Goal: Transaction & Acquisition: Book appointment/travel/reservation

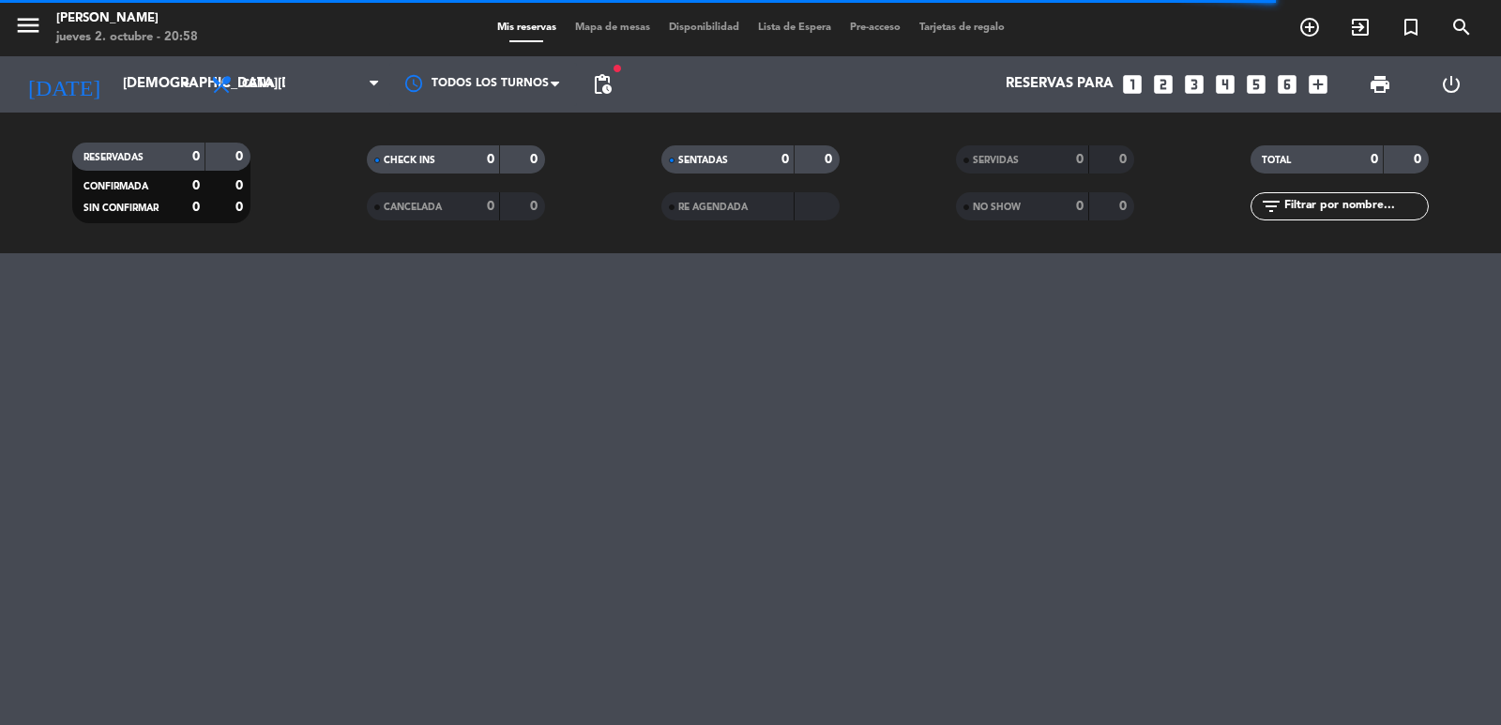
click at [1301, 207] on input "text" at bounding box center [1355, 206] width 145 height 21
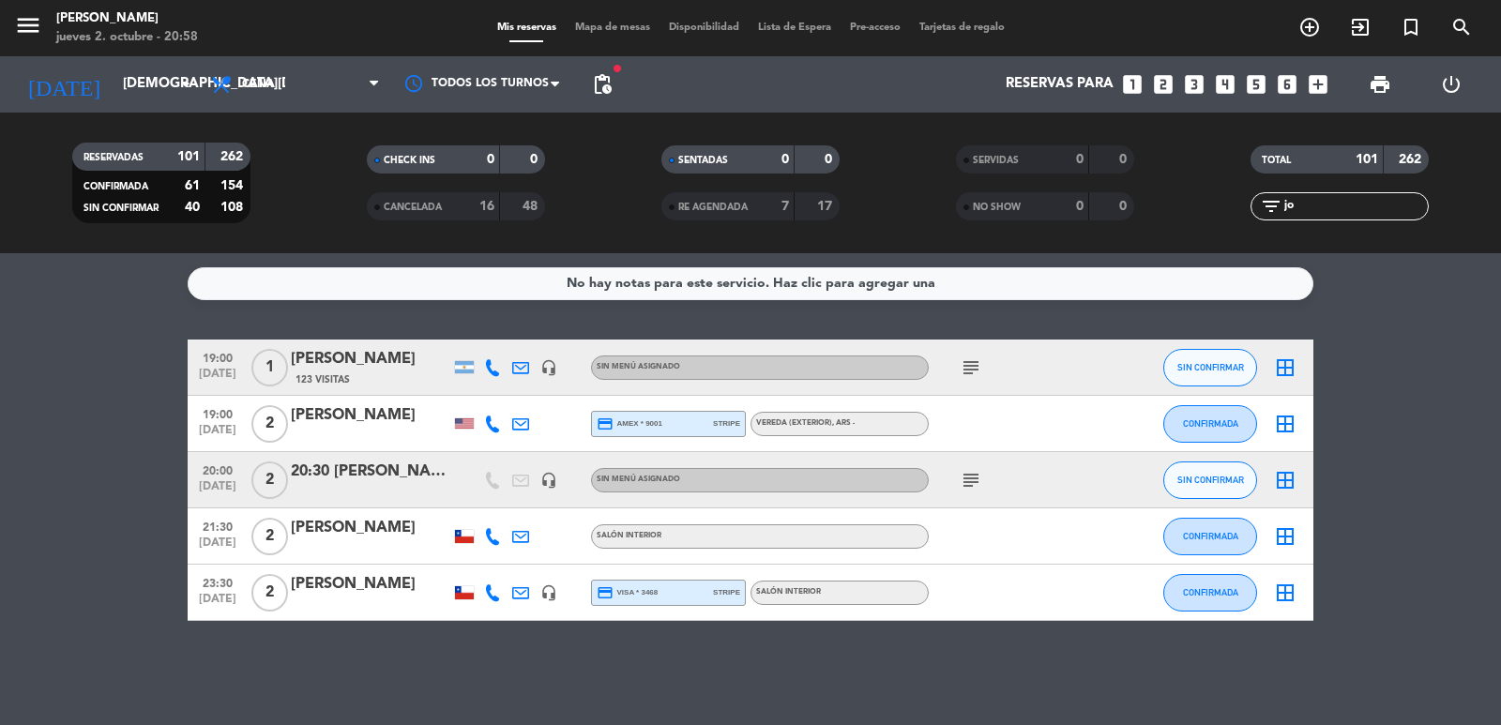
type input "jo"
click at [976, 370] on icon "subject" at bounding box center [971, 368] width 23 height 23
click at [522, 365] on icon at bounding box center [520, 367] width 17 height 17
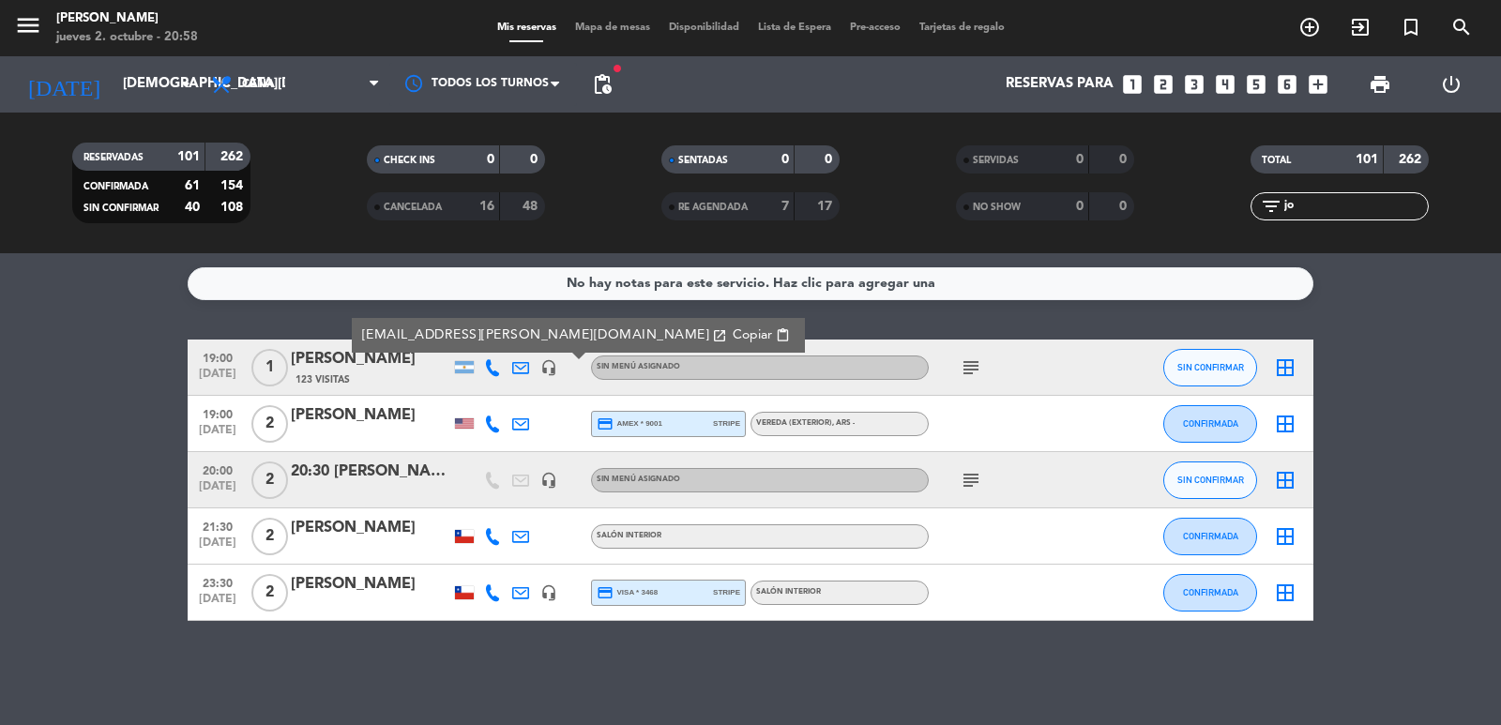
click at [734, 328] on div "No hay notas para este servicio. Haz clic para agregar una 19:00 oct. 2 1 John …" at bounding box center [750, 489] width 1501 height 472
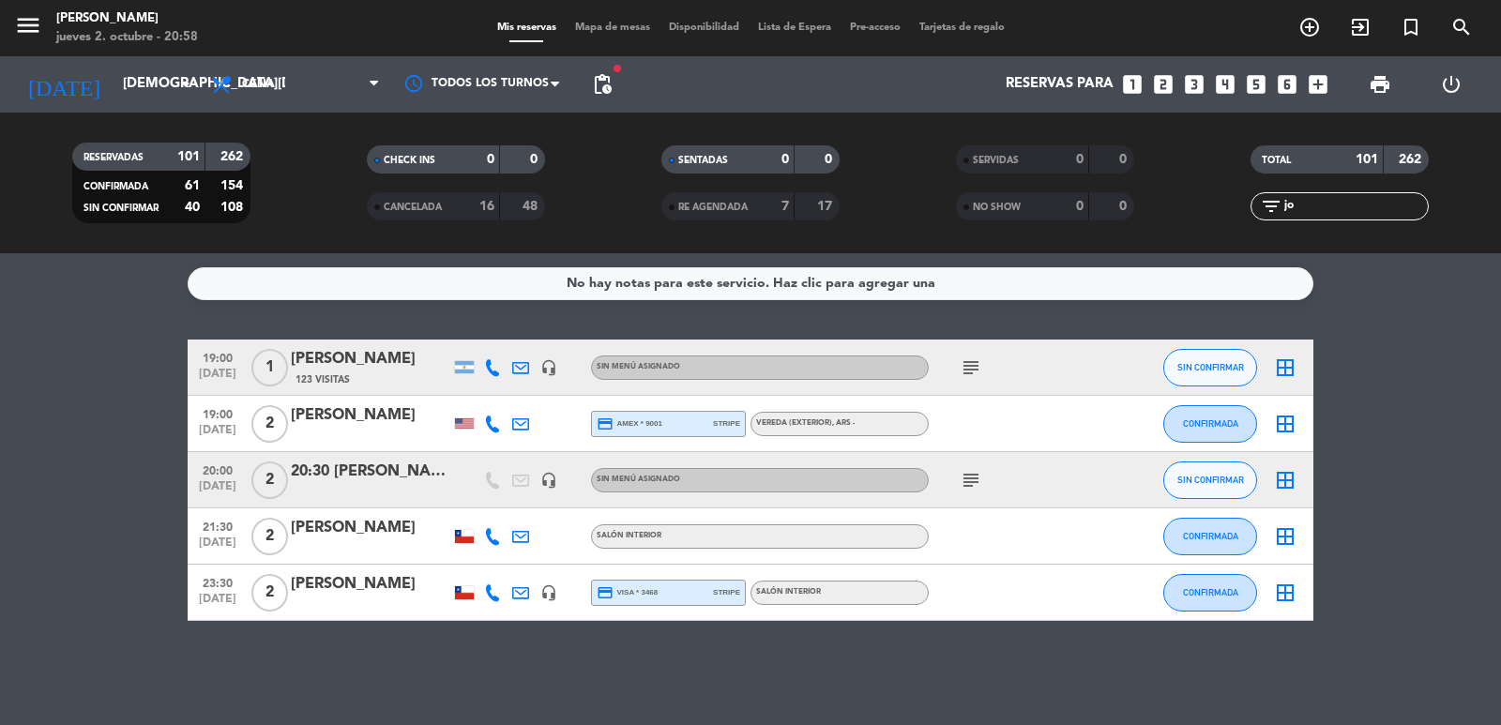
click at [497, 366] on icon at bounding box center [492, 367] width 17 height 17
click at [592, 319] on div "No hay notas para este servicio. Haz clic para agregar una 19:00 oct. 2 1 John …" at bounding box center [750, 489] width 1501 height 472
click at [145, 85] on input "jue. 2 oct." at bounding box center [204, 85] width 181 height 36
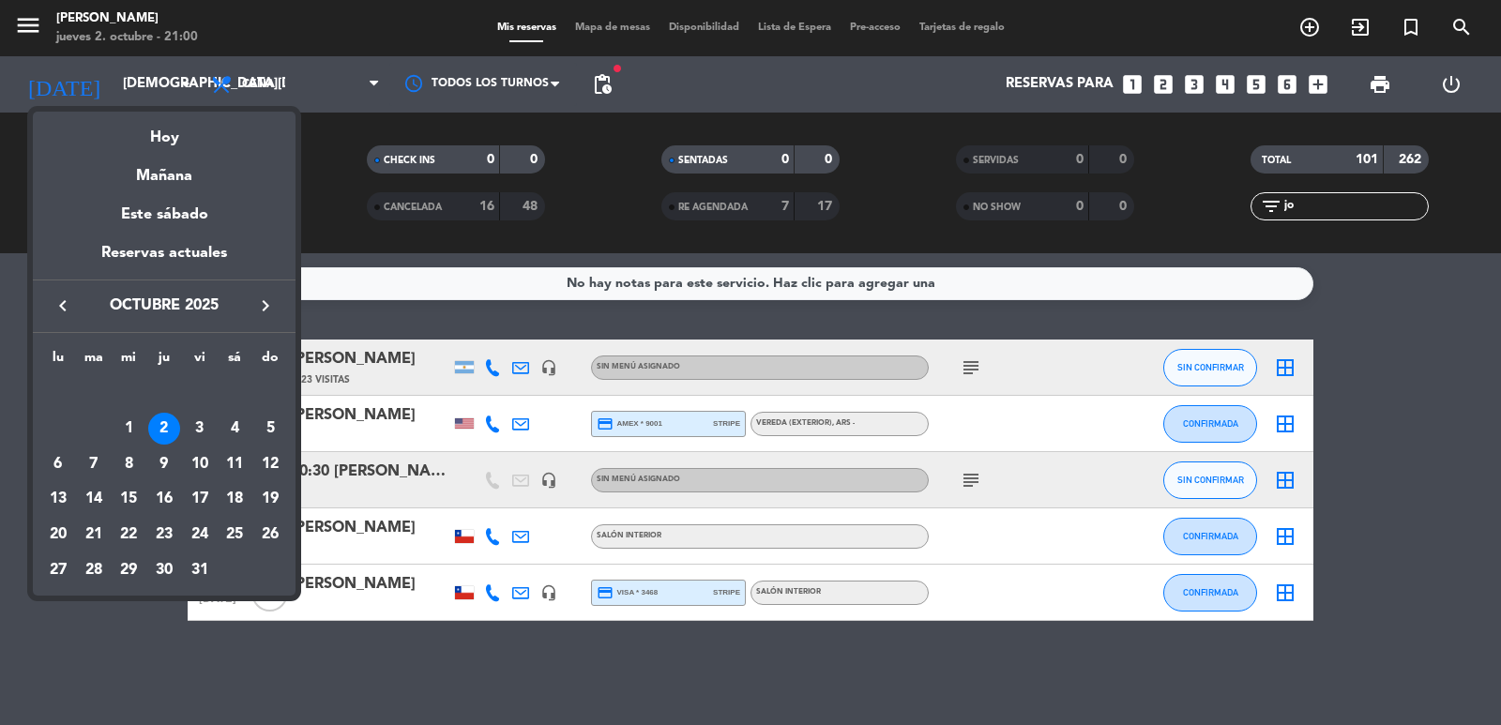
click at [196, 427] on div "3" at bounding box center [200, 429] width 32 height 32
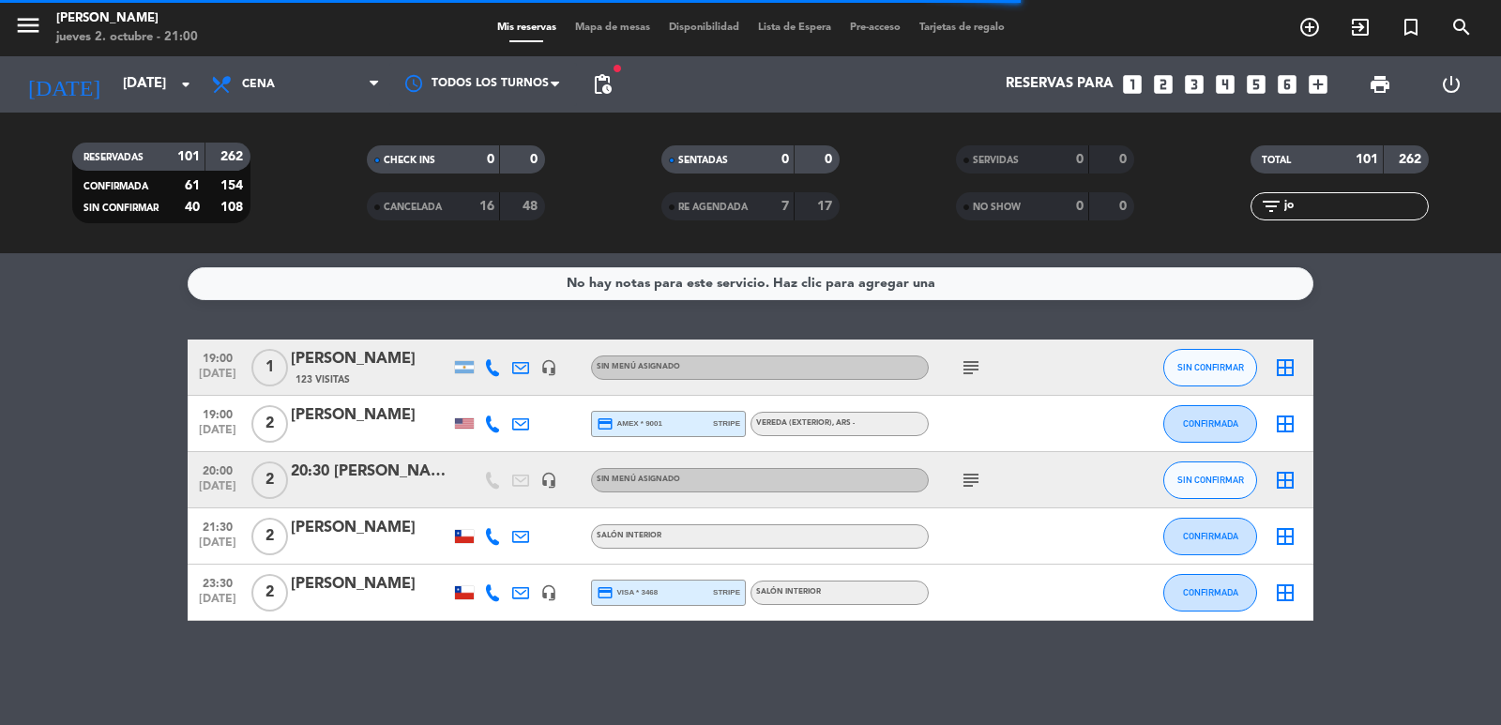
click at [613, 84] on span "pending_actions" at bounding box center [602, 84] width 23 height 23
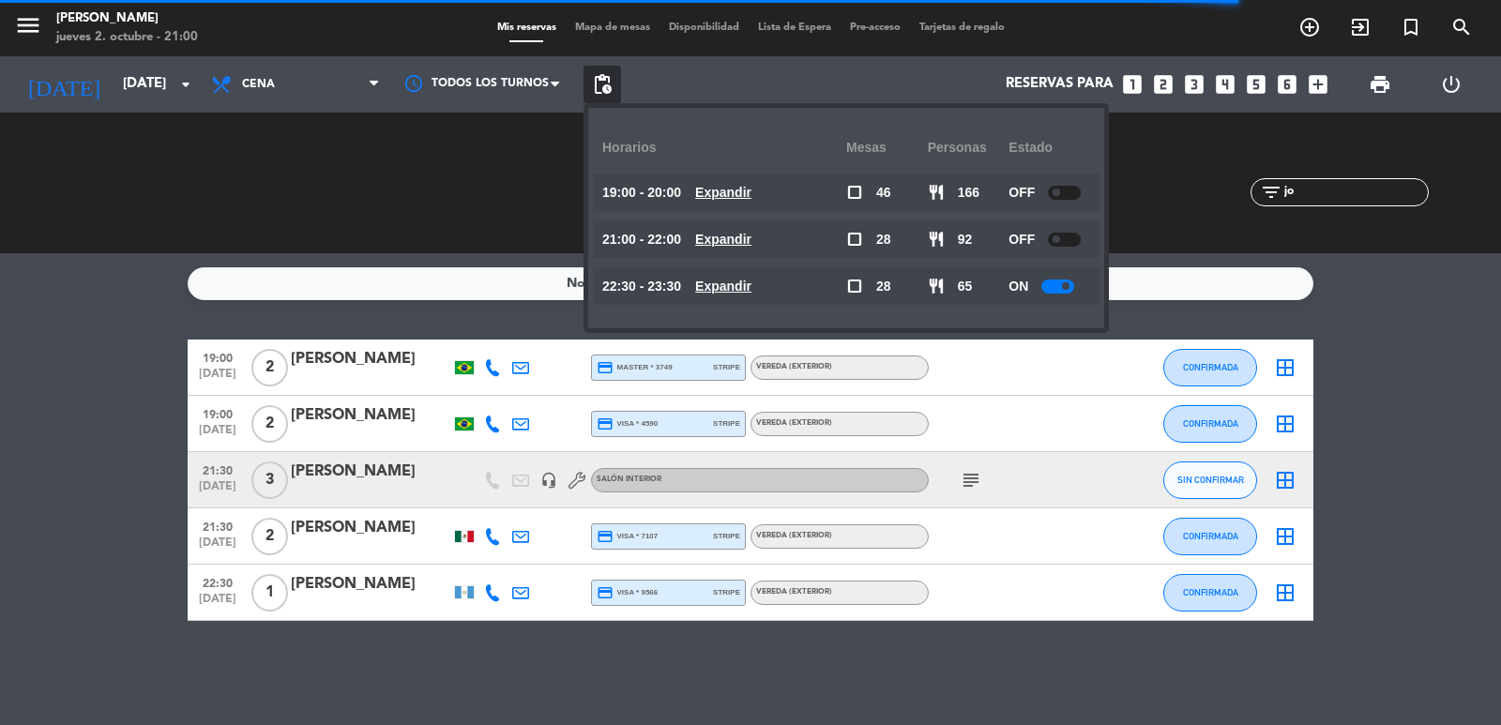
click at [752, 292] on u "Expandir" at bounding box center [723, 286] width 56 height 15
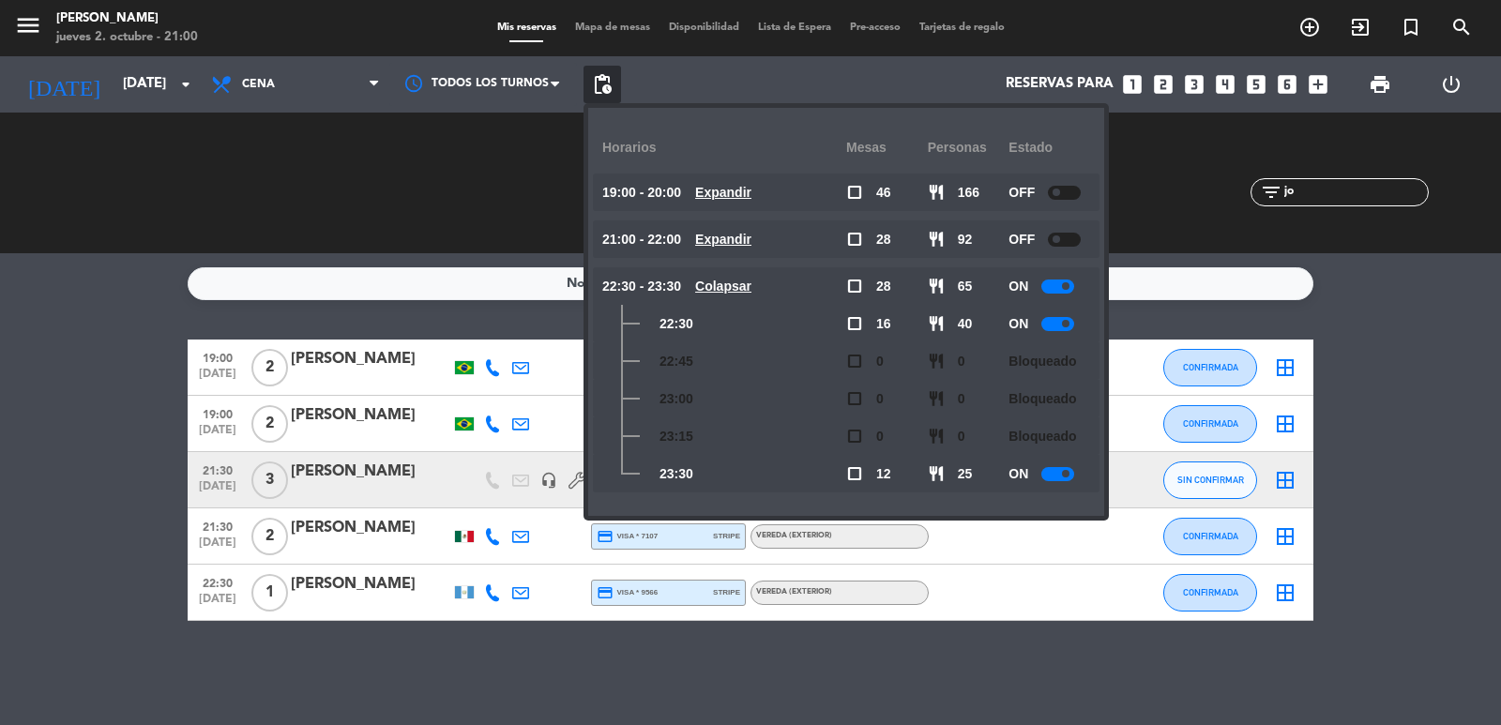
click at [742, 238] on u "Expandir" at bounding box center [723, 239] width 56 height 15
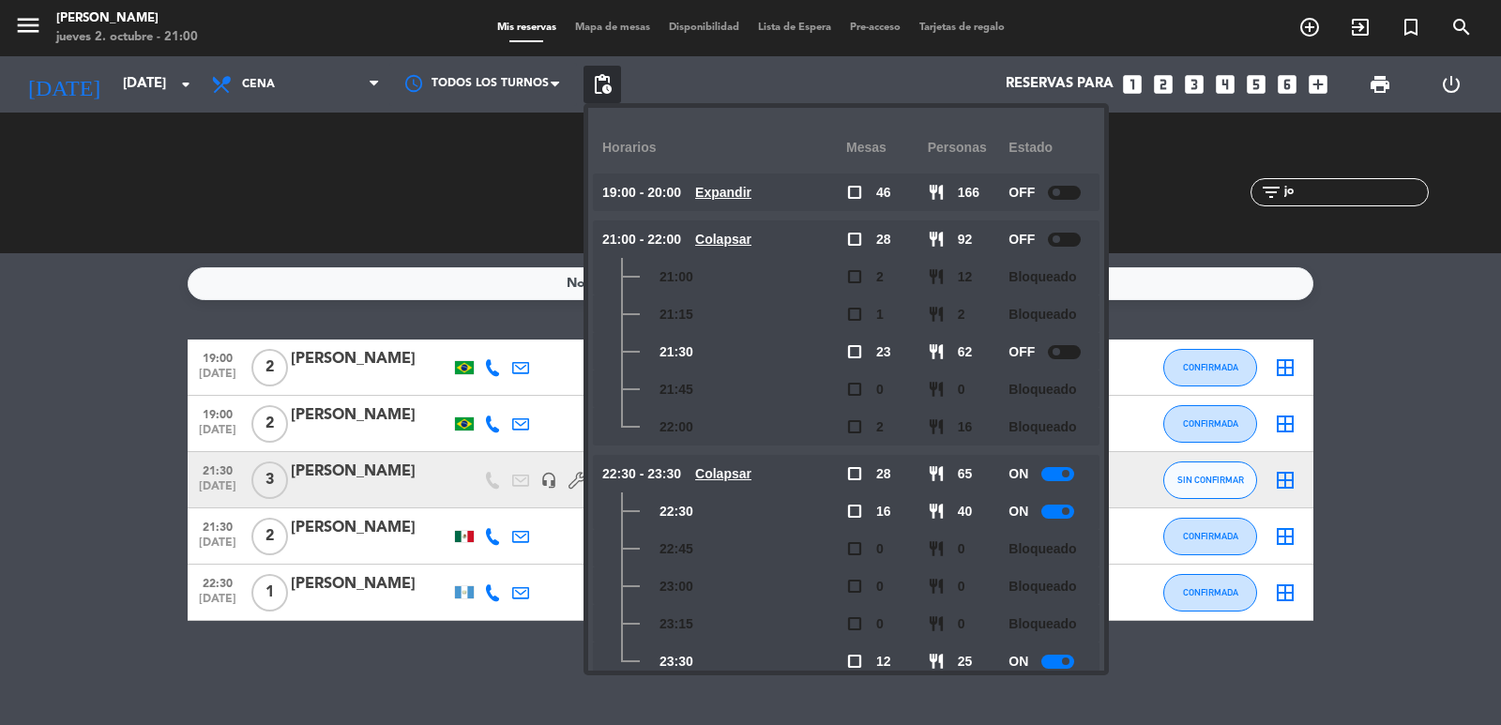
click at [746, 232] on u "Colapsar" at bounding box center [723, 239] width 56 height 15
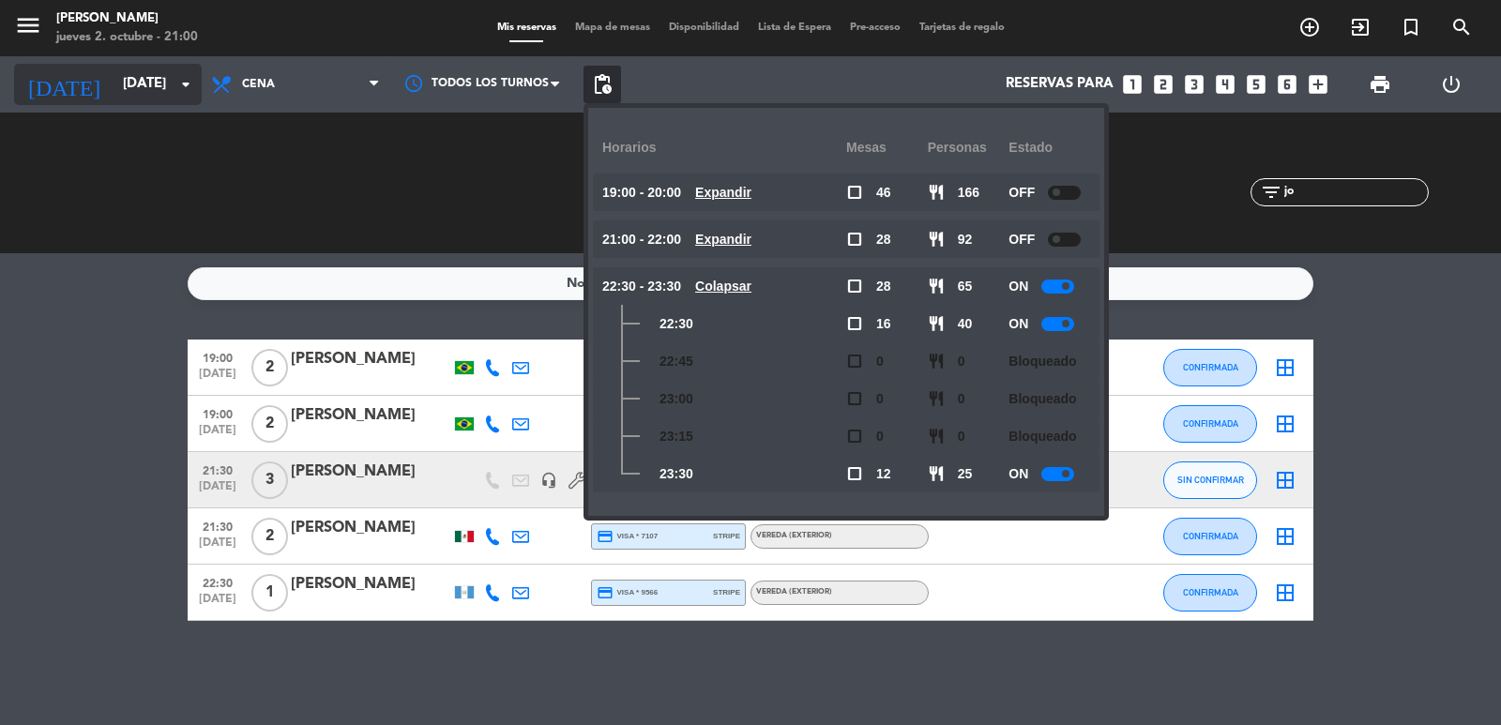
click at [160, 73] on input "vie. [DATE]" at bounding box center [204, 85] width 181 height 36
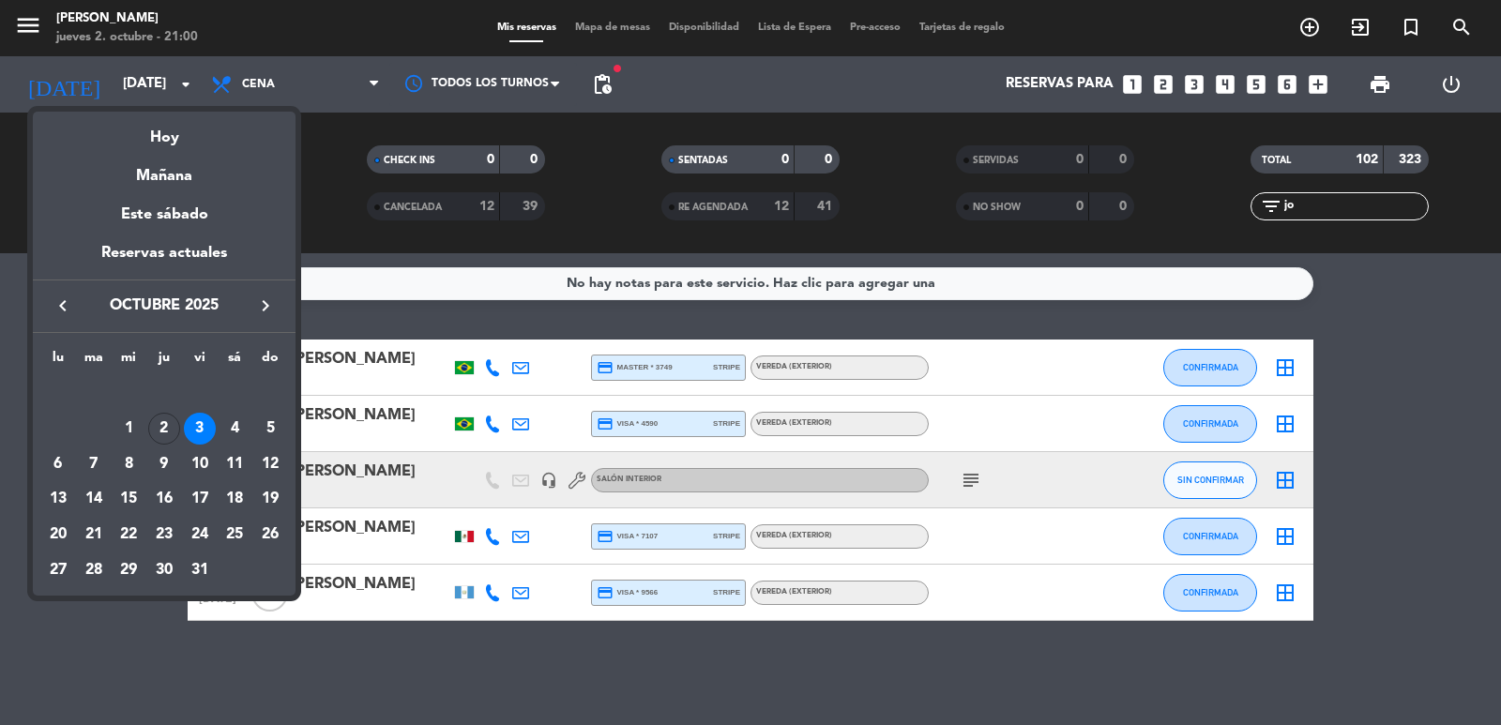
click at [238, 430] on div "4" at bounding box center [235, 429] width 32 height 32
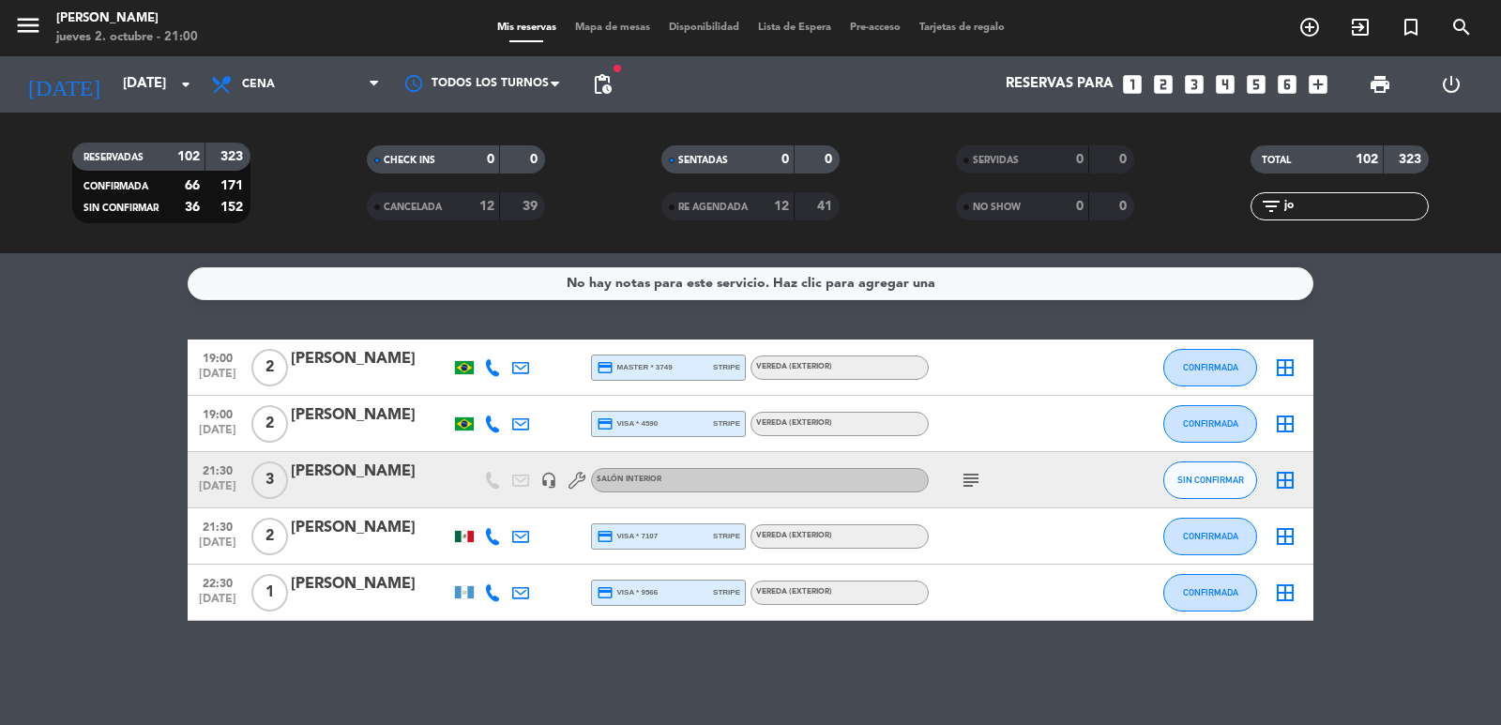
type input "sáb. [DATE]"
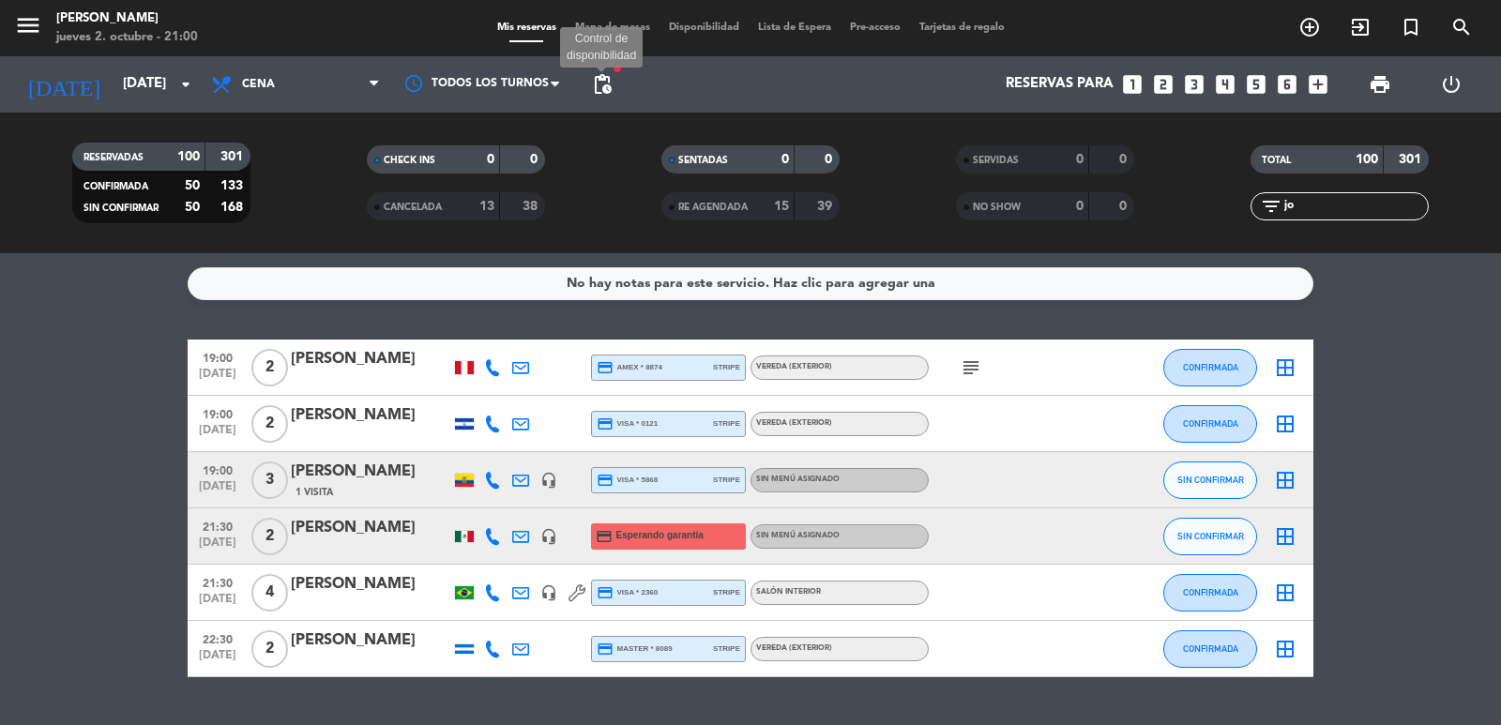
click at [602, 81] on span "pending_actions" at bounding box center [602, 84] width 23 height 23
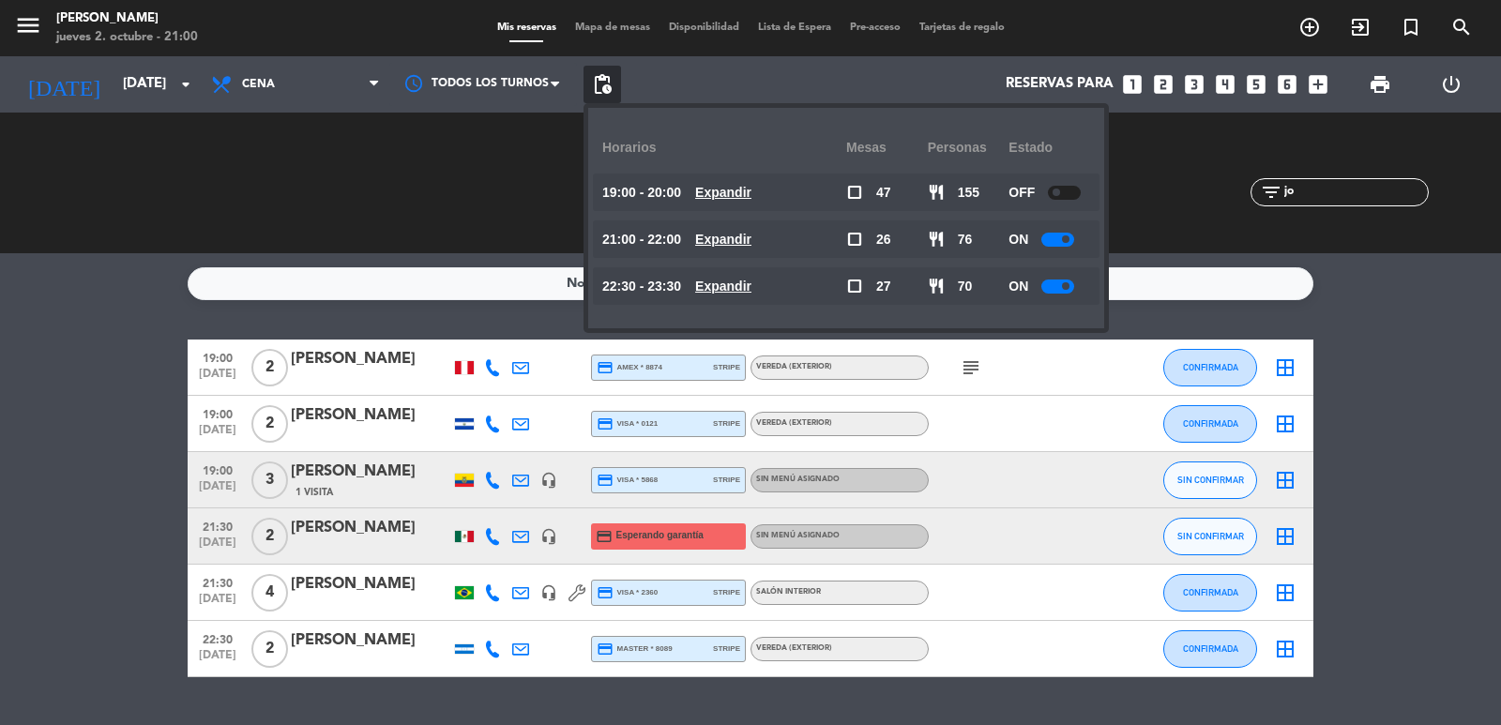
click at [752, 240] on u "Expandir" at bounding box center [723, 239] width 56 height 15
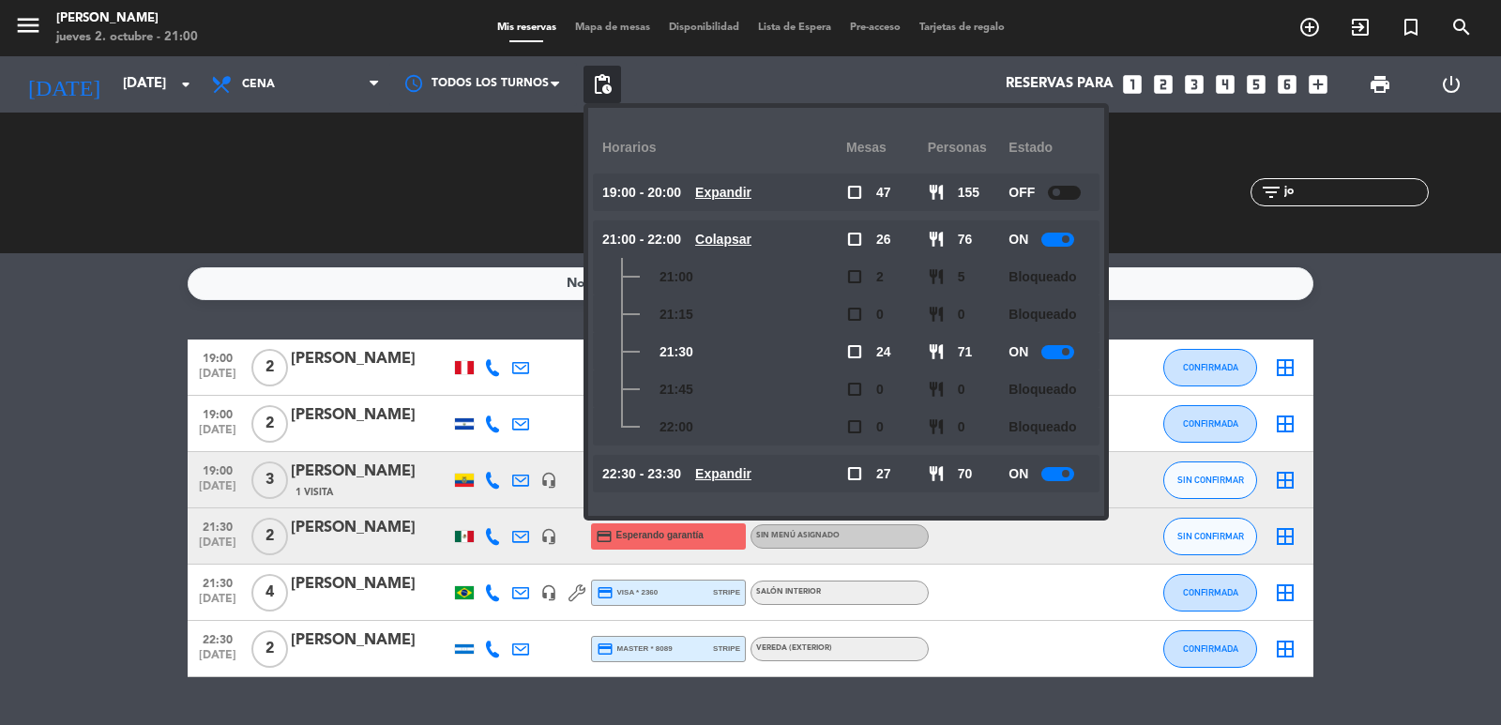
click at [752, 236] on u "Colapsar" at bounding box center [723, 239] width 56 height 15
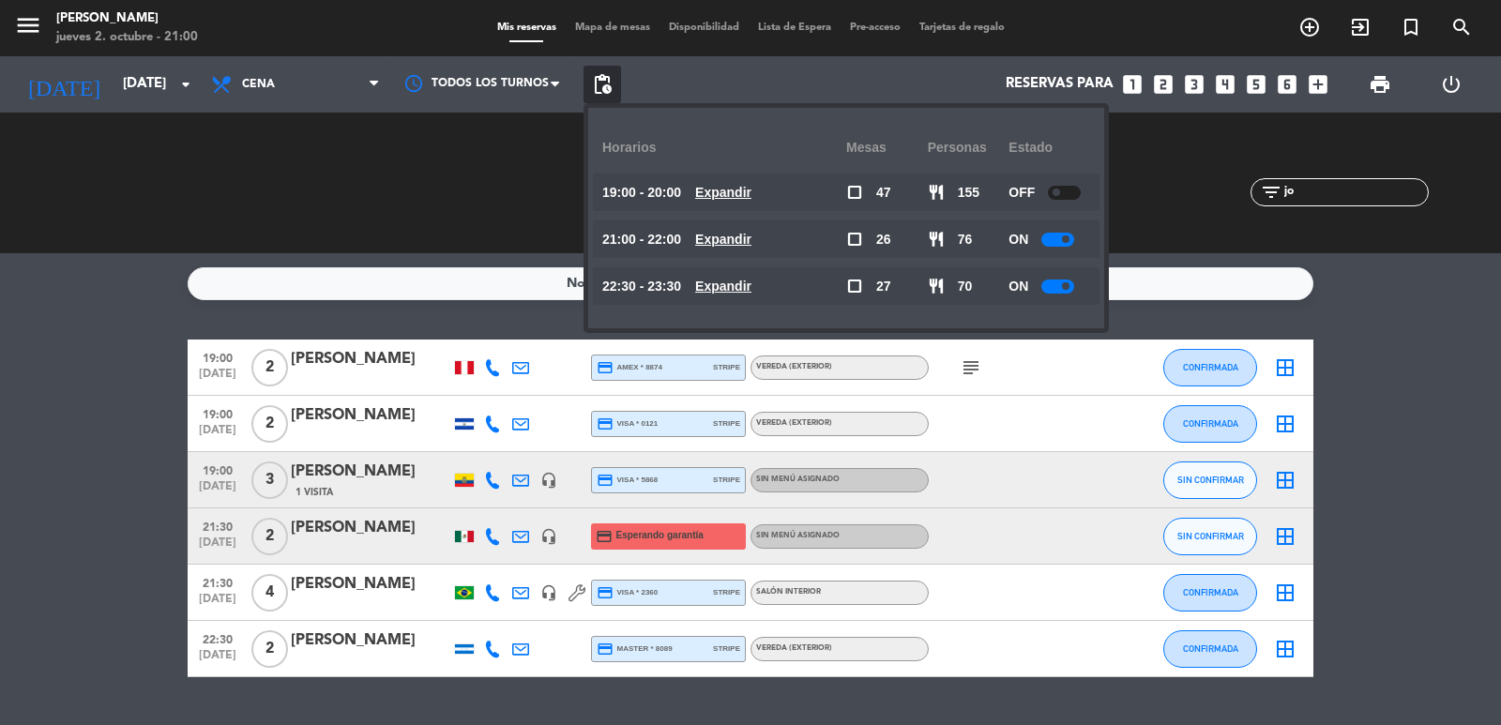
click at [752, 185] on u "Expandir" at bounding box center [723, 192] width 56 height 15
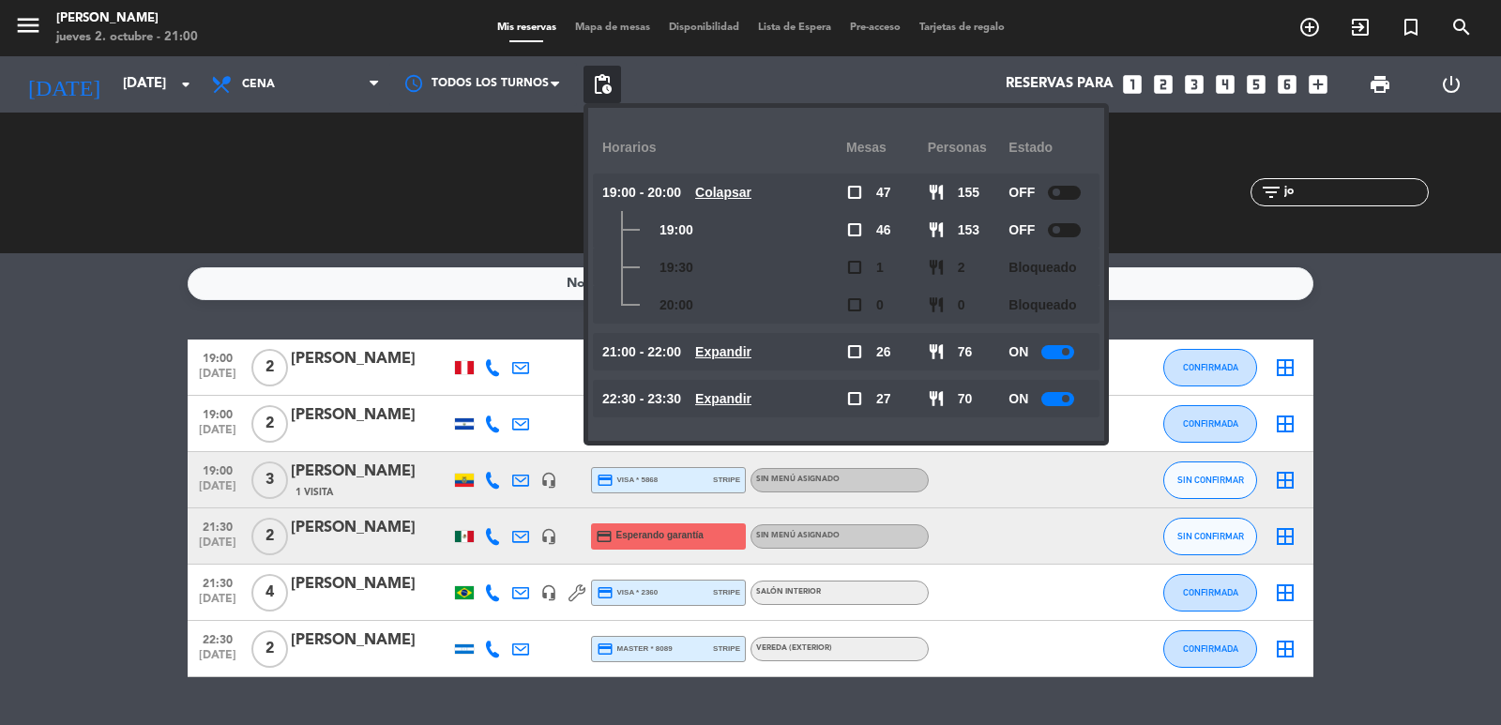
click at [752, 185] on u "Colapsar" at bounding box center [723, 192] width 56 height 15
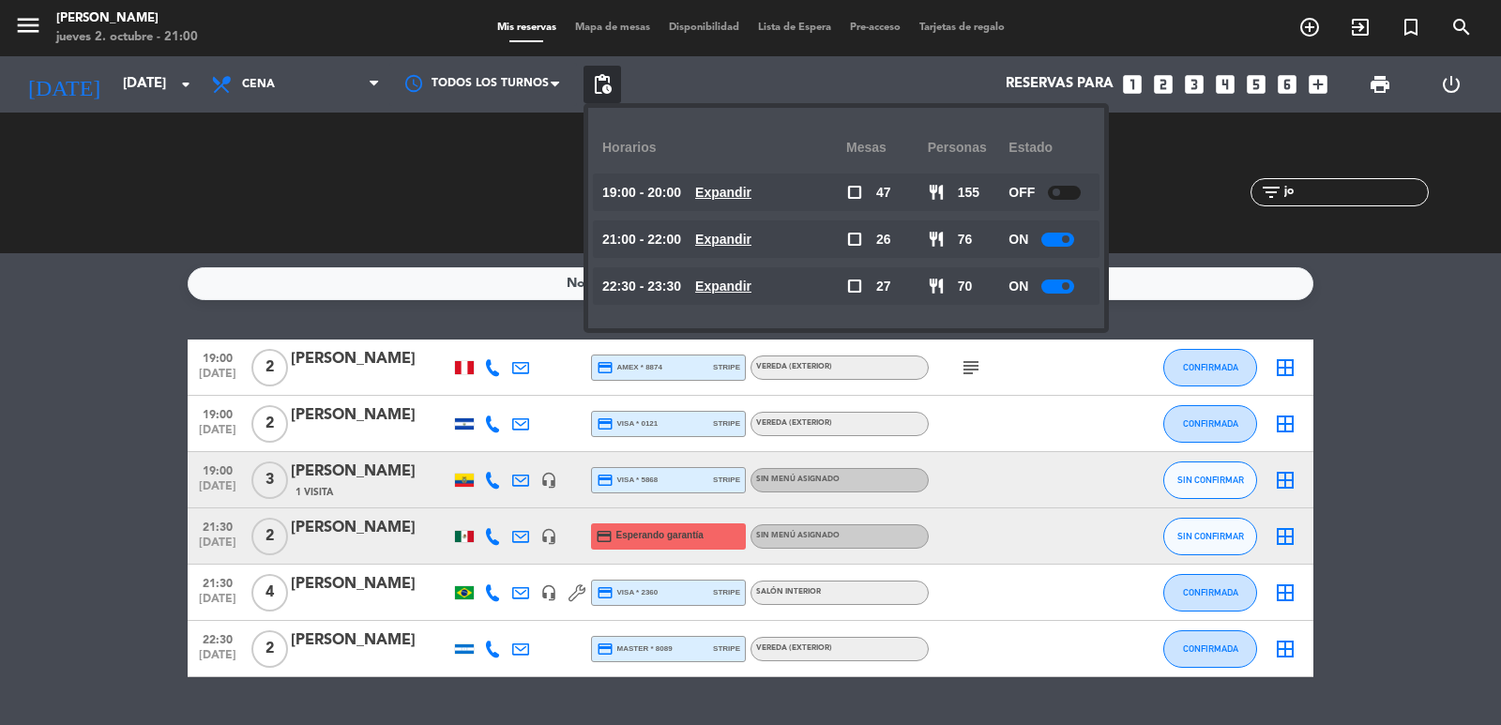
click at [774, 240] on div "21:00 - 22:00 Expandir" at bounding box center [724, 239] width 244 height 38
click at [752, 295] on span "Expandir" at bounding box center [723, 287] width 56 height 22
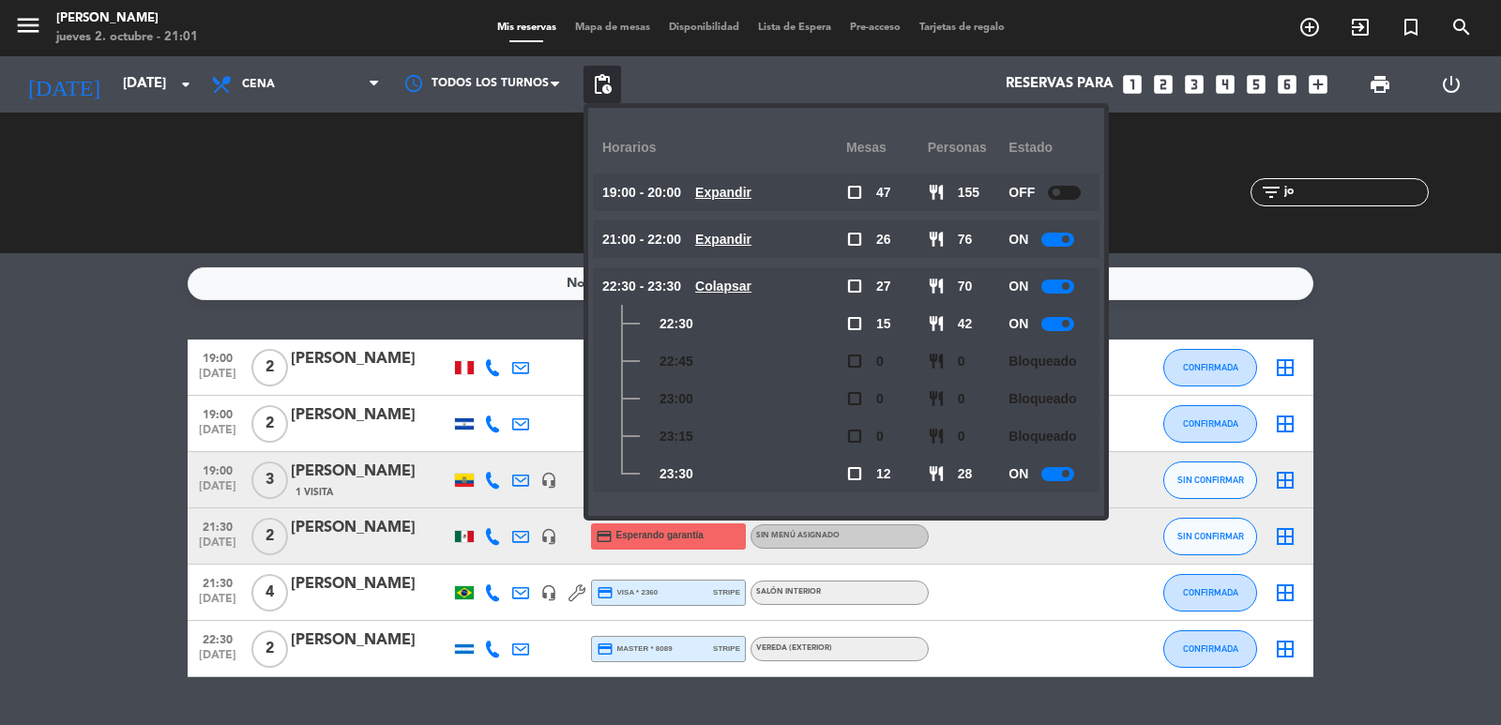
click at [752, 287] on u "Colapsar" at bounding box center [723, 286] width 56 height 15
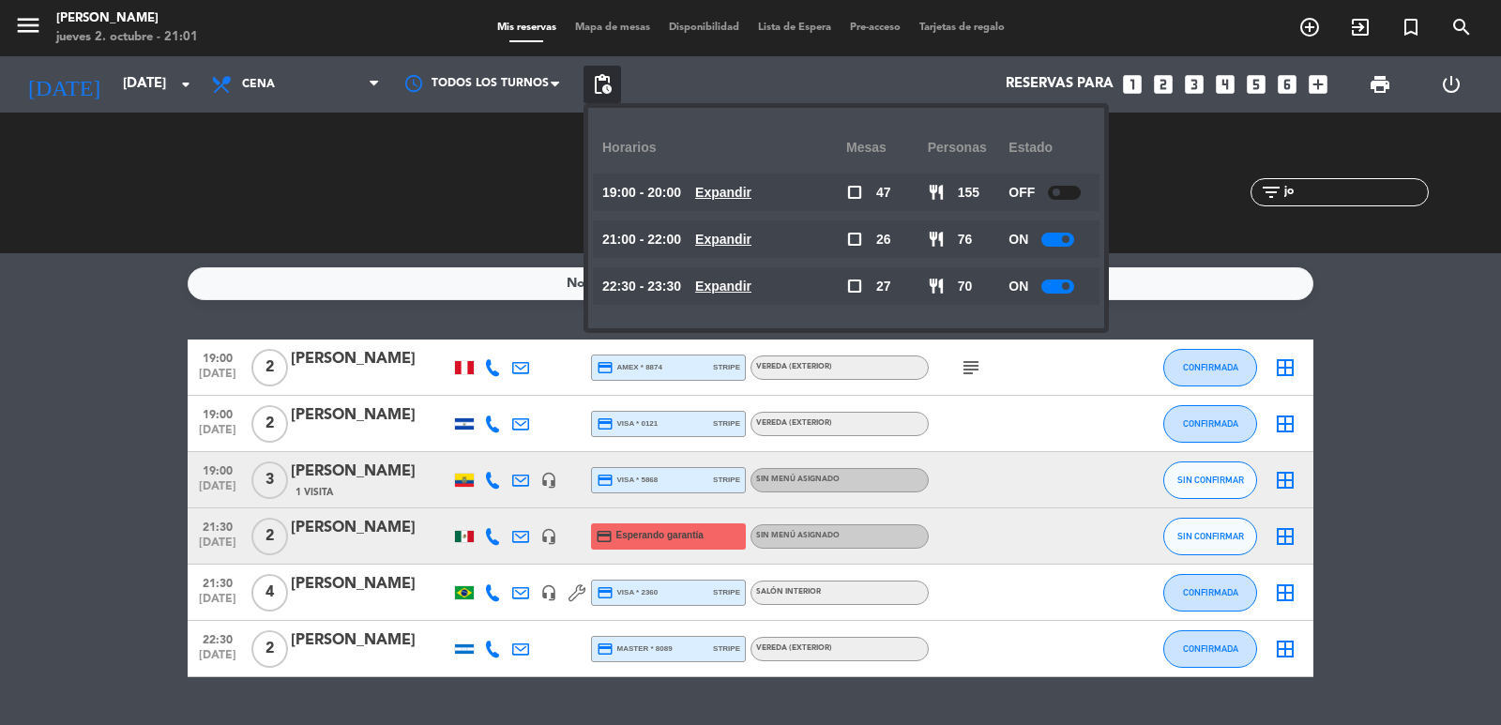
click at [752, 232] on u "Expandir" at bounding box center [723, 239] width 56 height 15
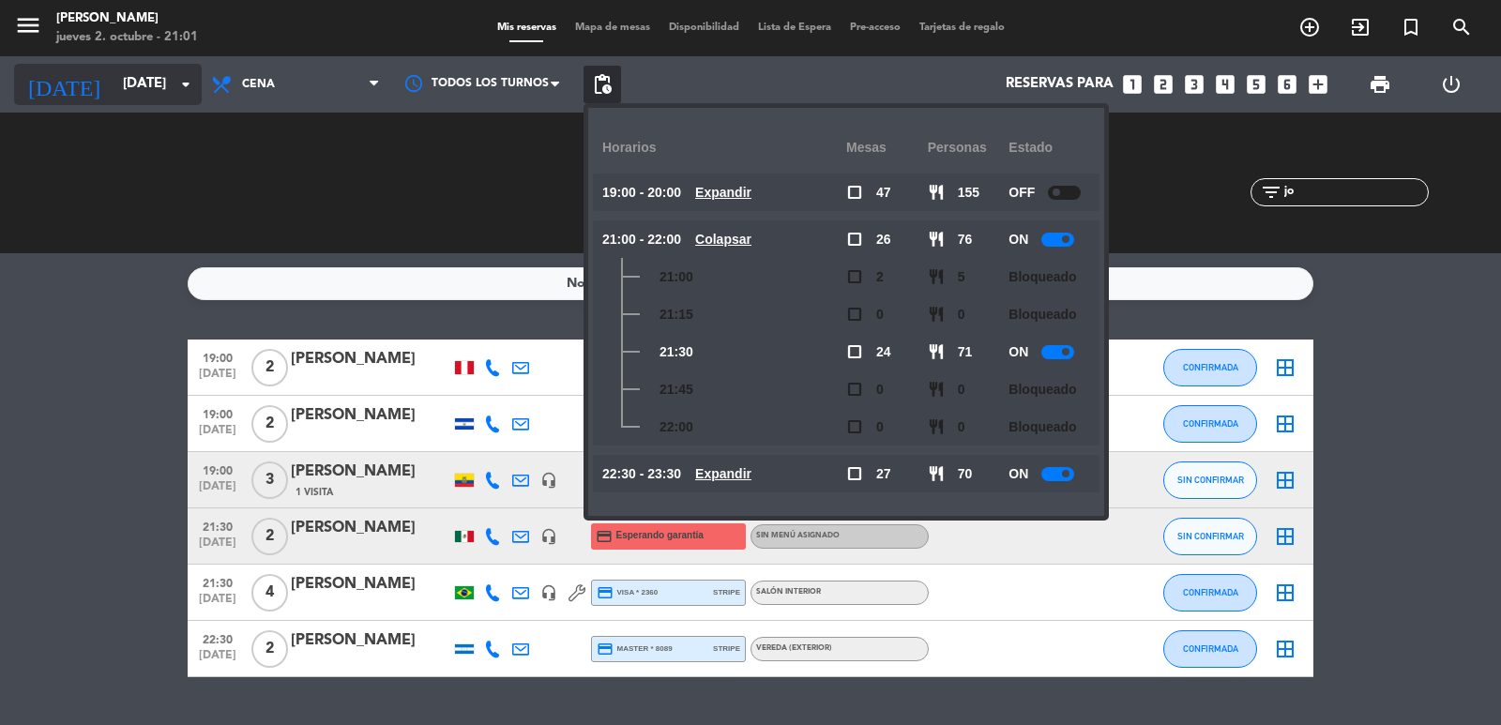
click at [178, 68] on input "sáb. [DATE]" at bounding box center [204, 85] width 181 height 36
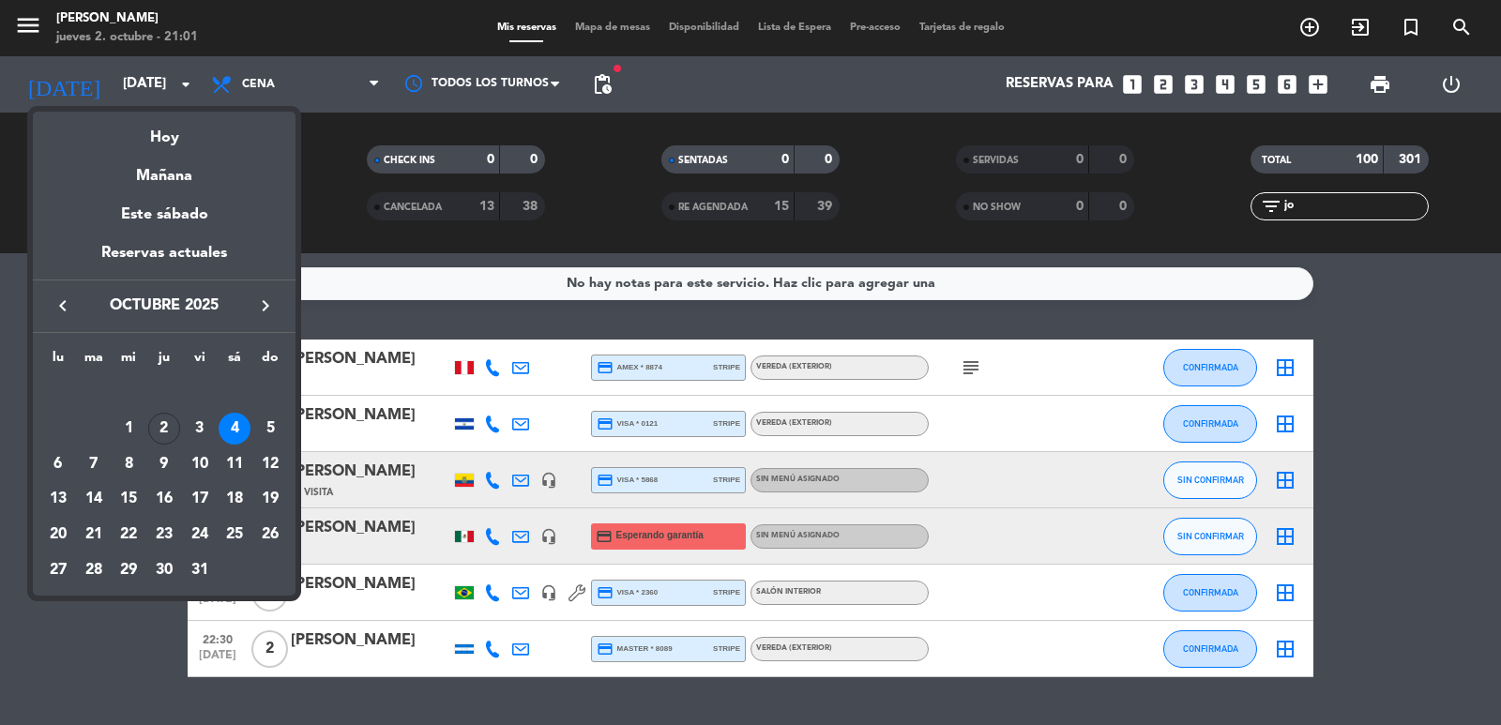
click at [178, 93] on div at bounding box center [750, 362] width 1501 height 725
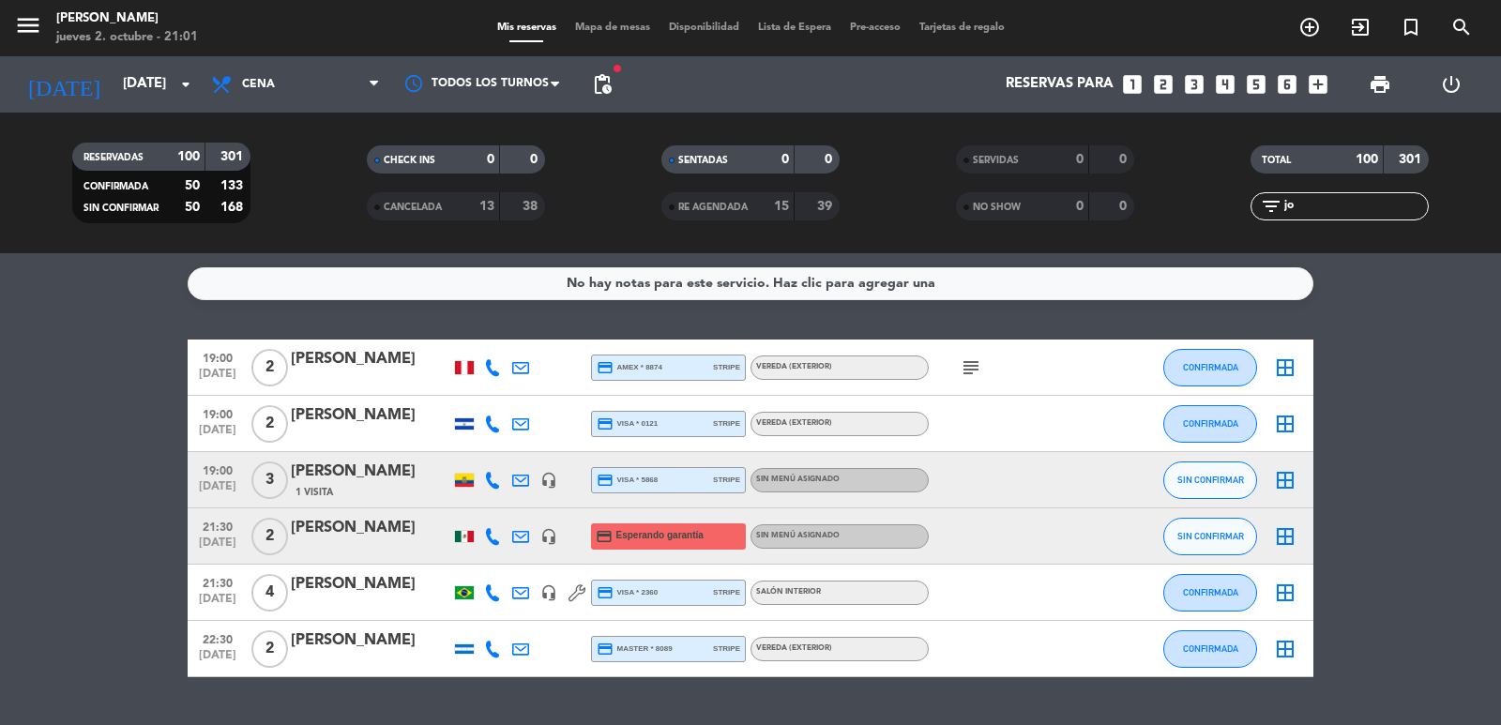
click at [1161, 80] on icon "looks_two" at bounding box center [1163, 84] width 24 height 24
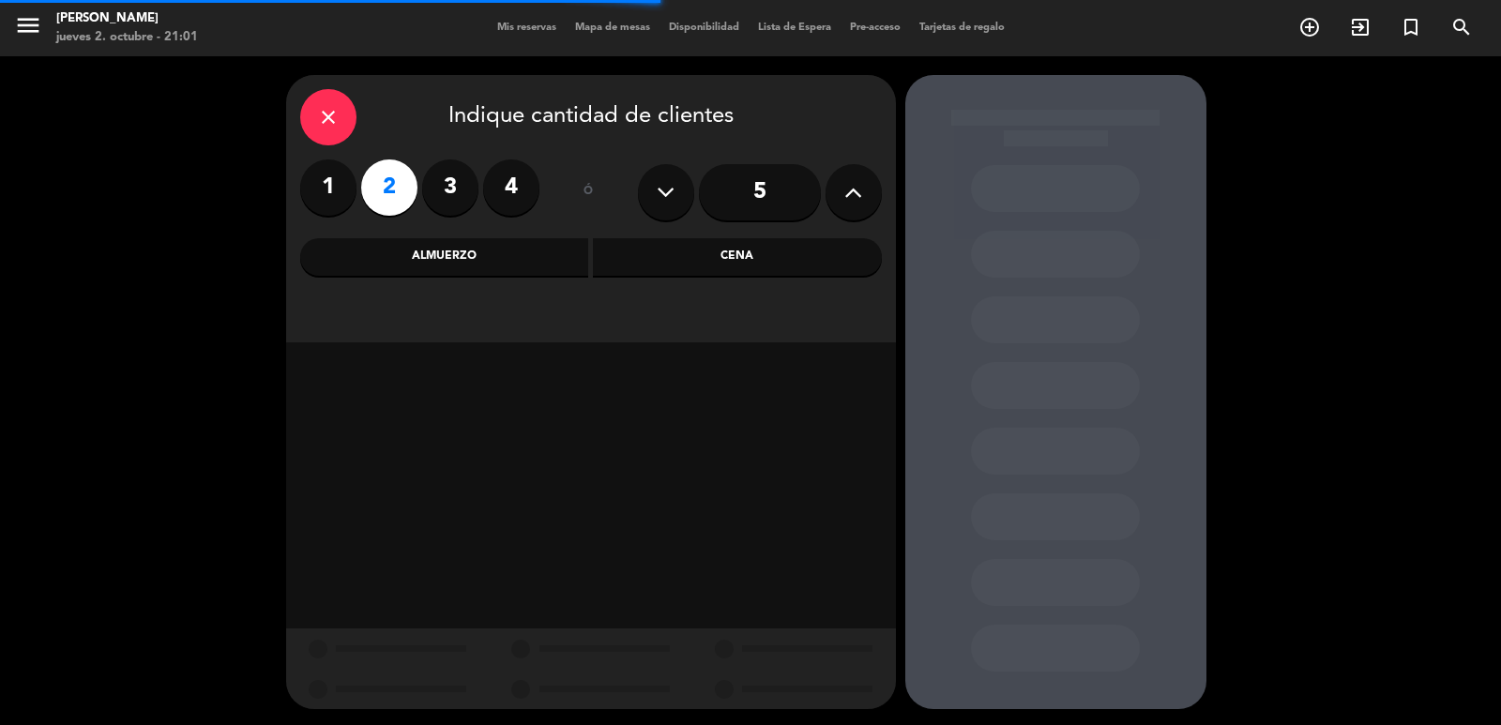
click at [715, 266] on div "Cena" at bounding box center [737, 257] width 289 height 38
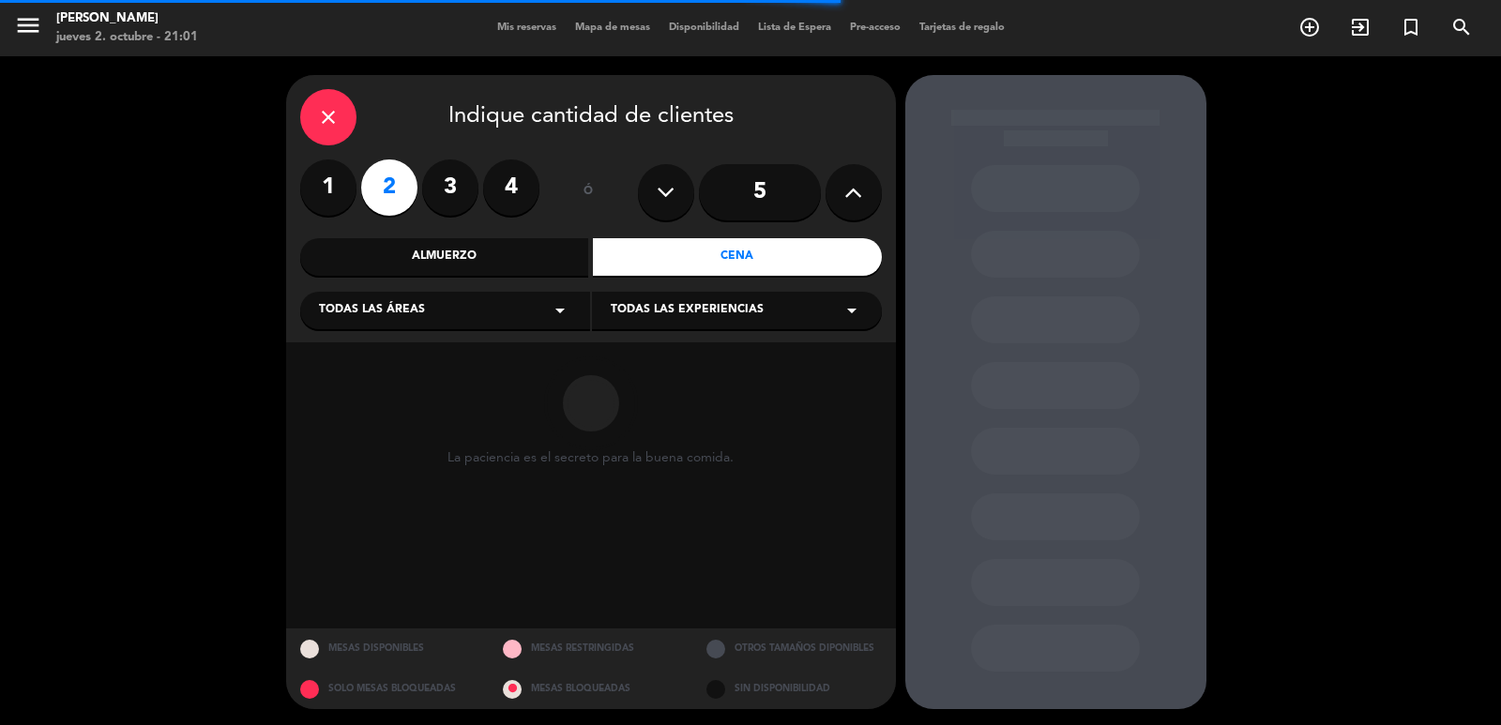
click at [494, 302] on div "Todas las áreas arrow_drop_down" at bounding box center [445, 311] width 290 height 38
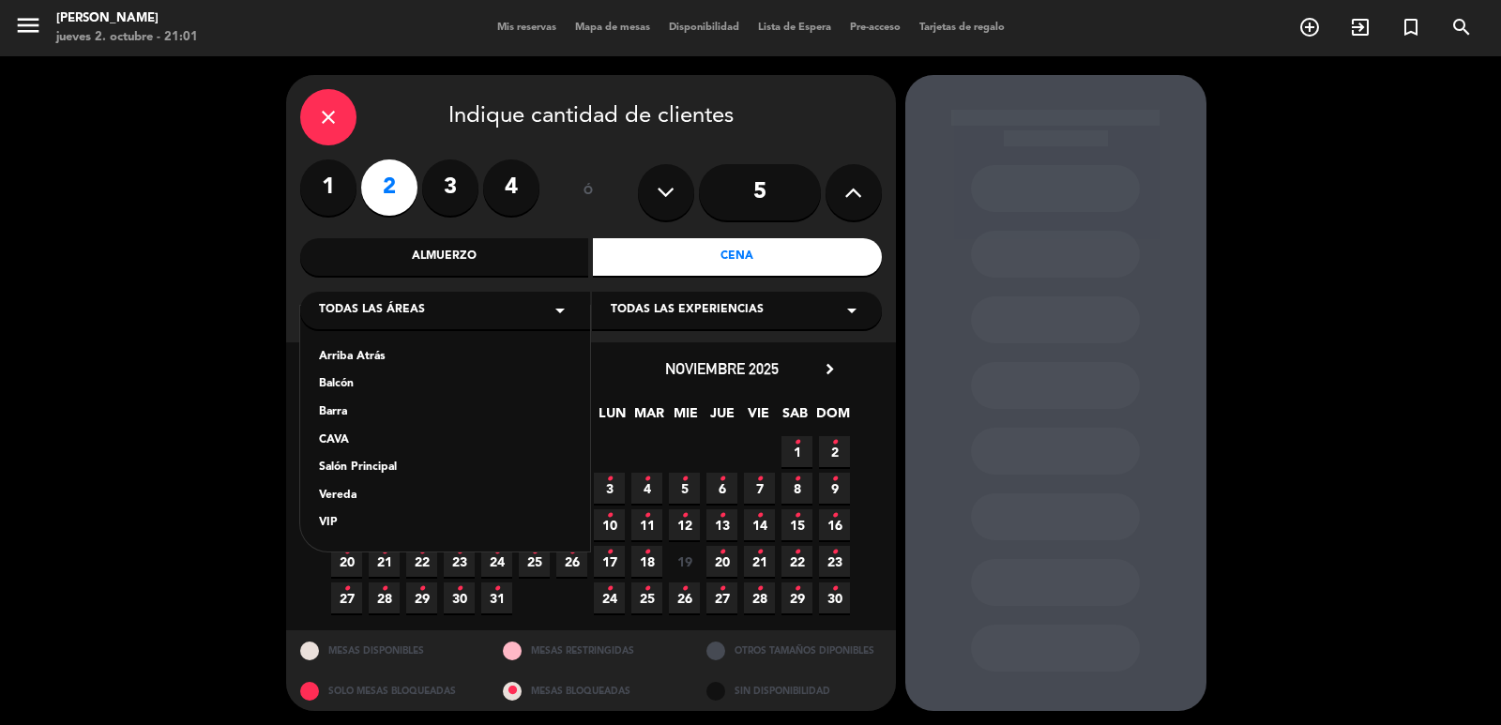
click at [343, 497] on div "Vereda" at bounding box center [445, 496] width 252 height 19
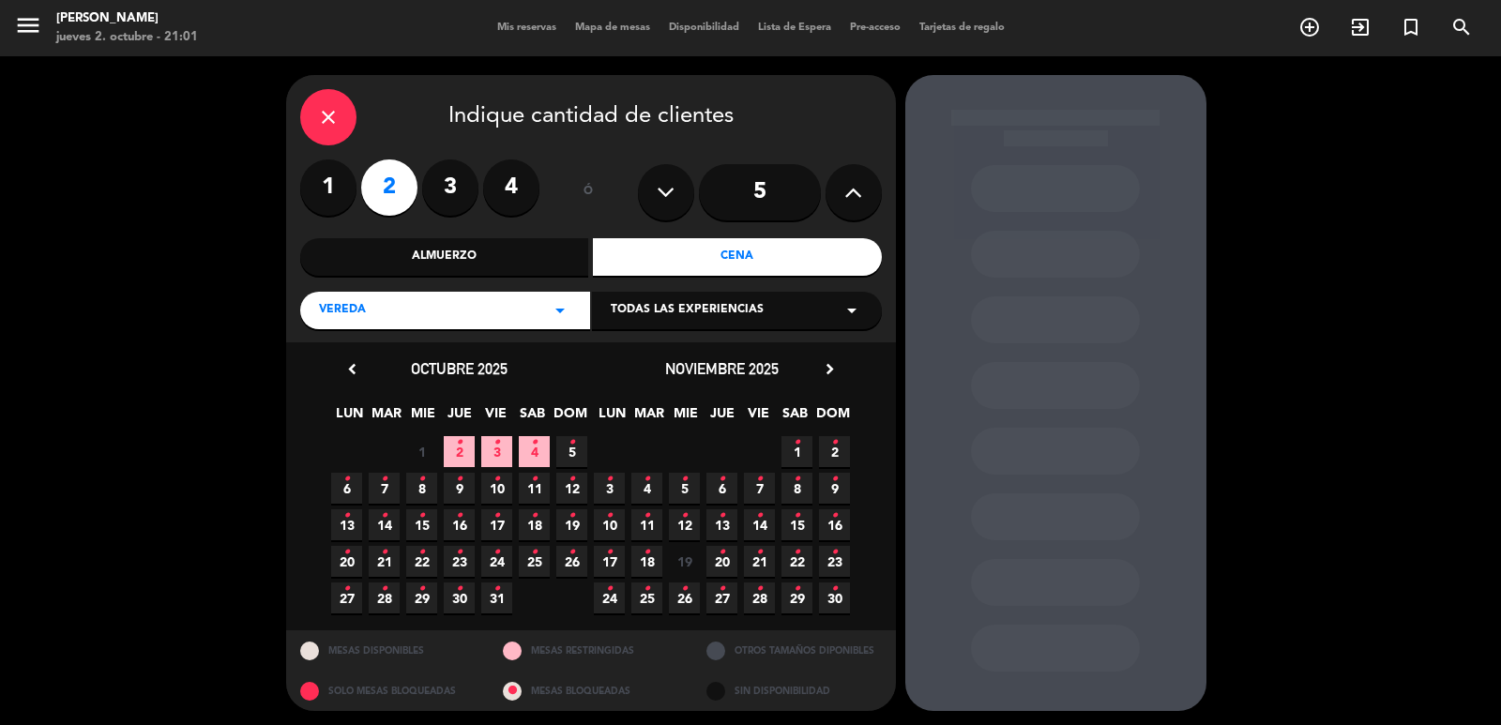
click at [533, 456] on icon "•" at bounding box center [534, 443] width 7 height 30
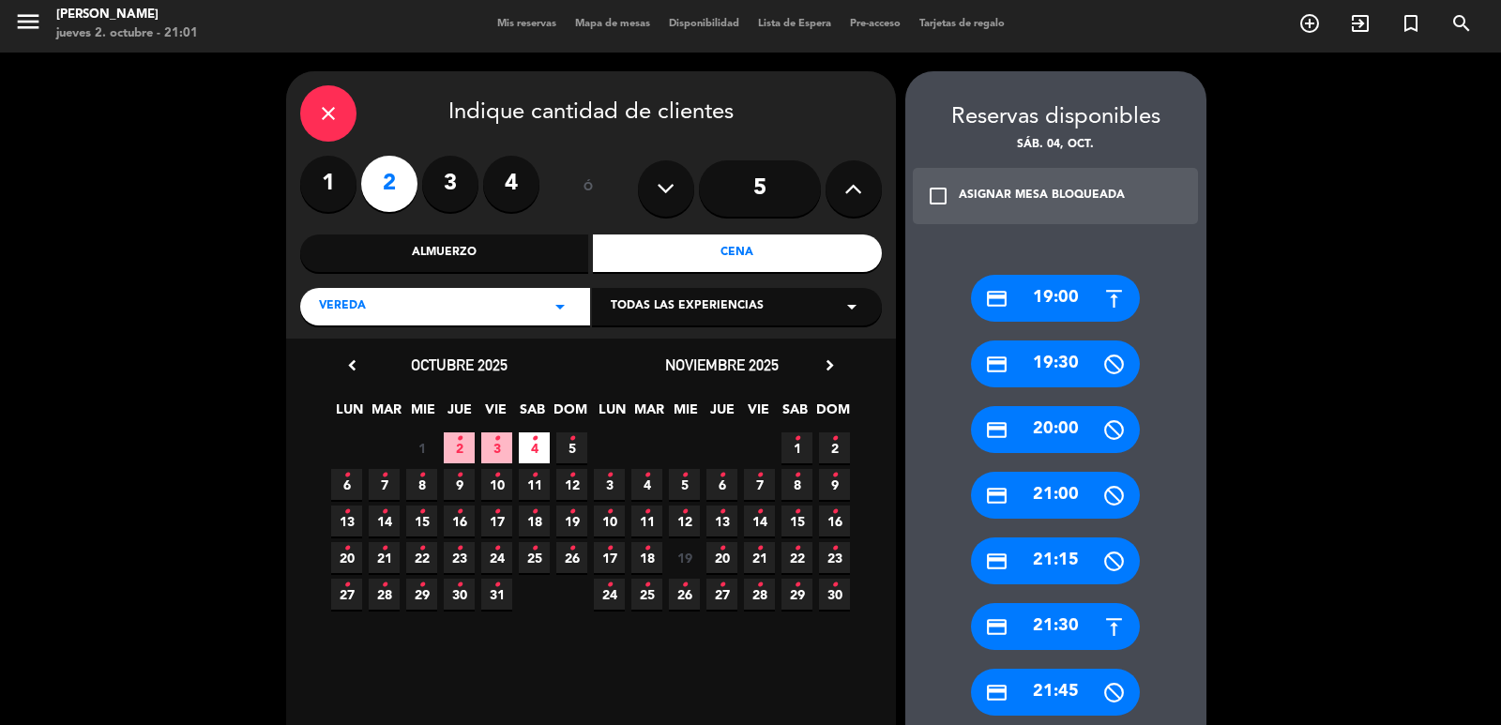
click at [1069, 631] on div "credit_card 21:30" at bounding box center [1055, 626] width 169 height 47
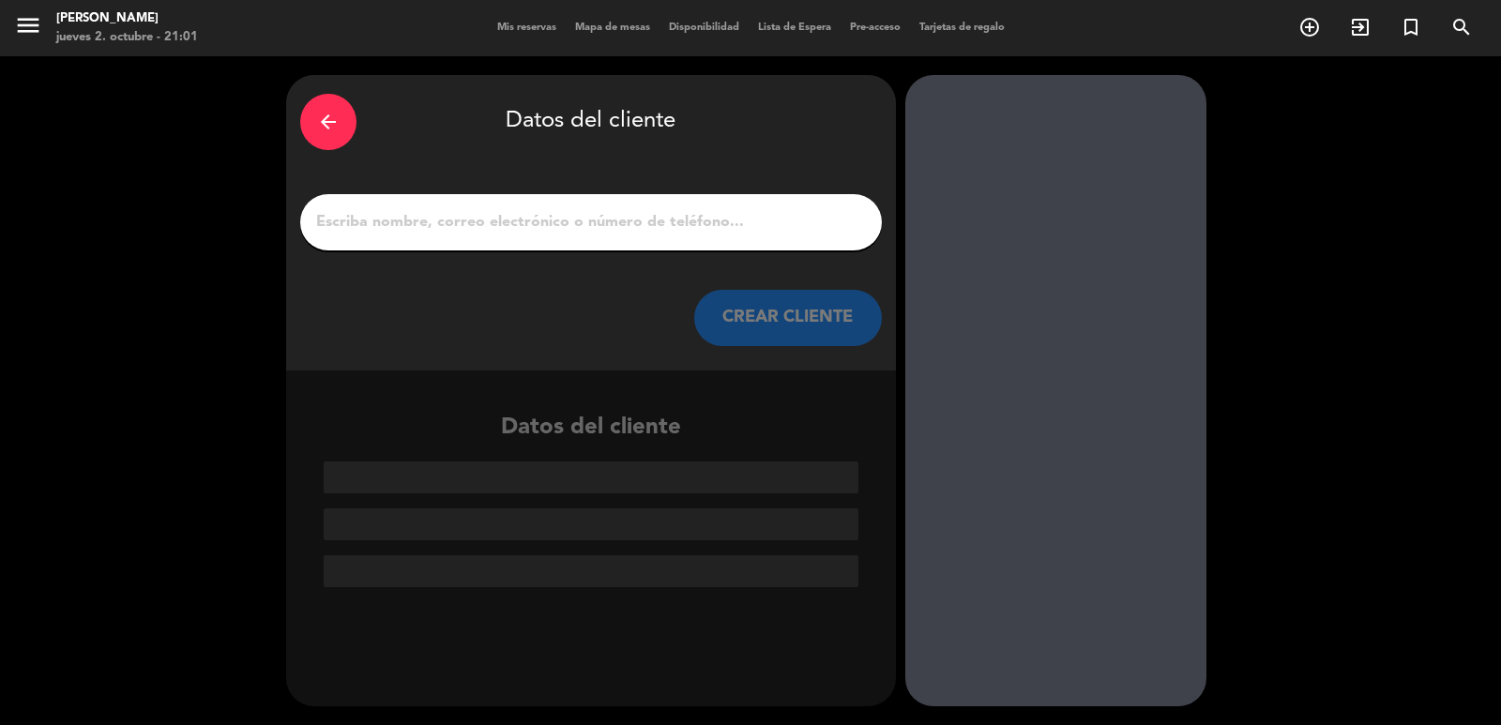
scroll to position [0, 0]
click at [484, 217] on input "1" at bounding box center [591, 222] width 554 height 26
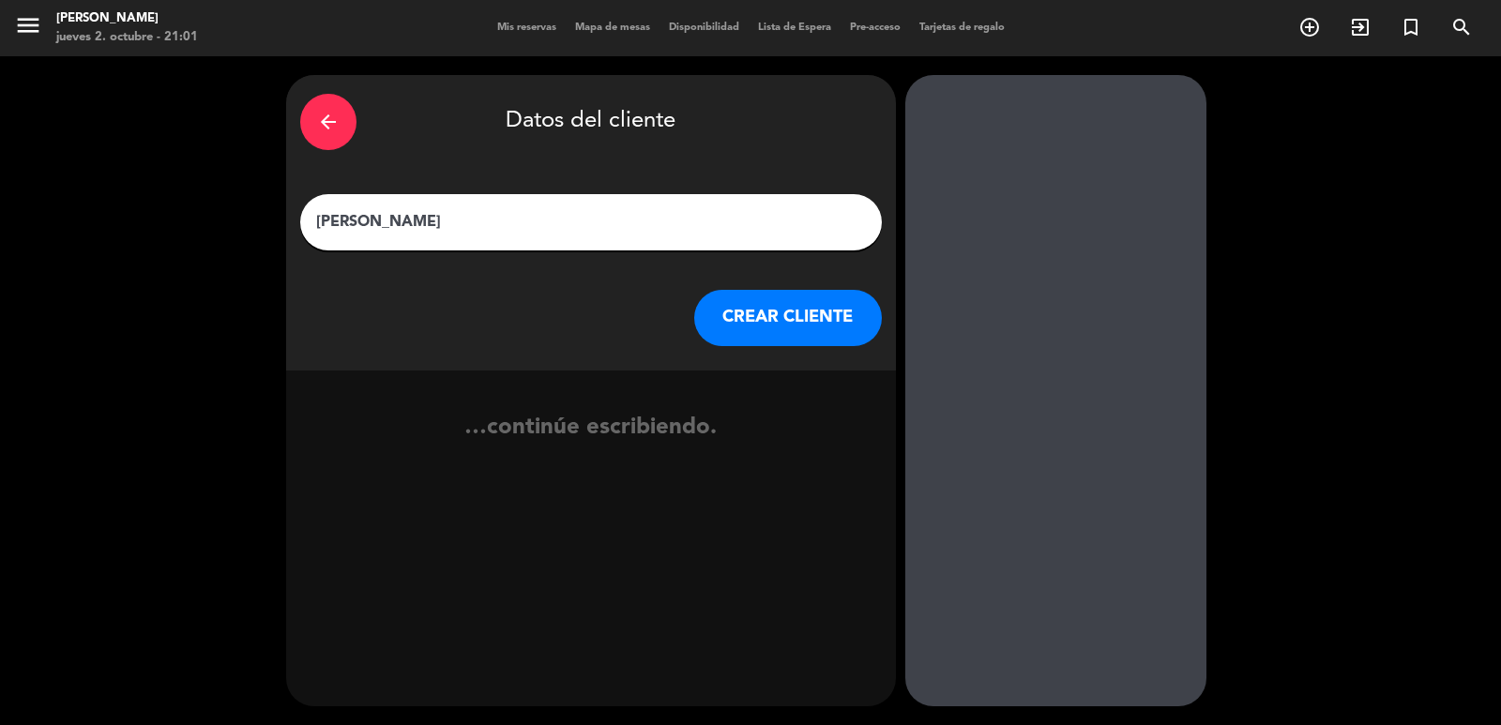
type input "[PERSON_NAME]"
click at [744, 338] on button "CREAR CLIENTE" at bounding box center [788, 318] width 188 height 56
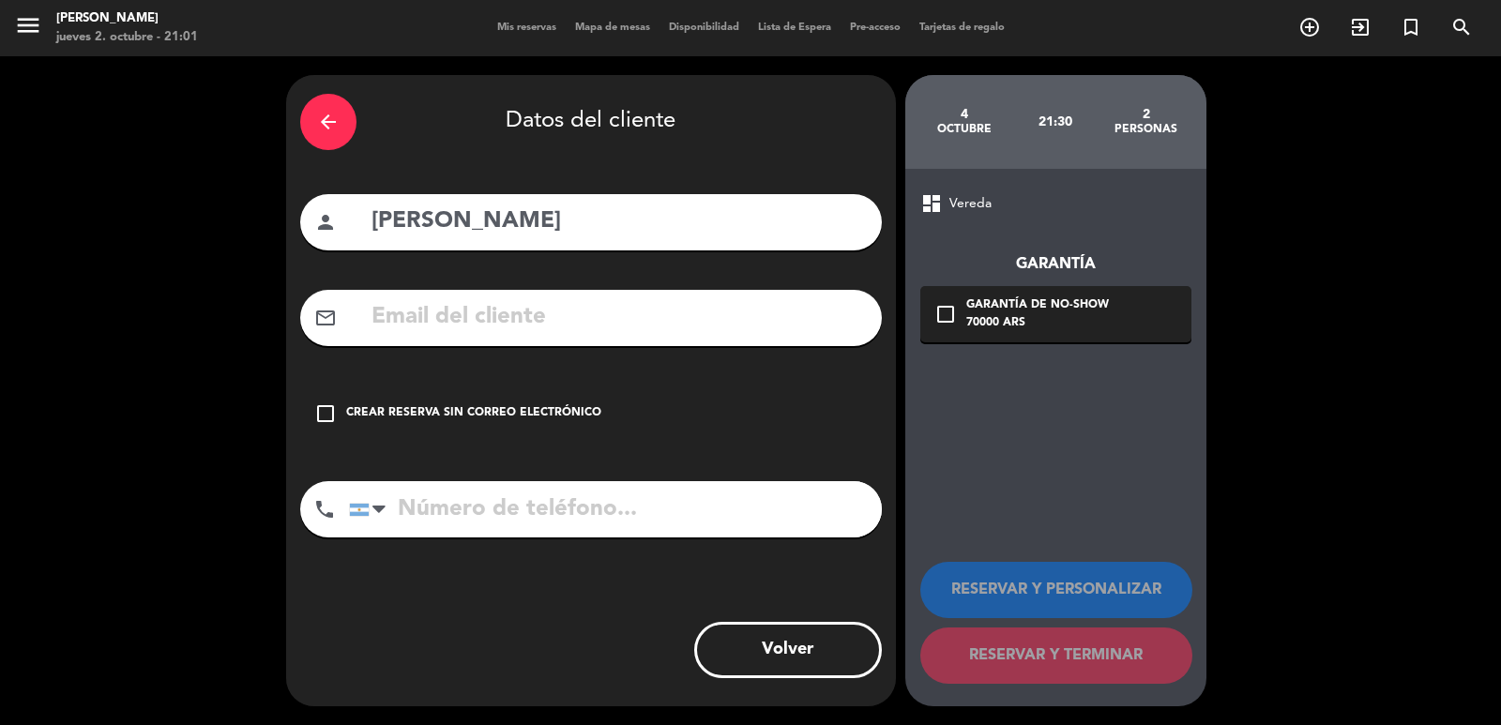
click at [552, 312] on input "text" at bounding box center [619, 317] width 498 height 38
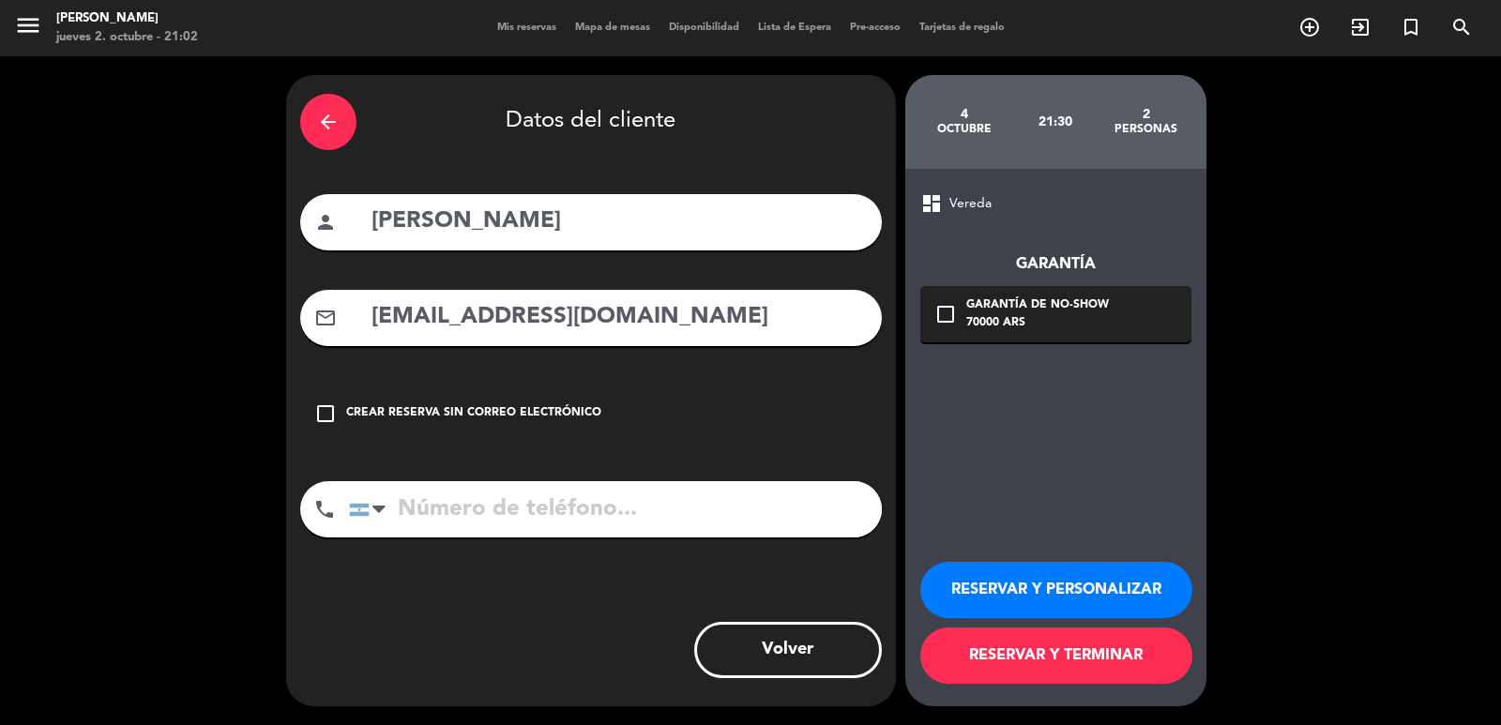
type input "camacho15@hotmail.com"
click at [489, 509] on input "tel" at bounding box center [615, 509] width 533 height 56
type input "+573105450497"
click at [947, 307] on icon "check_box_outline_blank" at bounding box center [946, 314] width 23 height 23
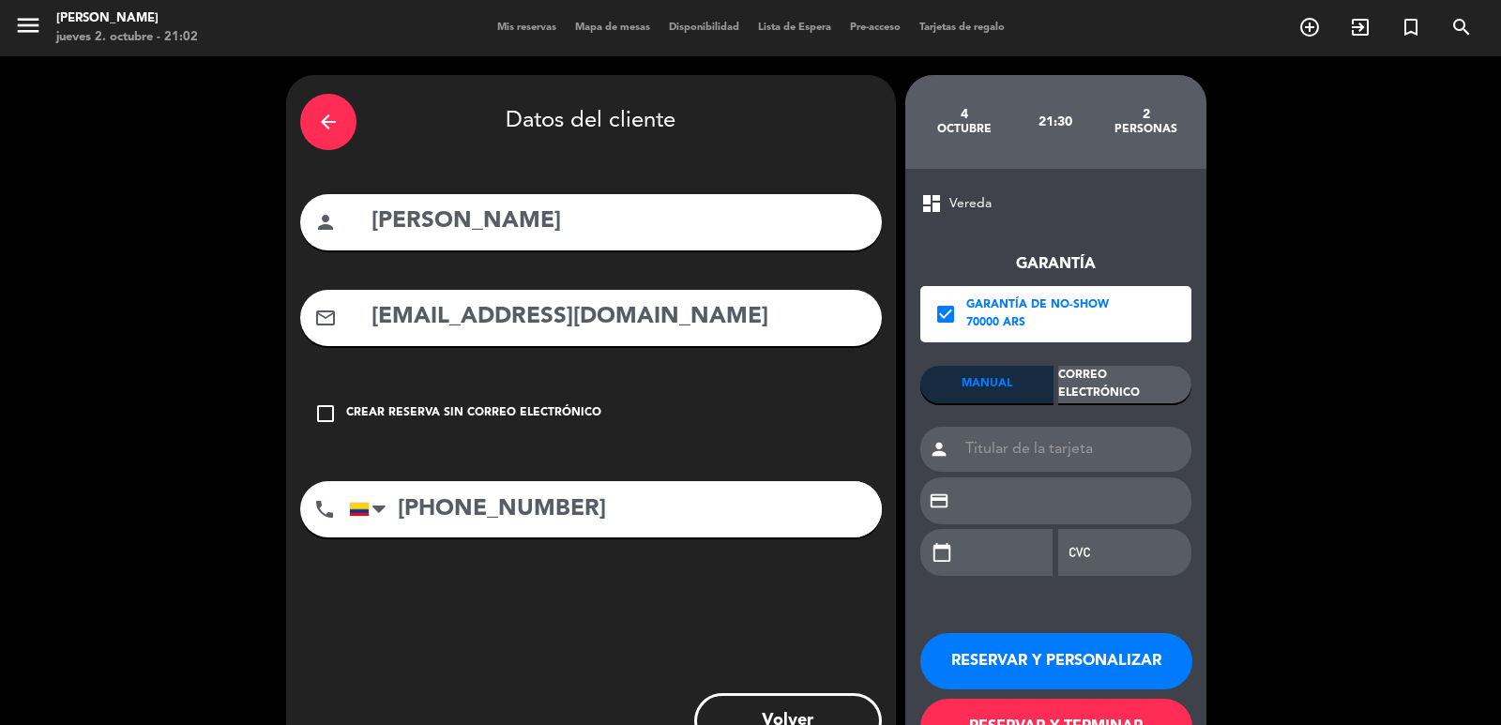
click at [1153, 389] on div "Correo Electrónico" at bounding box center [1124, 385] width 133 height 38
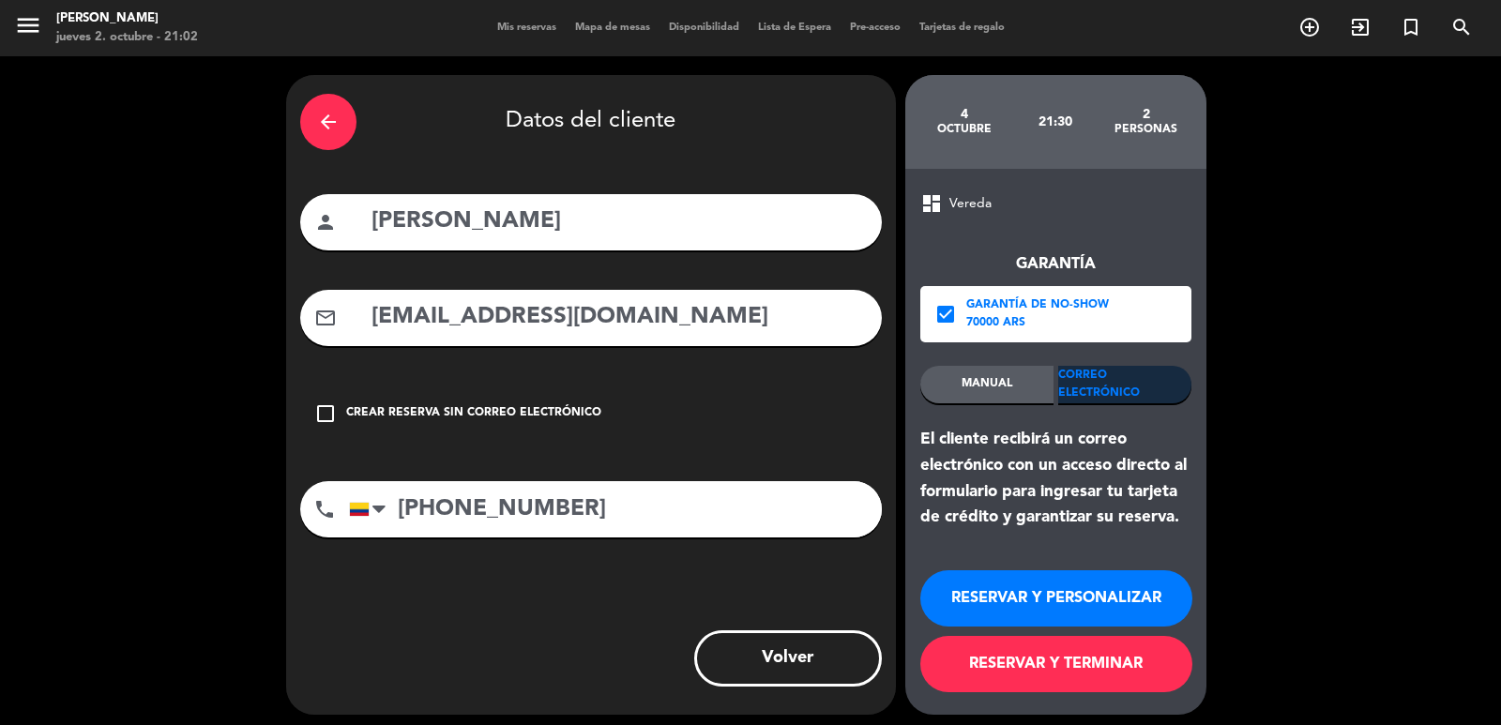
click at [1119, 597] on button "RESERVAR Y PERSONALIZAR" at bounding box center [1056, 598] width 272 height 56
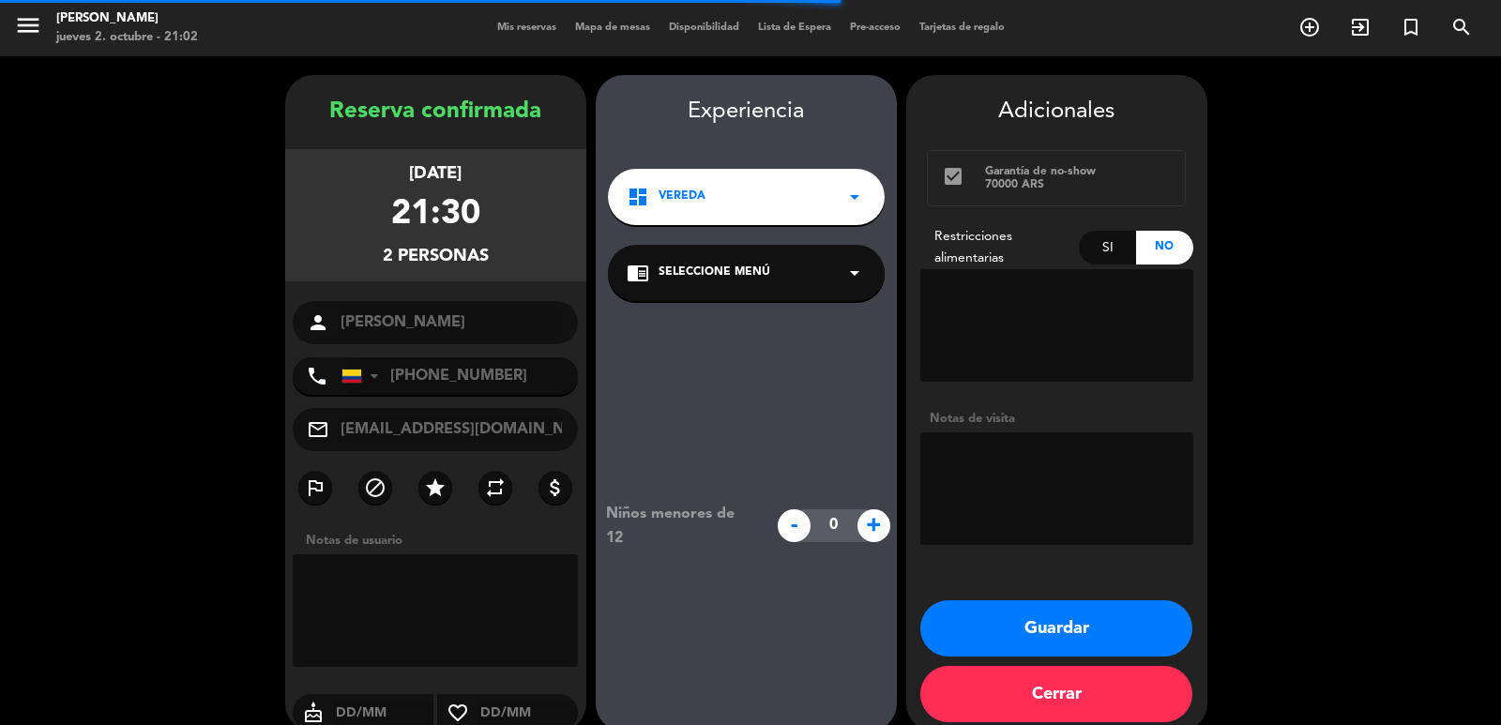
scroll to position [25, 0]
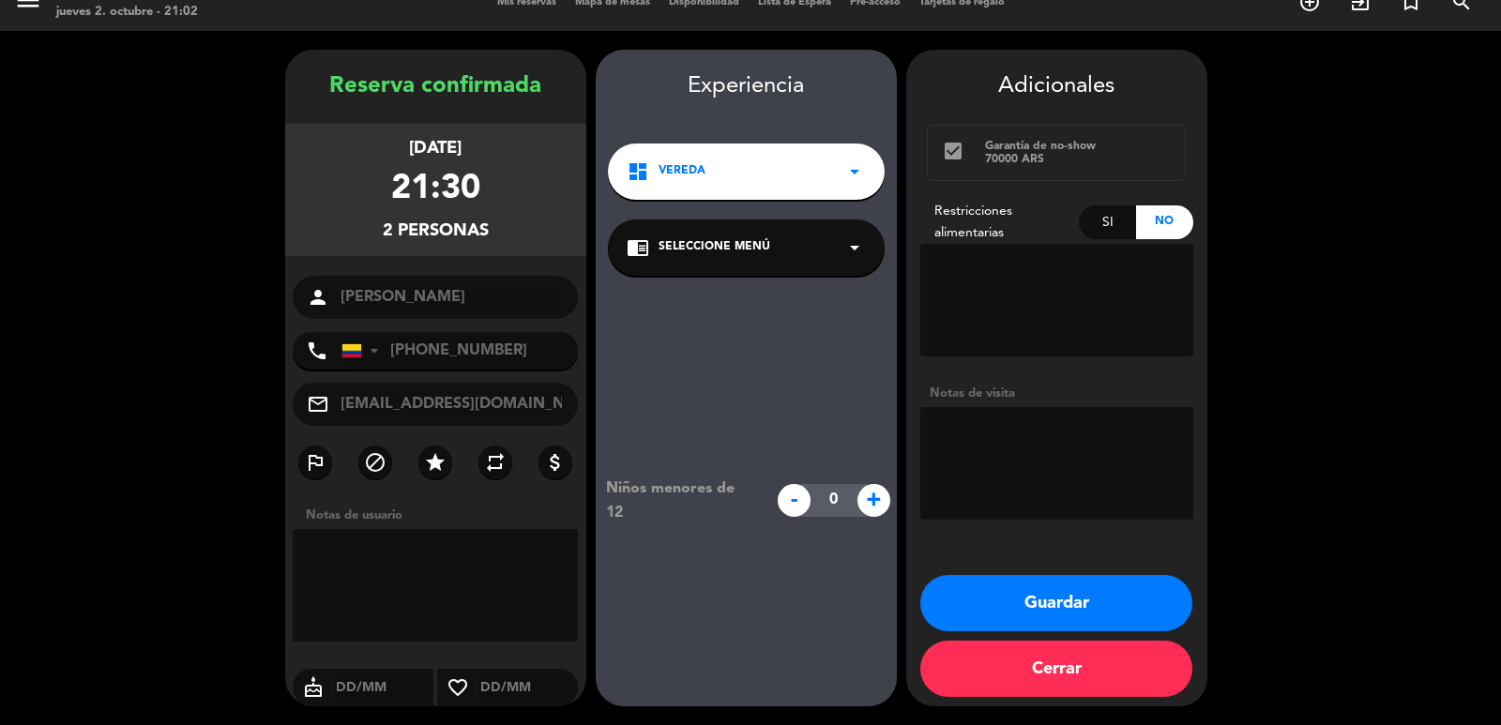
drag, startPoint x: 345, startPoint y: 145, endPoint x: 455, endPoint y: 179, distance: 114.9
click at [462, 157] on div "sábado 4, [DATE]" at bounding box center [435, 148] width 53 height 27
click at [451, 186] on div "21:30" at bounding box center [435, 189] width 89 height 55
drag, startPoint x: 407, startPoint y: 220, endPoint x: 471, endPoint y: 233, distance: 65.1
click at [471, 233] on div "2 personas" at bounding box center [436, 231] width 106 height 27
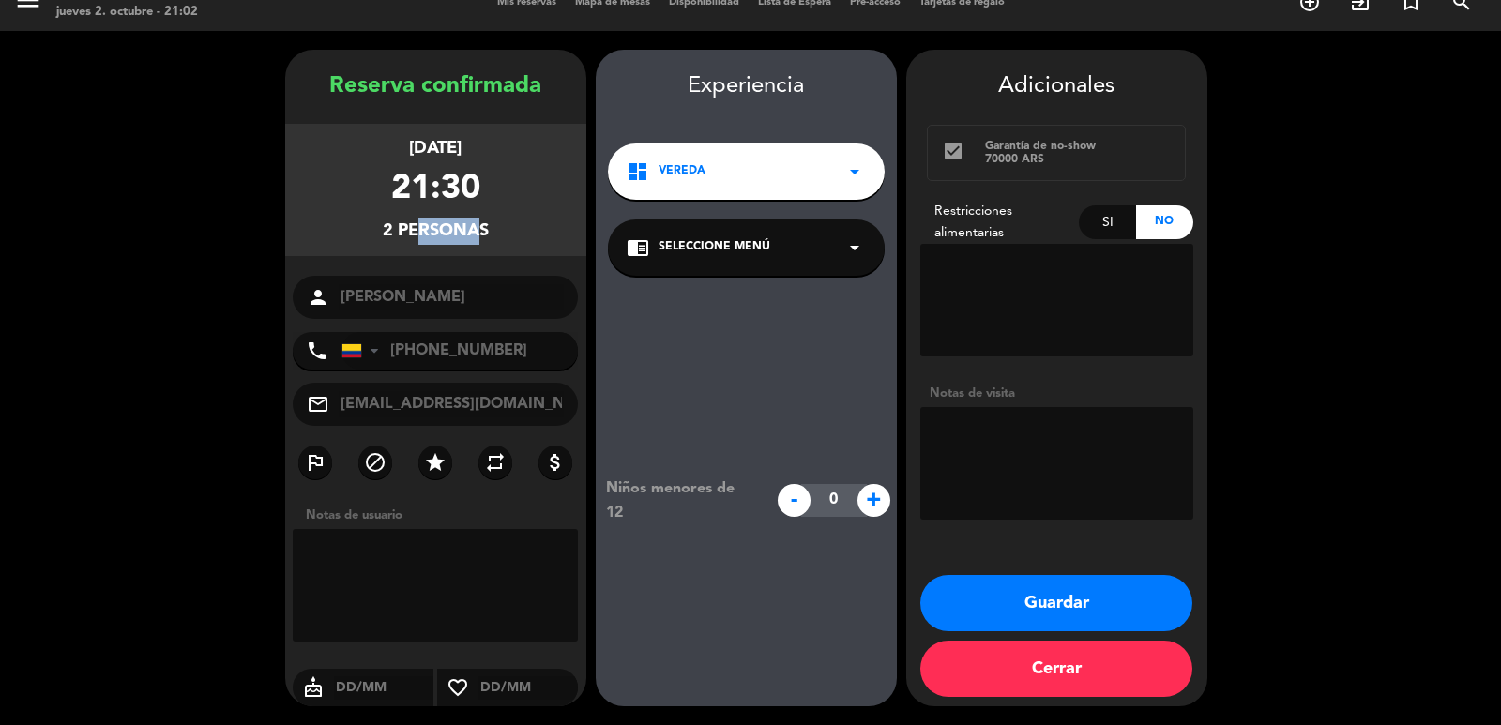
click at [1017, 582] on button "Guardar" at bounding box center [1056, 603] width 272 height 56
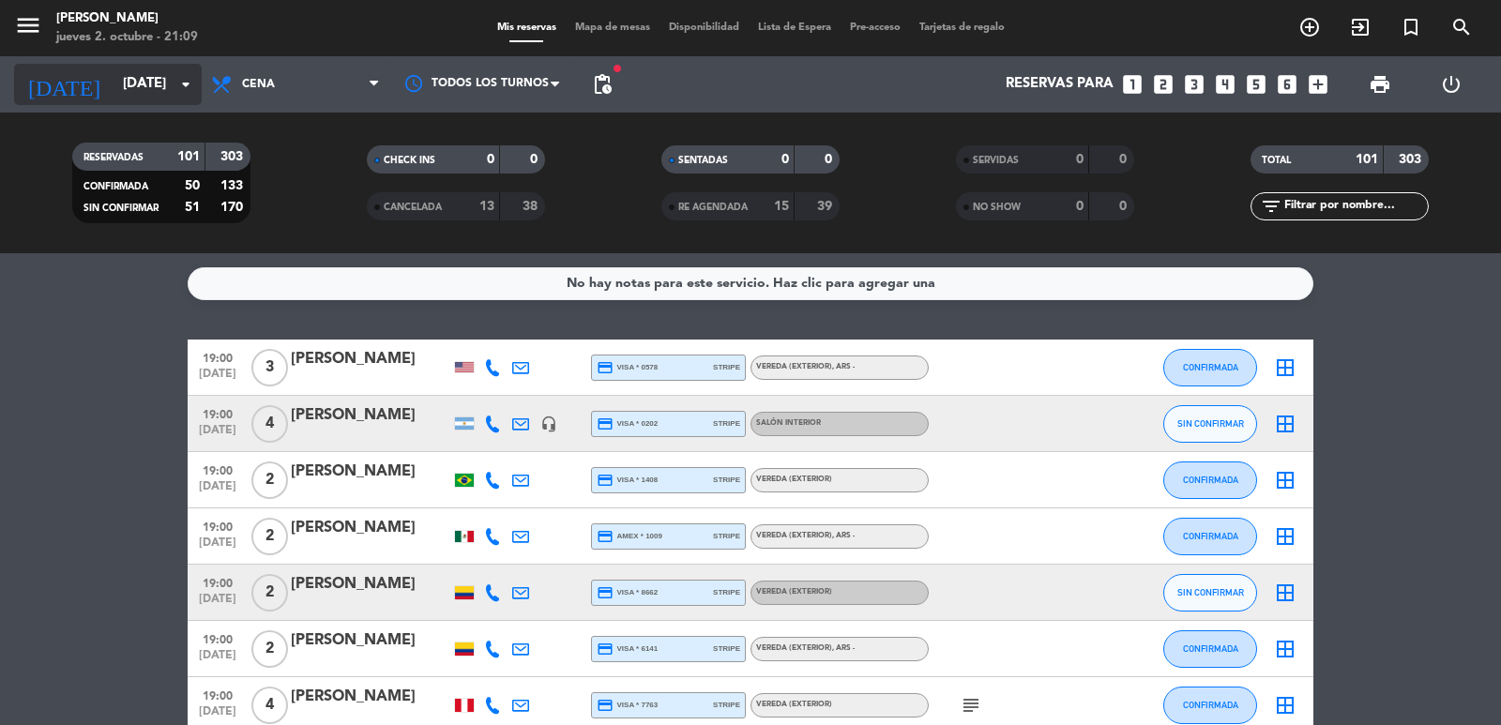
click at [139, 74] on input "sáb. [DATE]" at bounding box center [204, 85] width 181 height 36
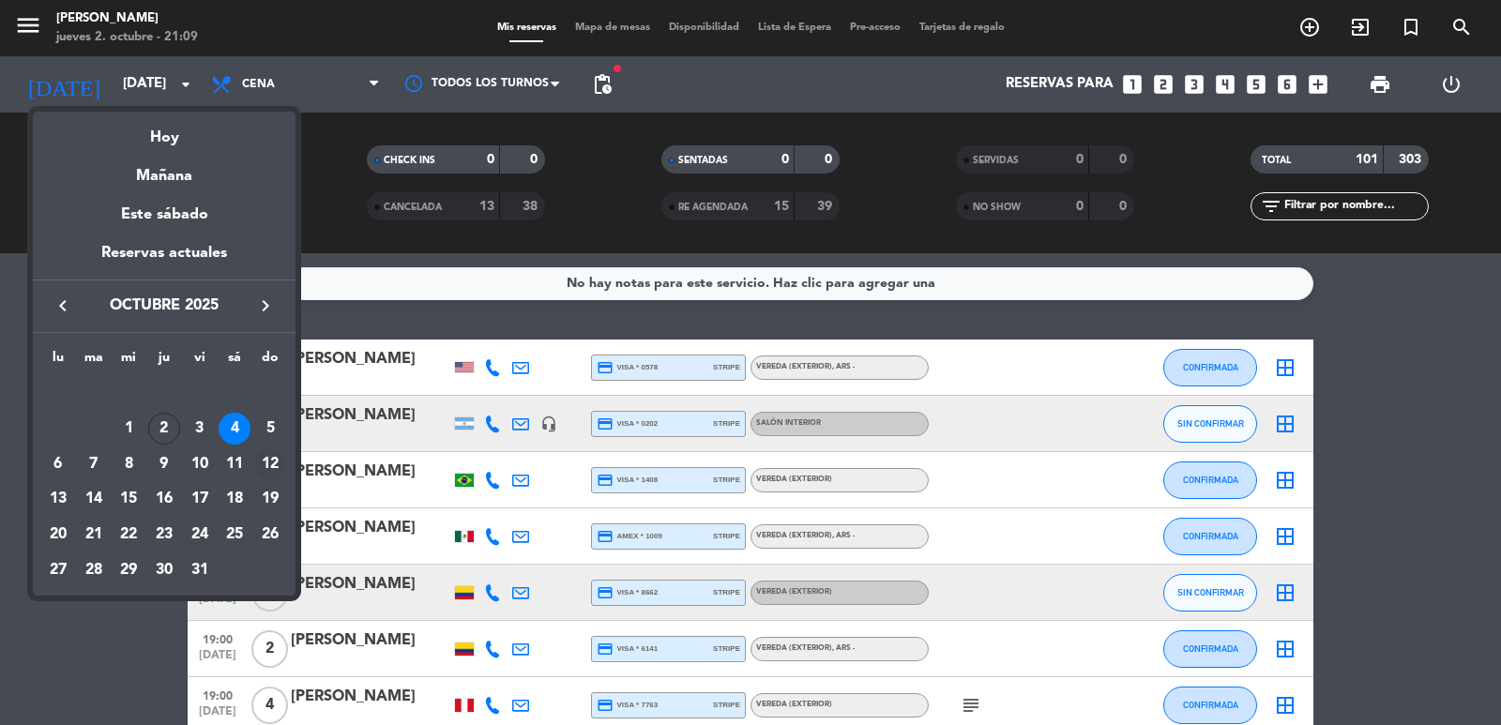
click at [275, 458] on div "12" at bounding box center [270, 464] width 32 height 32
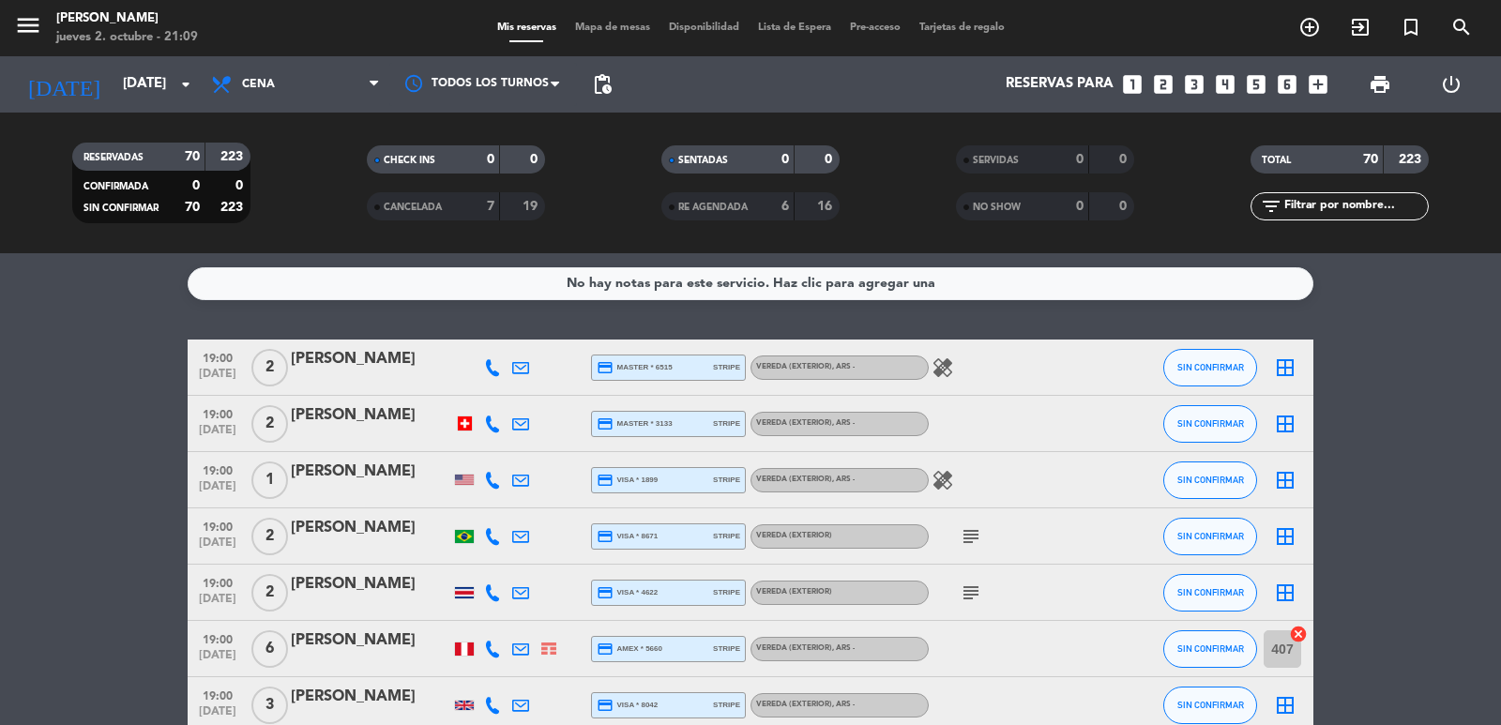
click at [585, 79] on span "pending_actions" at bounding box center [603, 85] width 38 height 38
click at [592, 77] on span "pending_actions" at bounding box center [602, 84] width 23 height 23
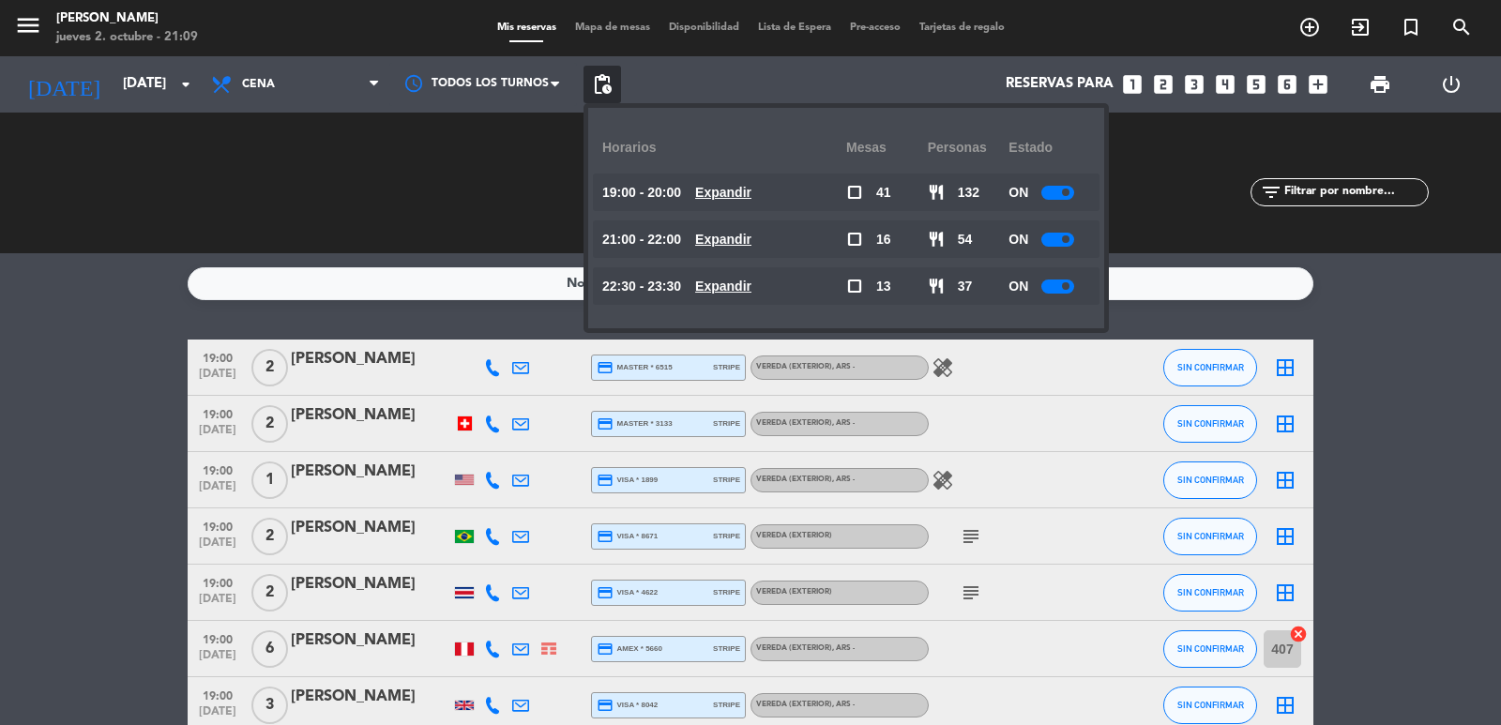
click at [723, 199] on u "Expandir" at bounding box center [723, 192] width 56 height 15
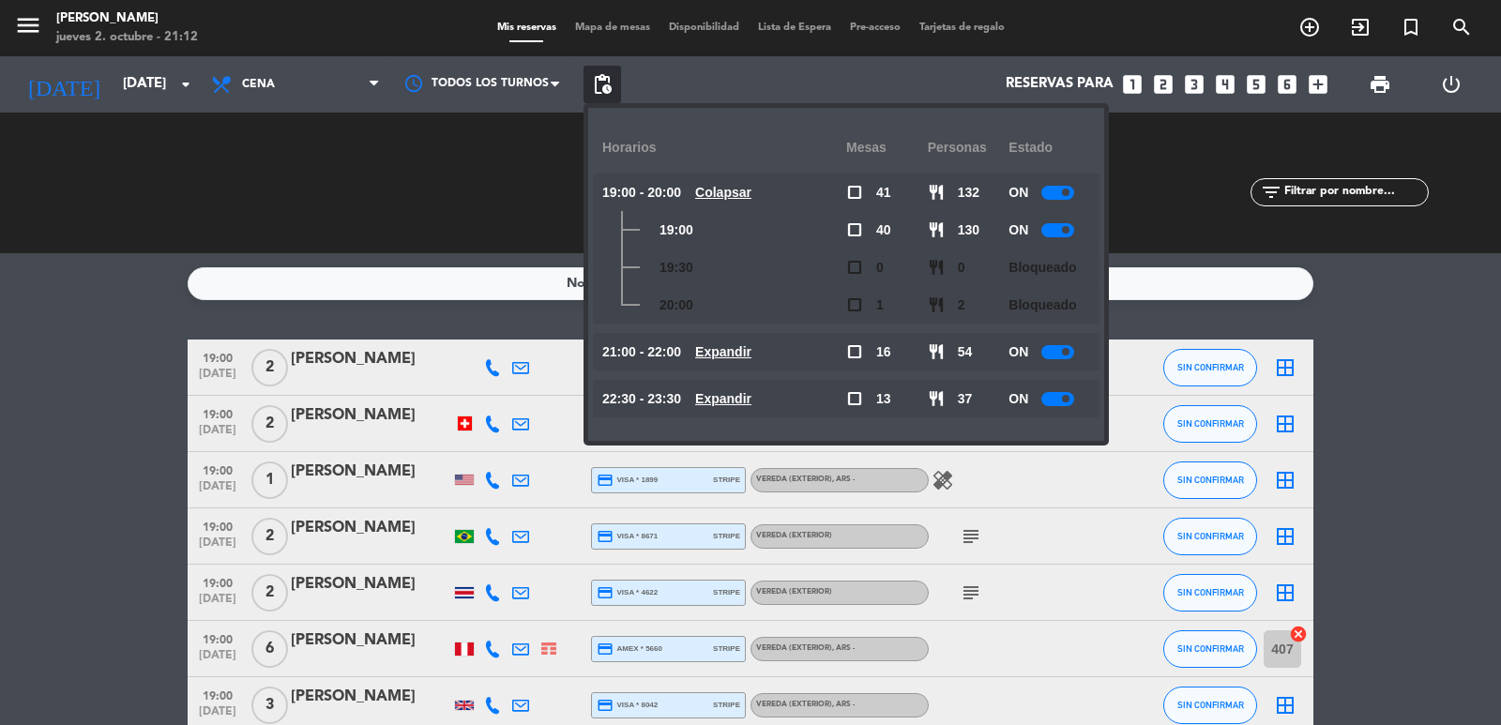
click at [228, 169] on div "RESERVADAS 70 223 CONFIRMADA 0 0 SIN CONFIRMAR 70 223" at bounding box center [161, 182] width 295 height 103
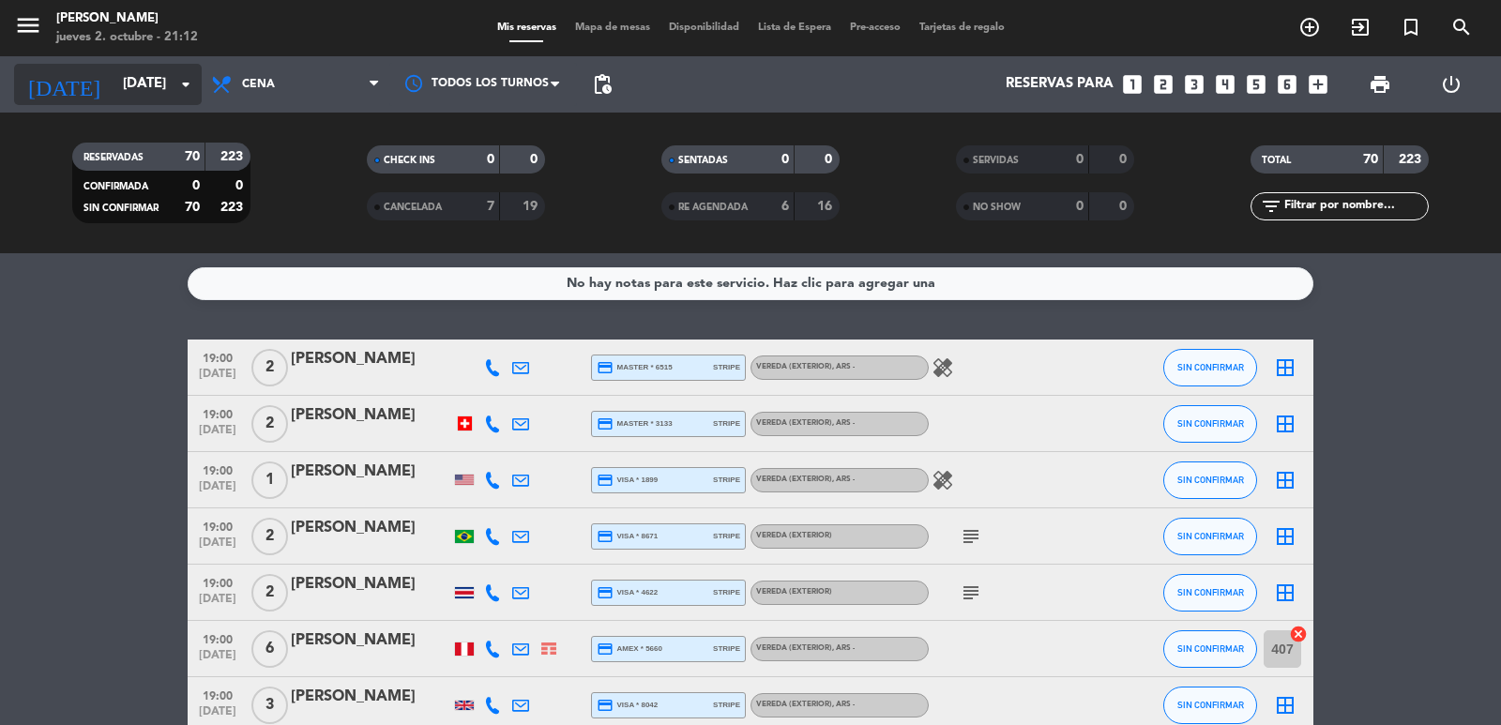
click at [132, 89] on input "dom. 12 oct." at bounding box center [204, 85] width 181 height 36
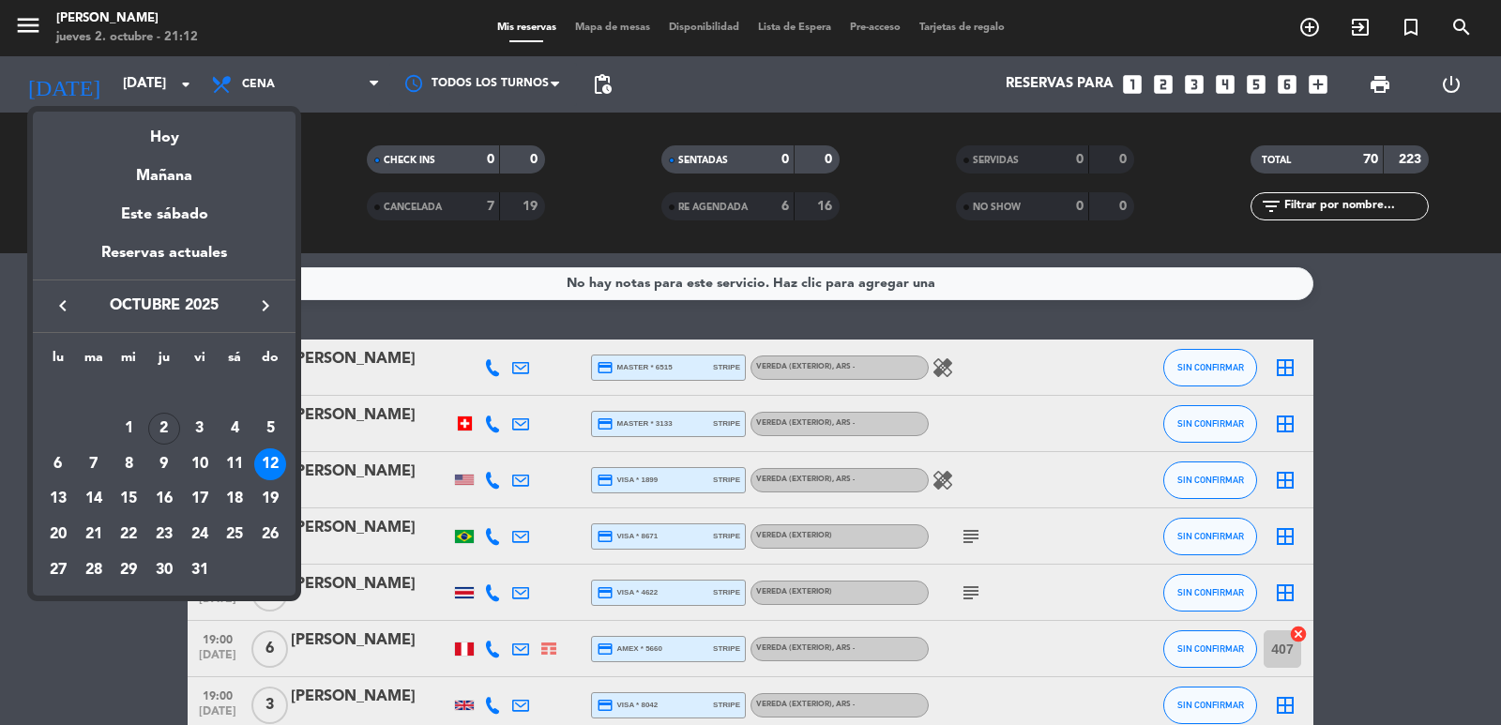
click at [236, 430] on div "4" at bounding box center [235, 429] width 32 height 32
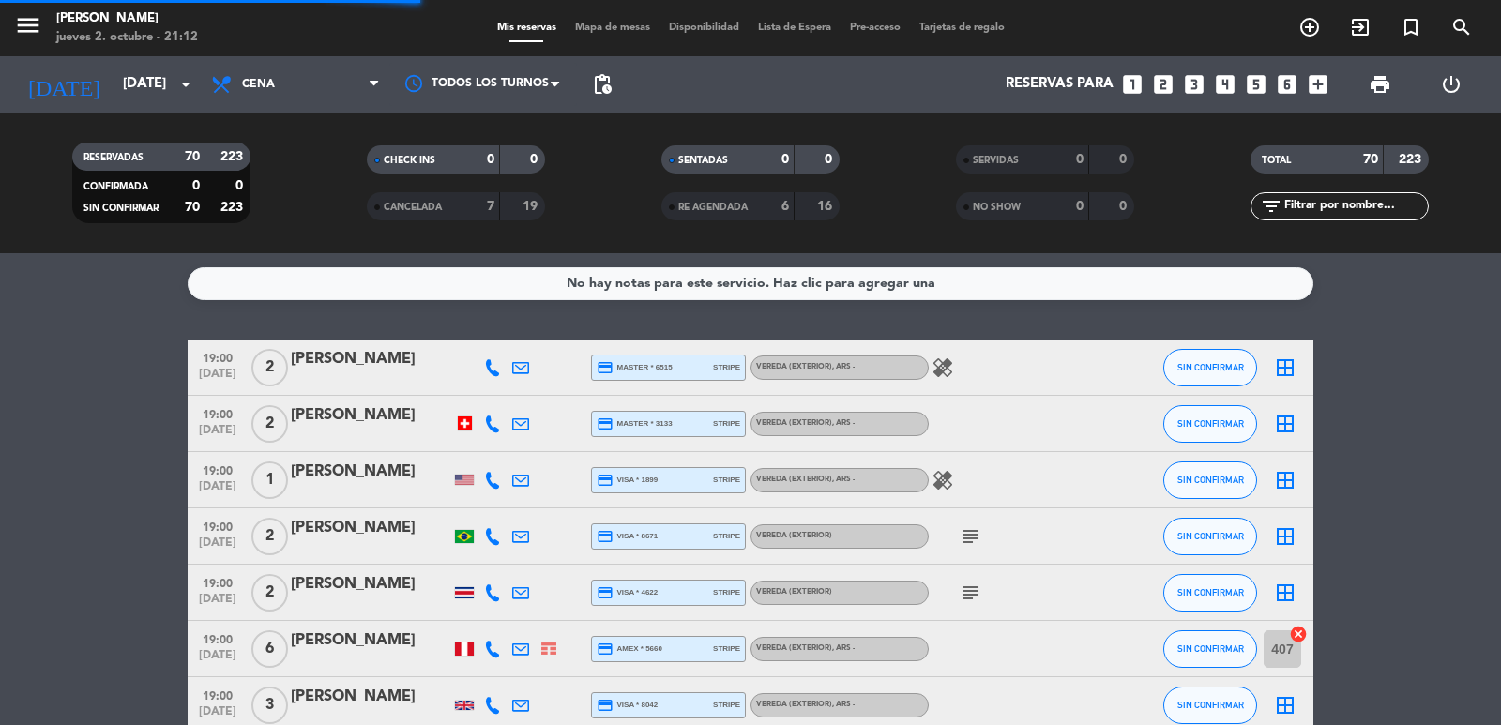
click at [106, 58] on div "today sáb. 4 oct. arrow_drop_down" at bounding box center [108, 84] width 188 height 56
click at [116, 75] on input "sáb. [DATE]" at bounding box center [204, 85] width 181 height 36
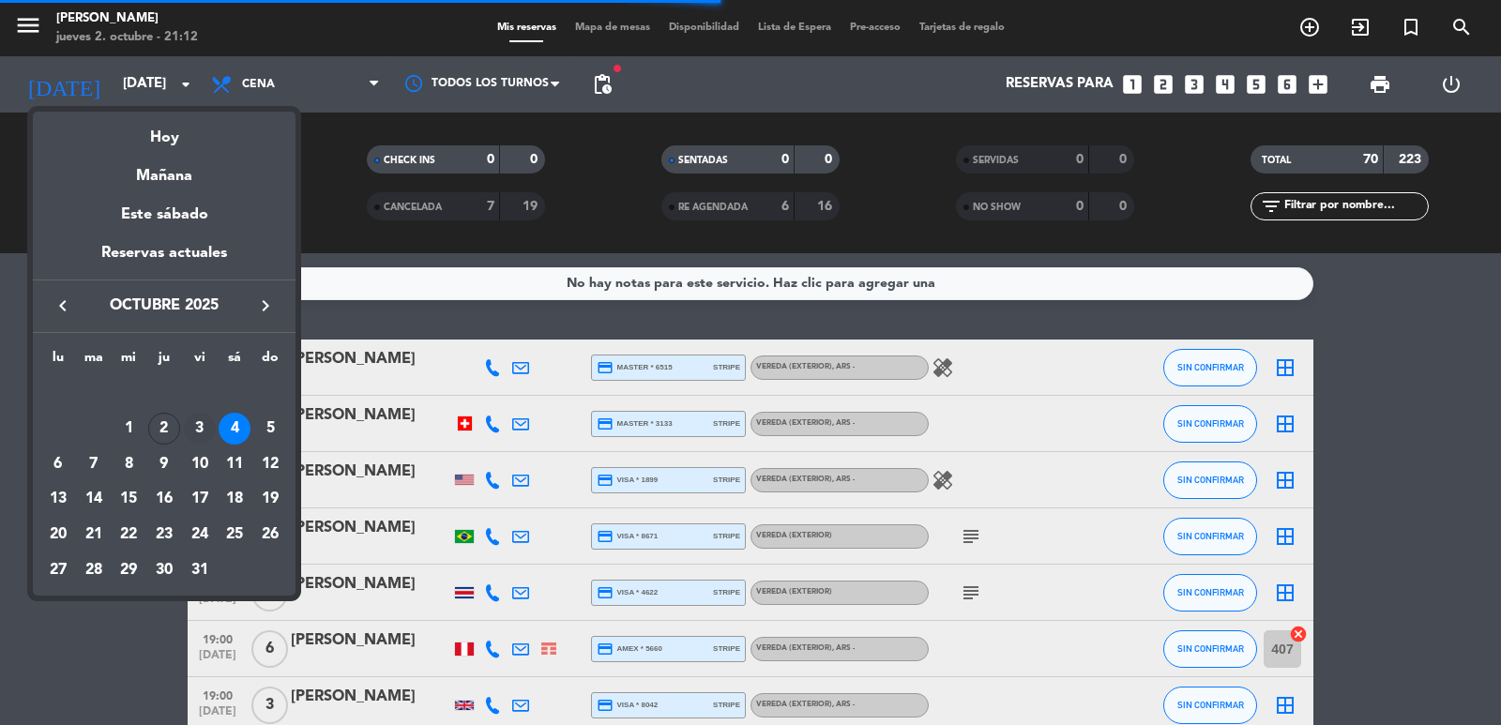
click at [200, 419] on div "3" at bounding box center [200, 429] width 32 height 32
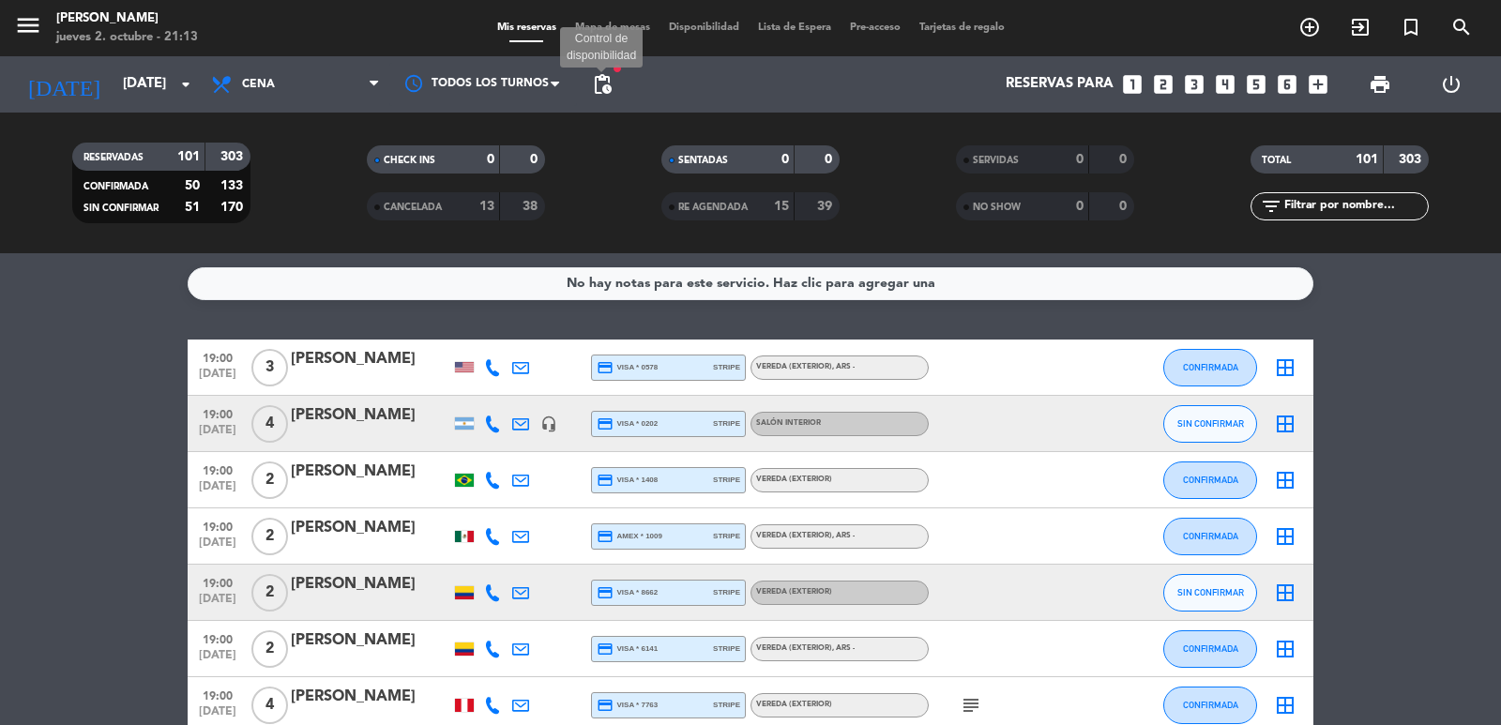
click at [594, 73] on span "pending_actions" at bounding box center [602, 84] width 23 height 23
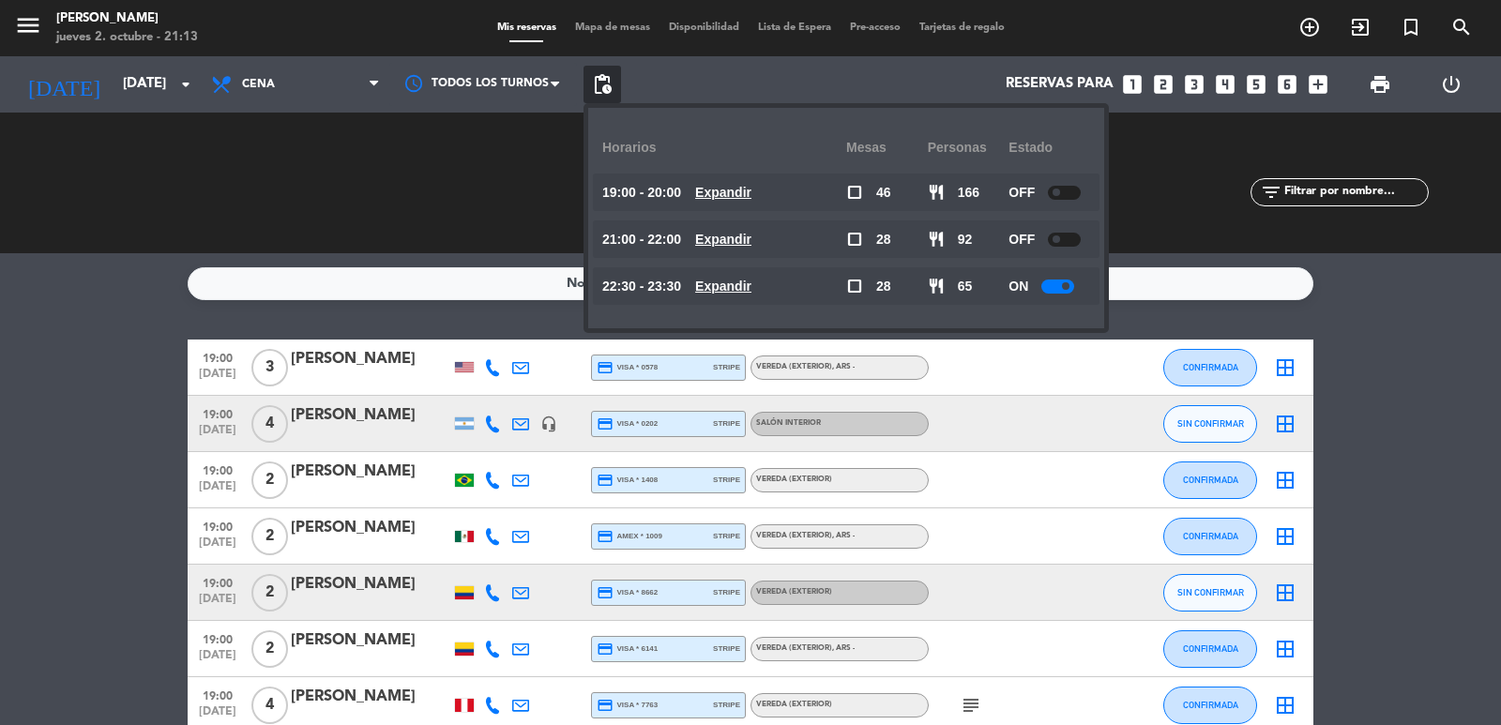
click at [737, 283] on u "Expandir" at bounding box center [723, 286] width 56 height 15
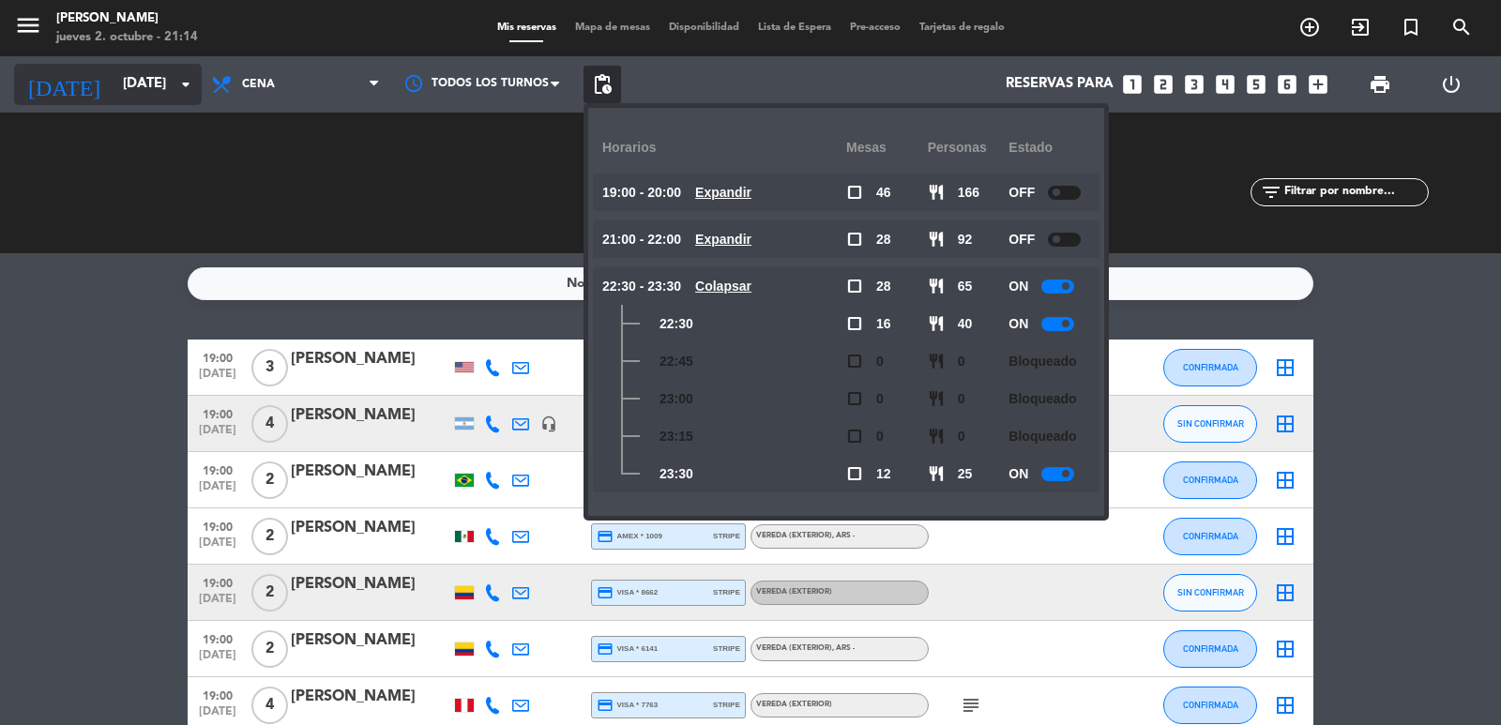
click at [161, 72] on input "vie. [DATE]" at bounding box center [204, 85] width 181 height 36
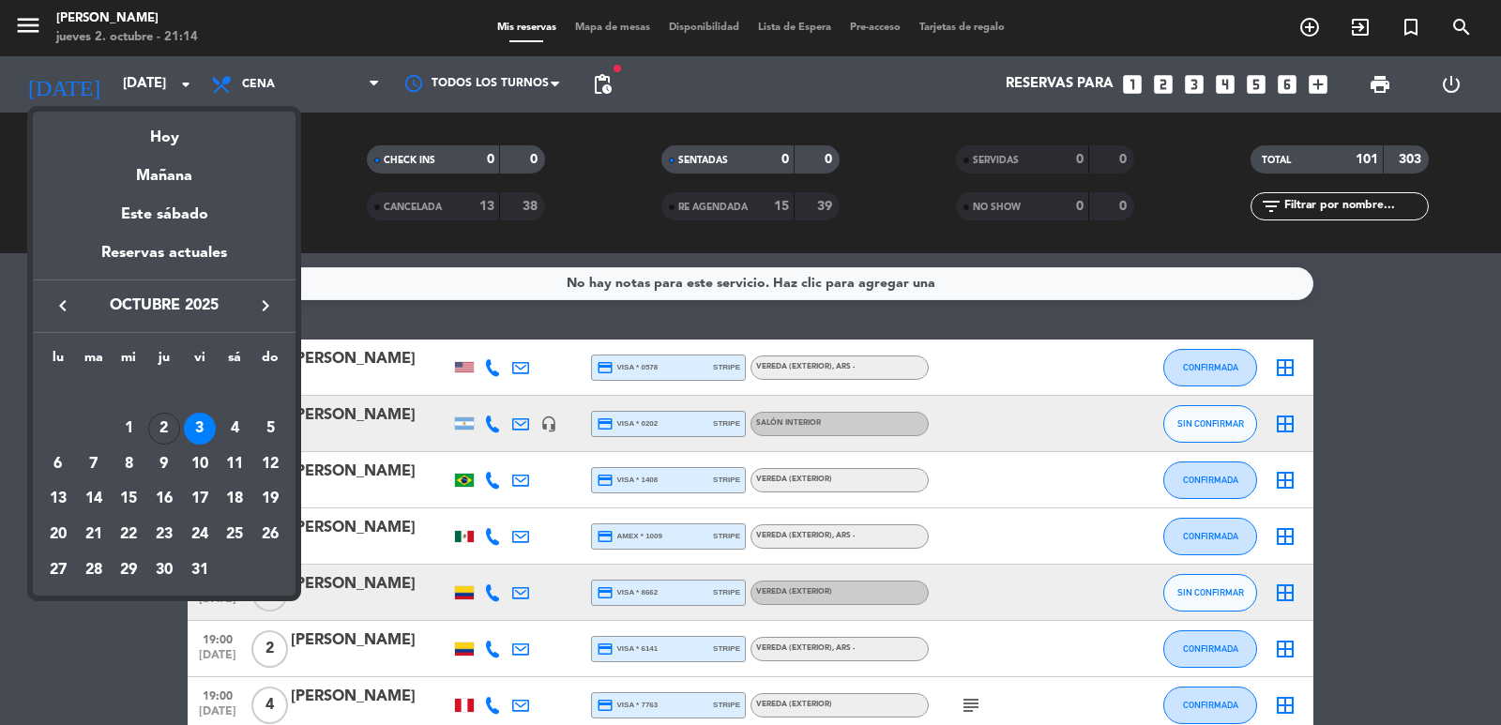
click at [250, 305] on button "keyboard_arrow_right" at bounding box center [266, 306] width 34 height 24
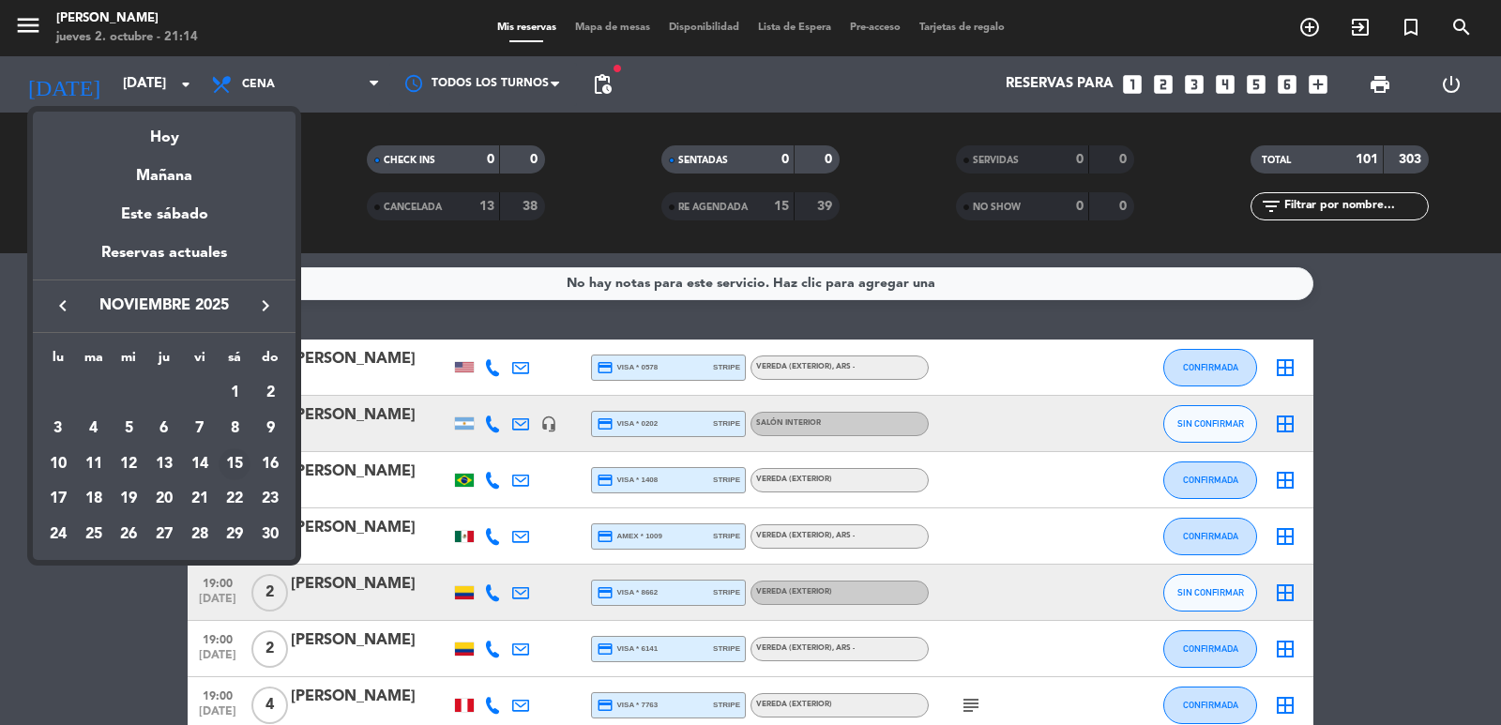
click at [233, 461] on div "15" at bounding box center [235, 464] width 32 height 32
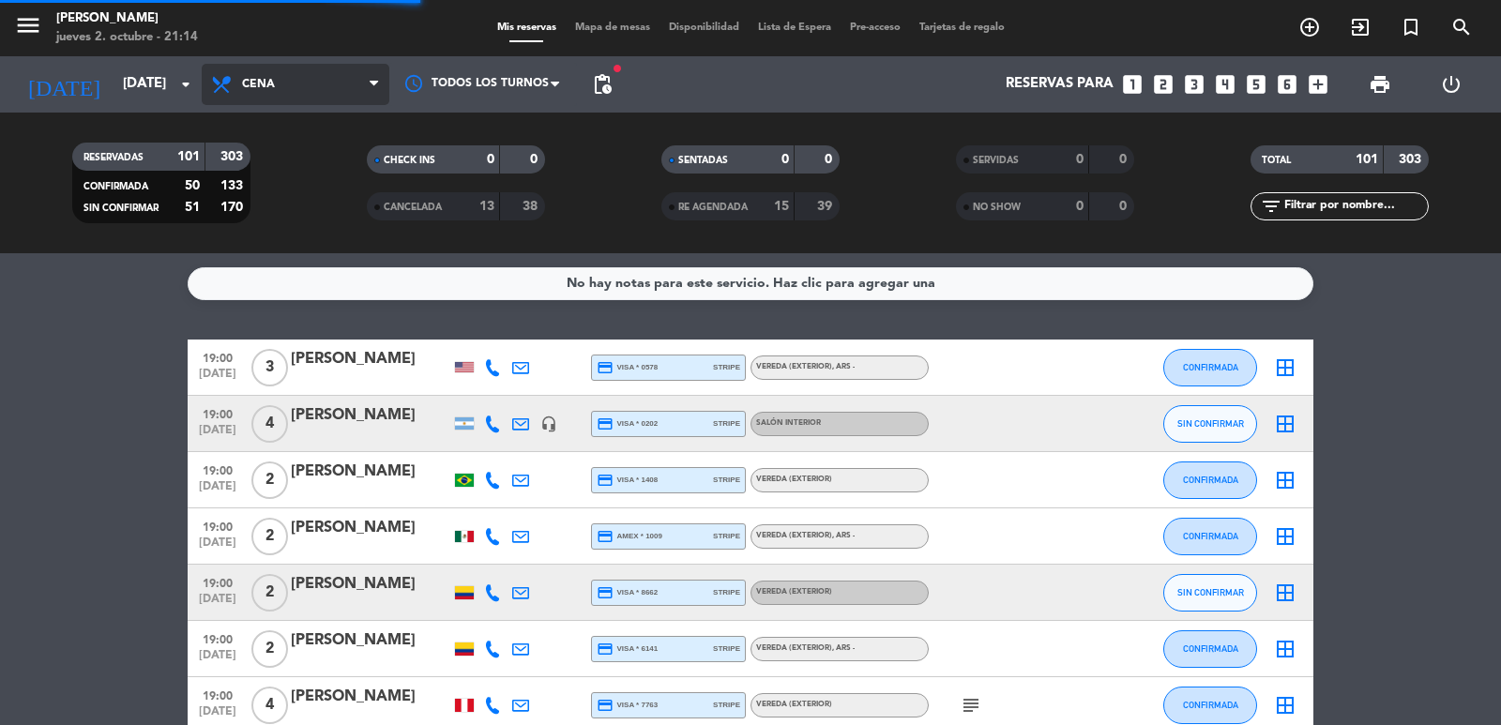
click at [295, 81] on span "Cena" at bounding box center [296, 84] width 188 height 41
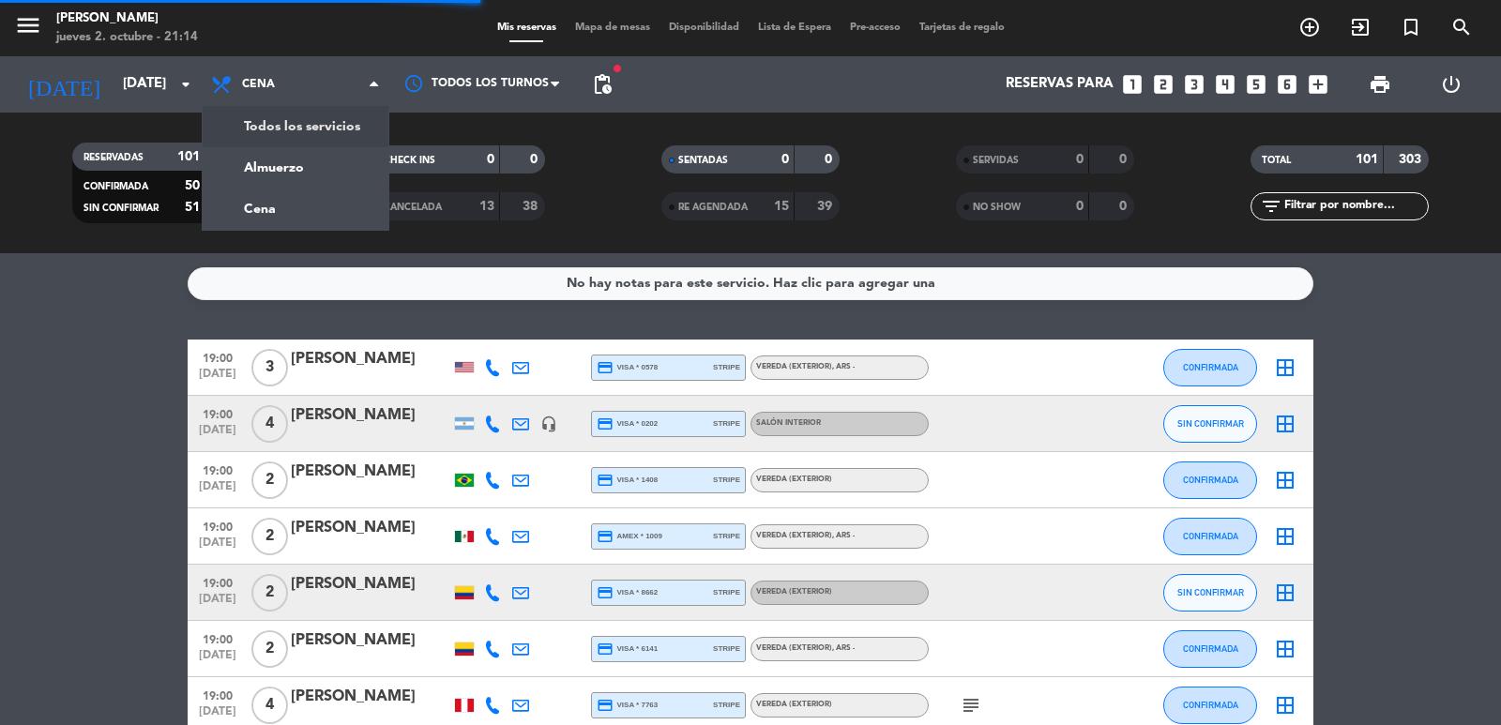
click at [308, 168] on div "menu Don Julio jueves 2. octubre - 21:14 Mis reservas Mapa de mesas Disponibili…" at bounding box center [750, 126] width 1501 height 253
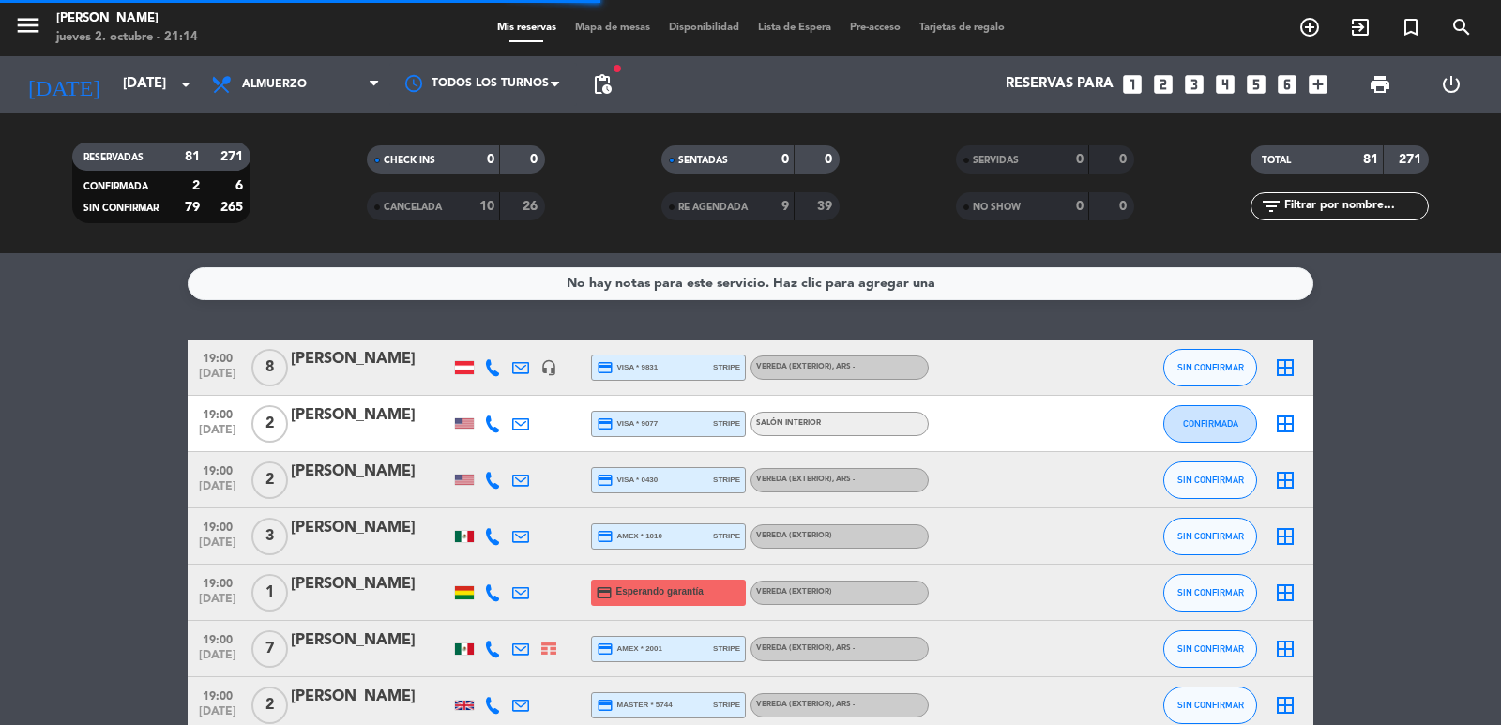
click at [611, 84] on span "pending_actions" at bounding box center [602, 84] width 23 height 23
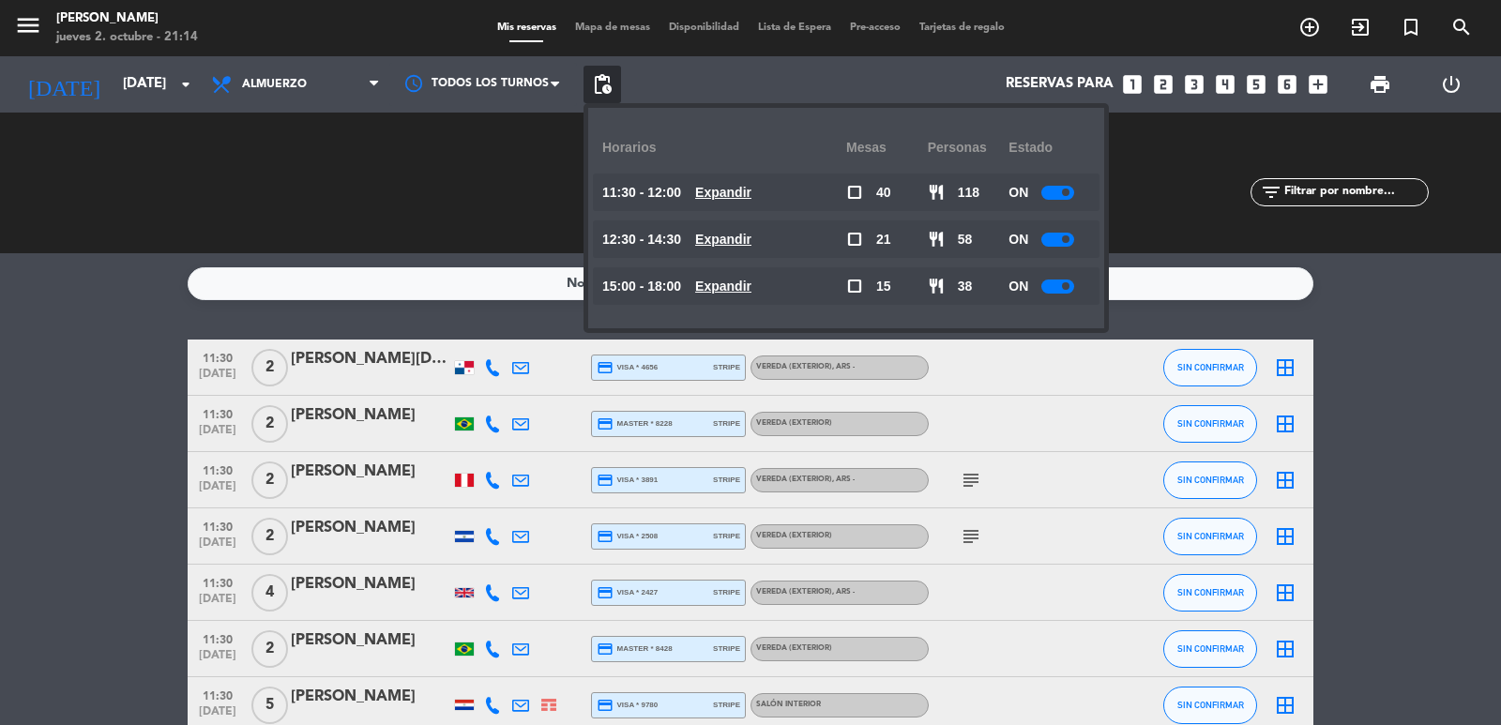
click at [743, 245] on u "Expandir" at bounding box center [723, 239] width 56 height 15
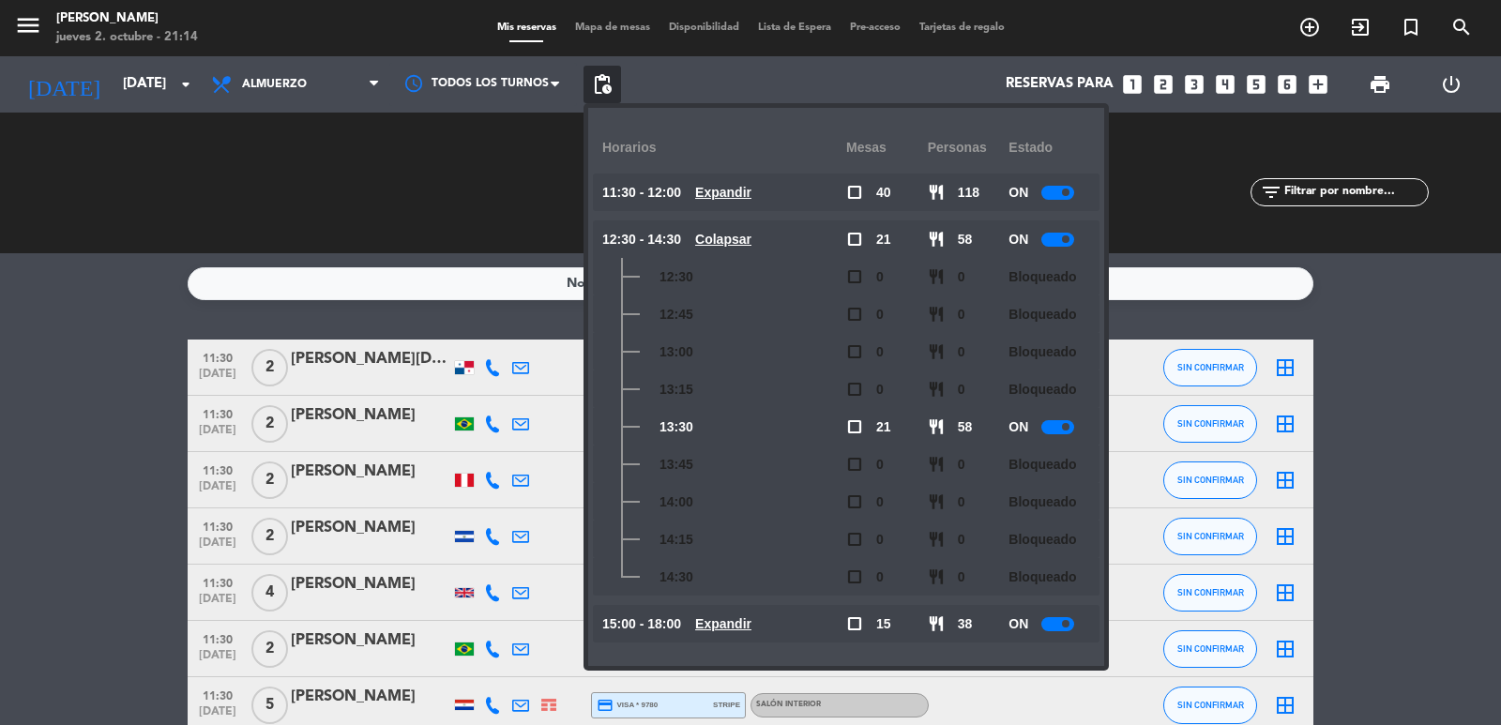
click at [746, 238] on u "Colapsar" at bounding box center [723, 239] width 56 height 15
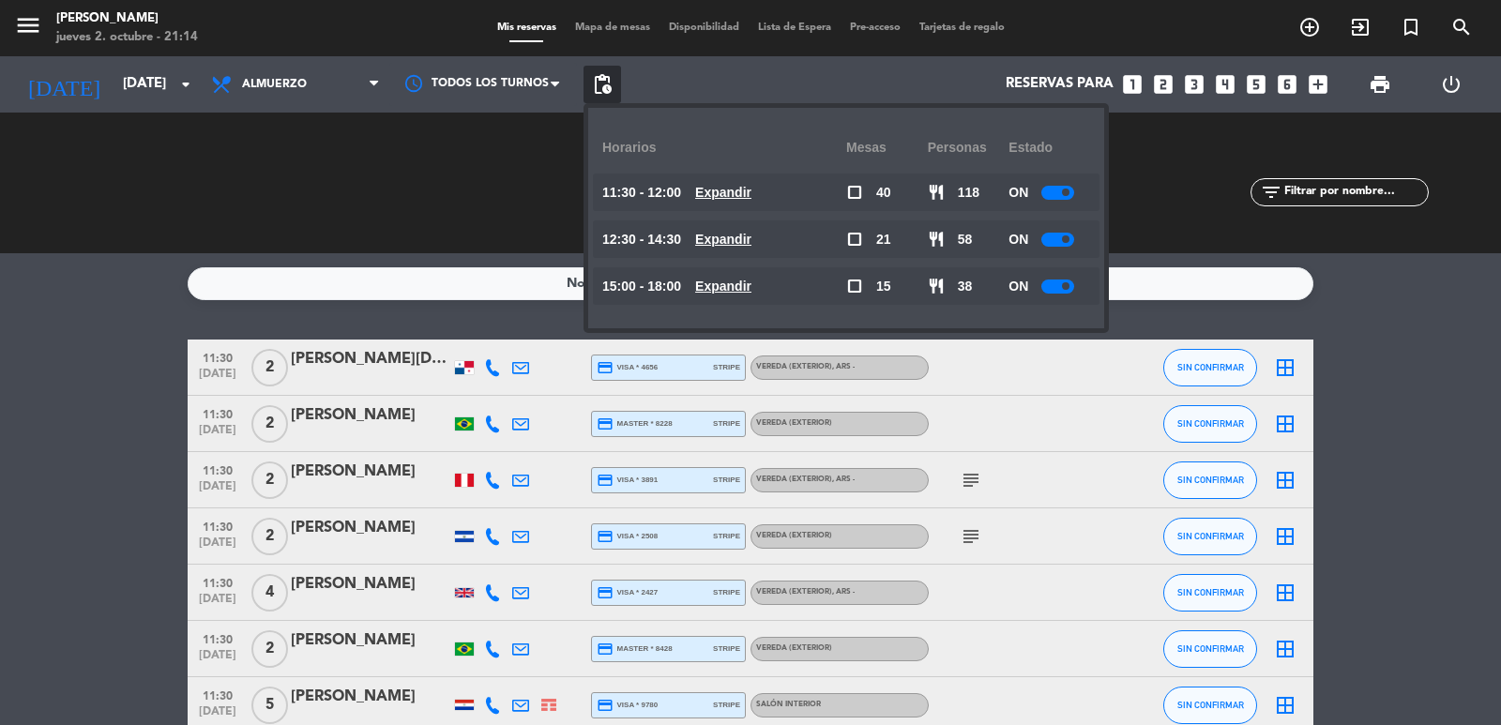
click at [742, 279] on u "Expandir" at bounding box center [723, 286] width 56 height 15
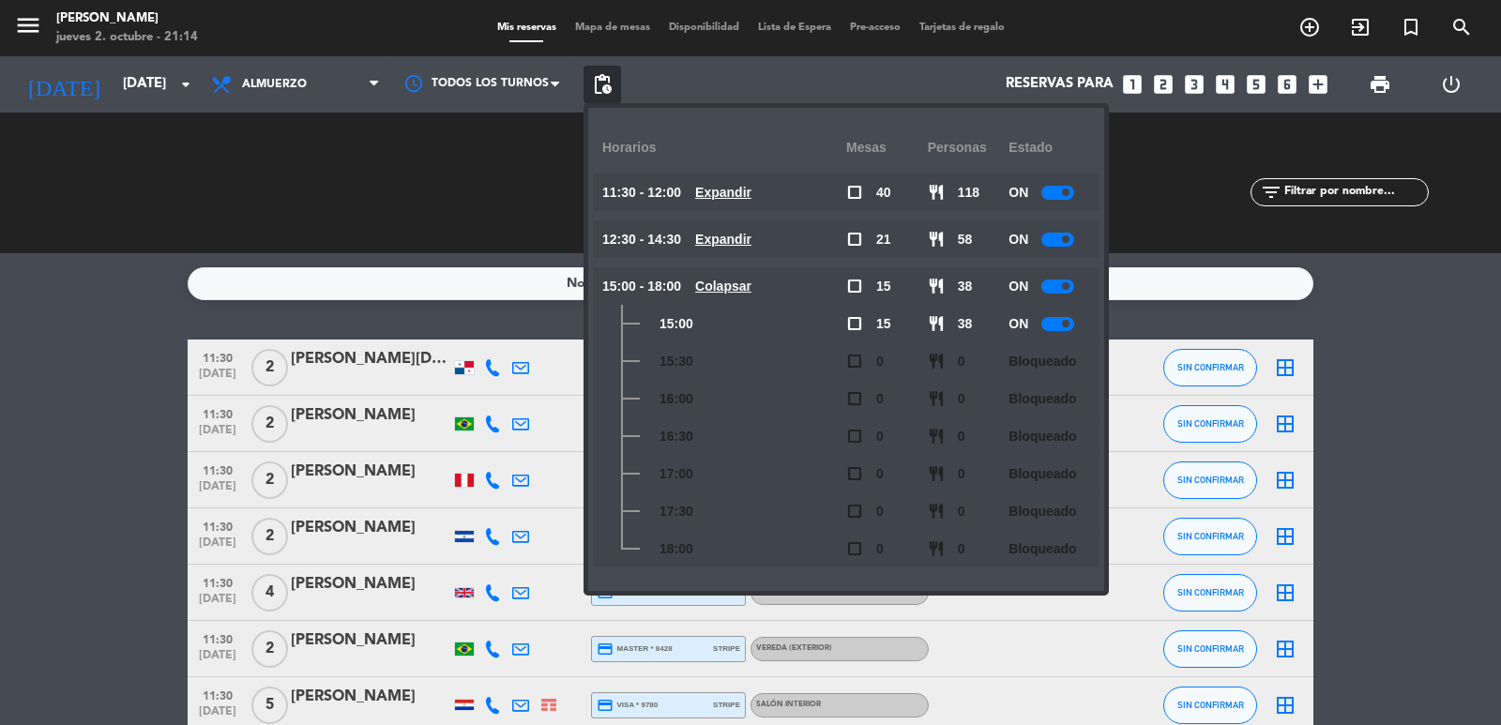
click at [742, 279] on u "Colapsar" at bounding box center [723, 286] width 56 height 15
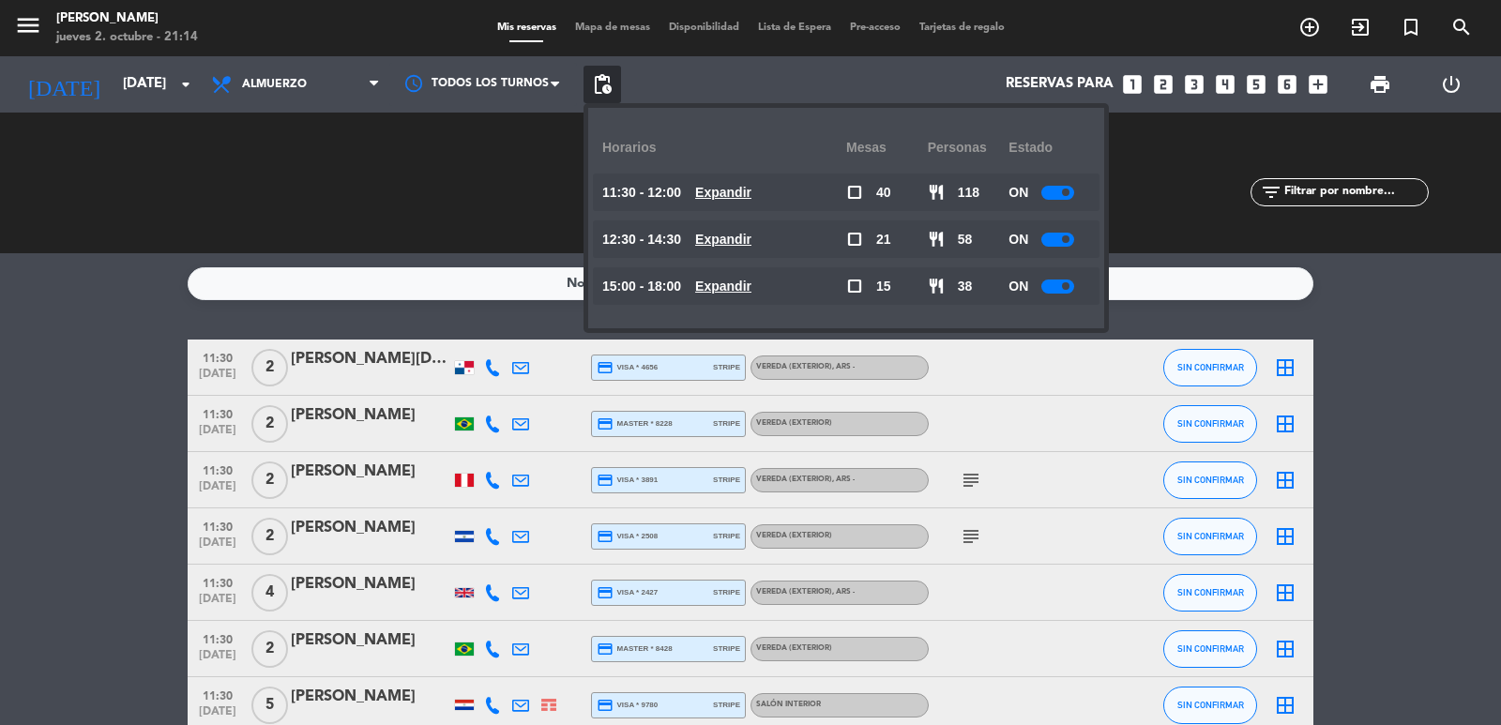
click at [740, 232] on u "Expandir" at bounding box center [723, 239] width 56 height 15
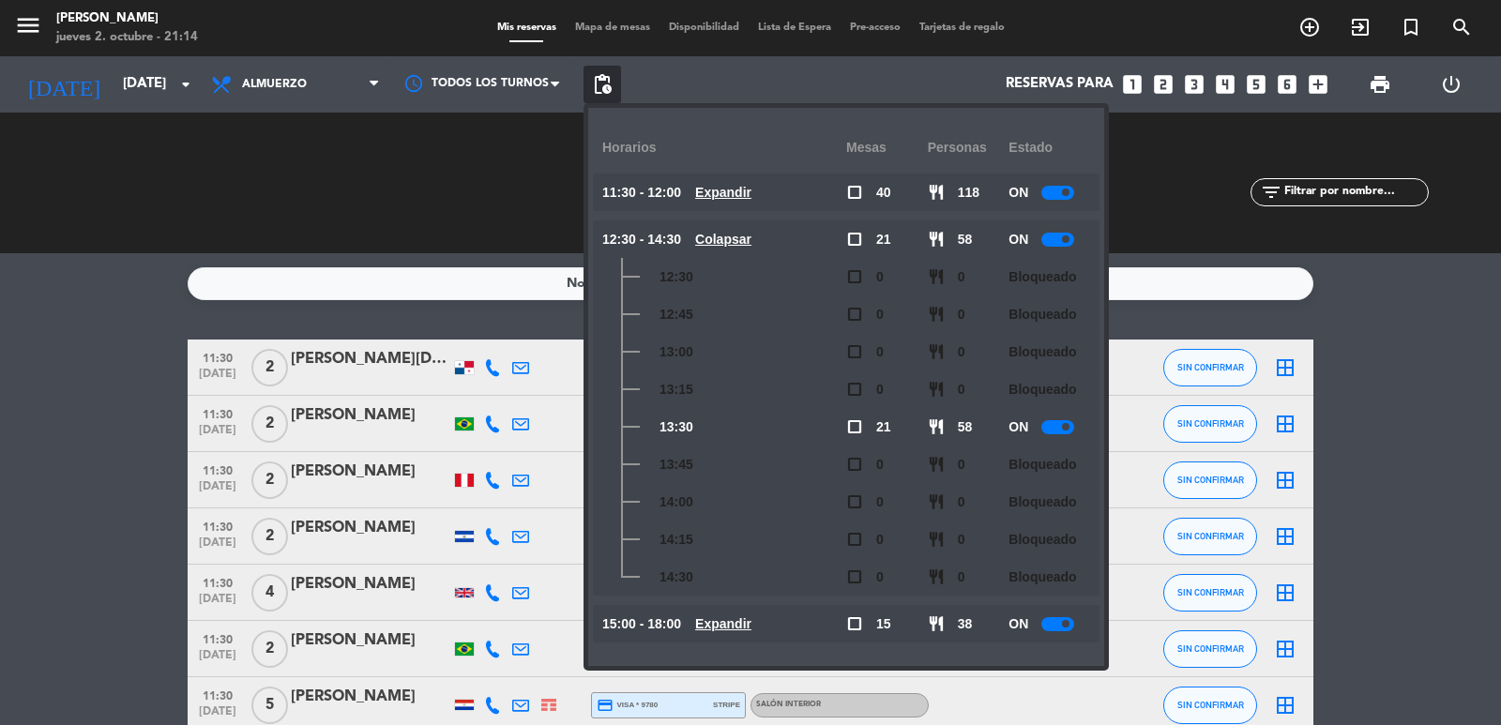
click at [740, 234] on u "Colapsar" at bounding box center [723, 239] width 56 height 15
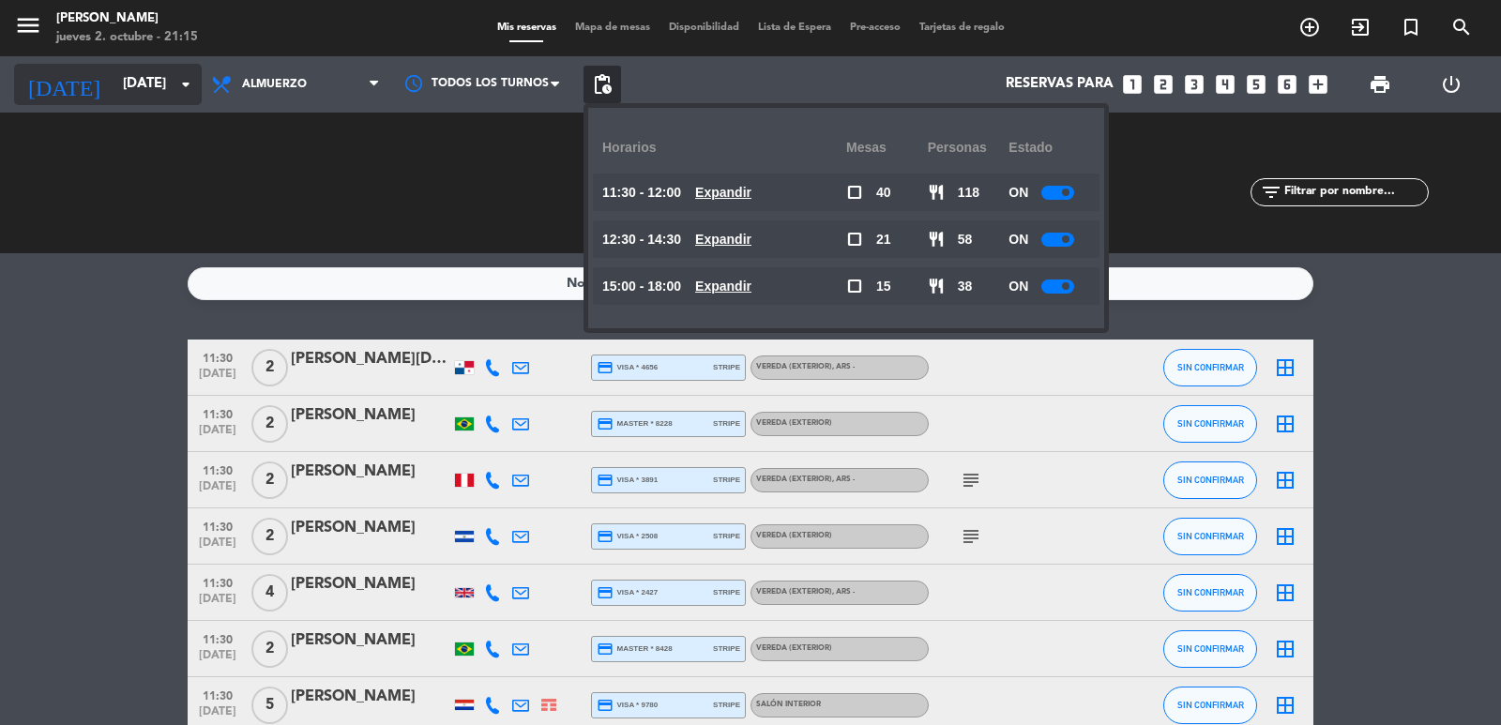
click at [160, 68] on input "sáb. 15 nov." at bounding box center [204, 85] width 181 height 36
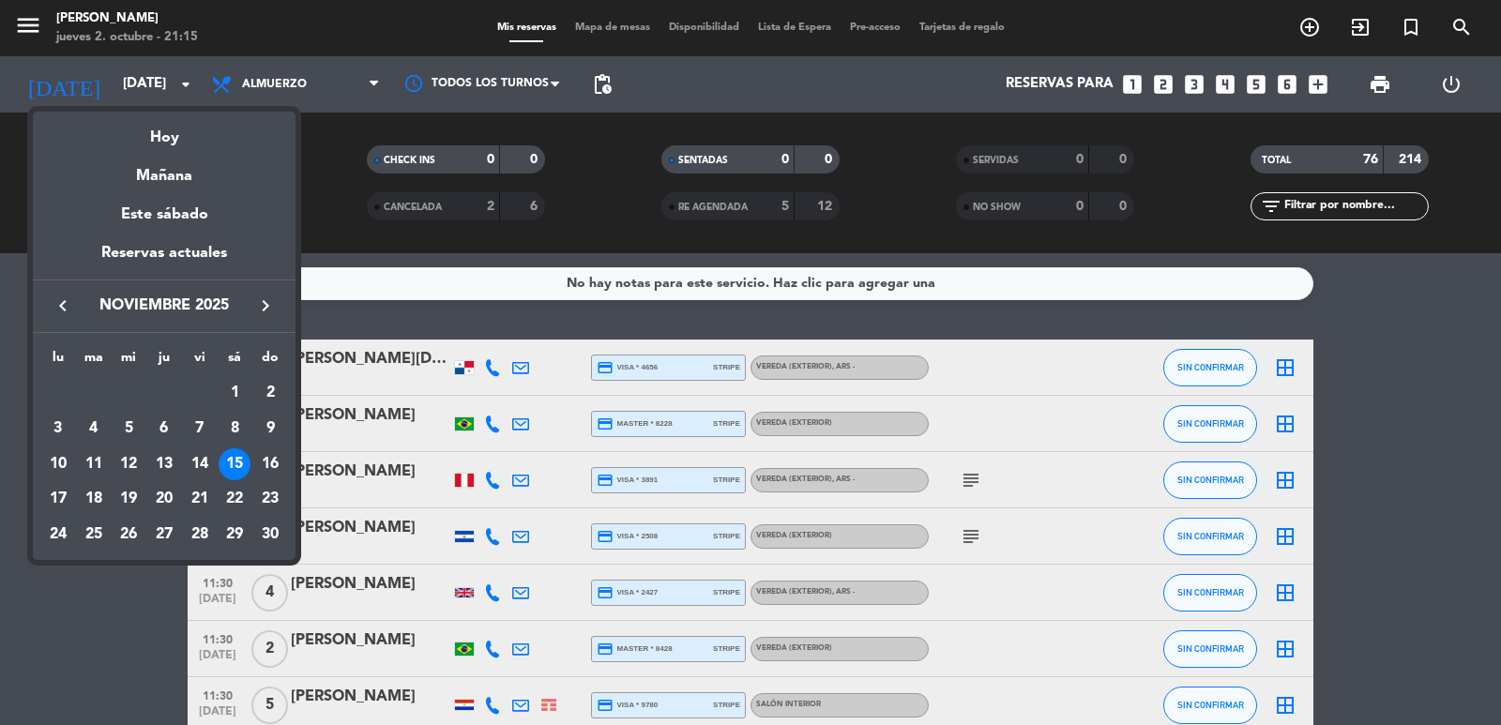
click at [73, 298] on icon "keyboard_arrow_left" at bounding box center [63, 306] width 23 height 23
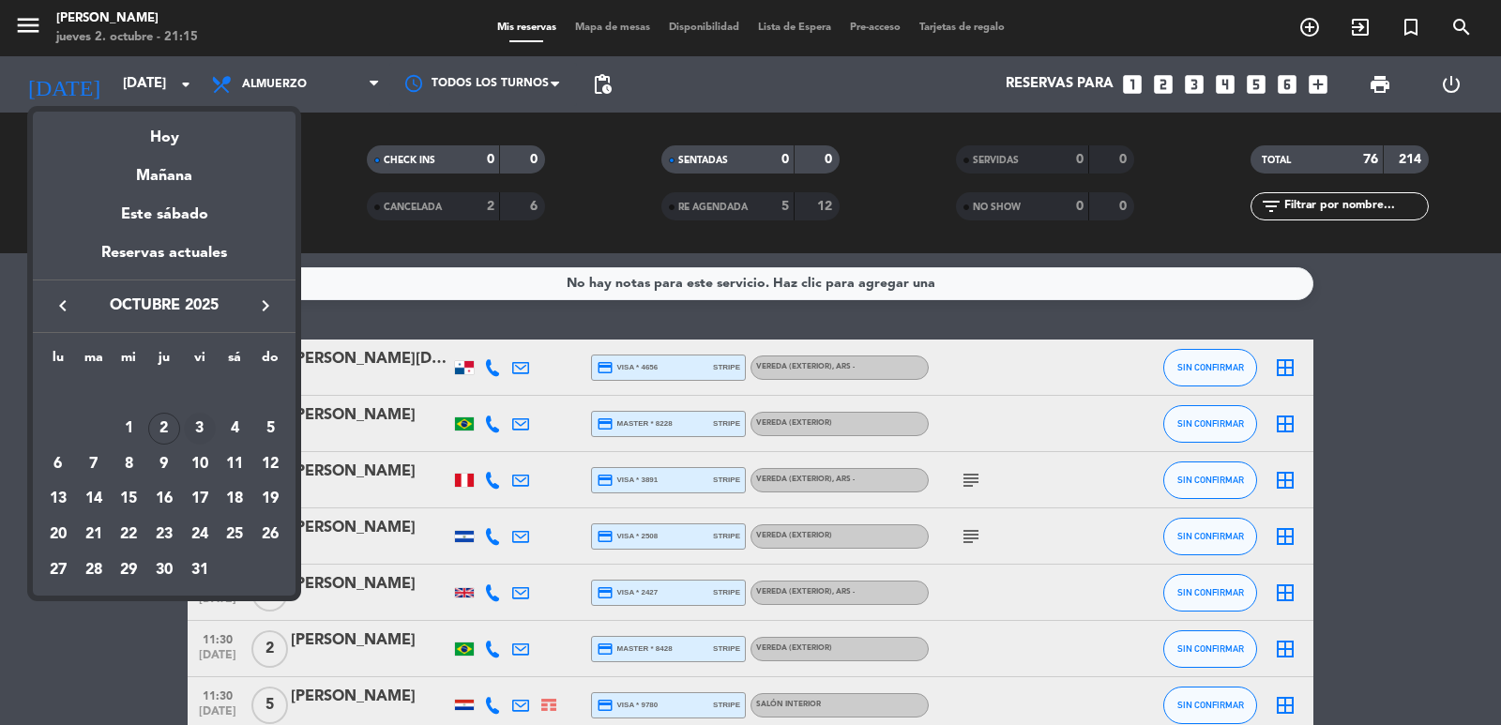
click at [203, 418] on div "3" at bounding box center [200, 429] width 32 height 32
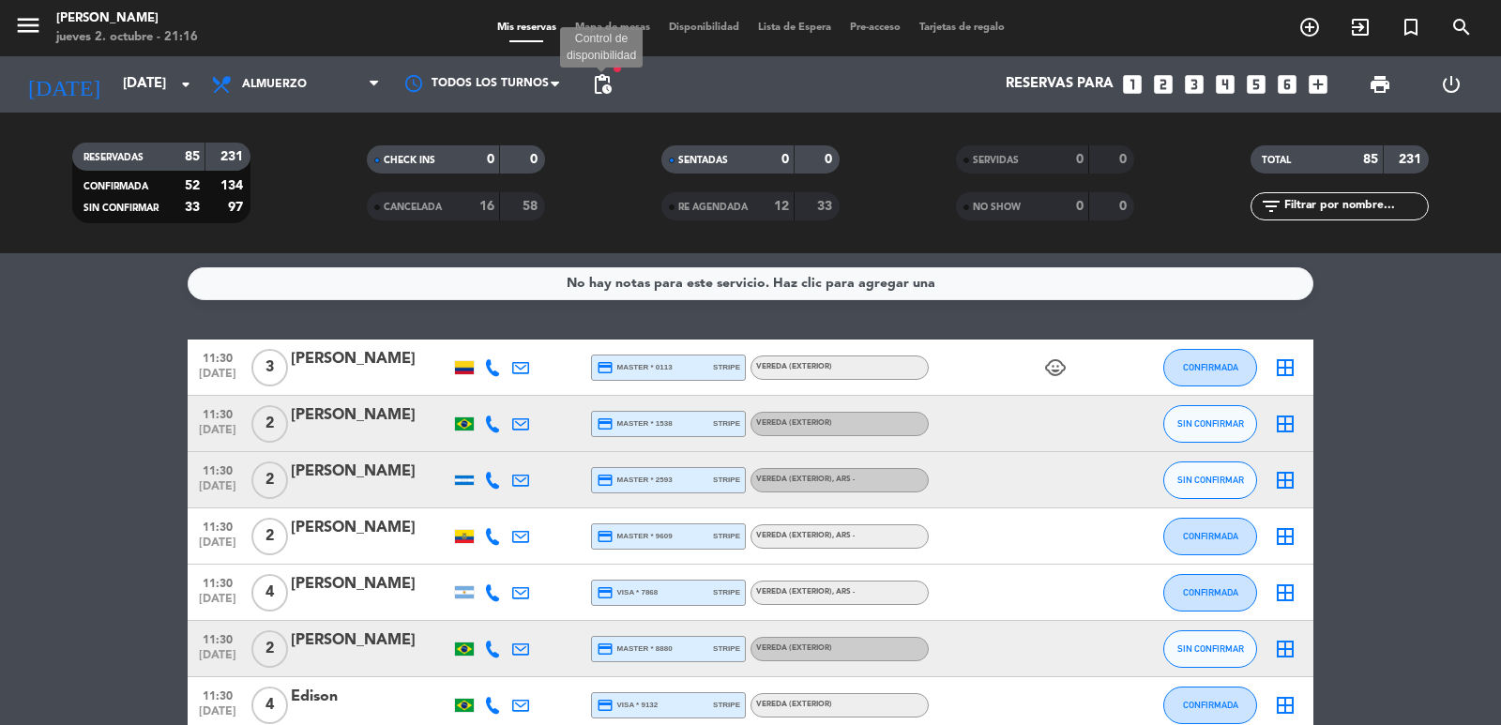
click at [610, 83] on span "pending_actions" at bounding box center [602, 84] width 23 height 23
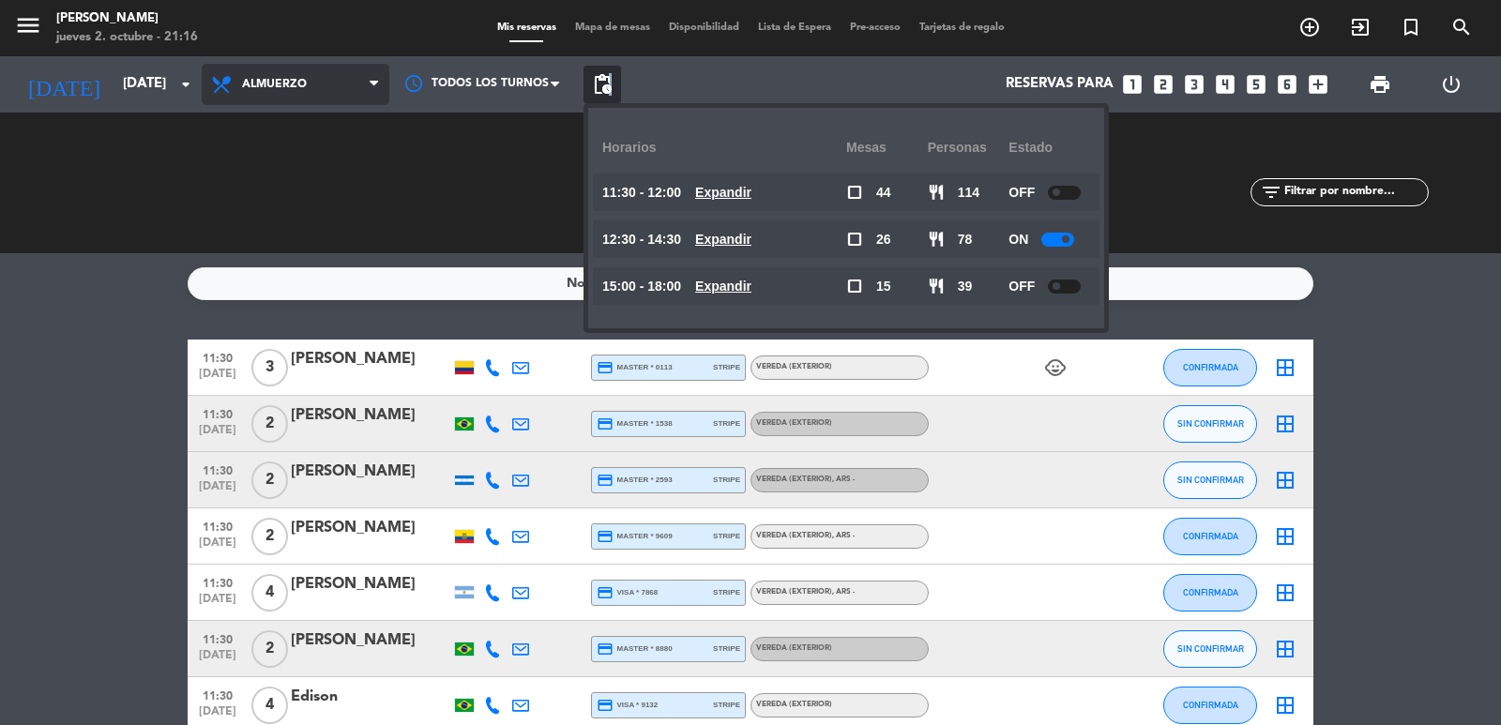
click at [263, 72] on span "Almuerzo" at bounding box center [296, 84] width 188 height 41
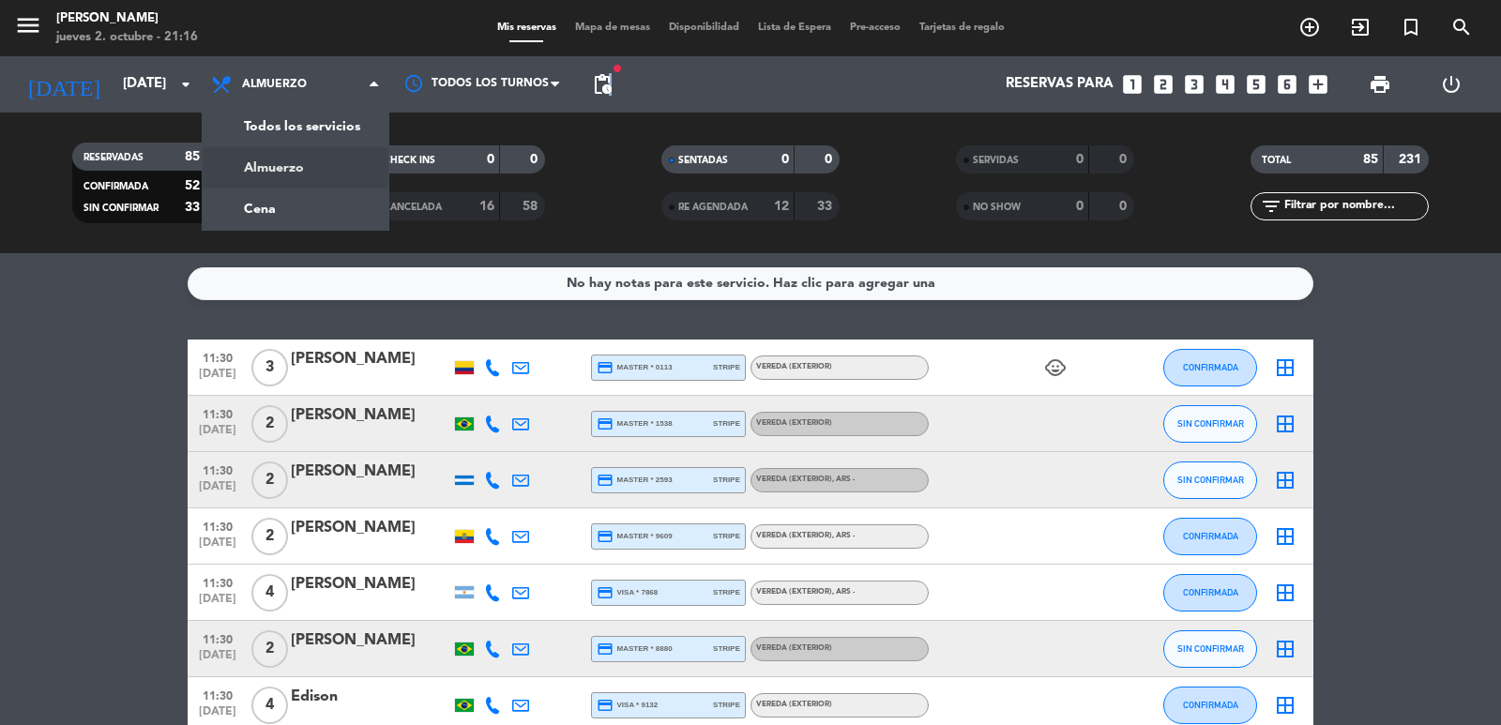
click at [327, 199] on div "menu Don Julio jueves 2. octubre - 21:16 Mis reservas Mapa de mesas Disponibili…" at bounding box center [750, 126] width 1501 height 253
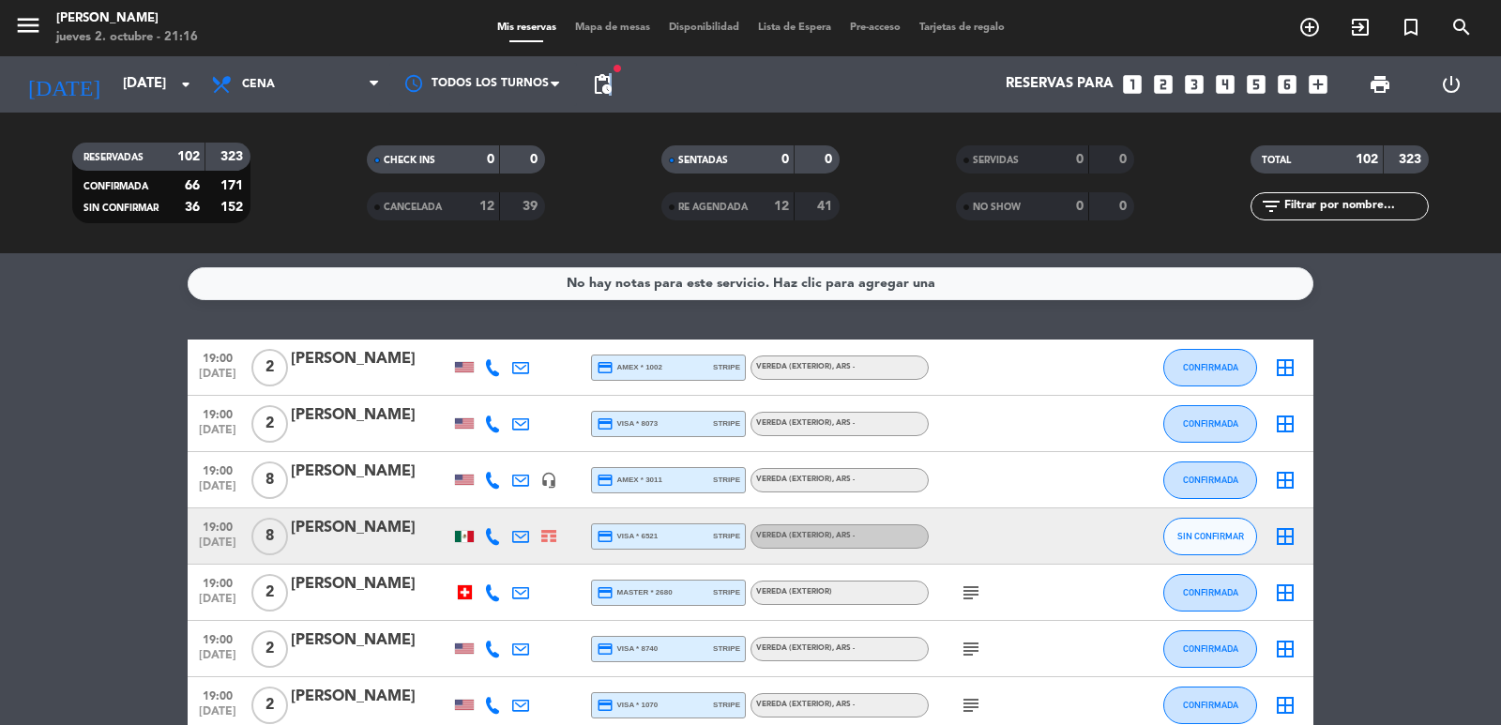
click at [594, 92] on span "pending_actions" at bounding box center [602, 84] width 23 height 23
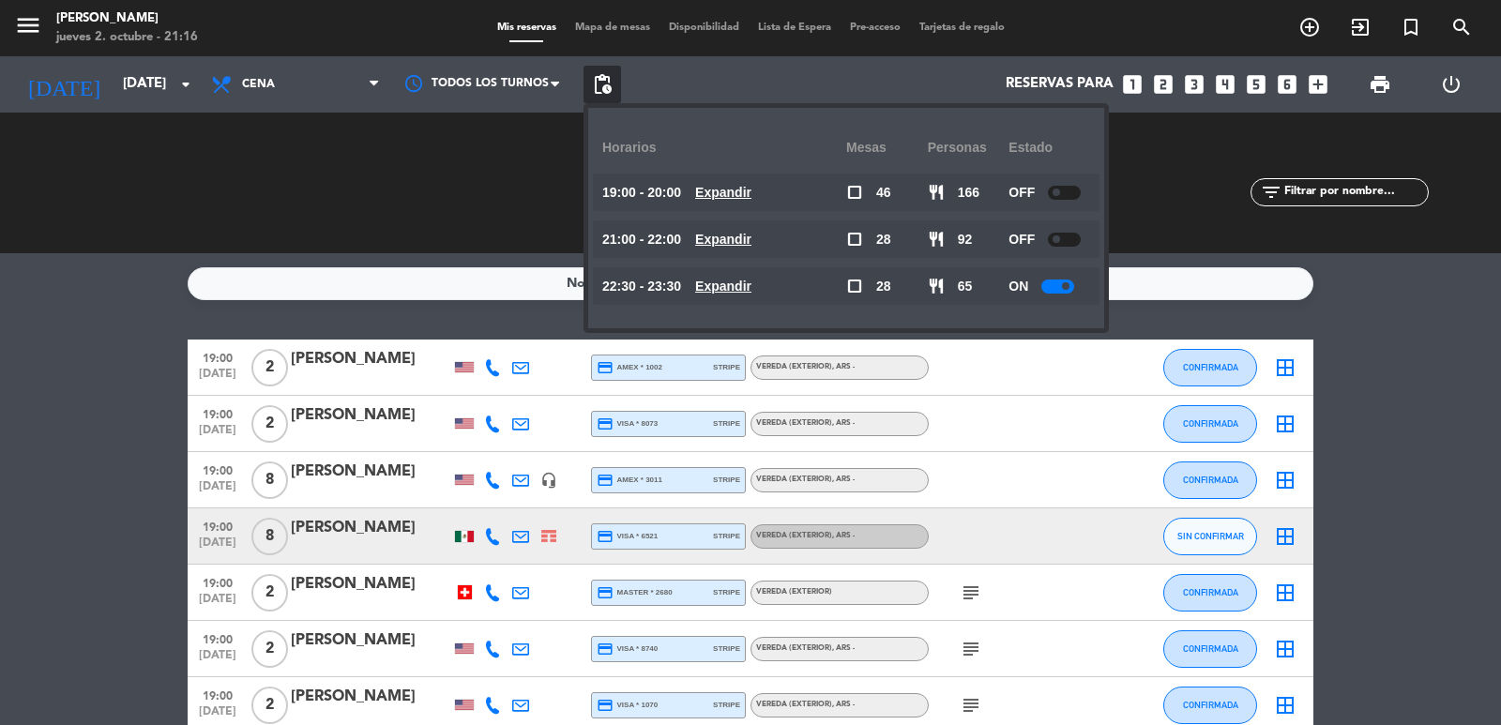
click at [729, 247] on u "Expandir" at bounding box center [723, 239] width 56 height 15
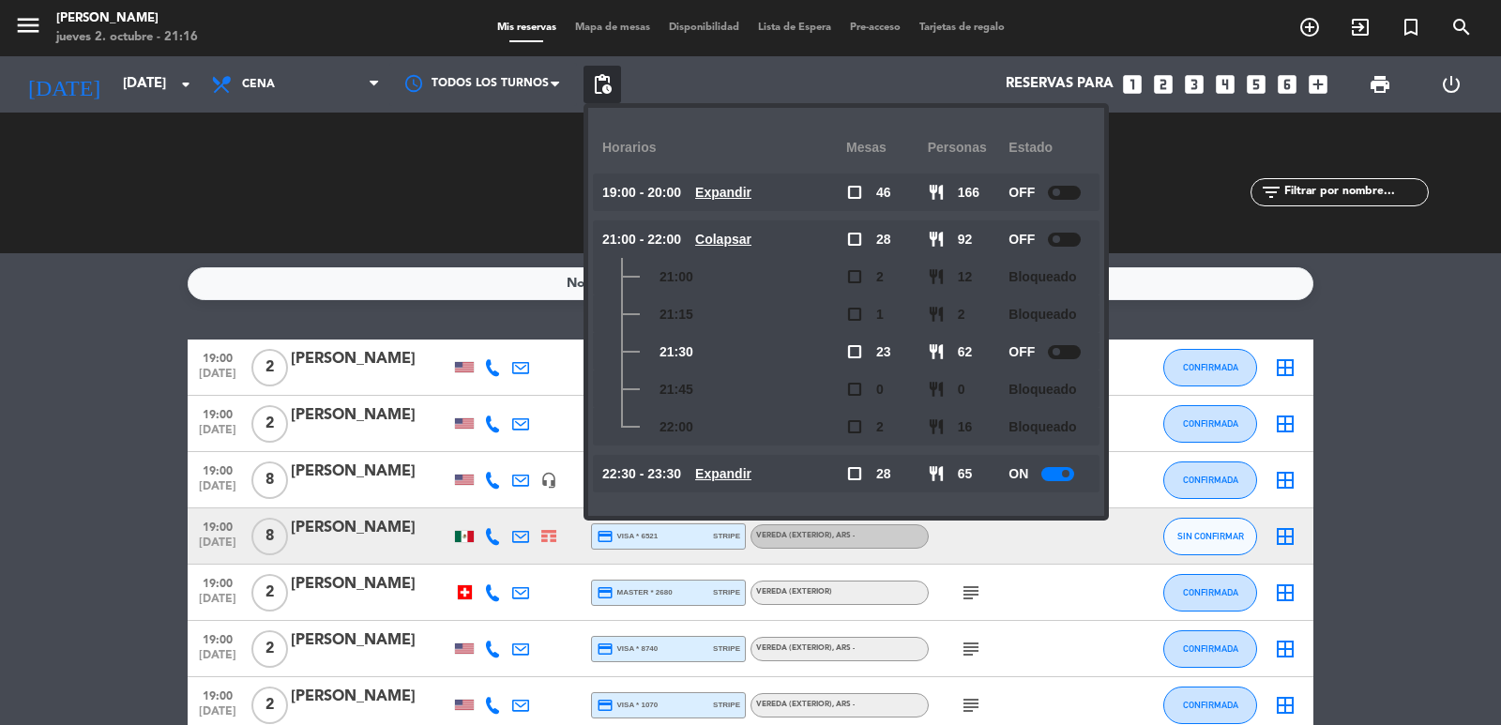
click at [735, 243] on u "Colapsar" at bounding box center [723, 239] width 56 height 15
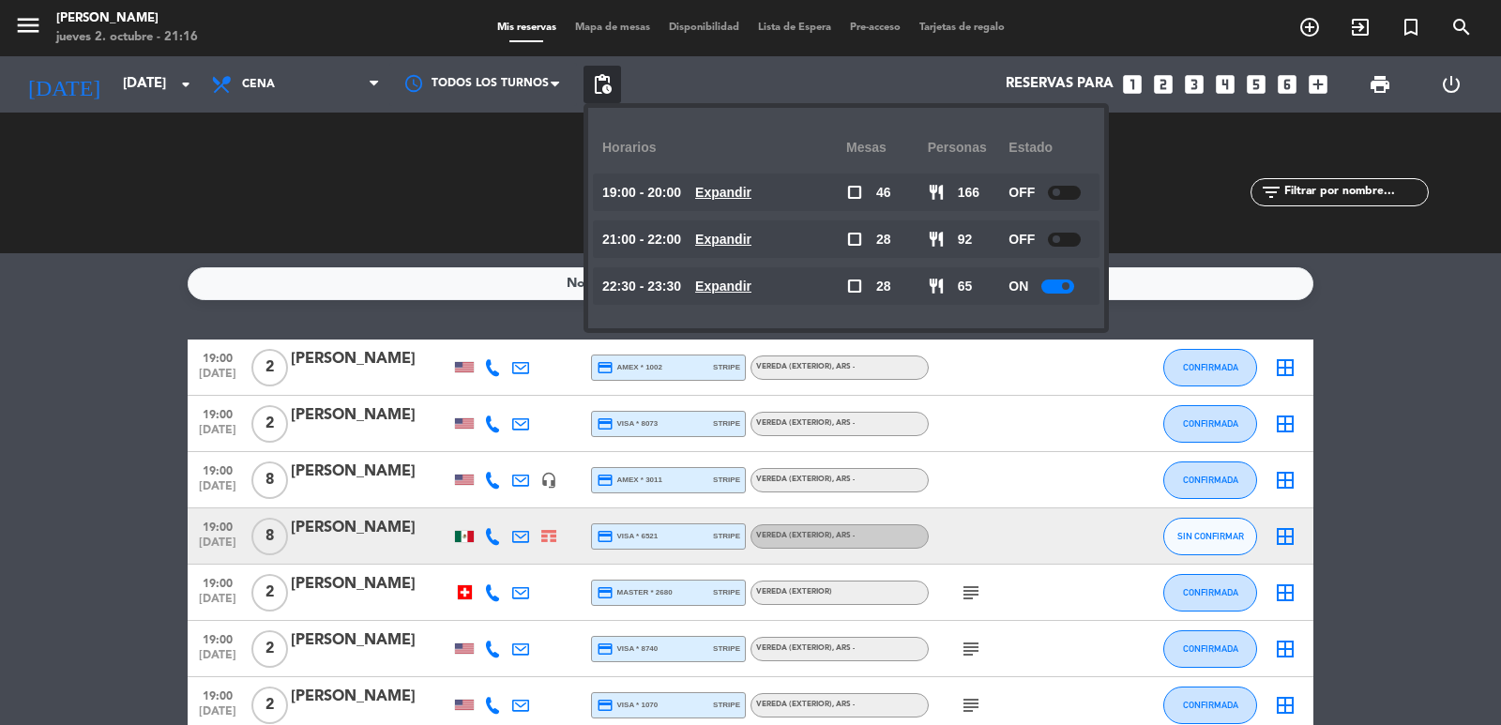
click at [734, 283] on u "Expandir" at bounding box center [723, 286] width 56 height 15
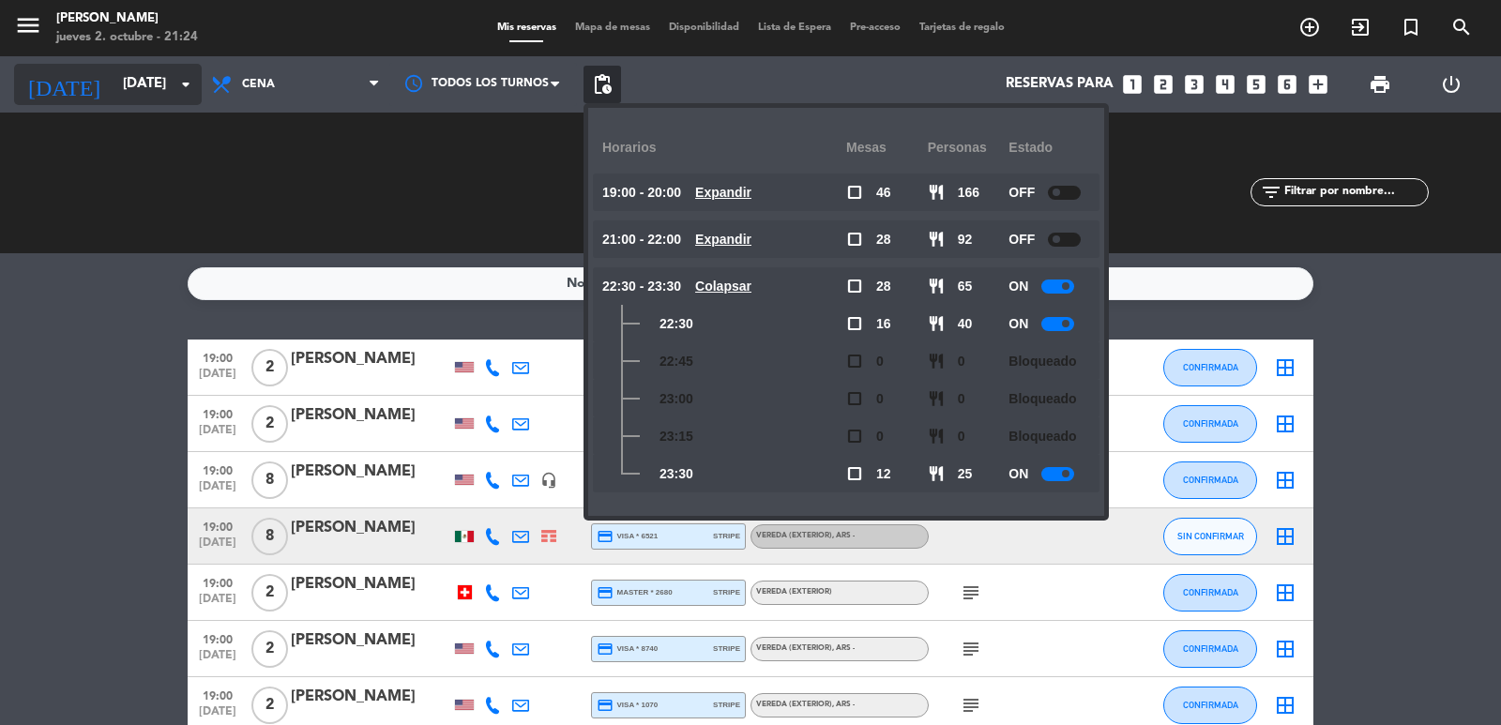
click at [164, 75] on input "vie. [DATE]" at bounding box center [204, 85] width 181 height 36
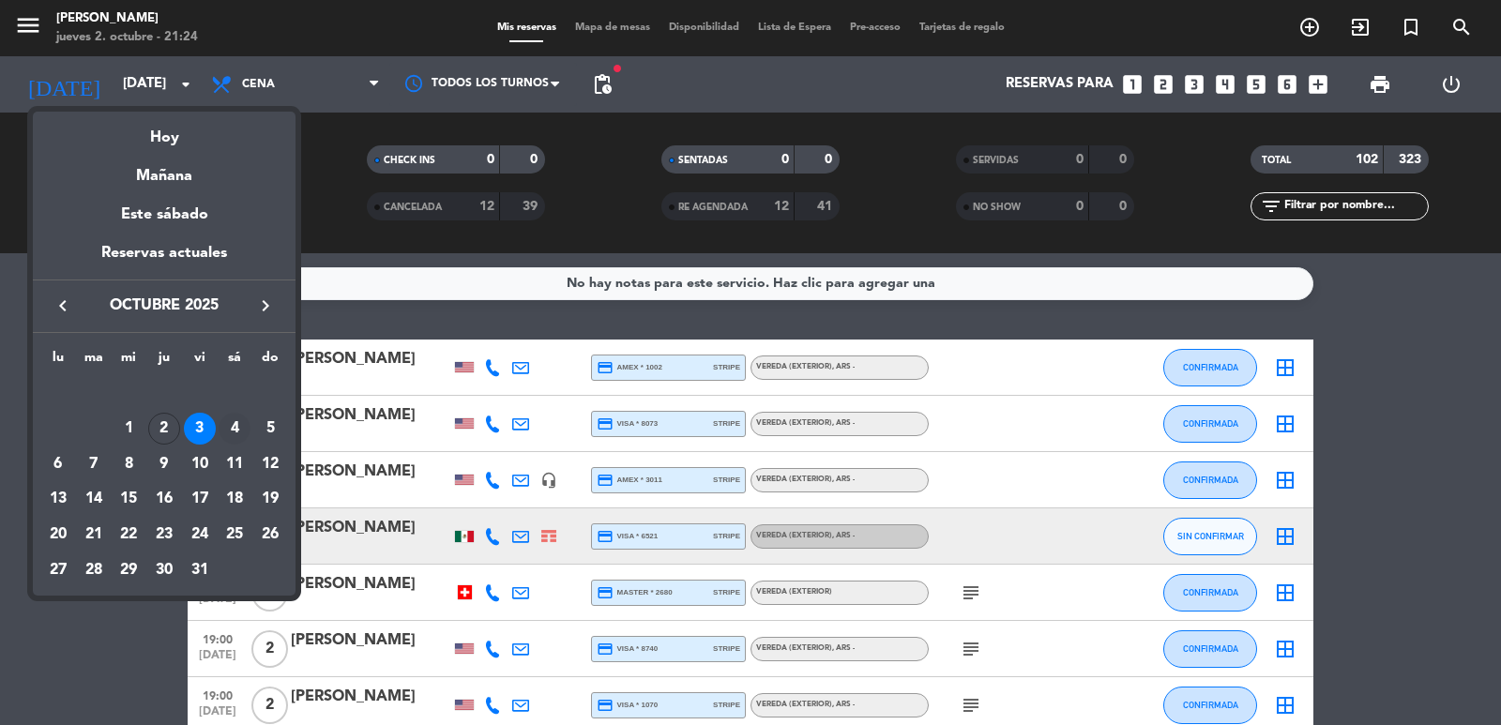
click at [230, 430] on div "4" at bounding box center [235, 429] width 32 height 32
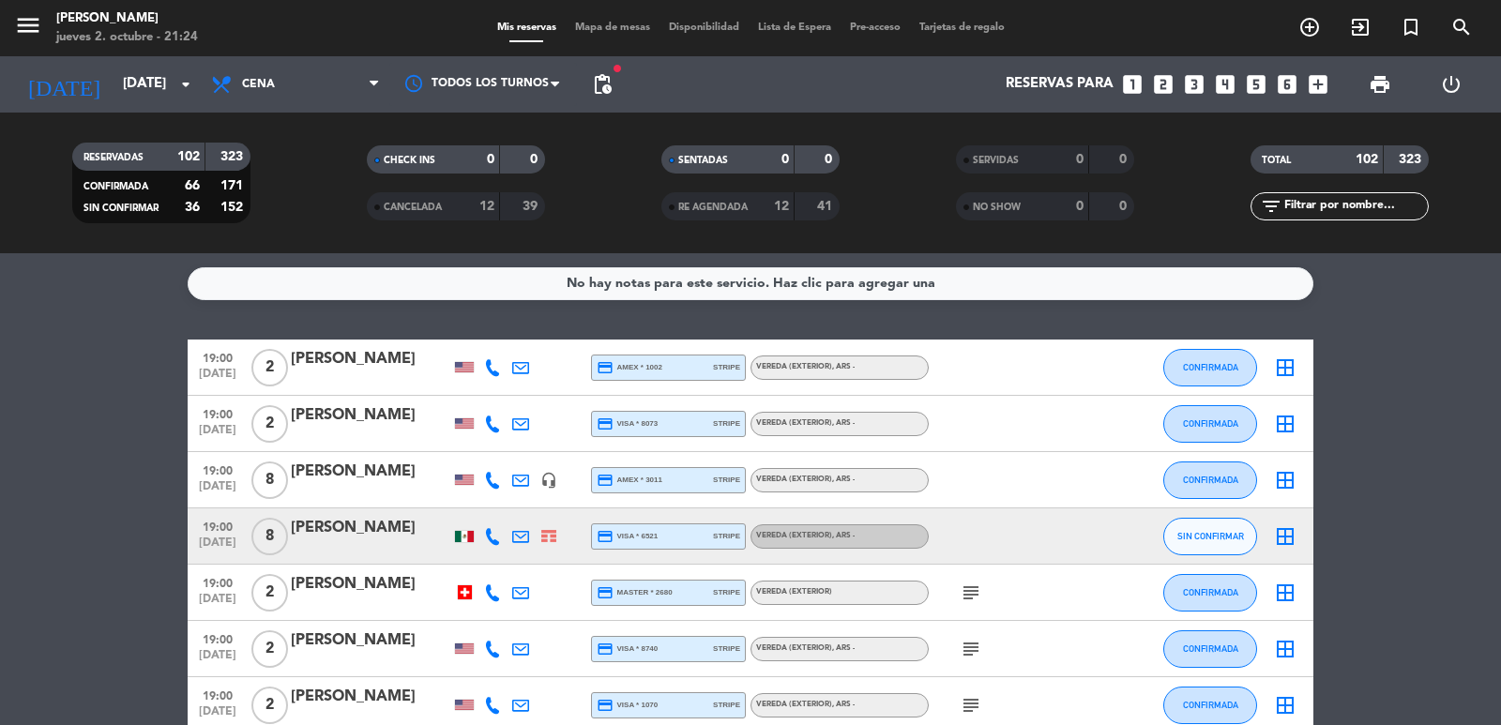
type input "sáb. [DATE]"
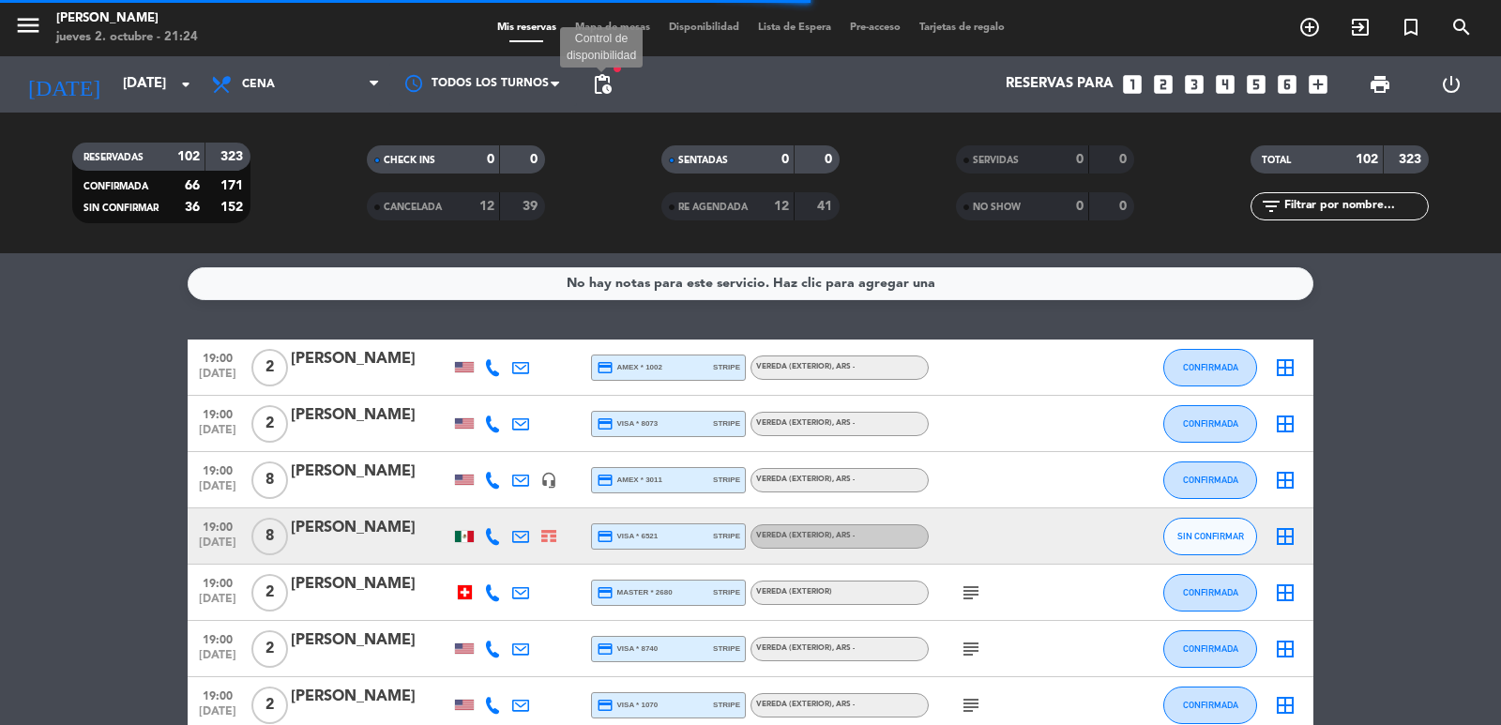
click at [600, 80] on span "pending_actions" at bounding box center [602, 84] width 23 height 23
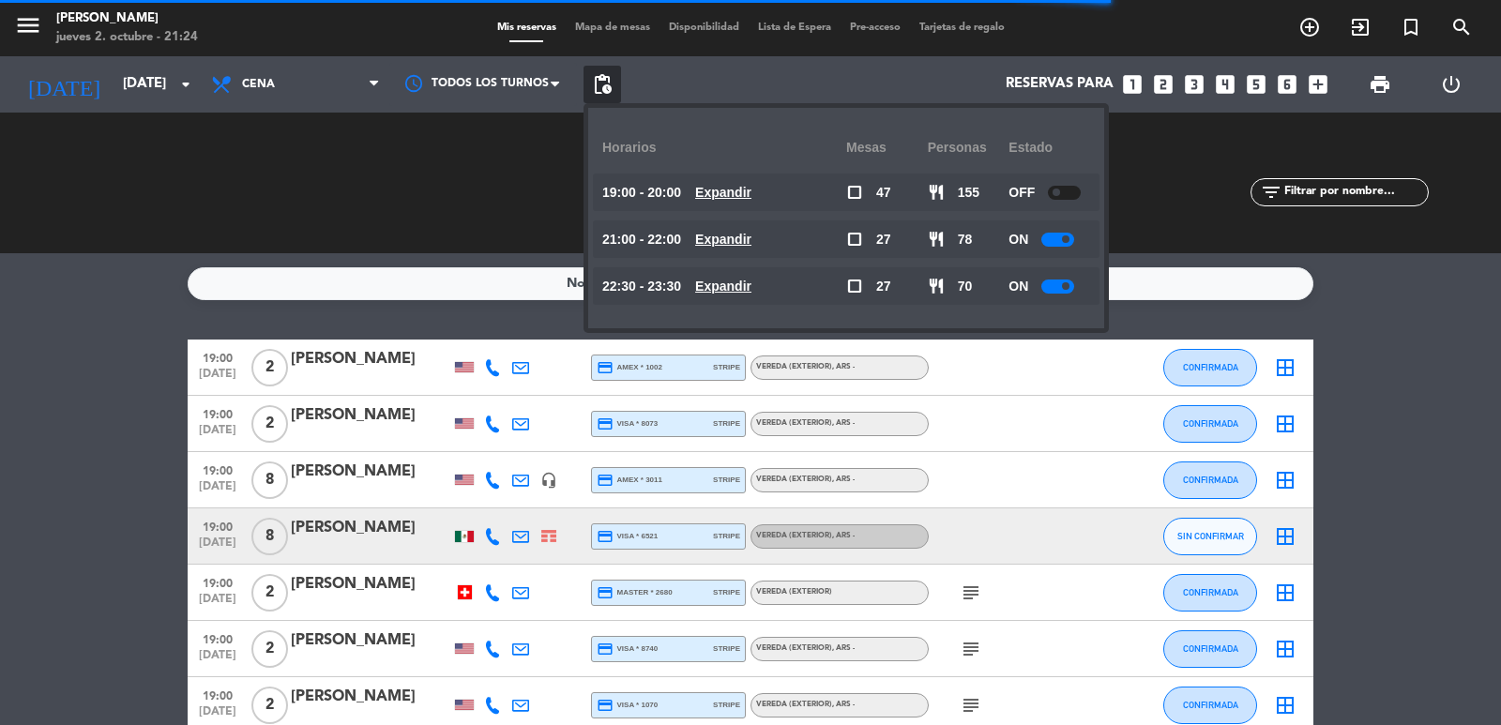
click at [713, 232] on u "Expandir" at bounding box center [723, 239] width 56 height 15
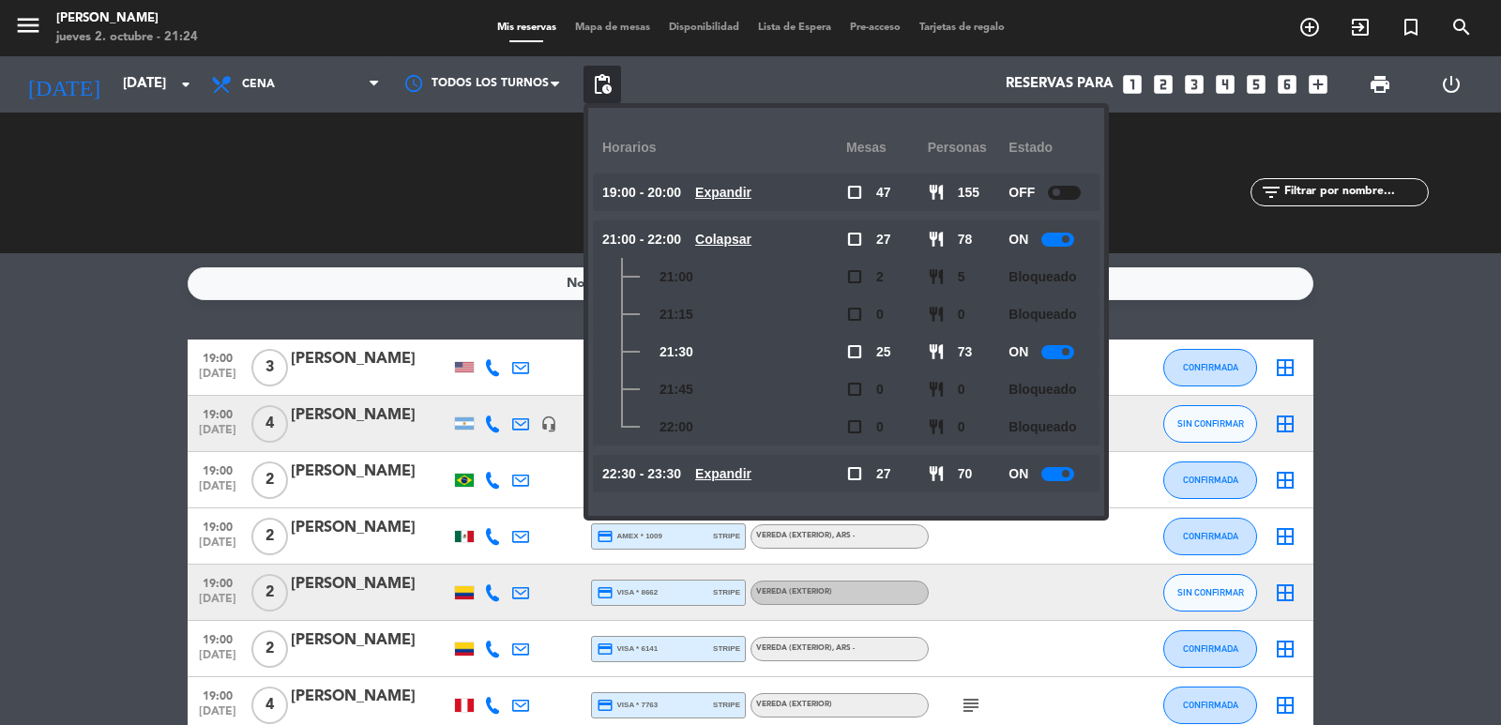
click at [739, 475] on u "Expandir" at bounding box center [723, 473] width 56 height 15
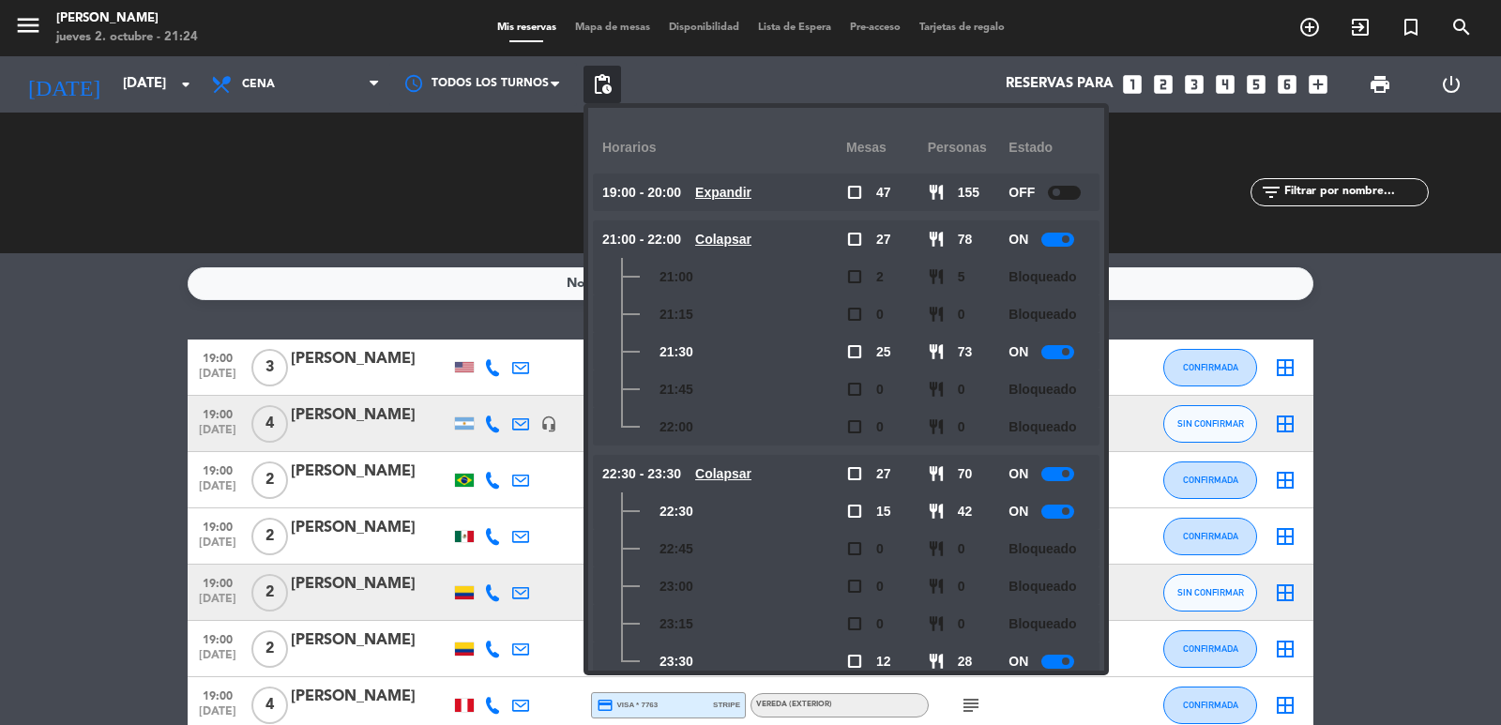
click at [723, 472] on u "Colapsar" at bounding box center [723, 473] width 56 height 15
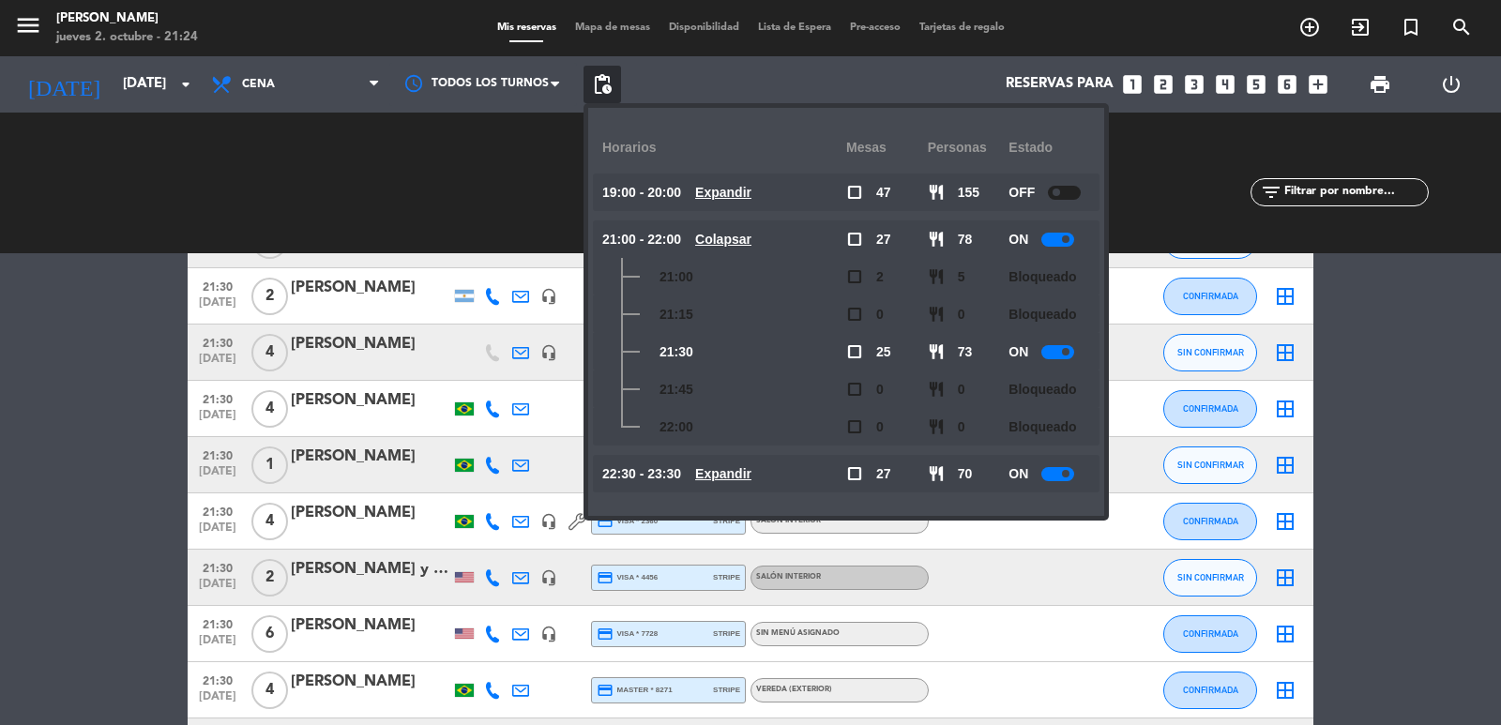
scroll to position [3941, 0]
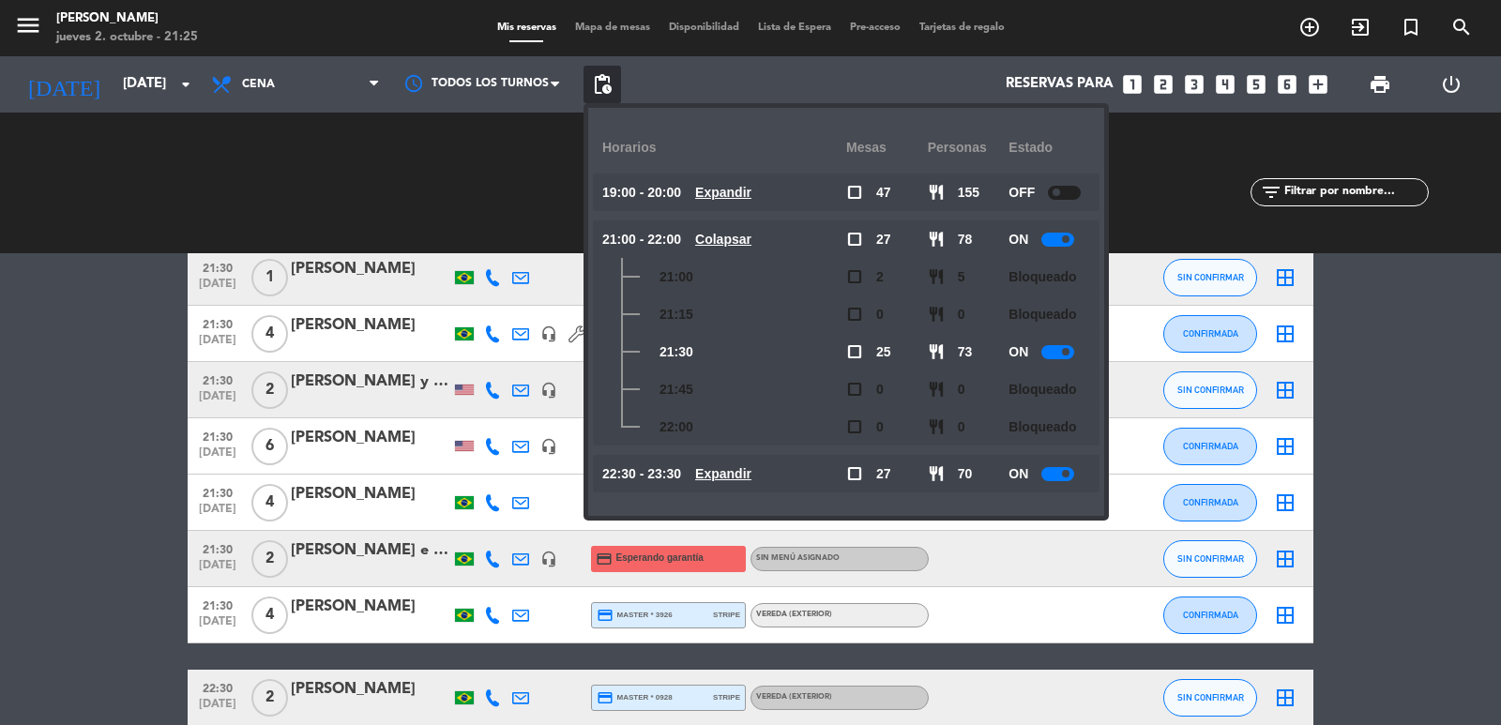
click at [423, 192] on div "CHECK INS 0 0 CANCELADA 13 38" at bounding box center [456, 182] width 295 height 103
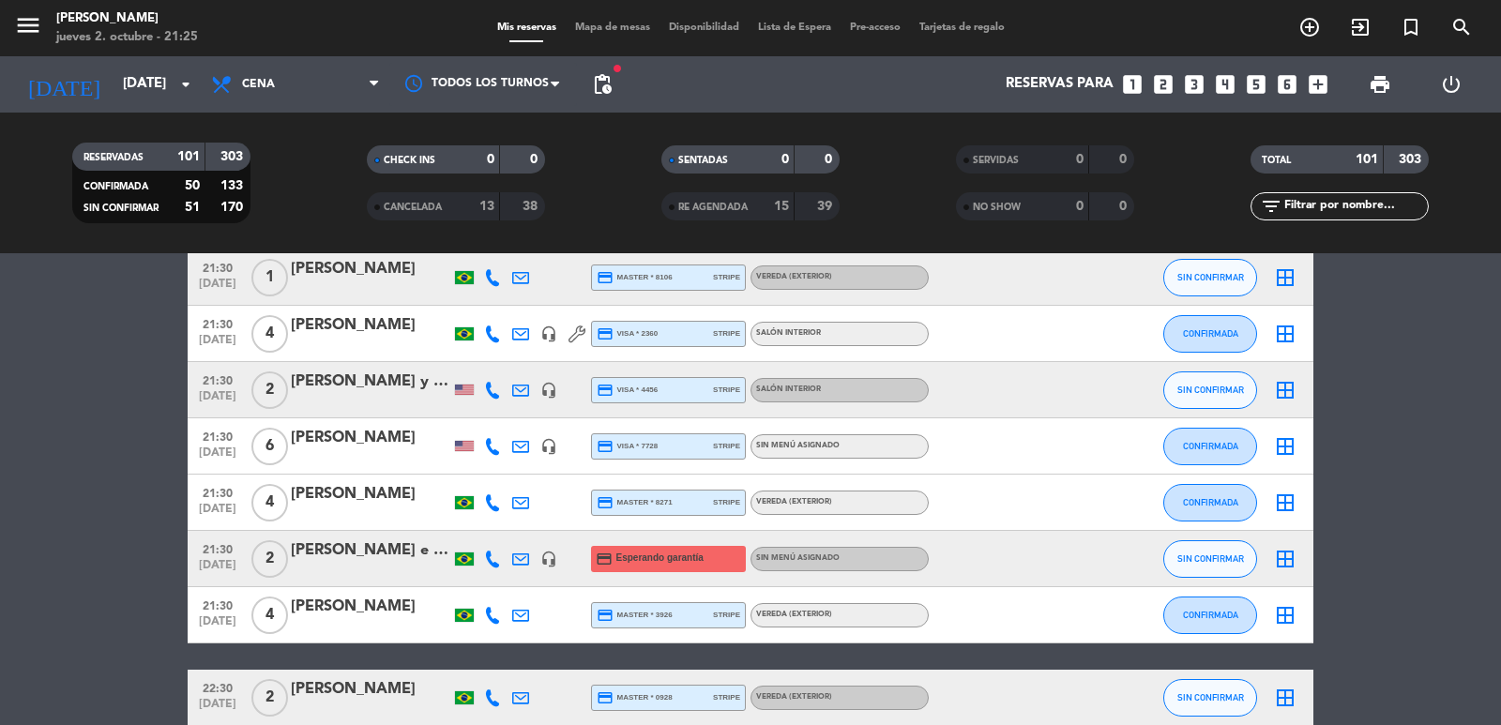
click at [1163, 83] on icon "looks_two" at bounding box center [1163, 84] width 24 height 24
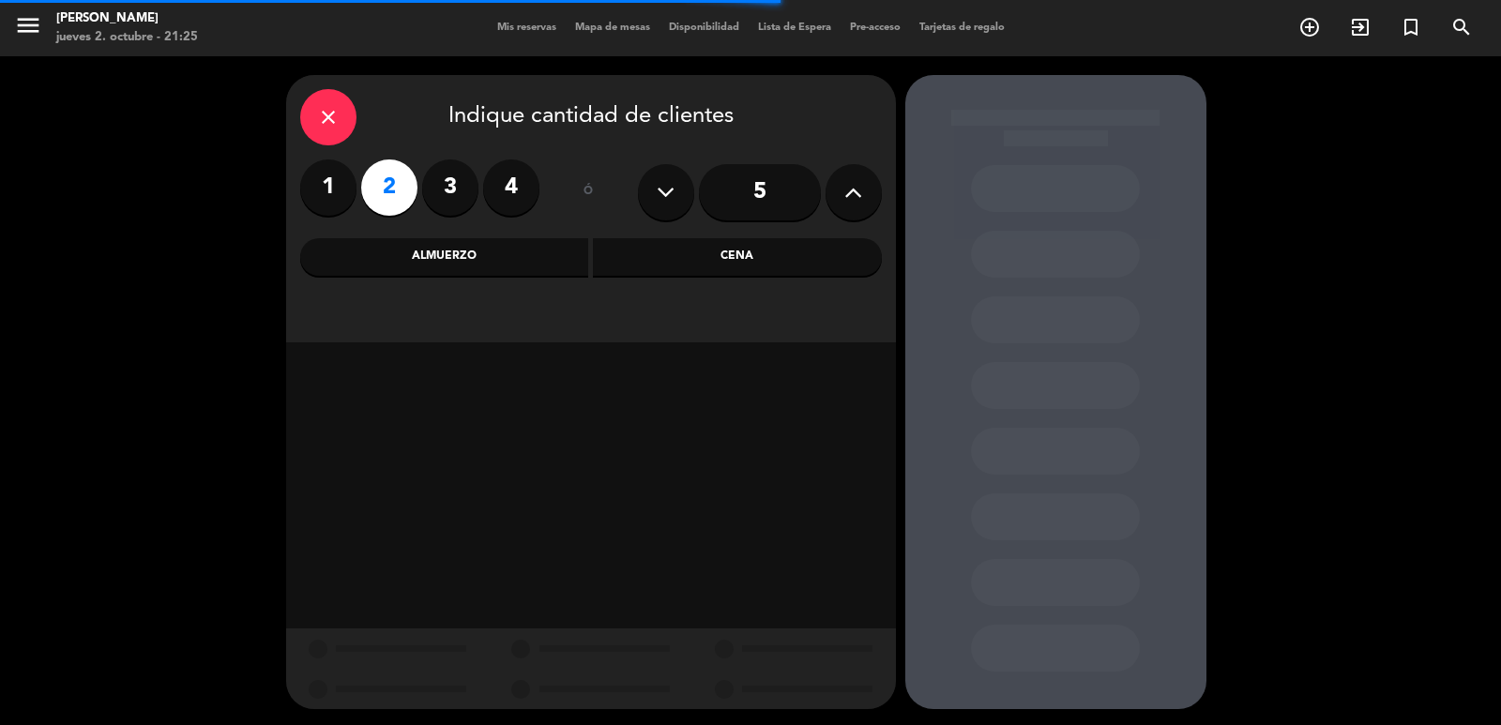
click at [640, 263] on div "Cena" at bounding box center [737, 257] width 289 height 38
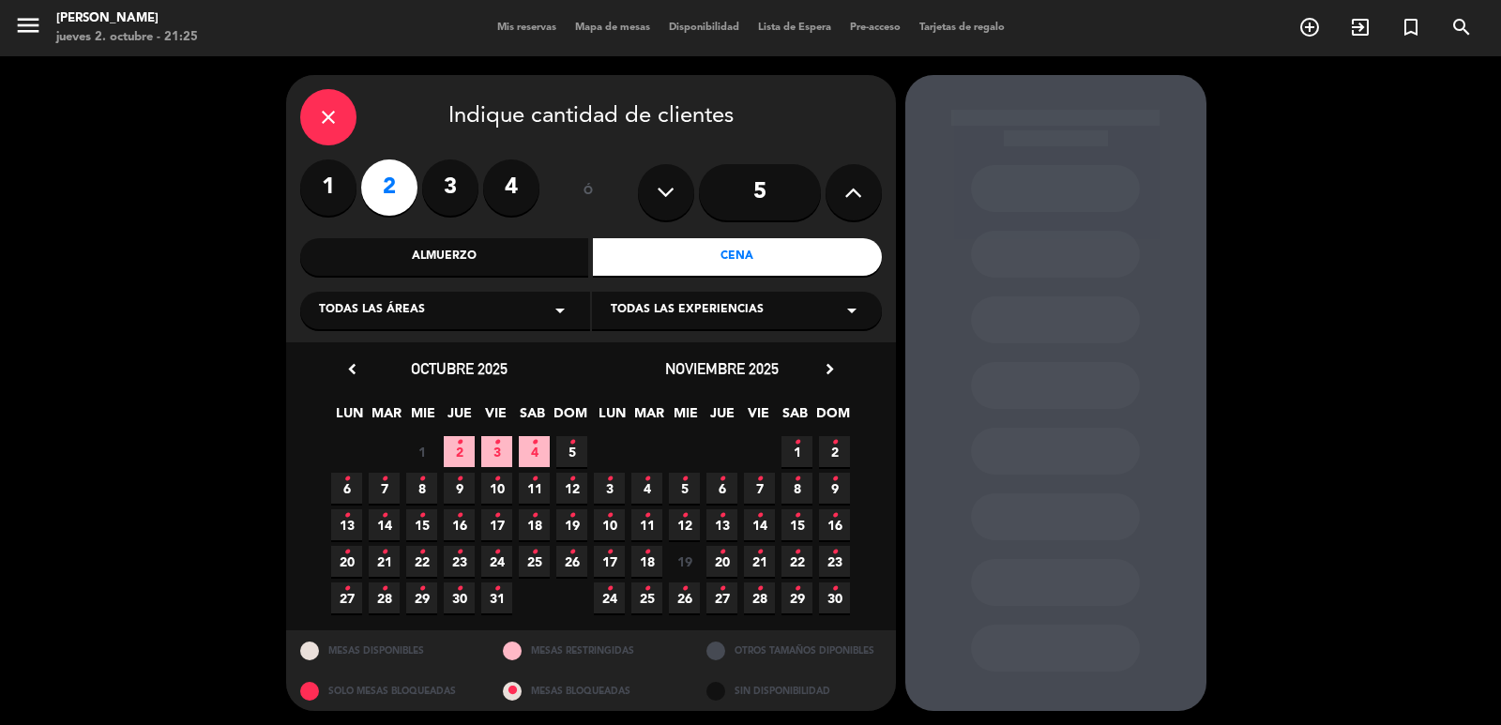
click at [544, 308] on div "Todas las áreas arrow_drop_down" at bounding box center [445, 311] width 290 height 38
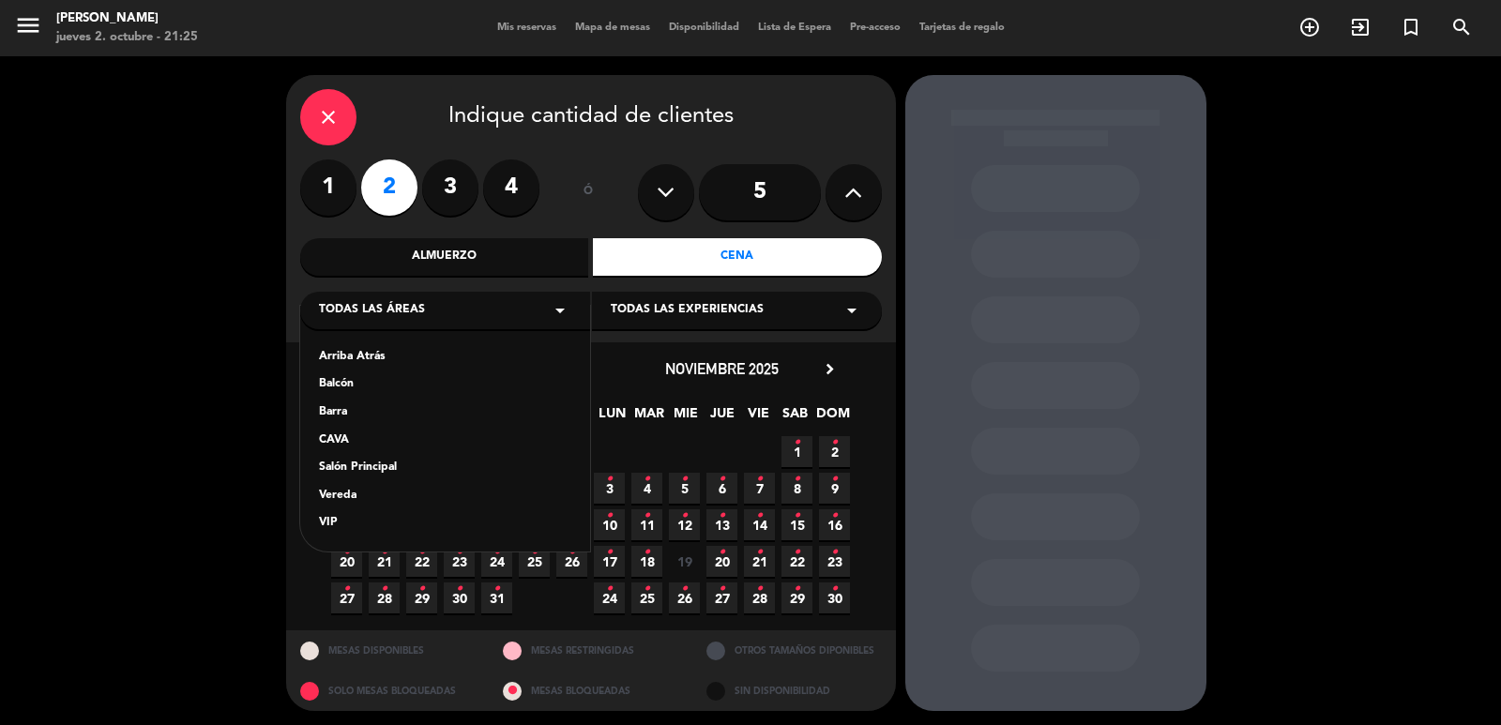
click at [363, 459] on div "Arriba Atrás Balcón Barra CAVA Salón Principal Vereda VIP" at bounding box center [445, 429] width 290 height 246
click at [373, 466] on div "Salón Principal" at bounding box center [445, 468] width 252 height 19
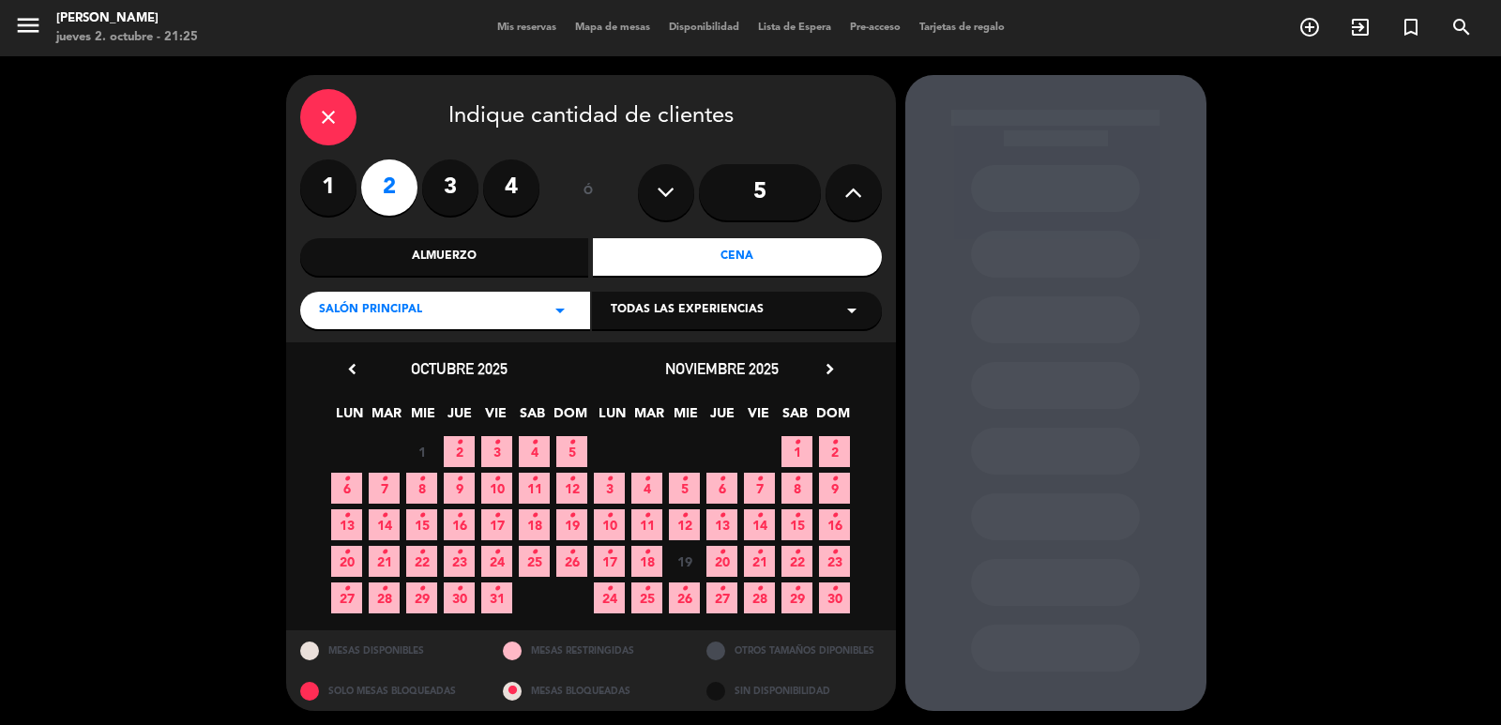
click at [491, 440] on span "3 •" at bounding box center [496, 451] width 31 height 31
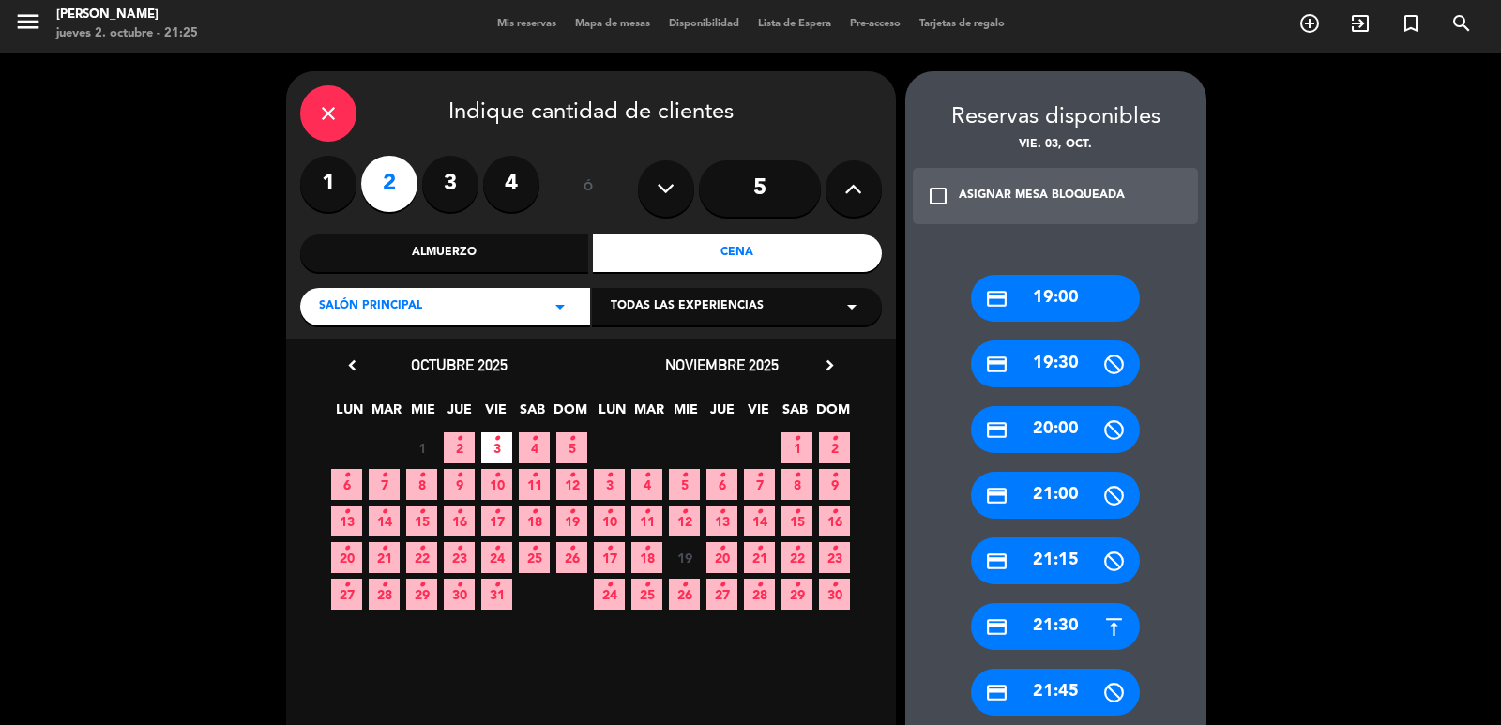
click at [1067, 431] on div "credit_card 20:00" at bounding box center [1055, 429] width 169 height 47
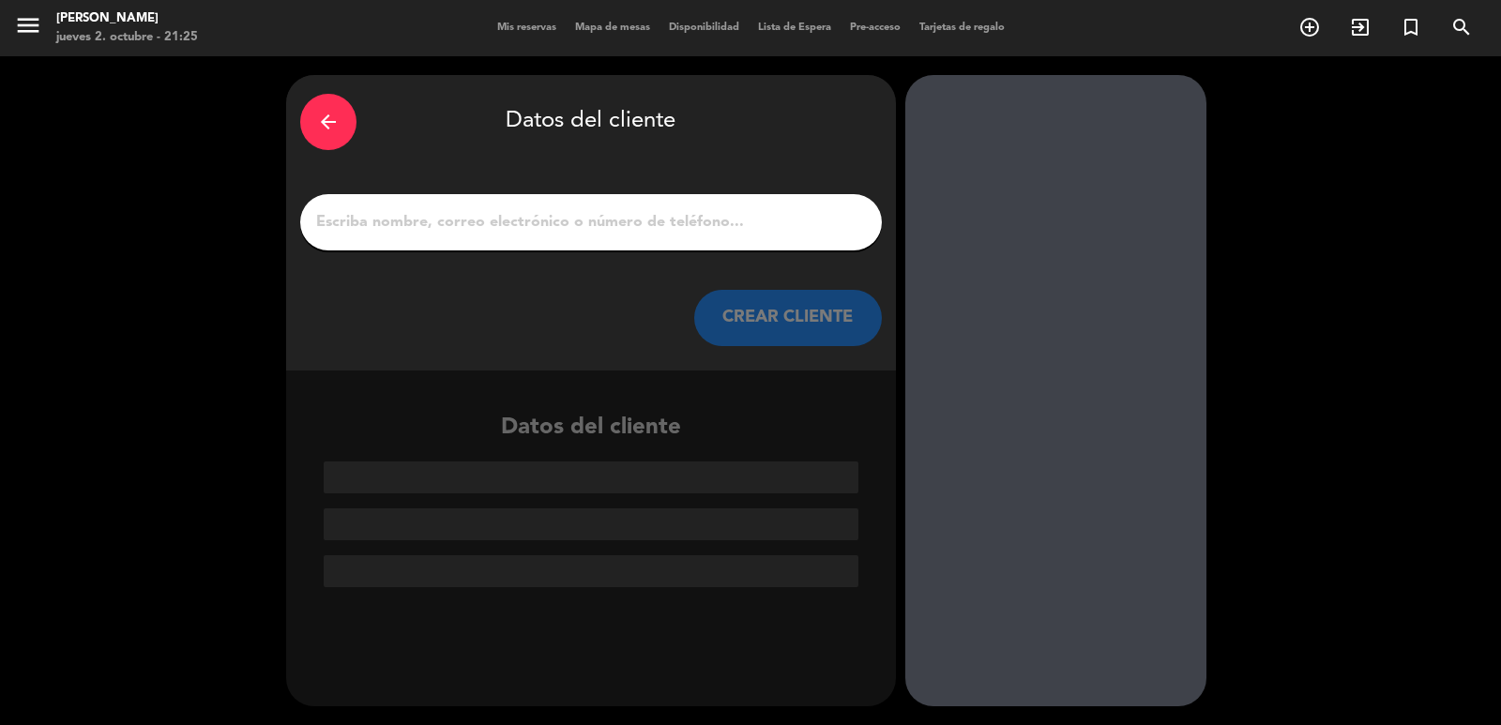
scroll to position [0, 0]
click at [507, 234] on input "1" at bounding box center [591, 222] width 554 height 26
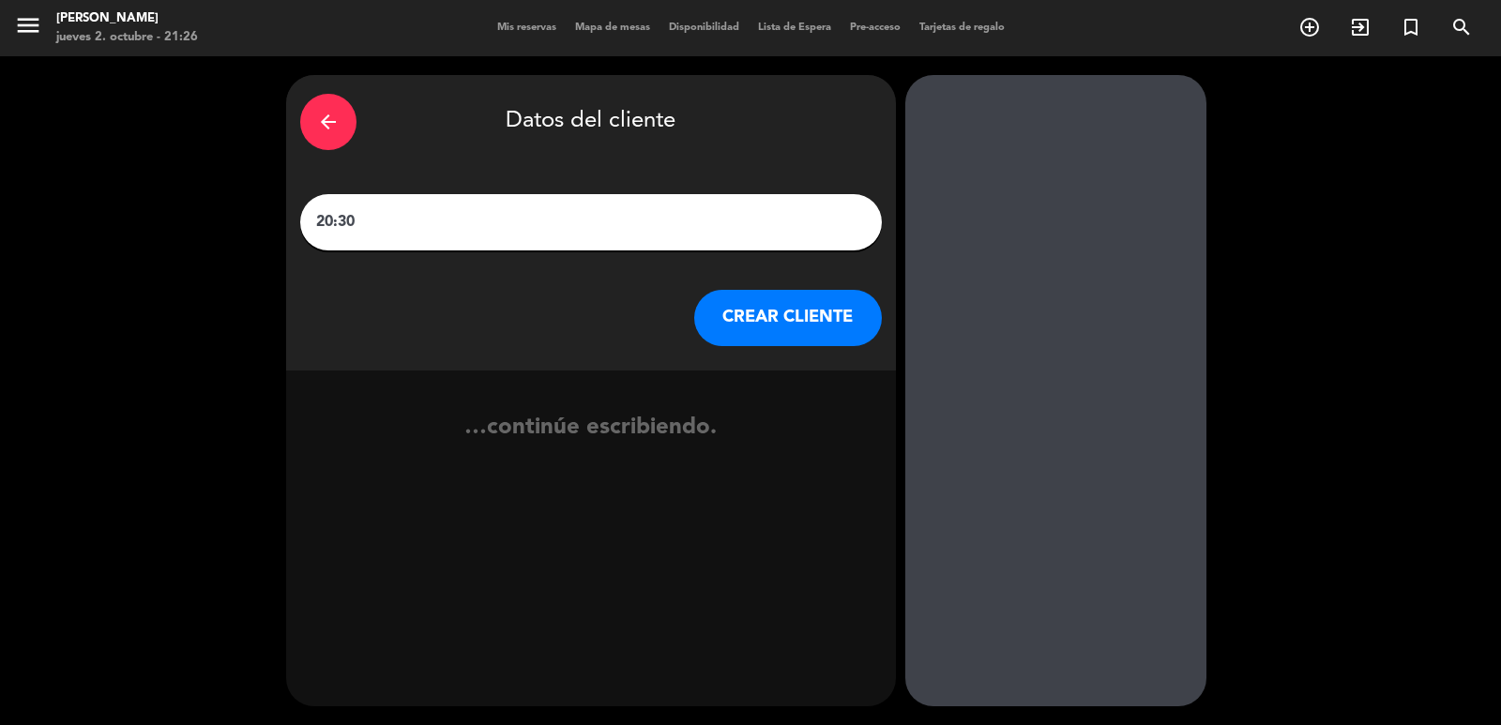
click at [503, 219] on input "20:30" at bounding box center [591, 222] width 554 height 26
paste input "Constanza Mignaburu"
type input "20:30 [PERSON_NAME]"
click at [799, 303] on button "CREAR CLIENTE" at bounding box center [788, 318] width 188 height 56
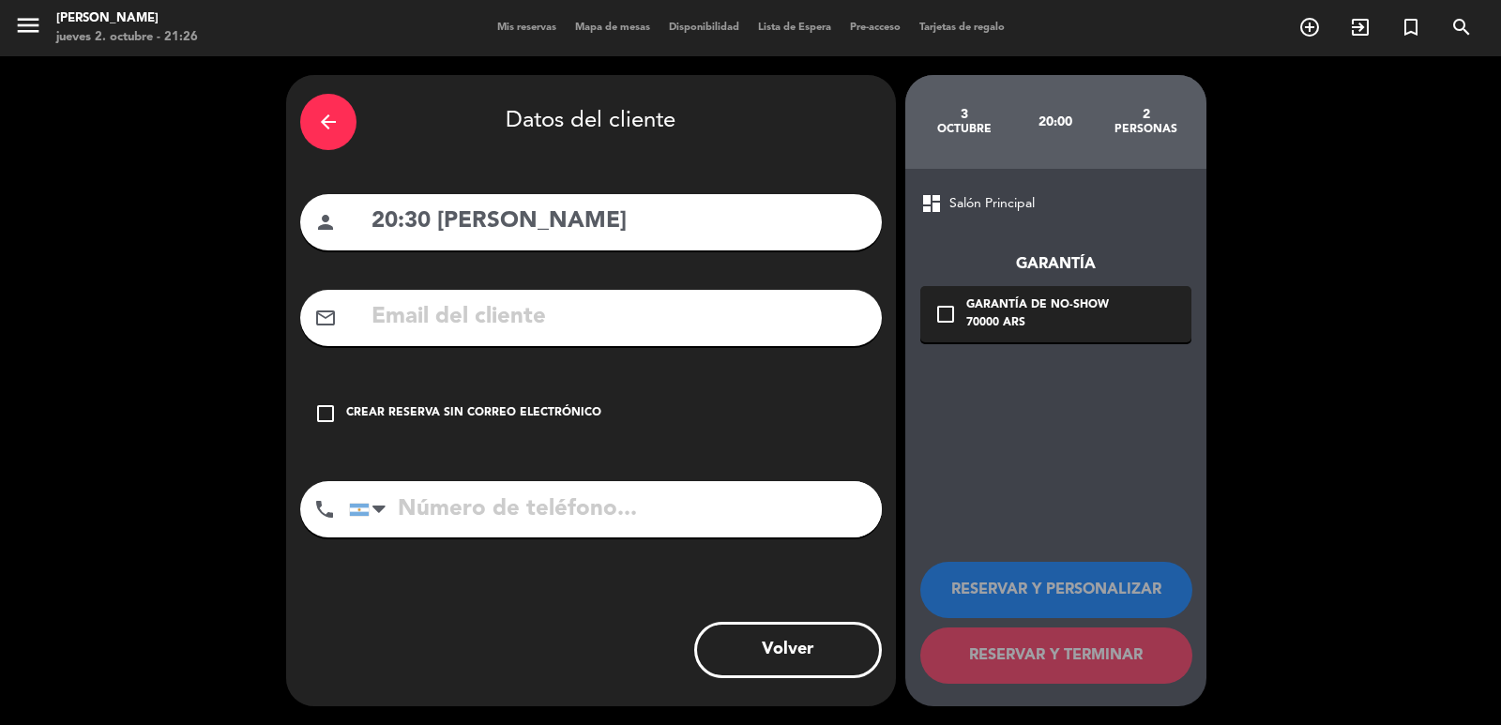
click at [340, 413] on div "check_box_outline_blank Crear reserva sin correo electrónico" at bounding box center [591, 414] width 582 height 56
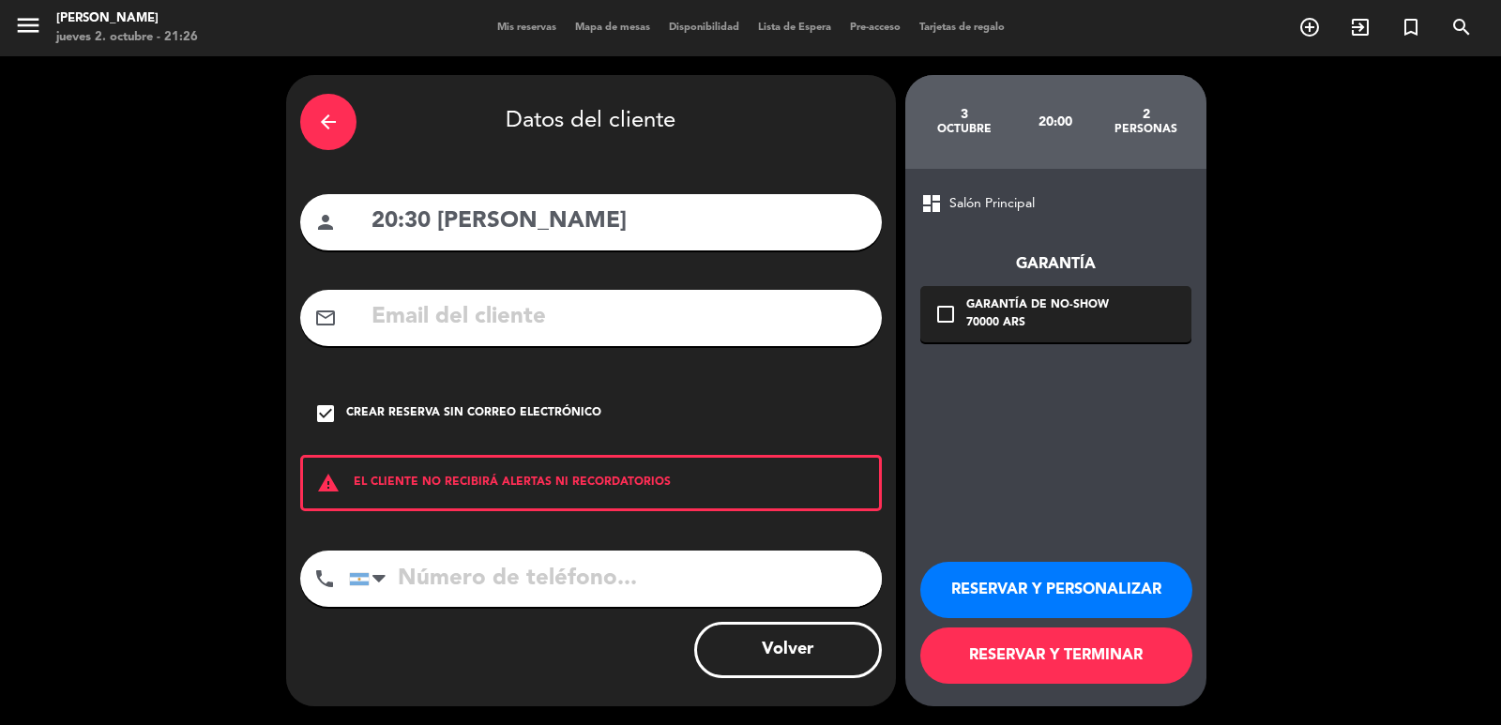
click at [463, 575] on input "tel" at bounding box center [615, 579] width 533 height 56
paste input "1130781531"
type input "1130781531"
click at [1016, 579] on button "RESERVAR Y PERSONALIZAR" at bounding box center [1056, 590] width 272 height 56
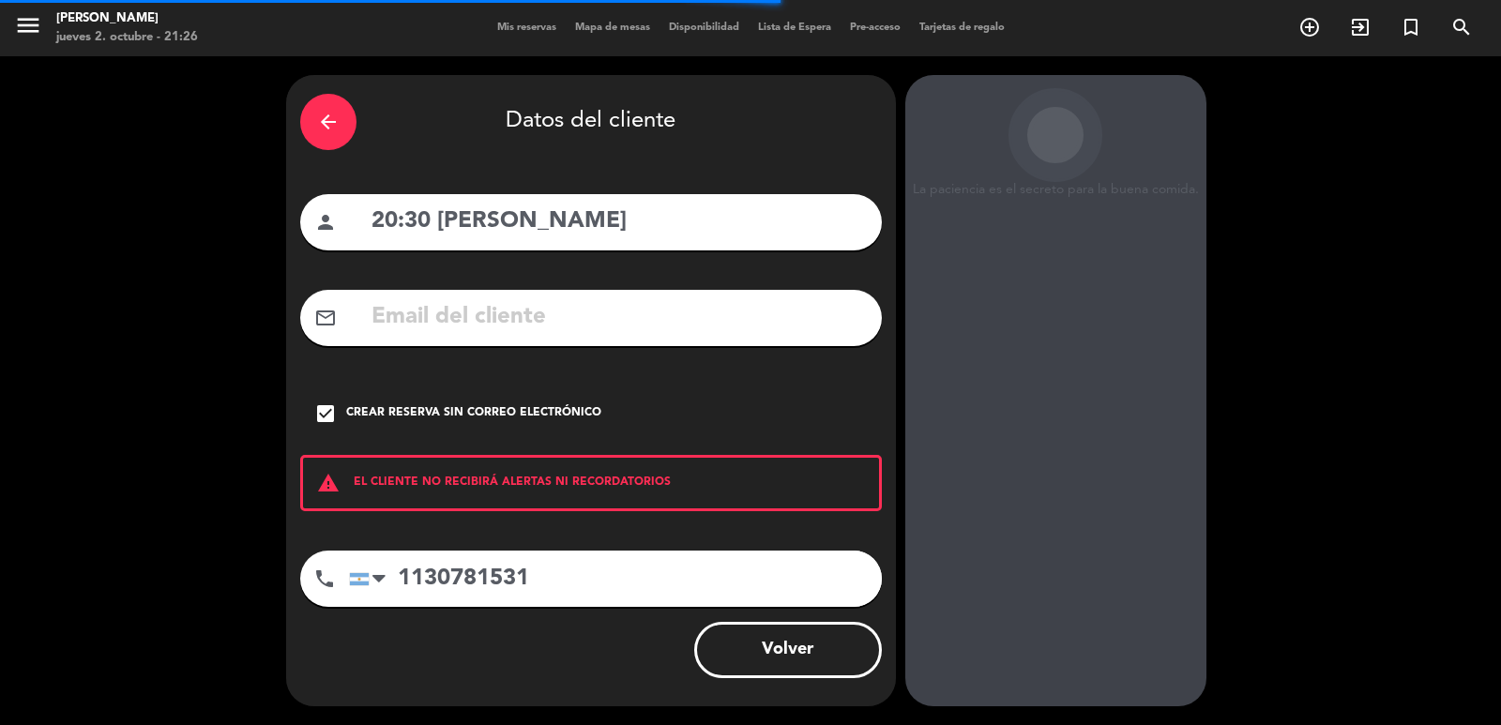
scroll to position [25, 0]
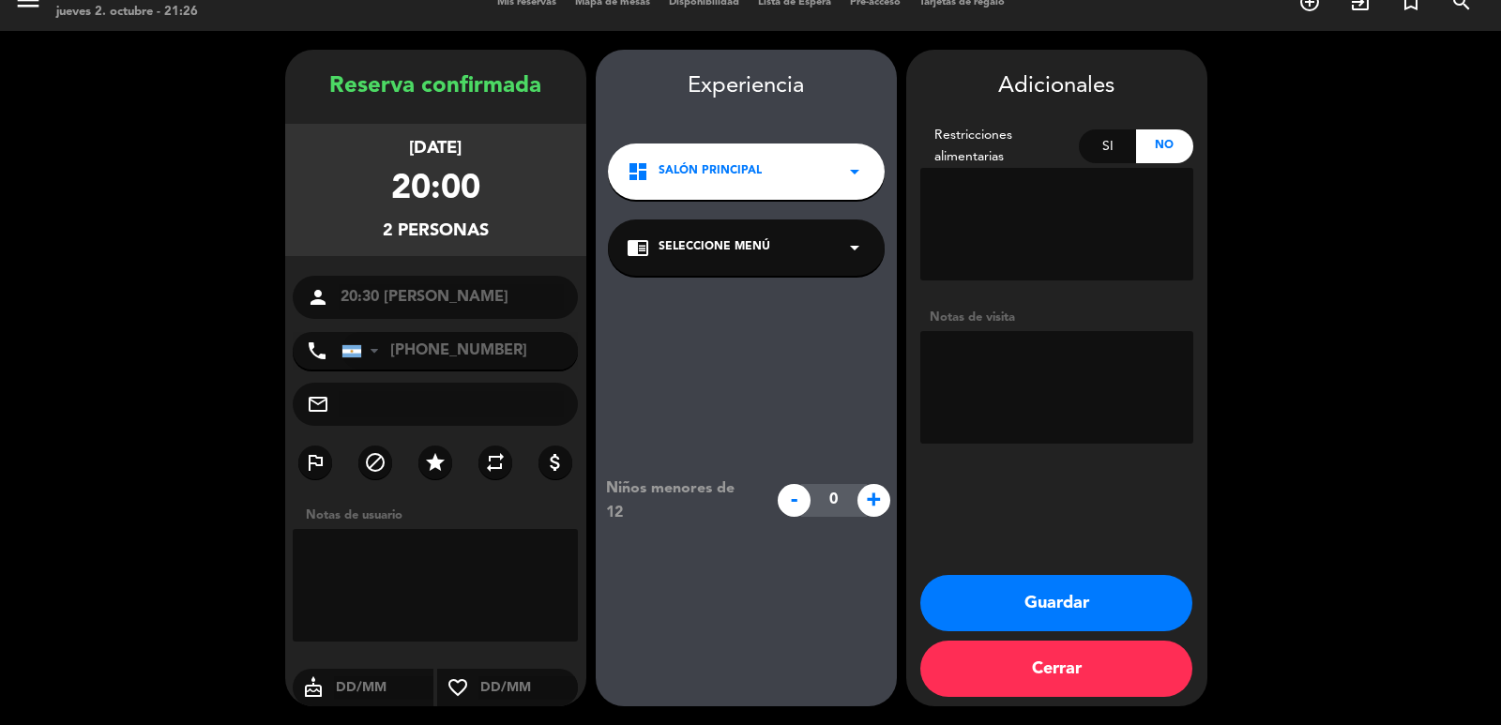
drag, startPoint x: 1035, startPoint y: 356, endPoint x: 1023, endPoint y: 350, distance: 13.4
click at [1023, 350] on textarea at bounding box center [1056, 387] width 273 height 113
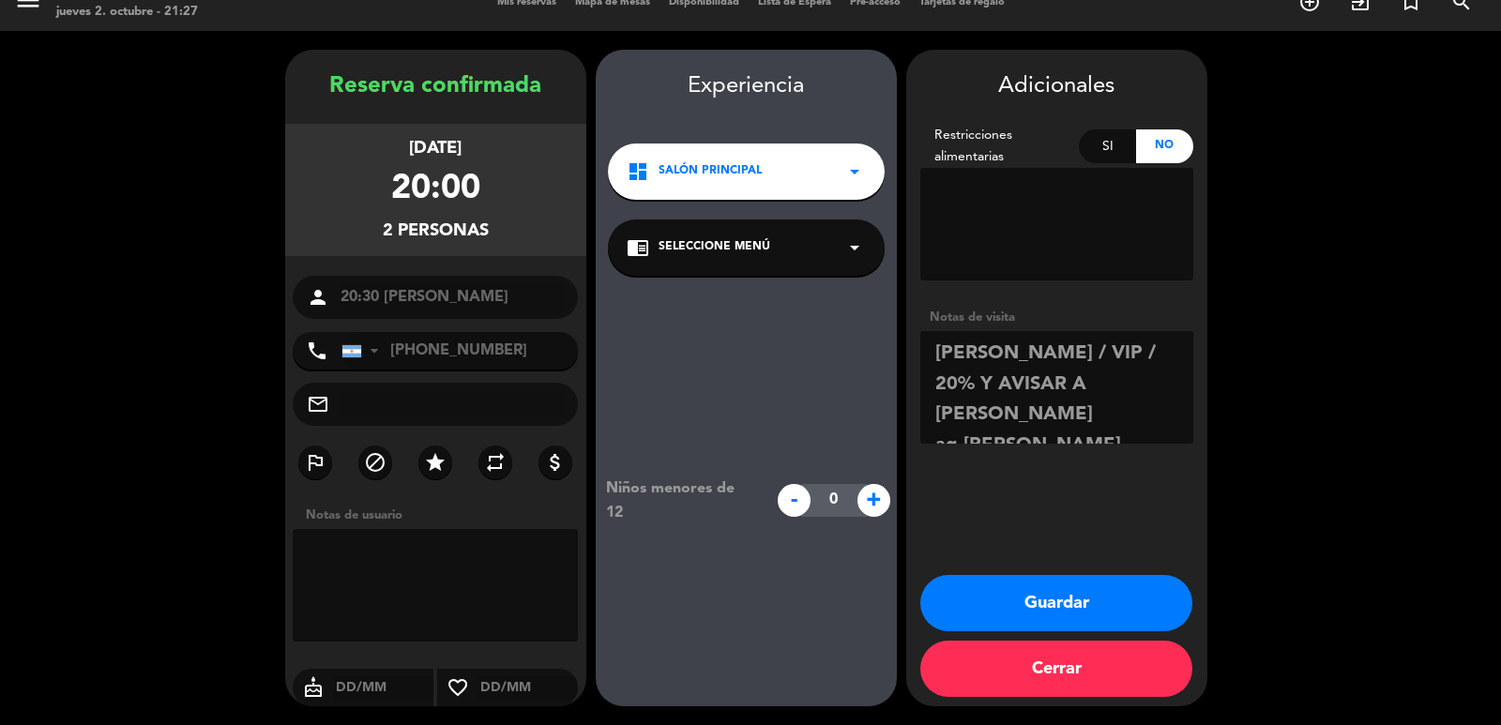
type textarea "diego mansilla / VIP / 20% Y AVISAR A DIEGO ag fiorella"
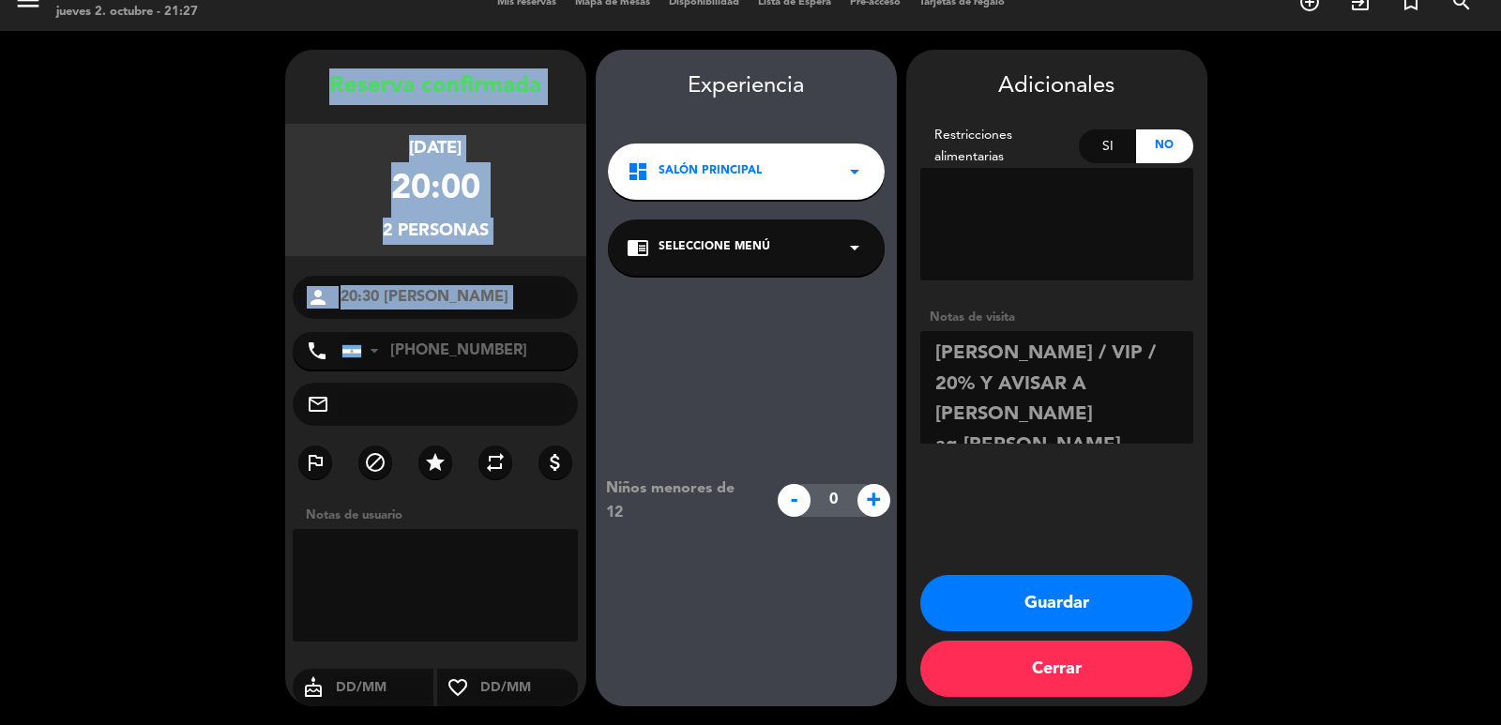
drag, startPoint x: 325, startPoint y: 87, endPoint x: 562, endPoint y: 320, distance: 332.4
click at [562, 320] on div "Reserva confirmada viernes 3, oct. 2025 20:00 2 personas person 20:30 Constanza…" at bounding box center [435, 396] width 301 height 657
copy div "Reserva confirmada viernes 3, oct. 2025 20:00 2 personas person"
click at [1025, 592] on button "Guardar" at bounding box center [1056, 603] width 272 height 56
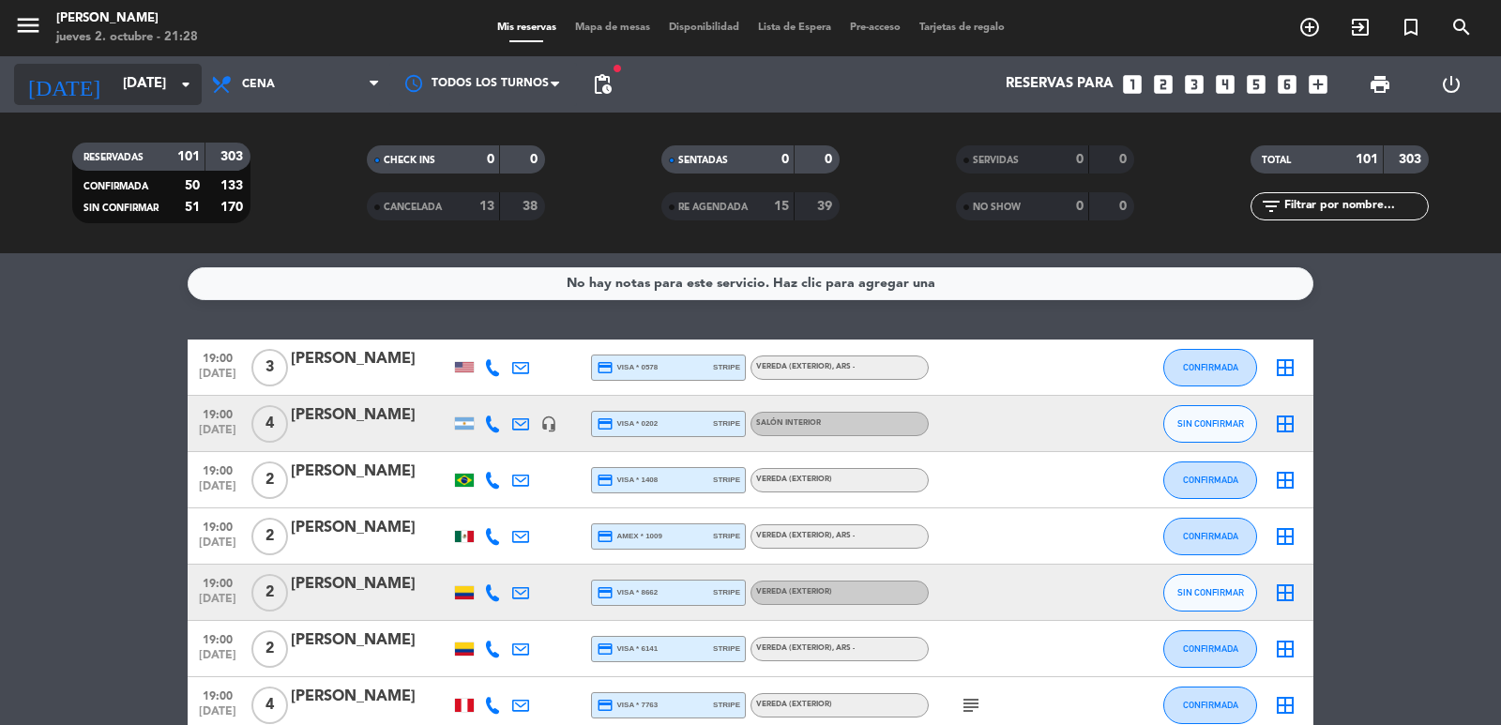
click at [116, 81] on input "sáb. [DATE]" at bounding box center [204, 85] width 181 height 36
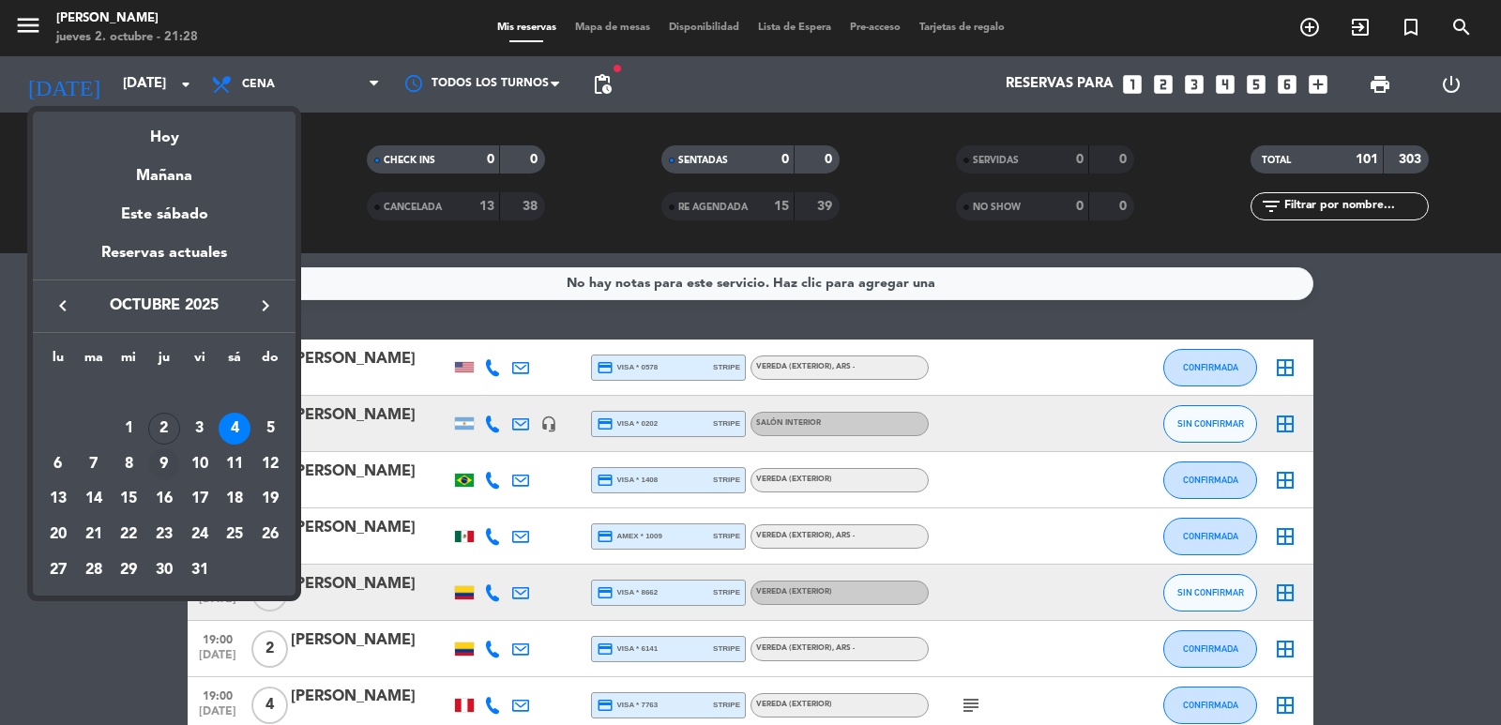
click at [158, 462] on div "9" at bounding box center [164, 464] width 32 height 32
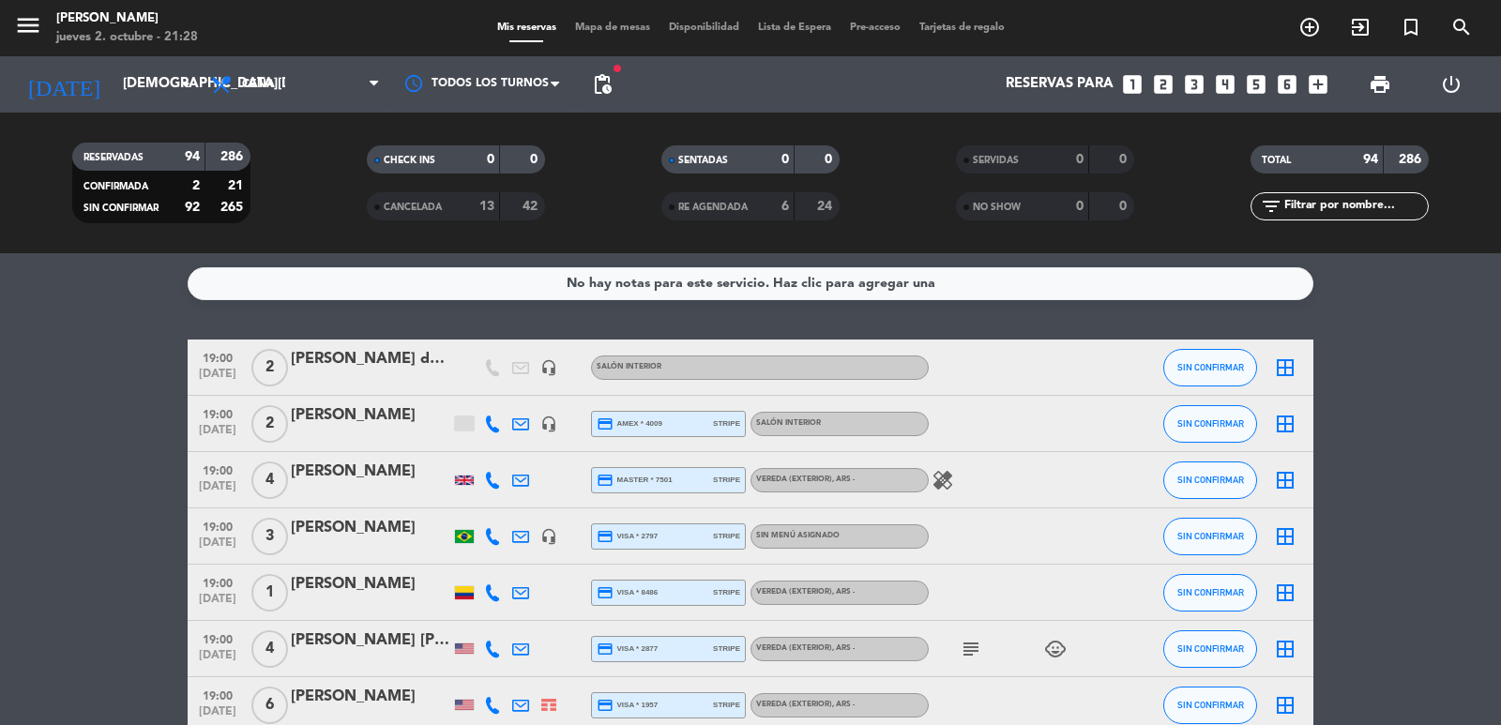
click at [605, 69] on span "pending_actions" at bounding box center [603, 85] width 38 height 38
click at [603, 84] on span "pending_actions" at bounding box center [602, 84] width 23 height 23
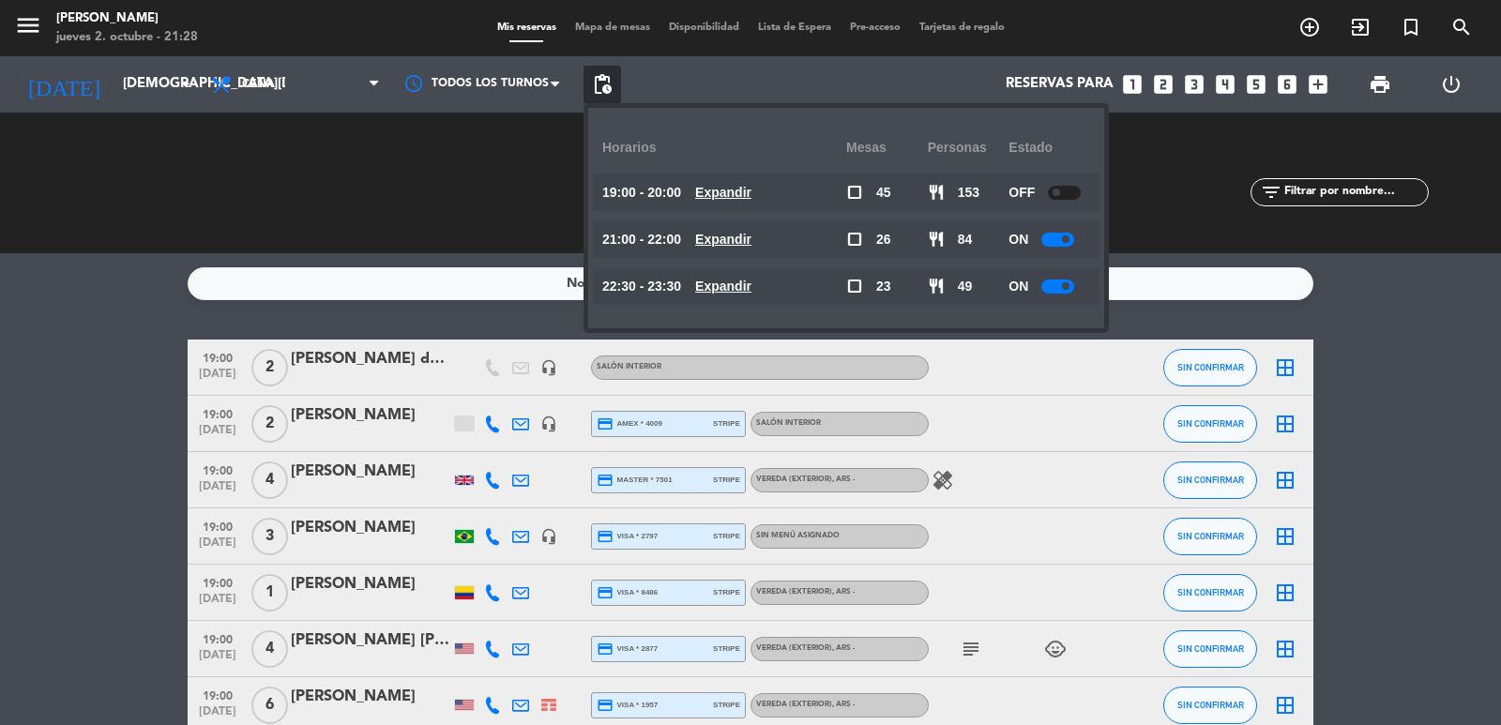
click at [727, 239] on u "Expandir" at bounding box center [723, 239] width 56 height 15
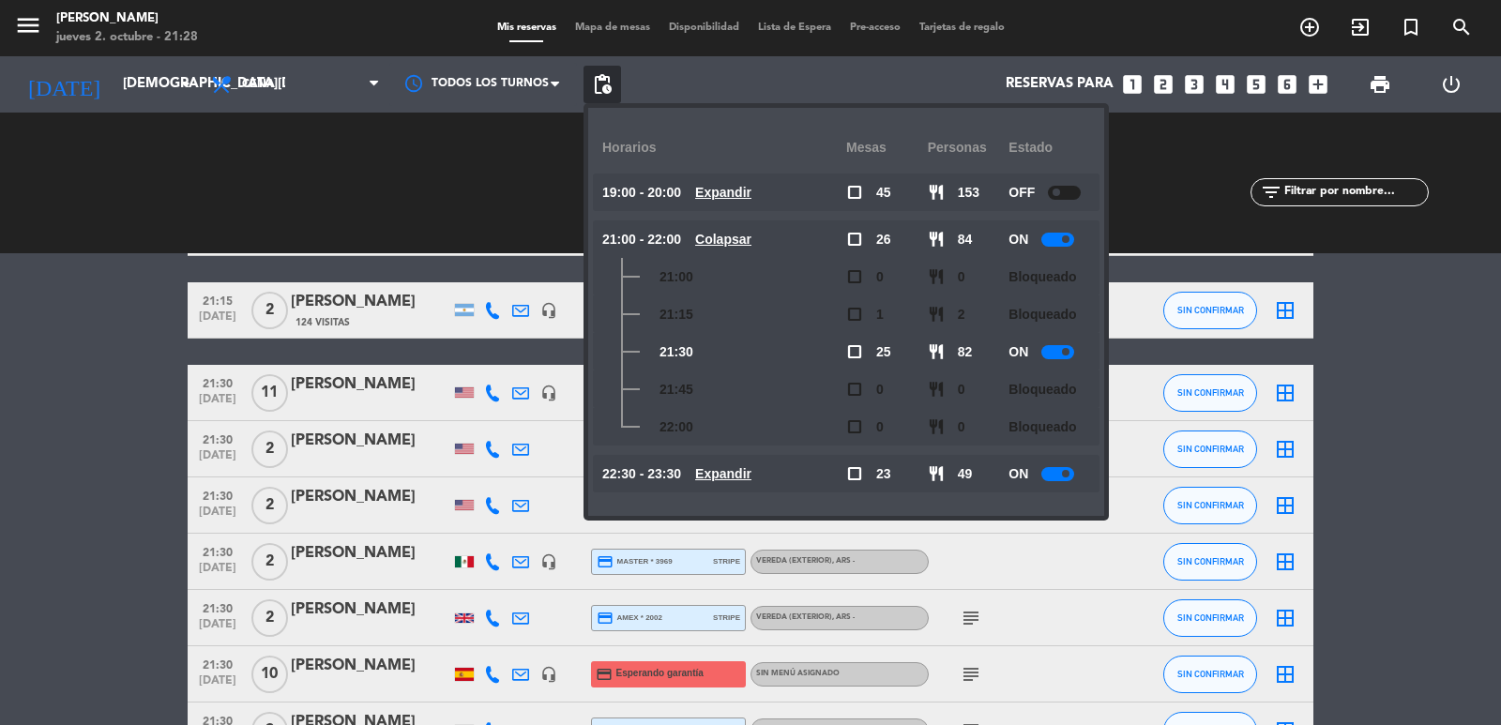
scroll to position [2627, 0]
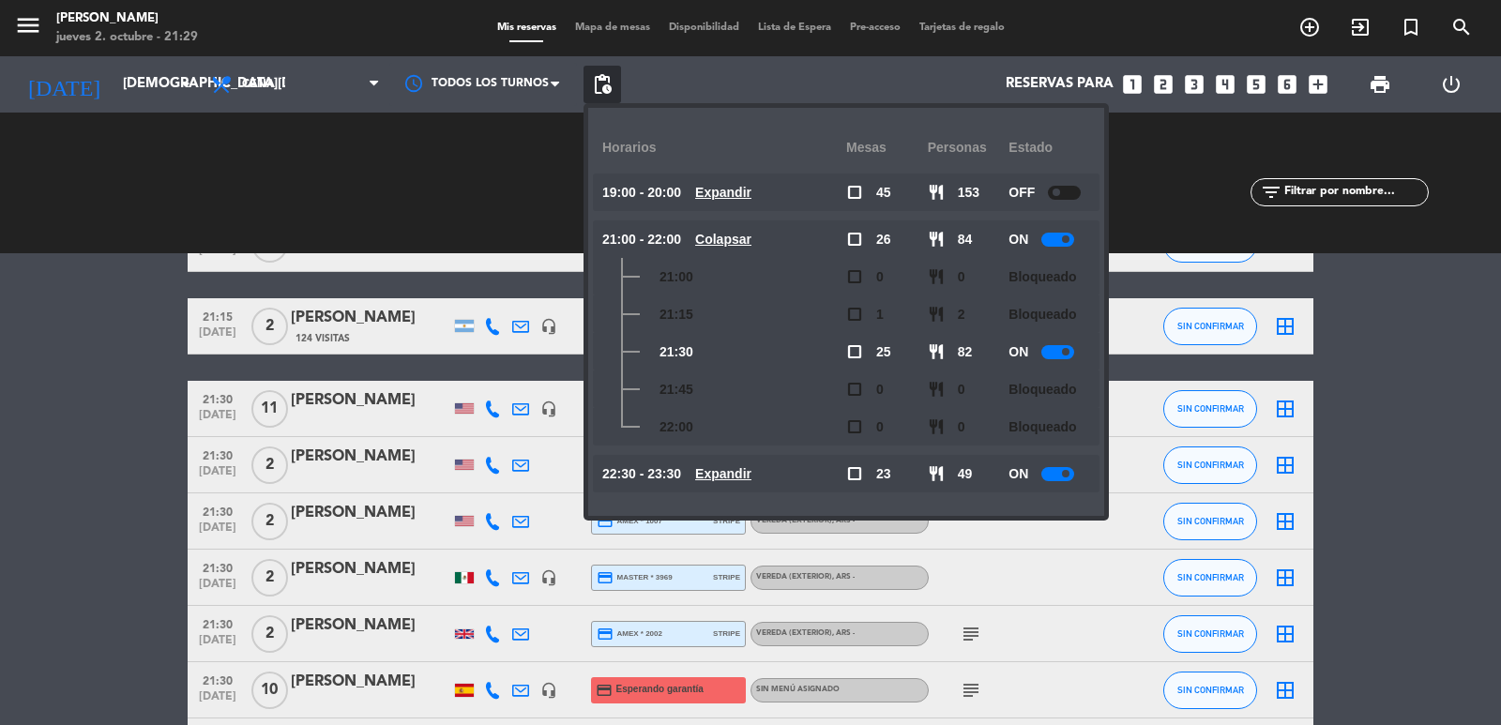
click at [752, 480] on u "Expandir" at bounding box center [723, 473] width 56 height 15
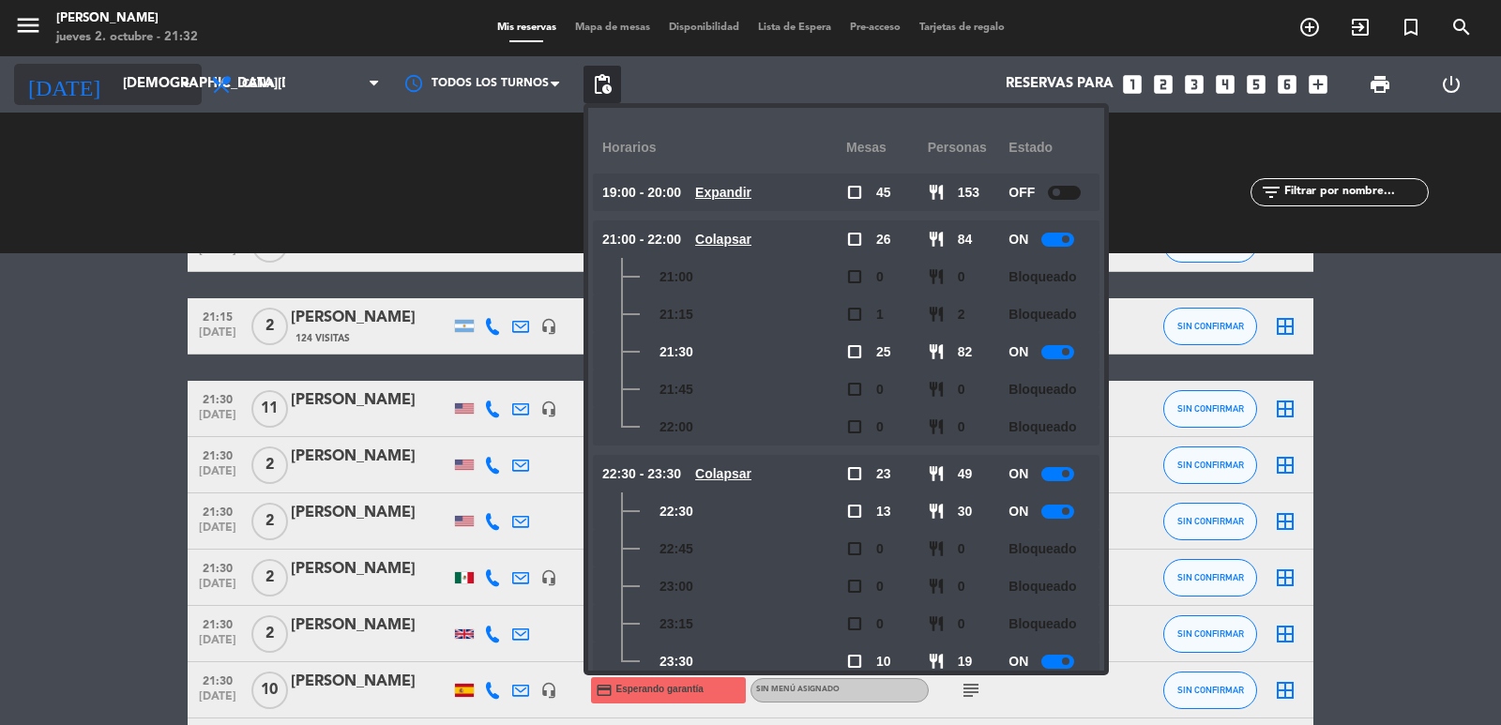
click at [114, 94] on input "jue. 9 oct." at bounding box center [204, 85] width 181 height 36
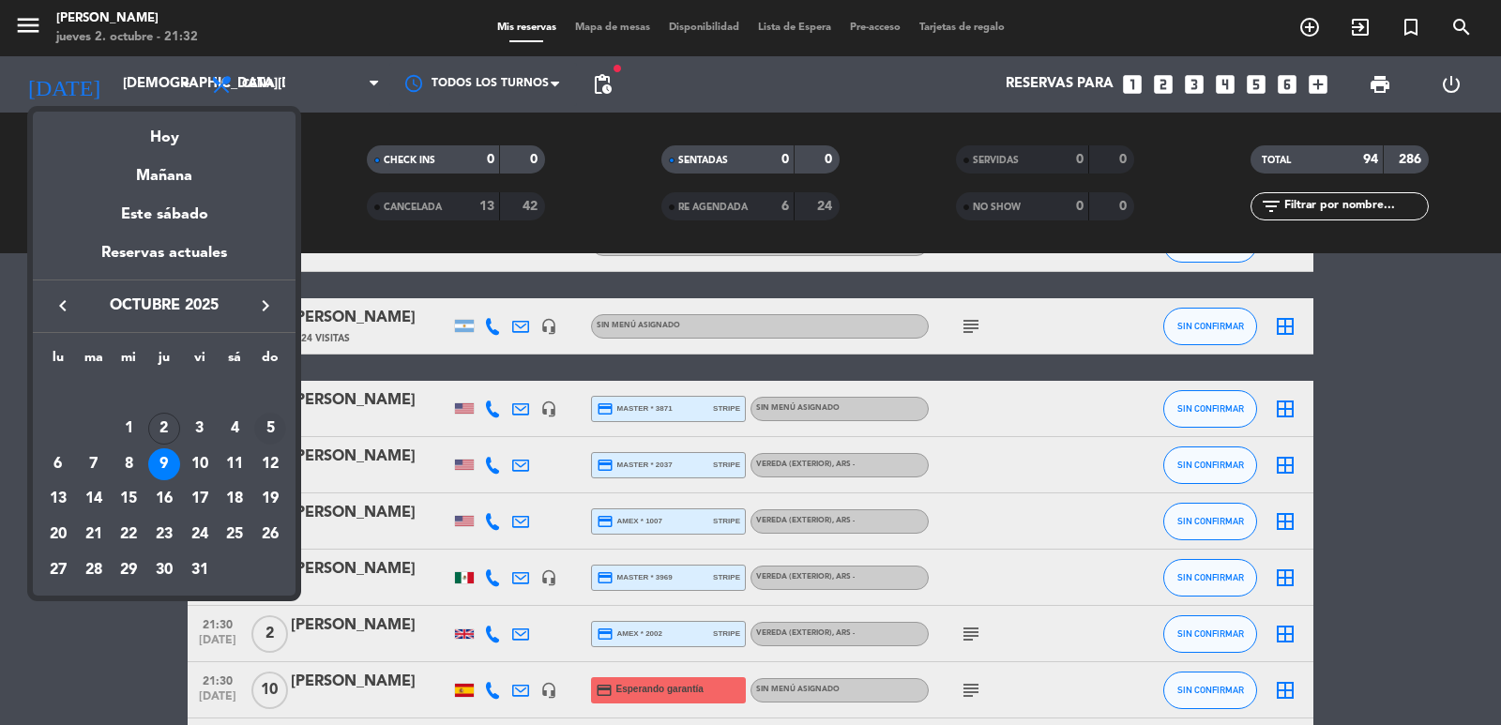
click at [272, 427] on div "5" at bounding box center [270, 429] width 32 height 32
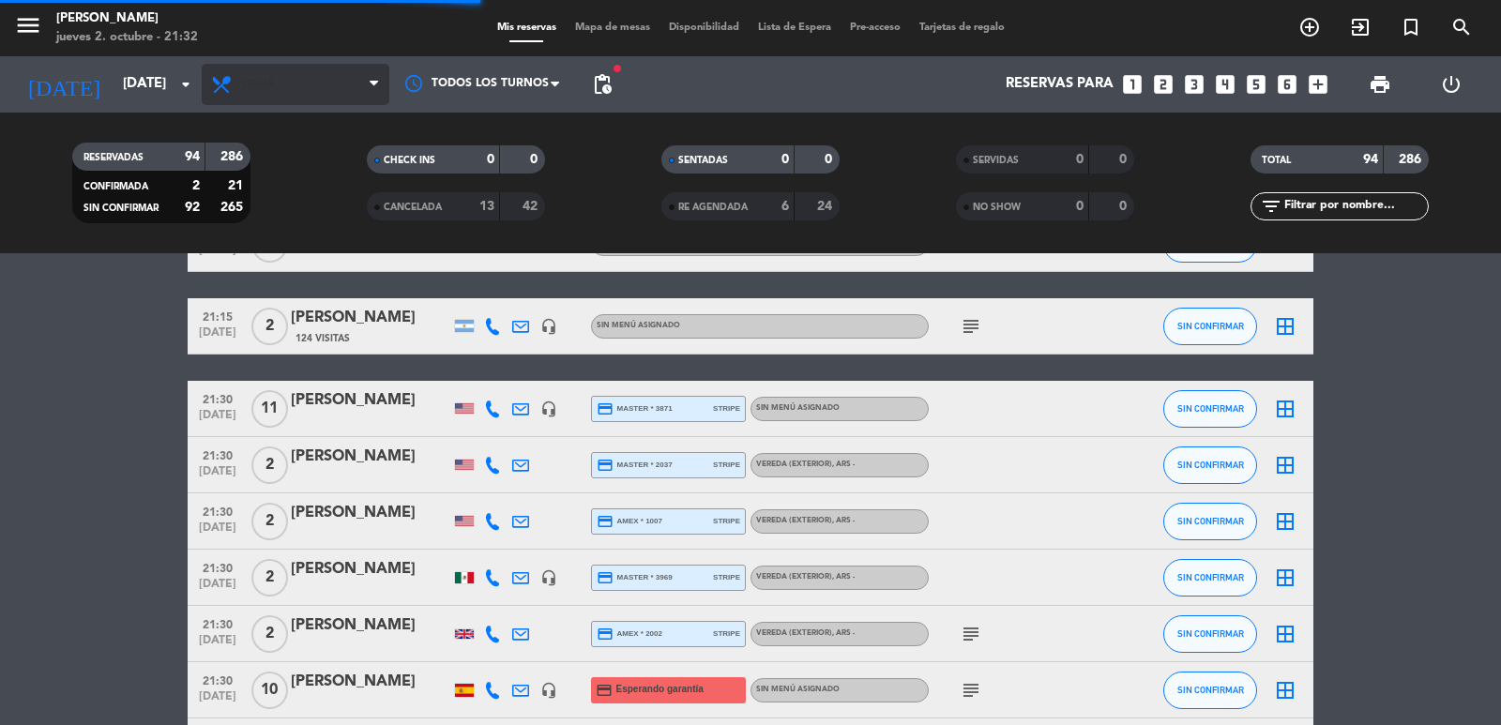
drag, startPoint x: 309, startPoint y: 56, endPoint x: 311, endPoint y: 69, distance: 13.3
click at [309, 57] on div "Todos los servicios Almuerzo Cena Cena Todos los servicios Almuerzo Cena" at bounding box center [296, 84] width 188 height 56
click at [315, 77] on span "Cena" at bounding box center [296, 84] width 188 height 41
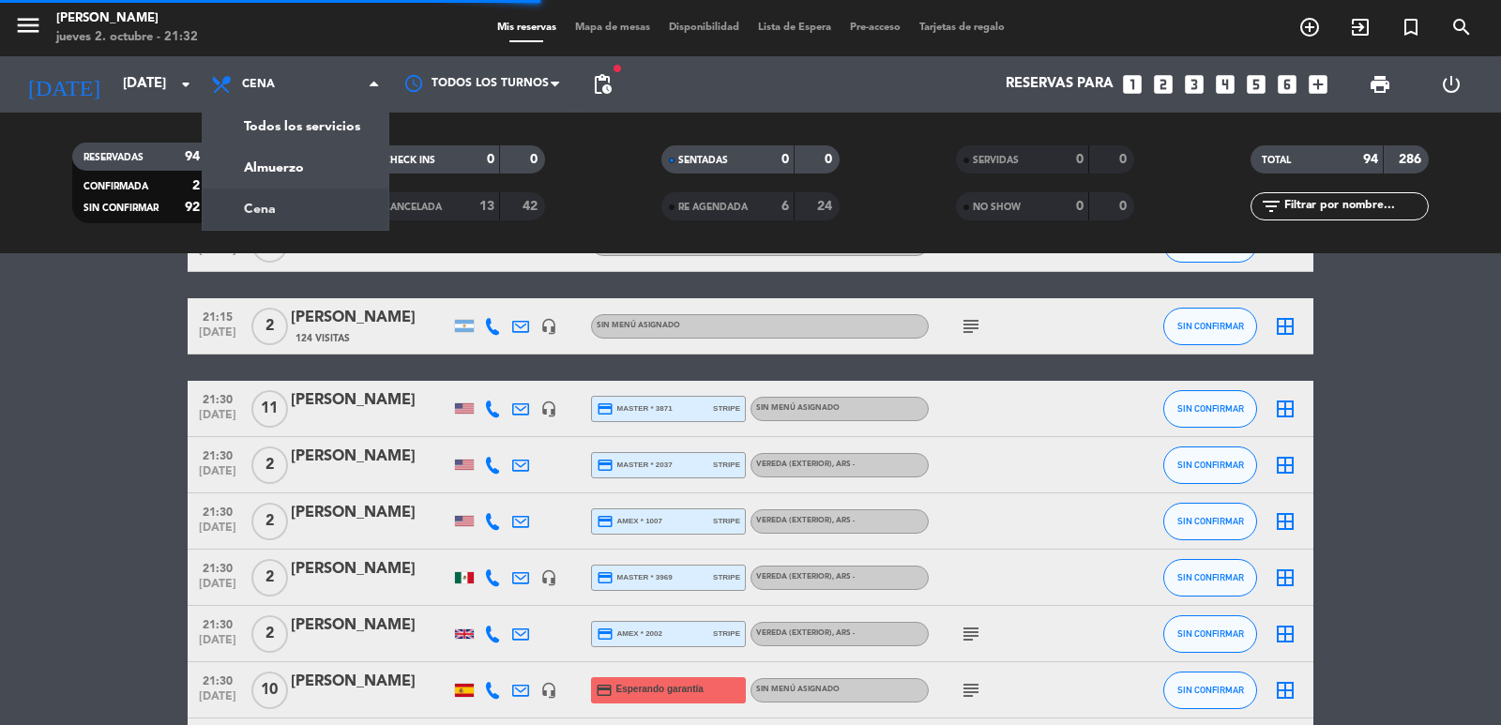
click at [297, 167] on div "menu Don Julio jueves 2. octubre - 21:32 Mis reservas Mapa de mesas Disponibili…" at bounding box center [750, 126] width 1501 height 253
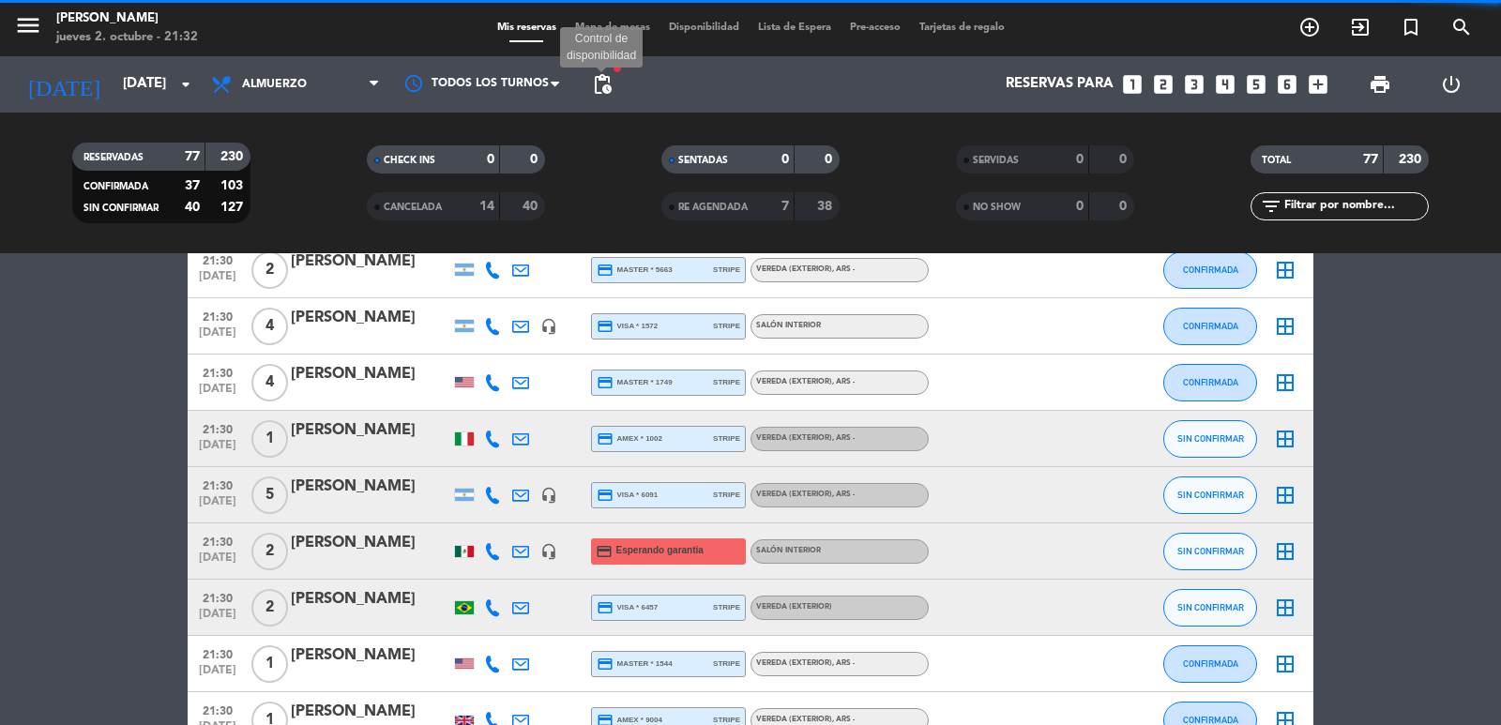
click at [602, 86] on span "pending_actions" at bounding box center [602, 84] width 23 height 23
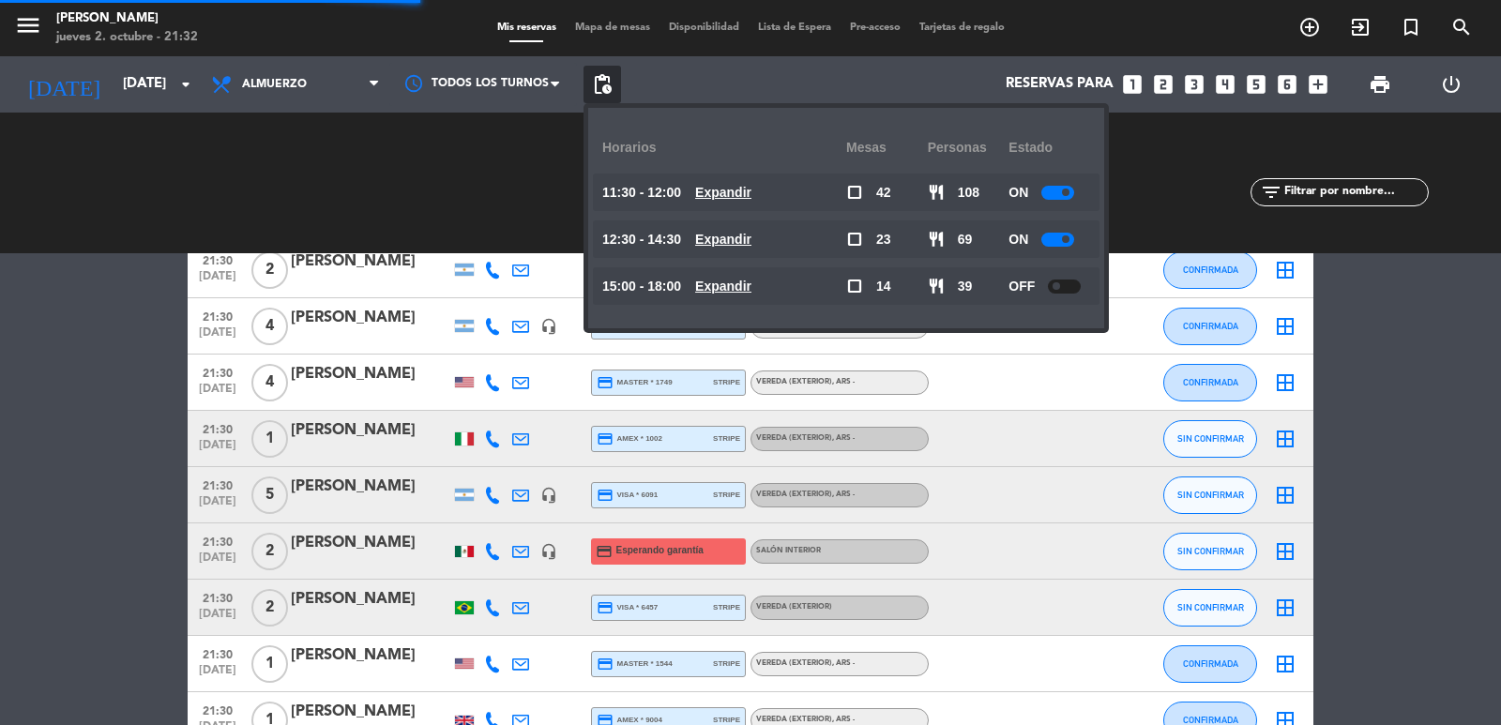
click at [744, 185] on u "Expandir" at bounding box center [723, 192] width 56 height 15
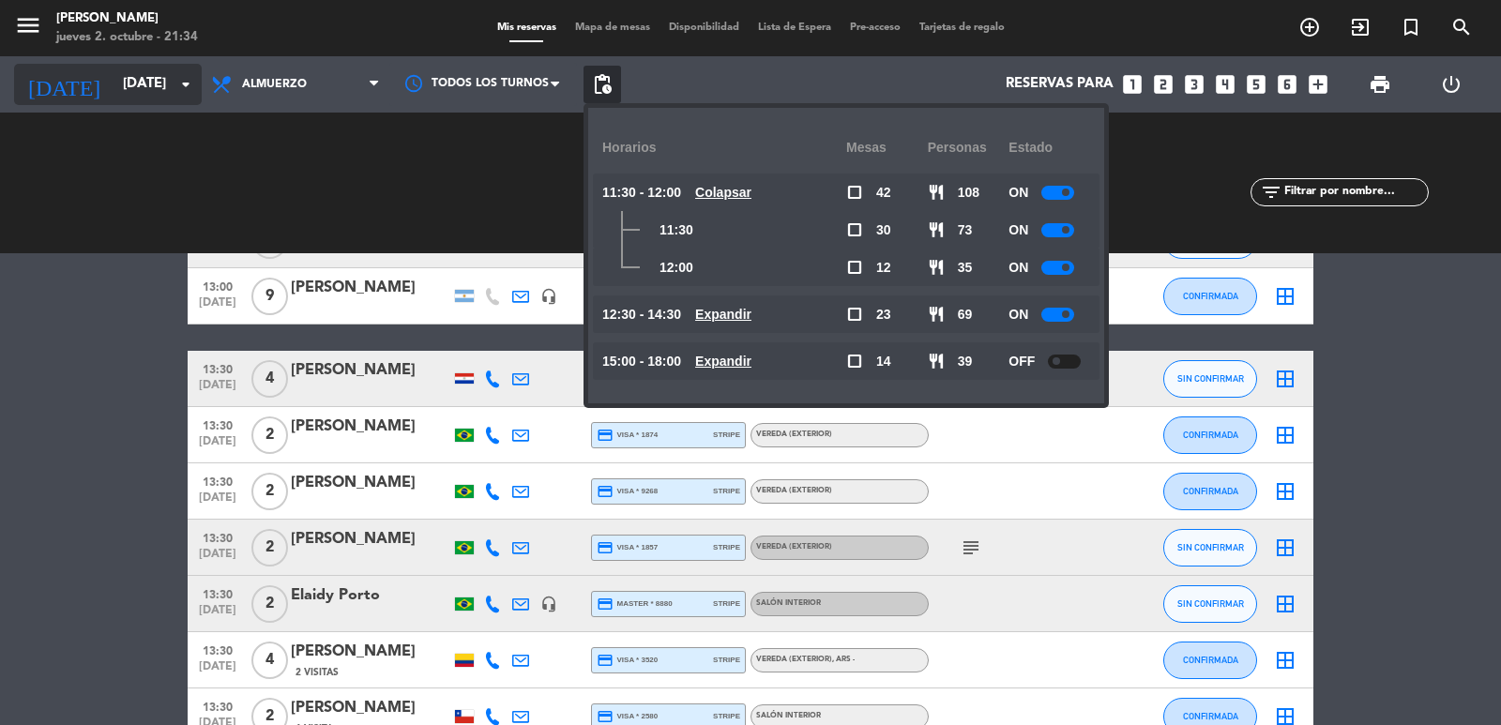
click at [117, 69] on input "dom. 5 oct." at bounding box center [204, 85] width 181 height 36
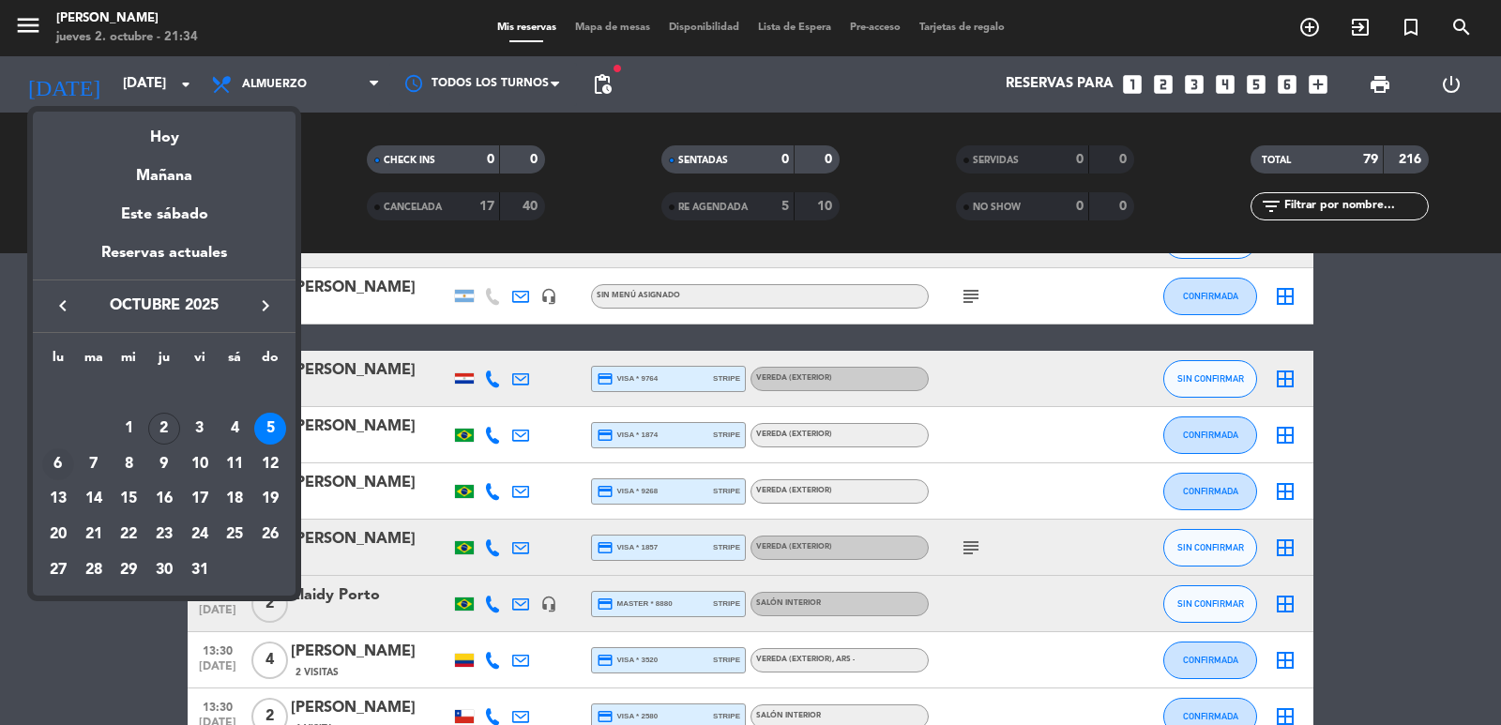
click at [64, 458] on div "6" at bounding box center [58, 464] width 32 height 32
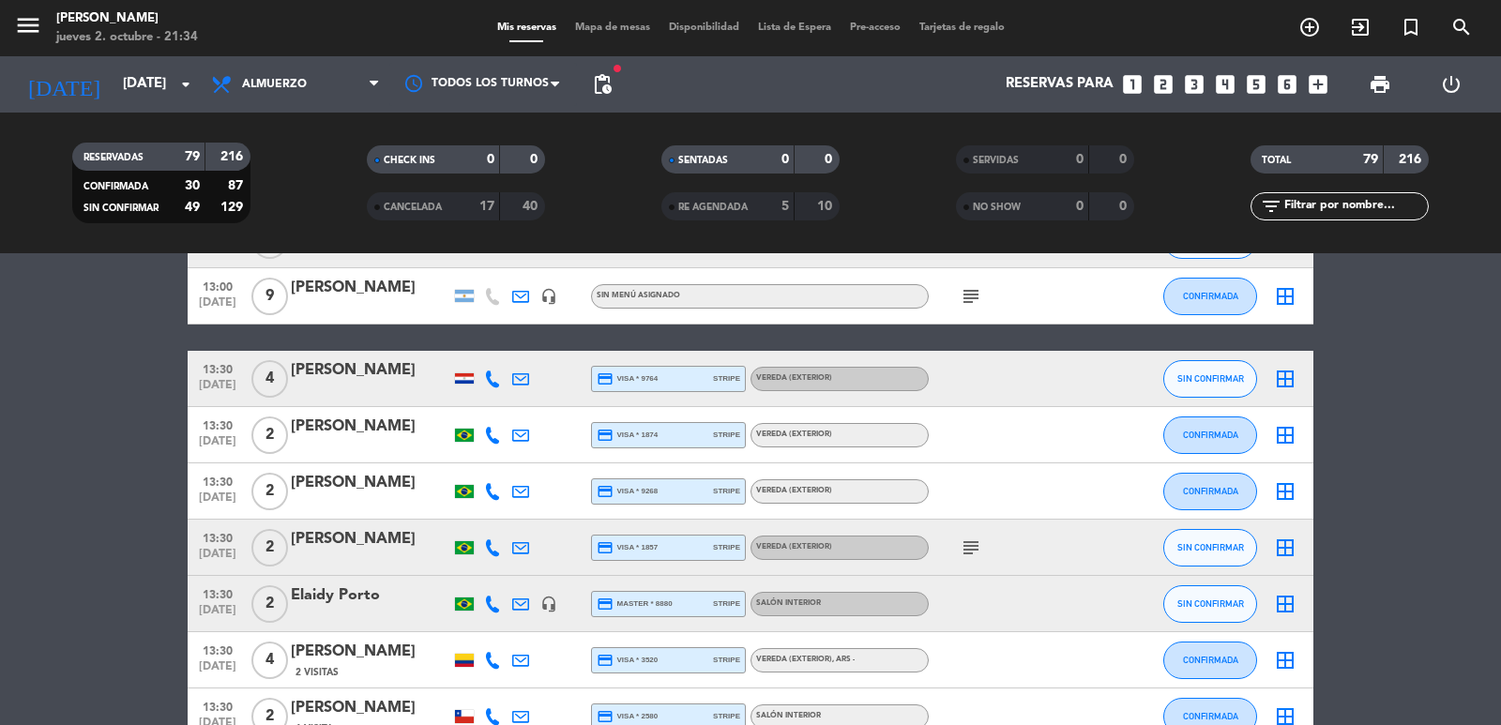
type input "lun. 6 oct."
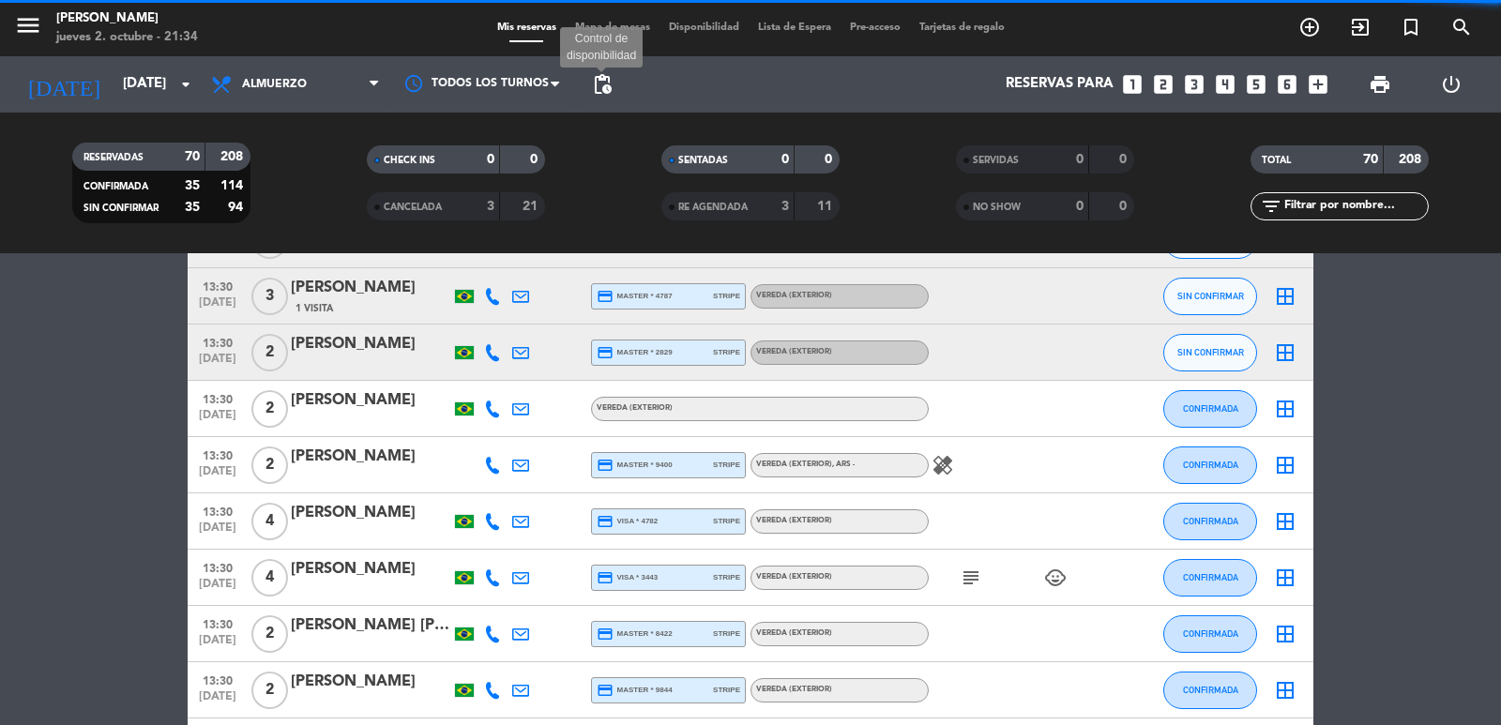
click at [600, 82] on span "pending_actions" at bounding box center [602, 84] width 23 height 23
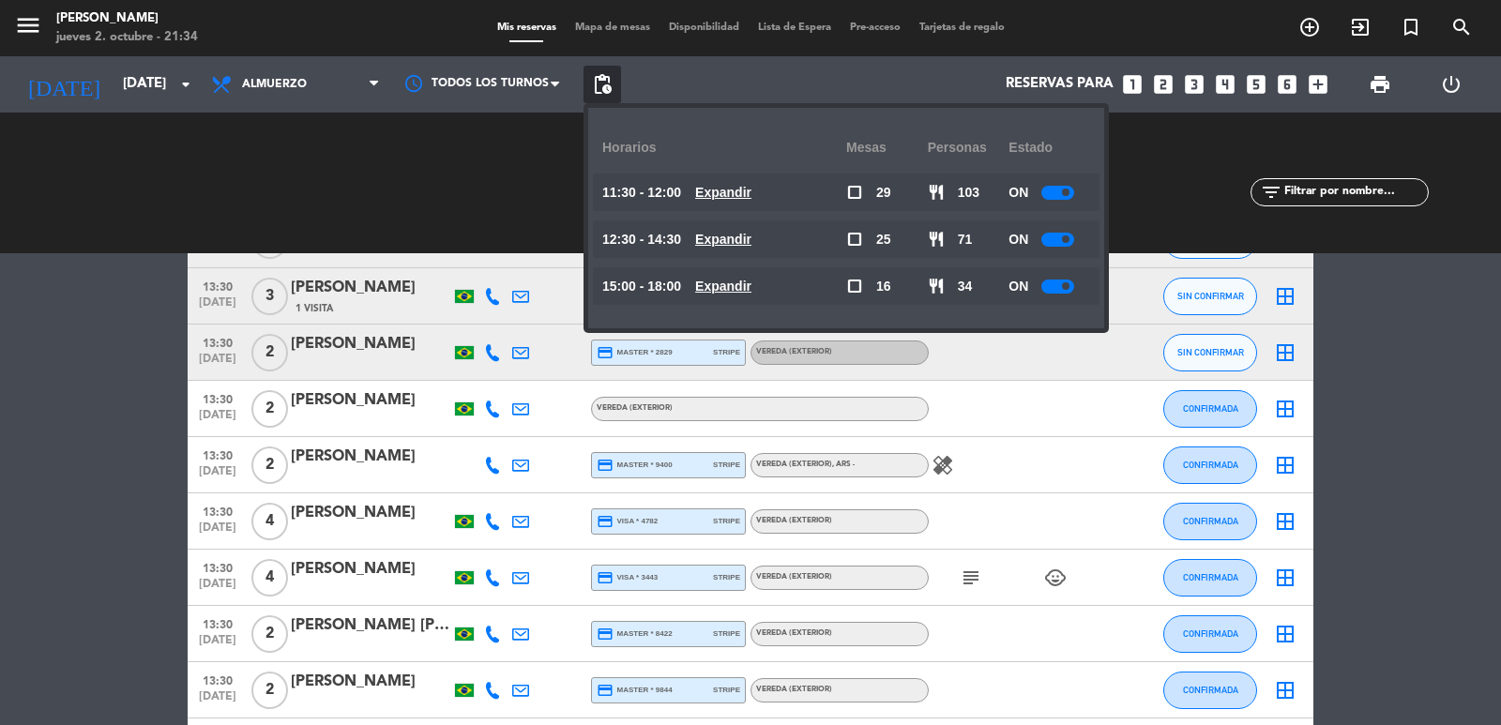
click at [745, 235] on u "Expandir" at bounding box center [723, 239] width 56 height 15
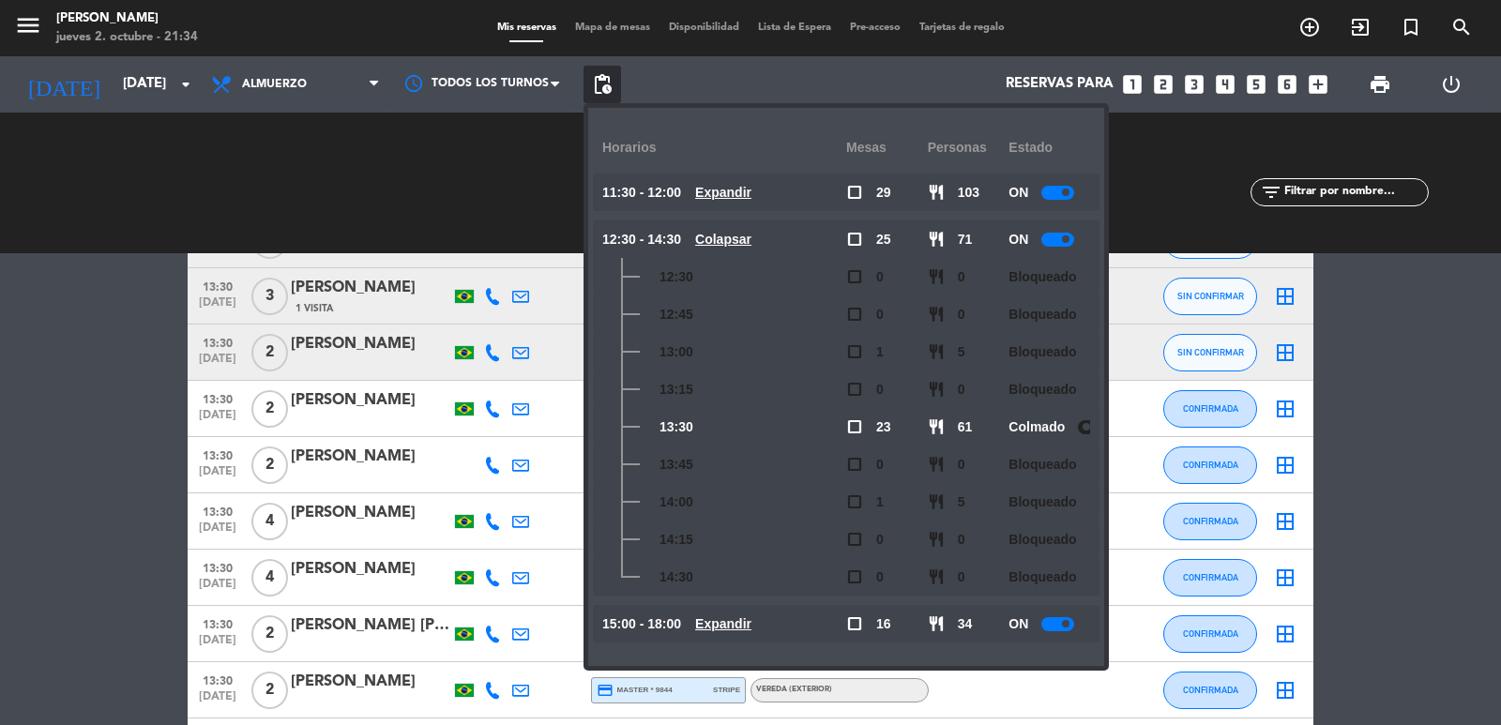
click at [458, 207] on div "CHECK INS 0 0 CANCELADA 3 21" at bounding box center [456, 182] width 295 height 103
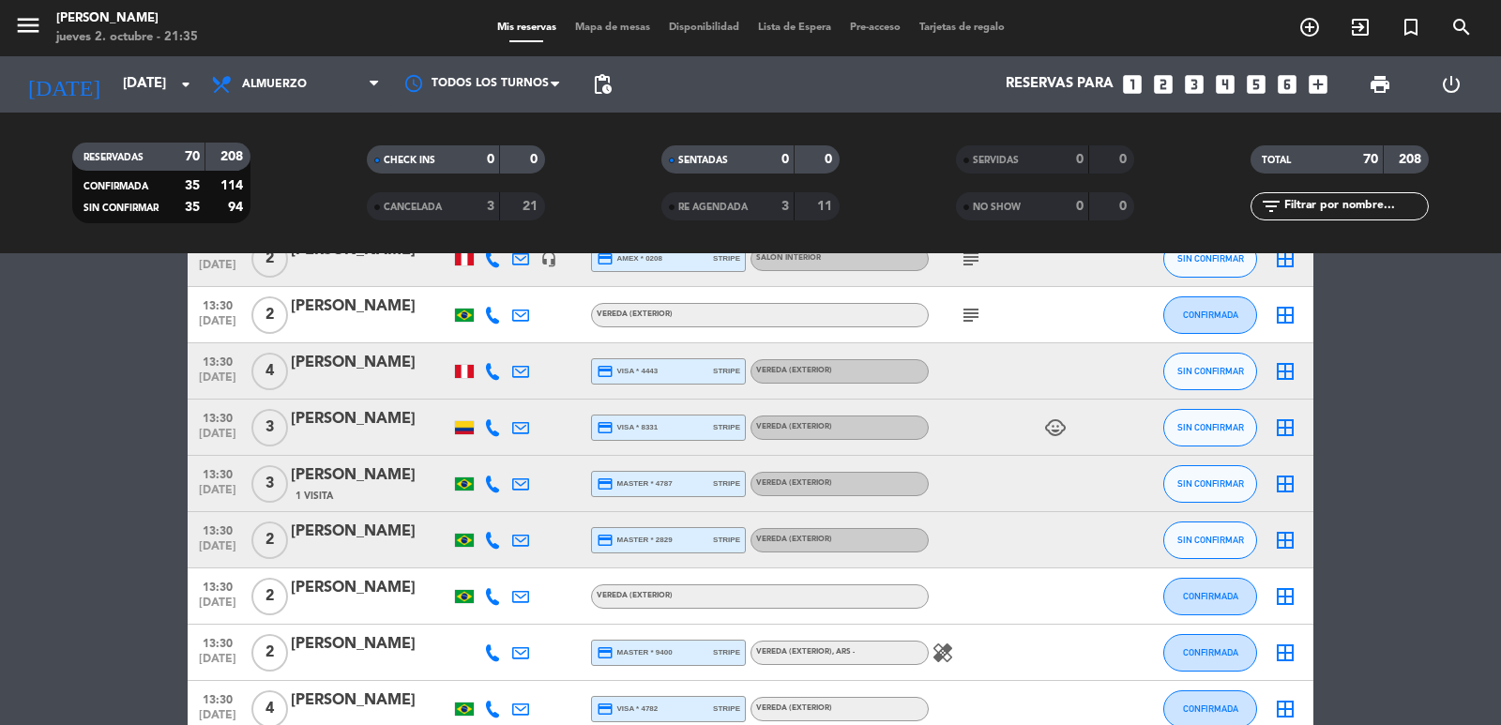
scroll to position [1689, 0]
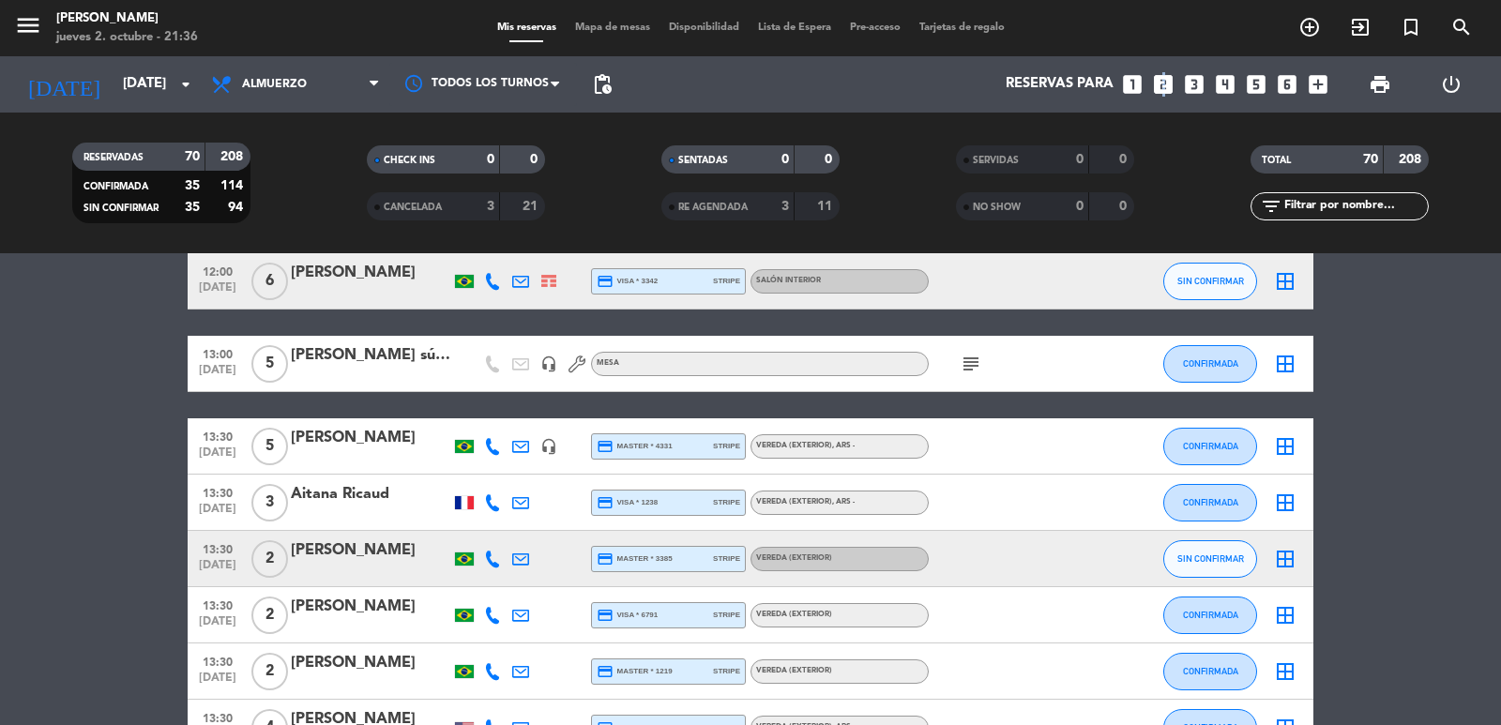
click at [1162, 85] on icon "looks_two" at bounding box center [1163, 84] width 24 height 24
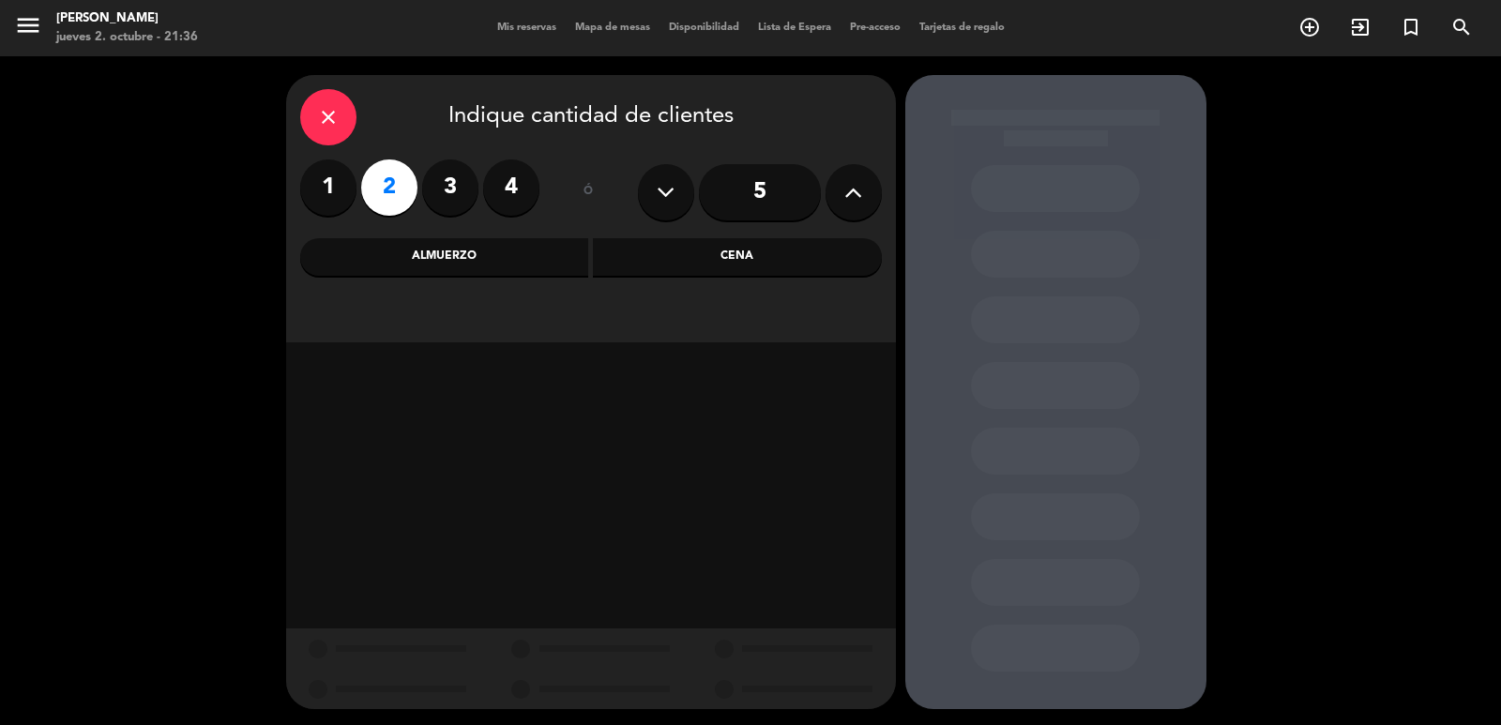
click at [437, 263] on div "Almuerzo" at bounding box center [444, 257] width 289 height 38
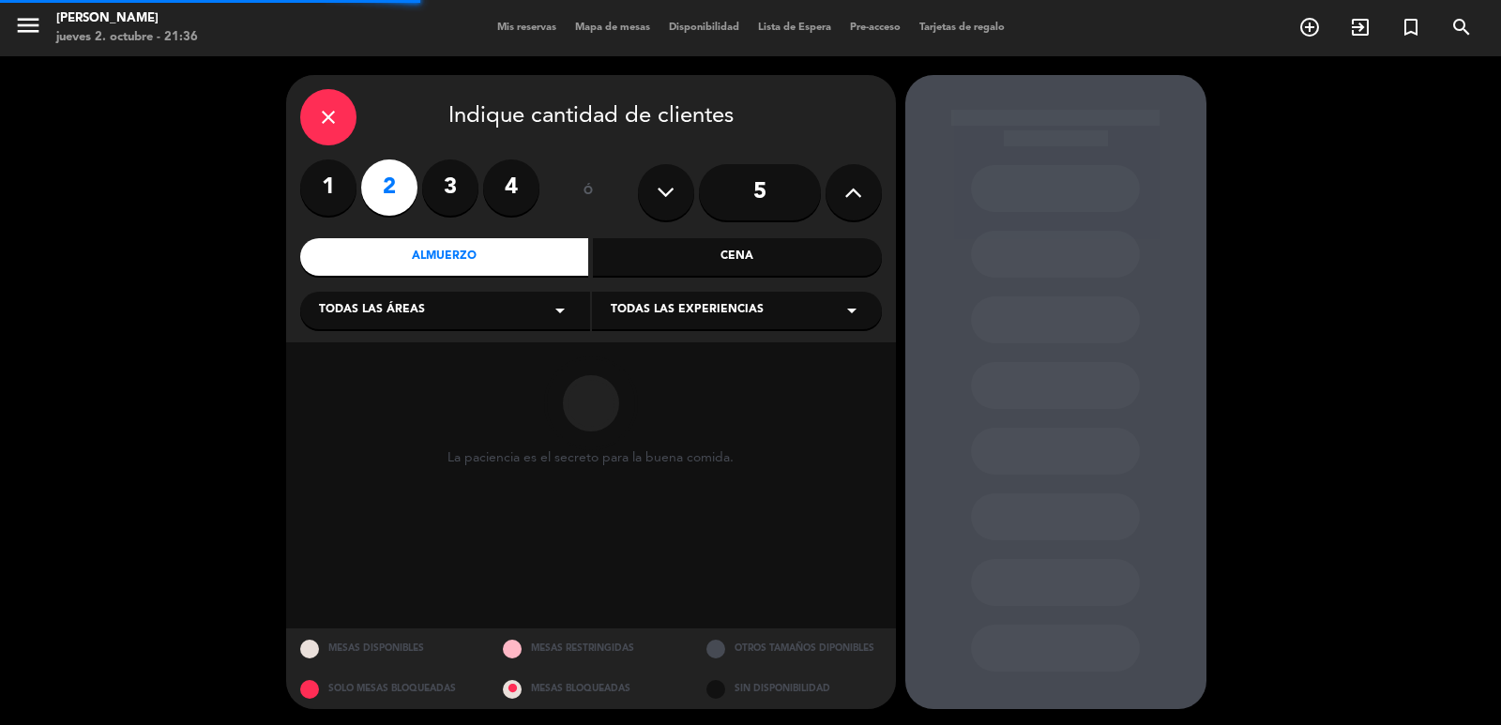
click at [448, 315] on div "Todas las áreas arrow_drop_down" at bounding box center [445, 311] width 290 height 38
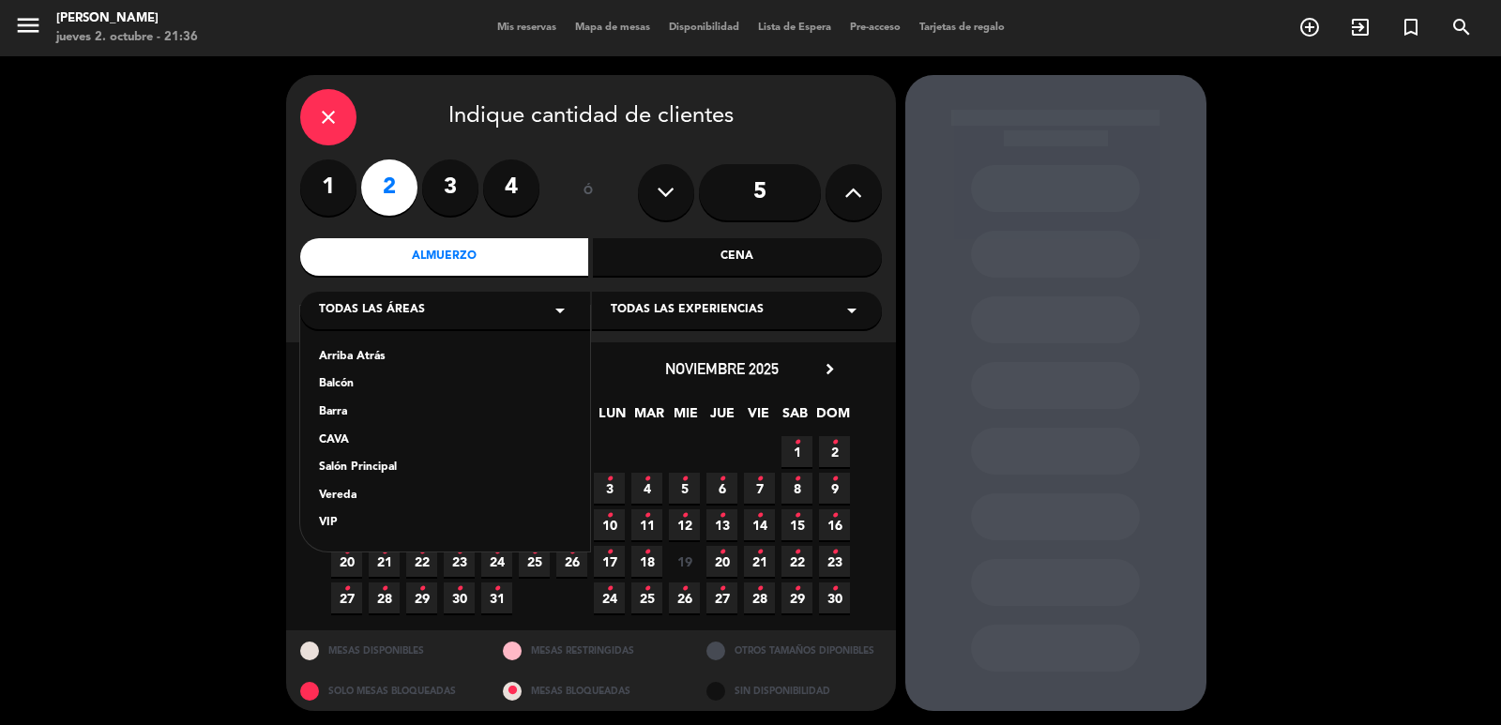
click at [342, 495] on div "Vereda" at bounding box center [445, 496] width 252 height 19
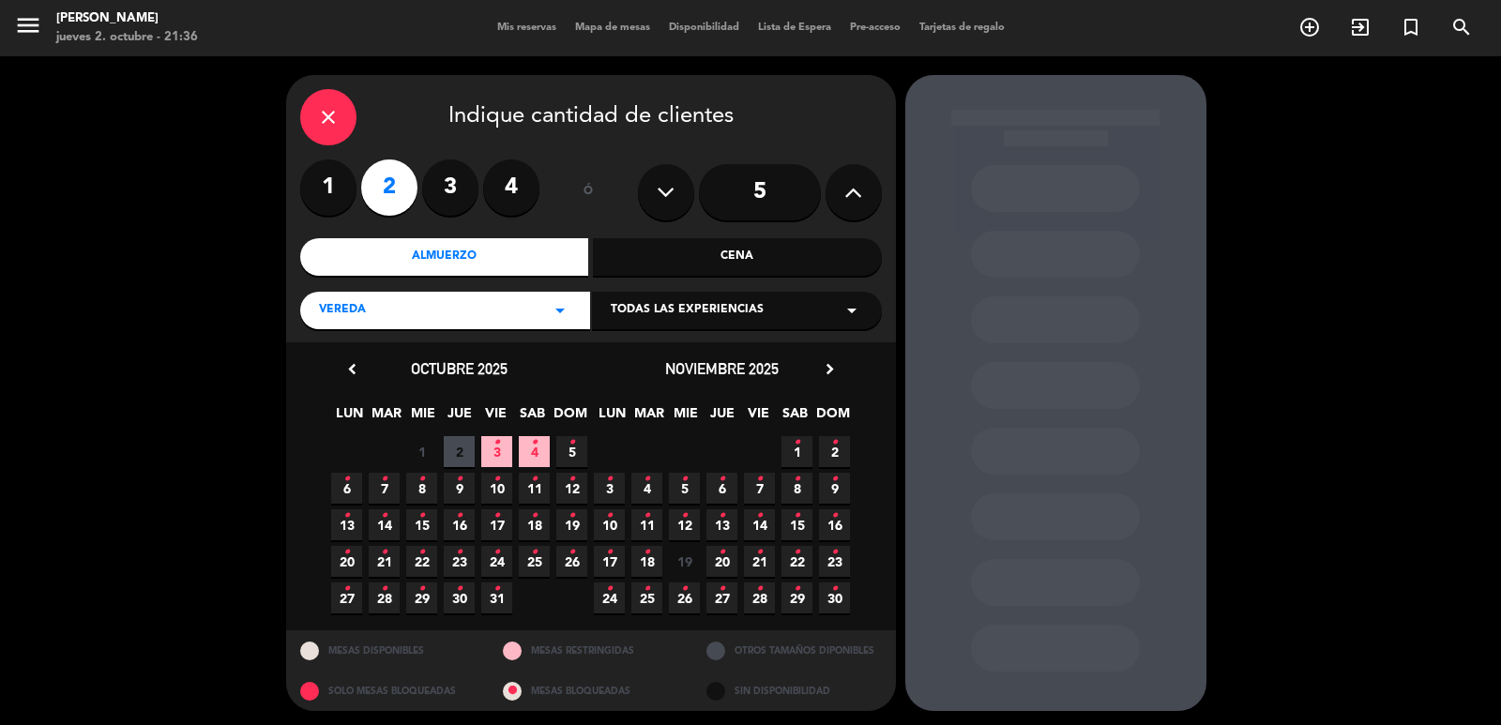
click at [342, 489] on span "6 •" at bounding box center [346, 488] width 31 height 31
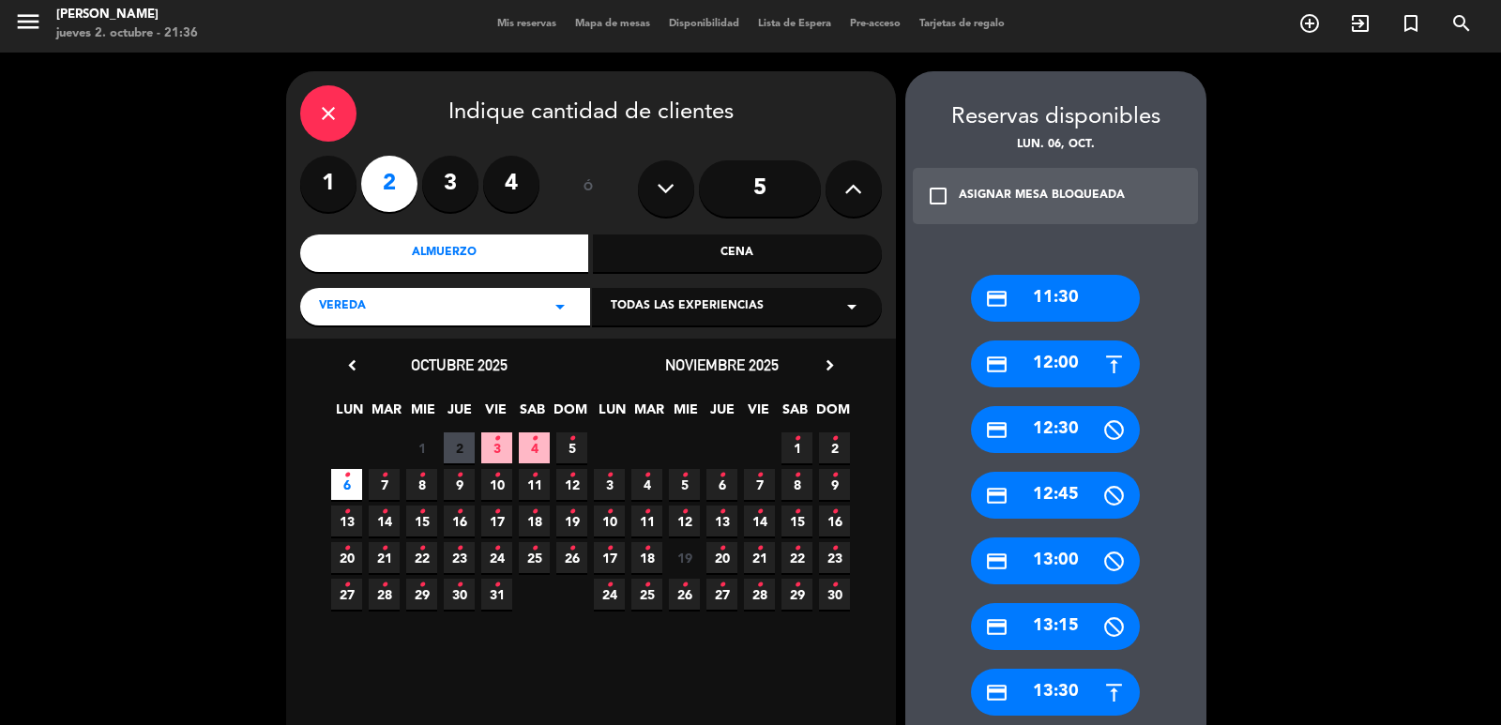
click at [1067, 686] on div "credit_card 13:30" at bounding box center [1055, 692] width 169 height 47
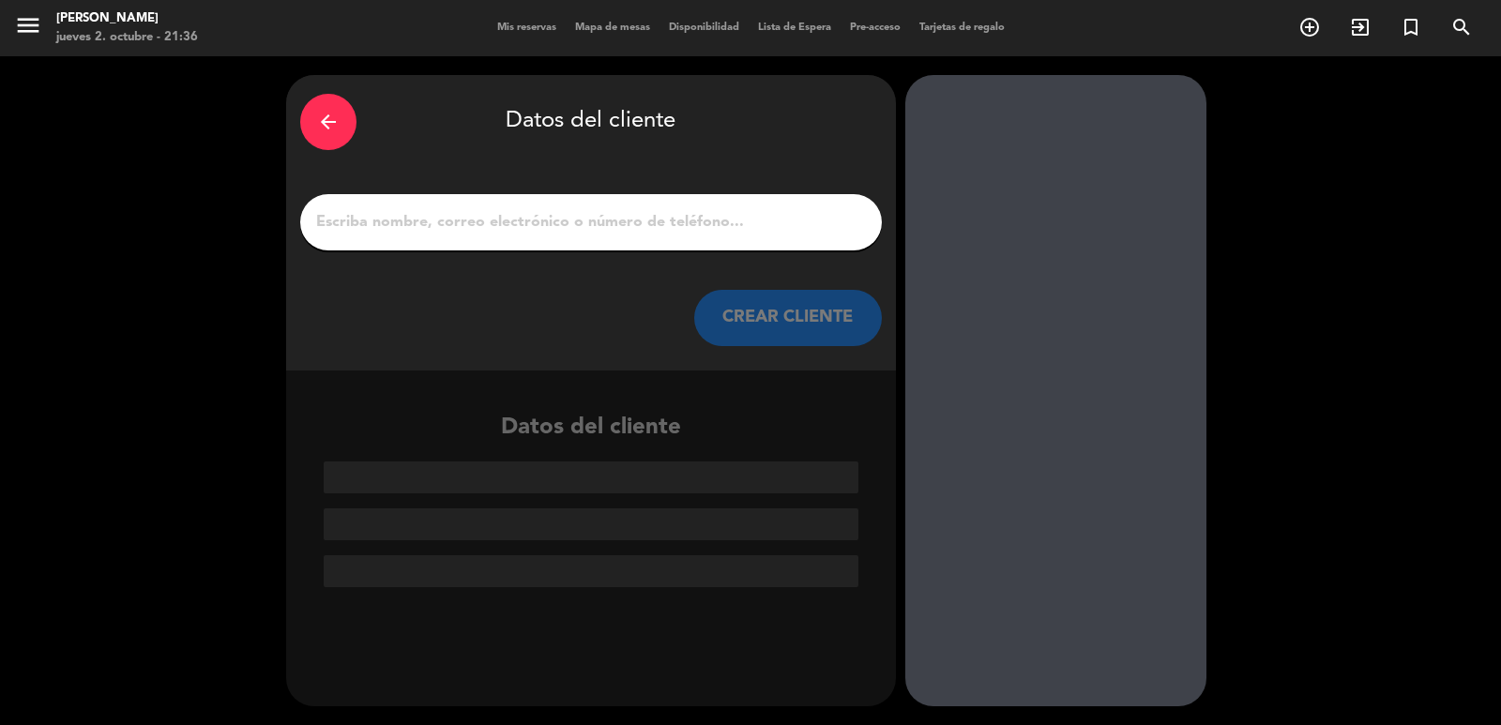
scroll to position [0, 0]
click at [571, 232] on input "1" at bounding box center [591, 222] width 554 height 26
paste input "Valentina"
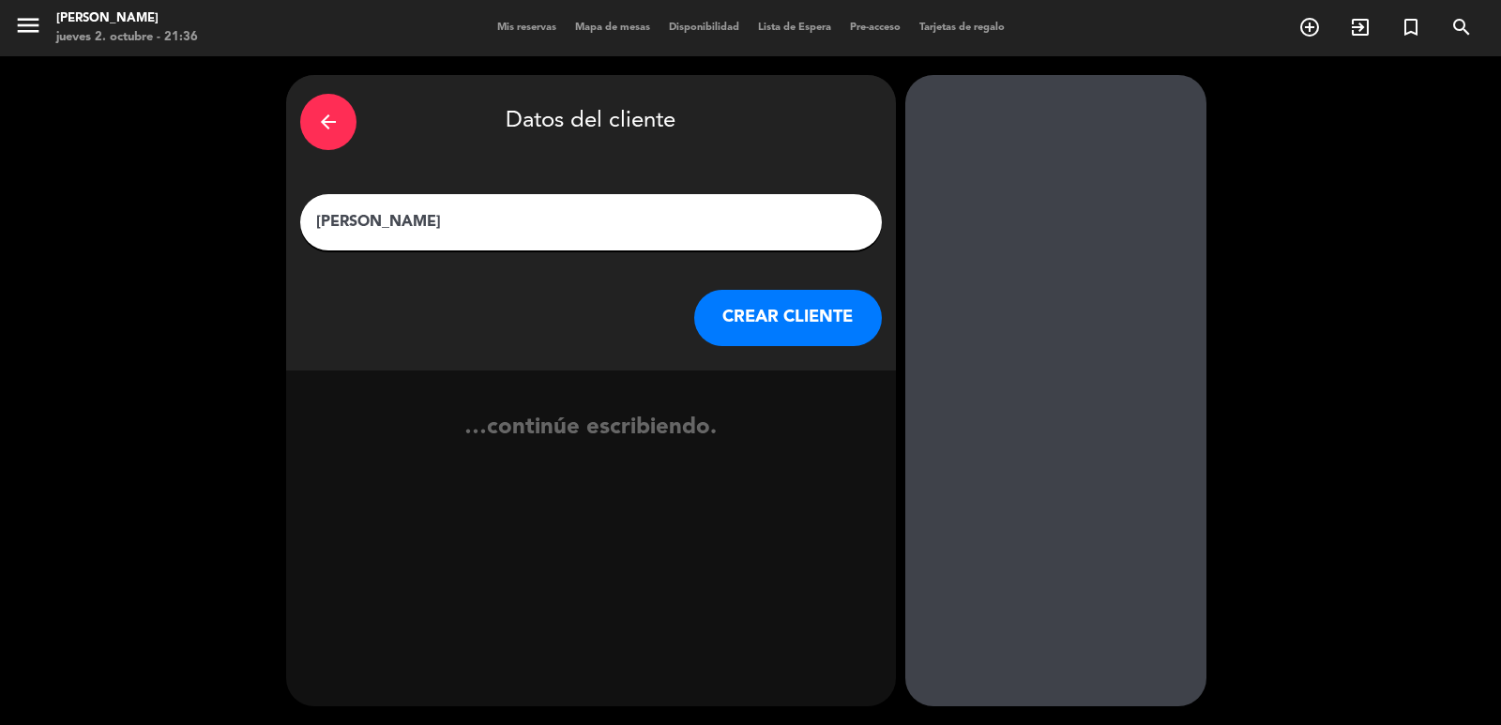
type input "Valentina"
click at [733, 323] on button "CREAR CLIENTE" at bounding box center [788, 318] width 188 height 56
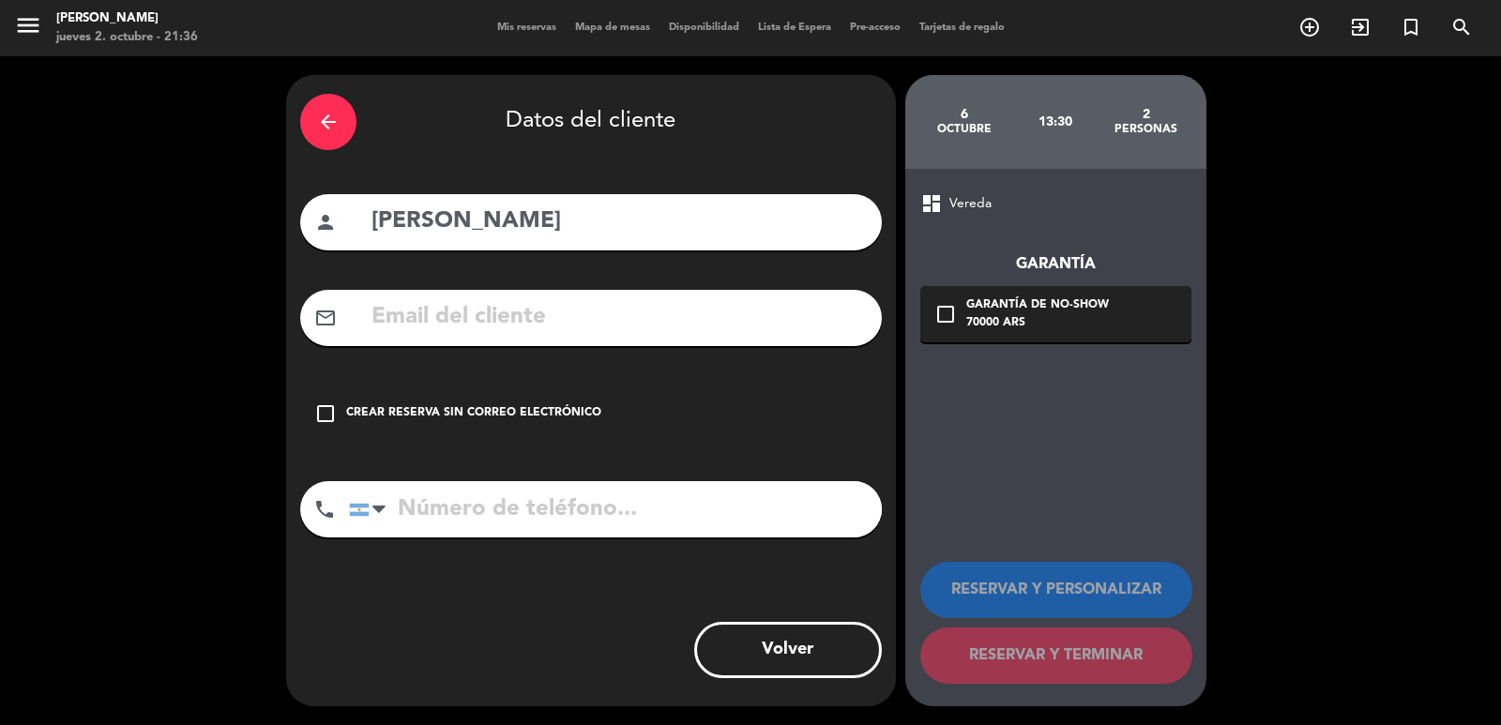
click at [484, 324] on input "text" at bounding box center [619, 317] width 498 height 38
paste input "valencb@gmail.com"
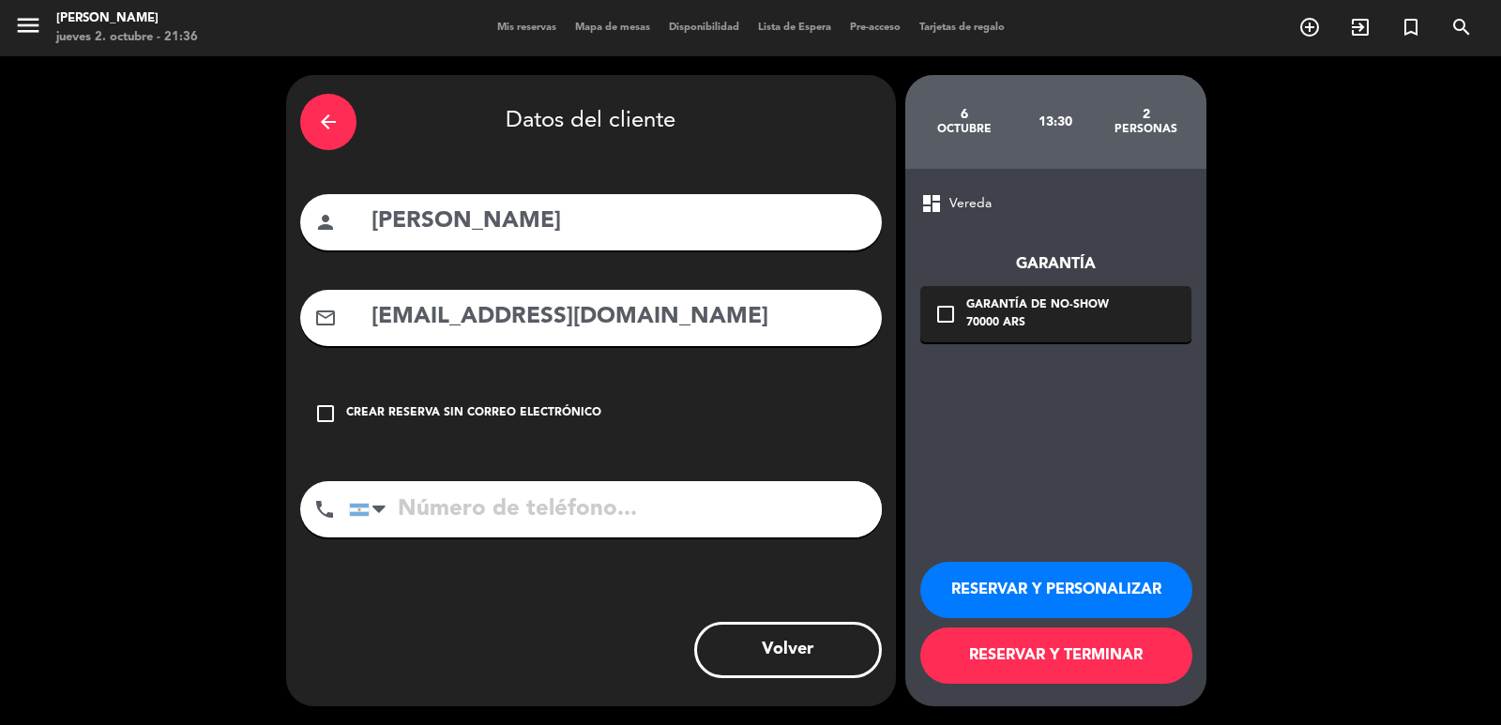
type input "valencb@gmail.com"
paste input "+552198259-8530"
type input "+552198259-8530"
click at [935, 312] on icon "check_box_outline_blank" at bounding box center [946, 314] width 23 height 23
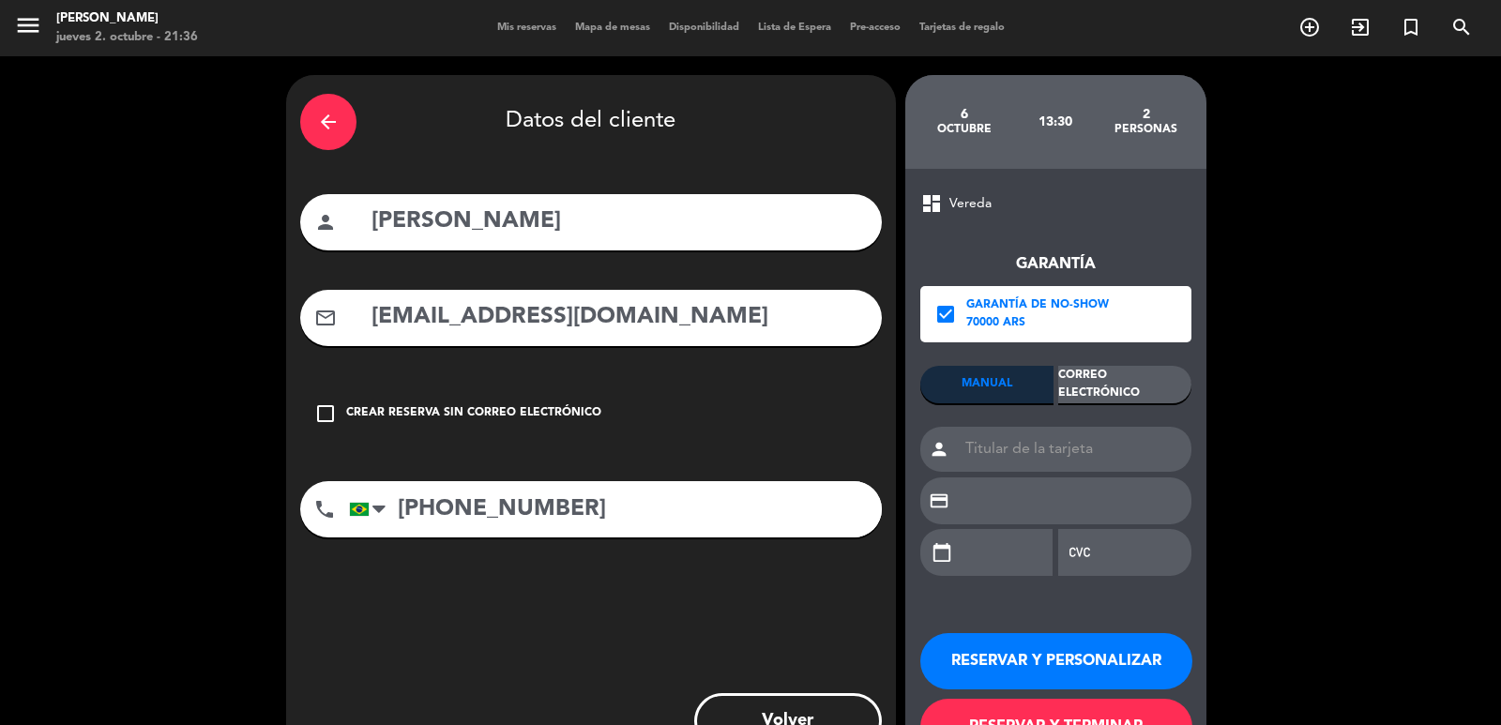
click at [1072, 385] on div "Correo Electrónico" at bounding box center [1124, 385] width 133 height 38
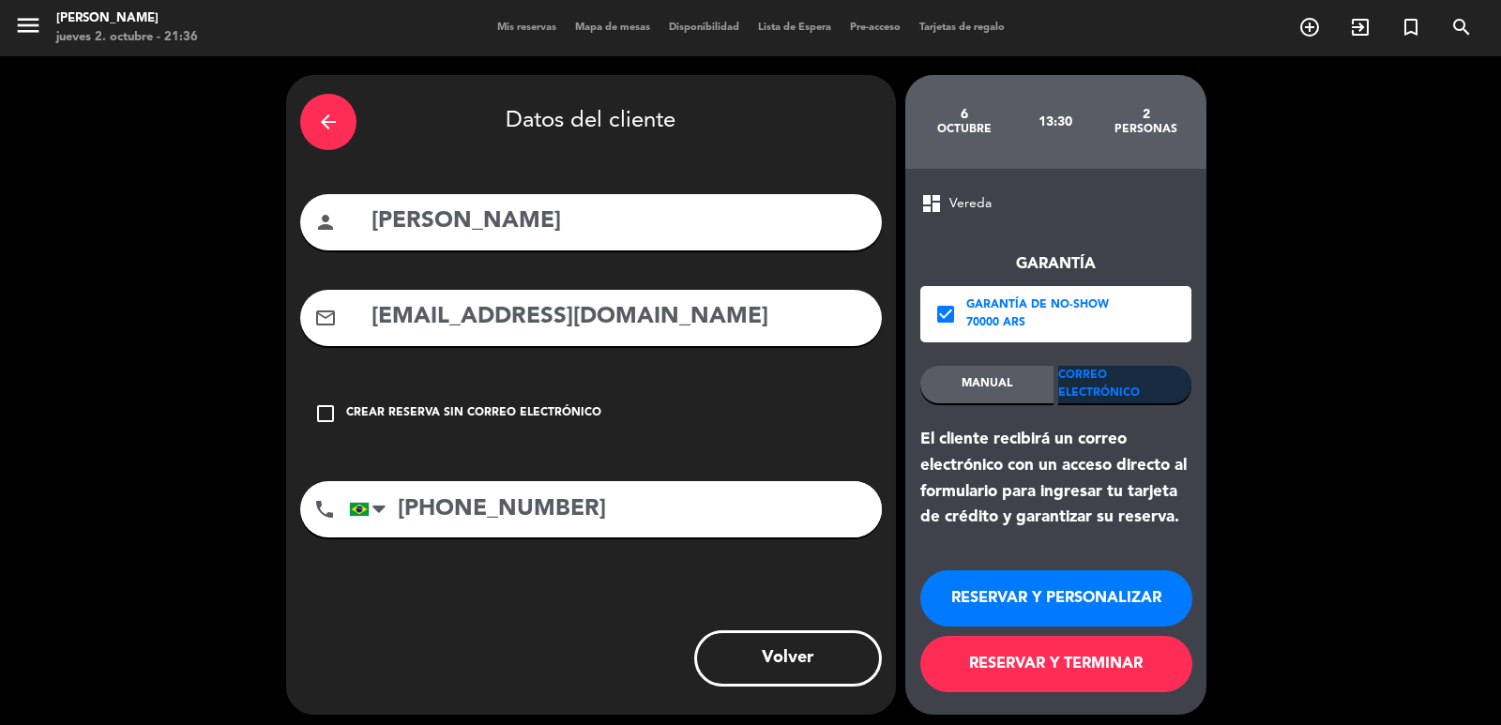
click at [1059, 583] on button "RESERVAR Y PERSONALIZAR" at bounding box center [1056, 598] width 272 height 56
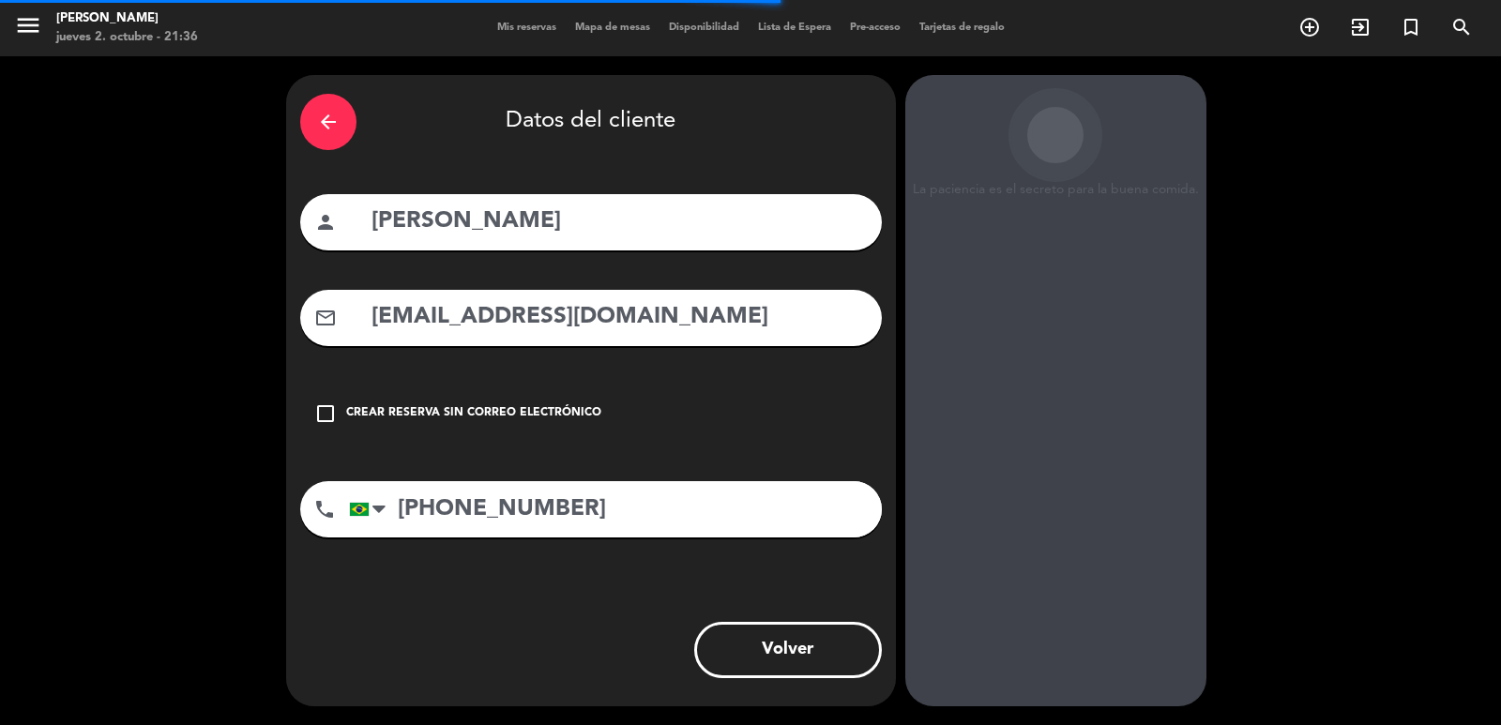
scroll to position [25, 0]
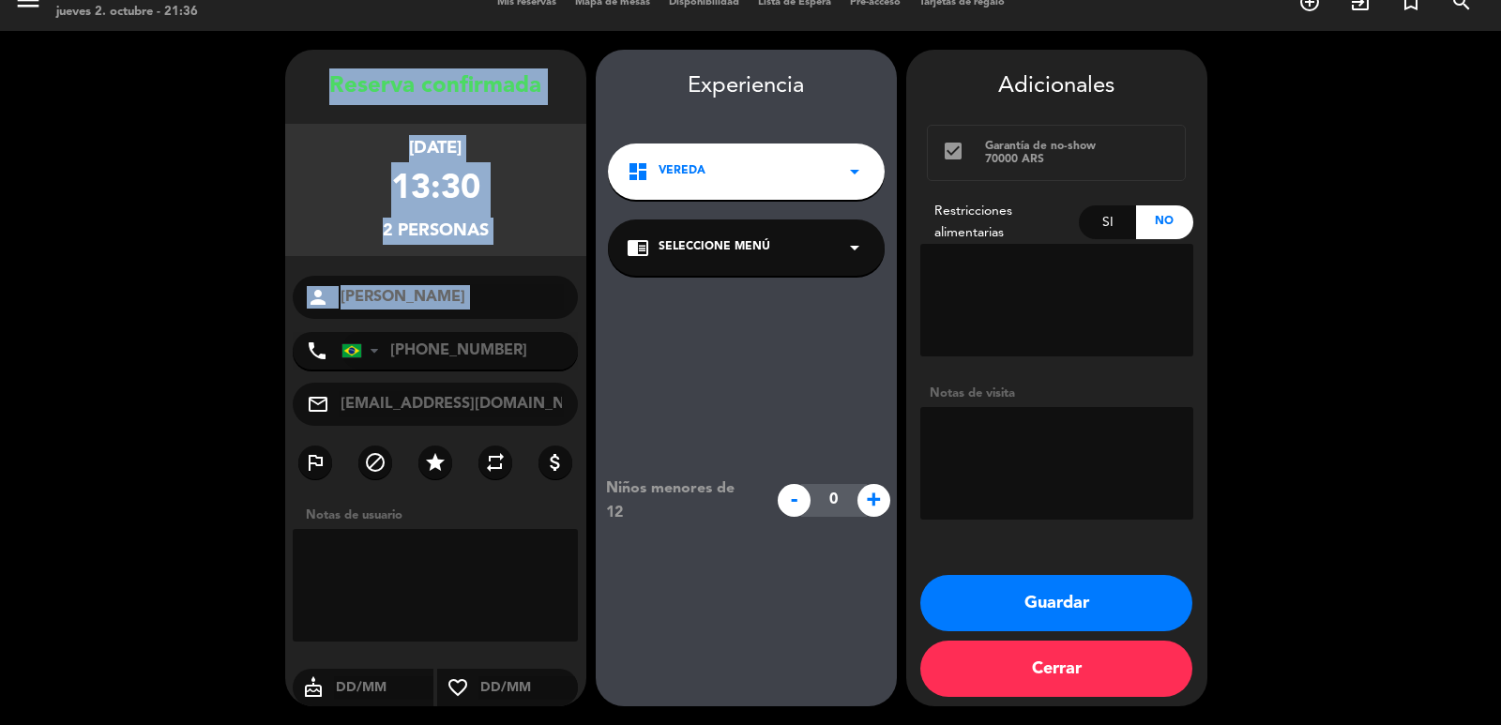
drag, startPoint x: 329, startPoint y: 84, endPoint x: 521, endPoint y: 323, distance: 305.7
click at [521, 323] on div "Reserva confirmada lunes 6, oct. 2025 13:30 2 personas person Valentina phone U…" at bounding box center [435, 396] width 301 height 657
copy div "Reserva confirmada lunes 6, oct. 2025 13:30 2 personas person"
click at [1050, 602] on button "Guardar" at bounding box center [1056, 603] width 272 height 56
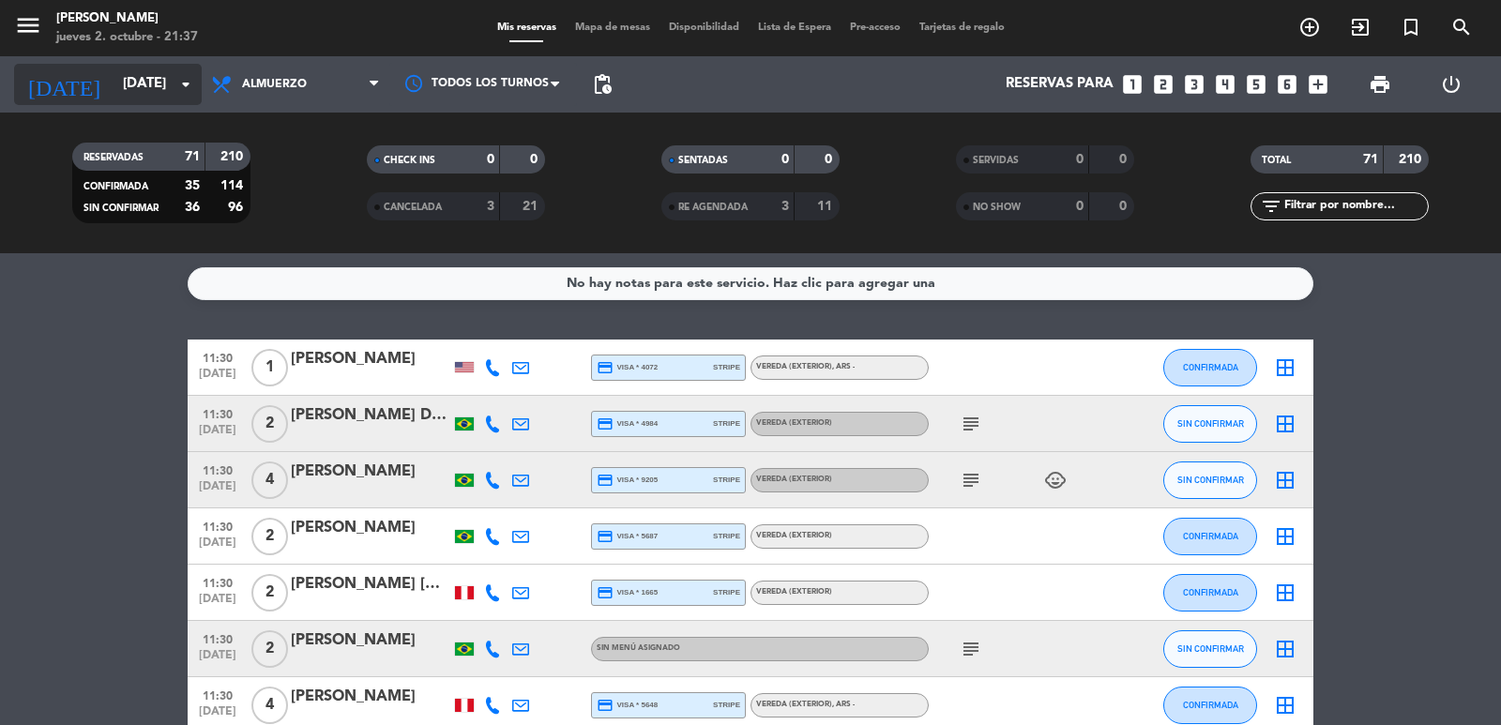
click at [170, 76] on input "lun. 6 oct." at bounding box center [204, 85] width 181 height 36
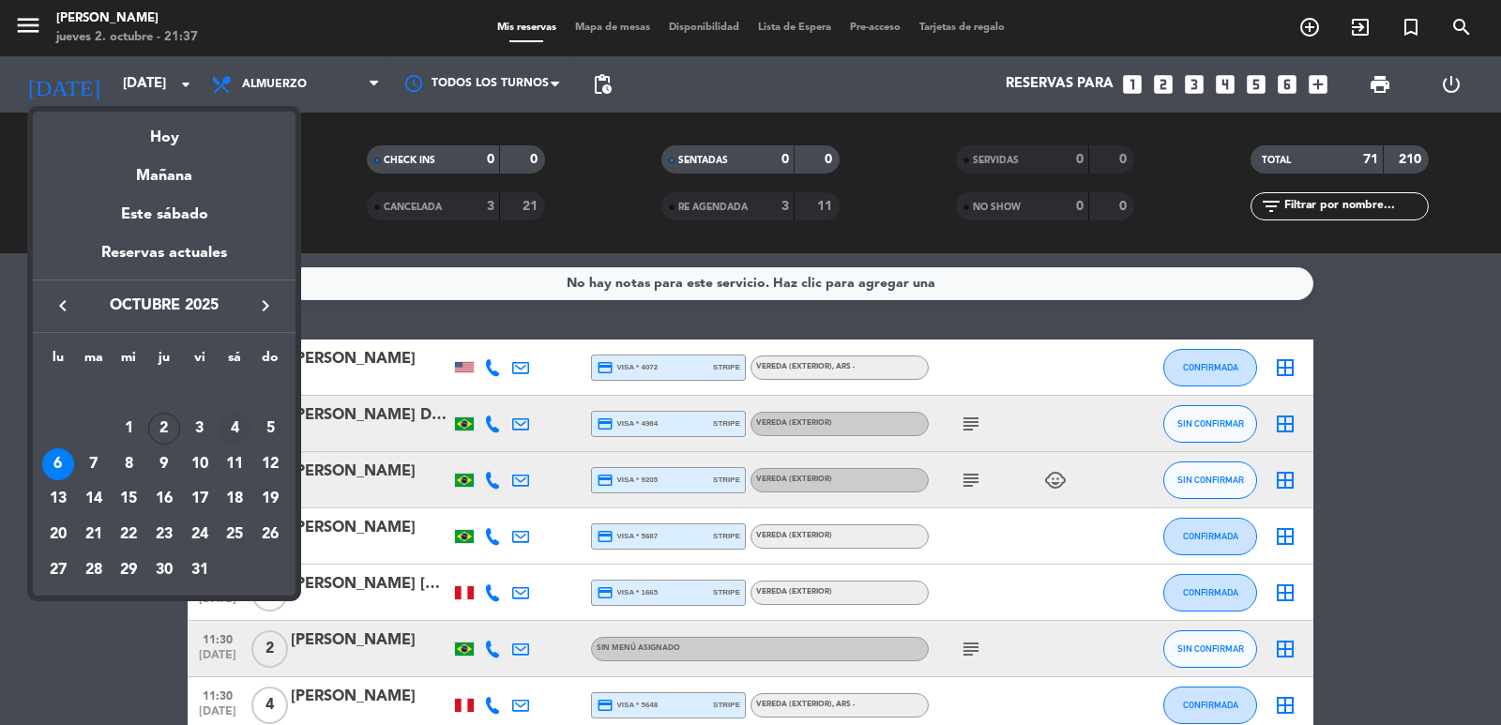
click at [236, 422] on div "4" at bounding box center [235, 429] width 32 height 32
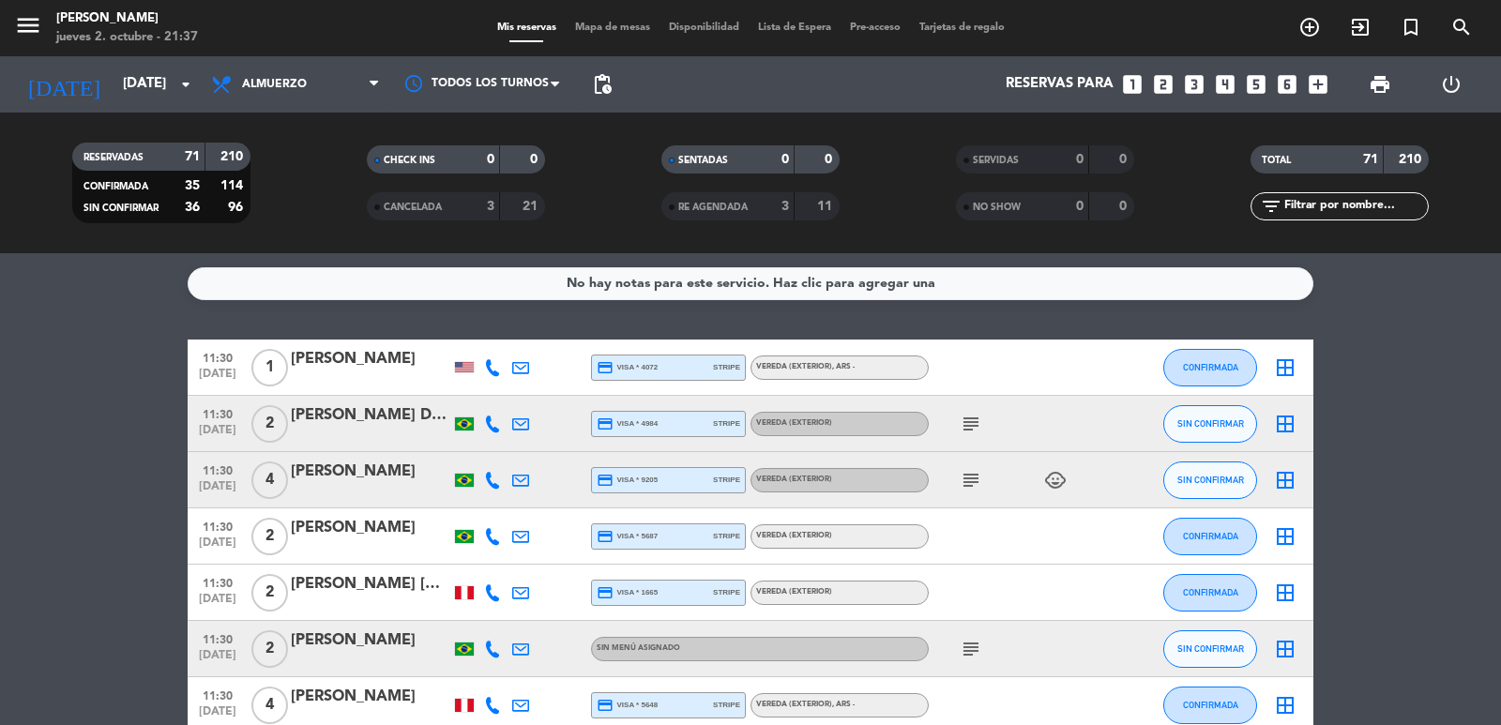
type input "sáb. [DATE]"
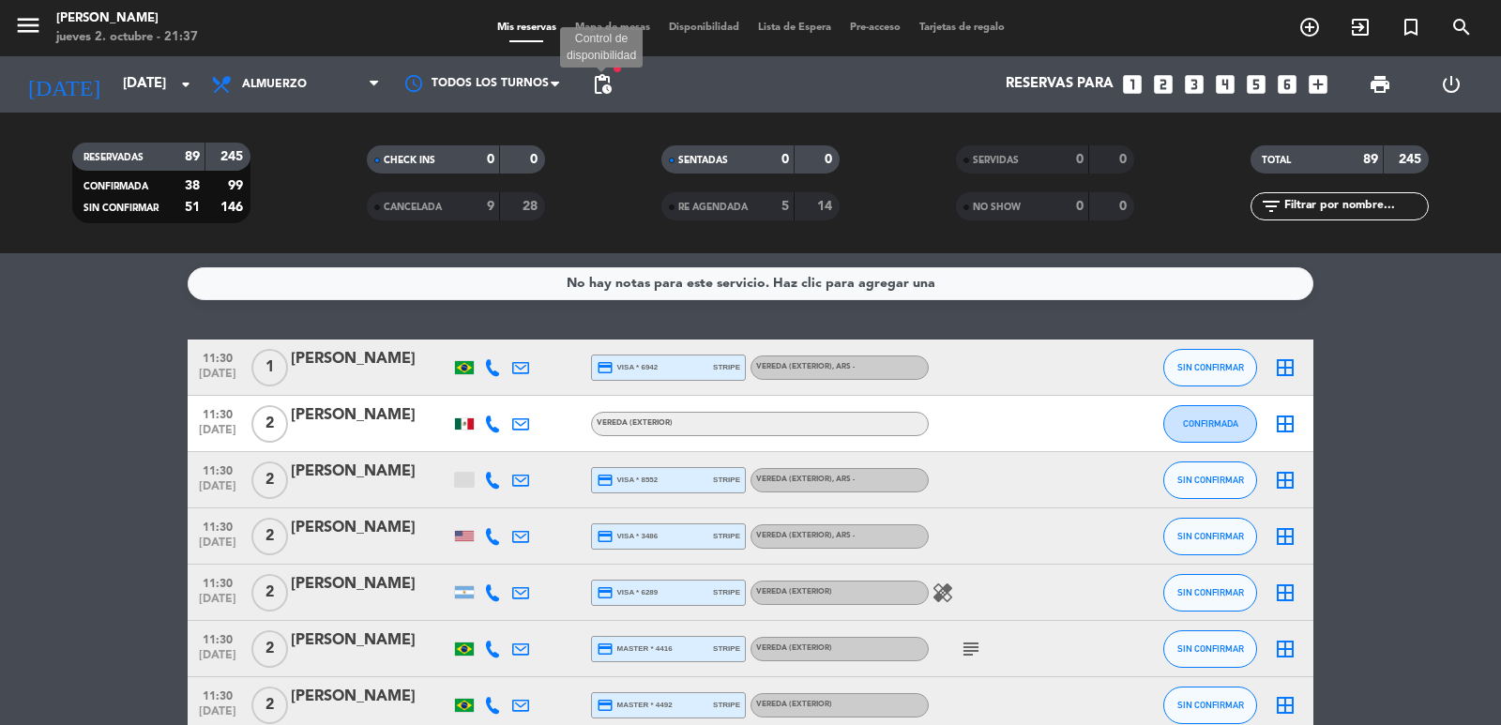
click at [601, 89] on span "pending_actions" at bounding box center [602, 84] width 23 height 23
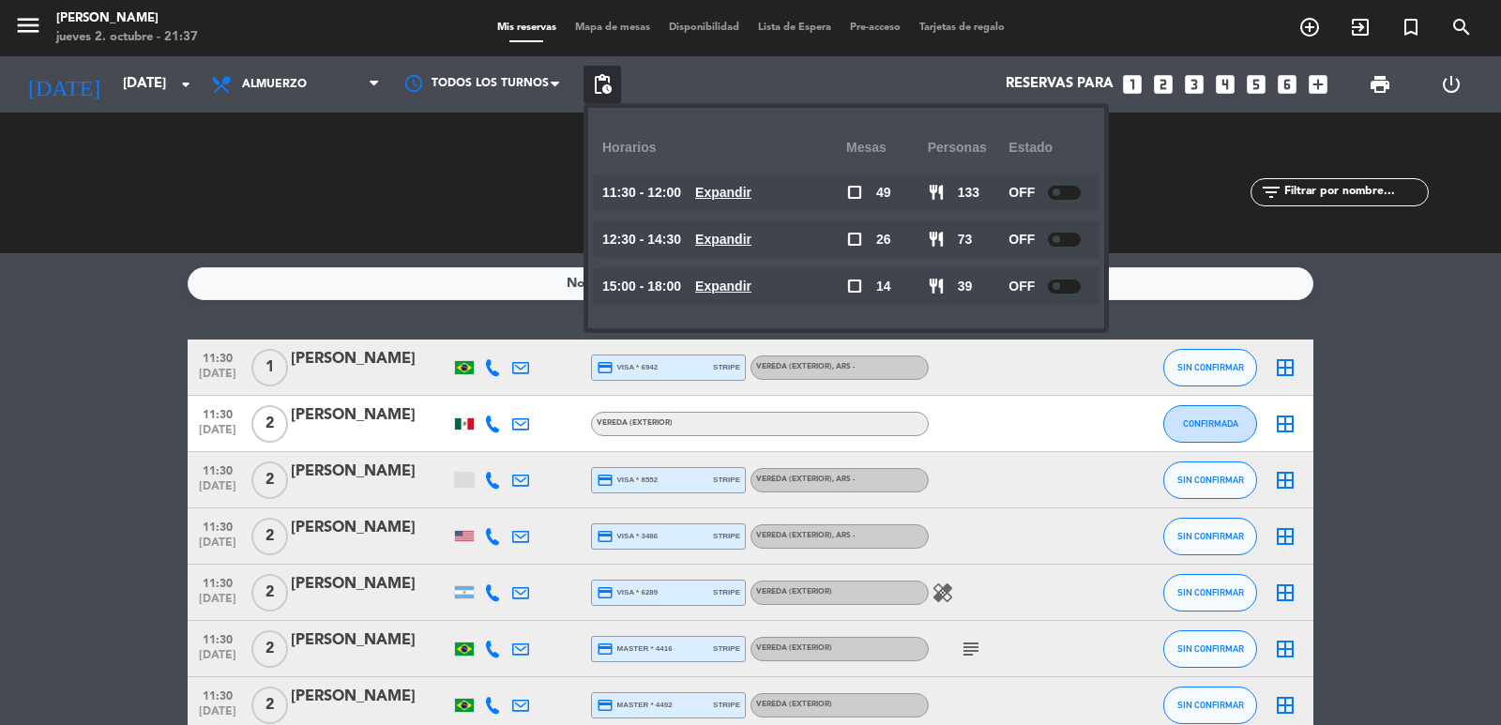
click at [722, 286] on u "Expandir" at bounding box center [723, 286] width 56 height 15
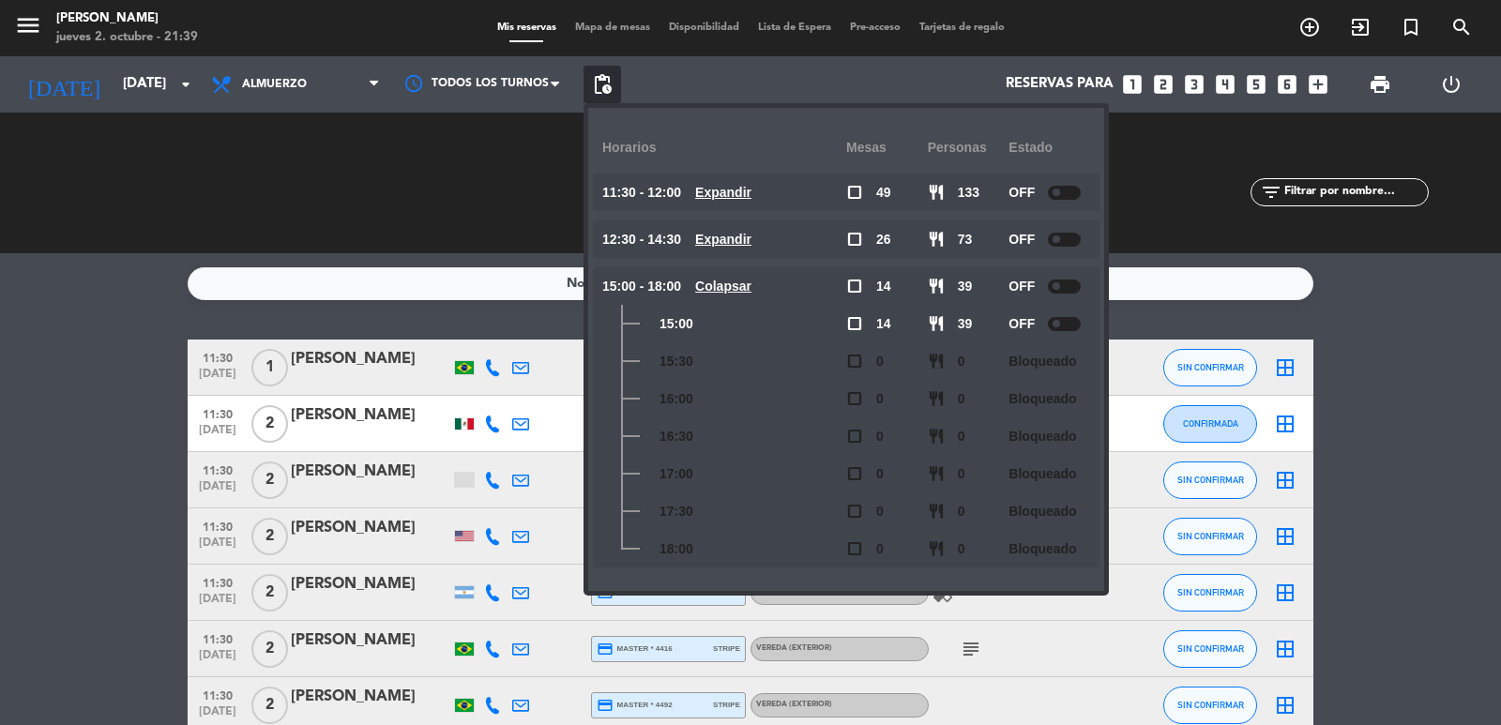
click at [363, 186] on div "CHECK INS 0 0" at bounding box center [456, 183] width 295 height 19
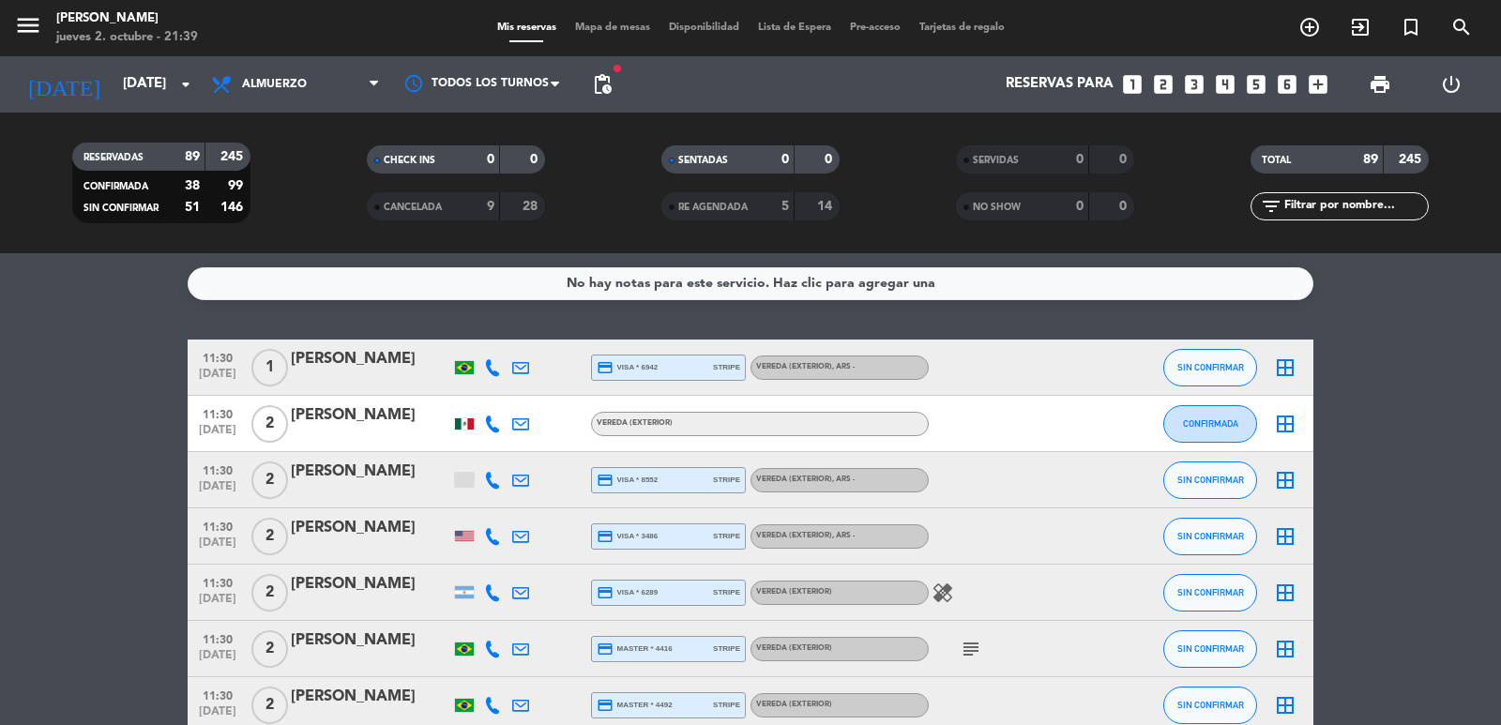
click at [1174, 83] on icon "looks_two" at bounding box center [1163, 84] width 24 height 24
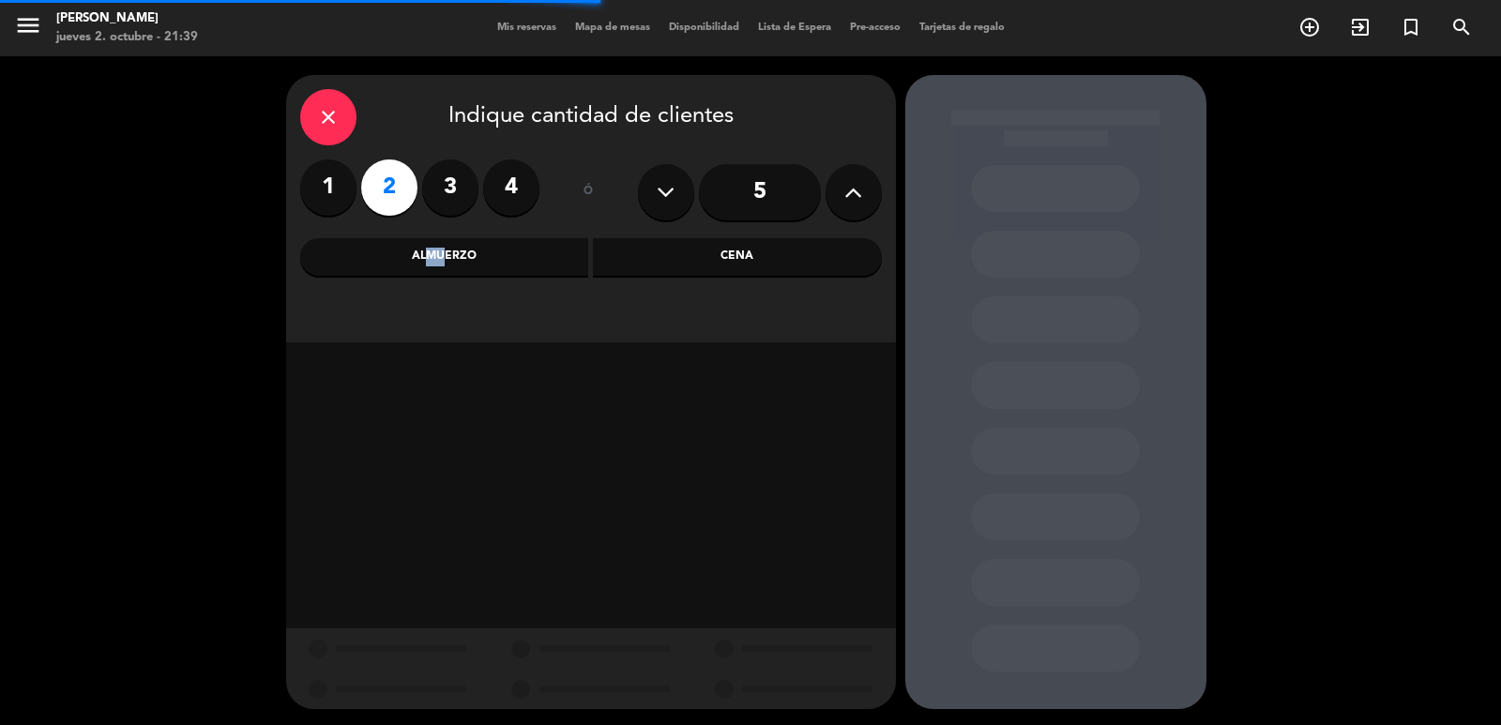
drag, startPoint x: 421, startPoint y: 251, endPoint x: 432, endPoint y: 252, distance: 10.5
click at [433, 252] on div "Almuerzo" at bounding box center [444, 257] width 289 height 38
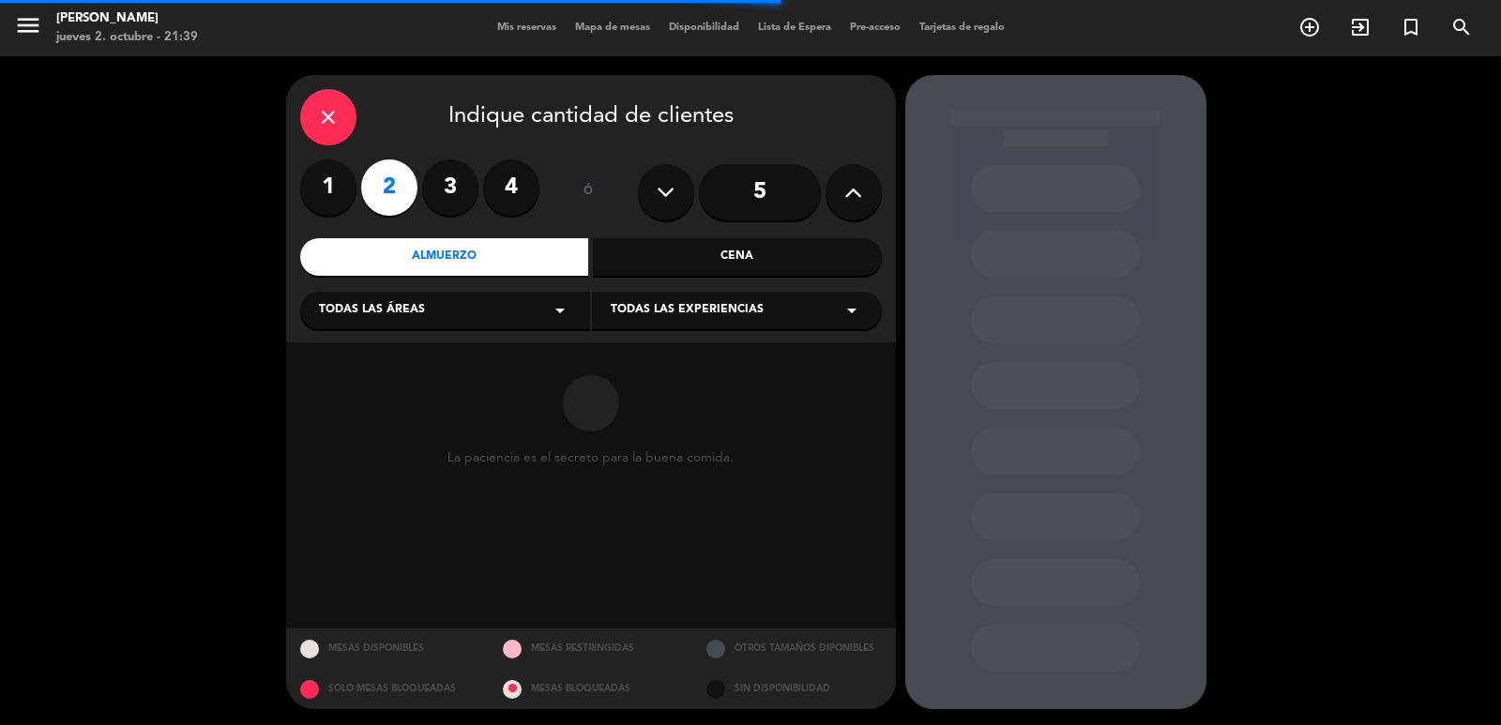
click at [447, 314] on div "Todas las áreas arrow_drop_down" at bounding box center [445, 311] width 290 height 38
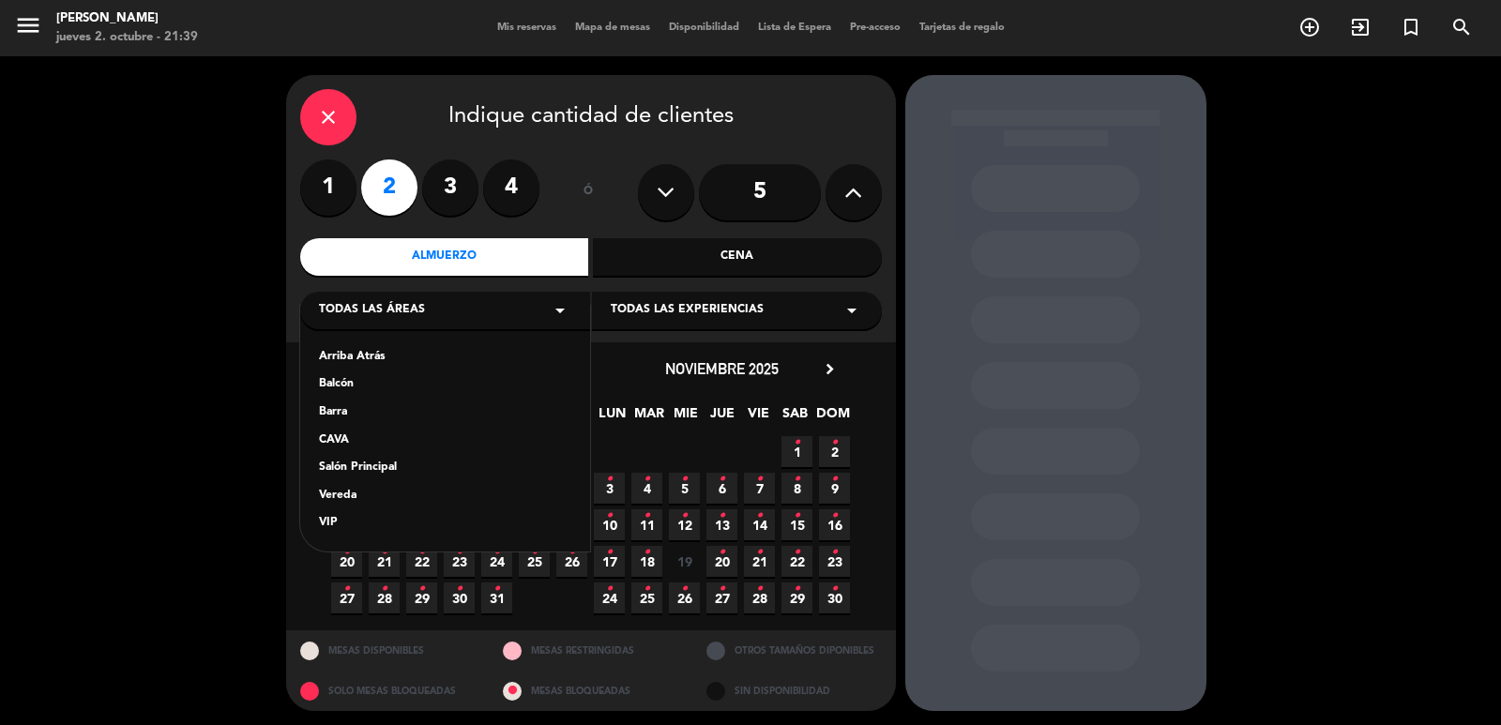
click at [355, 497] on div "Vereda" at bounding box center [445, 496] width 252 height 19
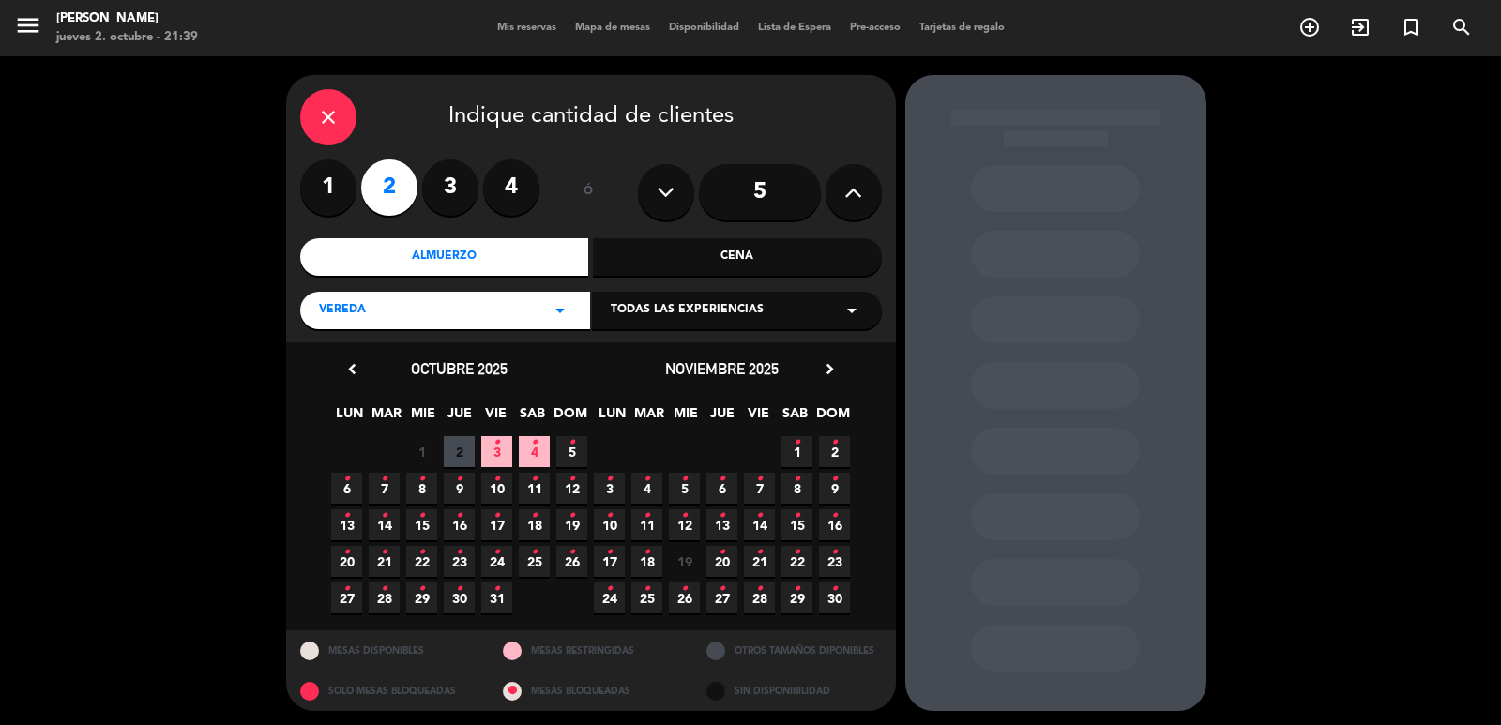
click at [763, 527] on span "14 •" at bounding box center [759, 524] width 31 height 31
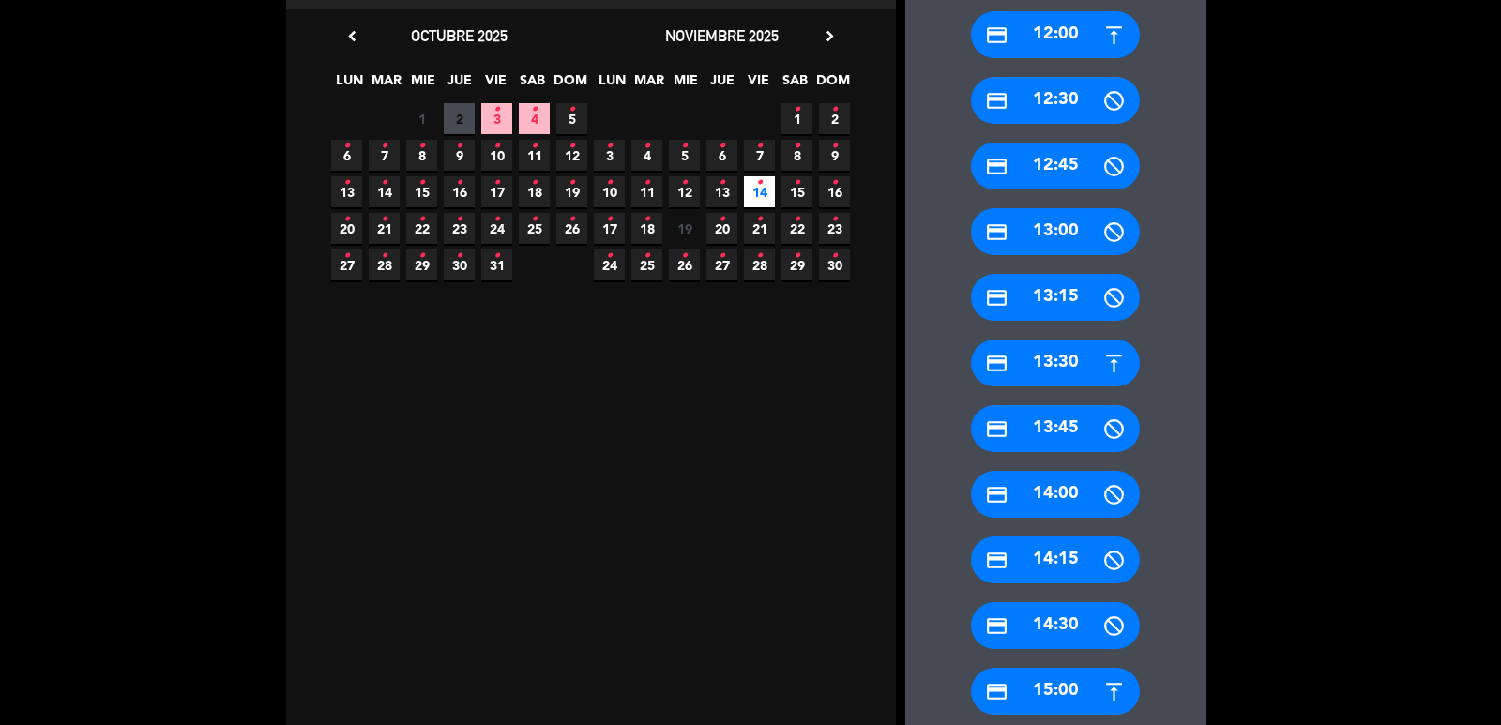
scroll to position [379, 0]
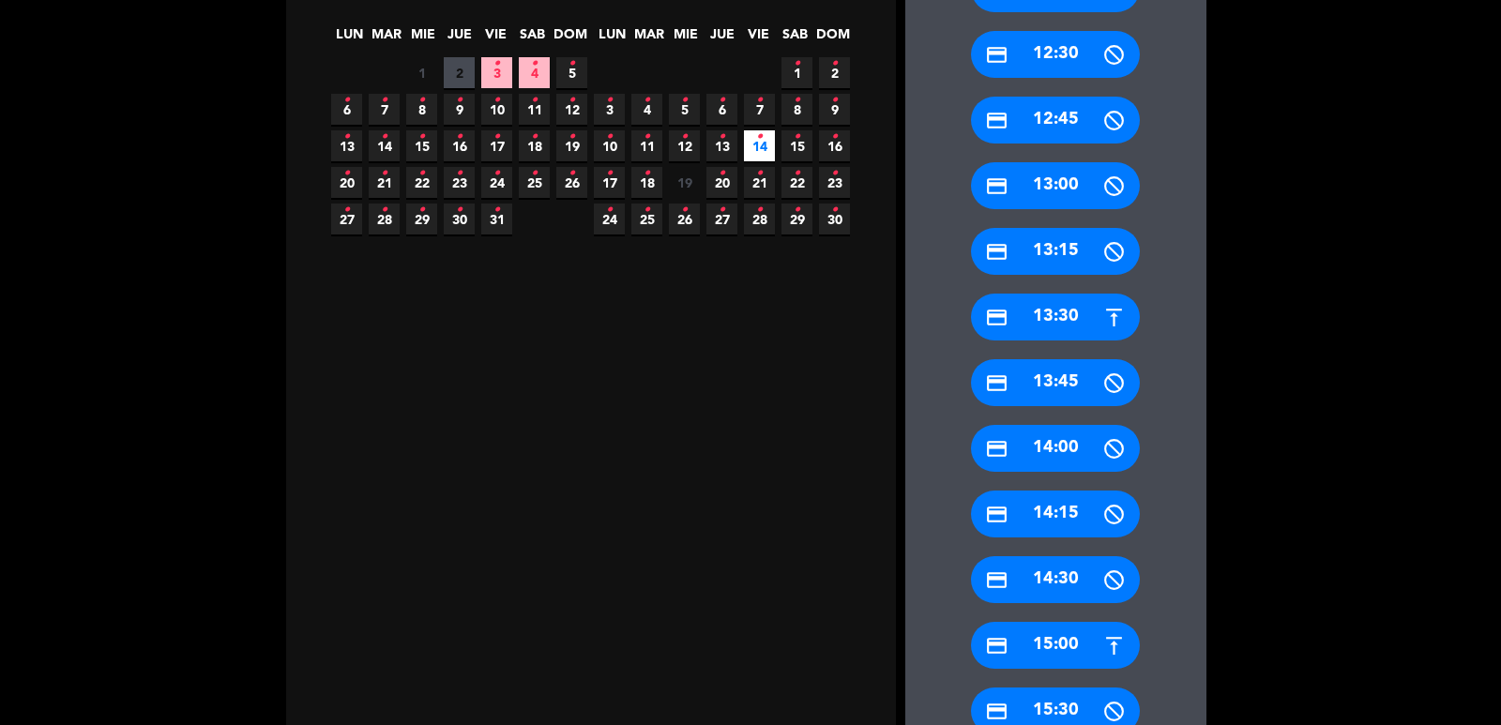
click at [1080, 648] on div "credit_card 15:00" at bounding box center [1055, 645] width 169 height 47
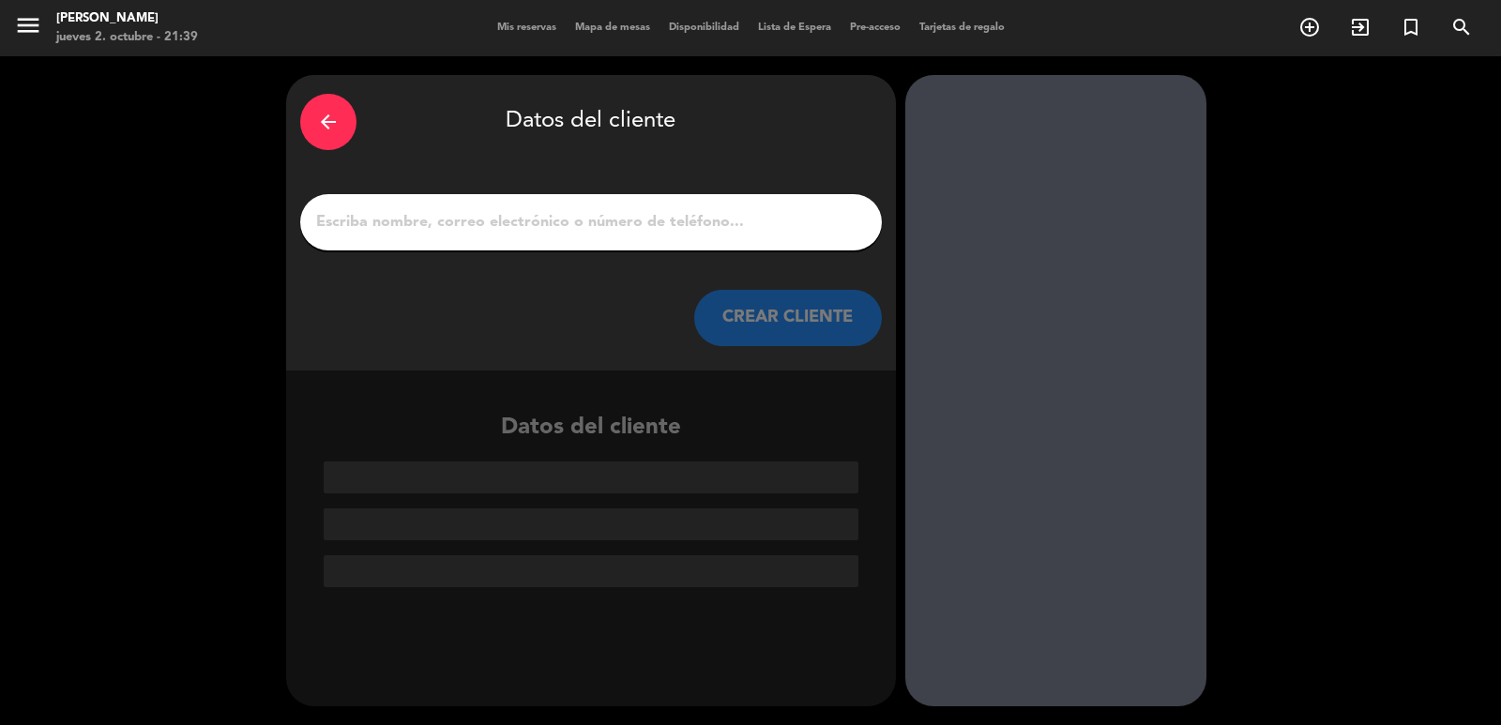
click at [438, 212] on input "1" at bounding box center [591, 222] width 554 height 26
paste input "Christopher Spano"
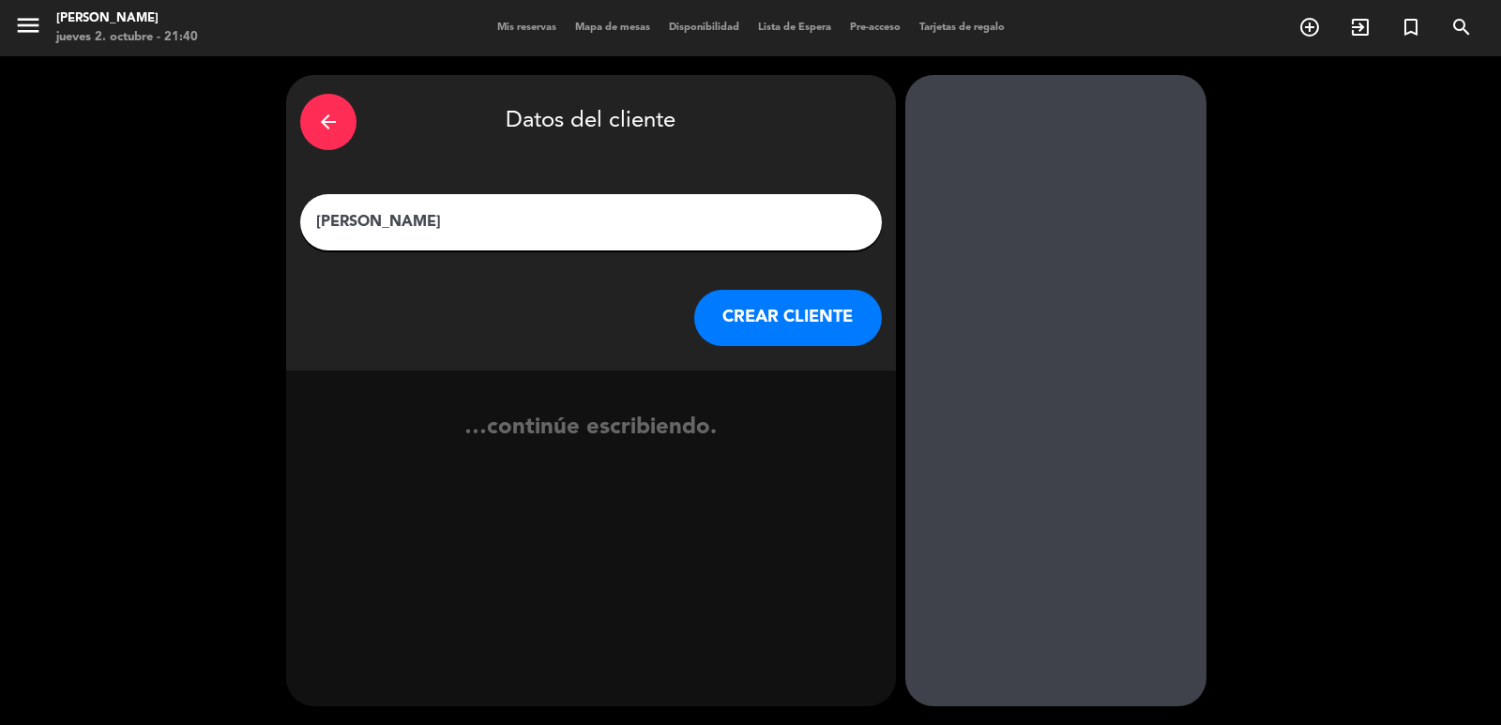
type input "Christopher Spano"
click at [745, 313] on button "CREAR CLIENTE" at bounding box center [788, 318] width 188 height 56
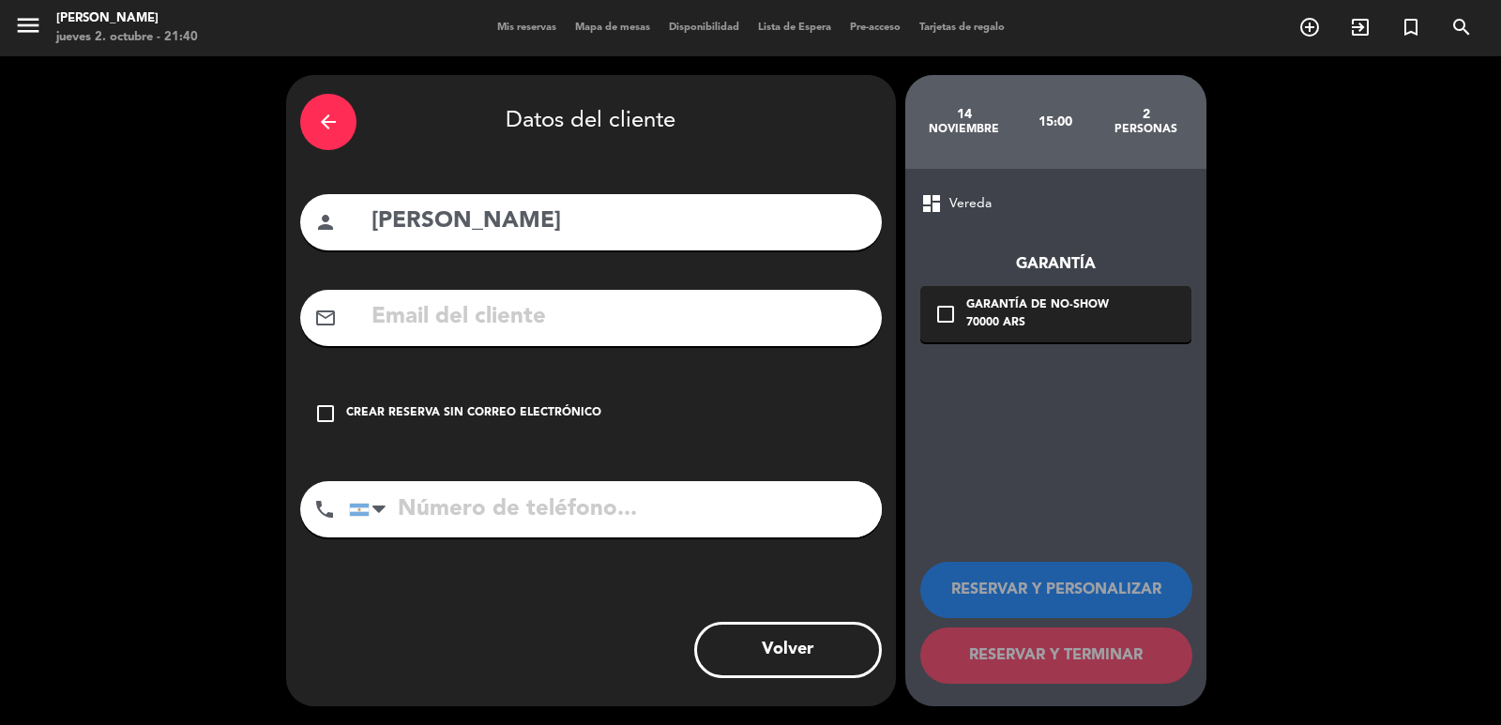
click at [479, 347] on div "arrow_back Datos del cliente person Christopher Spano mail_outline check_box_ou…" at bounding box center [591, 390] width 610 height 631
click at [474, 320] on input "text" at bounding box center [619, 317] width 498 height 38
paste input "concierge.buenosaires@fourseasons.com"
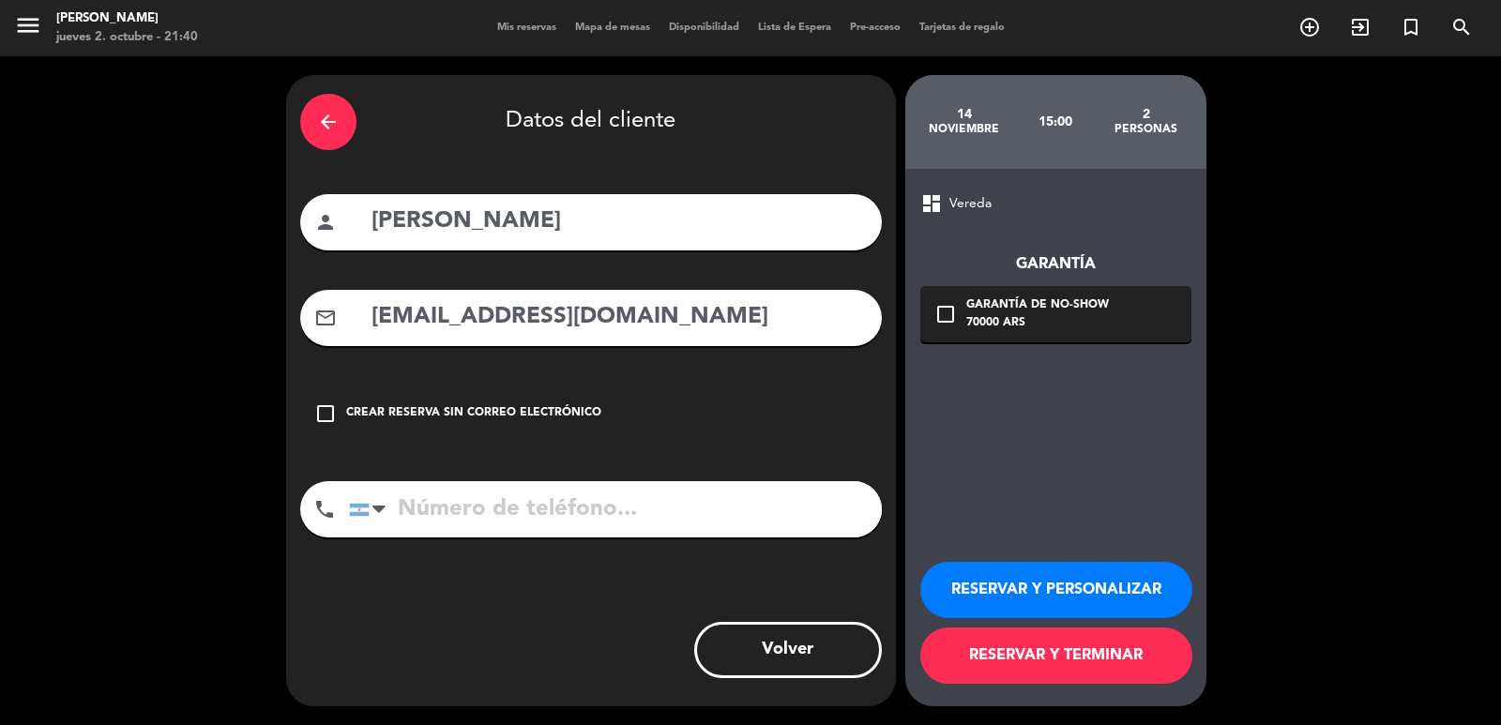
type input "concierge.buenosaires@fourseasons.com"
click at [586, 494] on input "tel" at bounding box center [615, 509] width 533 height 56
paste input "43211200"
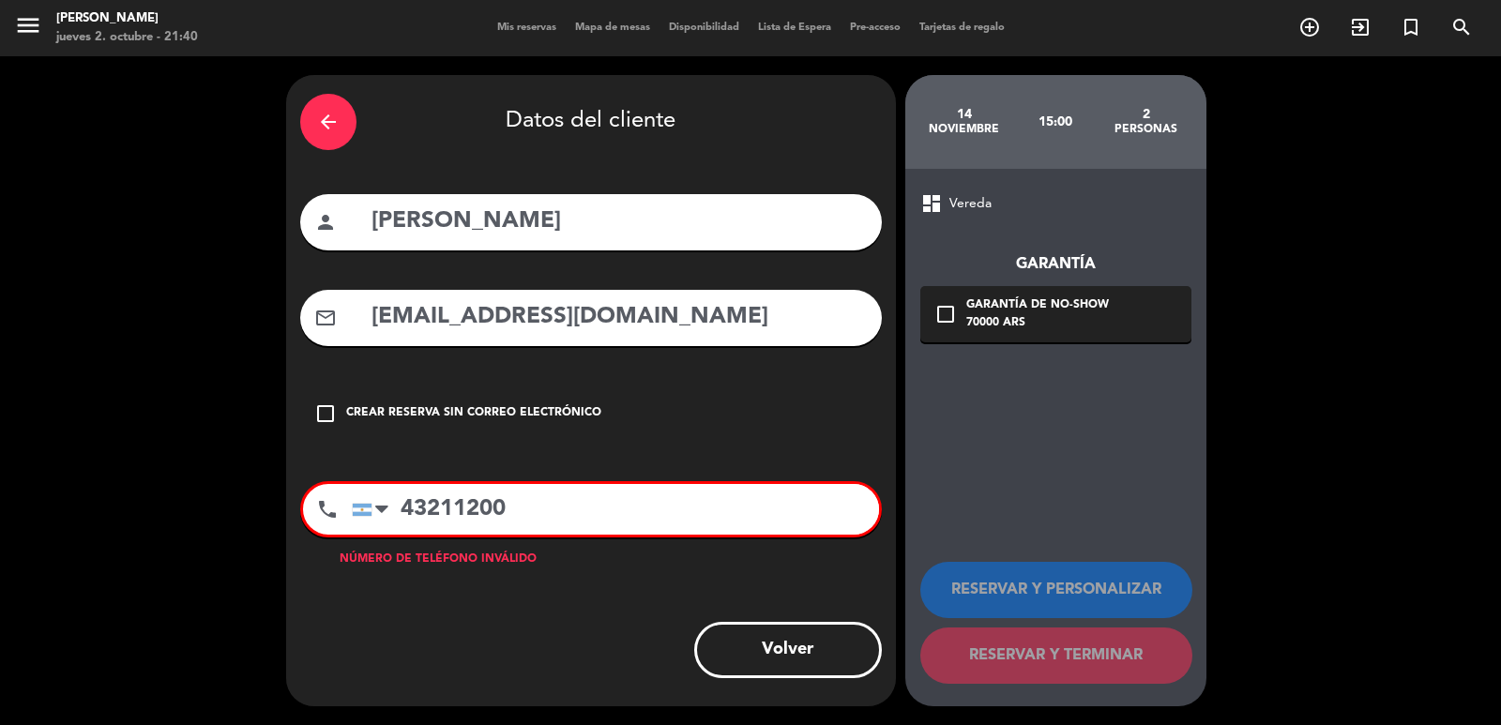
click at [399, 499] on input "43211200" at bounding box center [615, 509] width 527 height 51
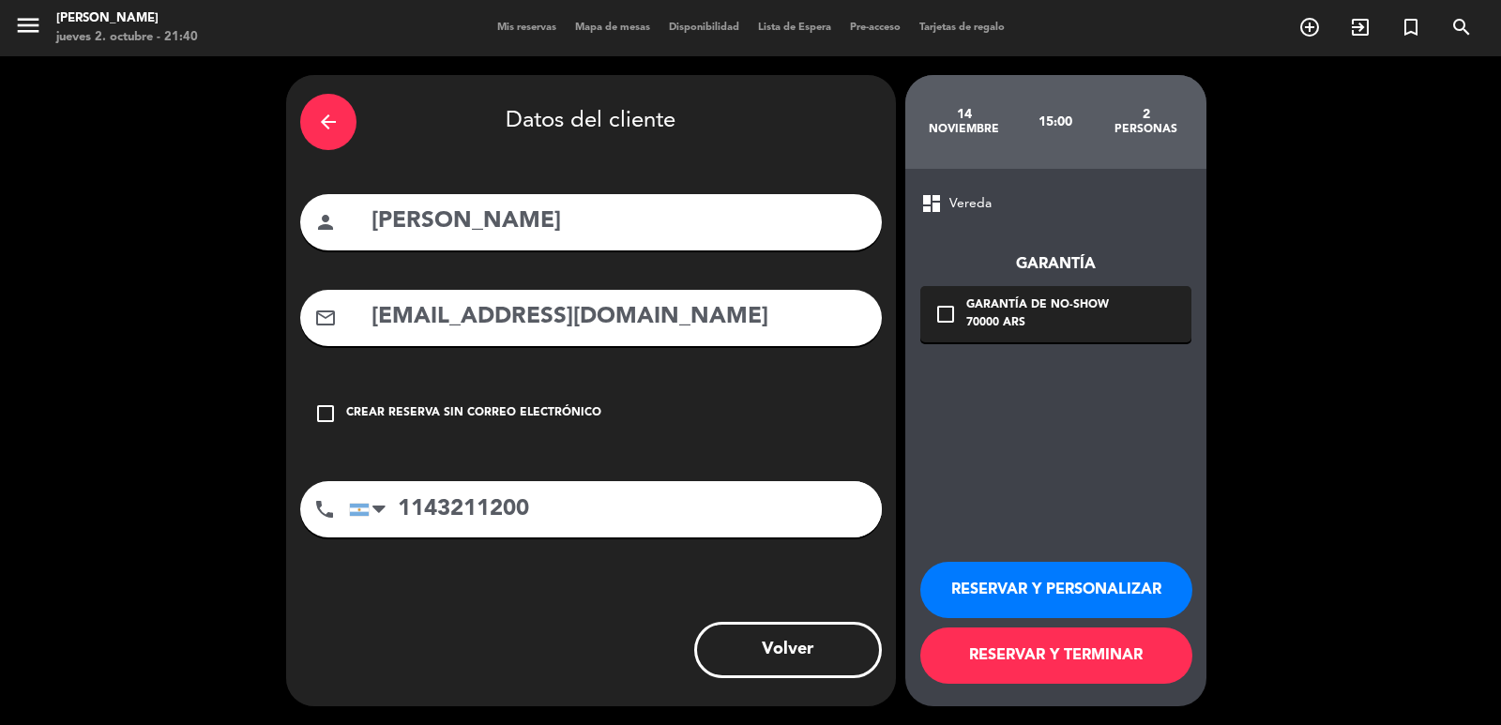
type input "1143211200"
click at [958, 323] on div "check_box_outline_blank Garantía de no-show 70000 ARS" at bounding box center [1055, 314] width 271 height 56
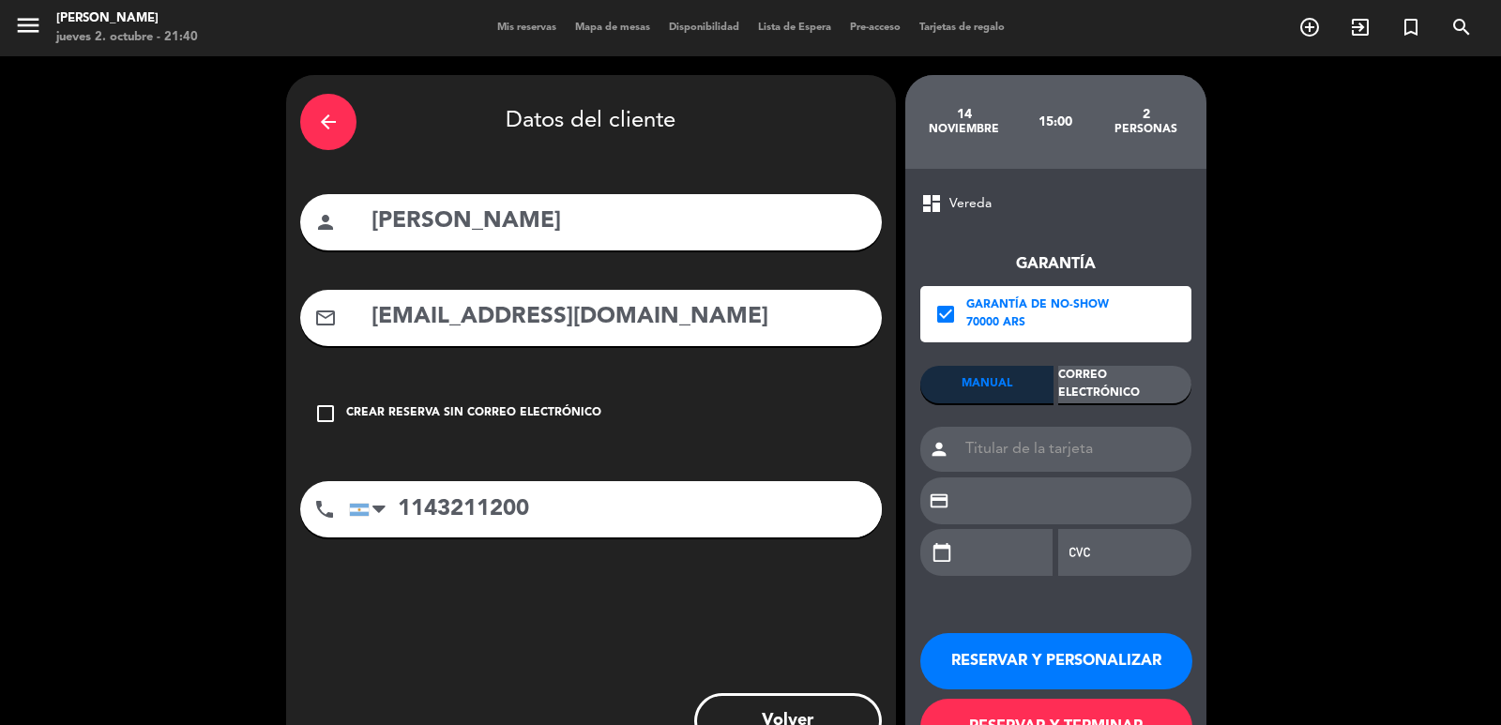
click at [1125, 391] on div "Correo Electrónico" at bounding box center [1124, 385] width 133 height 38
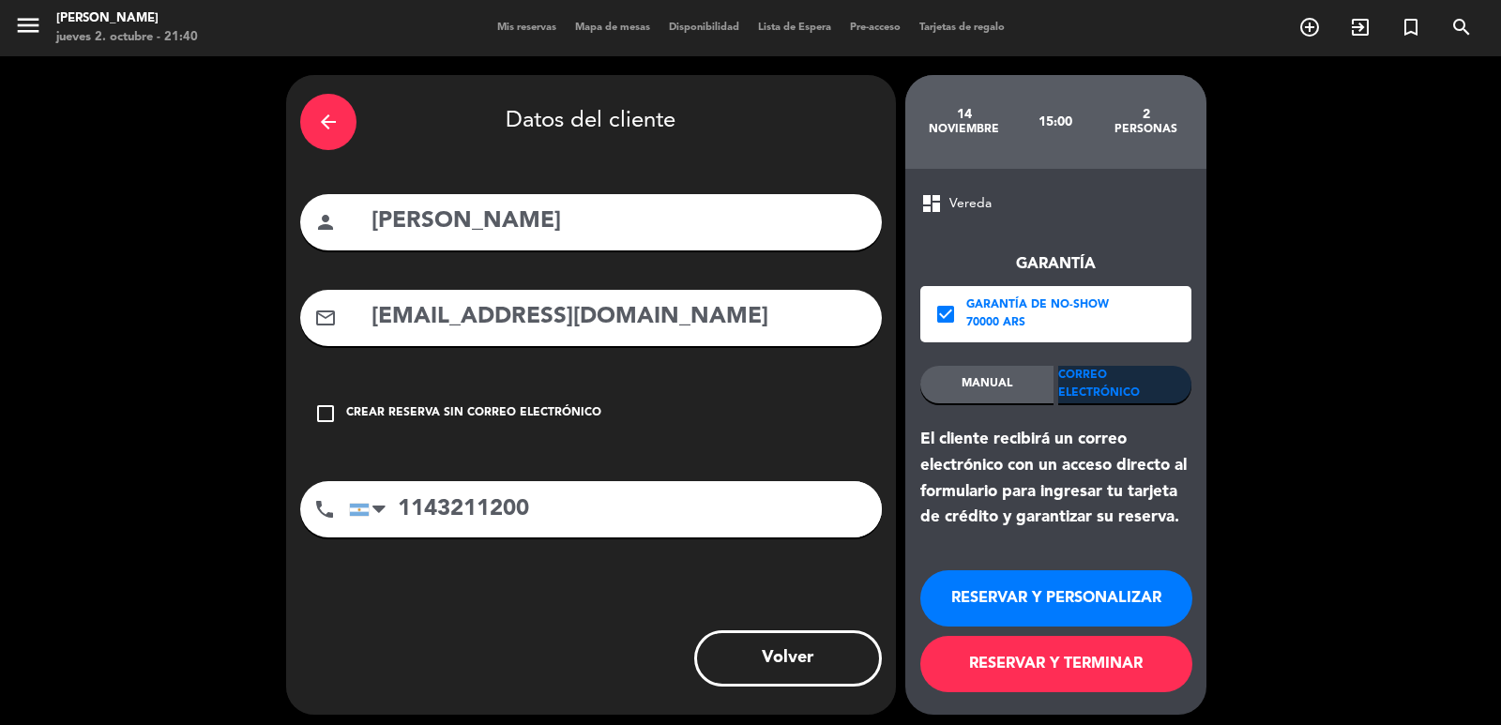
click at [1081, 591] on button "RESERVAR Y PERSONALIZAR" at bounding box center [1056, 598] width 272 height 56
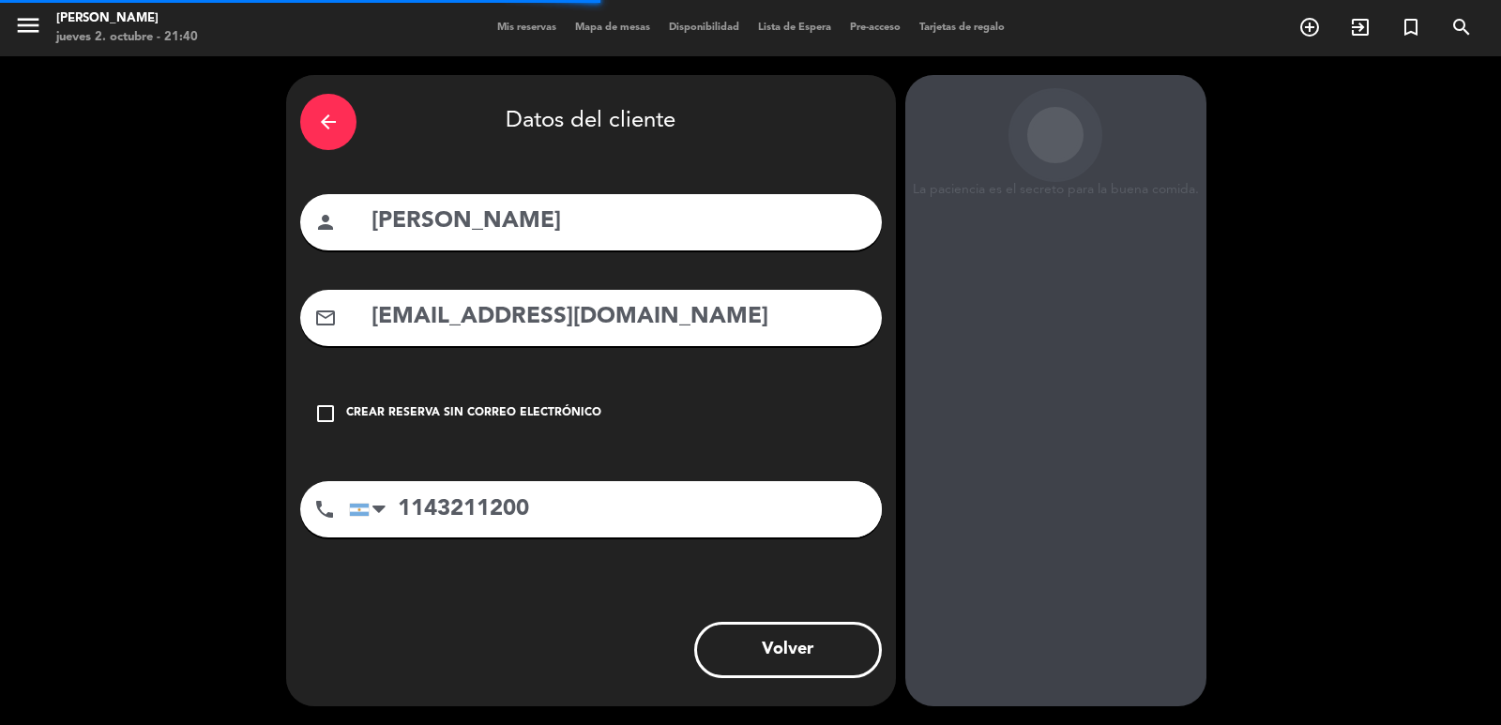
scroll to position [25, 0]
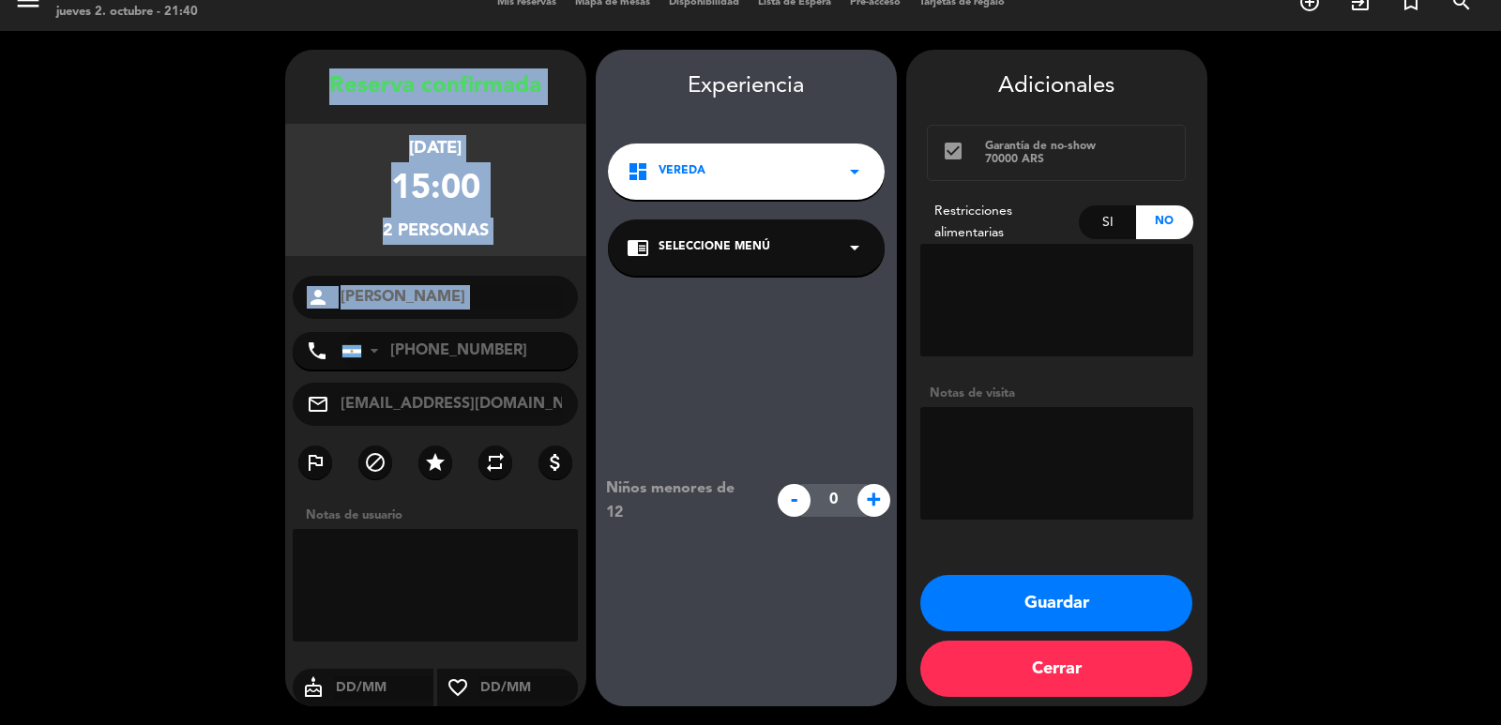
drag, startPoint x: 329, startPoint y: 92, endPoint x: 563, endPoint y: 321, distance: 327.1
click at [563, 321] on div "Reserva confirmada viernes 14, nov. 2025 15:00 2 personas person Christopher Sp…" at bounding box center [435, 396] width 301 height 657
copy div "Reserva confirmada viernes 14, nov. 2025 15:00 2 personas person"
click at [1072, 609] on button "Guardar" at bounding box center [1056, 603] width 272 height 56
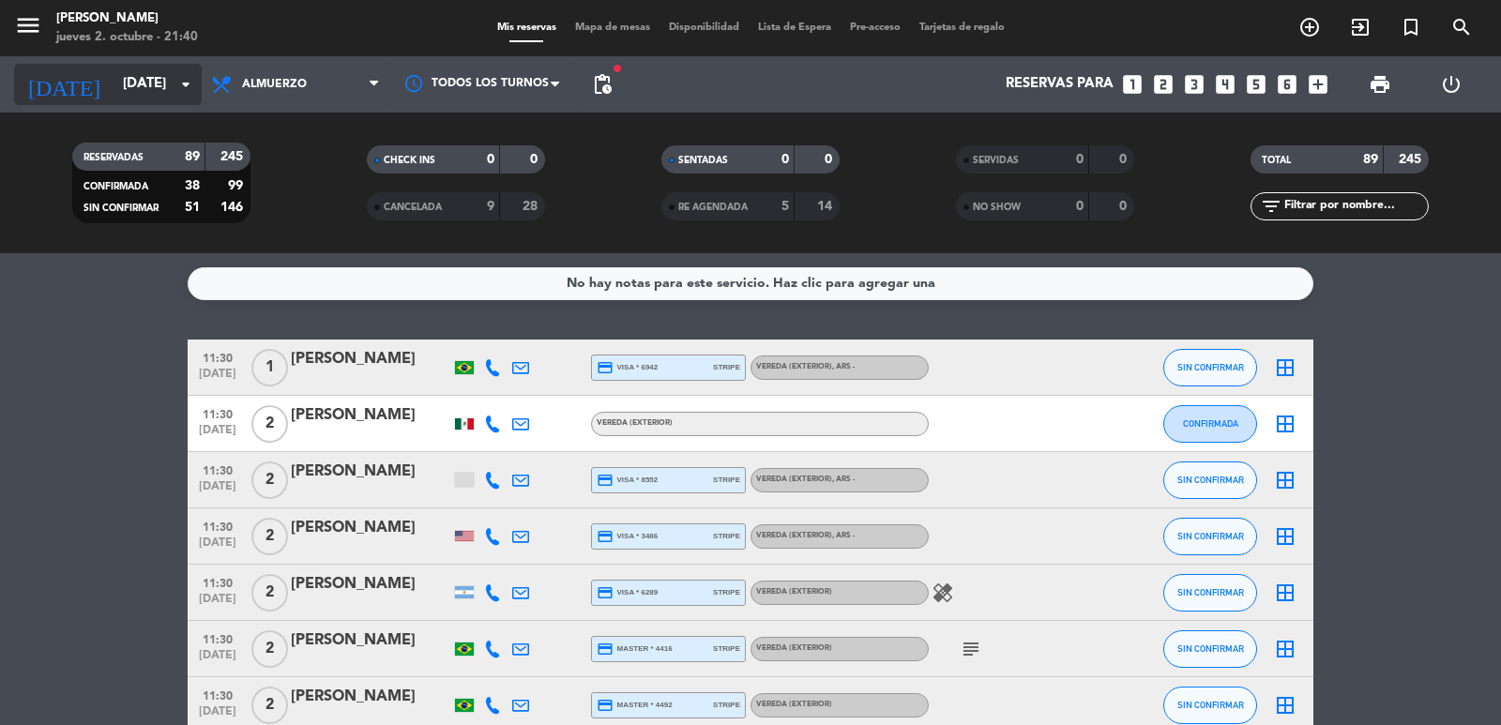
click at [125, 94] on input "sáb. [DATE]" at bounding box center [204, 85] width 181 height 36
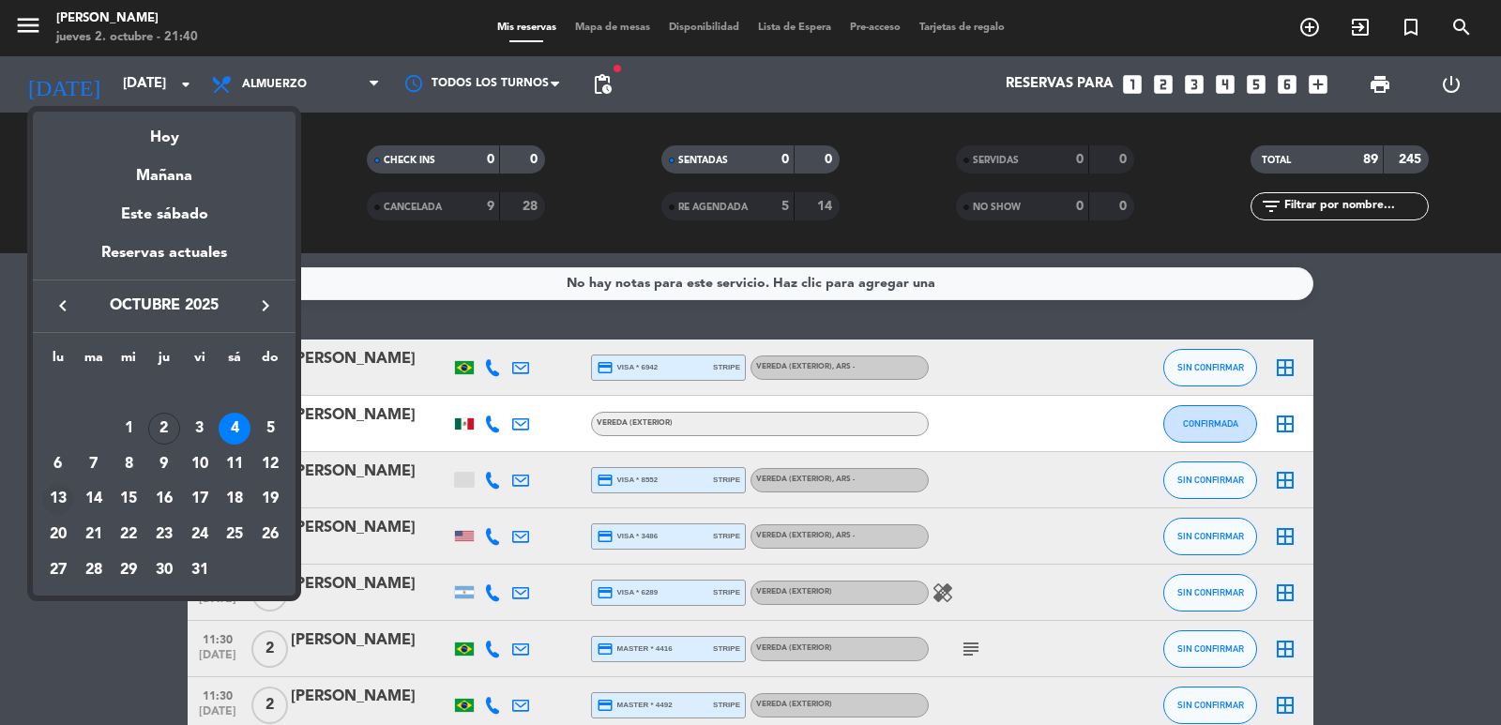
click at [57, 497] on div "13" at bounding box center [58, 499] width 32 height 32
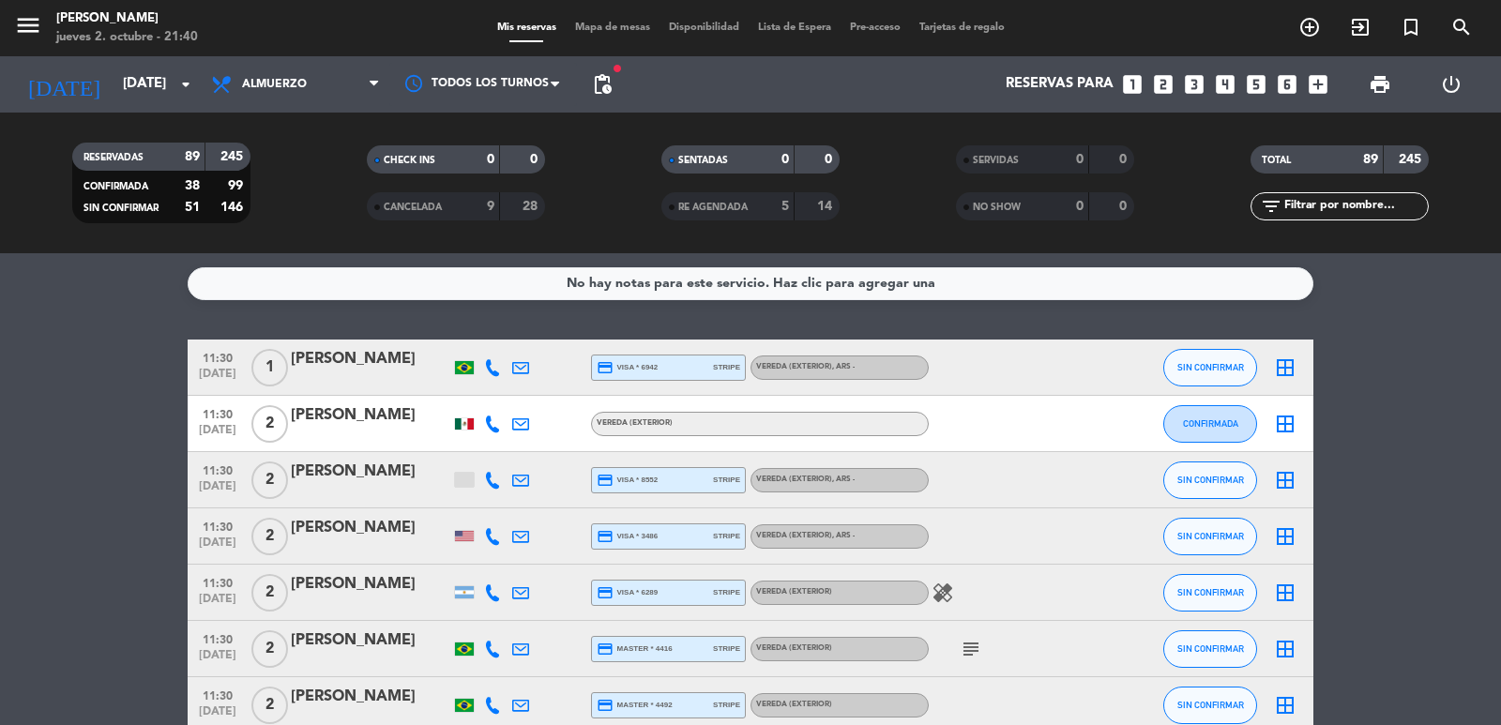
type input "lun. [DATE]"
click at [268, 89] on span "Almuerzo" at bounding box center [274, 84] width 65 height 13
click at [284, 211] on div "menu Don Julio jueves 2. octubre - 21:40 Mis reservas Mapa de mesas Disponibili…" at bounding box center [750, 126] width 1501 height 253
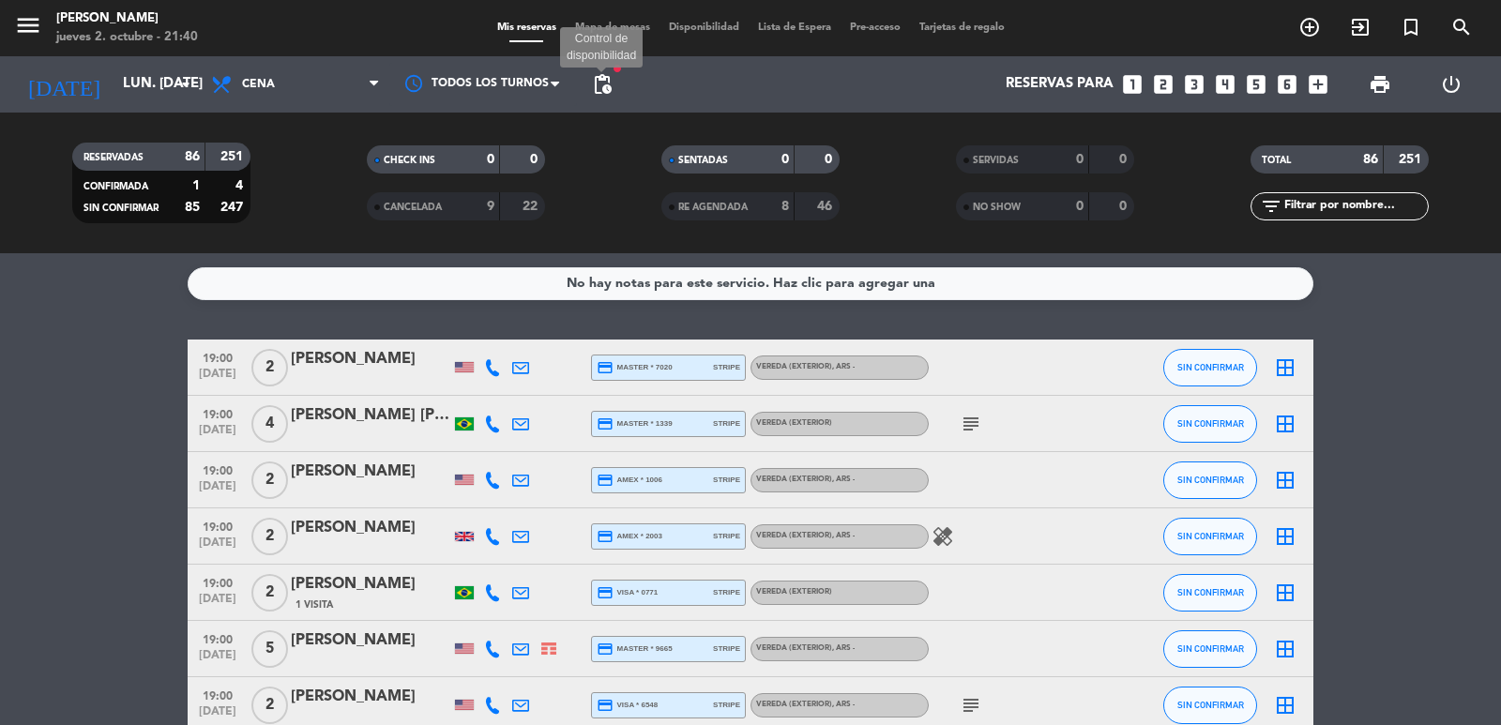
click at [610, 84] on span "pending_actions" at bounding box center [602, 84] width 23 height 23
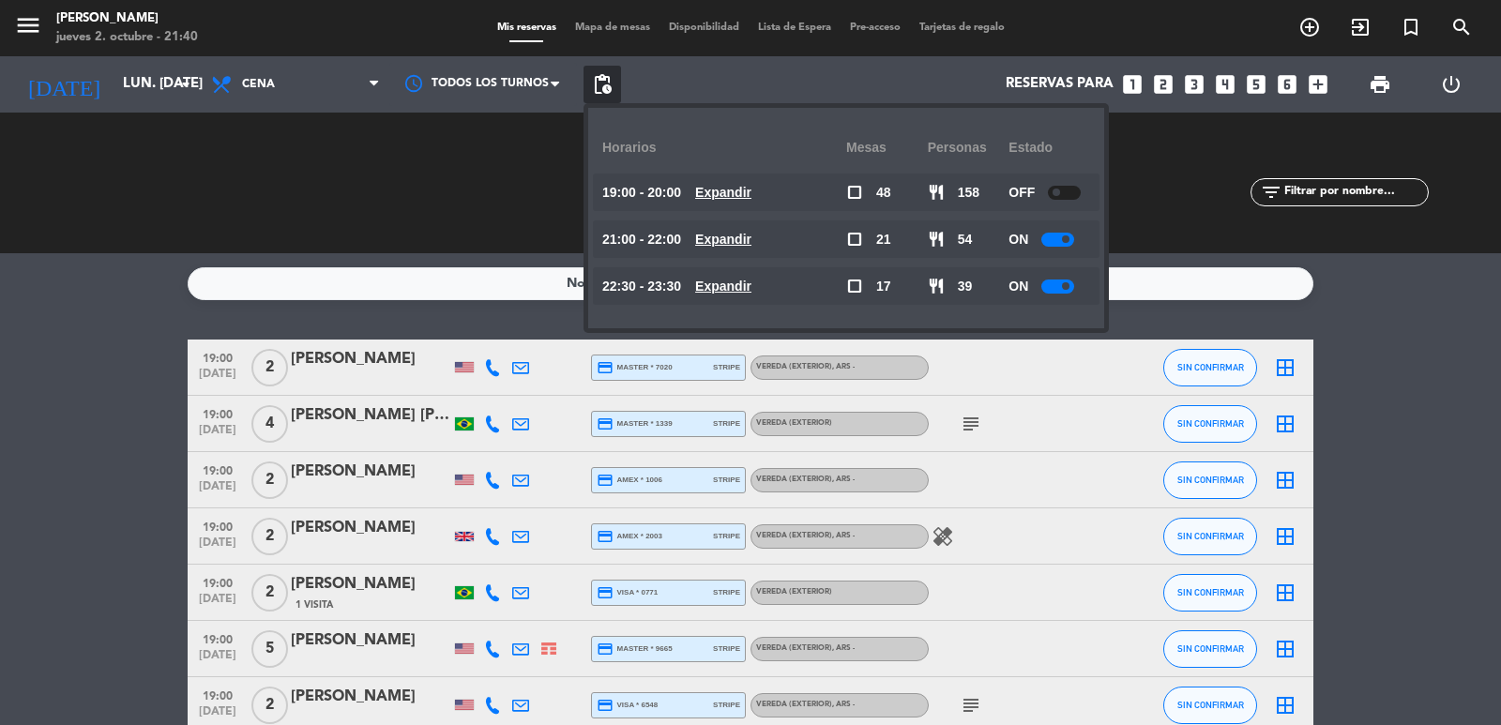
click at [512, 312] on div "No hay notas para este servicio. Haz clic para agregar una 19:00 [DATE] 2 [PERS…" at bounding box center [750, 489] width 1501 height 472
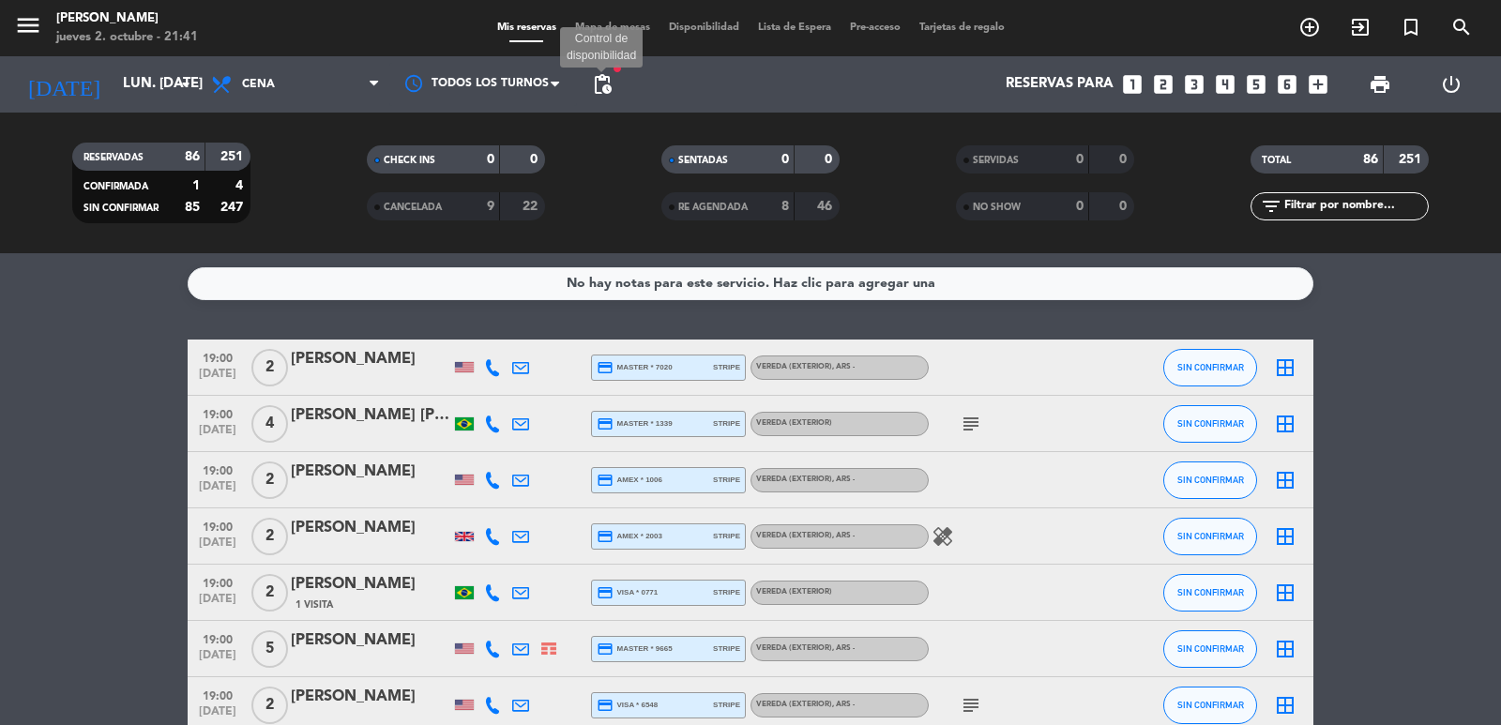
click at [593, 83] on span "pending_actions" at bounding box center [602, 84] width 23 height 23
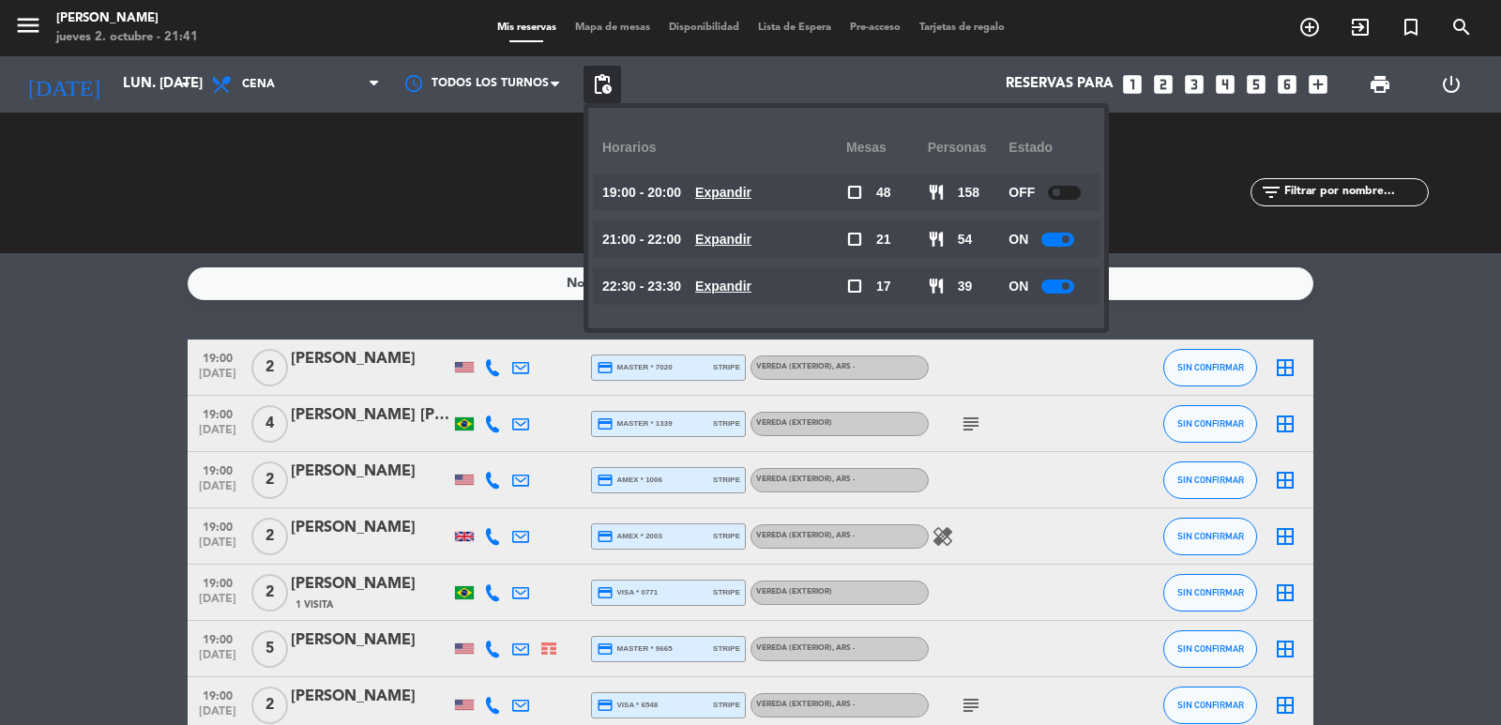
click at [743, 233] on u "Expandir" at bounding box center [723, 239] width 56 height 15
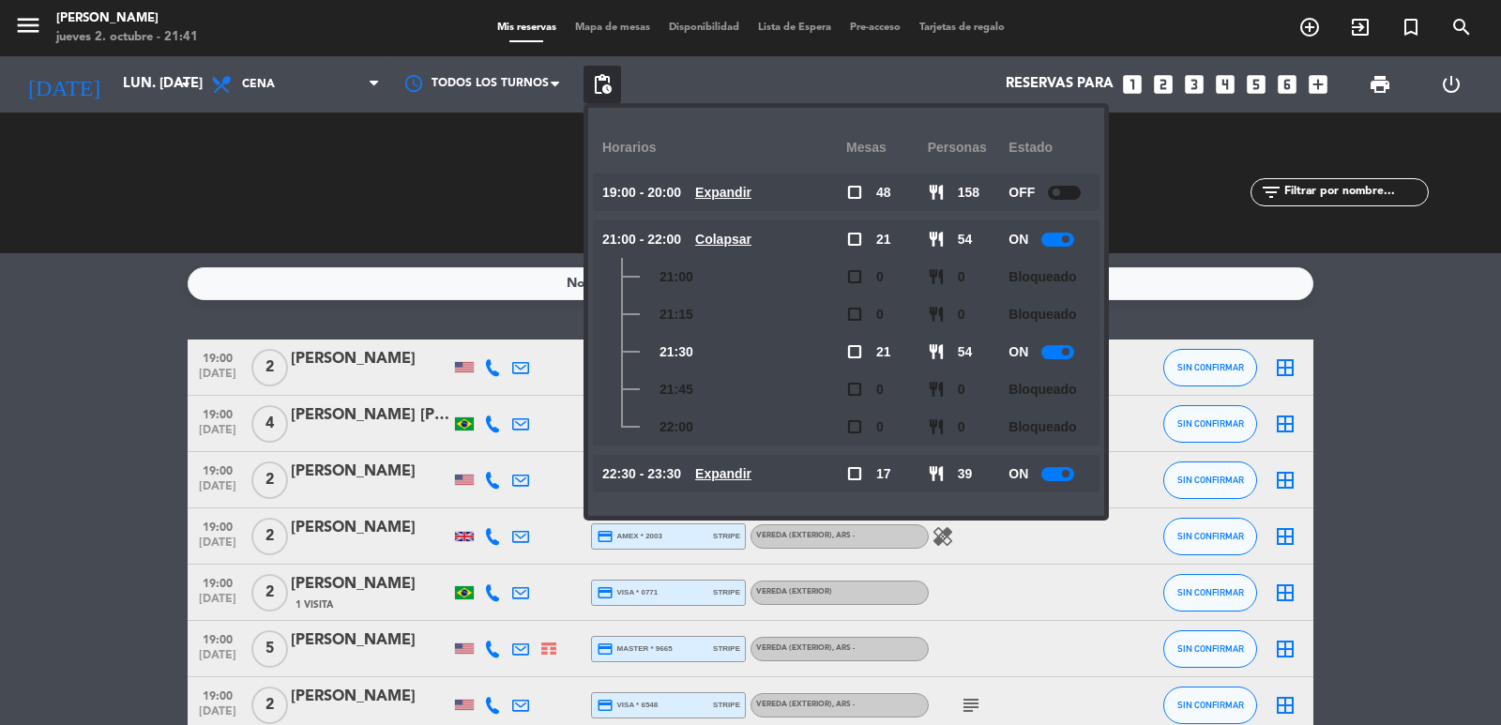
click at [743, 233] on u "Colapsar" at bounding box center [723, 239] width 56 height 15
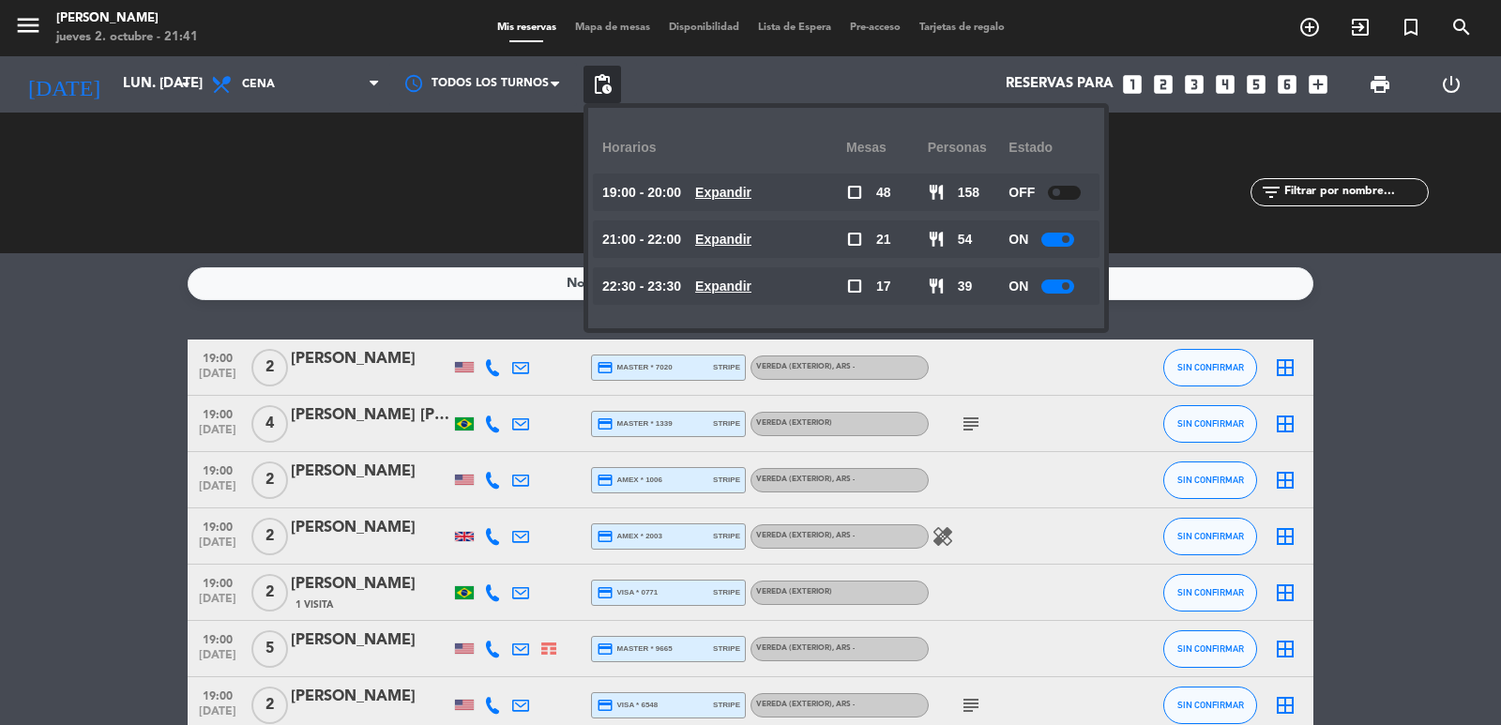
click at [743, 233] on u "Expandir" at bounding box center [723, 239] width 56 height 15
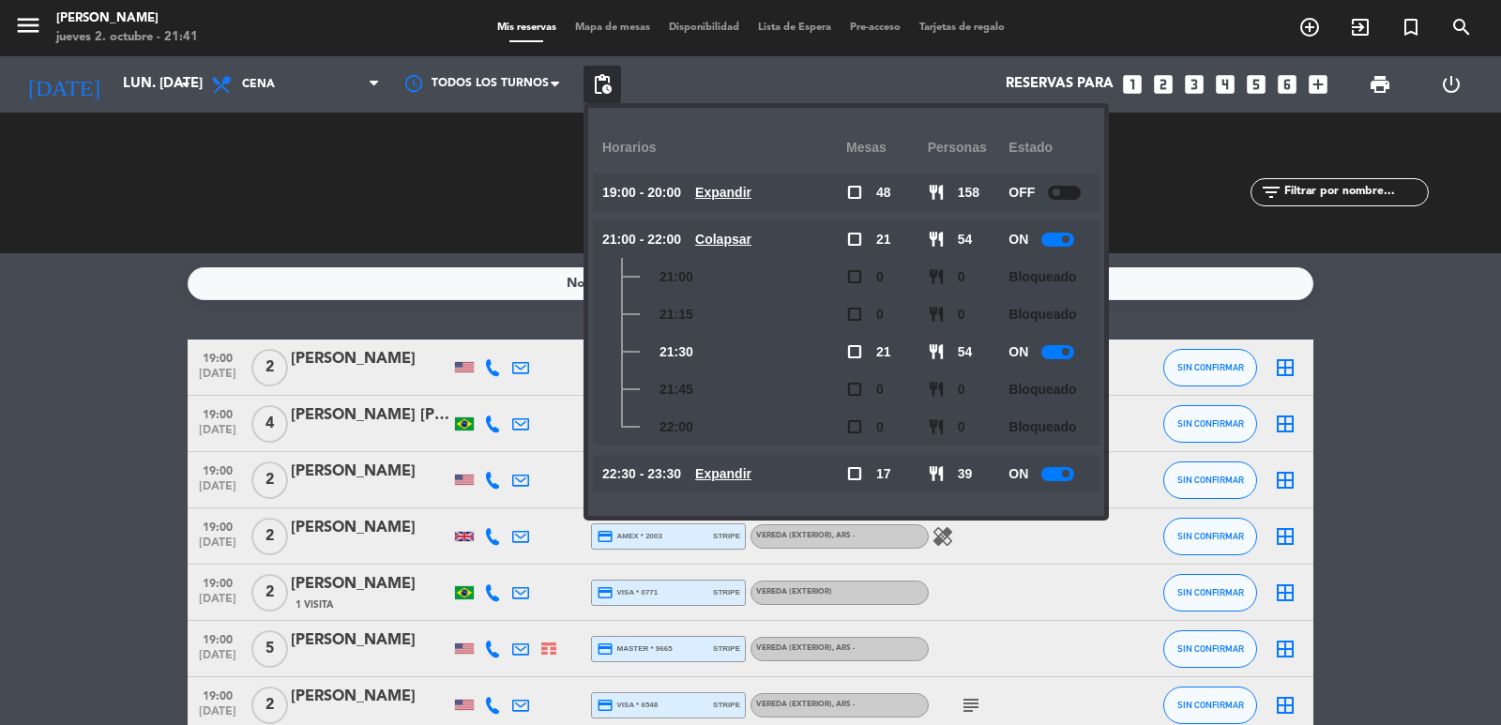
click at [736, 227] on div "21:00 - 22:00 Colapsar" at bounding box center [724, 239] width 244 height 38
click at [735, 188] on u "Expandir" at bounding box center [723, 192] width 56 height 15
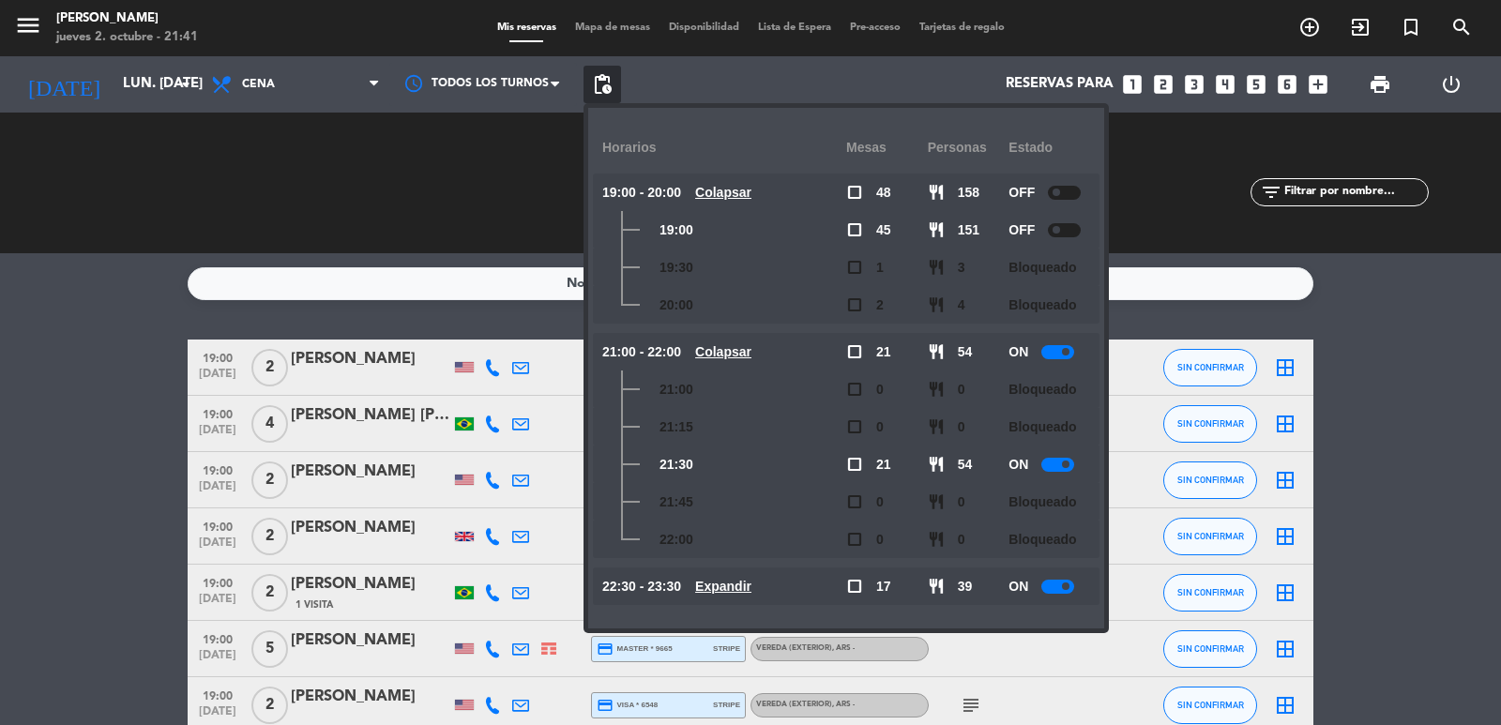
click at [735, 188] on u "Colapsar" at bounding box center [723, 192] width 56 height 15
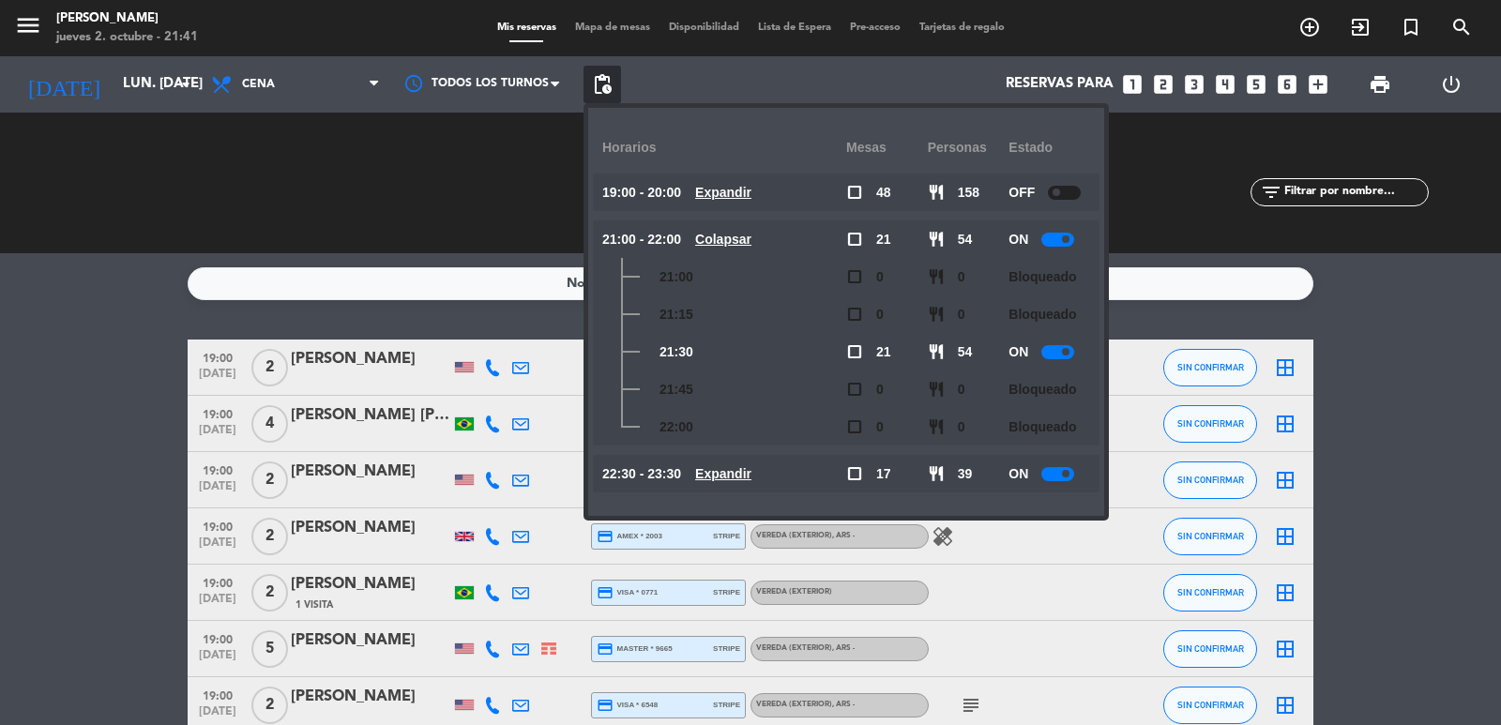
click at [744, 238] on u "Colapsar" at bounding box center [723, 239] width 56 height 15
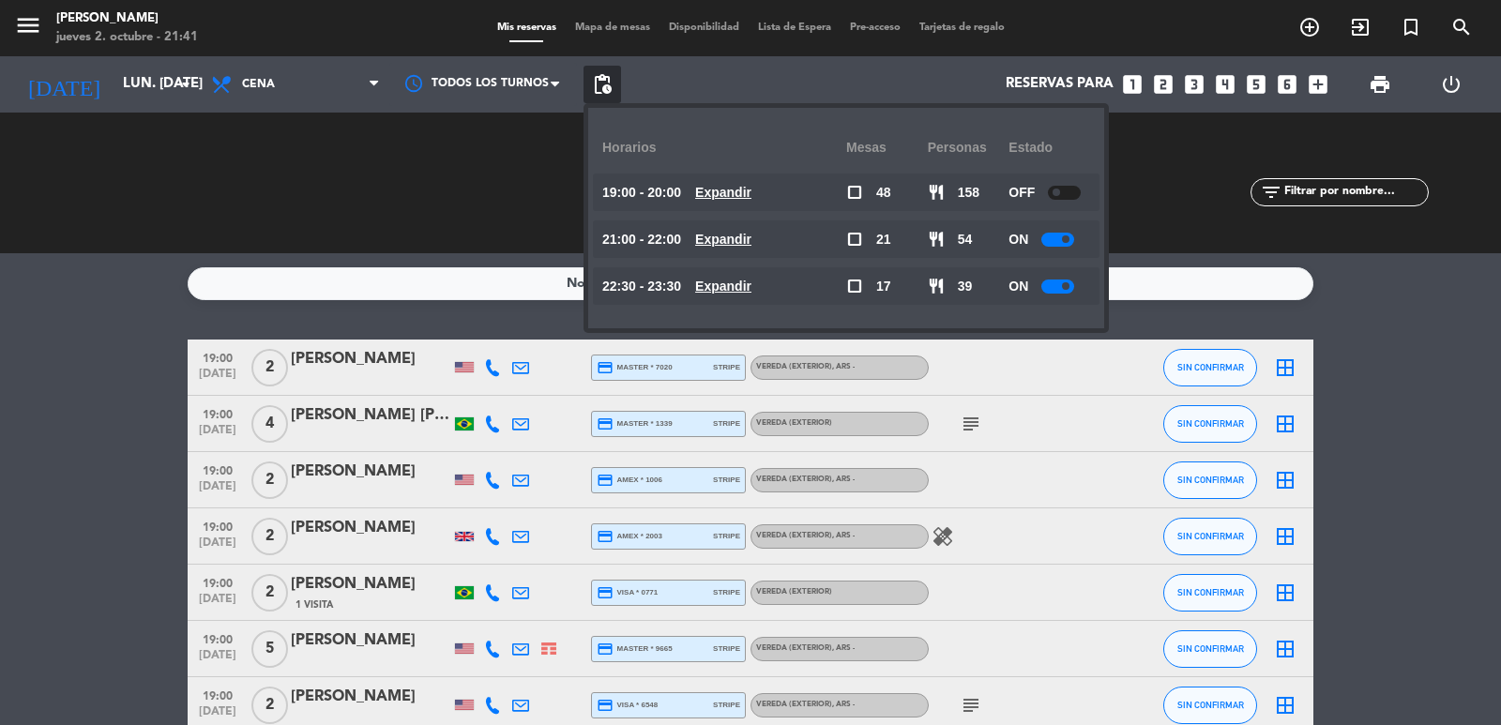
click at [1167, 85] on icon "looks_two" at bounding box center [1163, 84] width 24 height 24
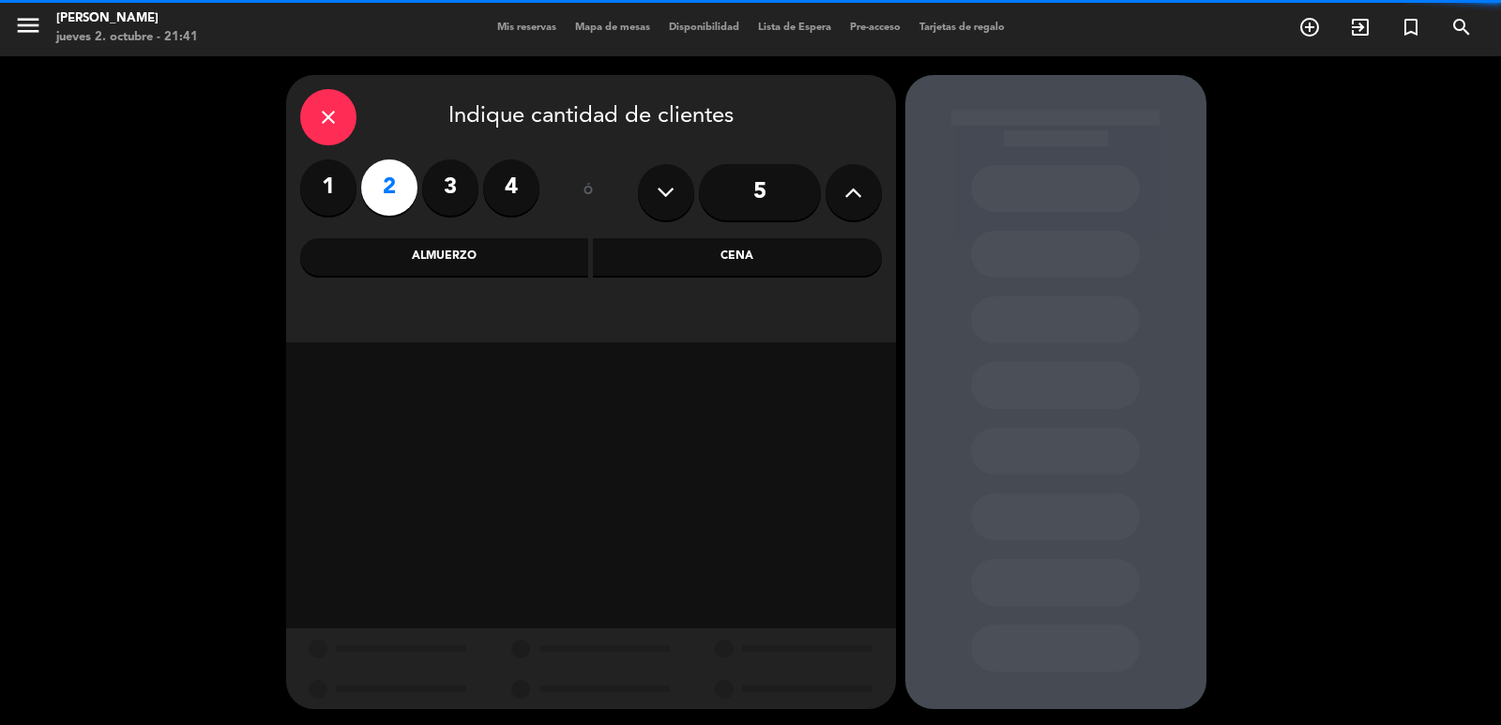
click at [837, 226] on div "close Indique cantidad de clientes 1 2 3 4 ó 5 Almuerzo Cena" at bounding box center [591, 208] width 610 height 267
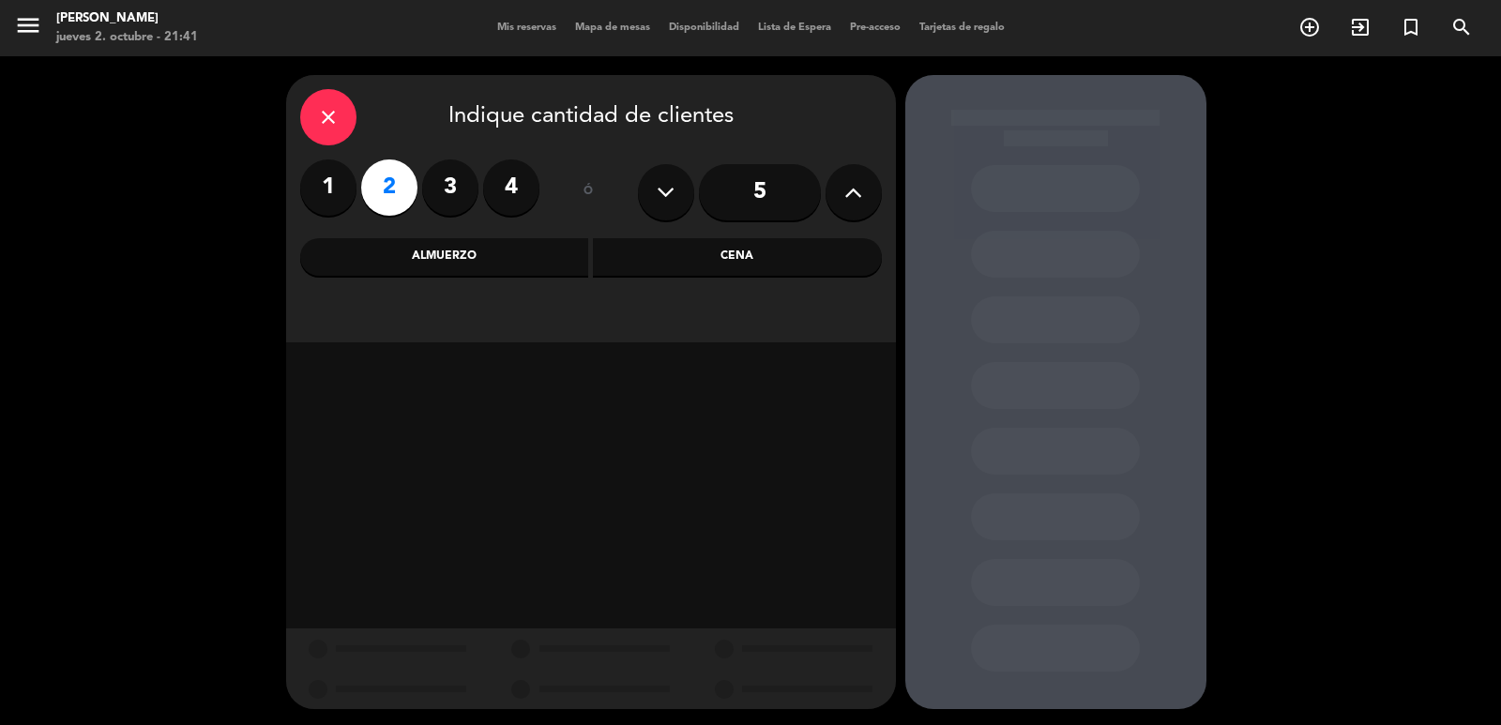
click at [804, 267] on div "Cena" at bounding box center [737, 257] width 289 height 38
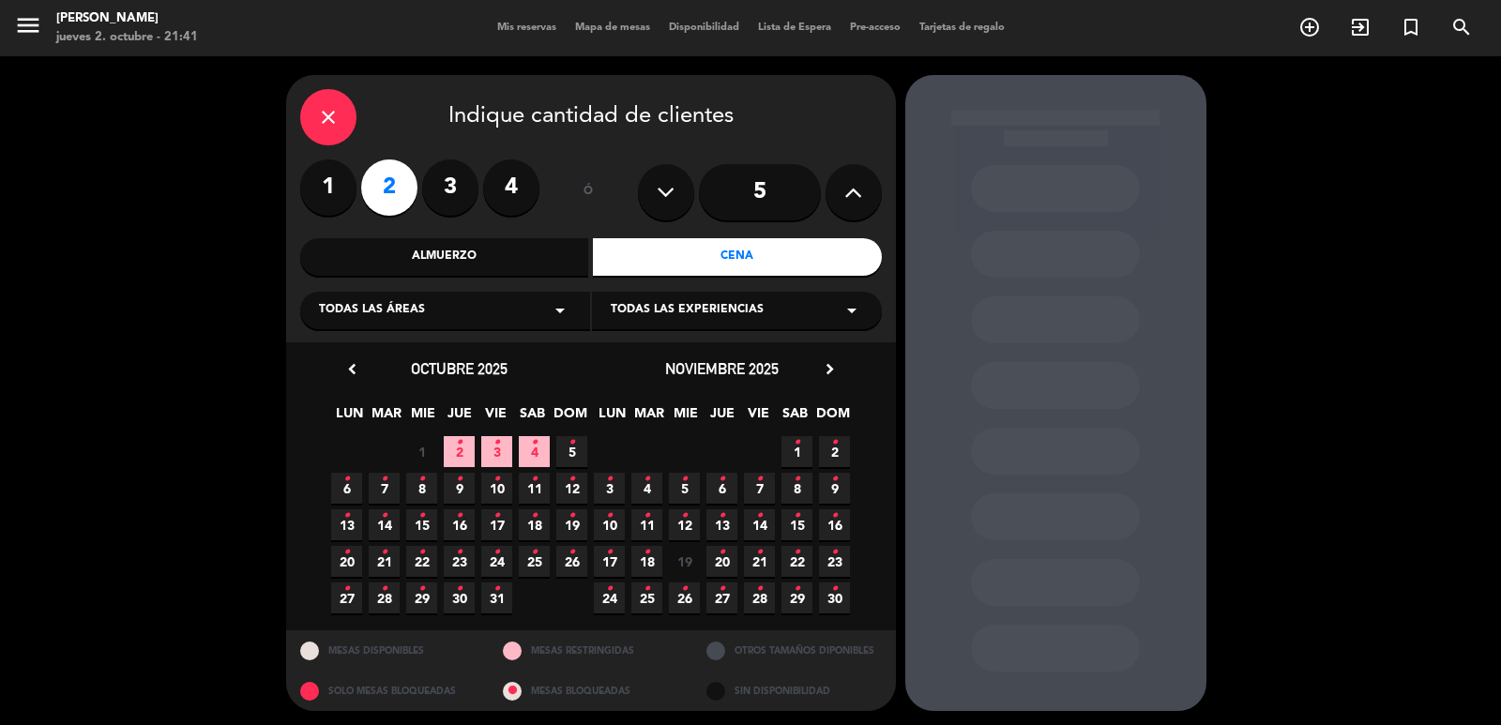
click at [336, 518] on span "13 •" at bounding box center [346, 524] width 31 height 31
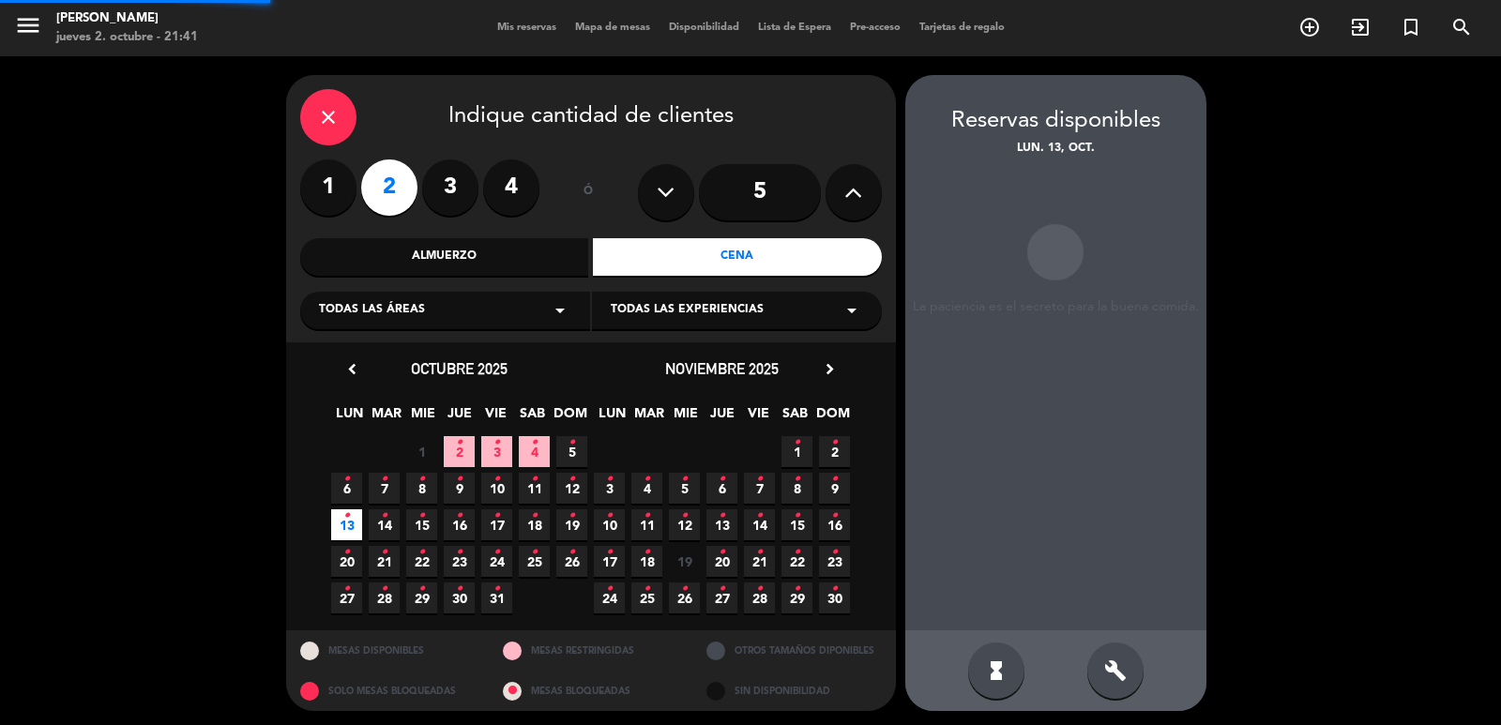
scroll to position [4, 0]
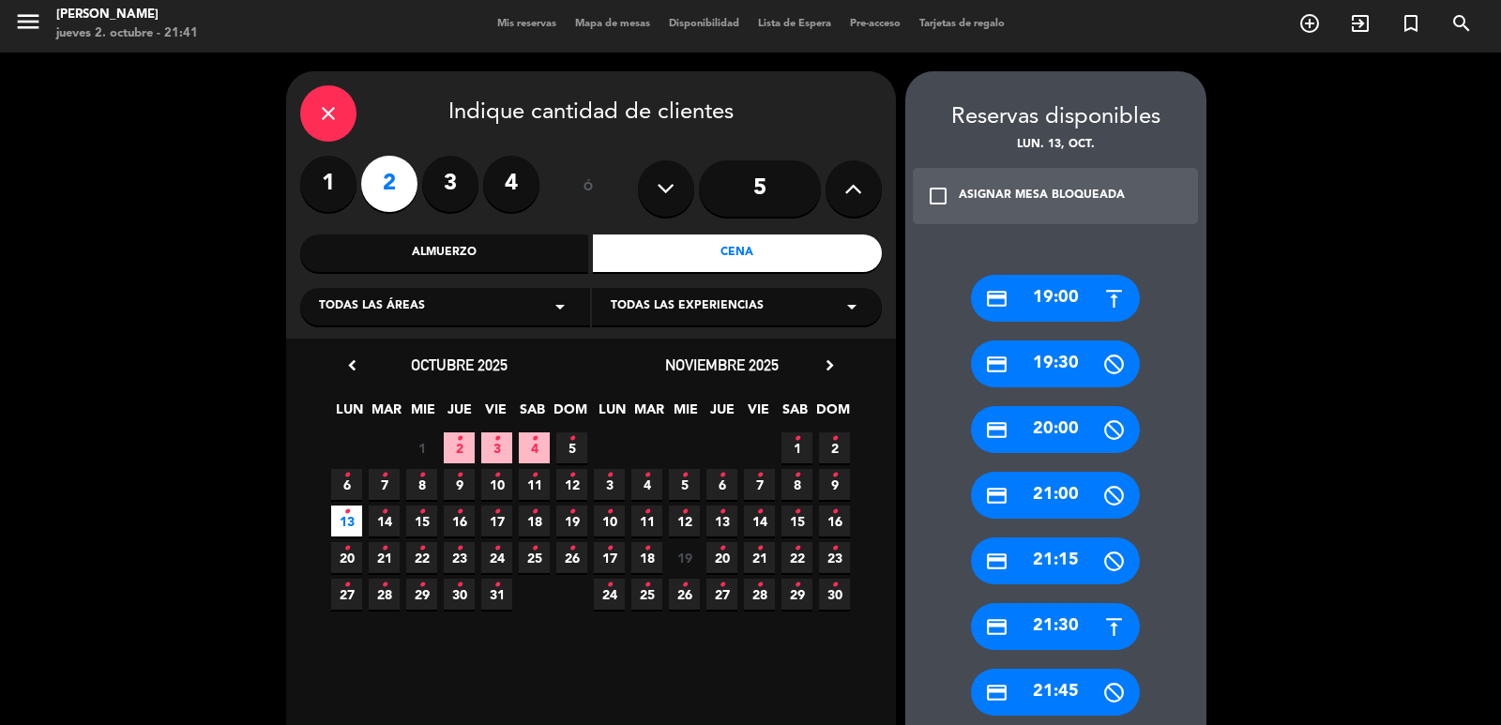
click at [991, 291] on icon "credit_card" at bounding box center [996, 298] width 23 height 23
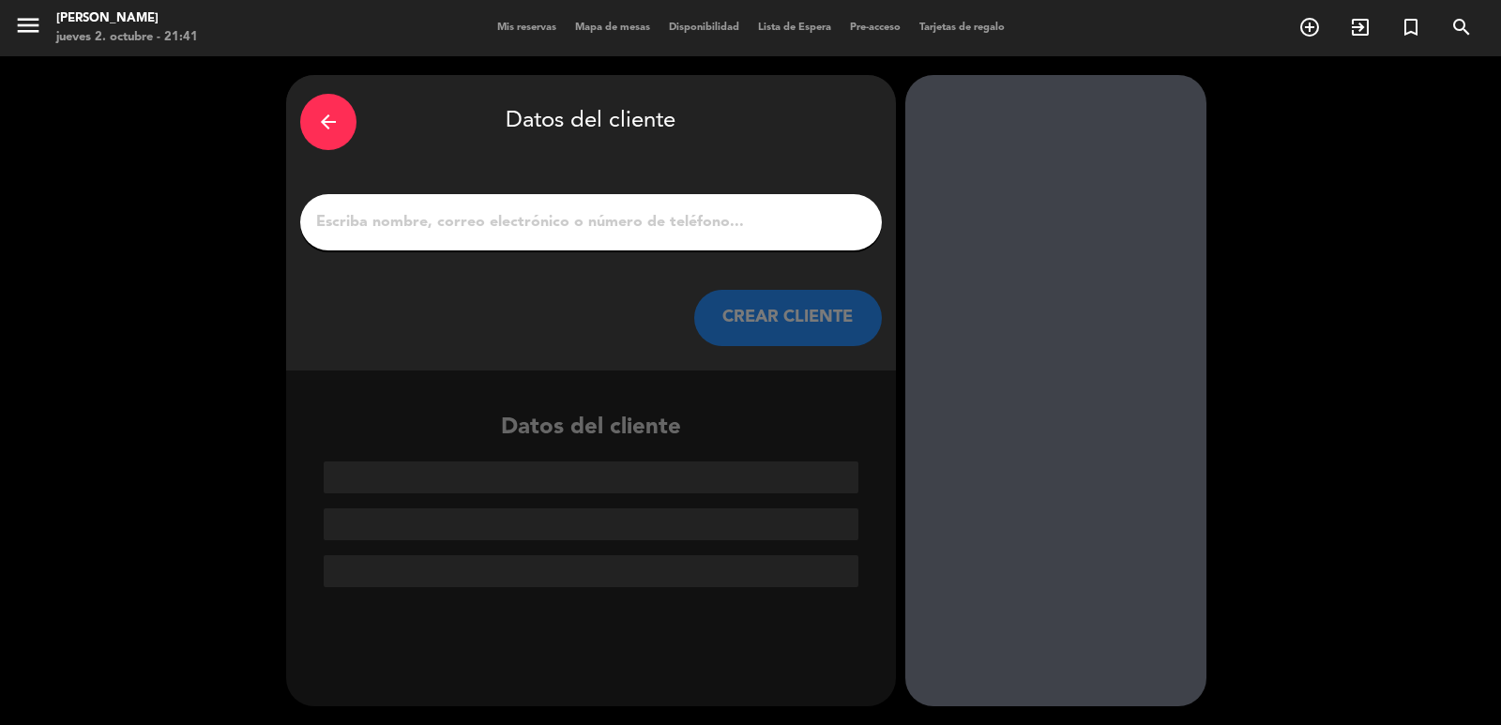
scroll to position [0, 0]
click at [673, 213] on input "1" at bounding box center [591, 222] width 554 height 26
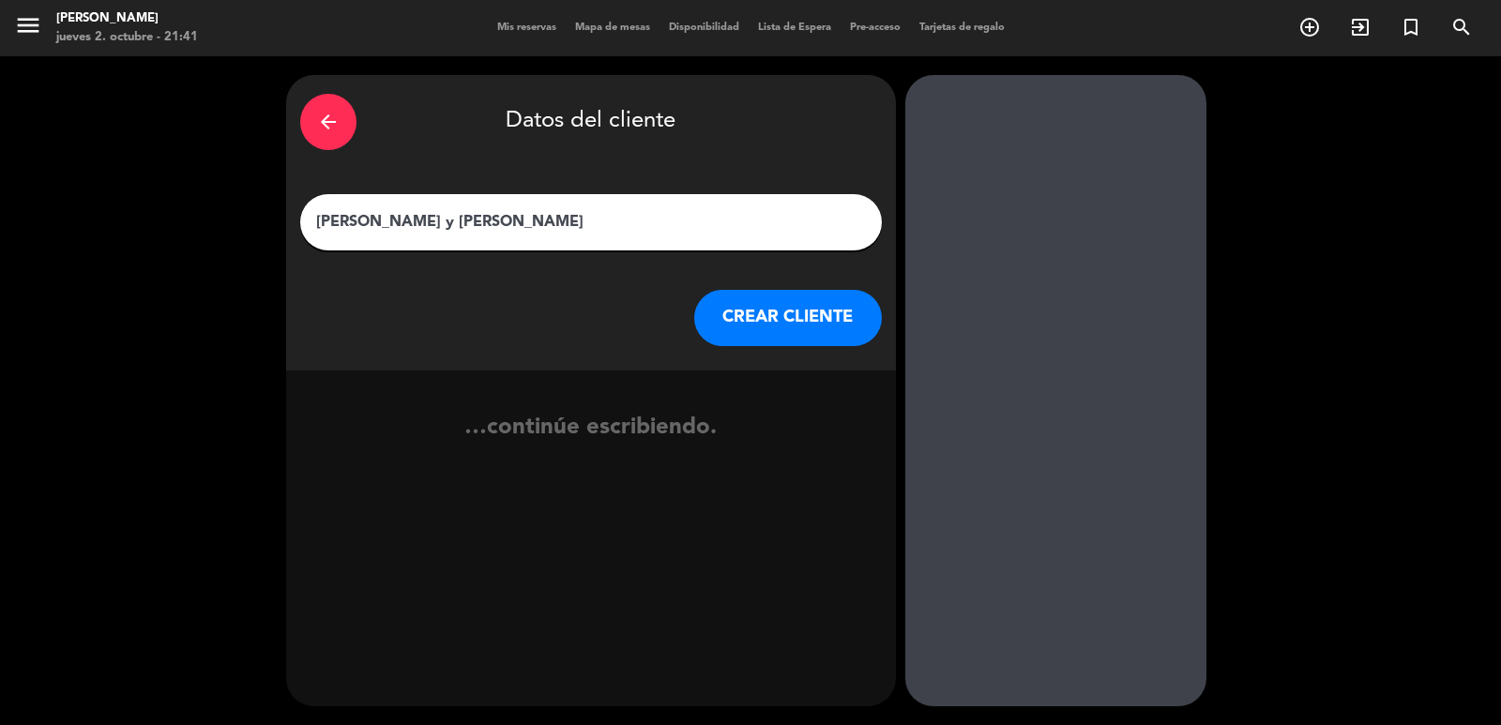
type input "[PERSON_NAME] y [PERSON_NAME]"
click at [765, 312] on button "CREAR CLIENTE" at bounding box center [788, 318] width 188 height 56
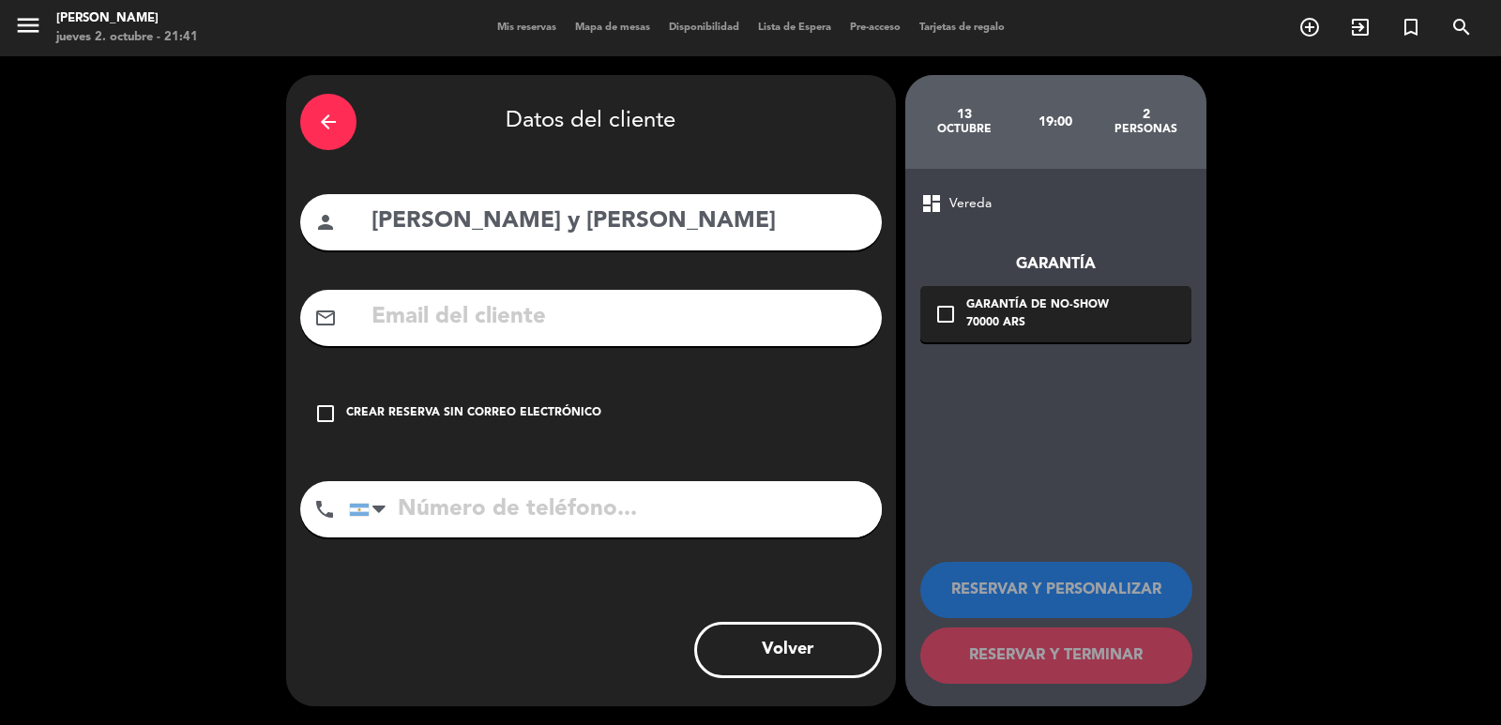
click at [547, 336] on input "text" at bounding box center [619, 317] width 498 height 38
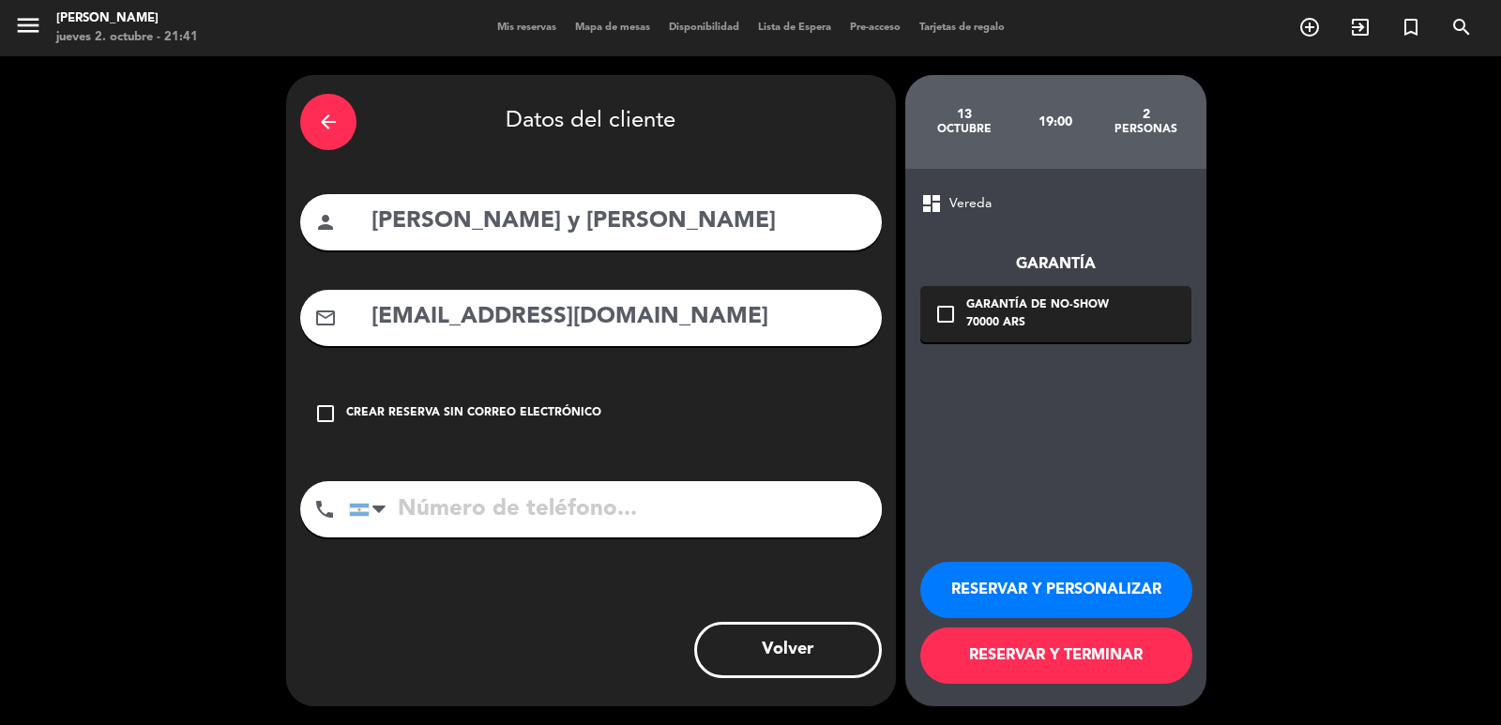
type input "[EMAIL_ADDRESS][DOMAIN_NAME]"
click at [540, 502] on input "tel" at bounding box center [615, 509] width 533 height 56
type input "[PHONE_NUMBER]"
click at [1027, 312] on div "Garantía de no-show" at bounding box center [1037, 305] width 143 height 19
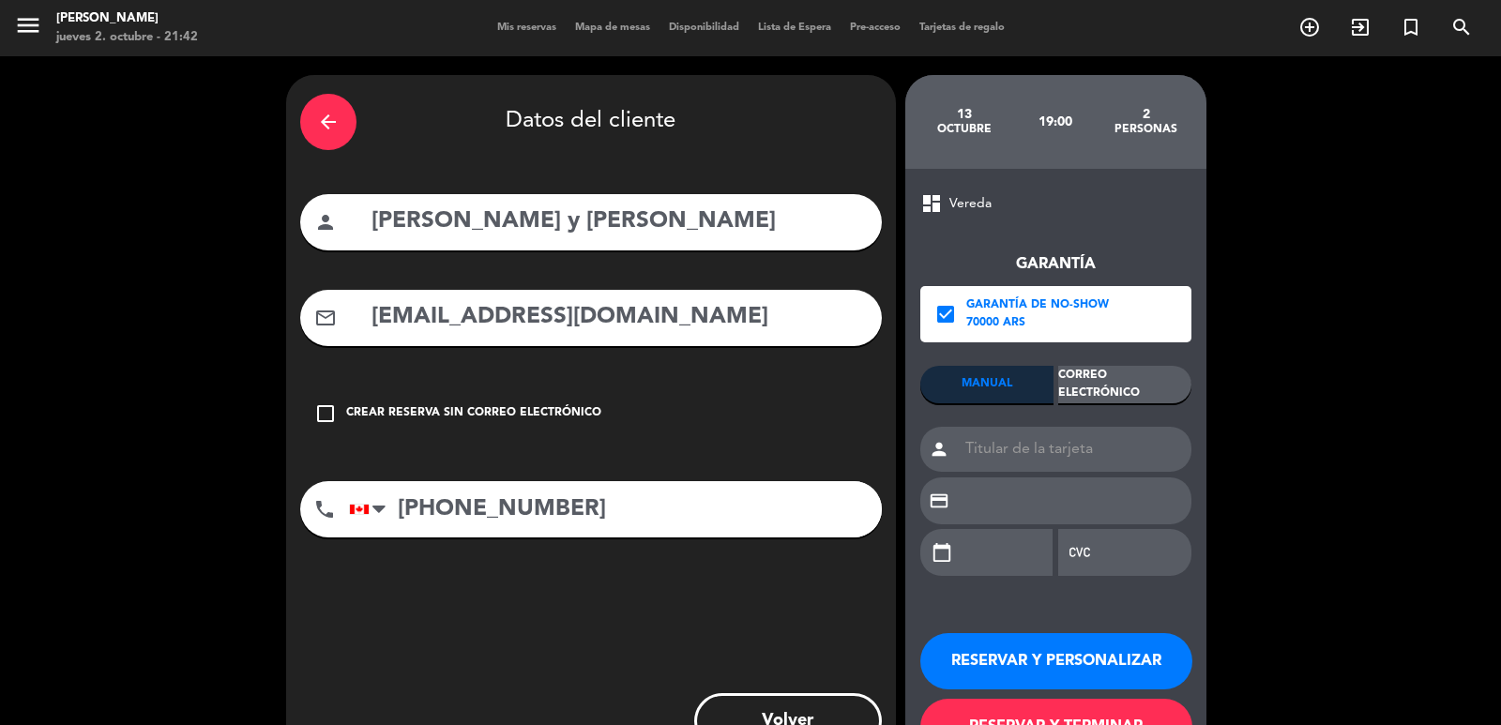
click at [1093, 393] on div "Correo Electrónico" at bounding box center [1124, 385] width 133 height 38
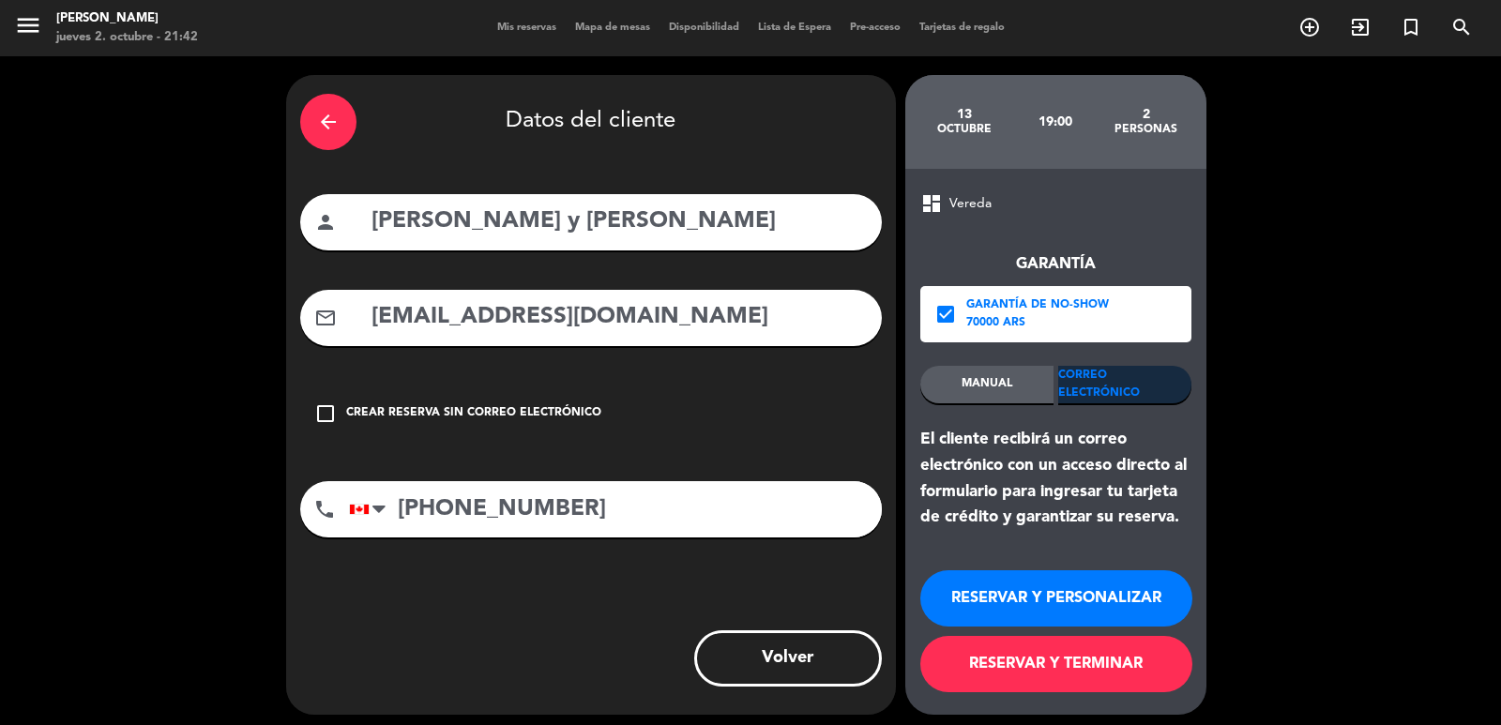
click at [991, 585] on button "RESERVAR Y PERSONALIZAR" at bounding box center [1056, 598] width 272 height 56
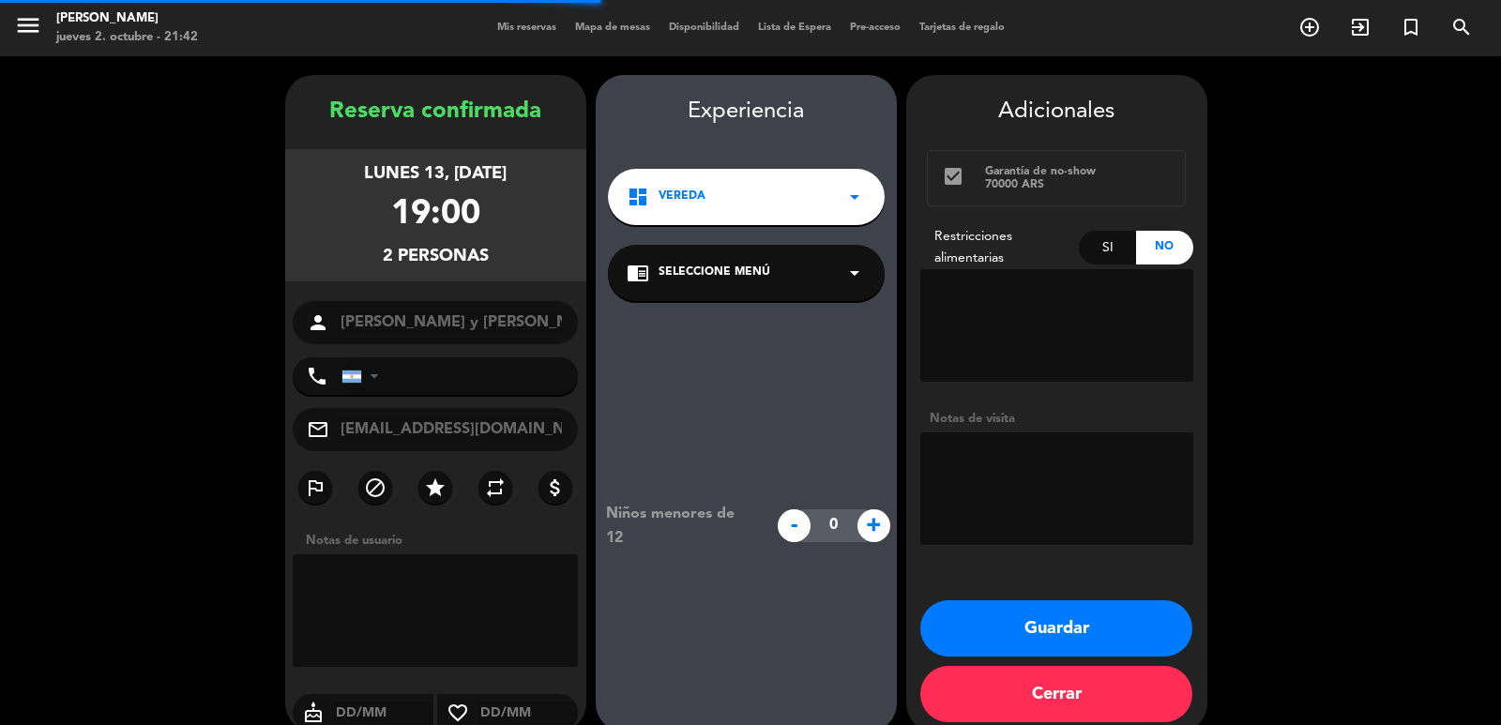
type input "+15109803"
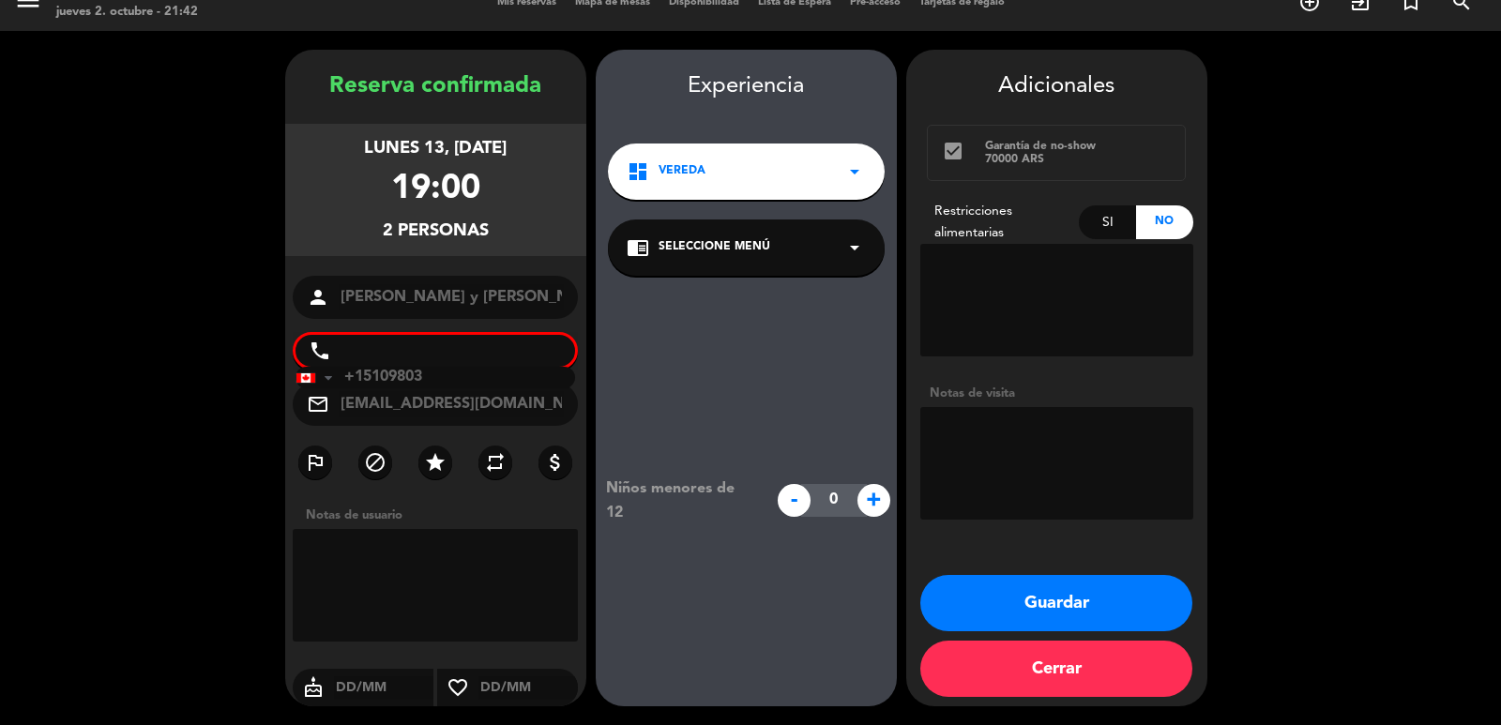
click at [724, 203] on div "Experiencia dashboard Vereda arrow_drop_down chrome_reader_mode Seleccione Menú…" at bounding box center [746, 396] width 301 height 657
click at [725, 191] on div "dashboard Vereda arrow_drop_down" at bounding box center [746, 172] width 277 height 56
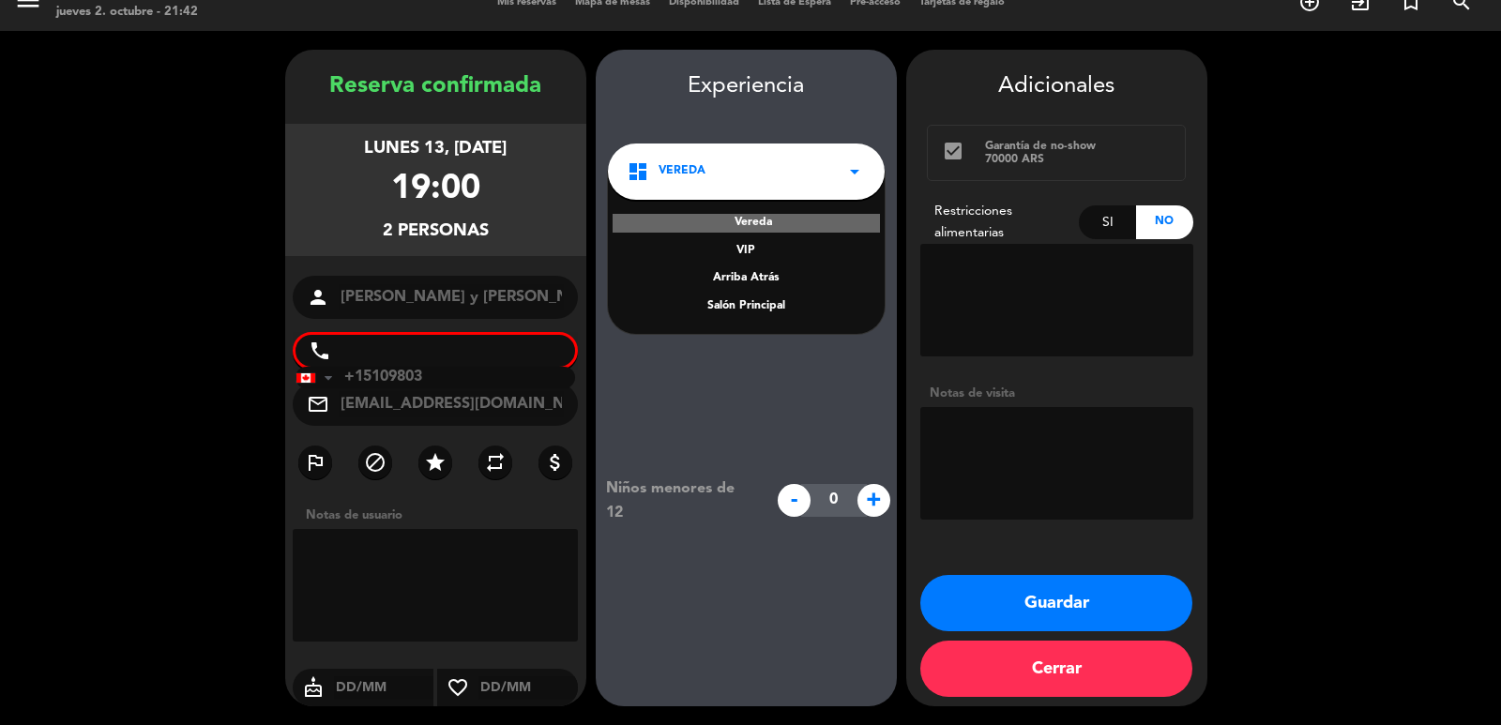
click at [741, 308] on div "Salón Principal" at bounding box center [746, 306] width 239 height 19
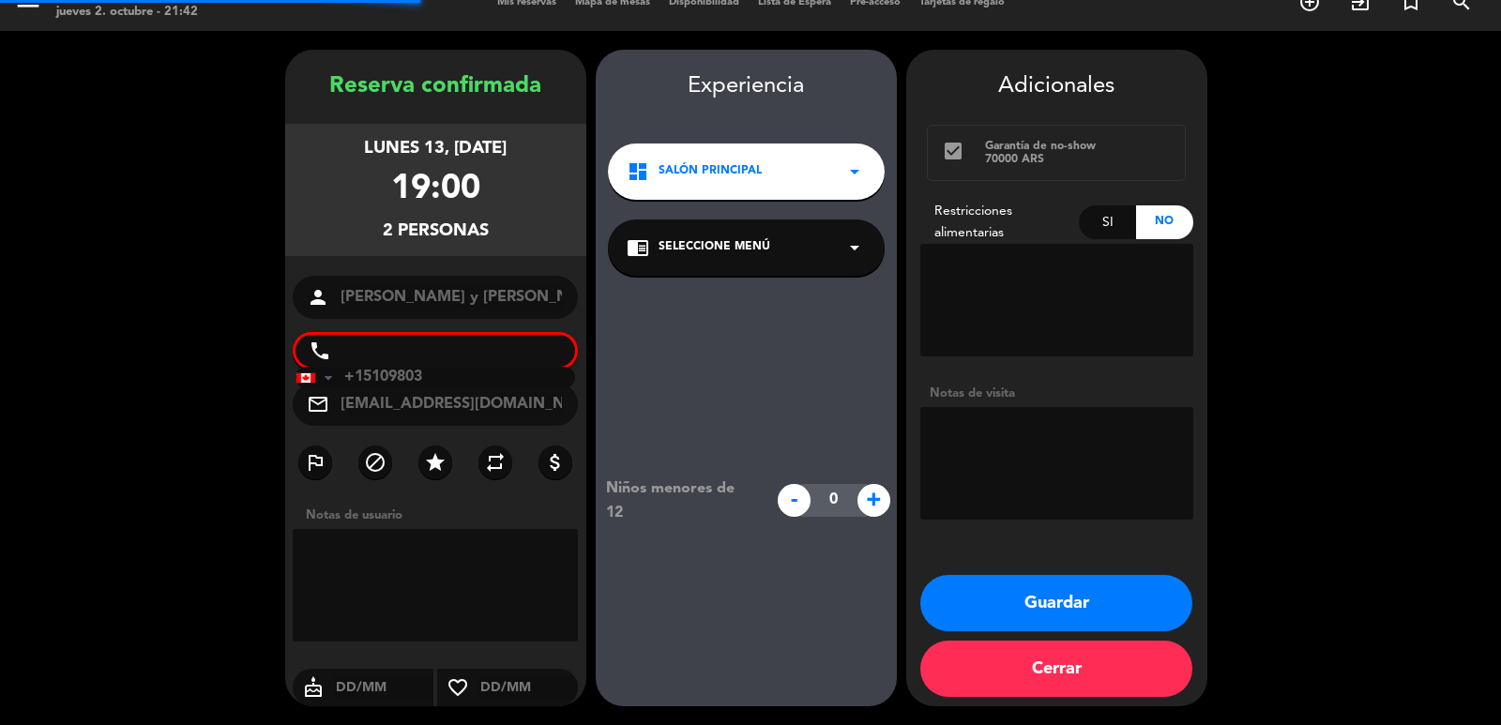
click at [696, 242] on span "Seleccione Menú" at bounding box center [715, 247] width 112 height 19
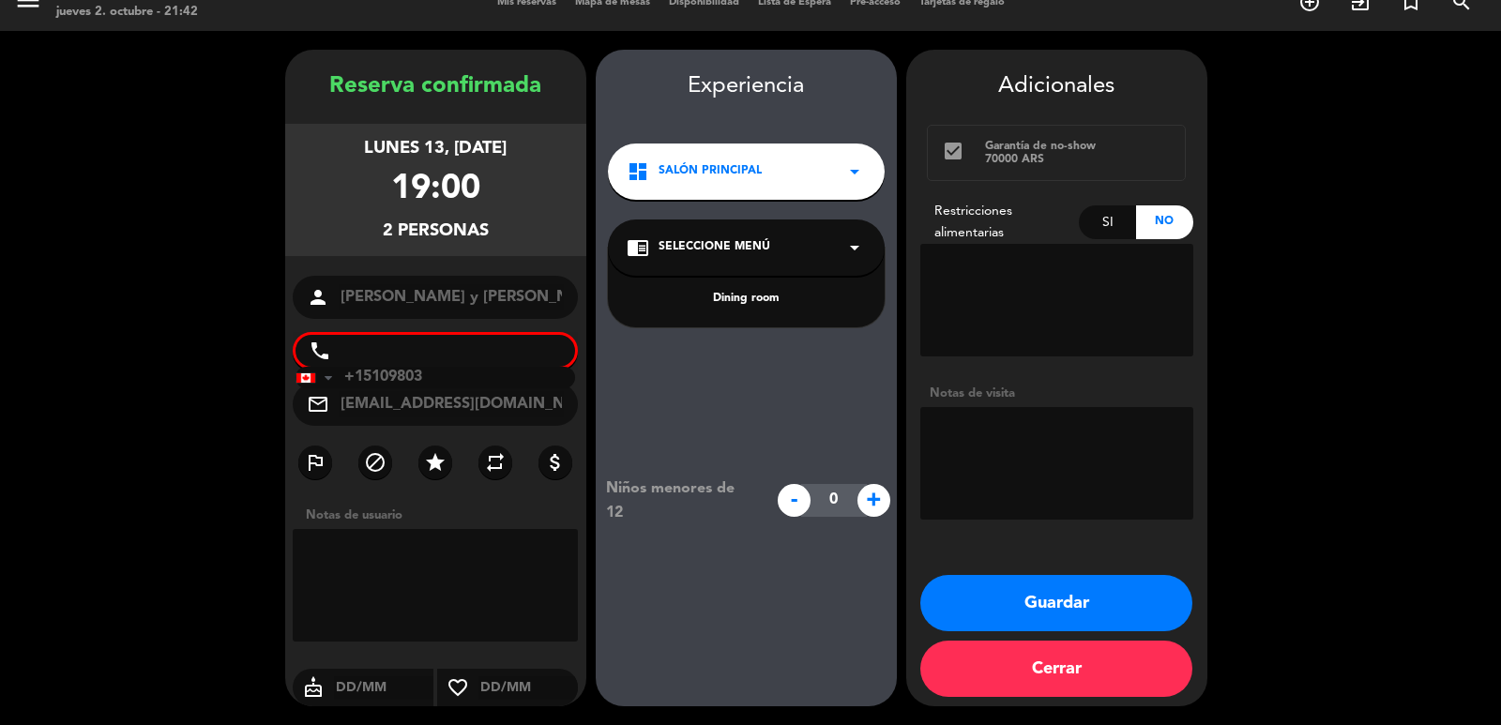
click at [711, 292] on div "Dining room" at bounding box center [746, 299] width 239 height 19
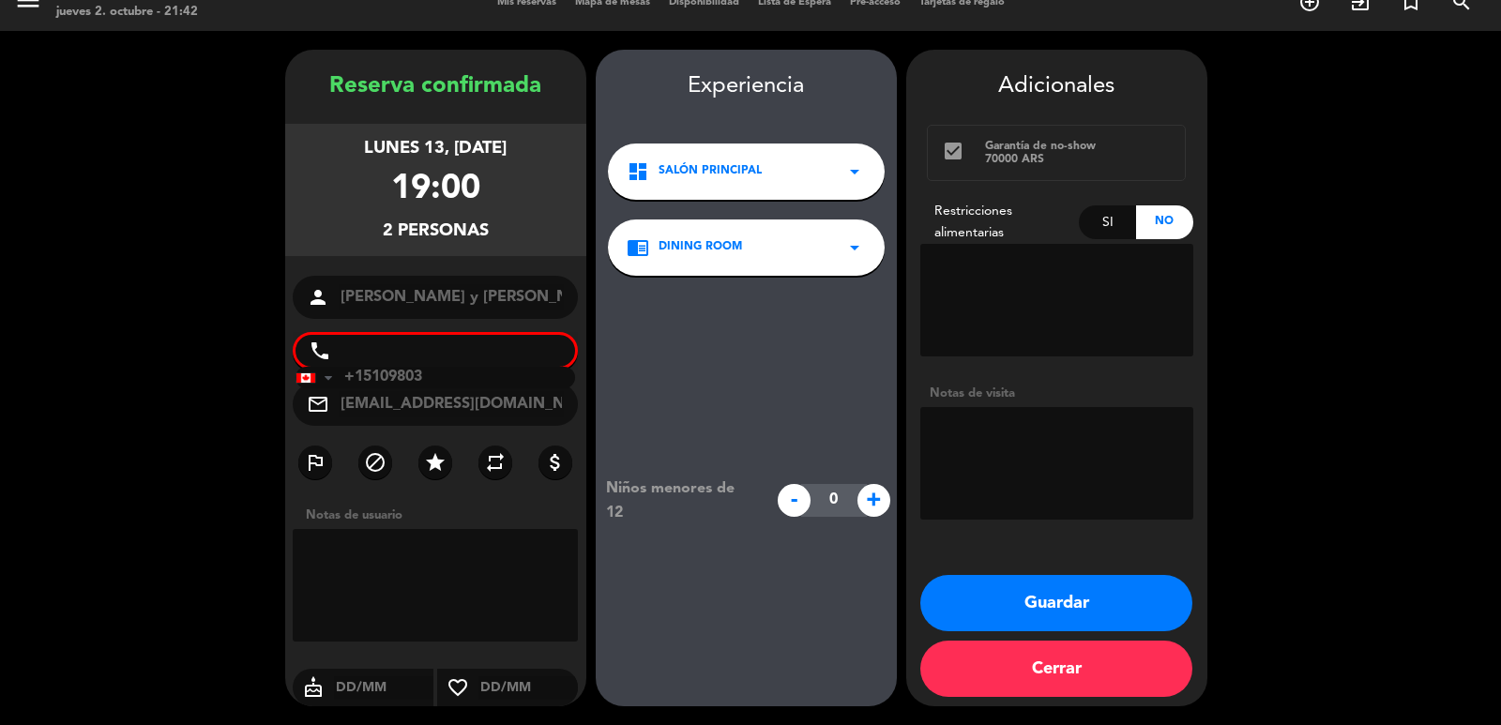
drag, startPoint x: 1024, startPoint y: 478, endPoint x: 1016, endPoint y: 464, distance: 16.0
click at [1024, 476] on textarea at bounding box center [1056, 463] width 273 height 113
type textarea "adentro planta baja no sube escaleras"
click at [1071, 596] on button "Guardar" at bounding box center [1056, 603] width 272 height 56
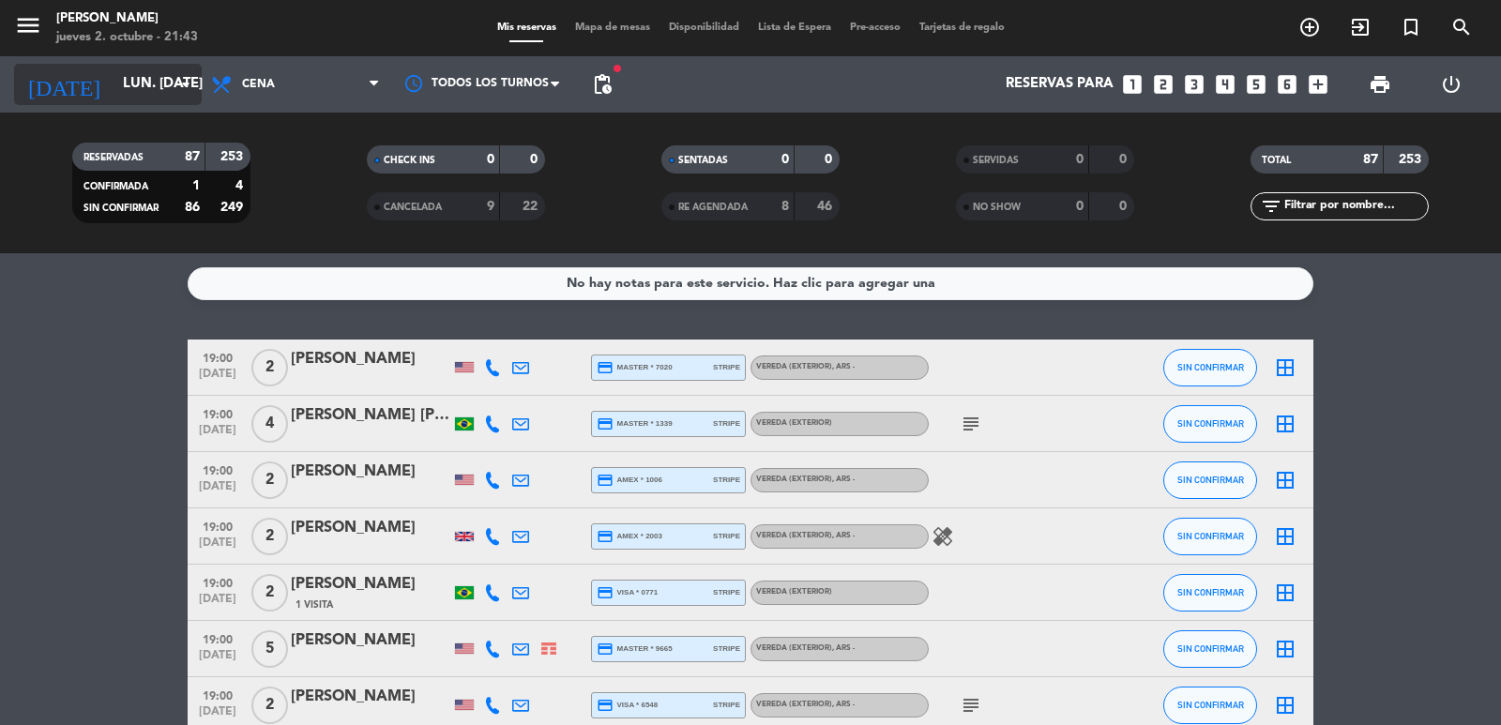
click at [169, 95] on input "lun. [DATE]" at bounding box center [204, 85] width 181 height 36
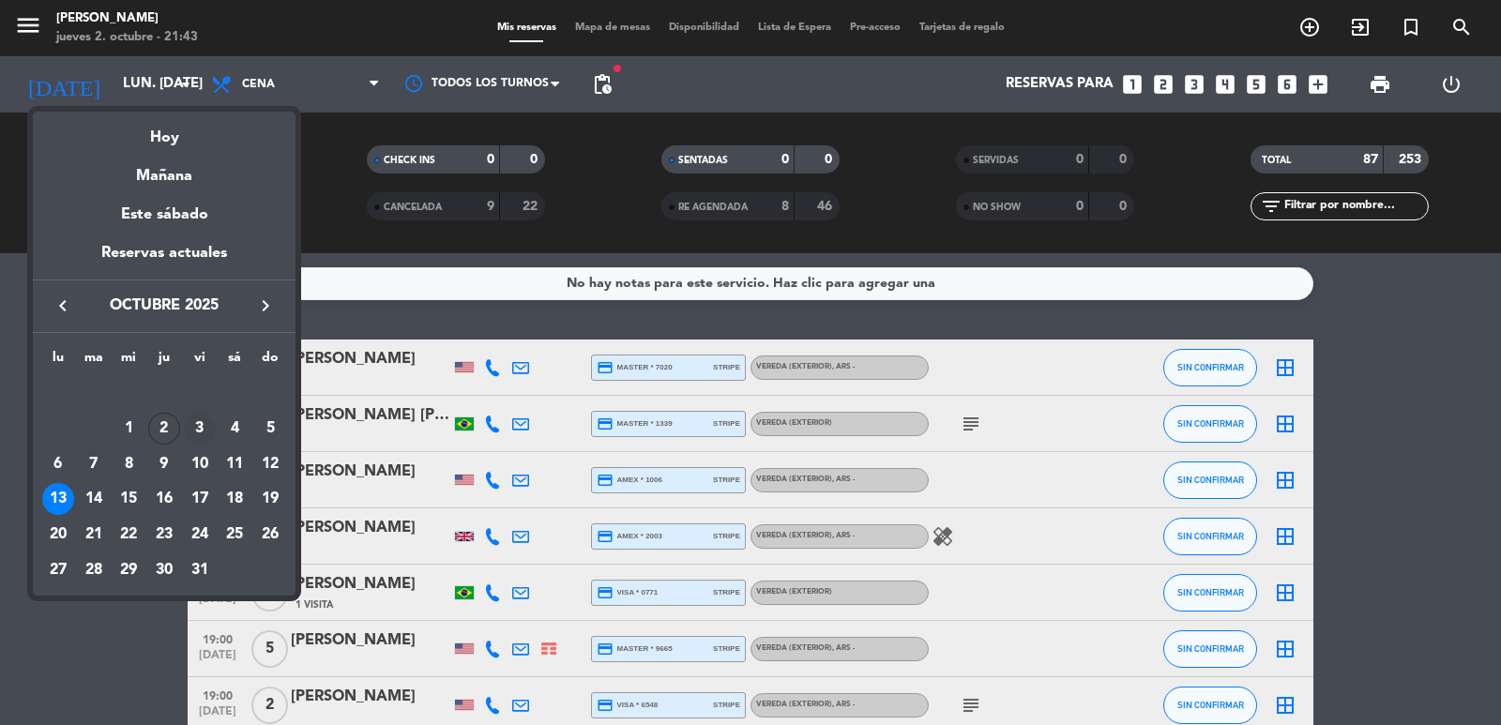
click at [196, 424] on div "3" at bounding box center [200, 429] width 32 height 32
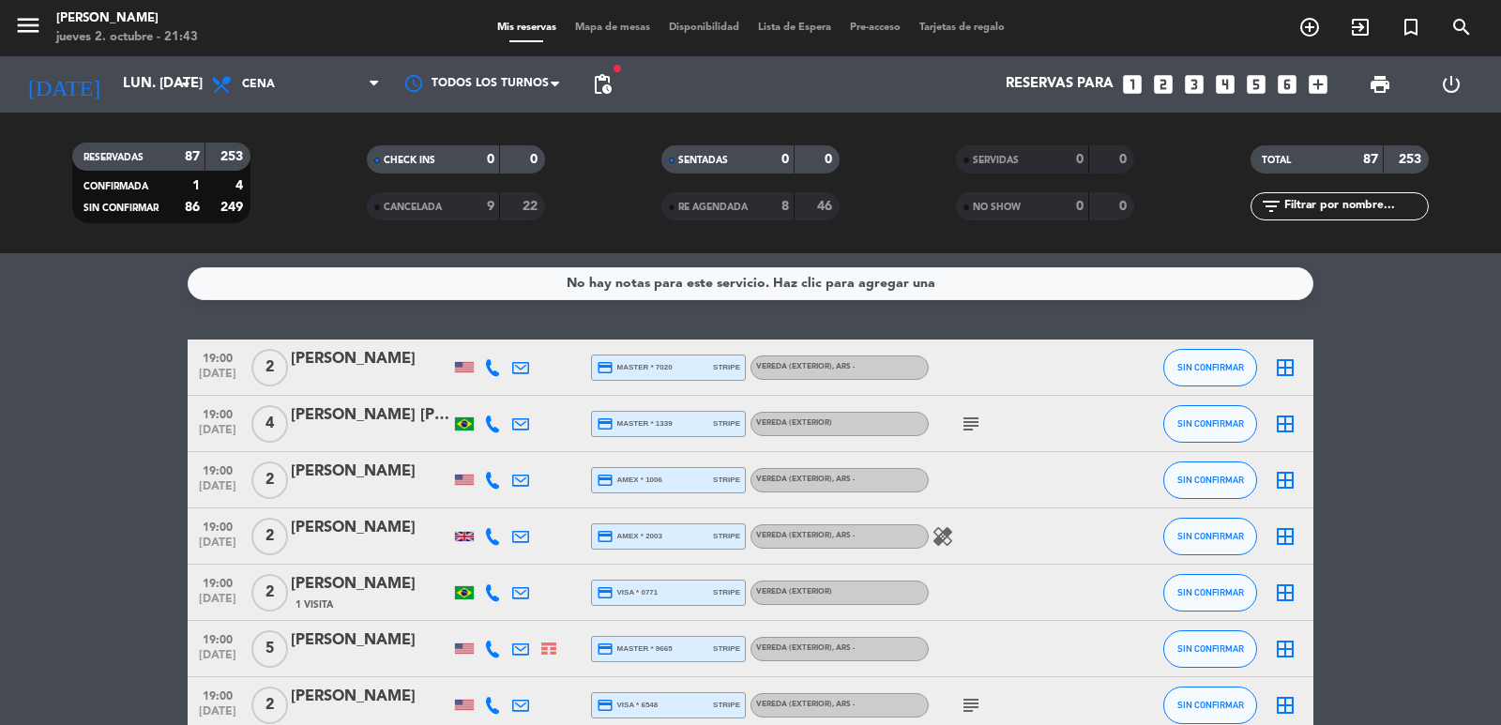
type input "vie. [DATE]"
click at [278, 53] on div "menu [PERSON_NAME] 2. octubre - 21:43 Mis reservas Mapa de mesas Disponibilidad…" at bounding box center [750, 28] width 1501 height 56
click at [278, 74] on span "Cena" at bounding box center [296, 84] width 188 height 41
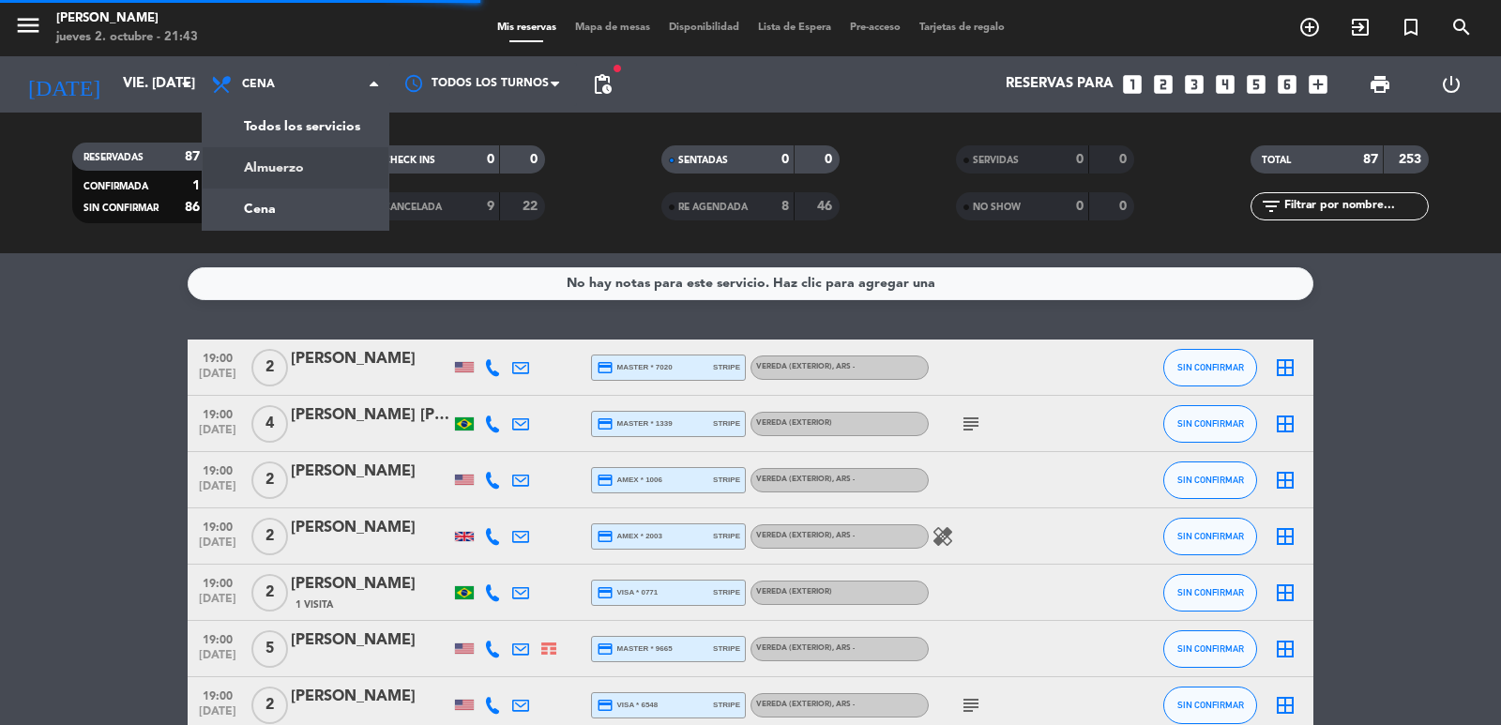
click at [288, 174] on div "menu [PERSON_NAME] 2. octubre - 21:43 Mis reservas Mapa de mesas Disponibilidad…" at bounding box center [750, 126] width 1501 height 253
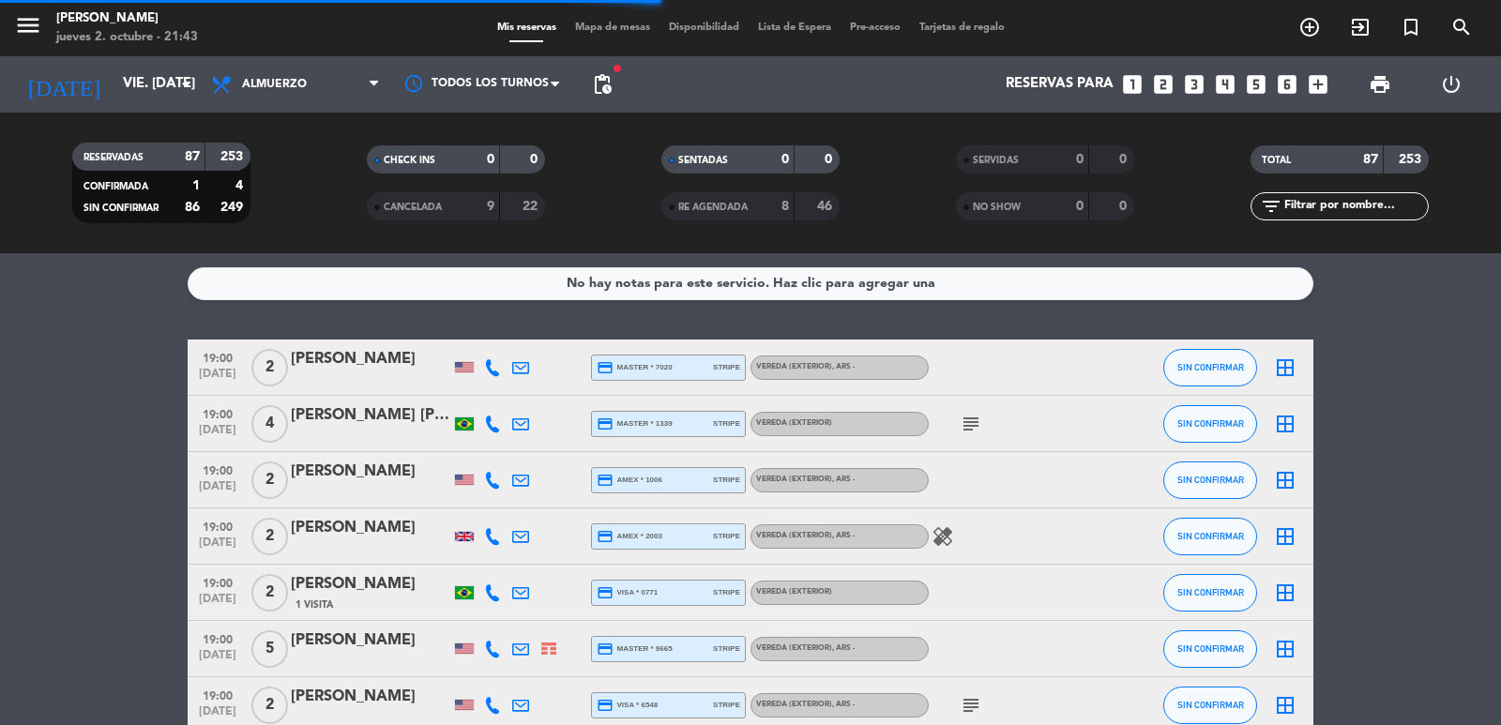
click at [594, 84] on span "pending_actions" at bounding box center [602, 84] width 23 height 23
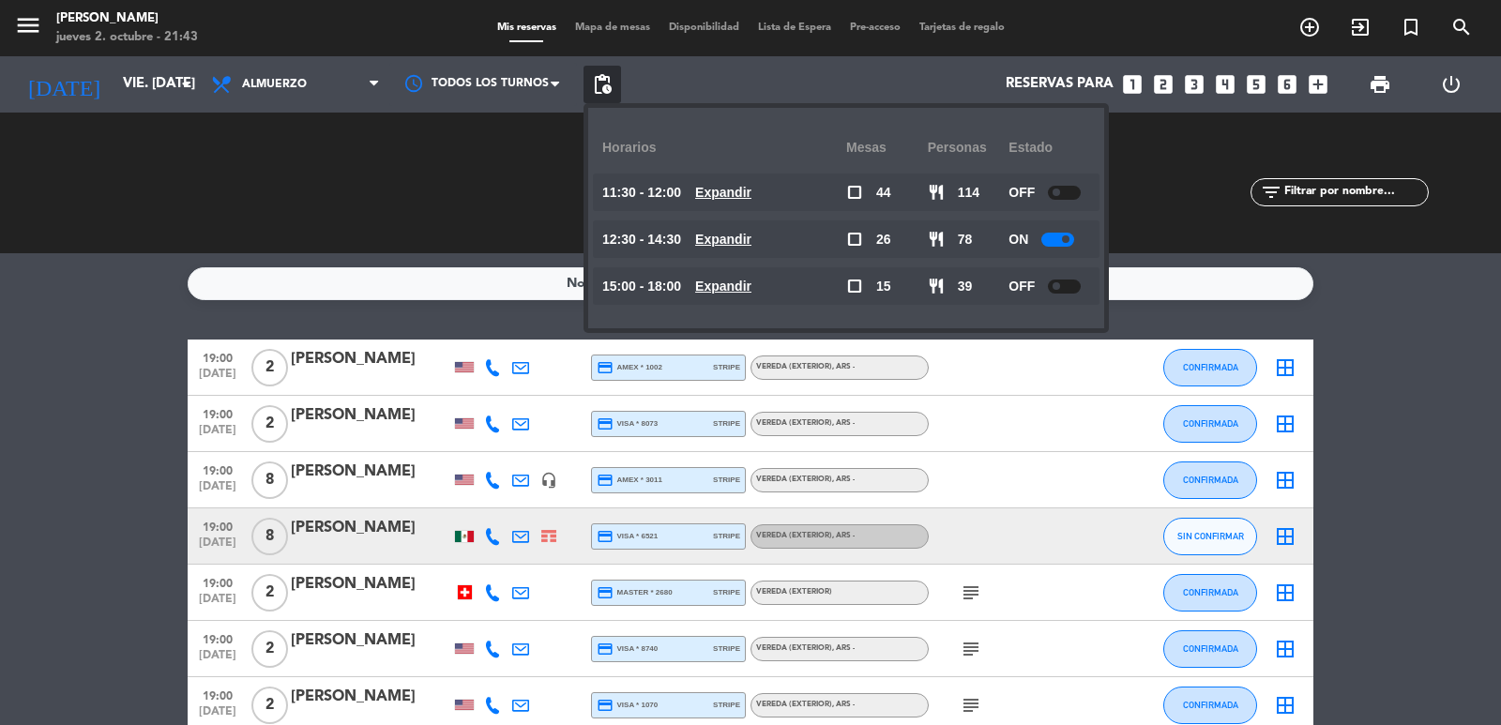
click at [742, 283] on u "Expandir" at bounding box center [723, 286] width 56 height 15
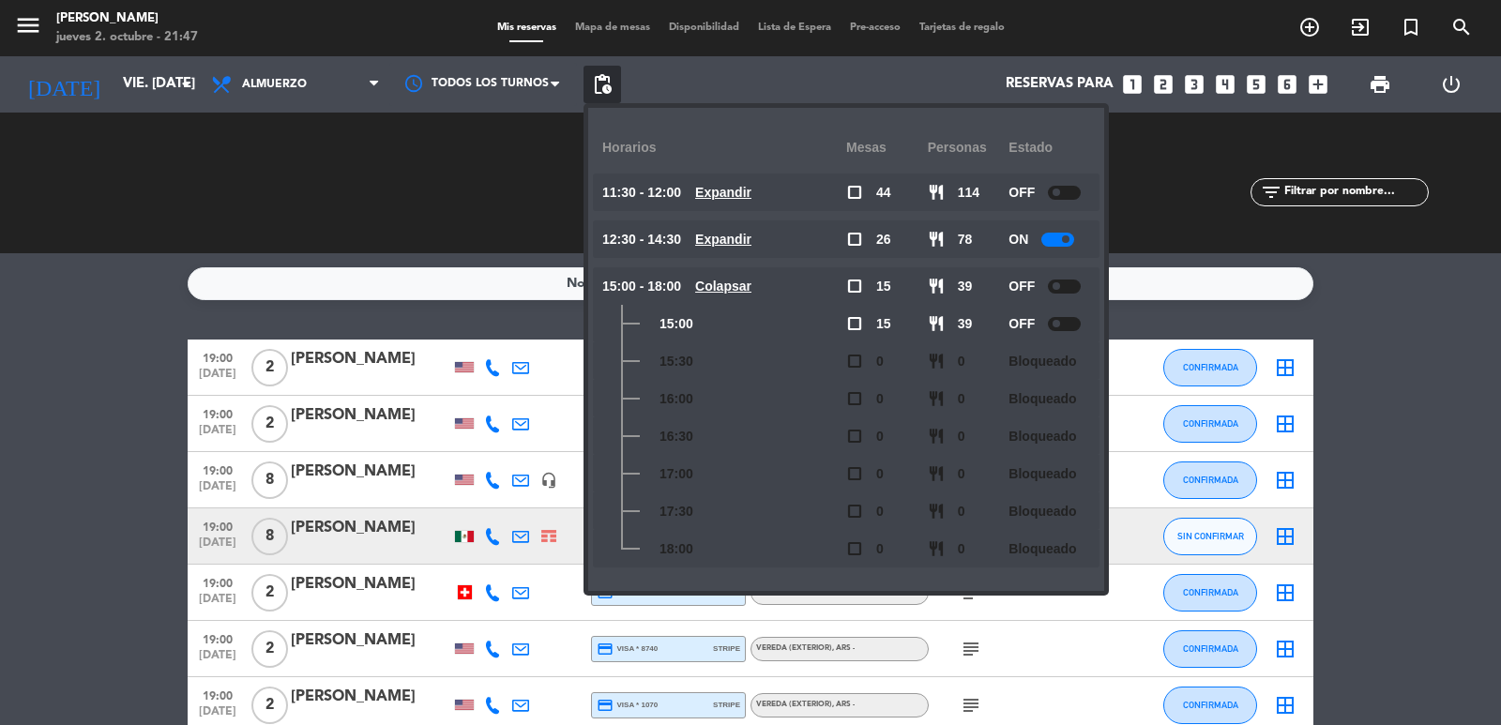
click at [1223, 83] on icon "looks_4" at bounding box center [1225, 84] width 24 height 24
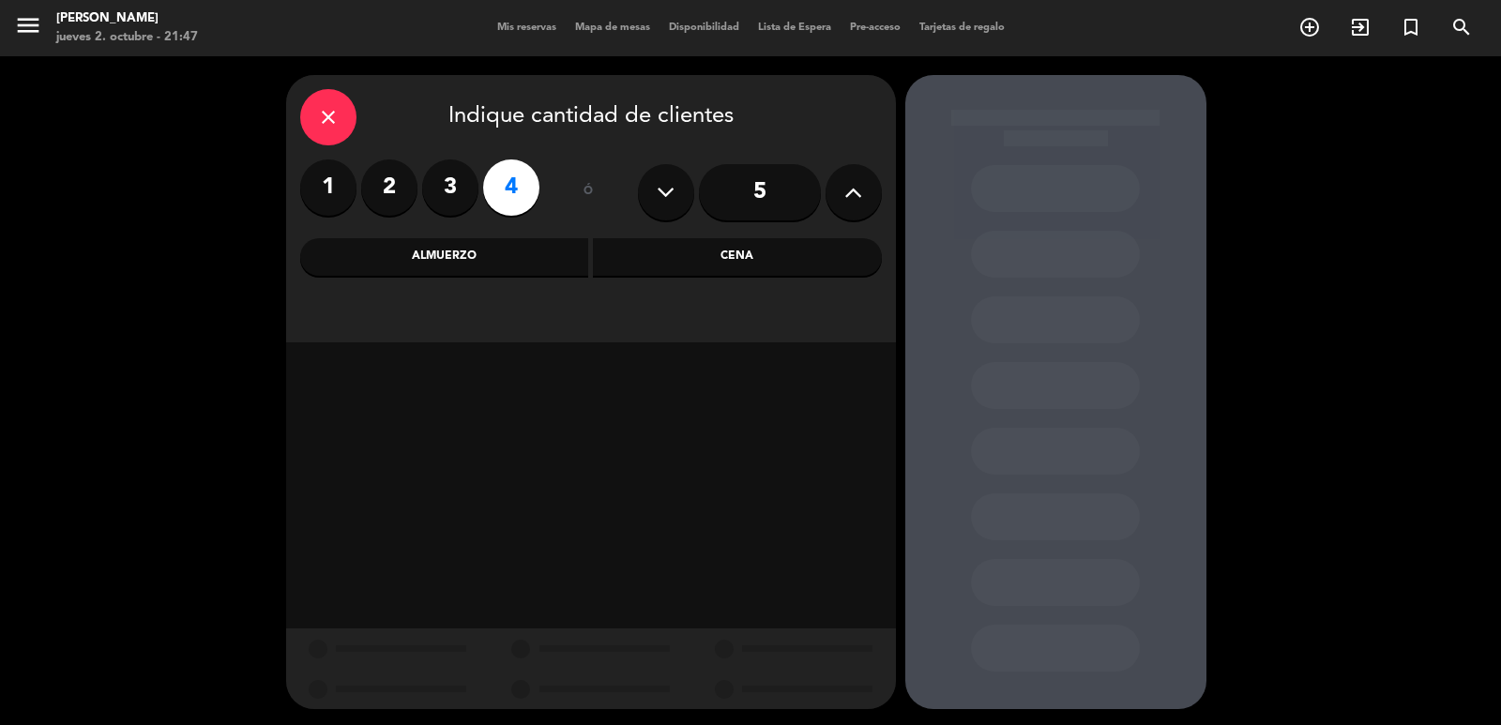
click at [728, 256] on div "Cena" at bounding box center [737, 257] width 289 height 38
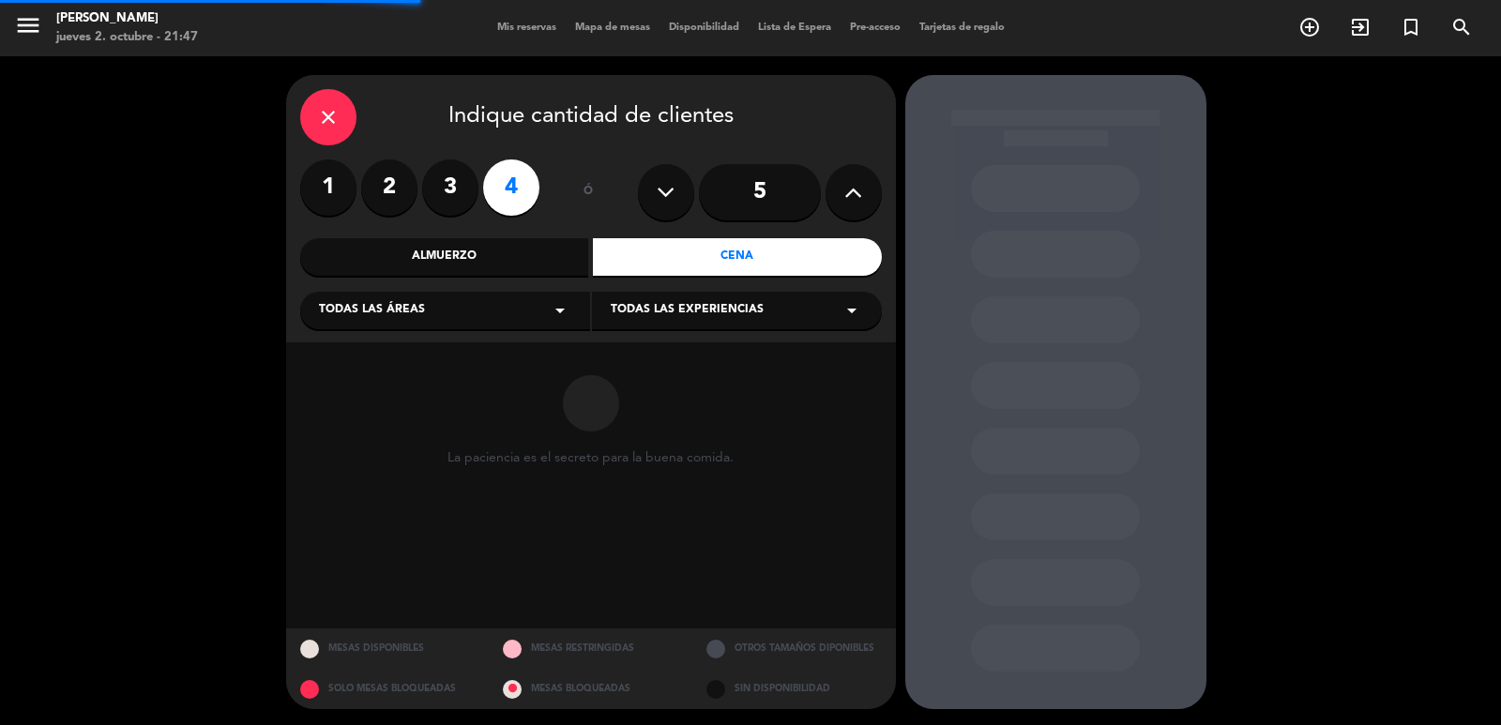
click at [510, 314] on div "Todas las áreas arrow_drop_down" at bounding box center [445, 311] width 290 height 38
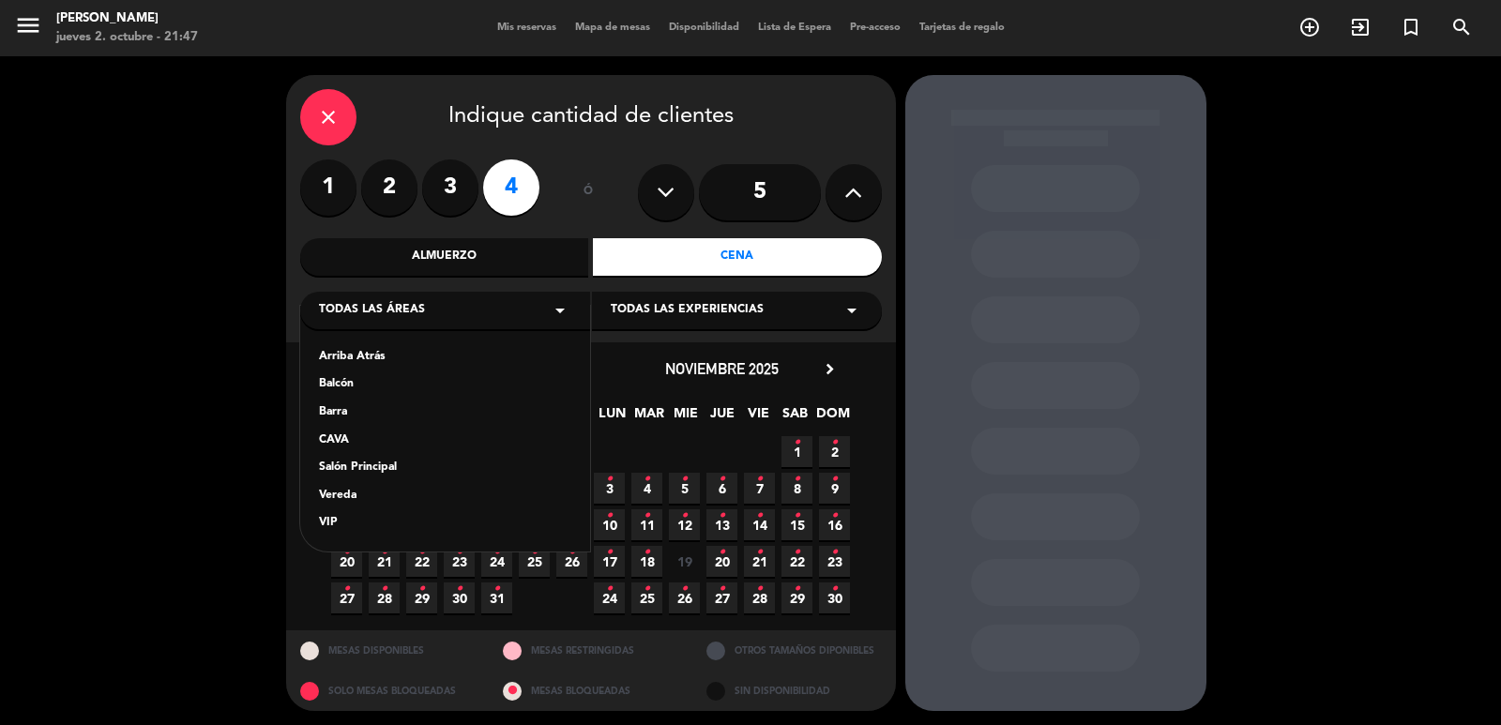
click at [349, 498] on div "Vereda" at bounding box center [445, 496] width 252 height 19
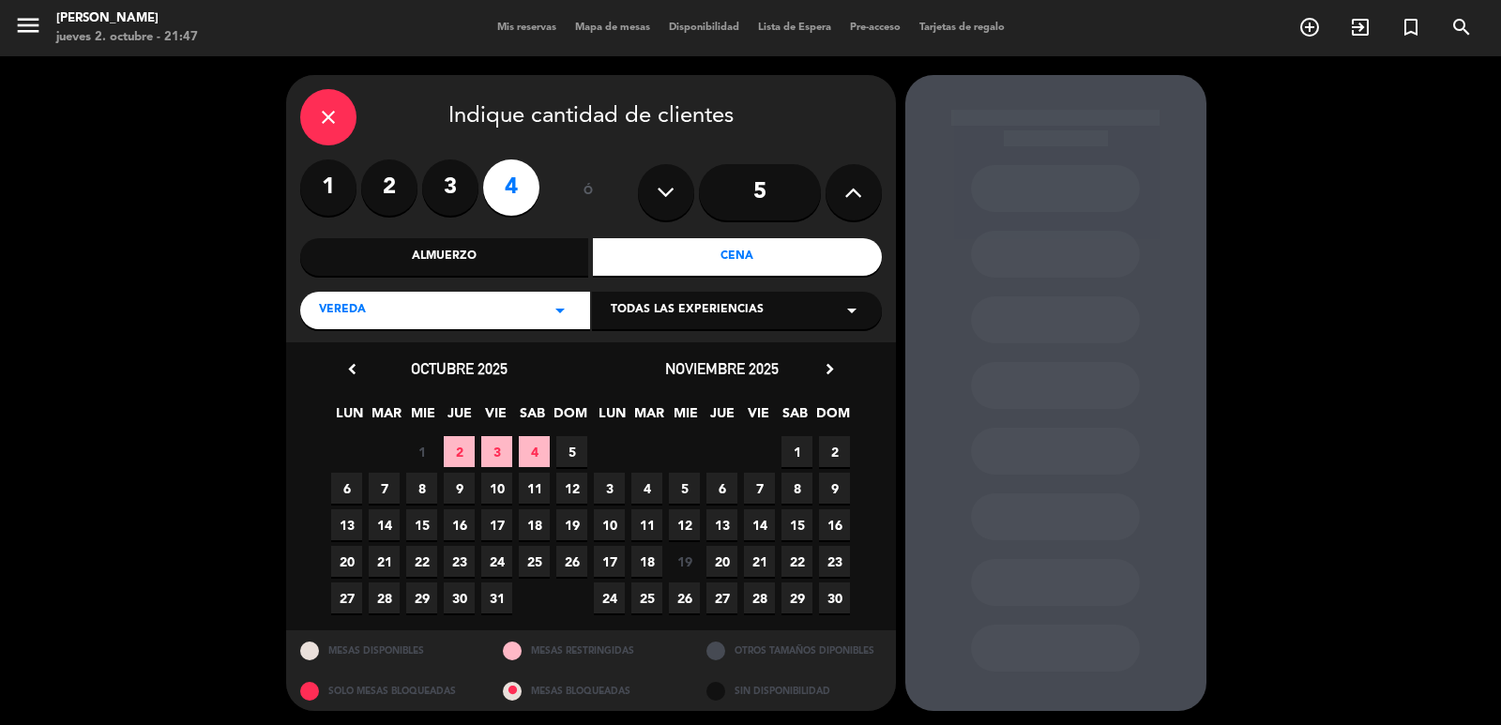
click at [384, 483] on span "7" at bounding box center [384, 488] width 31 height 31
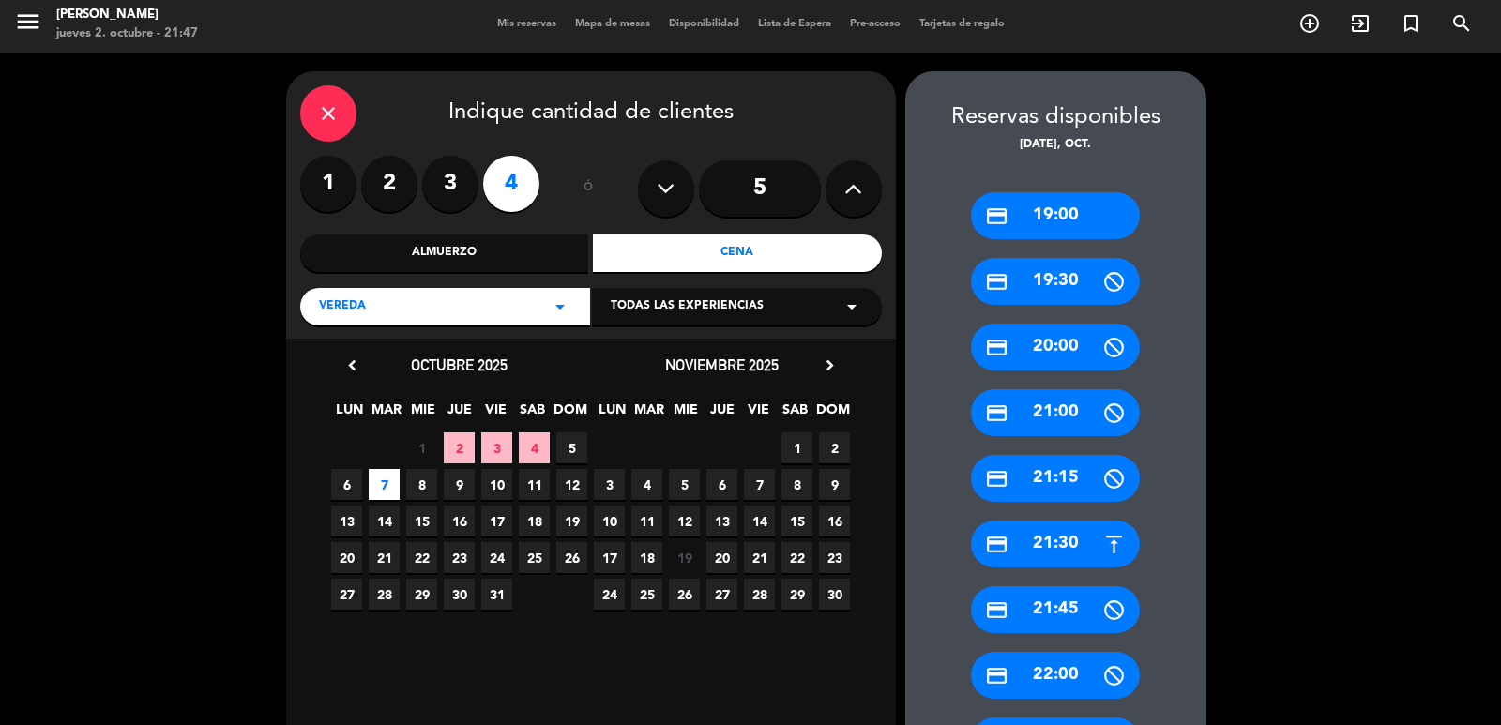
click at [1071, 542] on div "credit_card 21:30" at bounding box center [1055, 544] width 169 height 47
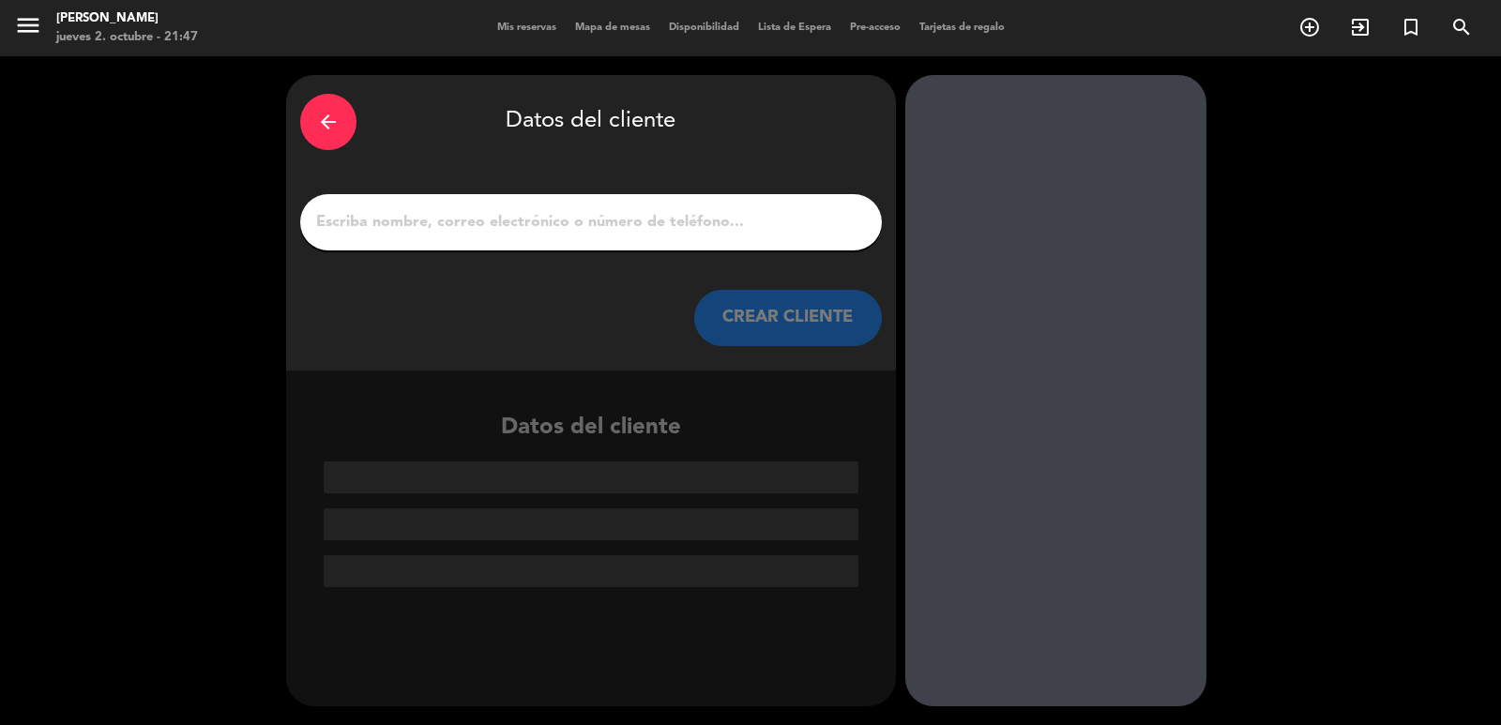
scroll to position [0, 0]
click at [530, 224] on input "1" at bounding box center [591, 222] width 554 height 26
click at [543, 197] on div at bounding box center [591, 222] width 582 height 56
click at [654, 233] on input "1" at bounding box center [591, 222] width 554 height 26
paste input "[PERSON_NAME]"
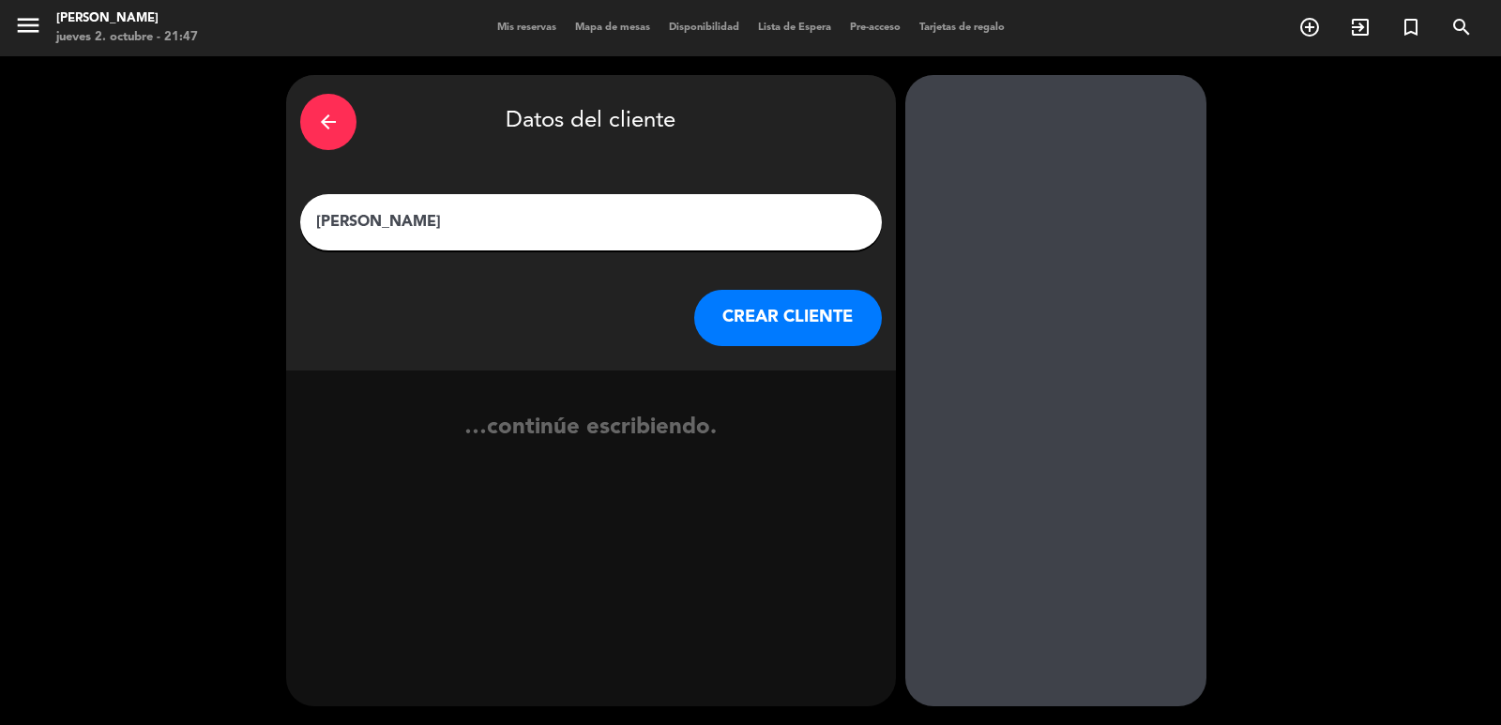
type input "[PERSON_NAME]"
click at [774, 310] on button "CREAR CLIENTE" at bounding box center [788, 318] width 188 height 56
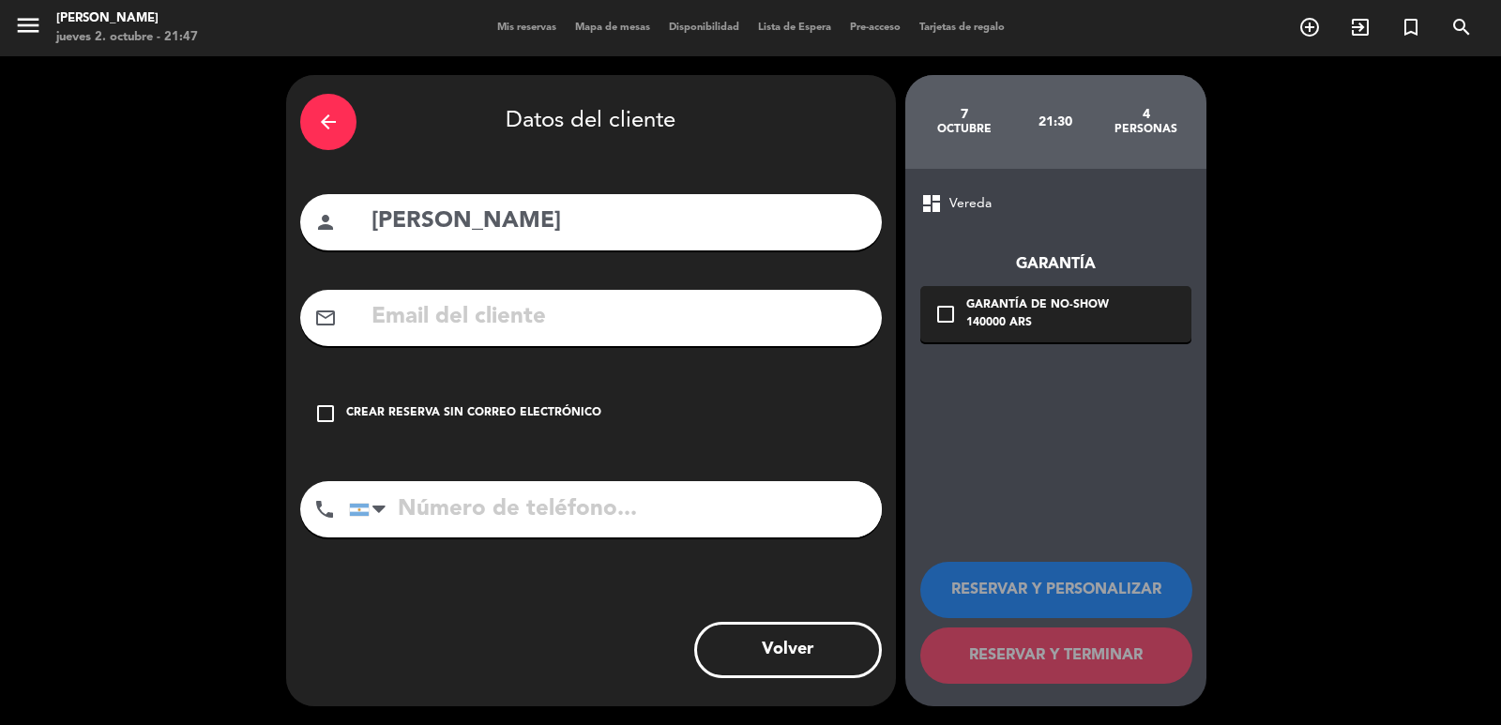
click at [548, 334] on input "text" at bounding box center [619, 317] width 498 height 38
paste input "[EMAIL_ADDRESS][DOMAIN_NAME]"
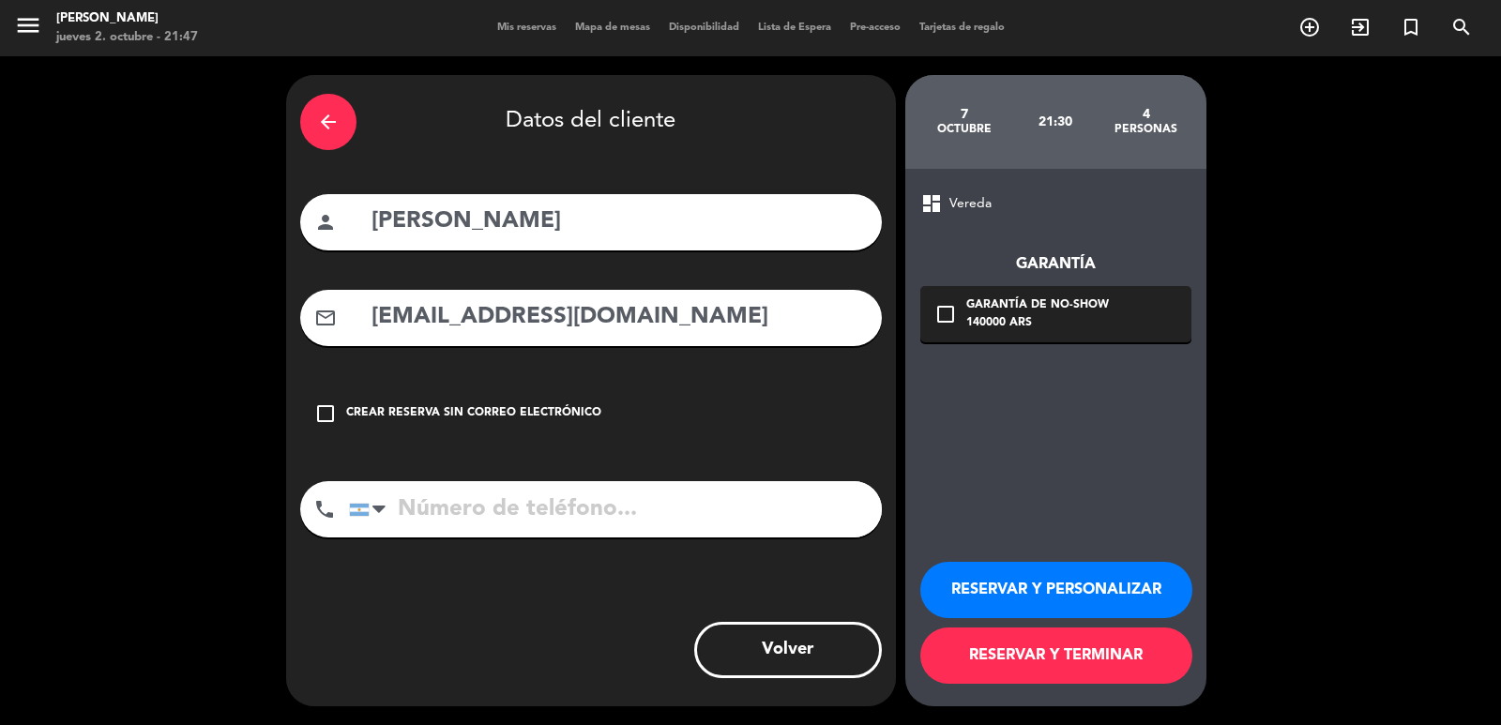
type input "[EMAIL_ADDRESS][DOMAIN_NAME]"
click at [556, 502] on input "tel" at bounding box center [615, 509] width 533 height 56
paste input "1131880435"
type input "1131880435"
click at [955, 309] on icon "check_box_outline_blank" at bounding box center [946, 314] width 23 height 23
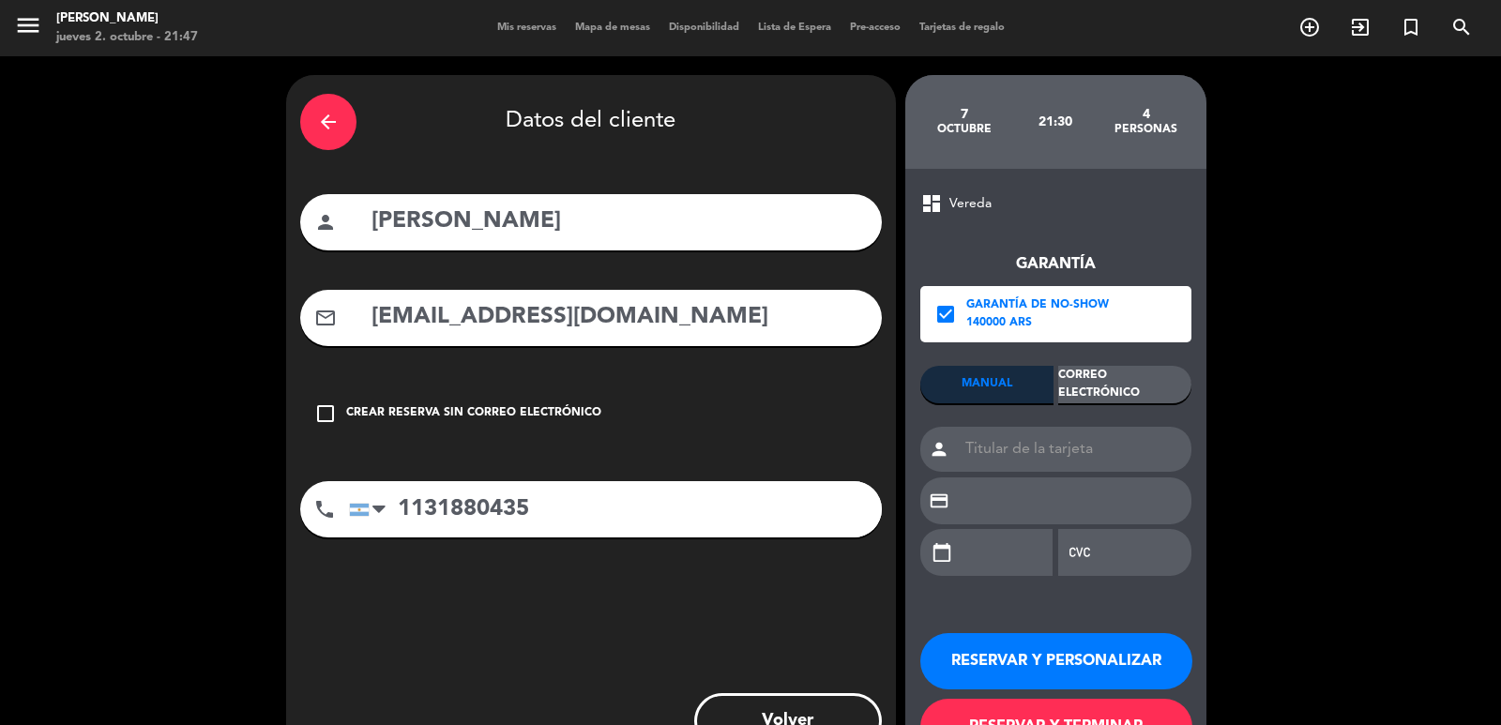
click at [1120, 374] on div "Correo Electrónico" at bounding box center [1124, 385] width 133 height 38
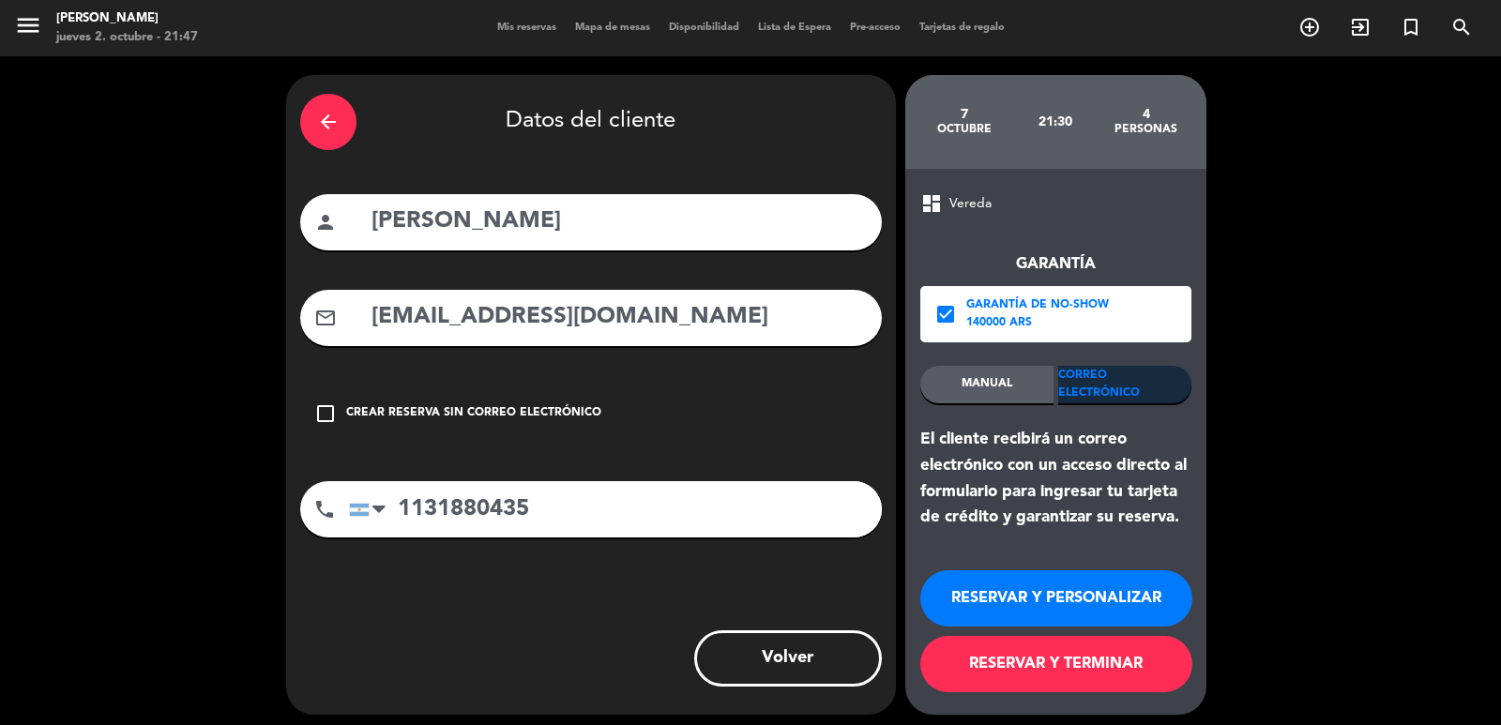
click at [1094, 596] on button "RESERVAR Y PERSONALIZAR" at bounding box center [1056, 598] width 272 height 56
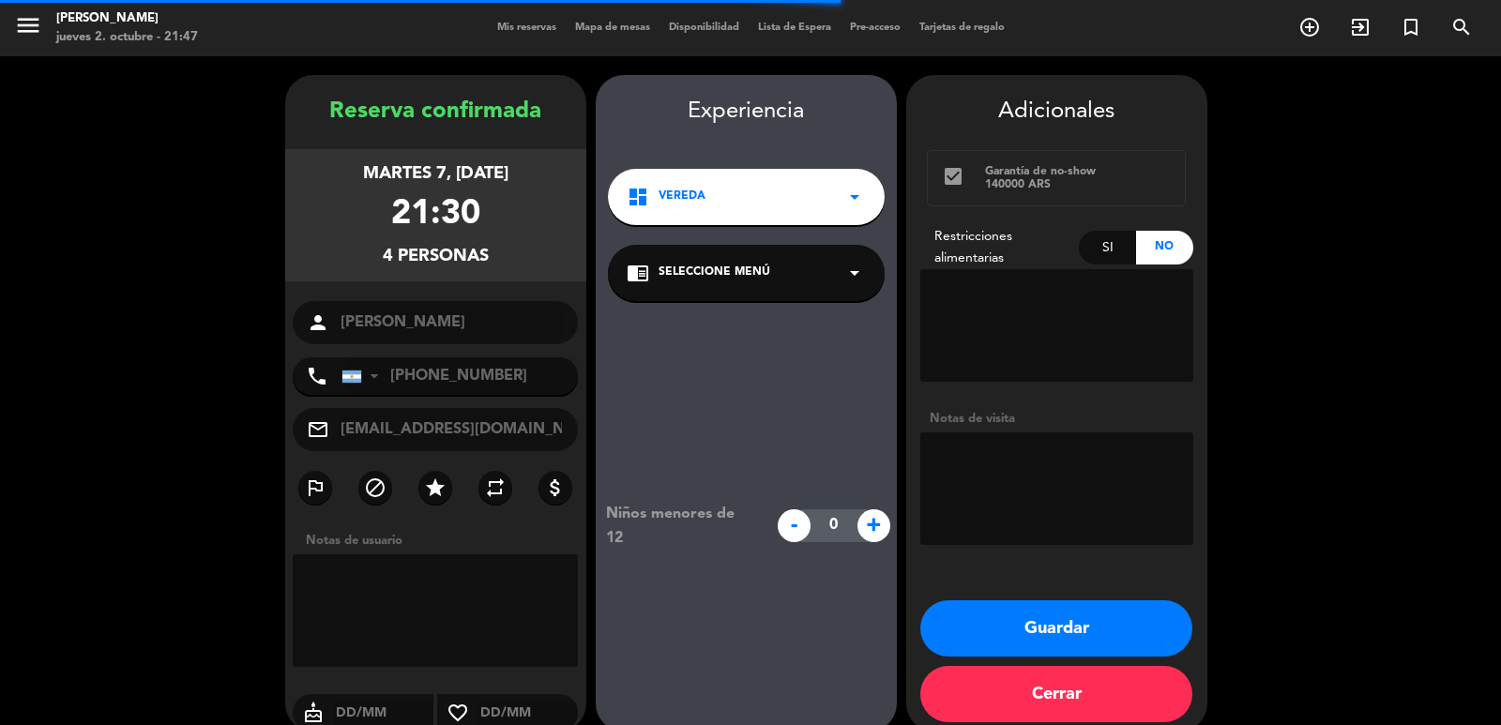
scroll to position [25, 0]
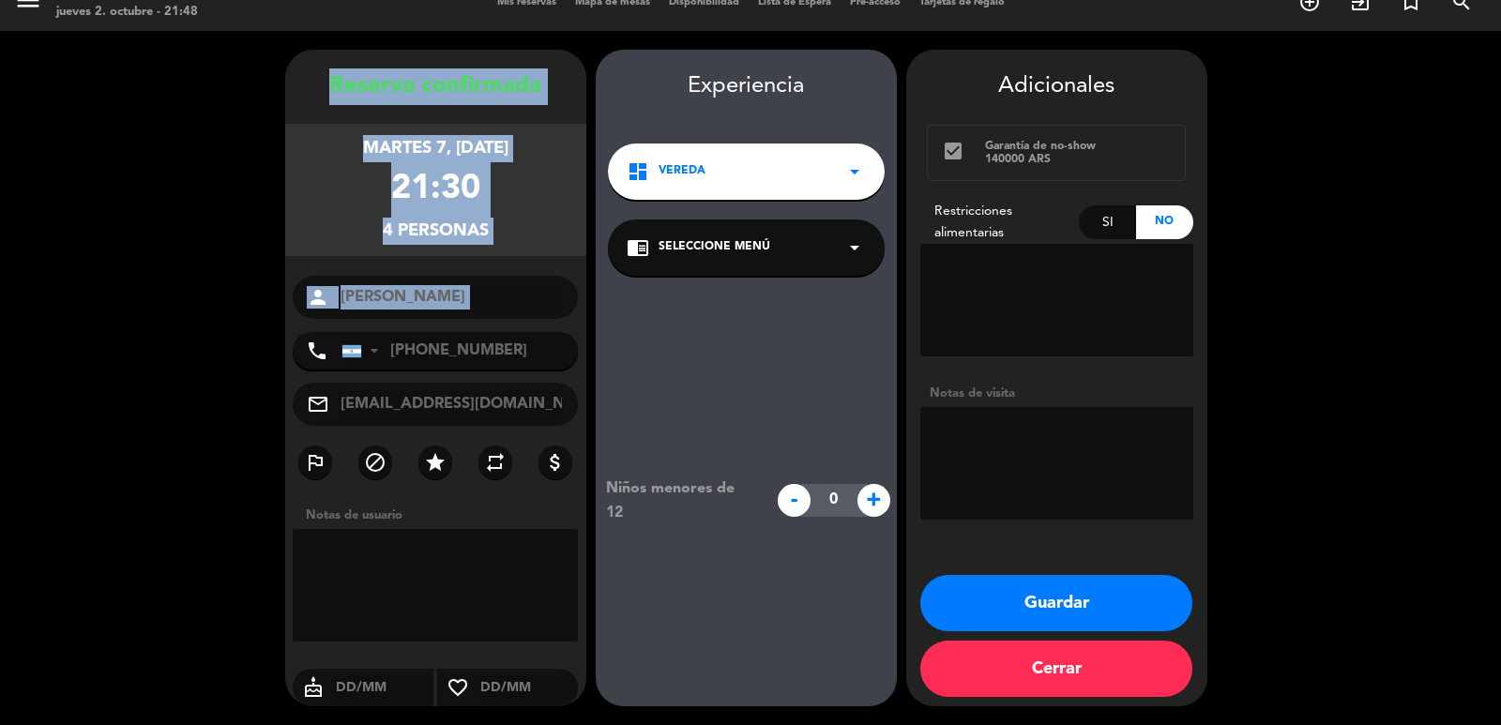
drag, startPoint x: 330, startPoint y: 87, endPoint x: 532, endPoint y: 322, distance: 309.4
click at [532, 322] on div "Reserva confirmada martes 7, [DATE] 21:30 4 personas person [PERSON_NAME] phone…" at bounding box center [435, 396] width 301 height 657
copy div "Reserva confirmada martes 7, [DATE] 21:30 4 personas person"
click at [1038, 590] on button "Guardar" at bounding box center [1056, 603] width 272 height 56
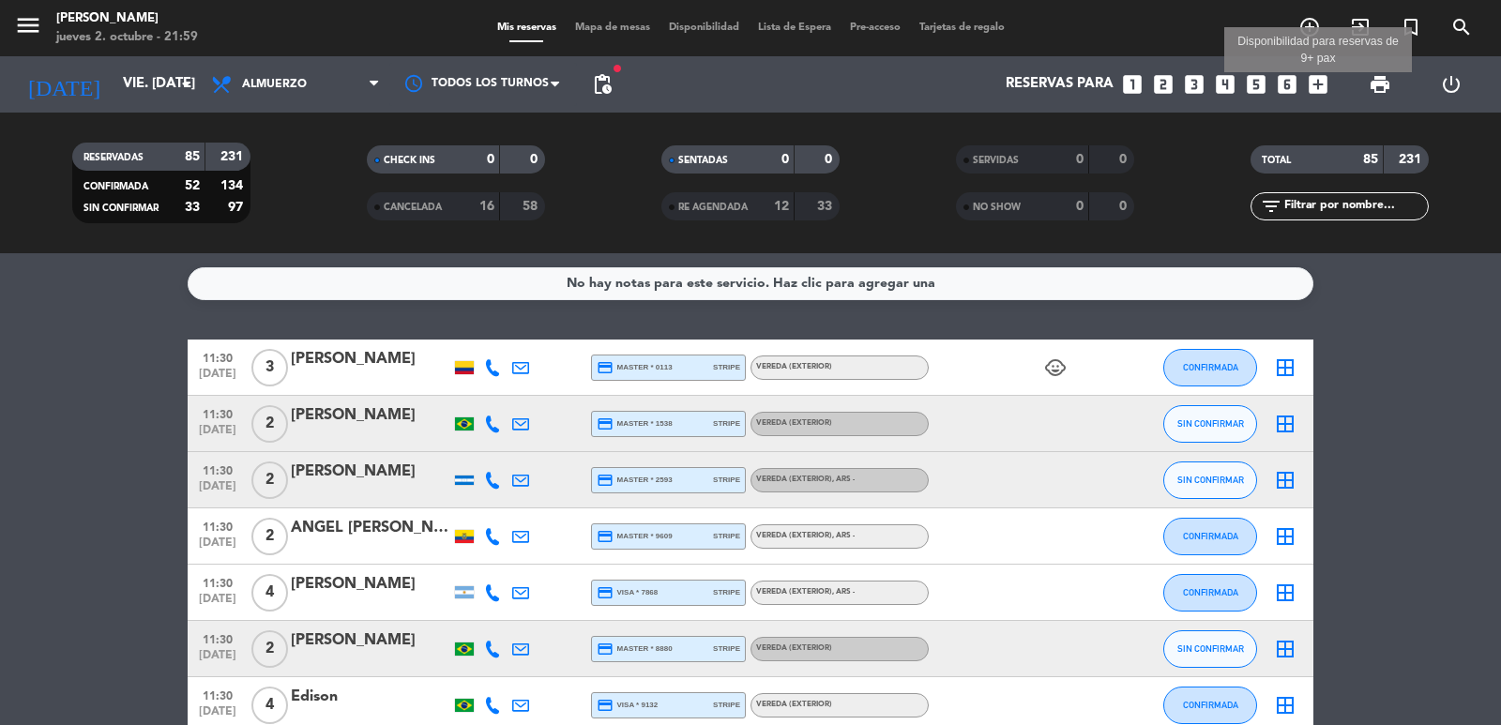
click at [1317, 84] on icon "add_box" at bounding box center [1318, 84] width 24 height 24
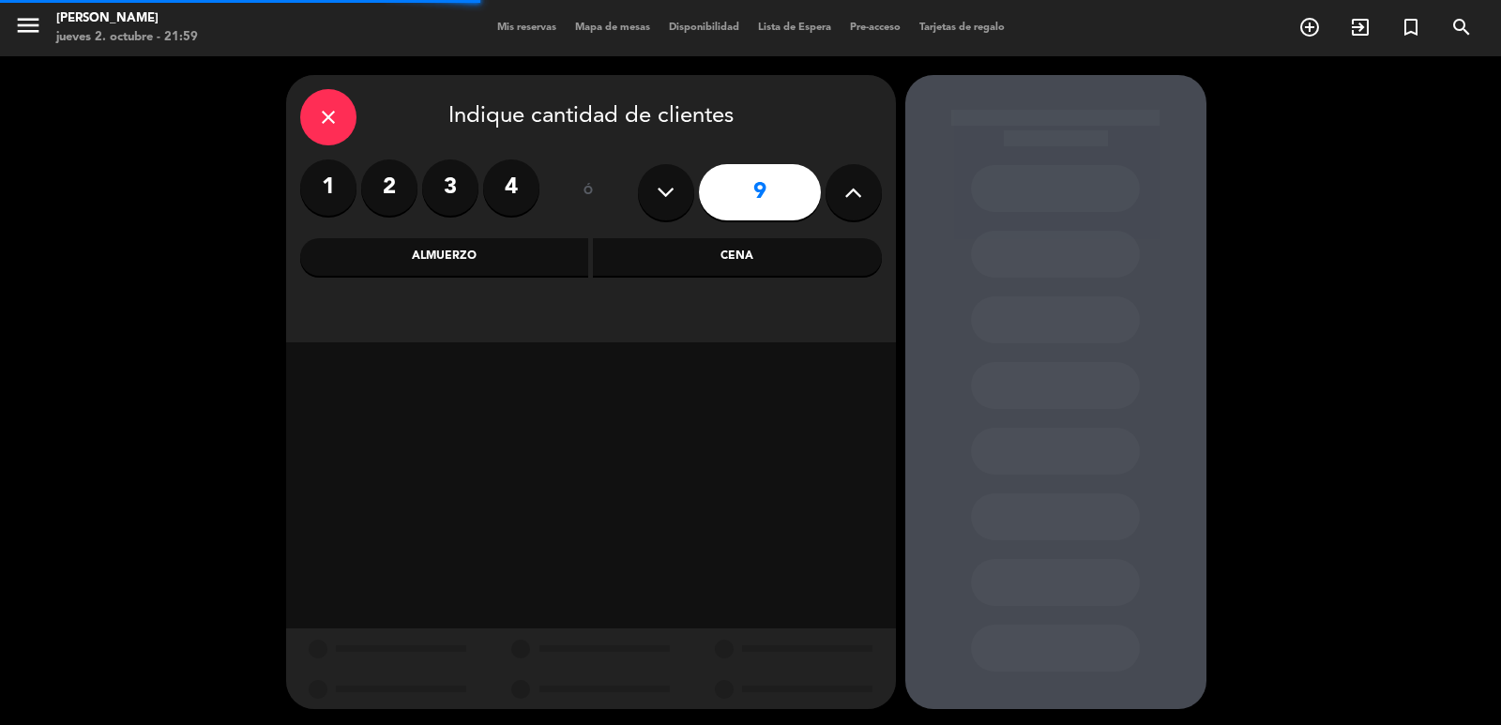
click at [841, 197] on button at bounding box center [854, 192] width 56 height 56
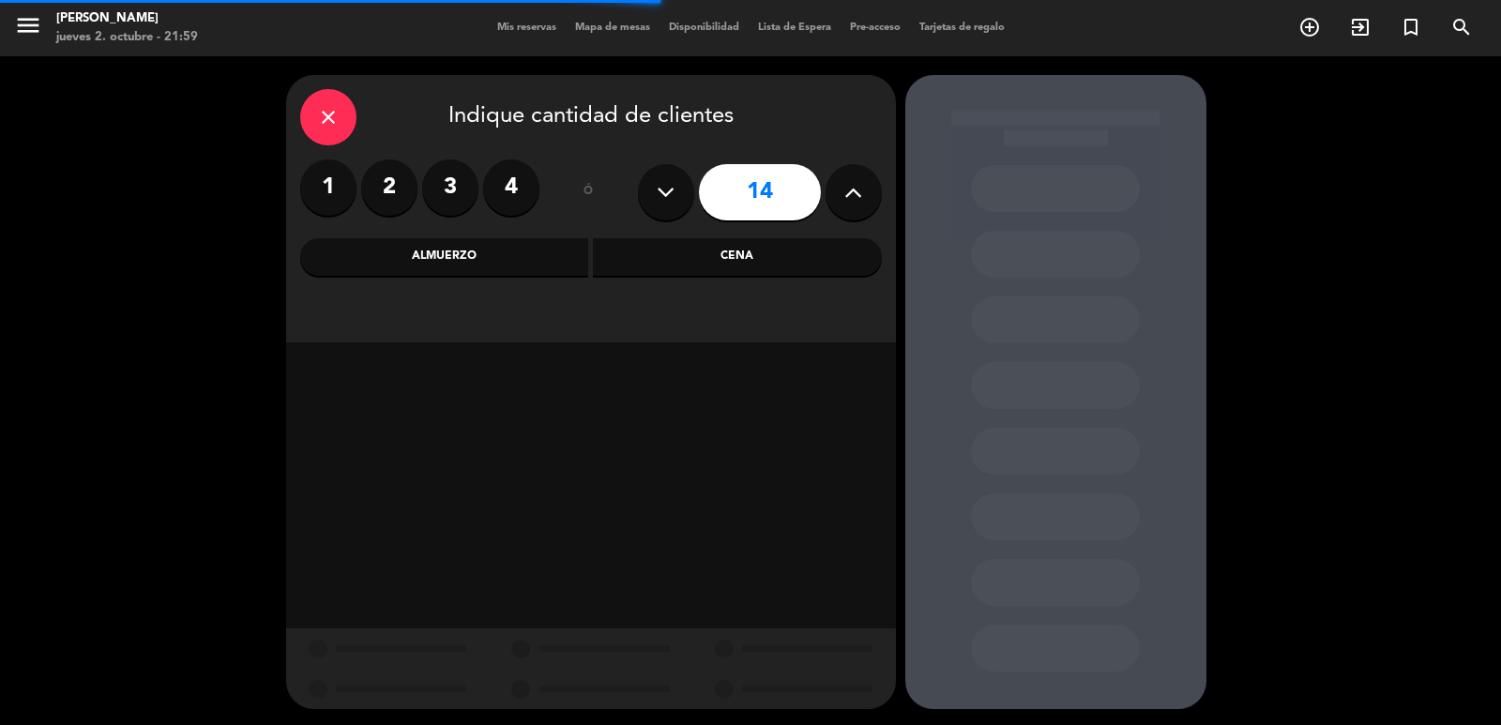
click at [841, 197] on button at bounding box center [854, 192] width 56 height 56
click at [838, 199] on button at bounding box center [854, 192] width 56 height 56
click at [840, 199] on button at bounding box center [854, 192] width 56 height 56
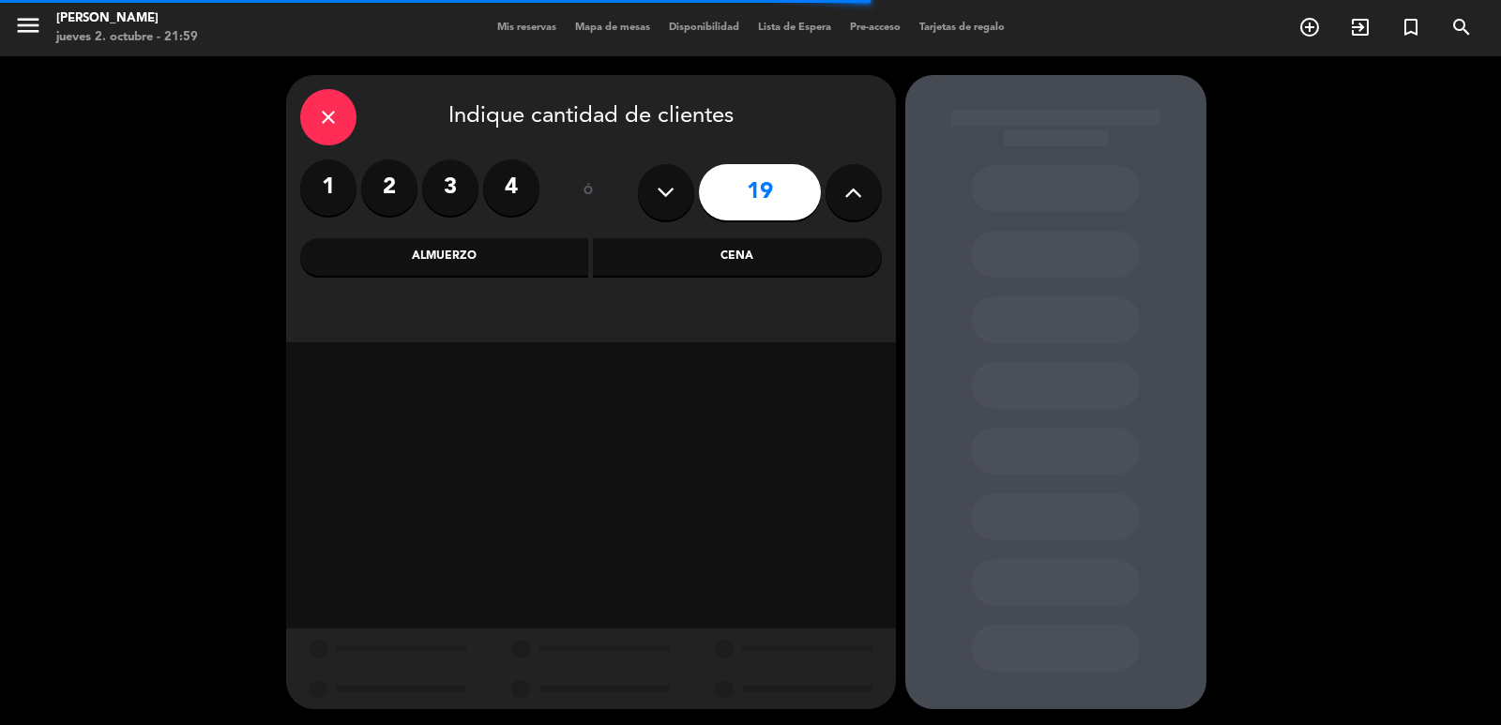
click at [844, 199] on button at bounding box center [854, 192] width 56 height 56
type input "20"
click at [636, 259] on div "Cena" at bounding box center [737, 257] width 289 height 38
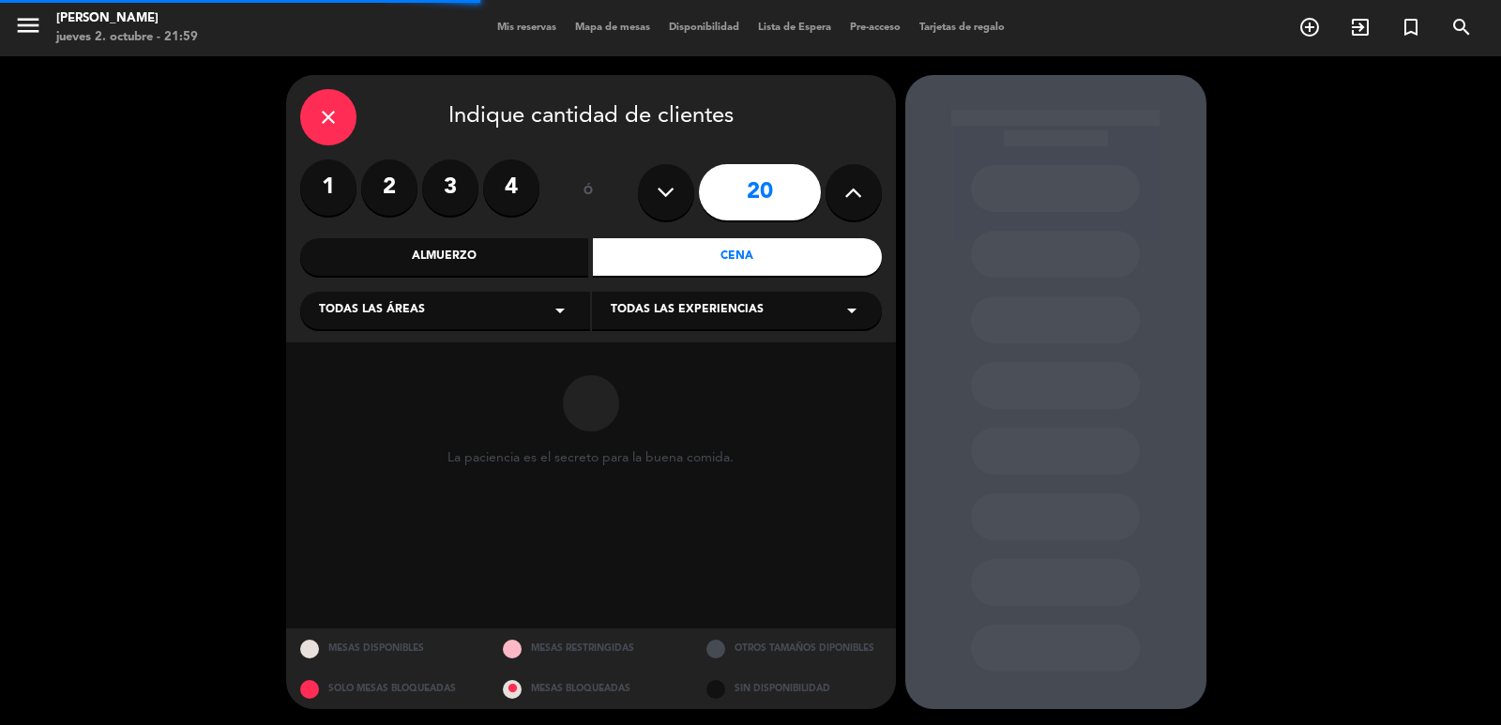
click at [542, 236] on div "close Indique cantidad de clientes 1 2 3 4 ó 20 Almuerzo Cena Todas las áreas a…" at bounding box center [591, 208] width 610 height 267
click at [542, 239] on div "Almuerzo" at bounding box center [444, 257] width 289 height 38
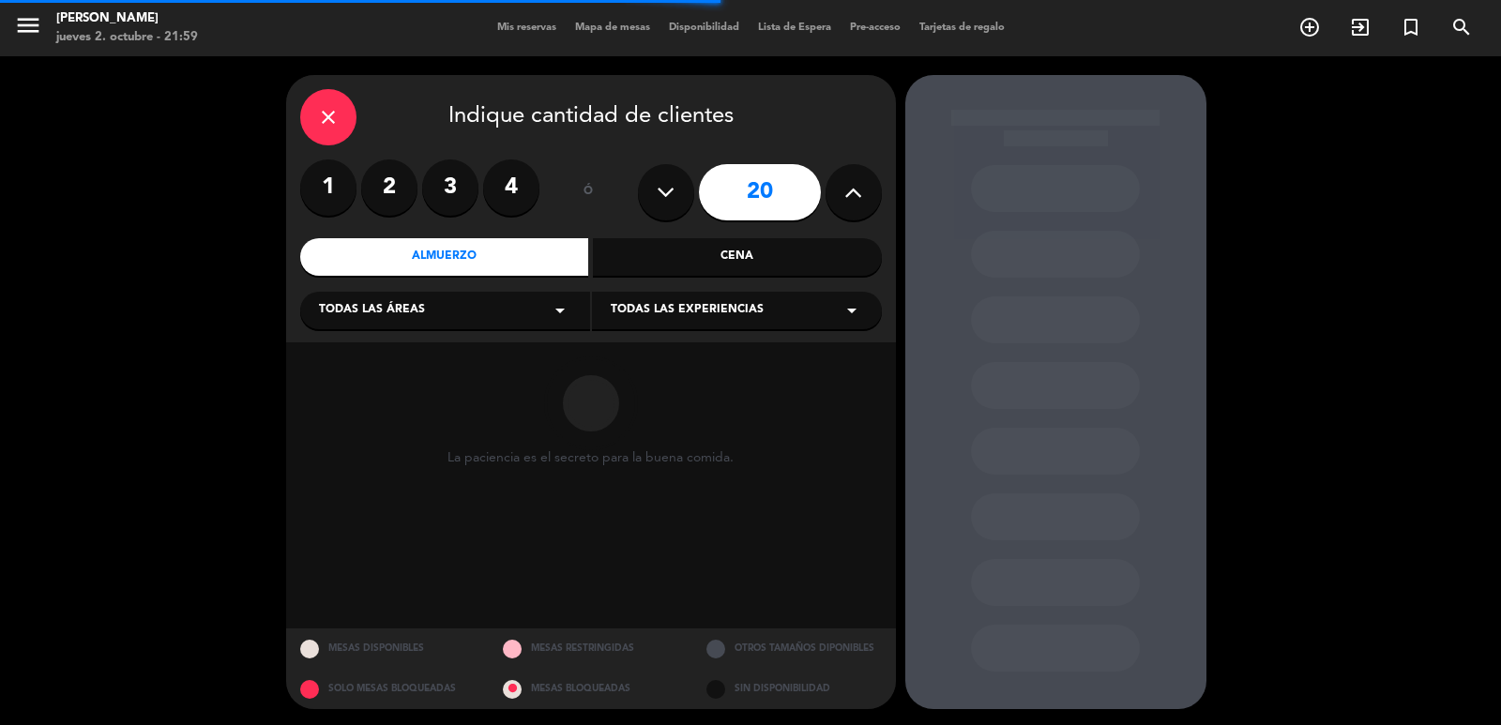
click at [555, 299] on icon "arrow_drop_down" at bounding box center [560, 310] width 23 height 23
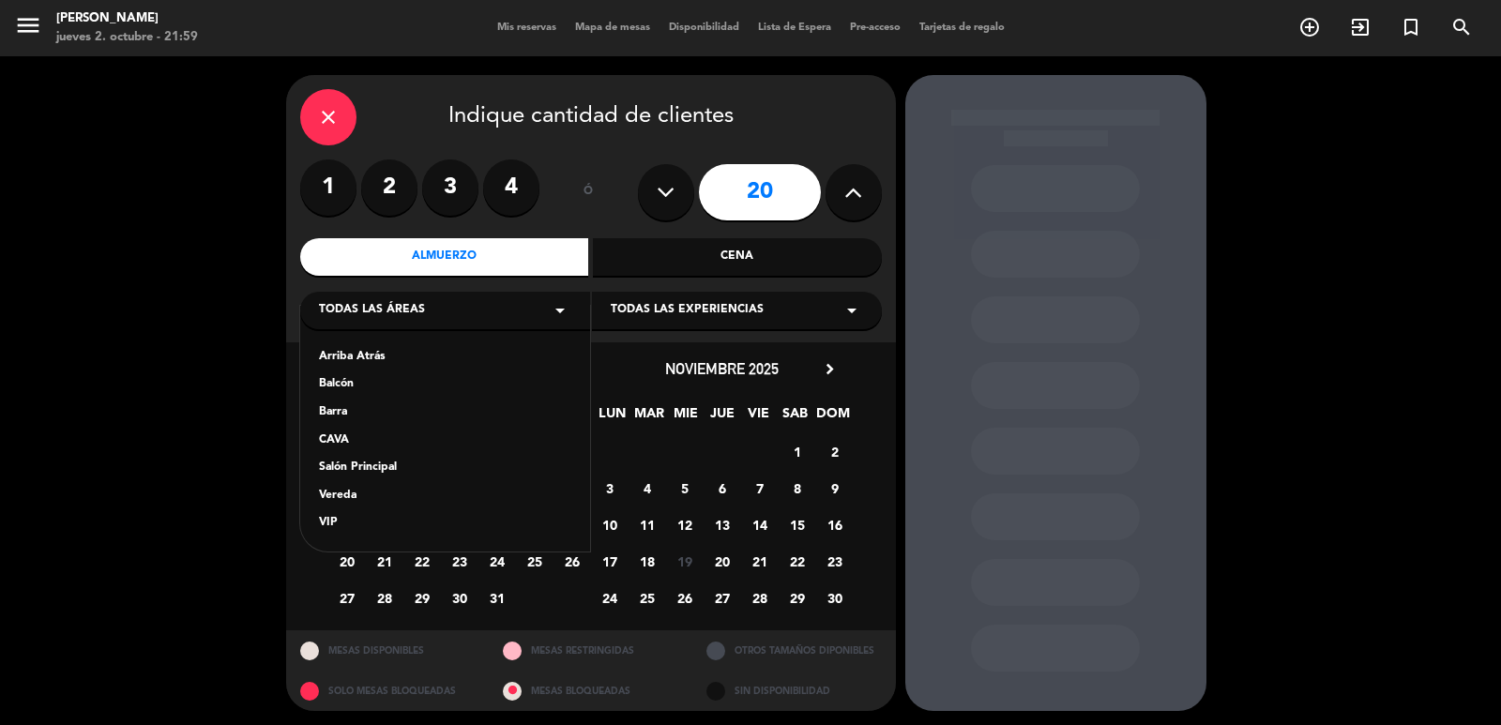
click at [346, 496] on div "Vereda" at bounding box center [445, 496] width 252 height 19
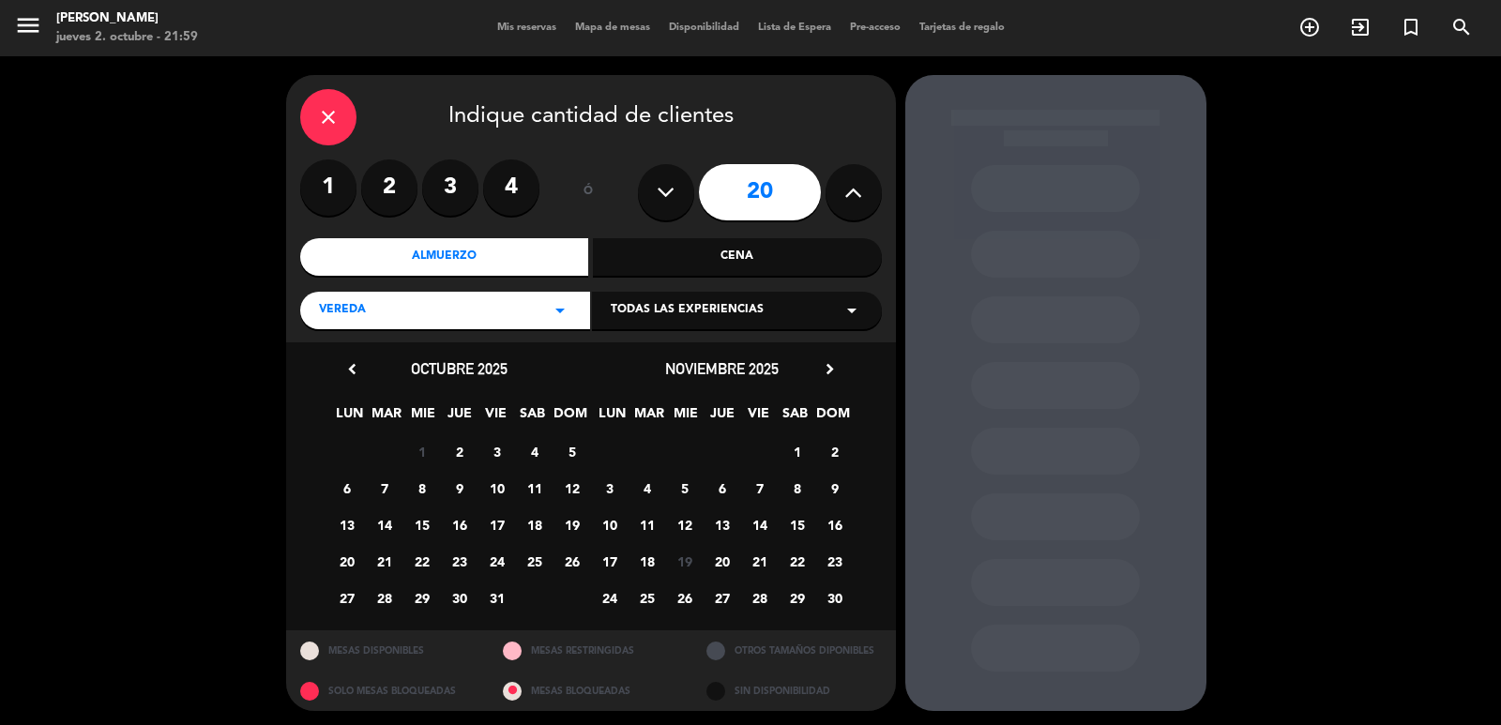
click at [832, 370] on icon "chevron_right" at bounding box center [830, 369] width 20 height 20
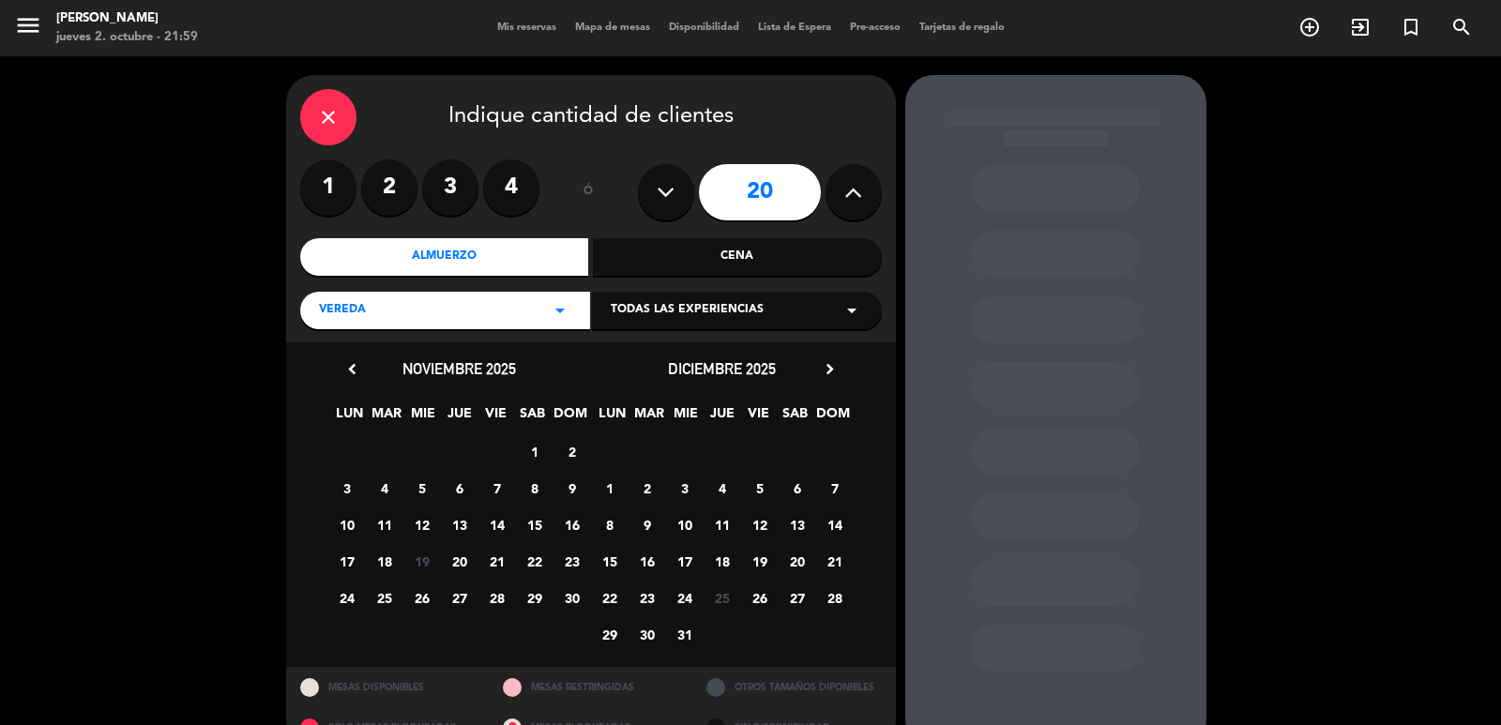
click at [391, 600] on span "25" at bounding box center [384, 598] width 31 height 31
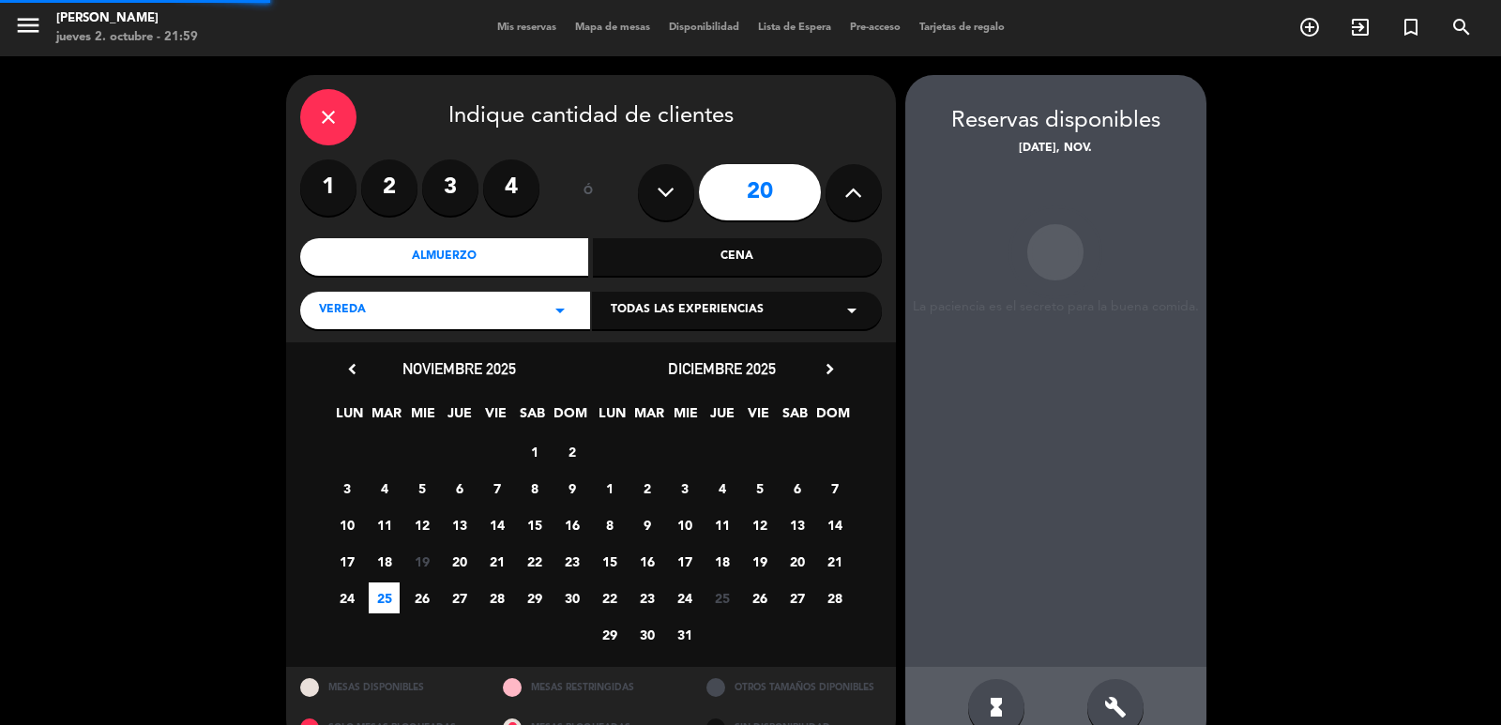
scroll to position [40, 0]
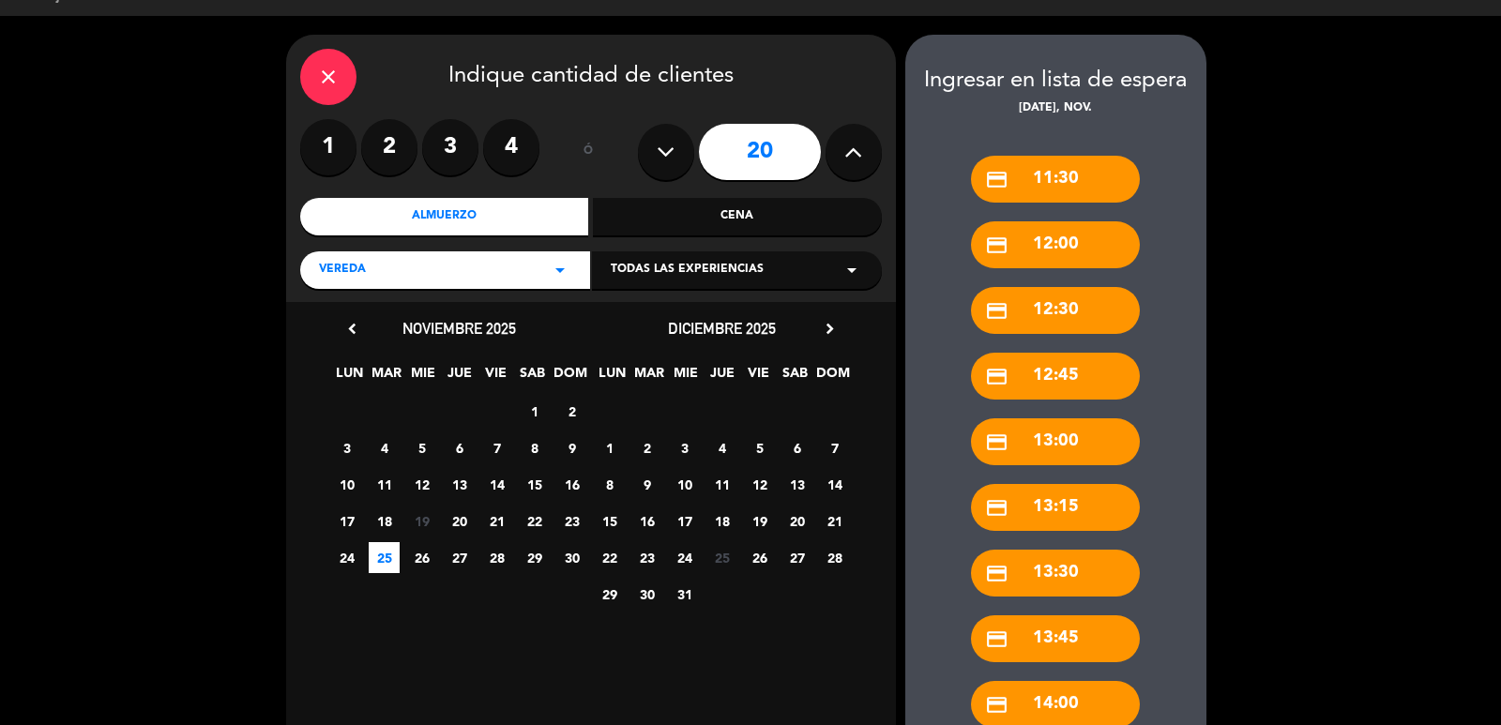
click at [717, 221] on div "Cena" at bounding box center [737, 217] width 289 height 38
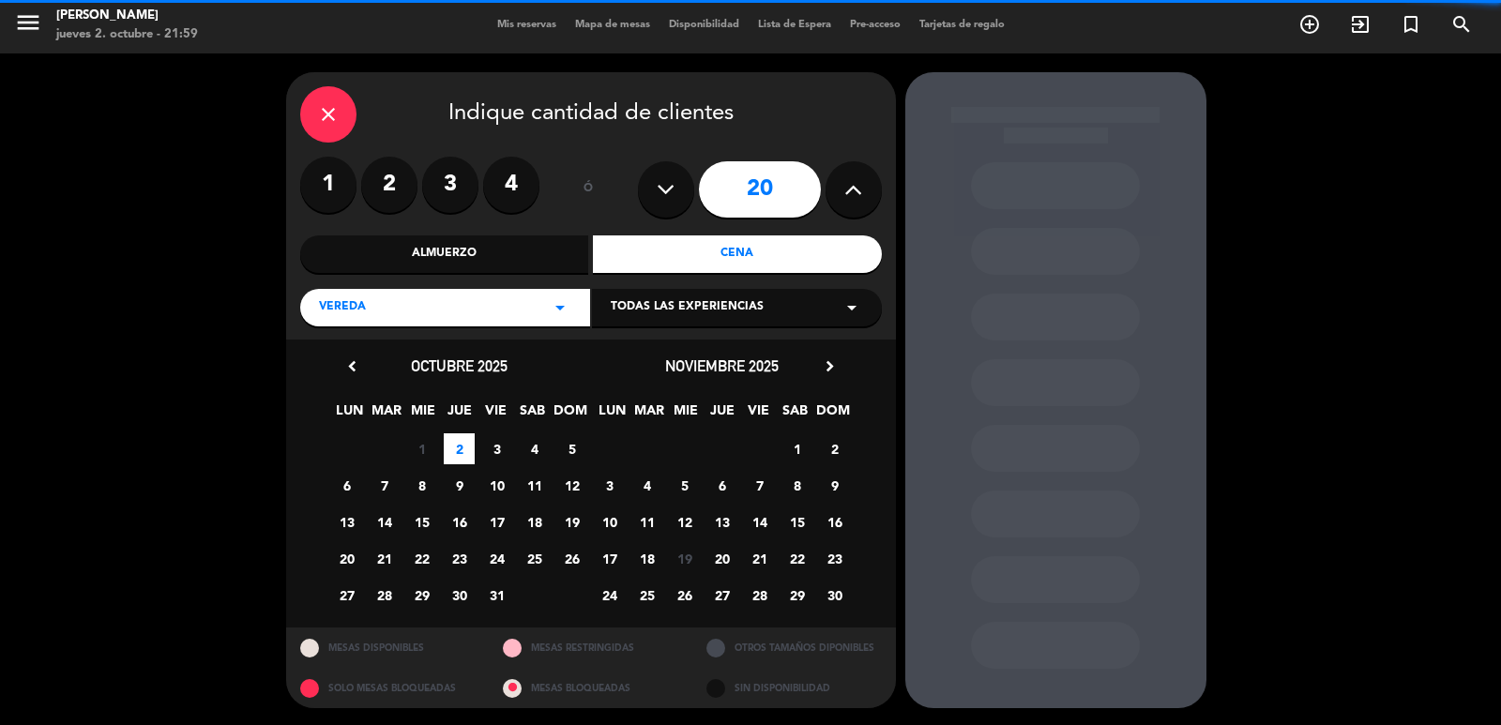
scroll to position [4, 0]
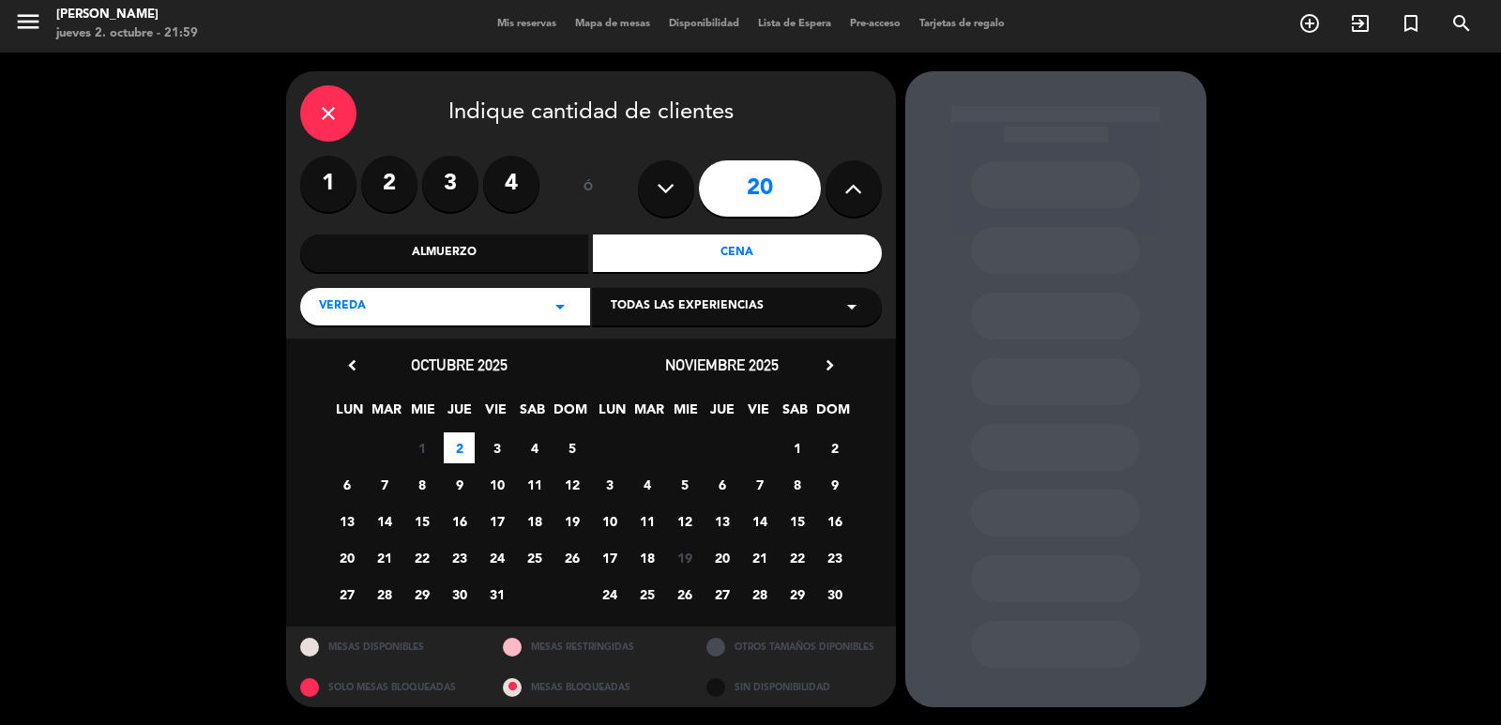
click at [646, 591] on span "25" at bounding box center [646, 594] width 31 height 31
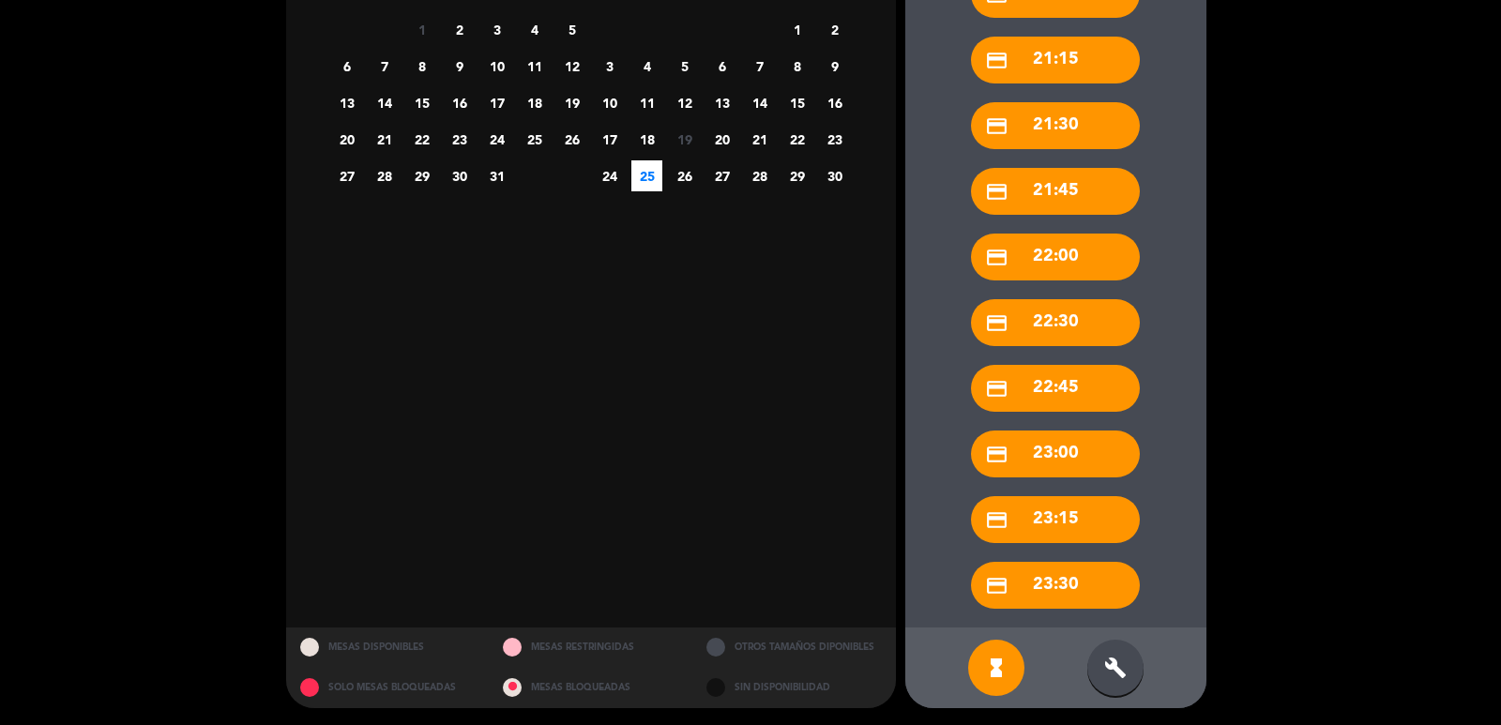
scroll to position [424, 0]
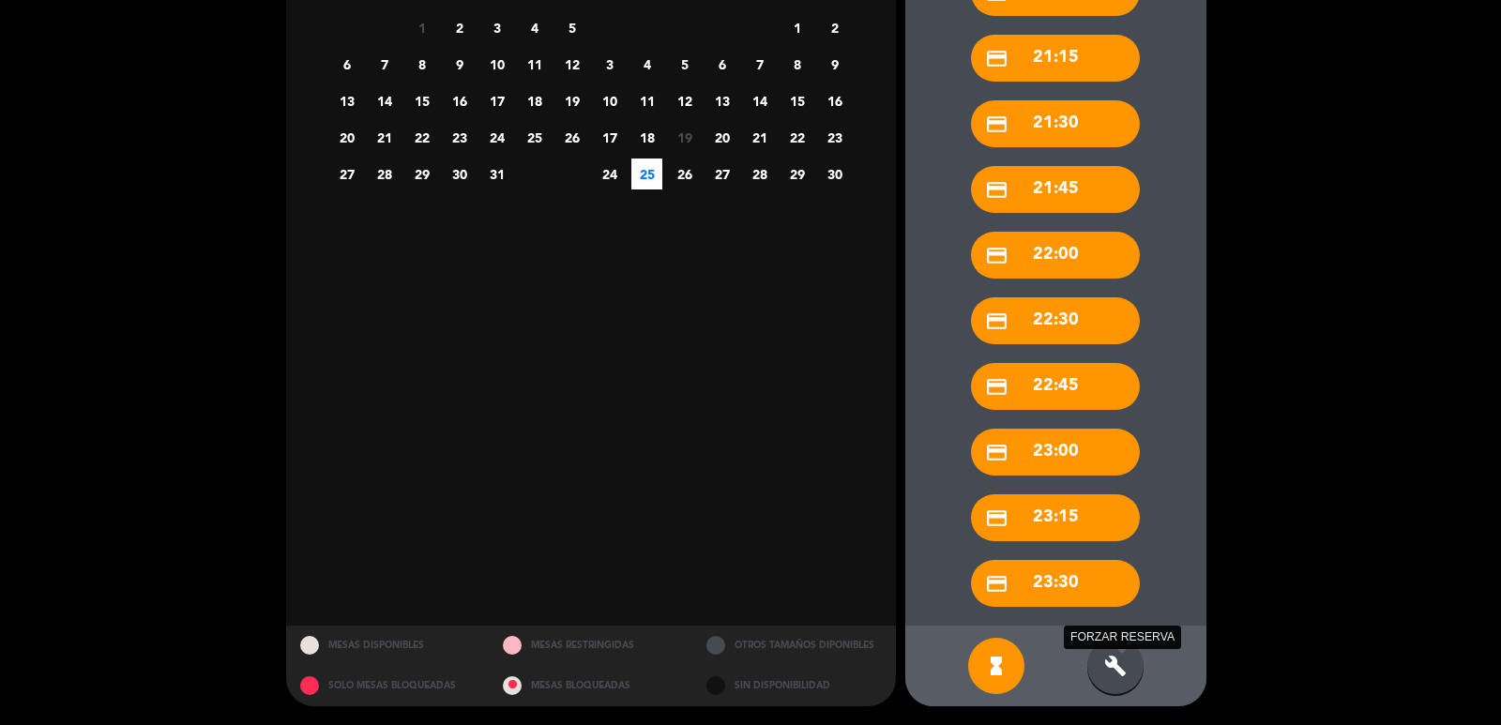
click at [1114, 668] on icon "build" at bounding box center [1115, 666] width 23 height 23
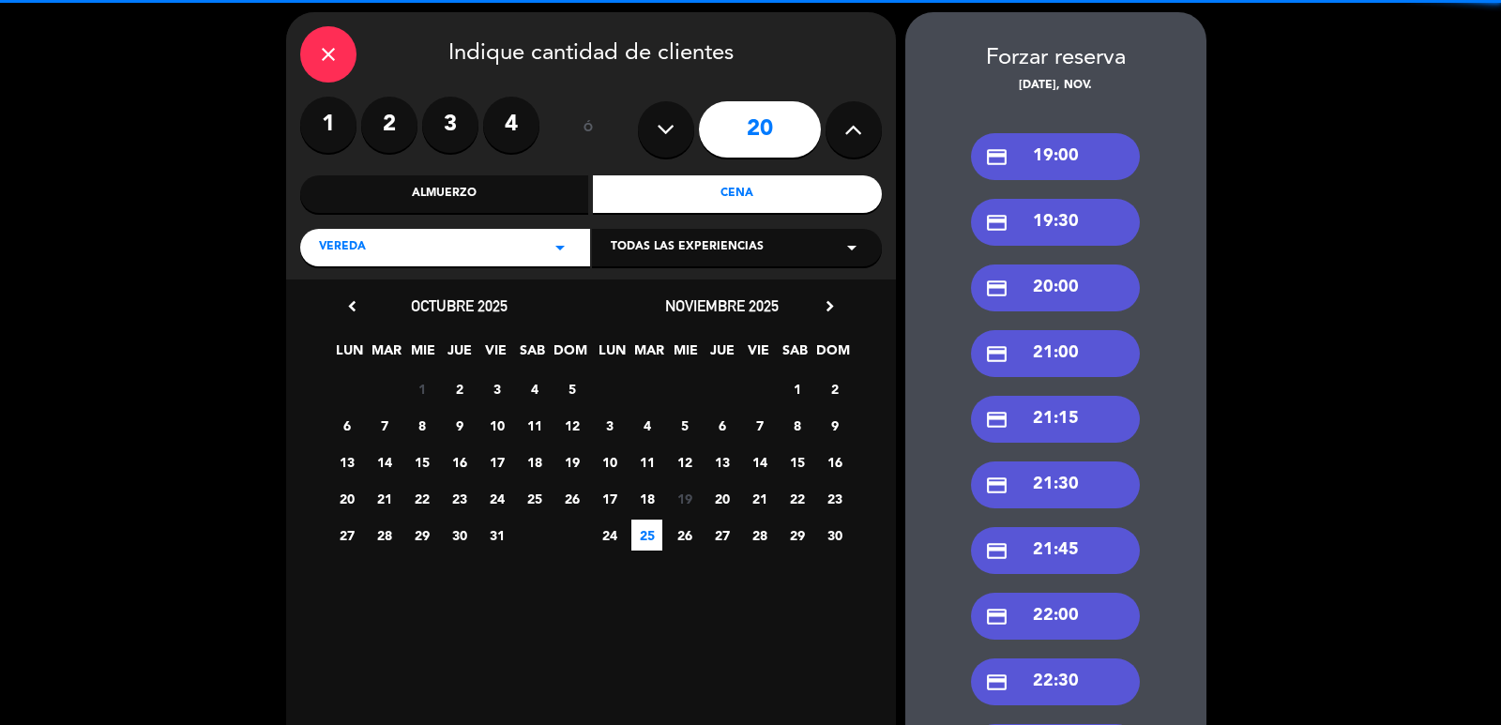
scroll to position [49, 0]
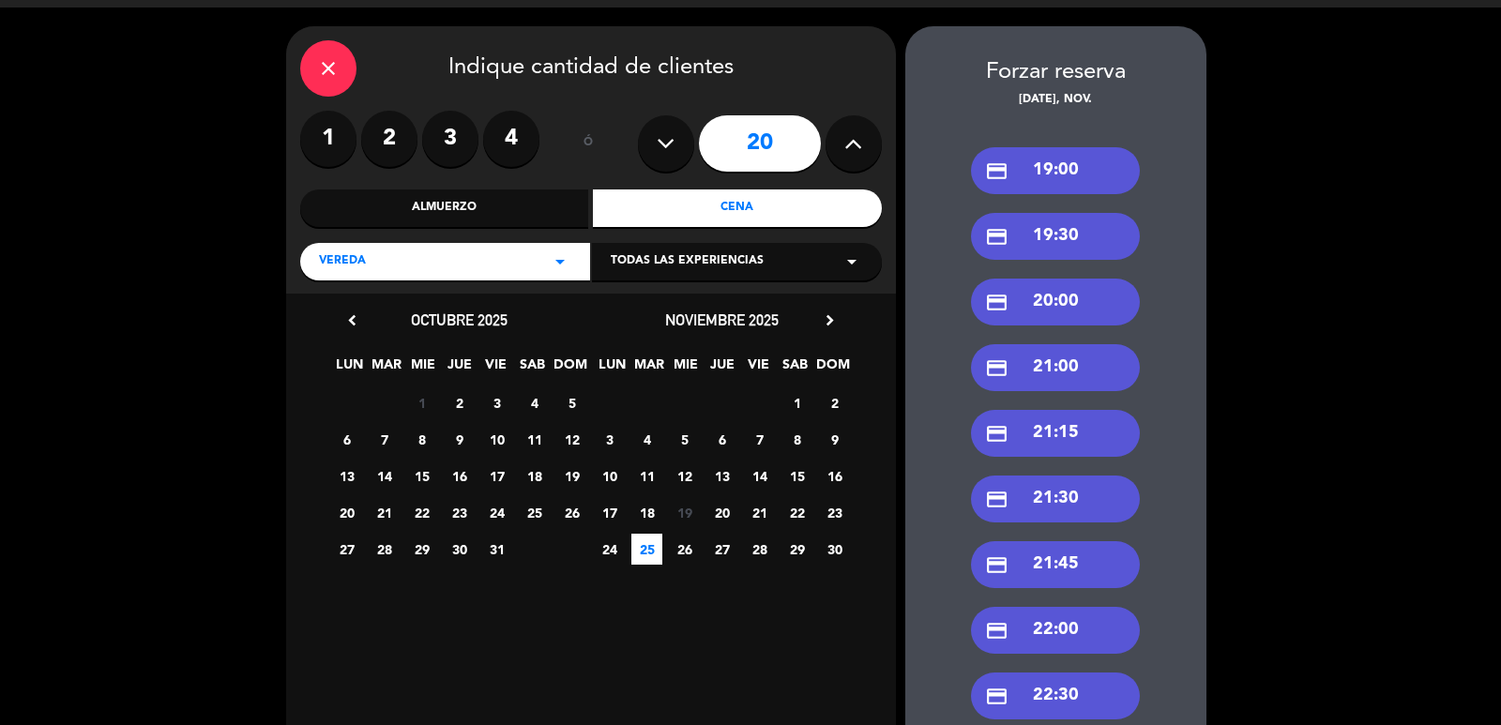
click at [1038, 175] on div "credit_card 19:00" at bounding box center [1055, 170] width 169 height 47
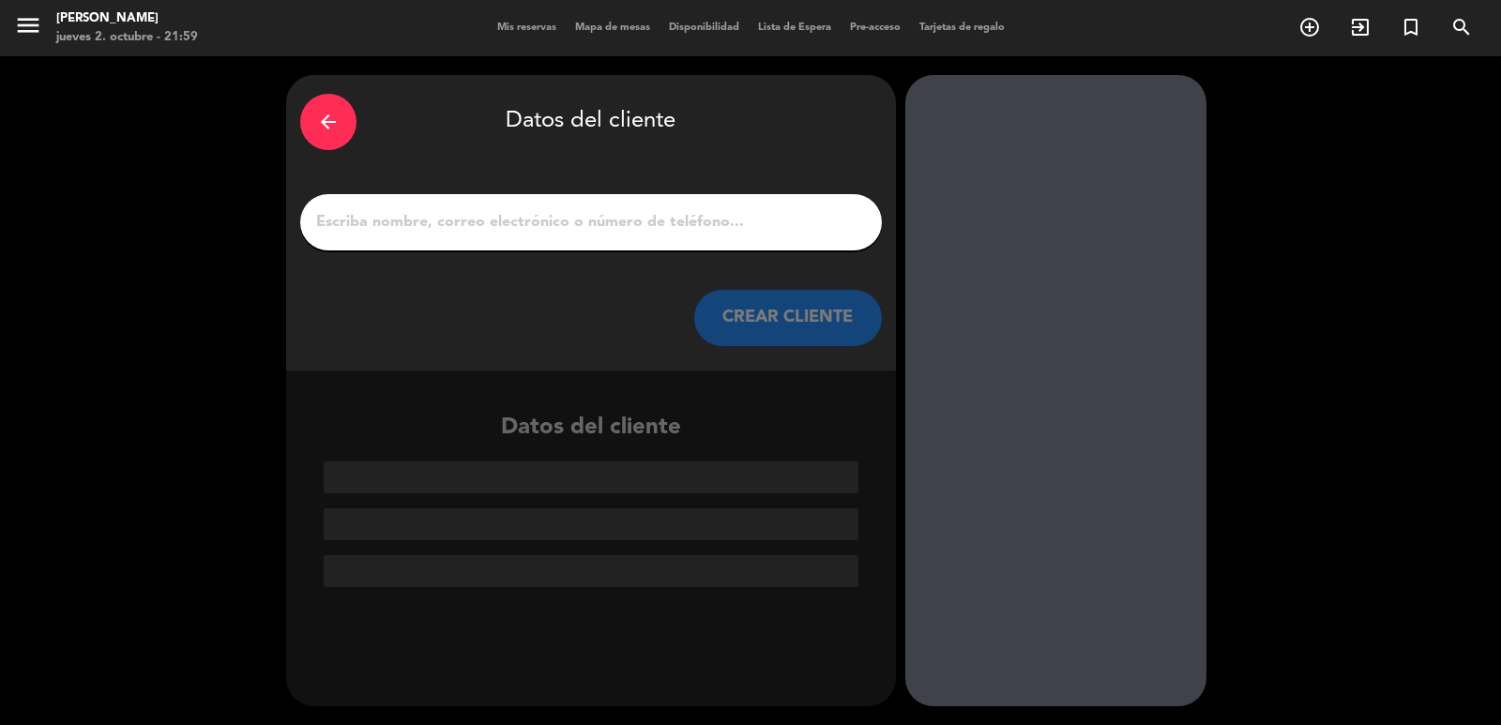
scroll to position [0, 0]
click at [586, 220] on input "1" at bounding box center [591, 222] width 554 height 26
paste input "[PERSON_NAME]"
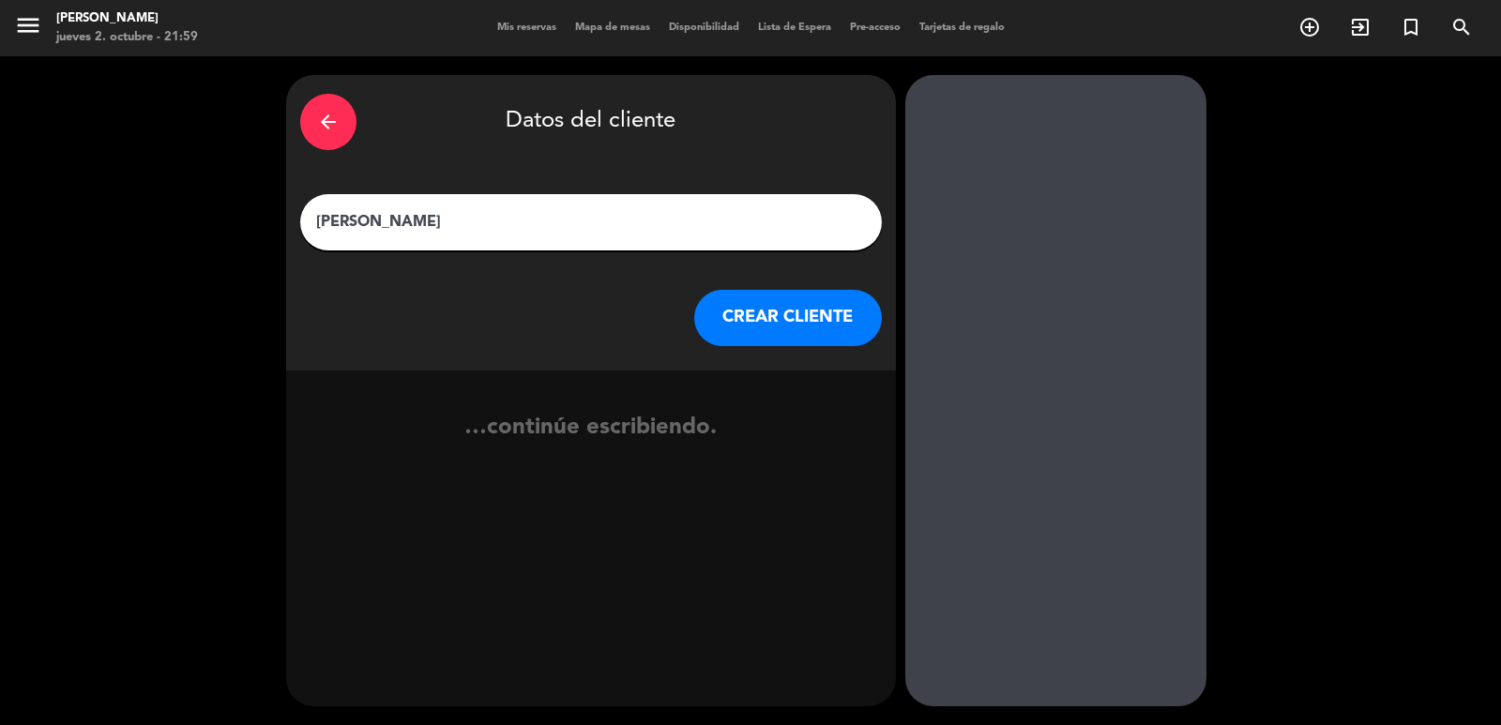
type input "[PERSON_NAME]"
click at [725, 332] on button "CREAR CLIENTE" at bounding box center [788, 318] width 188 height 56
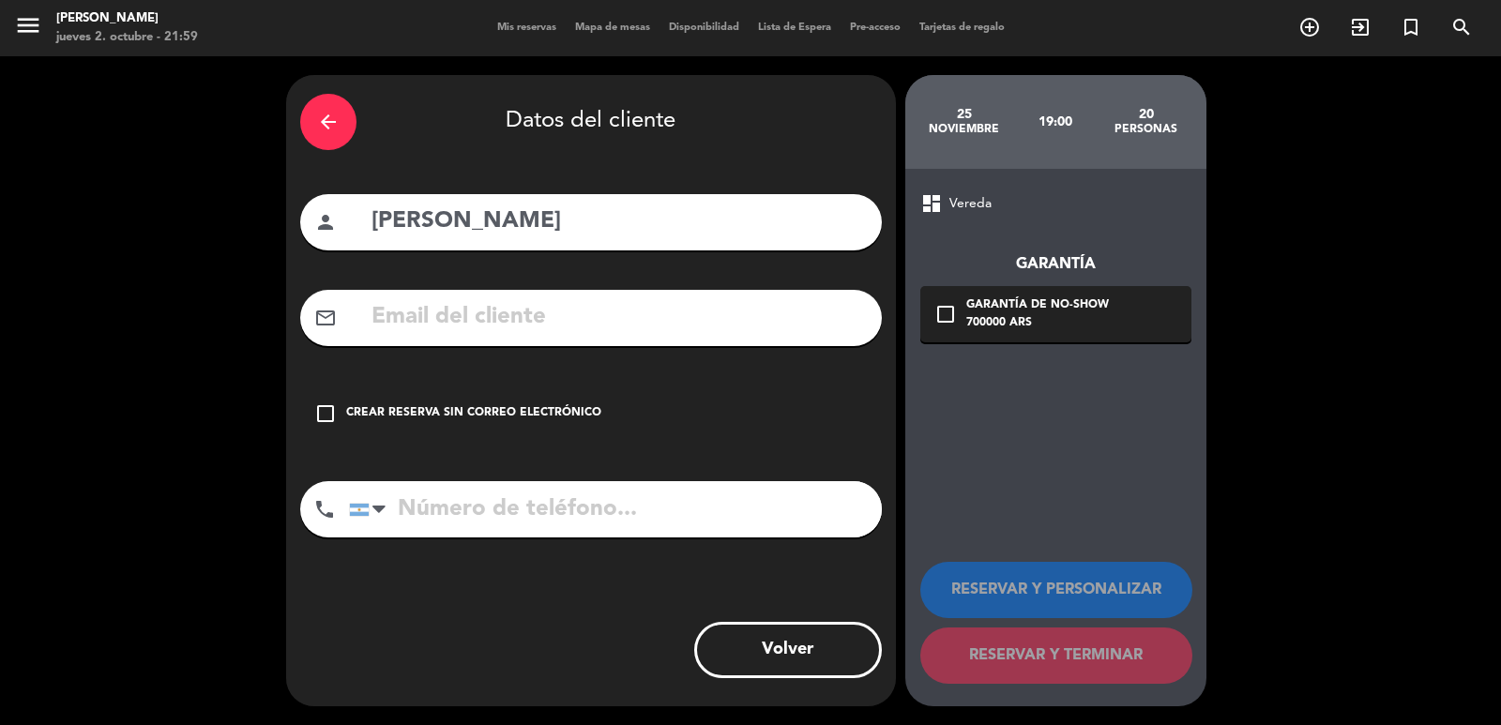
click at [548, 341] on div "mail_outline" at bounding box center [591, 318] width 582 height 56
click at [526, 316] on input "text" at bounding box center [619, 317] width 498 height 38
paste input "[PERSON_NAME][EMAIL_ADDRESS][DOMAIN_NAME]"
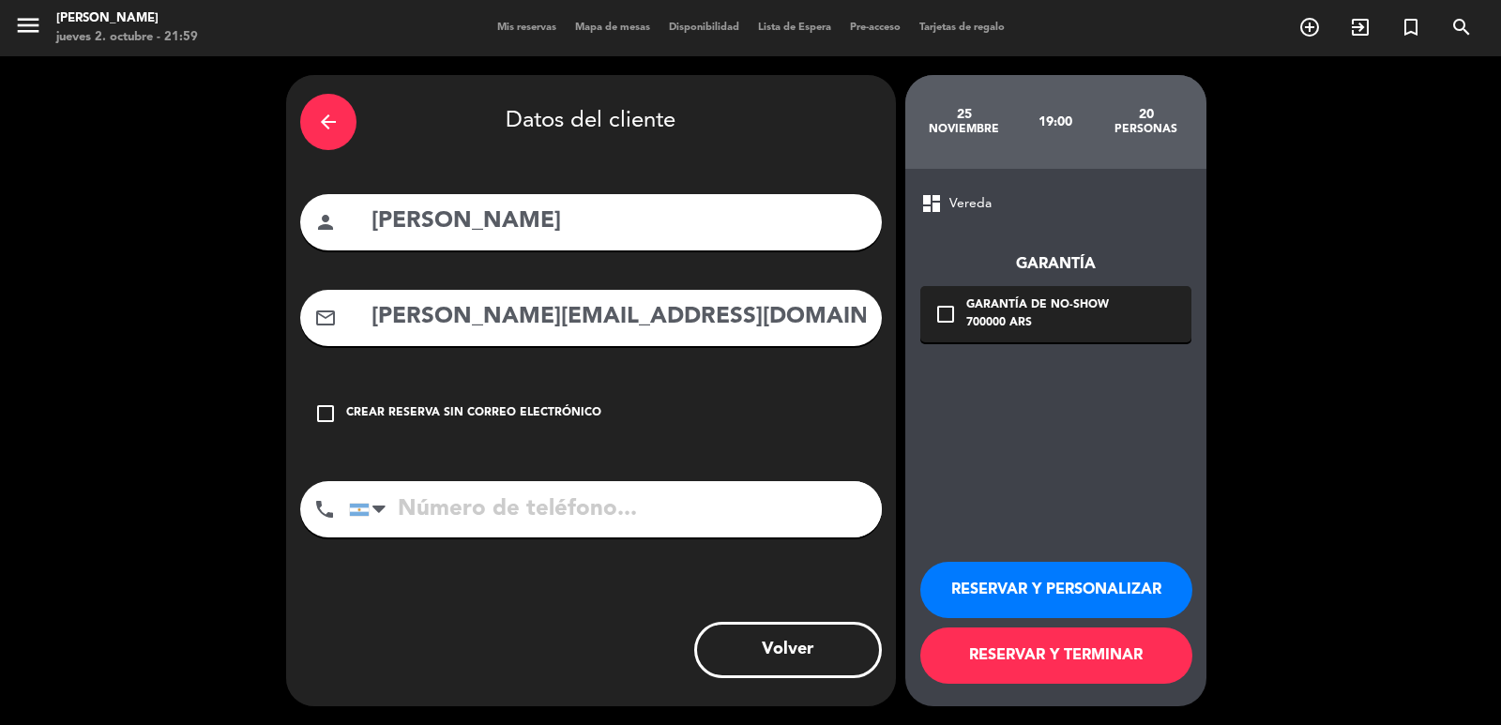
type input "[PERSON_NAME][EMAIL_ADDRESS][DOMAIN_NAME]"
click at [568, 515] on input "tel" at bounding box center [615, 509] width 533 height 56
paste input "[PHONE_NUMBER]"
type input "[PHONE_NUMBER]"
click at [942, 310] on icon "check_box_outline_blank" at bounding box center [946, 314] width 23 height 23
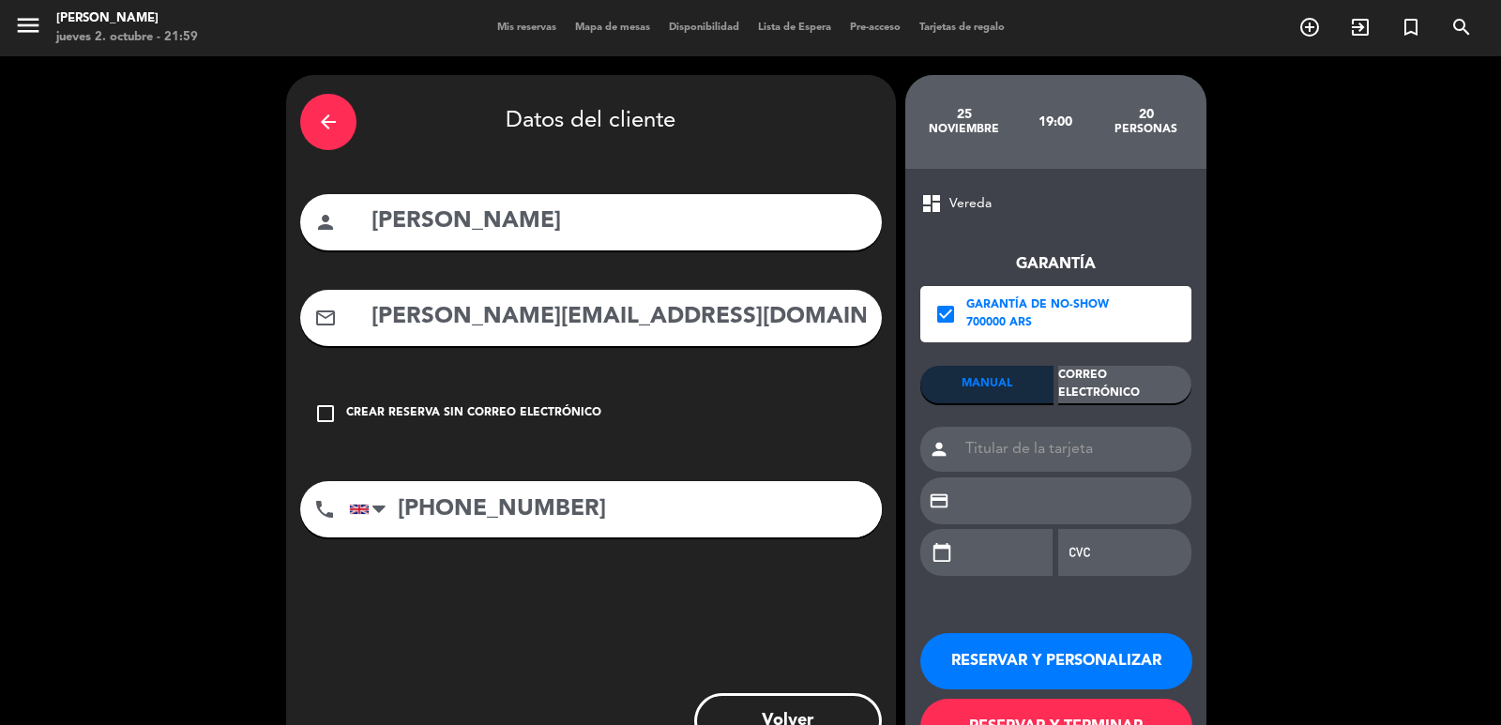
click at [1103, 390] on div "Correo Electrónico" at bounding box center [1124, 385] width 133 height 38
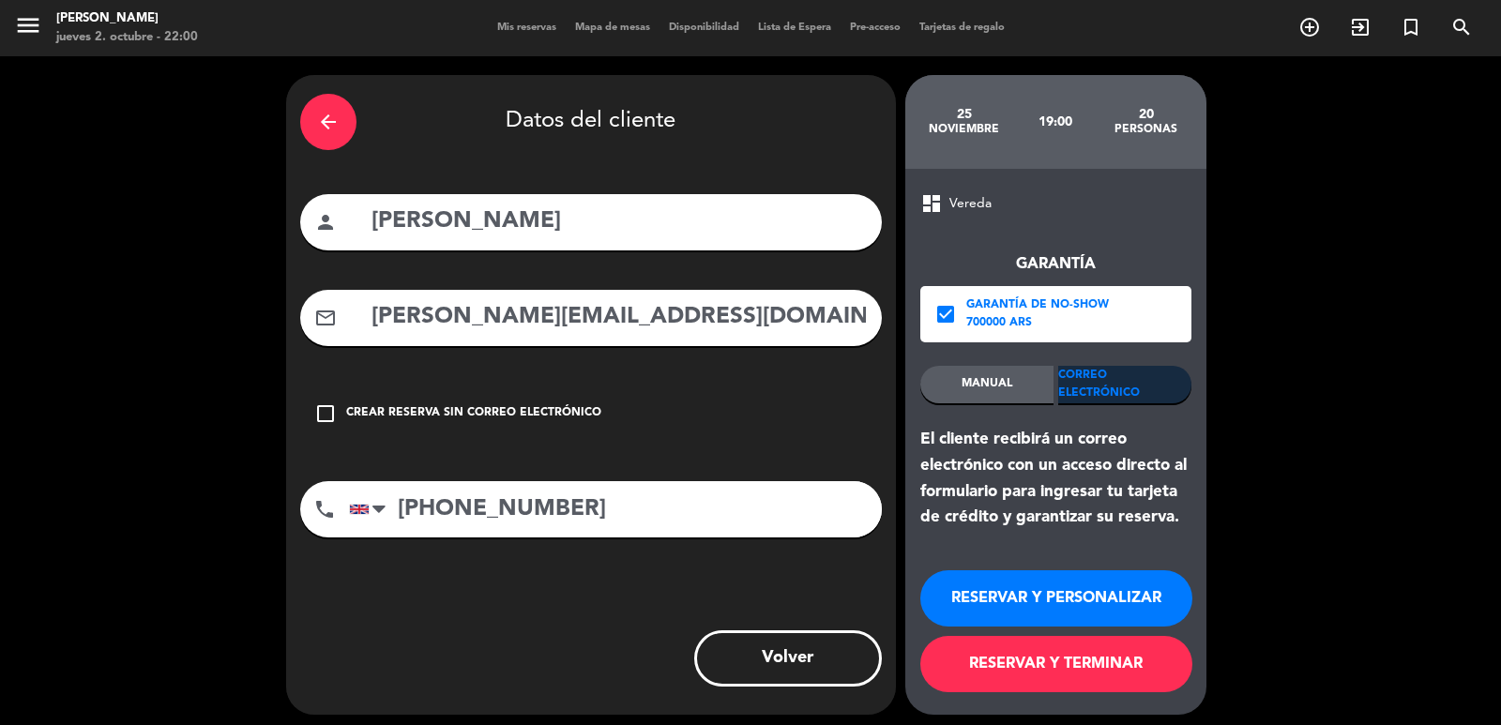
click at [1090, 587] on button "RESERVAR Y PERSONALIZAR" at bounding box center [1056, 598] width 272 height 56
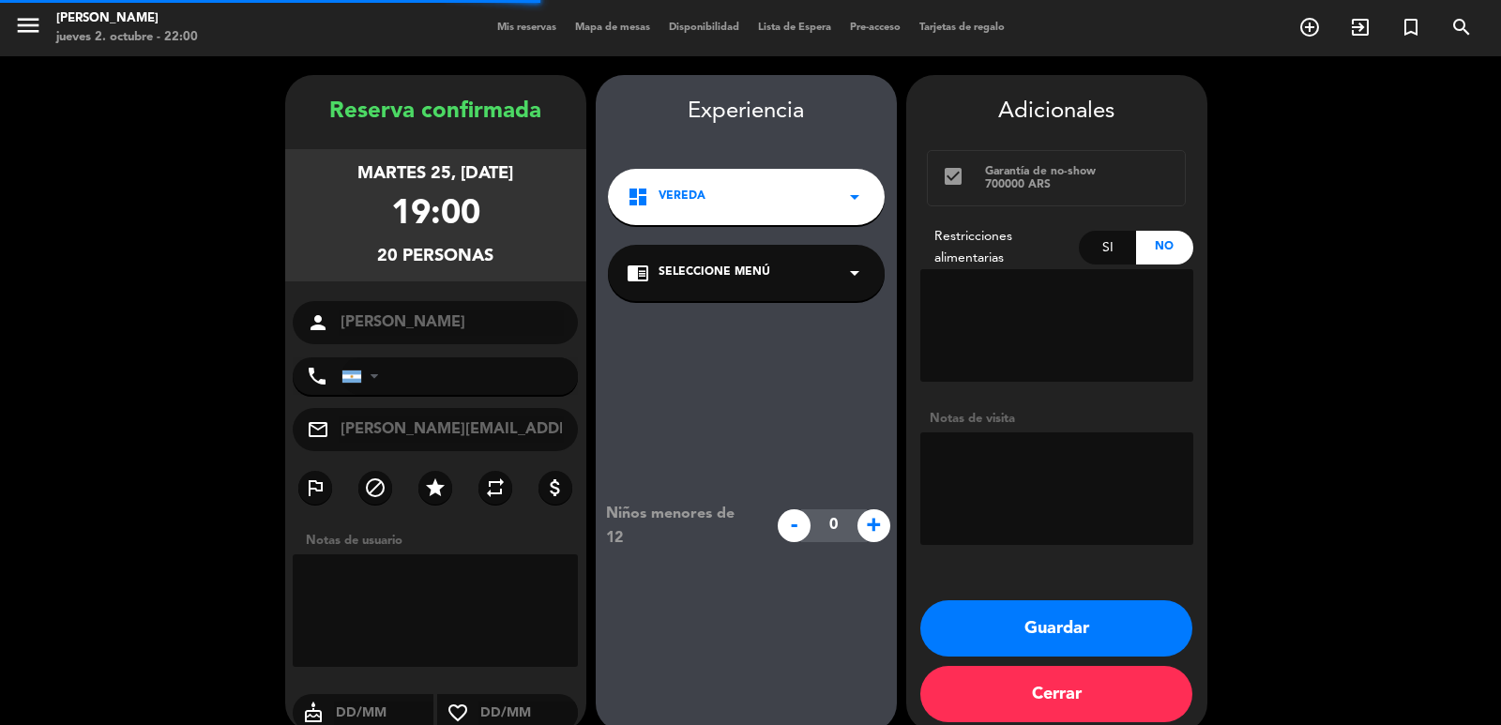
type input "[PHONE_NUMBER]"
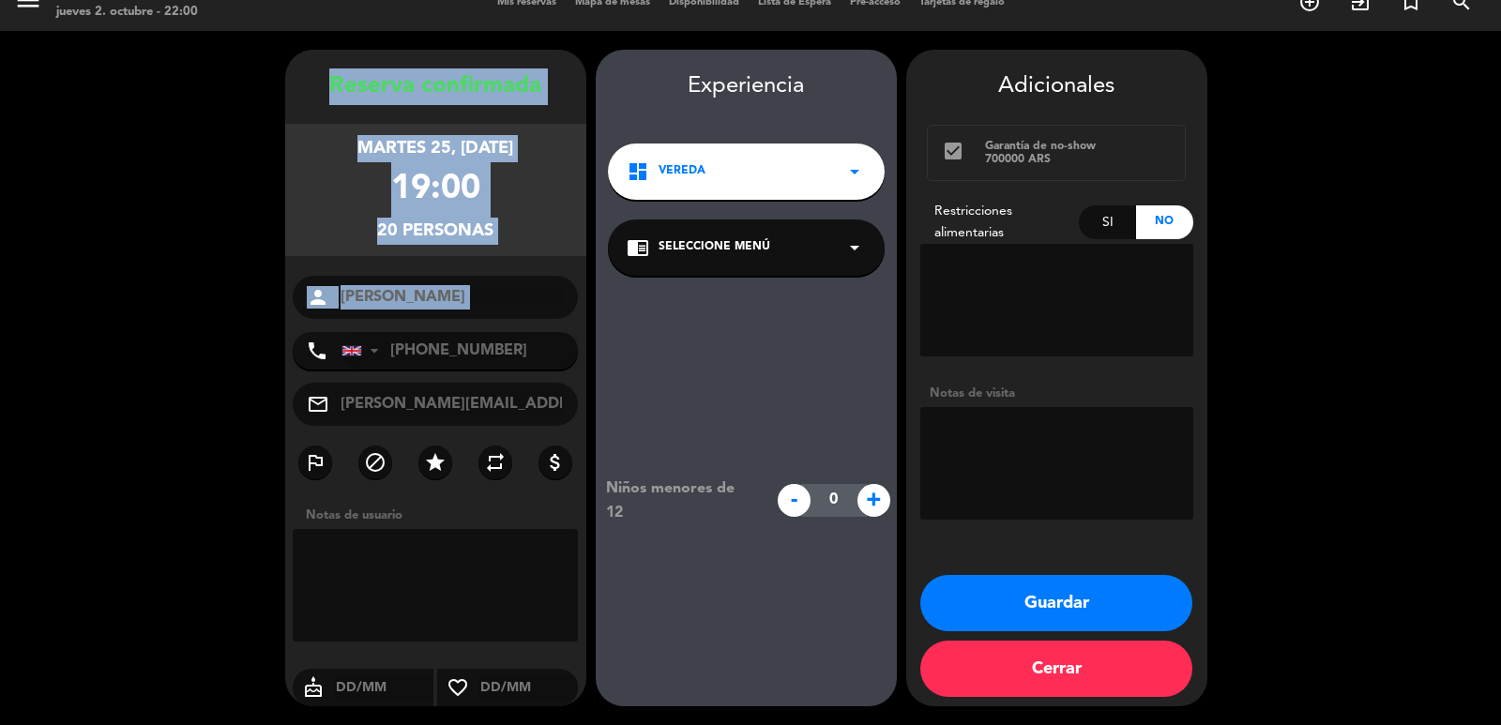
drag, startPoint x: 327, startPoint y: 81, endPoint x: 552, endPoint y: 319, distance: 327.2
click at [554, 322] on div "Reserva confirmada martes 25, [DATE] 19:00 20 personas person [PERSON_NAME] pho…" at bounding box center [435, 396] width 301 height 657
copy div "Reserva confirmada martes 25, [DATE] 19:00 20 personas person"
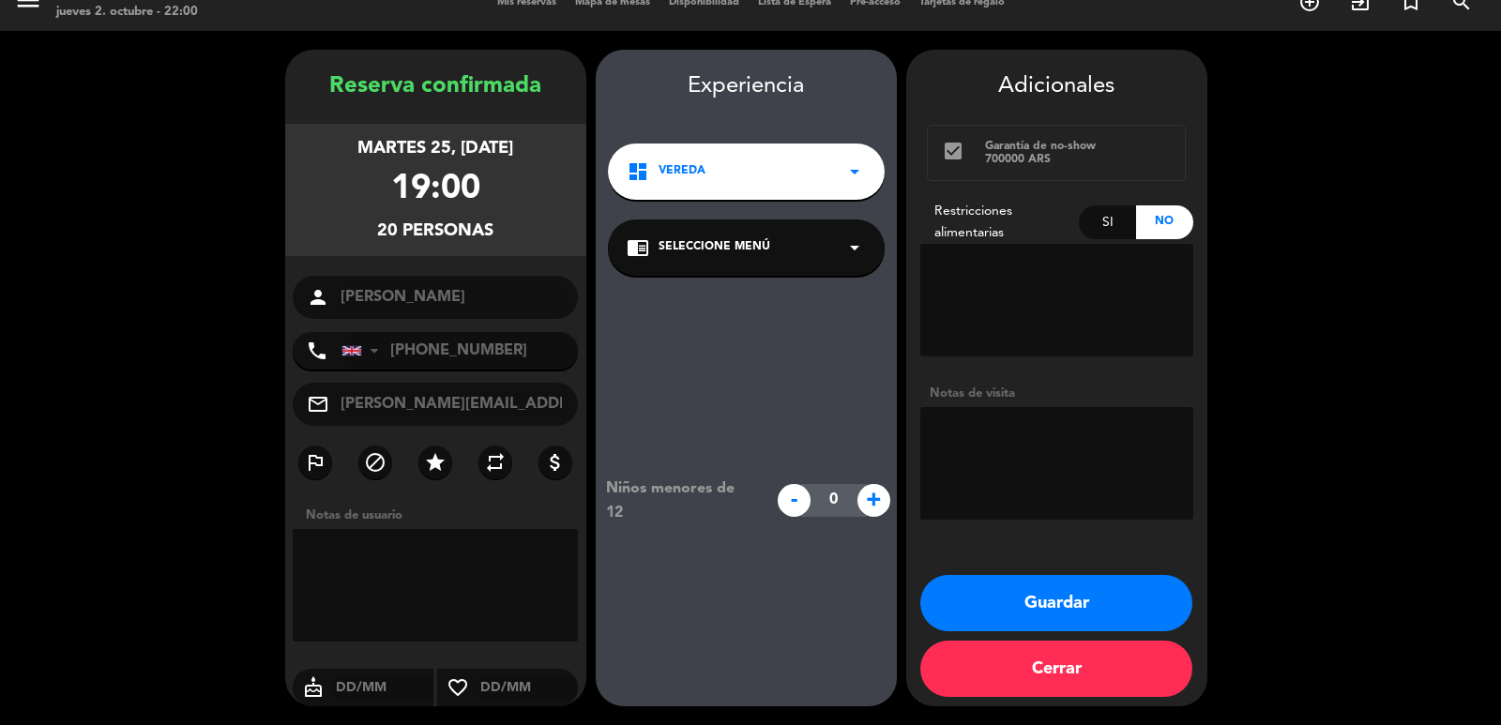
click at [982, 432] on textarea at bounding box center [1056, 463] width 273 height 113
type textarea "m"
type textarea ","
type textarea "MENU CORTO - SIN ARMONIZACION"
click at [1114, 589] on button "Guardar" at bounding box center [1056, 603] width 272 height 56
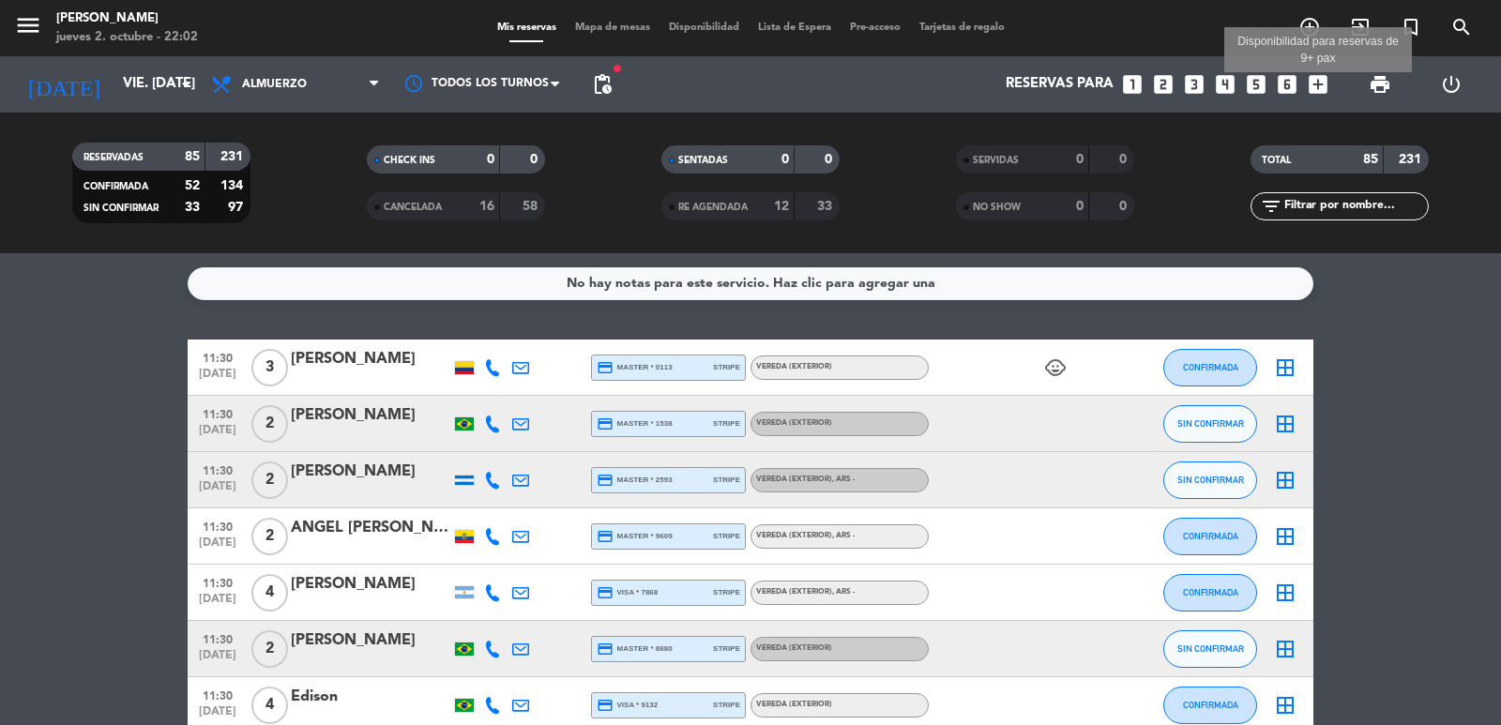
click at [1328, 84] on icon "add_box" at bounding box center [1318, 84] width 24 height 24
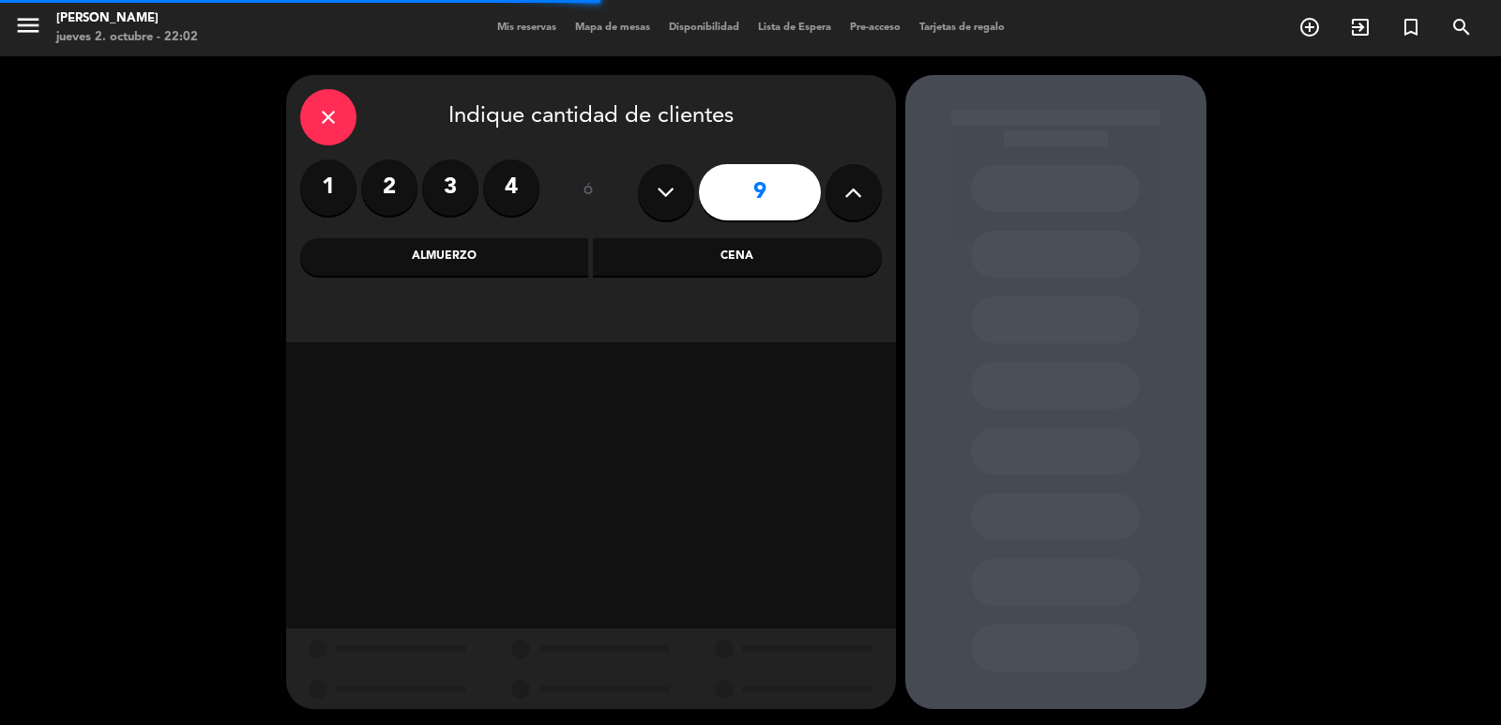
click at [680, 191] on button at bounding box center [666, 192] width 56 height 56
type input "8"
click at [672, 257] on div "Cena" at bounding box center [737, 257] width 289 height 38
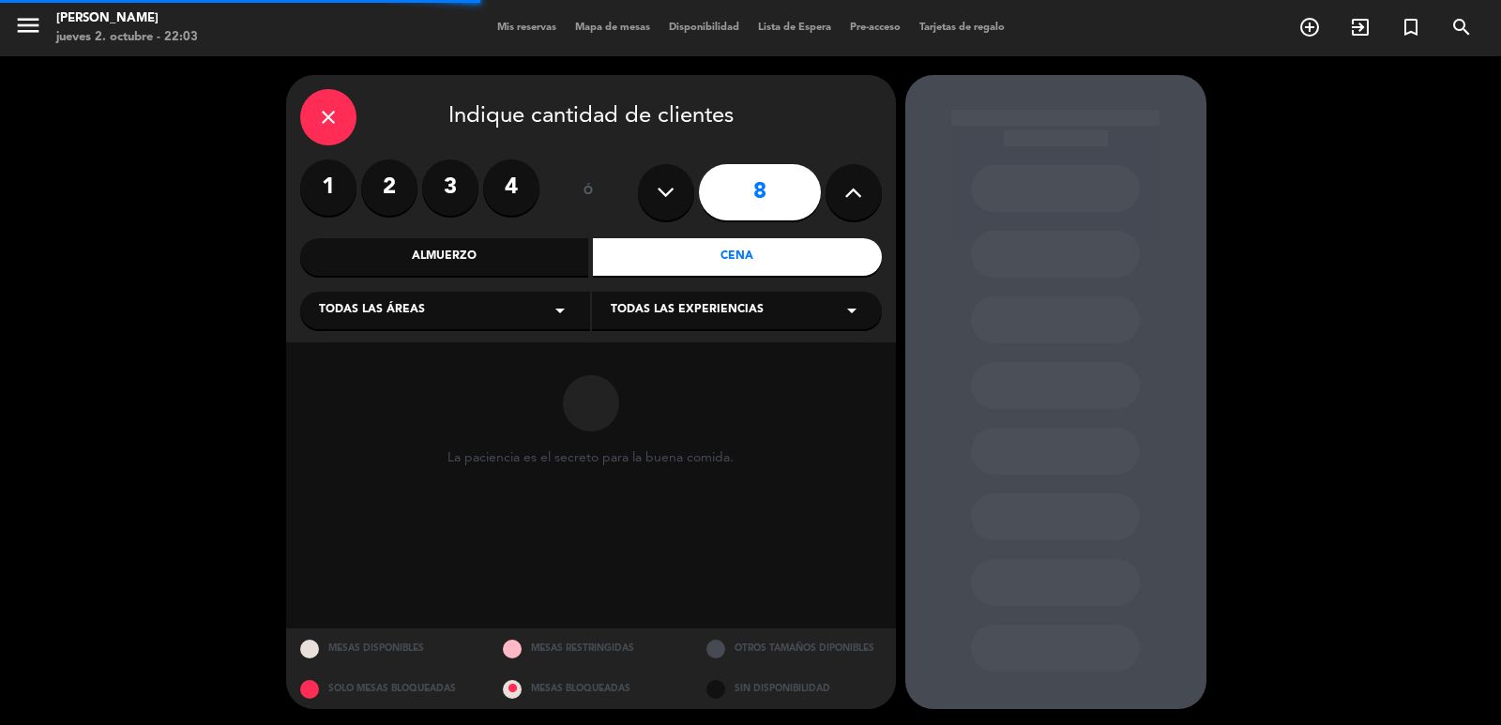
click at [422, 308] on span "Todas las áreas" at bounding box center [372, 310] width 106 height 19
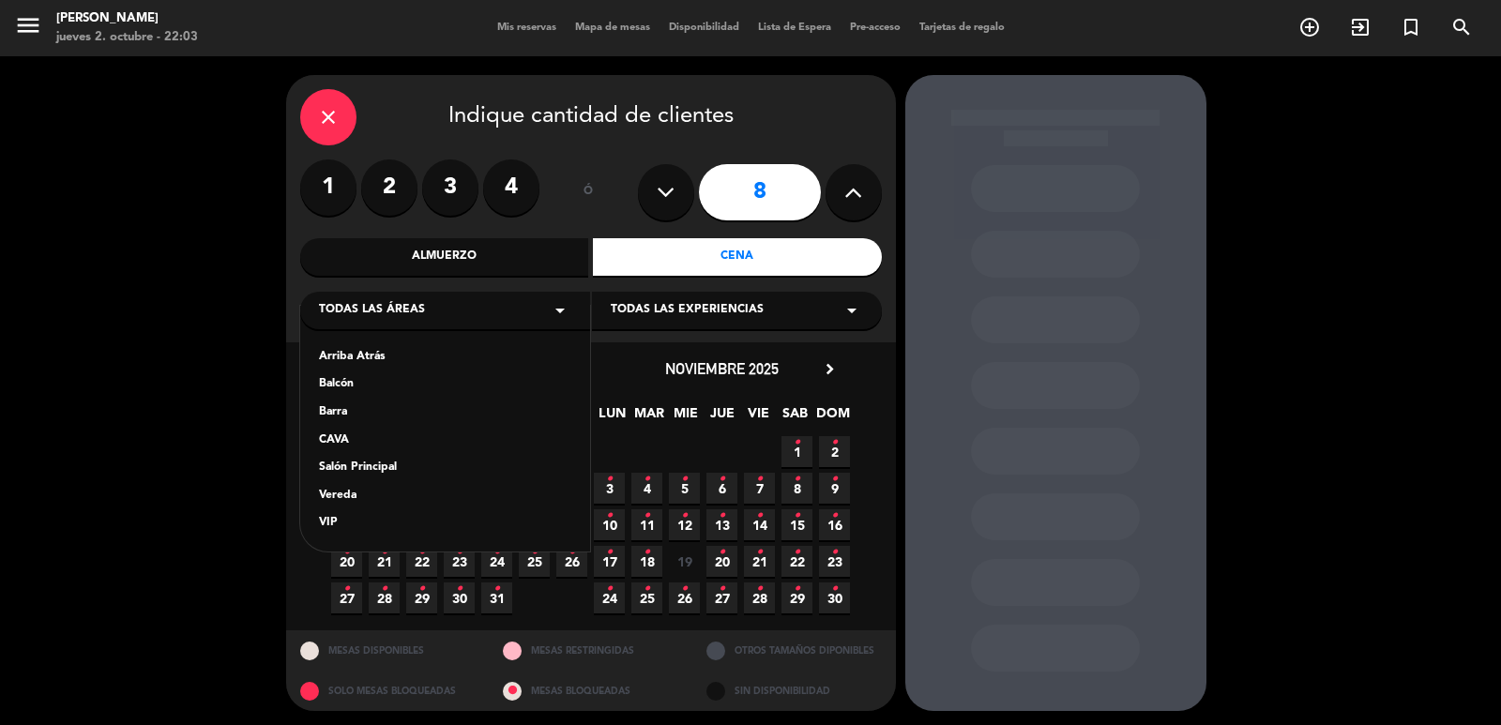
click at [362, 355] on div "Arriba Atrás" at bounding box center [445, 357] width 252 height 19
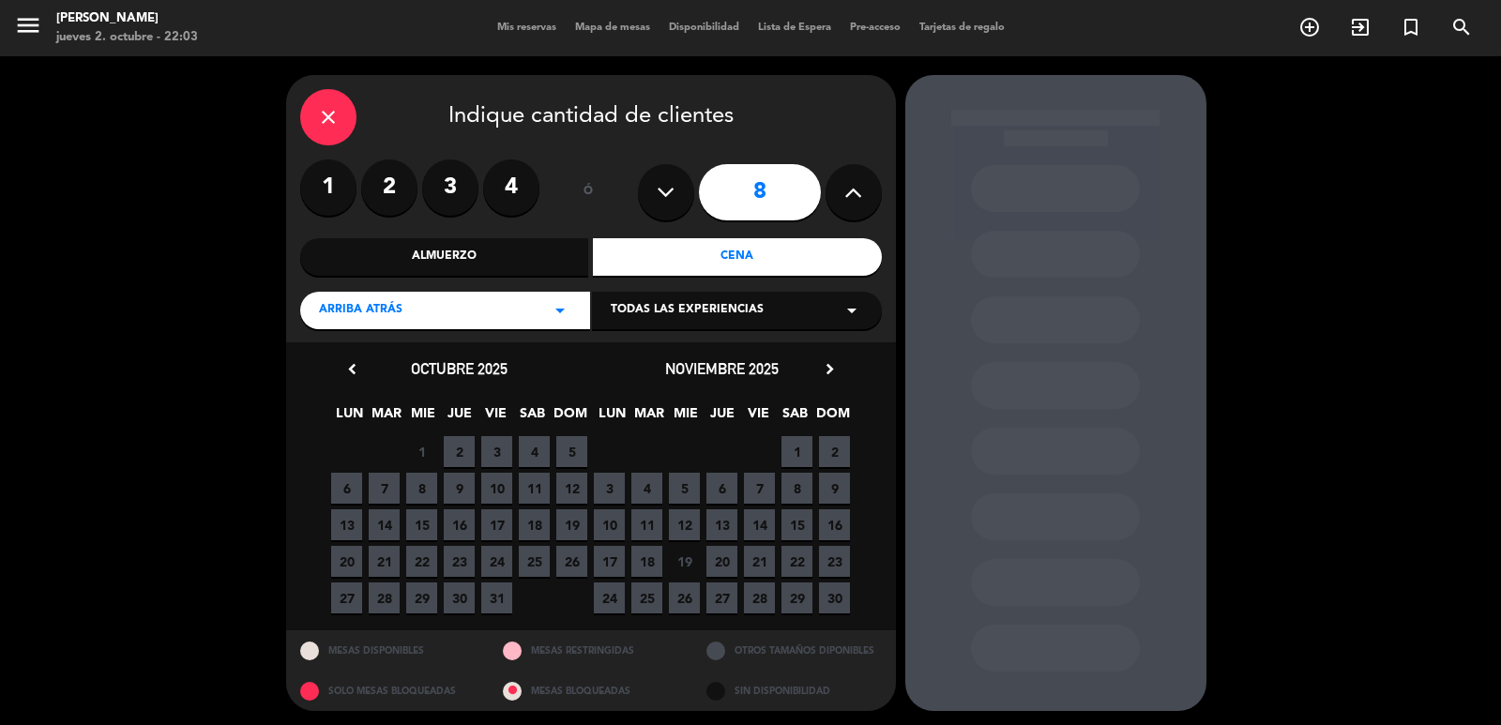
click at [827, 371] on icon "chevron_right" at bounding box center [830, 369] width 20 height 20
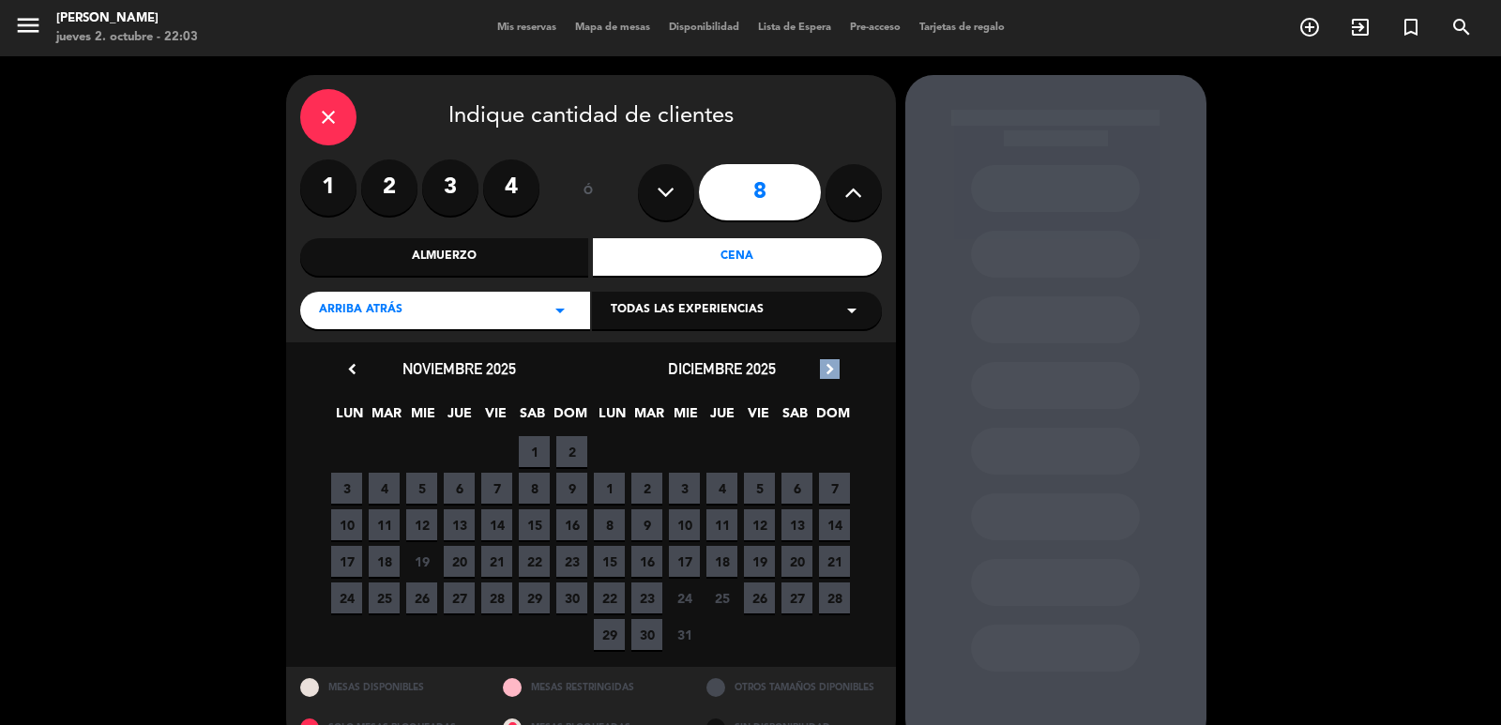
click at [828, 370] on icon "chevron_right" at bounding box center [830, 369] width 20 height 20
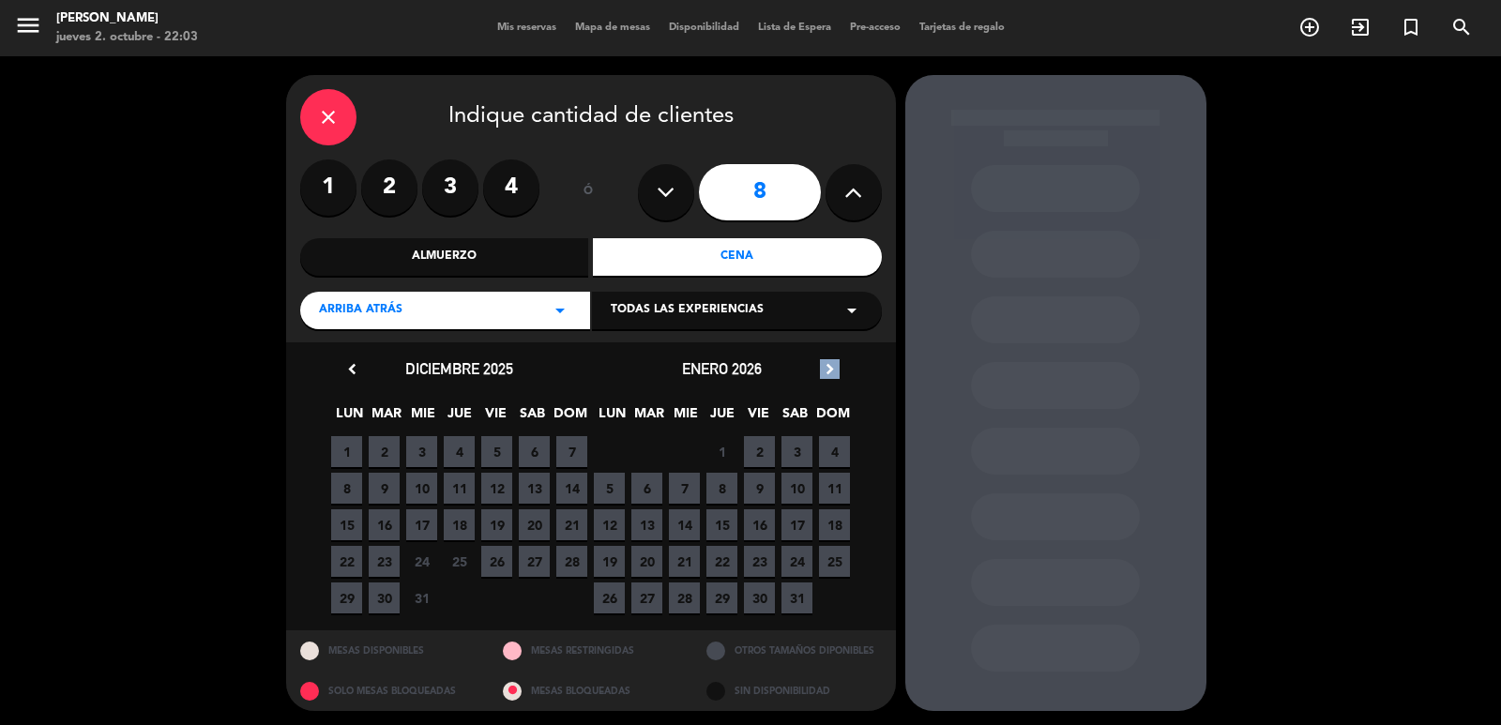
click at [830, 370] on icon "chevron_right" at bounding box center [830, 369] width 20 height 20
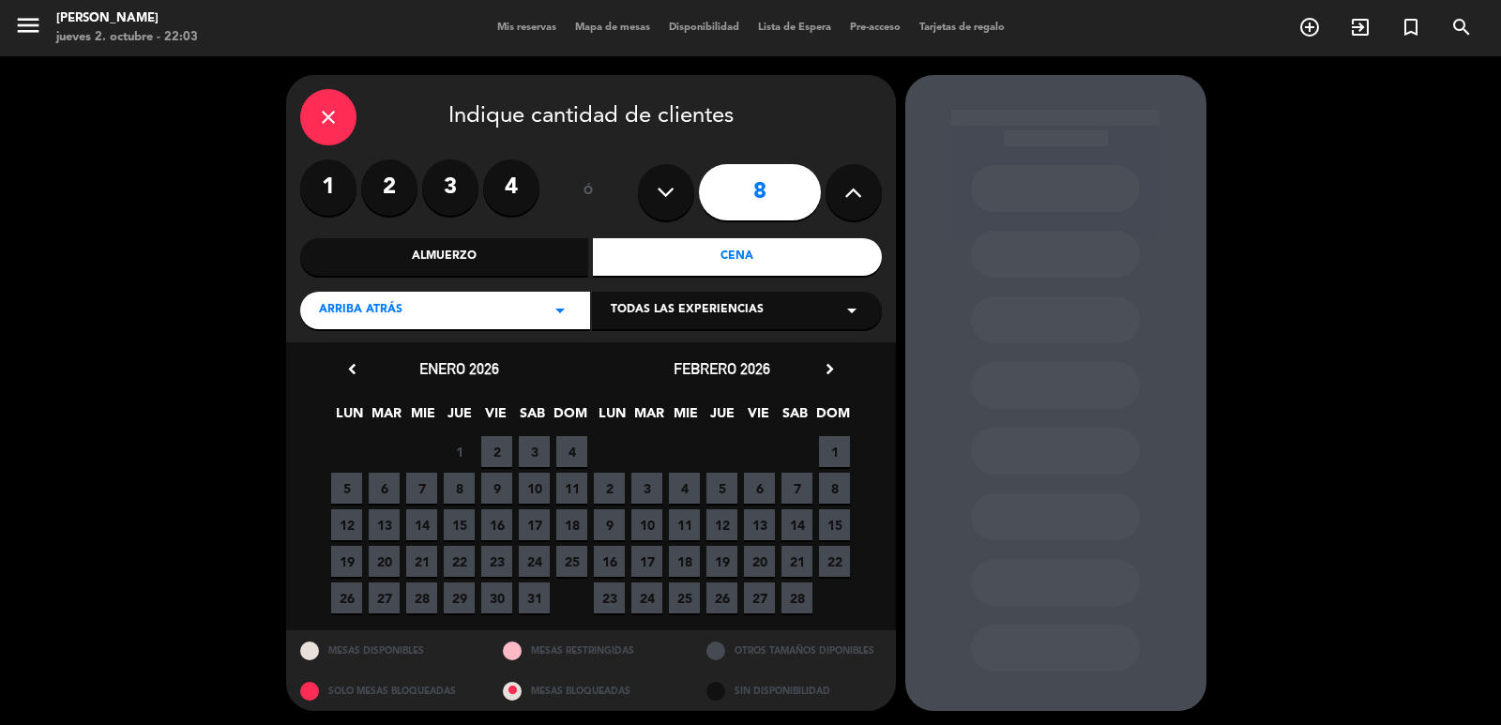
click at [830, 370] on icon "chevron_right" at bounding box center [830, 369] width 20 height 20
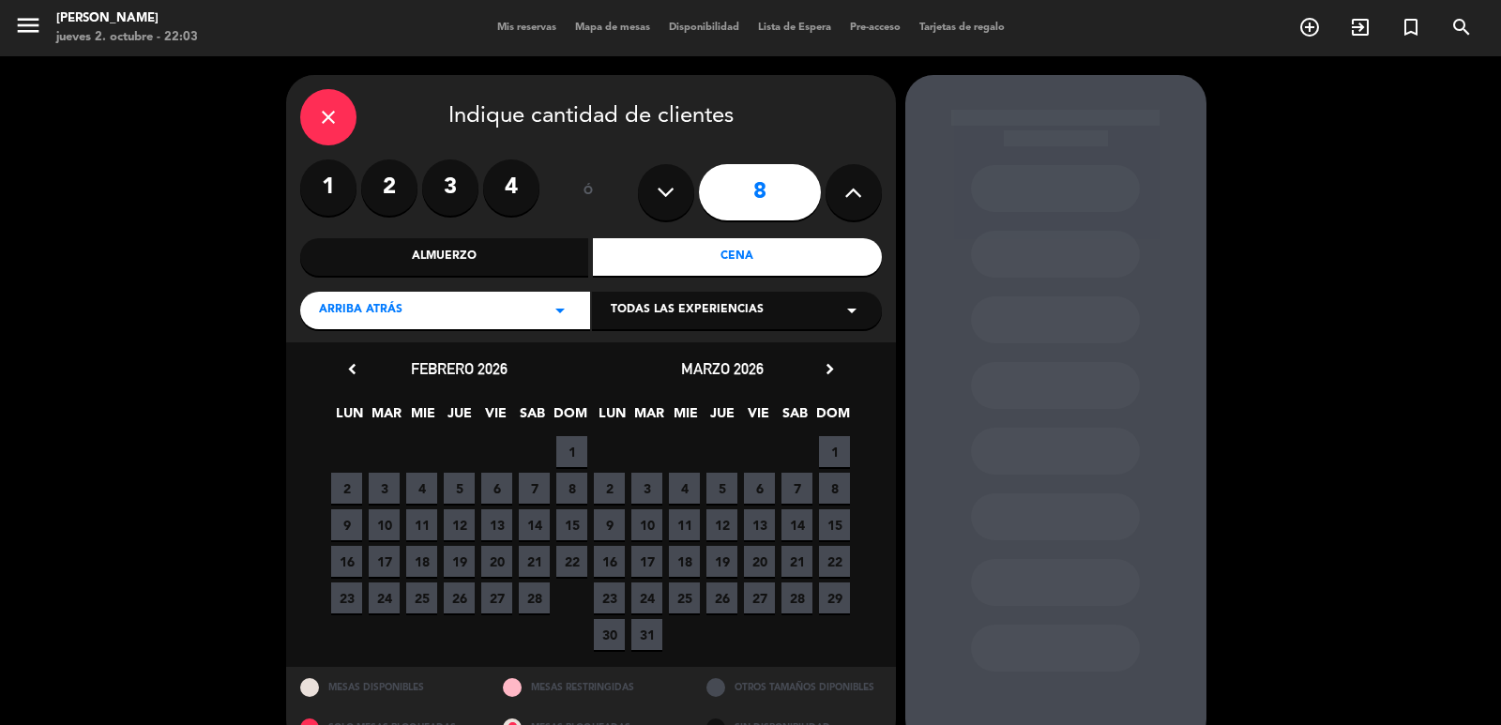
click at [647, 639] on span "31" at bounding box center [646, 634] width 31 height 31
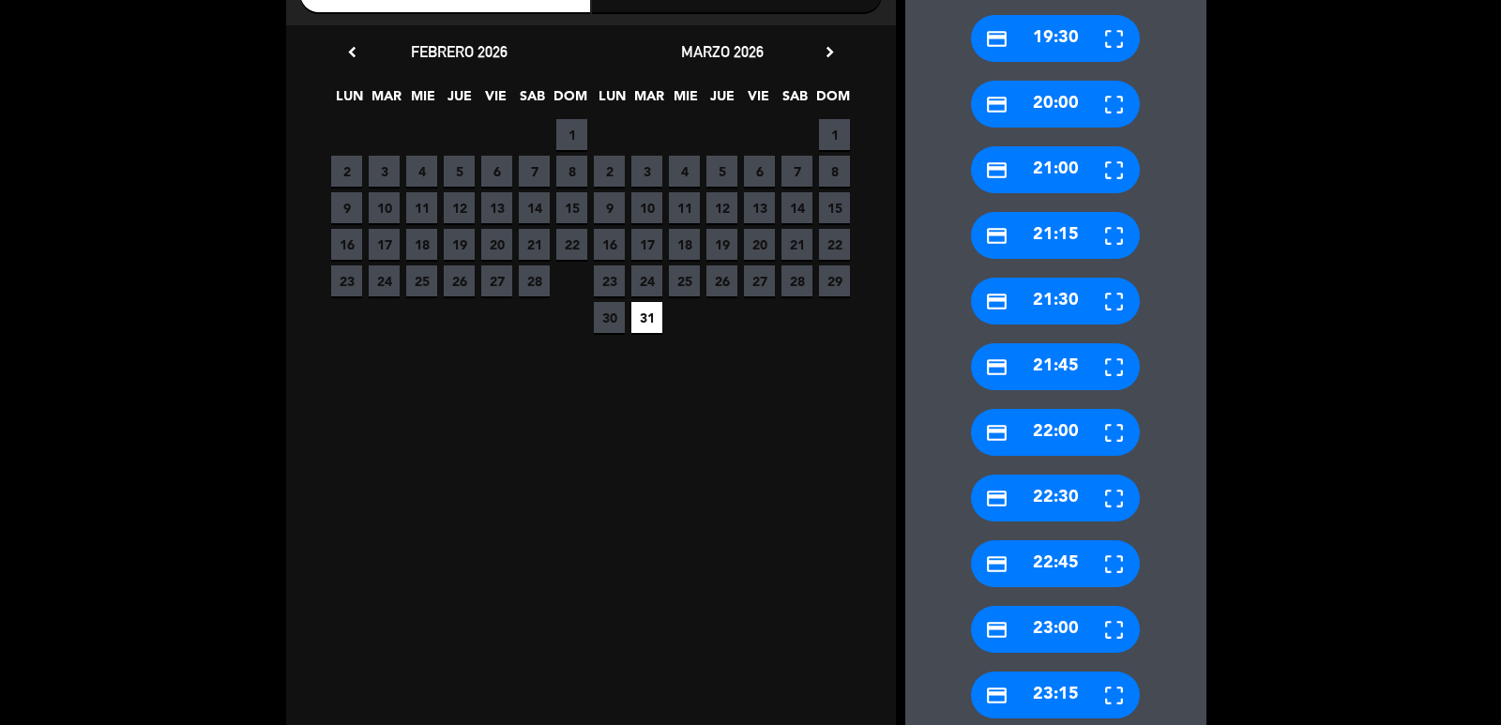
scroll to position [494, 0]
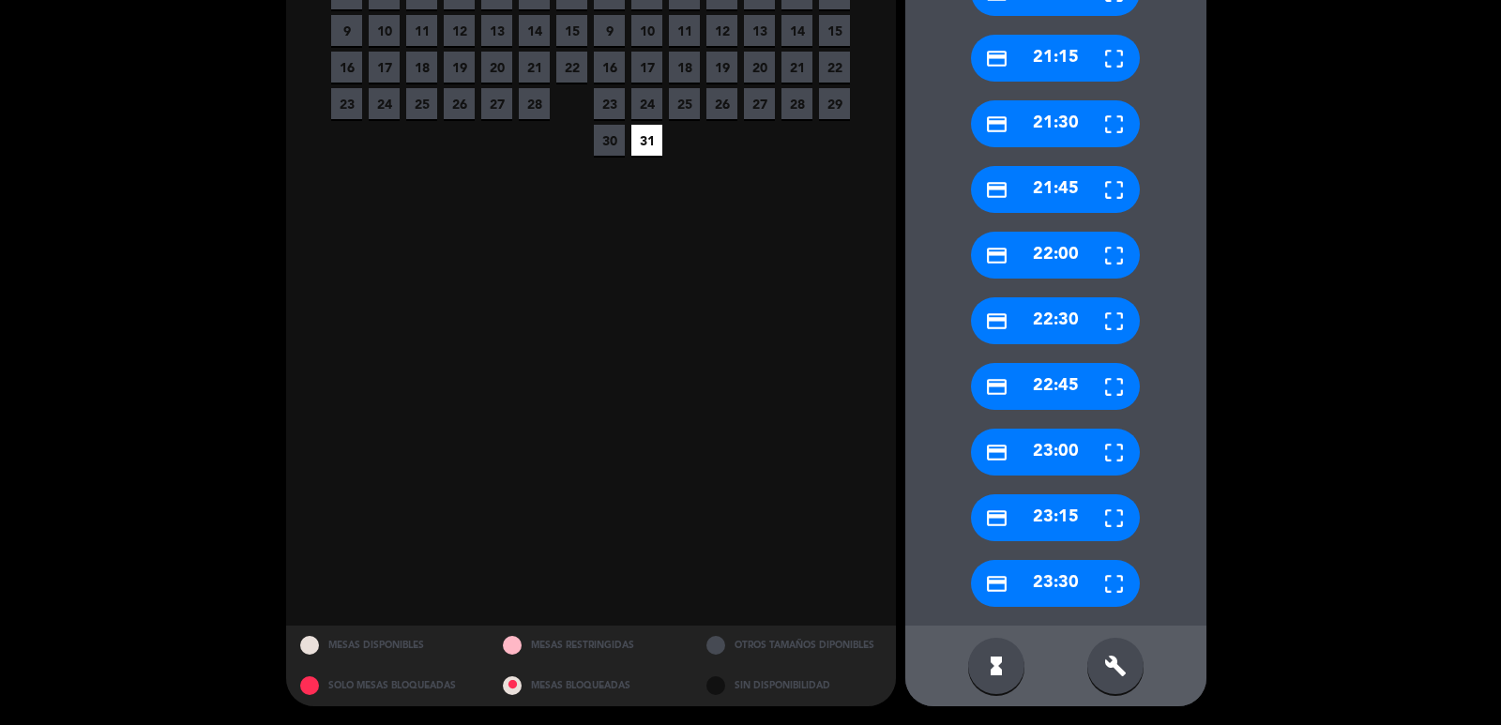
click at [1127, 661] on div "build" at bounding box center [1115, 666] width 56 height 56
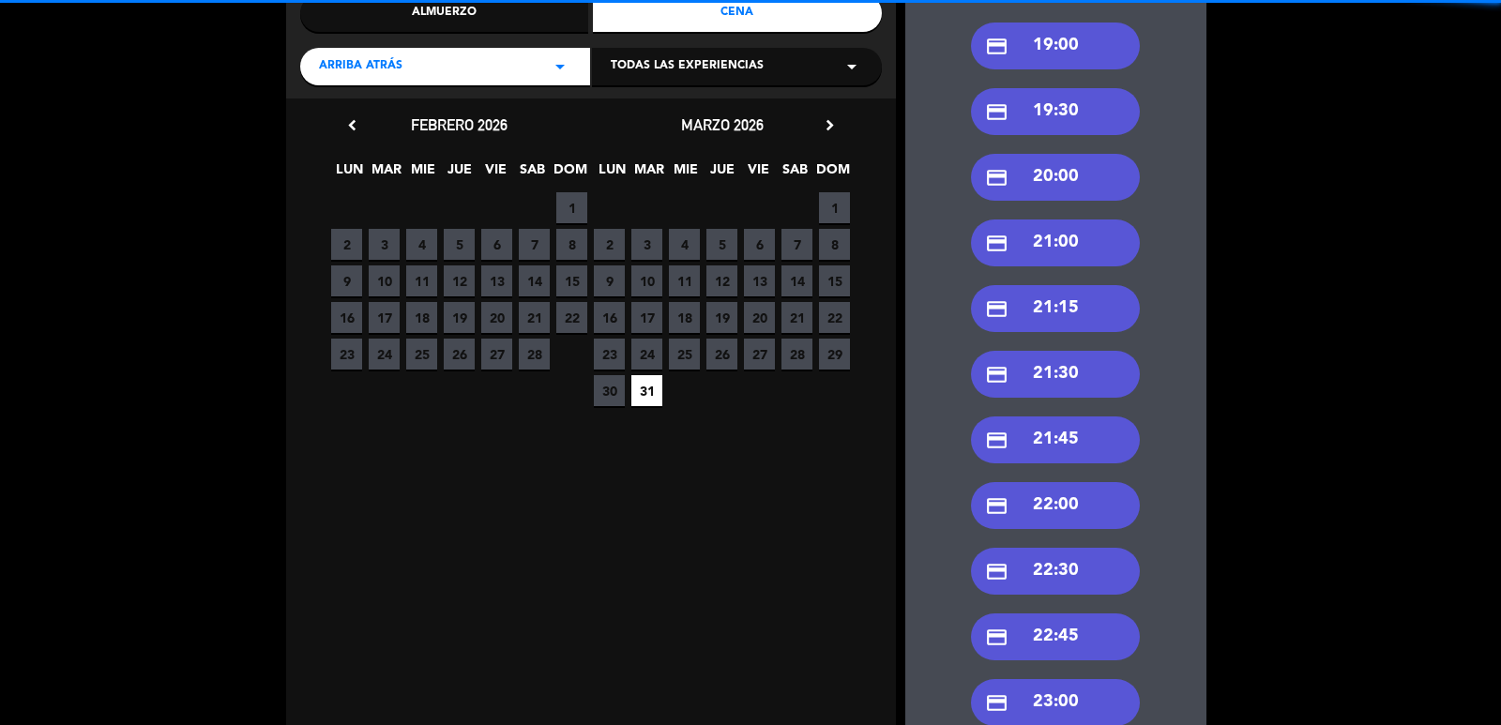
scroll to position [119, 0]
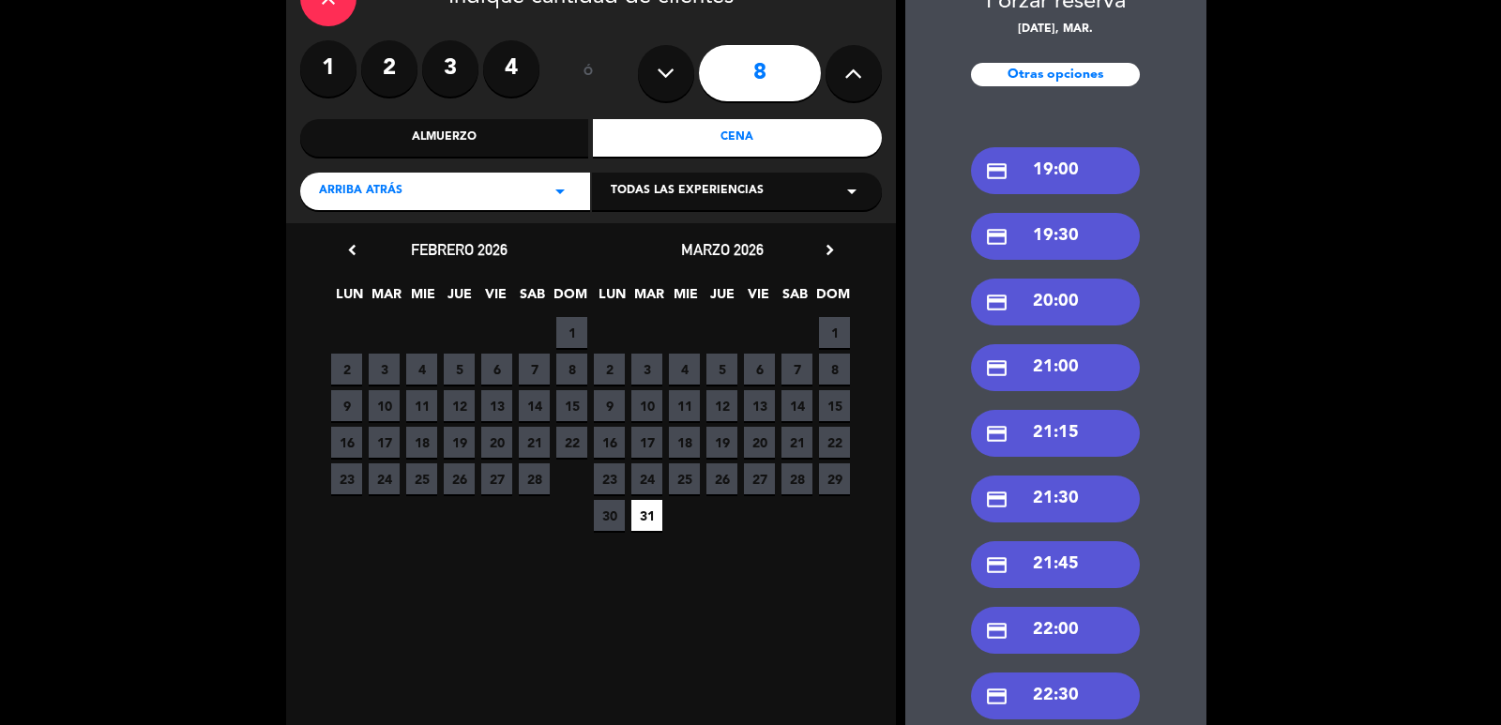
click at [1074, 496] on div "credit_card 21:30" at bounding box center [1055, 499] width 169 height 47
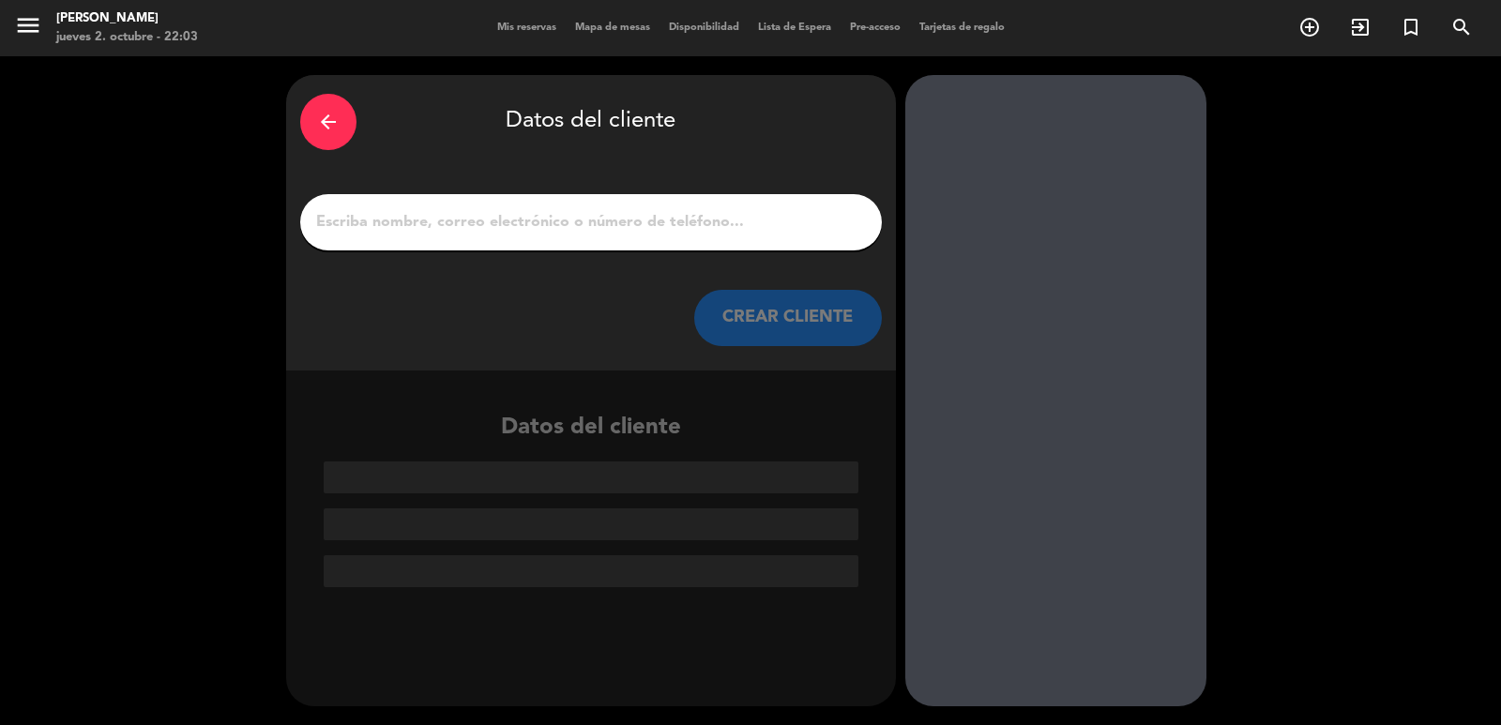
click at [548, 226] on input "1" at bounding box center [591, 222] width 554 height 26
click at [323, 99] on div "arrow_back" at bounding box center [328, 122] width 56 height 56
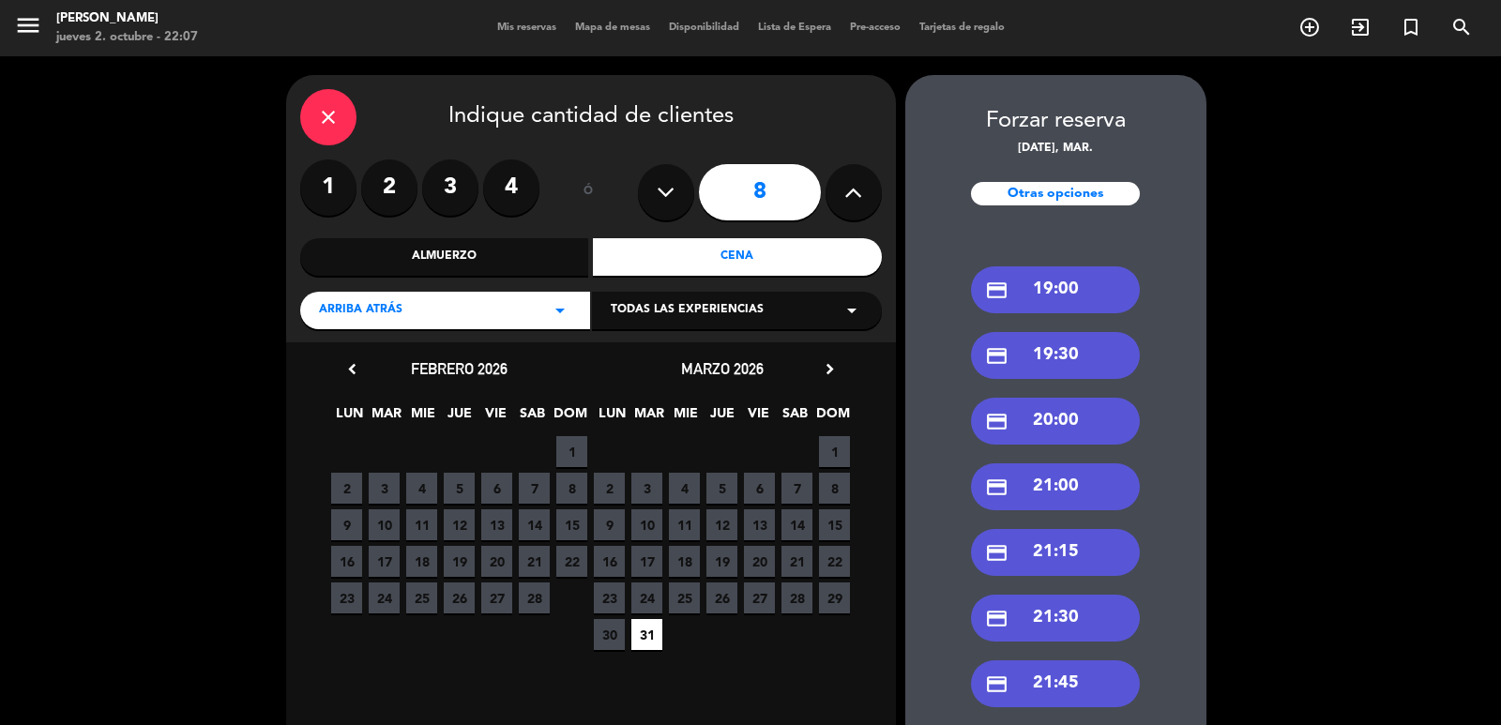
click at [341, 110] on div "close" at bounding box center [328, 117] width 56 height 56
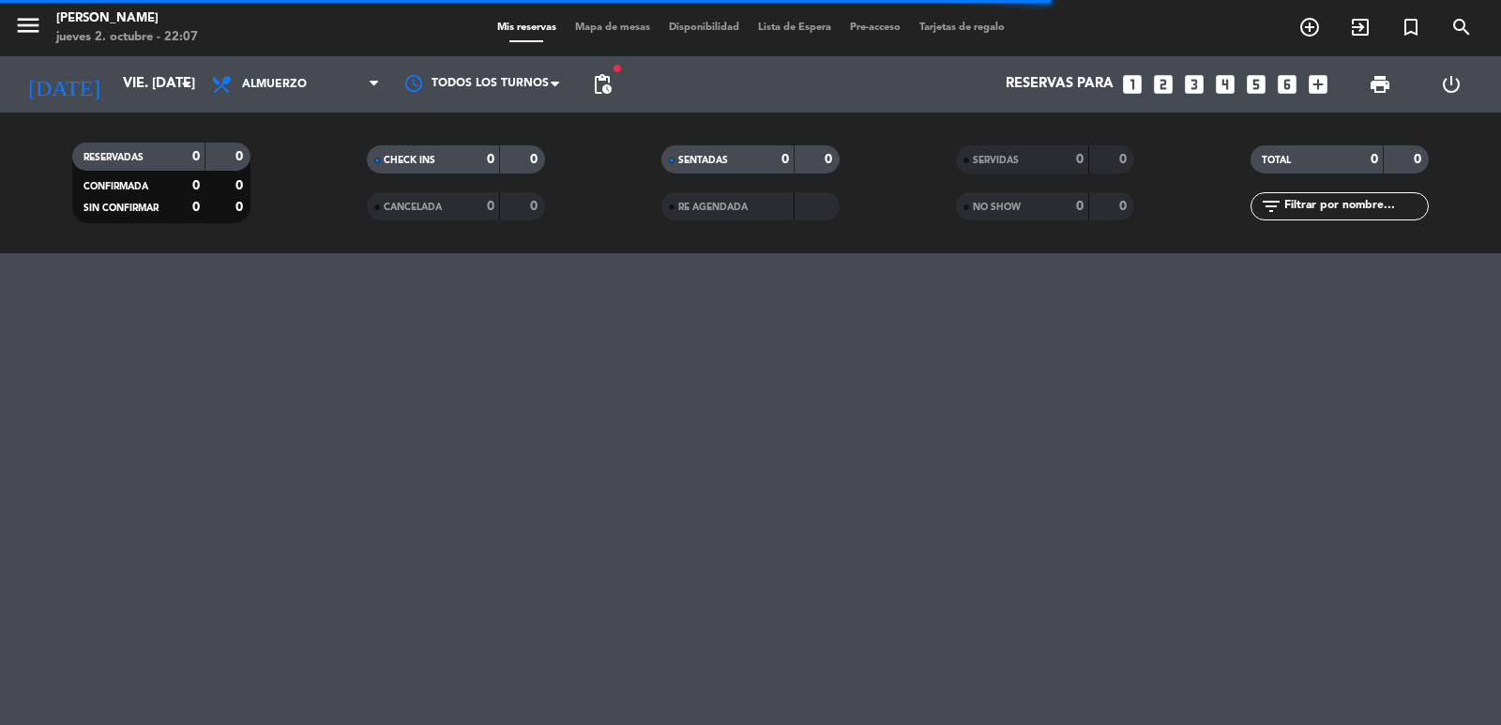
click at [1285, 73] on icon "looks_6" at bounding box center [1287, 84] width 24 height 24
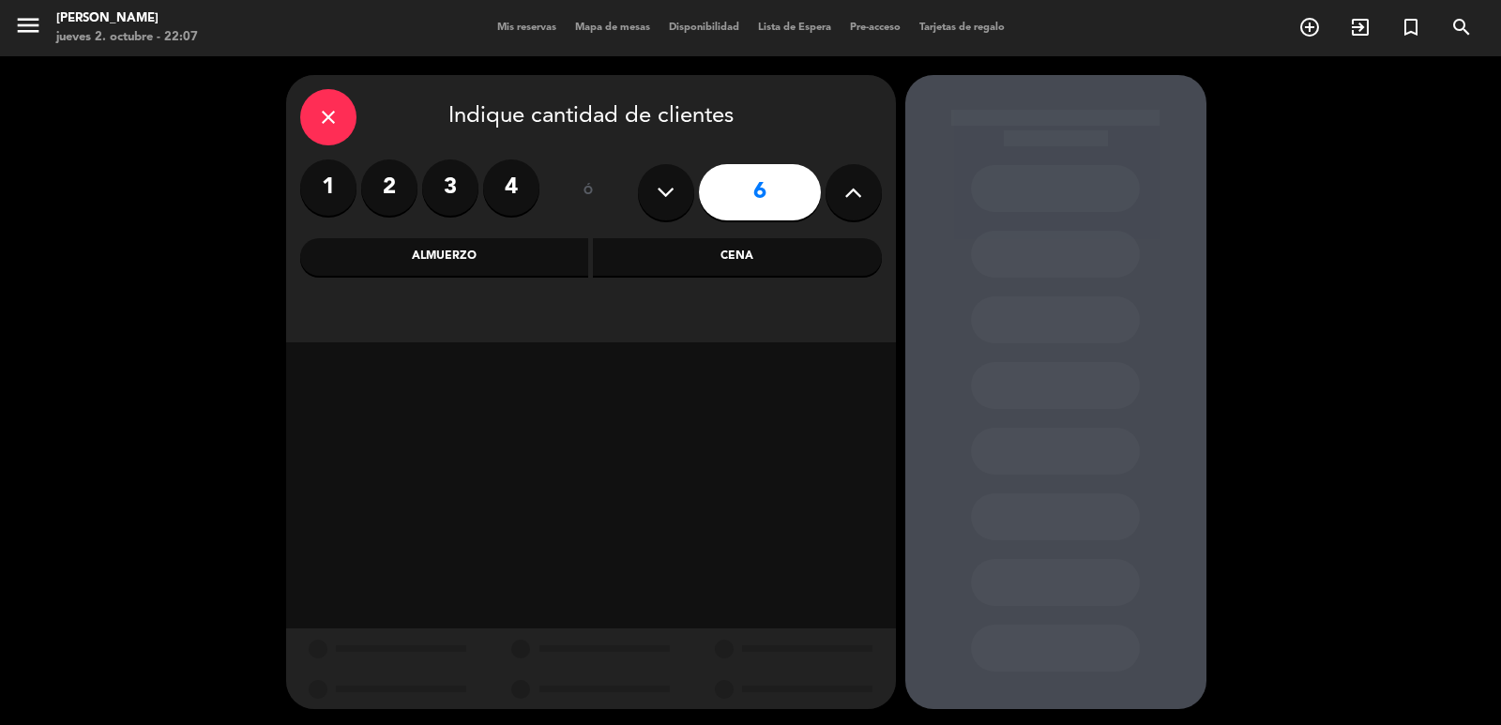
click at [489, 255] on div "Almuerzo" at bounding box center [444, 257] width 289 height 38
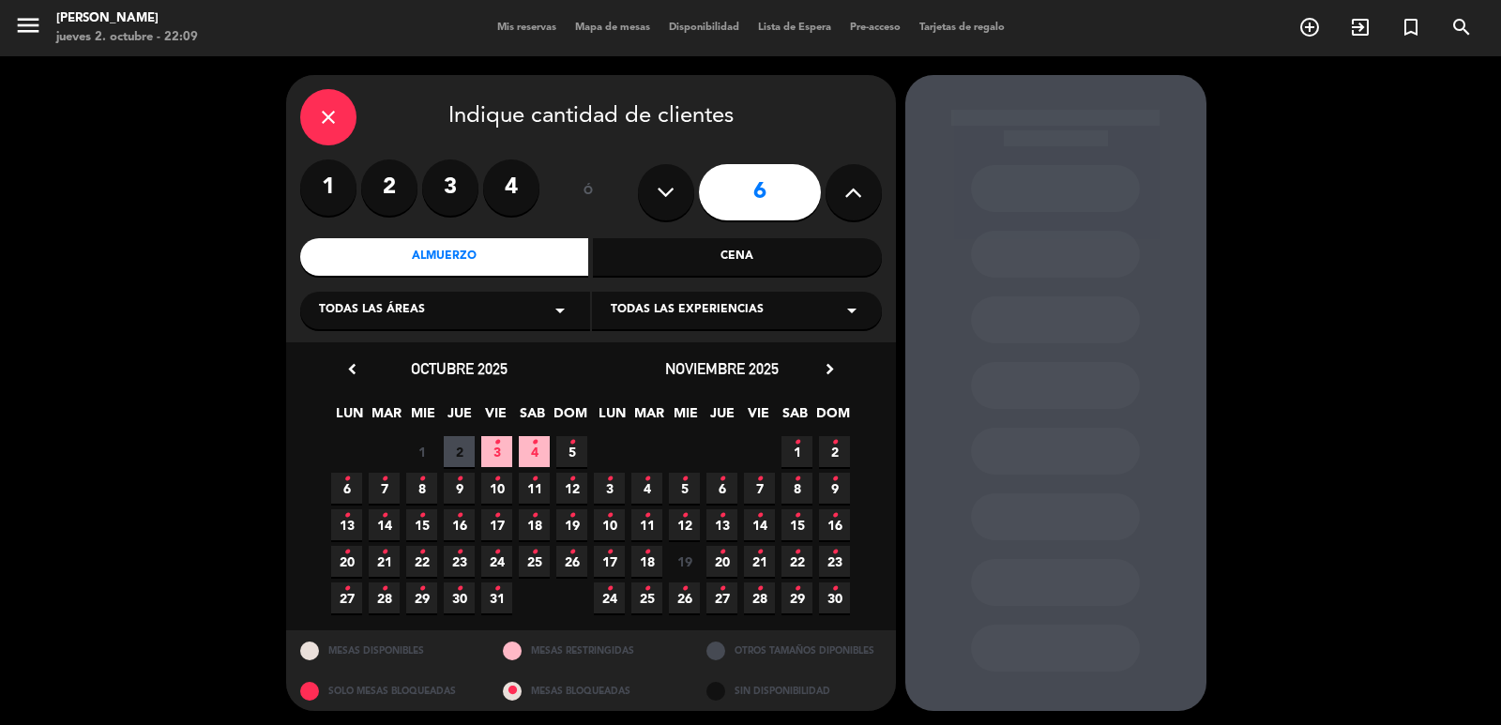
click at [437, 312] on div "Todas las áreas arrow_drop_down" at bounding box center [445, 311] width 290 height 38
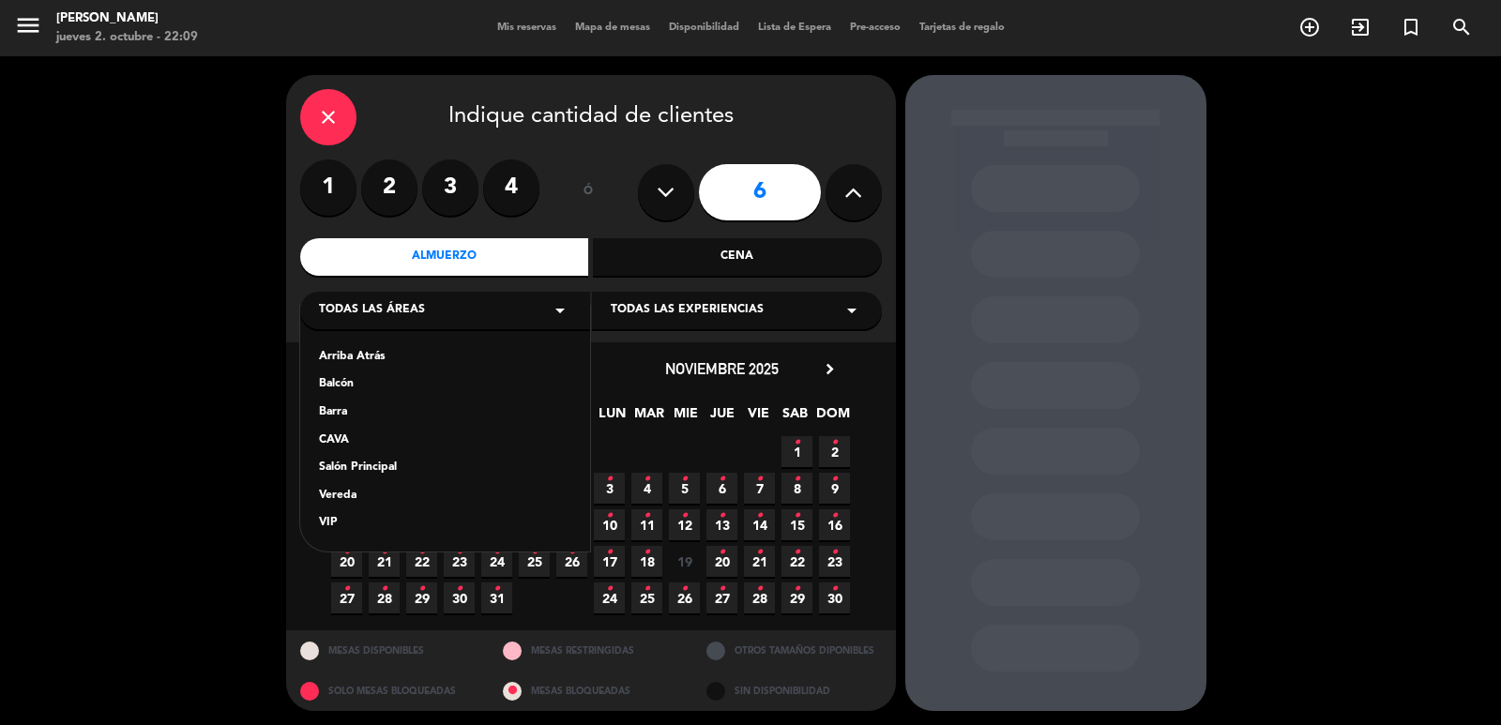
click at [345, 493] on div "Vereda" at bounding box center [445, 496] width 252 height 19
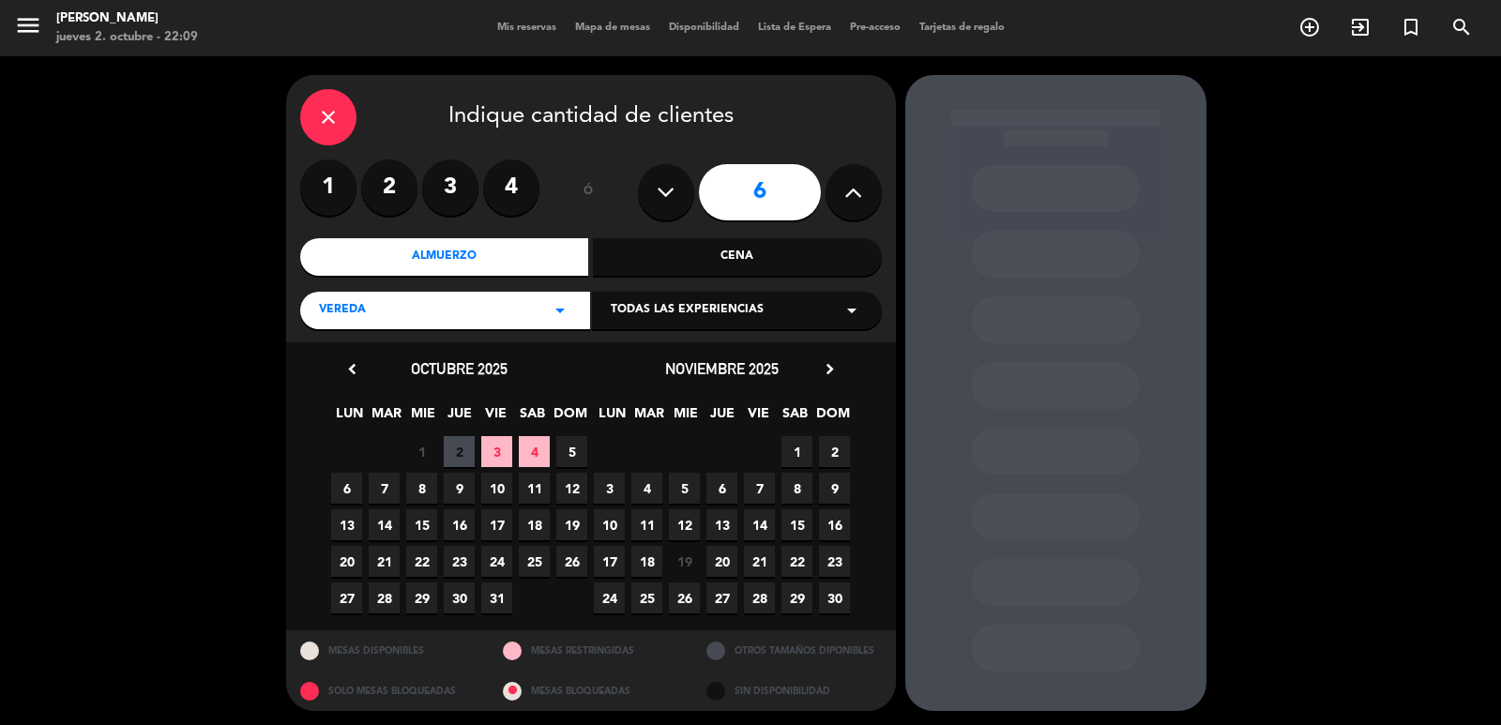
click at [504, 441] on span "3" at bounding box center [496, 451] width 31 height 31
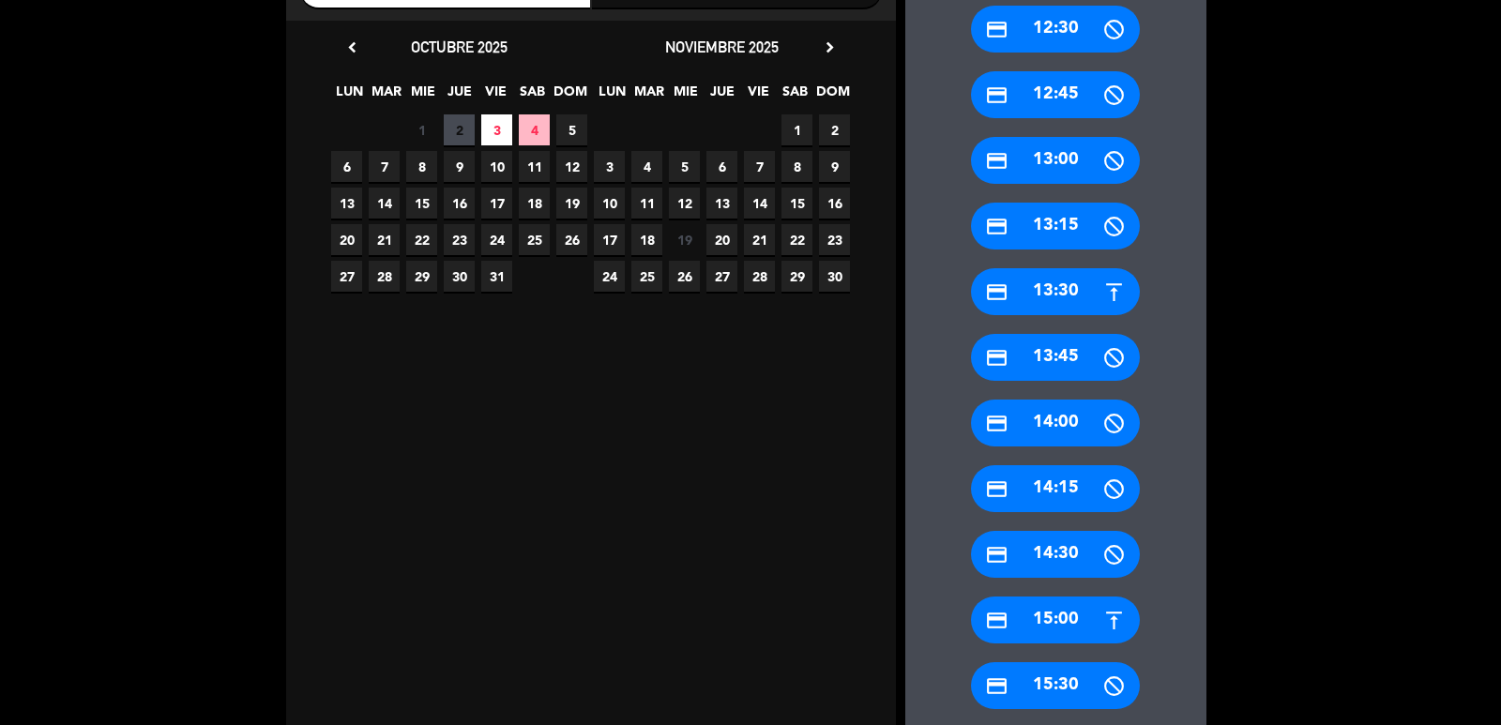
scroll to position [379, 0]
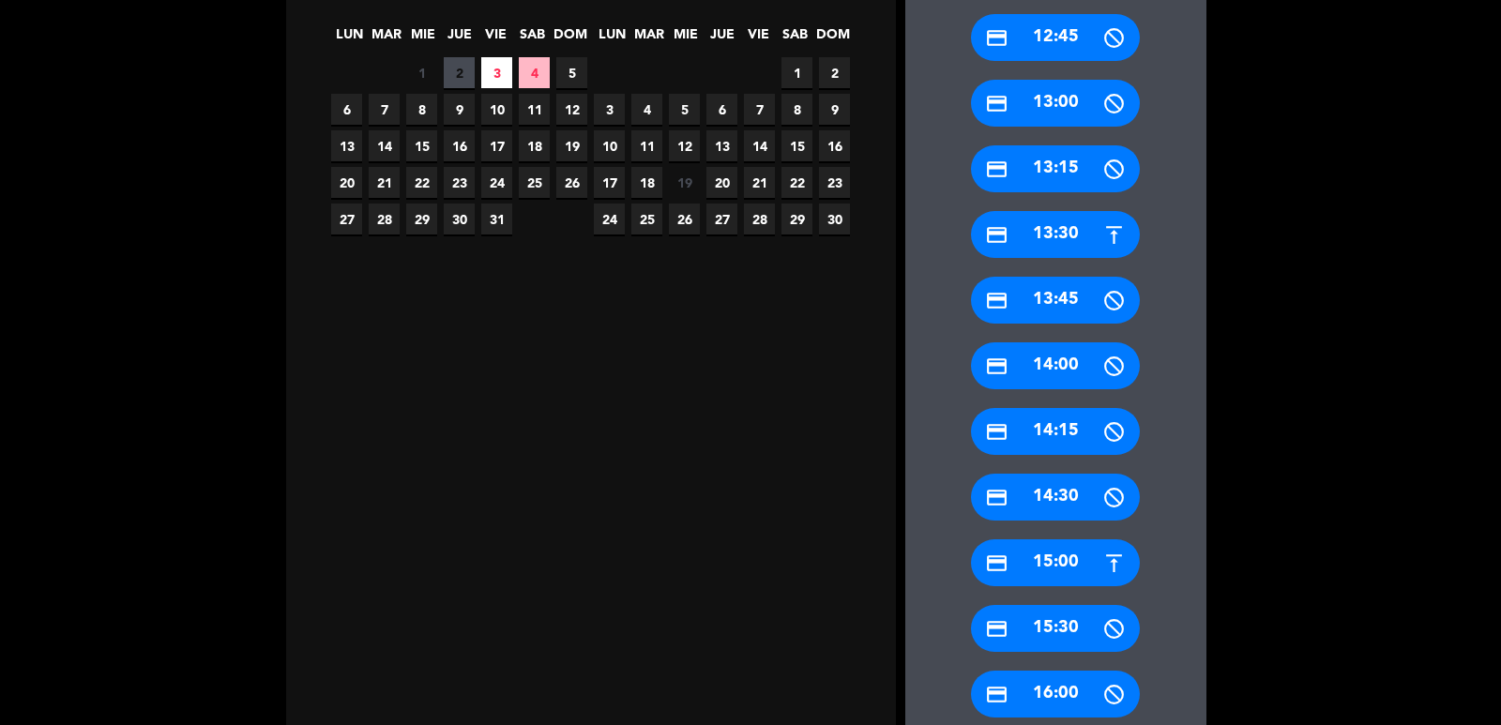
click at [1071, 566] on div "credit_card 15:00" at bounding box center [1055, 563] width 169 height 47
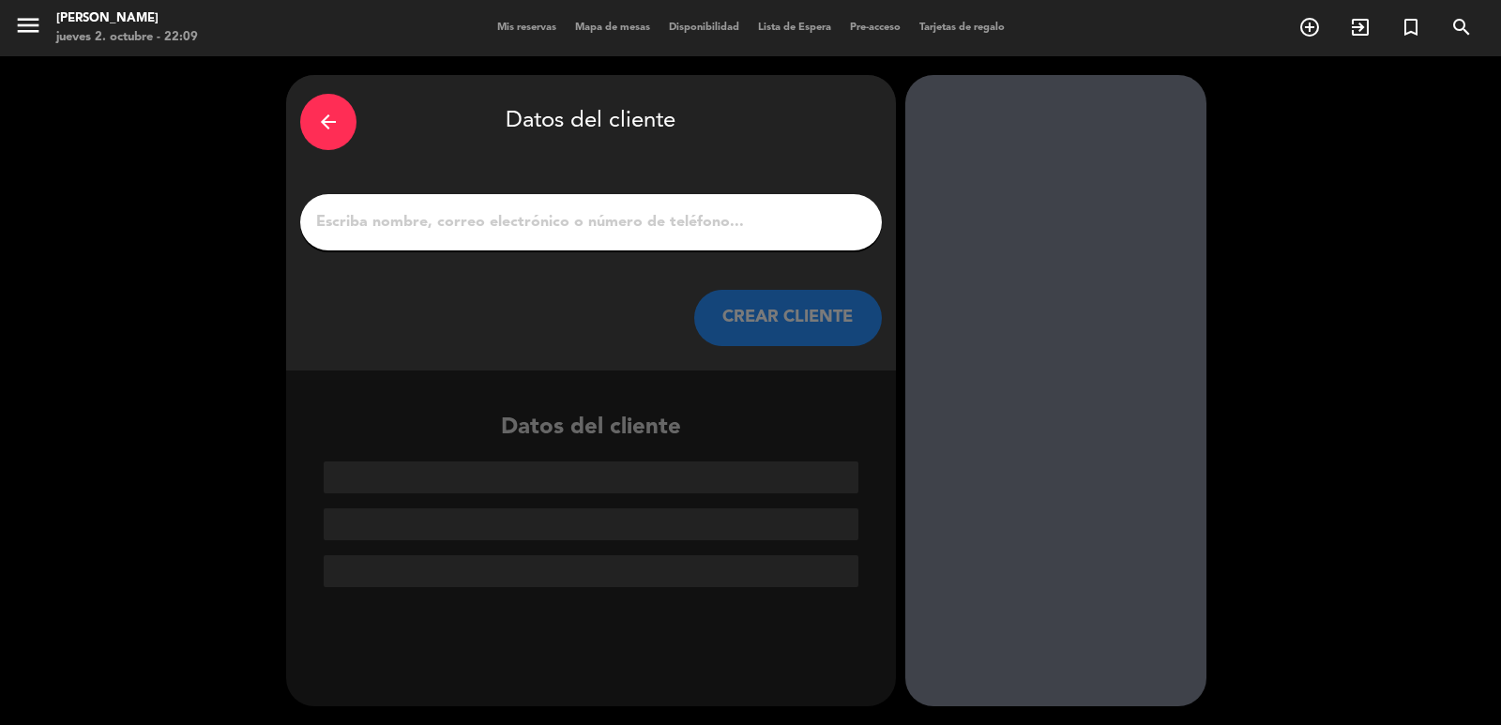
scroll to position [0, 0]
click at [544, 214] on input "1" at bounding box center [591, 222] width 554 height 26
paste input "[PERSON_NAME]"
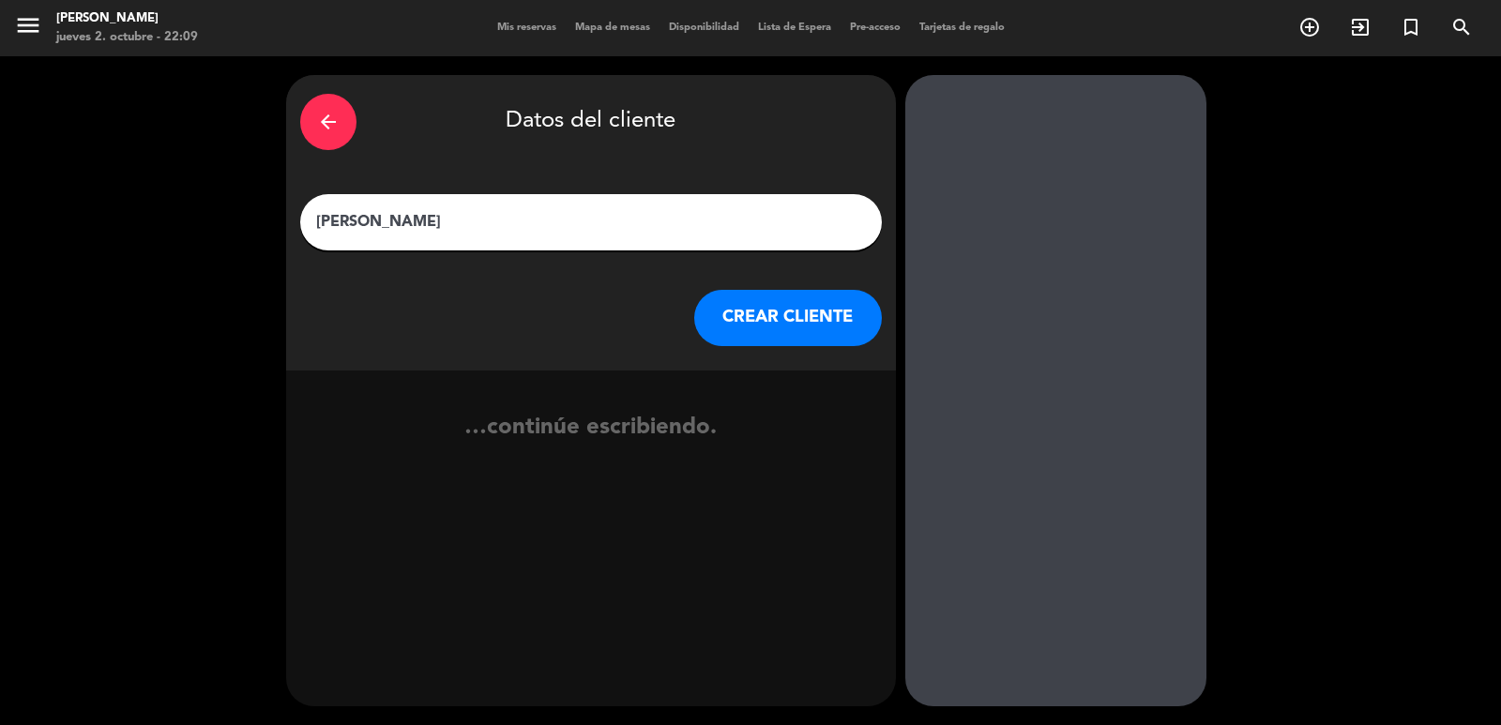
type input "[PERSON_NAME]"
click at [755, 324] on button "CREAR CLIENTE" at bounding box center [788, 318] width 188 height 56
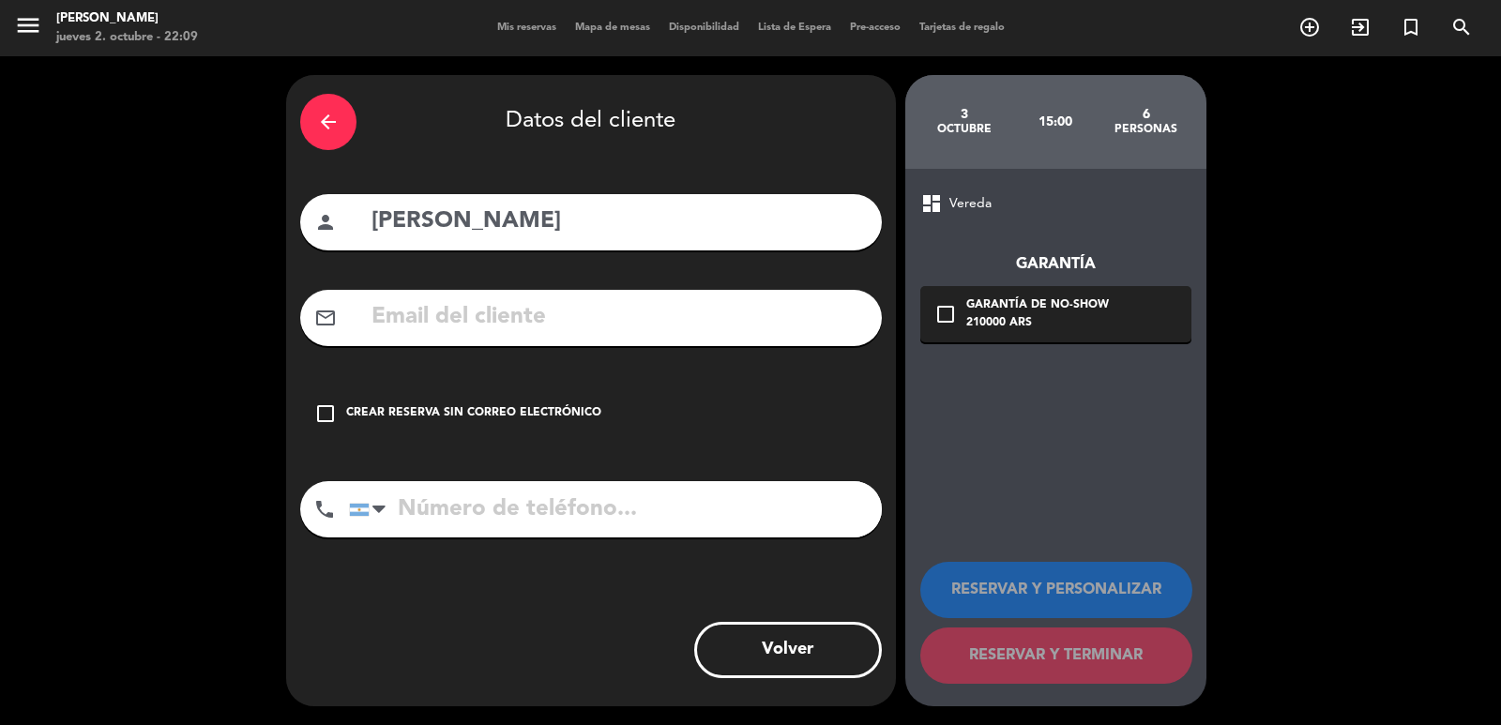
click at [482, 299] on input "text" at bounding box center [619, 317] width 498 height 38
paste input "[EMAIL_ADDRESS][DOMAIN_NAME]"
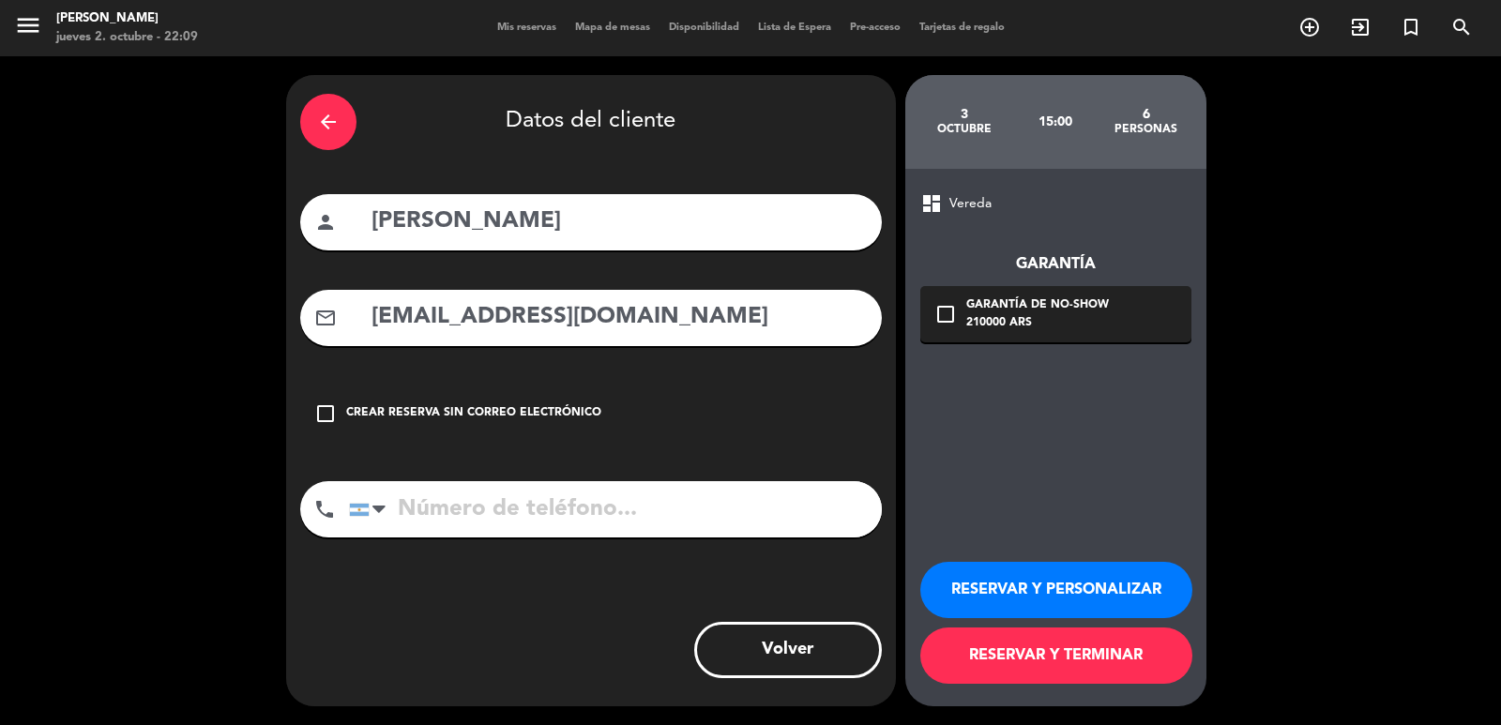
type input "[EMAIL_ADDRESS][DOMAIN_NAME]"
click at [571, 522] on input "tel" at bounding box center [615, 509] width 533 height 56
paste input "[PHONE_NUMBER]"
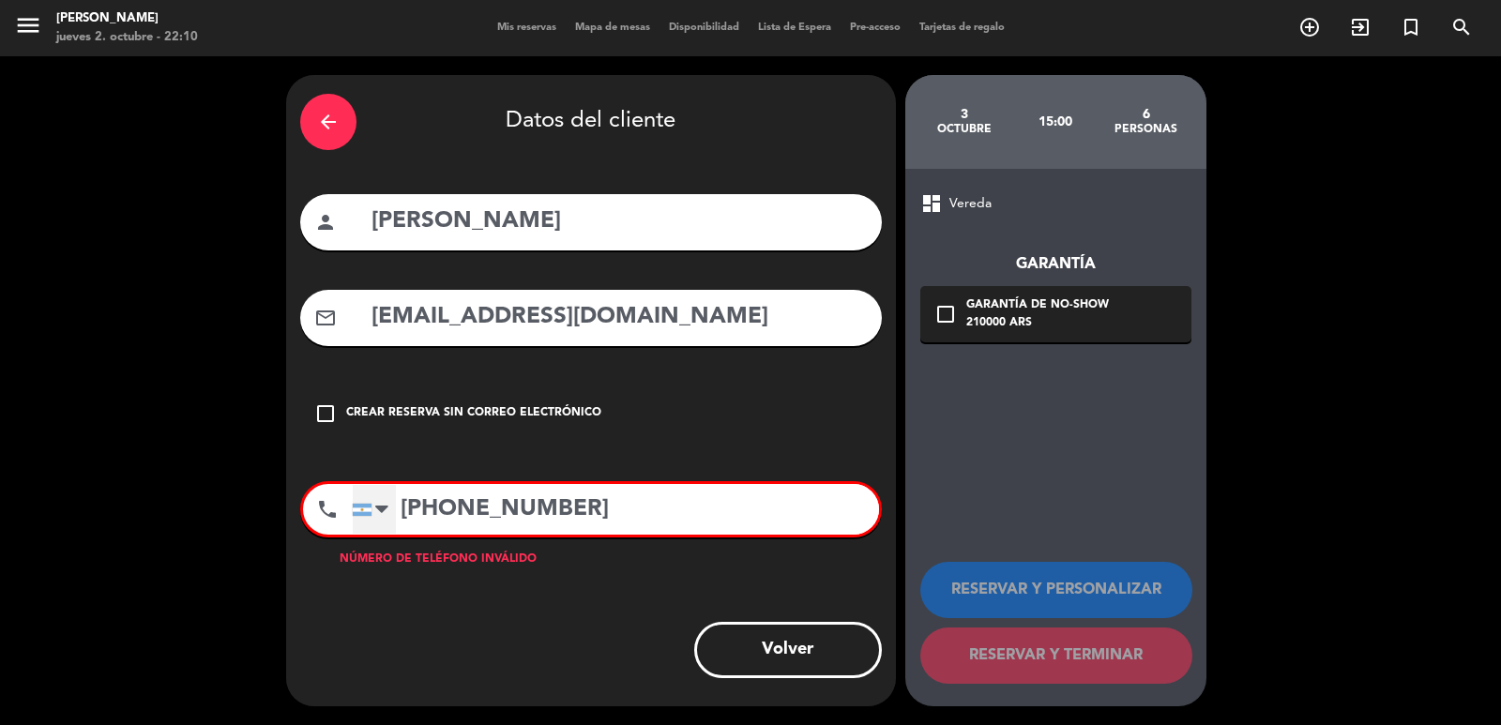
click at [382, 496] on div at bounding box center [374, 509] width 43 height 49
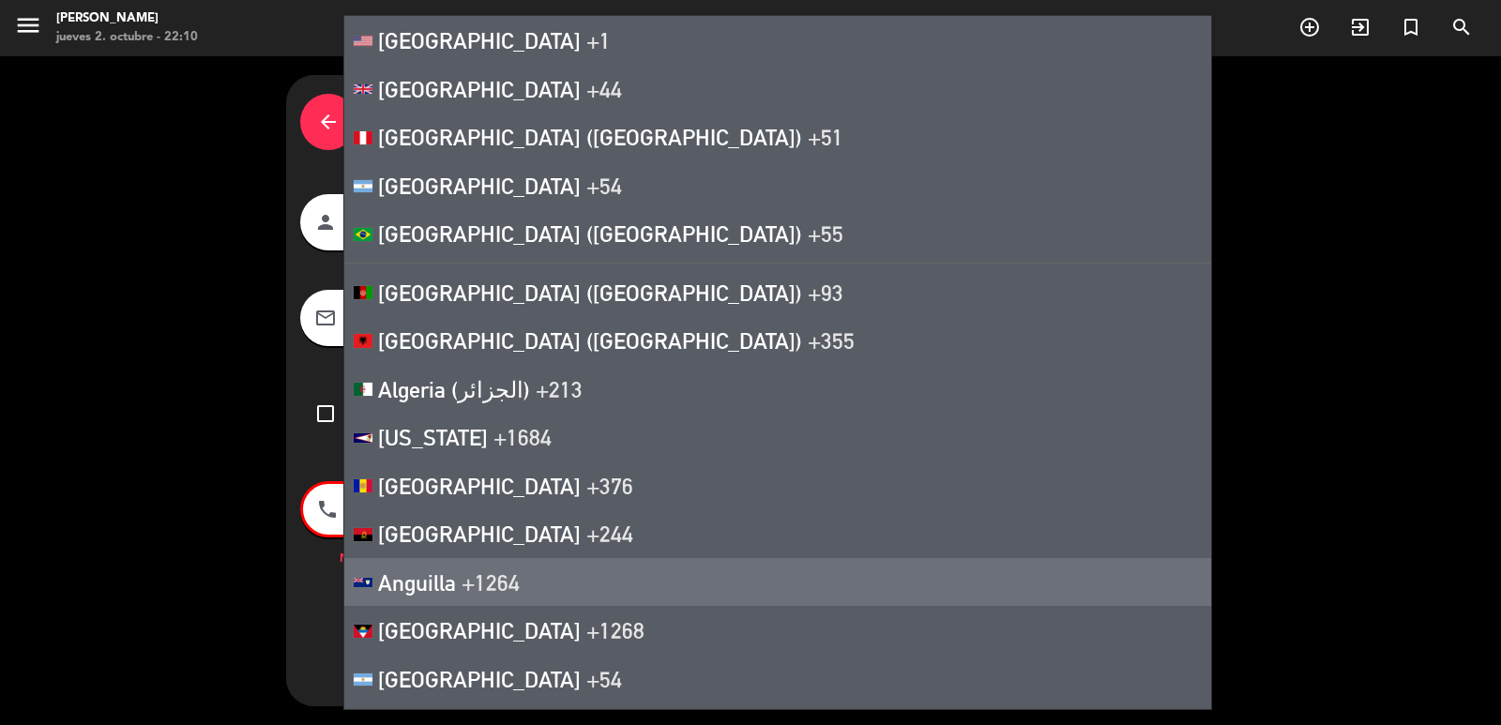
click at [333, 584] on div "arrow_back Datos del cliente person [PERSON_NAME] mail_outline [EMAIL_ADDRESS][…" at bounding box center [591, 390] width 610 height 631
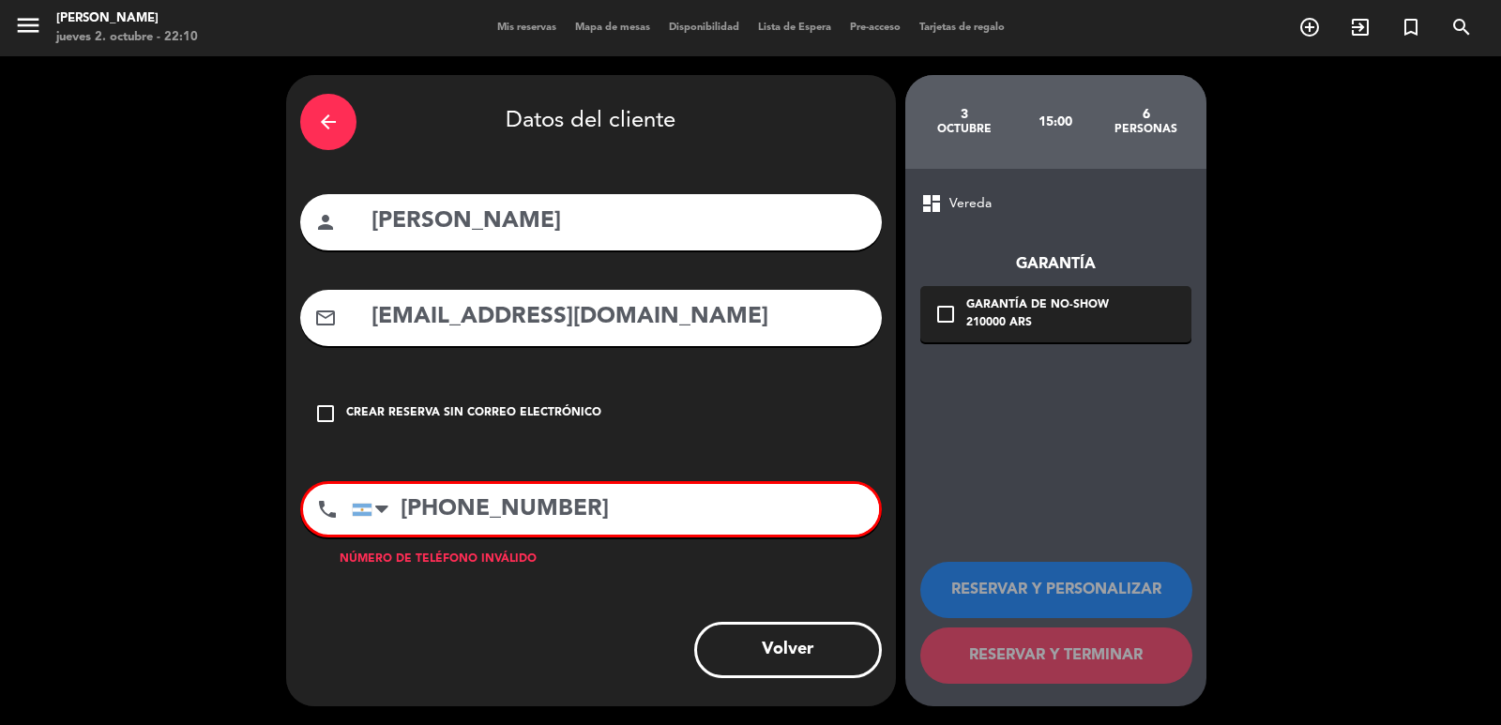
click at [401, 500] on input "[PHONE_NUMBER]" at bounding box center [615, 509] width 527 height 51
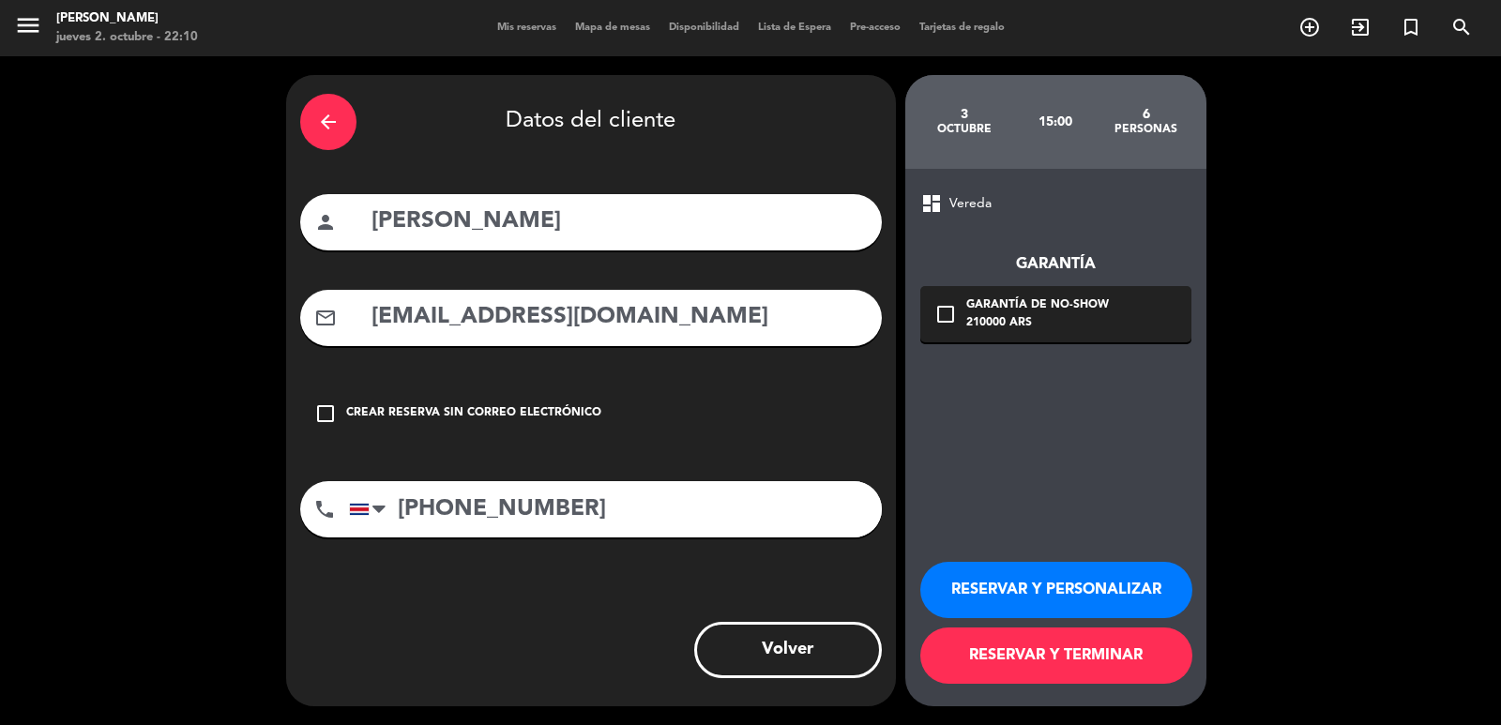
type input "[PHONE_NUMBER]"
click at [950, 324] on icon "check_box_outline_blank" at bounding box center [946, 314] width 23 height 23
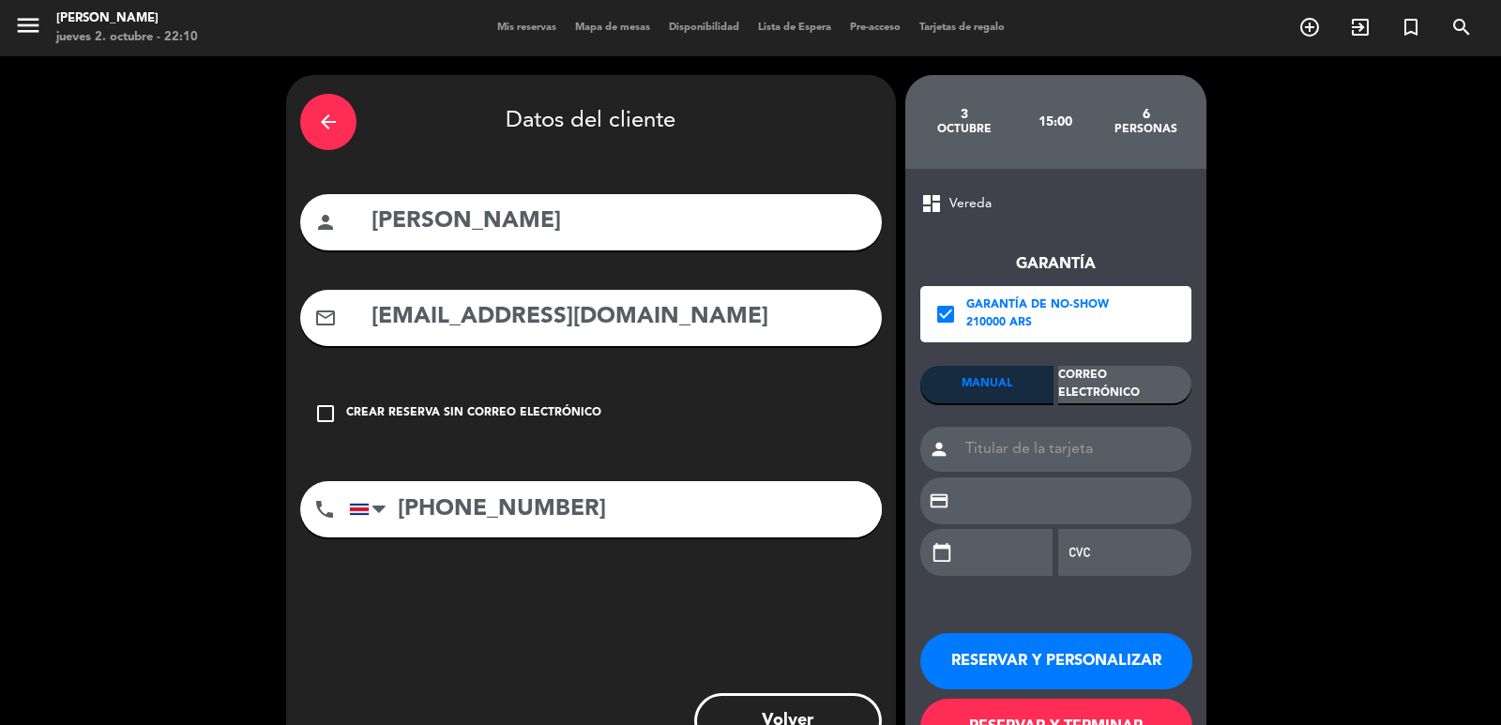
click at [1076, 378] on div "Correo Electrónico" at bounding box center [1124, 385] width 133 height 38
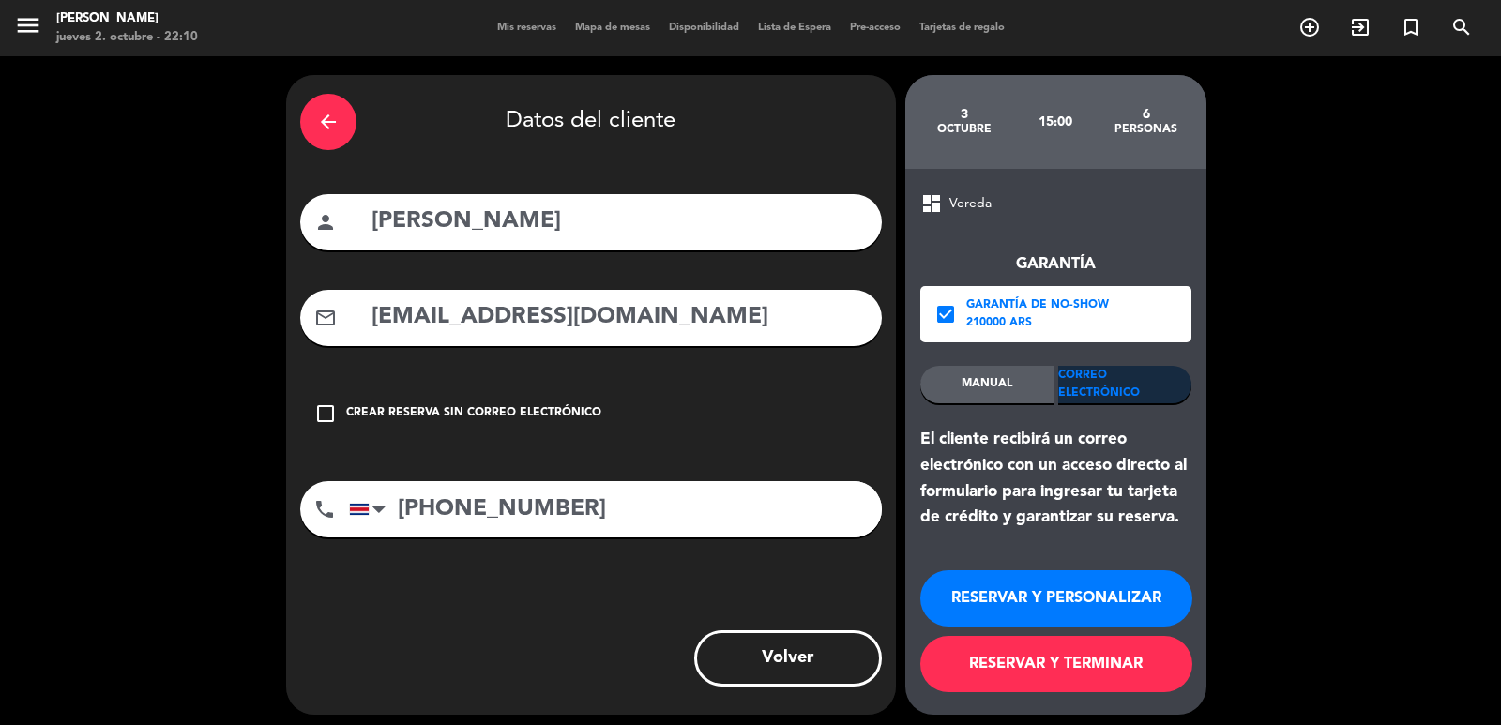
click at [1104, 583] on button "RESERVAR Y PERSONALIZAR" at bounding box center [1056, 598] width 272 height 56
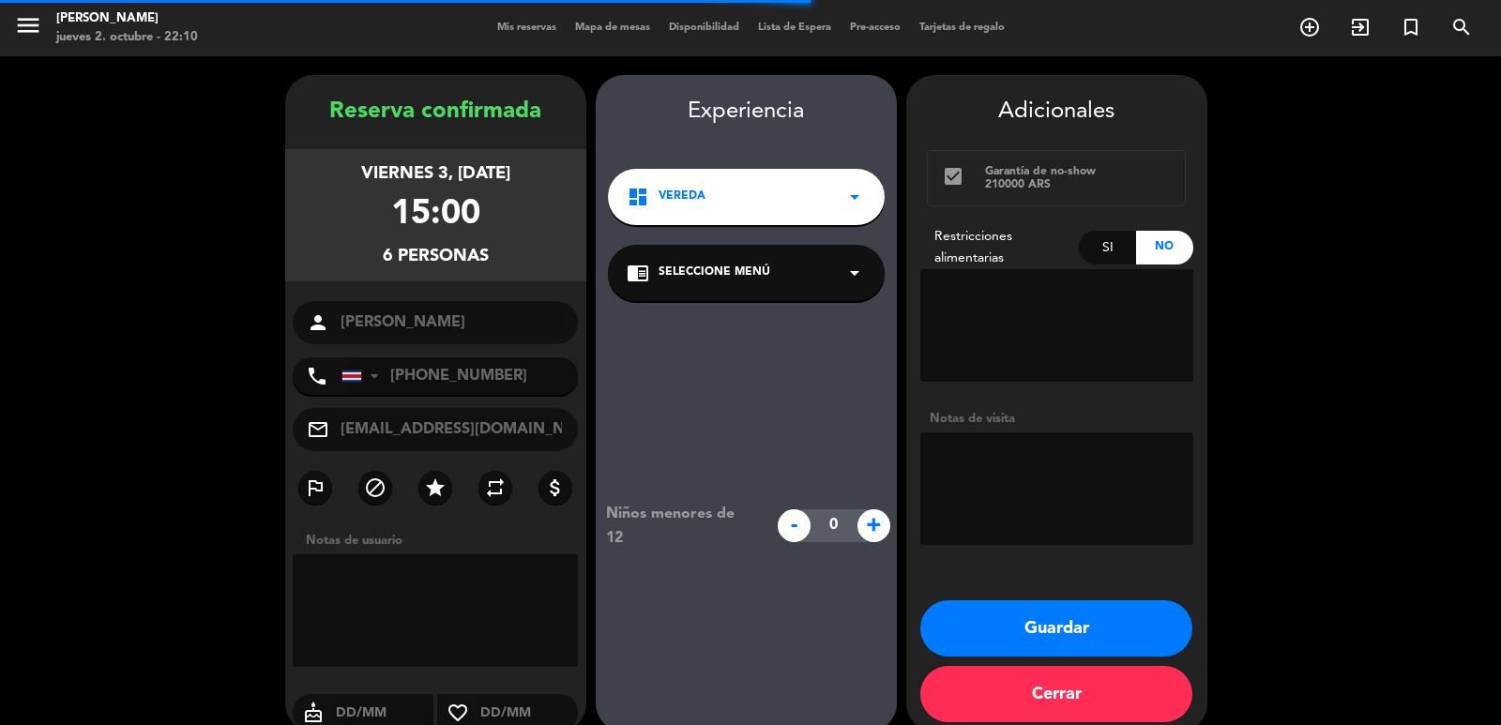
scroll to position [25, 0]
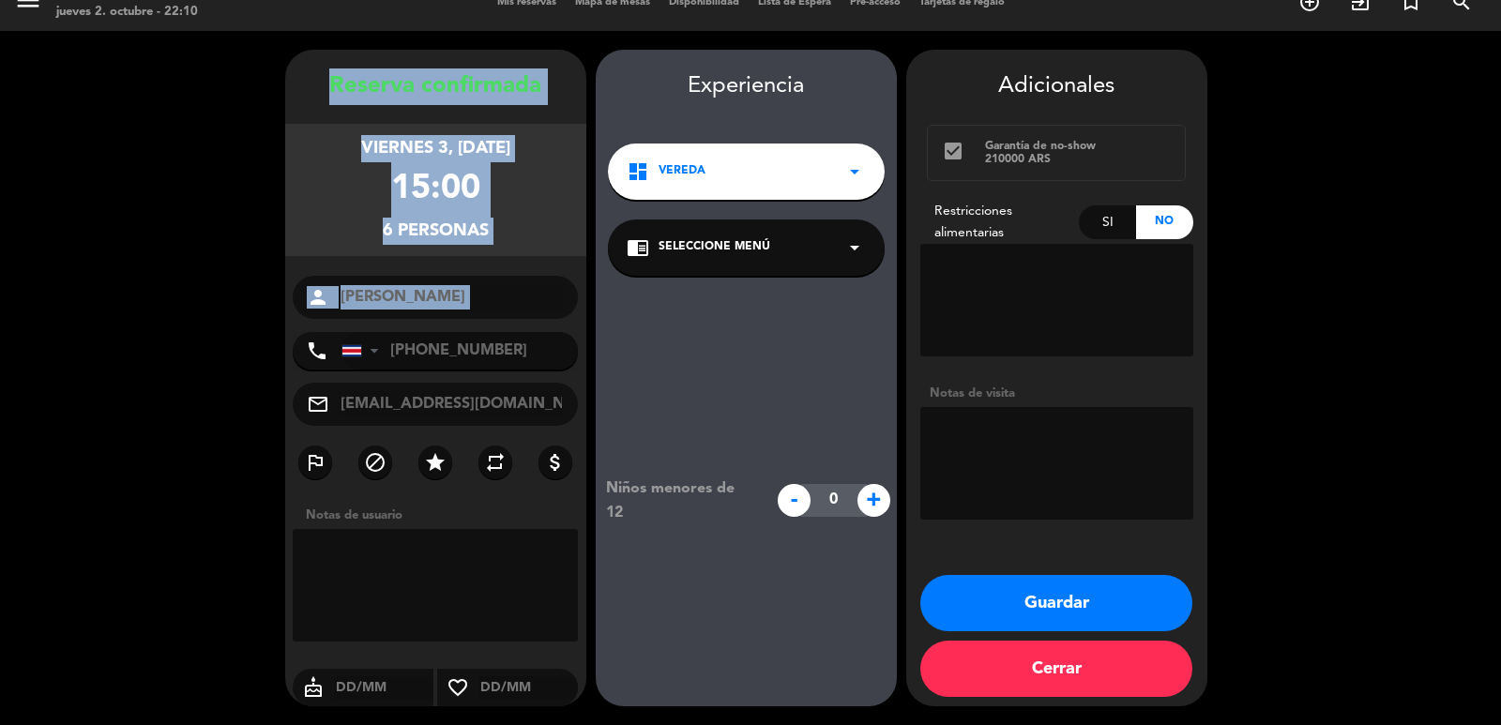
drag, startPoint x: 322, startPoint y: 79, endPoint x: 505, endPoint y: 324, distance: 305.7
click at [505, 324] on div "Reserva confirmada viernes 3, [DATE] 15:00 6 personas person [PERSON_NAME] phon…" at bounding box center [435, 396] width 301 height 657
copy div "Reserva confirmada viernes 3, [DATE] 15:00 6 personas person"
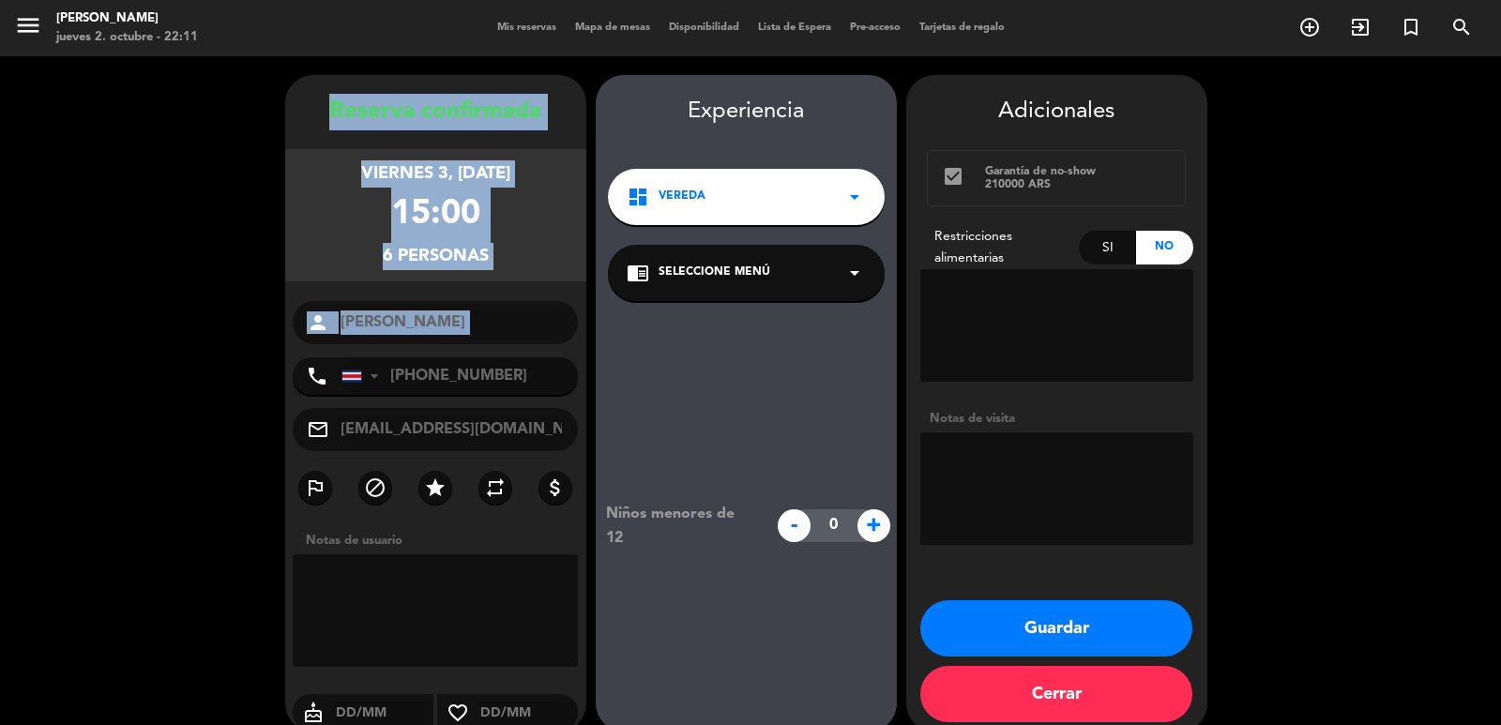
click at [943, 621] on button "Guardar" at bounding box center [1056, 628] width 272 height 56
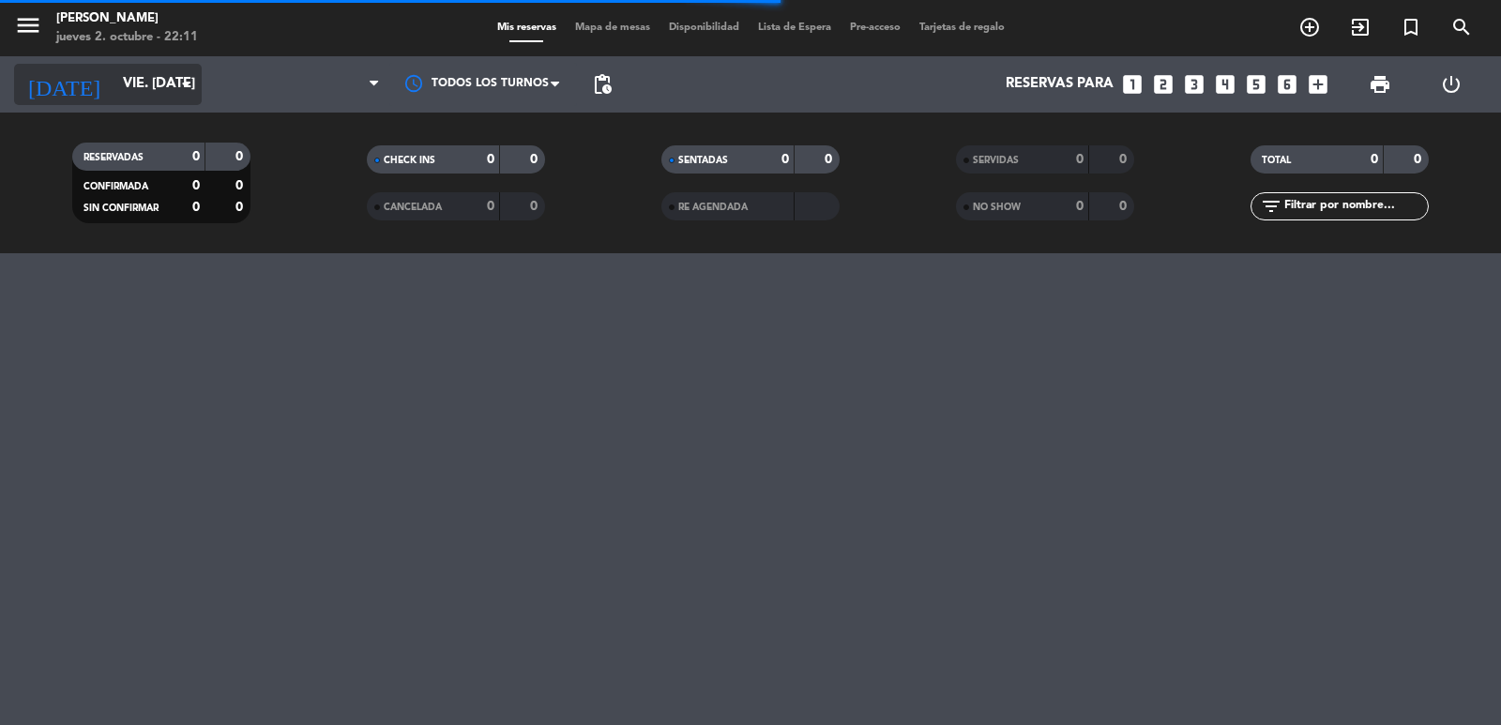
click at [142, 78] on input "vie. [DATE]" at bounding box center [204, 85] width 181 height 36
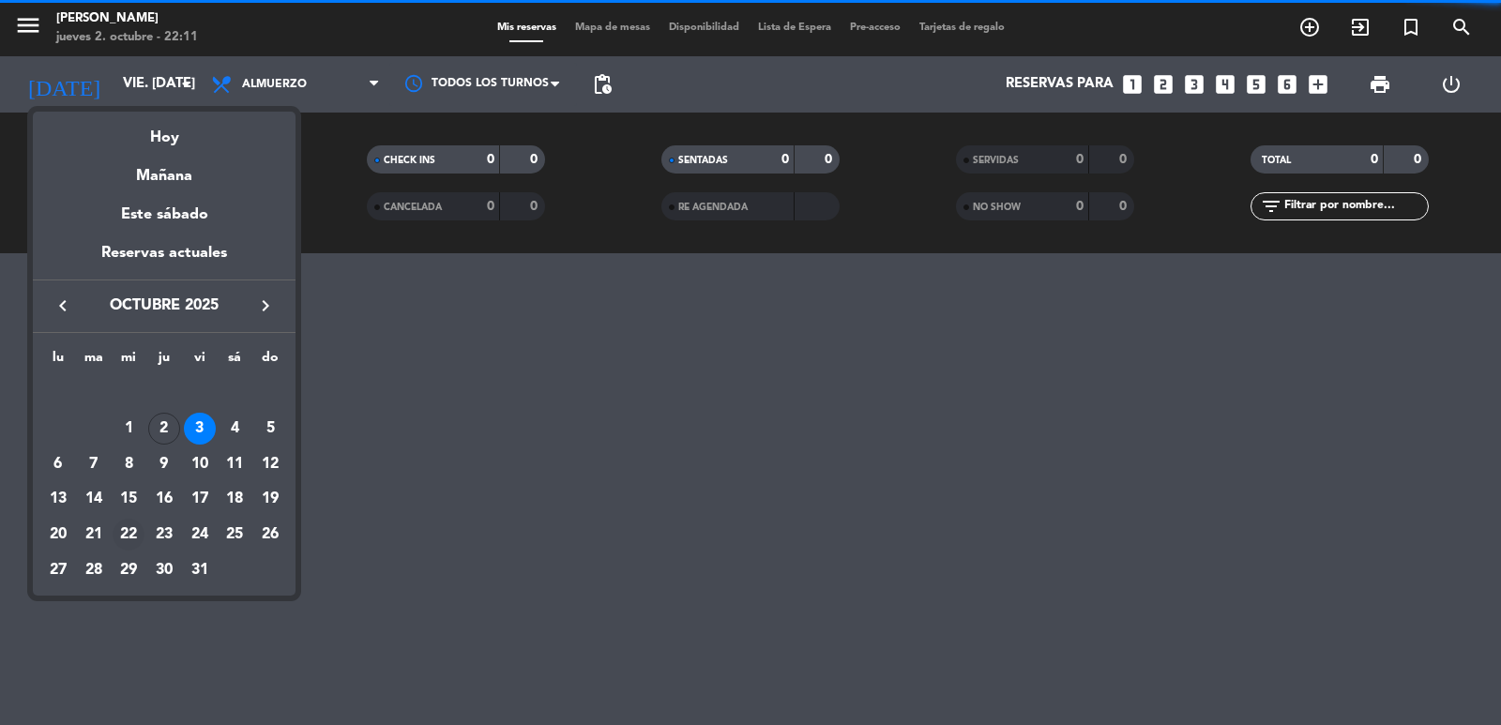
click at [135, 534] on div "22" at bounding box center [129, 535] width 32 height 32
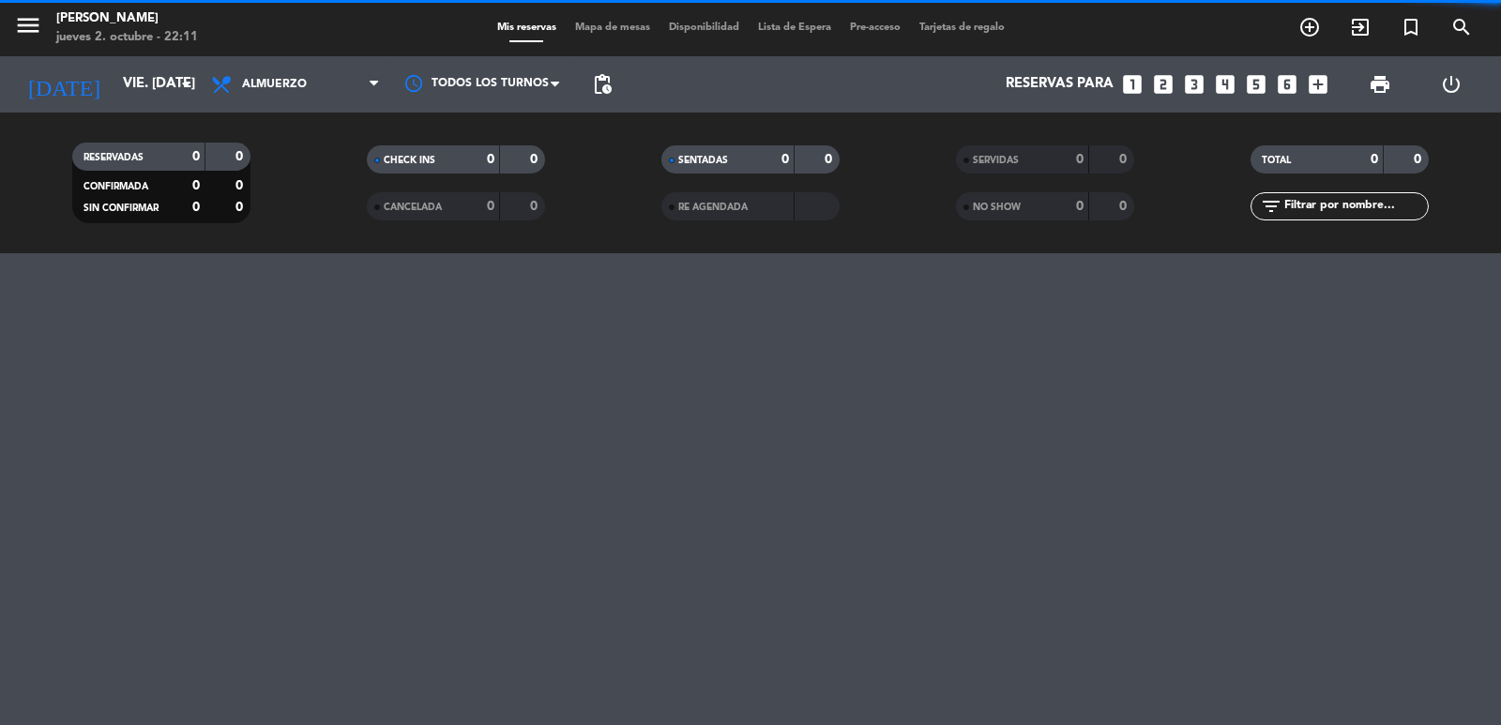
type input "mié. [DATE]"
click at [267, 94] on span "Almuerzo" at bounding box center [296, 84] width 188 height 41
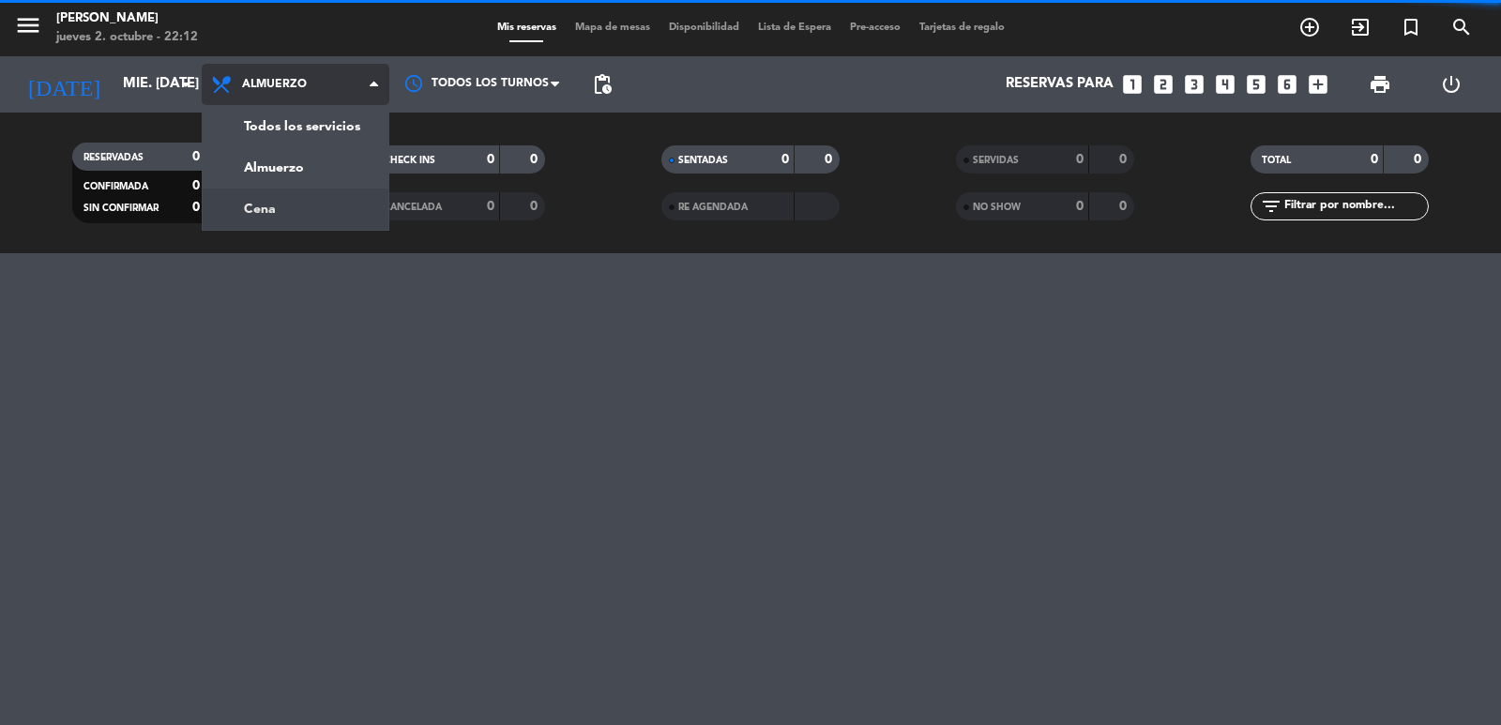
click at [299, 208] on div "menu [PERSON_NAME] 2. octubre - 22:12 Mis reservas Mapa de mesas Disponibilidad…" at bounding box center [750, 126] width 1501 height 253
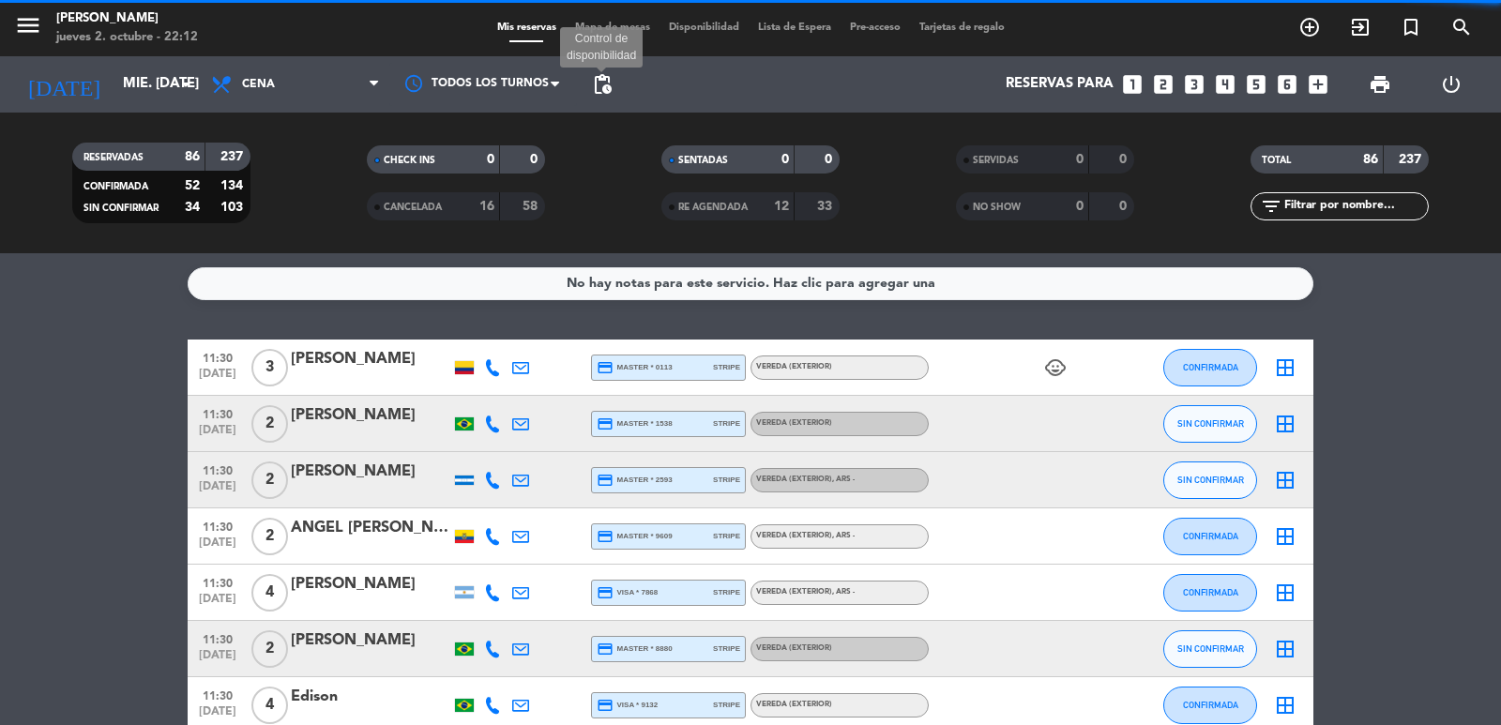
click at [599, 82] on span "pending_actions" at bounding box center [602, 84] width 23 height 23
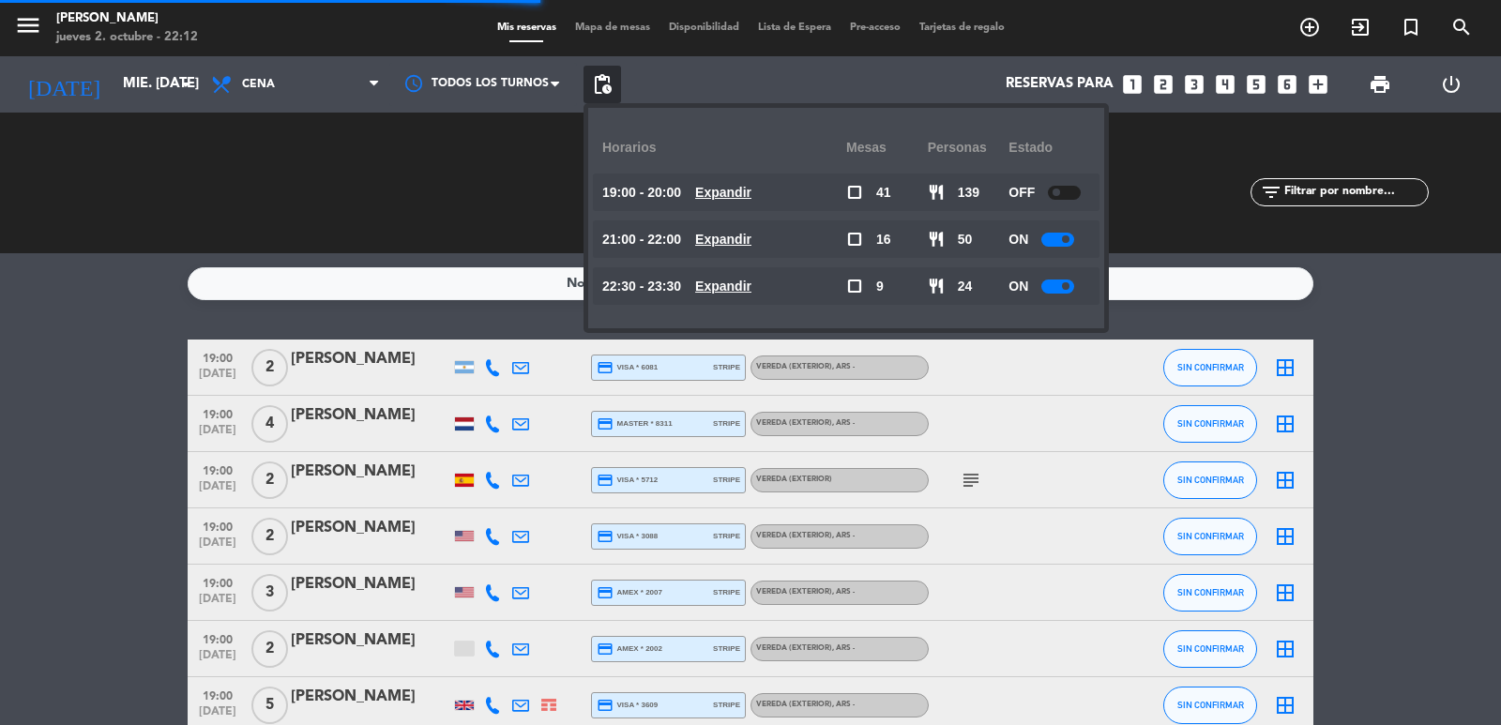
click at [752, 199] on u "Expandir" at bounding box center [723, 192] width 56 height 15
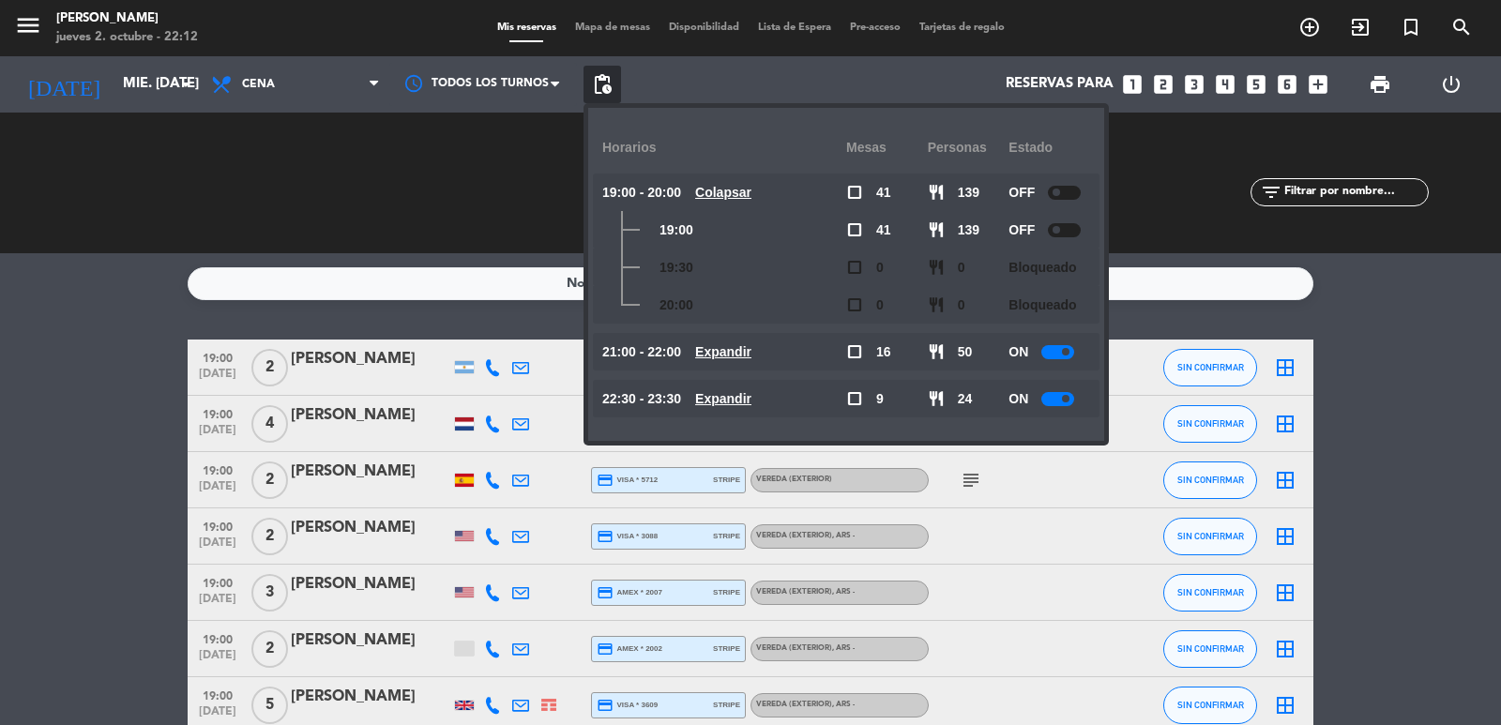
click at [752, 351] on u "Expandir" at bounding box center [723, 351] width 56 height 15
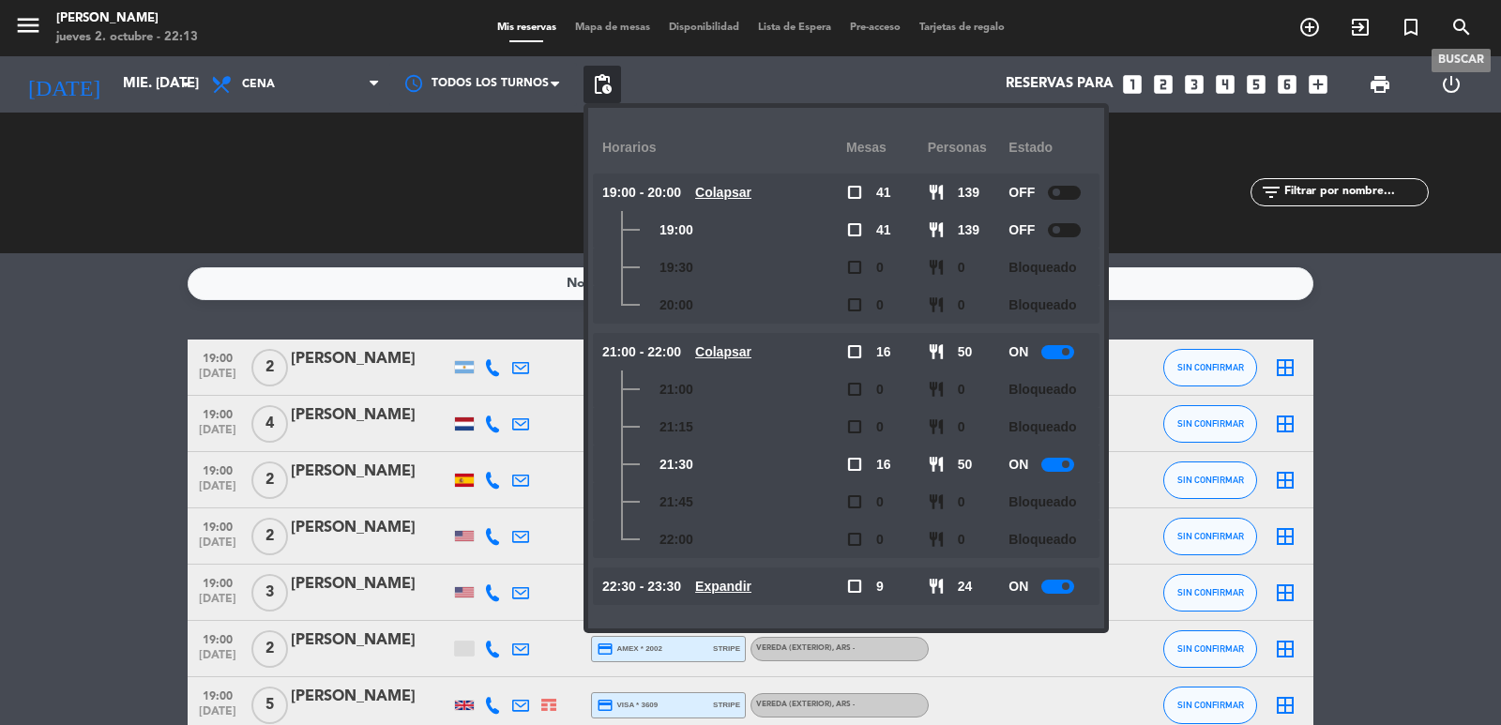
click at [1467, 19] on icon "search" at bounding box center [1462, 27] width 23 height 23
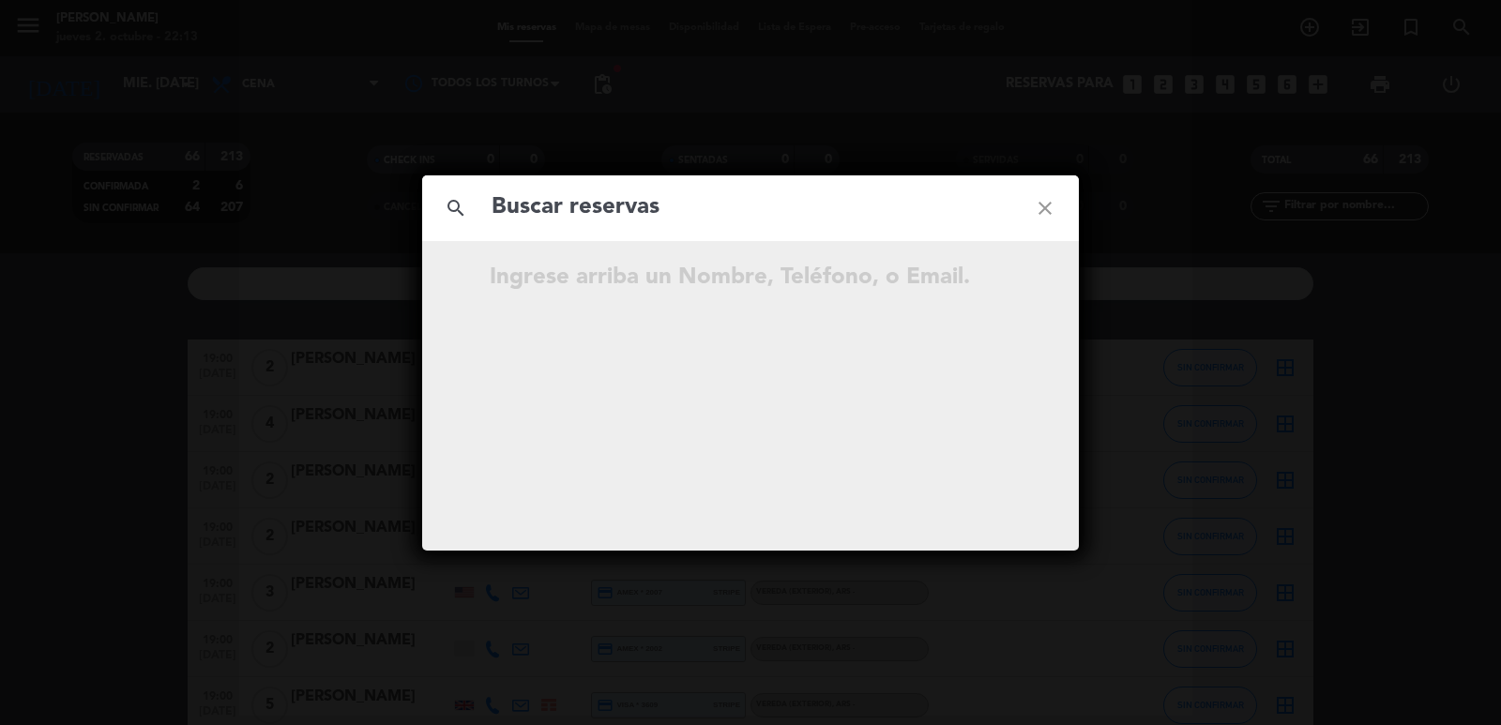
click at [828, 191] on input "text" at bounding box center [751, 208] width 522 height 38
click at [831, 208] on input "text" at bounding box center [751, 208] width 522 height 38
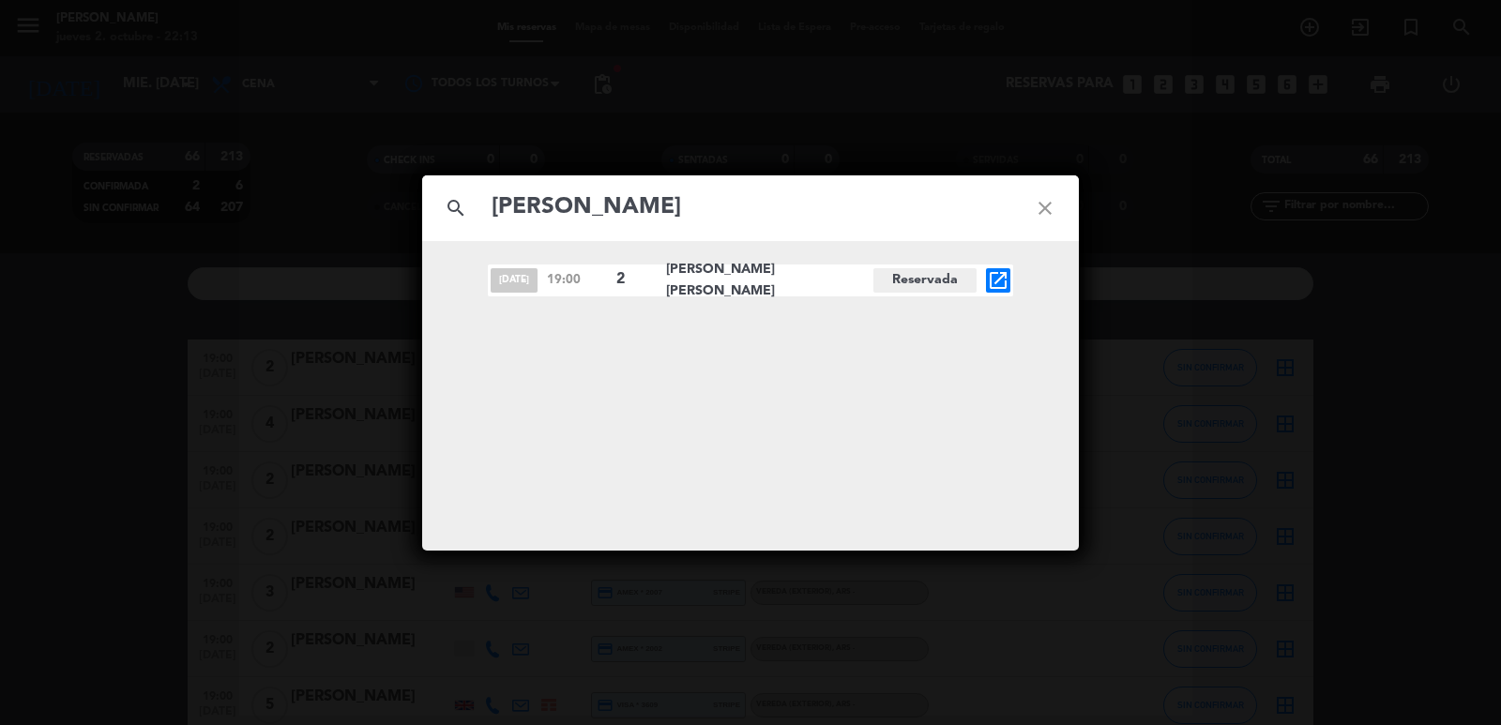
type input "[PERSON_NAME]"
click at [994, 278] on icon "open_in_new" at bounding box center [998, 280] width 23 height 23
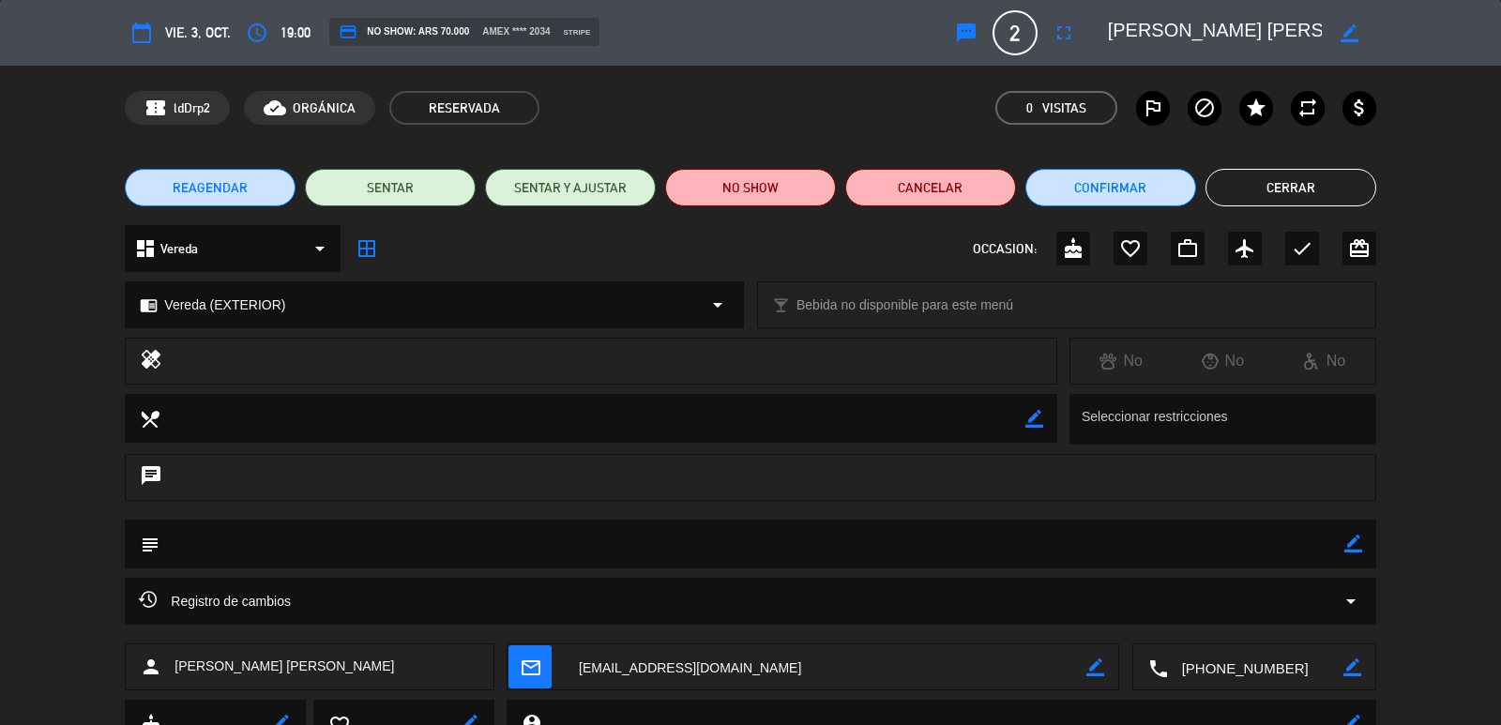
click at [1279, 180] on button "Cerrar" at bounding box center [1291, 188] width 171 height 38
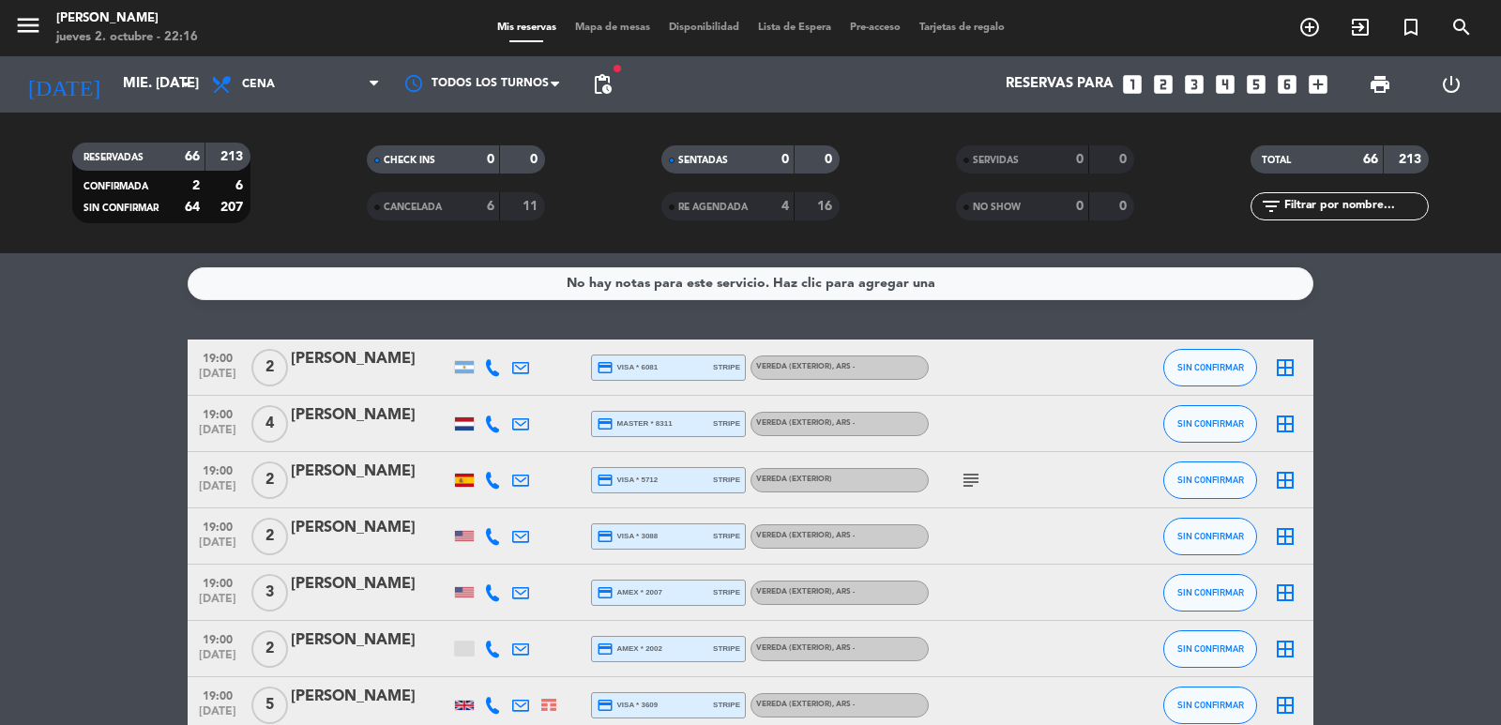
click at [1467, 9] on div "menu [PERSON_NAME] 2. octubre - 22:16 Mis reservas Mapa de mesas Disponibilidad…" at bounding box center [750, 28] width 1501 height 56
click at [1456, 23] on icon "search" at bounding box center [1462, 27] width 23 height 23
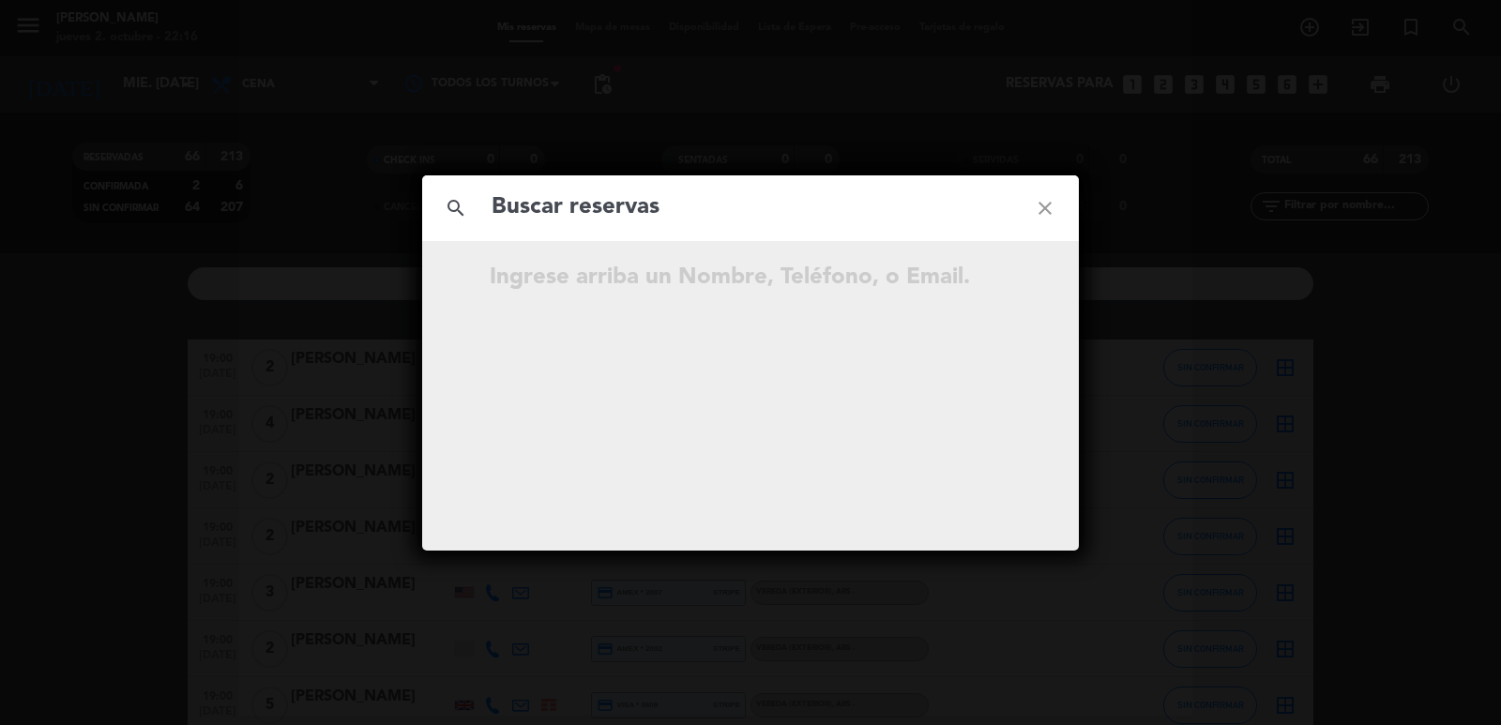
click at [764, 207] on input "text" at bounding box center [751, 208] width 522 height 38
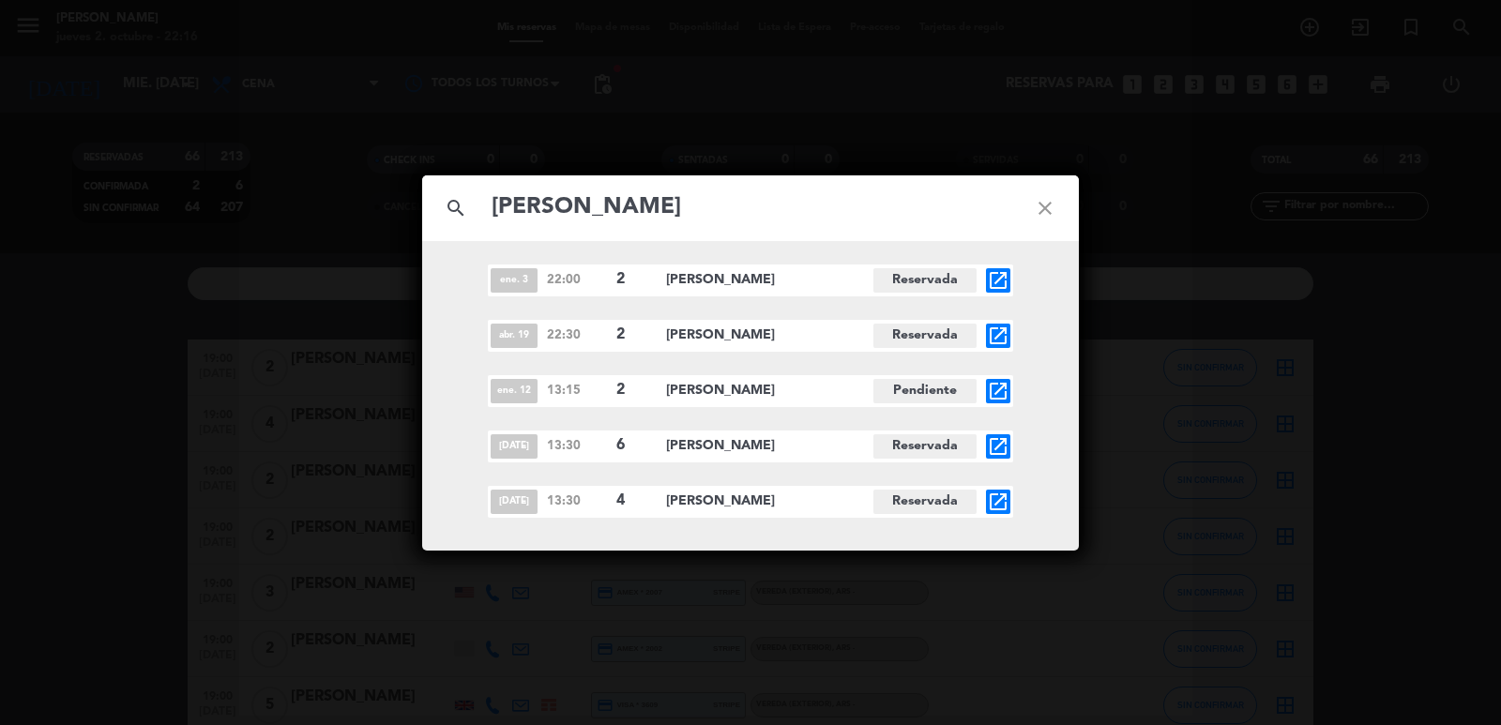
type input "[PERSON_NAME]"
click at [993, 498] on icon "open_in_new" at bounding box center [998, 502] width 23 height 23
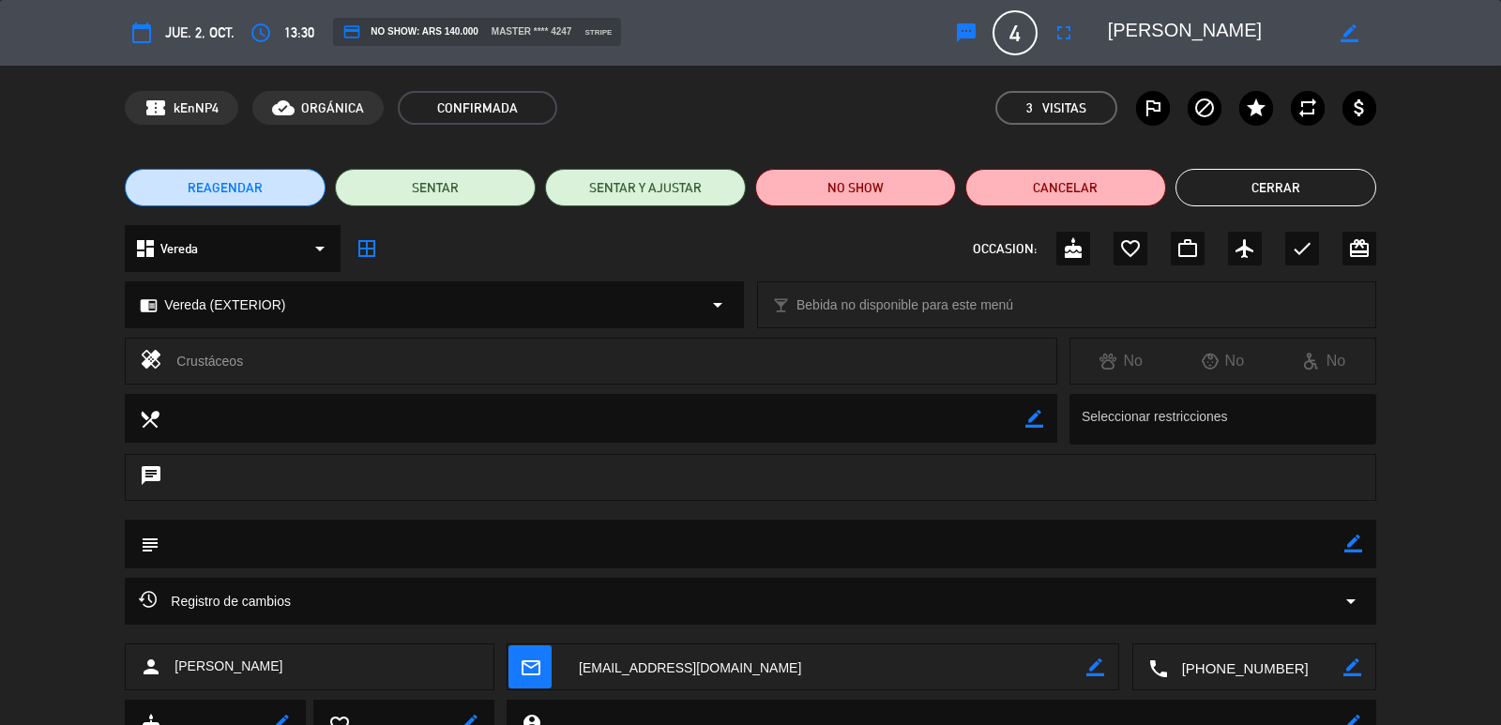
click at [966, 466] on div "chat" at bounding box center [750, 477] width 1251 height 47
click at [1356, 545] on icon "border_color" at bounding box center [1354, 544] width 18 height 18
click at [1116, 570] on div "subject" at bounding box center [750, 549] width 1501 height 58
click at [1114, 555] on textarea at bounding box center [752, 544] width 1184 height 48
click at [1350, 554] on div at bounding box center [1354, 544] width 18 height 49
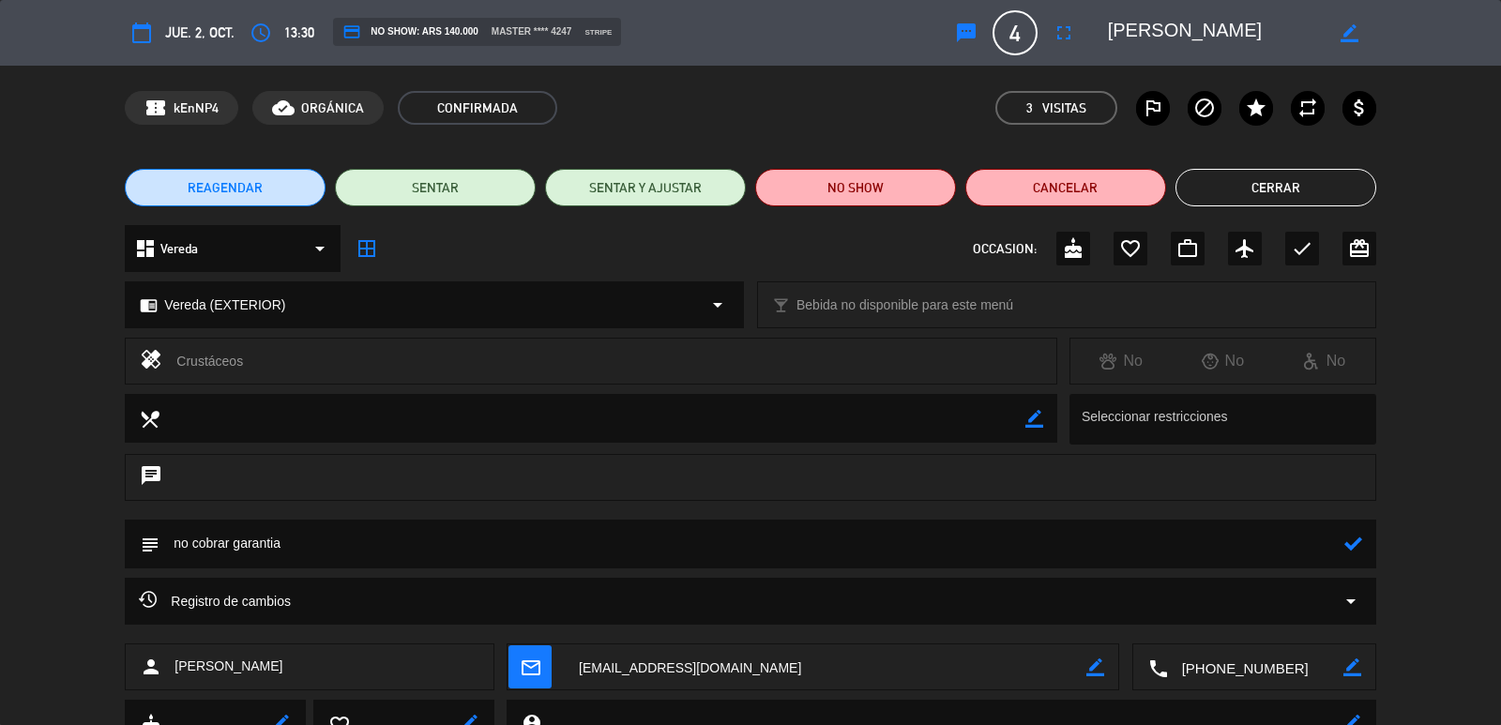
click at [1357, 548] on icon at bounding box center [1354, 544] width 18 height 18
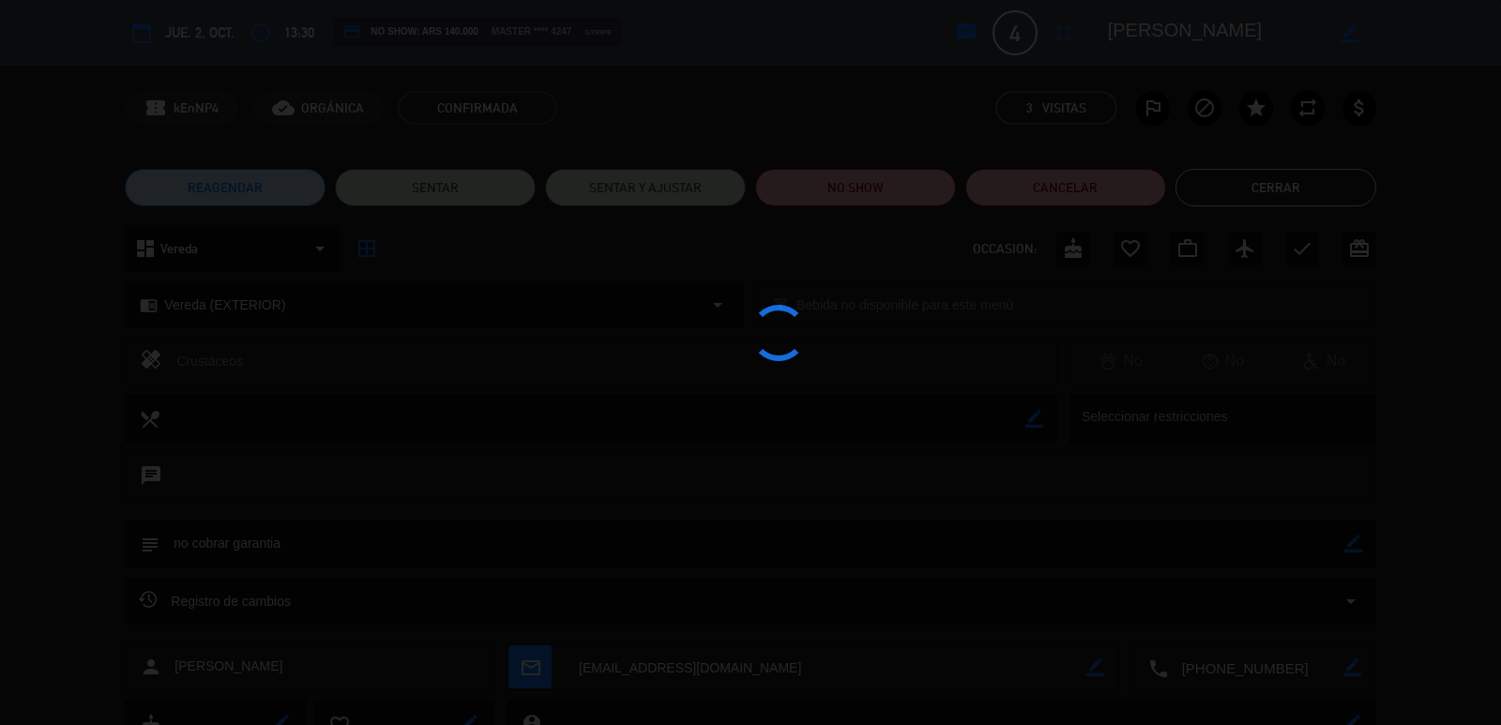
type textarea "no cobrar garantia"
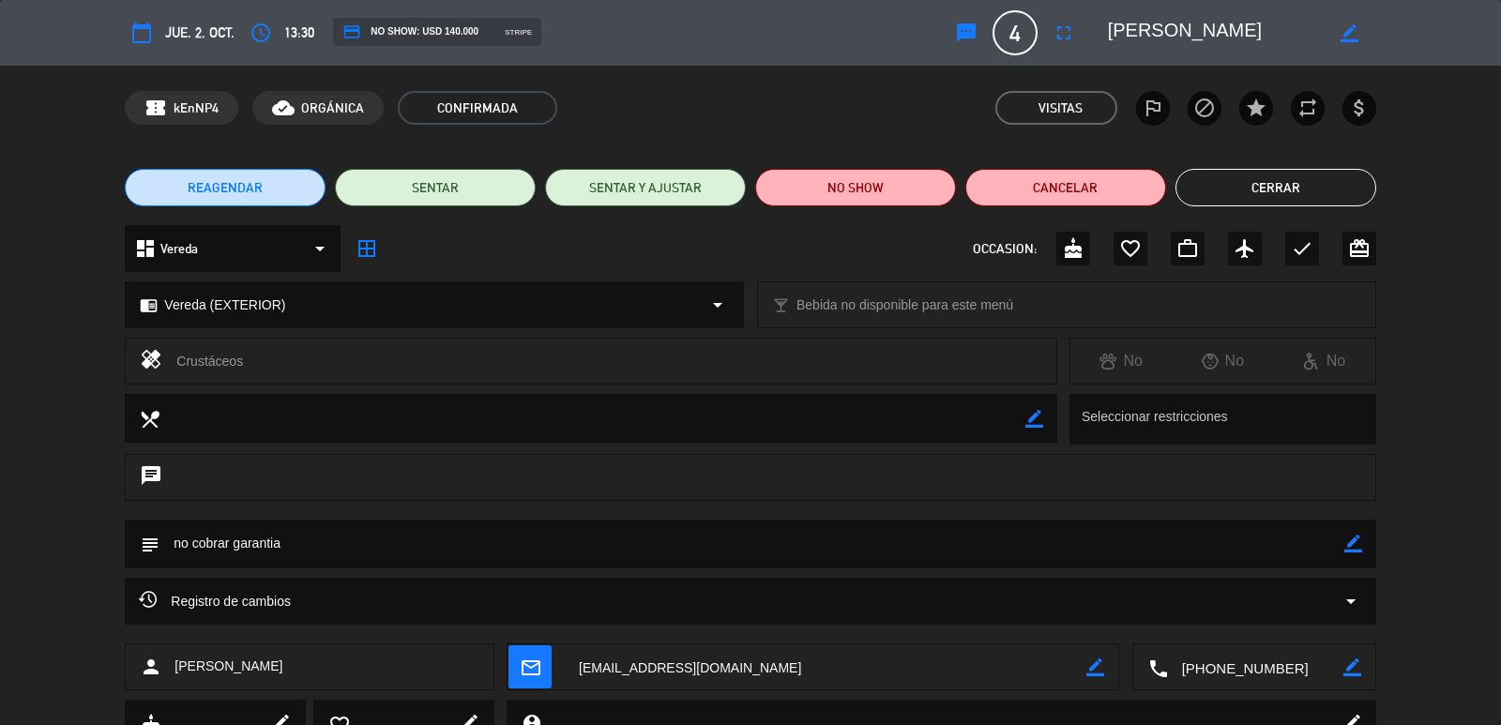
click at [1287, 188] on button "Cerrar" at bounding box center [1276, 188] width 201 height 38
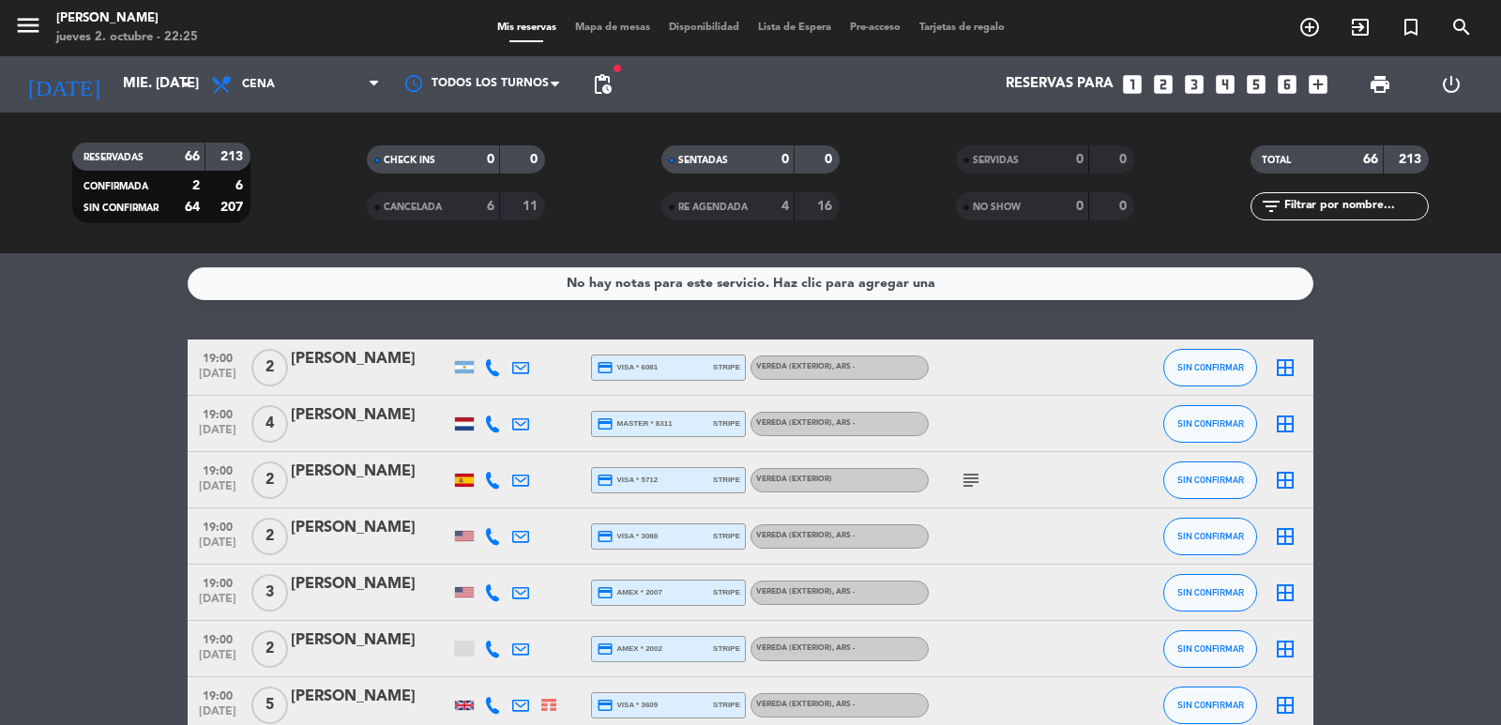
click at [1458, 33] on icon "search" at bounding box center [1462, 27] width 23 height 23
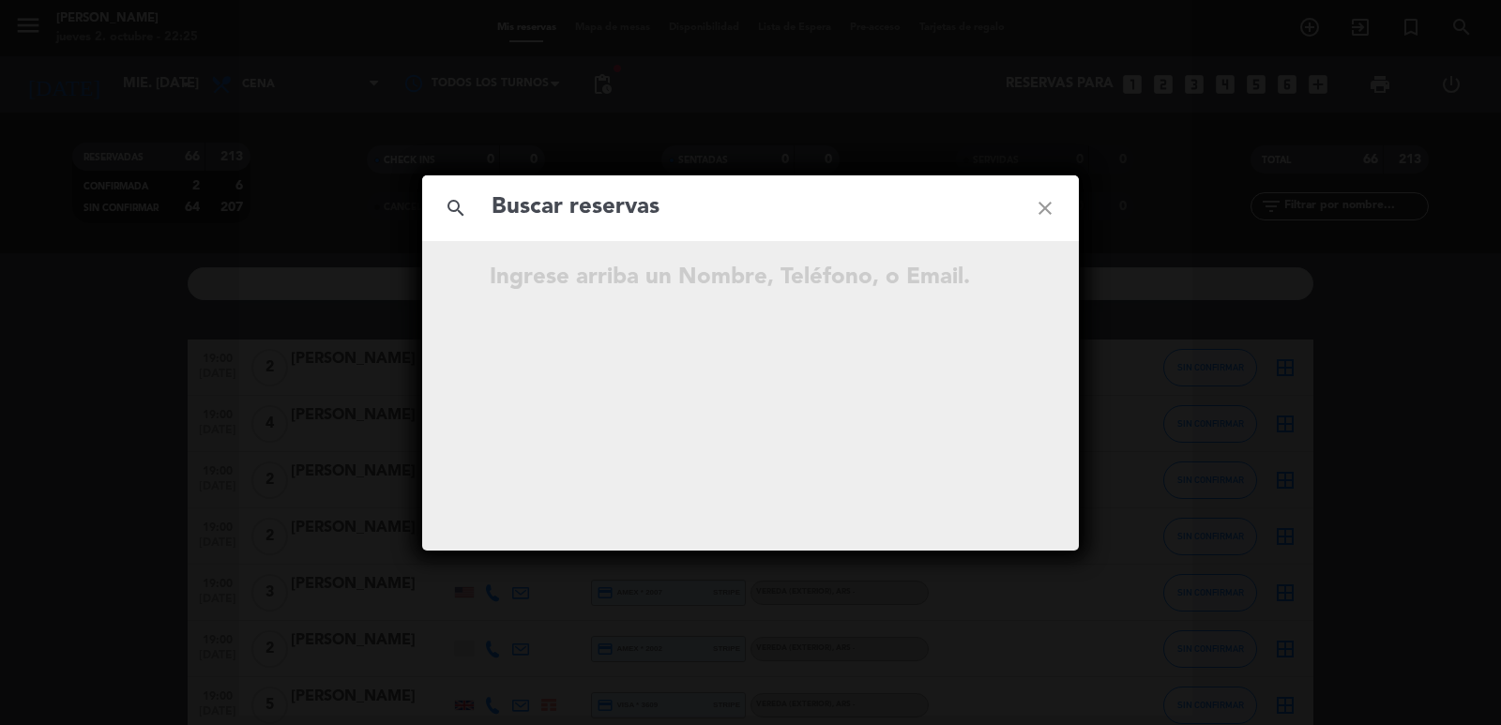
click at [864, 216] on input "text" at bounding box center [751, 208] width 522 height 38
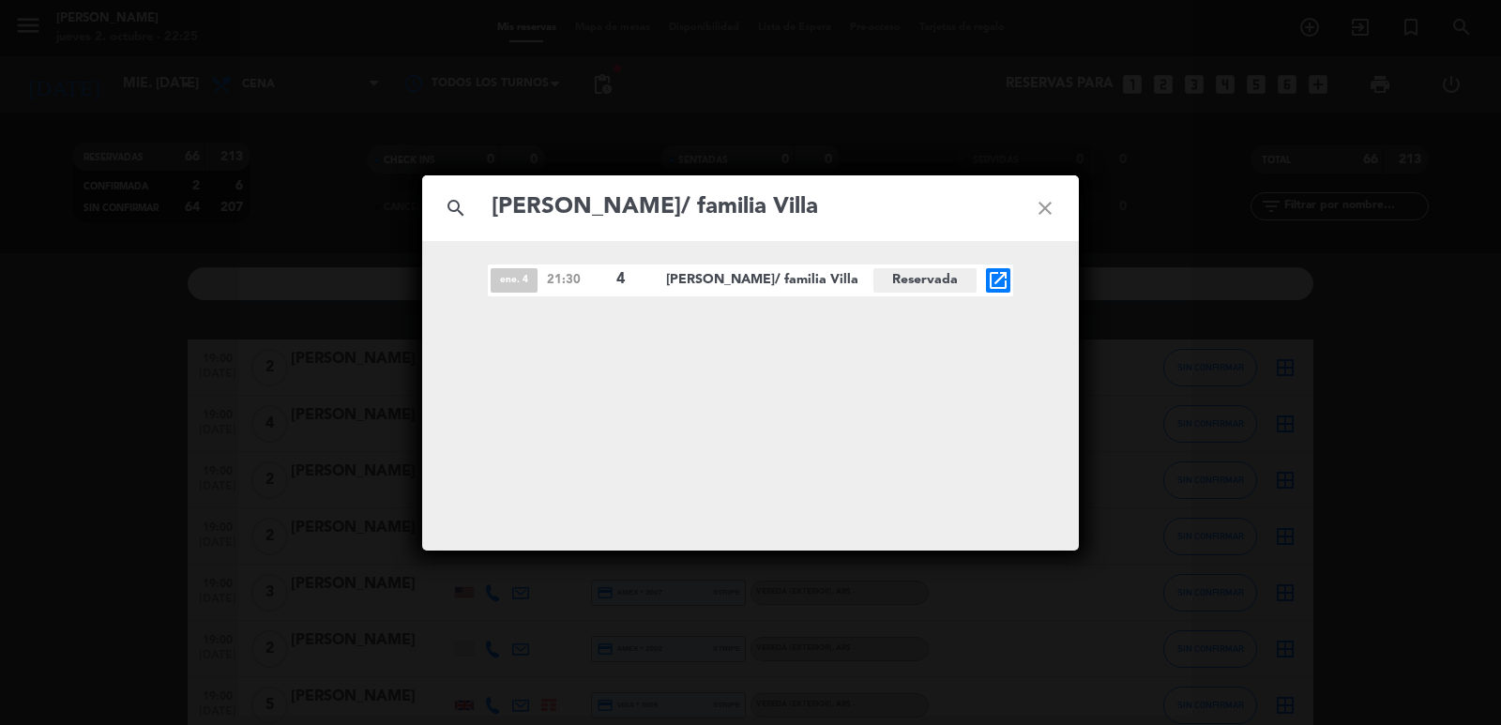
type input "[PERSON_NAME]/ familia Villa"
click at [993, 269] on icon "open_in_new" at bounding box center [998, 280] width 23 height 23
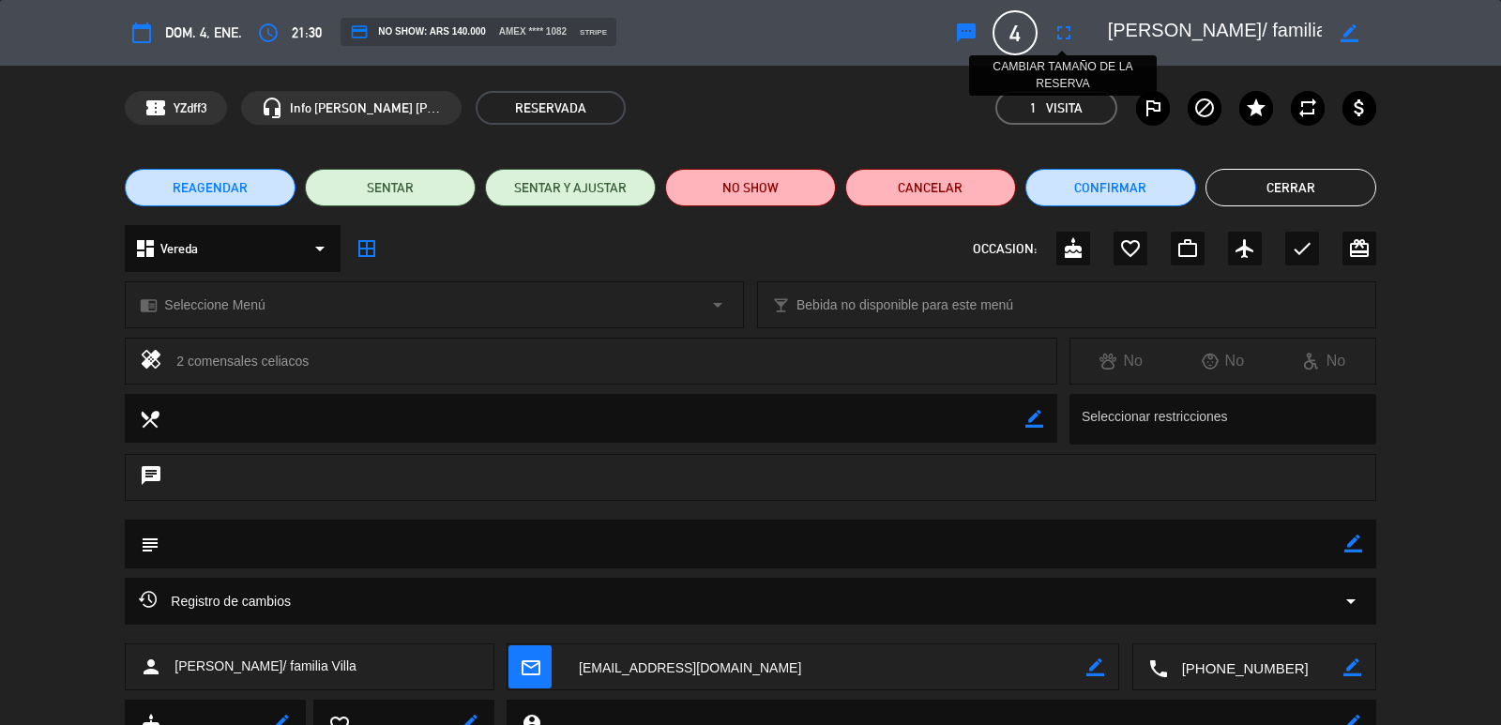
click at [1063, 40] on icon "fullscreen" at bounding box center [1064, 33] width 23 height 23
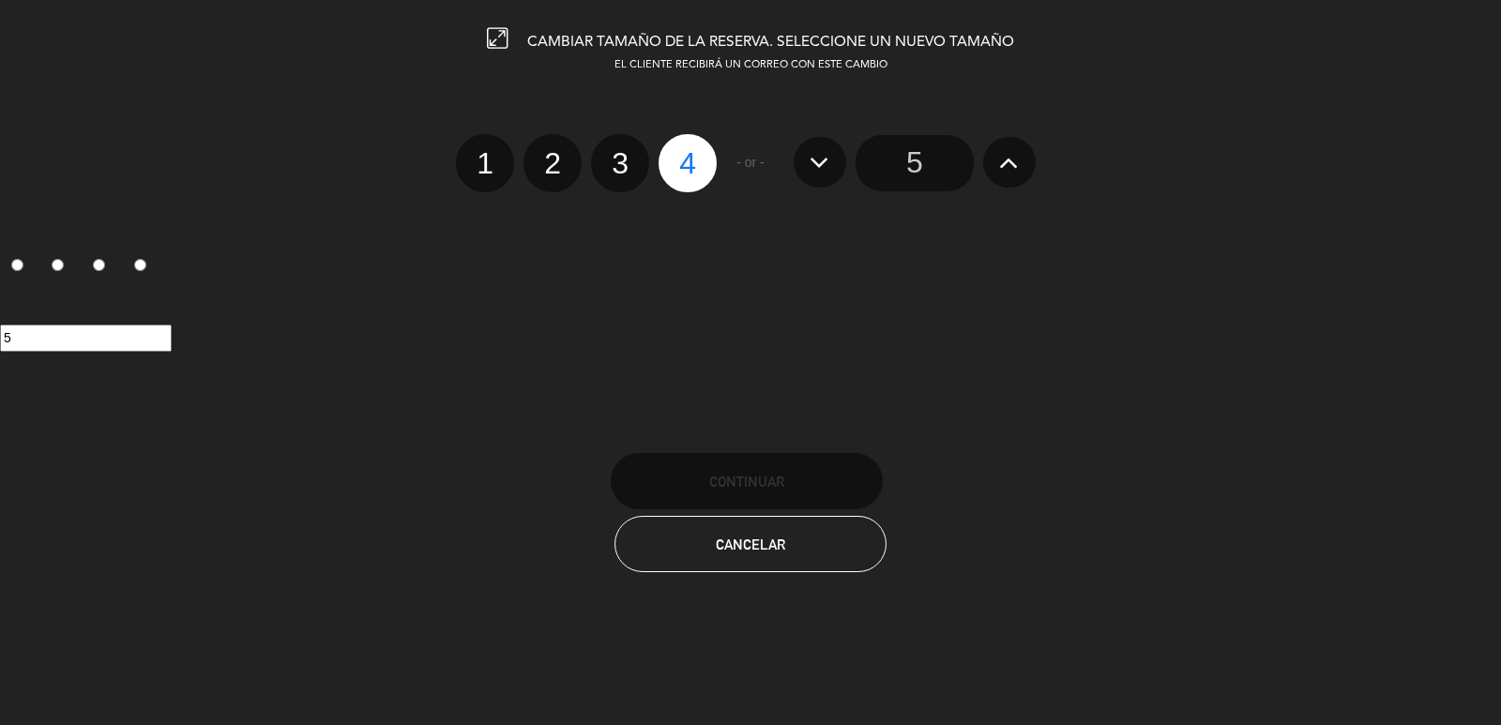
click at [998, 181] on button at bounding box center [1009, 162] width 53 height 51
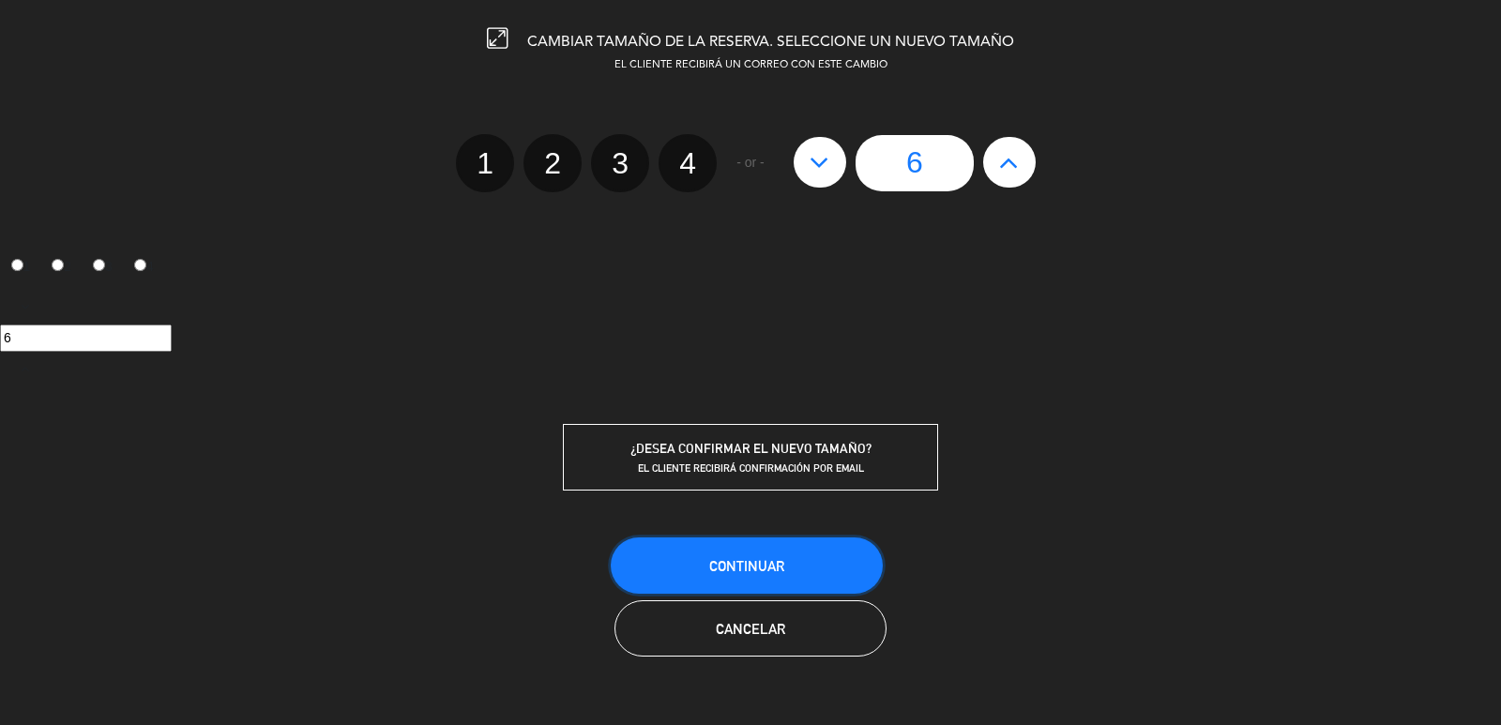
click at [813, 569] on button "Continuar" at bounding box center [747, 566] width 272 height 56
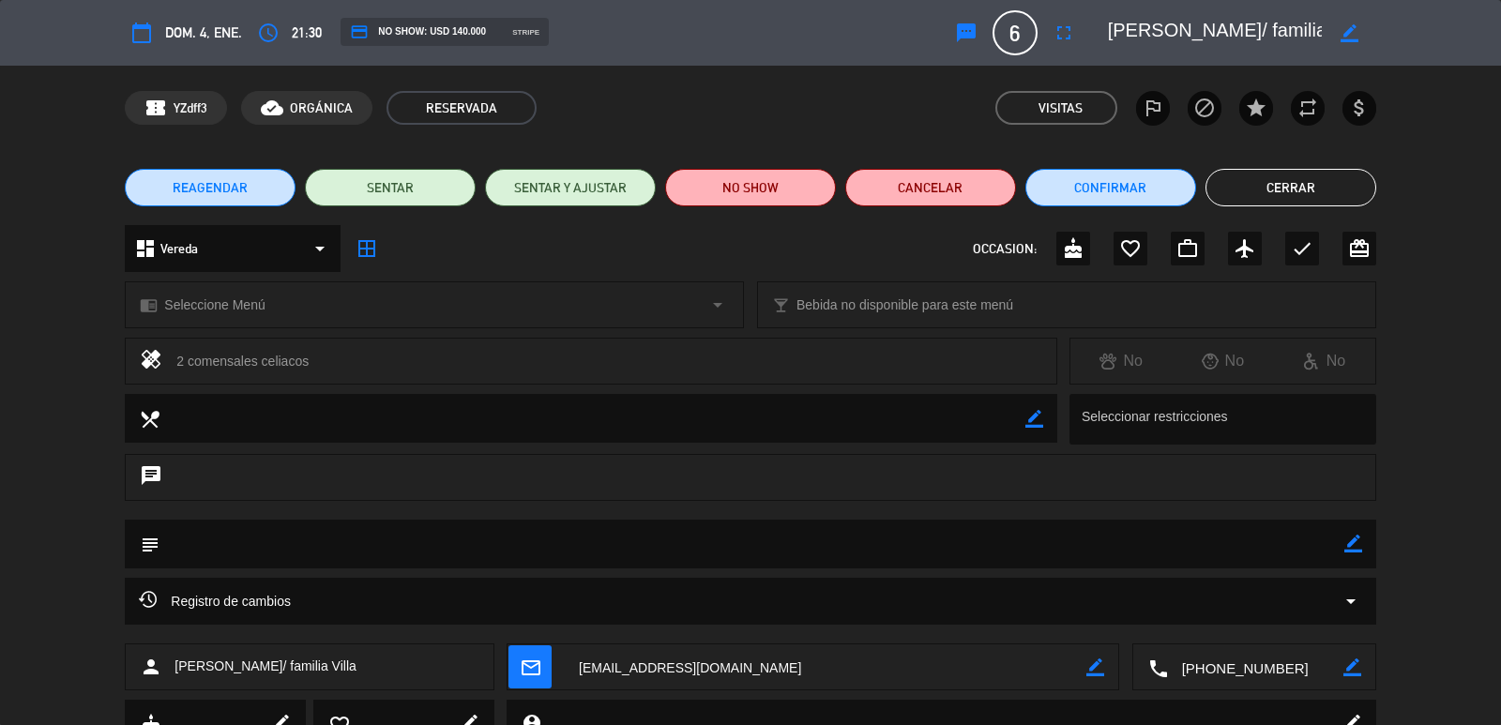
scroll to position [135, 0]
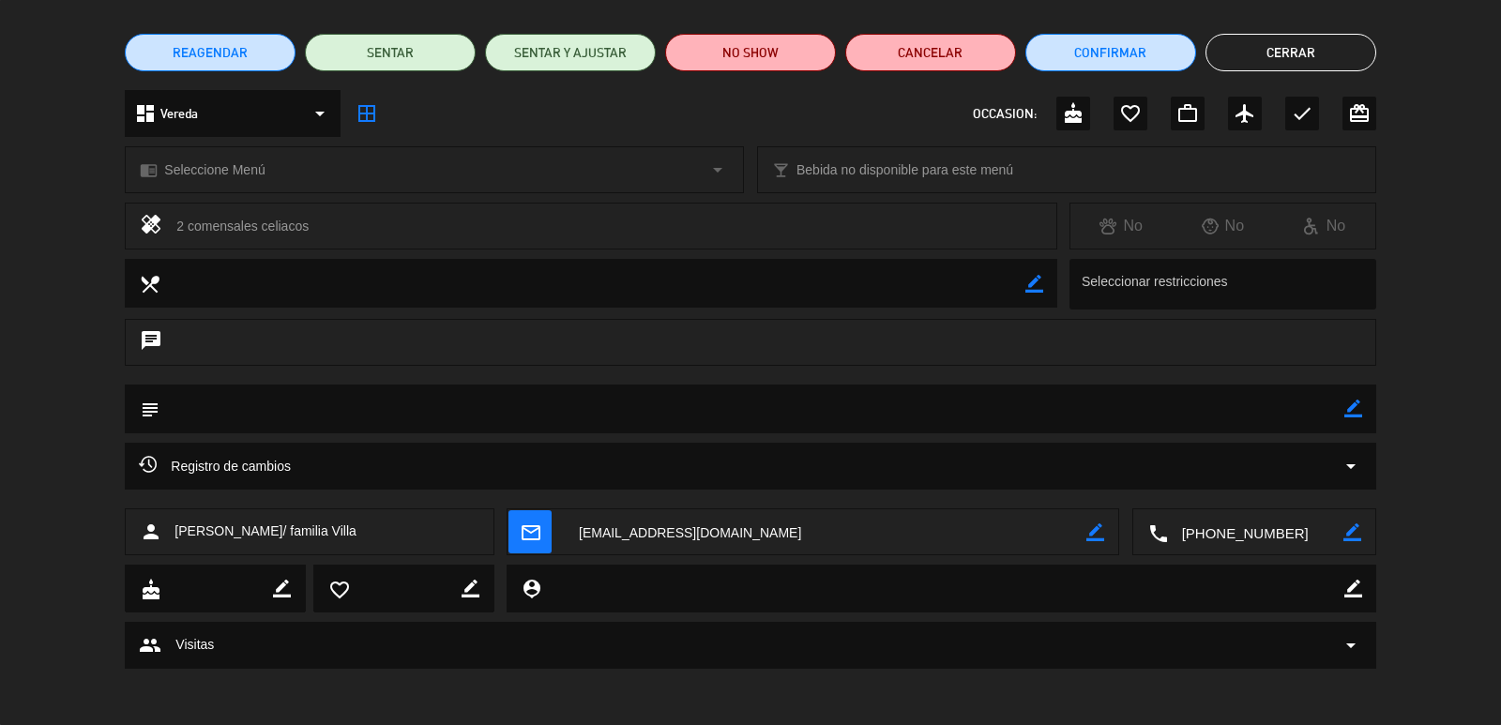
click at [532, 527] on icon "mail_outline" at bounding box center [530, 532] width 21 height 21
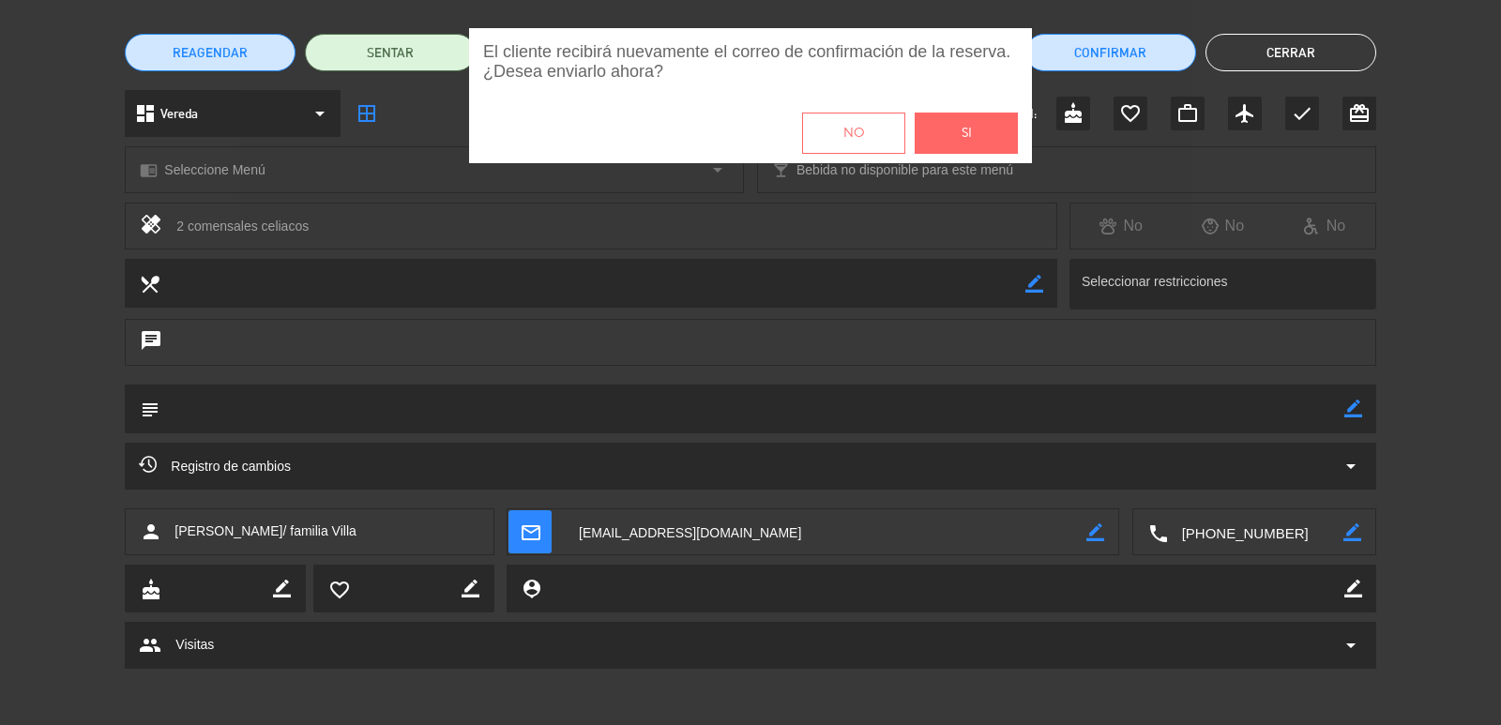
click at [953, 135] on button "Si" at bounding box center [966, 133] width 103 height 41
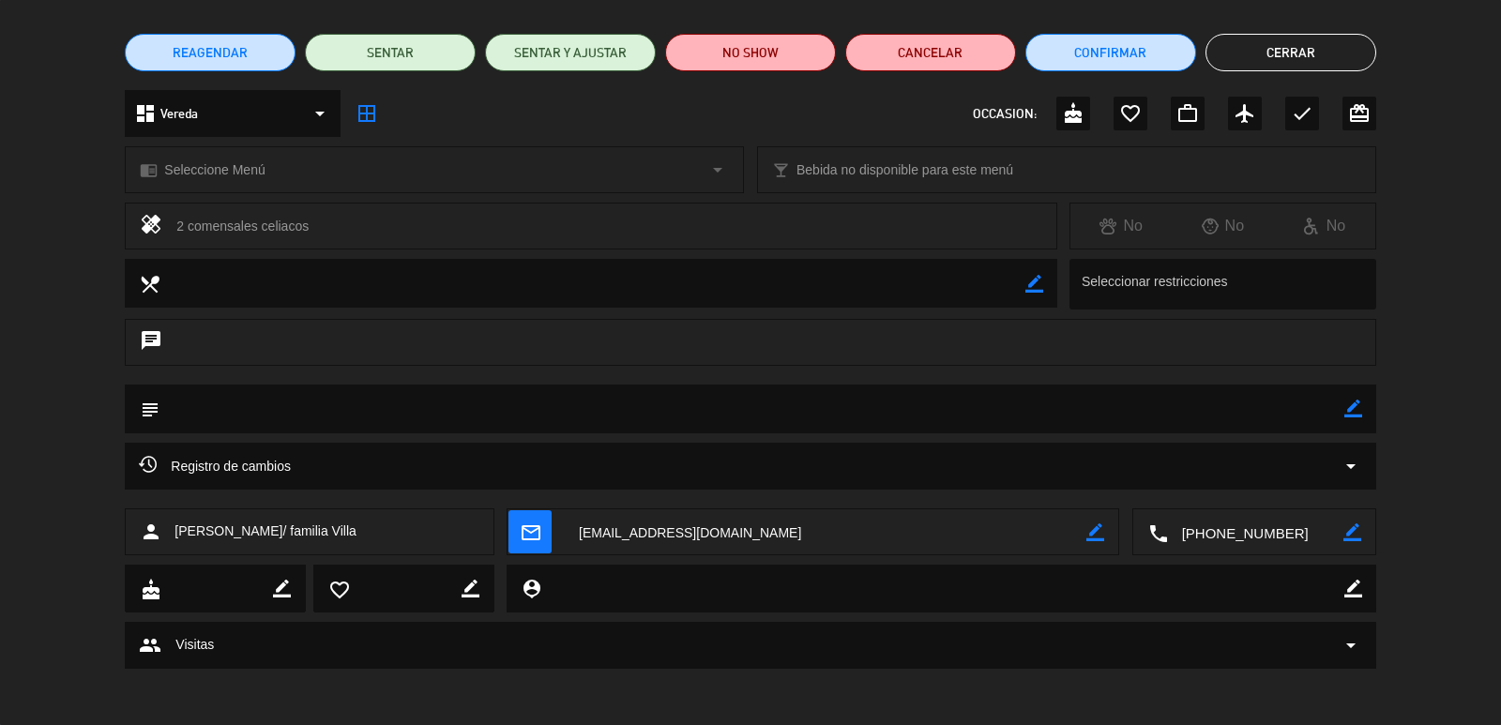
scroll to position [0, 0]
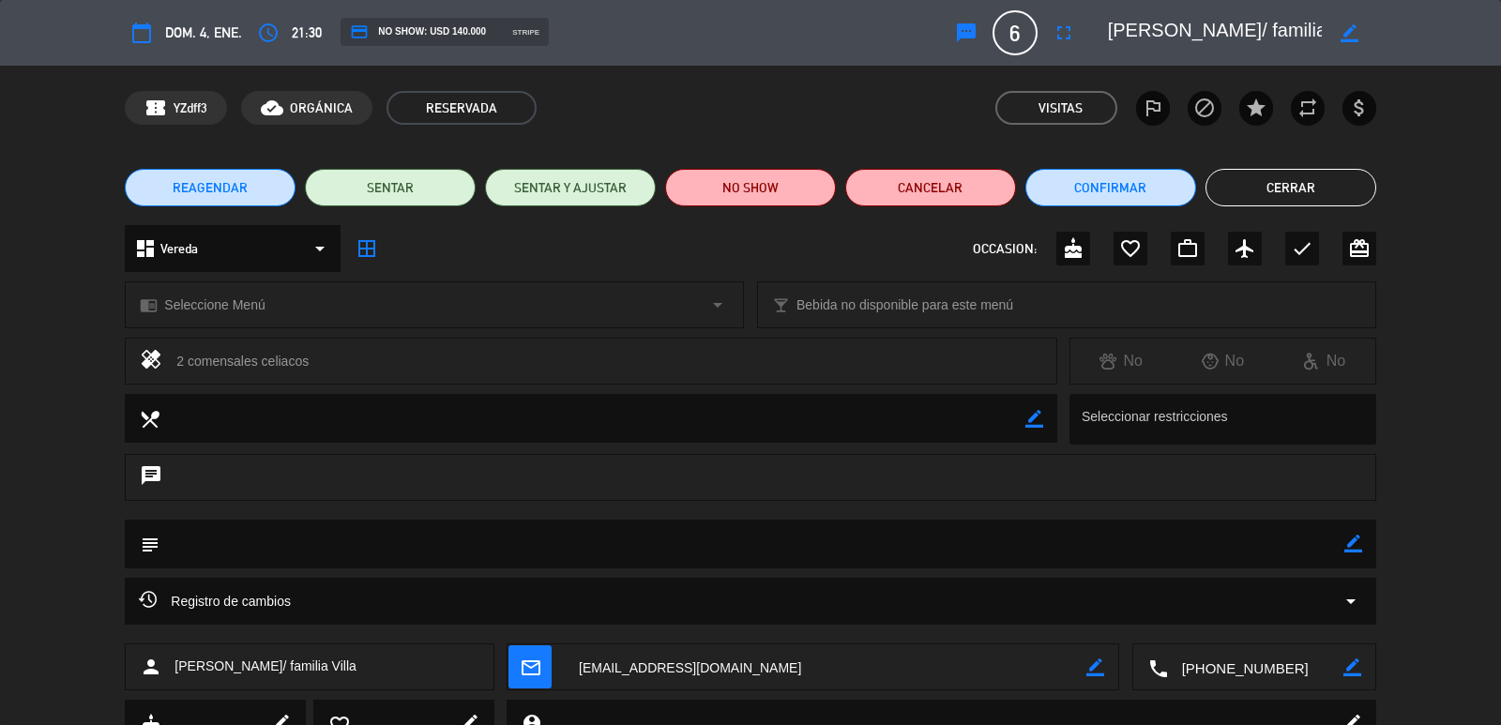
click at [1288, 189] on button "Cerrar" at bounding box center [1291, 188] width 171 height 38
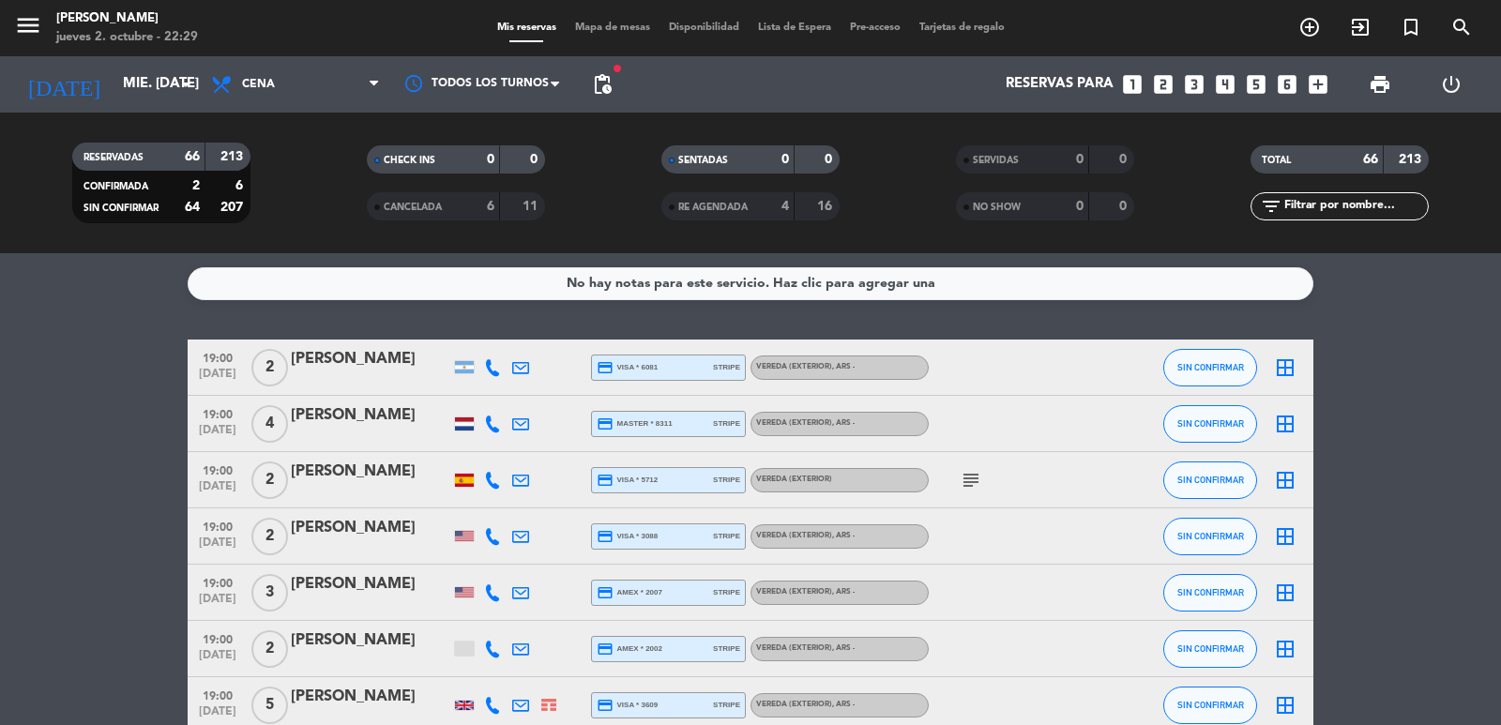
click at [1166, 91] on icon "looks_two" at bounding box center [1163, 84] width 24 height 24
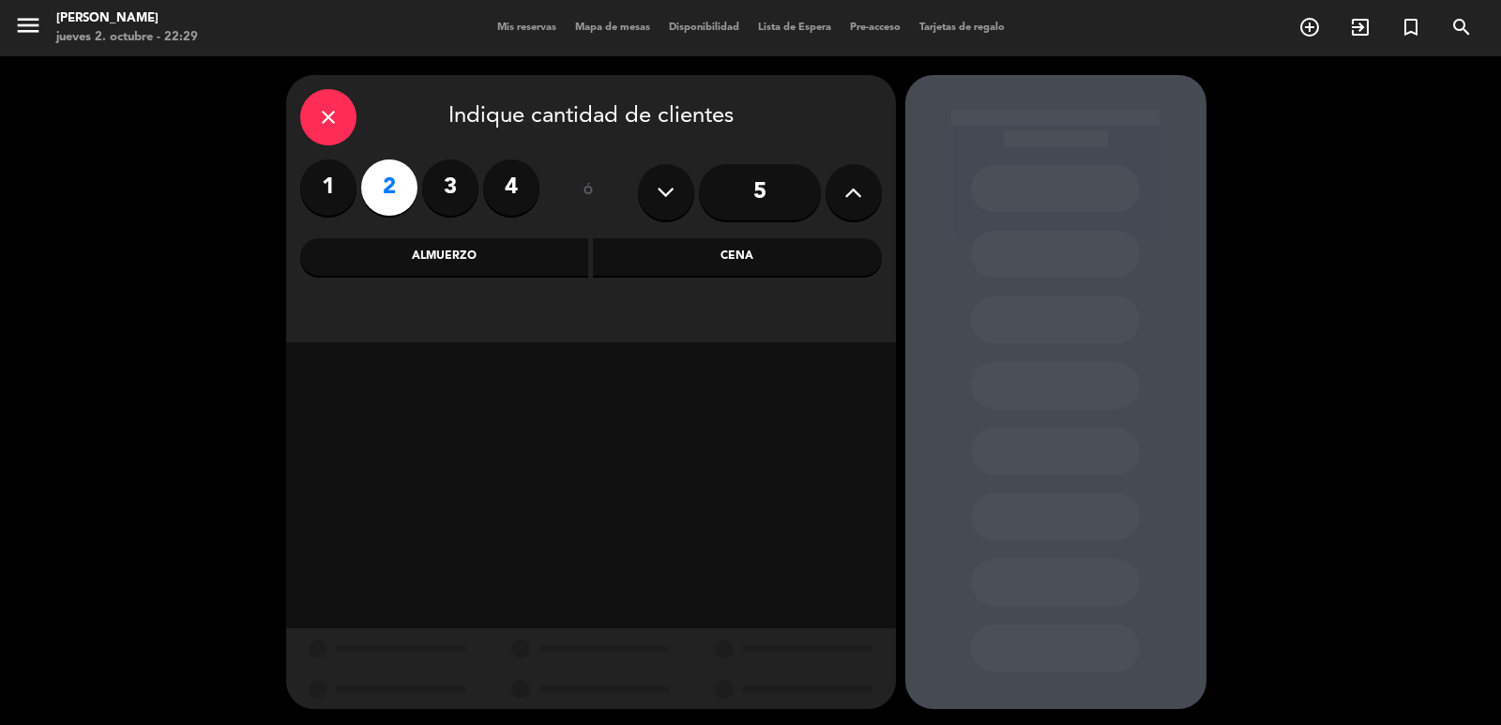
click at [735, 263] on div "Cena" at bounding box center [737, 257] width 289 height 38
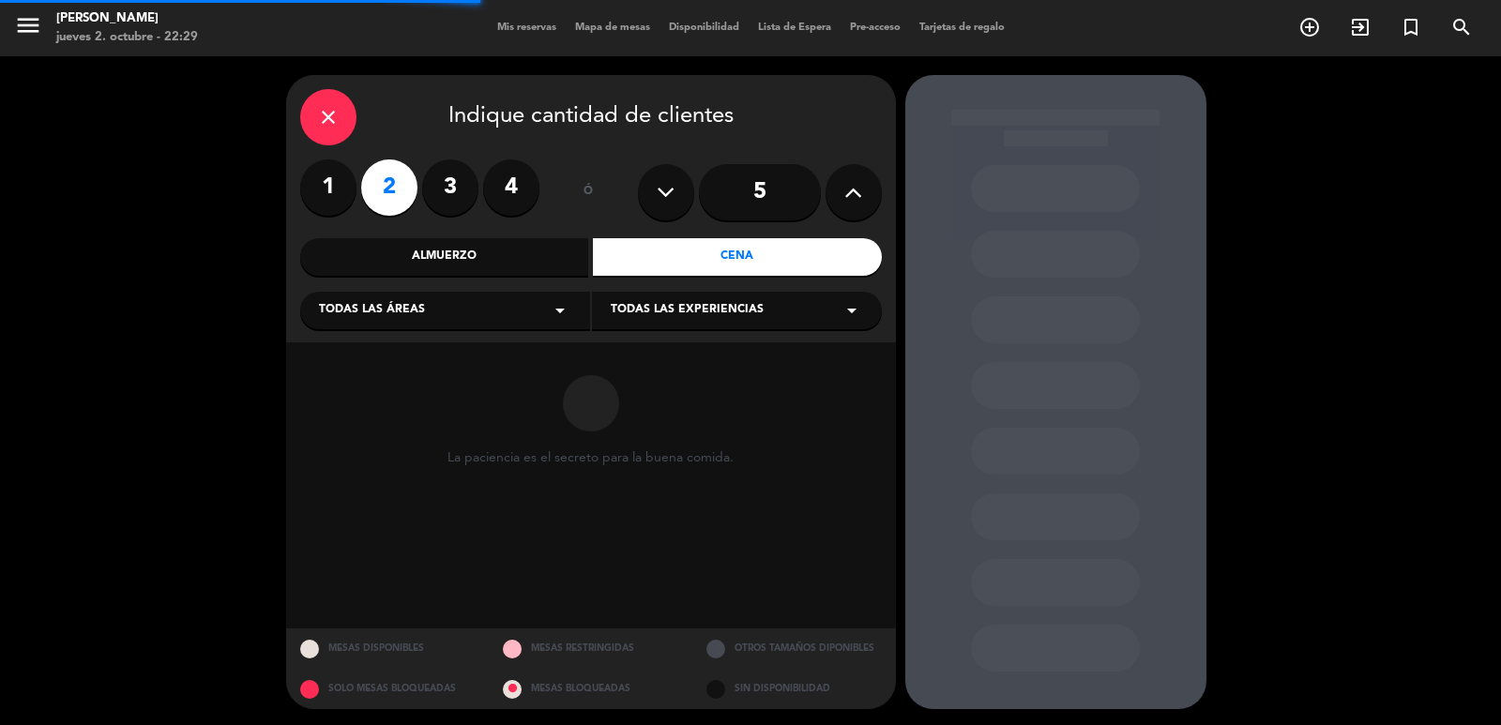
click at [516, 317] on div "Todas las áreas arrow_drop_down" at bounding box center [445, 311] width 290 height 38
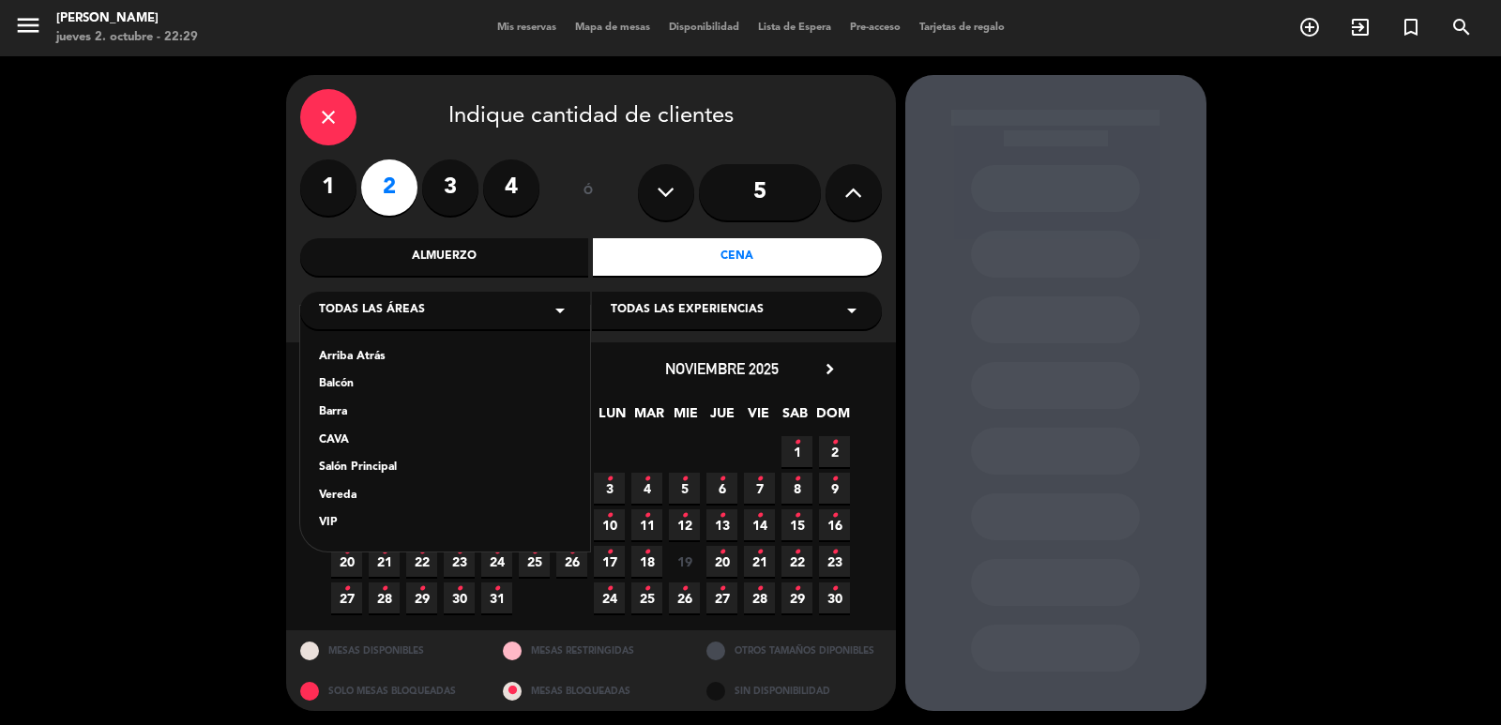
click at [353, 498] on div "Vereda" at bounding box center [445, 496] width 252 height 19
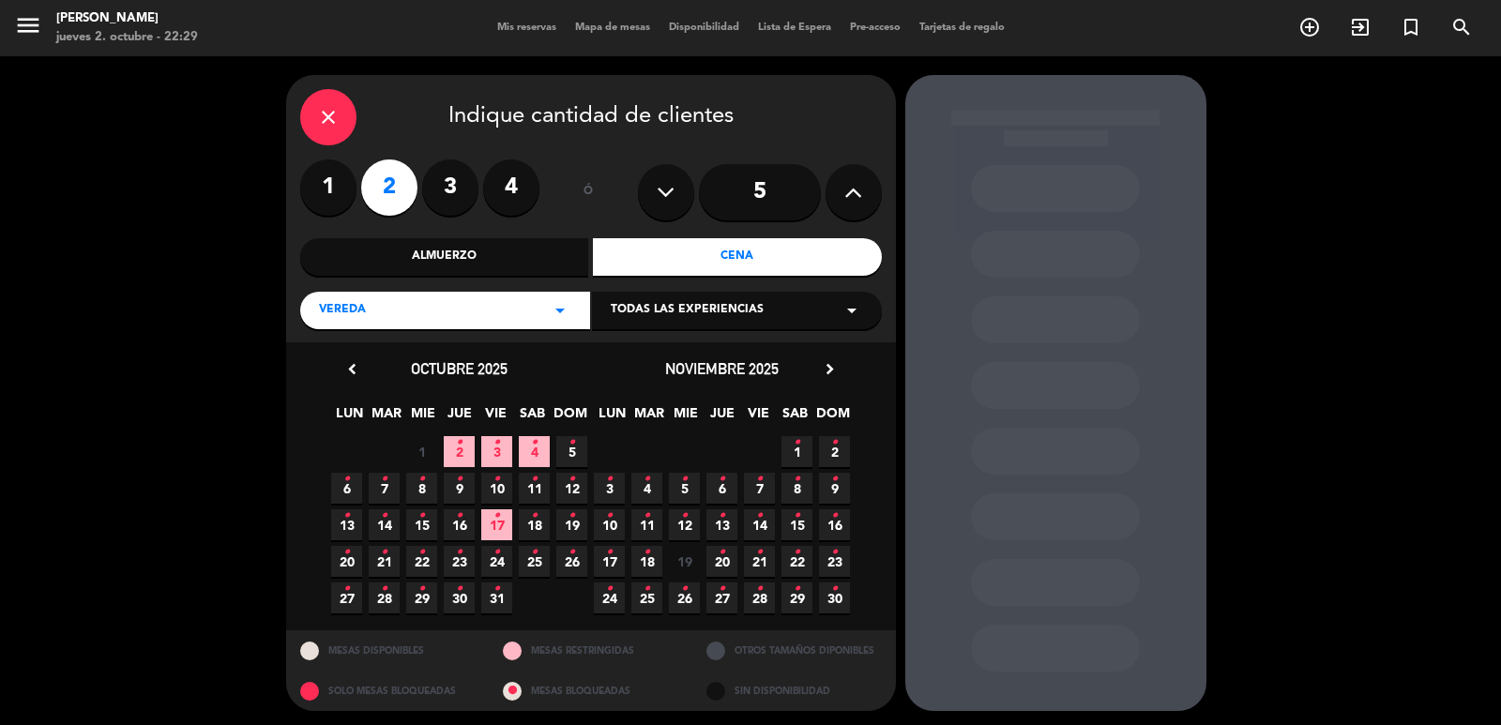
click at [530, 445] on span "4 •" at bounding box center [534, 451] width 31 height 31
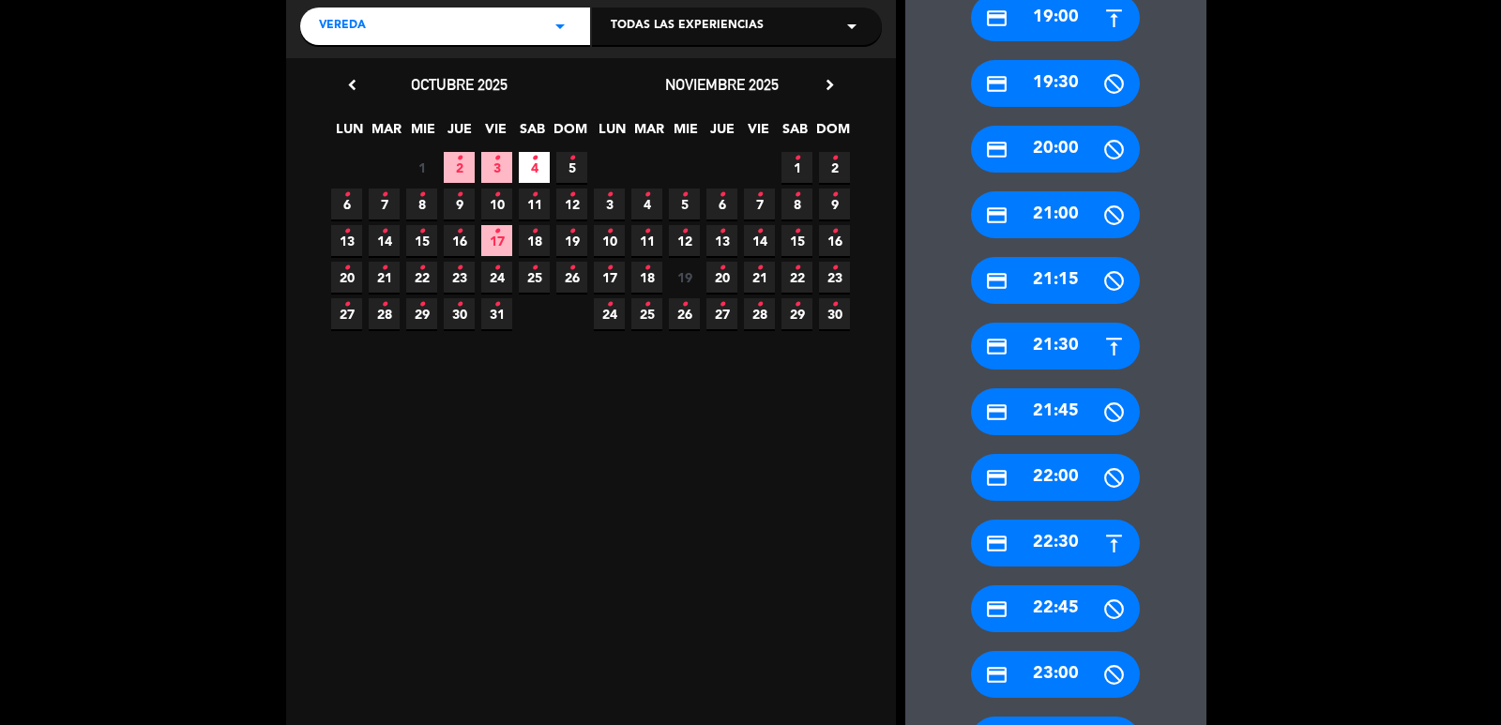
scroll to position [379, 0]
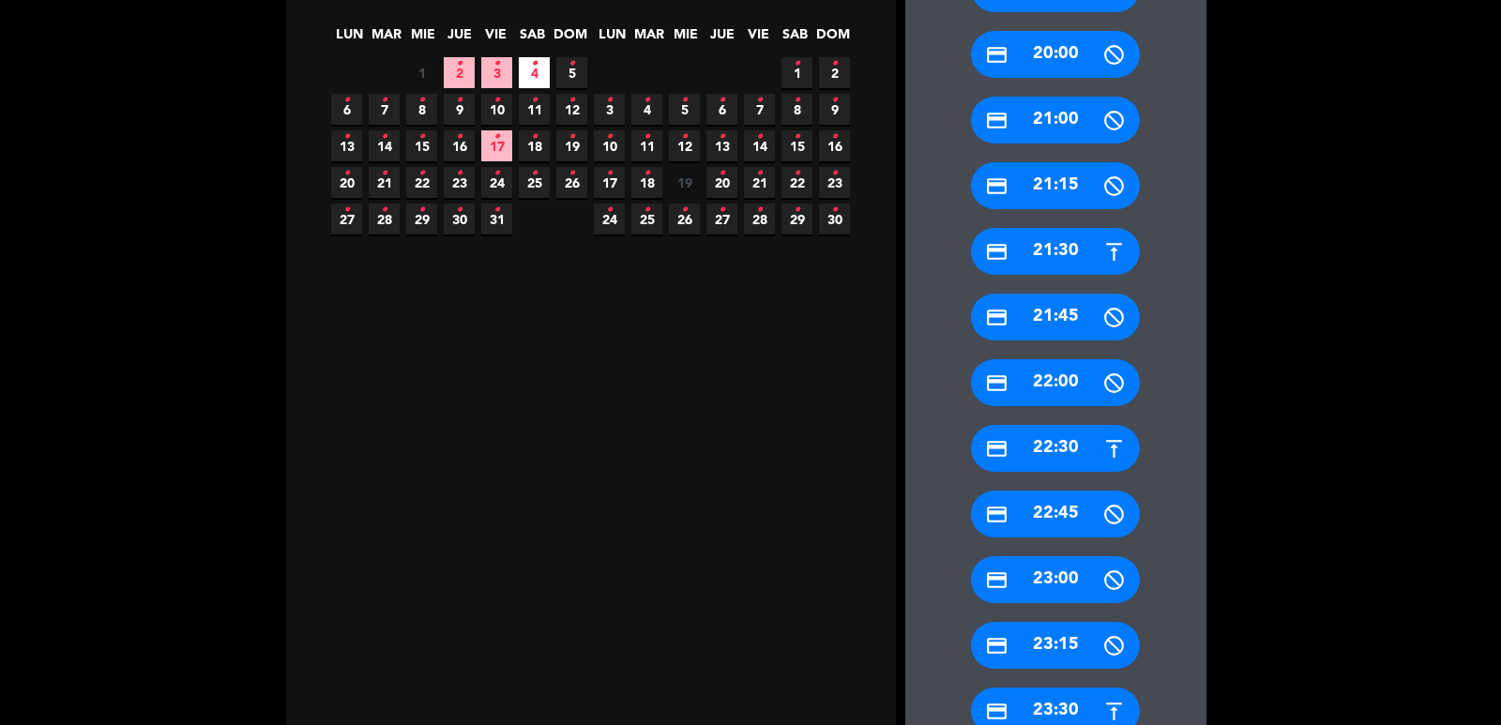
click at [1057, 713] on div "credit_card 23:30" at bounding box center [1055, 711] width 169 height 47
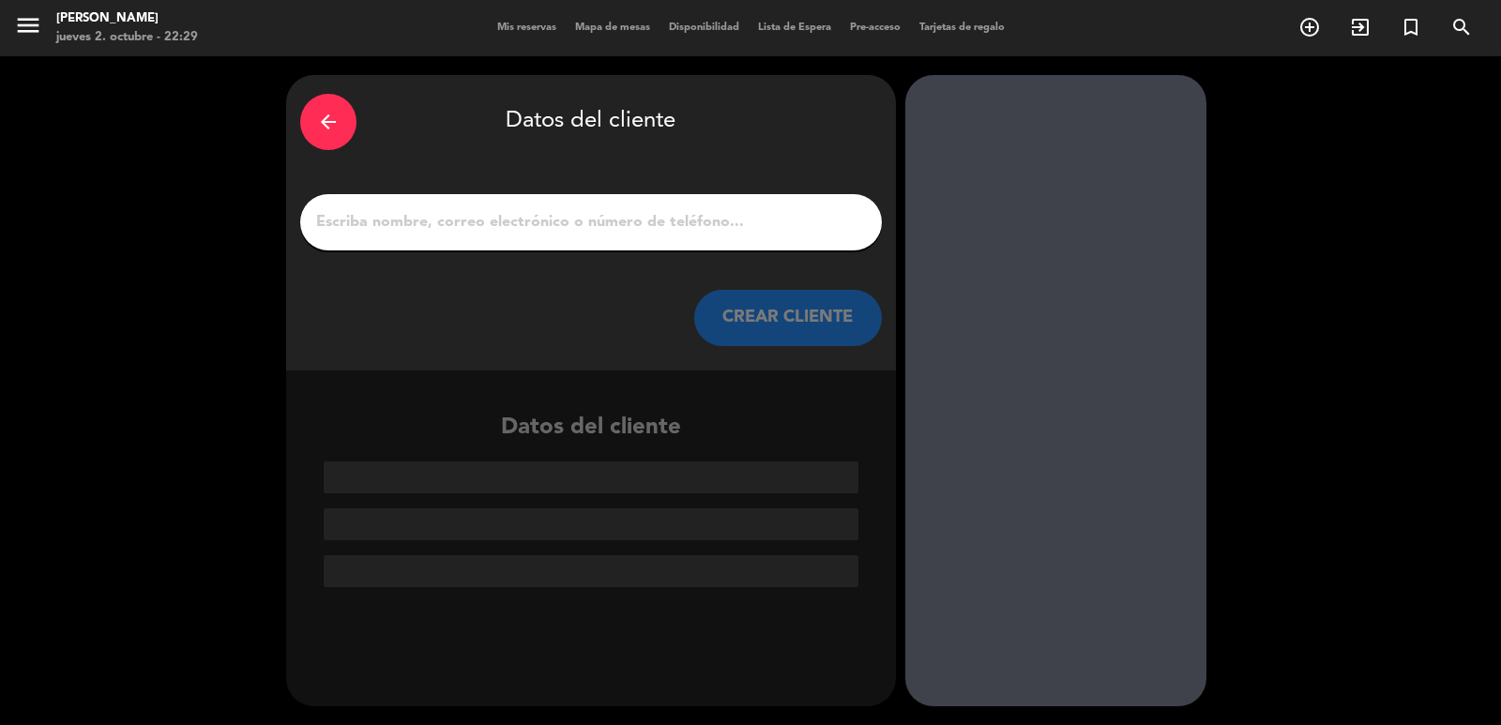
scroll to position [0, 0]
click at [503, 207] on div at bounding box center [591, 222] width 582 height 56
click at [507, 225] on input "1" at bounding box center [591, 222] width 554 height 26
paste input "[PERSON_NAME]"
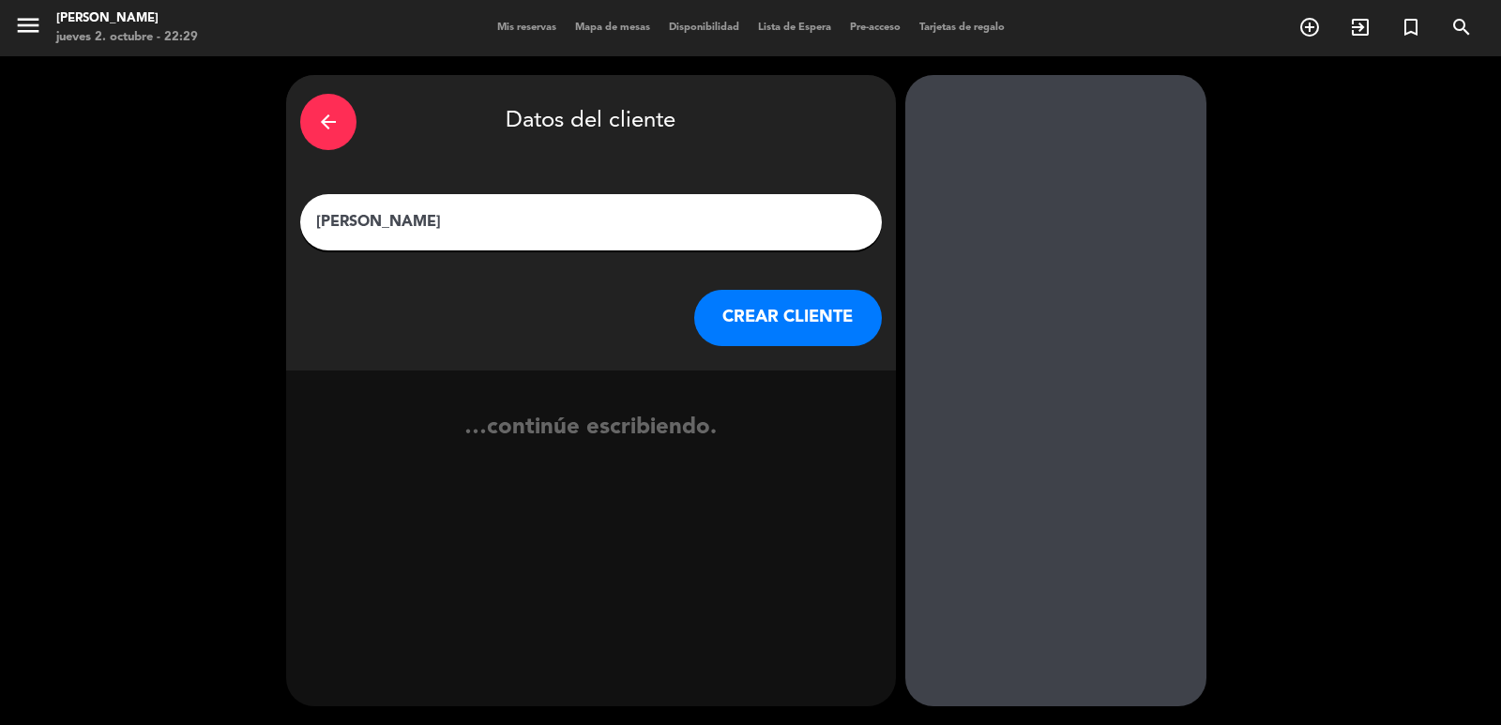
type input "[PERSON_NAME]"
click at [713, 304] on button "CREAR CLIENTE" at bounding box center [788, 318] width 188 height 56
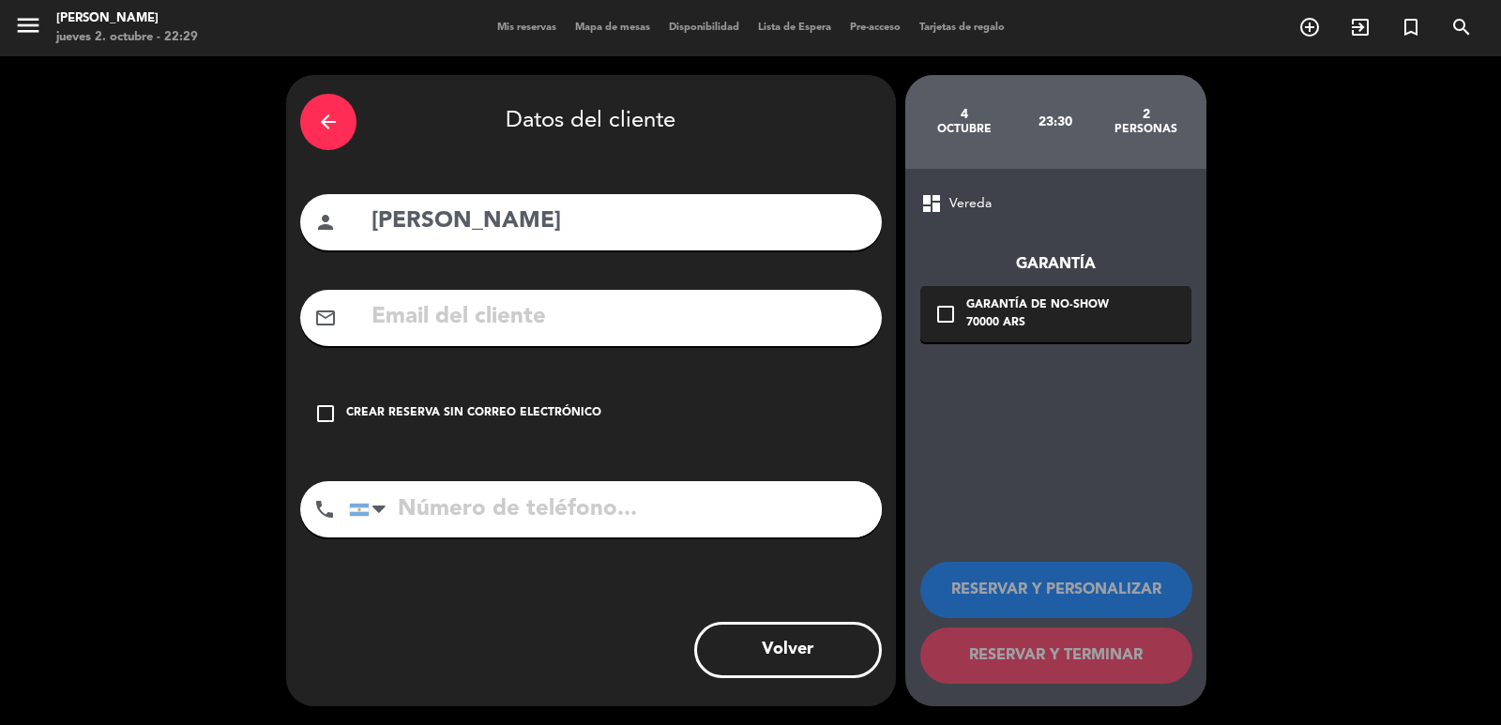
click at [525, 296] on div "mail_outline" at bounding box center [591, 318] width 582 height 56
click at [546, 336] on input "text" at bounding box center [619, 317] width 498 height 38
paste input "[EMAIL_ADDRESS]"
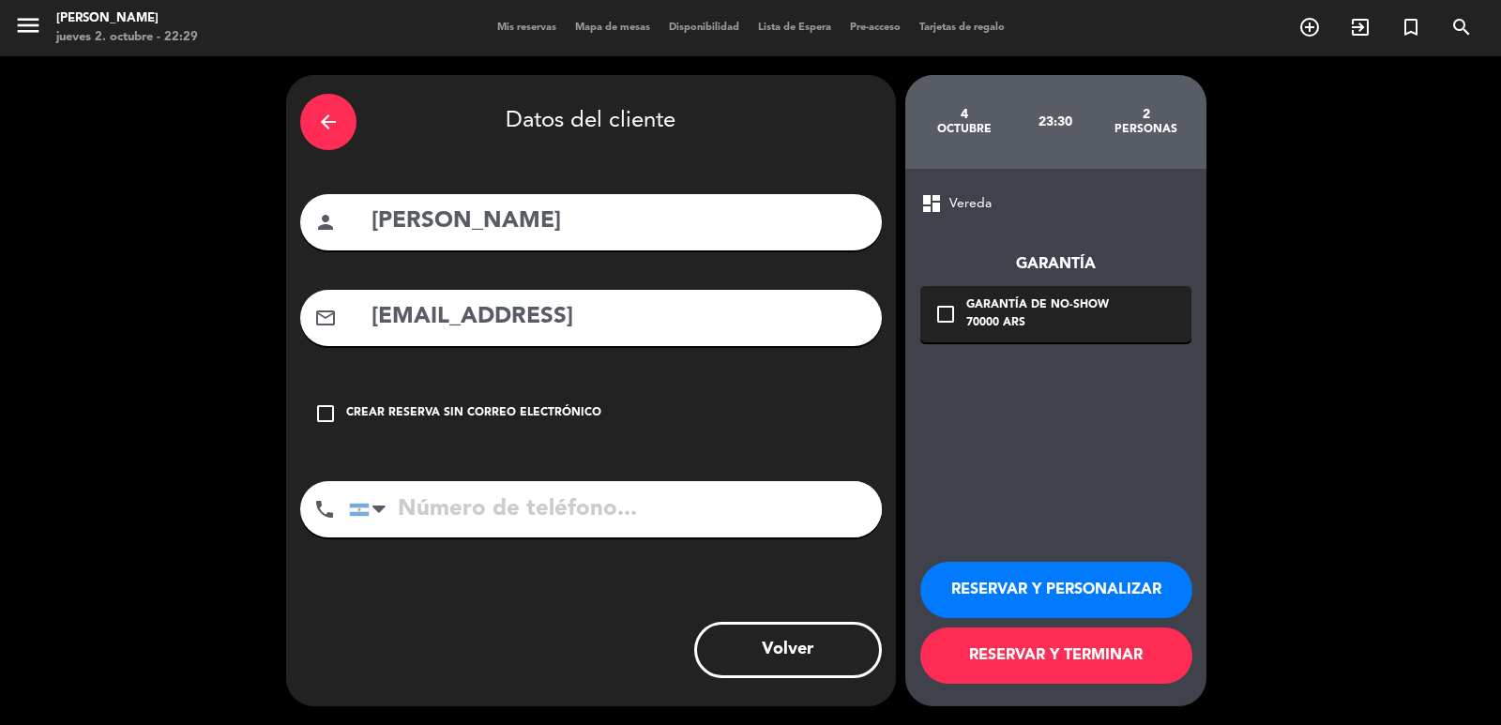
type input "[EMAIL_ADDRESS]"
click at [532, 492] on input "tel" at bounding box center [615, 509] width 533 height 56
paste input "2923582008"
type input "2923582008"
click at [1032, 326] on div "70000 ARS" at bounding box center [1037, 323] width 143 height 19
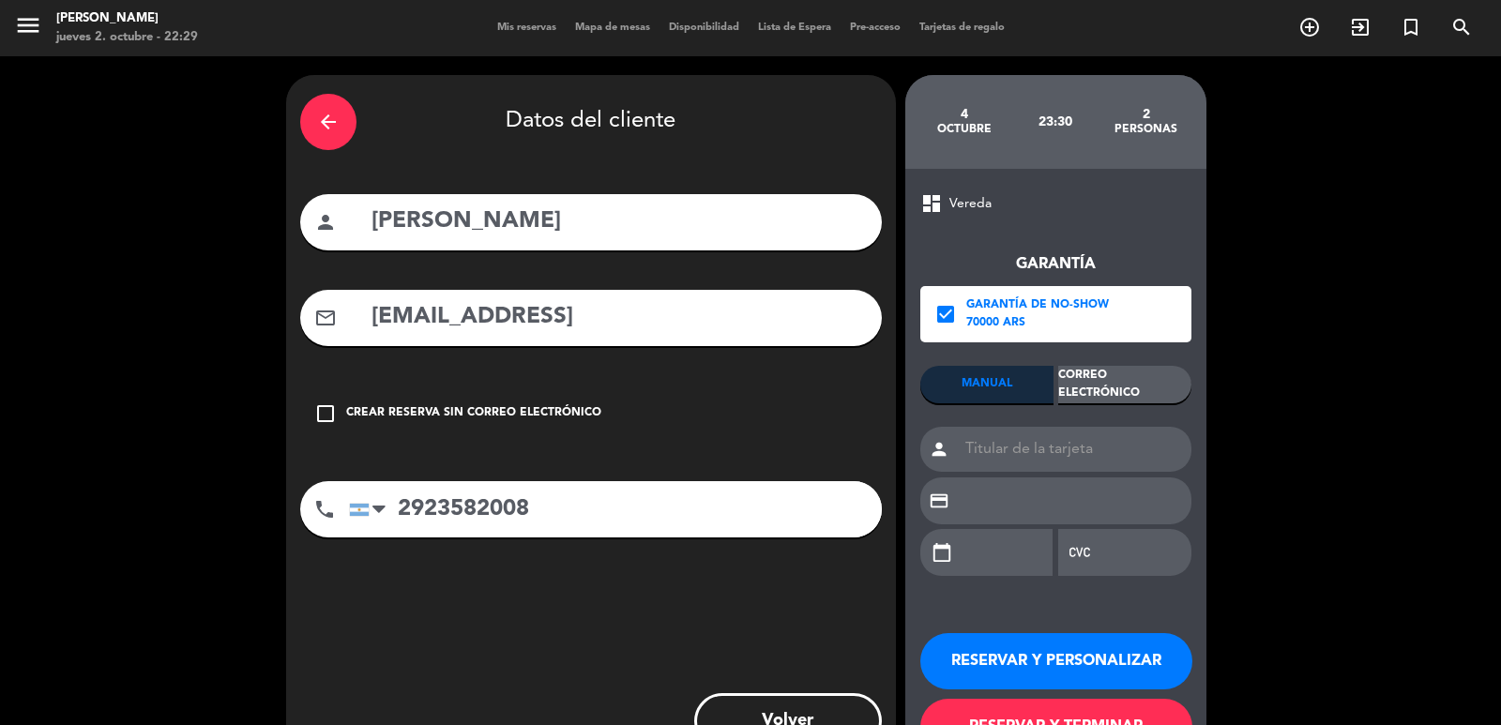
click at [1101, 389] on div "Correo Electrónico" at bounding box center [1124, 385] width 133 height 38
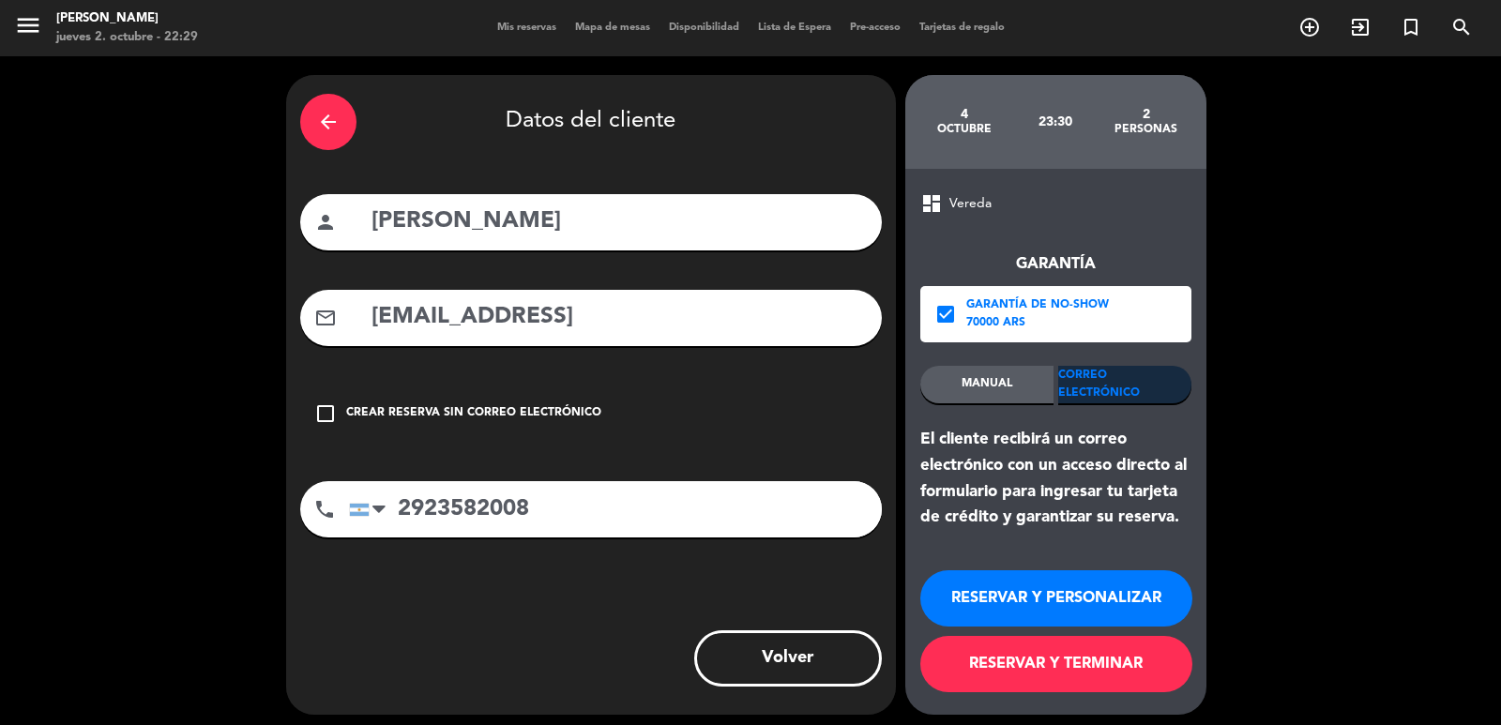
click at [1124, 596] on button "RESERVAR Y PERSONALIZAR" at bounding box center [1056, 598] width 272 height 56
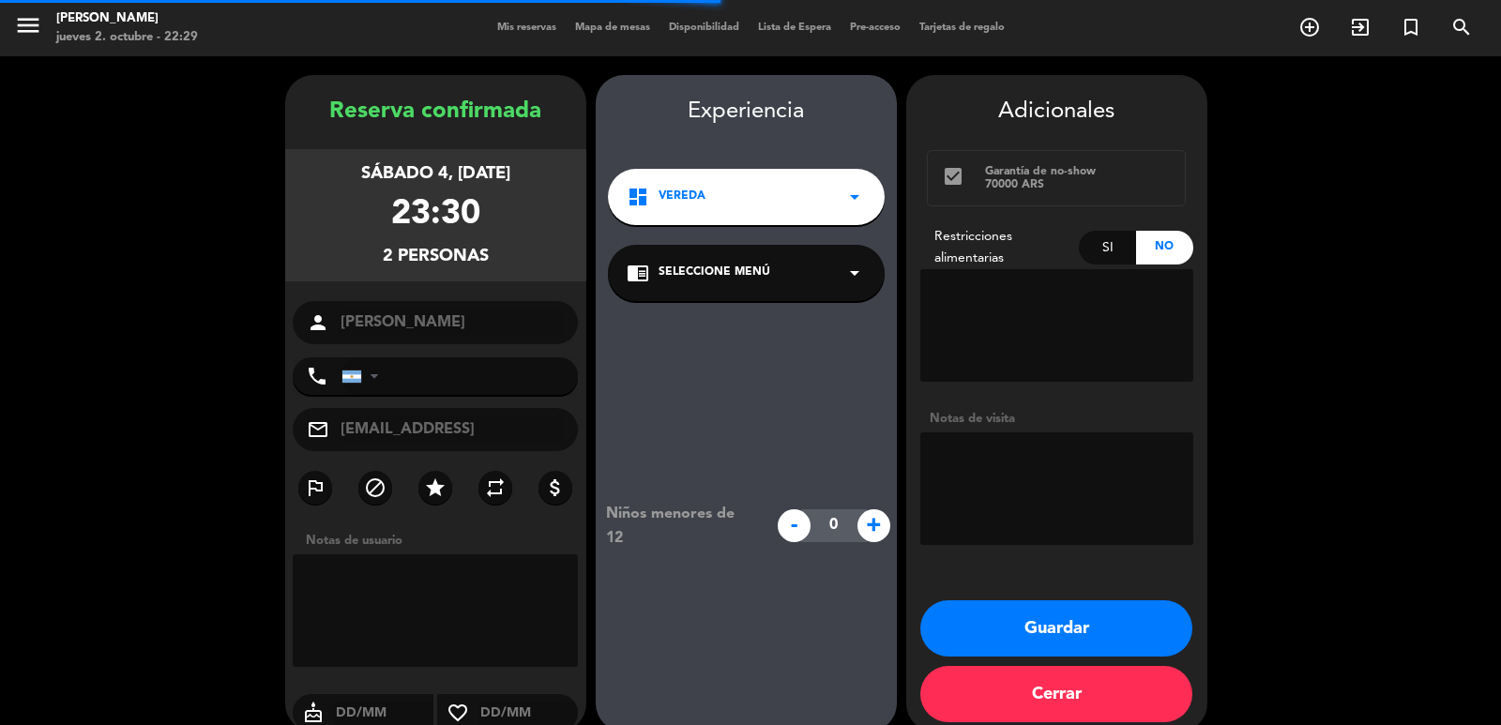
type input "[PHONE_NUMBER]"
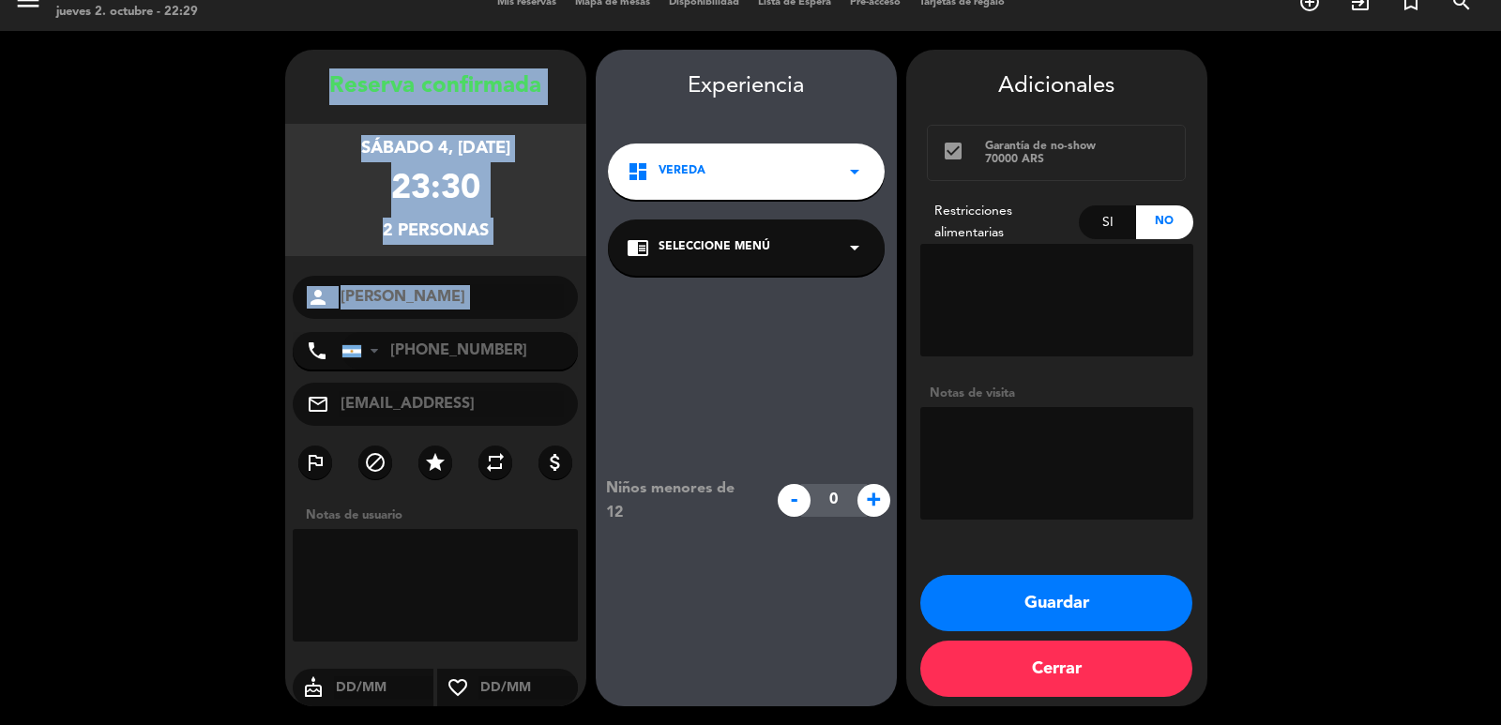
drag, startPoint x: 358, startPoint y: 105, endPoint x: 539, endPoint y: 324, distance: 283.3
click at [539, 324] on div "Reserva confirmada sábado 4, [DATE] 23:30 2 personas person Brunela sonzini pho…" at bounding box center [435, 396] width 301 height 657
copy div "Reserva confirmada sábado 4, [DATE] 23:30 2 personas person"
click at [1015, 603] on button "Guardar" at bounding box center [1056, 603] width 272 height 56
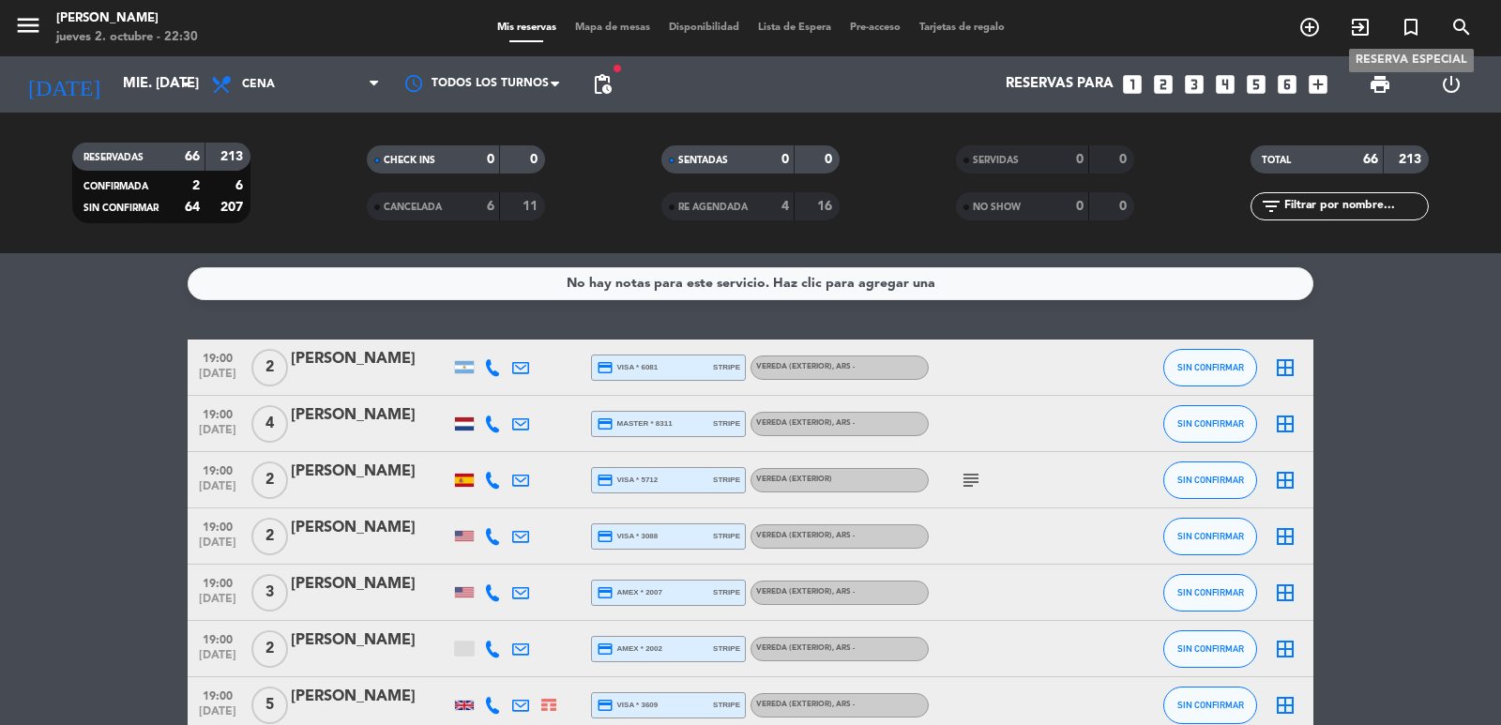
click at [1458, 18] on icon "search" at bounding box center [1462, 27] width 23 height 23
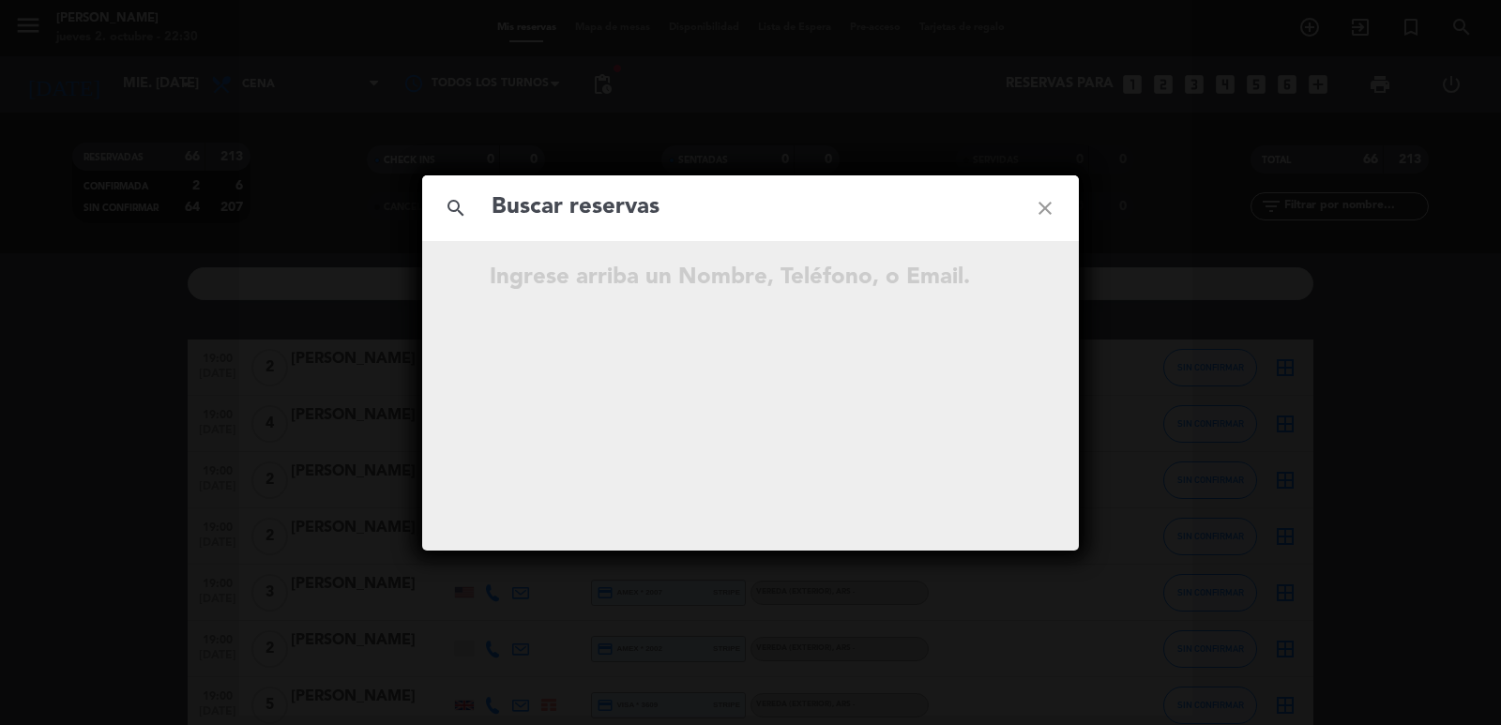
click at [701, 213] on input "text" at bounding box center [751, 208] width 522 height 38
type input "[PERSON_NAME]"
click at [1004, 281] on icon "open_in_new" at bounding box center [998, 280] width 23 height 23
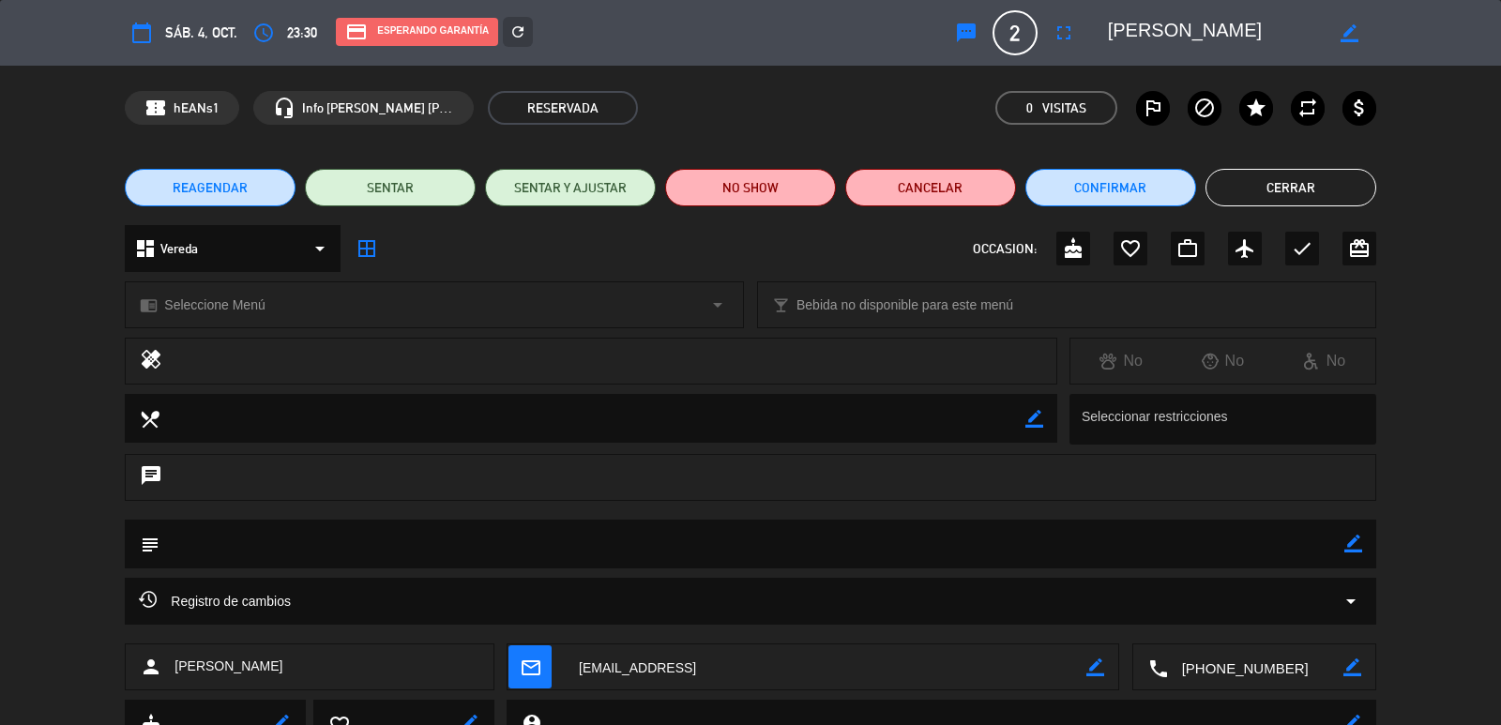
drag, startPoint x: 126, startPoint y: 29, endPoint x: 164, endPoint y: 30, distance: 38.5
click at [273, 39] on div "calendar_today sáb. 4, oct. access_time 23:30 credit_card Esperando garantía re…" at bounding box center [750, 32] width 1251 height 45
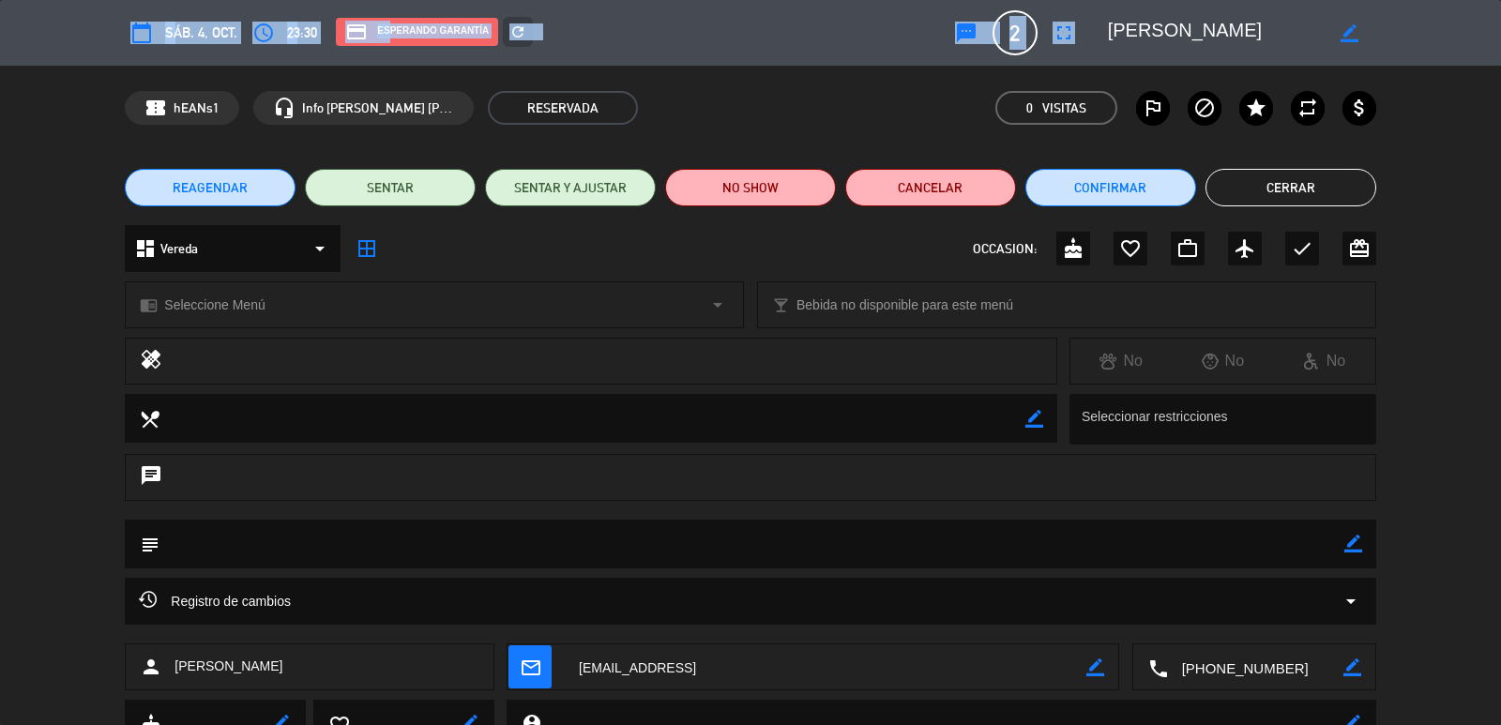
drag, startPoint x: 112, startPoint y: 18, endPoint x: 1289, endPoint y: 58, distance: 1178.2
click at [1289, 58] on div "calendar_today sáb. 4, oct. access_time 23:30 credit_card Esperando garantía re…" at bounding box center [750, 33] width 1501 height 66
copy div "calendar_today sáb. 4, oct. access_time 23:30 credit_card Esperando garantía re…"
click at [1283, 195] on button "Cerrar" at bounding box center [1291, 188] width 171 height 38
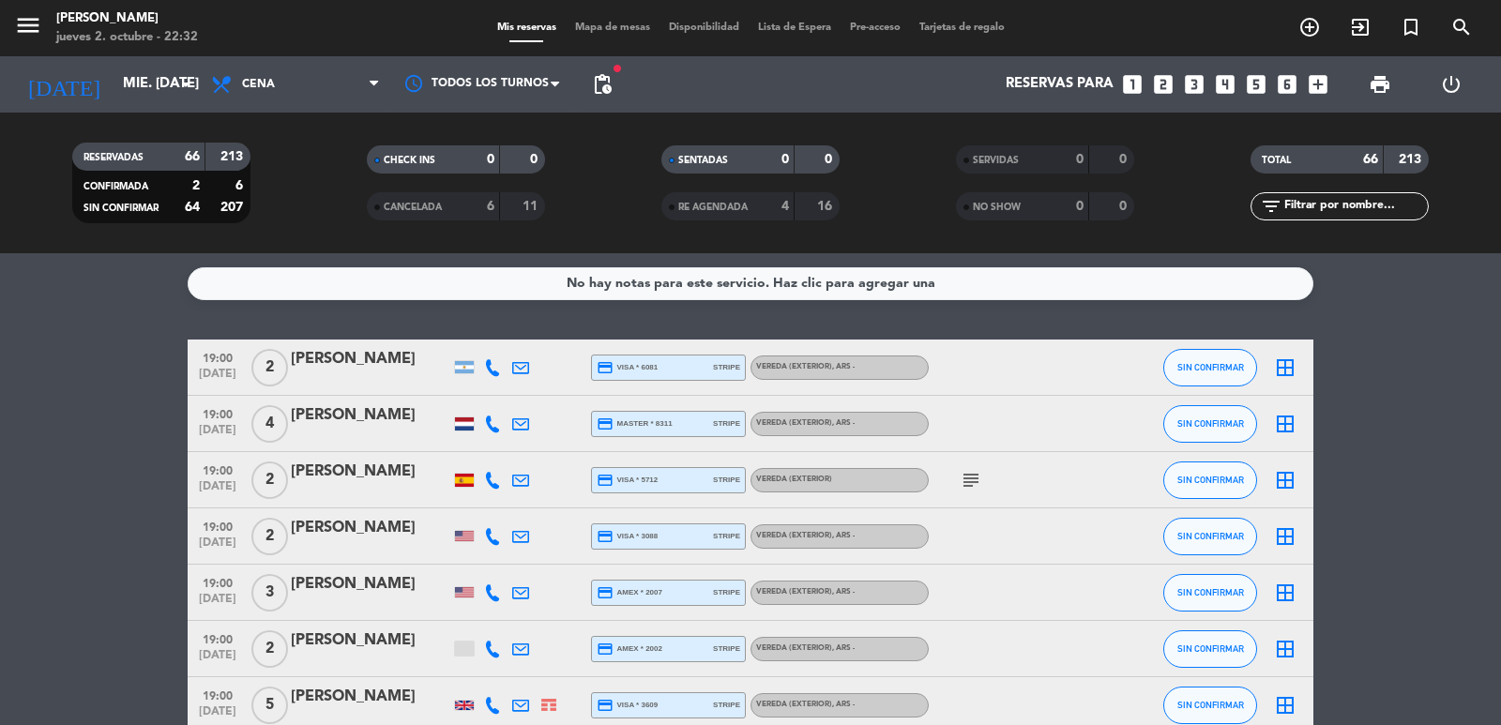
click at [1164, 77] on icon "looks_two" at bounding box center [1163, 84] width 24 height 24
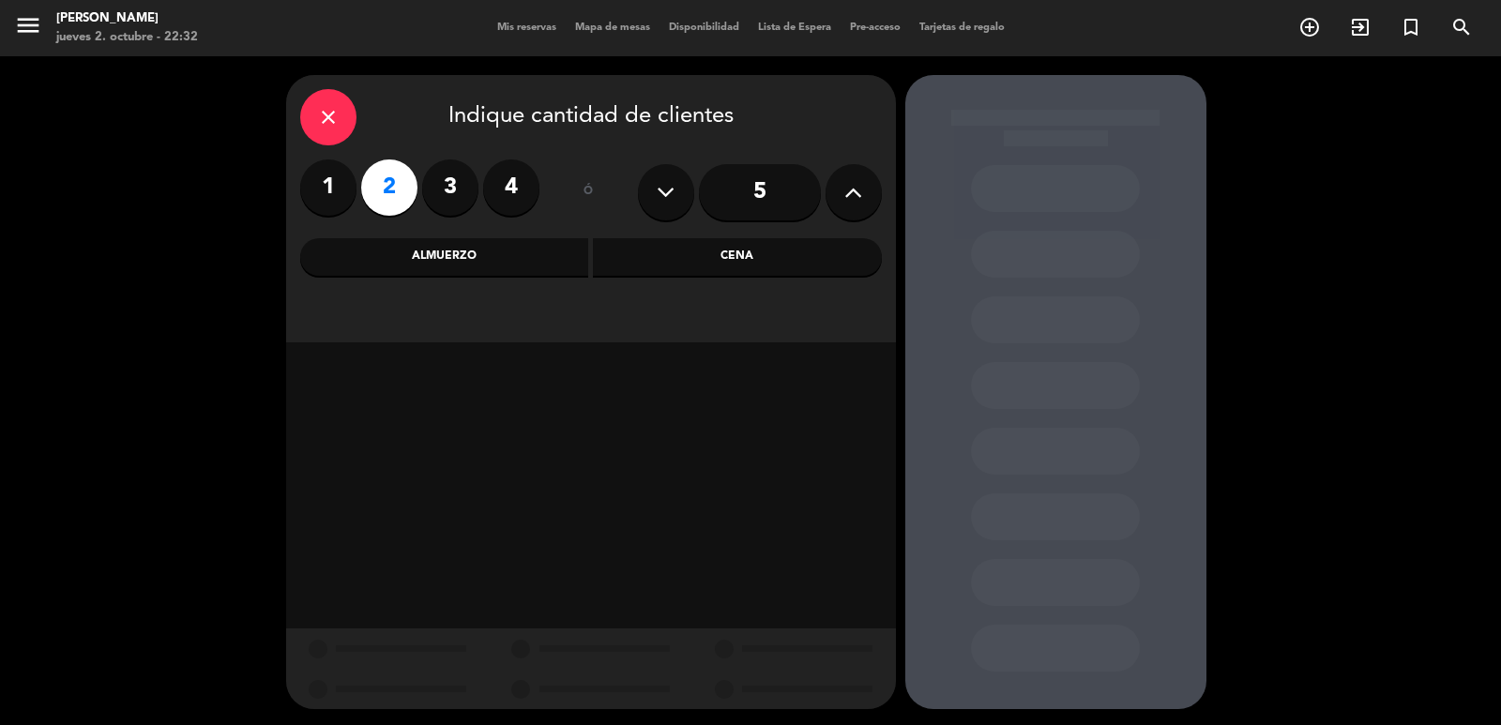
click at [482, 255] on div "Almuerzo" at bounding box center [444, 257] width 289 height 38
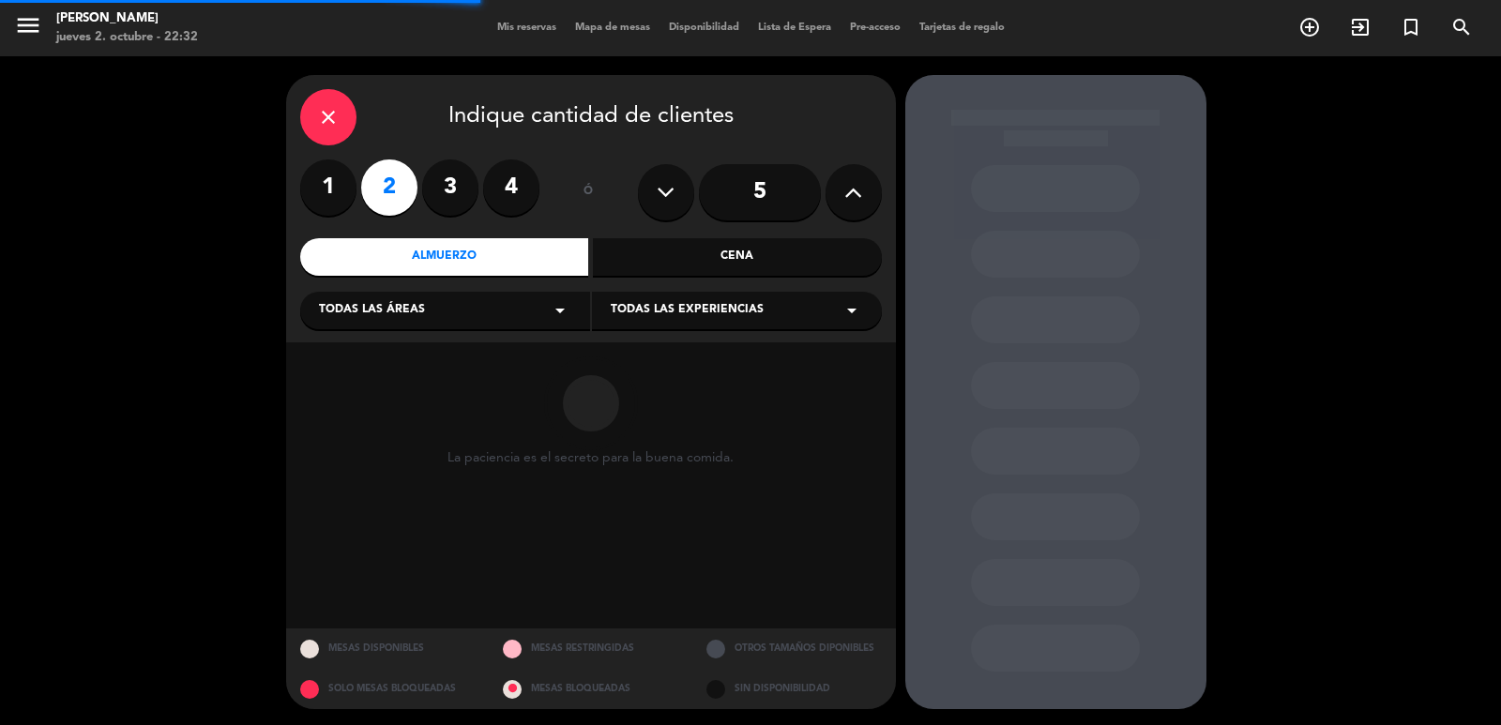
click at [446, 323] on div "Todas las áreas arrow_drop_down" at bounding box center [445, 311] width 290 height 38
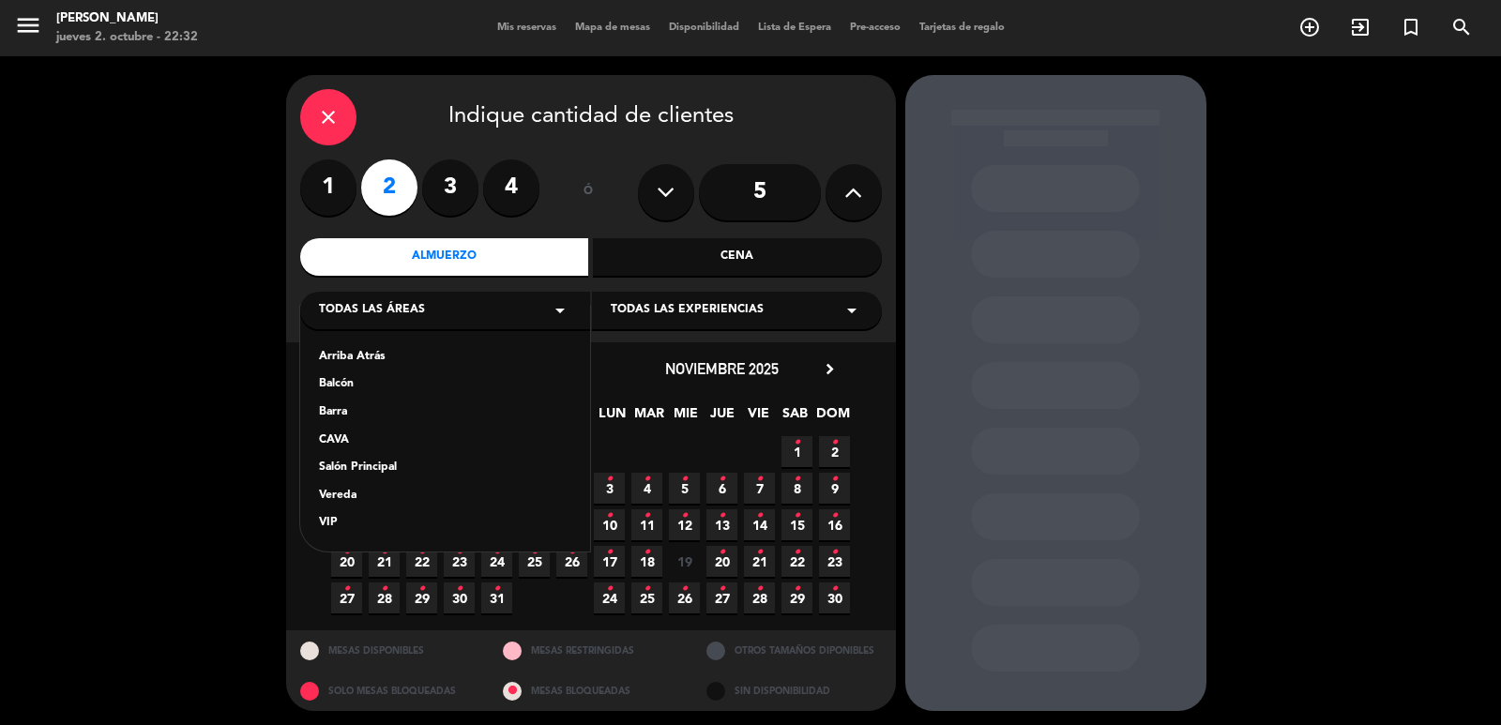
click at [347, 489] on div "Vereda" at bounding box center [445, 496] width 252 height 19
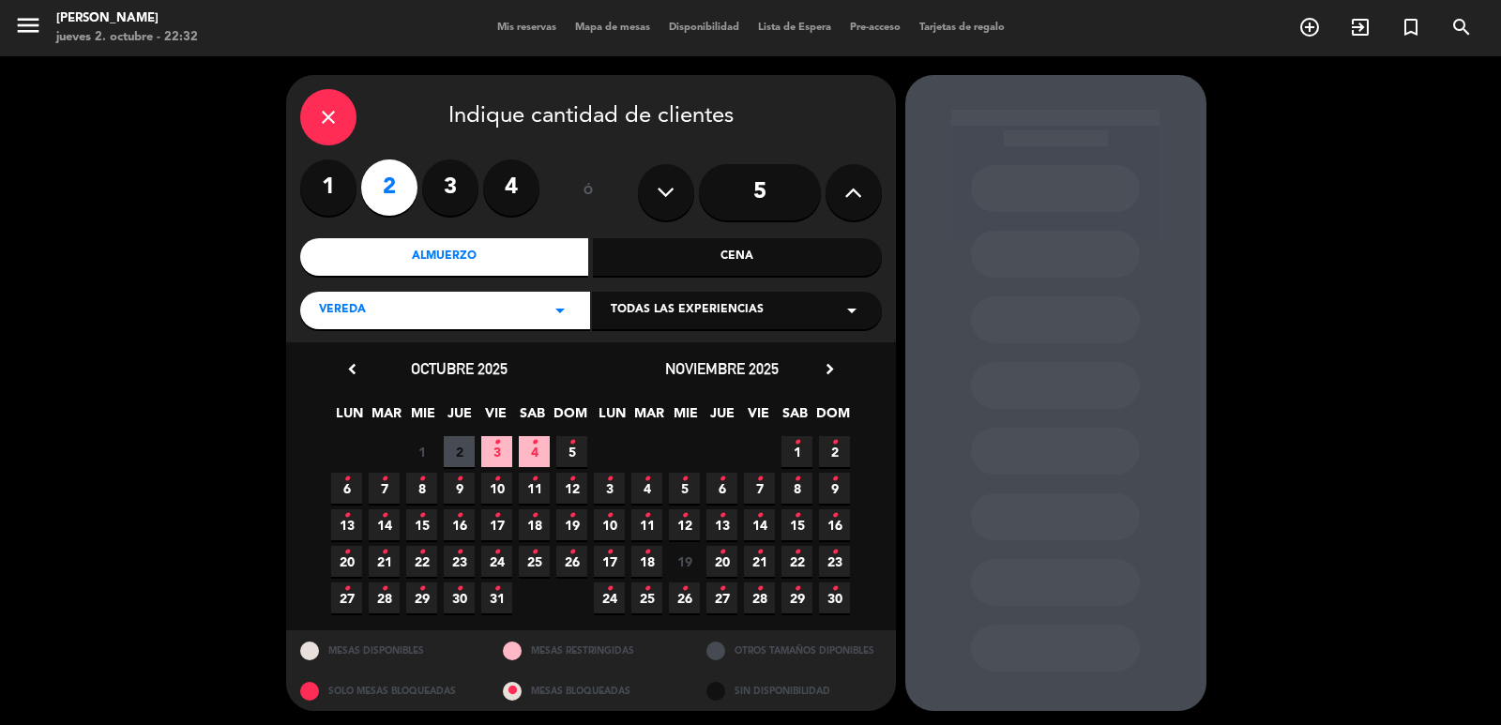
click at [569, 447] on icon "•" at bounding box center [572, 443] width 7 height 30
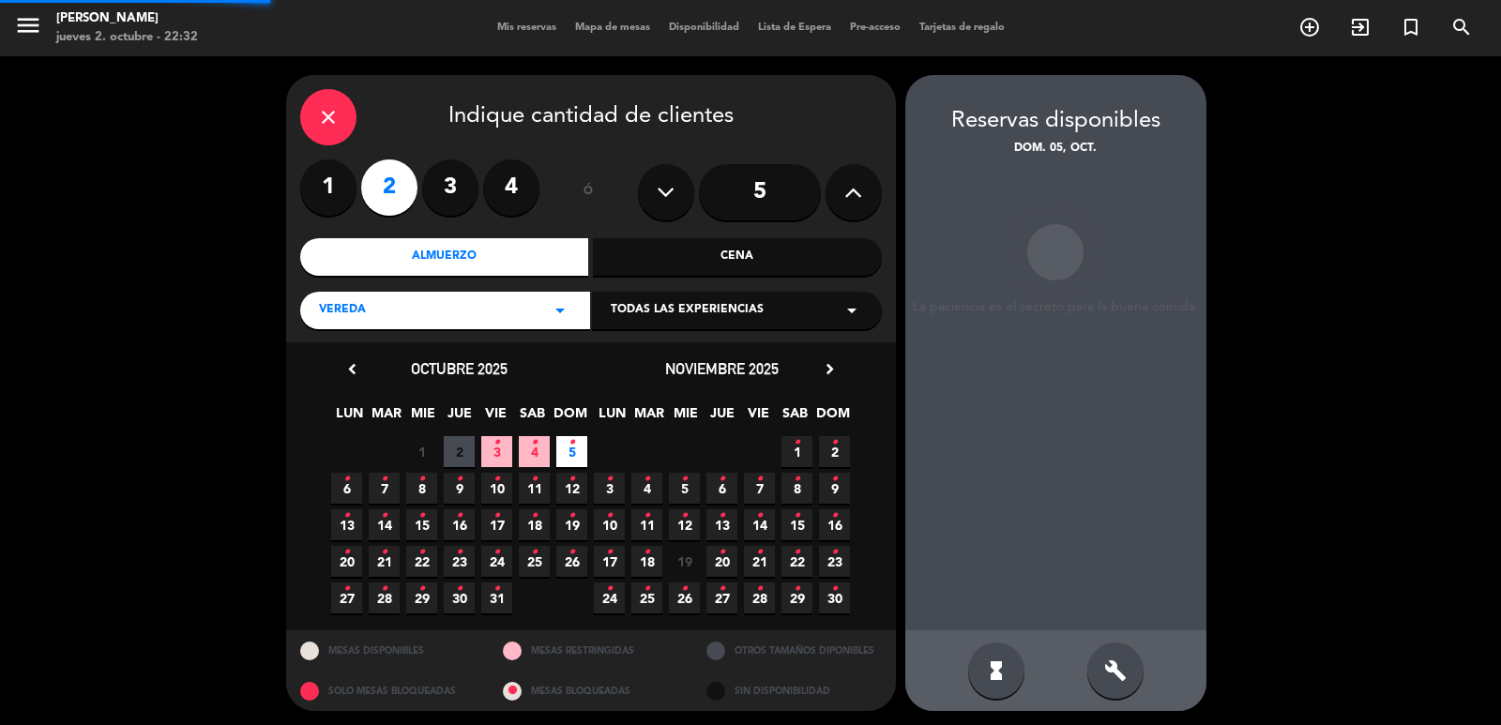
scroll to position [4, 0]
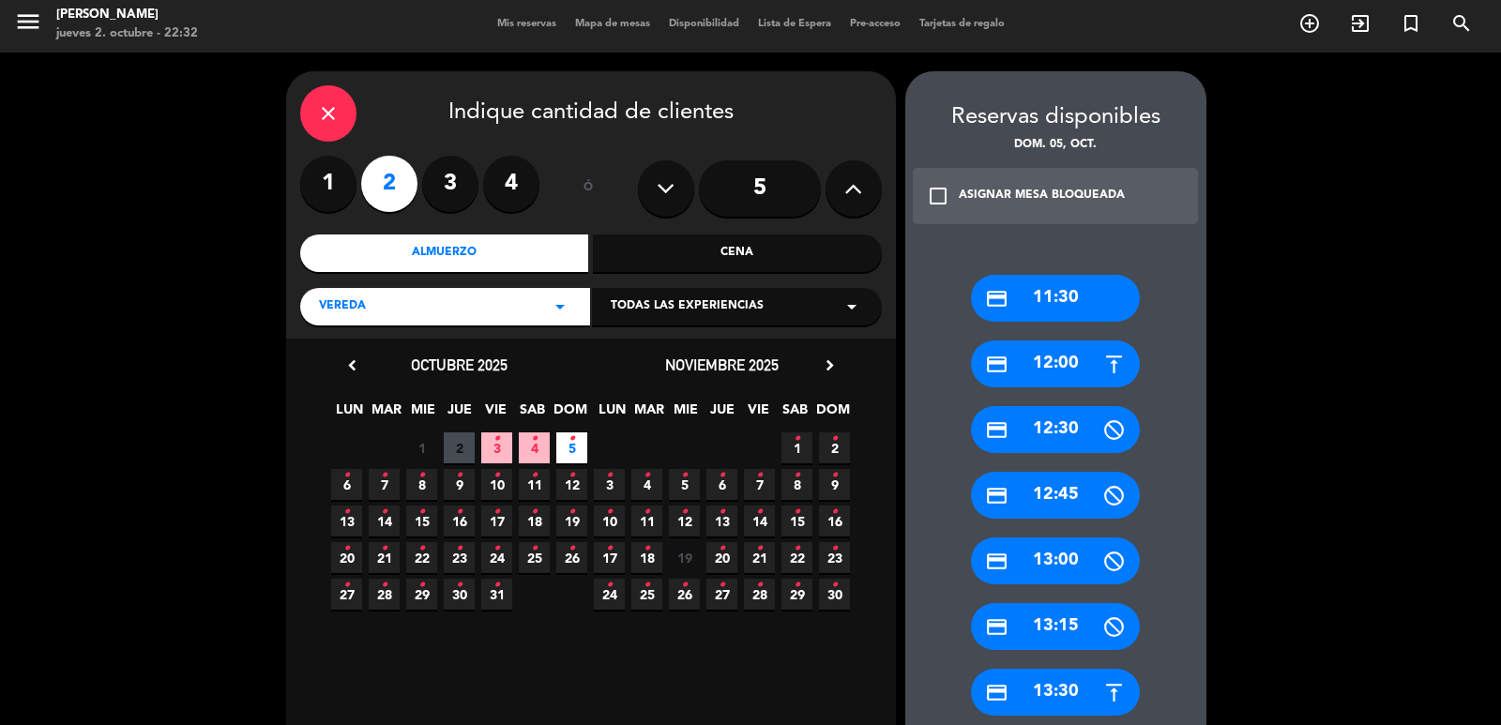
click at [1043, 300] on div "credit_card 11:30" at bounding box center [1055, 298] width 169 height 47
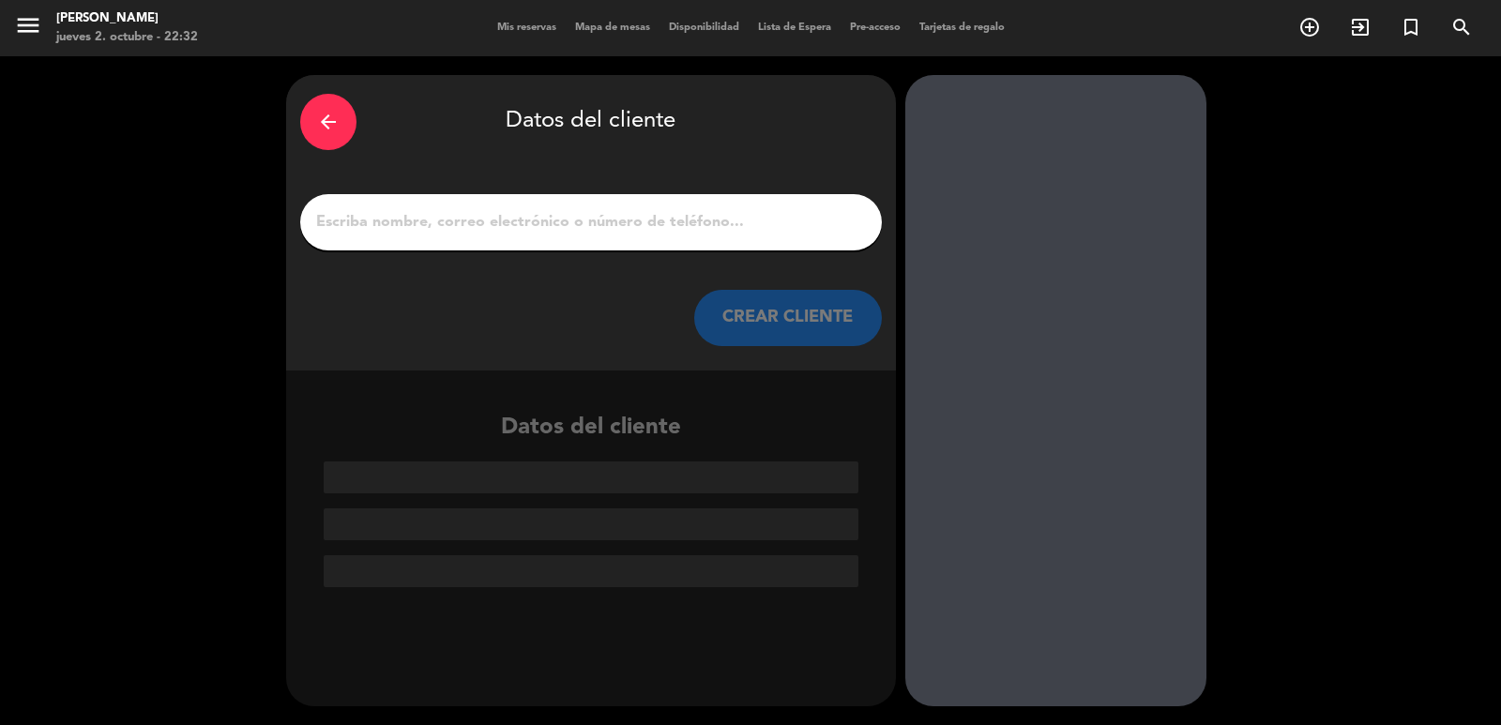
scroll to position [0, 0]
click at [481, 223] on input "1" at bounding box center [591, 222] width 554 height 26
paste input "[PERSON_NAME]"
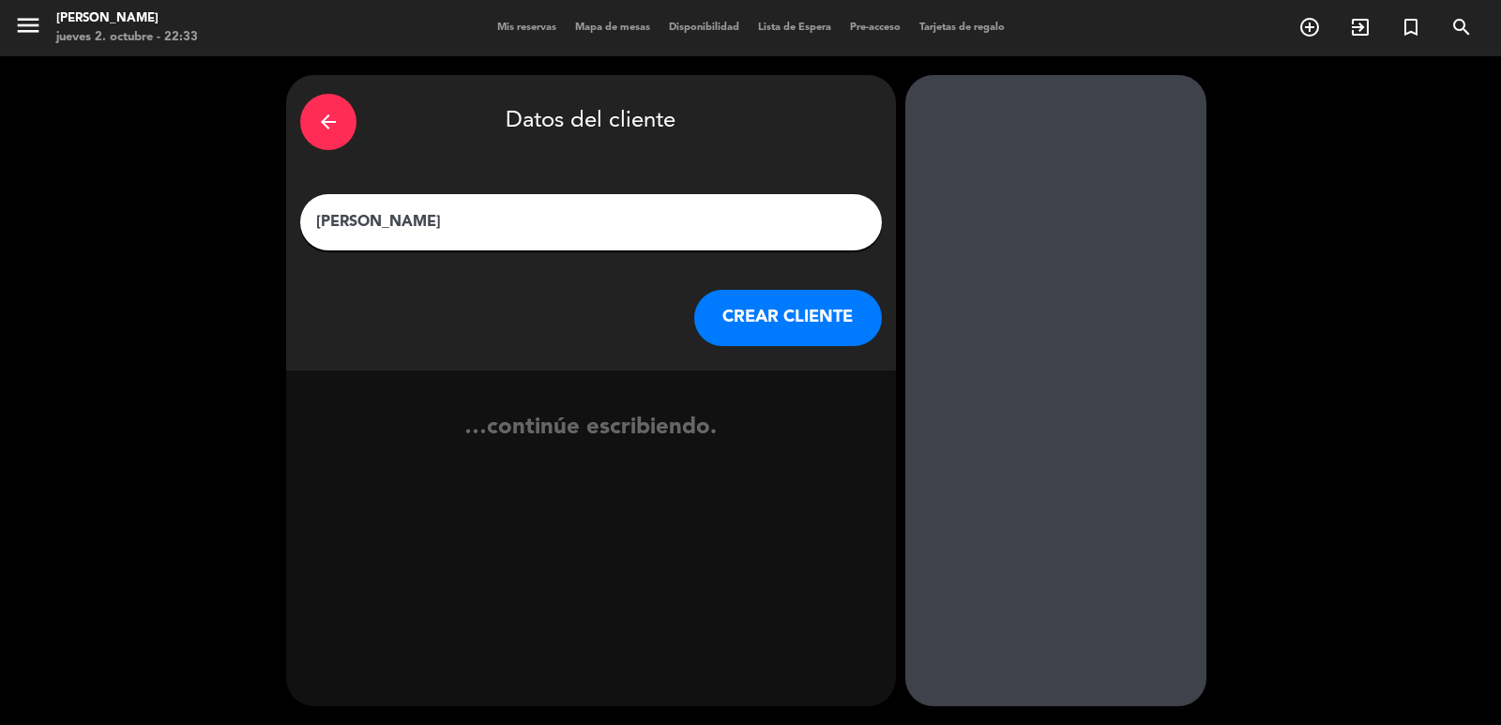
type input "[PERSON_NAME]"
click at [772, 306] on button "CREAR CLIENTE" at bounding box center [788, 318] width 188 height 56
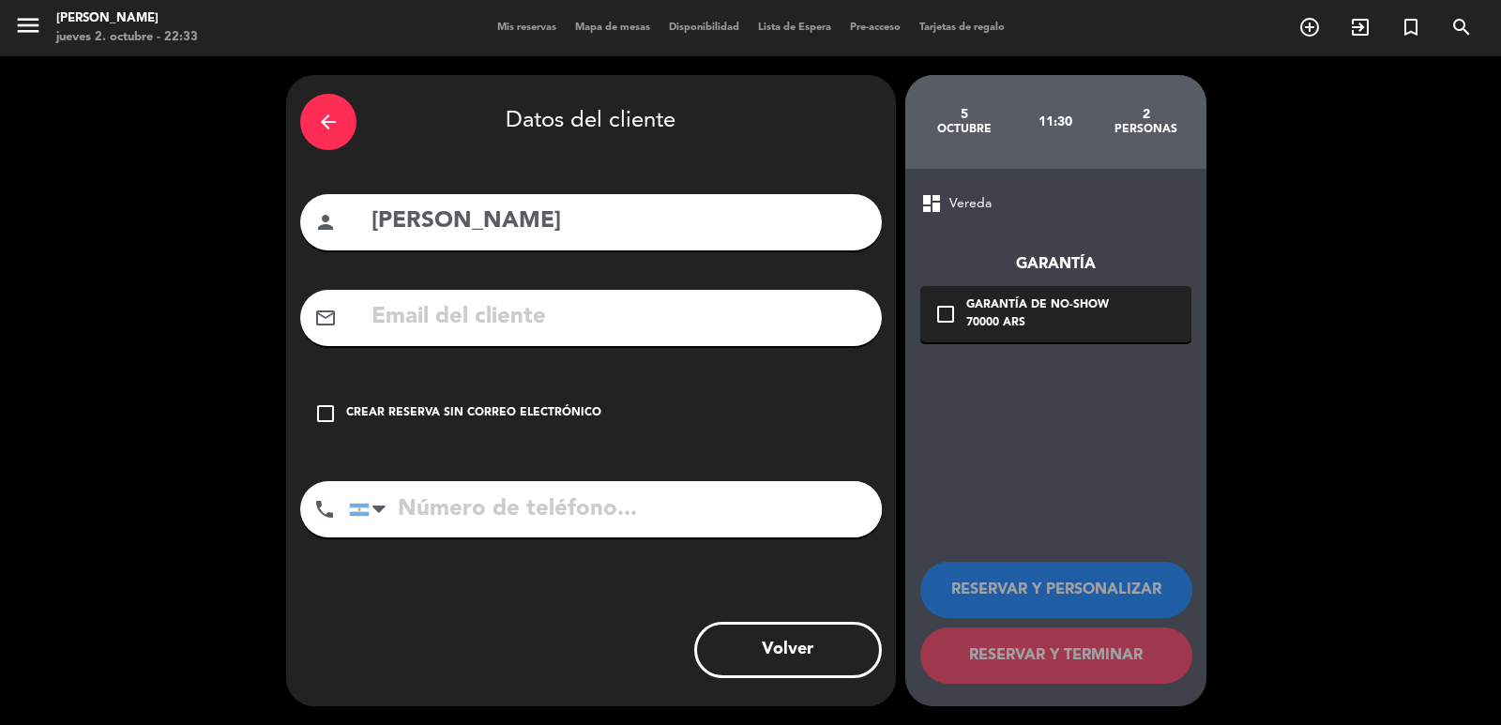
click at [388, 310] on input "text" at bounding box center [619, 317] width 498 height 38
paste input "[EMAIL_ADDRESS][DOMAIN_NAME]"
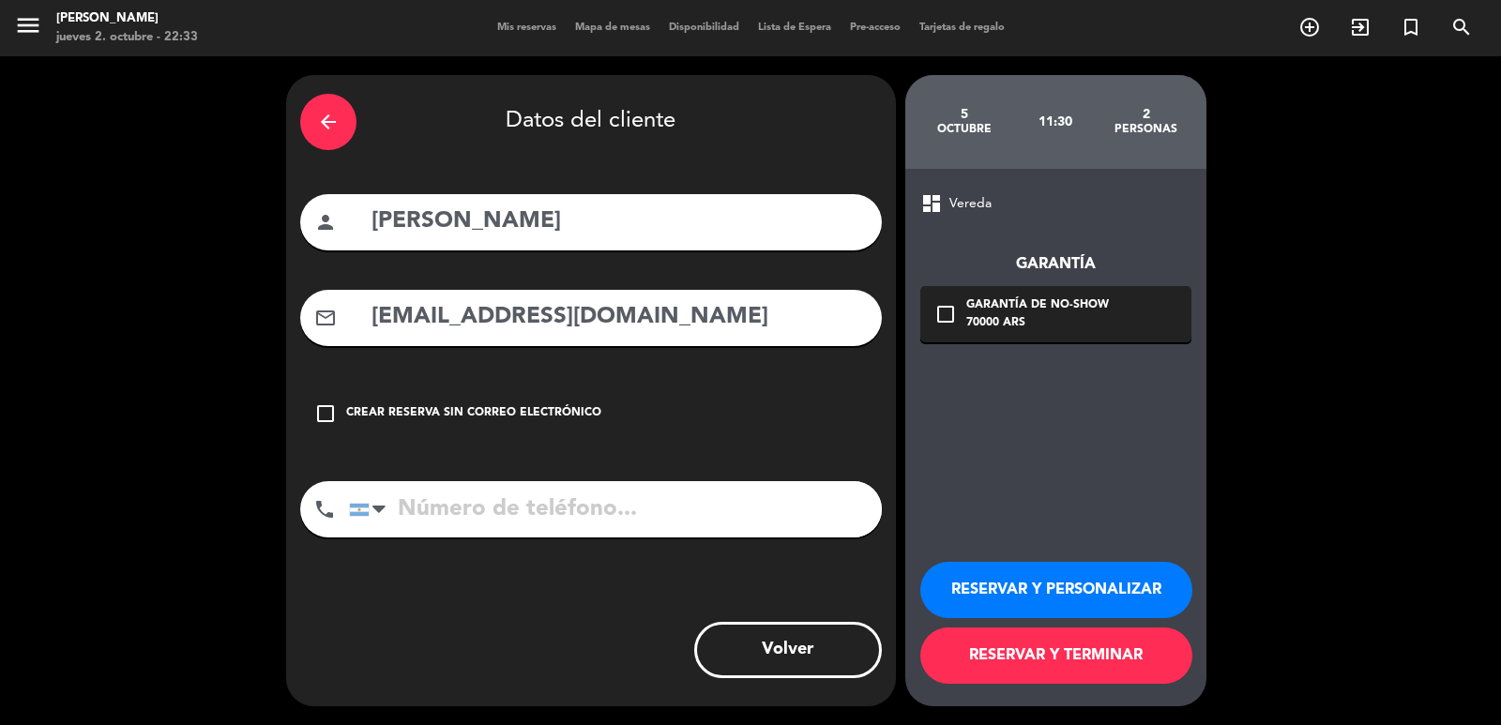
type input "[EMAIL_ADDRESS][DOMAIN_NAME]"
click at [587, 508] on input "tel" at bounding box center [615, 509] width 533 height 56
paste input "[PHONE_NUMBER]"
type input "[PHONE_NUMBER]"
click at [972, 316] on div "70000 ARS" at bounding box center [1037, 323] width 143 height 19
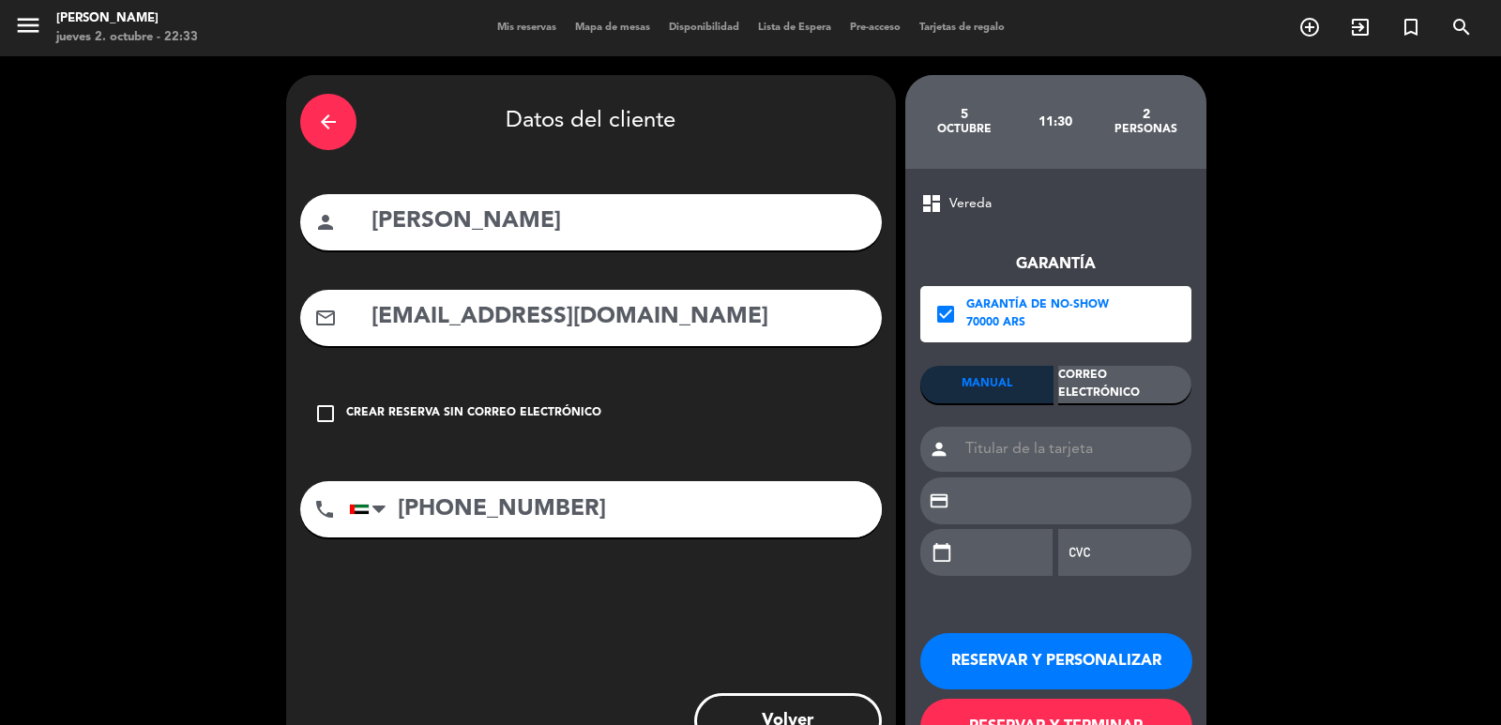
click at [1086, 381] on div "Correo Electrónico" at bounding box center [1124, 385] width 133 height 38
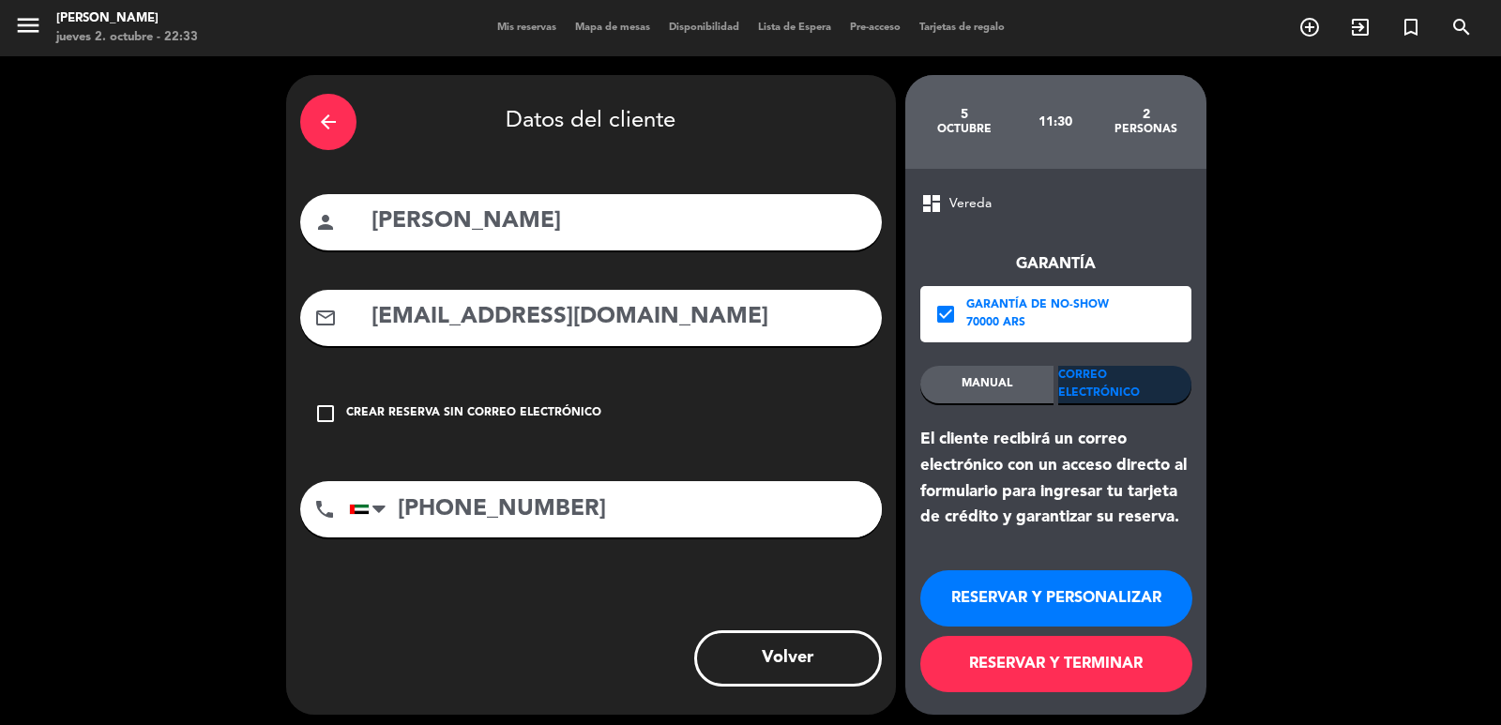
click at [953, 605] on button "RESERVAR Y PERSONALIZAR" at bounding box center [1056, 598] width 272 height 56
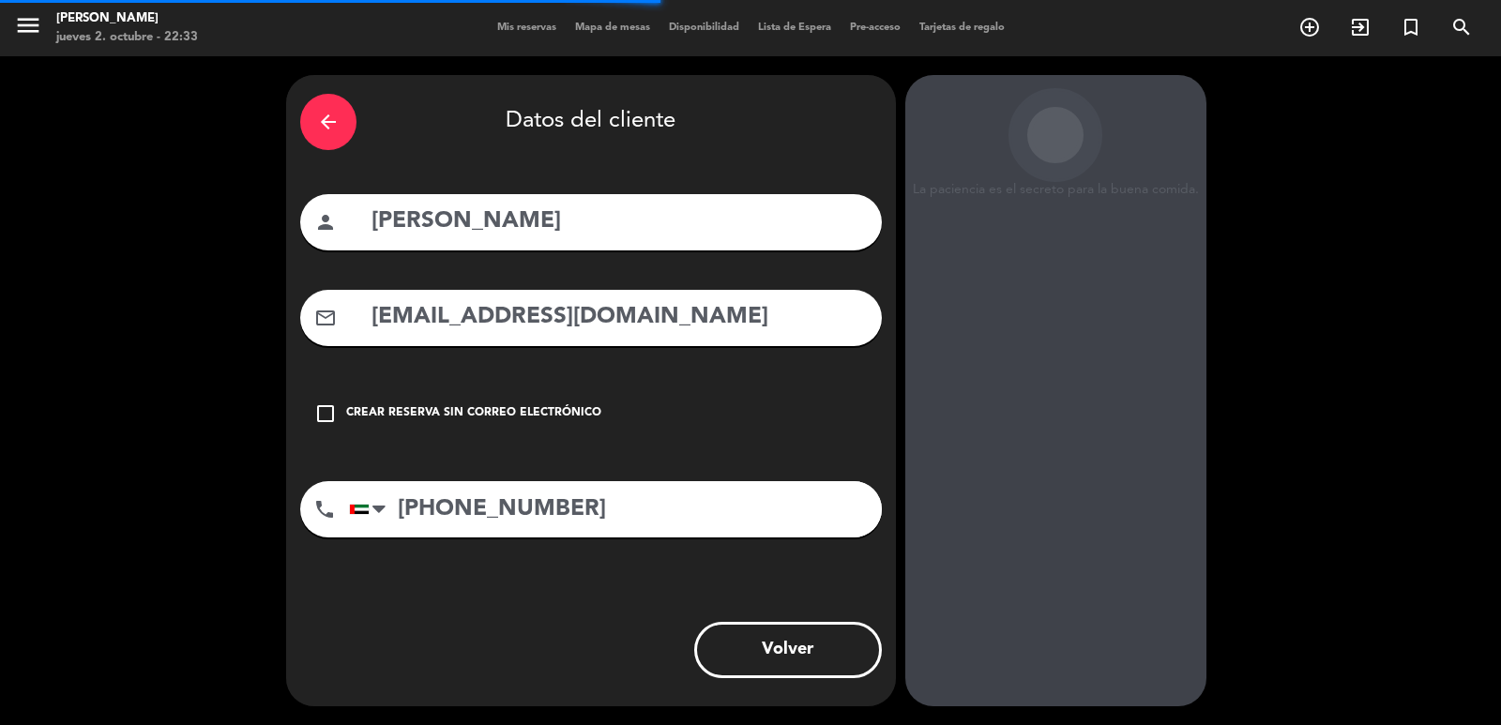
scroll to position [25, 0]
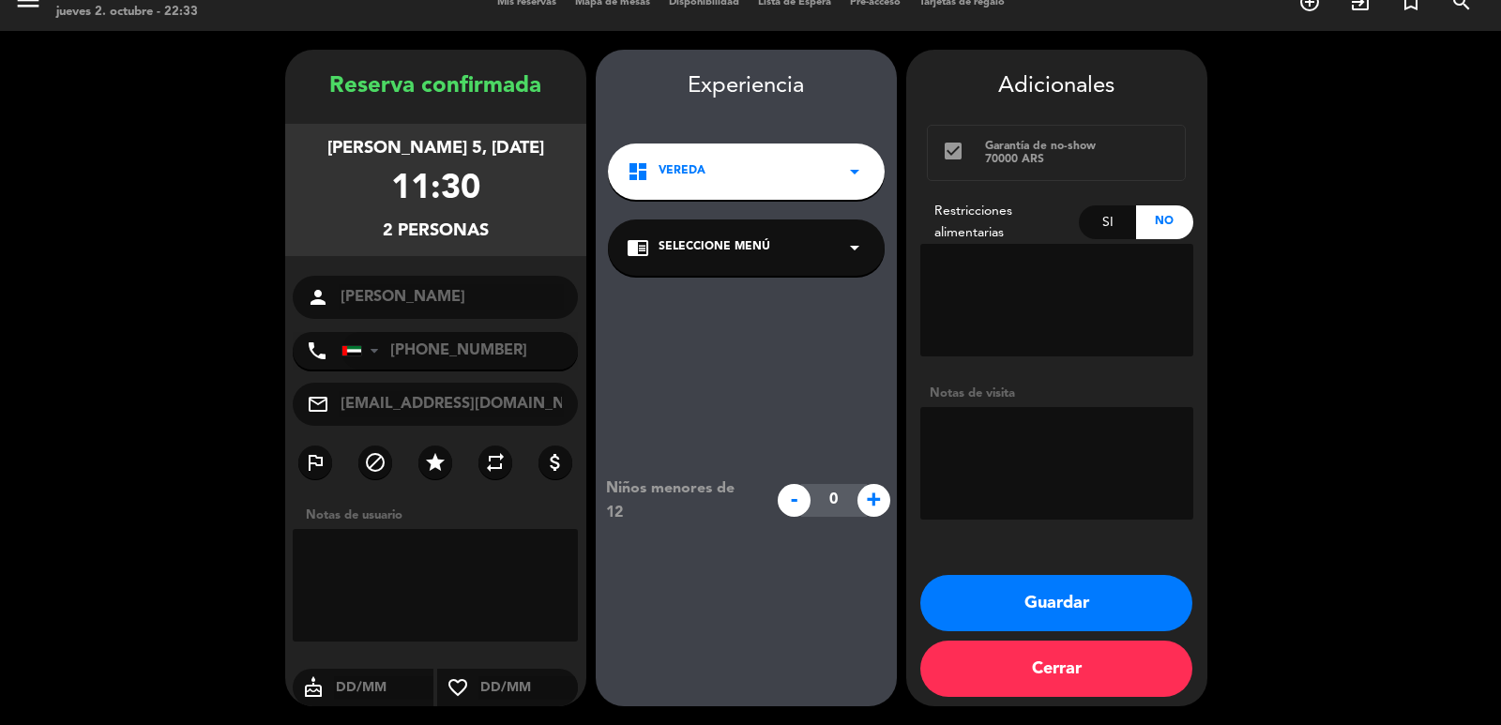
drag, startPoint x: 325, startPoint y: 86, endPoint x: 487, endPoint y: 231, distance: 217.3
click at [487, 231] on div "Reserva confirmada [PERSON_NAME] 5, [DATE] 11:30 2 personas person [PERSON_NAME…" at bounding box center [435, 396] width 301 height 657
copy div "Reserva confirmada [PERSON_NAME] 5, [DATE] 11:30 2 personas"
click at [1171, 603] on button "Guardar" at bounding box center [1056, 603] width 272 height 56
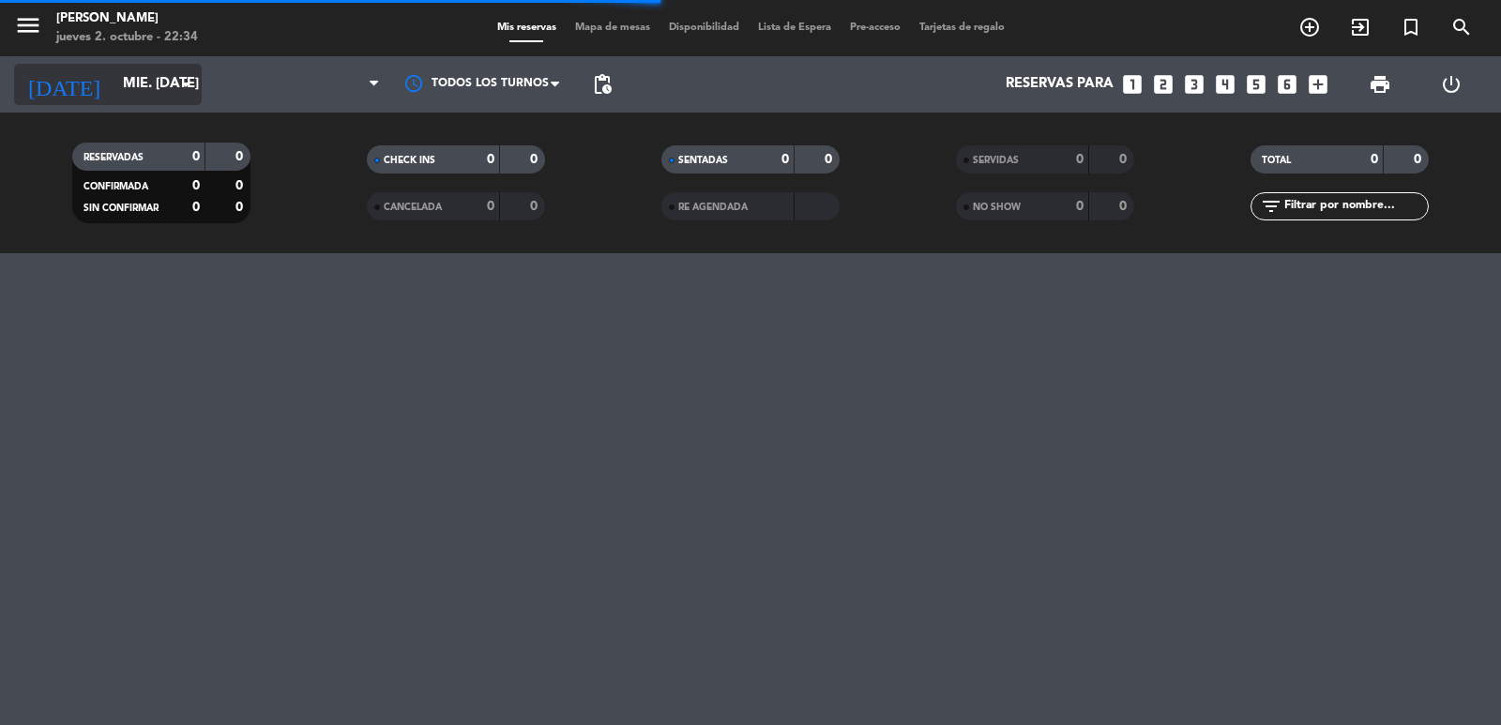
click at [114, 71] on input "mié. [DATE]" at bounding box center [204, 85] width 181 height 36
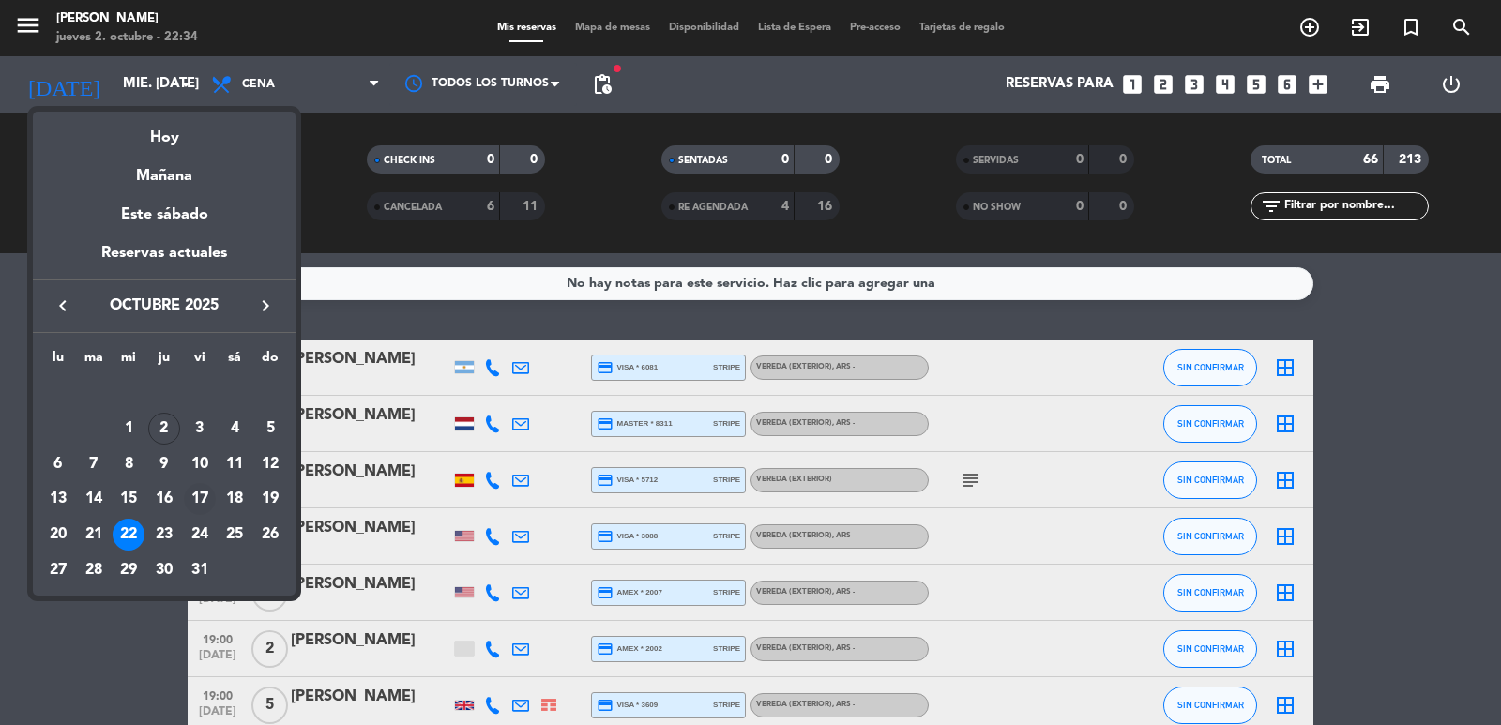
click at [205, 502] on div "17" at bounding box center [200, 499] width 32 height 32
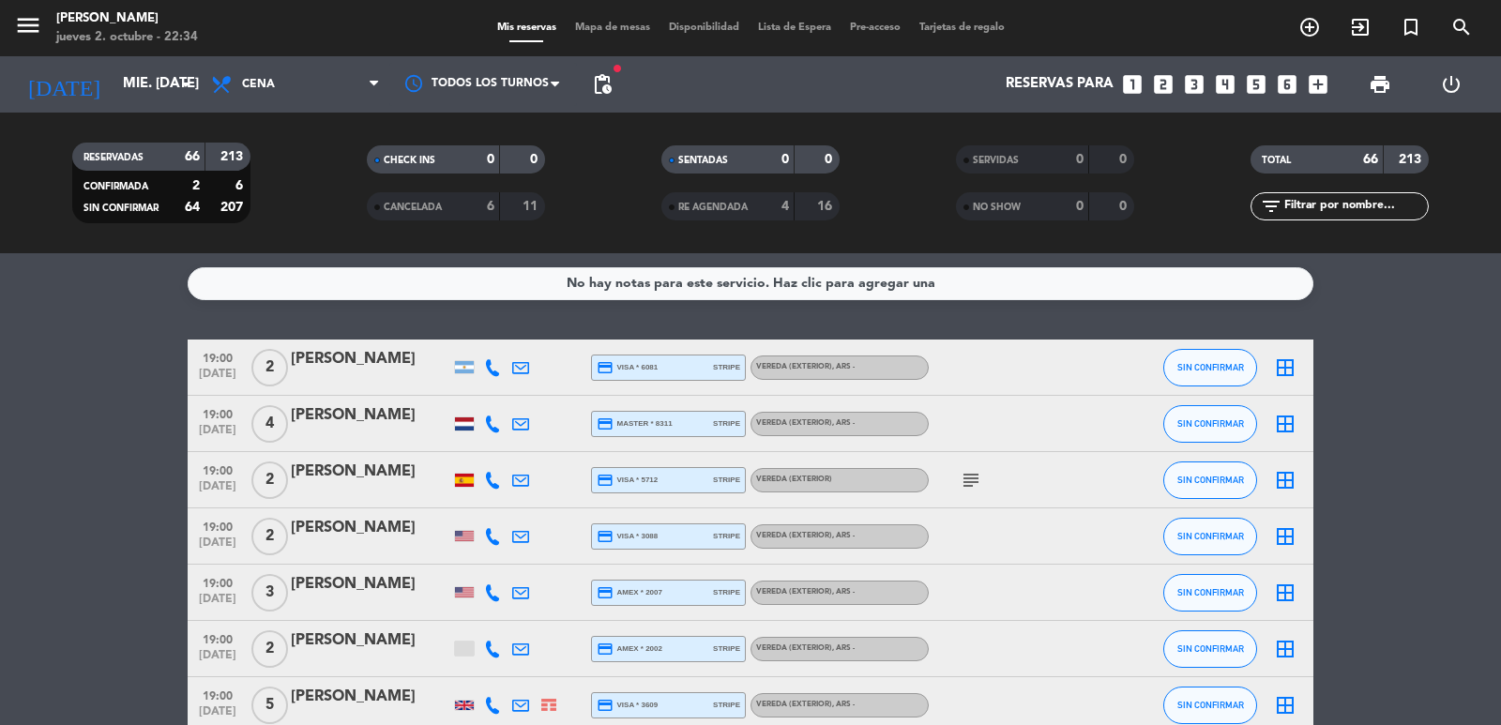
type input "vie. [DATE]"
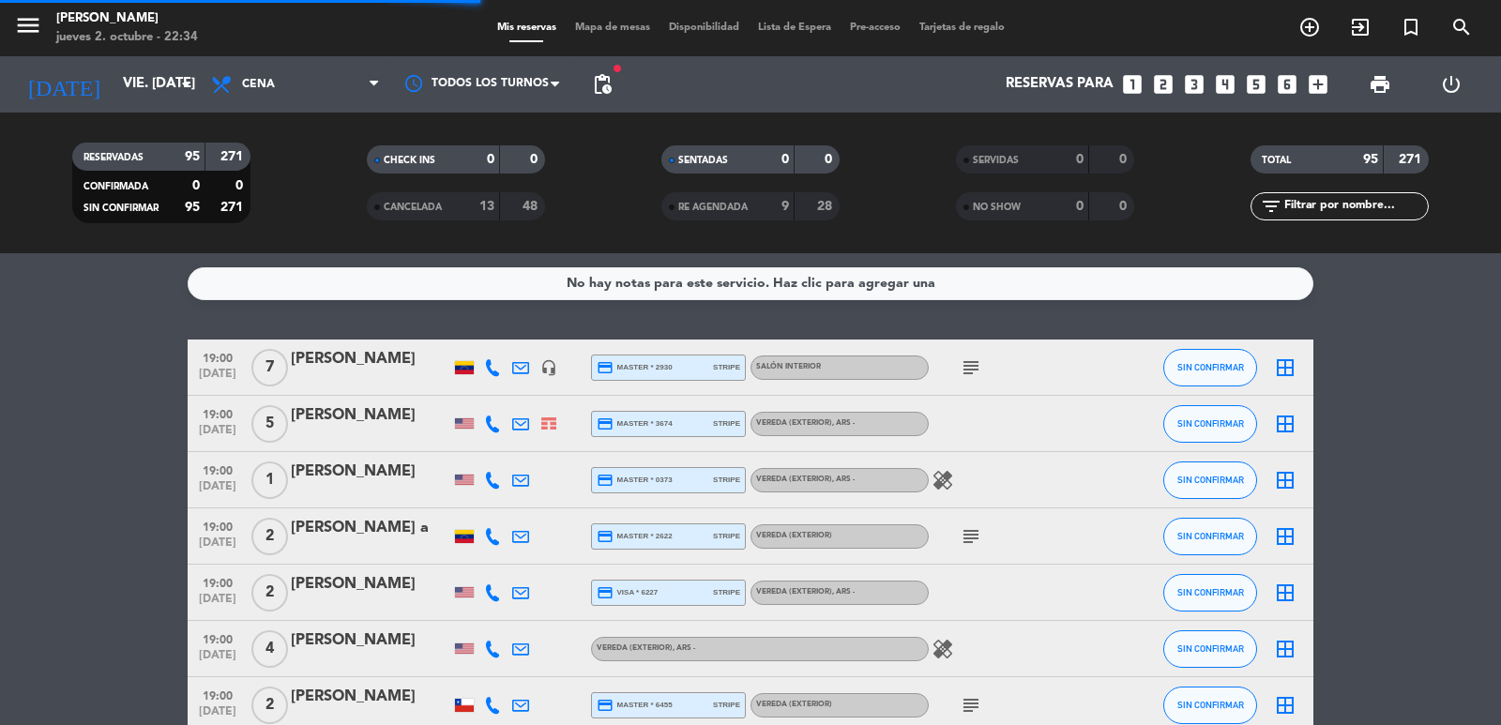
click at [622, 87] on div "[DATE] vie. [DATE] arrow_drop_down Todos los servicios Almuerzo Cena Cena Todos…" at bounding box center [750, 84] width 1501 height 56
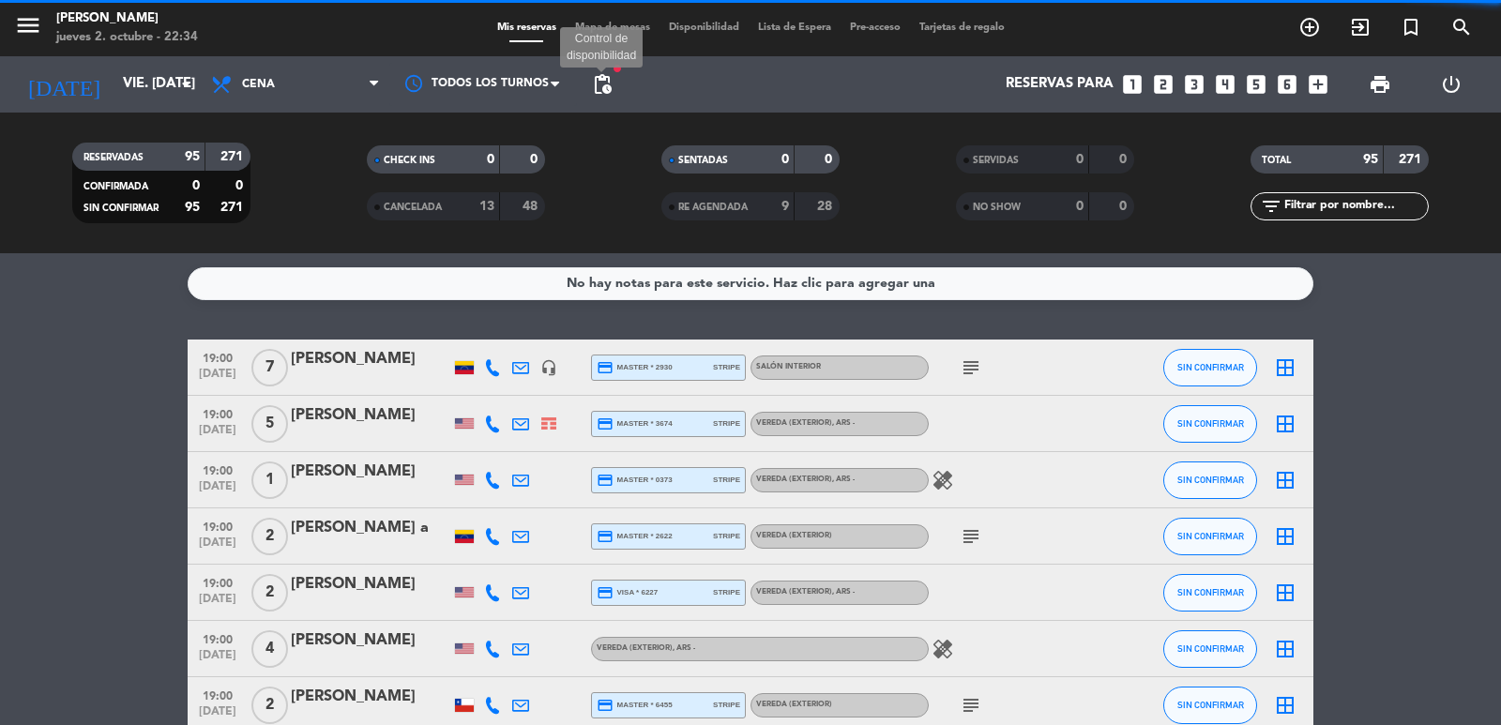
click at [602, 81] on span "pending_actions" at bounding box center [602, 84] width 23 height 23
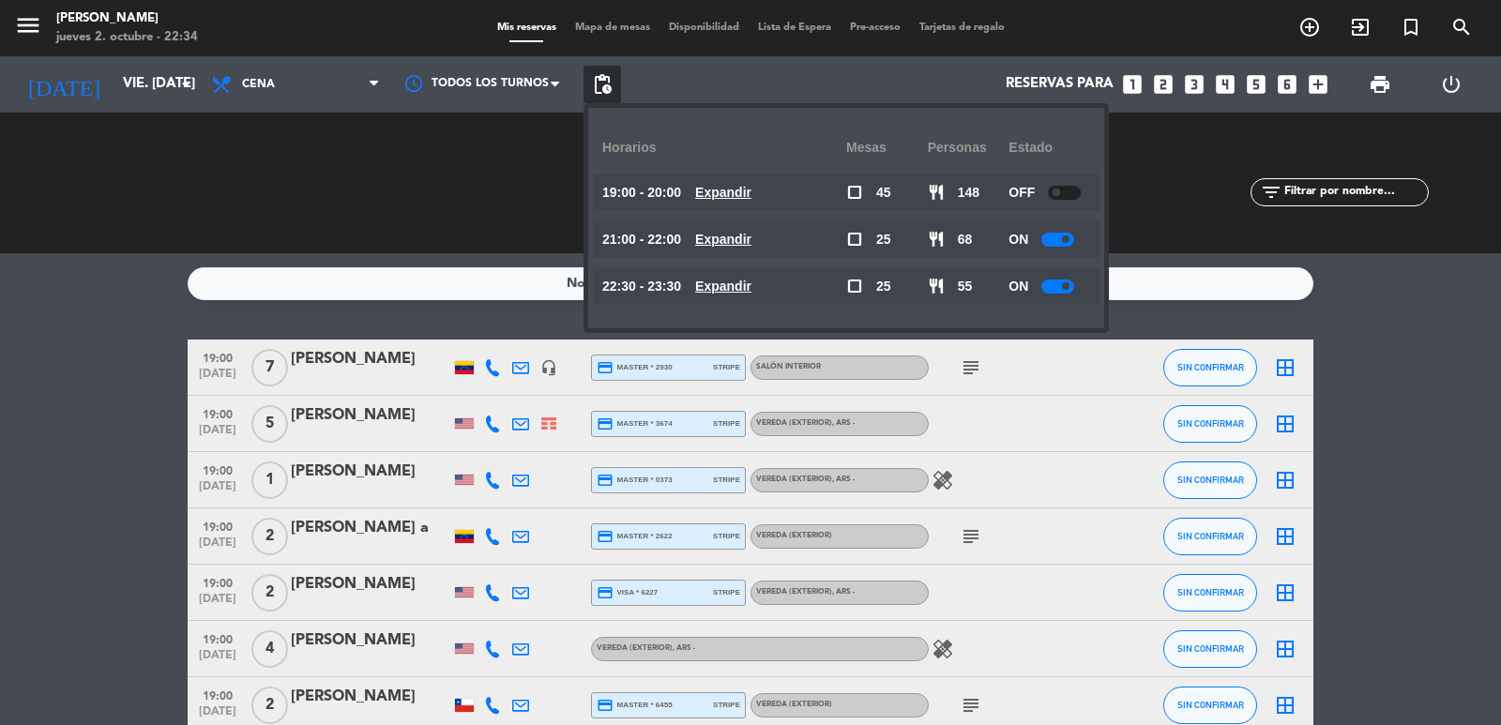
click at [742, 192] on u "Expandir" at bounding box center [723, 192] width 56 height 15
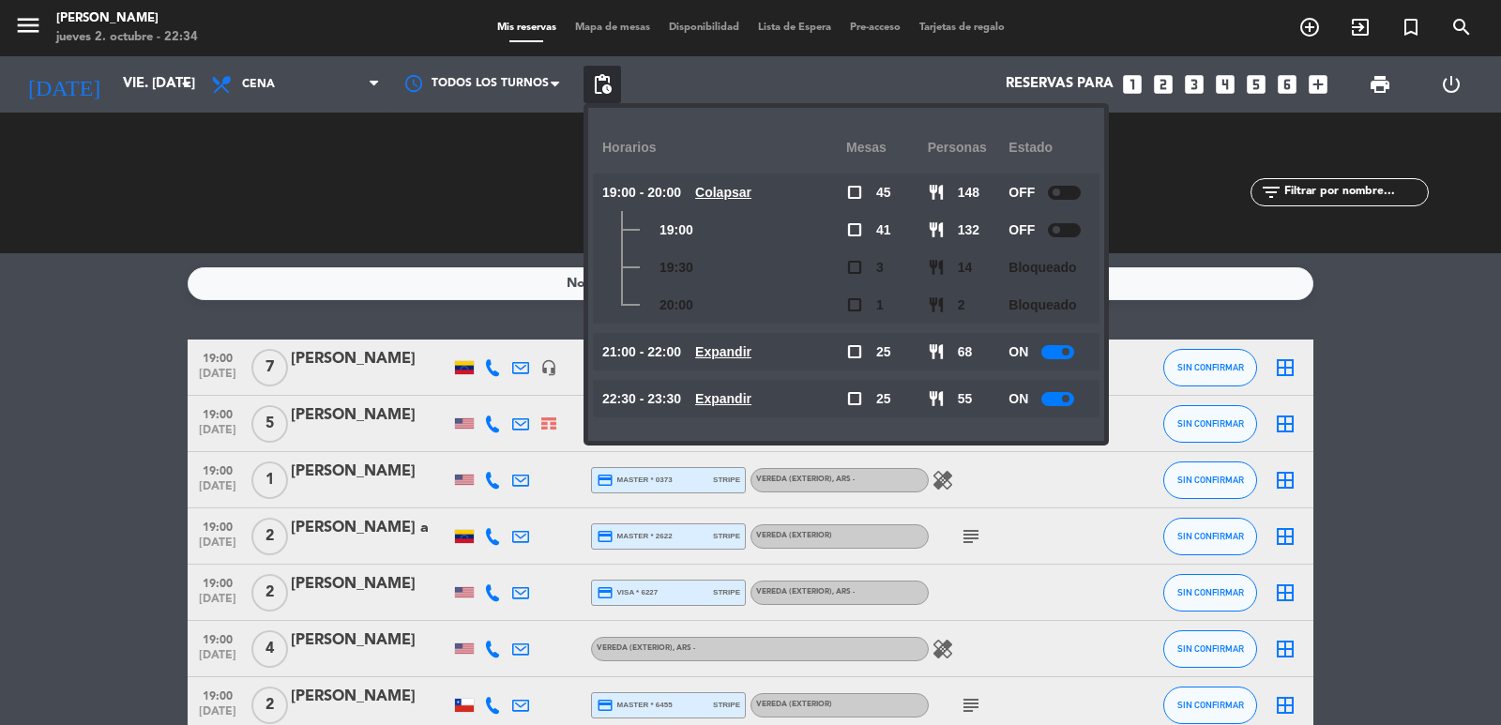
click at [749, 358] on u "Expandir" at bounding box center [723, 351] width 56 height 15
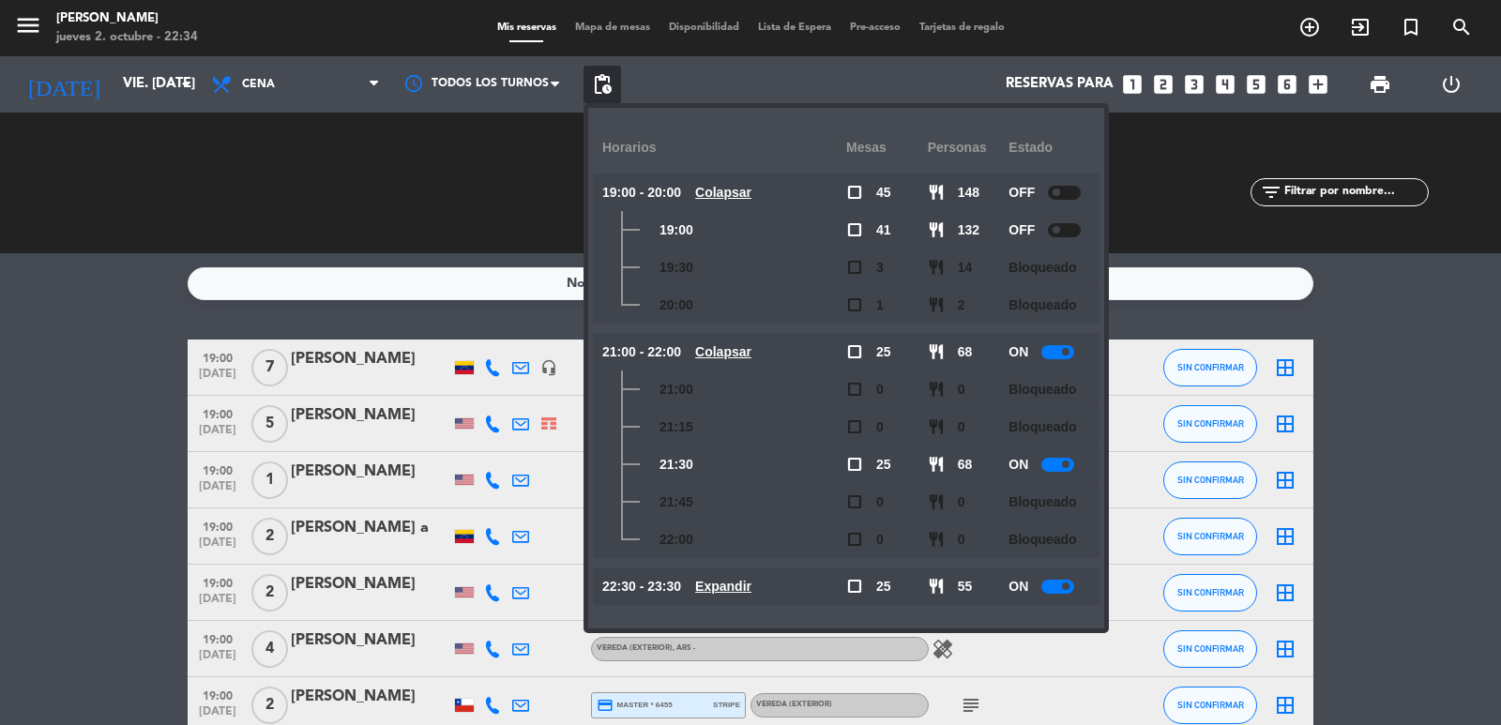
click at [529, 335] on div "No hay notas para este servicio. Haz clic para agregar una 19:00 [DATE] 7 [PERS…" at bounding box center [750, 489] width 1501 height 472
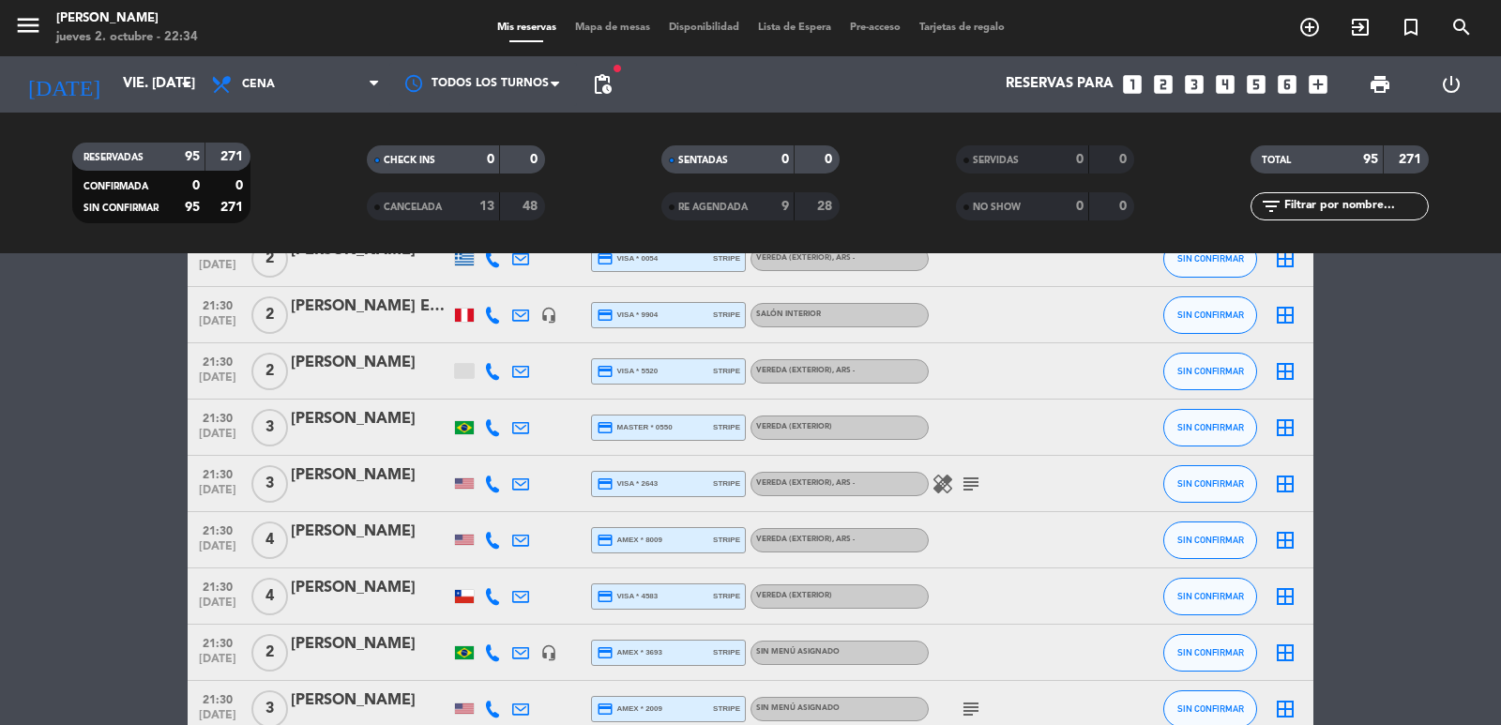
scroll to position [3753, 0]
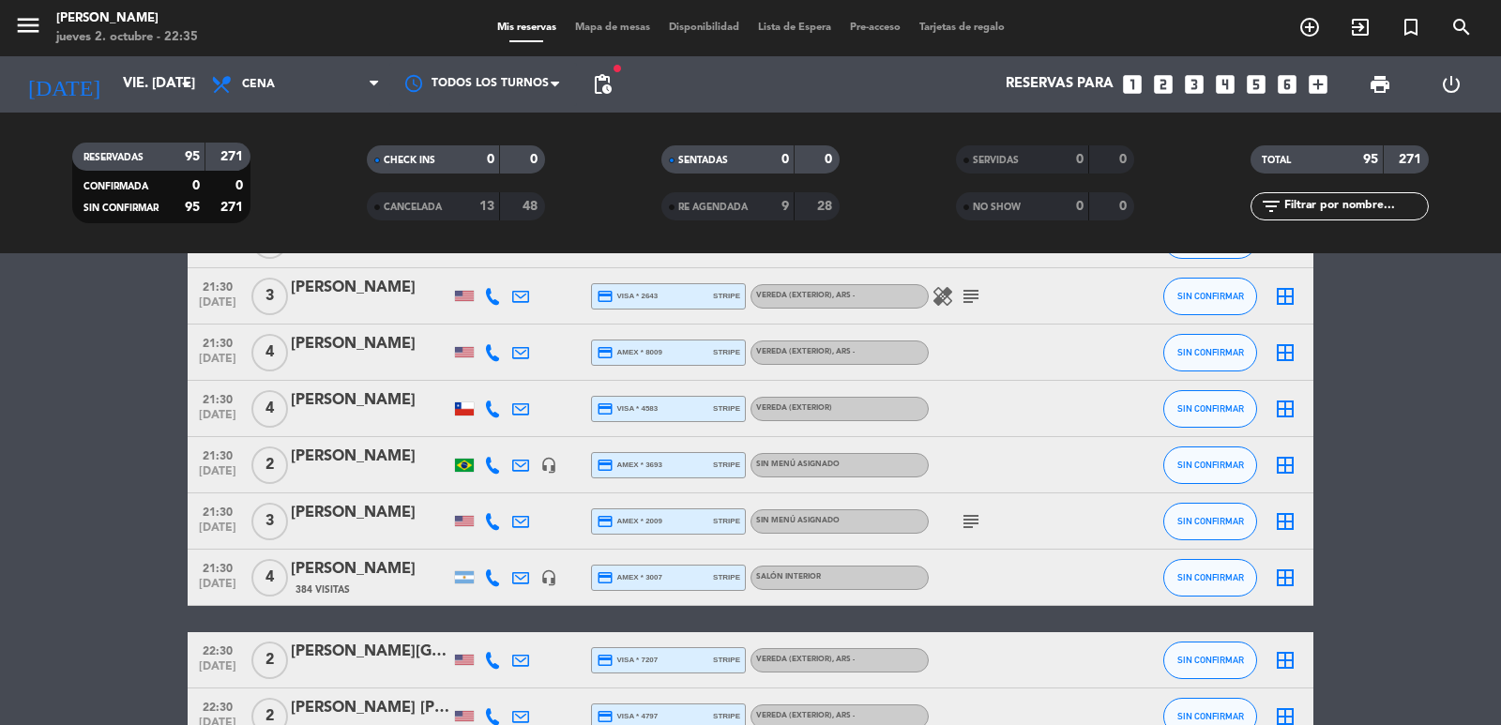
click at [1257, 84] on icon "looks_5" at bounding box center [1256, 84] width 24 height 24
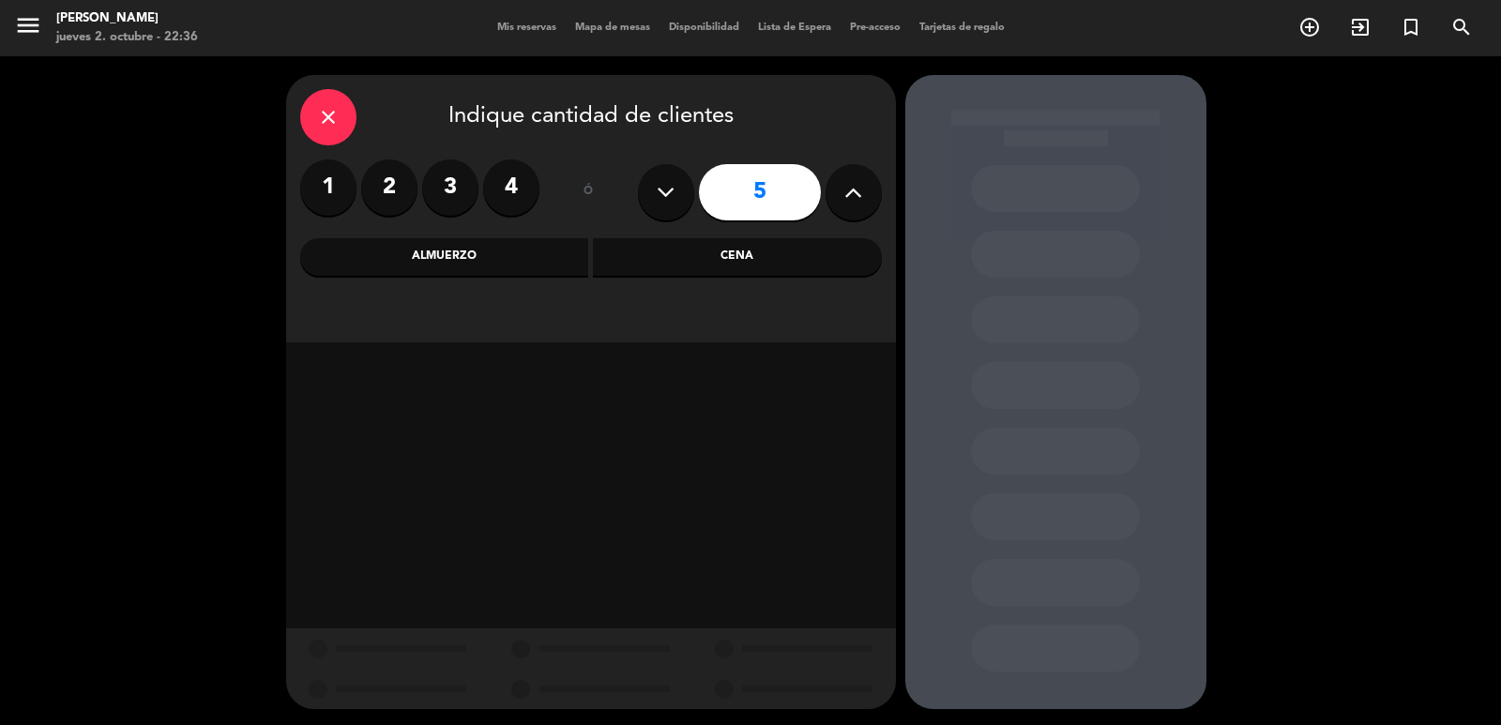
click at [603, 246] on div "Cena" at bounding box center [737, 257] width 289 height 38
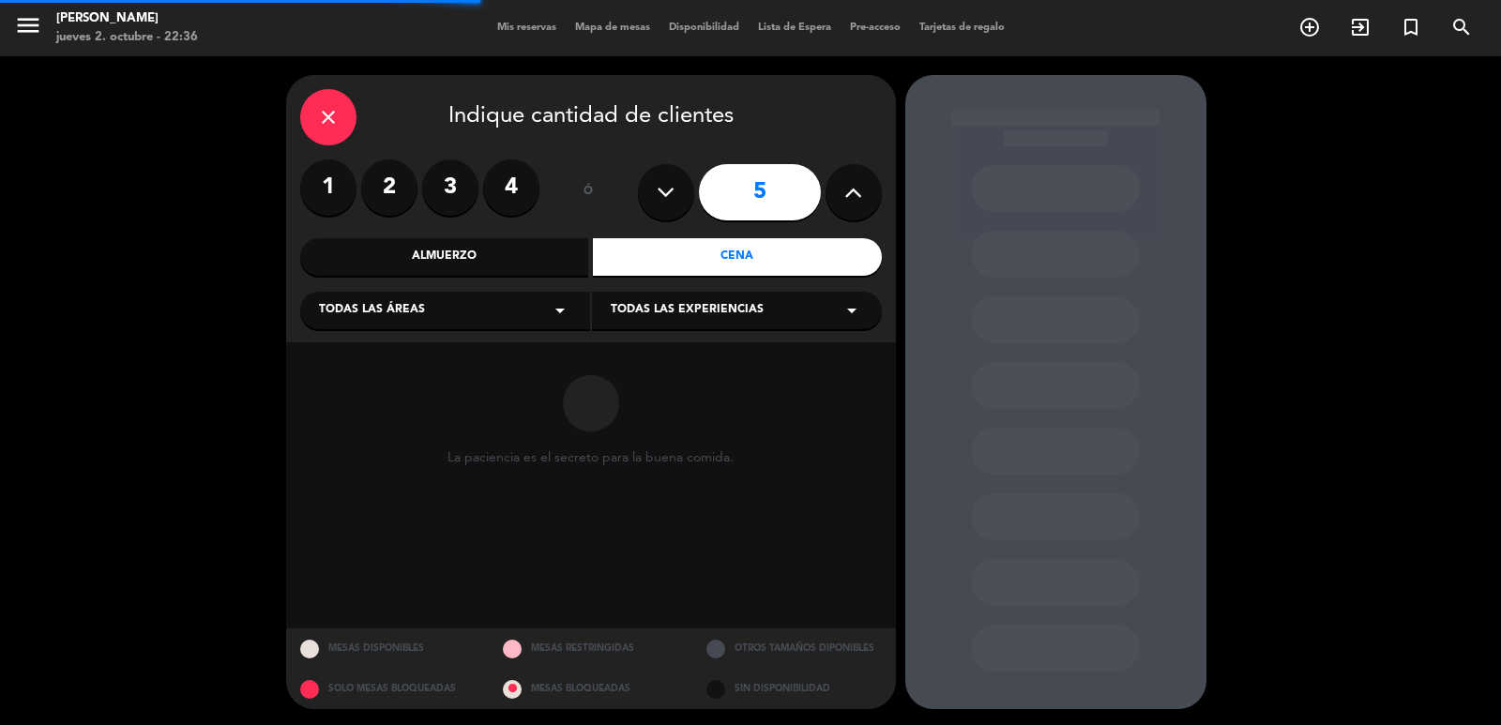
click at [541, 307] on div "Todas las áreas arrow_drop_down" at bounding box center [445, 311] width 290 height 38
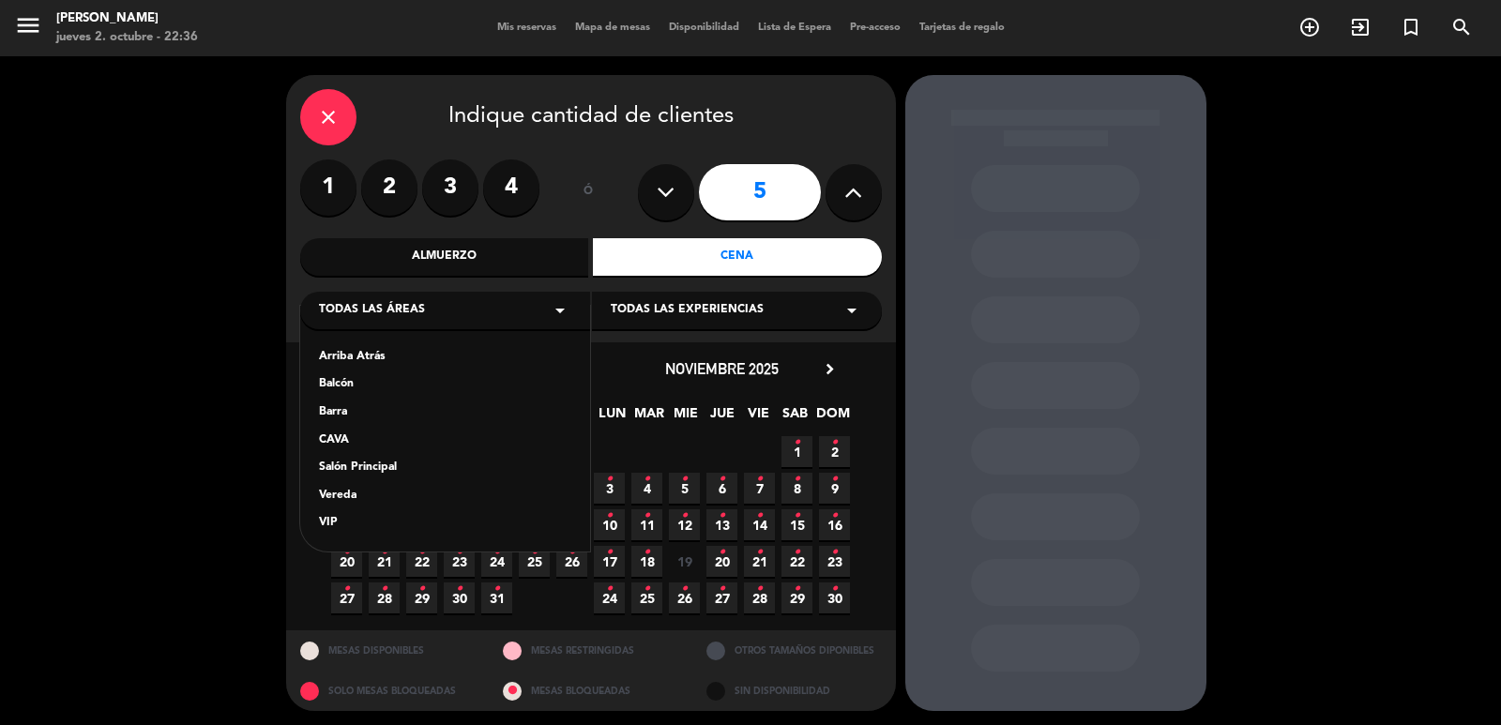
click at [348, 494] on div "Vereda" at bounding box center [445, 496] width 252 height 19
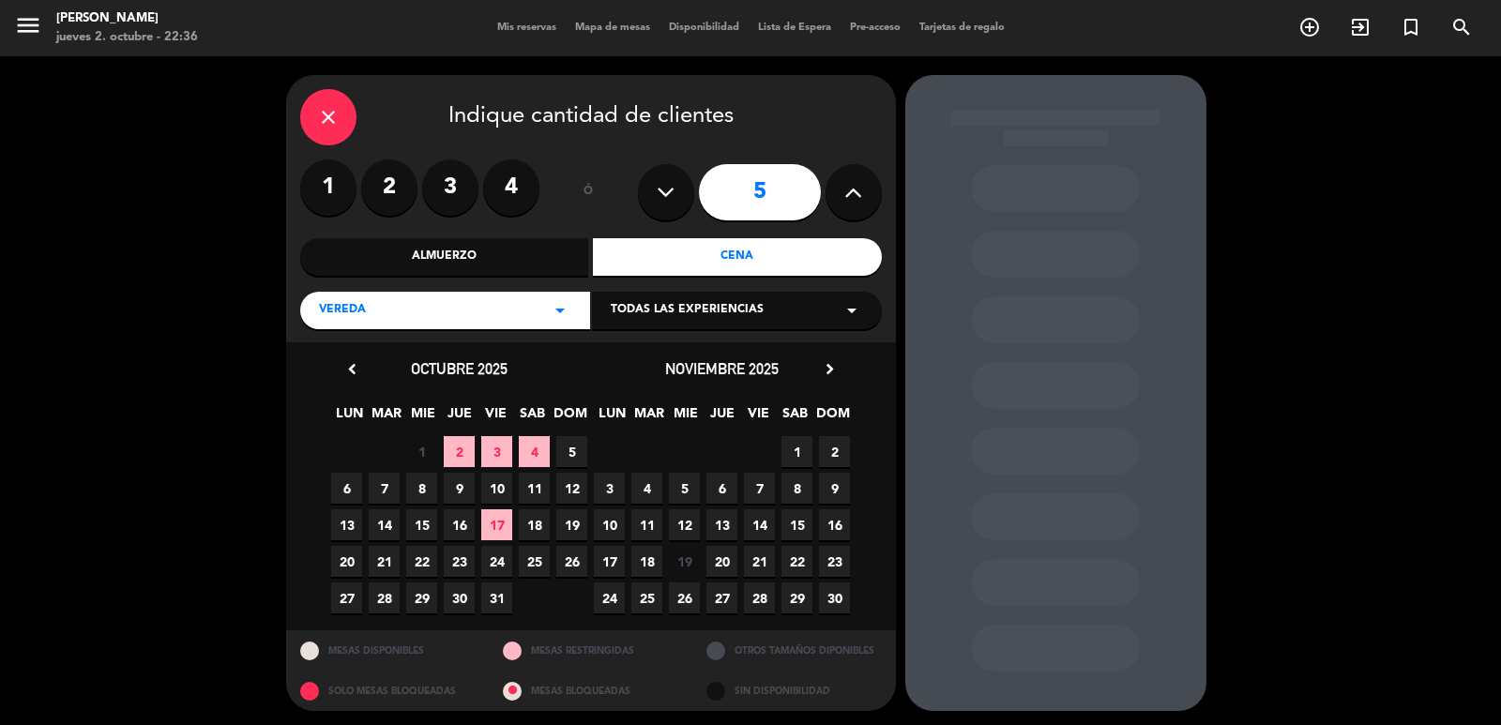
click at [579, 485] on span "12" at bounding box center [571, 488] width 31 height 31
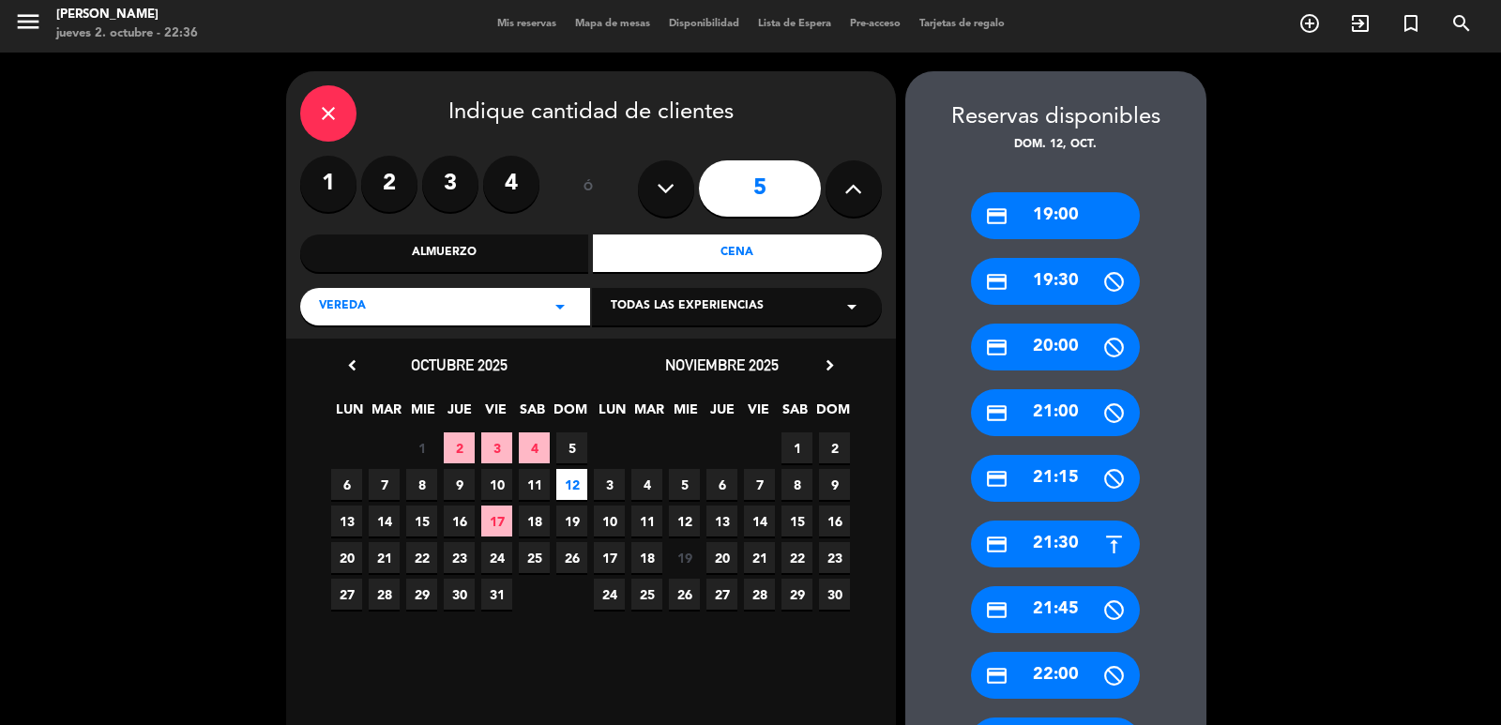
click at [1061, 198] on div "credit_card 19:00" at bounding box center [1055, 215] width 169 height 47
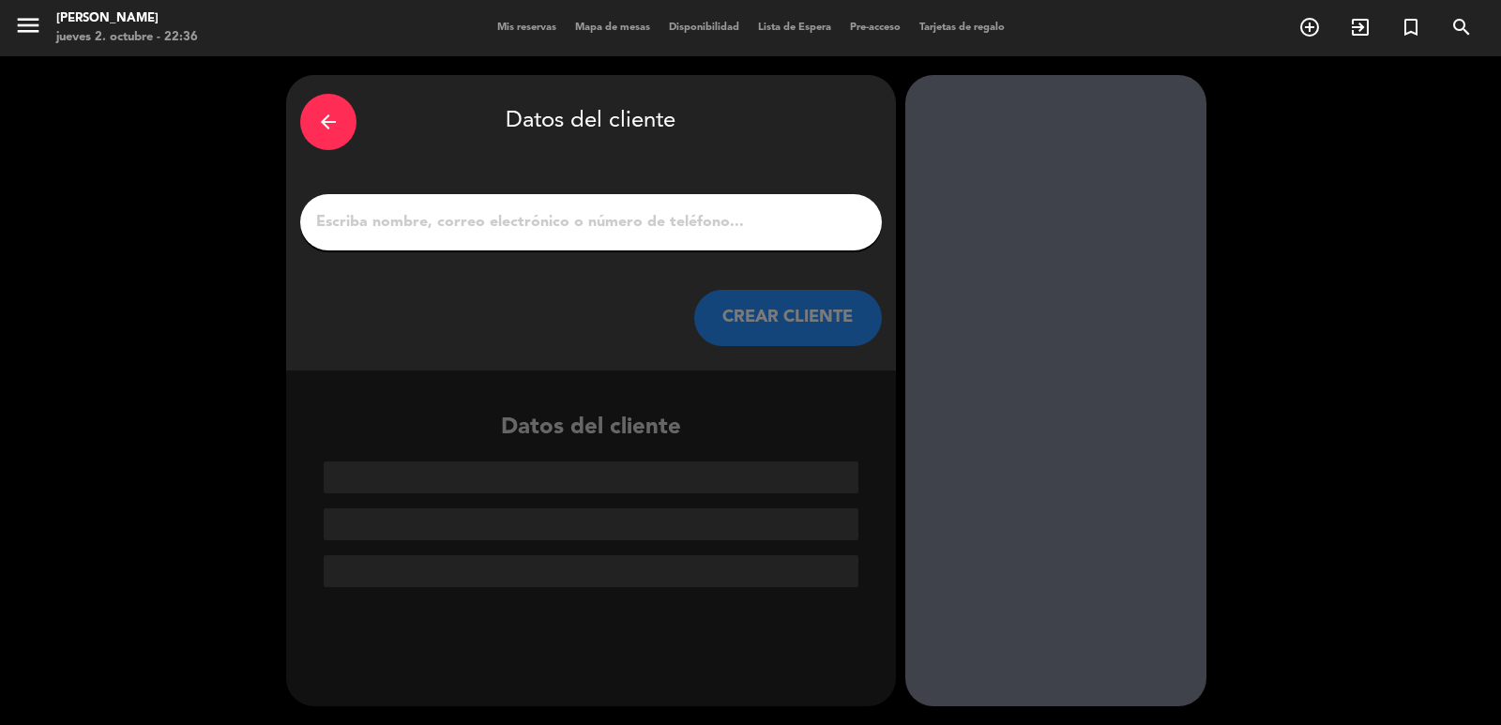
scroll to position [0, 0]
click at [327, 115] on icon "arrow_back" at bounding box center [328, 122] width 23 height 23
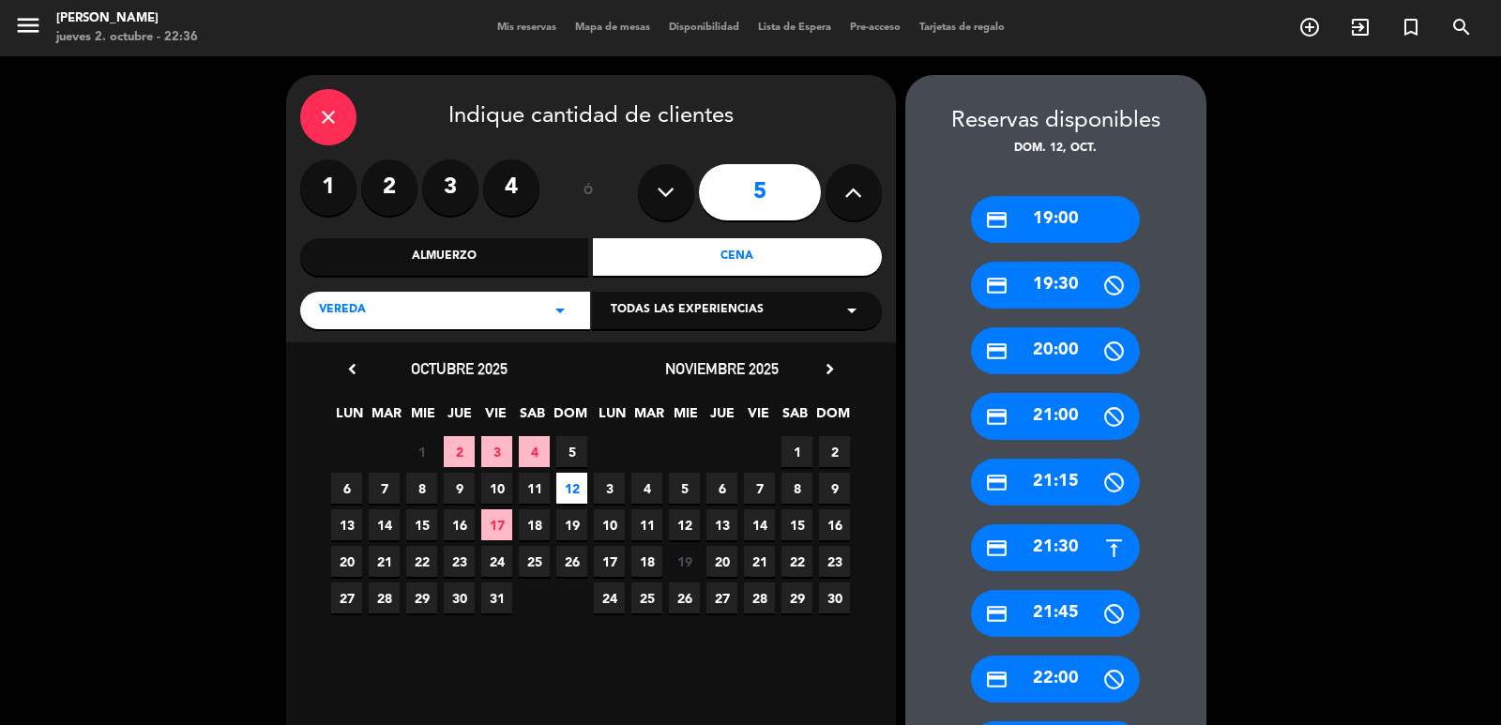
click at [1095, 231] on div "credit_card 19:00" at bounding box center [1055, 219] width 169 height 47
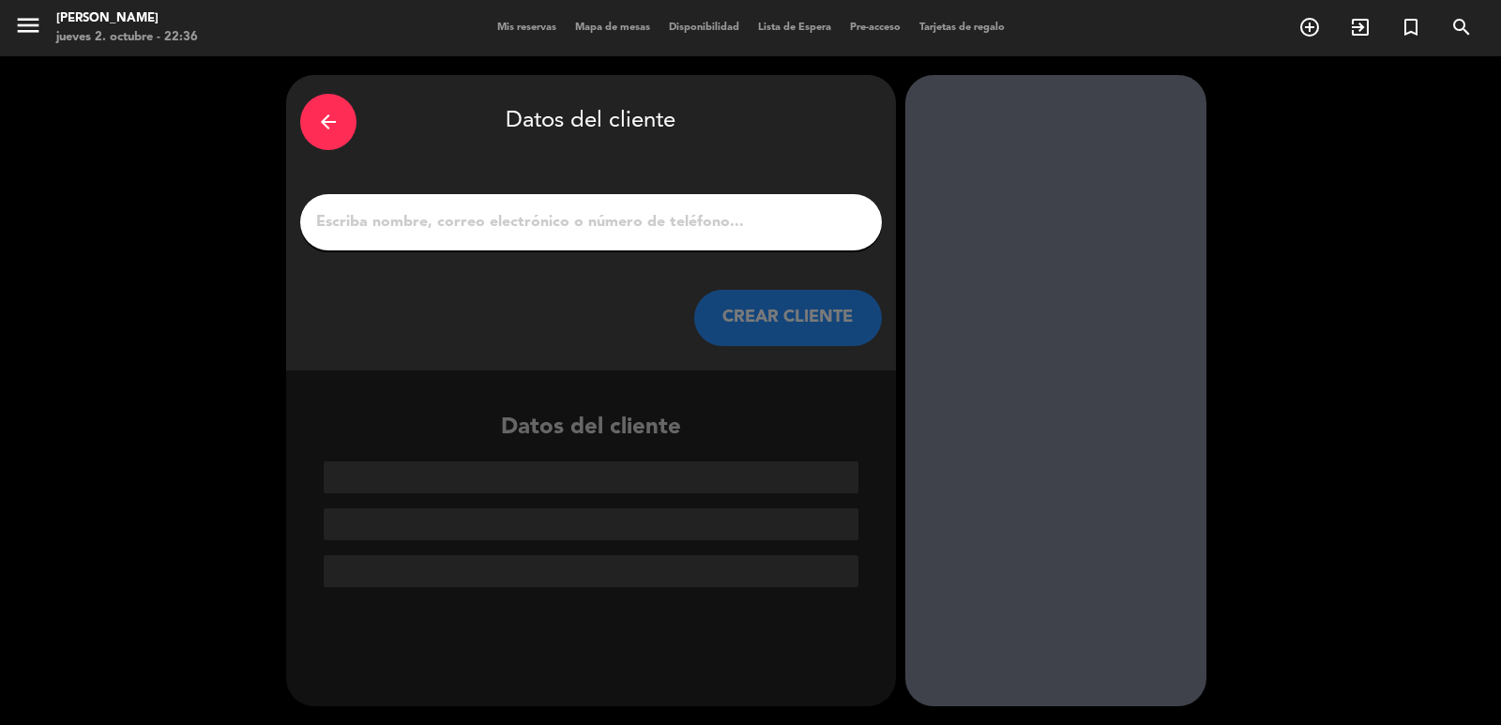
click at [560, 217] on input "1" at bounding box center [591, 222] width 554 height 26
paste input "[PERSON_NAME]"
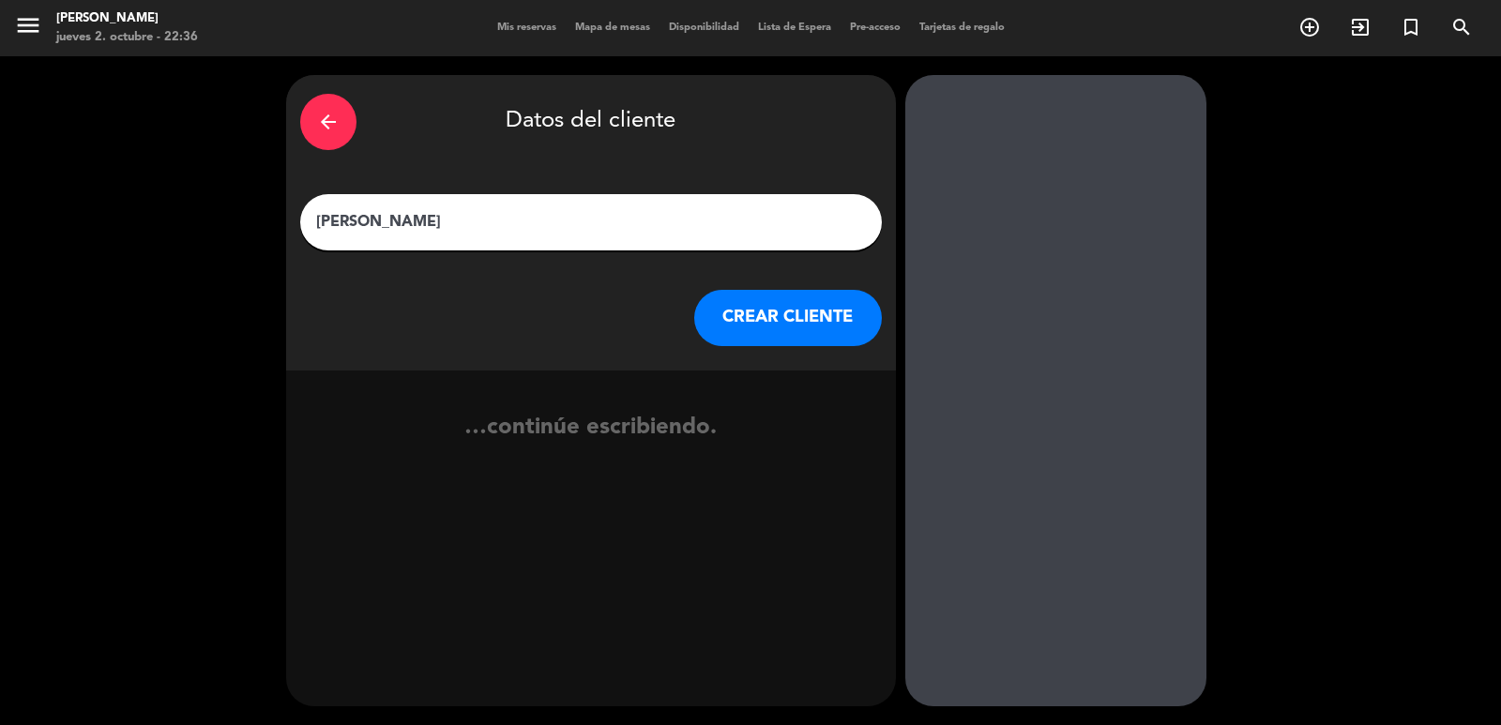
type input "[PERSON_NAME]"
click at [784, 311] on button "CREAR CLIENTE" at bounding box center [788, 318] width 188 height 56
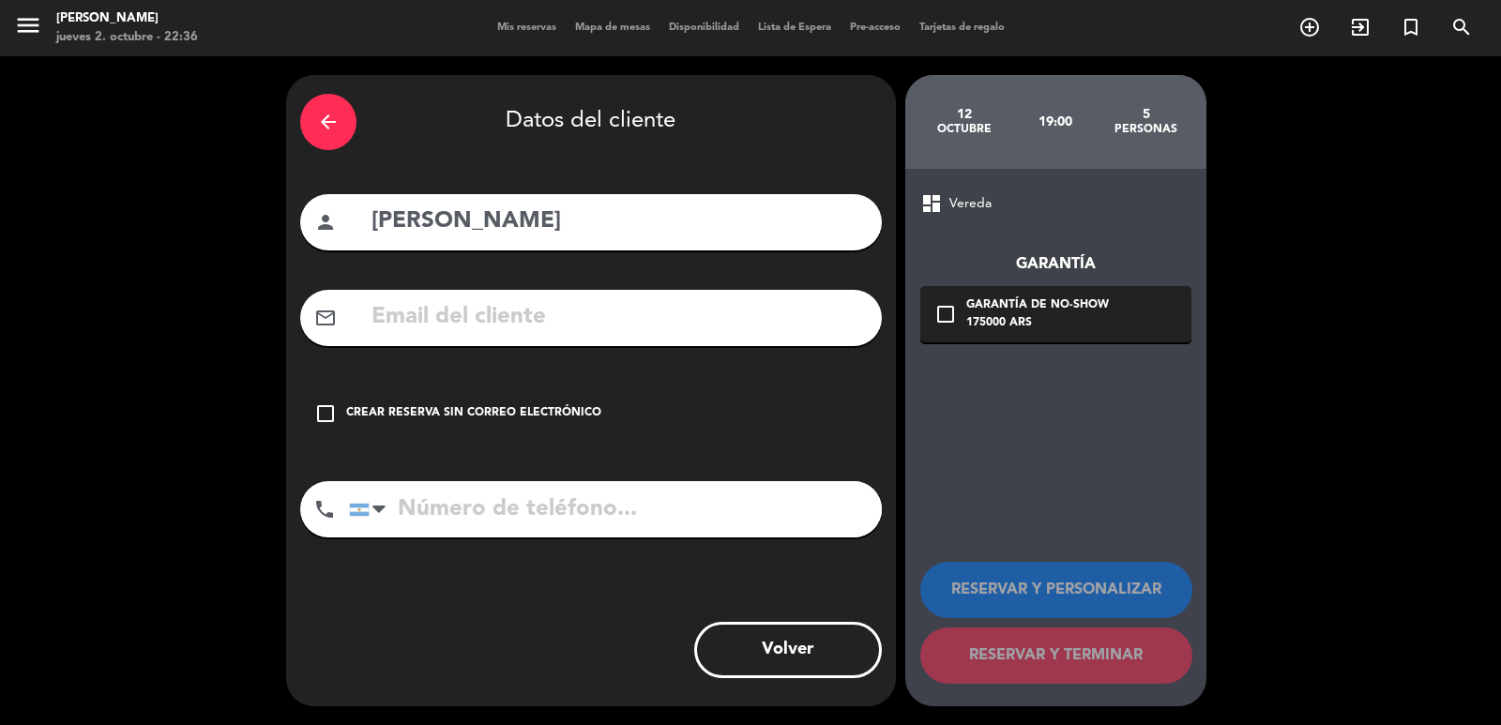
click at [528, 309] on input "text" at bounding box center [619, 317] width 498 height 38
paste input "[EMAIL_ADDRESS][DOMAIN_NAME]"
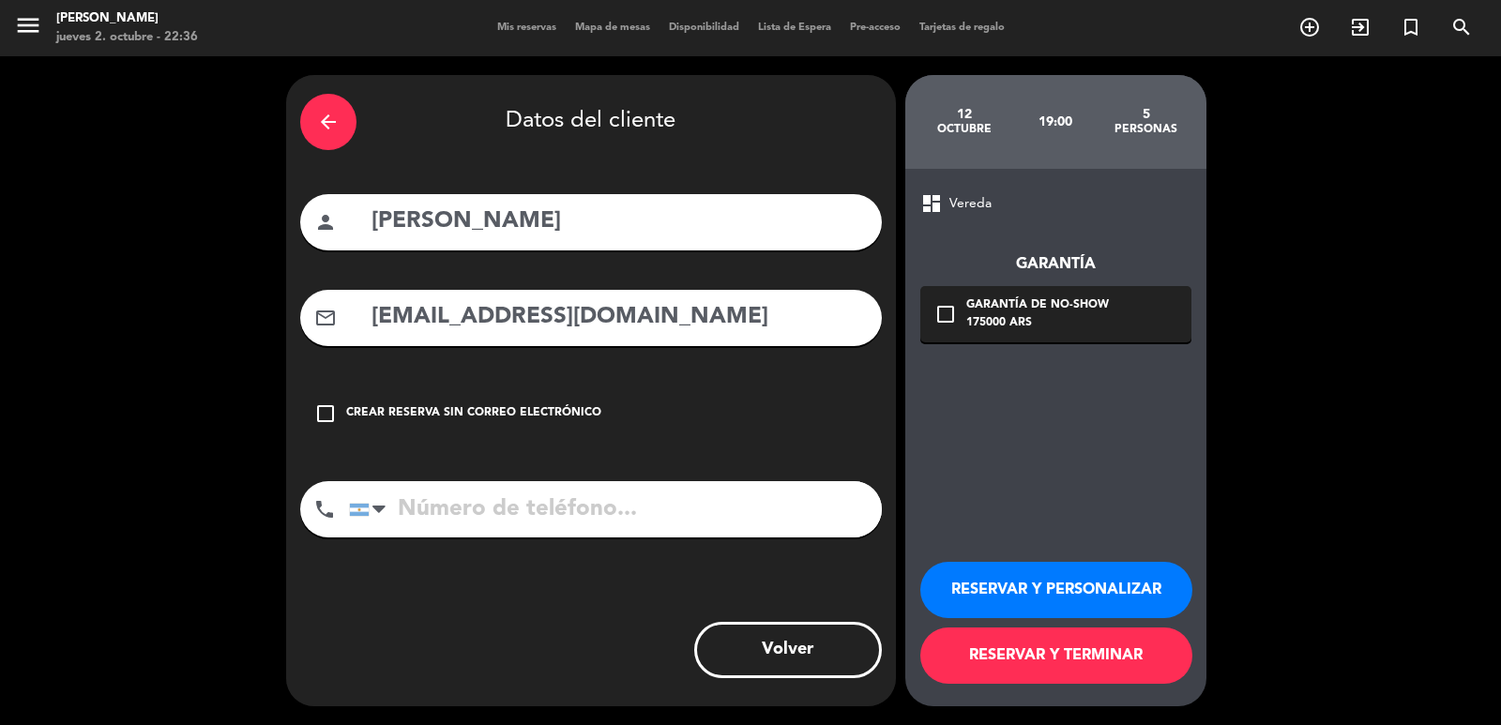
type input "[EMAIL_ADDRESS][DOMAIN_NAME]"
click at [564, 522] on input "tel" at bounding box center [615, 509] width 533 height 56
paste input "1133960618"
type input "1133960618"
click at [949, 312] on icon "check_box_outline_blank" at bounding box center [946, 314] width 23 height 23
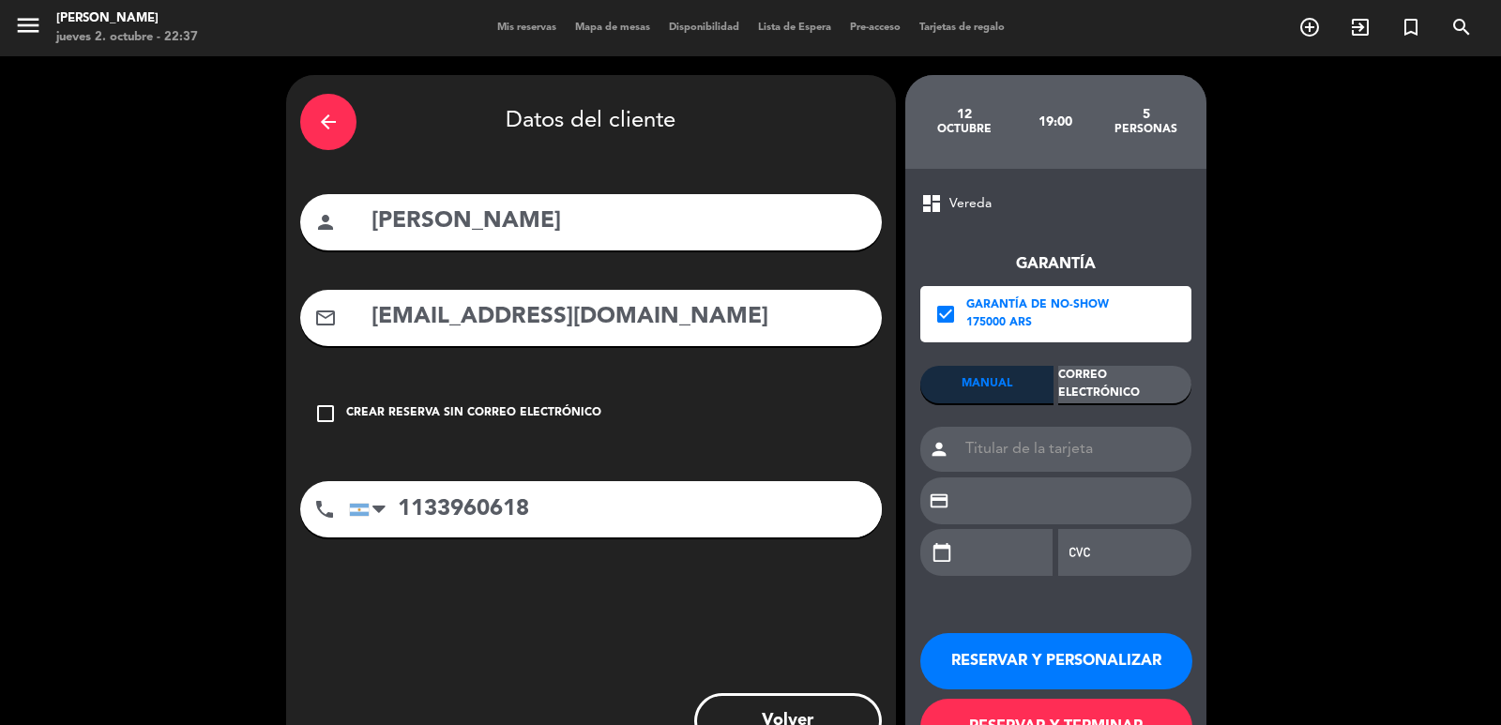
click at [1085, 391] on div "Correo Electrónico" at bounding box center [1124, 385] width 133 height 38
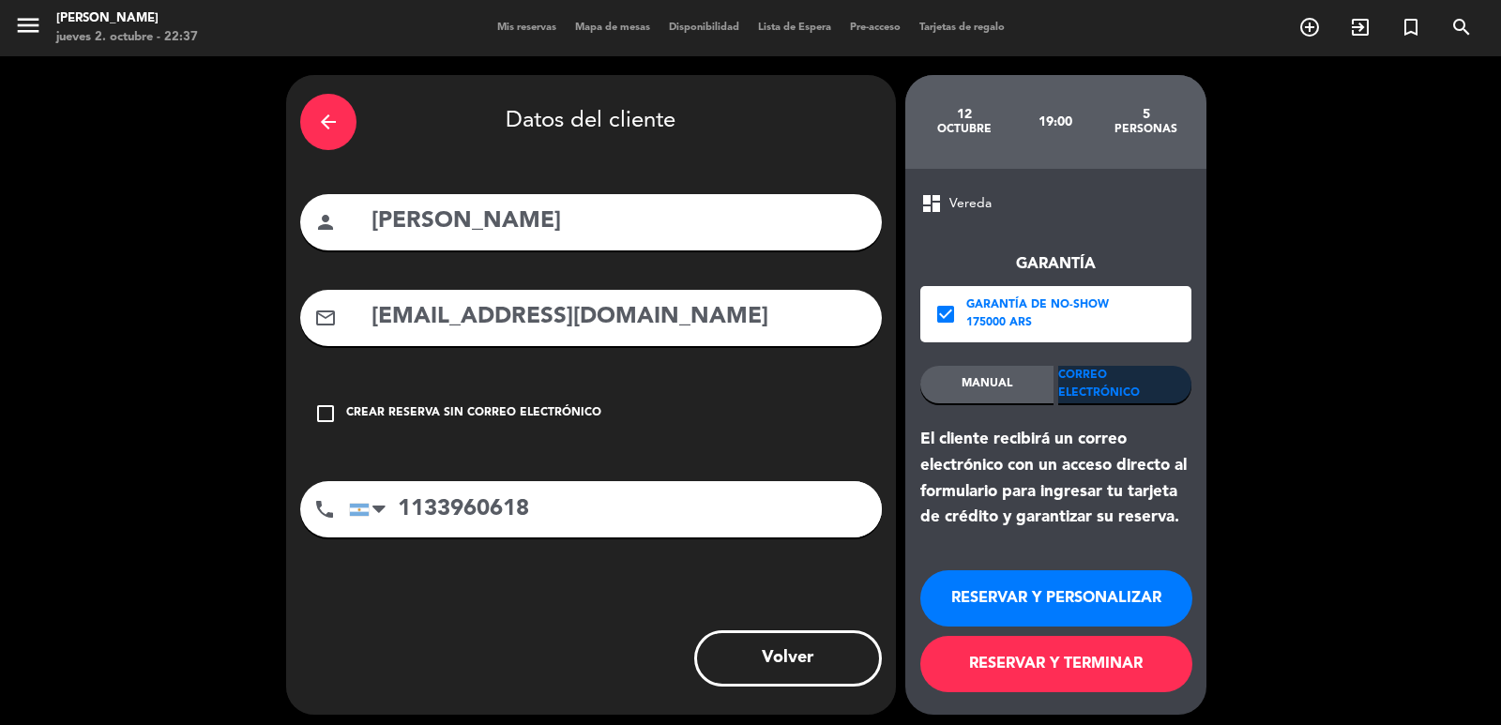
click at [1108, 602] on button "RESERVAR Y PERSONALIZAR" at bounding box center [1056, 598] width 272 height 56
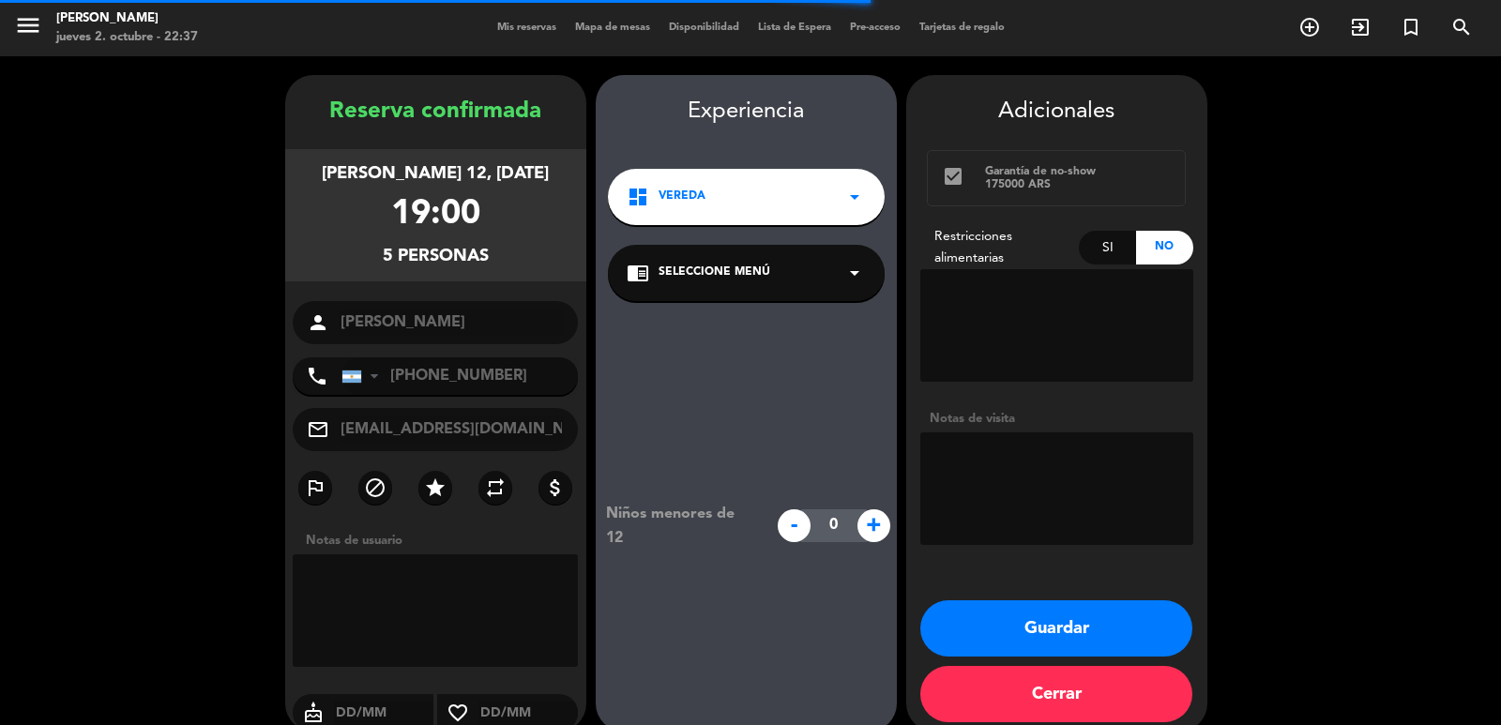
scroll to position [25, 0]
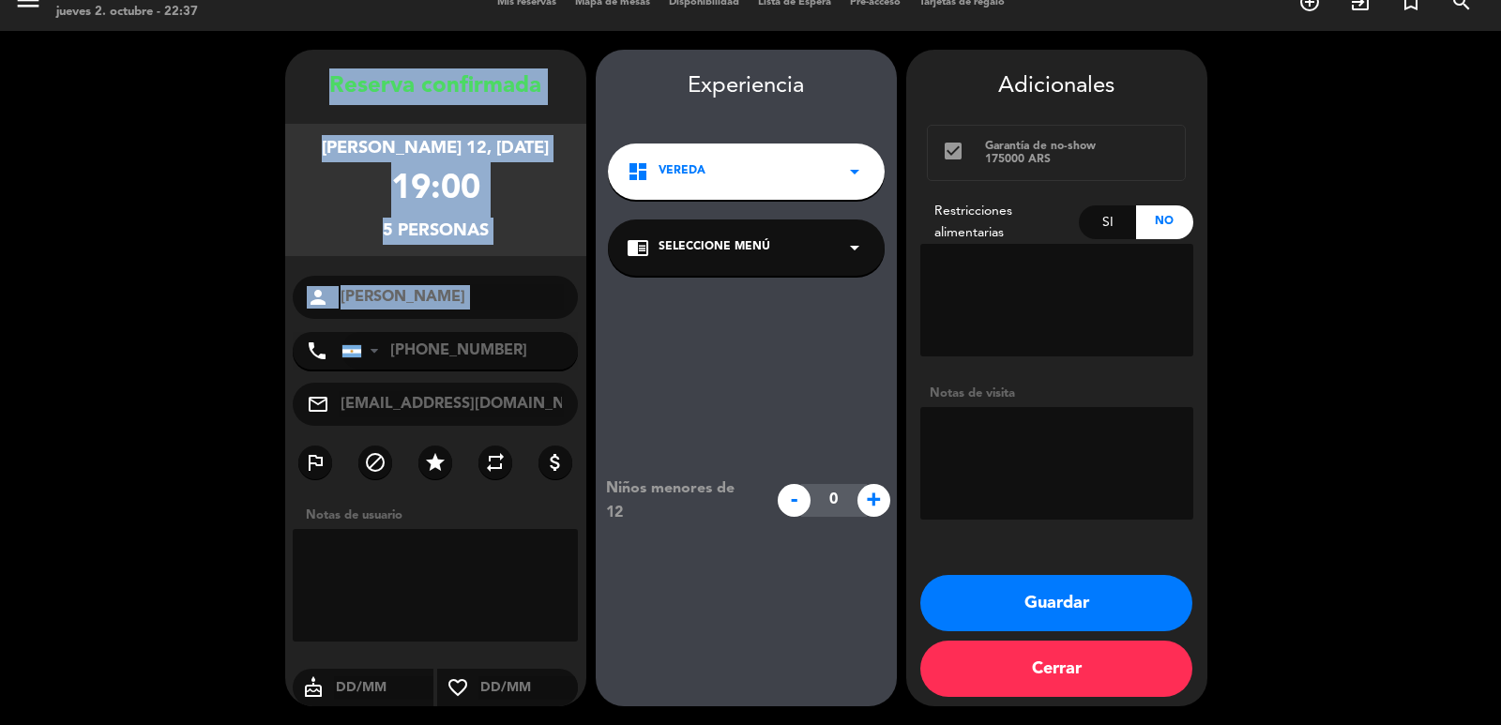
drag, startPoint x: 367, startPoint y: 109, endPoint x: 539, endPoint y: 318, distance: 270.7
click at [540, 323] on div "Reserva confirmada [PERSON_NAME] 12, [DATE] 19:00 5 personas person [PERSON_NAM…" at bounding box center [435, 396] width 301 height 657
copy div "Reserva confirmada [PERSON_NAME] 12, [DATE] 19:00 5 personas person"
click at [1043, 600] on button "Guardar" at bounding box center [1056, 603] width 272 height 56
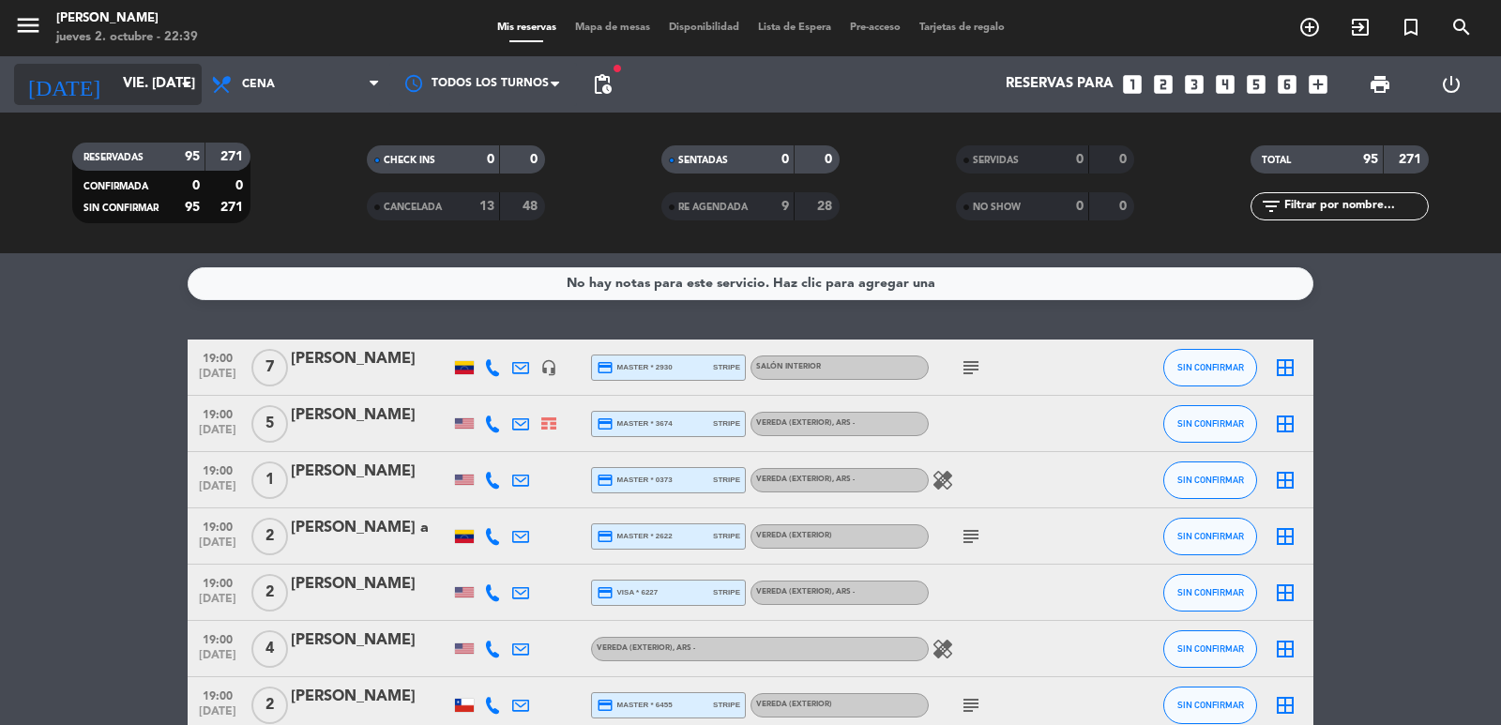
click at [114, 89] on input "vie. [DATE]" at bounding box center [204, 85] width 181 height 36
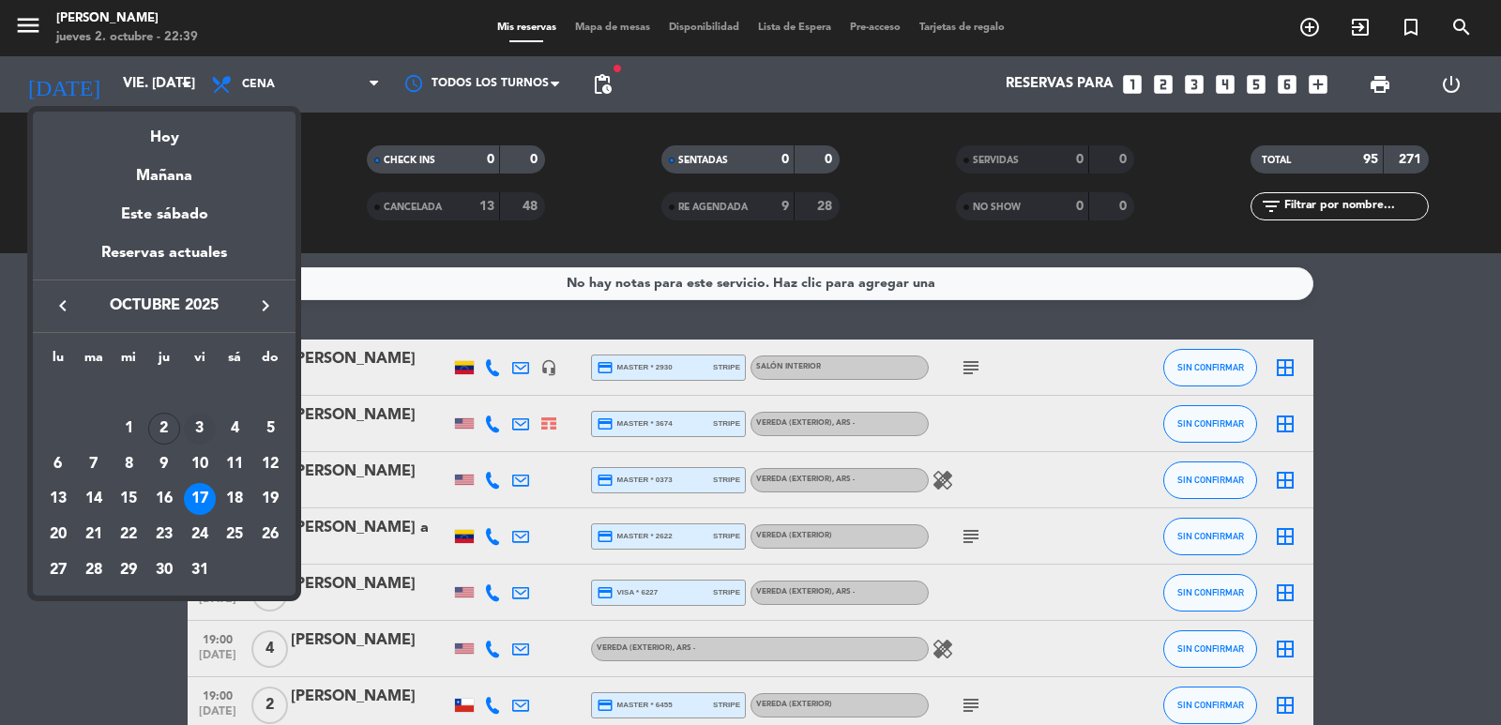
click at [197, 432] on div "3" at bounding box center [200, 429] width 32 height 32
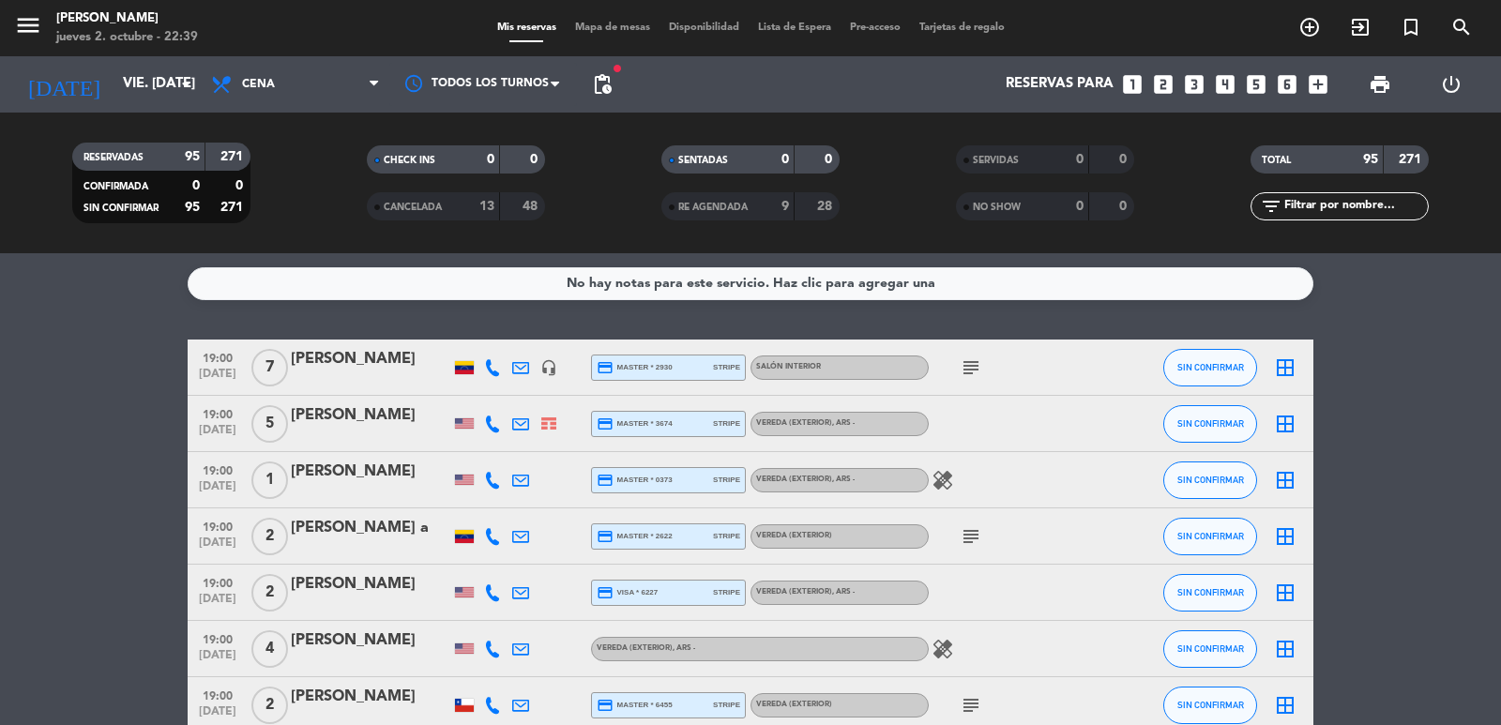
type input "vie. [DATE]"
click at [349, 79] on span "Cena" at bounding box center [296, 84] width 188 height 41
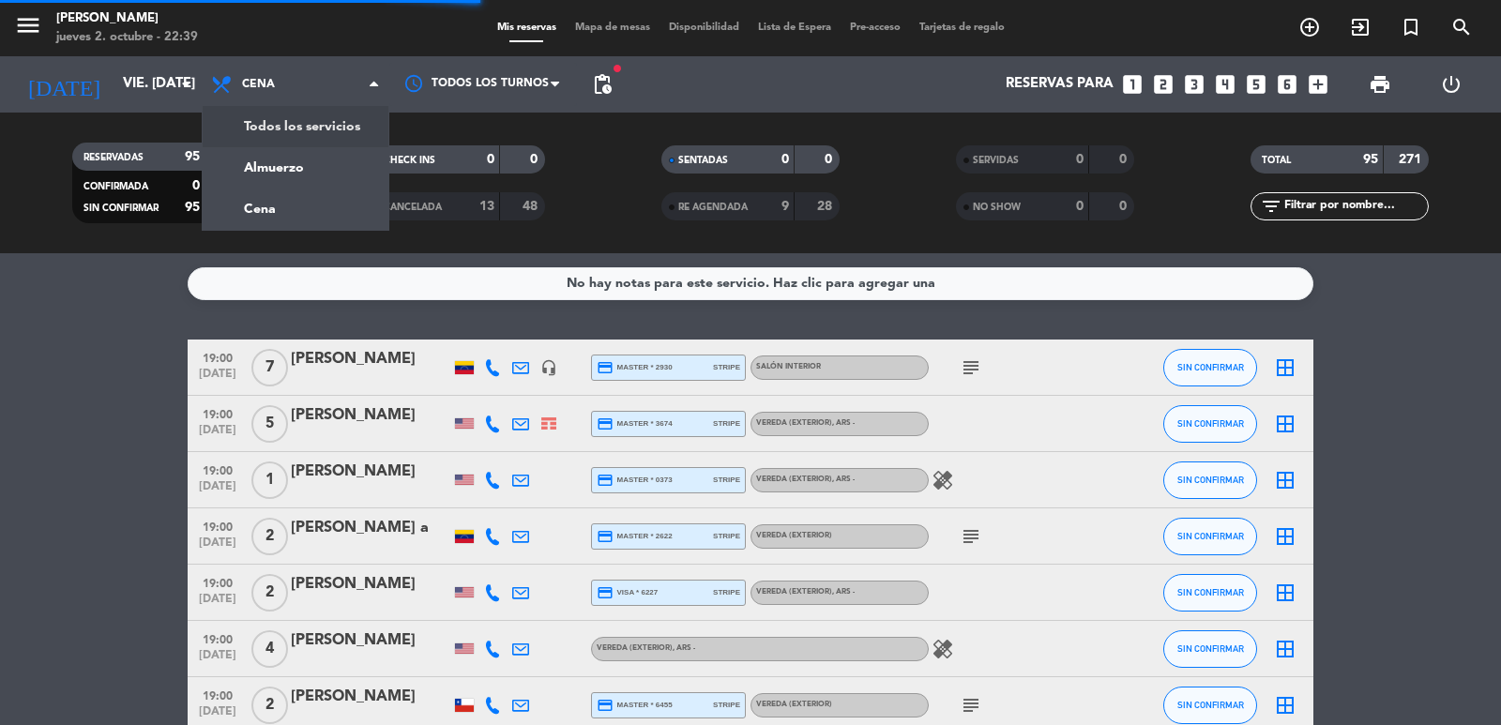
click at [308, 164] on div "menu [PERSON_NAME] 2. octubre - 22:39 Mis reservas Mapa de mesas Disponibilidad…" at bounding box center [750, 126] width 1501 height 253
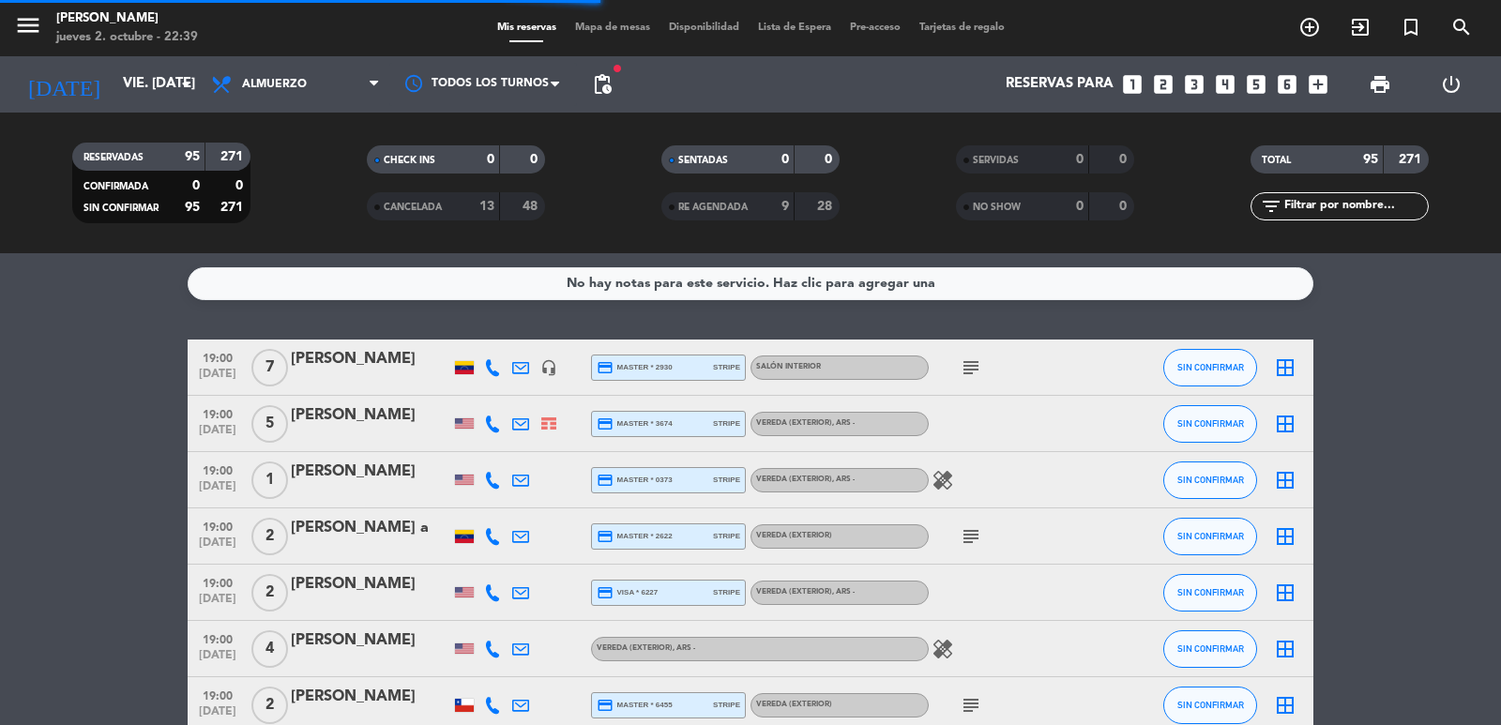
click at [620, 82] on span "pending_actions" at bounding box center [603, 85] width 38 height 38
click at [612, 82] on span "pending_actions" at bounding box center [602, 84] width 23 height 23
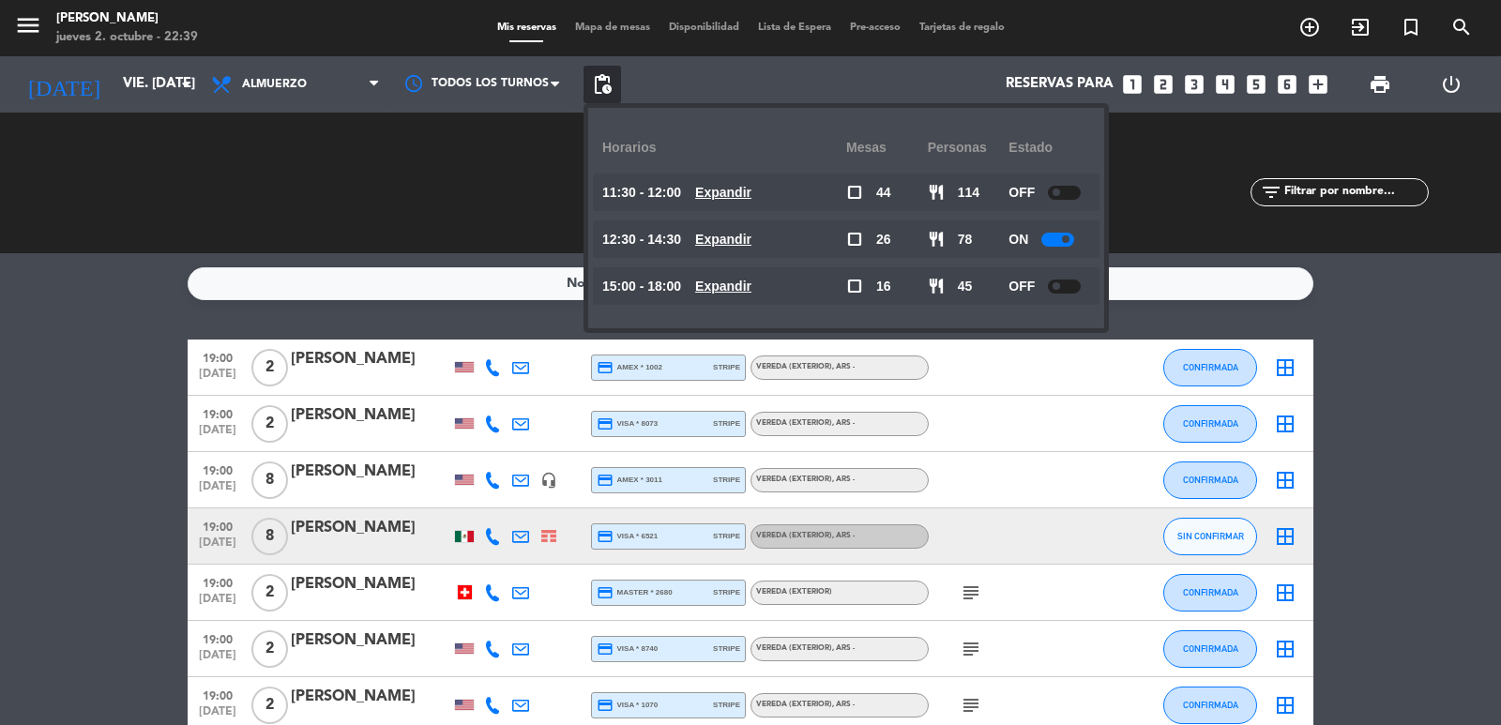
click at [752, 232] on u "Expandir" at bounding box center [723, 239] width 56 height 15
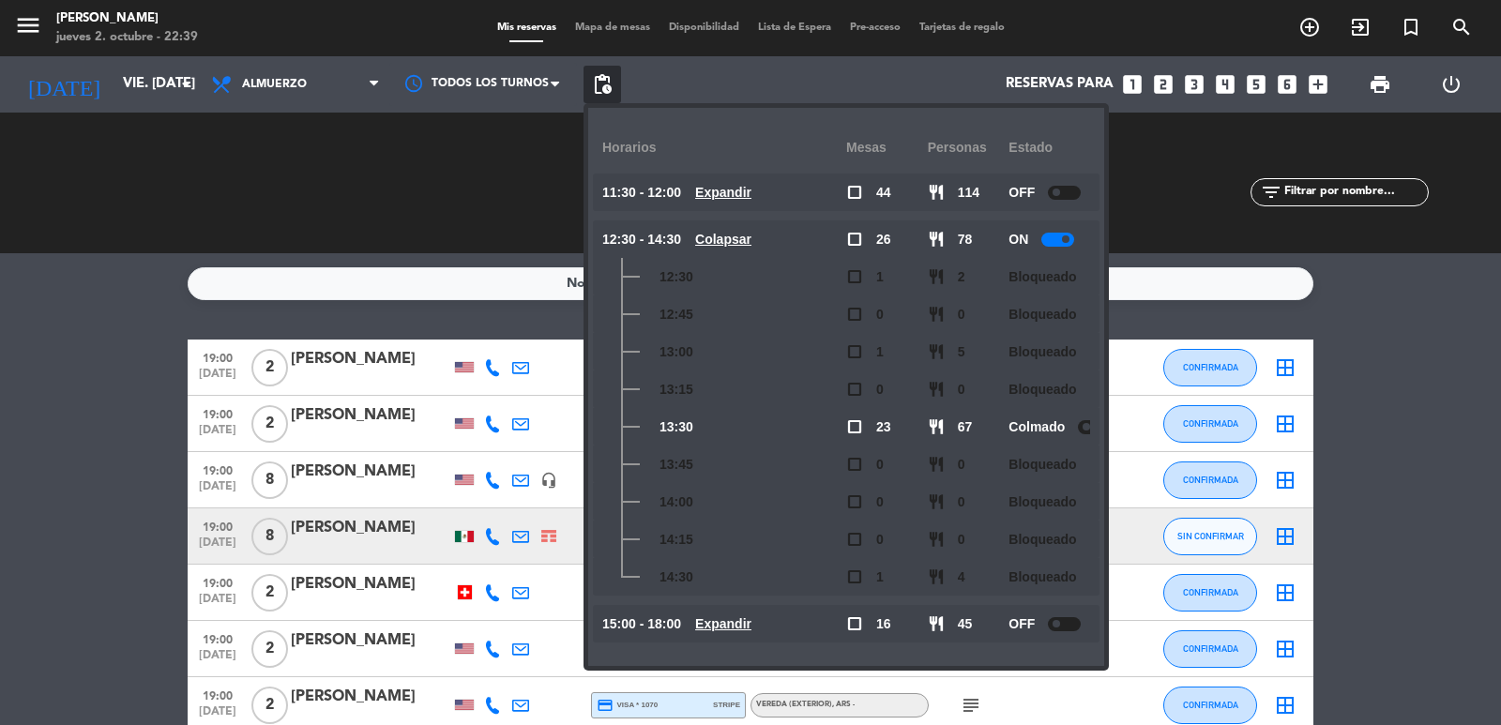
click at [752, 234] on u "Colapsar" at bounding box center [723, 239] width 56 height 15
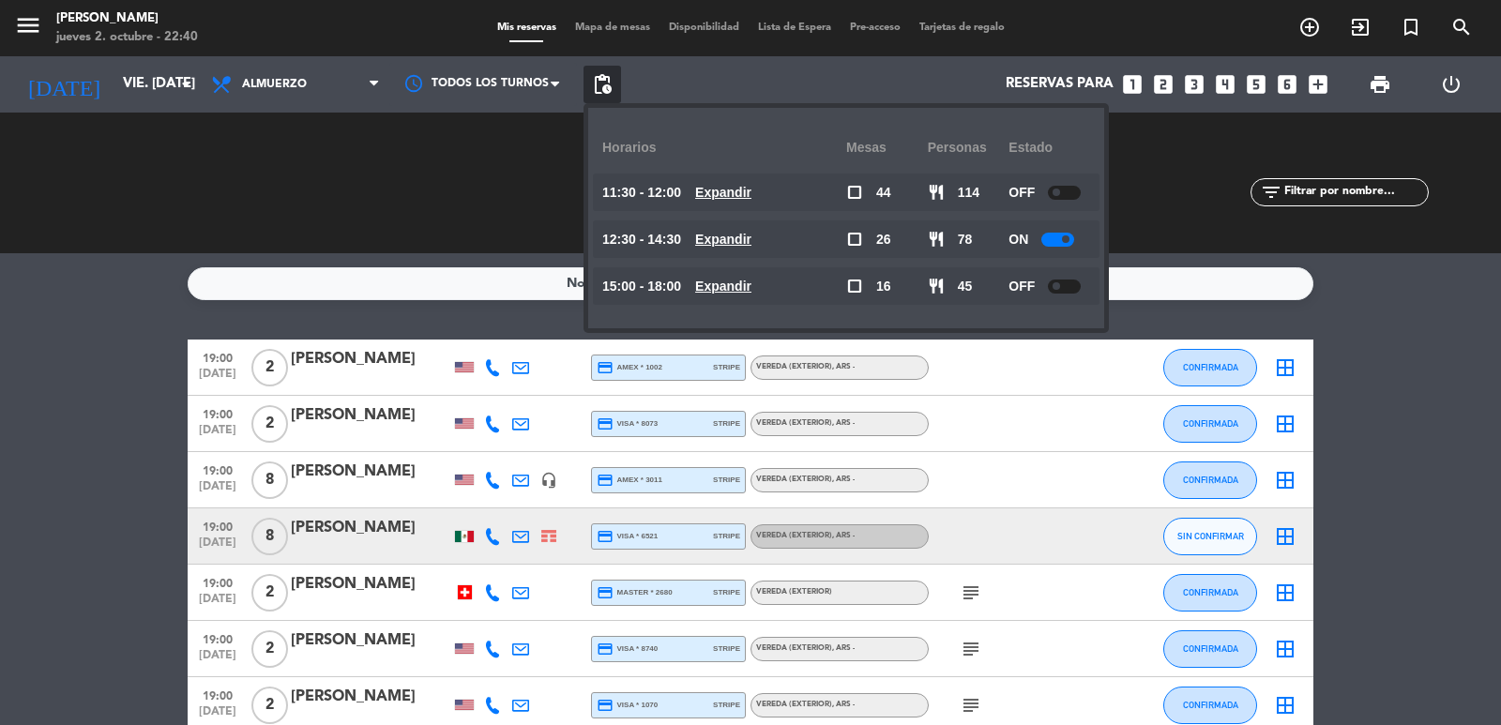
click at [752, 240] on u "Expandir" at bounding box center [723, 239] width 56 height 15
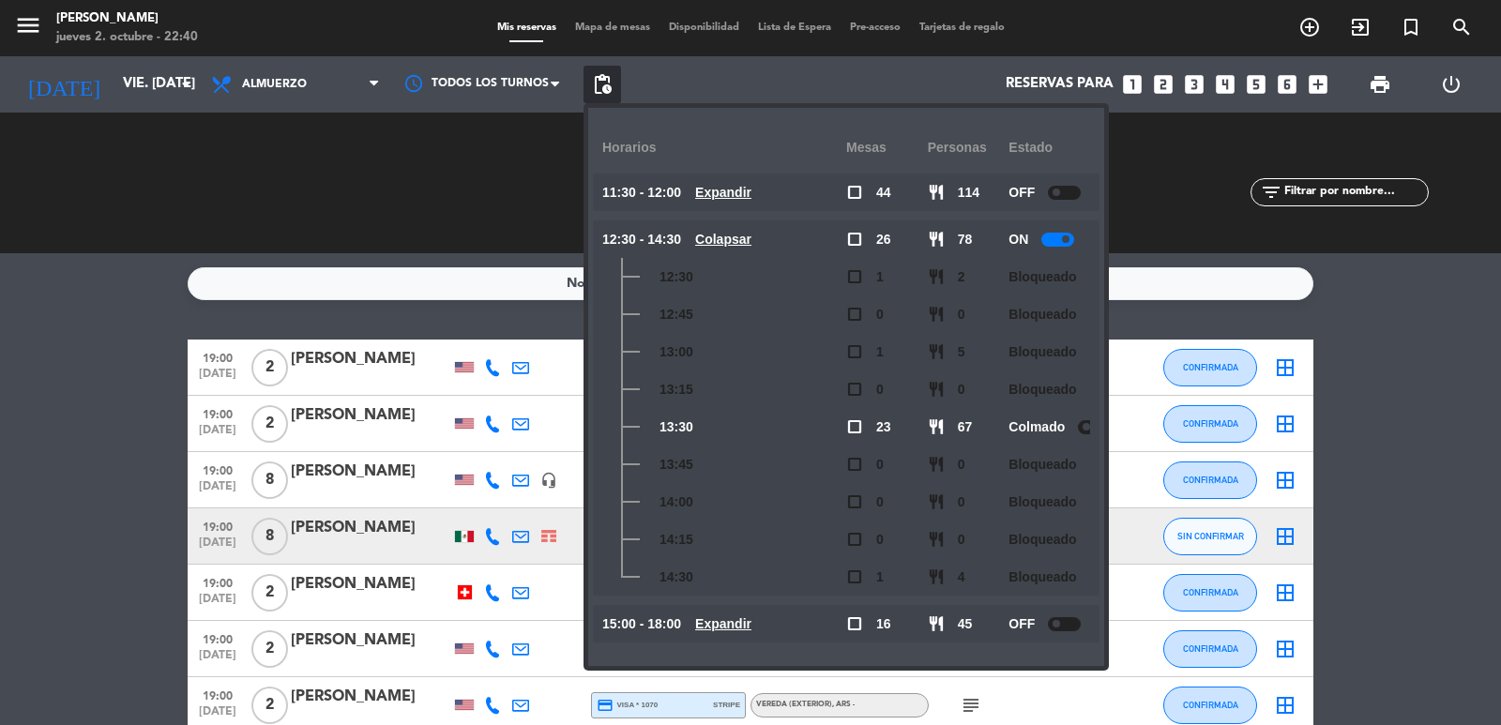
click at [752, 238] on u "Colapsar" at bounding box center [723, 239] width 56 height 15
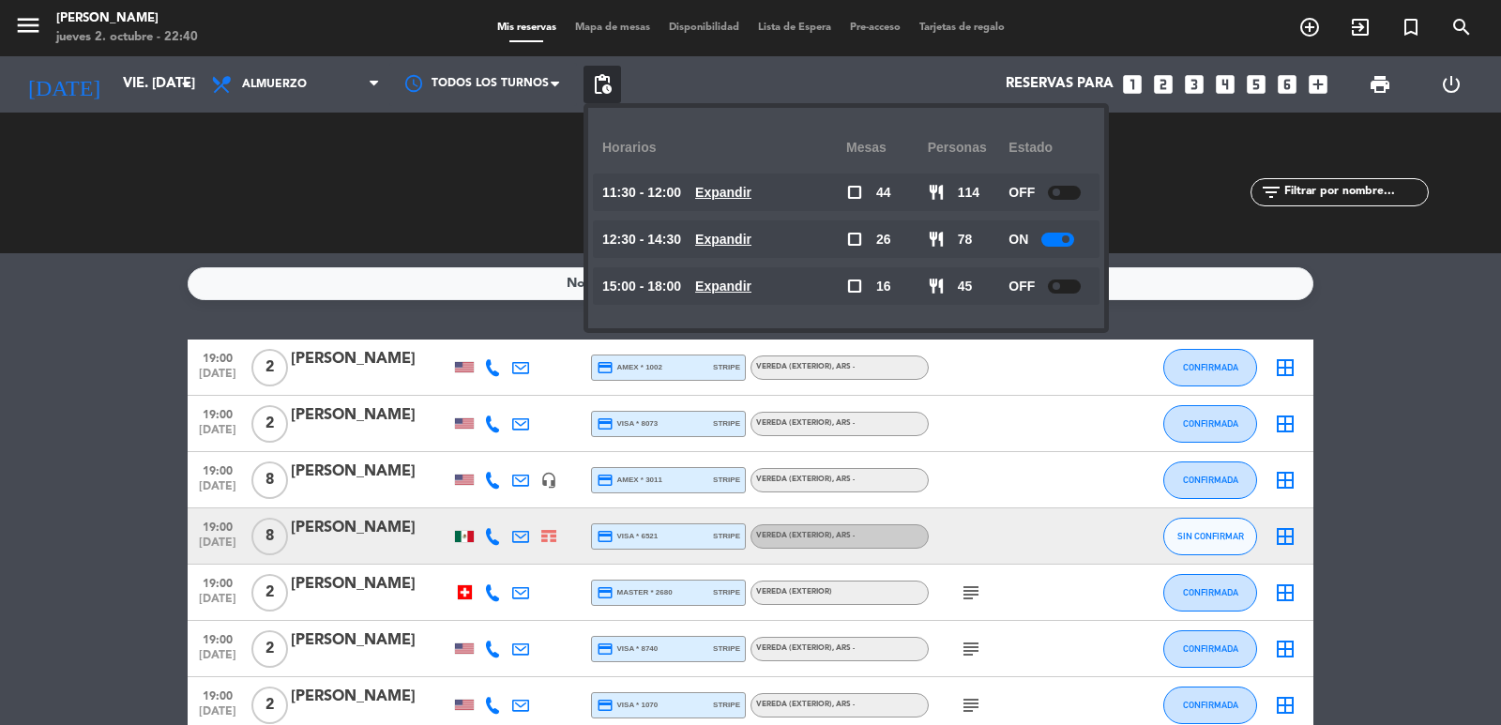
click at [1252, 84] on icon "looks_5" at bounding box center [1256, 84] width 24 height 24
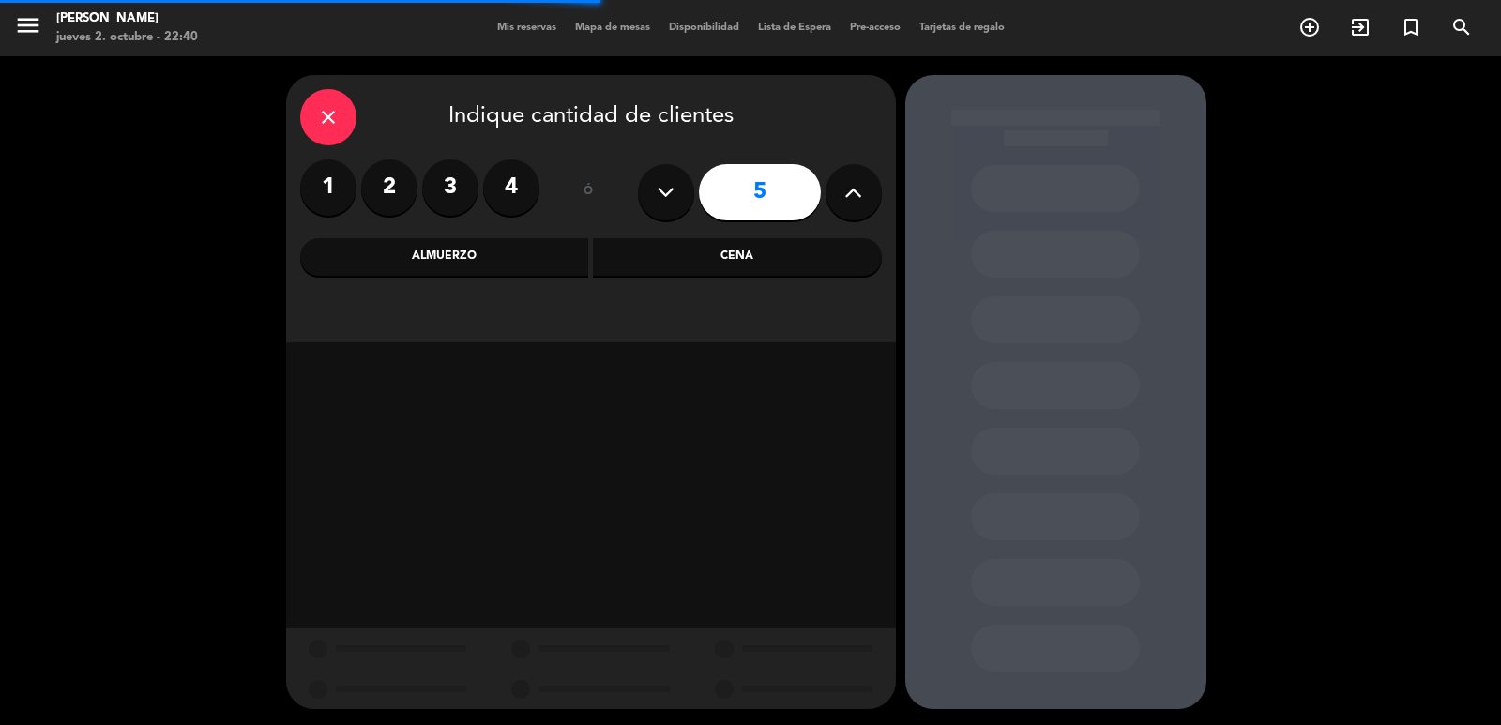
click at [457, 260] on div "Almuerzo" at bounding box center [444, 257] width 289 height 38
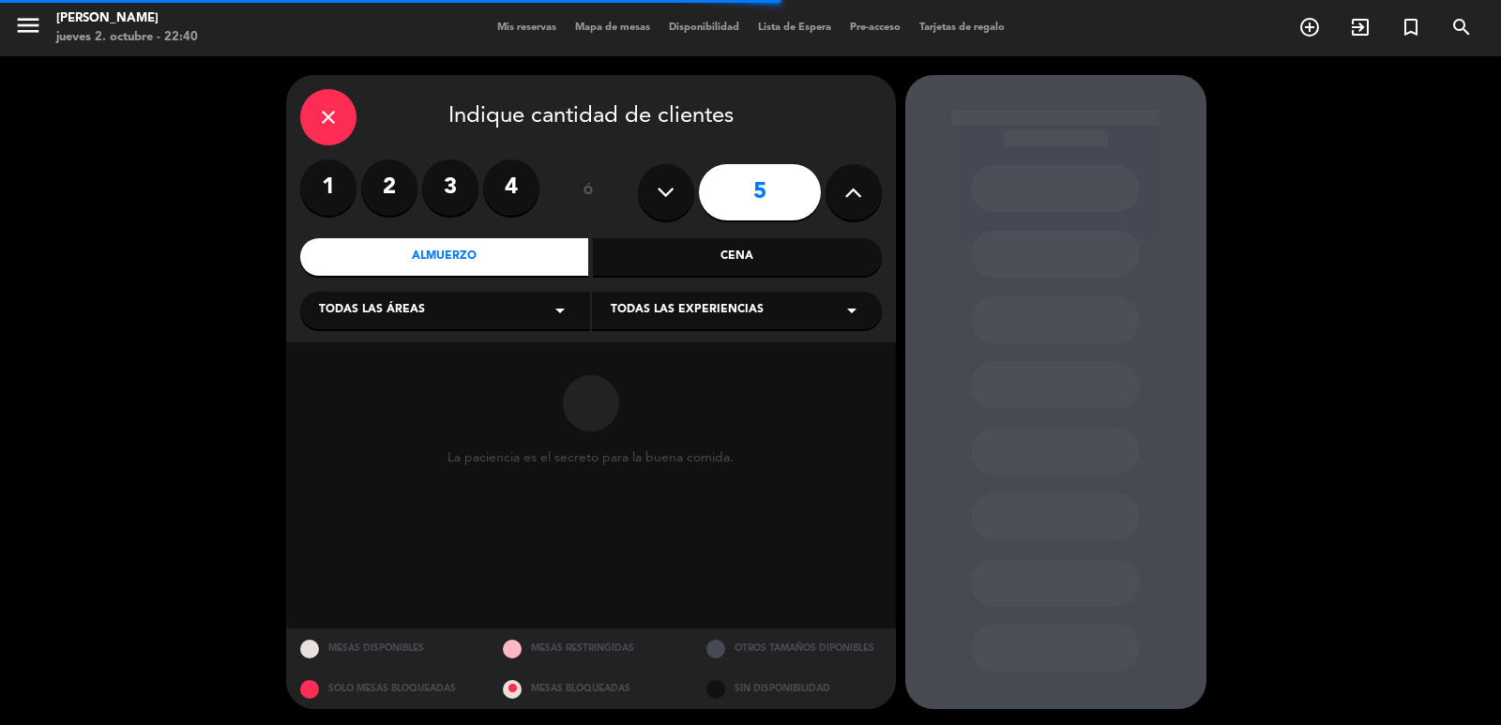
click at [479, 327] on div "Todas las áreas arrow_drop_down" at bounding box center [445, 311] width 290 height 38
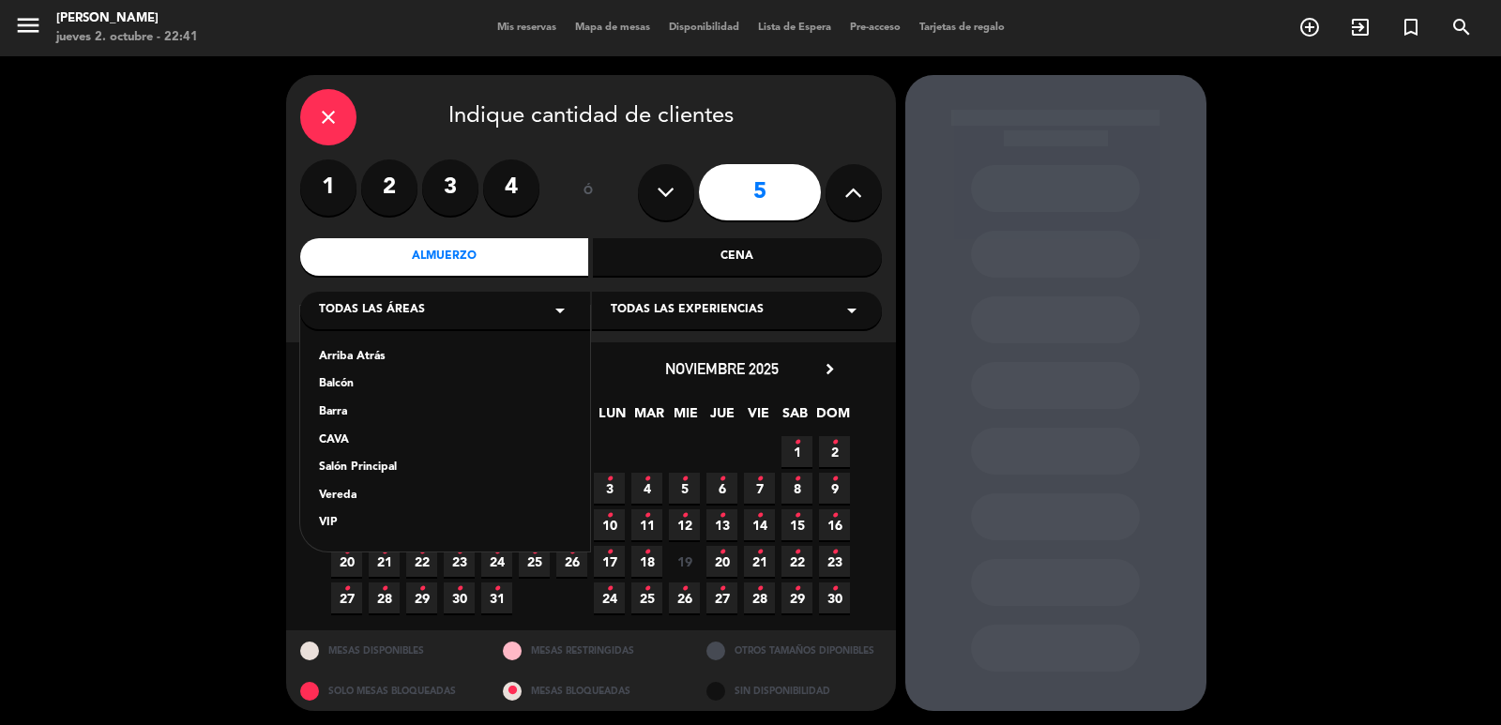
click at [345, 493] on div "Vereda" at bounding box center [445, 496] width 252 height 19
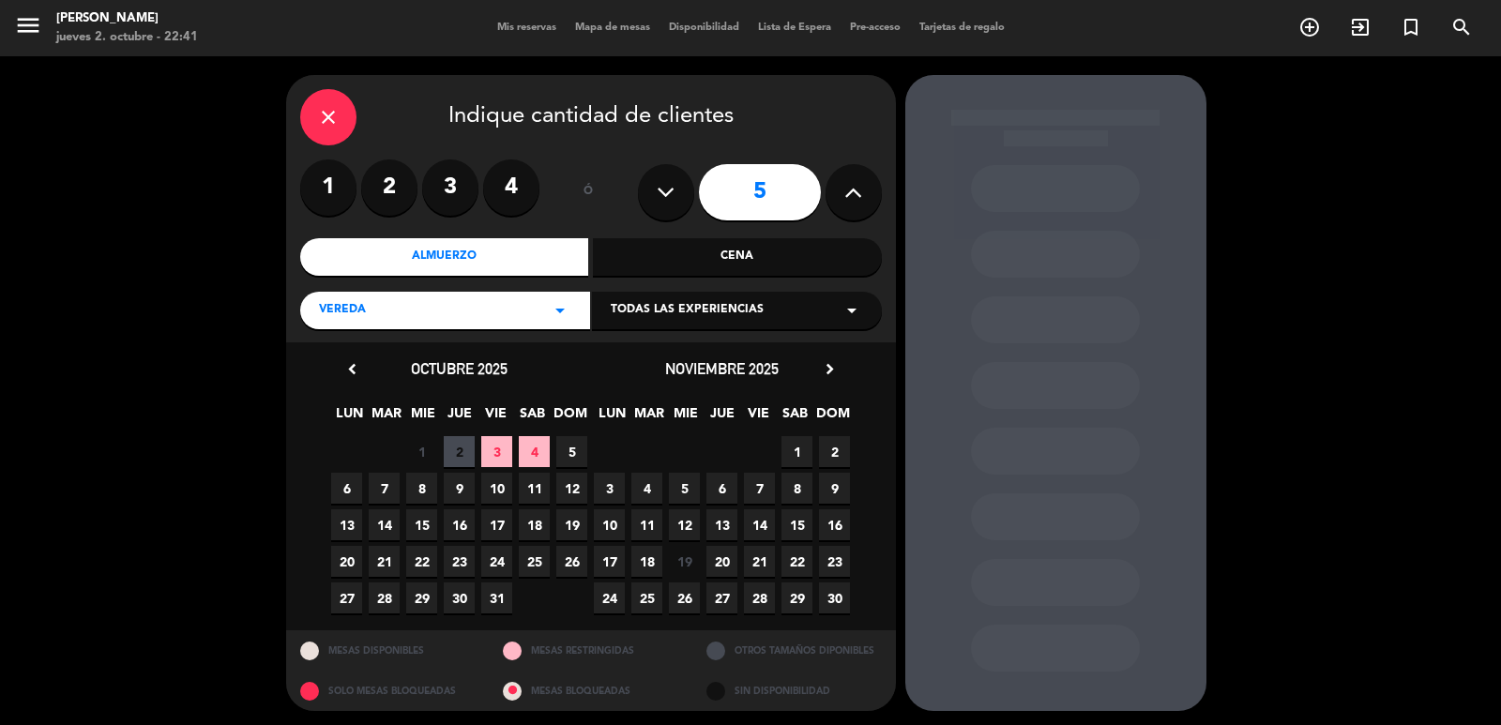
click at [799, 524] on span "15" at bounding box center [797, 524] width 31 height 31
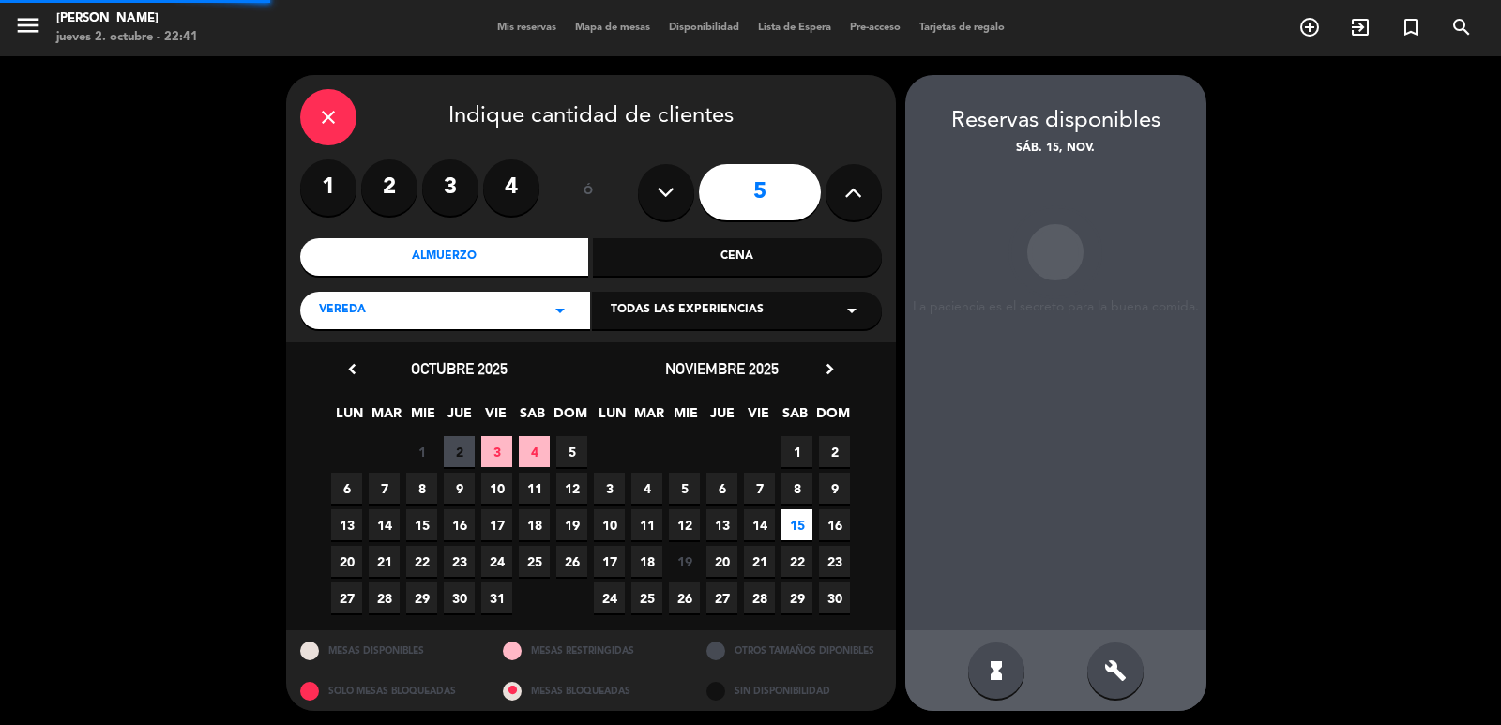
scroll to position [4, 0]
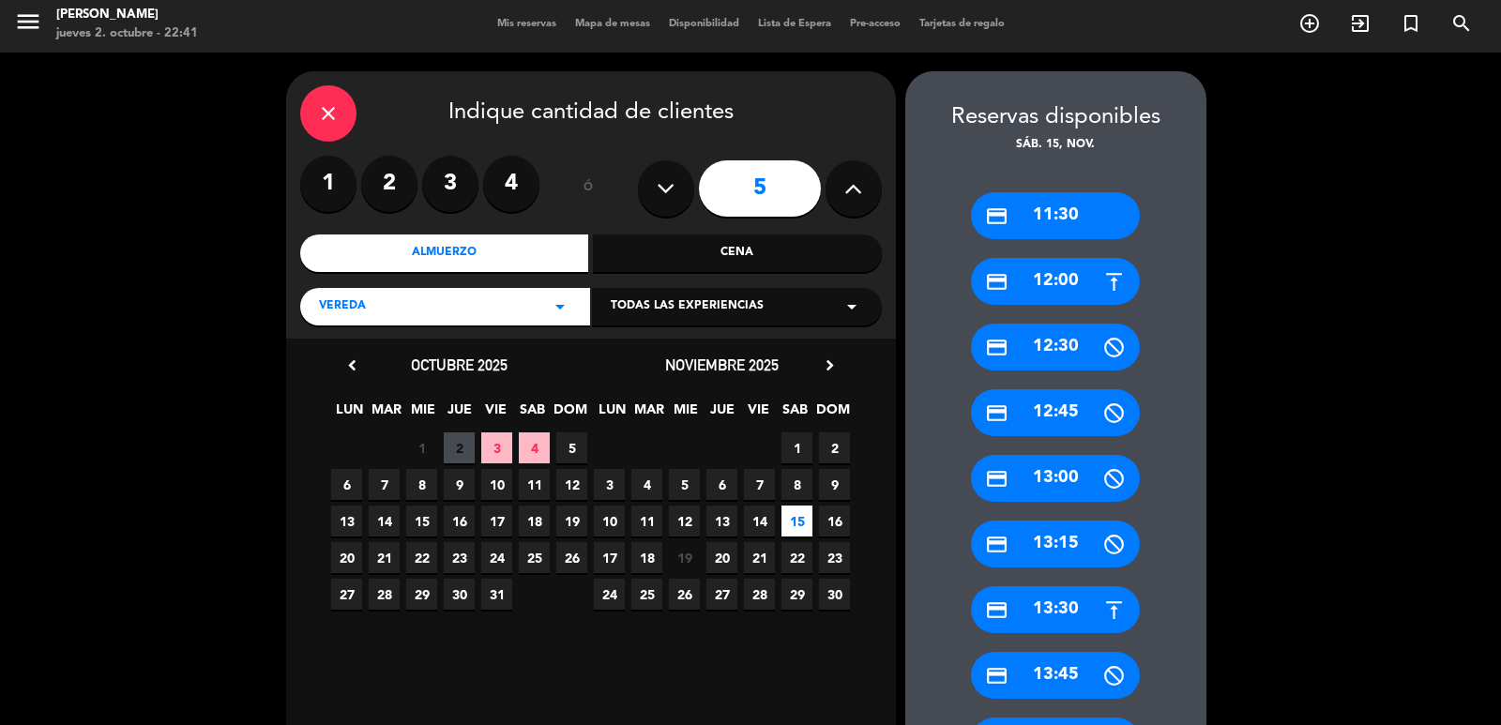
click at [1087, 607] on div "credit_card 13:30" at bounding box center [1055, 609] width 169 height 47
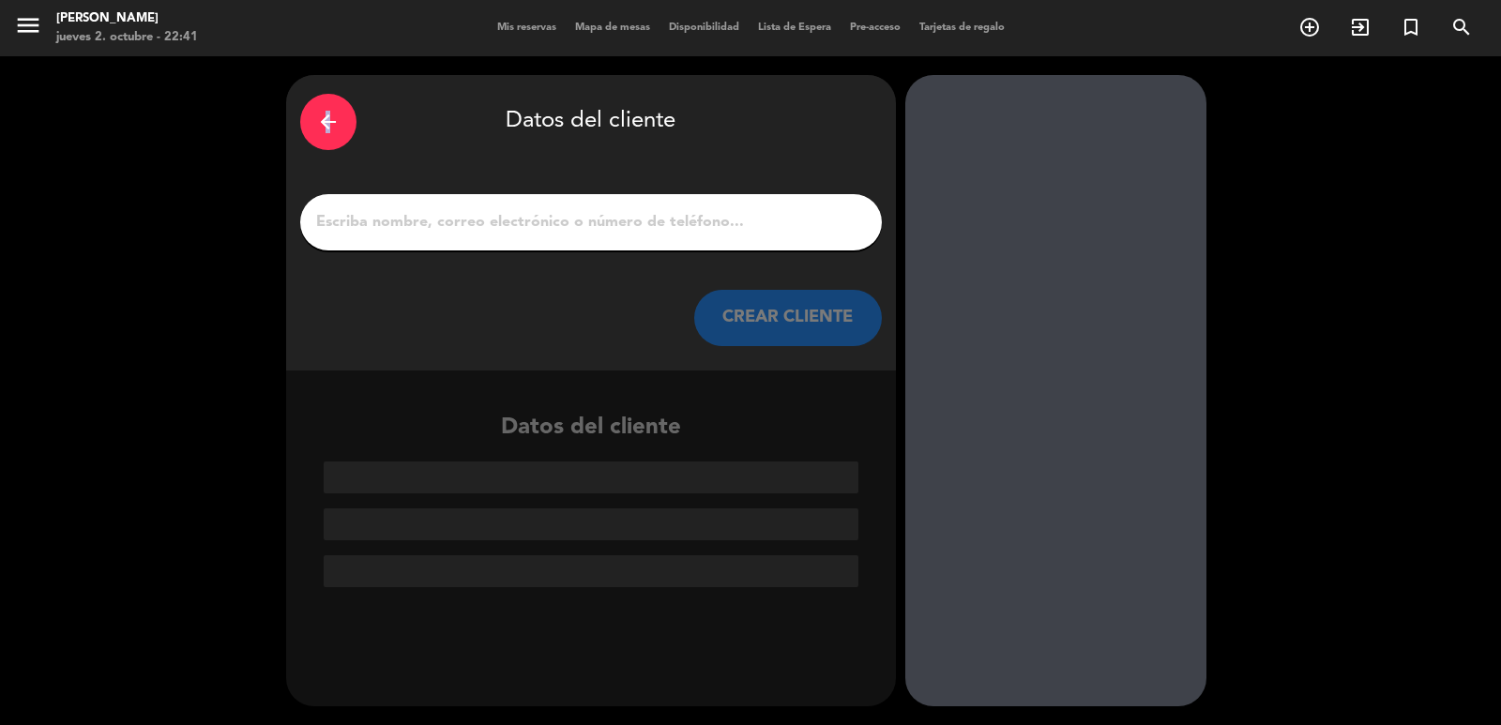
click at [327, 108] on div "arrow_back" at bounding box center [328, 122] width 56 height 56
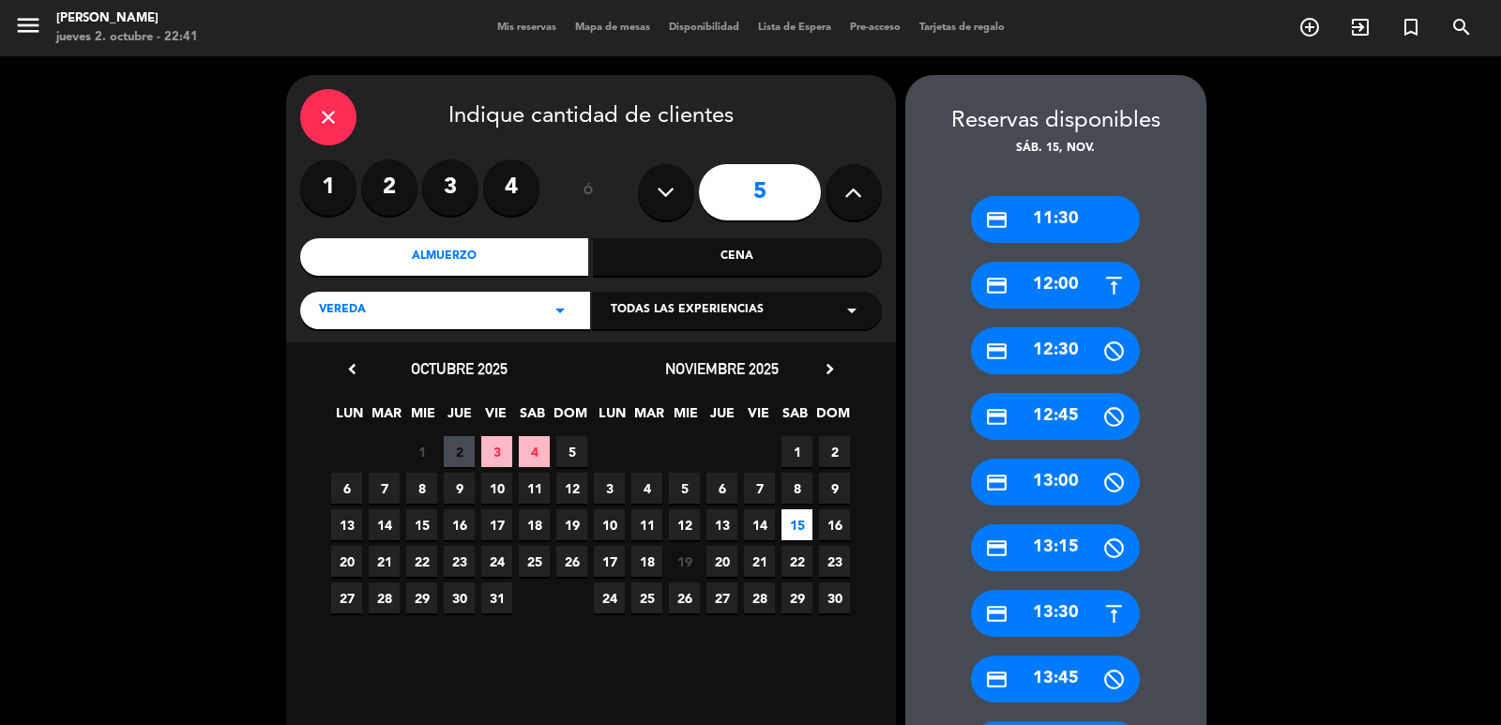
click at [312, 111] on div "close" at bounding box center [328, 117] width 56 height 56
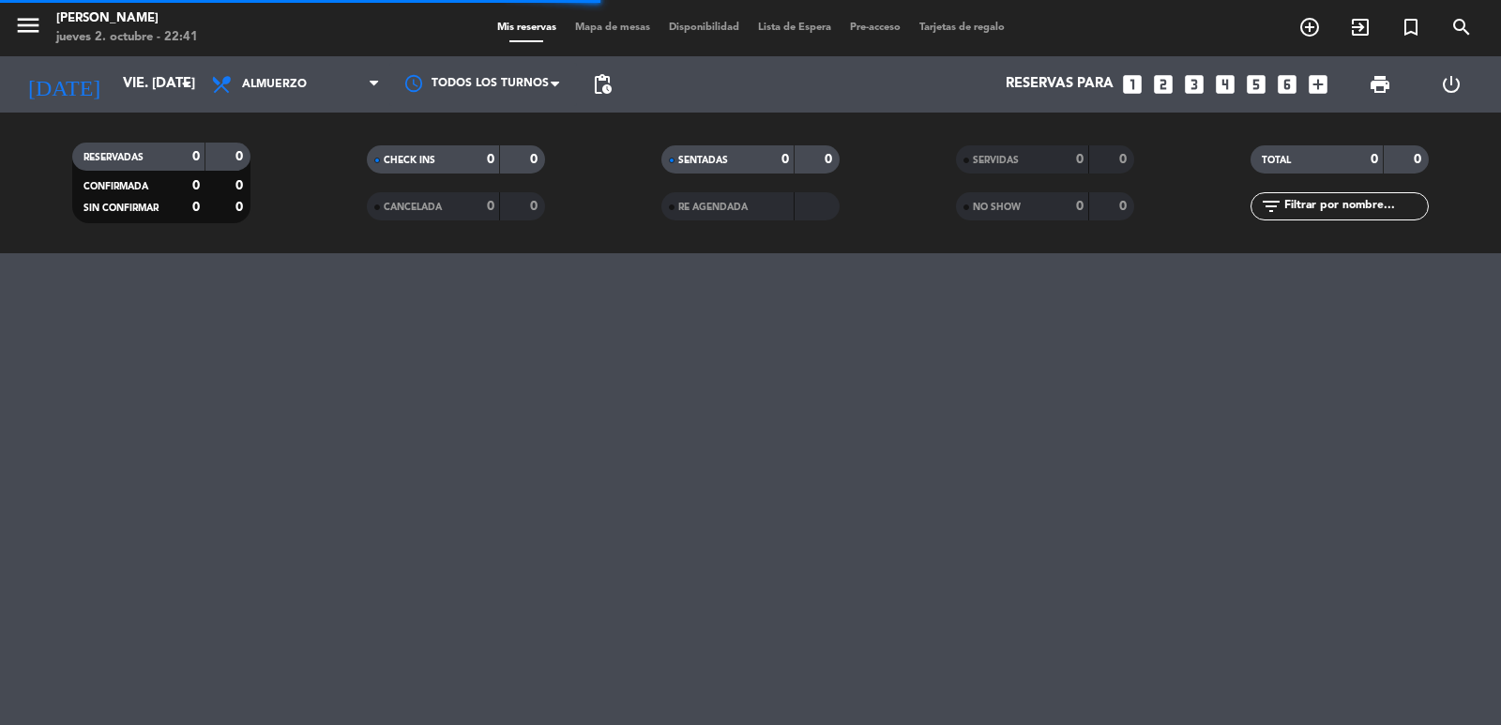
click at [1164, 80] on icon "looks_two" at bounding box center [1163, 84] width 24 height 24
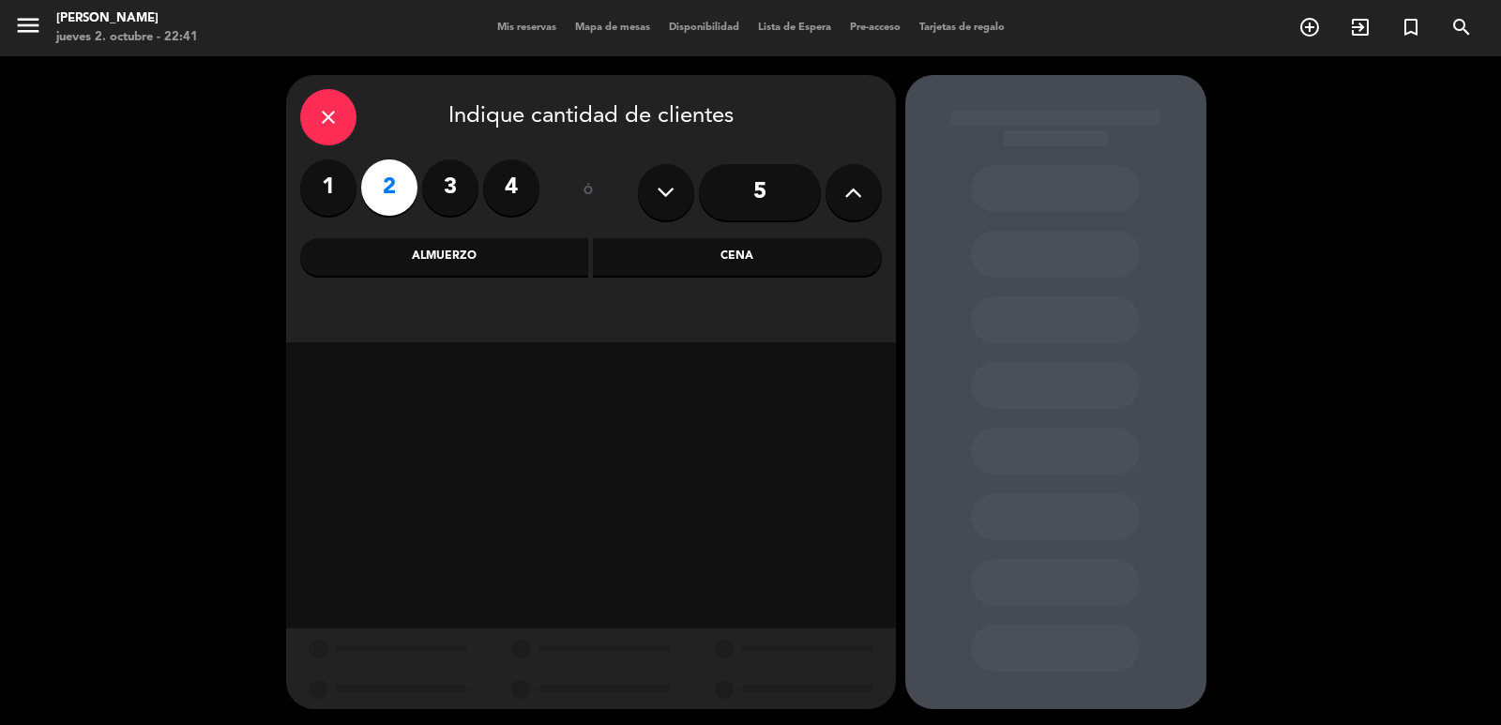
click at [785, 253] on div "Cena" at bounding box center [737, 257] width 289 height 38
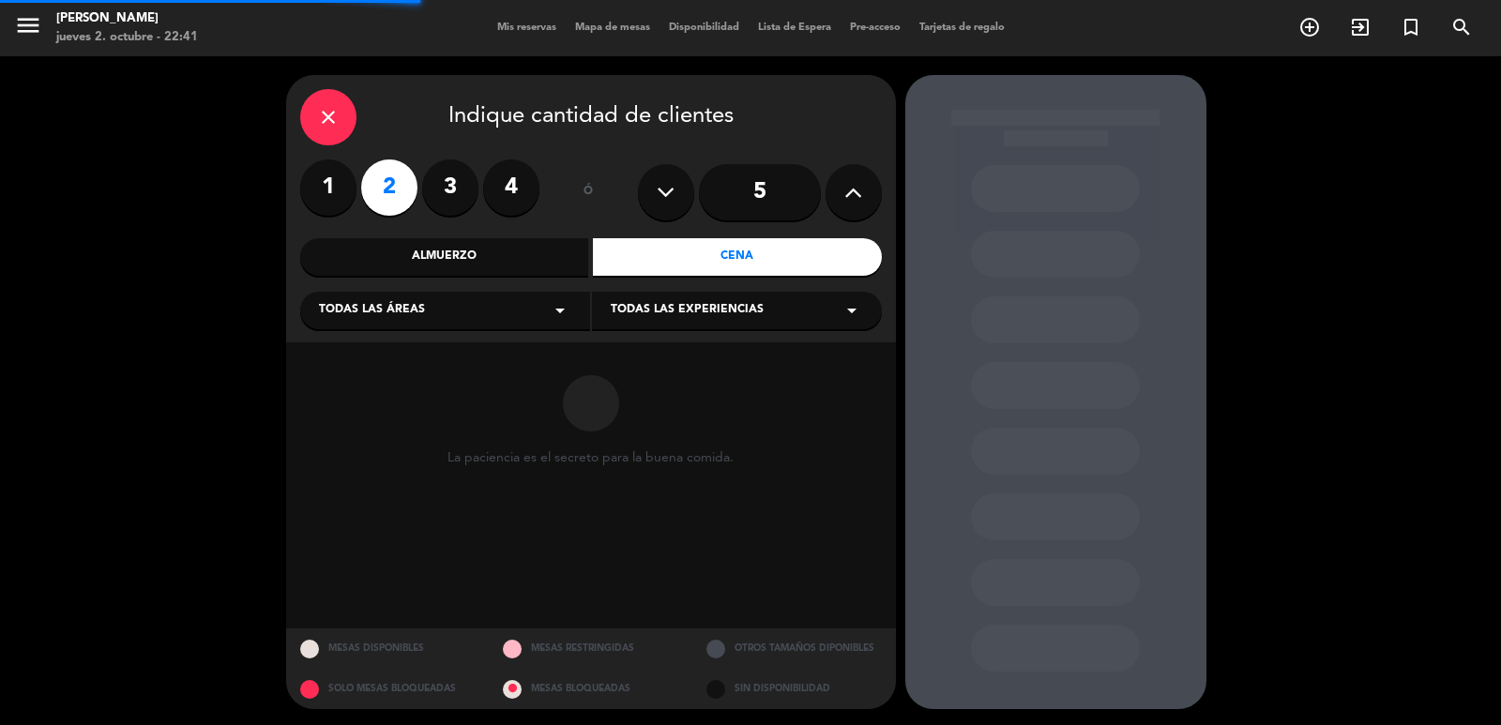
click at [412, 322] on div "Todas las áreas arrow_drop_down" at bounding box center [445, 311] width 290 height 38
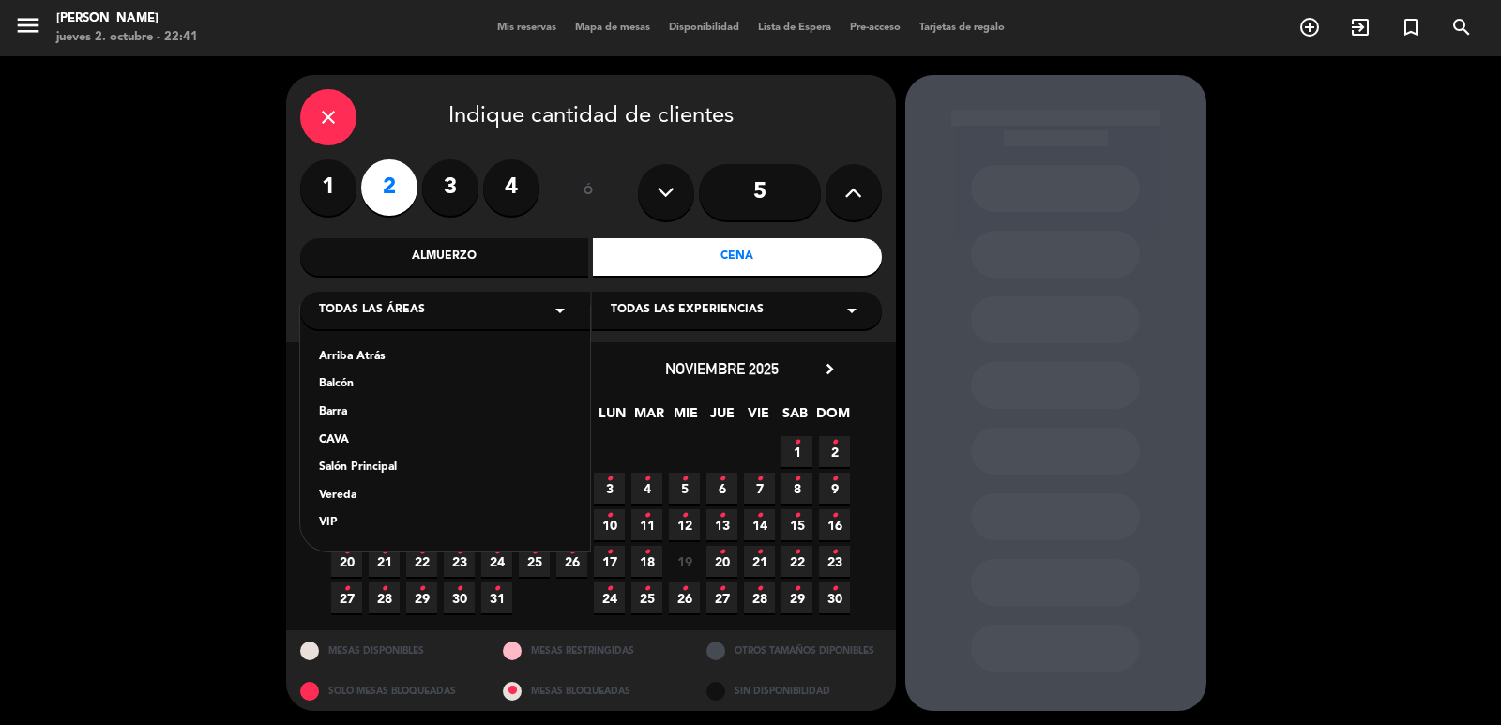
click at [351, 497] on div "Vereda" at bounding box center [445, 496] width 252 height 19
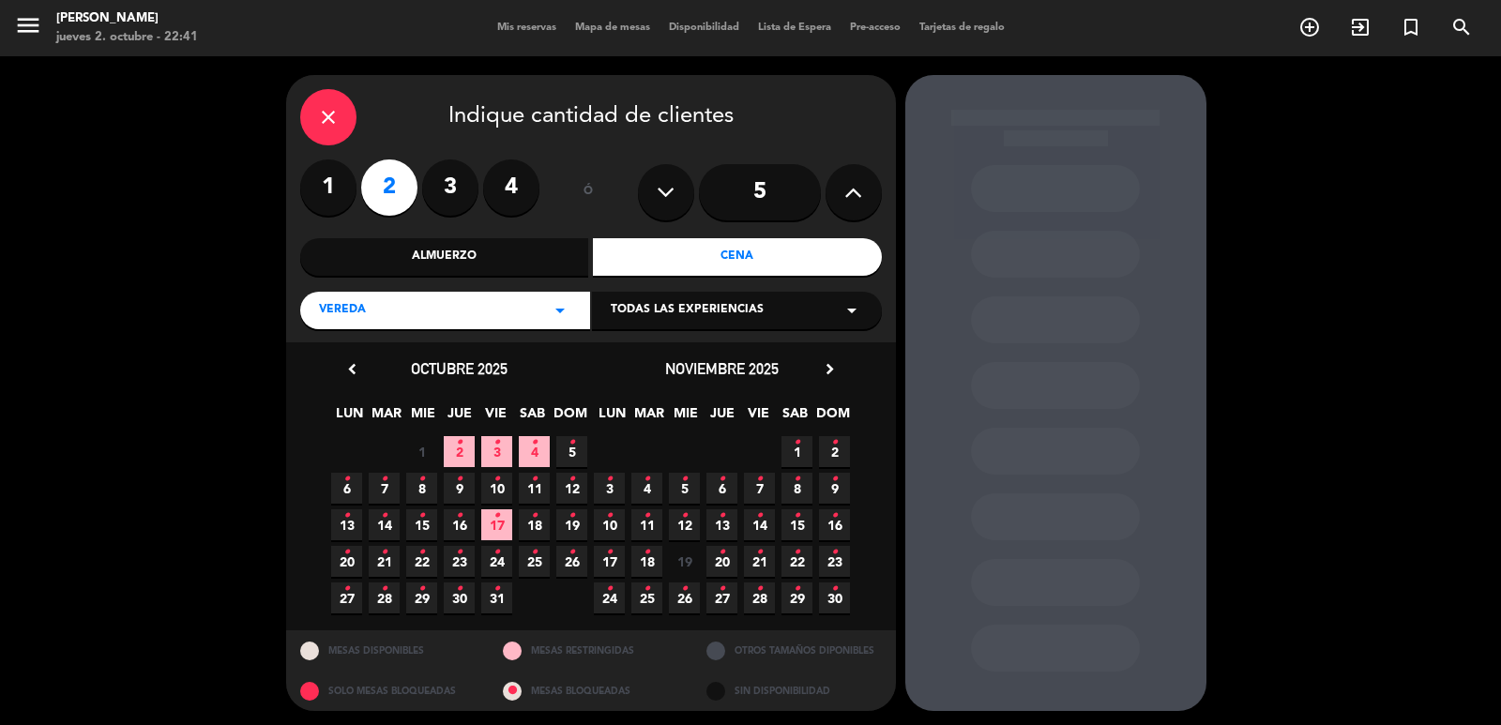
click at [500, 529] on span "17 •" at bounding box center [496, 524] width 31 height 31
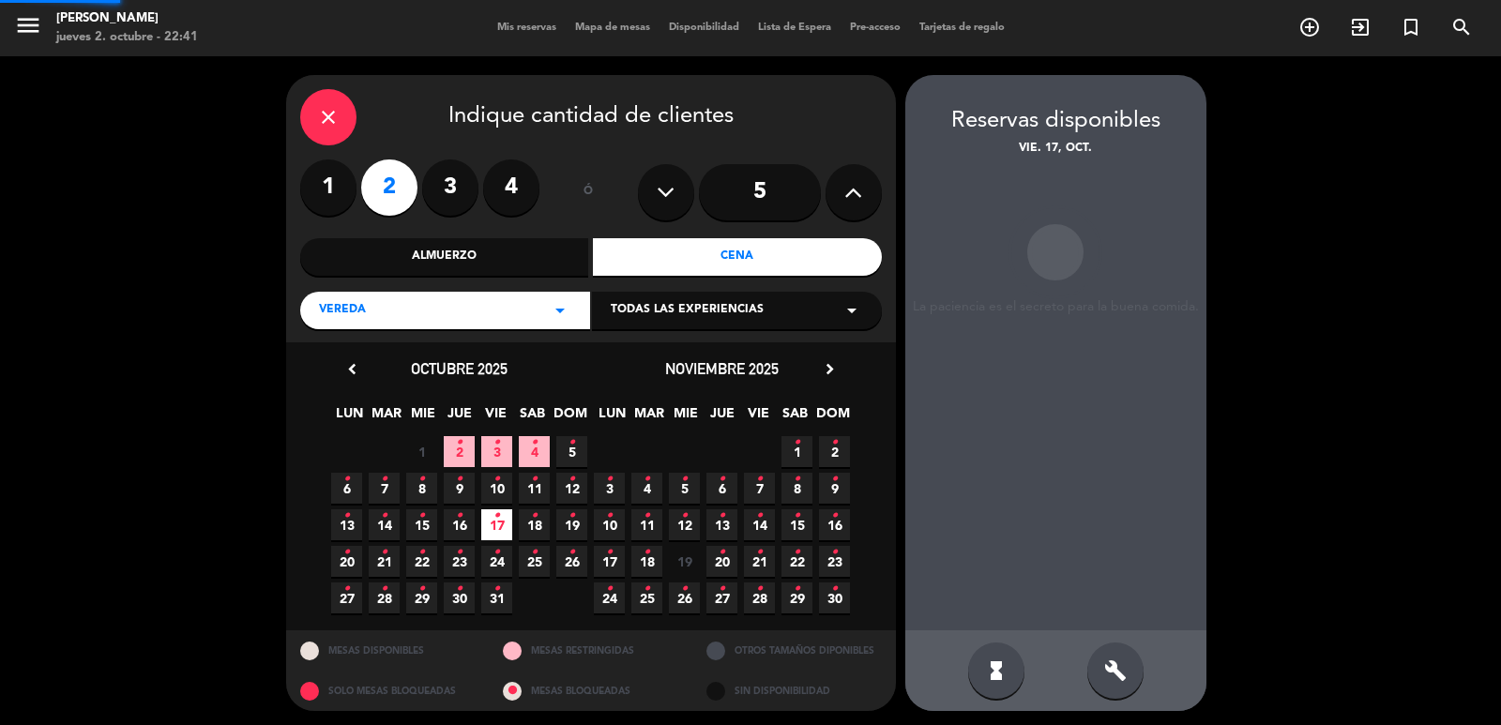
scroll to position [4, 0]
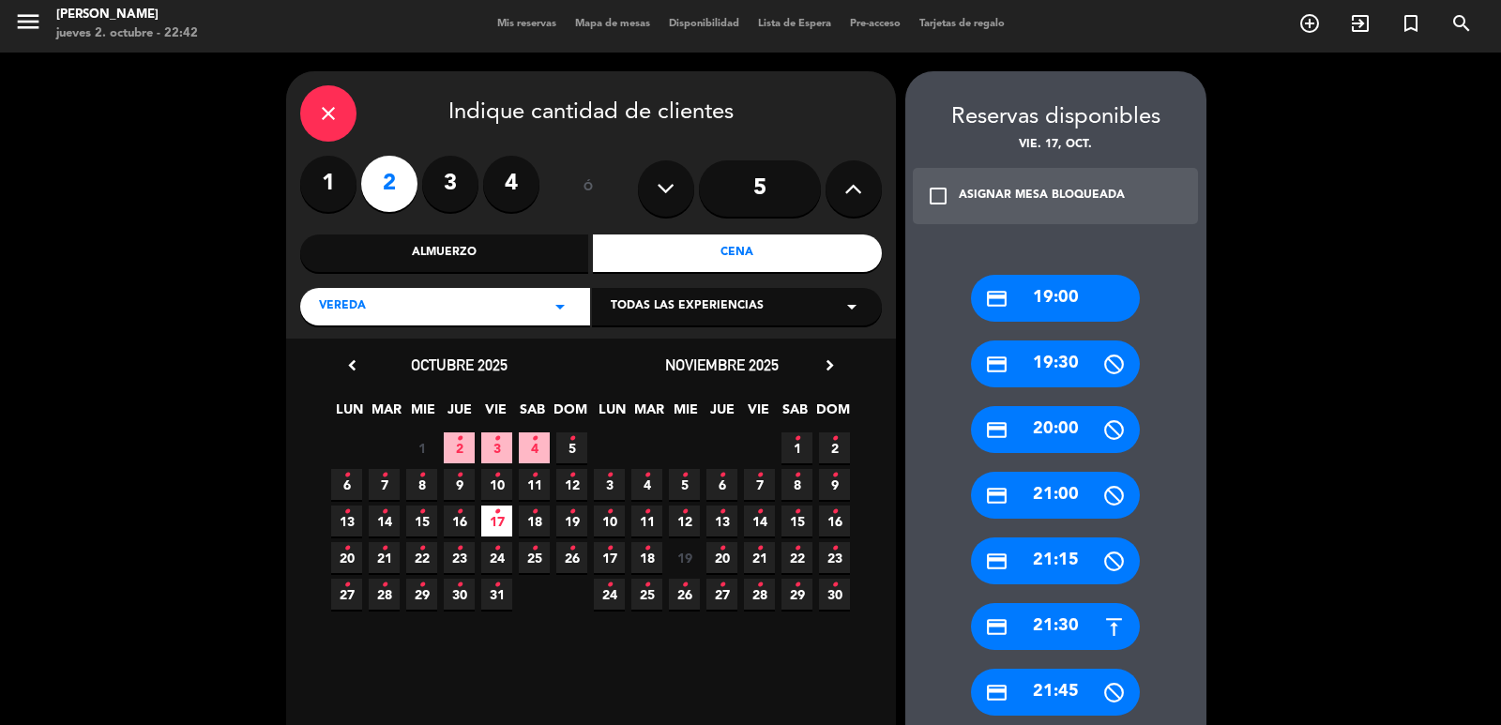
click at [1047, 622] on div "credit_card 21:30" at bounding box center [1055, 626] width 169 height 47
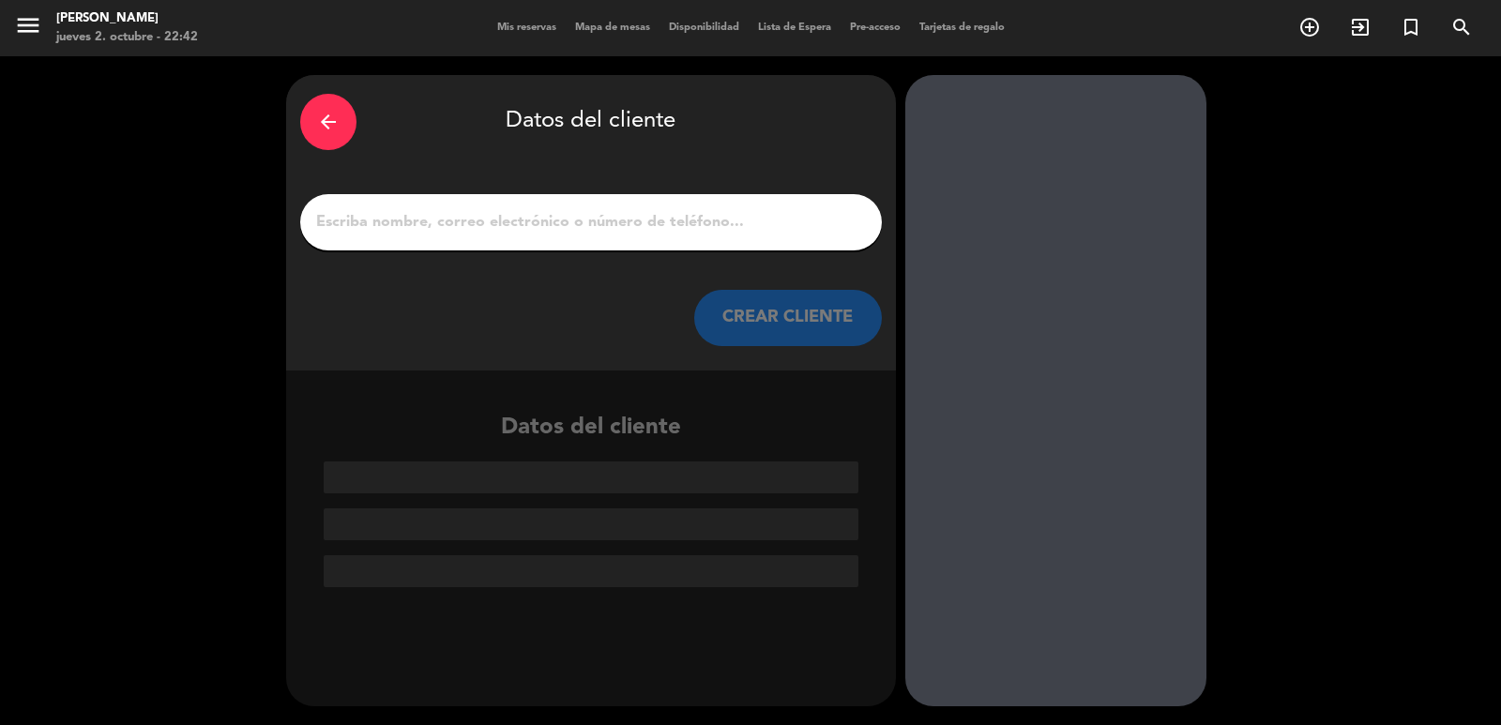
scroll to position [0, 0]
click at [318, 130] on icon "arrow_back" at bounding box center [328, 122] width 23 height 23
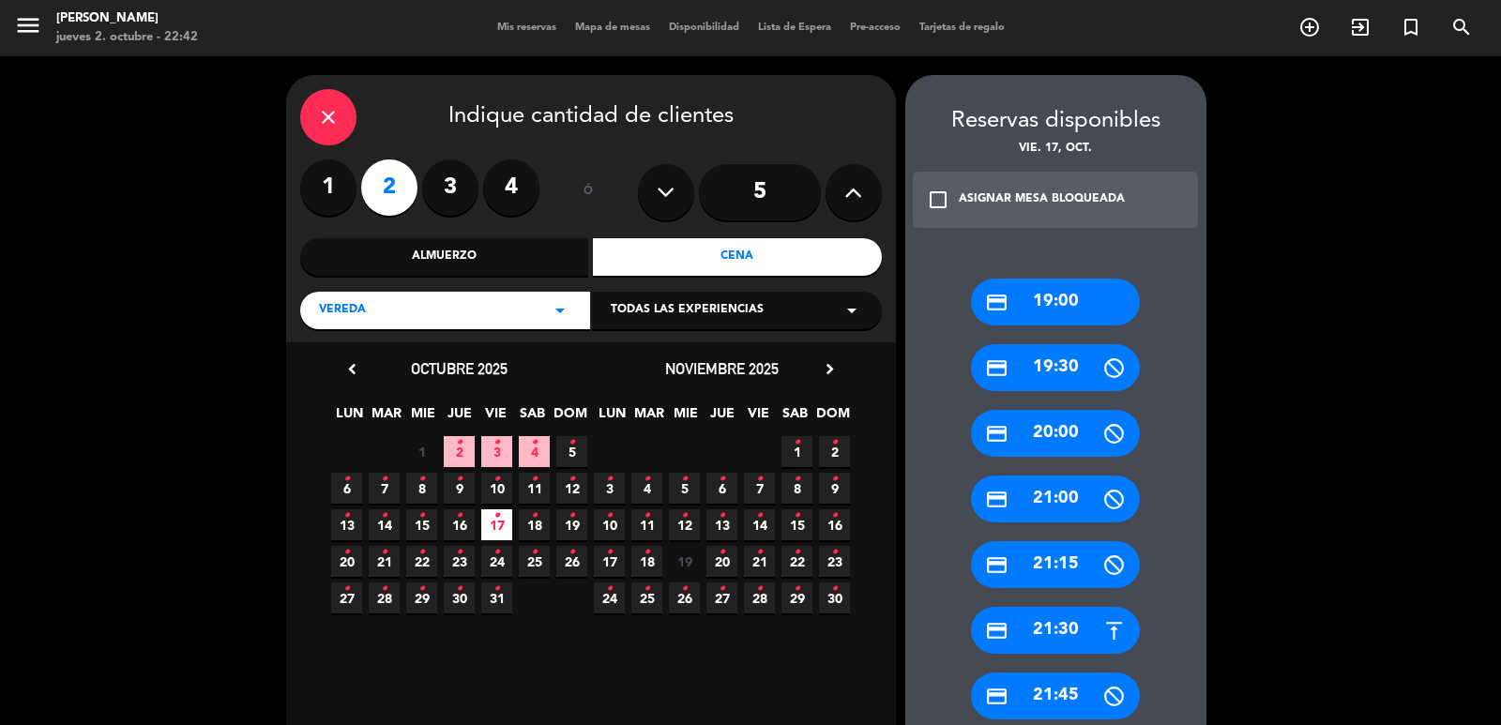
click at [306, 120] on div "close" at bounding box center [328, 117] width 56 height 56
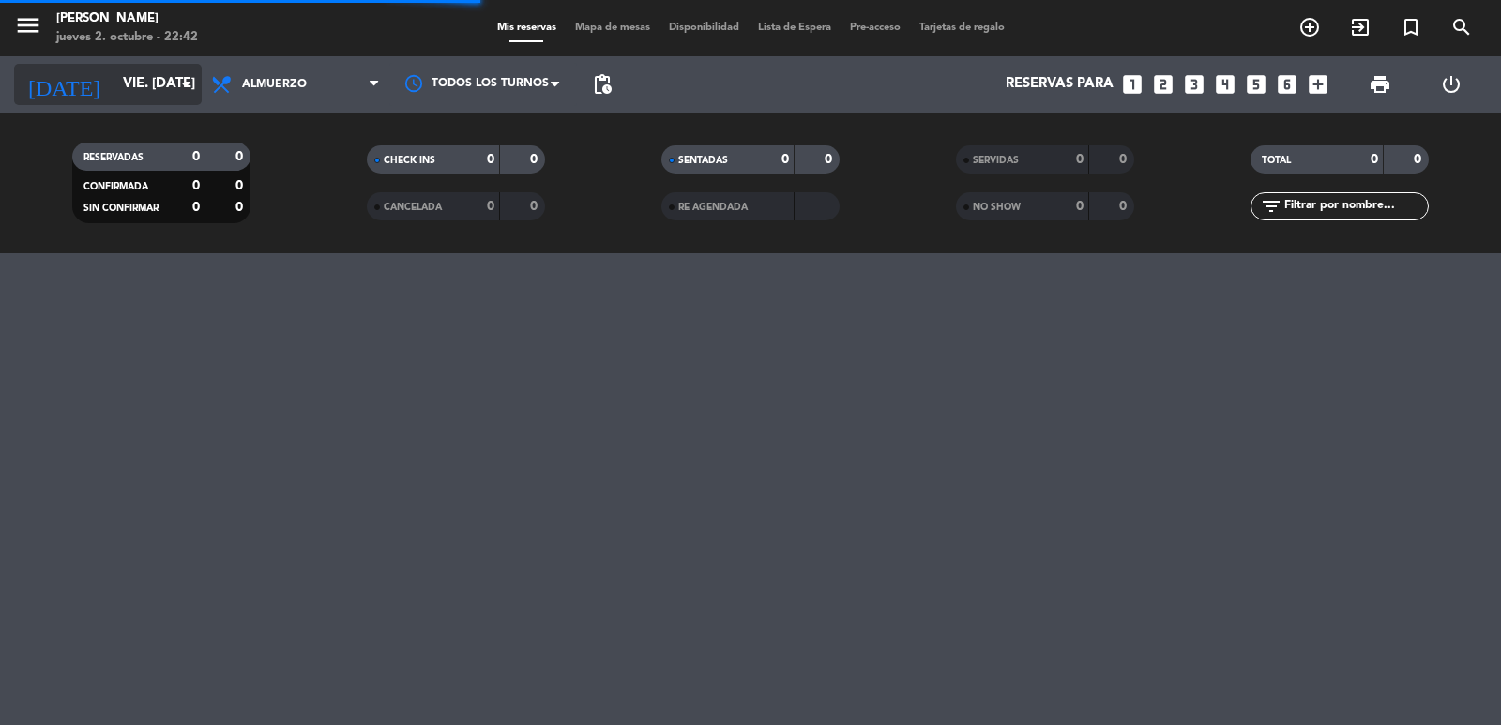
click at [129, 93] on input "vie. [DATE]" at bounding box center [204, 85] width 181 height 36
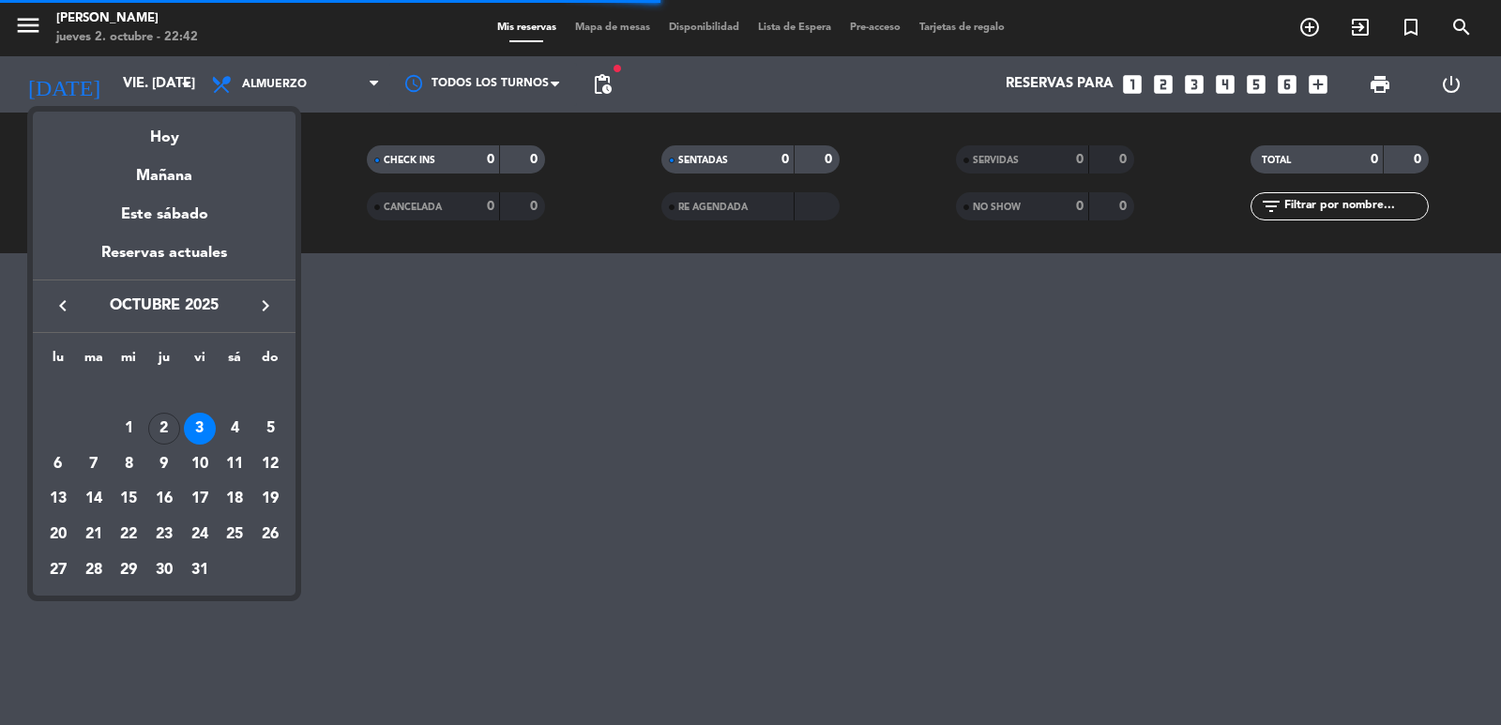
click at [266, 302] on icon "keyboard_arrow_right" at bounding box center [265, 306] width 23 height 23
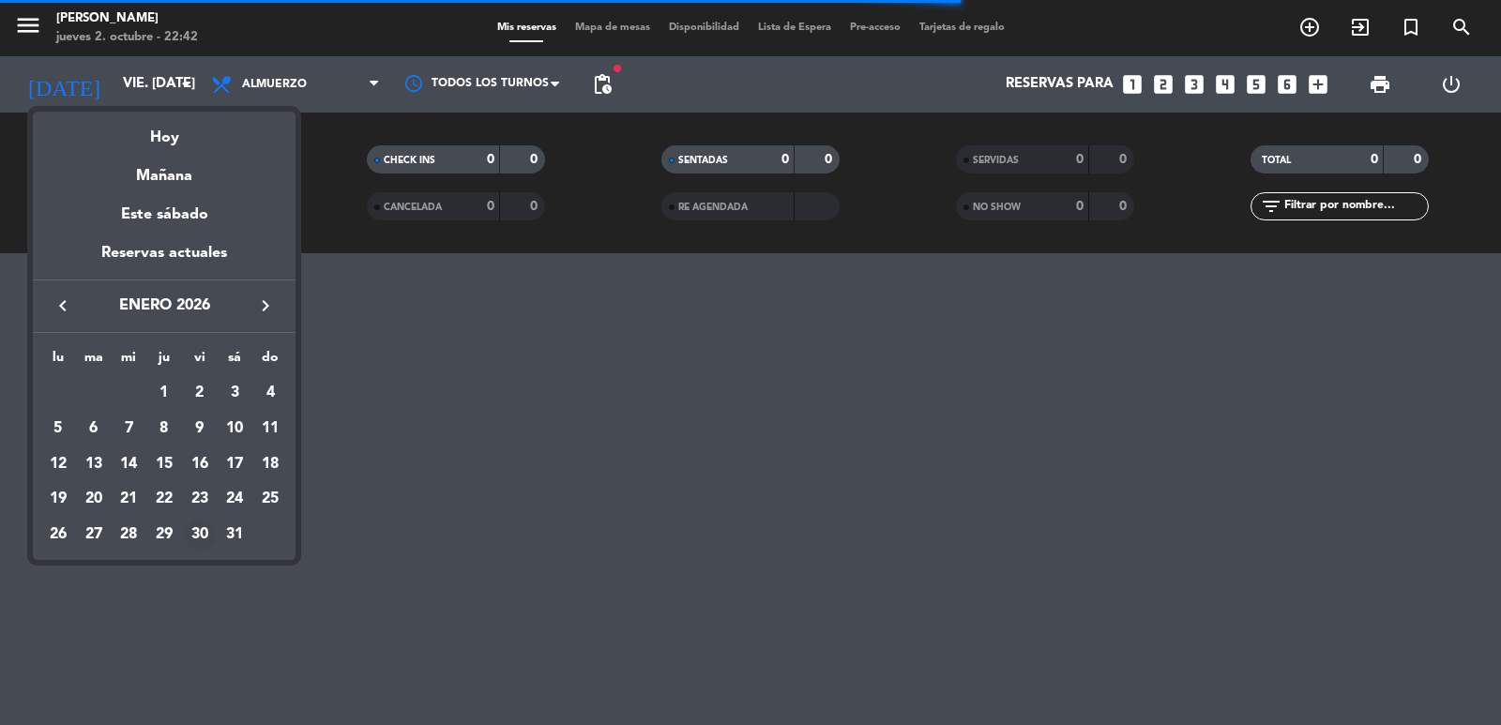
click at [210, 527] on div "30" at bounding box center [200, 535] width 32 height 32
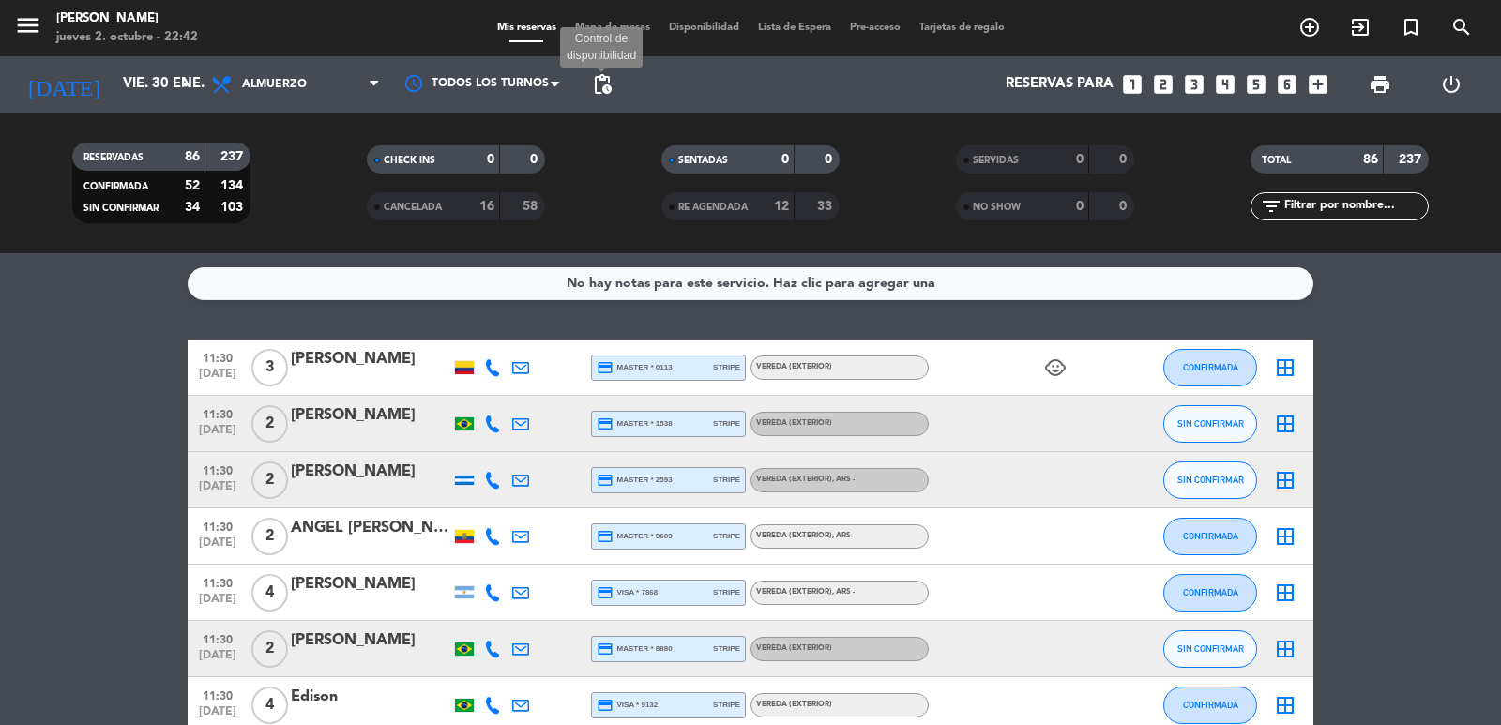
click at [595, 88] on span "pending_actions" at bounding box center [602, 84] width 23 height 23
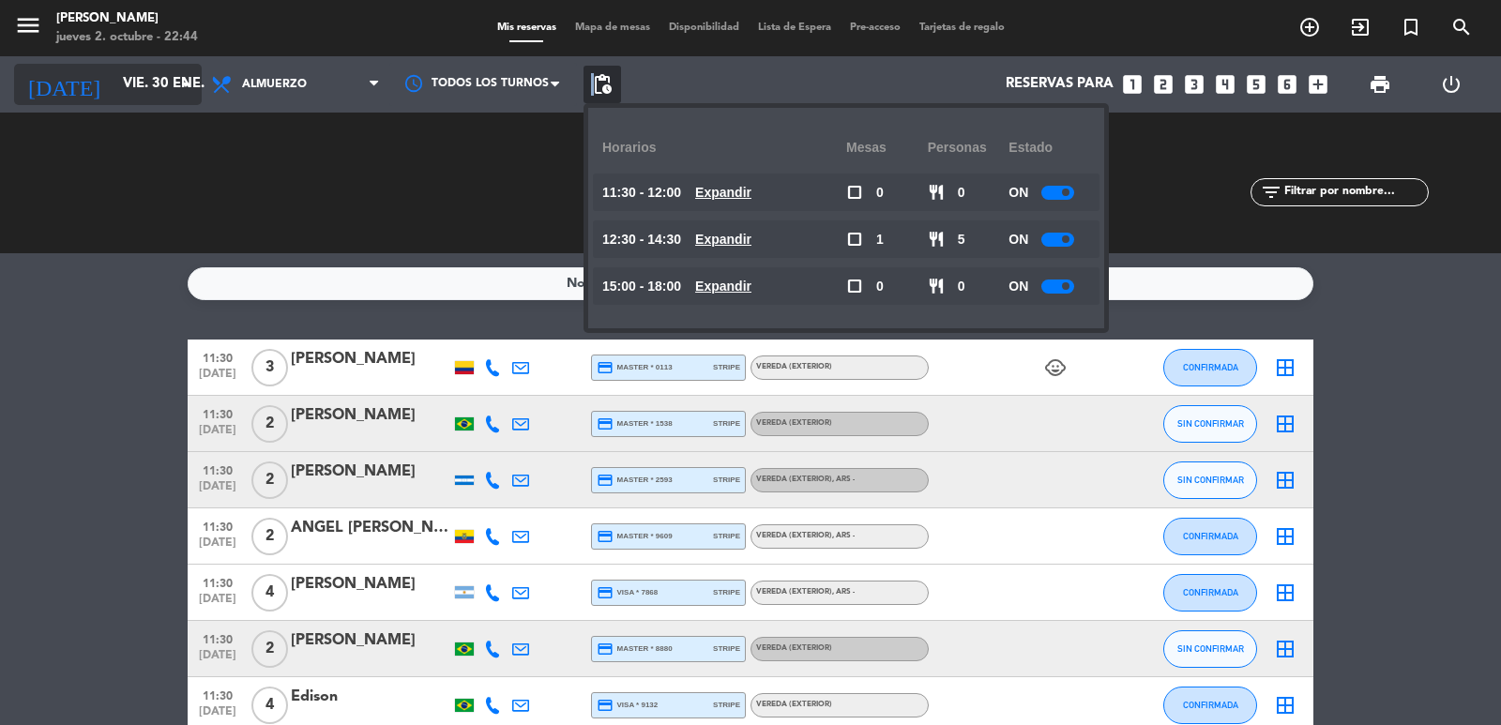
click at [163, 87] on input "vie. 30 ene." at bounding box center [204, 85] width 181 height 36
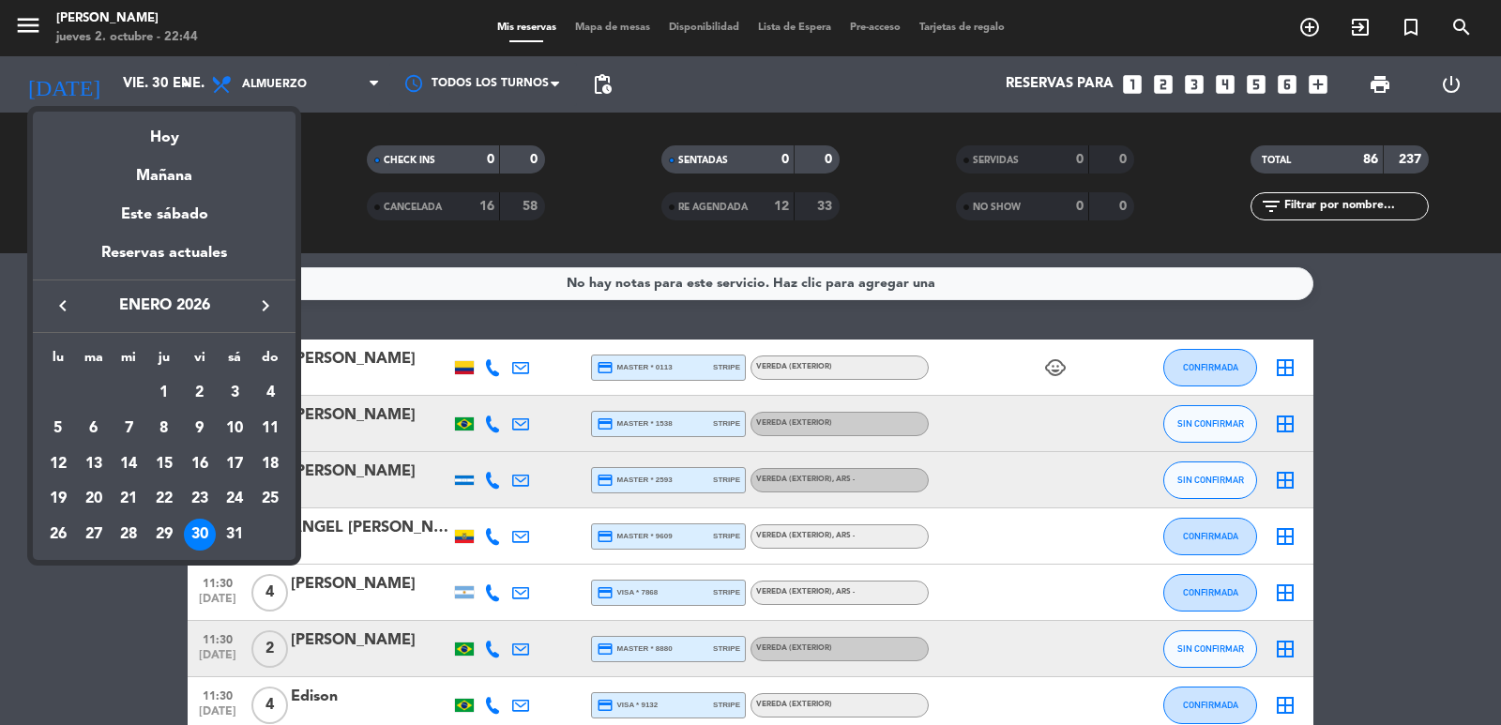
click at [68, 300] on icon "keyboard_arrow_left" at bounding box center [63, 306] width 23 height 23
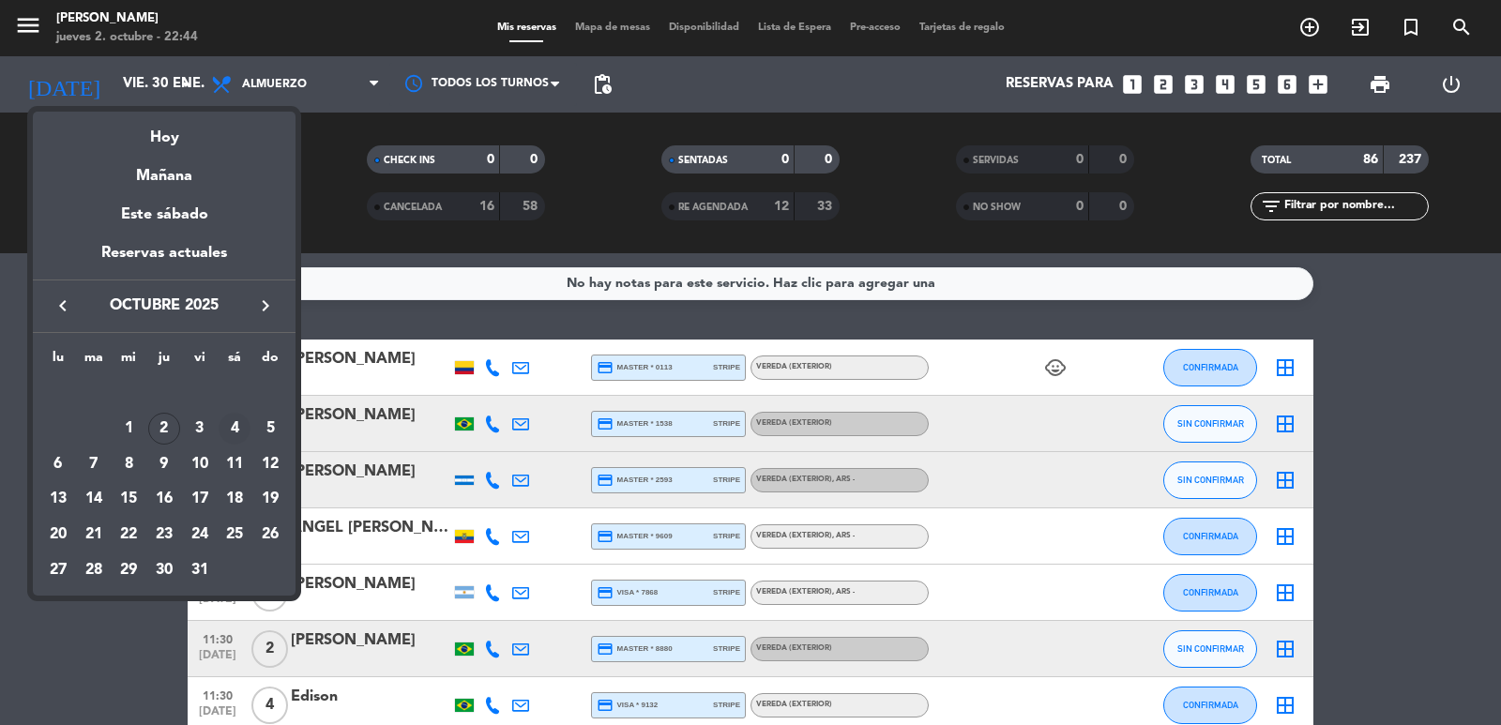
click at [232, 427] on div "4" at bounding box center [235, 429] width 32 height 32
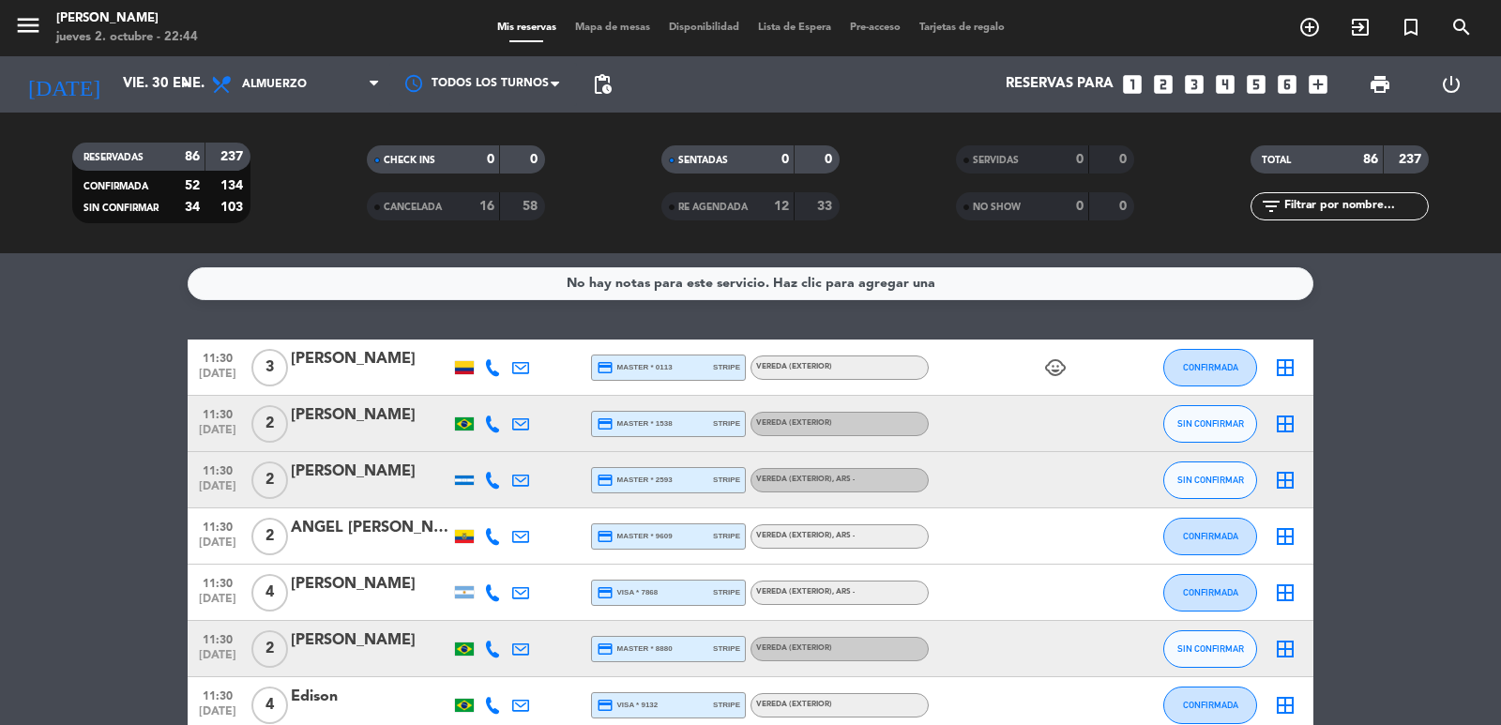
type input "sáb. [DATE]"
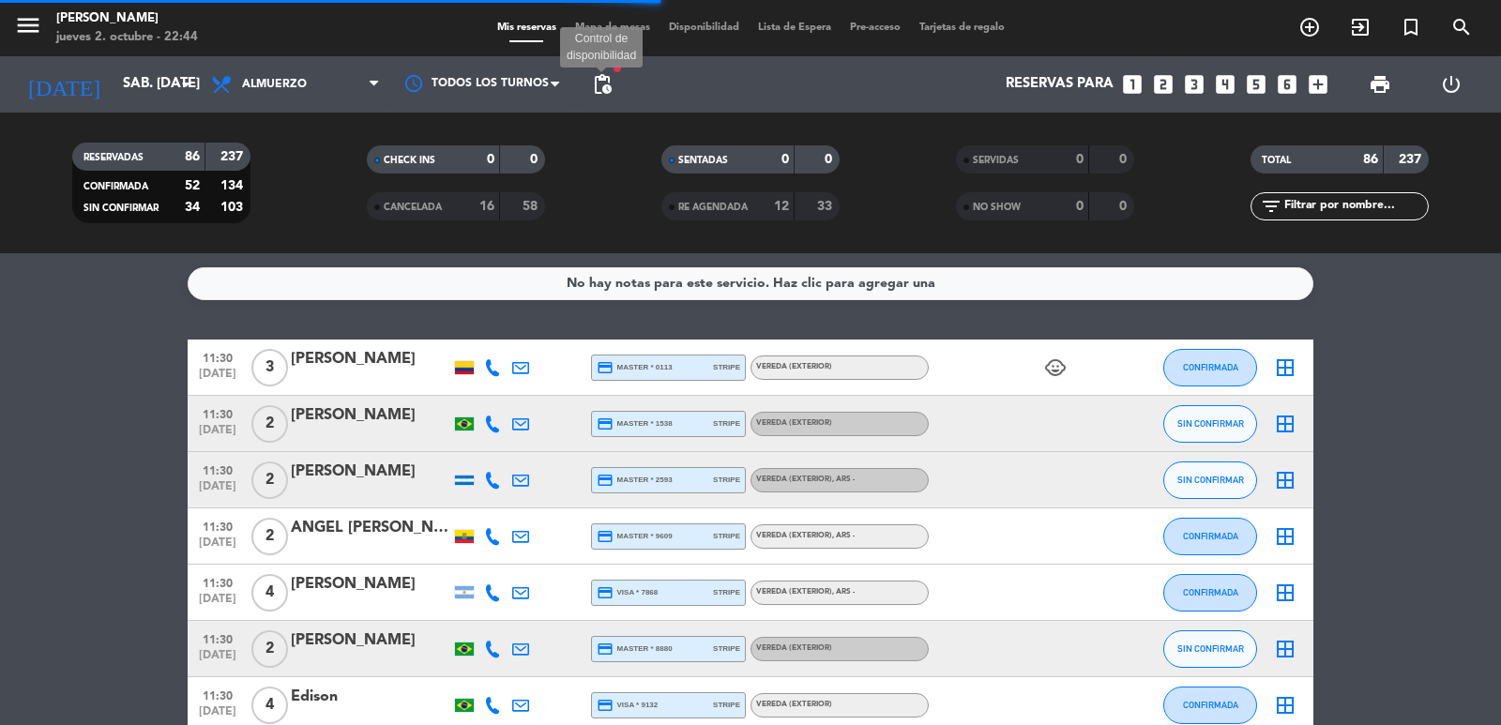
click at [609, 82] on span "pending_actions" at bounding box center [602, 84] width 23 height 23
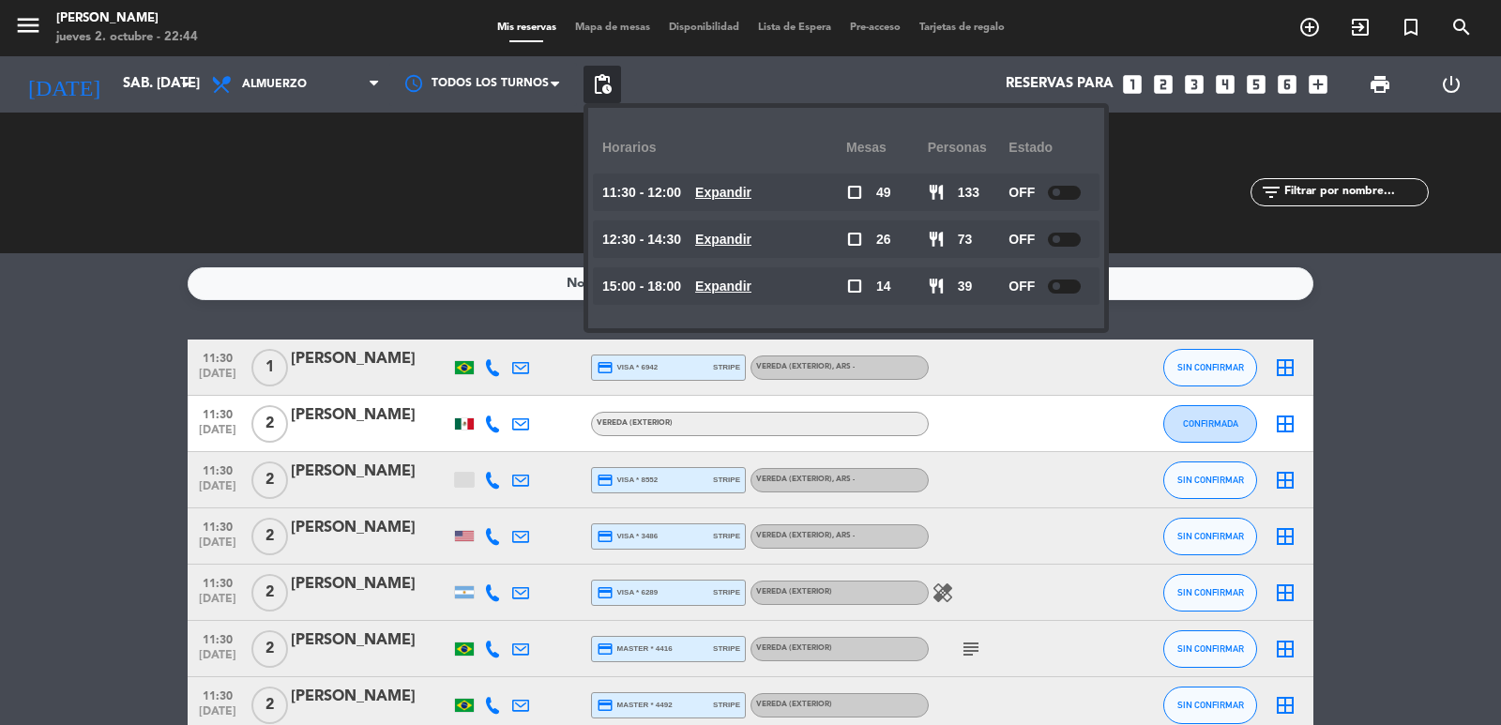
click at [752, 286] on u "Expandir" at bounding box center [723, 286] width 56 height 15
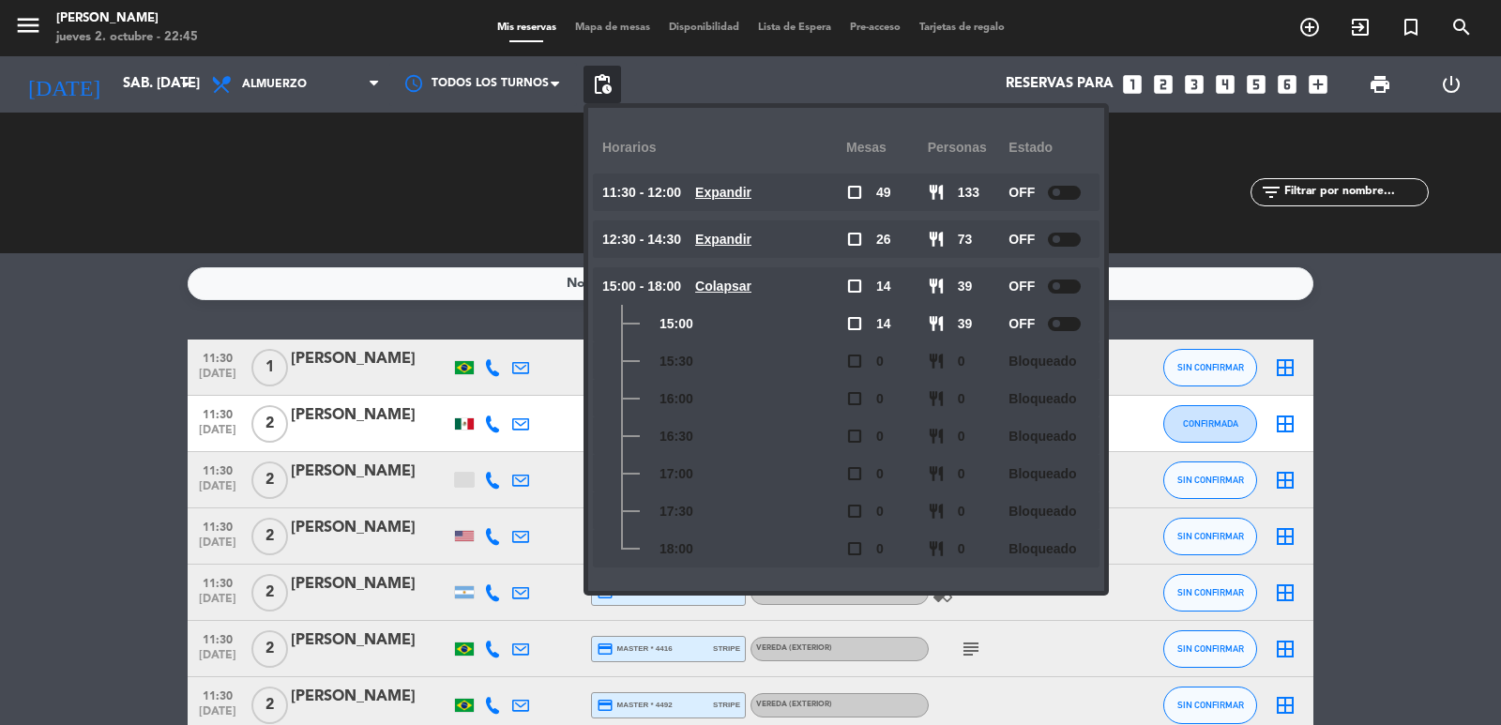
drag, startPoint x: 1191, startPoint y: 163, endPoint x: 1264, endPoint y: 88, distance: 104.8
click at [1194, 162] on div "RESERVADAS 89 245 CONFIRMADA 38 99 SIN CONFIRMAR 51 146 CHECK INS 0 0 CANCELADA…" at bounding box center [750, 182] width 1501 height 103
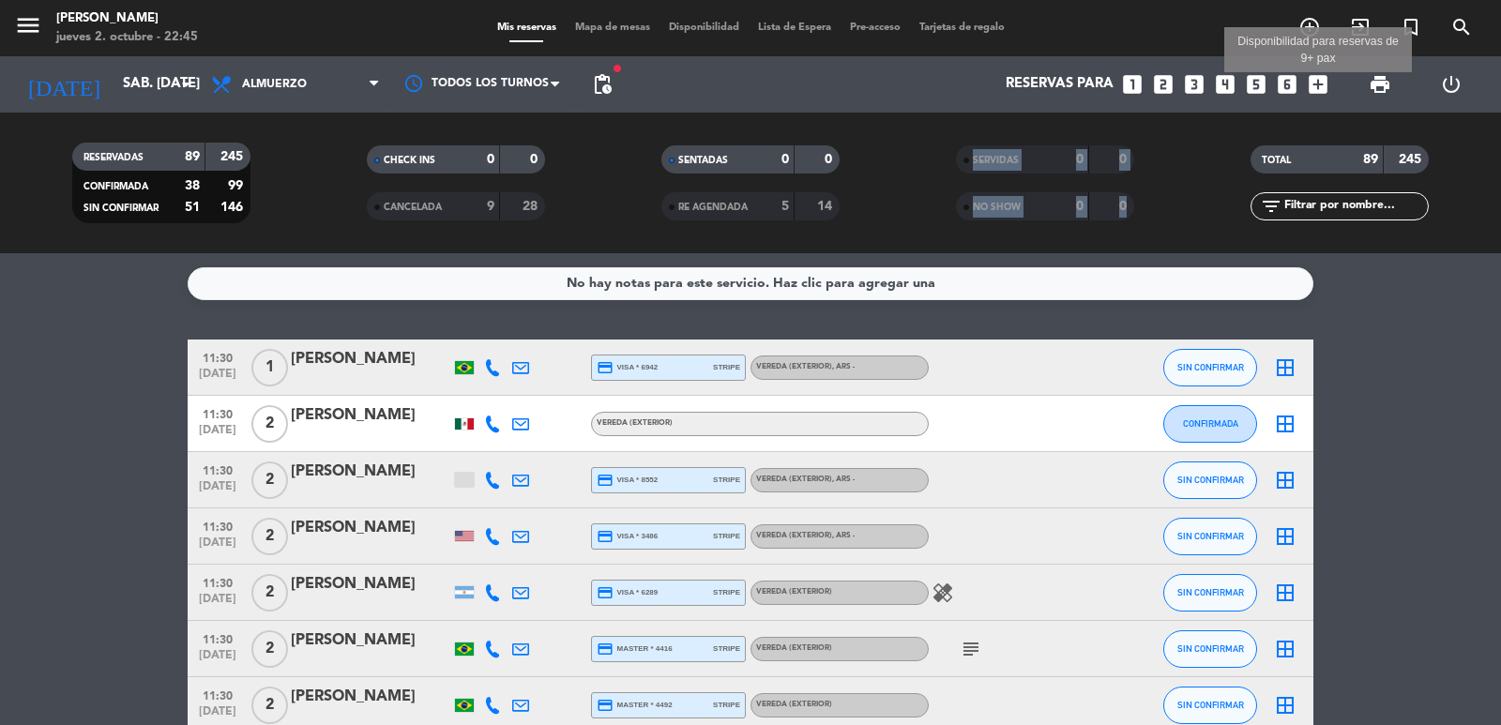
click at [1314, 85] on icon "add_box" at bounding box center [1318, 84] width 24 height 24
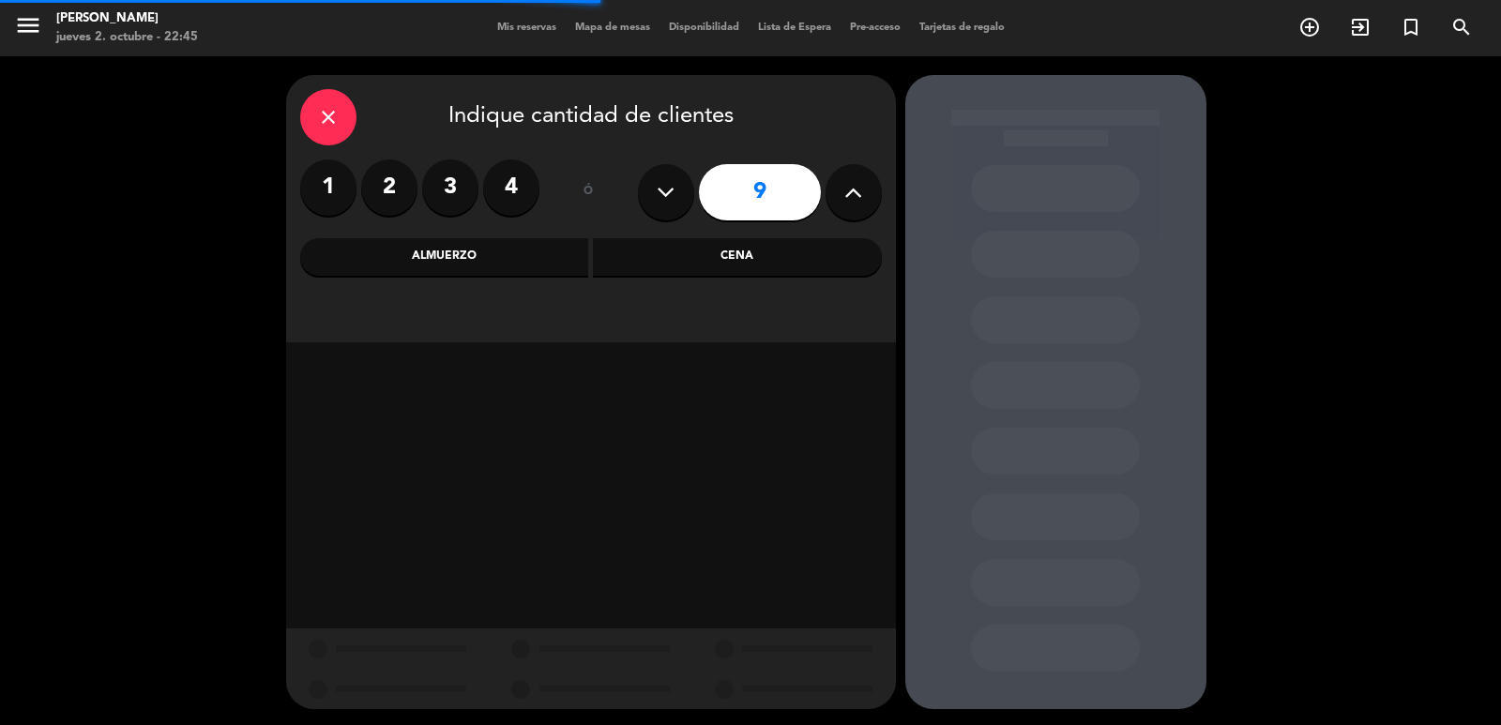
click at [685, 186] on button at bounding box center [666, 192] width 56 height 56
type input "8"
click at [662, 244] on div "Cena" at bounding box center [737, 257] width 289 height 38
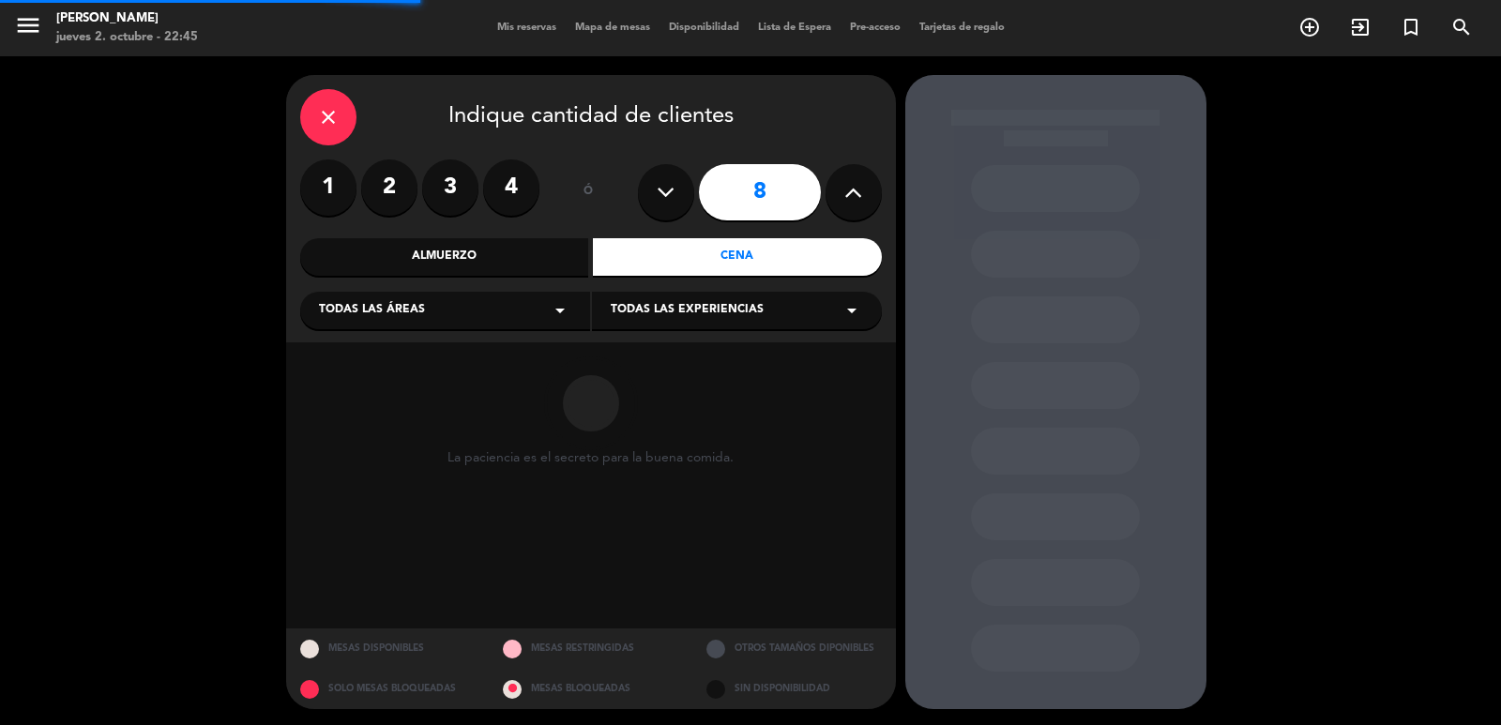
click at [510, 299] on div "Todas las áreas arrow_drop_down" at bounding box center [445, 311] width 290 height 38
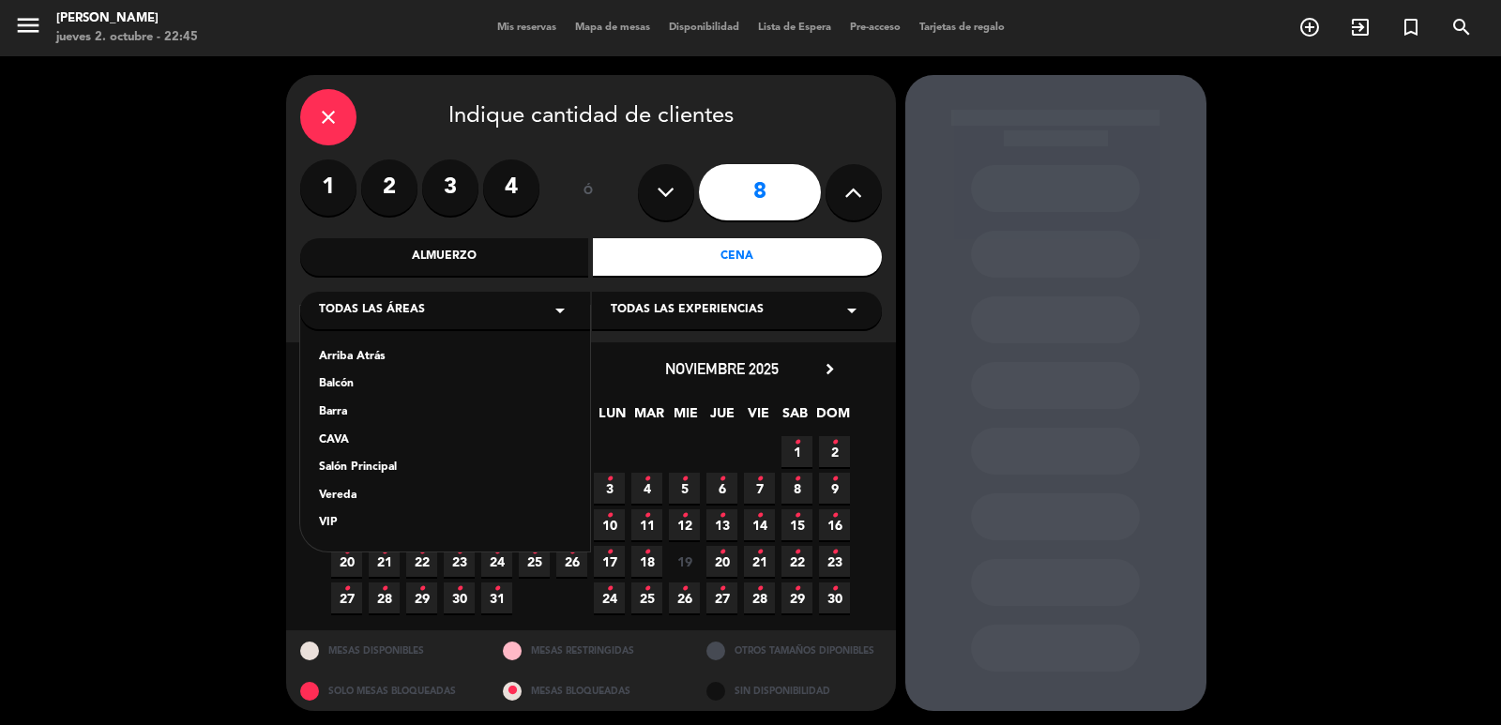
click at [363, 363] on div "Arriba Atrás" at bounding box center [445, 357] width 252 height 19
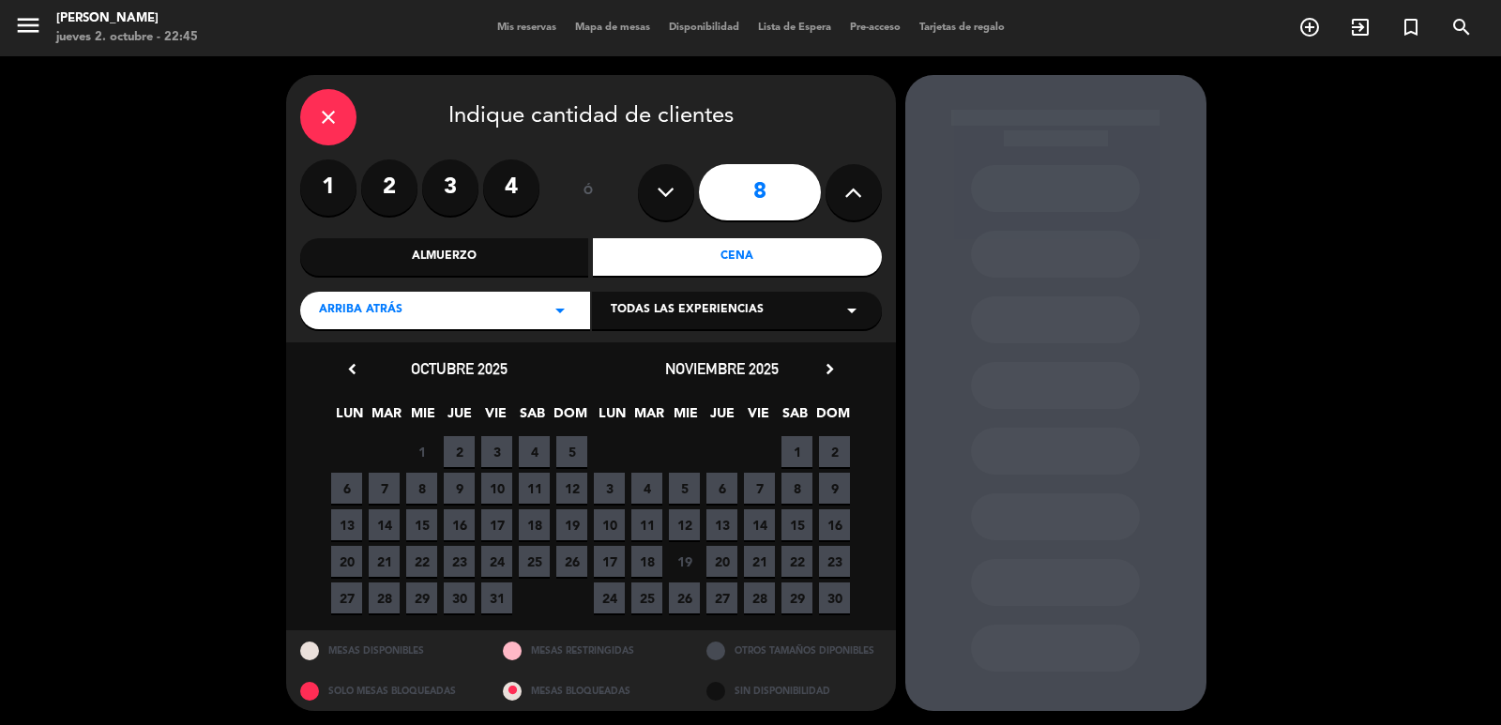
click at [837, 370] on icon "chevron_right" at bounding box center [830, 369] width 20 height 20
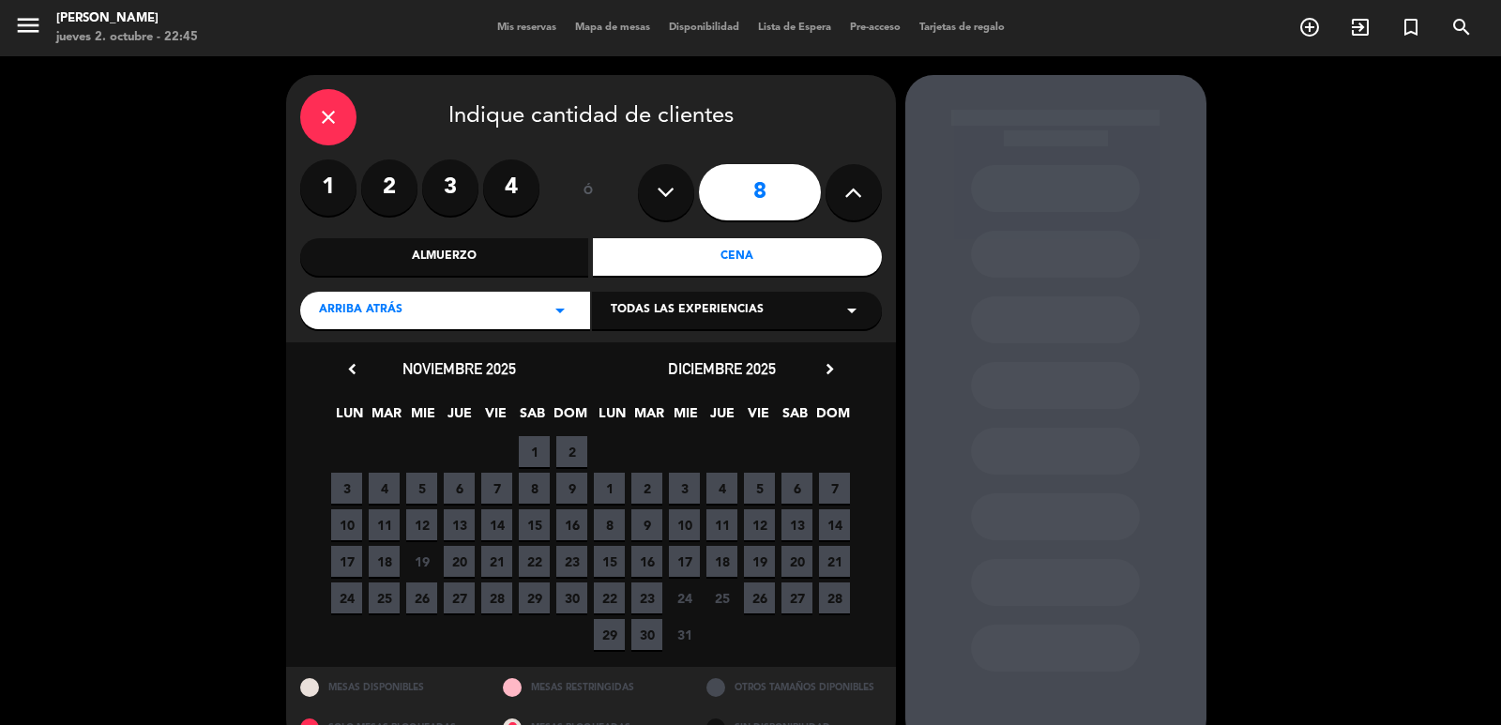
click at [836, 369] on icon "chevron_right" at bounding box center [830, 369] width 20 height 20
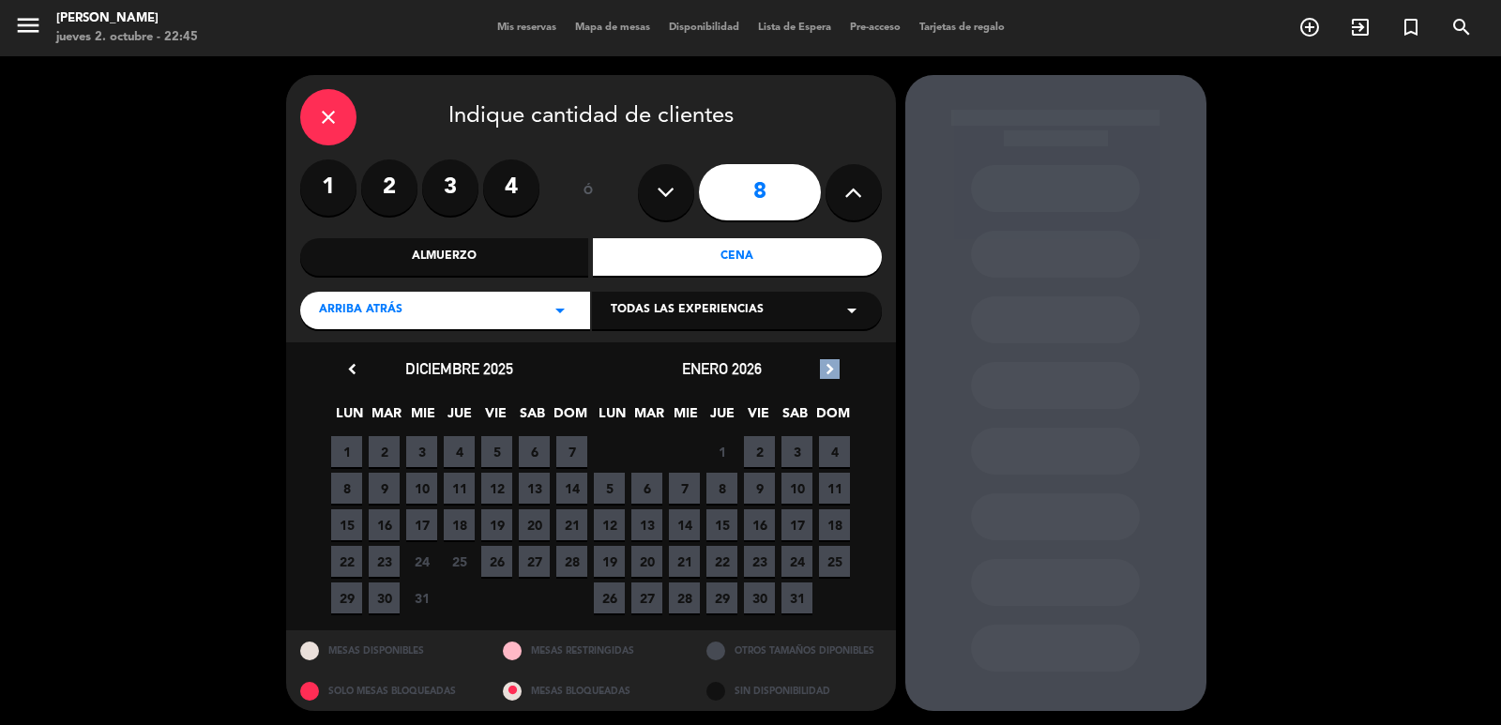
click at [835, 369] on icon "chevron_right" at bounding box center [830, 369] width 20 height 20
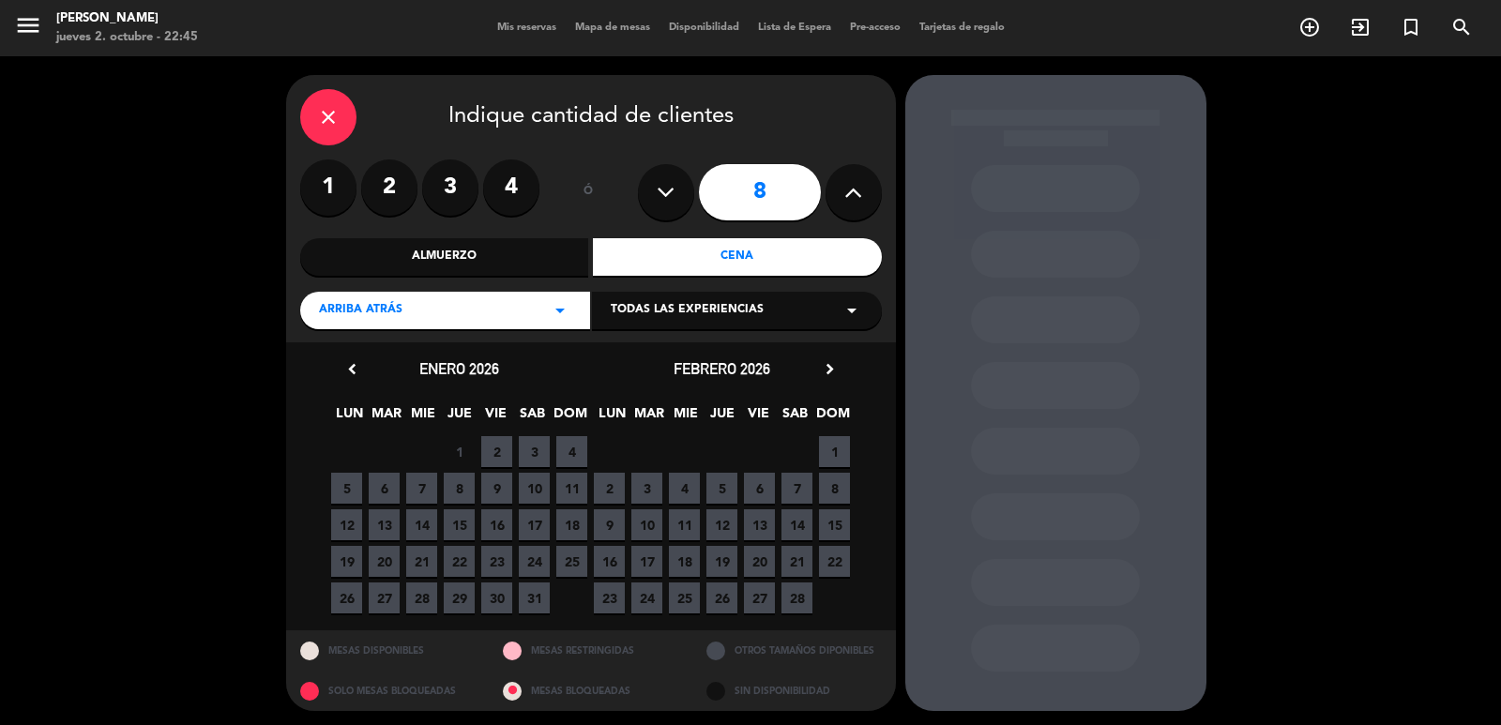
click at [835, 369] on icon "chevron_right" at bounding box center [830, 369] width 20 height 20
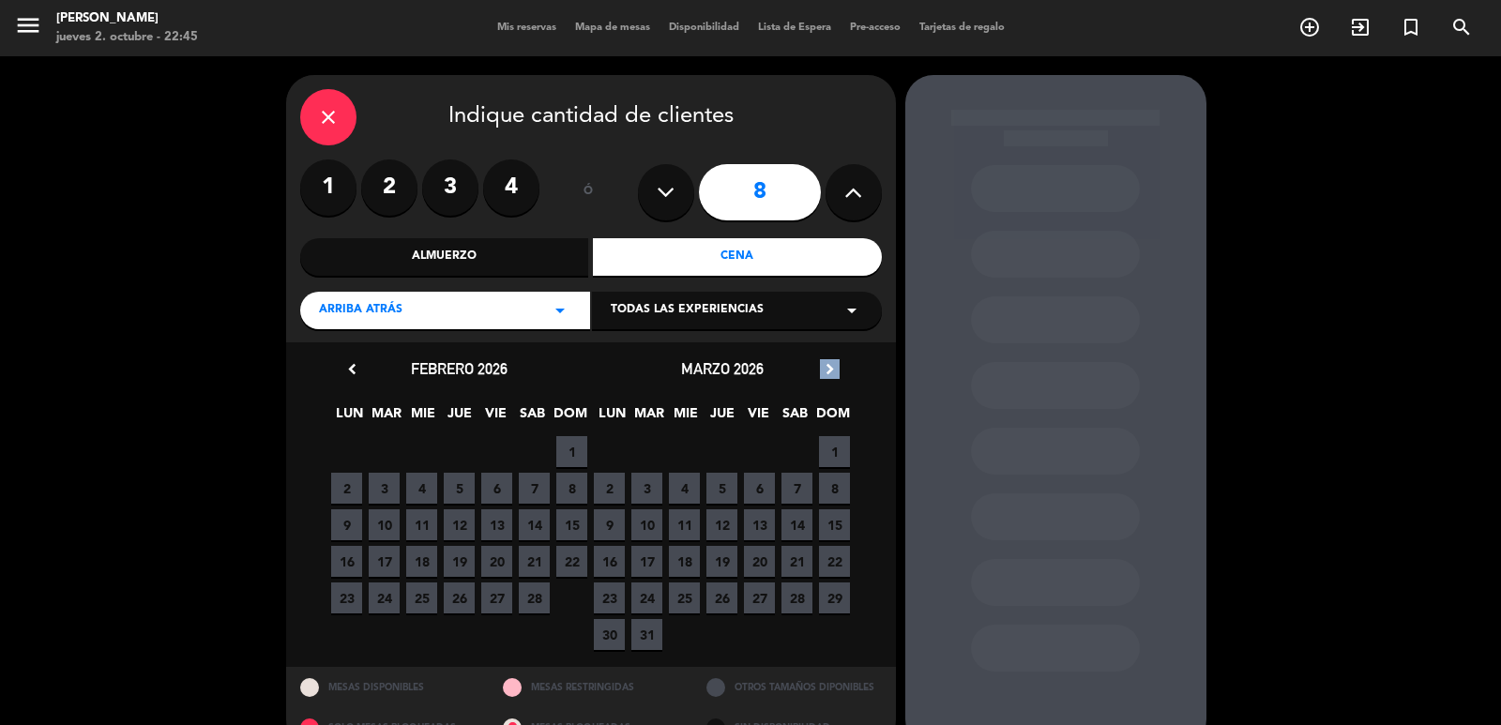
click at [657, 631] on span "31" at bounding box center [646, 634] width 31 height 31
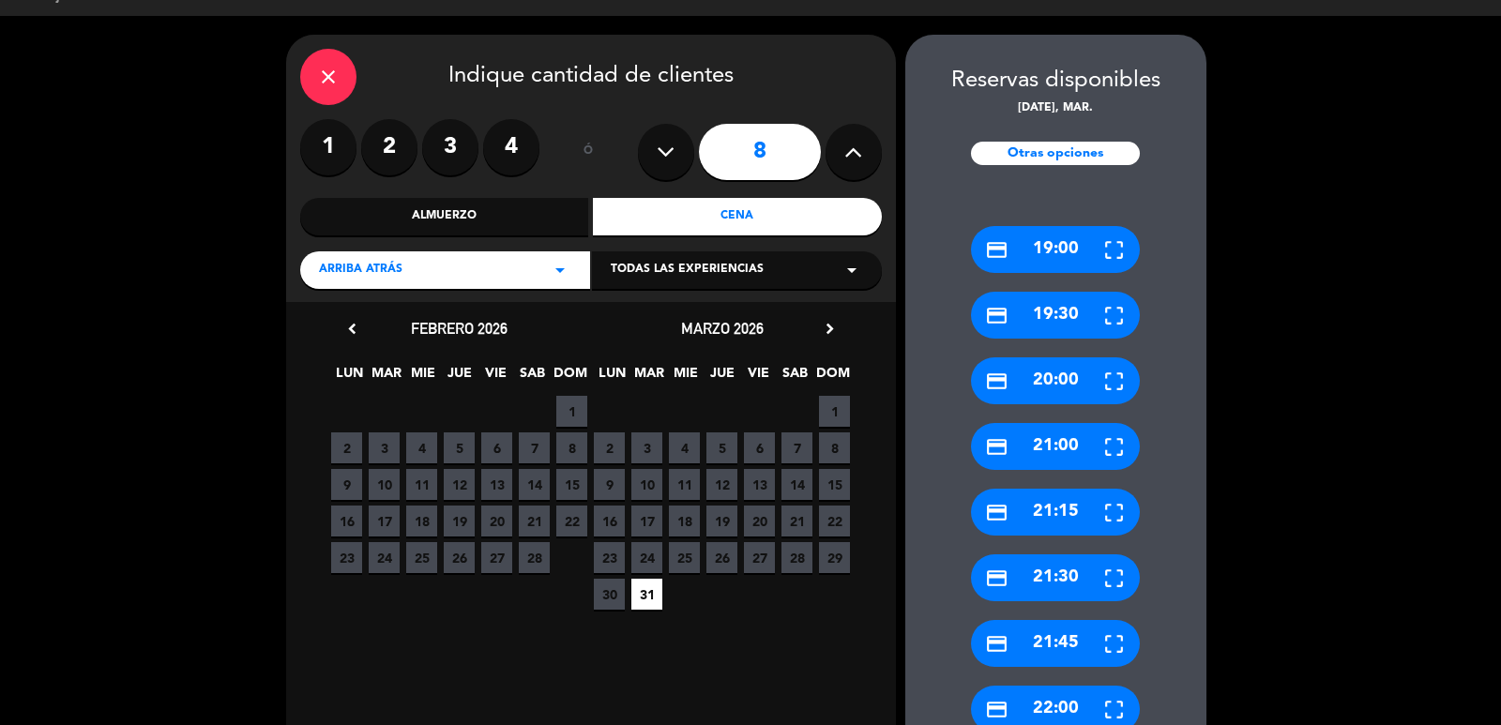
scroll to position [494, 0]
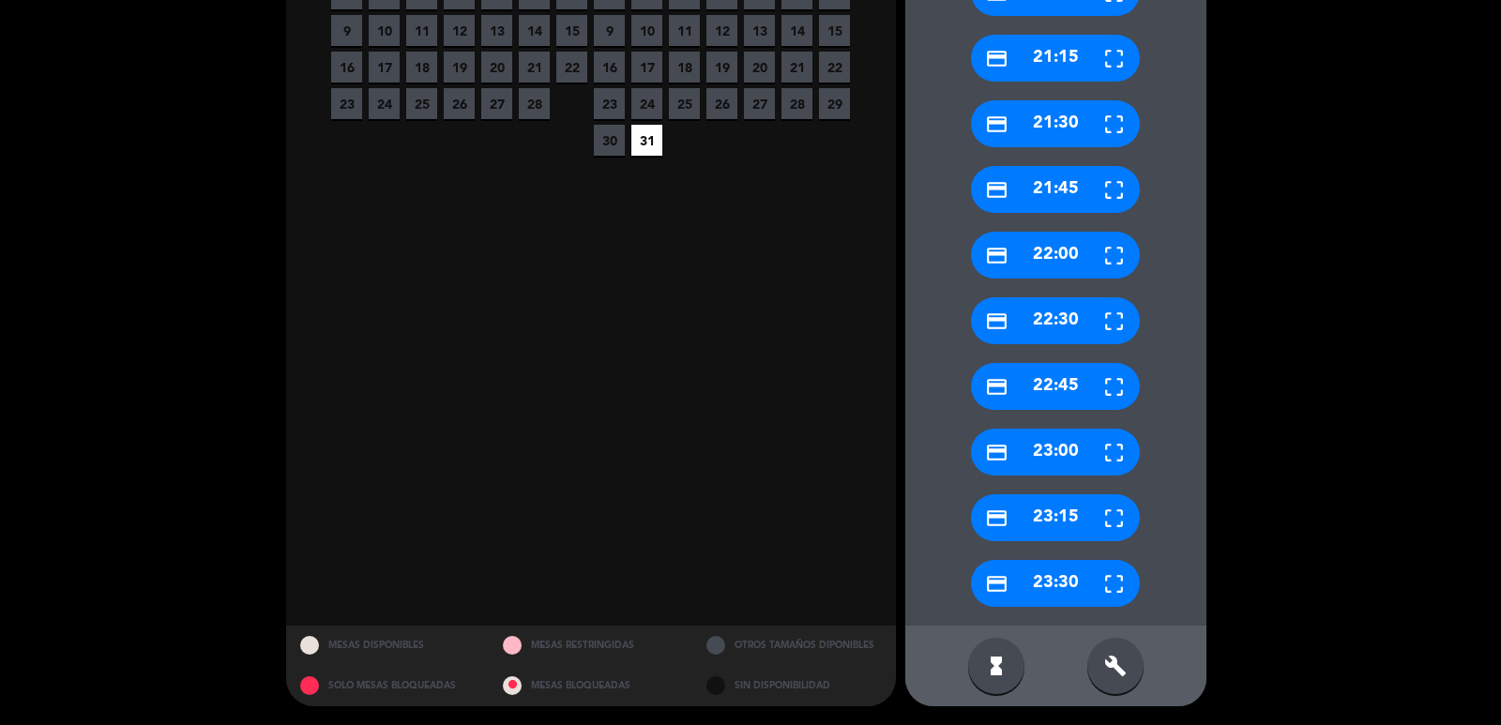
click at [1110, 652] on div "build" at bounding box center [1115, 666] width 56 height 56
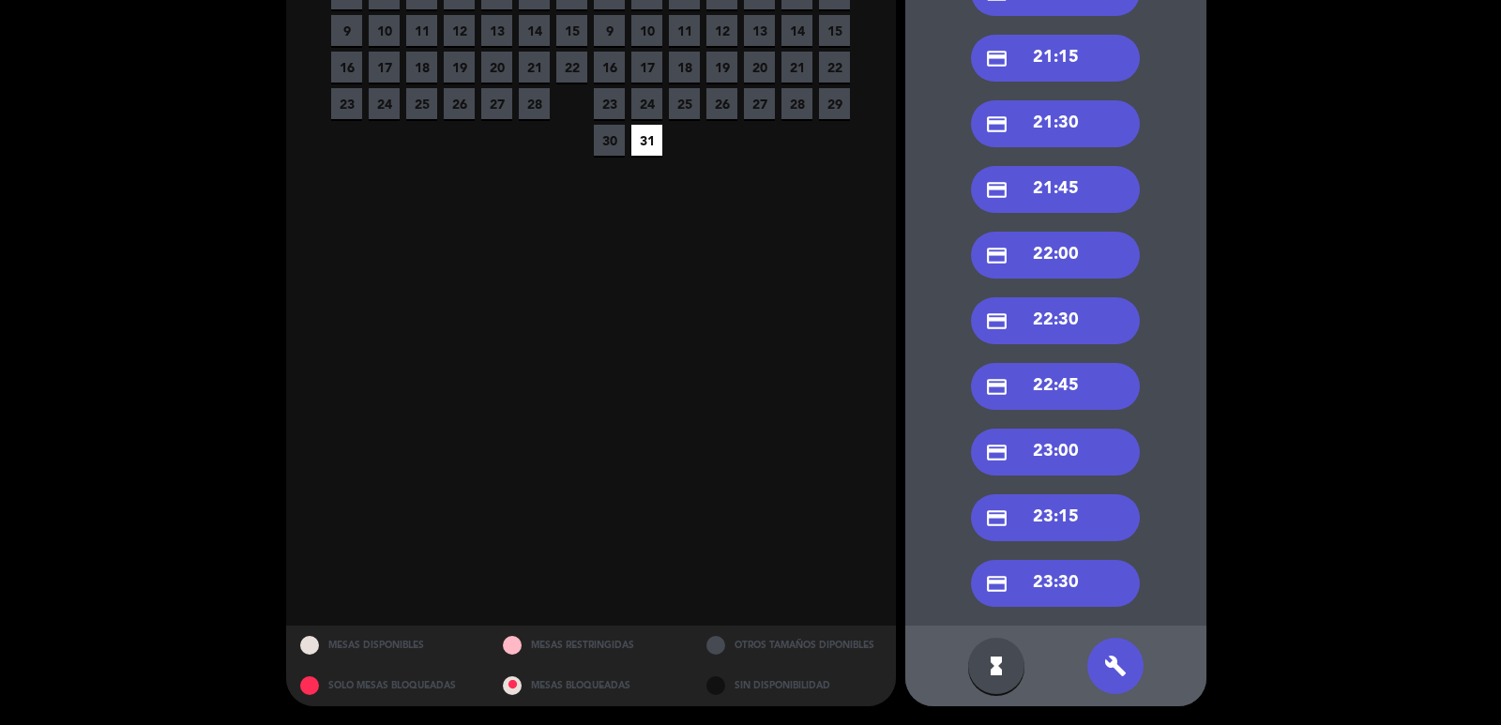
click at [1037, 132] on div "credit_card 21:30" at bounding box center [1055, 123] width 169 height 47
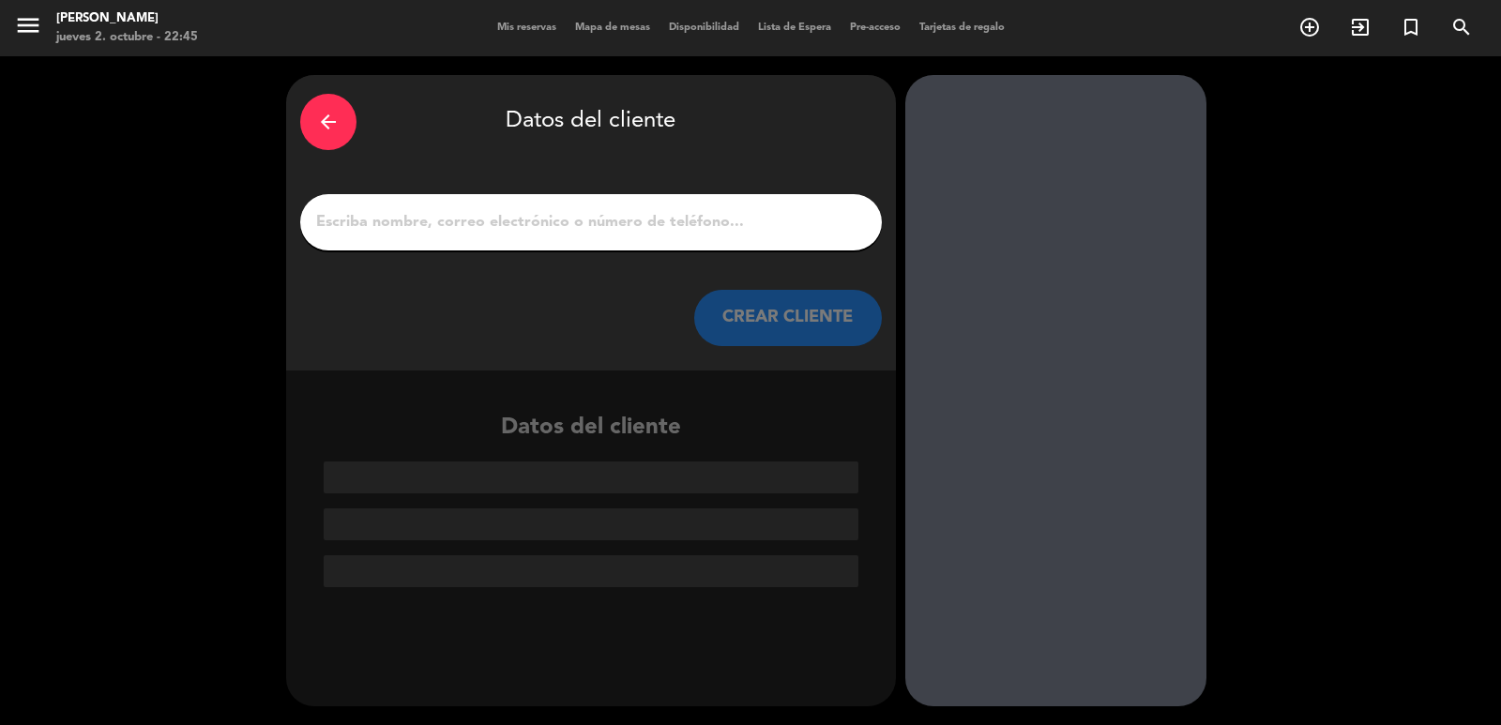
click at [548, 229] on input "1" at bounding box center [591, 222] width 554 height 26
paste input "[PERSON_NAME]"
type input "[PERSON_NAME]"
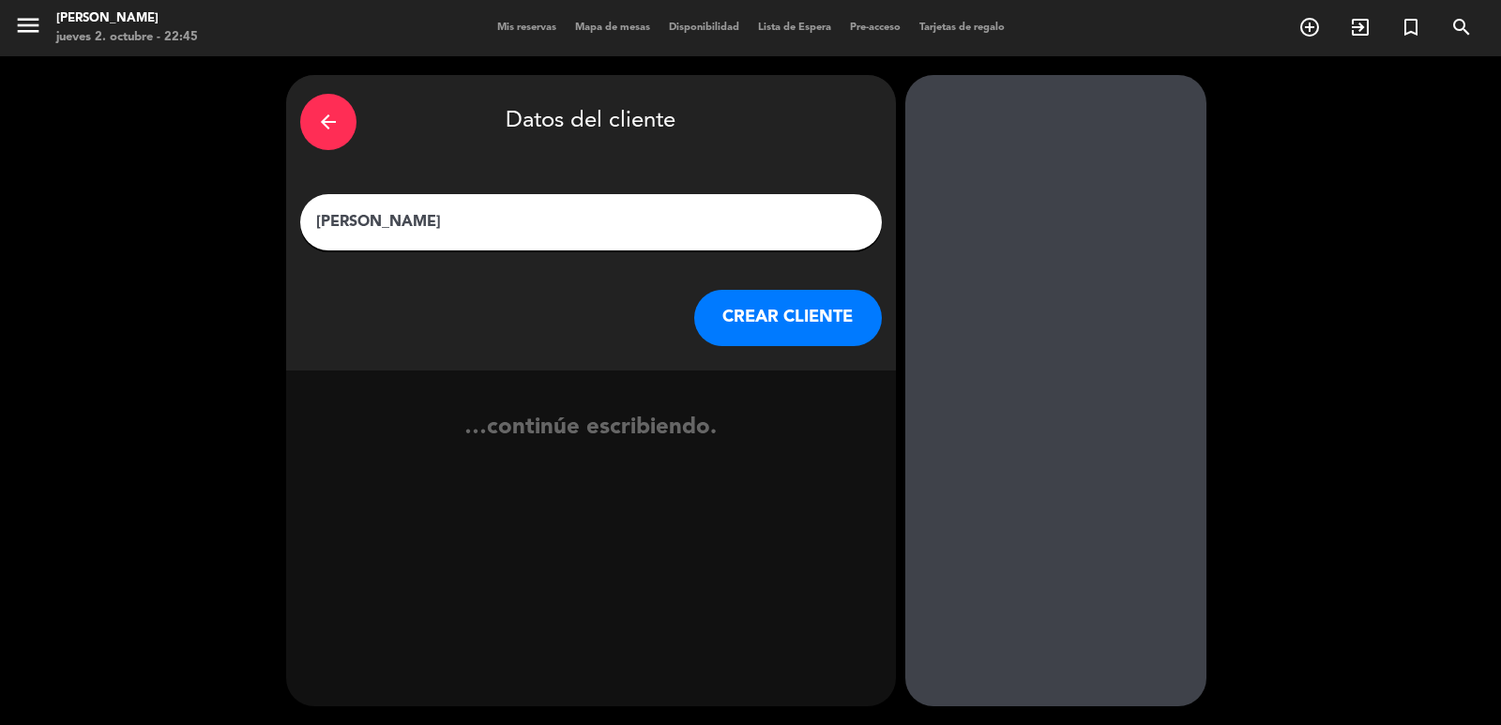
click at [735, 302] on button "CREAR CLIENTE" at bounding box center [788, 318] width 188 height 56
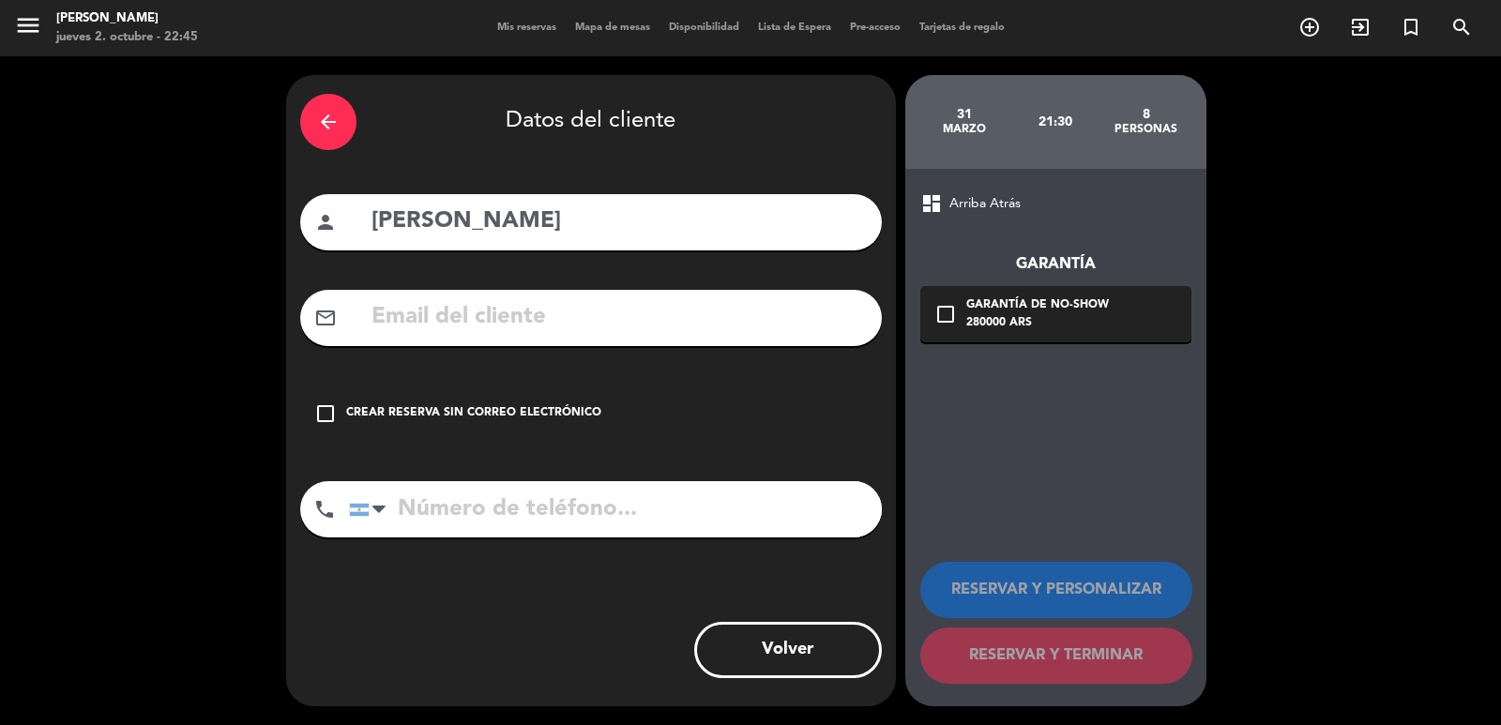
click at [424, 319] on input "text" at bounding box center [619, 317] width 498 height 38
paste input "[EMAIL_ADDRESS][DOMAIN_NAME]"
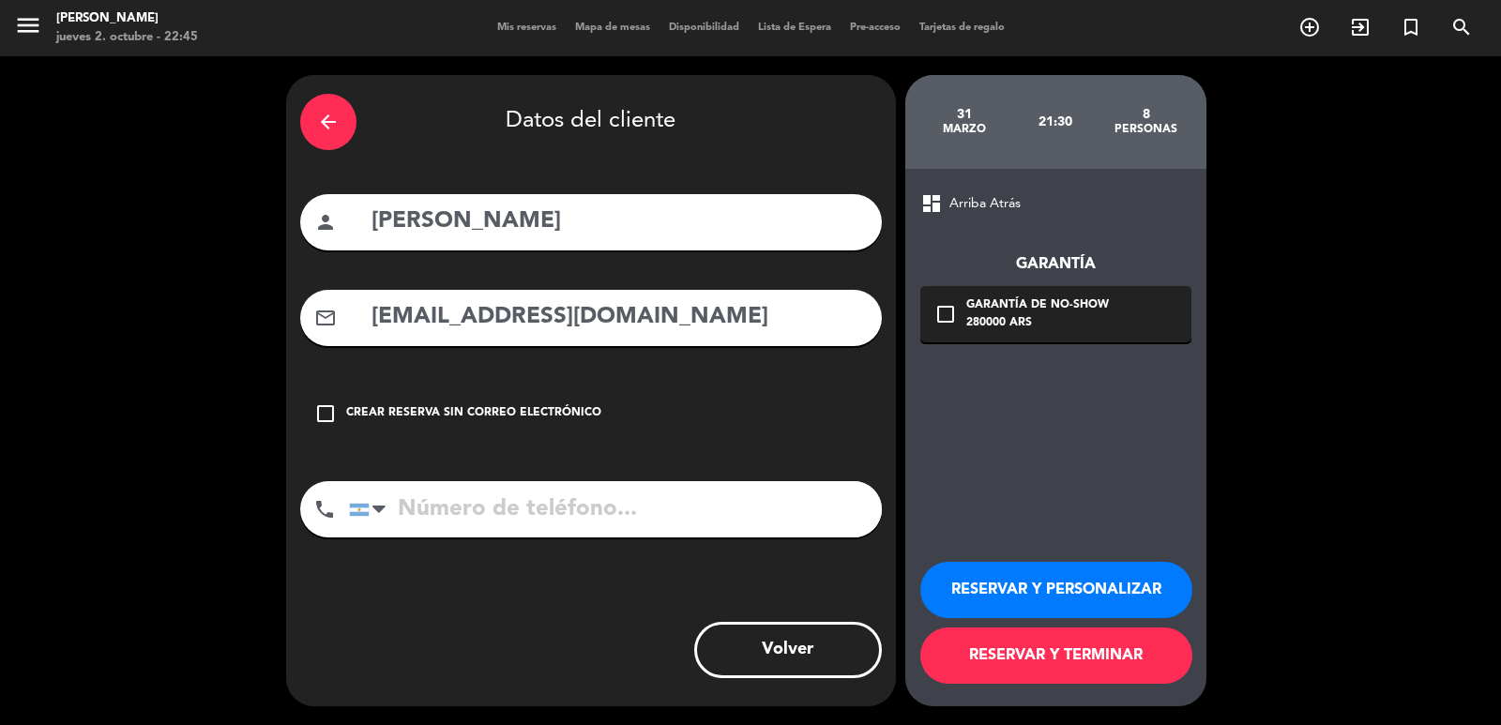
type input "[EMAIL_ADDRESS][DOMAIN_NAME]"
click at [596, 504] on input "tel" at bounding box center [615, 509] width 533 height 56
paste input "[PHONE_NUMBER]"
type input "[PHONE_NUMBER]"
click at [940, 321] on icon "check_box_outline_blank" at bounding box center [946, 314] width 23 height 23
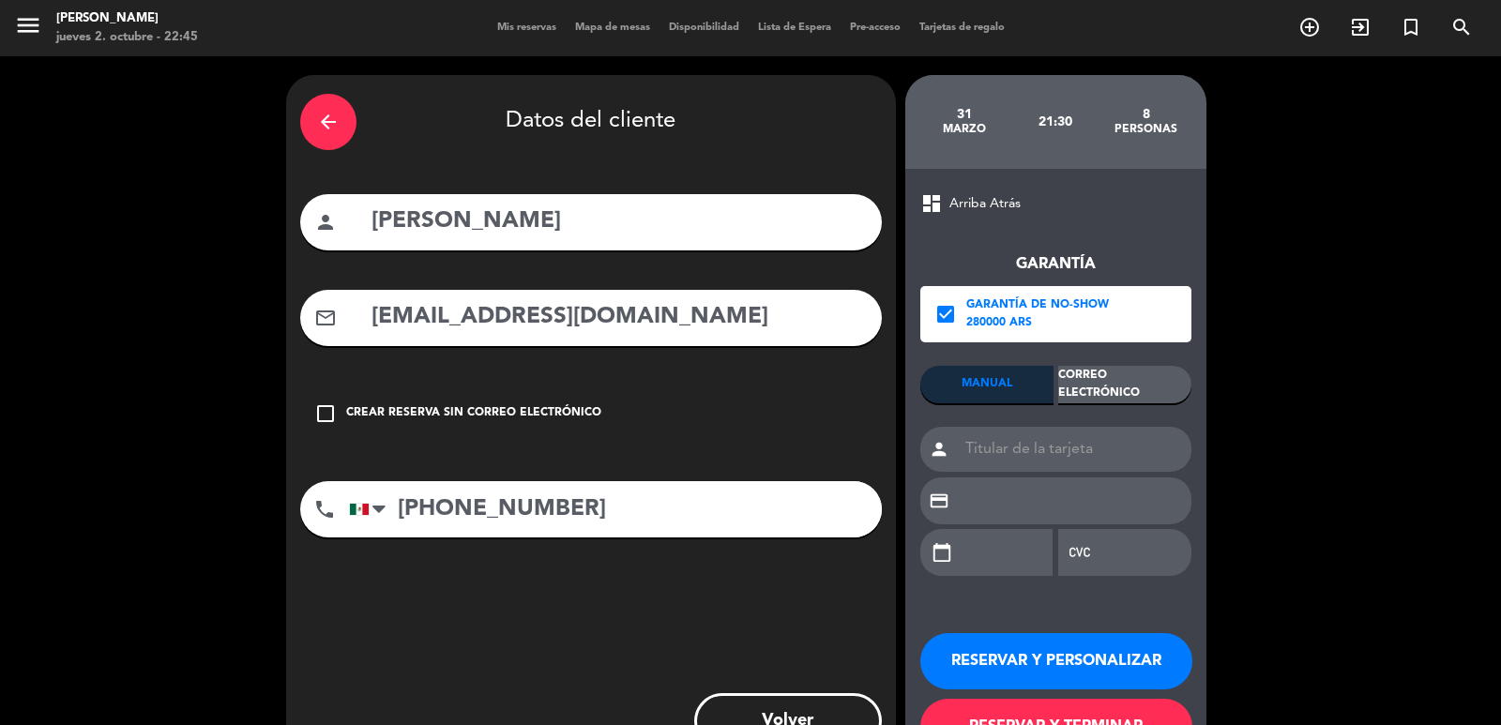
click at [1103, 387] on div "Correo Electrónico" at bounding box center [1124, 385] width 133 height 38
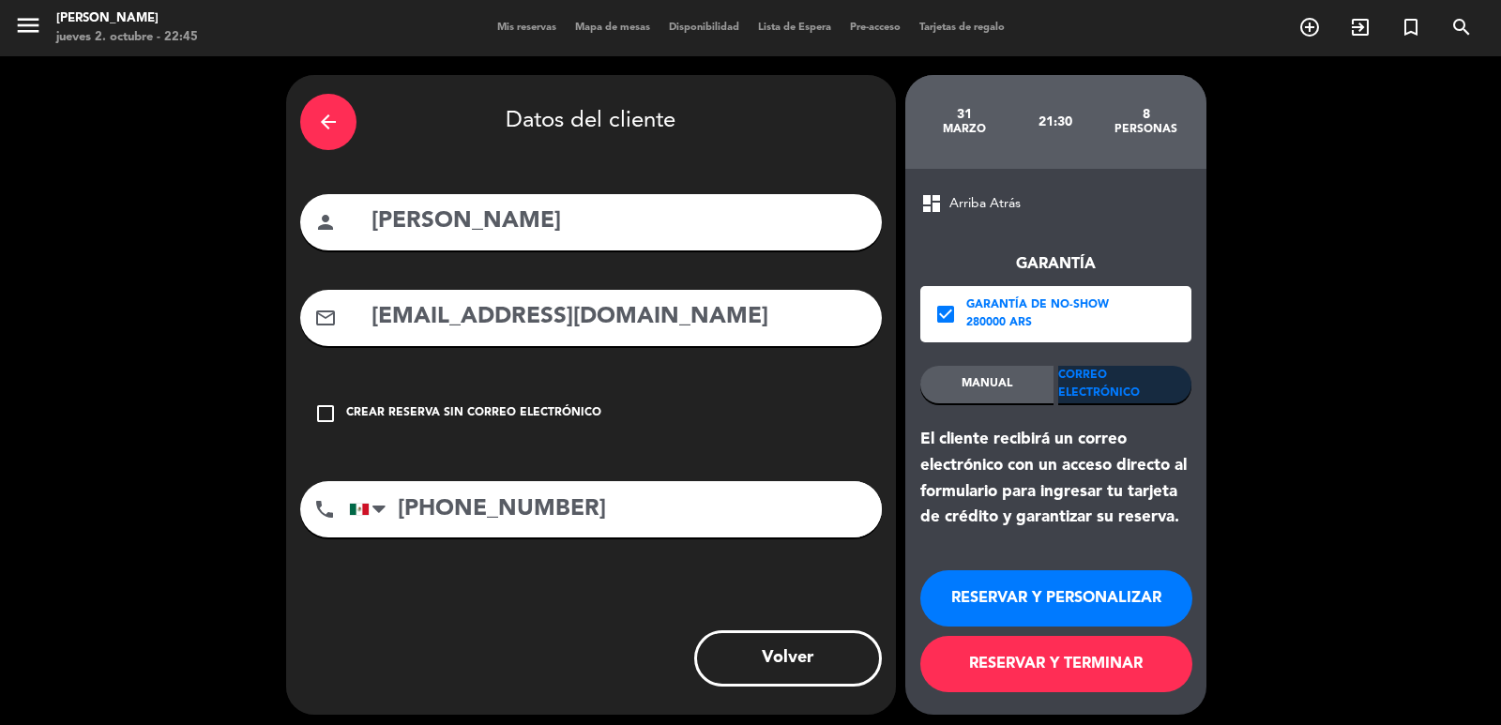
click at [1121, 592] on button "RESERVAR Y PERSONALIZAR" at bounding box center [1056, 598] width 272 height 56
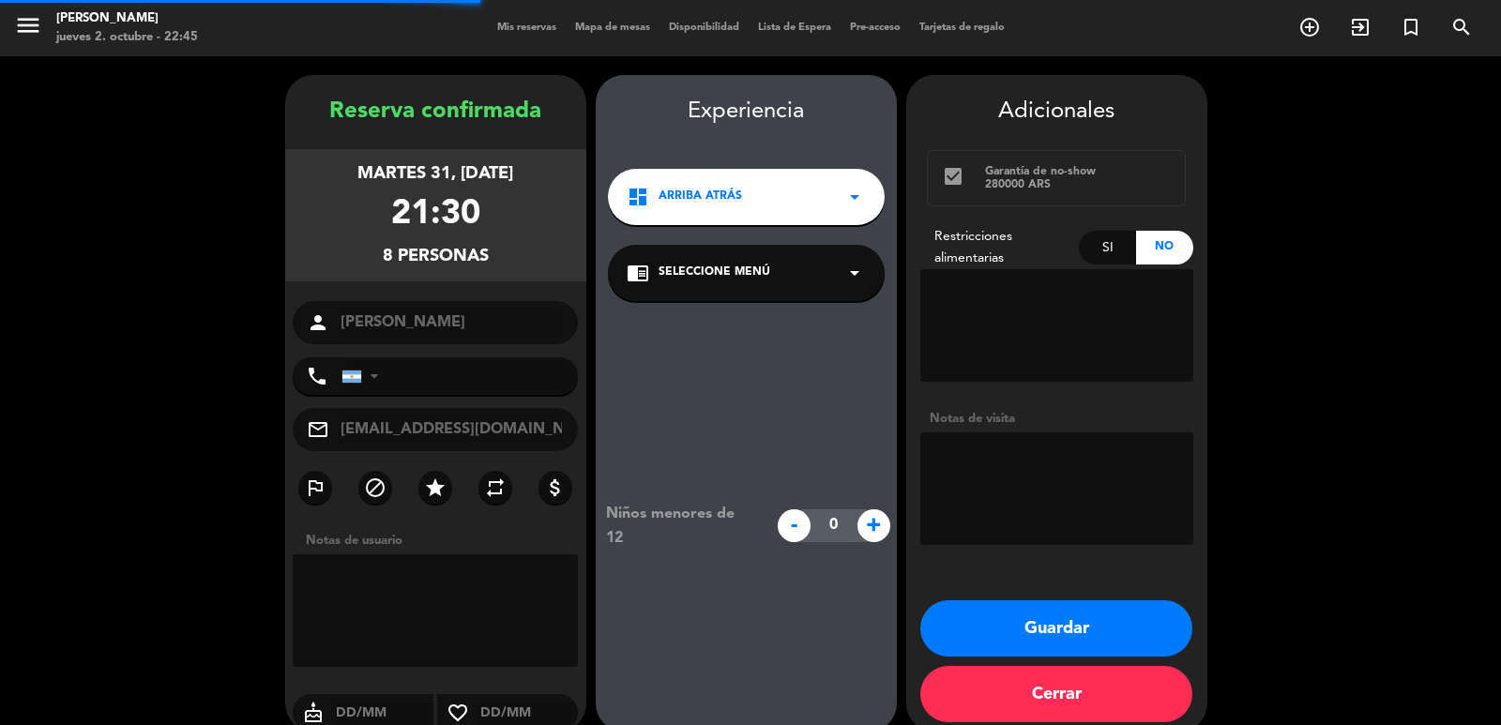
type input "[PHONE_NUMBER]"
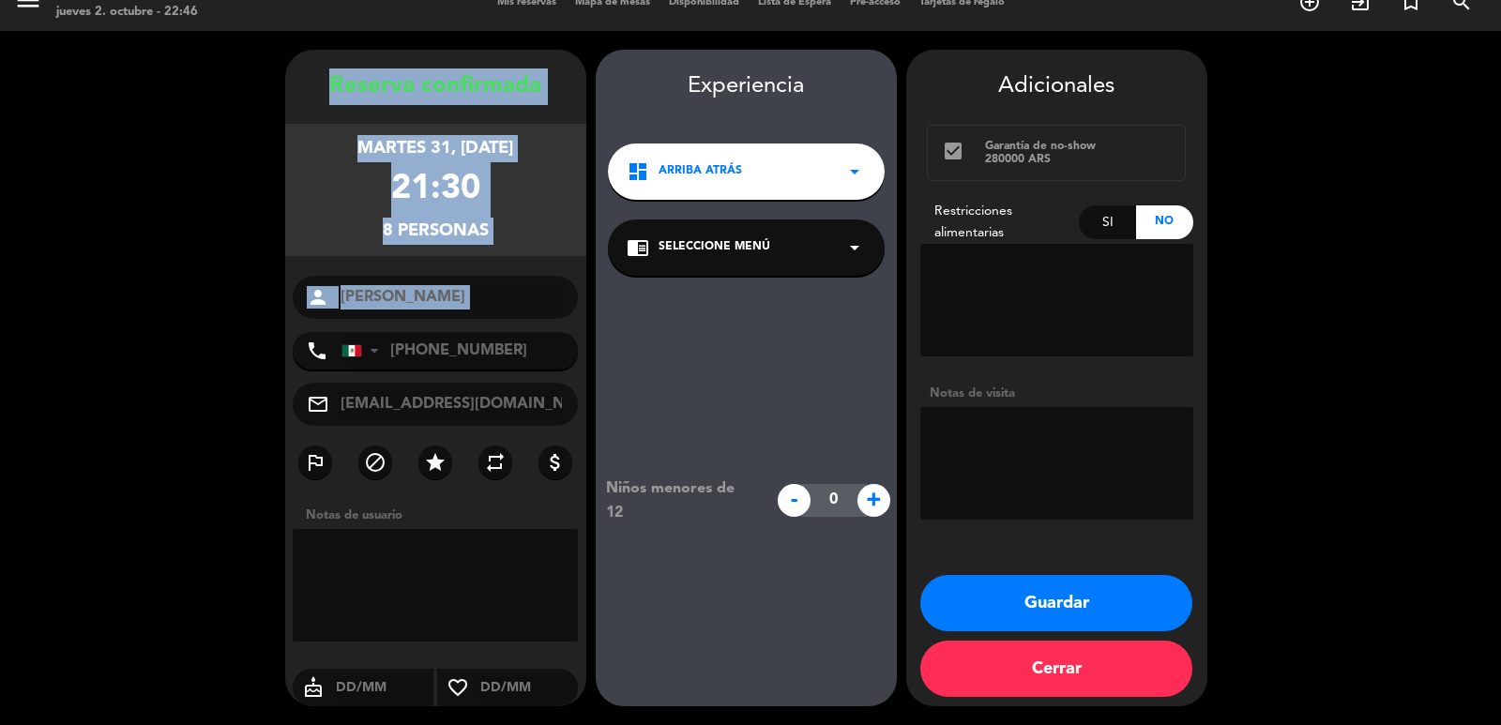
drag, startPoint x: 326, startPoint y: 96, endPoint x: 561, endPoint y: 322, distance: 326.5
click at [561, 322] on div "Reserva confirmada martes 31, [DATE] 21:30 8 personas person [PERSON_NAME] phon…" at bounding box center [435, 396] width 301 height 657
copy div "Reserva confirmada martes 31, [DATE] 21:30 8 personas person"
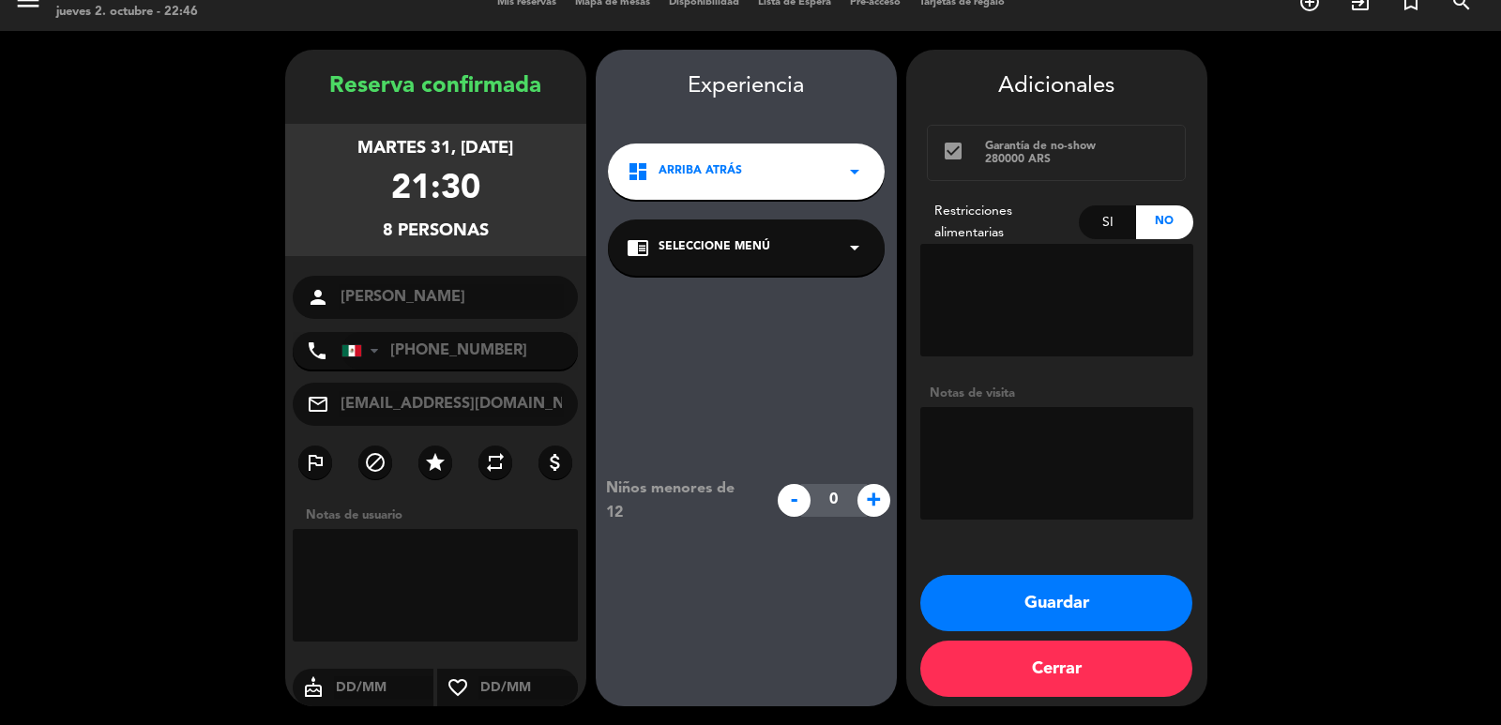
click at [1011, 426] on textarea at bounding box center [1056, 463] width 273 height 113
type textarea "primer piso subiendo escaleras"
click at [1026, 585] on button "Guardar" at bounding box center [1056, 603] width 272 height 56
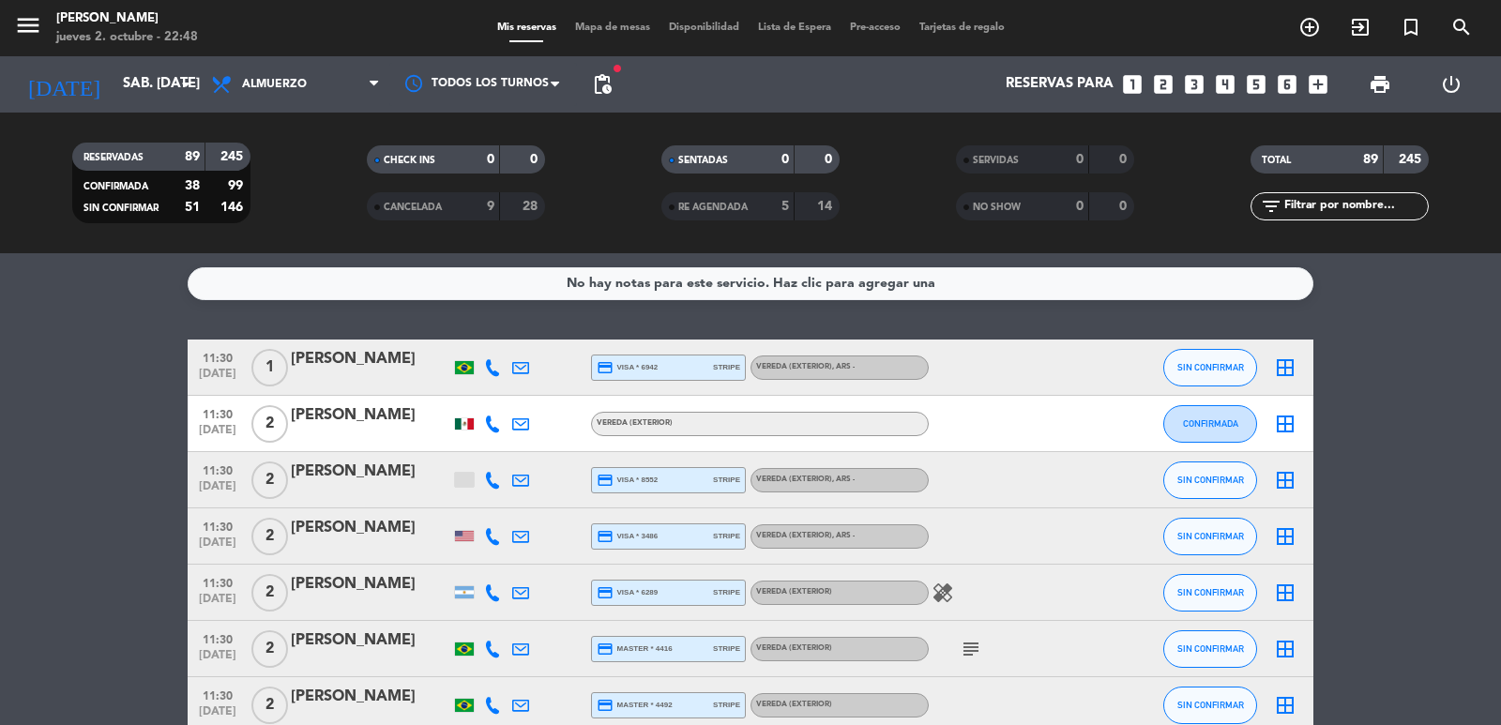
click at [1149, 79] on div "Reservas para looks_one looks_two looks_3 looks_4 looks_5 looks_6 add_box" at bounding box center [979, 84] width 716 height 56
click at [1161, 84] on icon "looks_two" at bounding box center [1163, 84] width 24 height 24
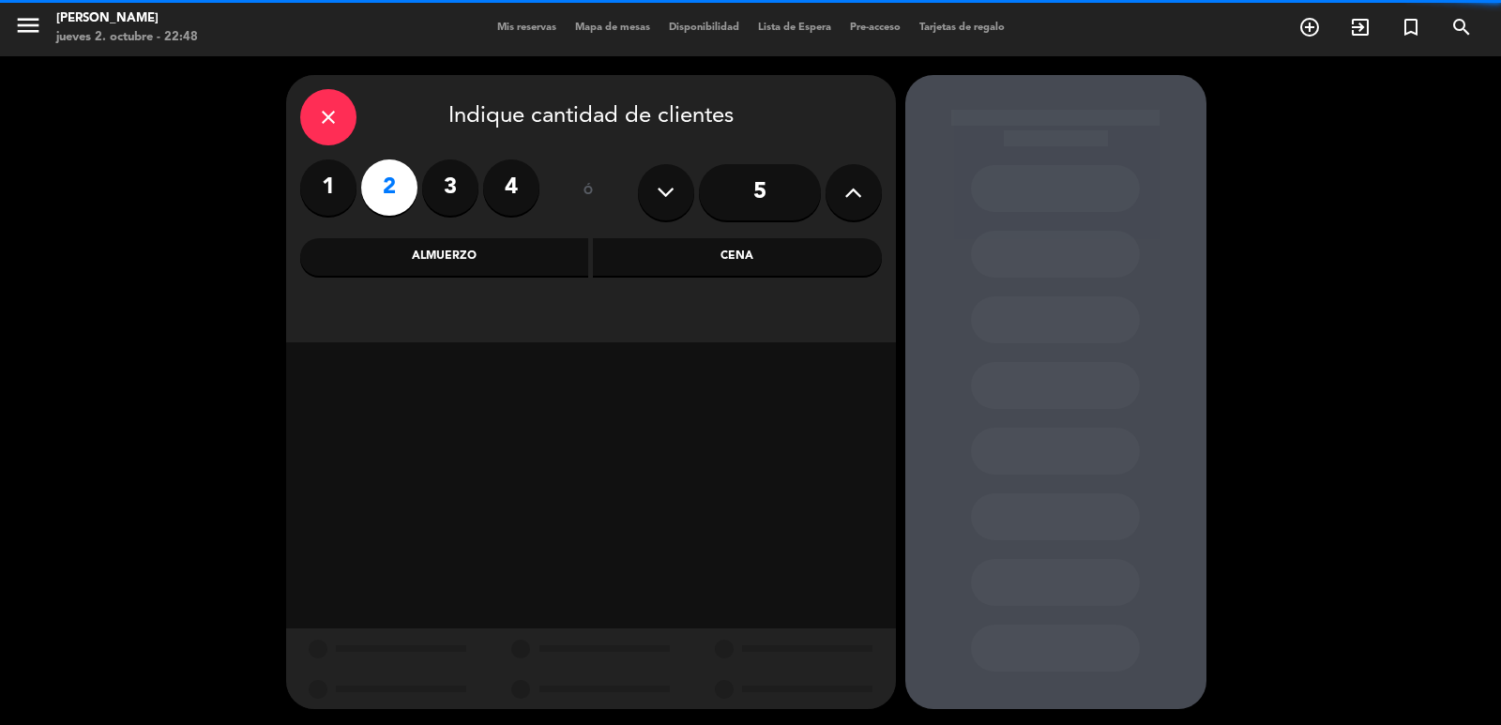
click at [731, 262] on div "Cena" at bounding box center [737, 257] width 289 height 38
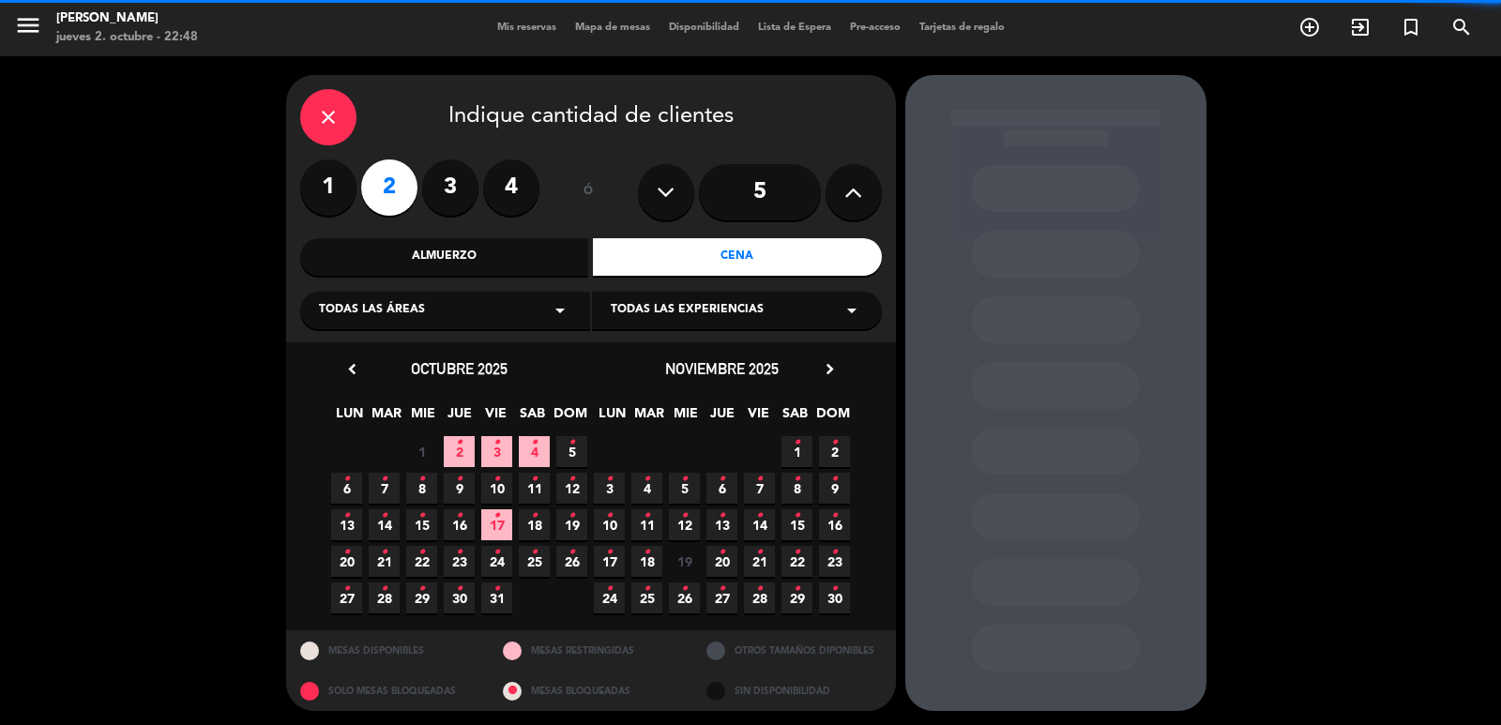
click at [497, 310] on div "Todas las áreas arrow_drop_down" at bounding box center [445, 311] width 290 height 38
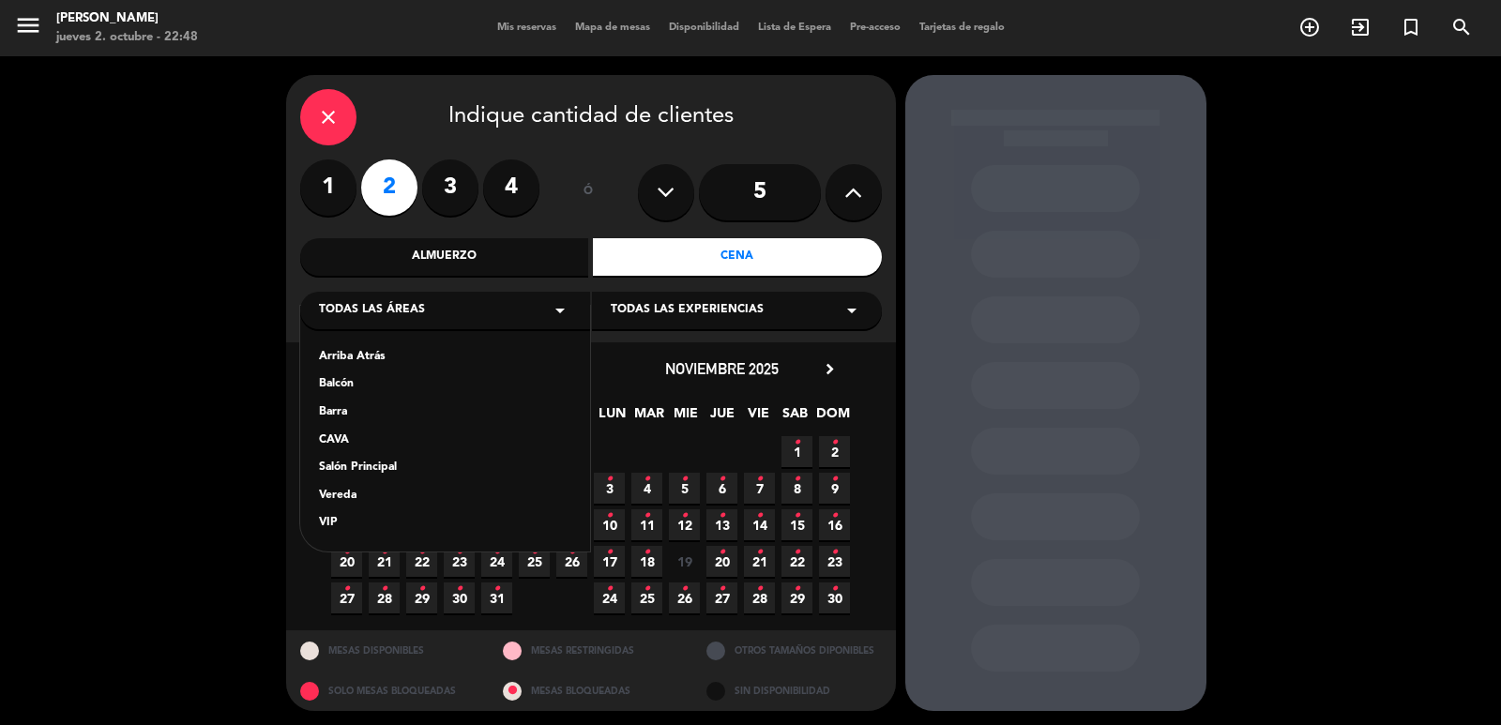
click at [357, 494] on div "Vereda" at bounding box center [445, 496] width 252 height 19
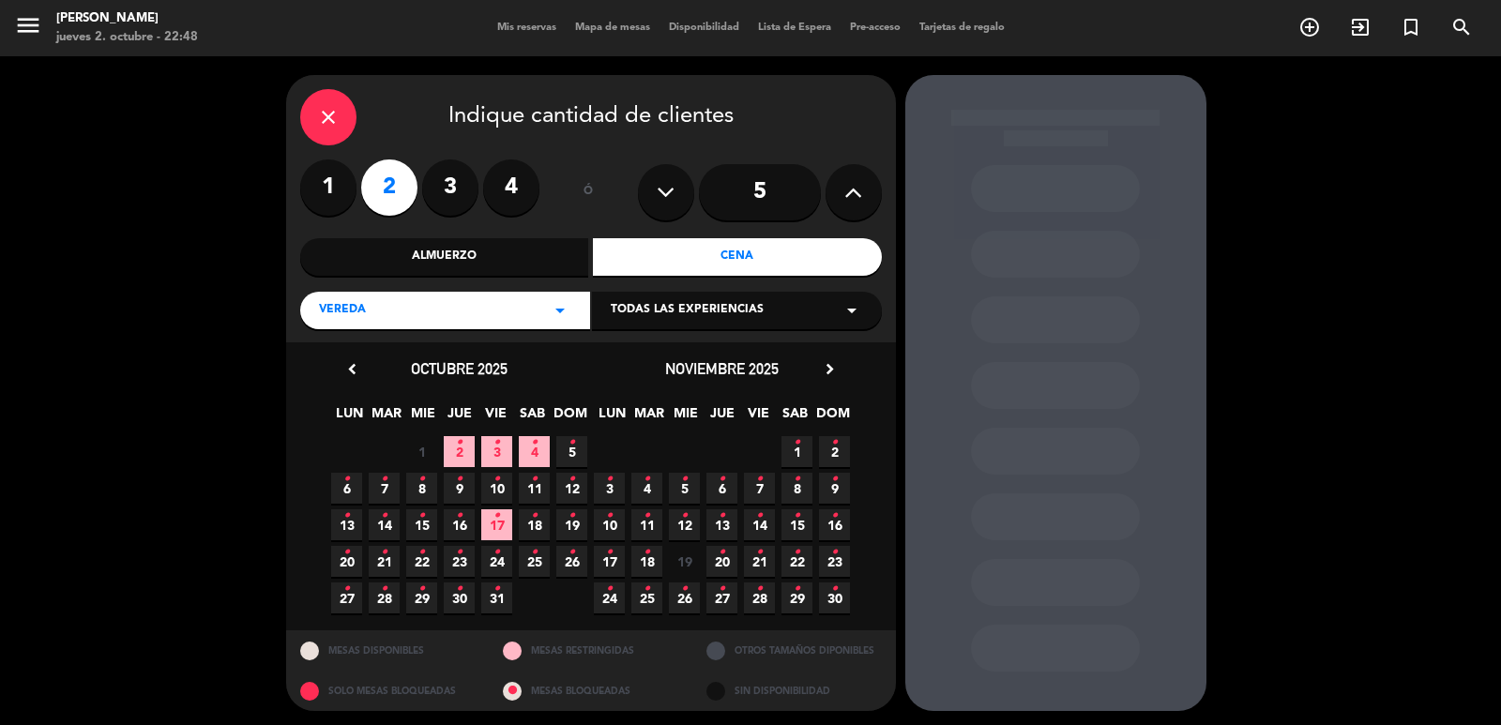
click at [422, 561] on icon "•" at bounding box center [421, 553] width 7 height 30
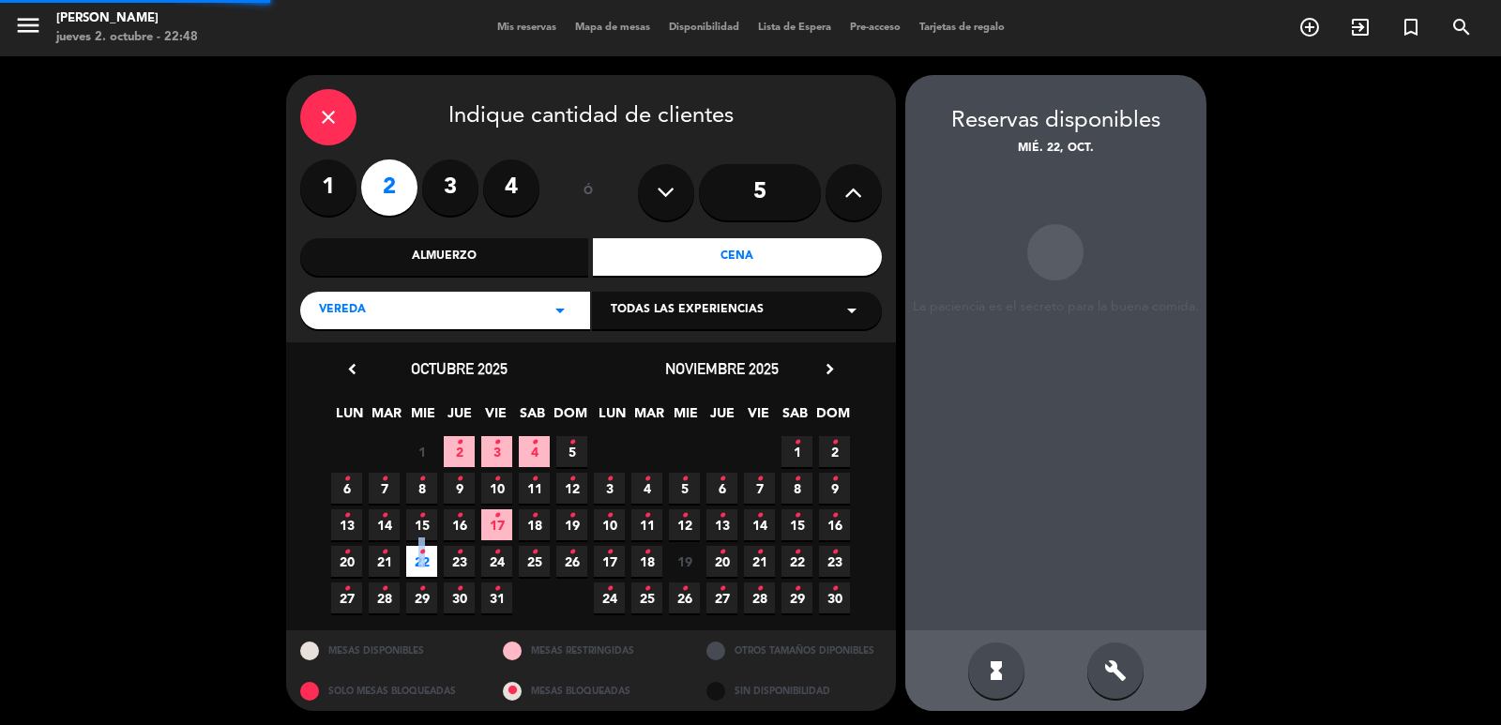
scroll to position [4, 0]
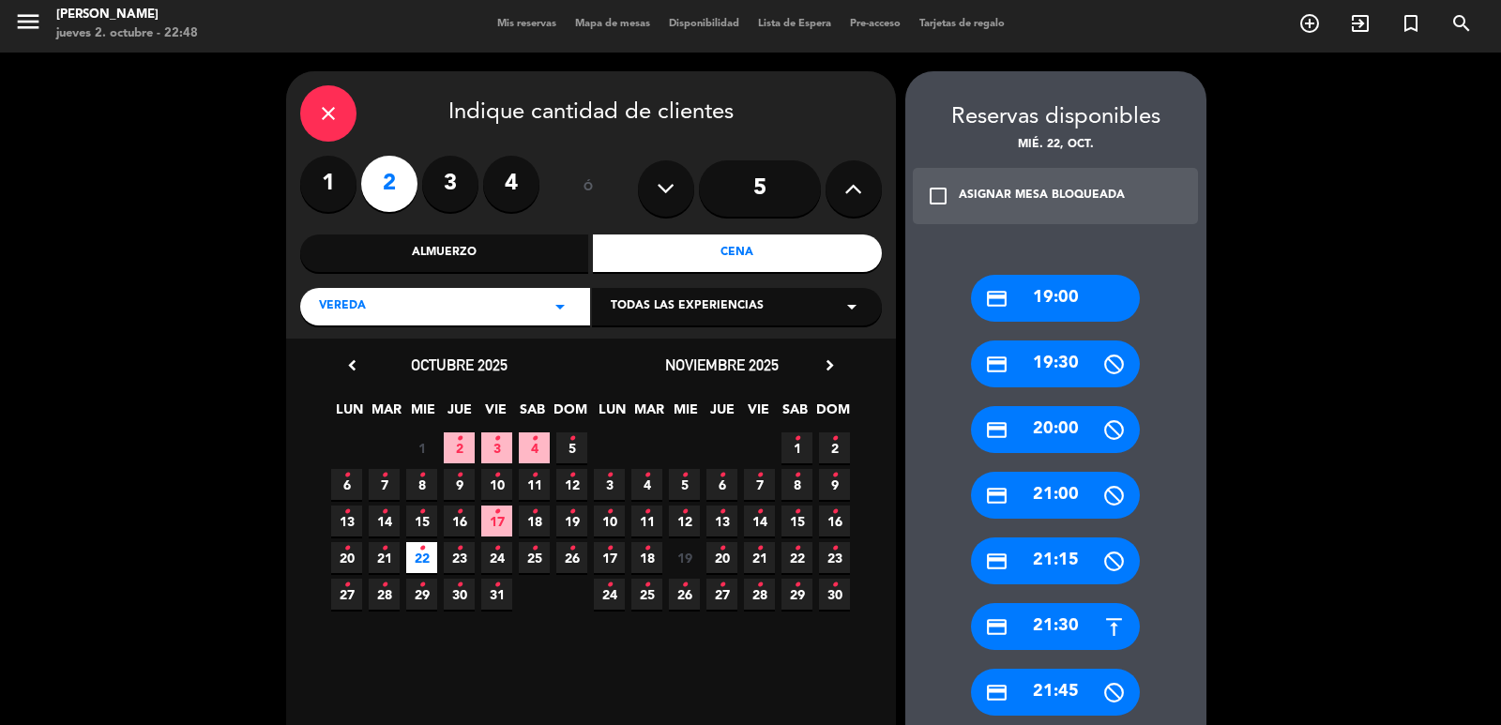
click at [1076, 622] on div "credit_card 21:30" at bounding box center [1055, 626] width 169 height 47
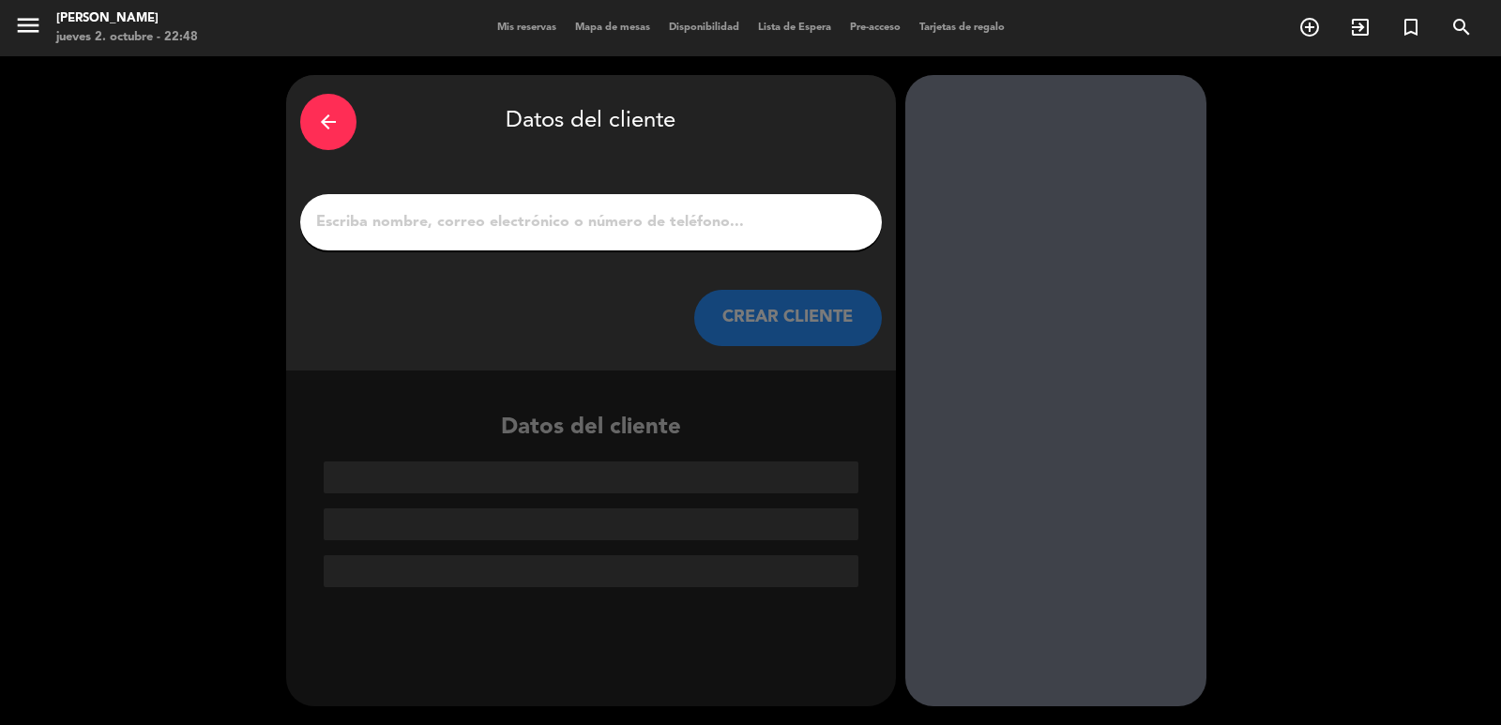
scroll to position [0, 0]
click at [465, 235] on input "1" at bounding box center [591, 222] width 554 height 26
paste input "[PERSON_NAME]’s [PERSON_NAME]"
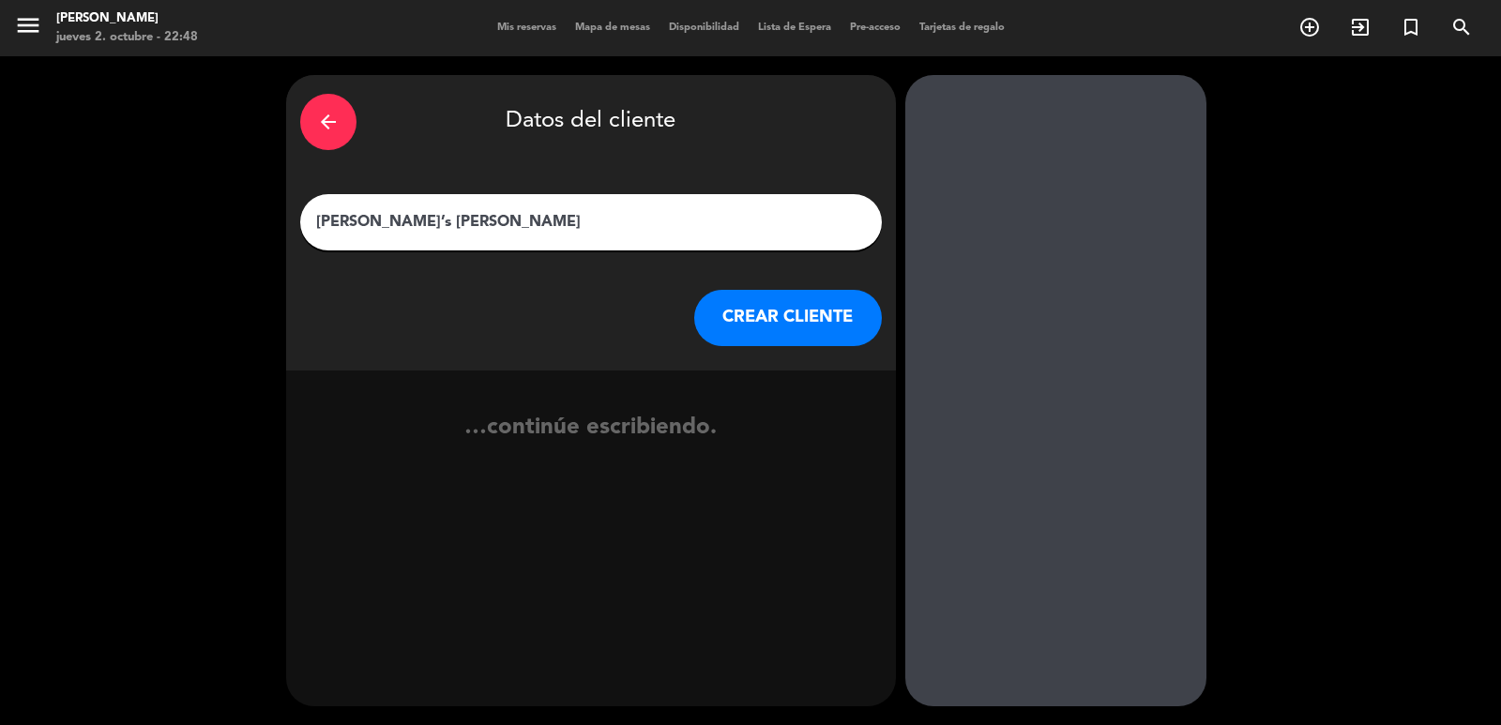
type input "[PERSON_NAME]’s [PERSON_NAME]"
click at [314, 99] on div "arrow_back" at bounding box center [328, 122] width 56 height 56
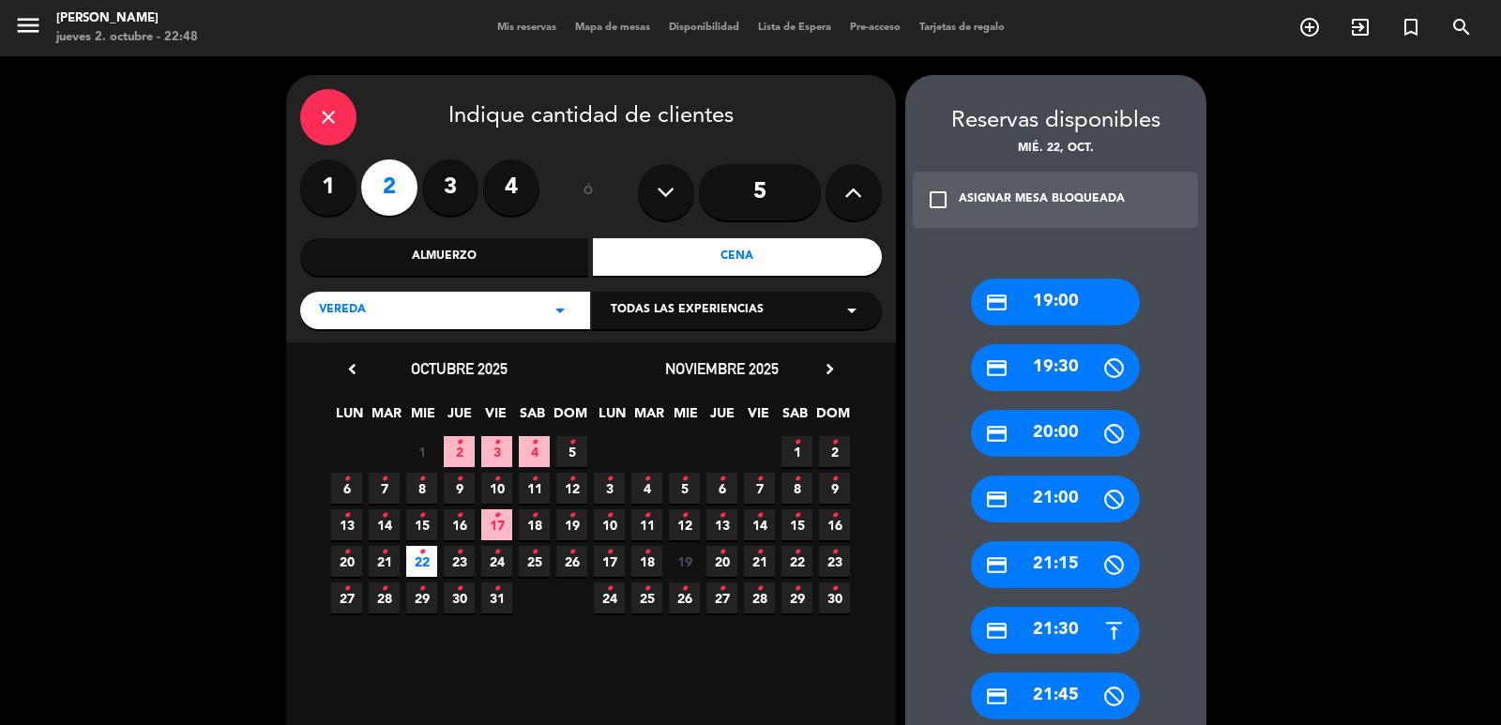
click at [333, 113] on icon "close" at bounding box center [328, 117] width 23 height 23
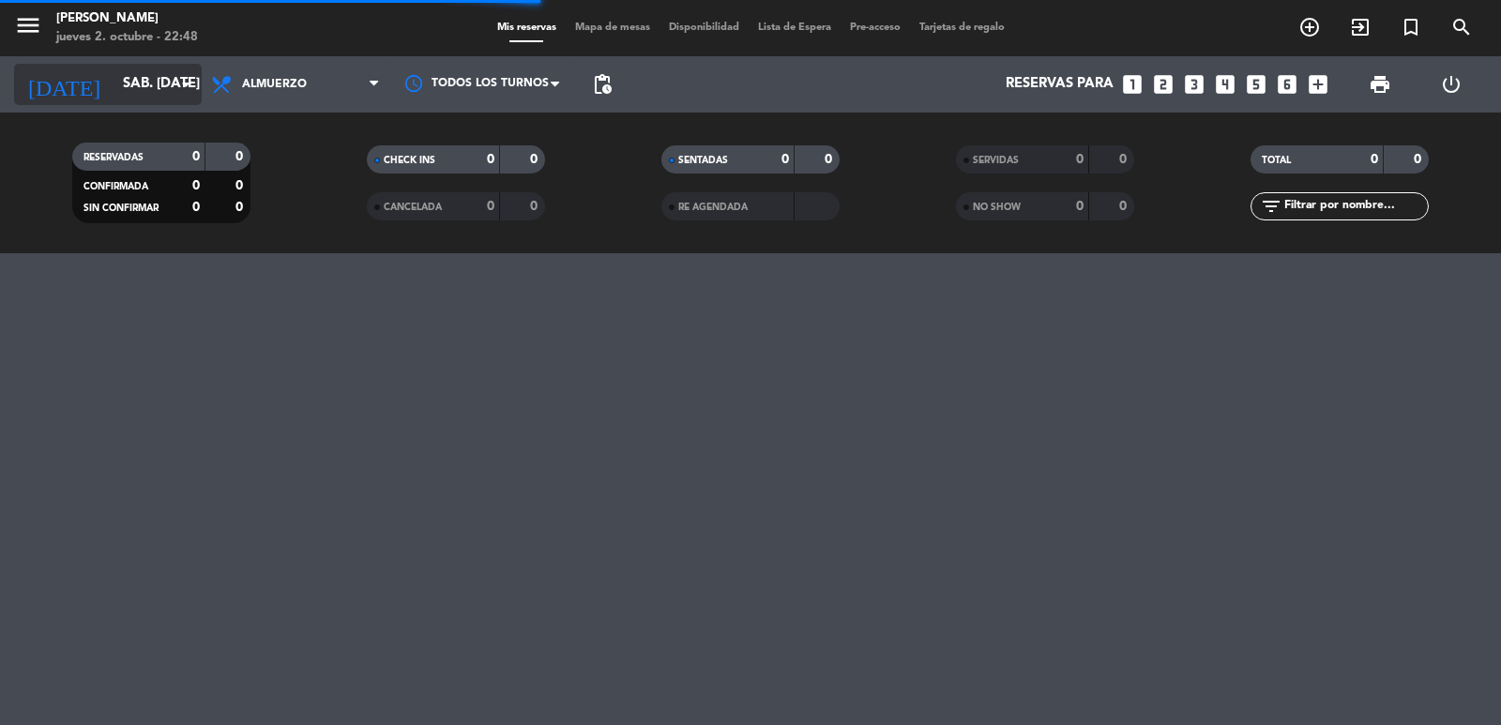
click at [116, 96] on input "sáb. [DATE]" at bounding box center [204, 85] width 181 height 36
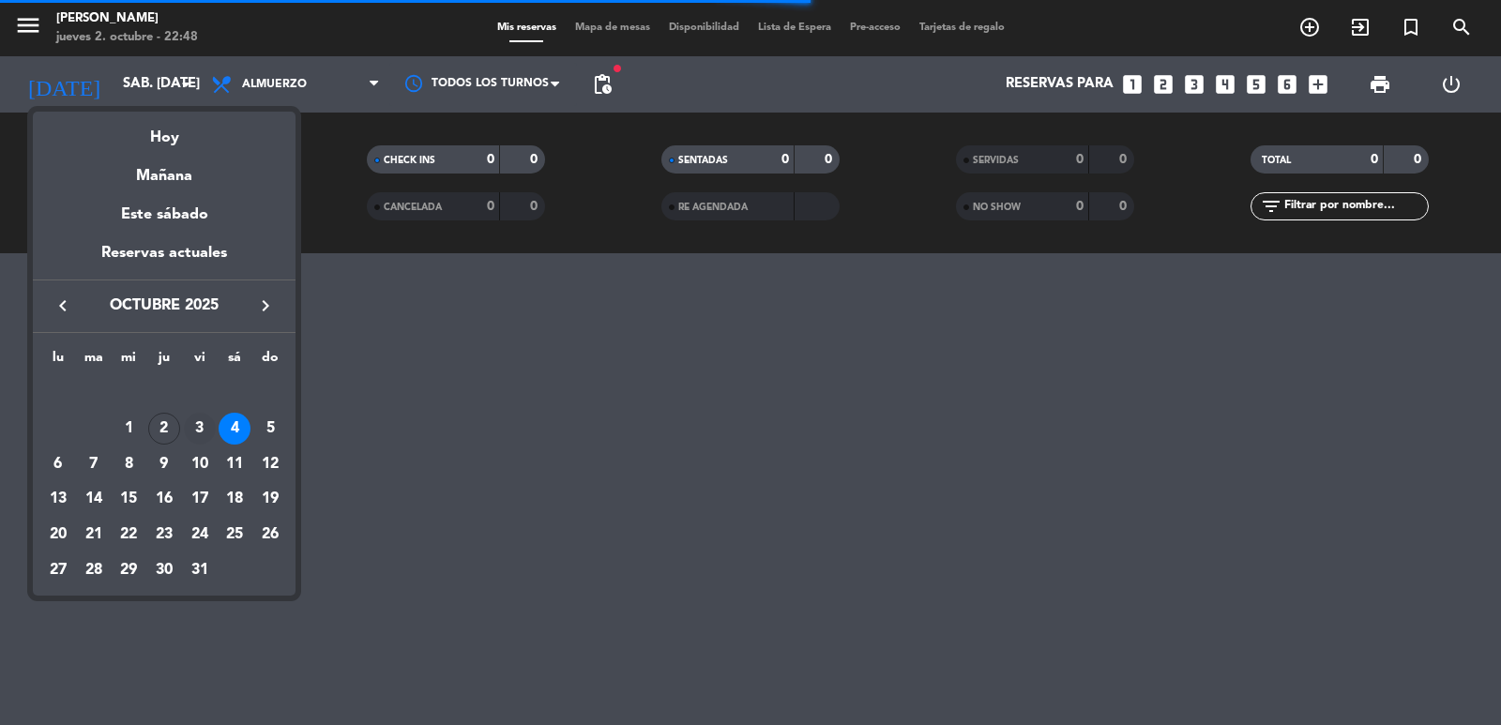
click at [200, 425] on div "3" at bounding box center [200, 429] width 32 height 32
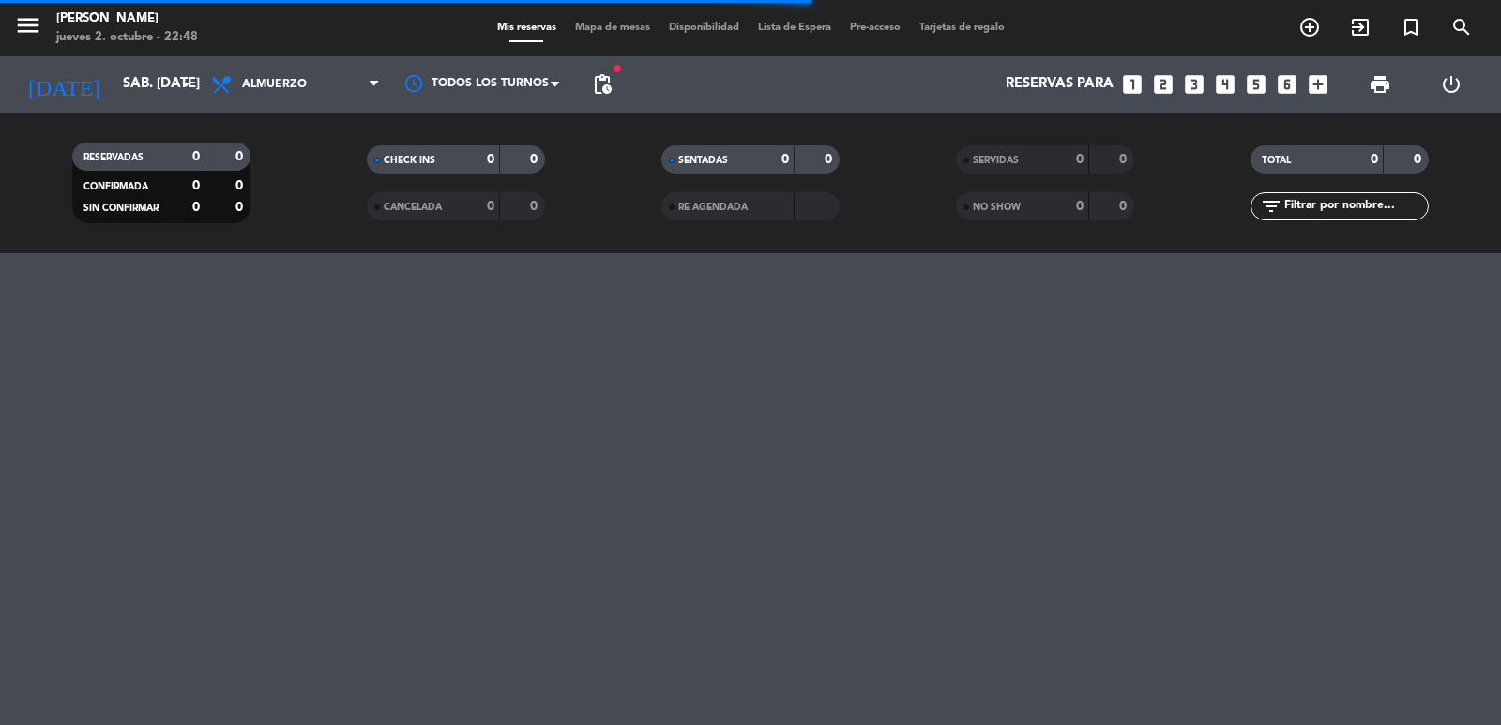
type input "vie. [DATE]"
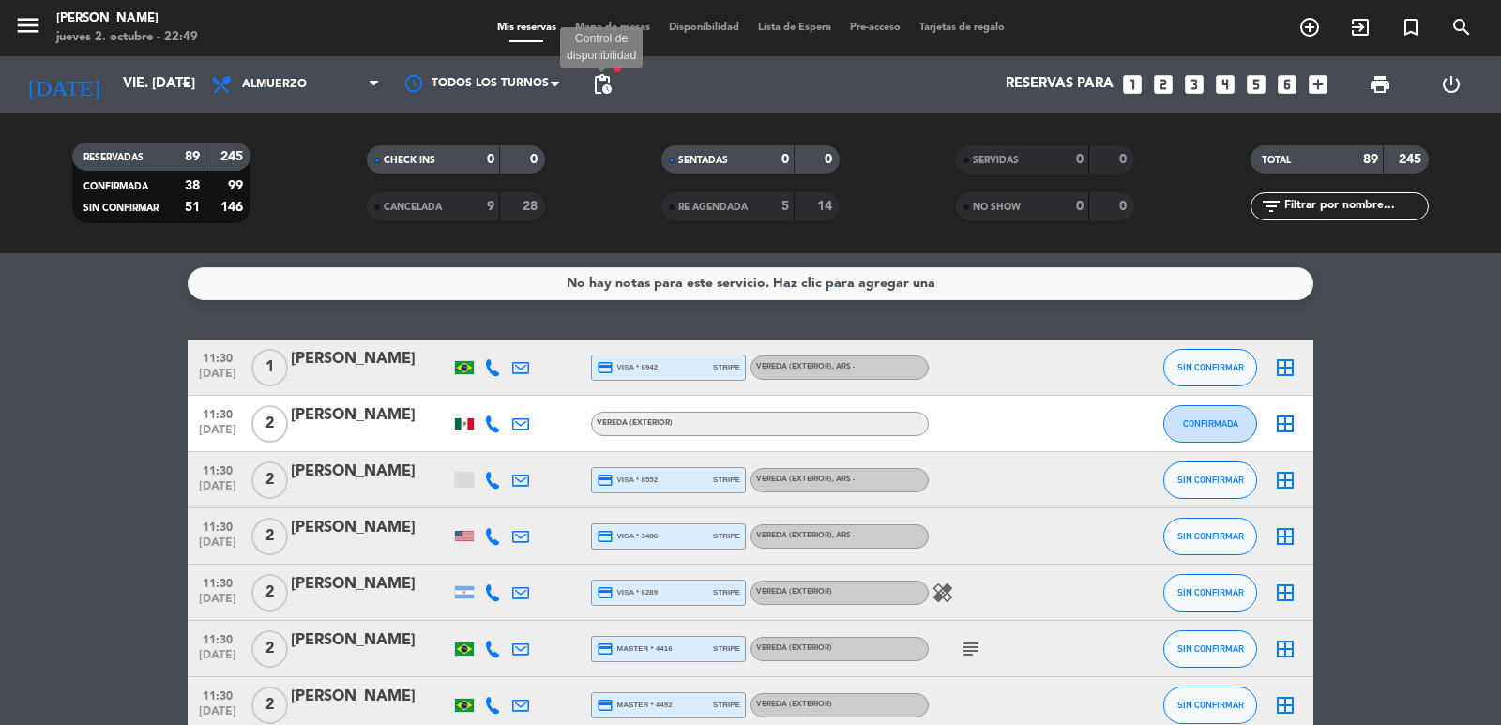
click at [591, 83] on span "pending_actions" at bounding box center [602, 84] width 23 height 23
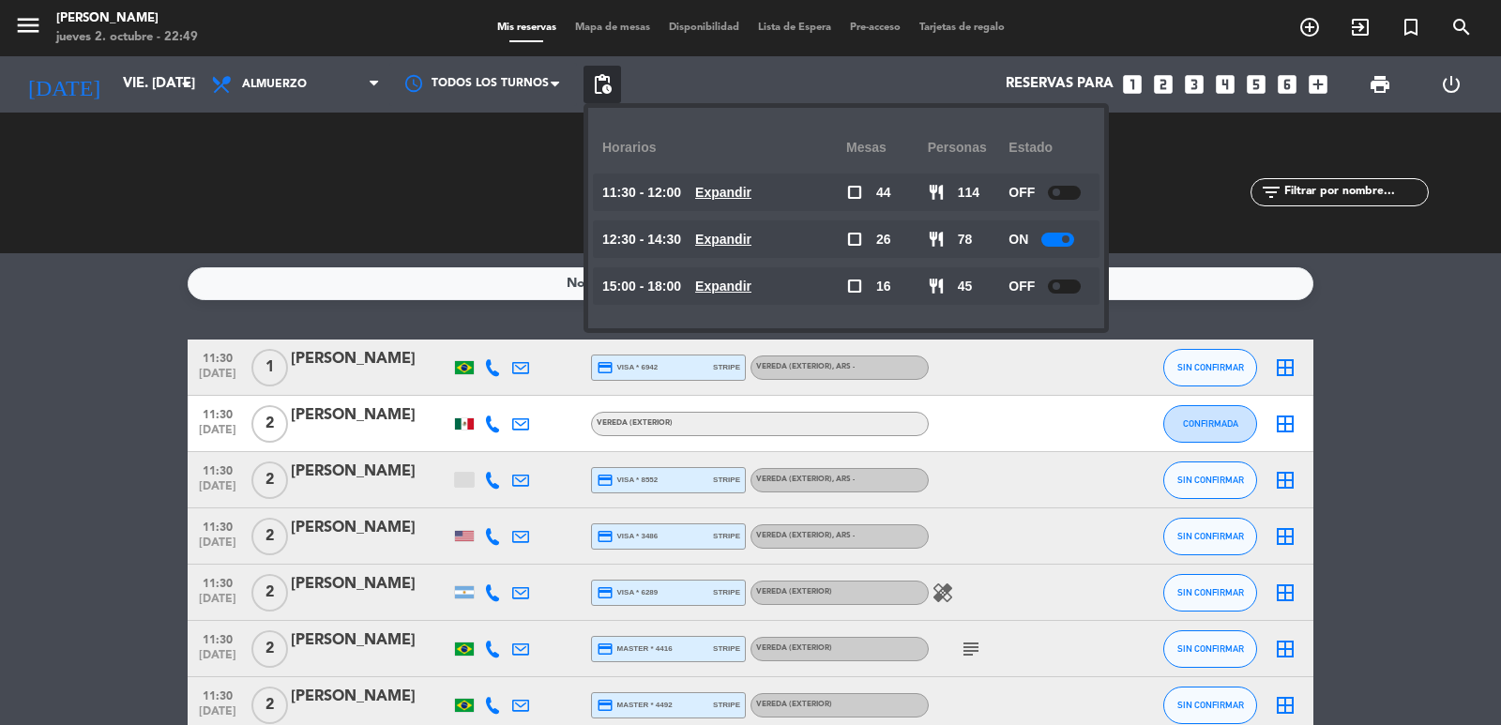
click at [741, 236] on u "Expandir" at bounding box center [723, 239] width 56 height 15
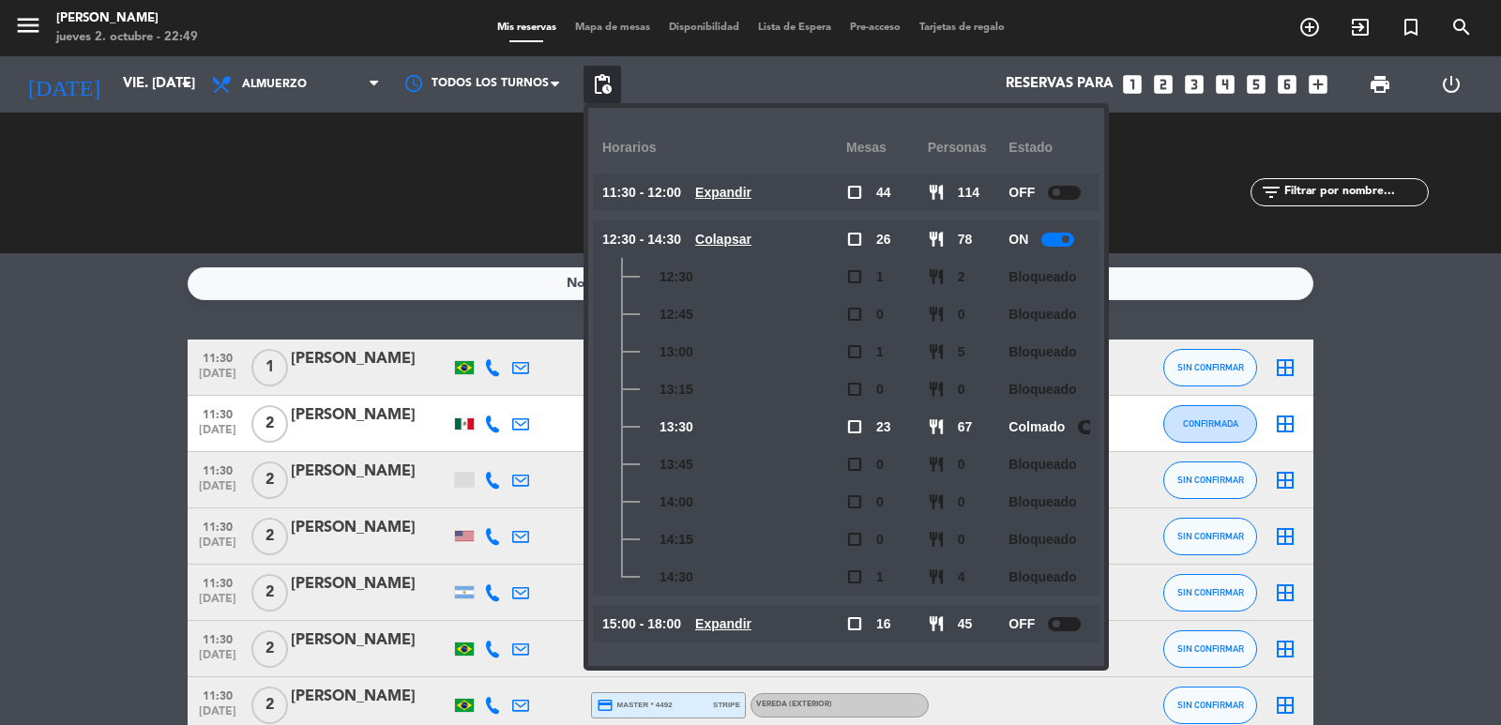
click at [752, 622] on u "Expandir" at bounding box center [723, 623] width 56 height 15
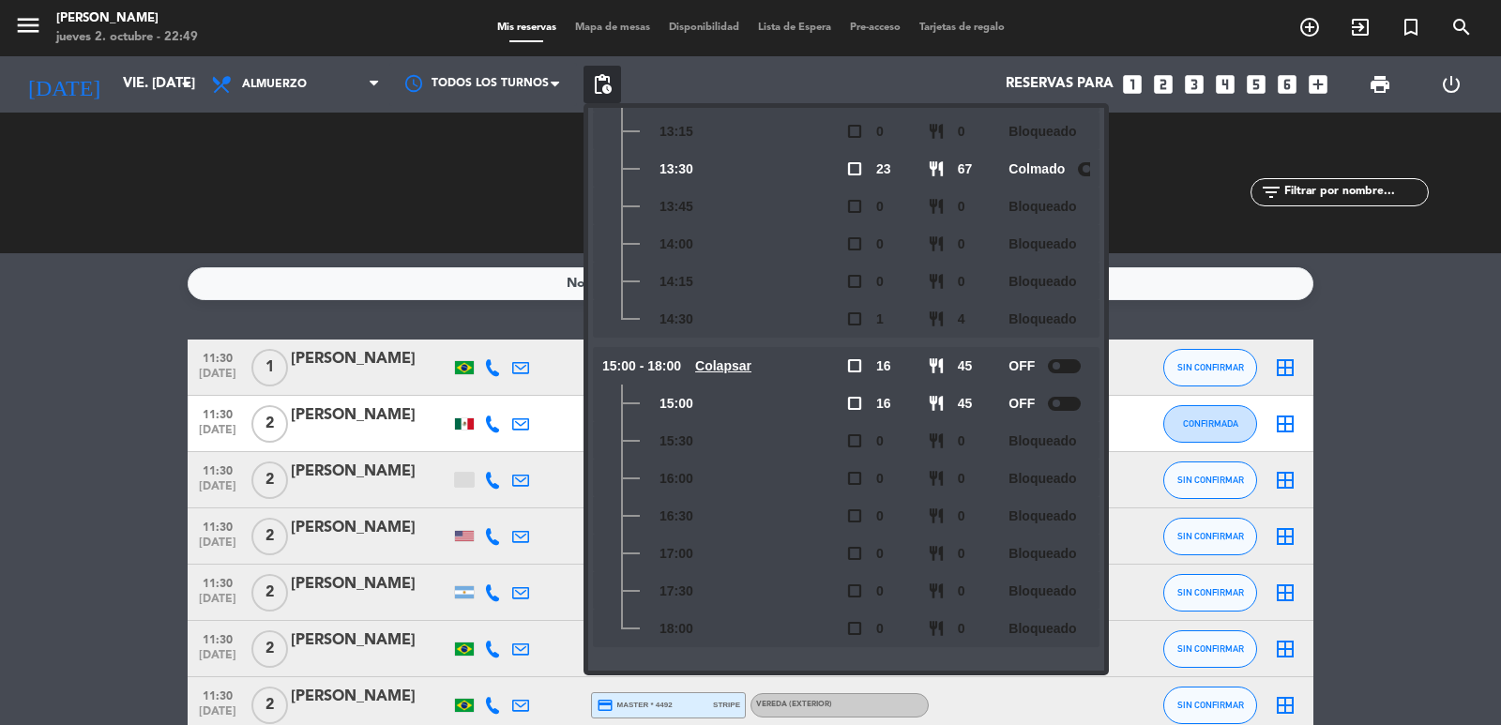
click at [734, 369] on u "Colapsar" at bounding box center [723, 365] width 56 height 15
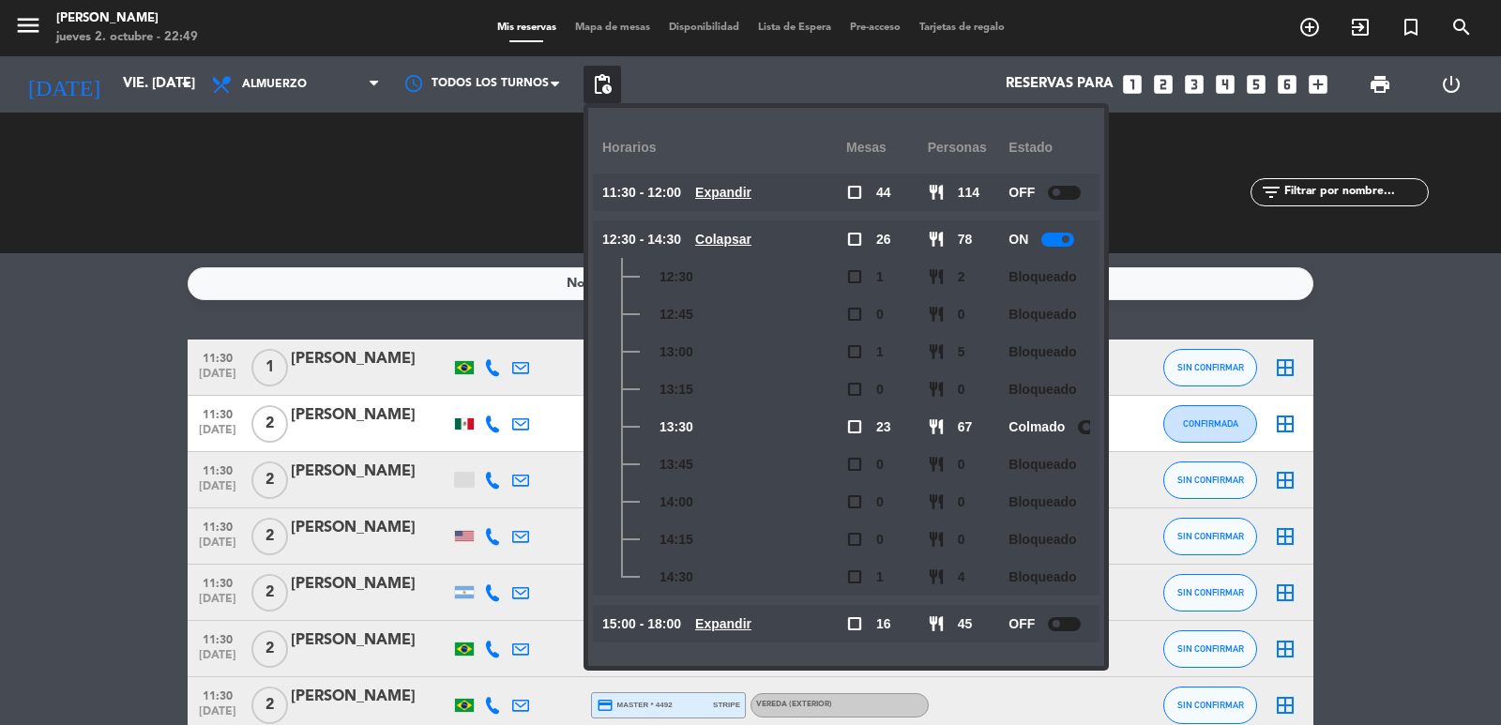
click at [516, 164] on div "CHECK INS 0 0 CANCELADA 9 28" at bounding box center [456, 182] width 295 height 103
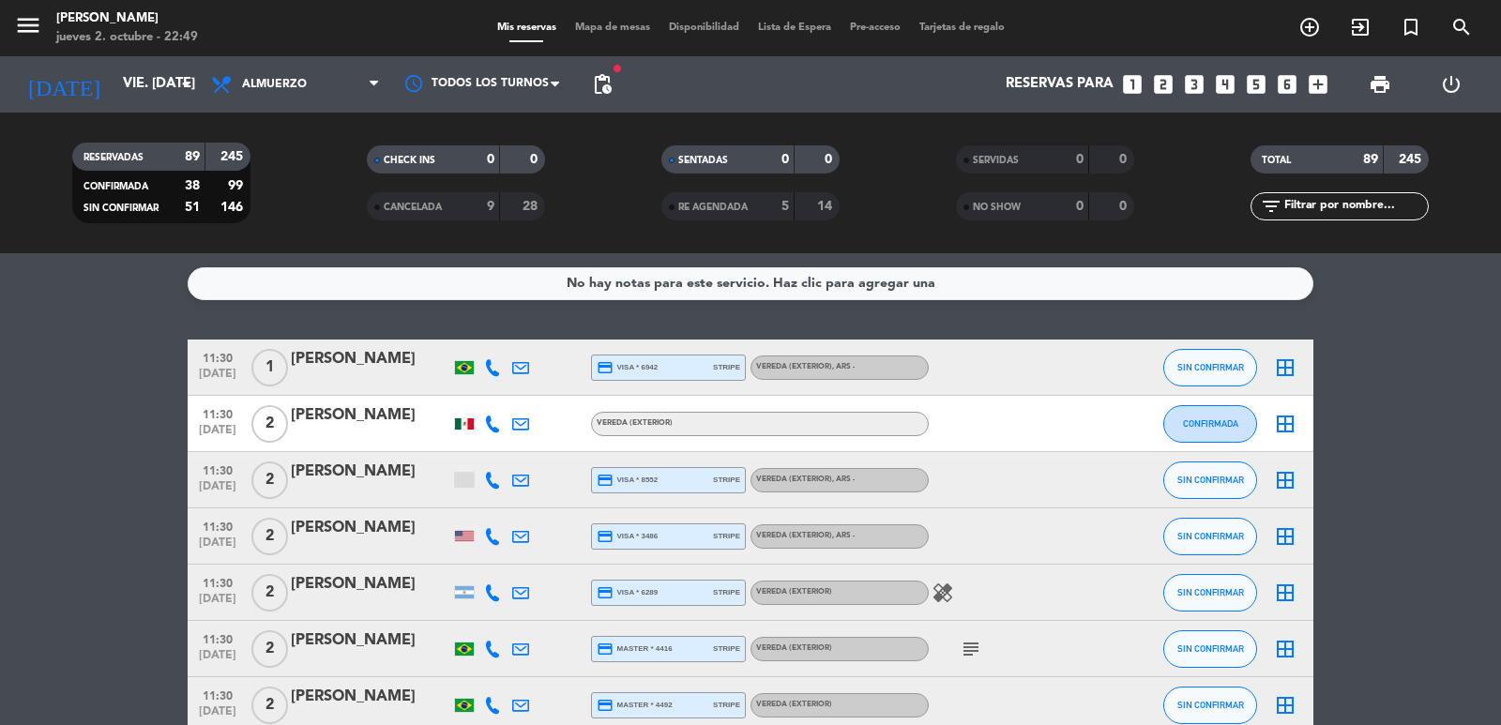
click at [1194, 81] on icon "looks_3" at bounding box center [1194, 84] width 24 height 24
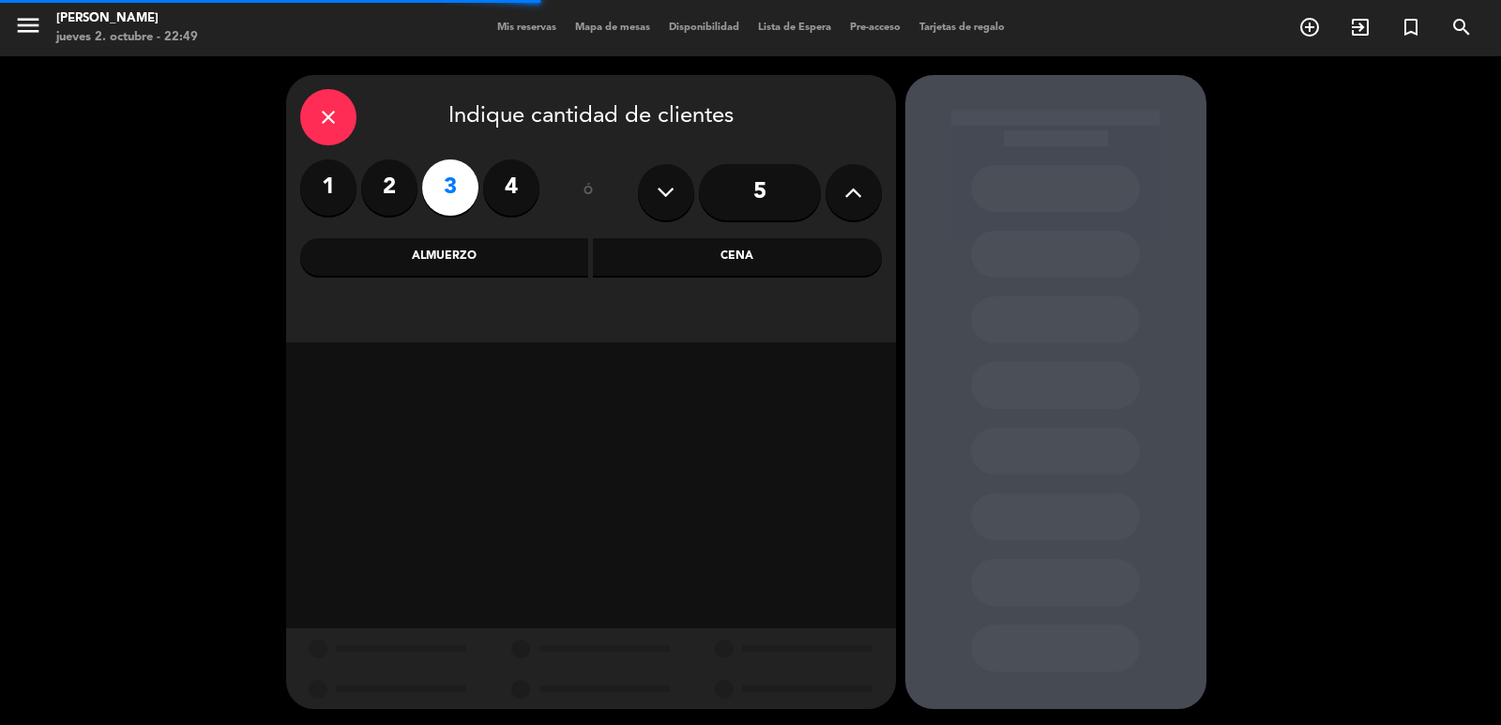
click at [530, 259] on div "Almuerzo" at bounding box center [444, 257] width 289 height 38
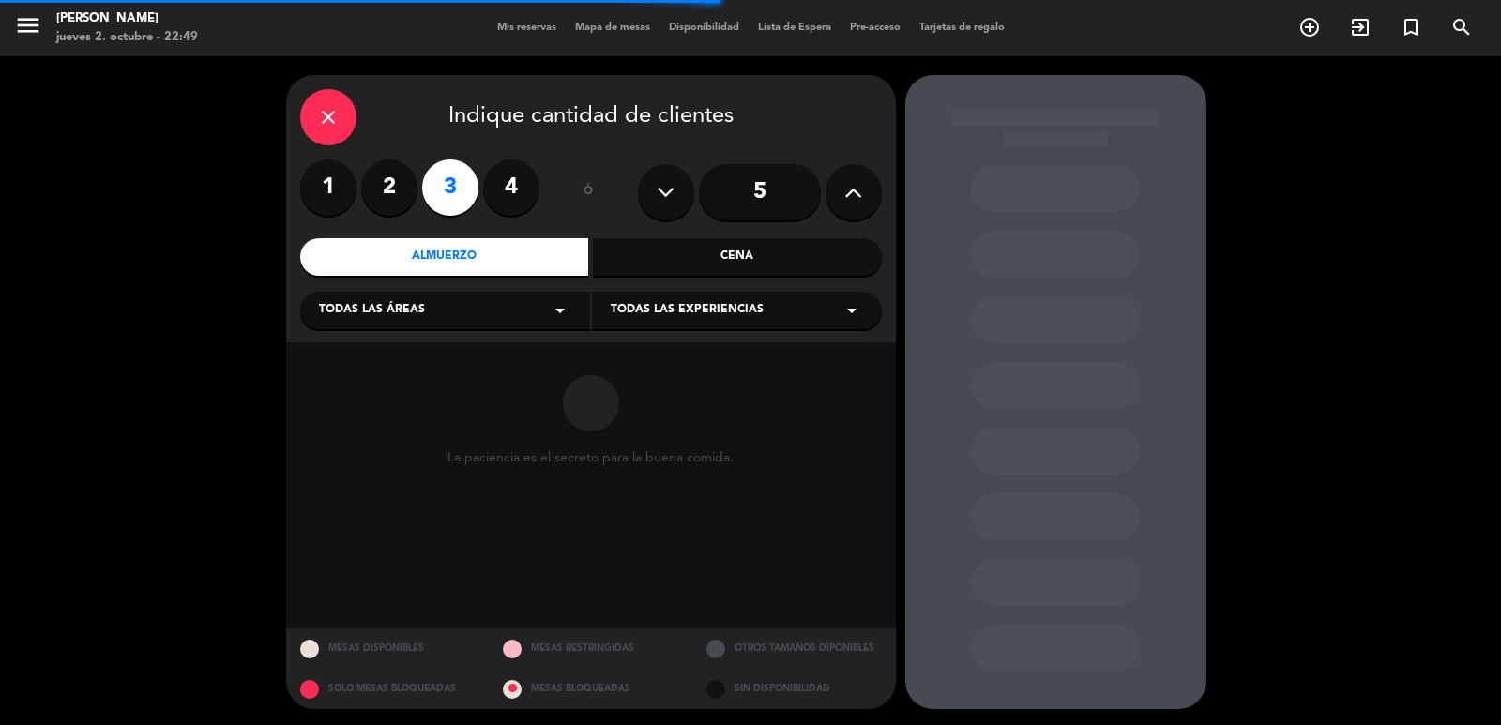
click at [510, 314] on div "Todas las áreas arrow_drop_down" at bounding box center [445, 311] width 290 height 38
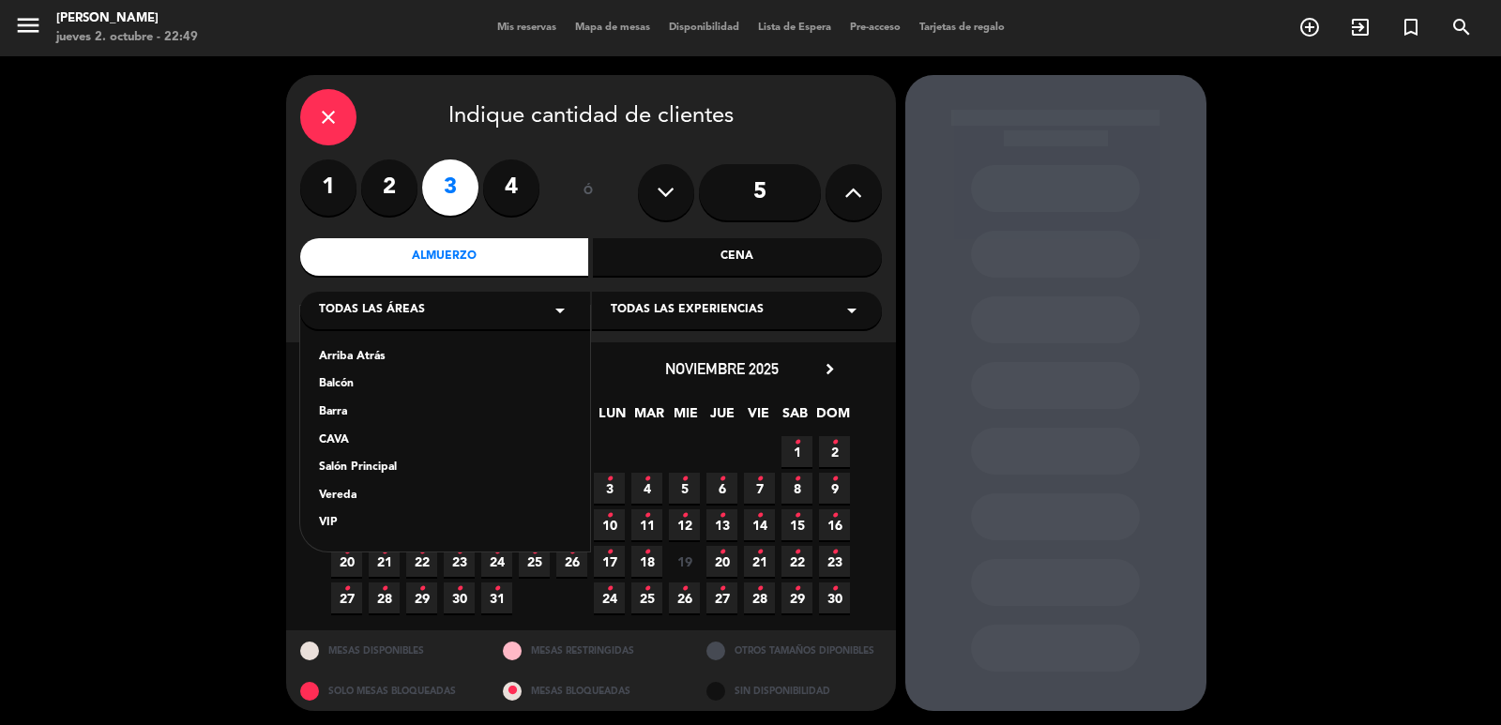
click at [354, 497] on div "Vereda" at bounding box center [445, 496] width 252 height 19
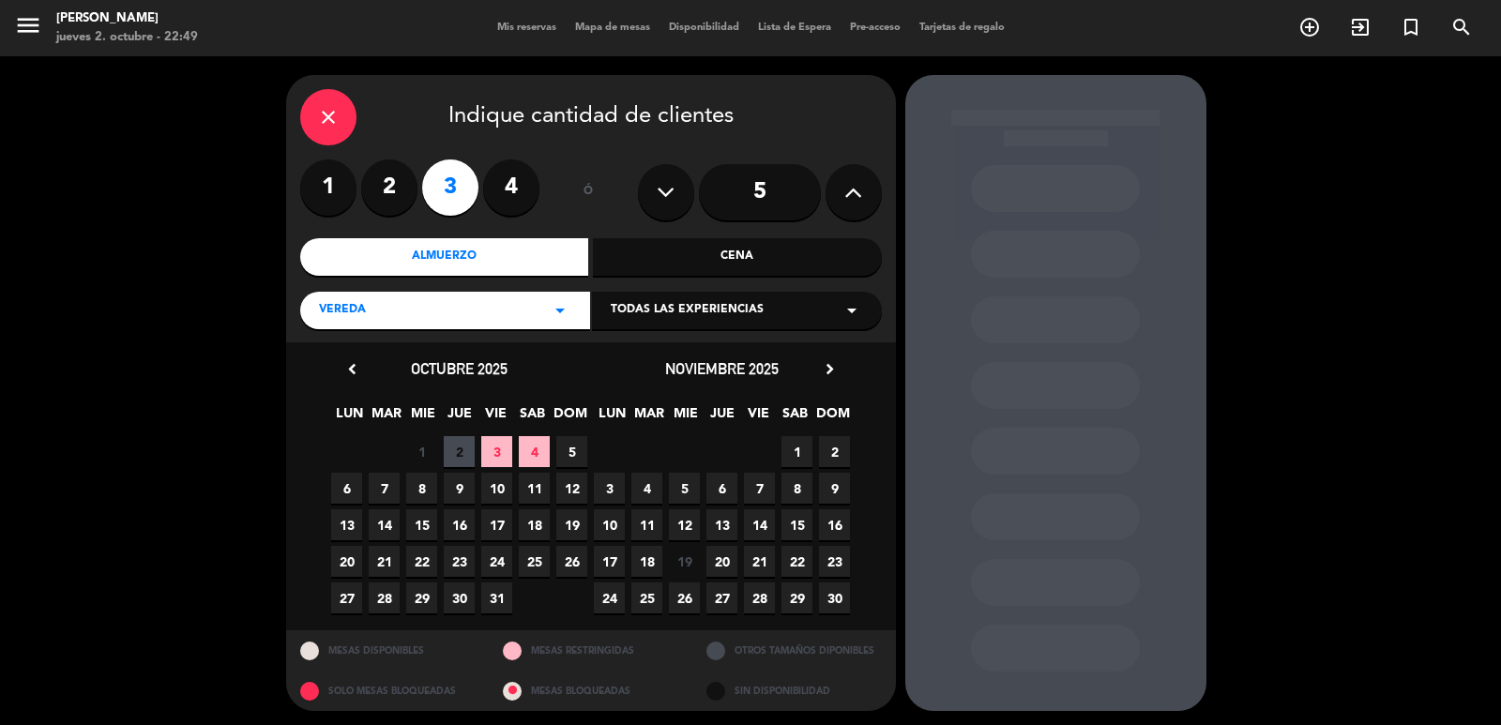
click at [501, 449] on span "3" at bounding box center [496, 451] width 31 height 31
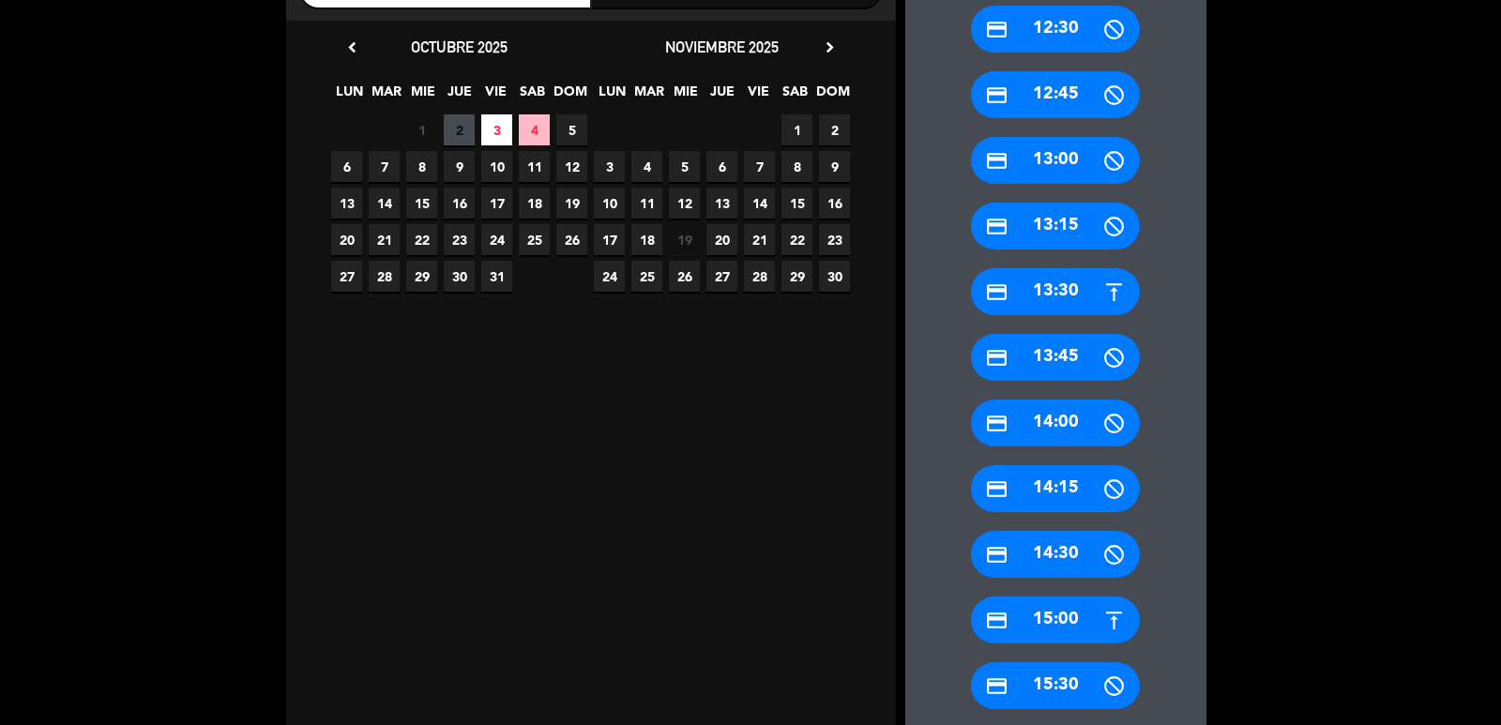
scroll to position [379, 0]
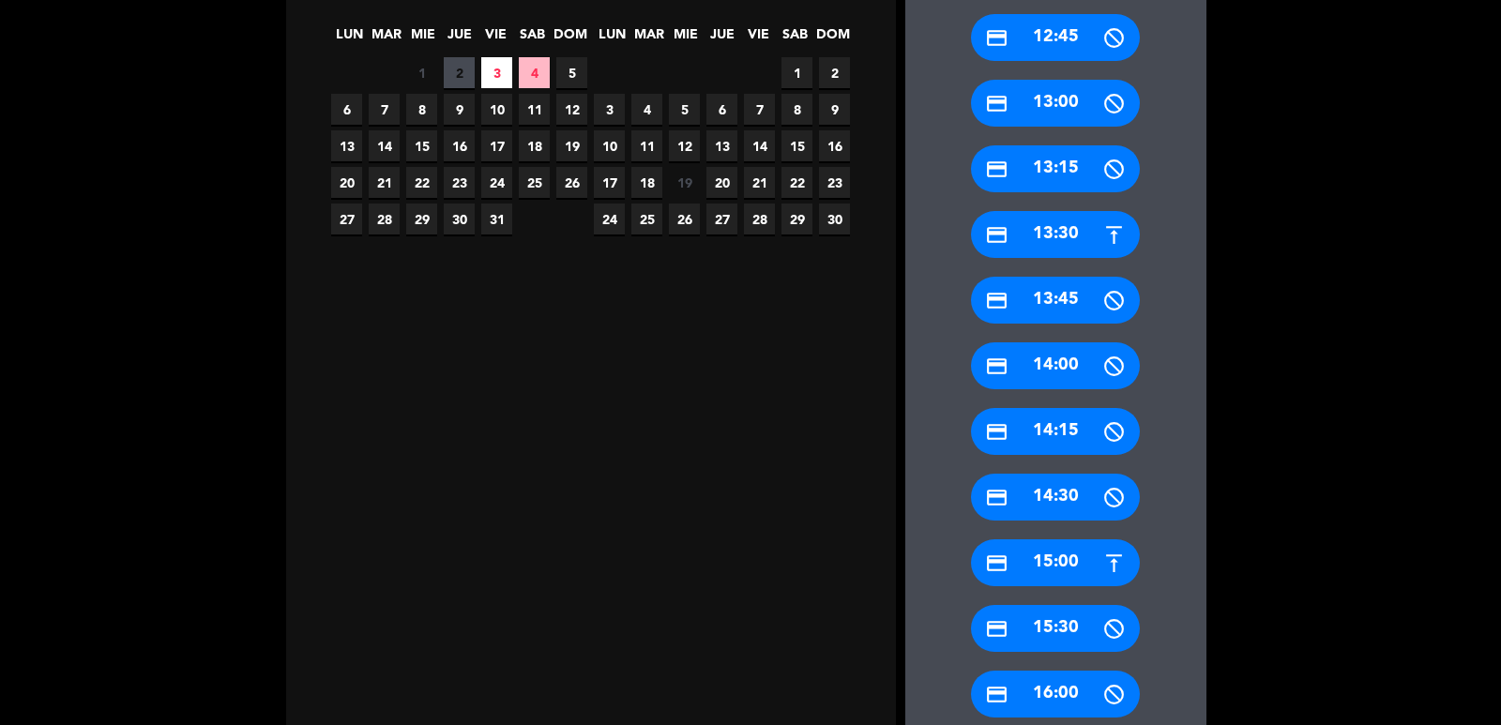
click at [1057, 579] on div "credit_card 15:00" at bounding box center [1055, 563] width 169 height 47
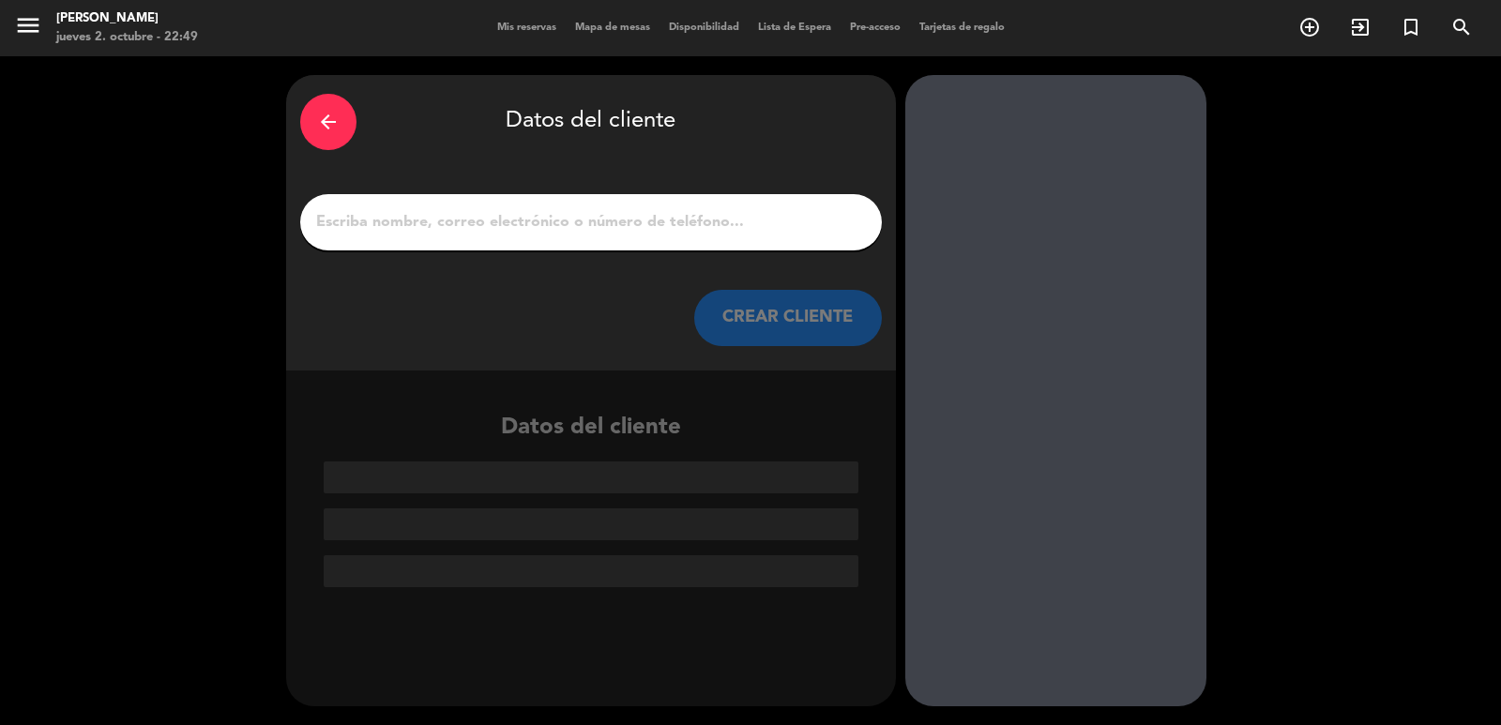
scroll to position [0, 0]
click at [570, 225] on input "1" at bounding box center [591, 222] width 554 height 26
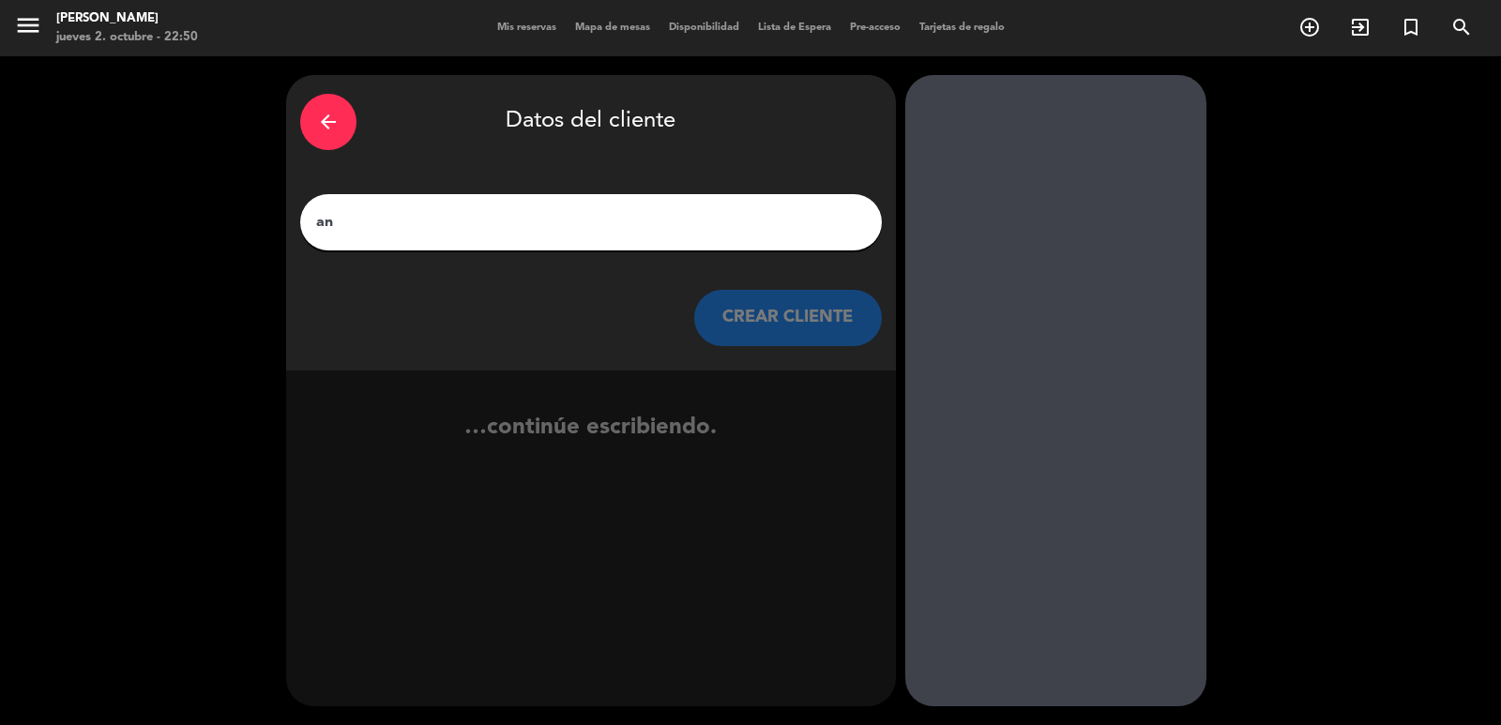
type input "a"
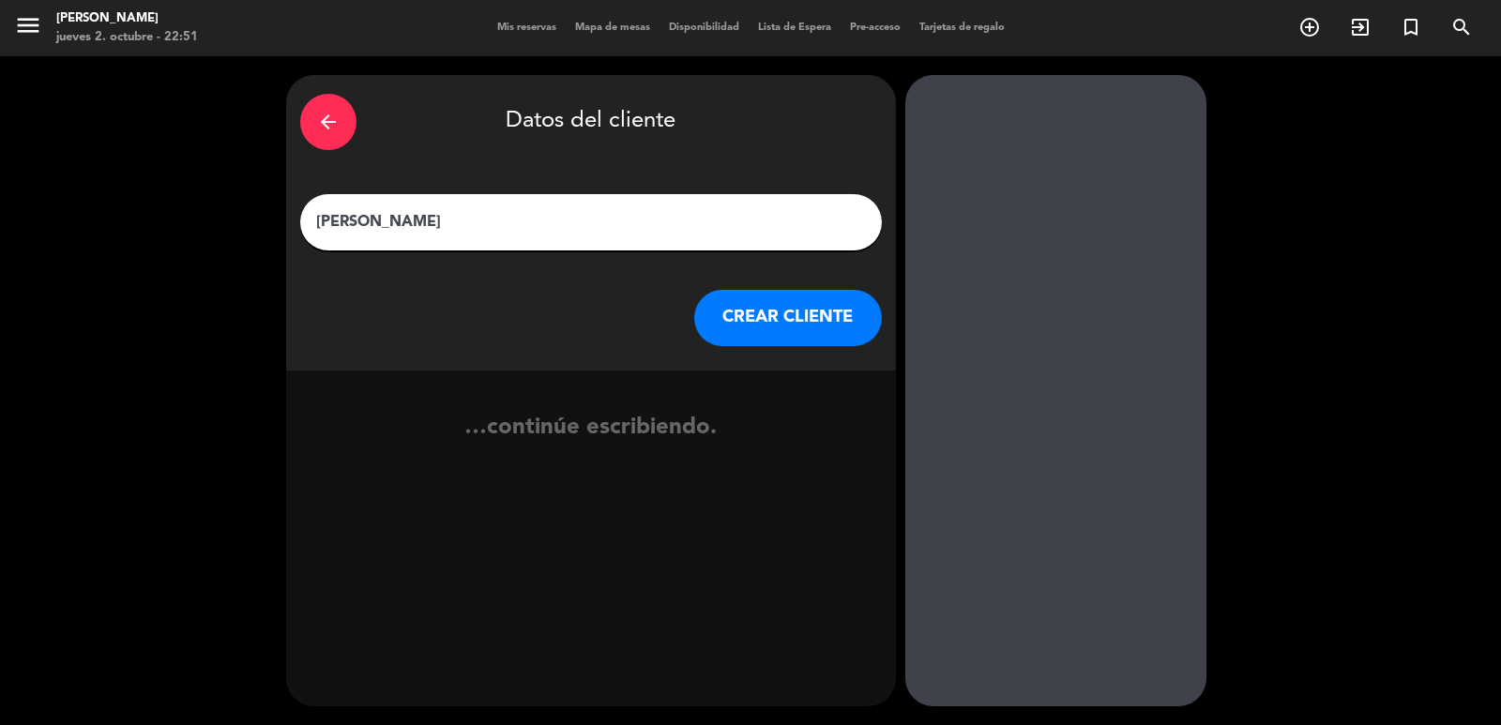
type input "[PERSON_NAME]"
click at [752, 309] on button "CREAR CLIENTE" at bounding box center [788, 318] width 188 height 56
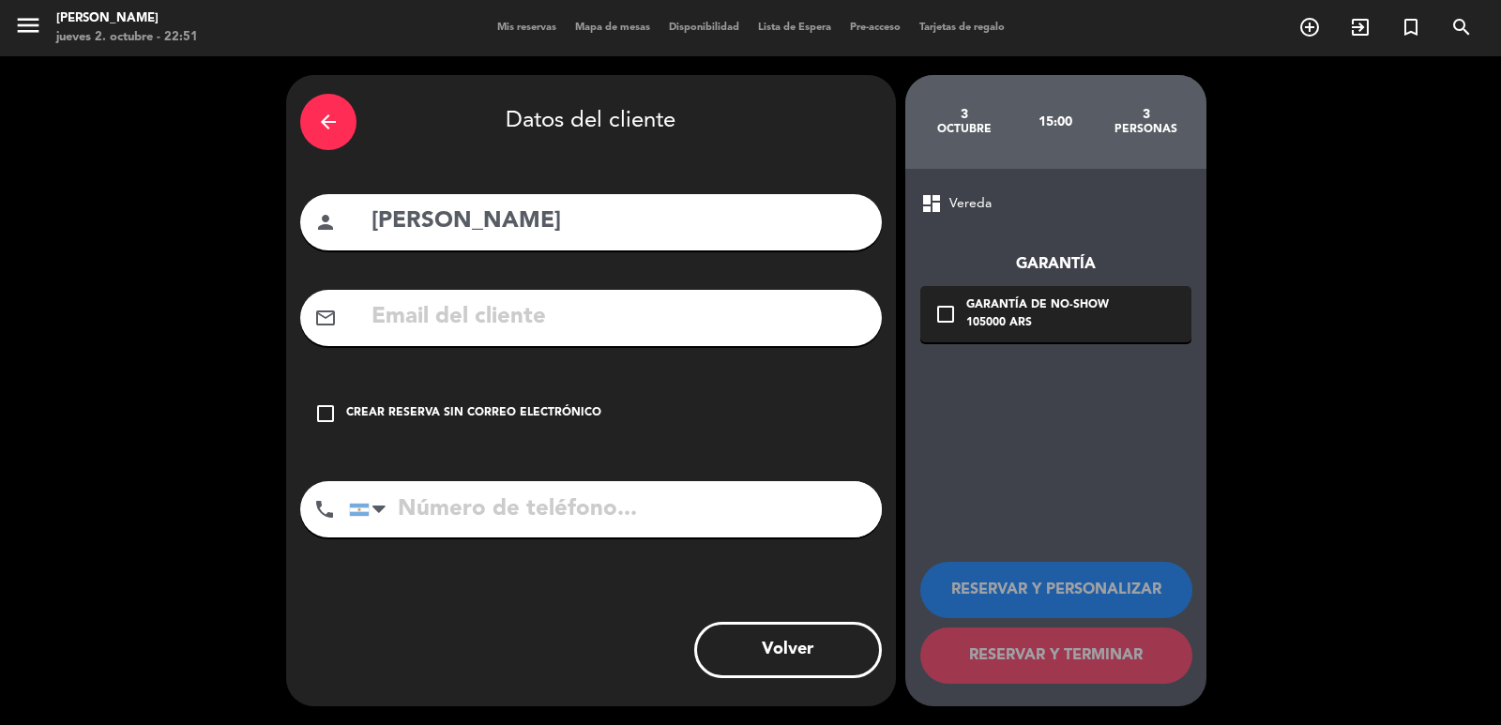
click at [555, 314] on input "text" at bounding box center [619, 317] width 498 height 38
type input "M"
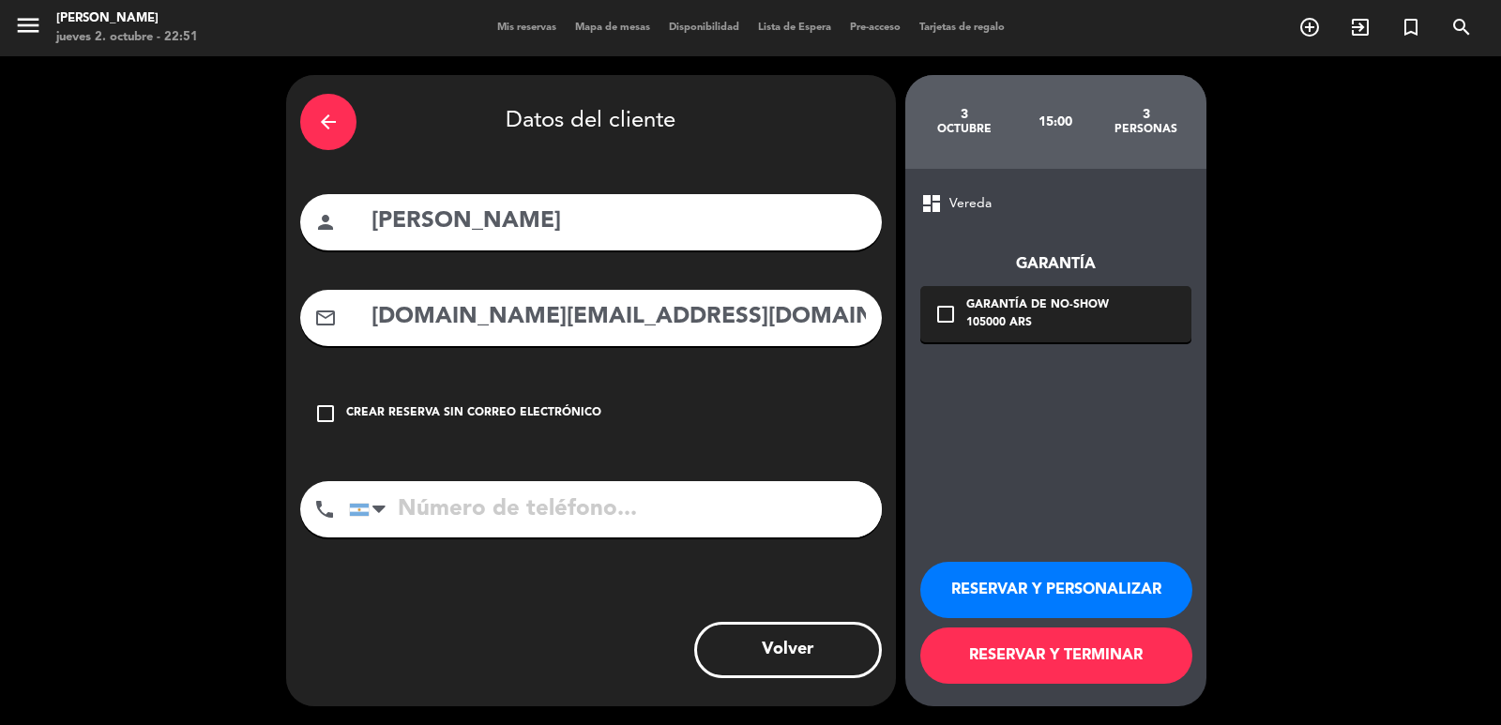
type input "[DOMAIN_NAME][EMAIL_ADDRESS][DOMAIN_NAME]"
click at [633, 505] on input "tel" at bounding box center [615, 509] width 533 height 56
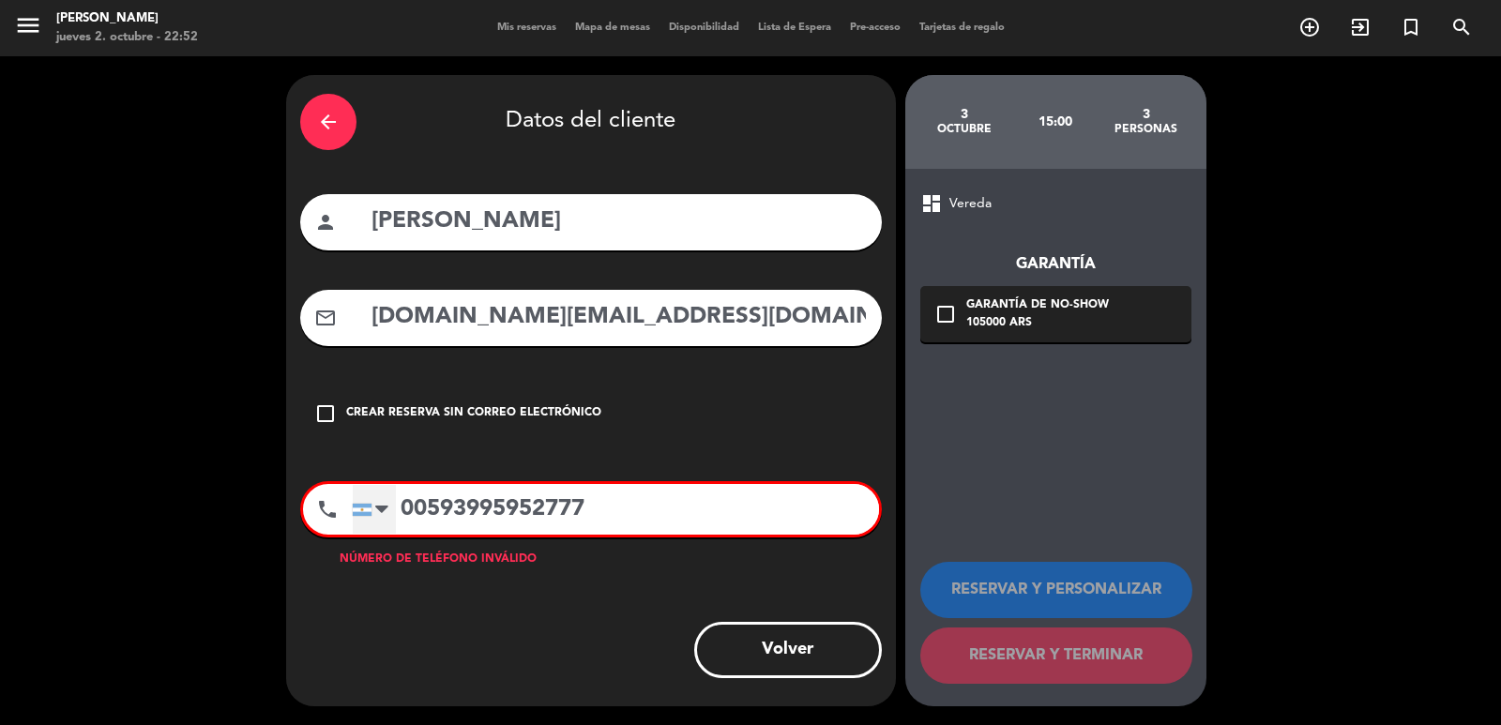
type input "00593995952777"
click at [385, 503] on div at bounding box center [381, 509] width 13 height 23
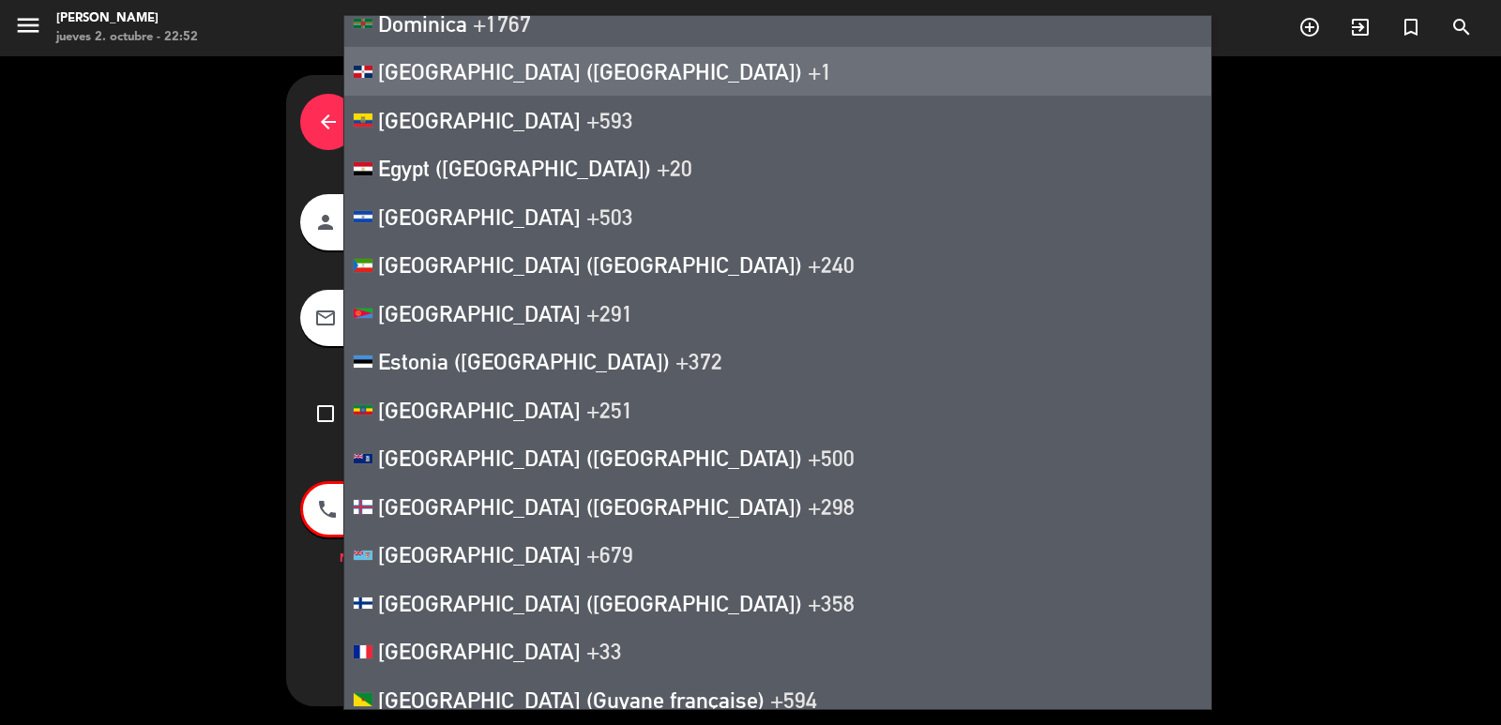
scroll to position [3190, 0]
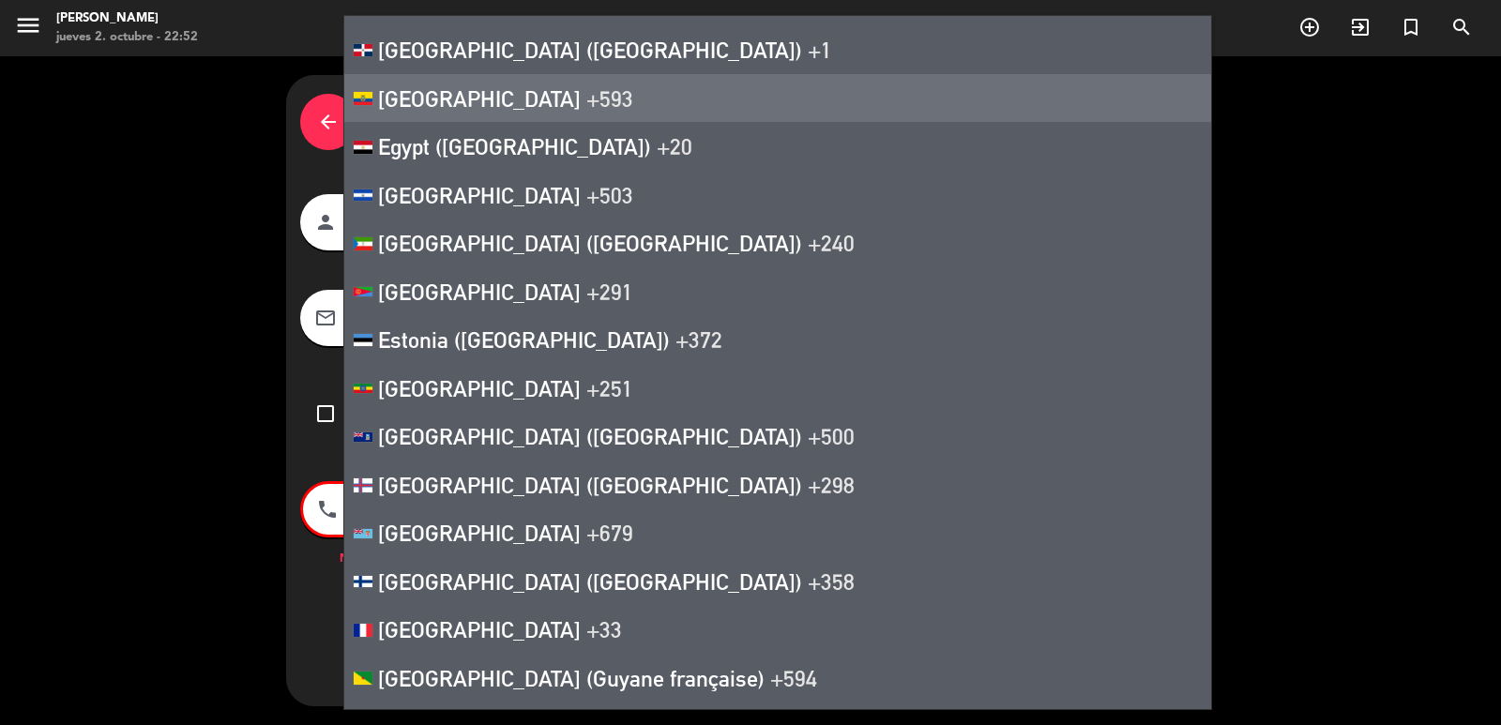
click at [424, 97] on span "[GEOGRAPHIC_DATA]" at bounding box center [479, 98] width 203 height 26
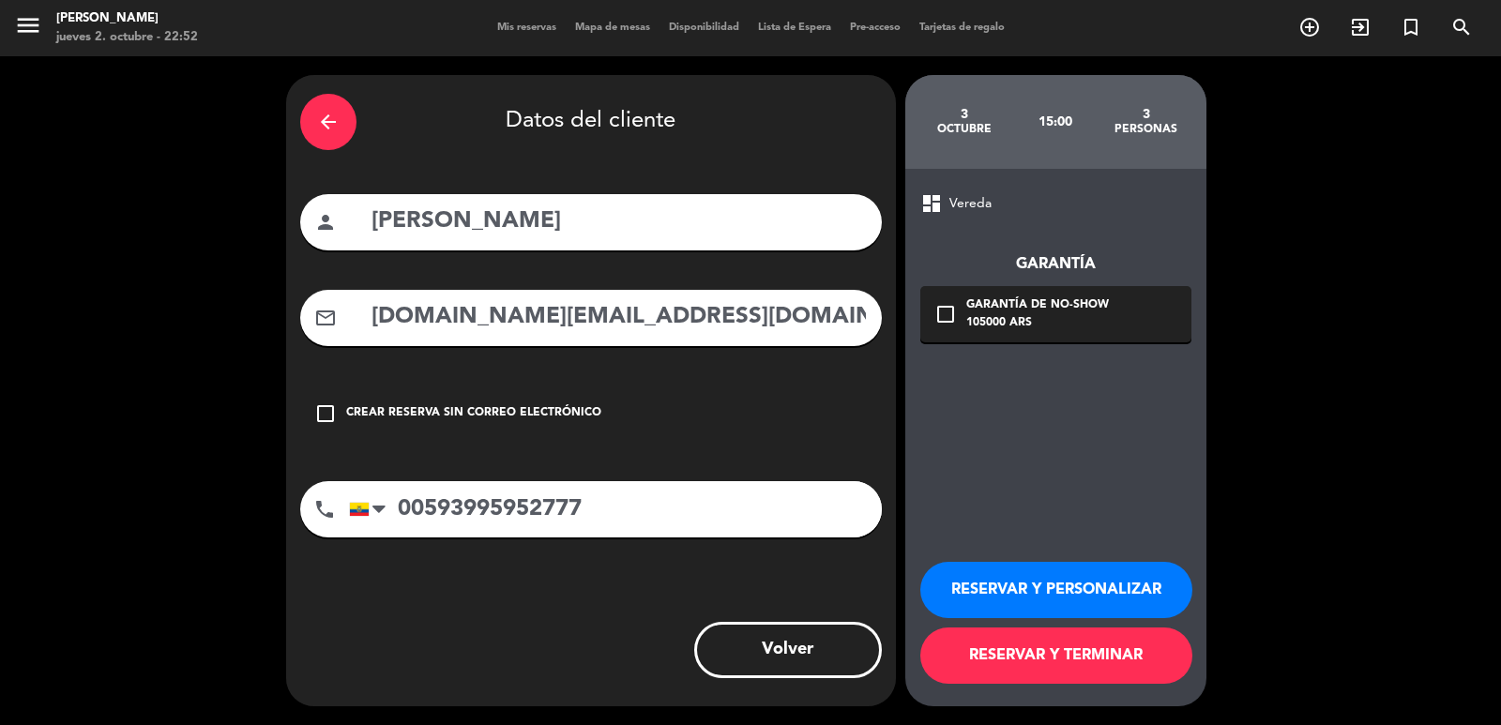
click at [948, 316] on icon "check_box_outline_blank" at bounding box center [946, 314] width 23 height 23
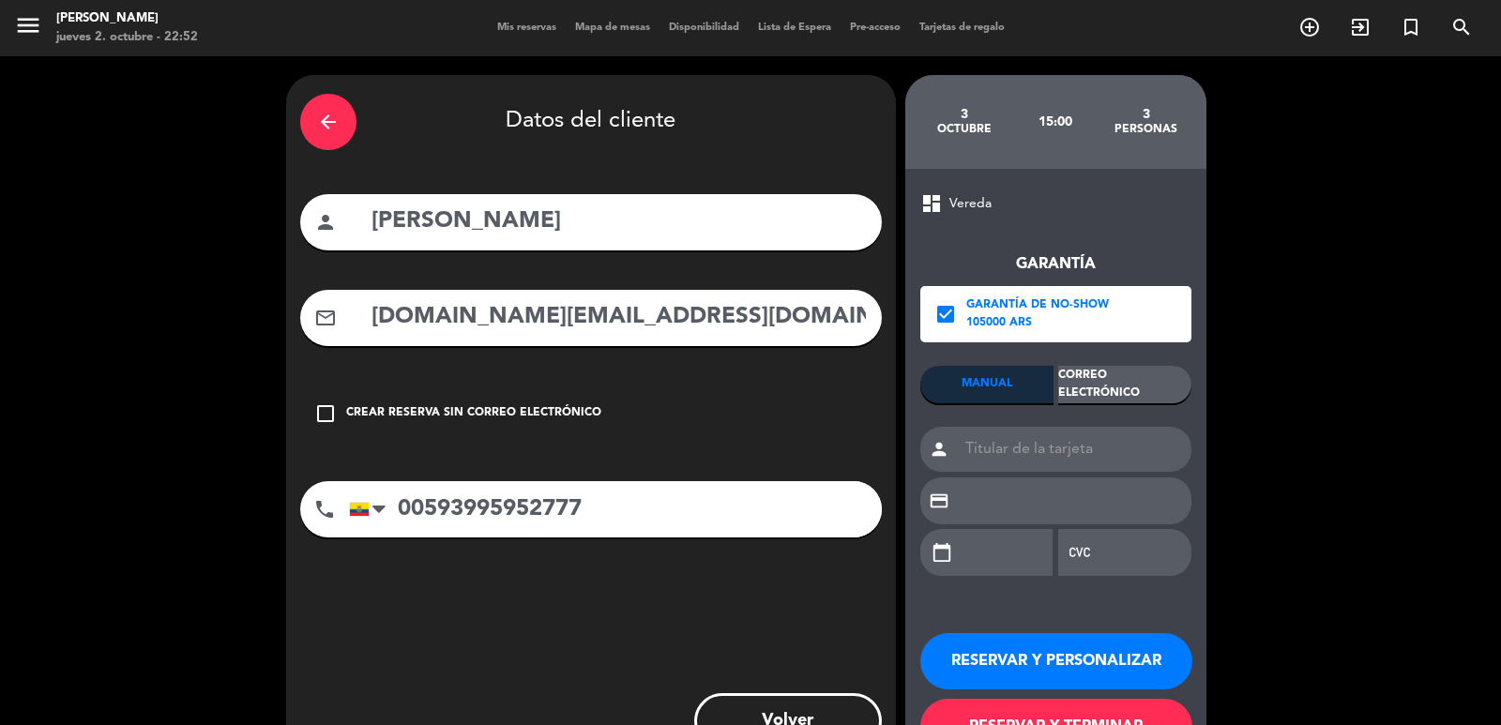
click at [1125, 389] on div "Correo Electrónico" at bounding box center [1124, 385] width 133 height 38
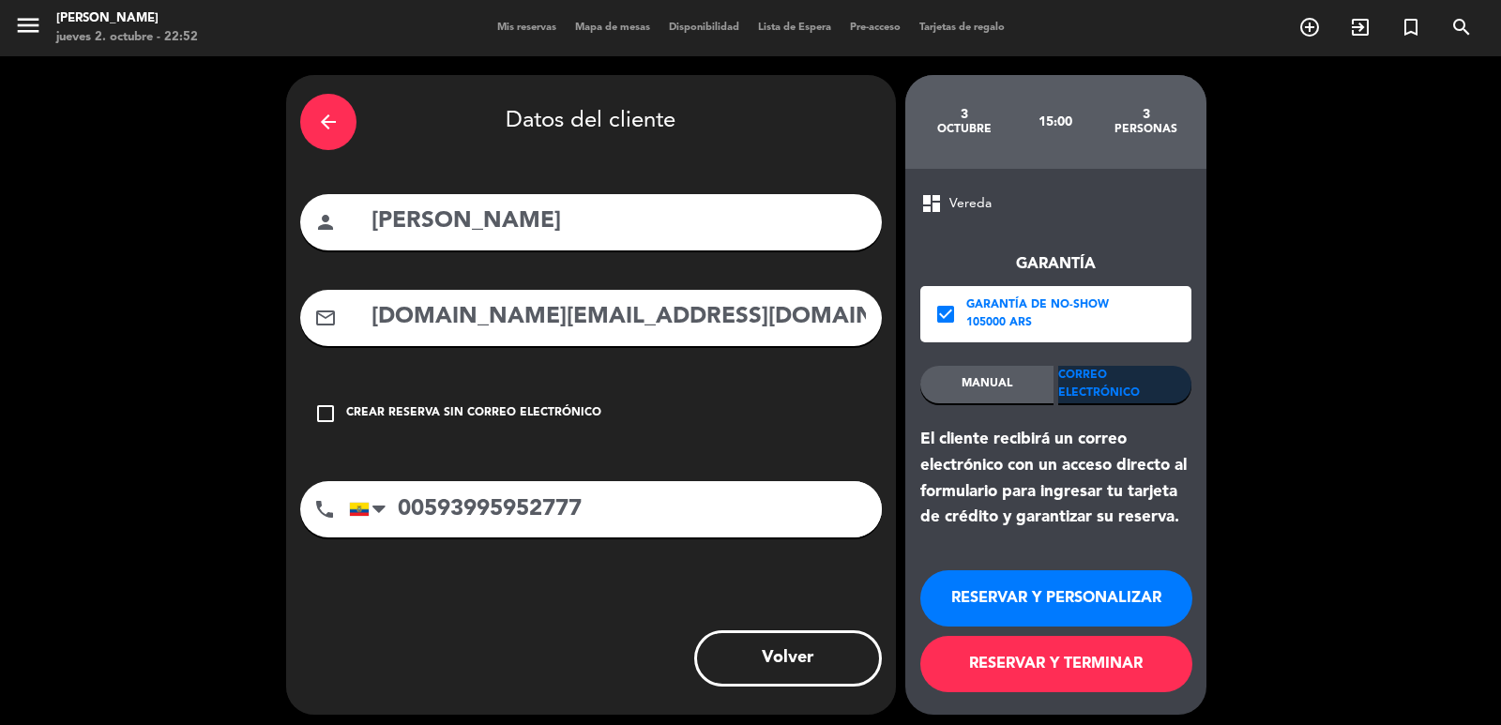
click at [1082, 604] on button "RESERVAR Y PERSONALIZAR" at bounding box center [1056, 598] width 272 height 56
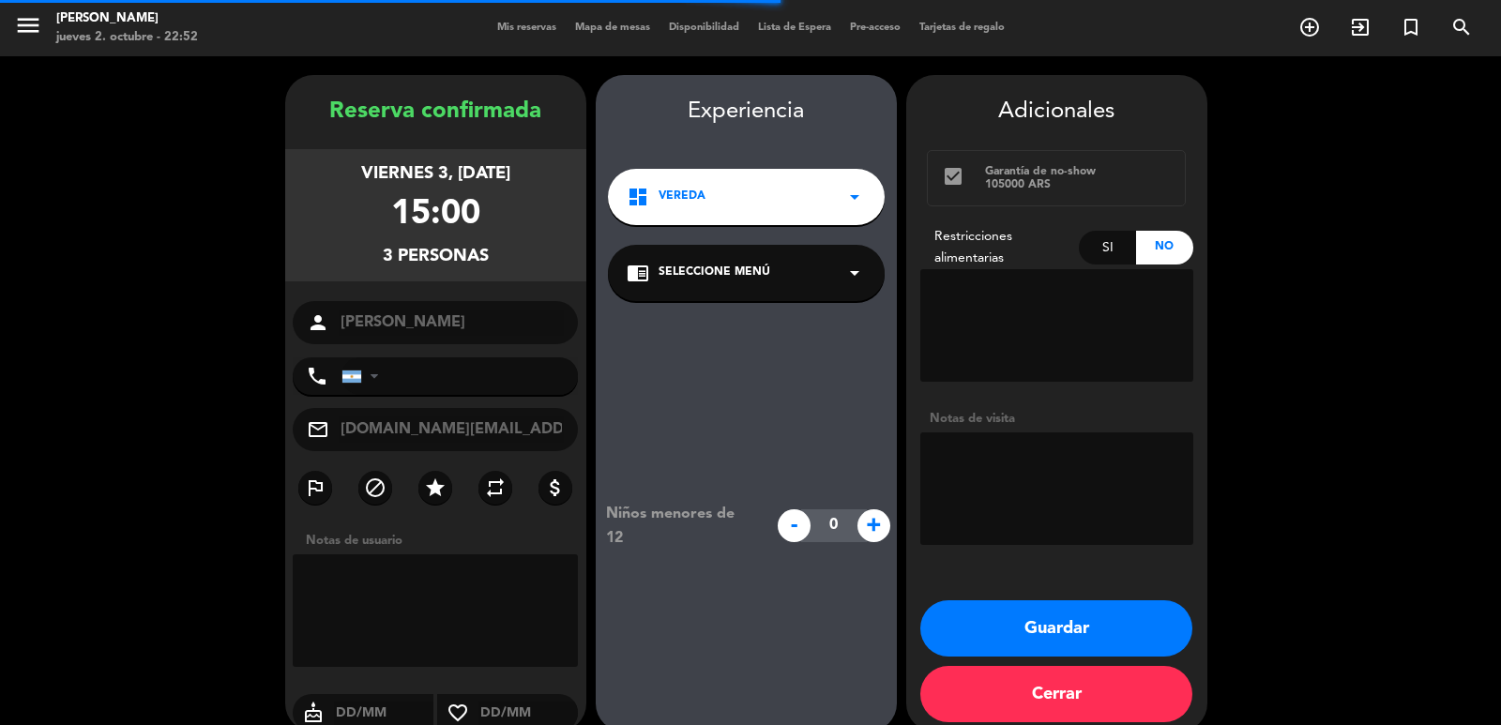
type input "[PHONE_NUMBER]"
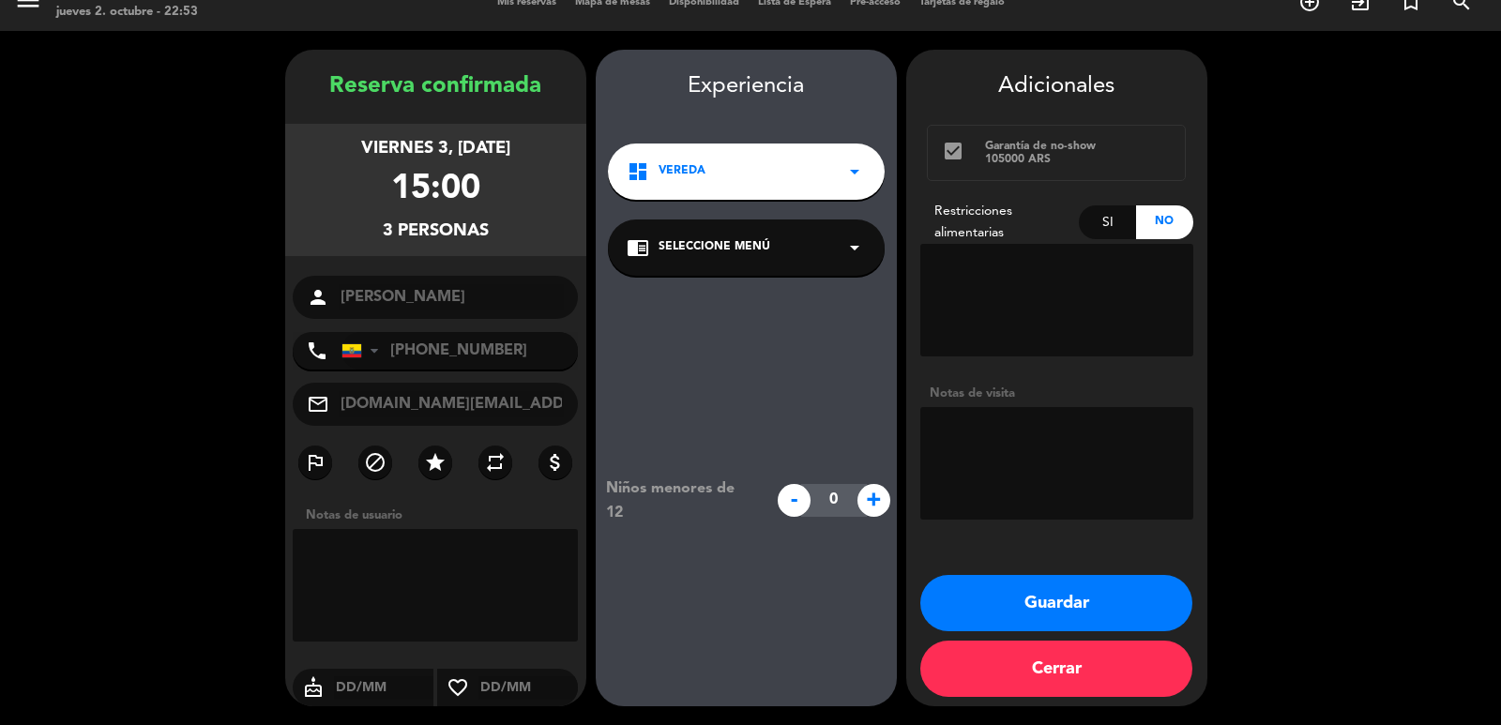
click at [1048, 603] on button "Guardar" at bounding box center [1056, 603] width 272 height 56
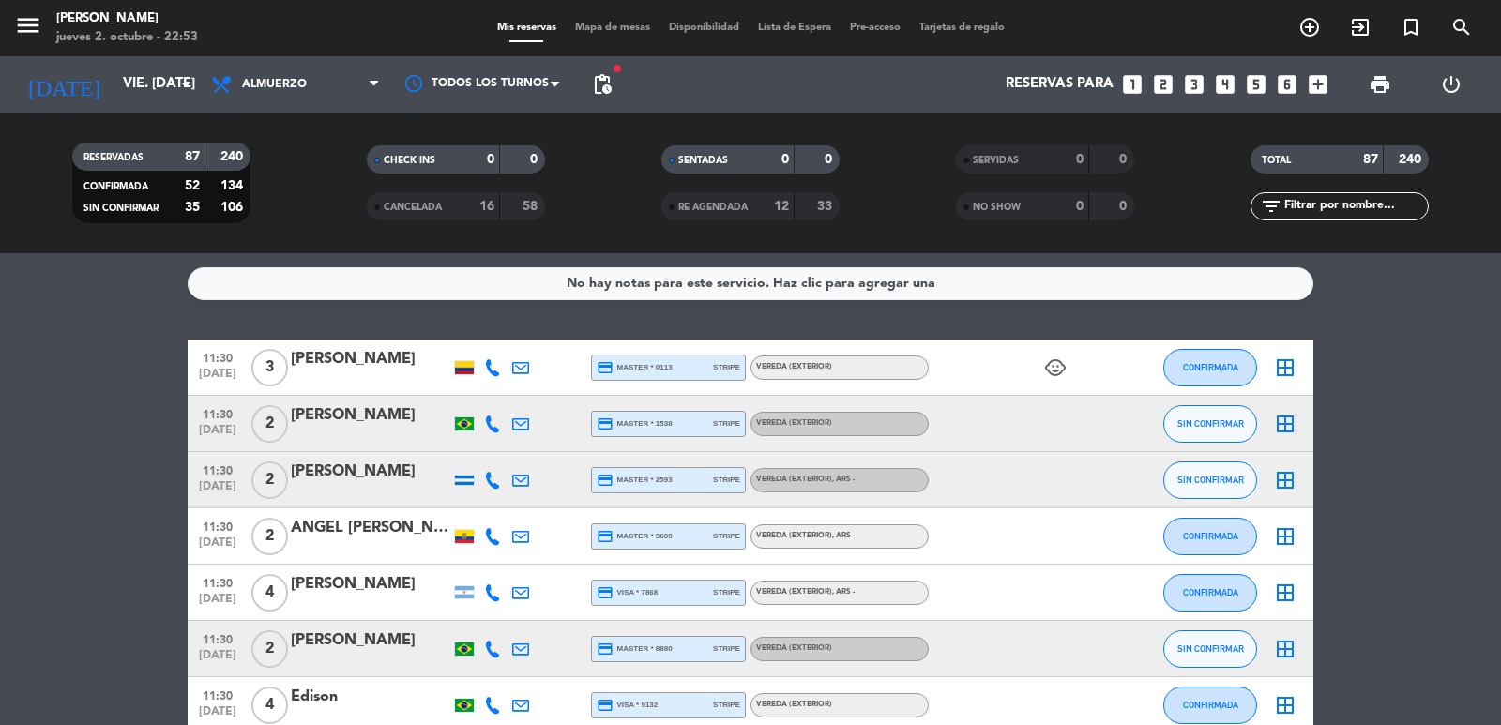
click at [1160, 86] on icon "looks_two" at bounding box center [1163, 84] width 24 height 24
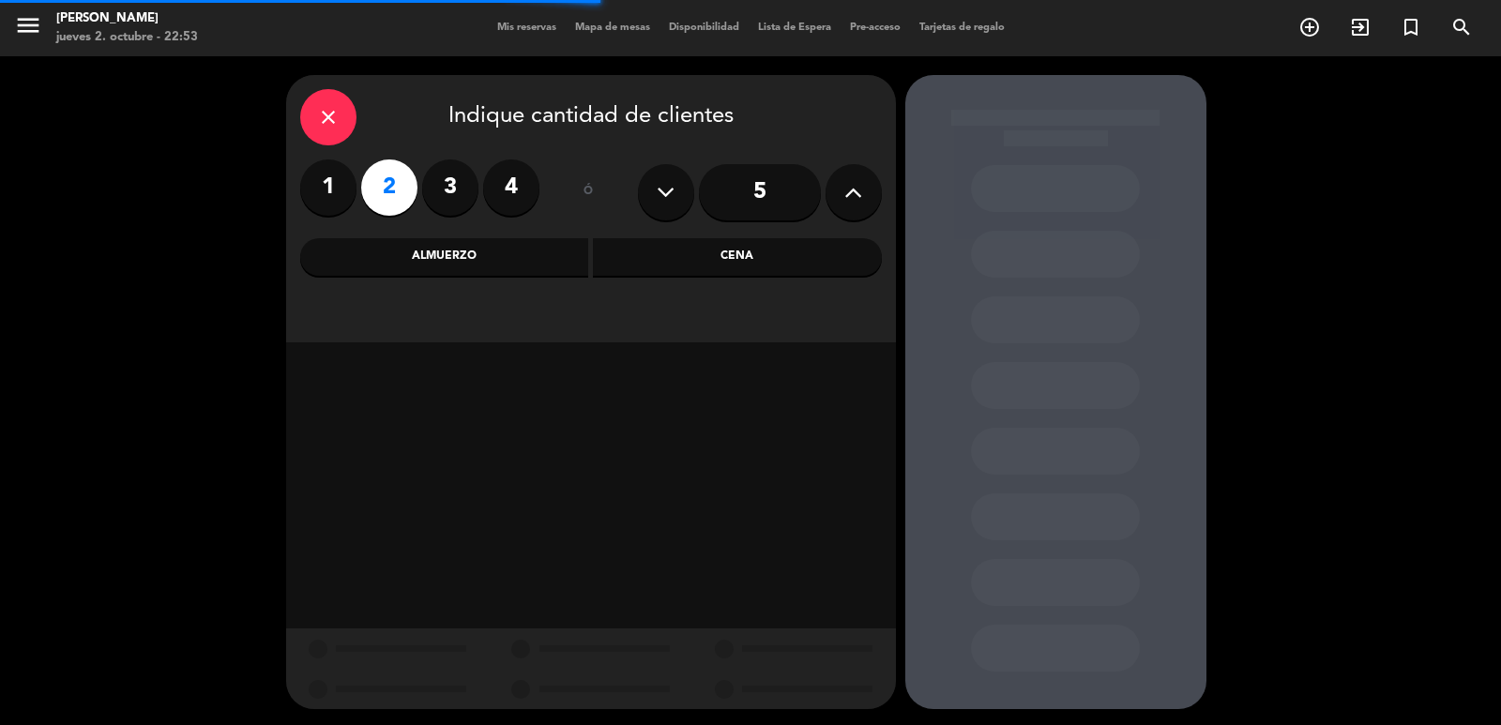
click at [768, 256] on div "Cena" at bounding box center [737, 257] width 289 height 38
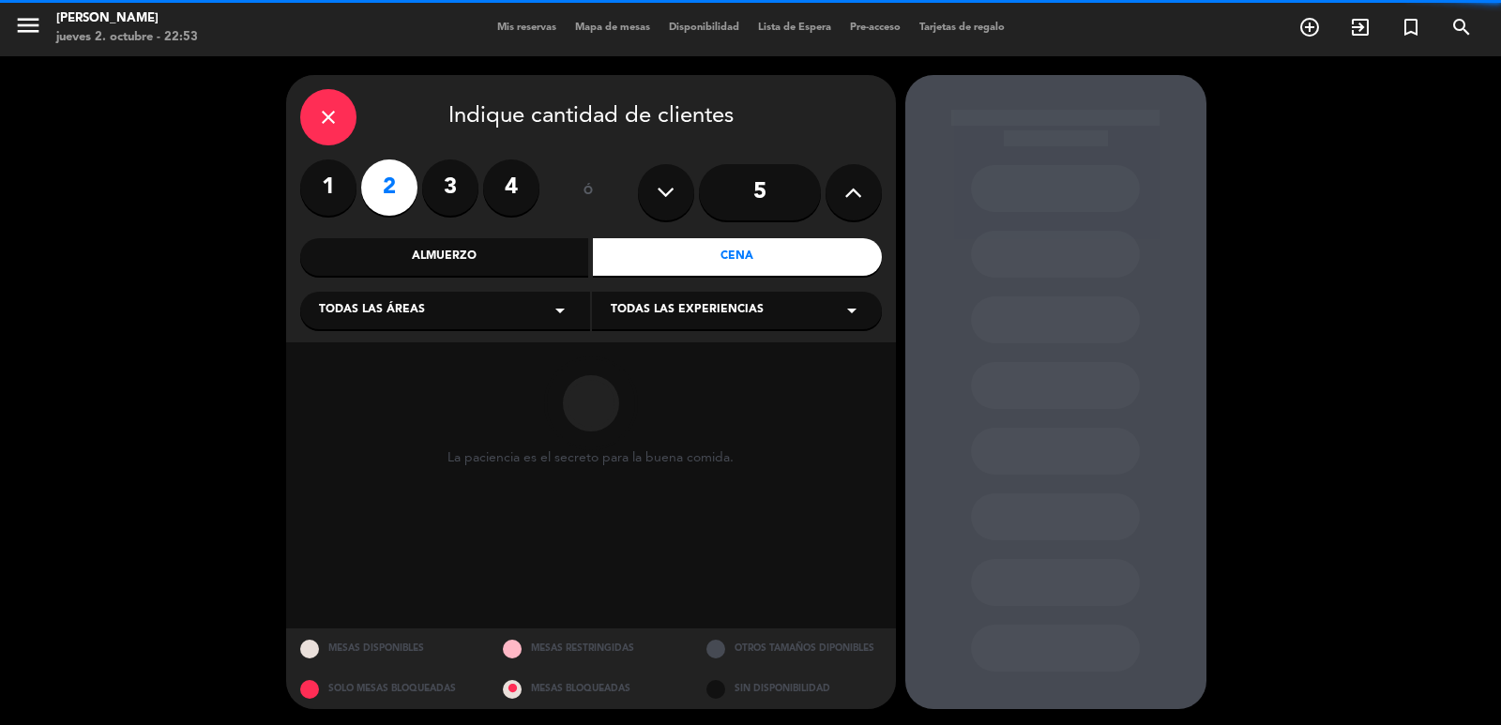
click at [492, 325] on div "Todas las áreas arrow_drop_down" at bounding box center [445, 311] width 290 height 38
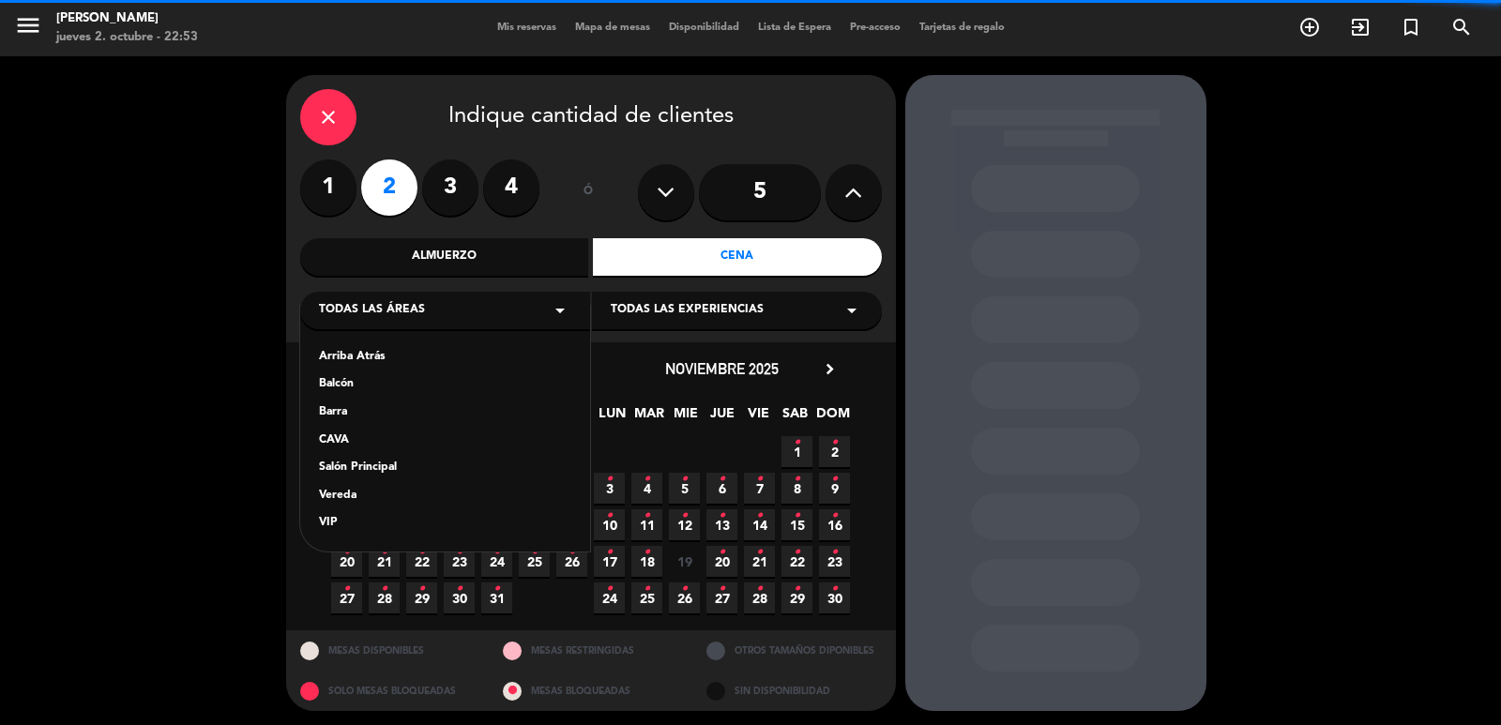
click at [342, 503] on div "Vereda" at bounding box center [445, 496] width 252 height 19
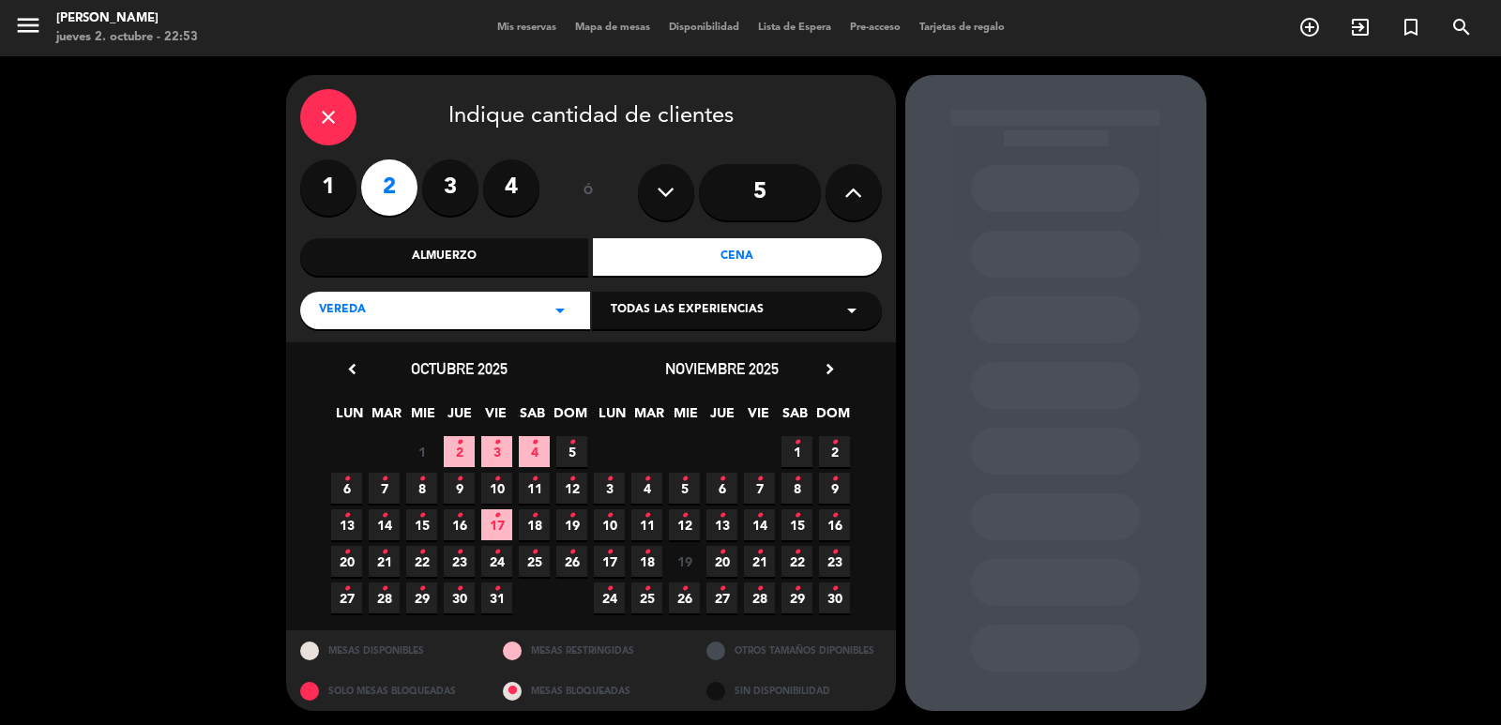
click at [426, 556] on span "22 •" at bounding box center [421, 561] width 31 height 31
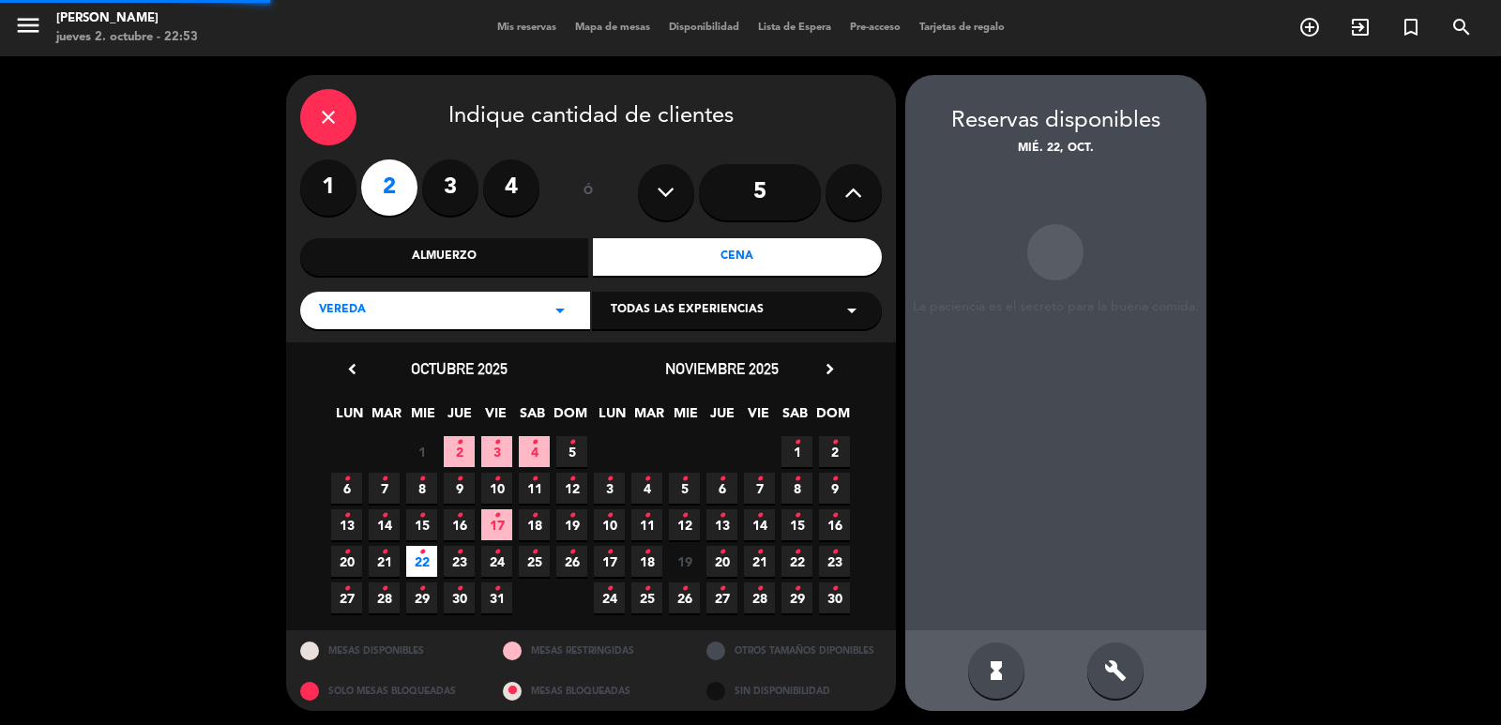
scroll to position [4, 0]
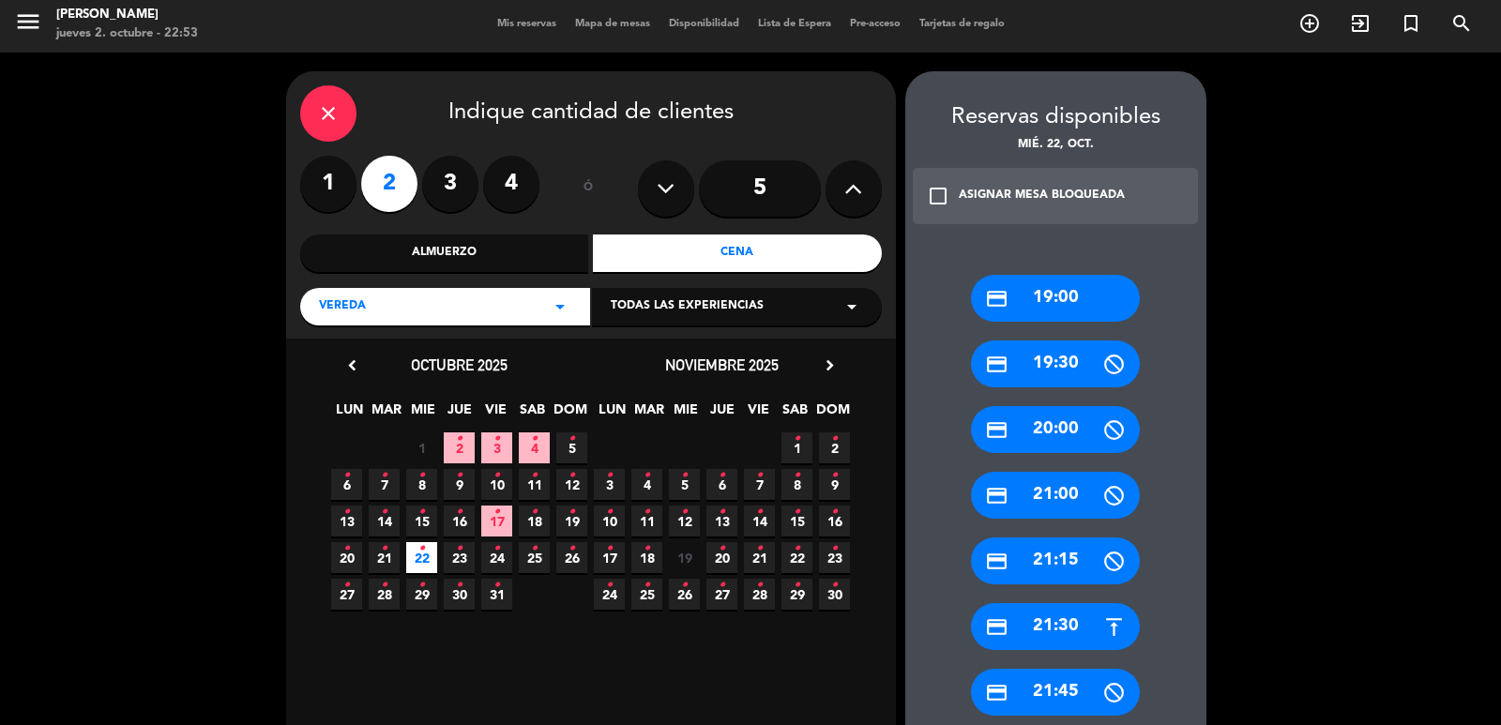
click at [1041, 633] on div "credit_card 21:30" at bounding box center [1055, 626] width 169 height 47
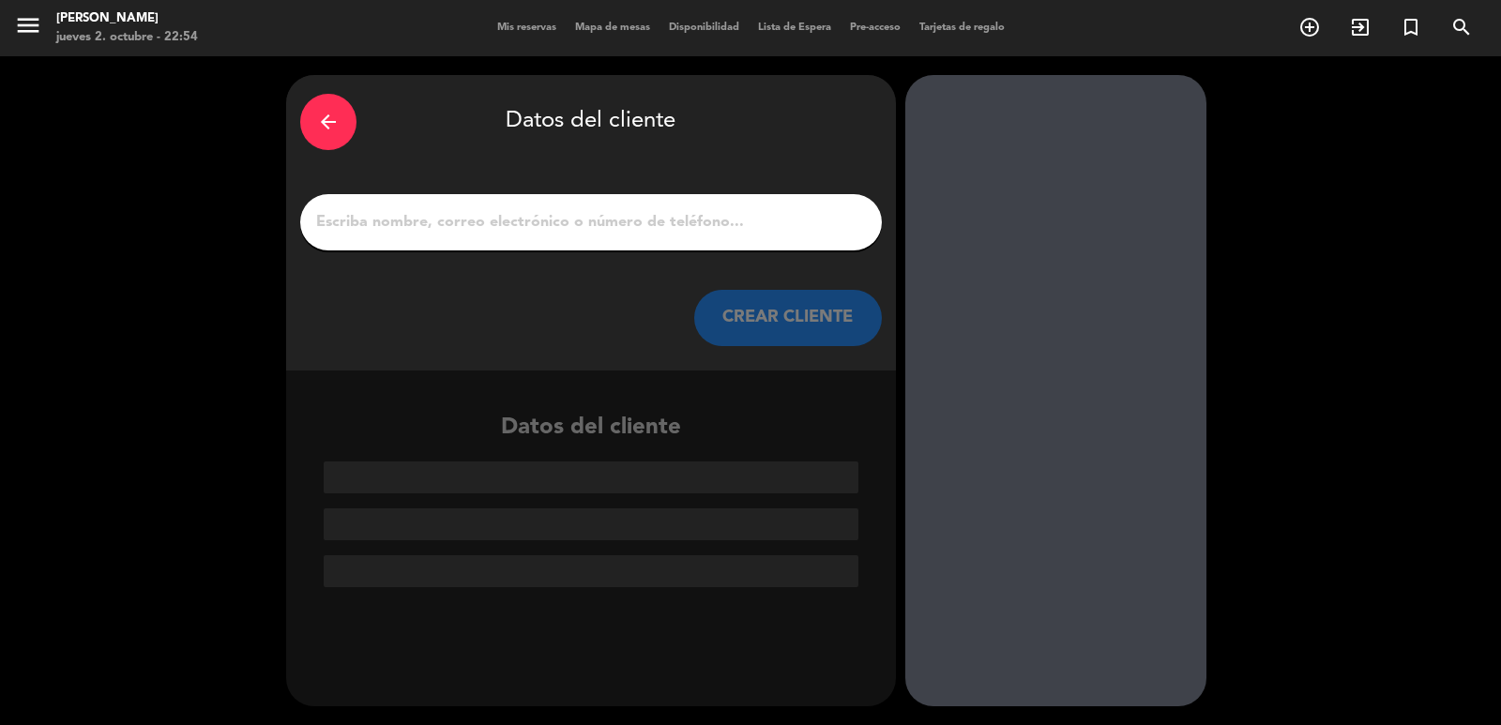
click at [547, 205] on div at bounding box center [591, 222] width 582 height 56
click at [555, 231] on input "1" at bounding box center [591, 222] width 554 height 26
paste input "[PERSON_NAME]’s [PERSON_NAME]"
type input "[PERSON_NAME]’s [PERSON_NAME]"
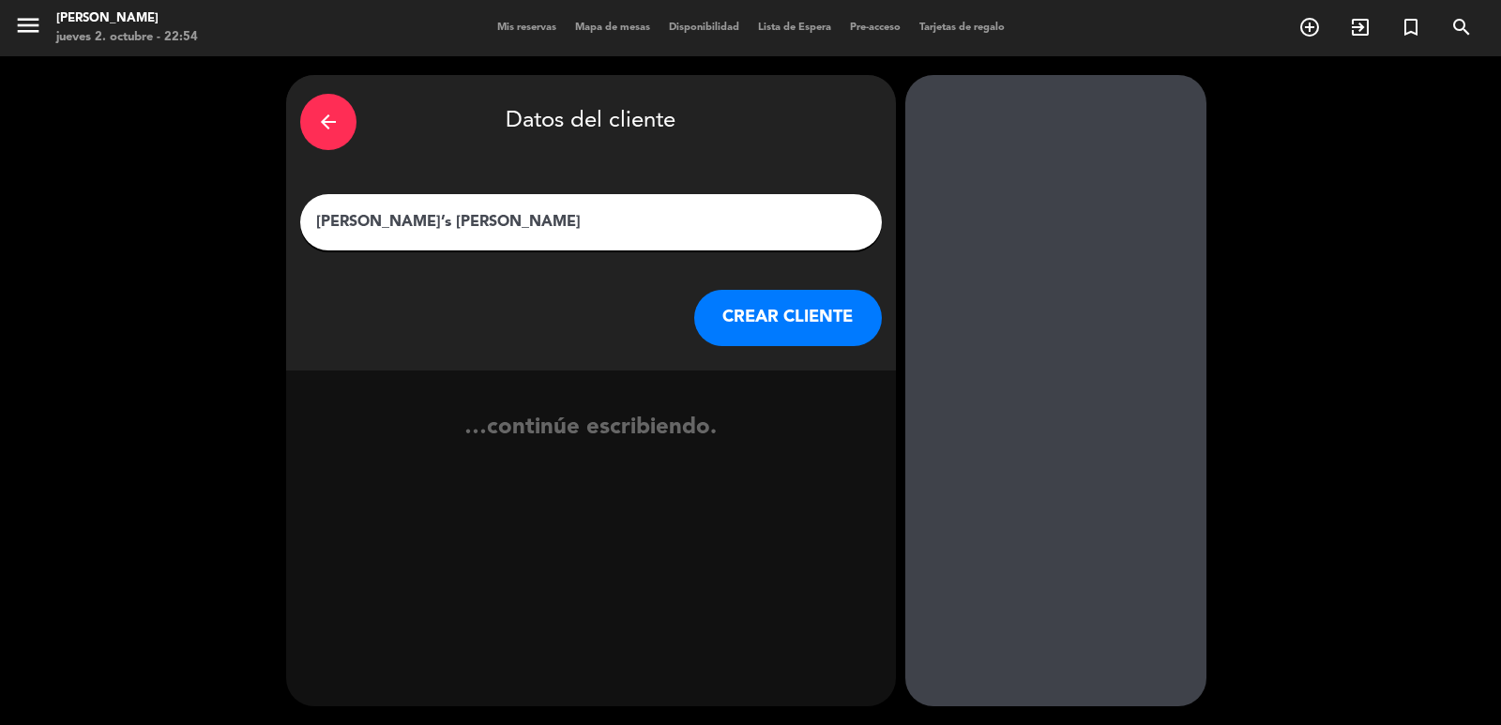
click at [772, 321] on button "CREAR CLIENTE" at bounding box center [788, 318] width 188 height 56
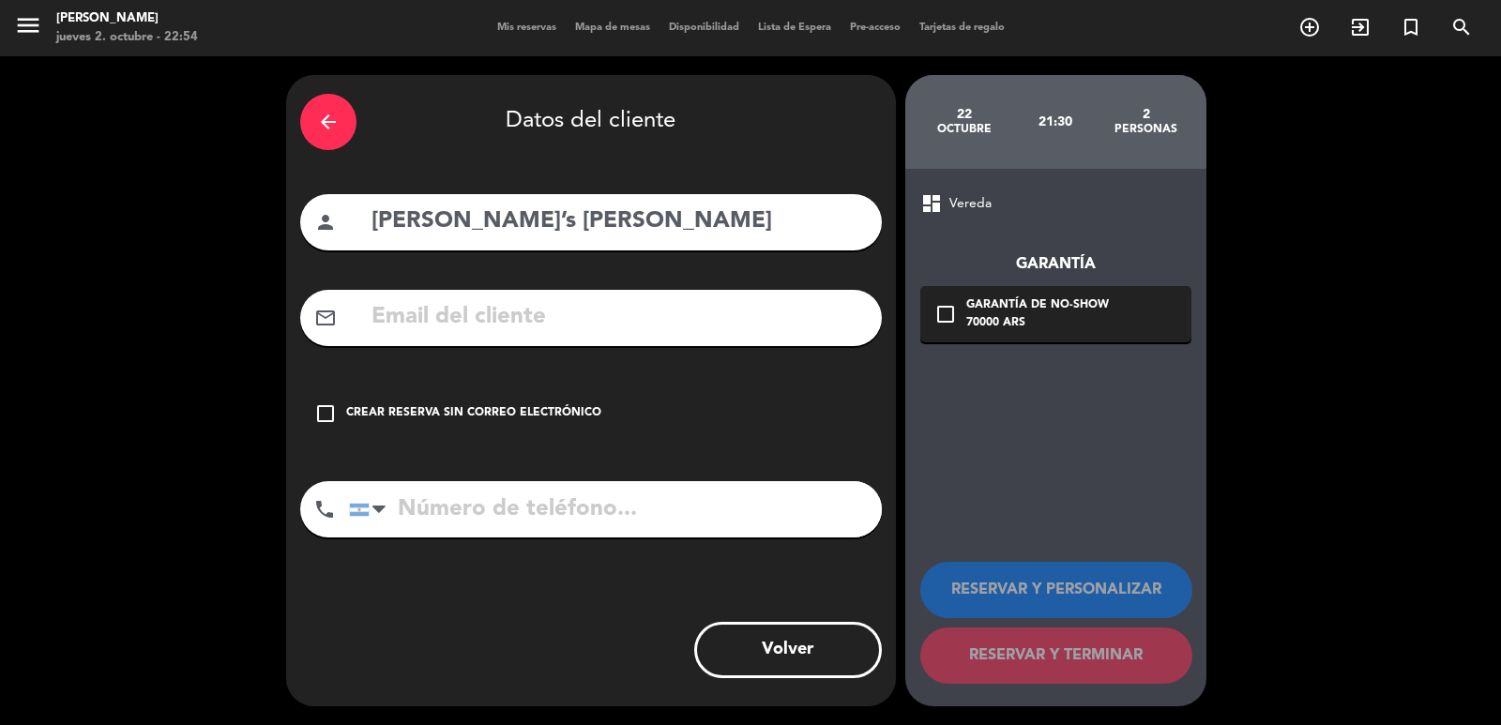
click at [437, 318] on input "text" at bounding box center [619, 317] width 498 height 38
paste input "[EMAIL_ADDRESS][DOMAIN_NAME]"
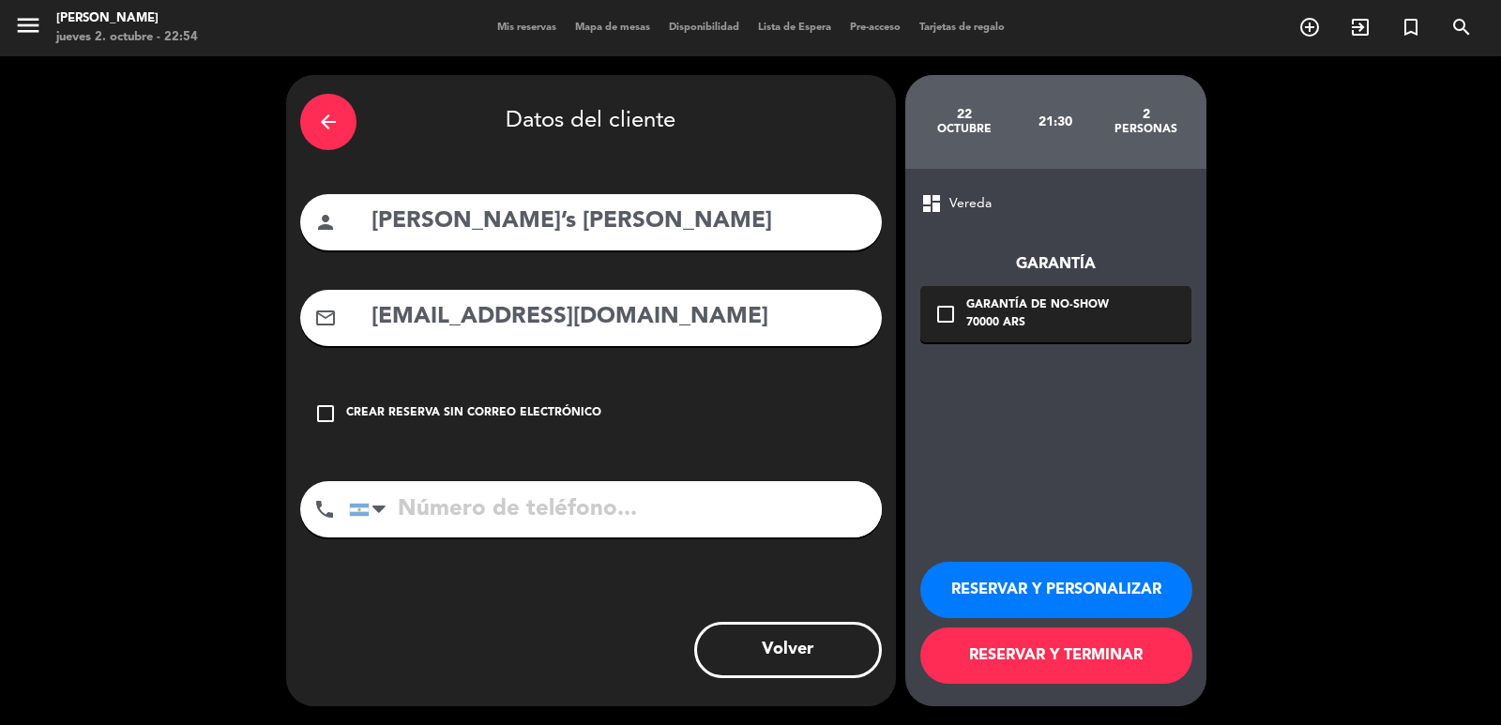
type input "[EMAIL_ADDRESS][DOMAIN_NAME]"
click at [569, 509] on input "tel" at bounding box center [615, 509] width 533 height 56
paste input "00353857413163"
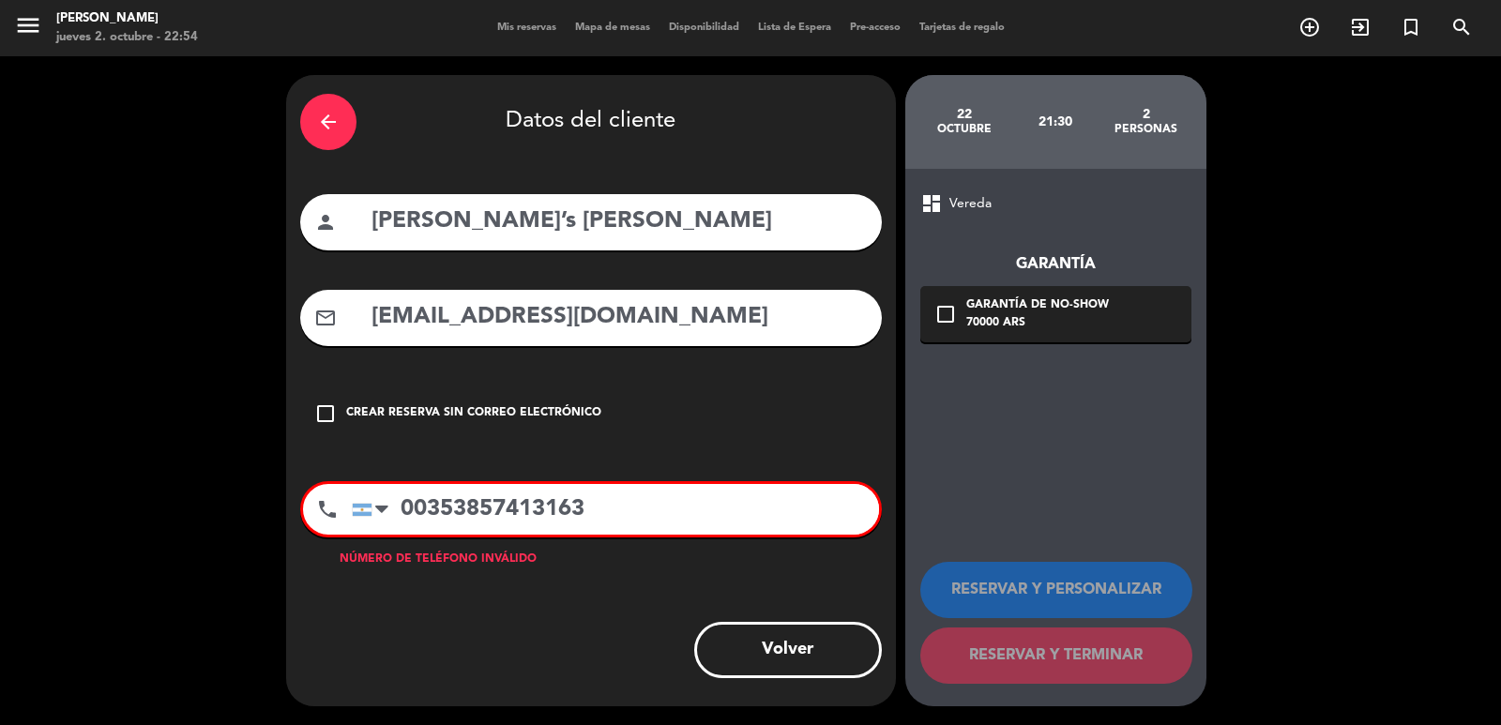
click at [428, 502] on input "00353857413163" at bounding box center [615, 509] width 527 height 51
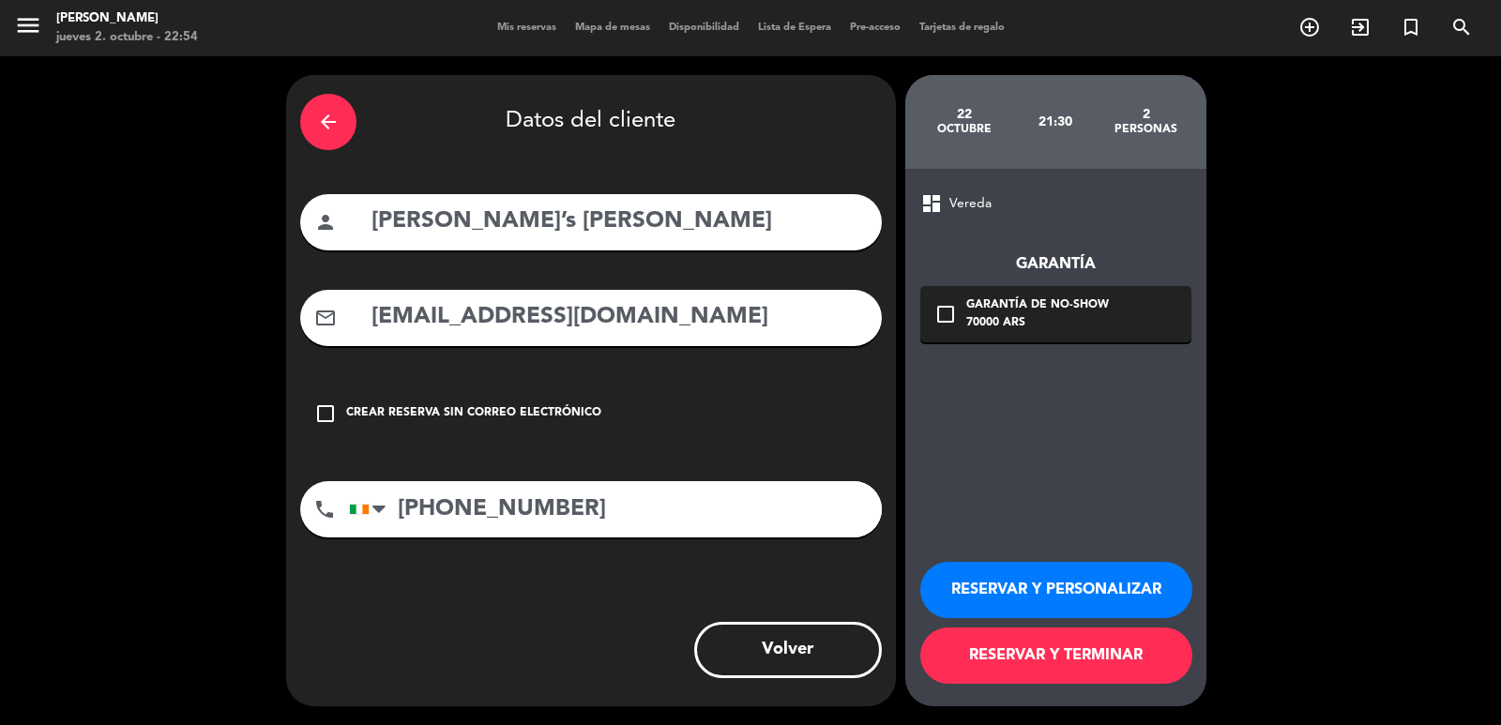
type input "[PHONE_NUMBER]"
click at [952, 299] on div "check_box_outline_blank Garantía de no-show 70000 ARS" at bounding box center [1055, 314] width 271 height 56
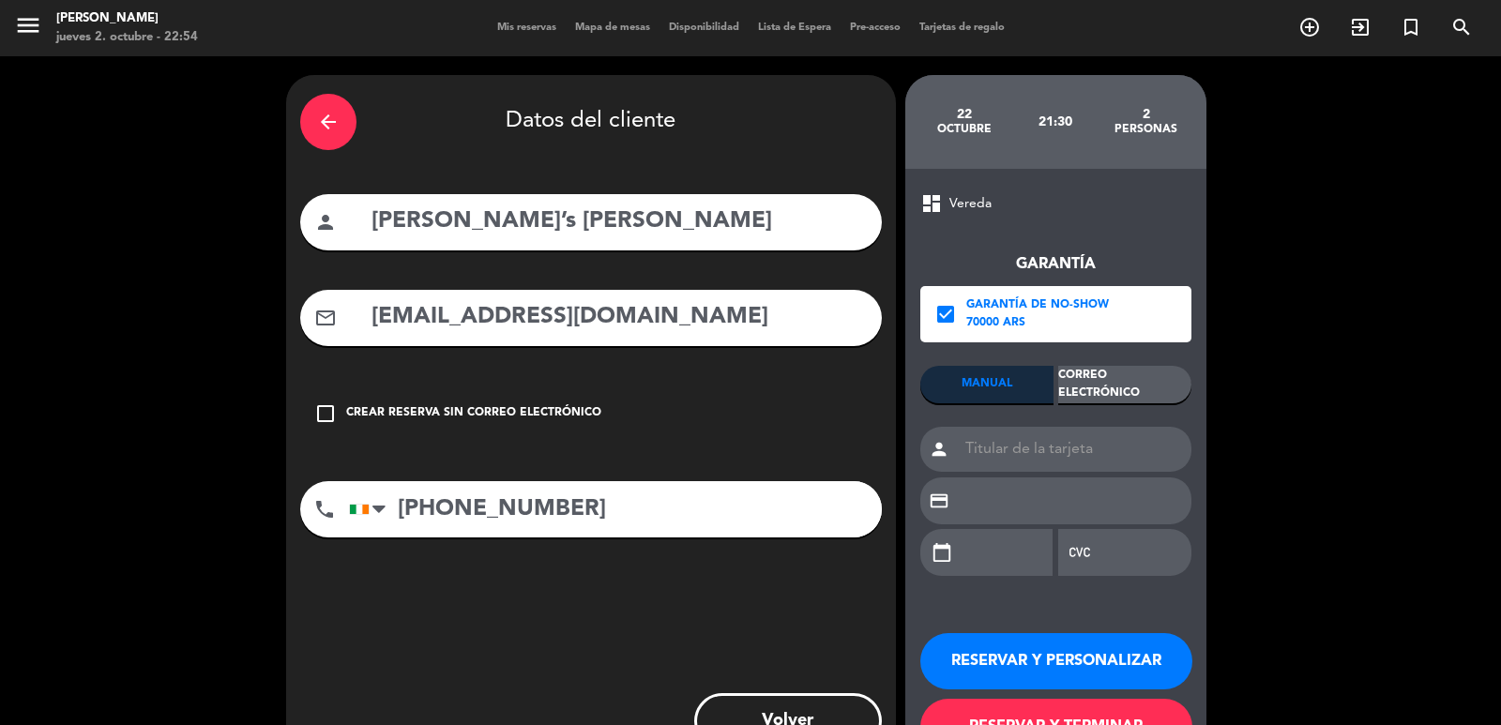
click at [1093, 379] on div "Correo Electrónico" at bounding box center [1124, 385] width 133 height 38
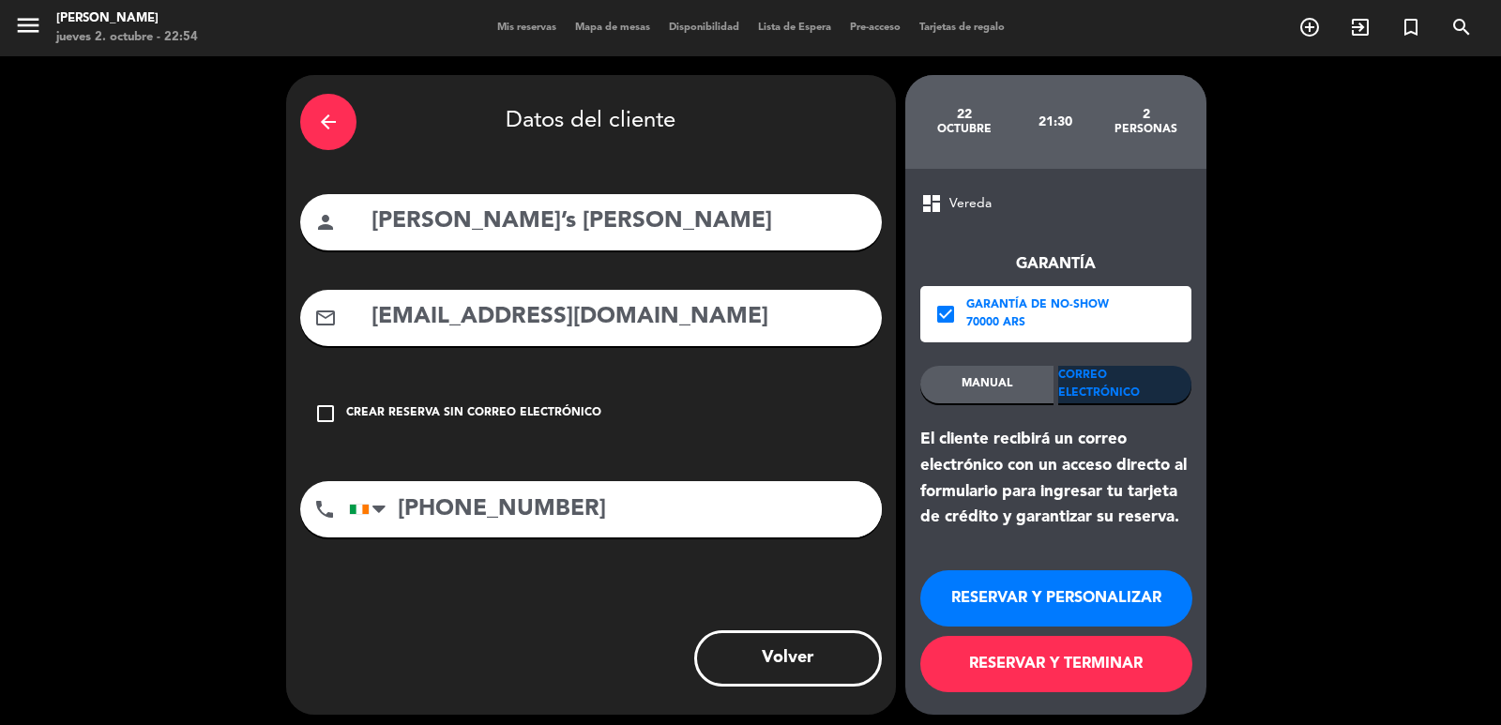
click at [983, 594] on button "RESERVAR Y PERSONALIZAR" at bounding box center [1056, 598] width 272 height 56
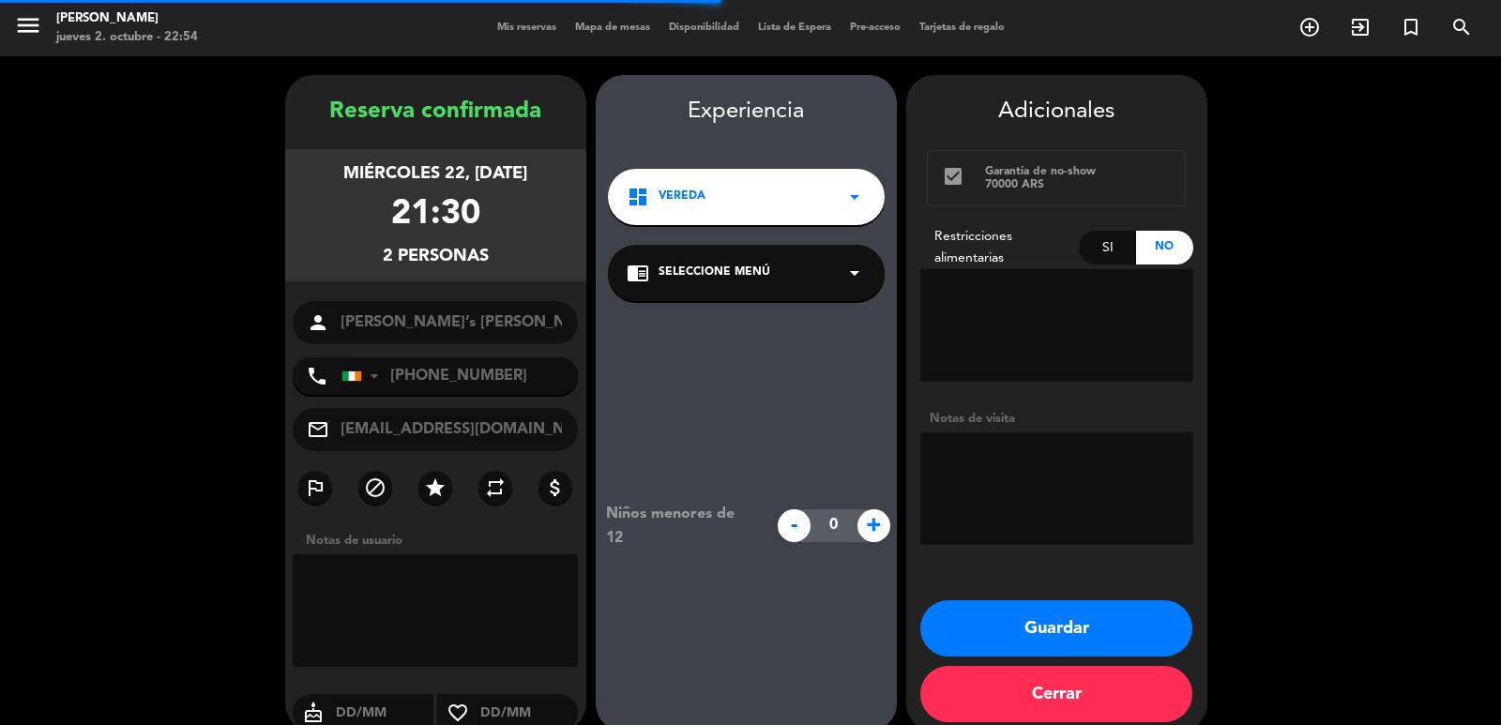
scroll to position [25, 0]
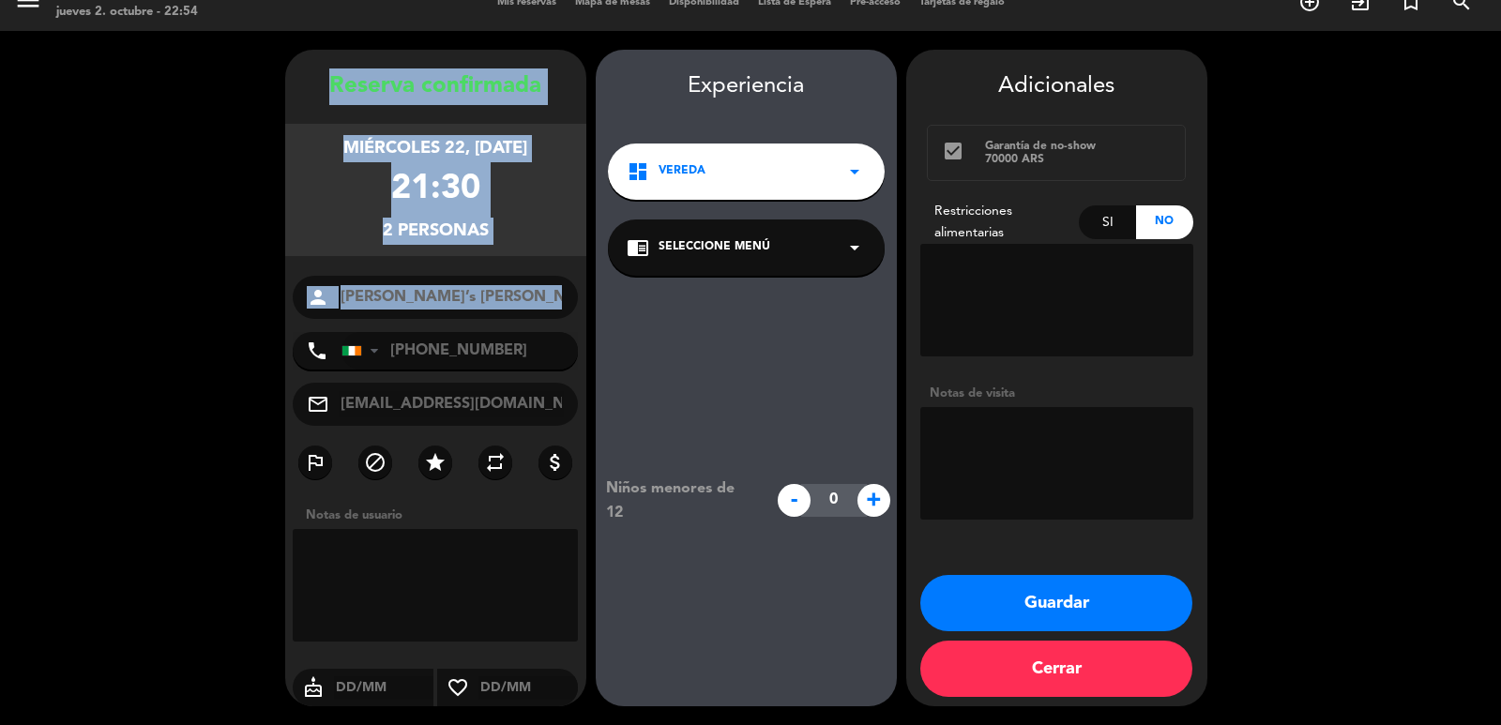
drag, startPoint x: 329, startPoint y: 72, endPoint x: 545, endPoint y: 323, distance: 330.7
click at [546, 327] on div "Reserva confirmada miércoles 22, [DATE] 21:30 2 personas person [PERSON_NAME][G…" at bounding box center [435, 396] width 301 height 657
copy div "Reserva confirmada miércoles 22, [DATE] 21:30 2 personas person"
click at [929, 596] on button "Guardar" at bounding box center [1056, 603] width 272 height 56
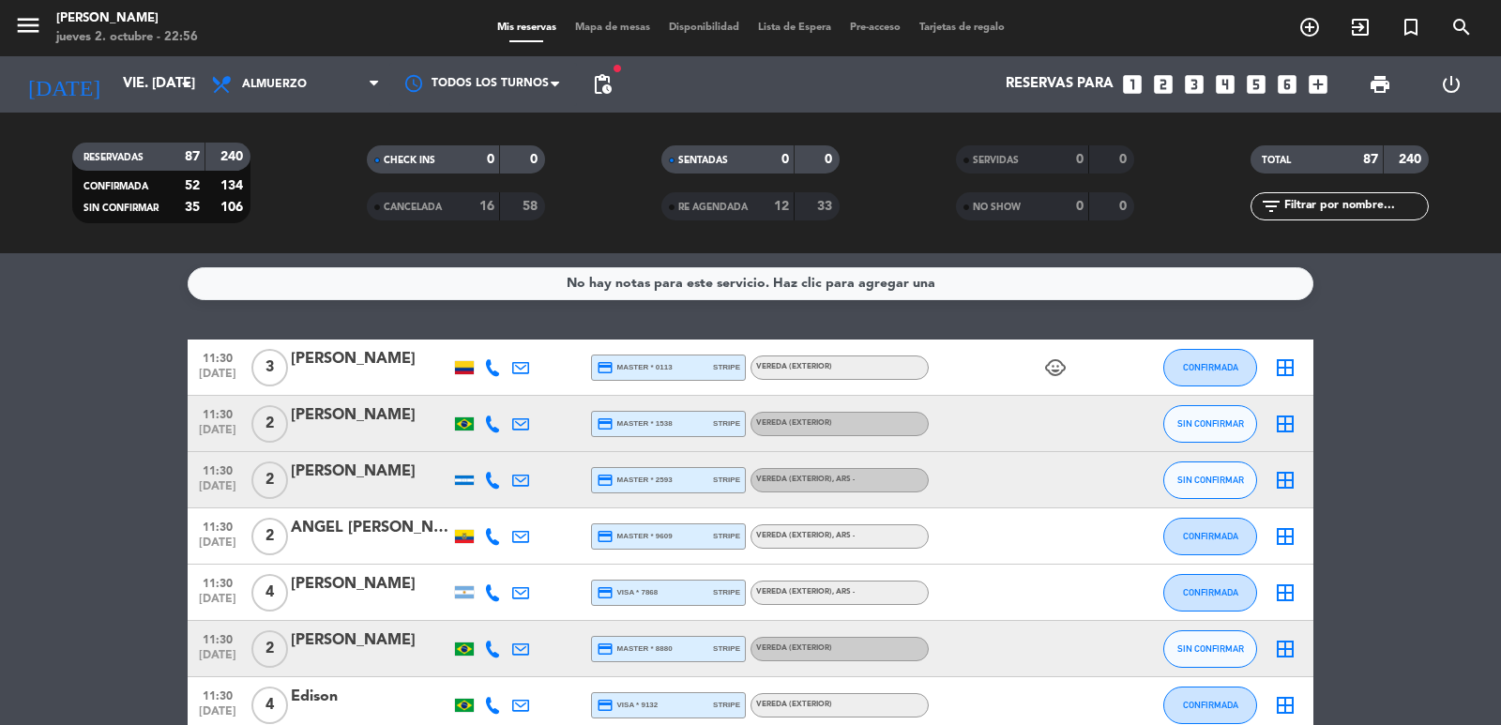
click at [581, 75] on div "[DATE] vie. [DATE] arrow_drop_down Todos los servicios Almuerzo Cena Almuerzo T…" at bounding box center [750, 84] width 1501 height 56
click at [593, 82] on span "pending_actions" at bounding box center [602, 84] width 23 height 23
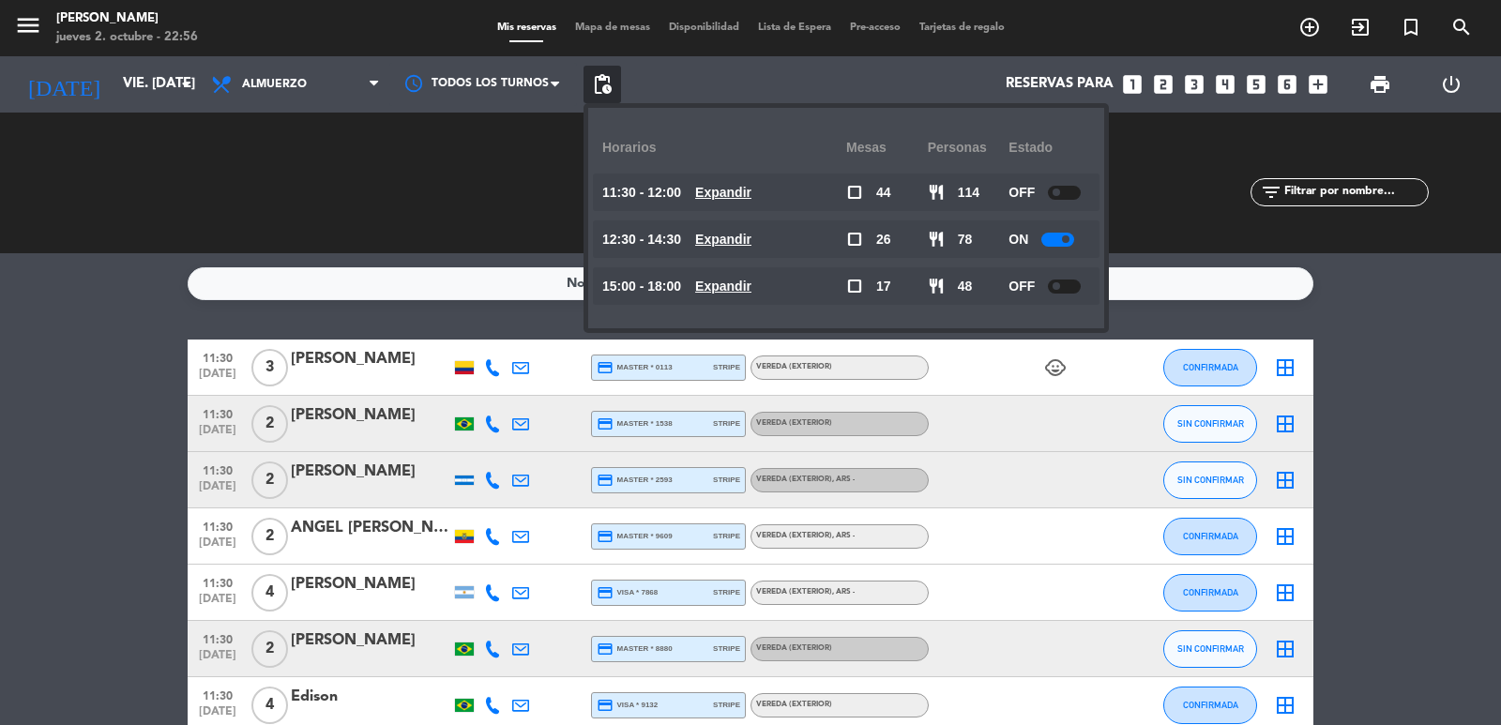
click at [752, 245] on u "Expandir" at bounding box center [723, 239] width 56 height 15
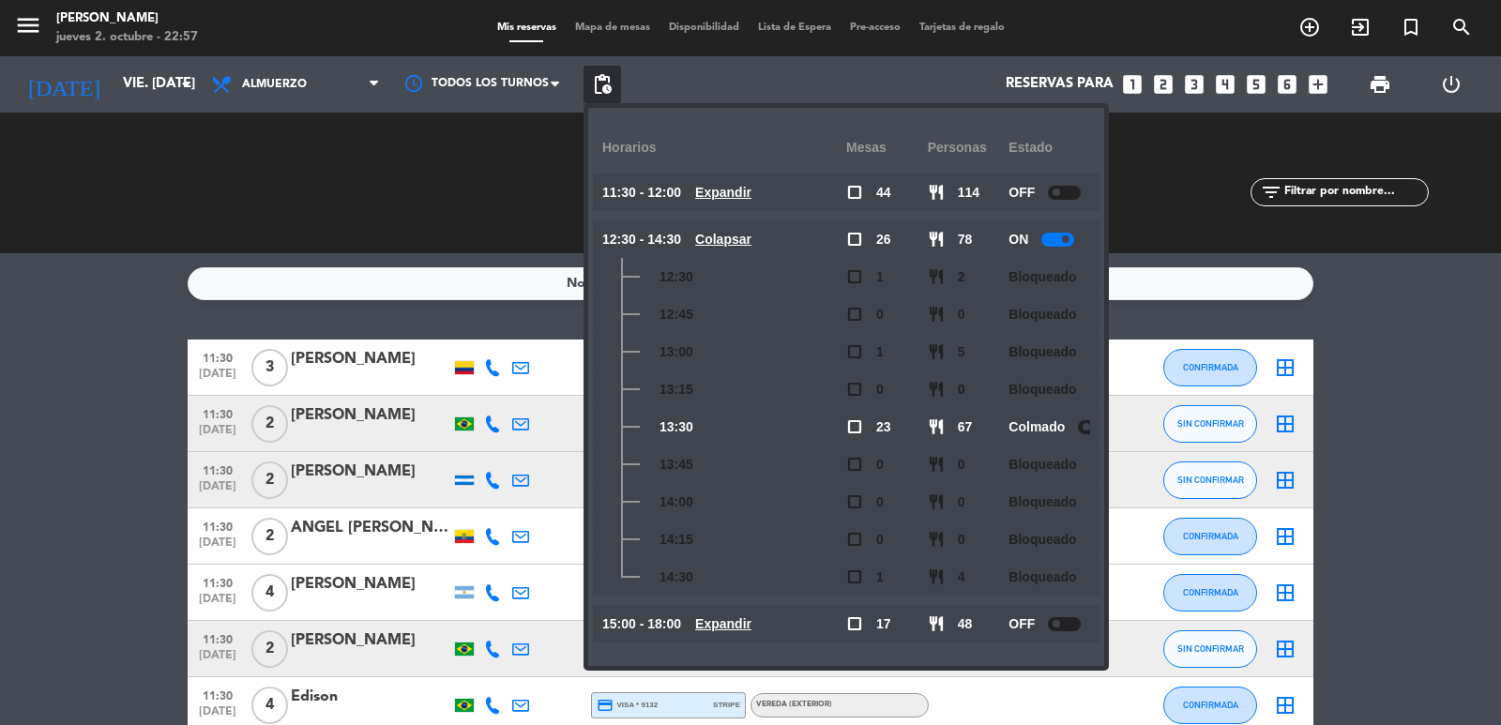
click at [1259, 75] on icon "looks_5" at bounding box center [1256, 84] width 24 height 24
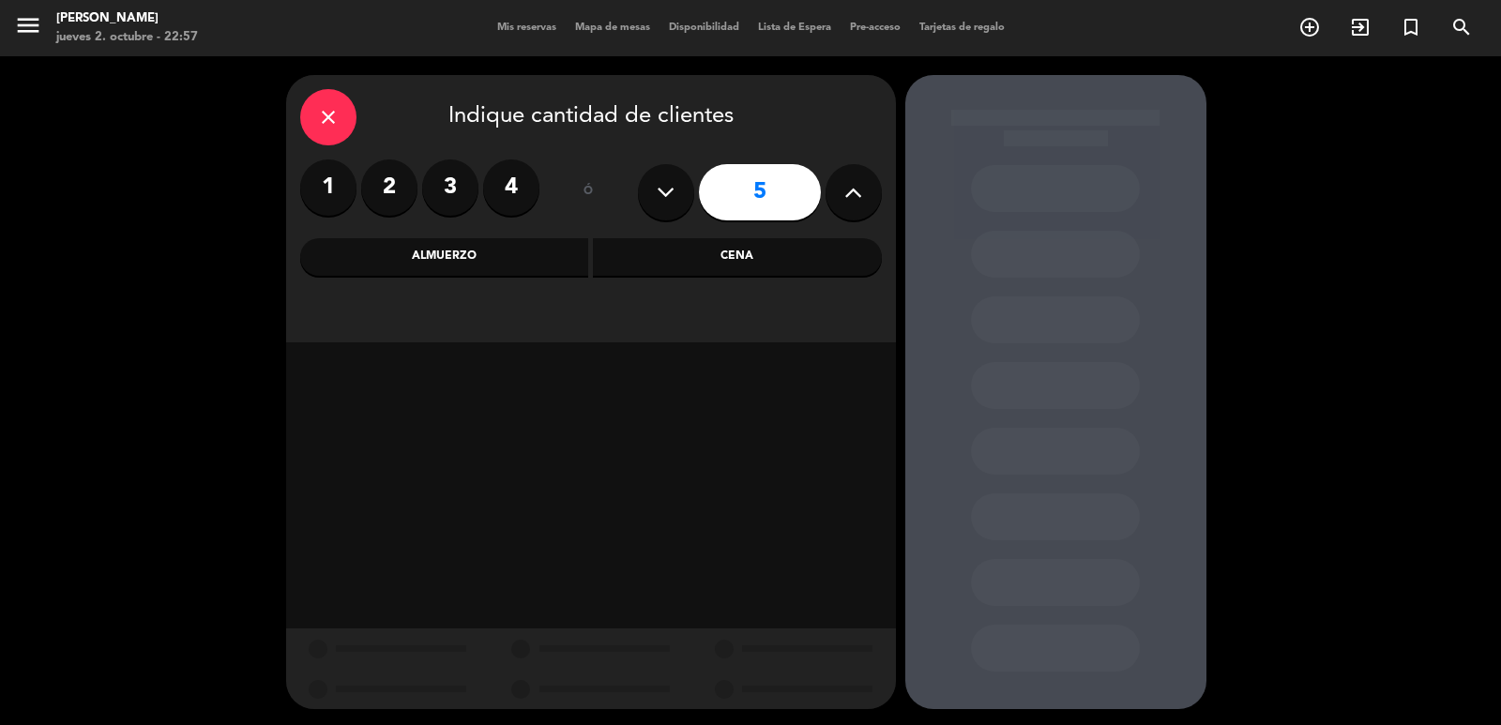
click at [453, 236] on div "close Indique cantidad de clientes 1 2 3 4 ó 5 Almuerzo Cena" at bounding box center [591, 208] width 610 height 267
click at [461, 250] on div "Almuerzo" at bounding box center [444, 257] width 289 height 38
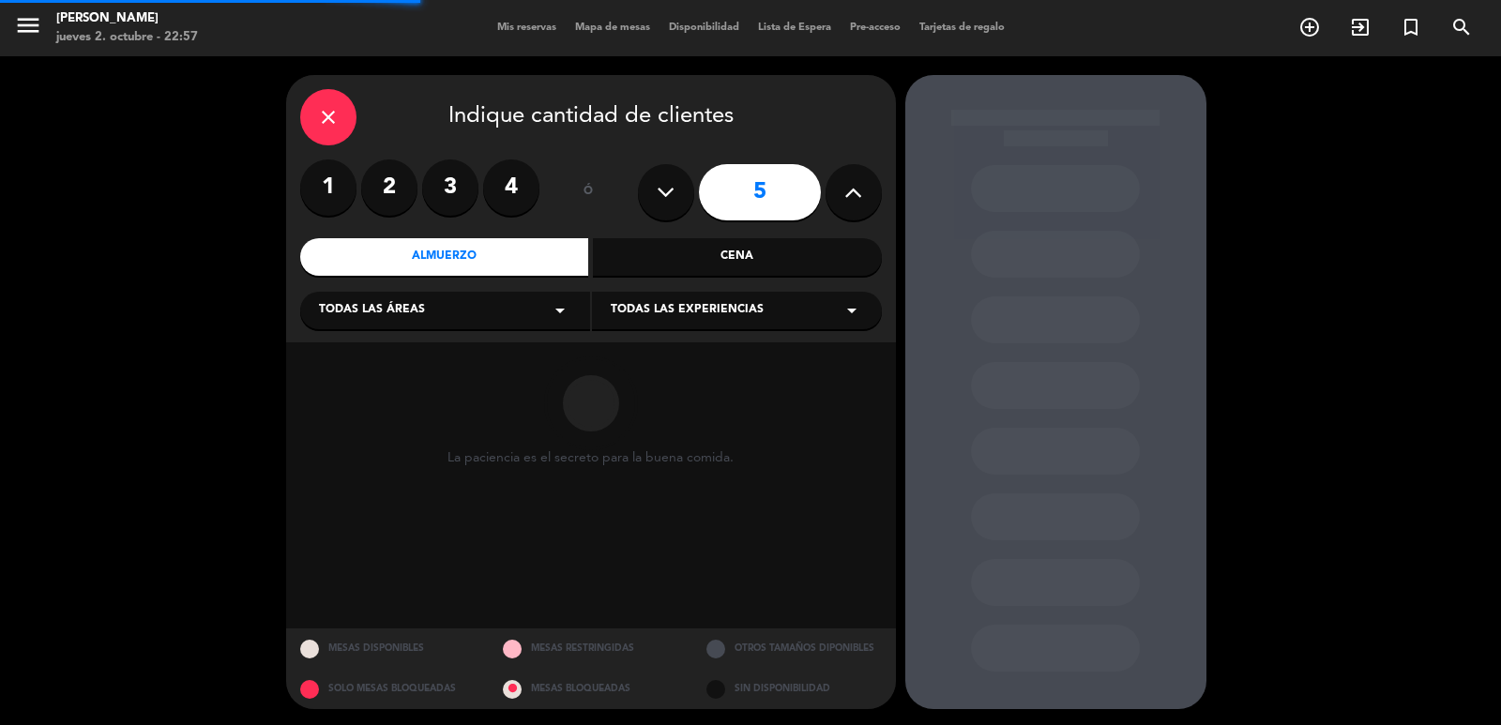
click at [460, 304] on div "Todas las áreas arrow_drop_down" at bounding box center [445, 311] width 290 height 38
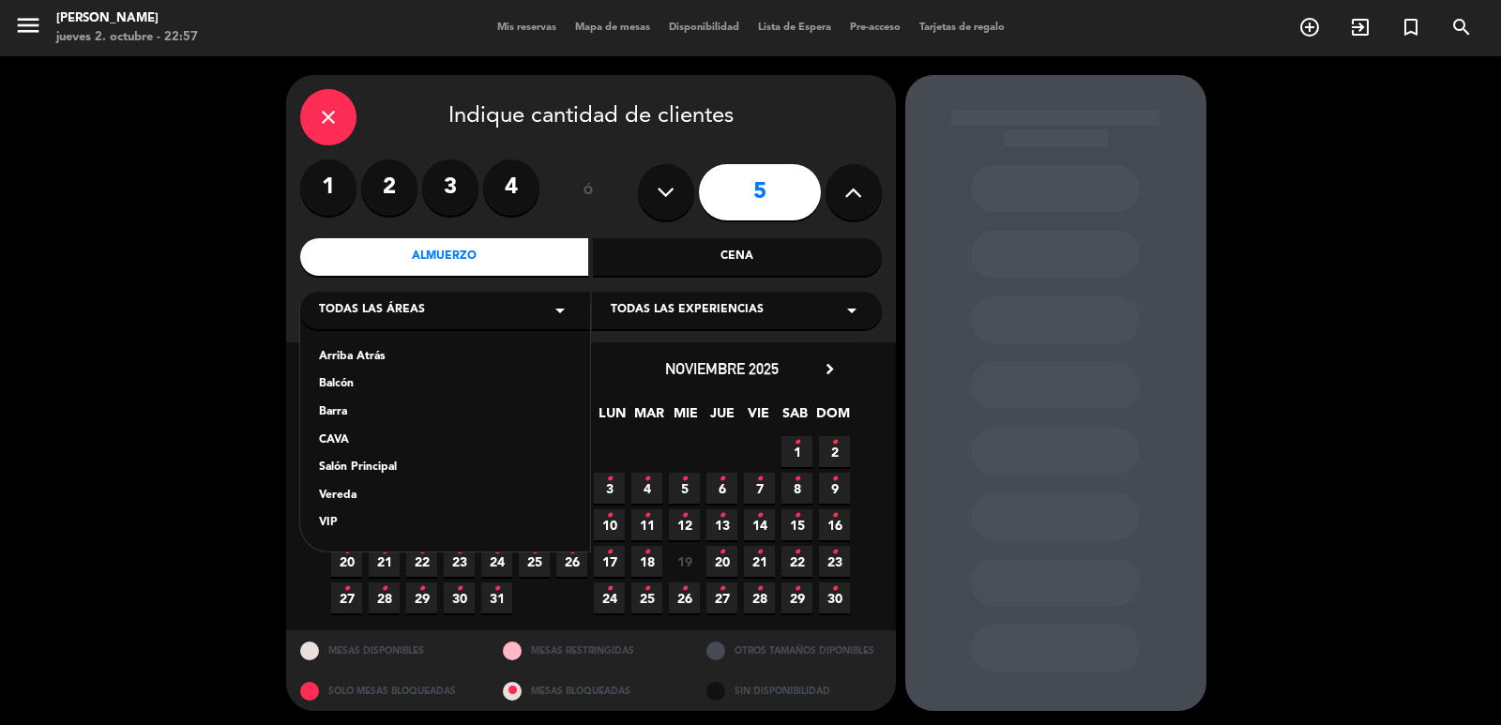
click at [352, 494] on div "Vereda" at bounding box center [445, 496] width 252 height 19
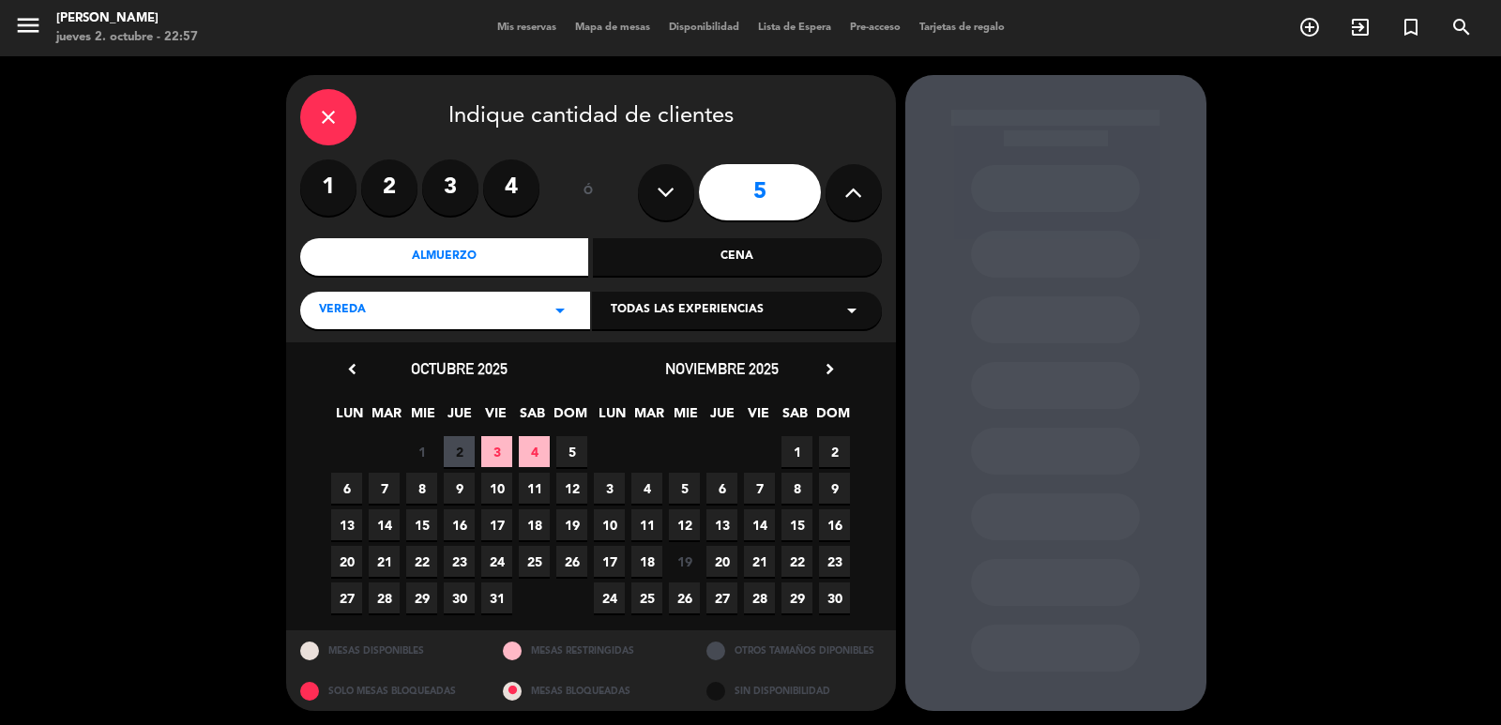
click at [796, 522] on span "15" at bounding box center [797, 524] width 31 height 31
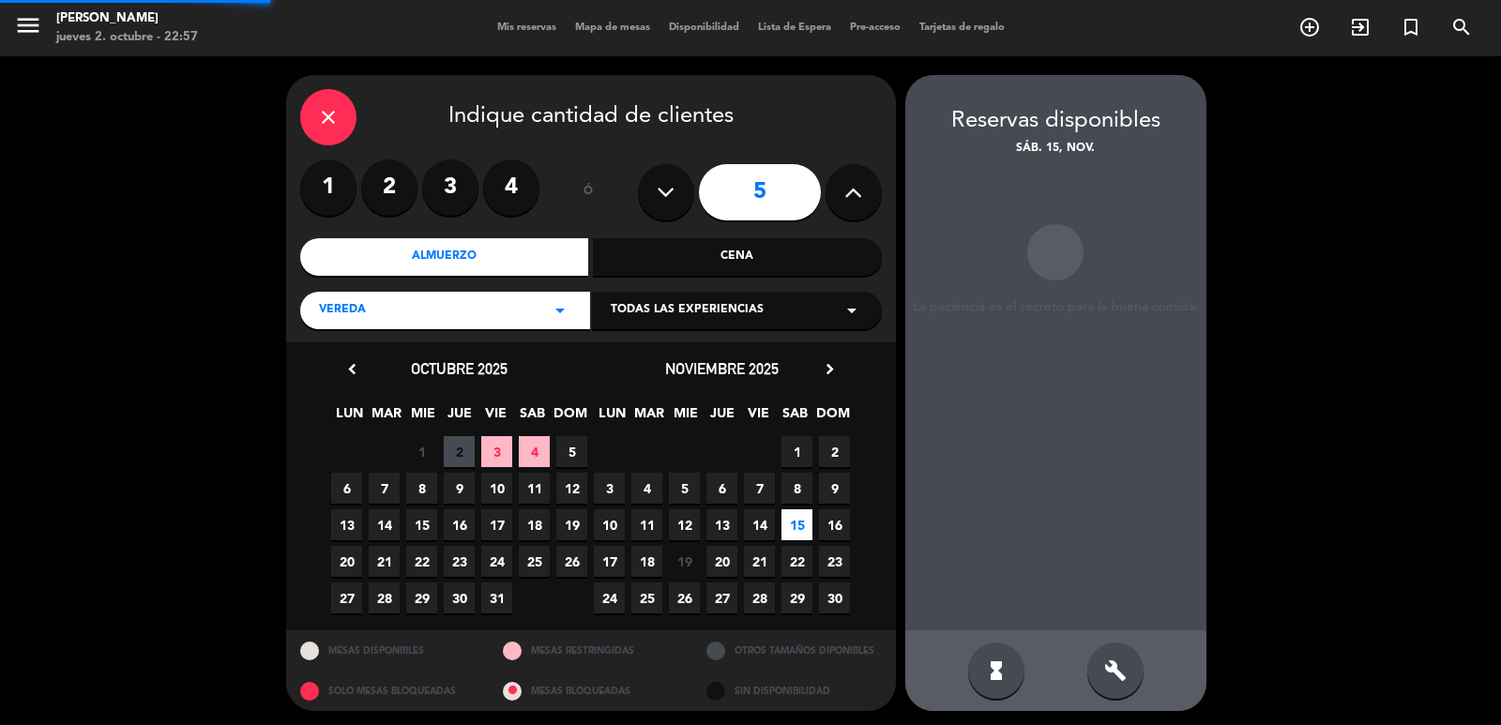
scroll to position [4, 0]
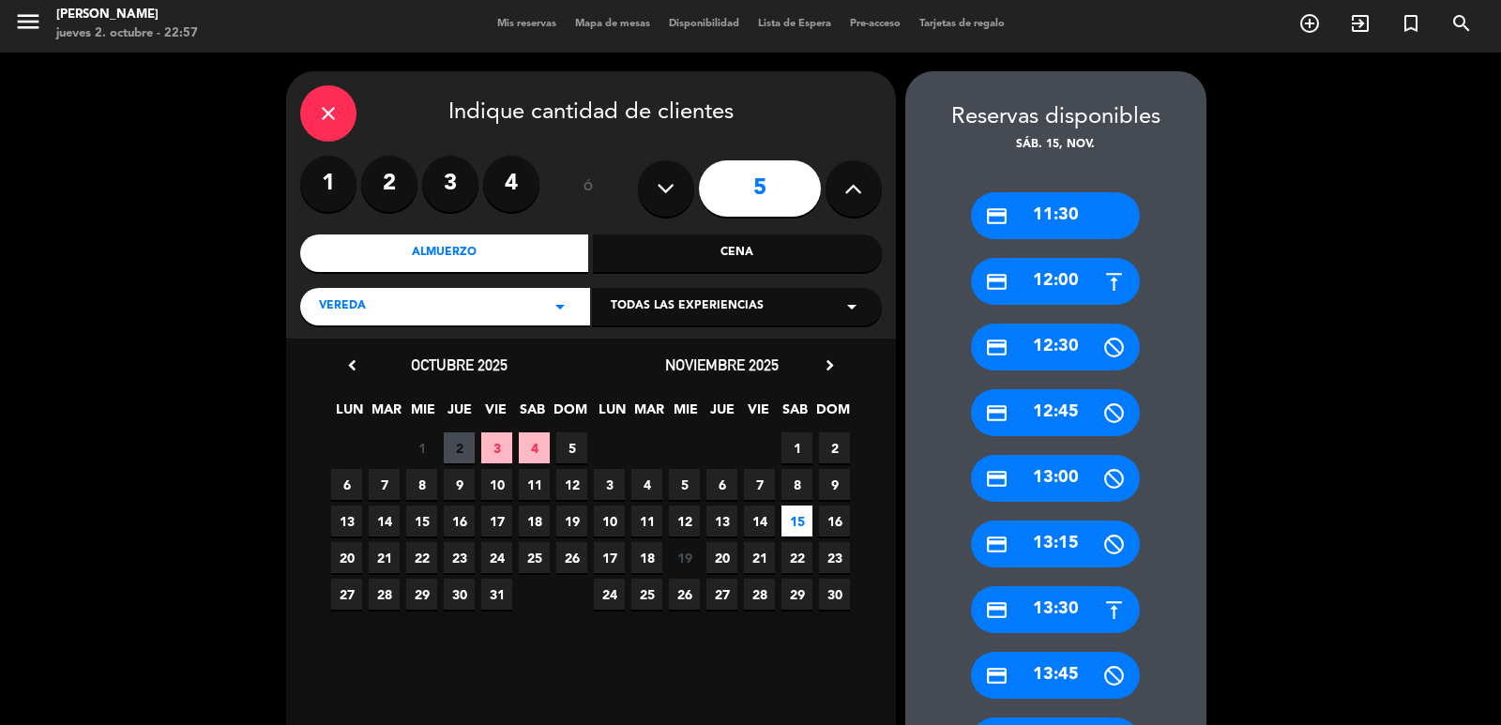
click at [1056, 603] on div "credit_card 13:30" at bounding box center [1055, 609] width 169 height 47
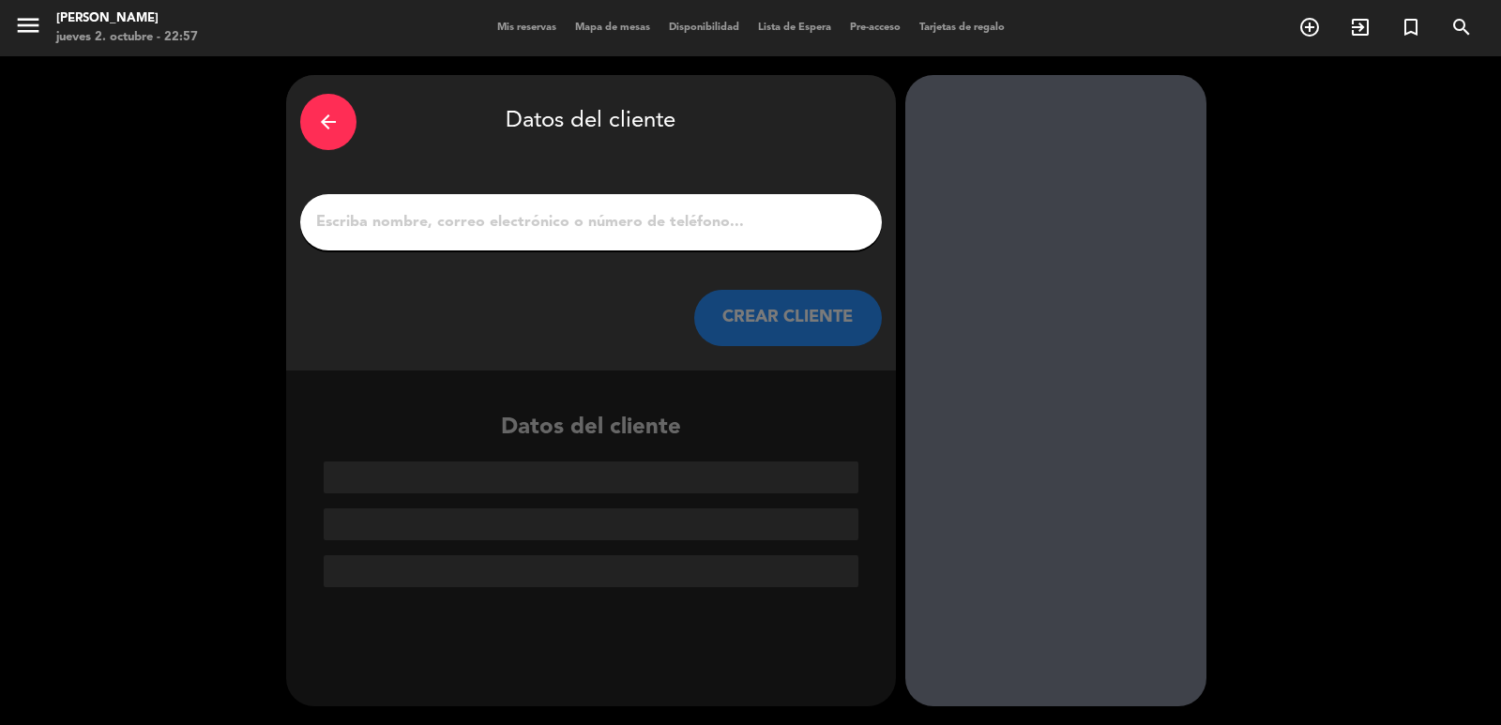
scroll to position [0, 0]
click at [597, 209] on input "1" at bounding box center [591, 222] width 554 height 26
paste input "[PERSON_NAME]"
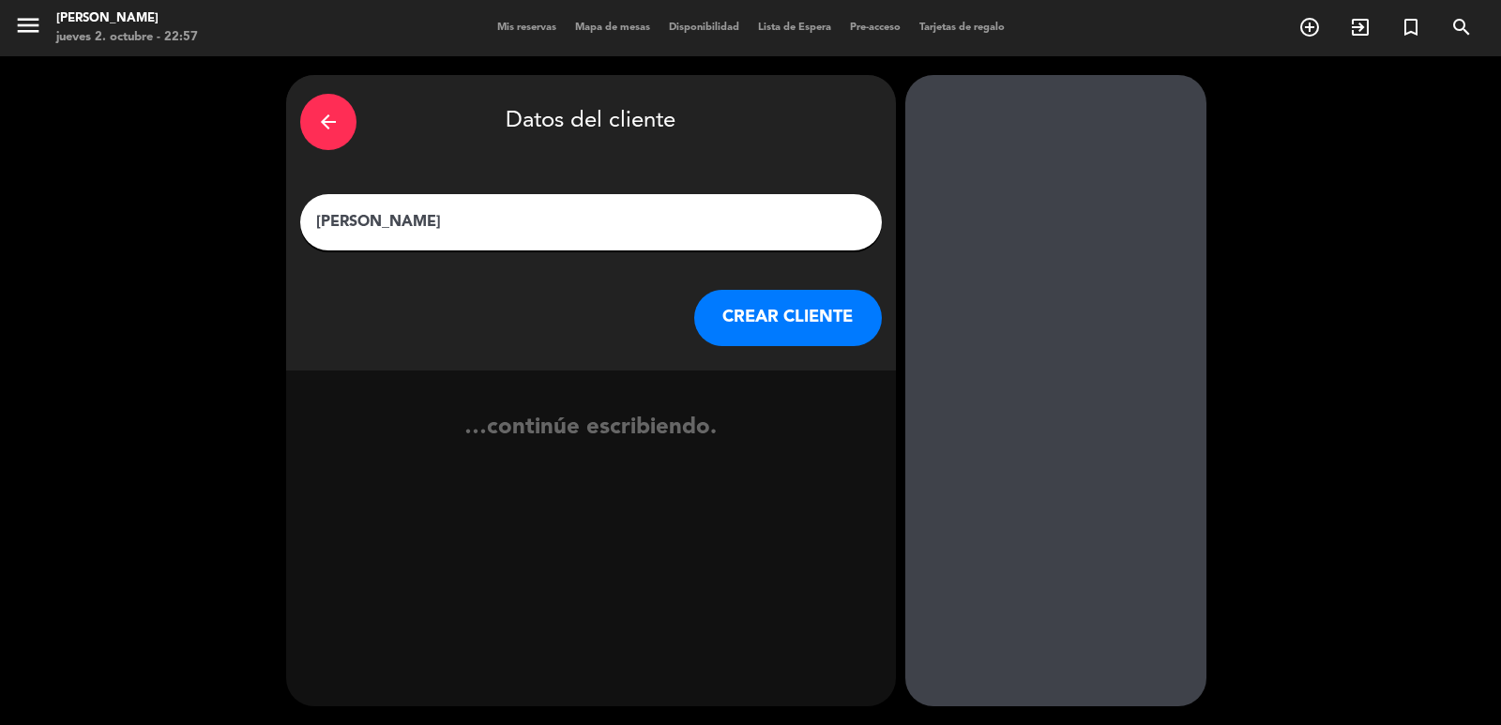
type input "[PERSON_NAME]"
click at [744, 316] on button "CREAR CLIENTE" at bounding box center [788, 318] width 188 height 56
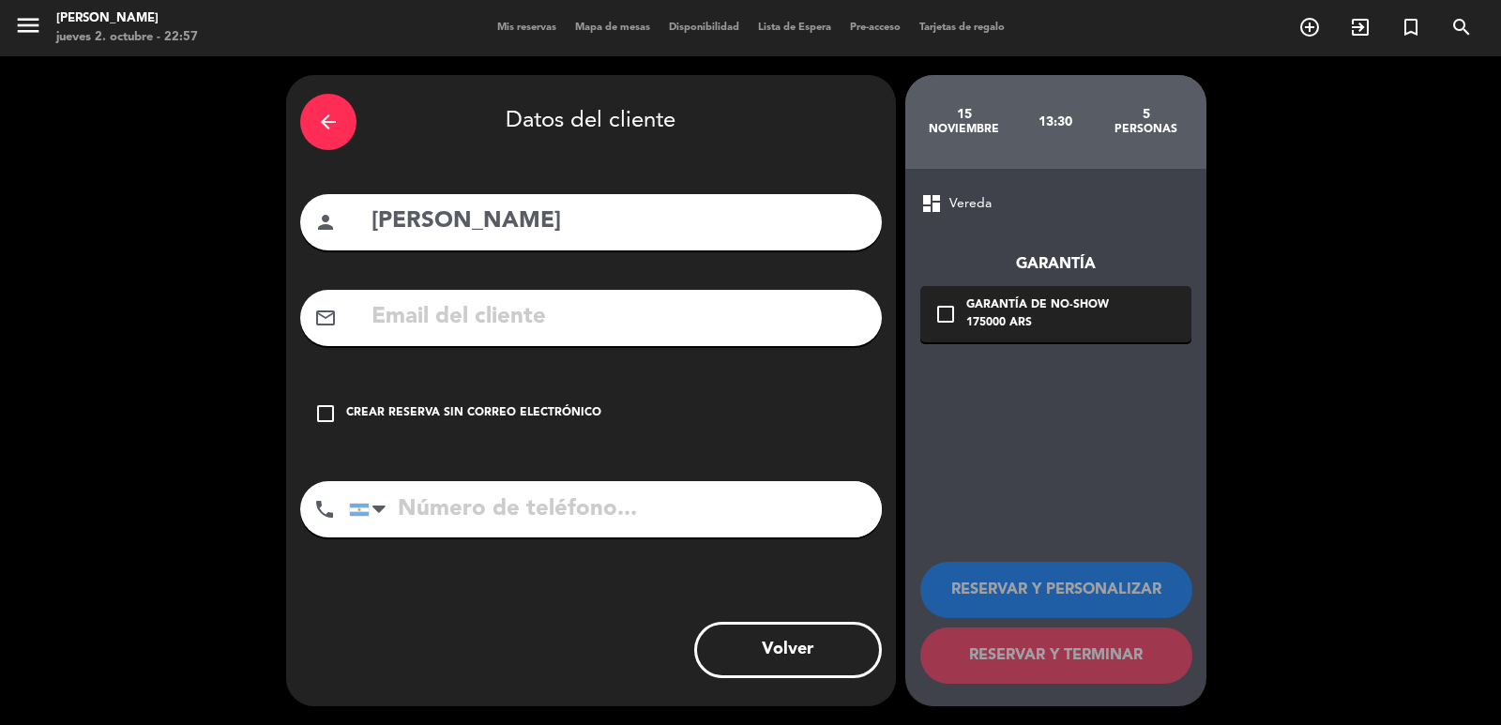
click at [494, 318] on input "text" at bounding box center [619, 317] width 498 height 38
paste input "[PERSON_NAME][EMAIL_ADDRESS][DOMAIN_NAME]"
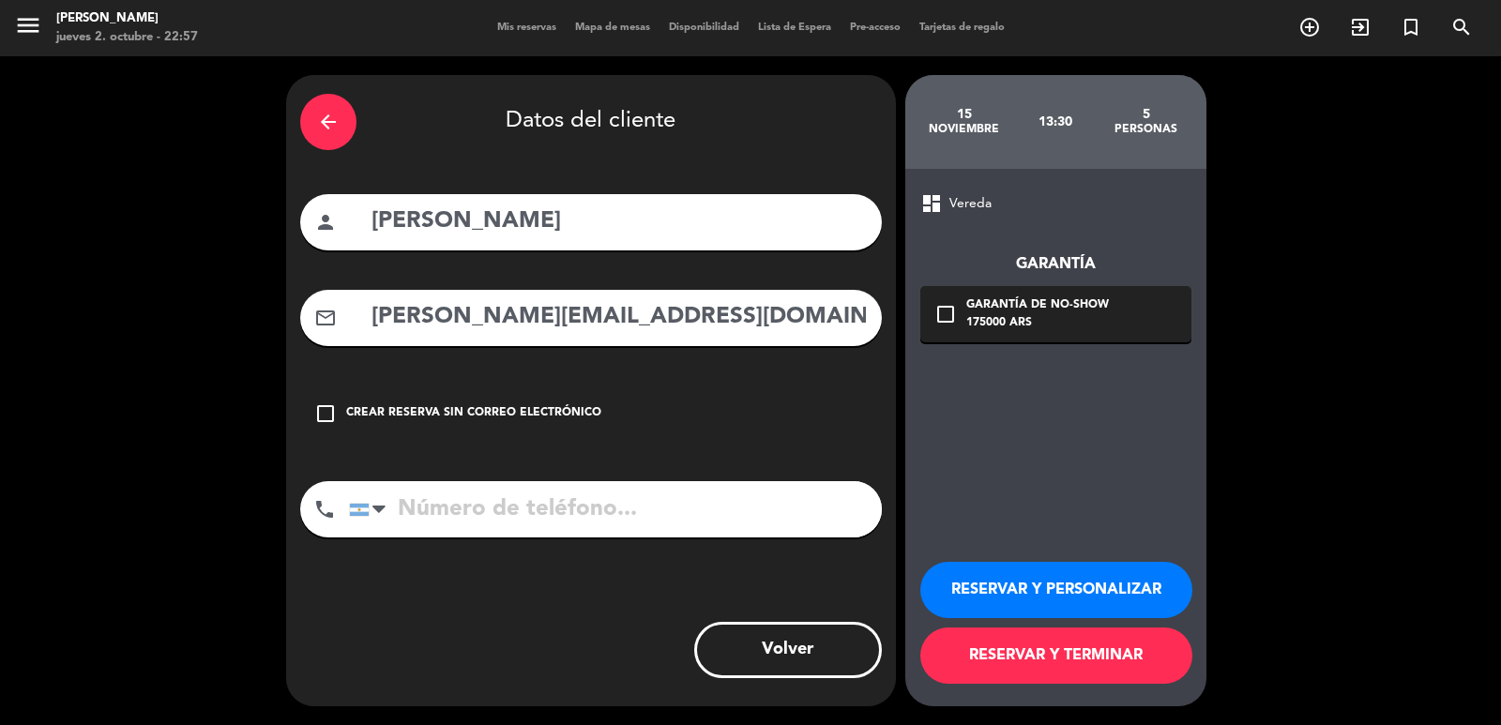
type input "[PERSON_NAME][EMAIL_ADDRESS][DOMAIN_NAME]"
click at [478, 491] on input "tel" at bounding box center [615, 509] width 533 height 56
paste input "+598 ) 099889859"
click at [463, 502] on input "+598 ) 099889859" at bounding box center [615, 509] width 533 height 56
type input "[PHONE_NUMBER]"
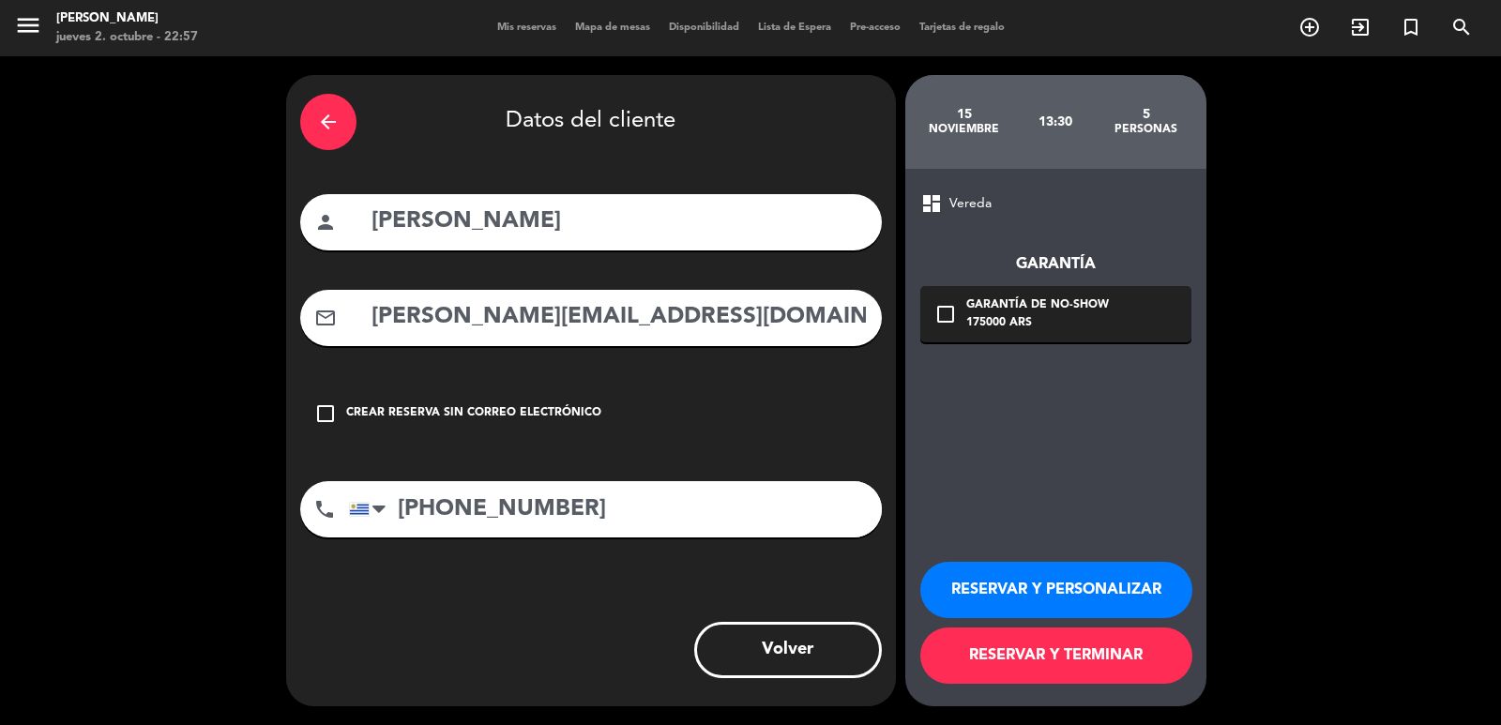
click at [948, 322] on icon "check_box_outline_blank" at bounding box center [946, 314] width 23 height 23
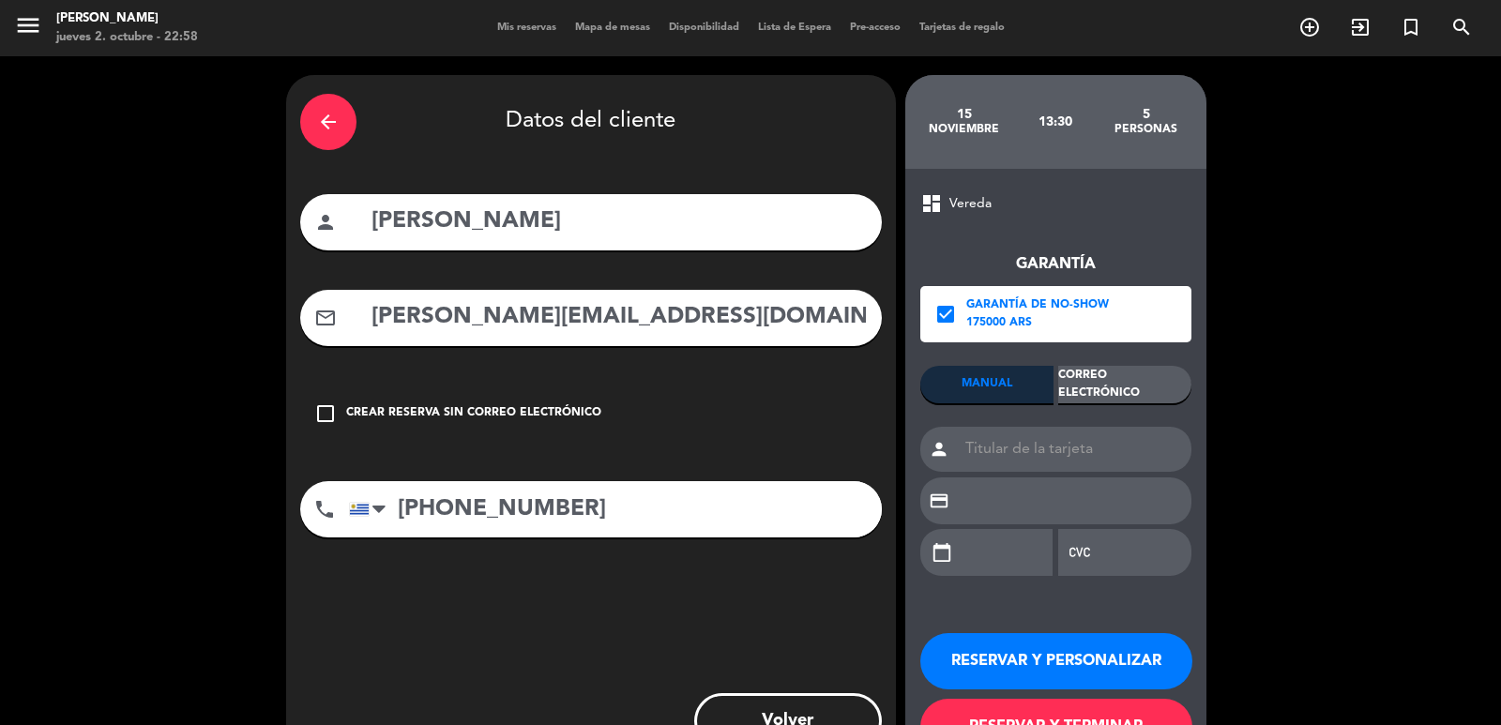
click at [1082, 383] on div "Correo Electrónico" at bounding box center [1124, 385] width 133 height 38
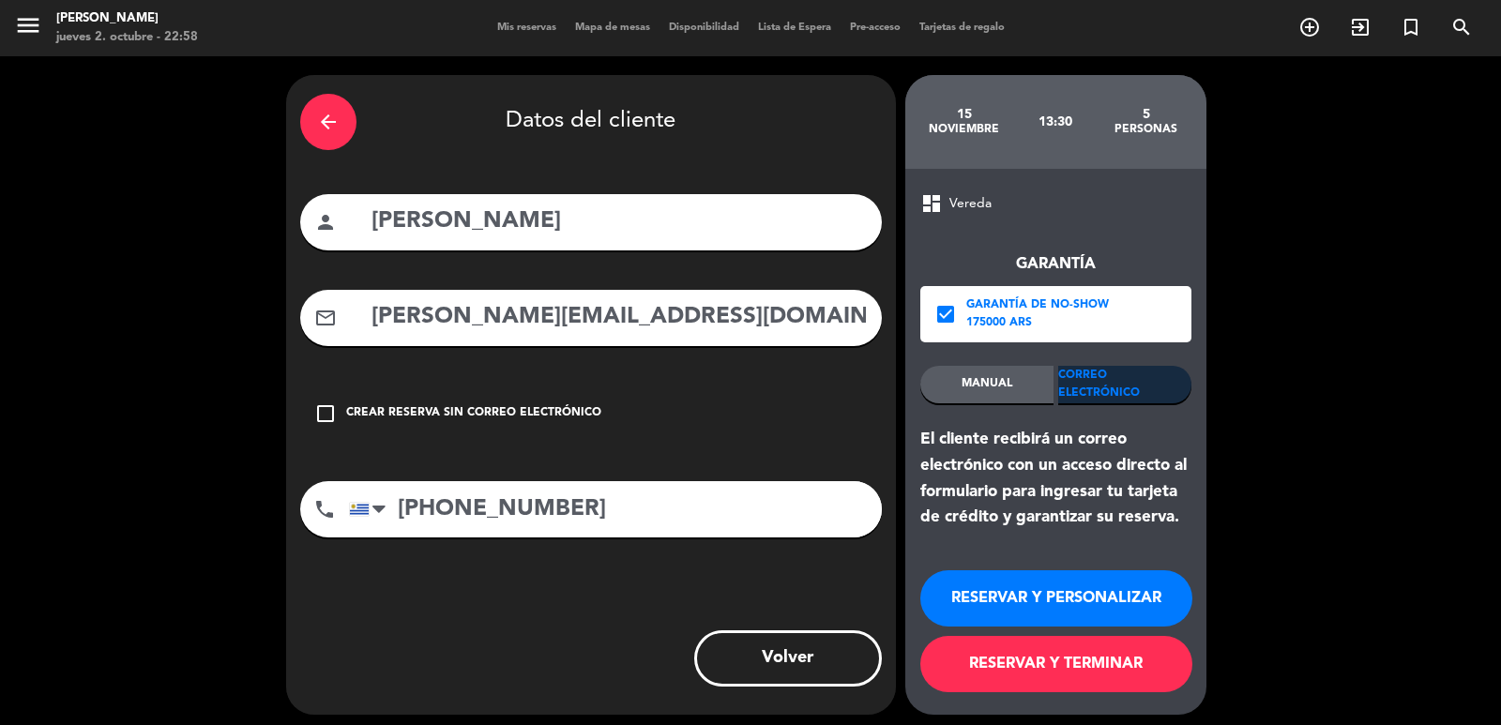
click at [1064, 600] on button "RESERVAR Y PERSONALIZAR" at bounding box center [1056, 598] width 272 height 56
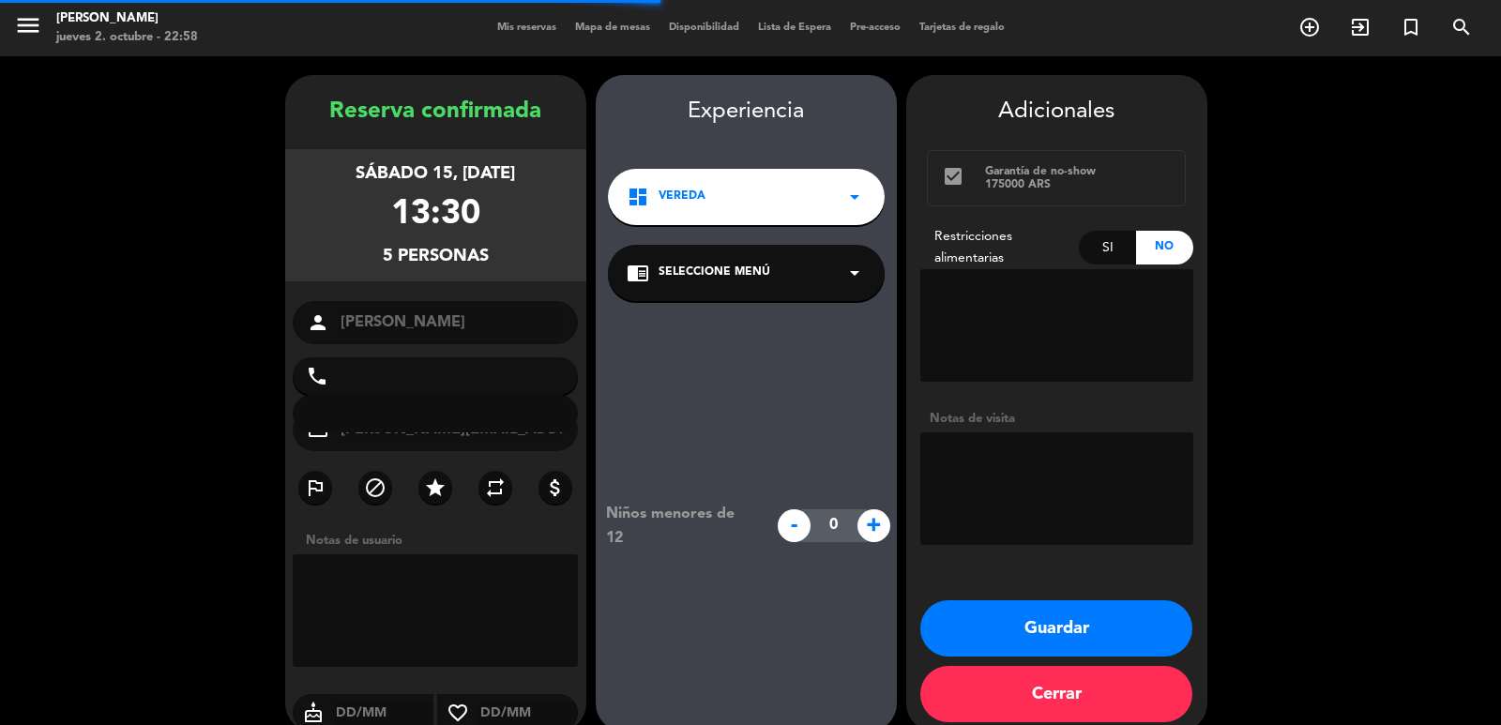
type input "[PHONE_NUMBER]"
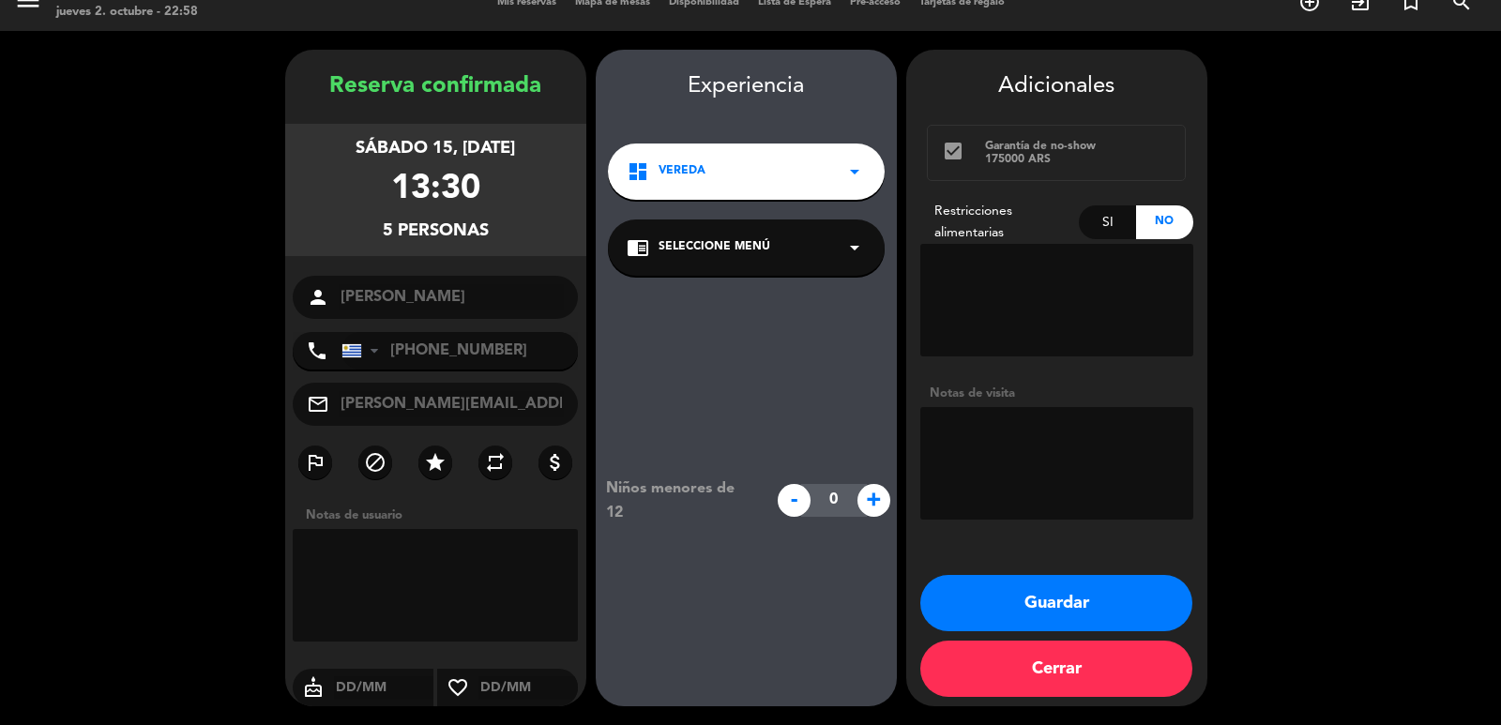
click at [1092, 220] on div "Si" at bounding box center [1107, 222] width 57 height 34
click at [1080, 272] on textarea at bounding box center [1056, 300] width 273 height 113
click at [1013, 302] on textarea at bounding box center [1056, 300] width 273 height 113
type textarea "1 intolerante al gluten"
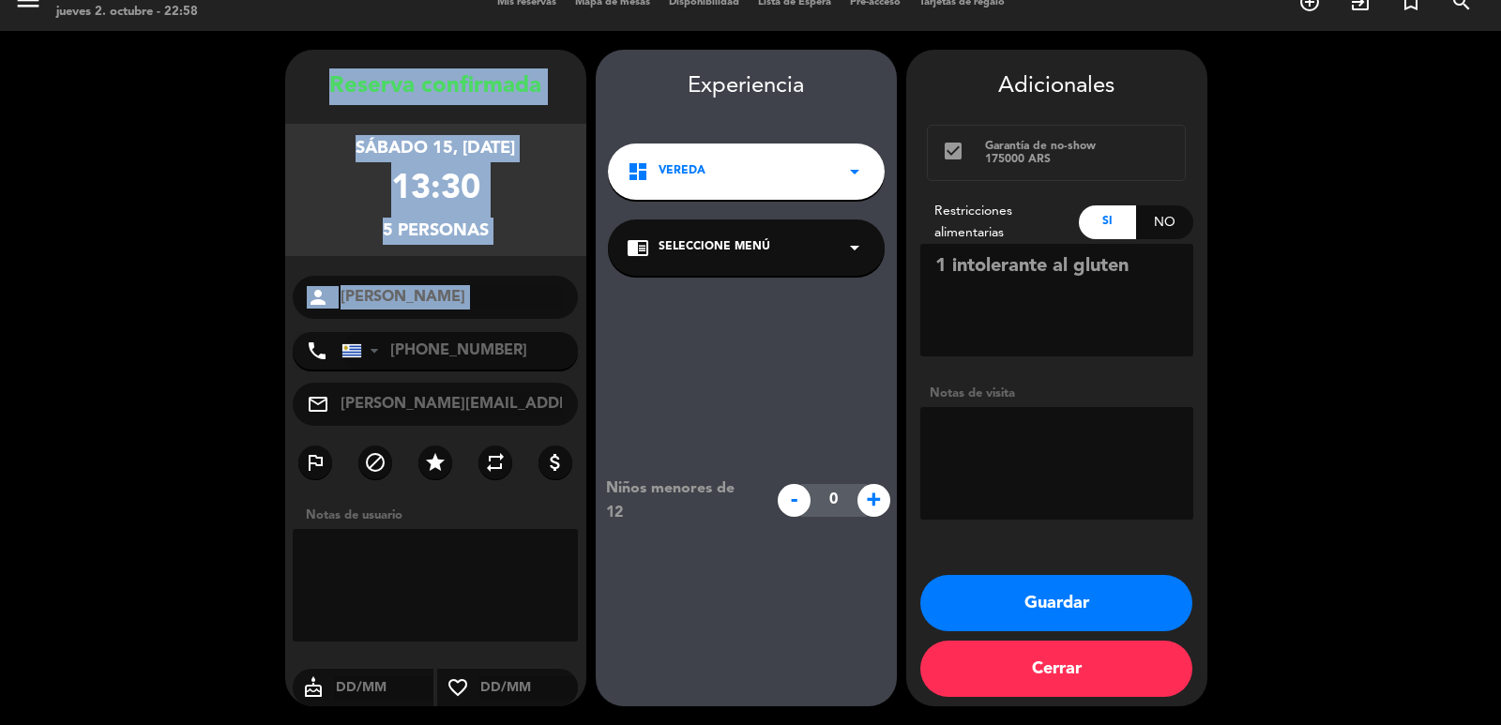
drag, startPoint x: 329, startPoint y: 81, endPoint x: 519, endPoint y: 322, distance: 306.7
click at [519, 322] on div "Reserva confirmada sábado 15, [DATE] 13:30 5 personas person [PERSON_NAME] phon…" at bounding box center [435, 396] width 301 height 657
copy div "Reserva confirmada sábado 15, [DATE] 13:30 5 personas person"
click at [1115, 590] on button "Guardar" at bounding box center [1056, 603] width 272 height 56
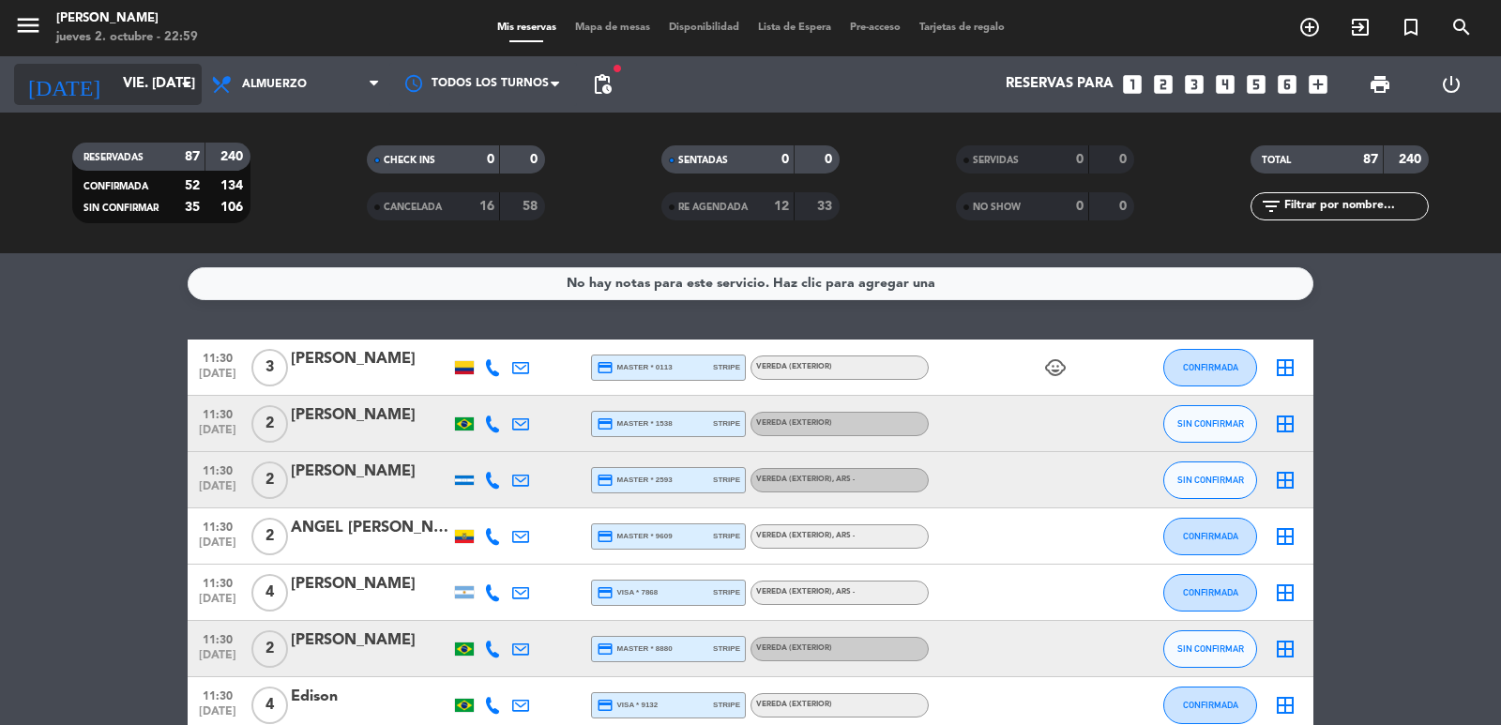
click at [172, 81] on input "vie. [DATE]" at bounding box center [204, 85] width 181 height 36
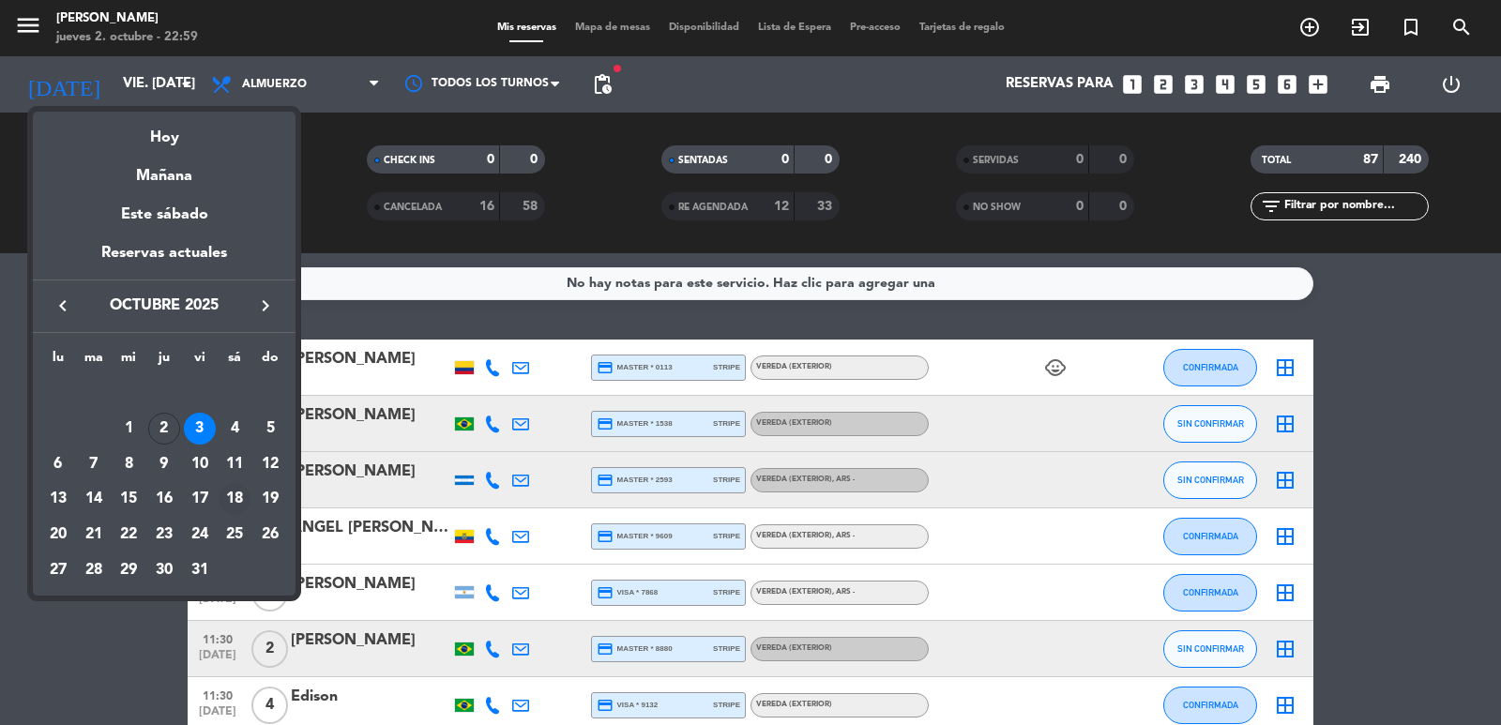
click at [239, 493] on div "18" at bounding box center [235, 499] width 32 height 32
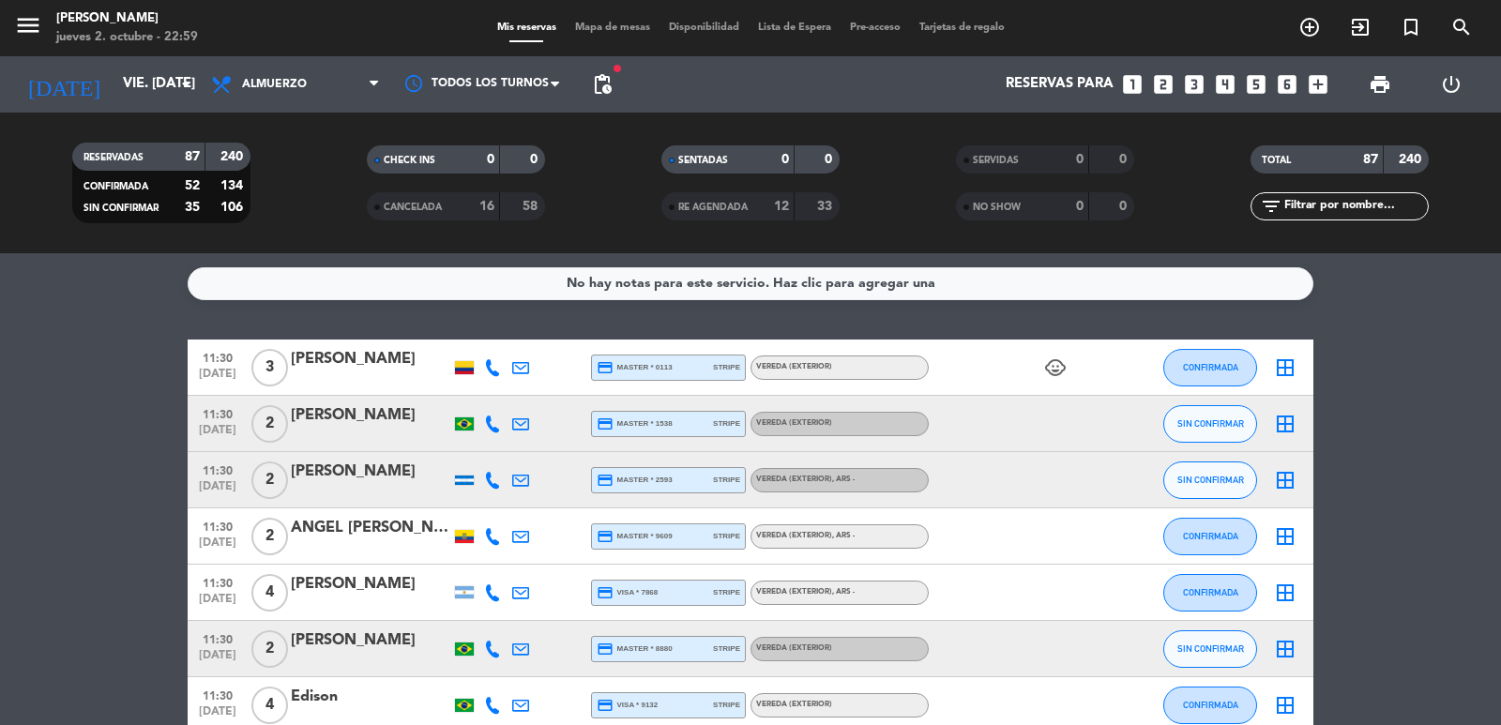
type input "sáb. [DATE]"
click at [329, 87] on span "Almuerzo" at bounding box center [296, 84] width 188 height 41
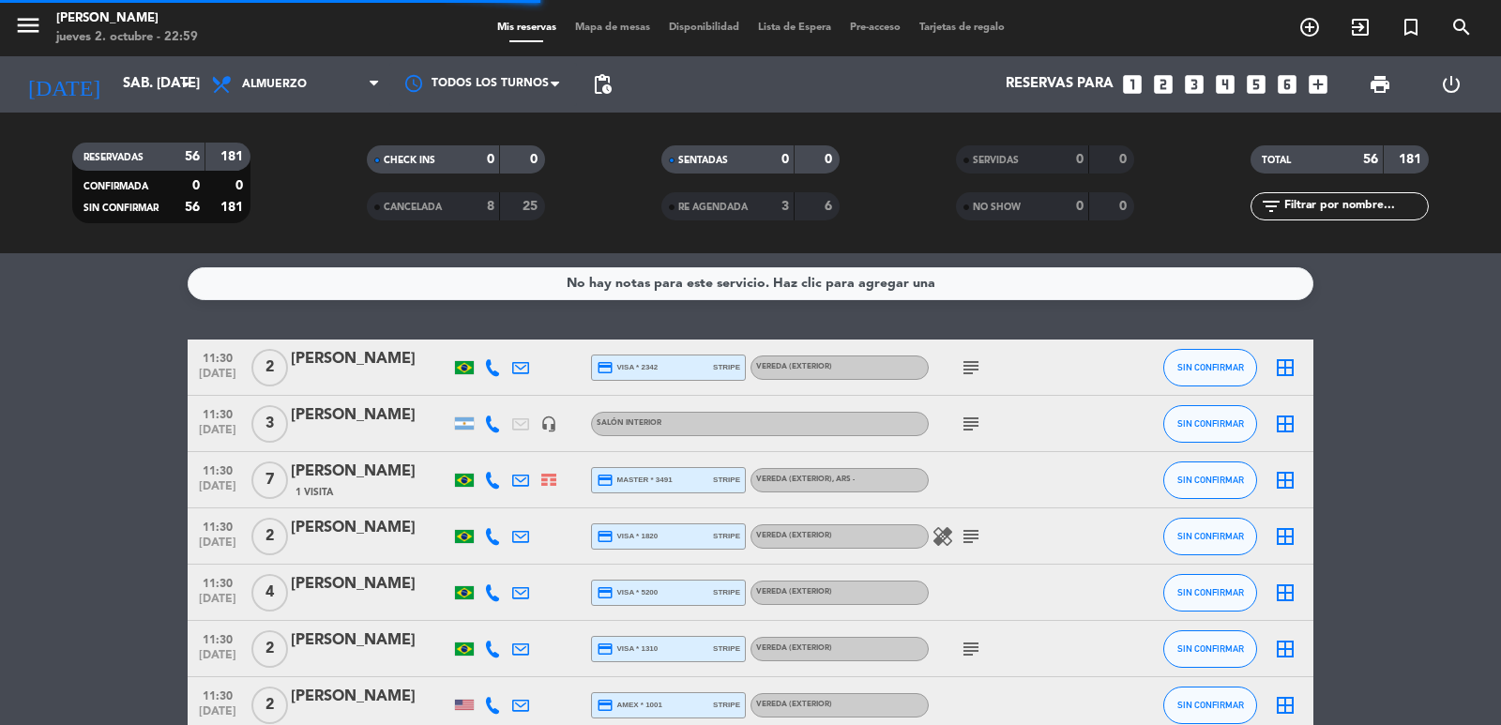
click at [269, 207] on filter-checkbox "RESERVADAS 56 181 CONFIRMADA 0 0 SIN CONFIRMAR 56 181" at bounding box center [161, 183] width 295 height 81
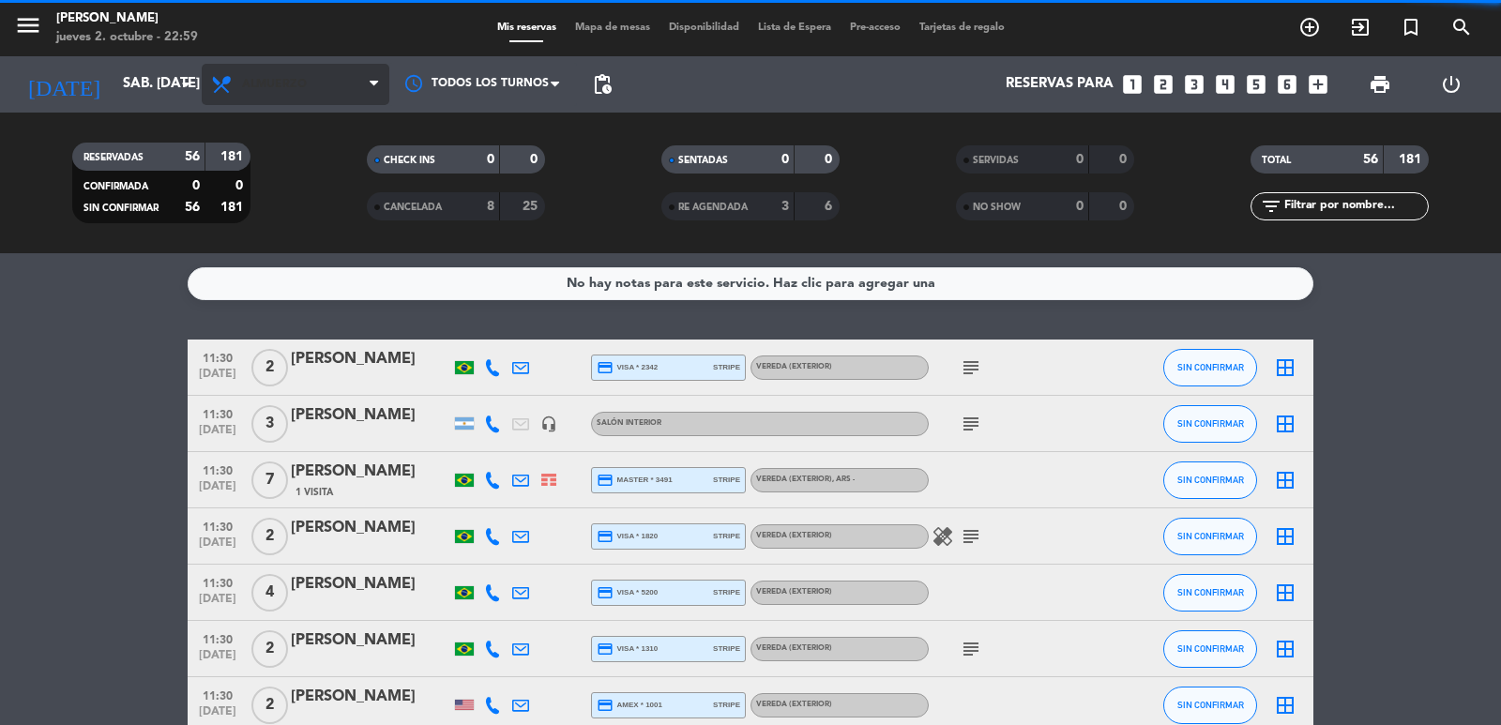
click at [241, 65] on span "Almuerzo" at bounding box center [296, 84] width 188 height 41
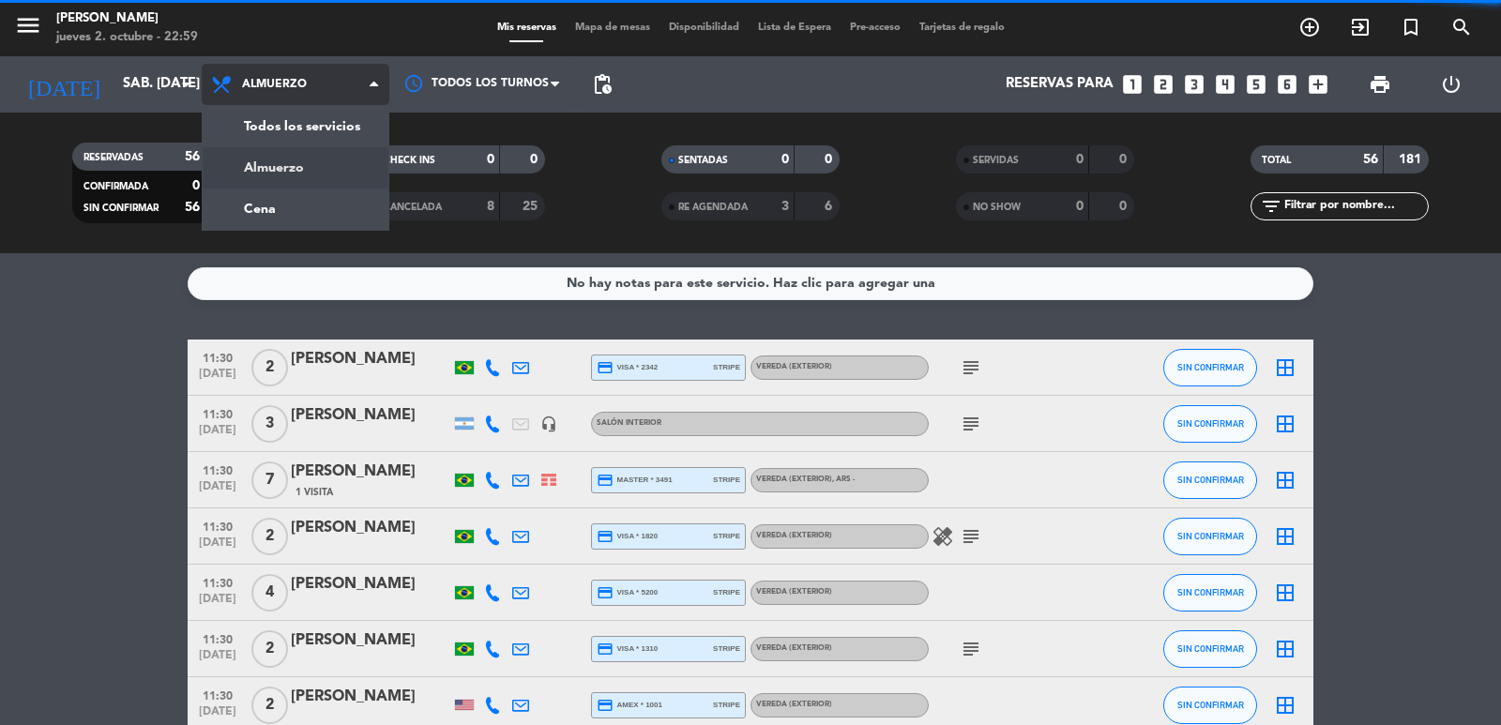
click at [294, 205] on div "menu [PERSON_NAME] 2. octubre - 22:59 Mis reservas Mapa de mesas Disponibilidad…" at bounding box center [750, 126] width 1501 height 253
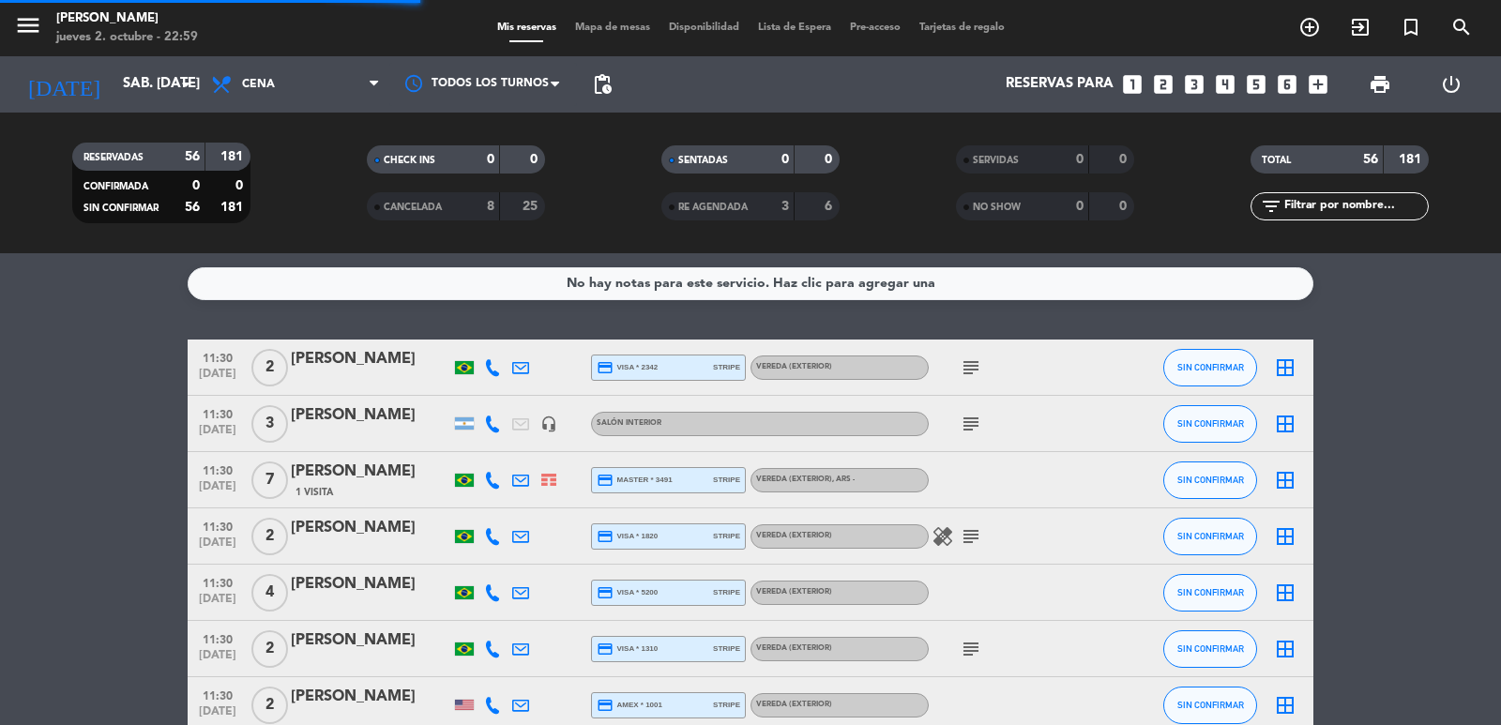
drag, startPoint x: 603, startPoint y: 68, endPoint x: 609, endPoint y: 79, distance: 11.8
click at [602, 69] on span "pending_actions" at bounding box center [603, 85] width 38 height 38
drag, startPoint x: 613, startPoint y: 85, endPoint x: 611, endPoint y: 97, distance: 11.4
click at [611, 88] on span "pending_actions" at bounding box center [602, 84] width 23 height 23
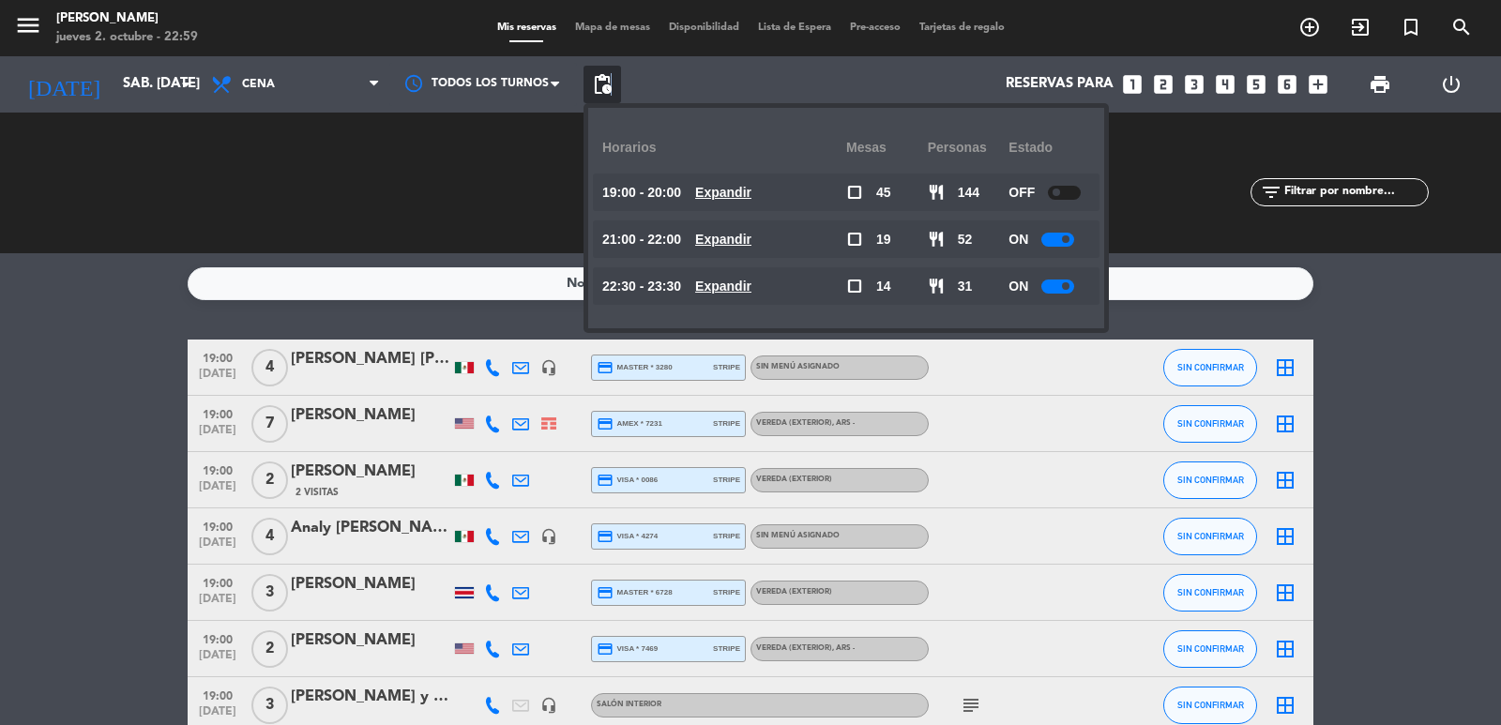
click at [745, 238] on u "Expandir" at bounding box center [723, 239] width 56 height 15
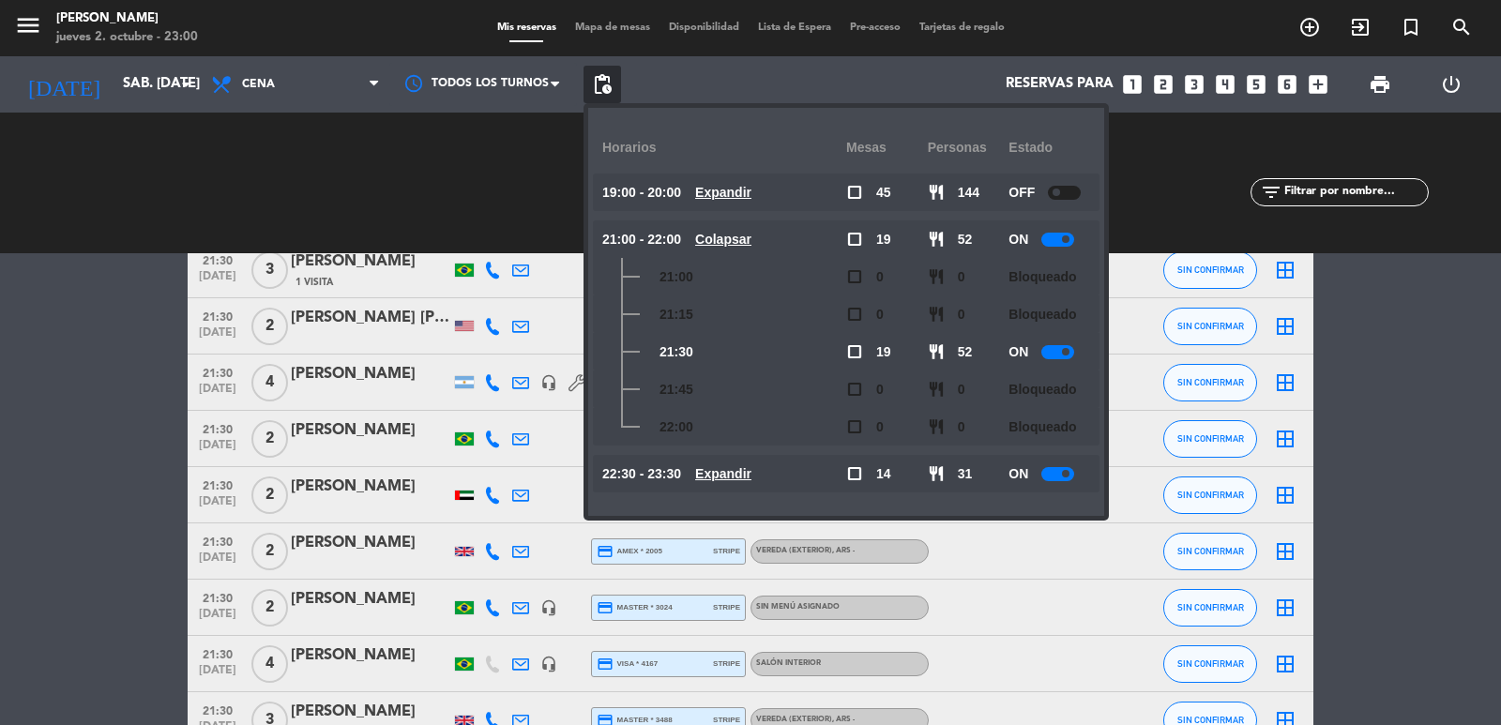
scroll to position [3378, 0]
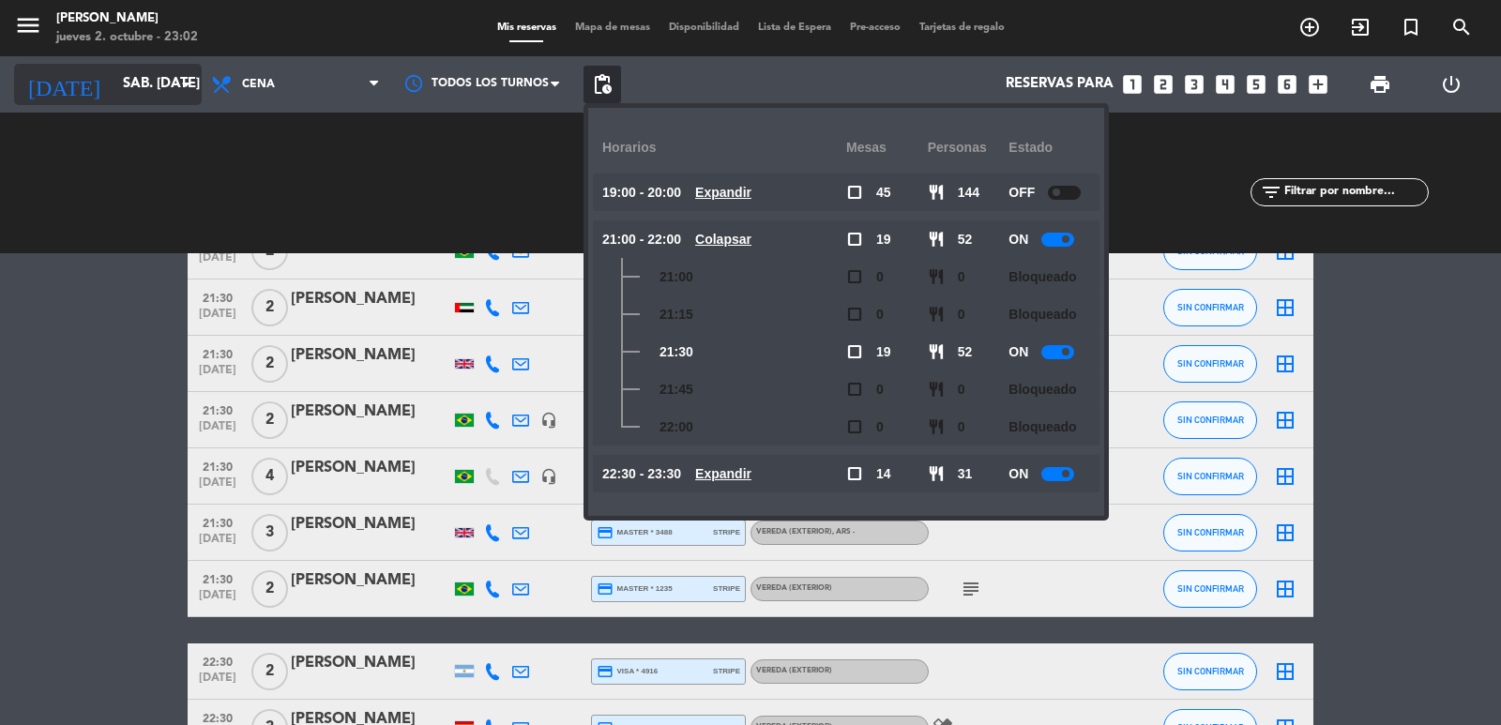
click at [167, 79] on input "sáb. [DATE]" at bounding box center [204, 85] width 181 height 36
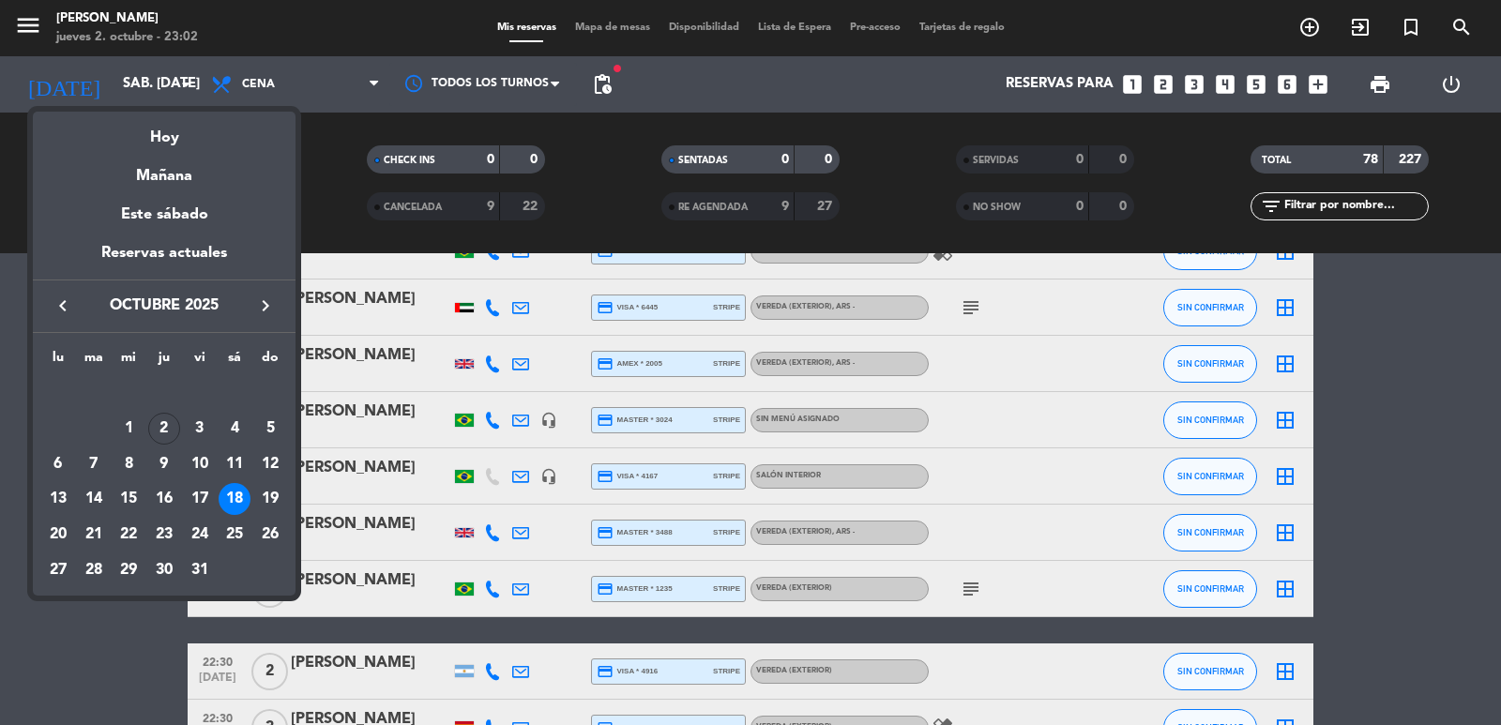
click at [164, 84] on div at bounding box center [750, 362] width 1501 height 725
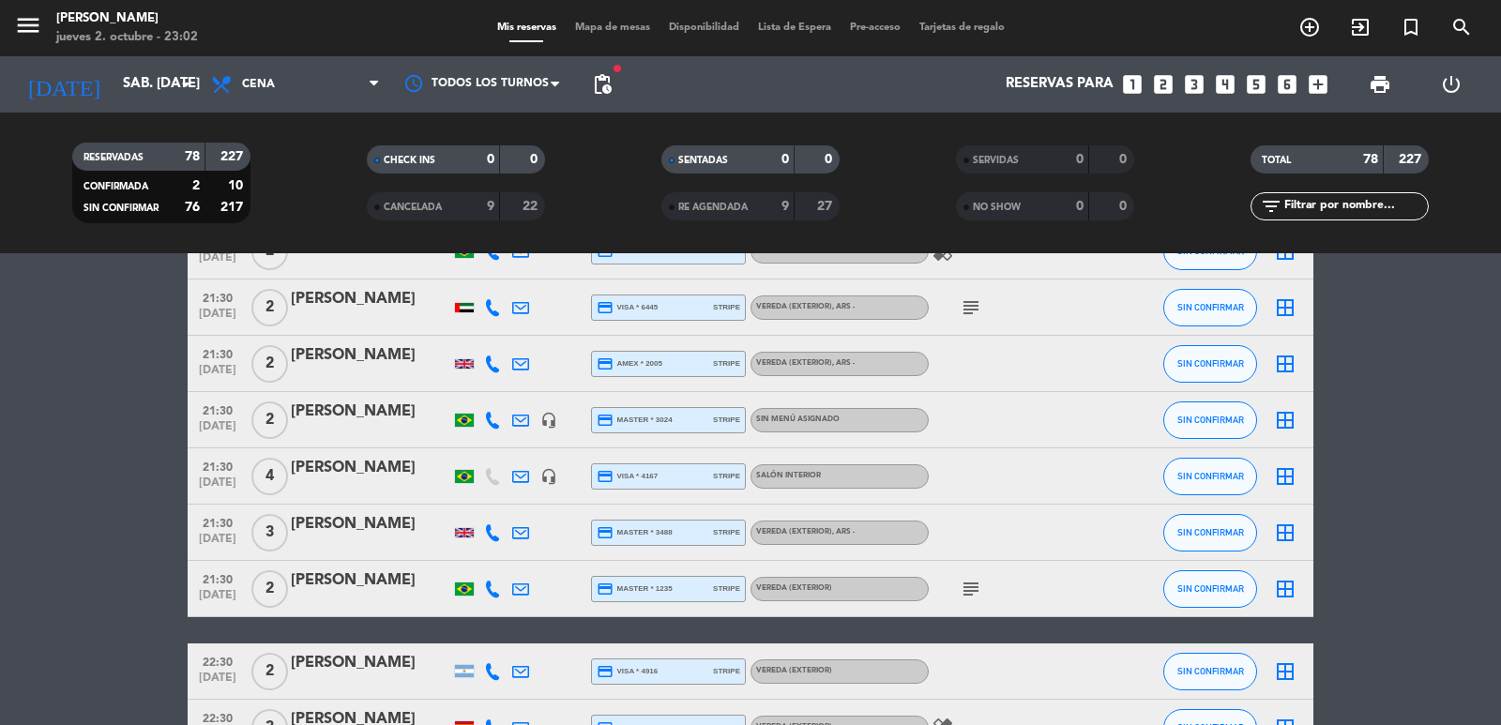
click at [1167, 82] on icon "looks_two" at bounding box center [1163, 84] width 24 height 24
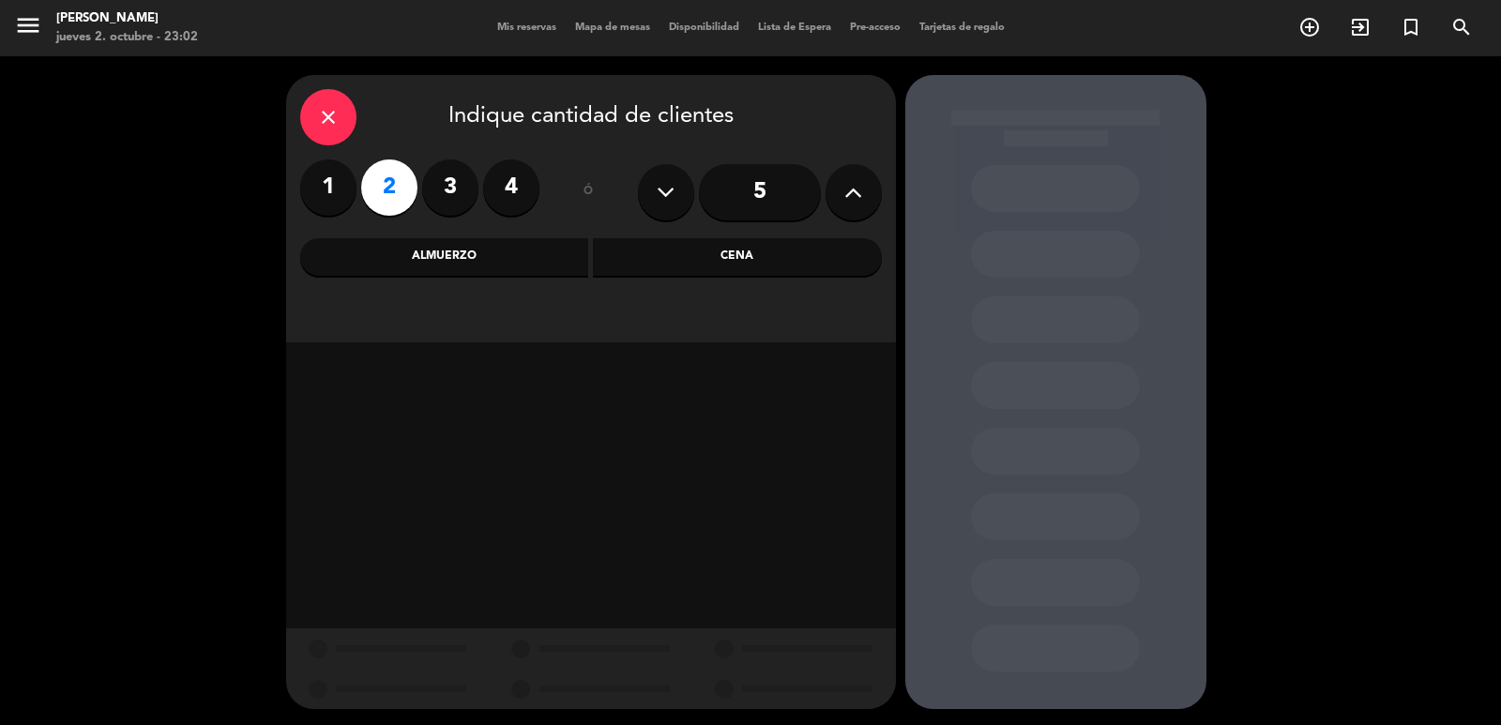
click at [774, 262] on div "Cena" at bounding box center [737, 257] width 289 height 38
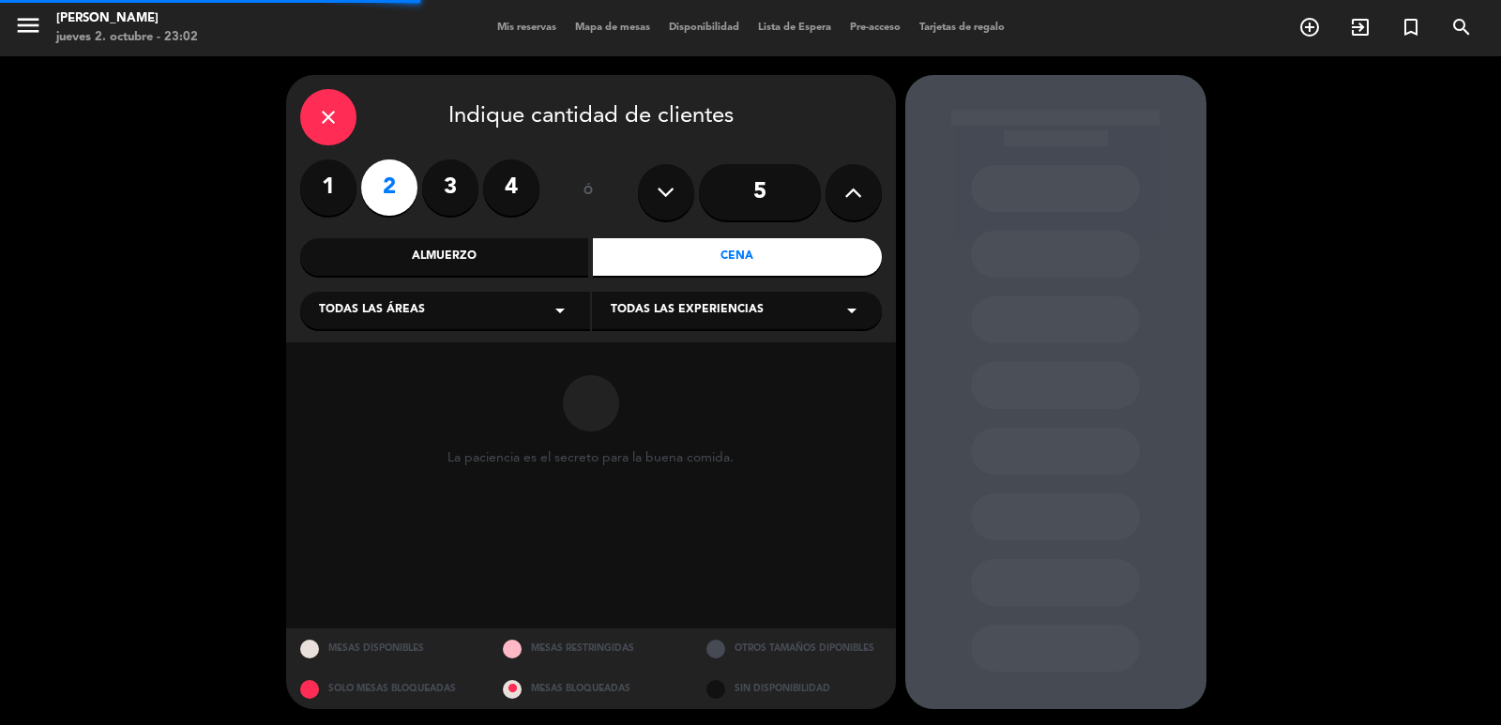
click at [526, 309] on div "Todas las áreas arrow_drop_down" at bounding box center [445, 311] width 290 height 38
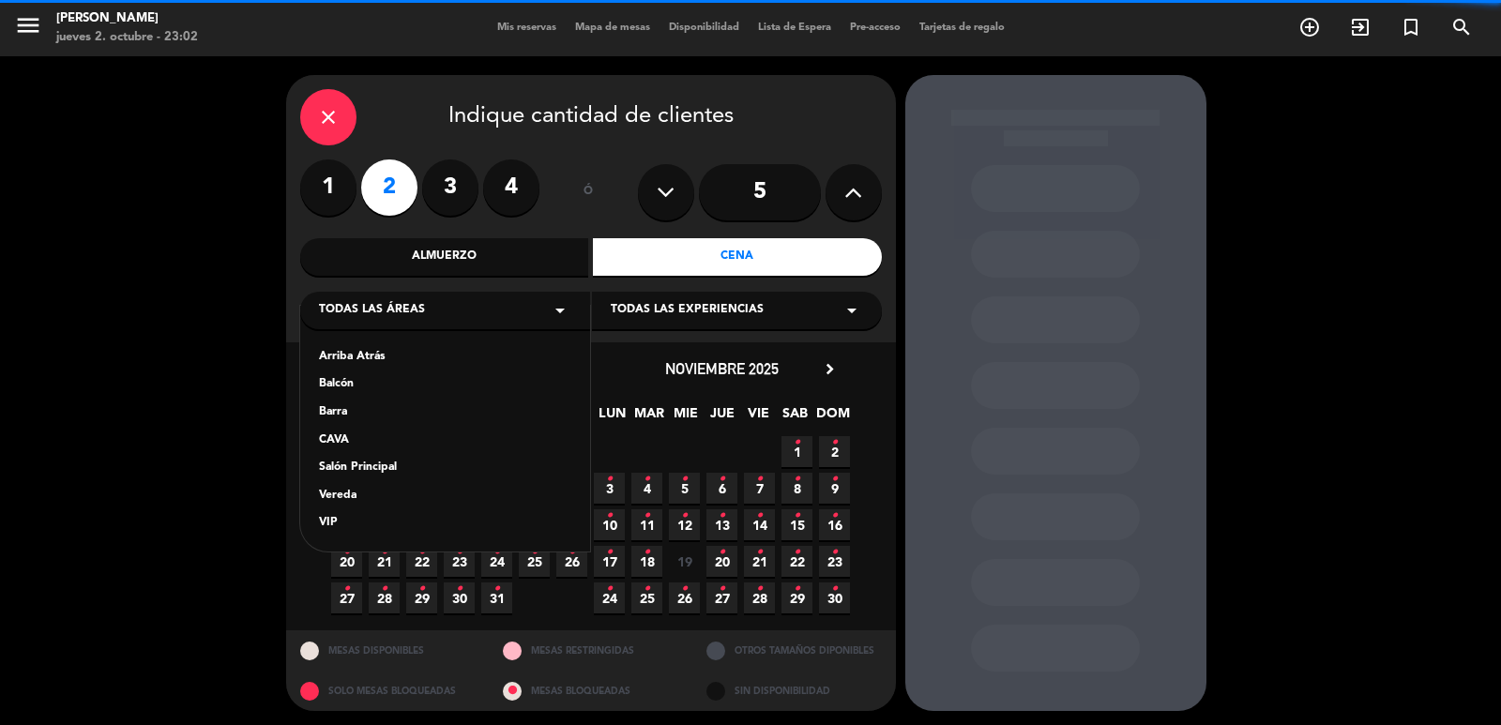
click at [347, 493] on div "Vereda" at bounding box center [445, 496] width 252 height 19
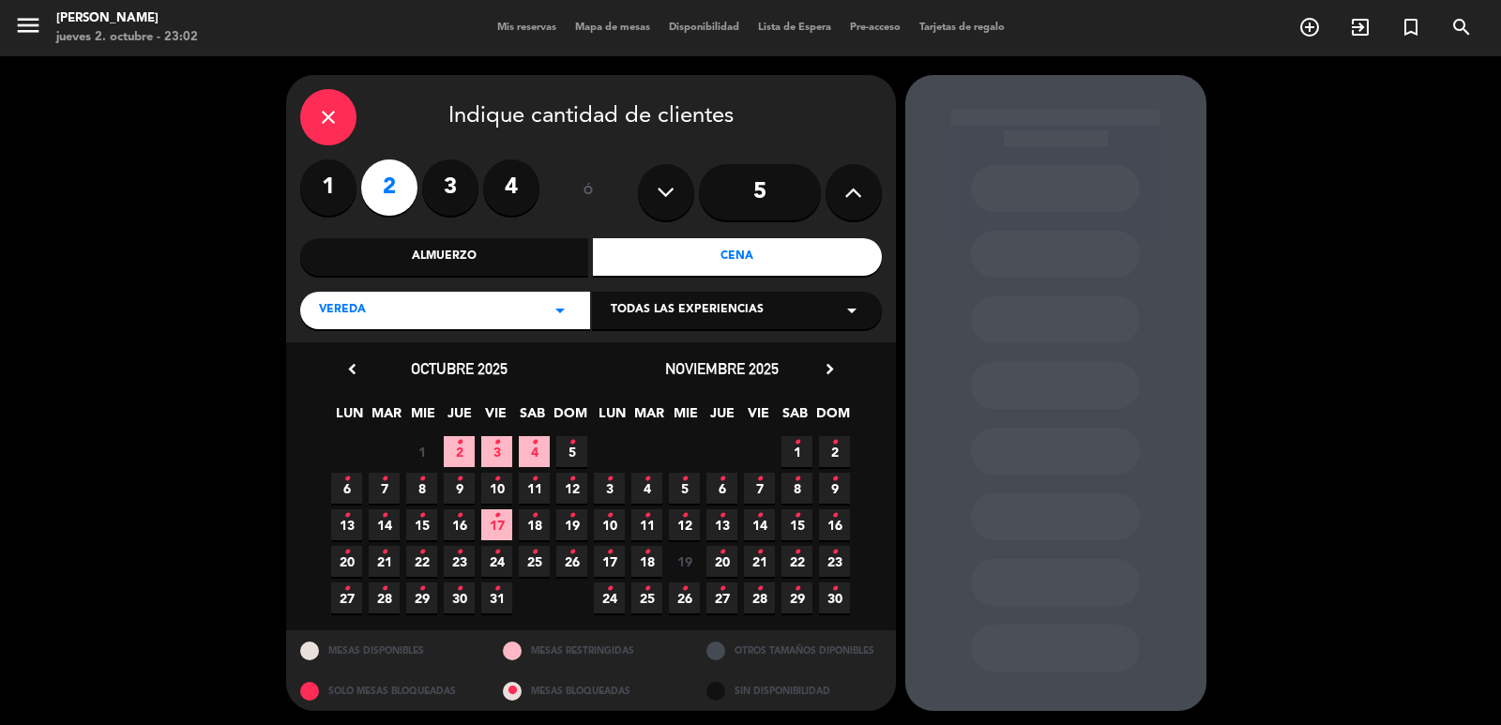
click at [503, 453] on span "3 •" at bounding box center [496, 451] width 31 height 31
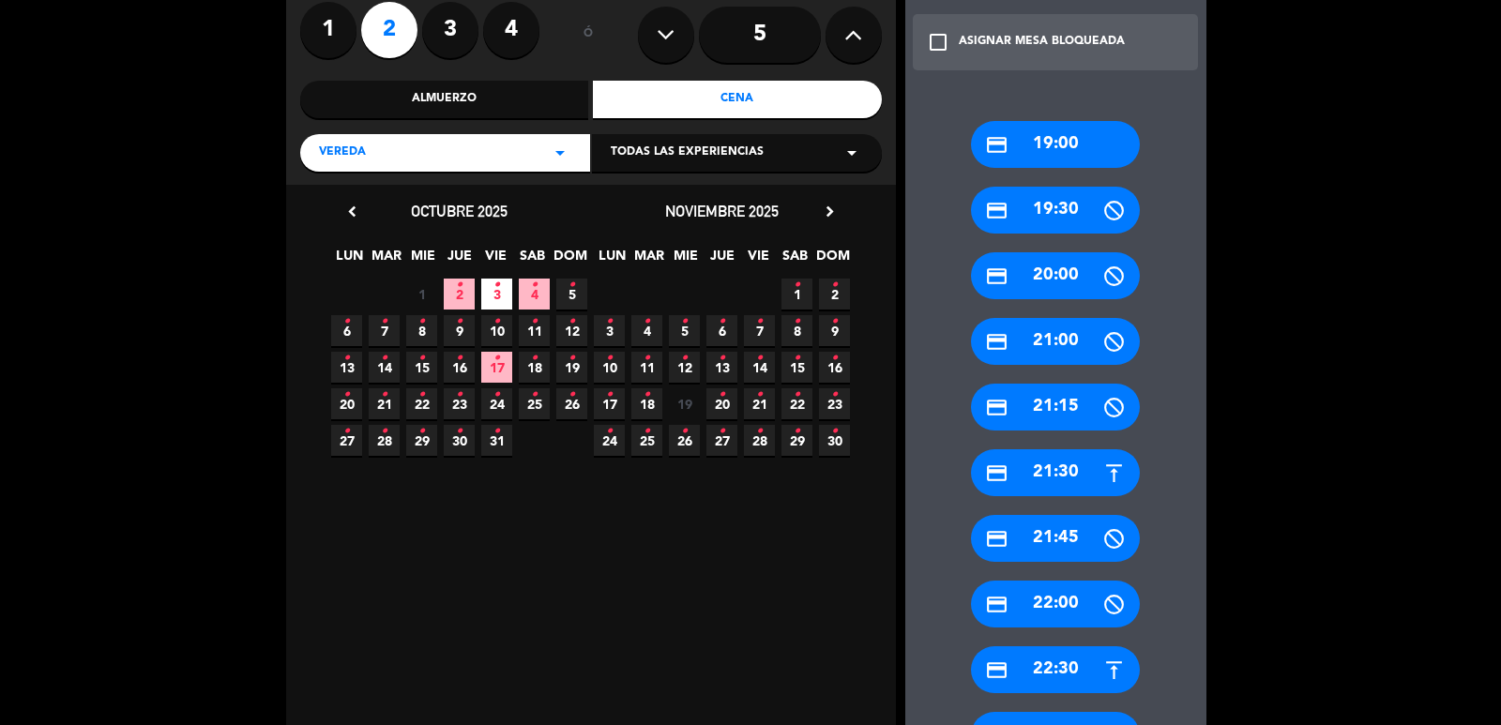
scroll to position [191, 0]
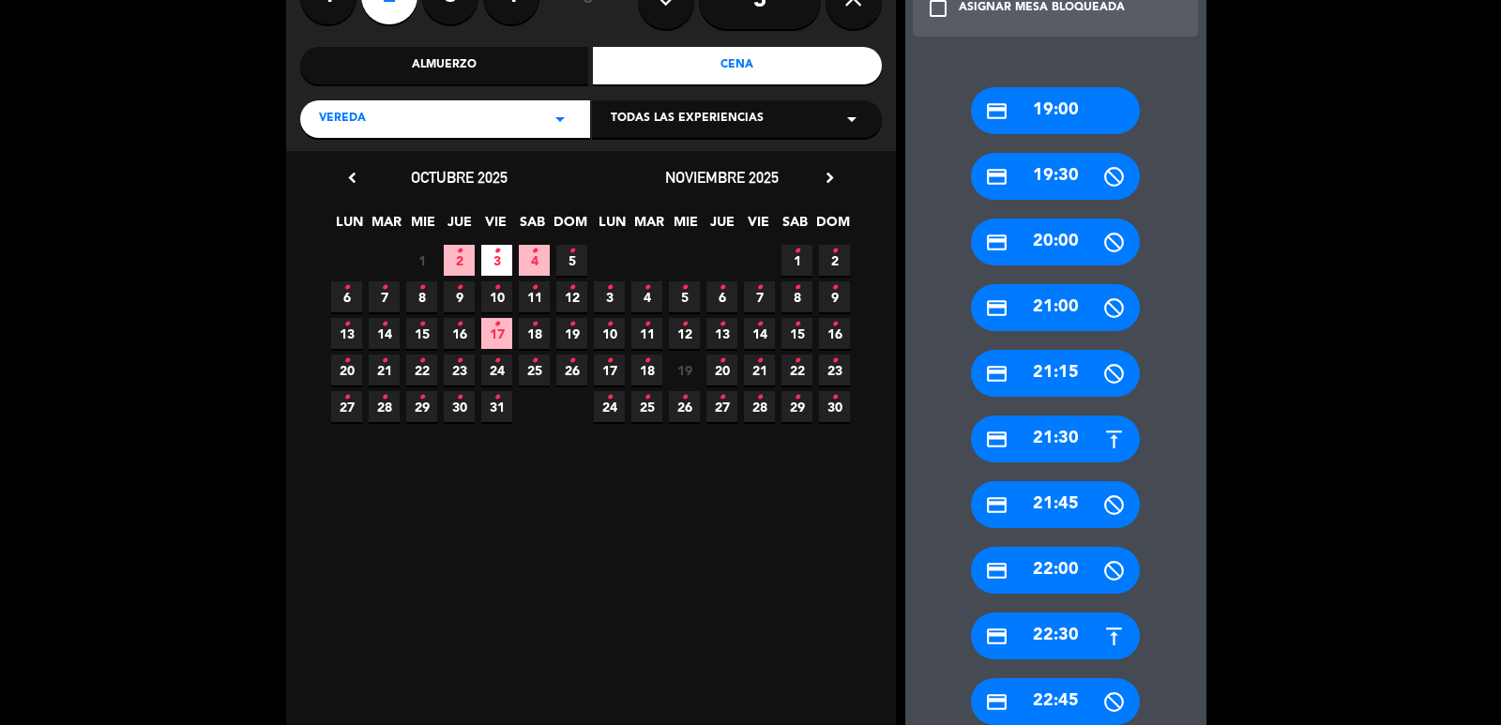
click at [1035, 639] on div "credit_card 22:30" at bounding box center [1055, 636] width 169 height 47
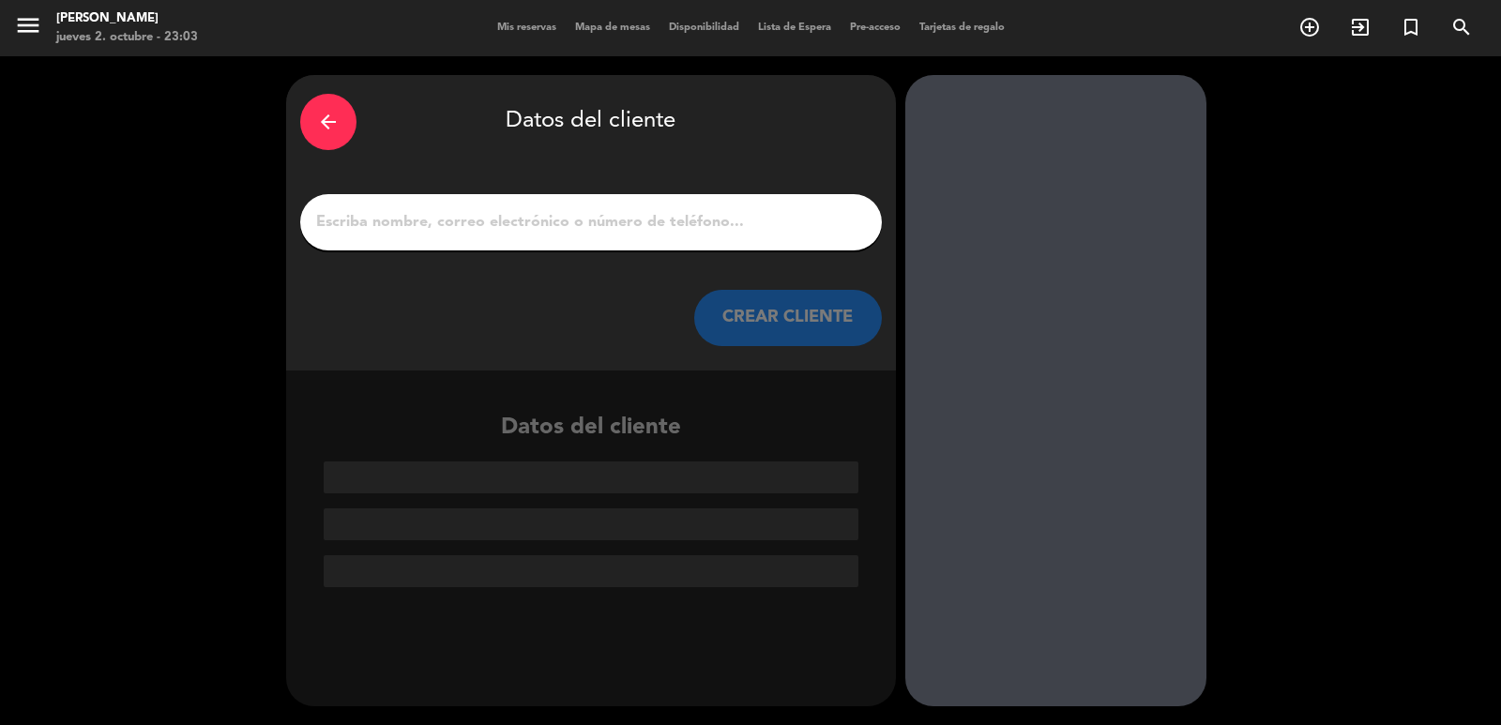
click at [649, 243] on div at bounding box center [591, 222] width 582 height 56
click at [644, 222] on input "1" at bounding box center [591, 222] width 554 height 26
paste input "[PERSON_NAME]"
type input "[PERSON_NAME]"
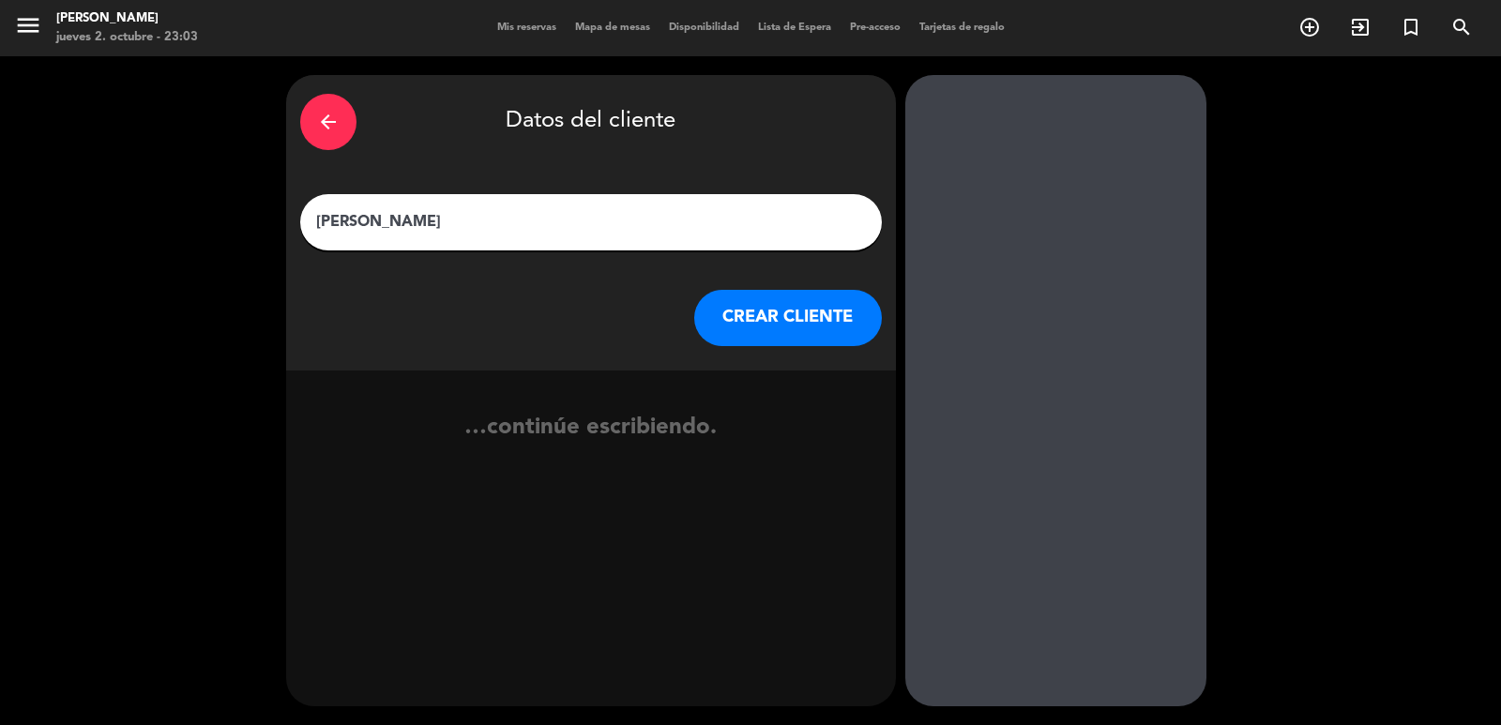
click at [745, 325] on button "CREAR CLIENTE" at bounding box center [788, 318] width 188 height 56
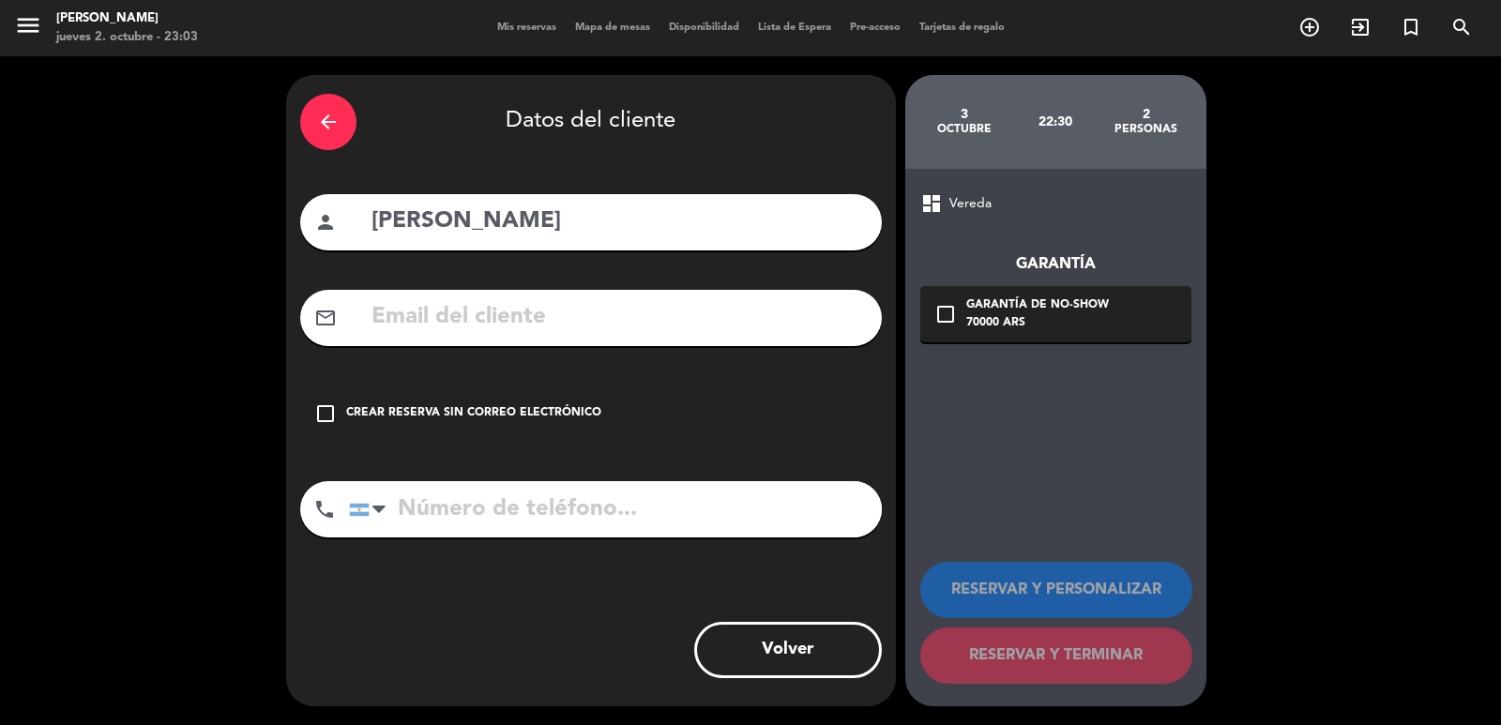
drag, startPoint x: 565, startPoint y: 321, endPoint x: 524, endPoint y: 315, distance: 40.7
click at [524, 315] on input "text" at bounding box center [619, 317] width 498 height 38
paste input "[EMAIL_ADDRESS][DOMAIN_NAME]"
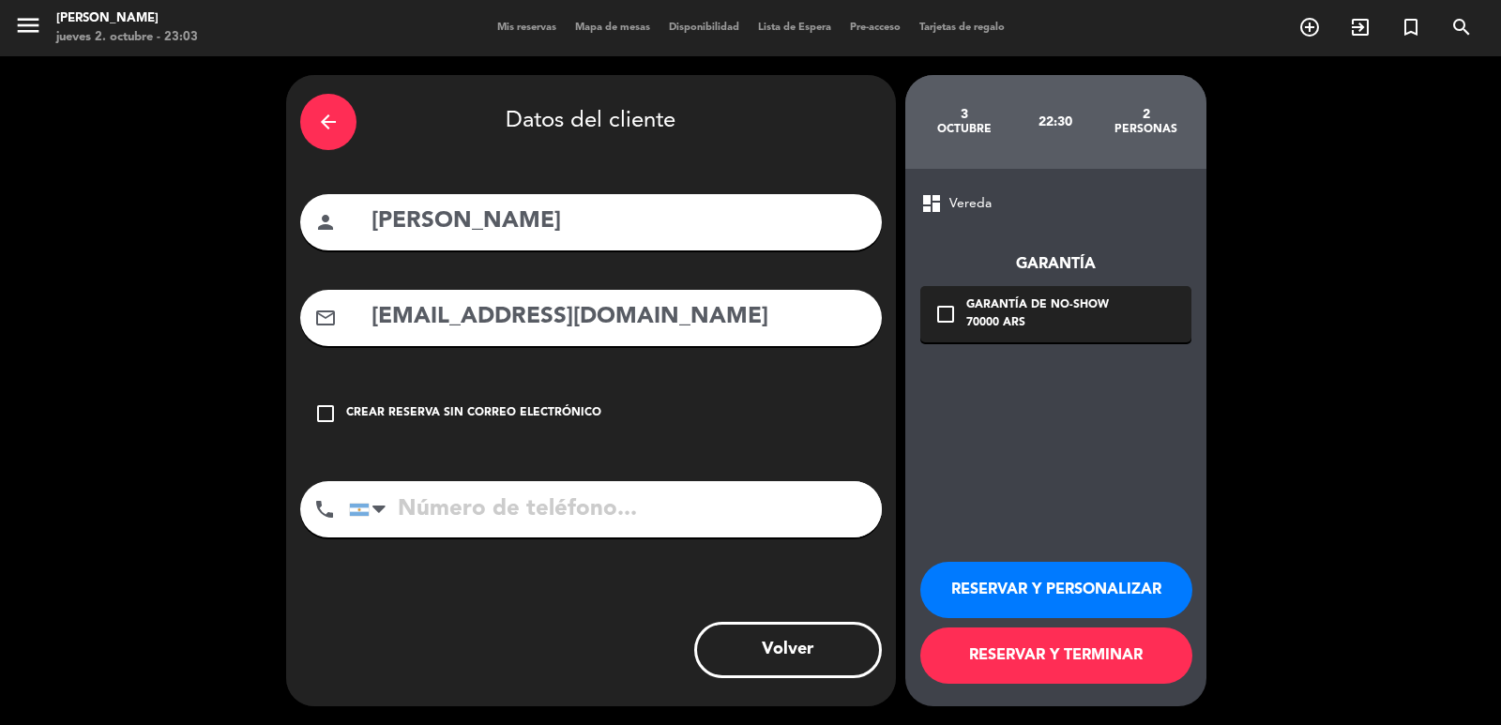
type input "[EMAIL_ADDRESS][DOMAIN_NAME]"
click at [579, 504] on input "tel" at bounding box center [615, 509] width 533 height 56
type input "[PHONE_NUMBER]"
drag, startPoint x: 949, startPoint y: 301, endPoint x: 960, endPoint y: 314, distance: 17.3
click at [947, 301] on div "check_box_outline_blank Garantía de no-show 70000 ARS" at bounding box center [1055, 314] width 271 height 56
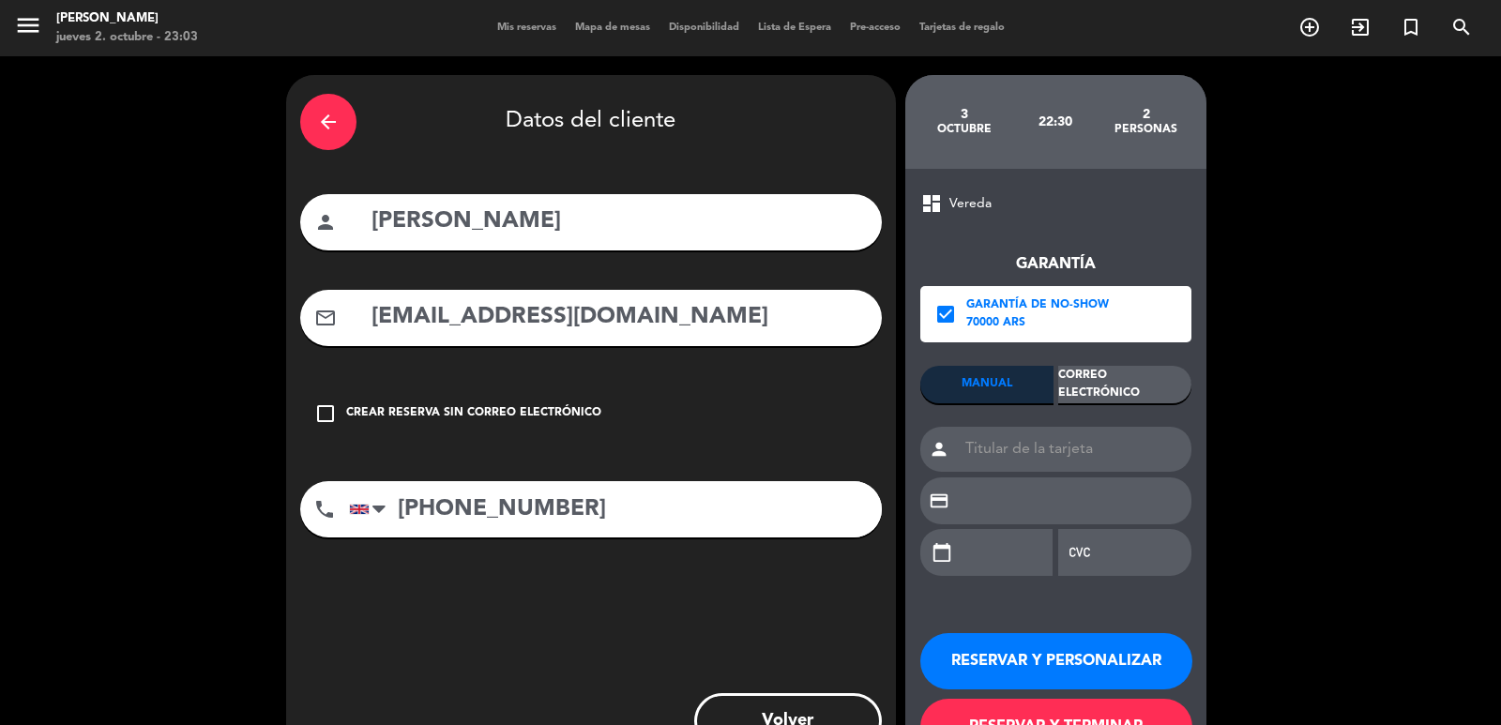
click at [1109, 394] on div "Correo Electrónico" at bounding box center [1124, 385] width 133 height 38
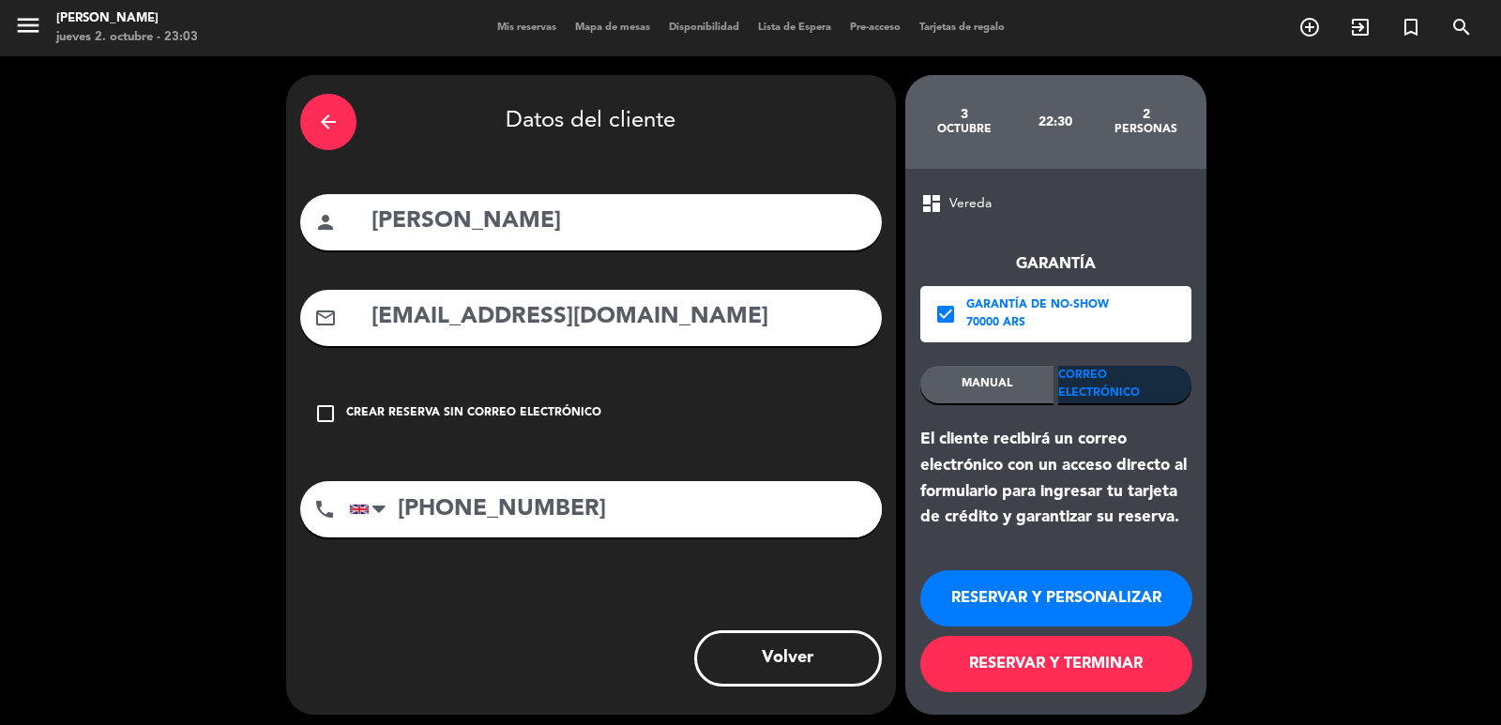
click at [1112, 593] on button "RESERVAR Y PERSONALIZAR" at bounding box center [1056, 598] width 272 height 56
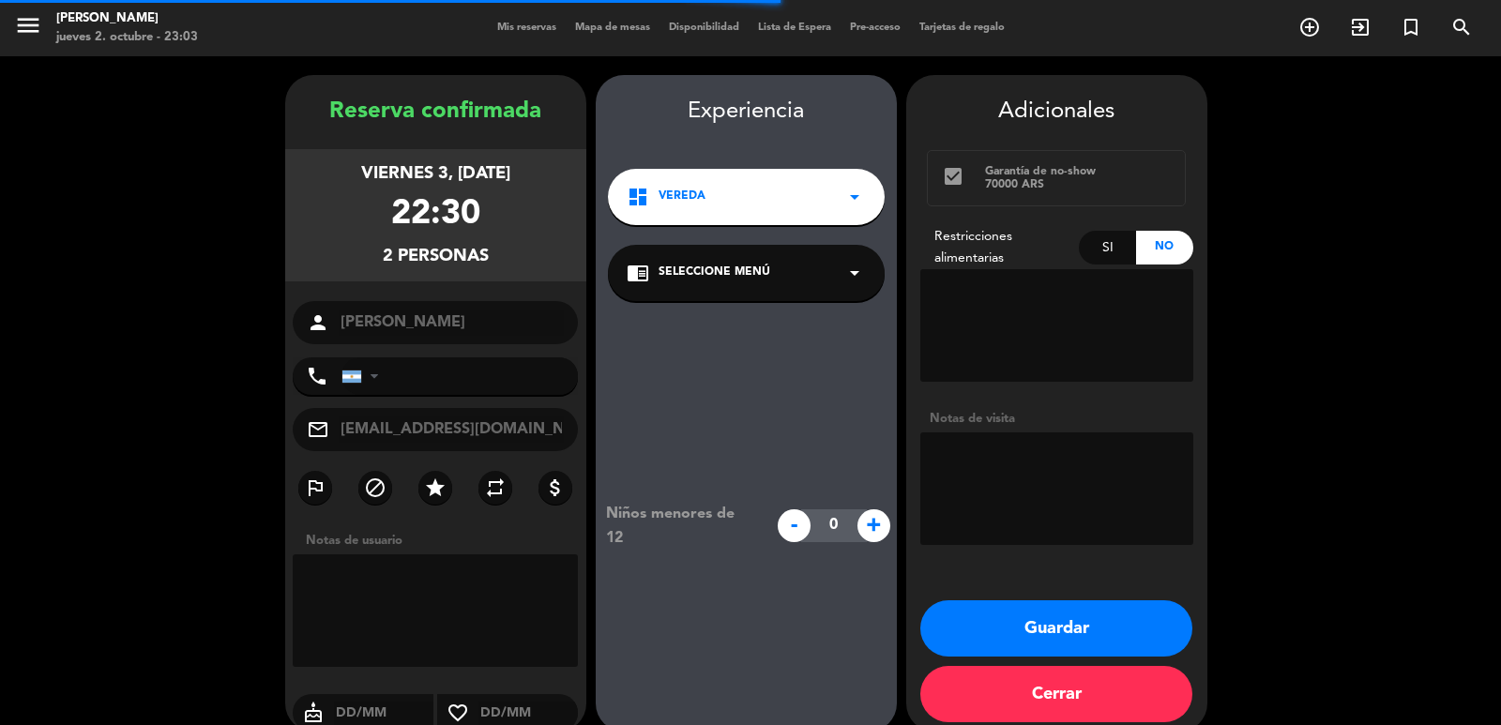
type input "[PHONE_NUMBER]"
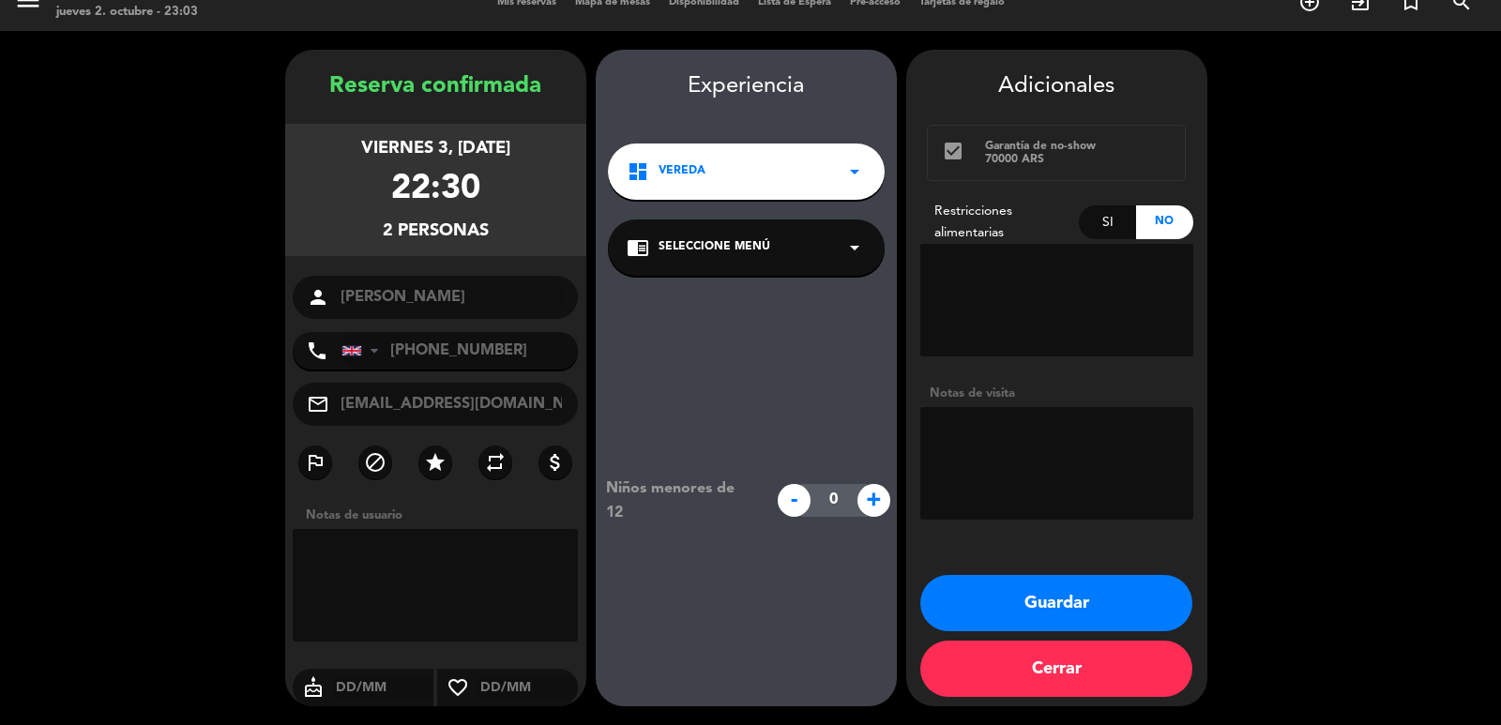
drag, startPoint x: 327, startPoint y: 83, endPoint x: 488, endPoint y: 237, distance: 223.0
click at [488, 237] on div "Reserva confirmada viernes 3, [DATE] 22:30 2 personas person [PERSON_NAME] phon…" at bounding box center [435, 396] width 301 height 657
click at [974, 606] on button "Guardar" at bounding box center [1056, 603] width 272 height 56
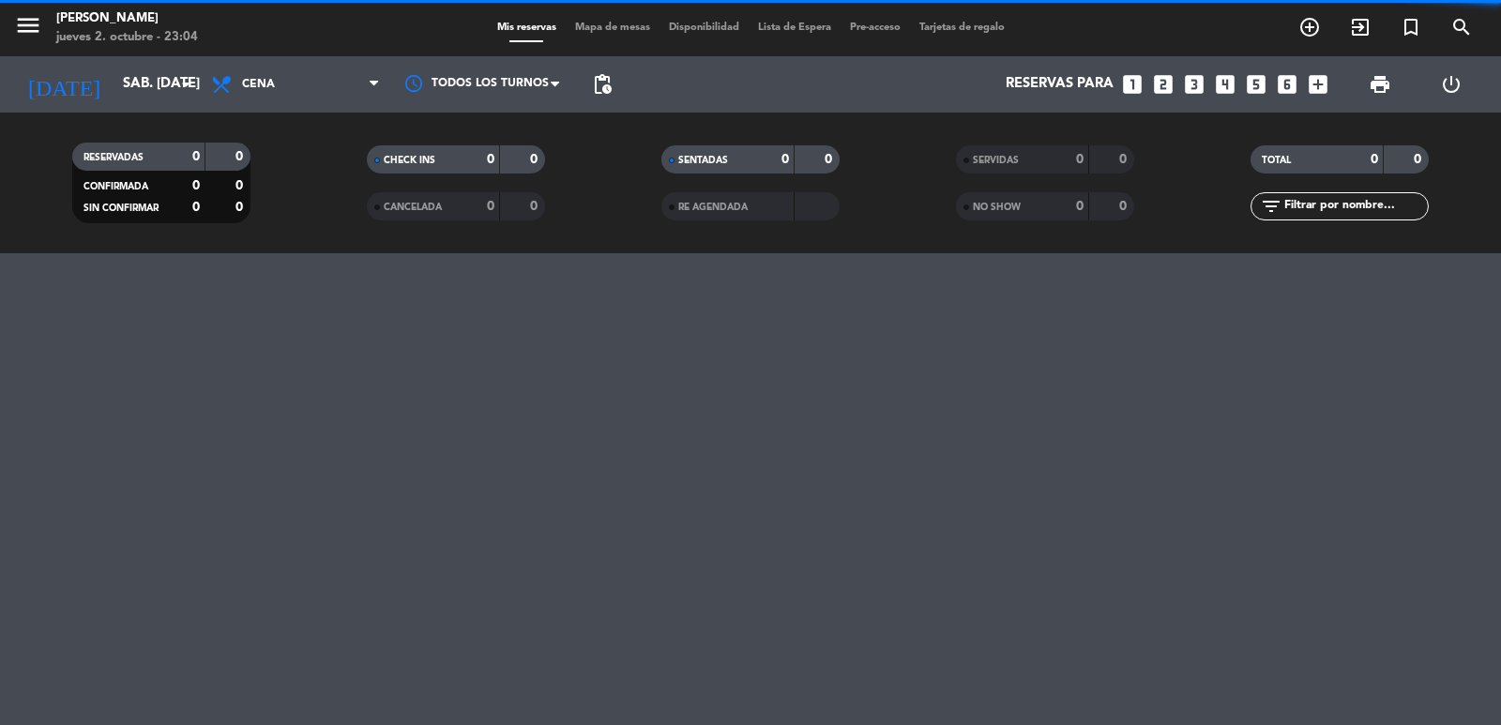
click at [1163, 88] on icon "looks_two" at bounding box center [1163, 84] width 24 height 24
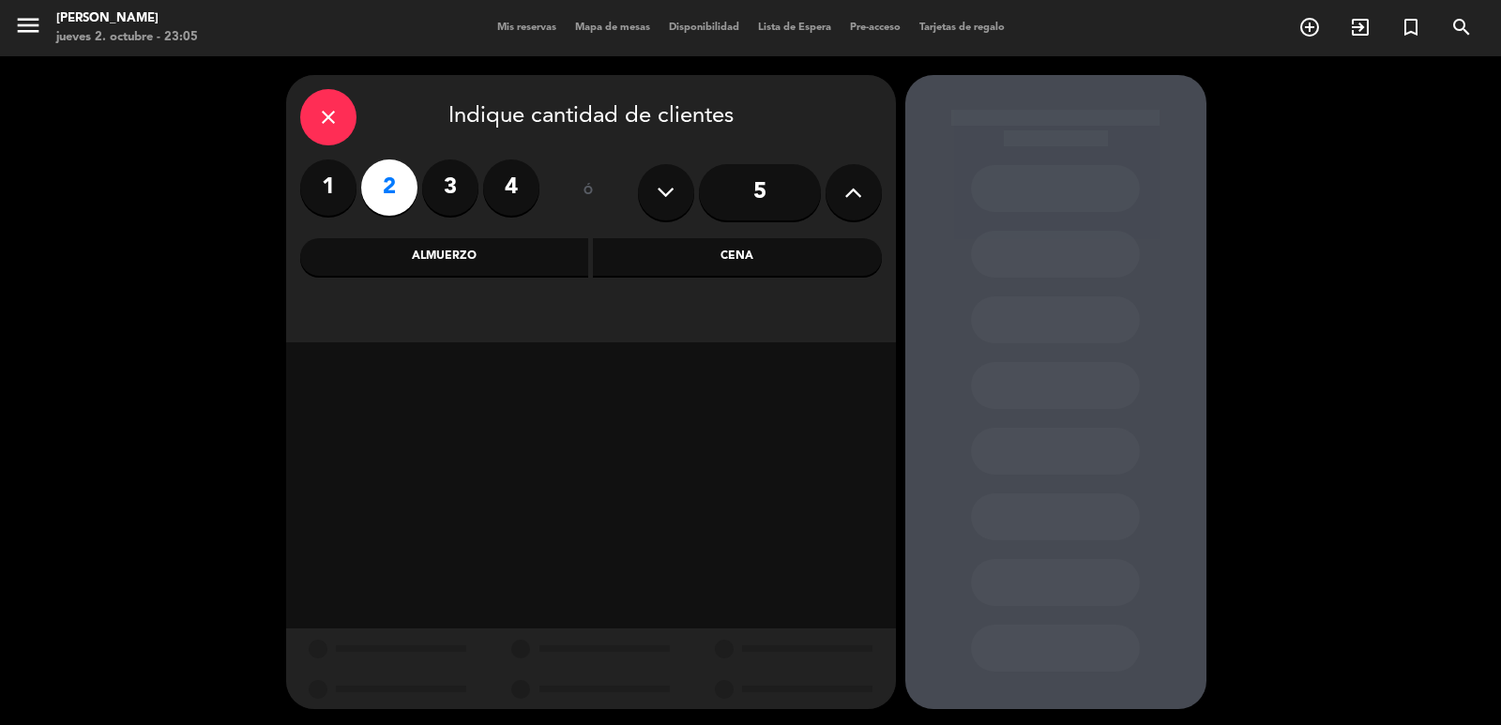
click at [684, 237] on div "close Indique cantidad de clientes 1 2 3 4 ó 5 Almuerzo Cena" at bounding box center [591, 208] width 610 height 267
click at [684, 241] on div "Cena" at bounding box center [737, 257] width 289 height 38
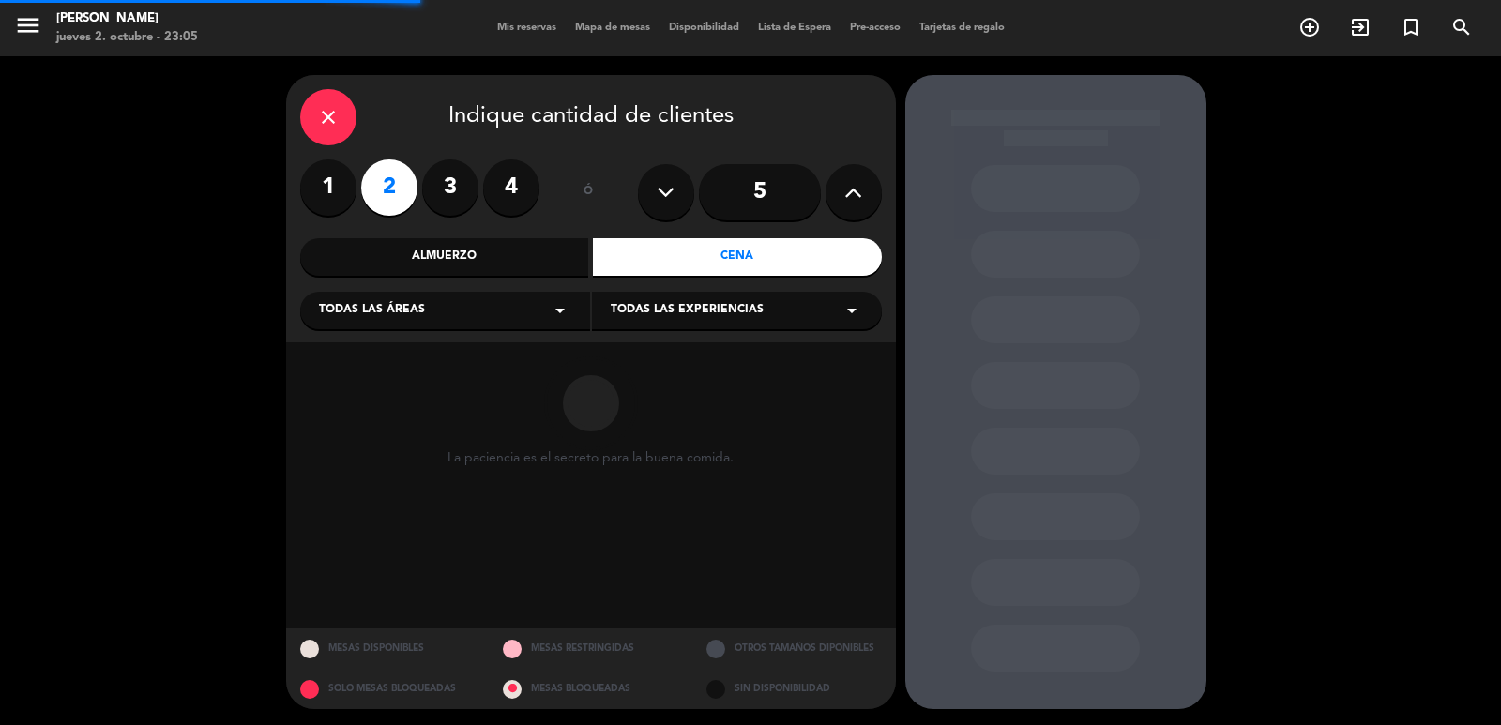
click at [532, 303] on div "Todas las áreas arrow_drop_down" at bounding box center [445, 311] width 290 height 38
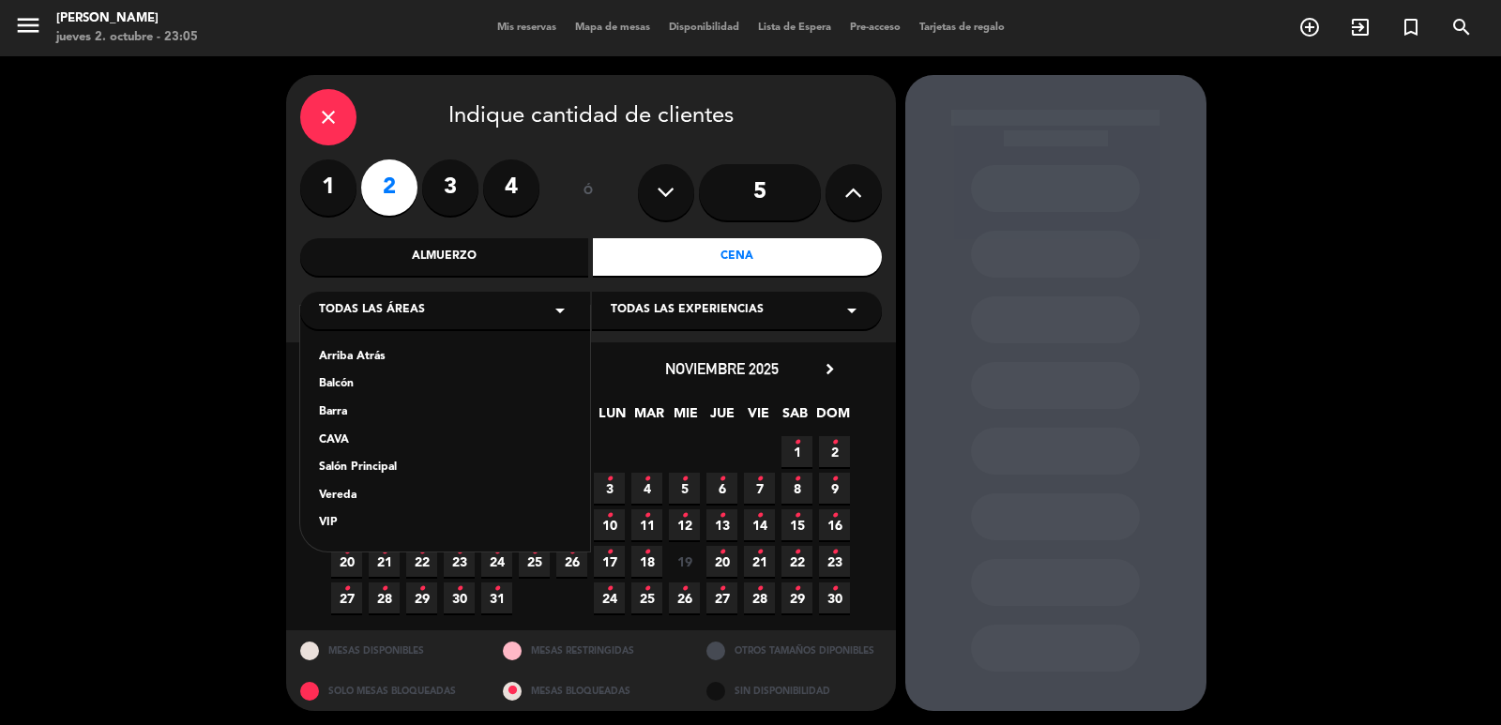
click at [357, 495] on div "Vereda" at bounding box center [445, 496] width 252 height 19
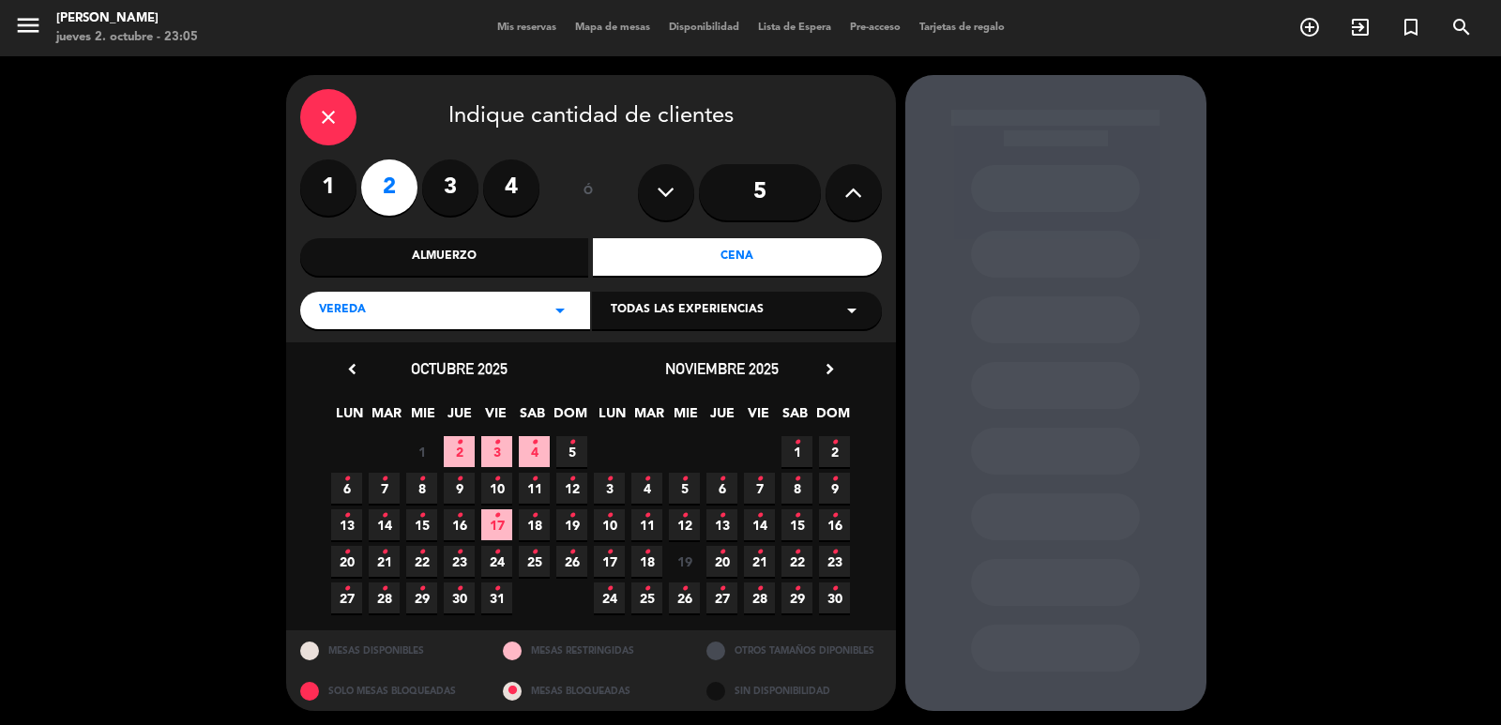
click at [500, 527] on span "17 •" at bounding box center [496, 524] width 31 height 31
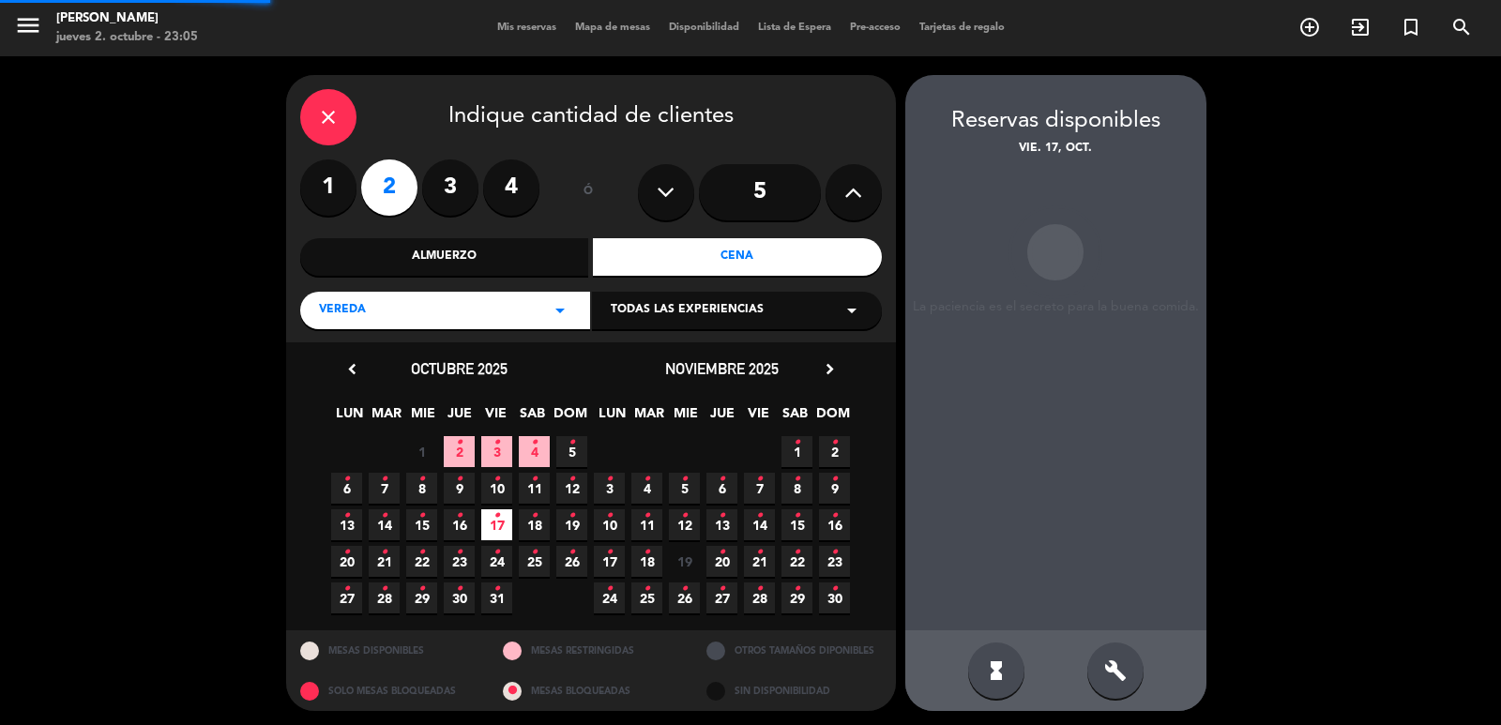
scroll to position [4, 0]
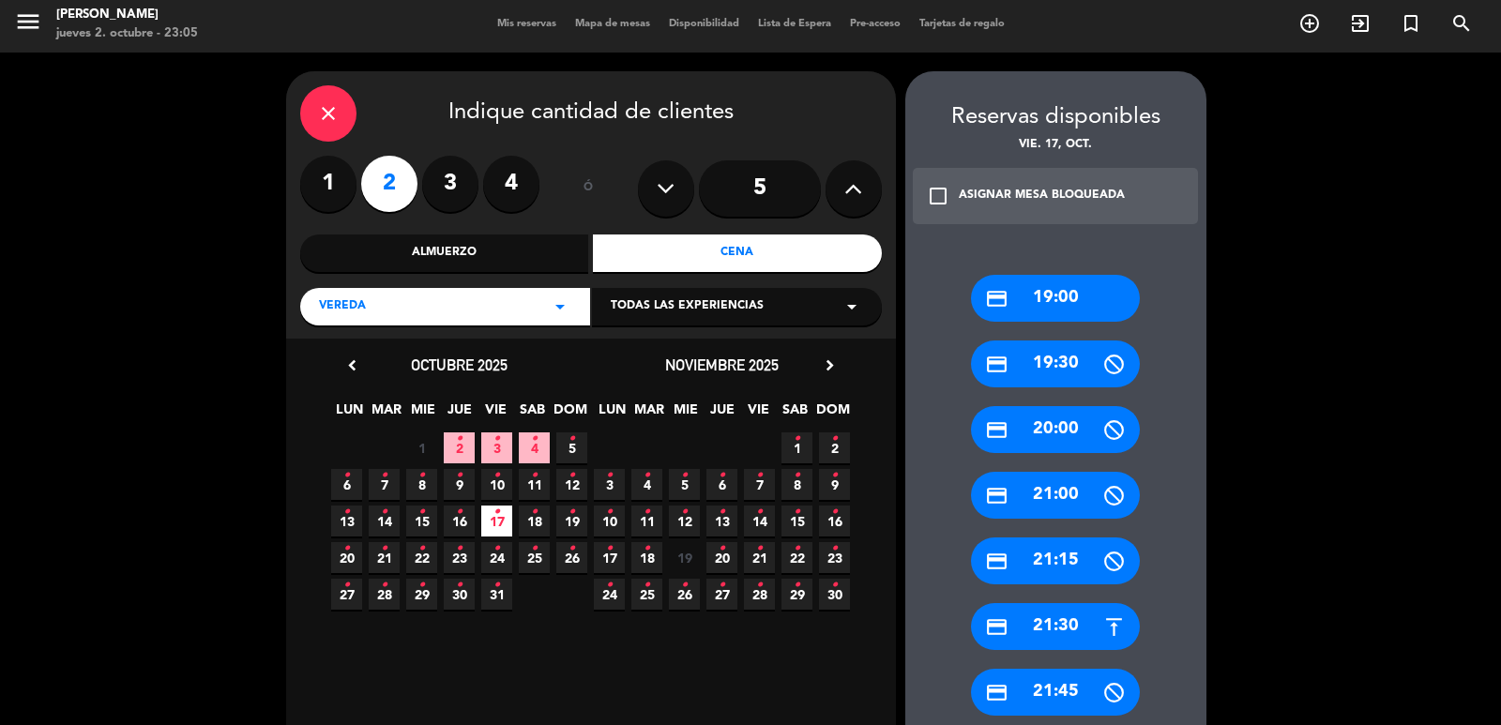
click at [1019, 632] on div "credit_card 21:30" at bounding box center [1055, 626] width 169 height 47
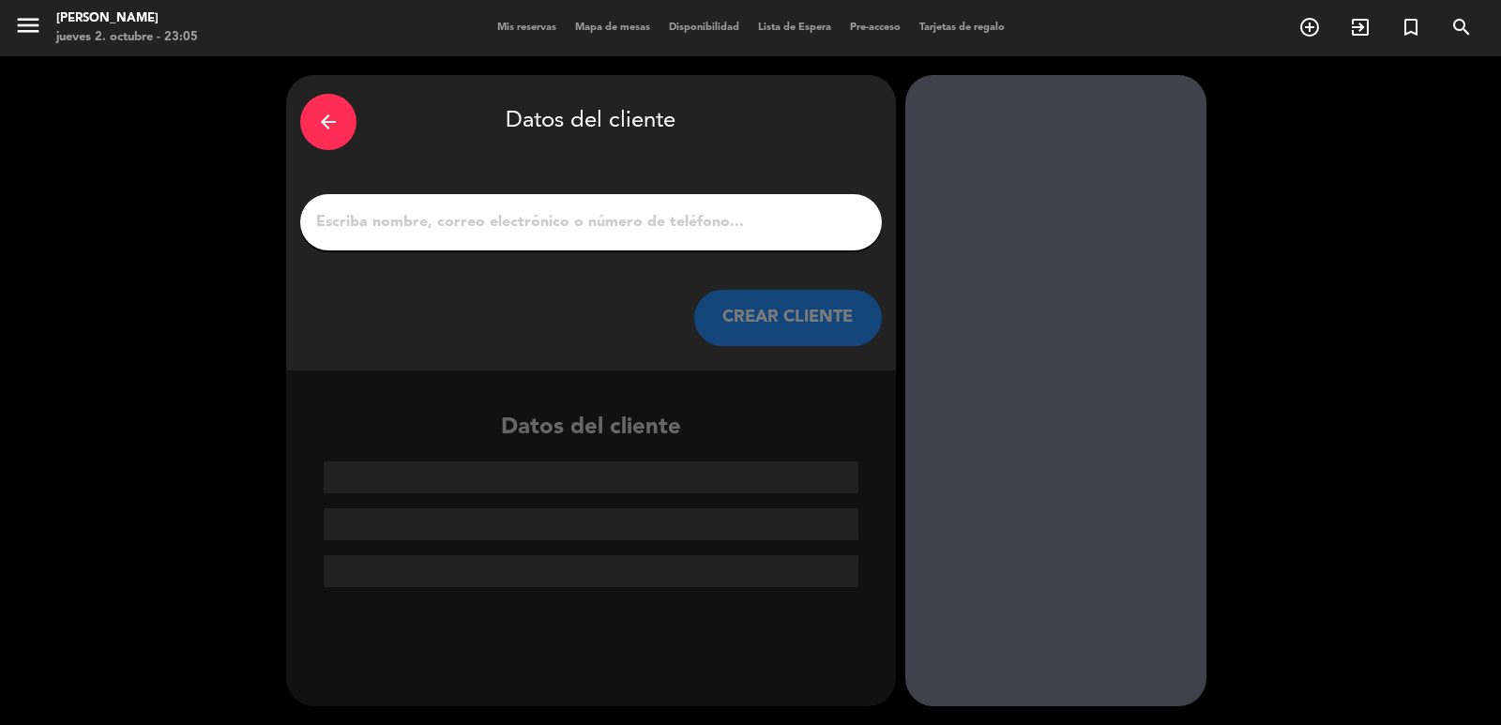
scroll to position [0, 0]
click at [562, 212] on input "1" at bounding box center [591, 222] width 554 height 26
paste input "[PERSON_NAME]"
type input "[PERSON_NAME]"
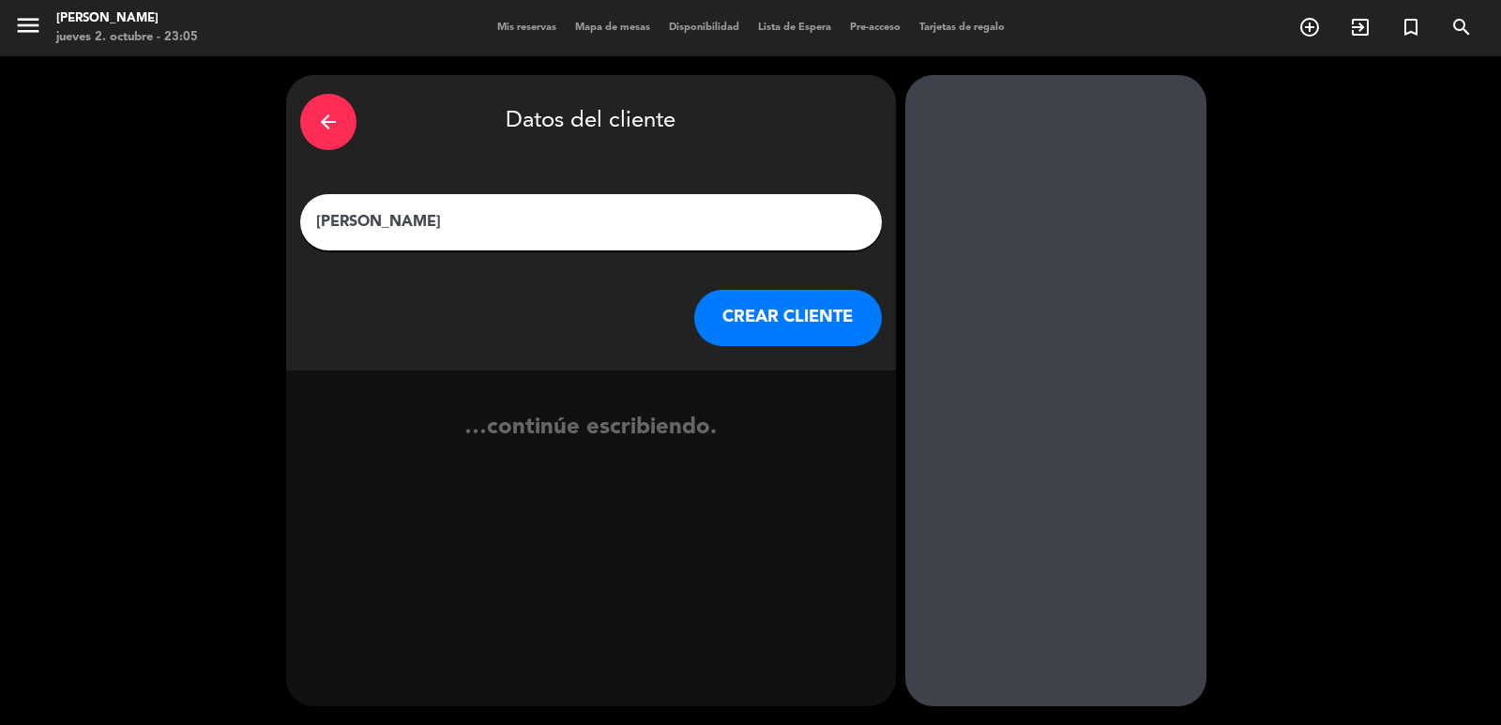
click at [744, 317] on button "CREAR CLIENTE" at bounding box center [788, 318] width 188 height 56
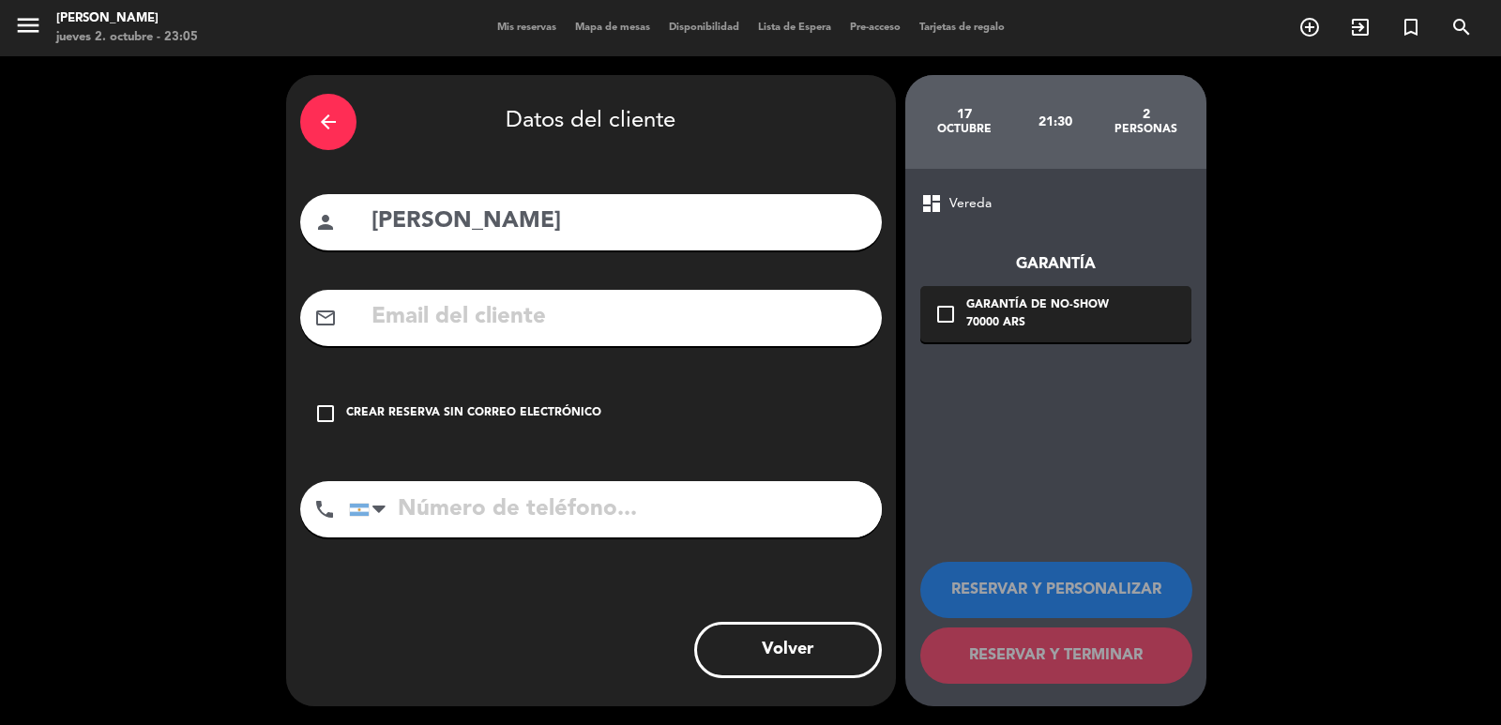
click at [458, 309] on input "text" at bounding box center [619, 317] width 498 height 38
paste input "[EMAIL_ADDRESS][DOMAIN_NAME]"
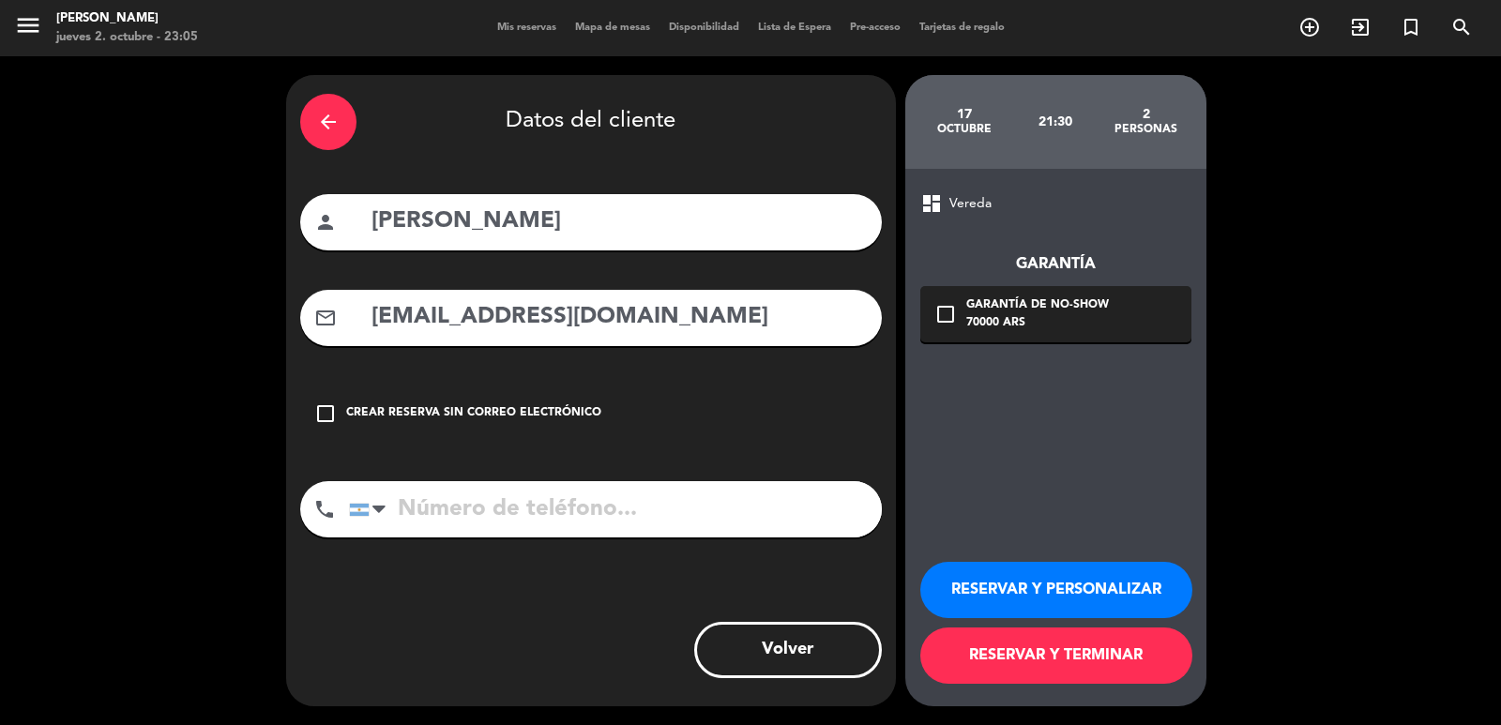
type input "[EMAIL_ADDRESS][DOMAIN_NAME]"
click at [666, 545] on div "phone [GEOGRAPHIC_DATA] +1 [GEOGRAPHIC_DATA] +44 [GEOGRAPHIC_DATA] ([GEOGRAPHIC…" at bounding box center [591, 515] width 582 height 69
click at [666, 528] on input "tel" at bounding box center [615, 509] width 533 height 56
paste input "5525046066"
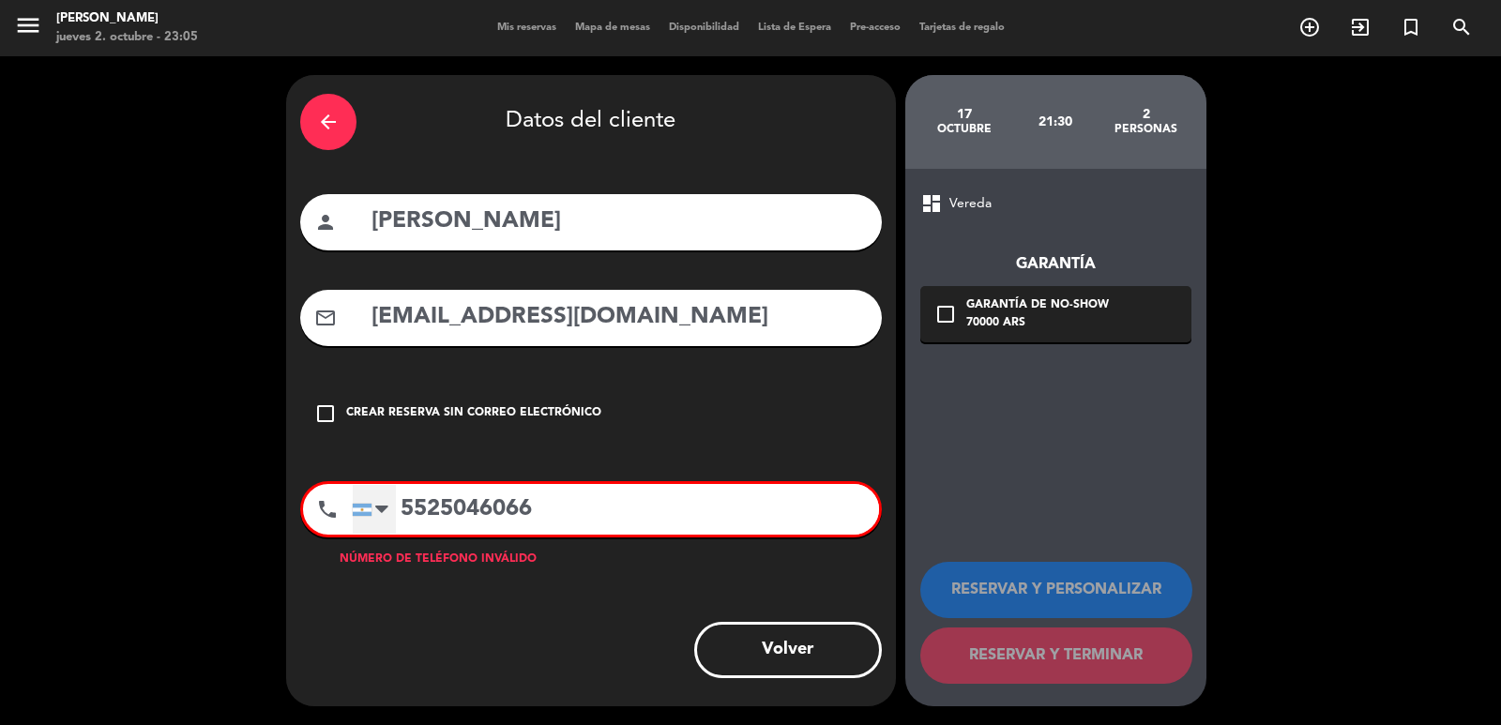
click at [388, 495] on div at bounding box center [374, 509] width 43 height 49
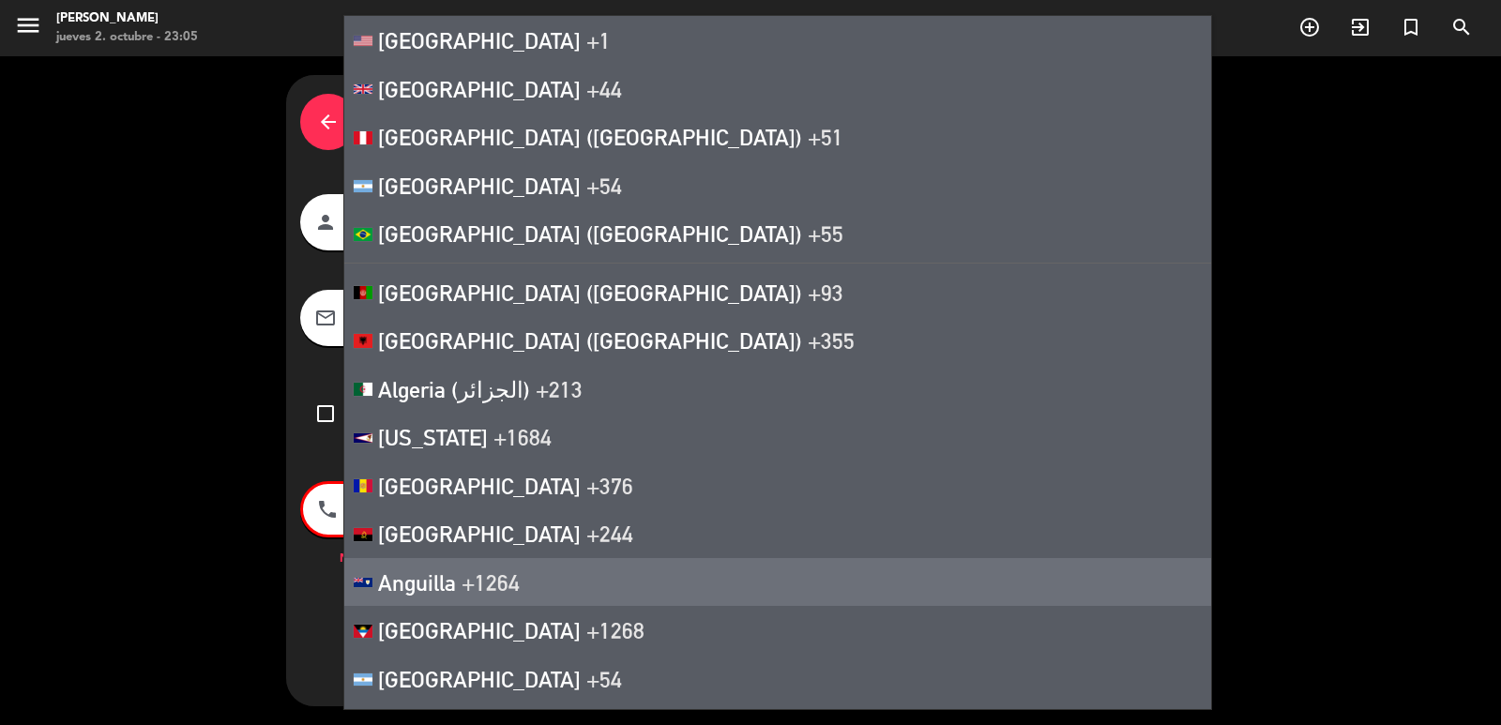
click at [303, 594] on div "arrow_back Datos del cliente person [PERSON_NAME] mail_outline [EMAIL_ADDRESS][…" at bounding box center [591, 390] width 610 height 631
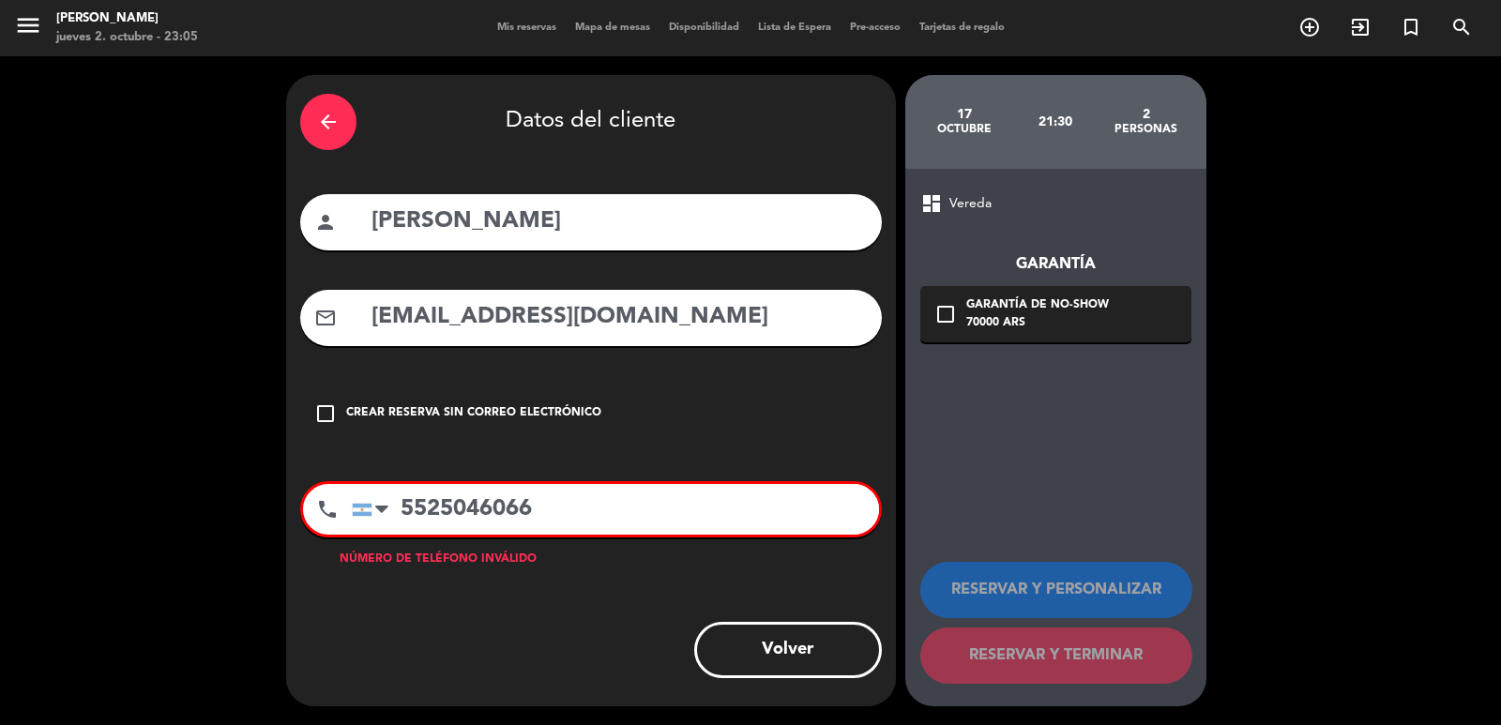
click at [401, 508] on input "5525046066" at bounding box center [615, 509] width 527 height 51
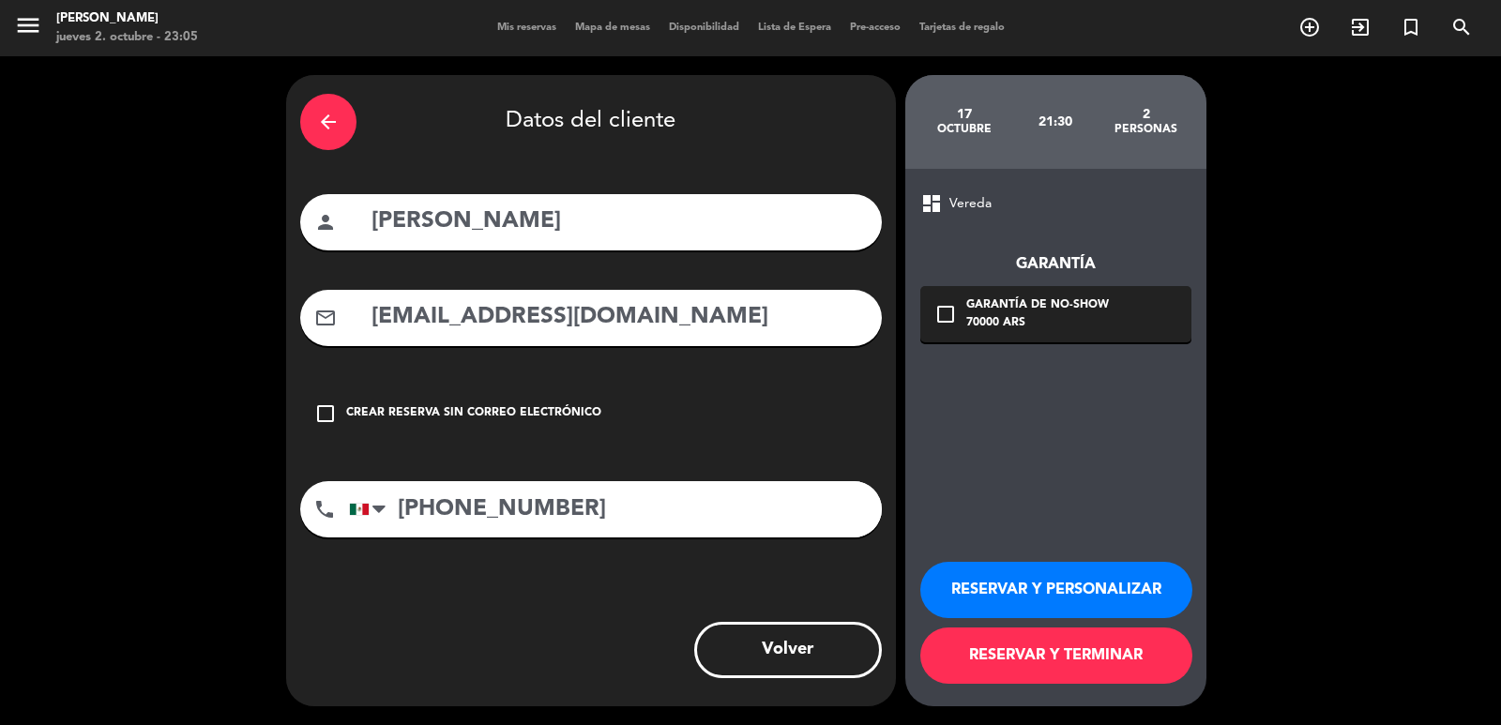
type input "[PHONE_NUMBER]"
click at [939, 318] on icon "check_box_outline_blank" at bounding box center [946, 314] width 23 height 23
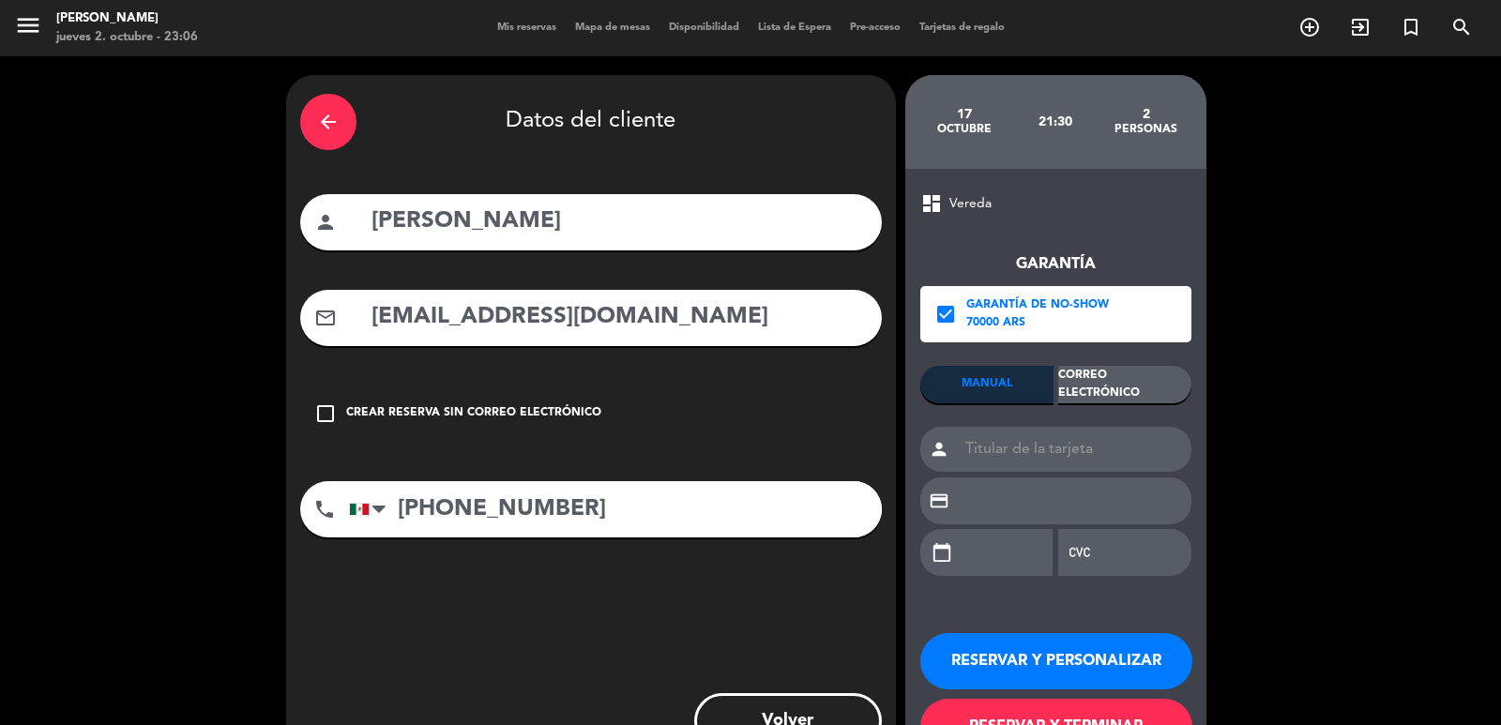
click at [1081, 388] on div "Correo Electrónico" at bounding box center [1124, 385] width 133 height 38
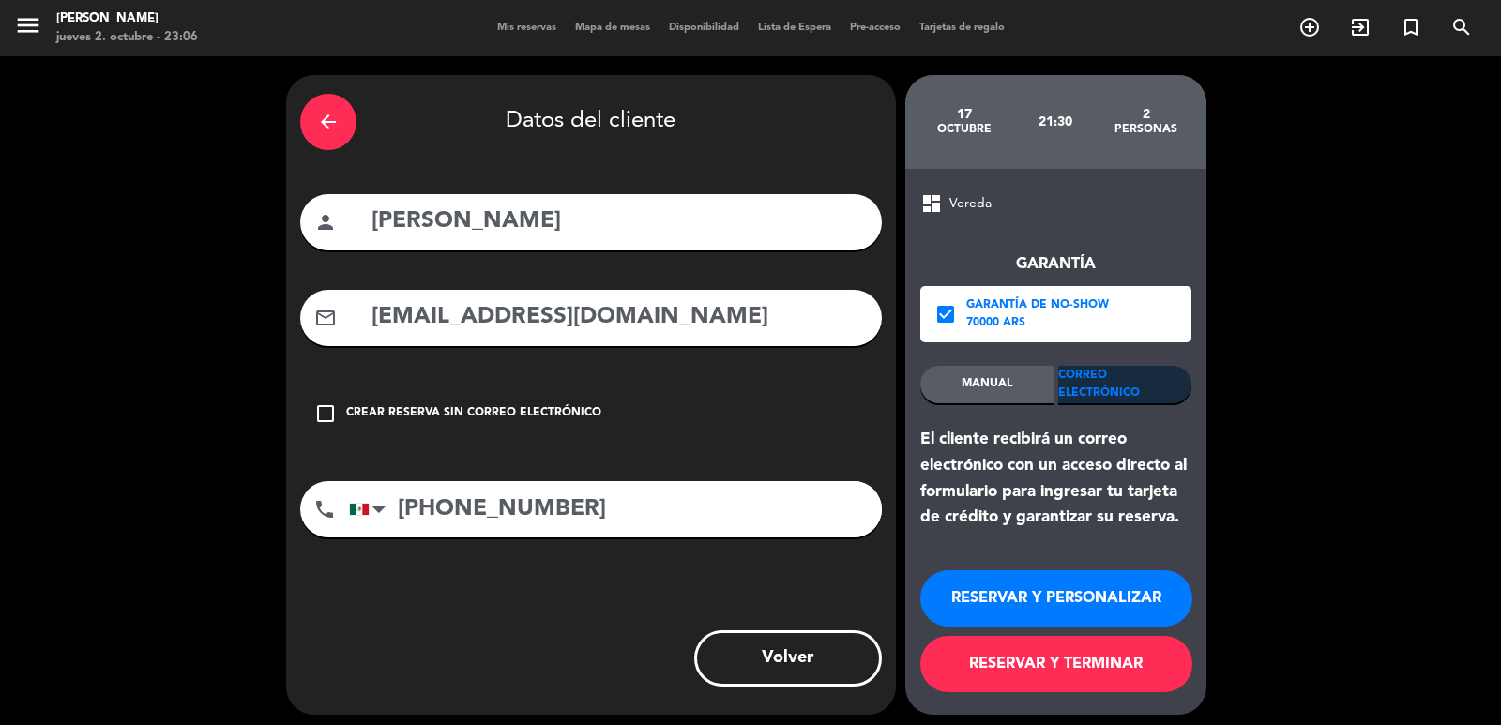
click at [1091, 605] on button "RESERVAR Y PERSONALIZAR" at bounding box center [1056, 598] width 272 height 56
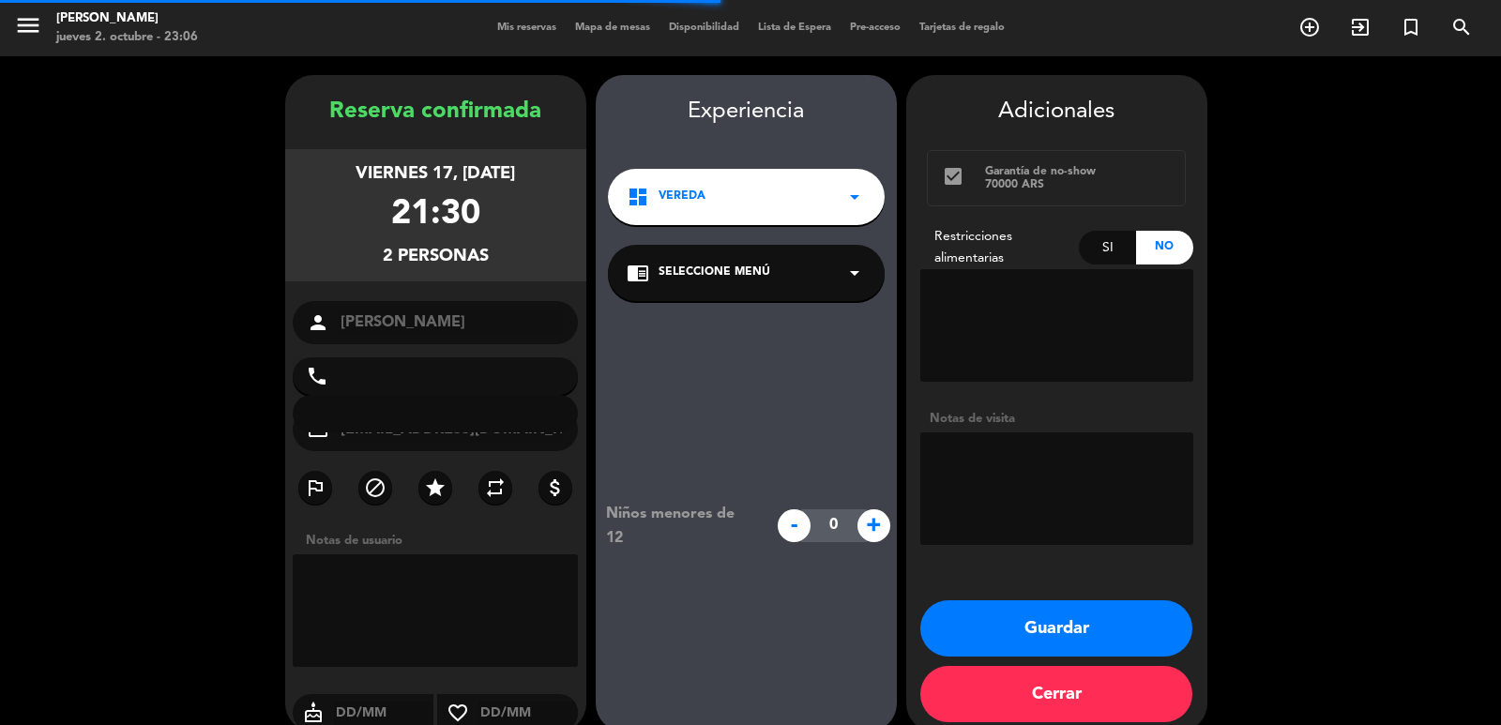
type input "[PHONE_NUMBER]"
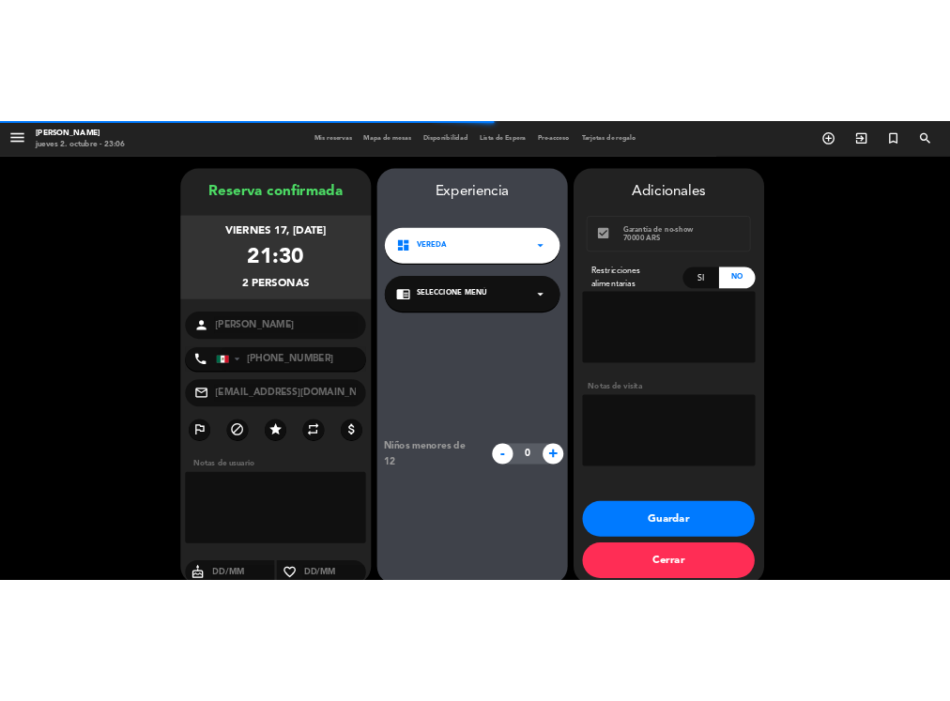
scroll to position [25, 0]
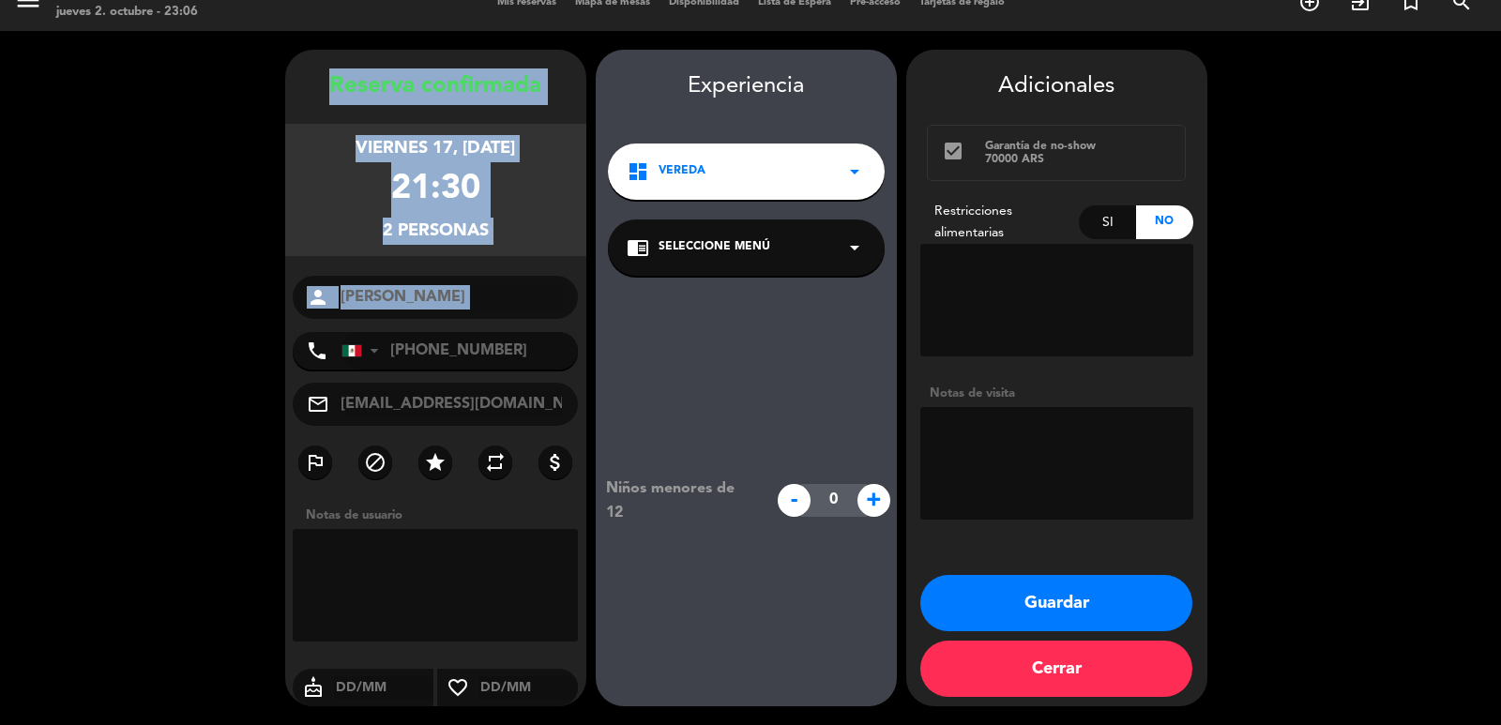
drag, startPoint x: 323, startPoint y: 68, endPoint x: 543, endPoint y: 326, distance: 338.7
click at [544, 326] on div "Reserva confirmada viernes 17, [DATE] 21:30 2 personas person [PERSON_NAME] pho…" at bounding box center [435, 396] width 301 height 657
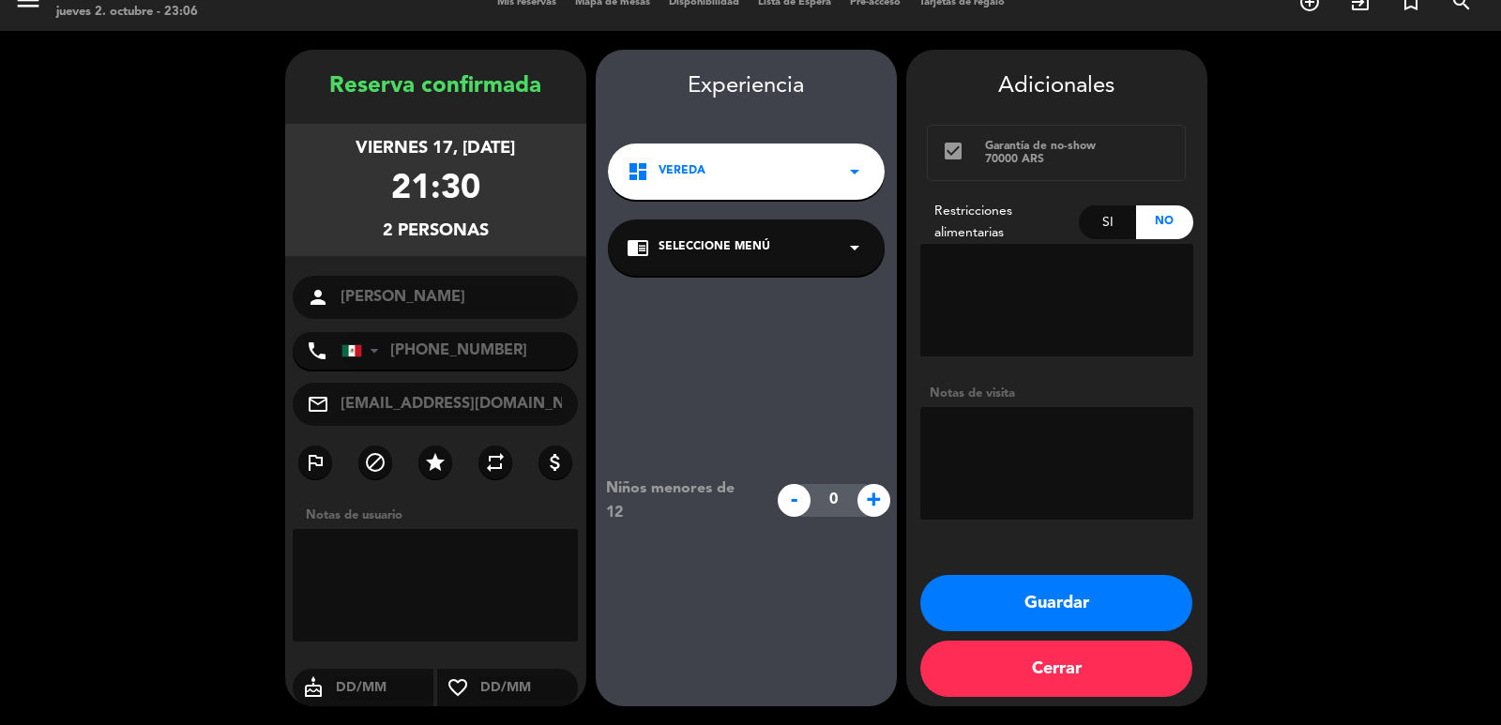
click at [1094, 228] on div "Si" at bounding box center [1107, 222] width 57 height 34
click at [1098, 280] on textarea at bounding box center [1056, 300] width 273 height 113
type textarea "camaron"
click at [1049, 598] on button "Guardar" at bounding box center [1056, 603] width 272 height 56
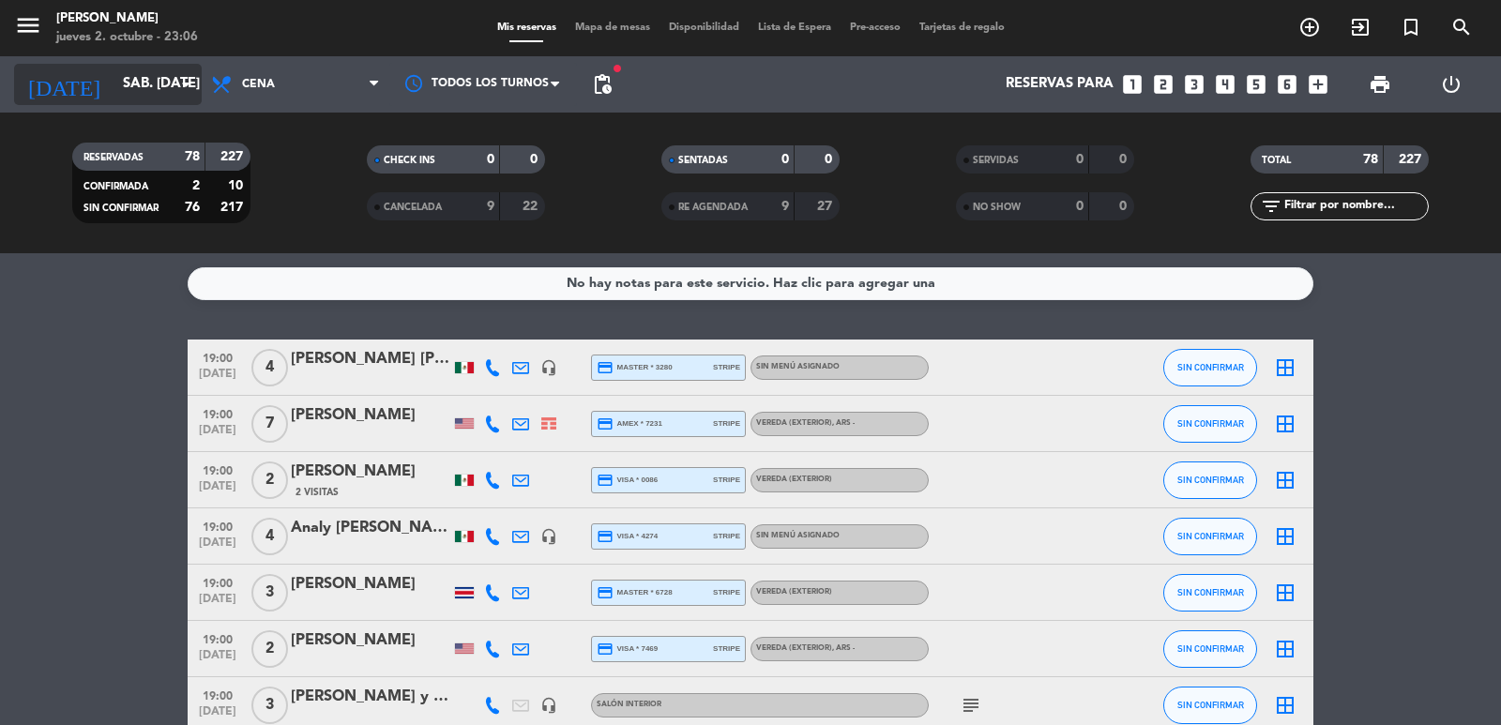
click at [130, 81] on input "sáb. [DATE]" at bounding box center [204, 85] width 181 height 36
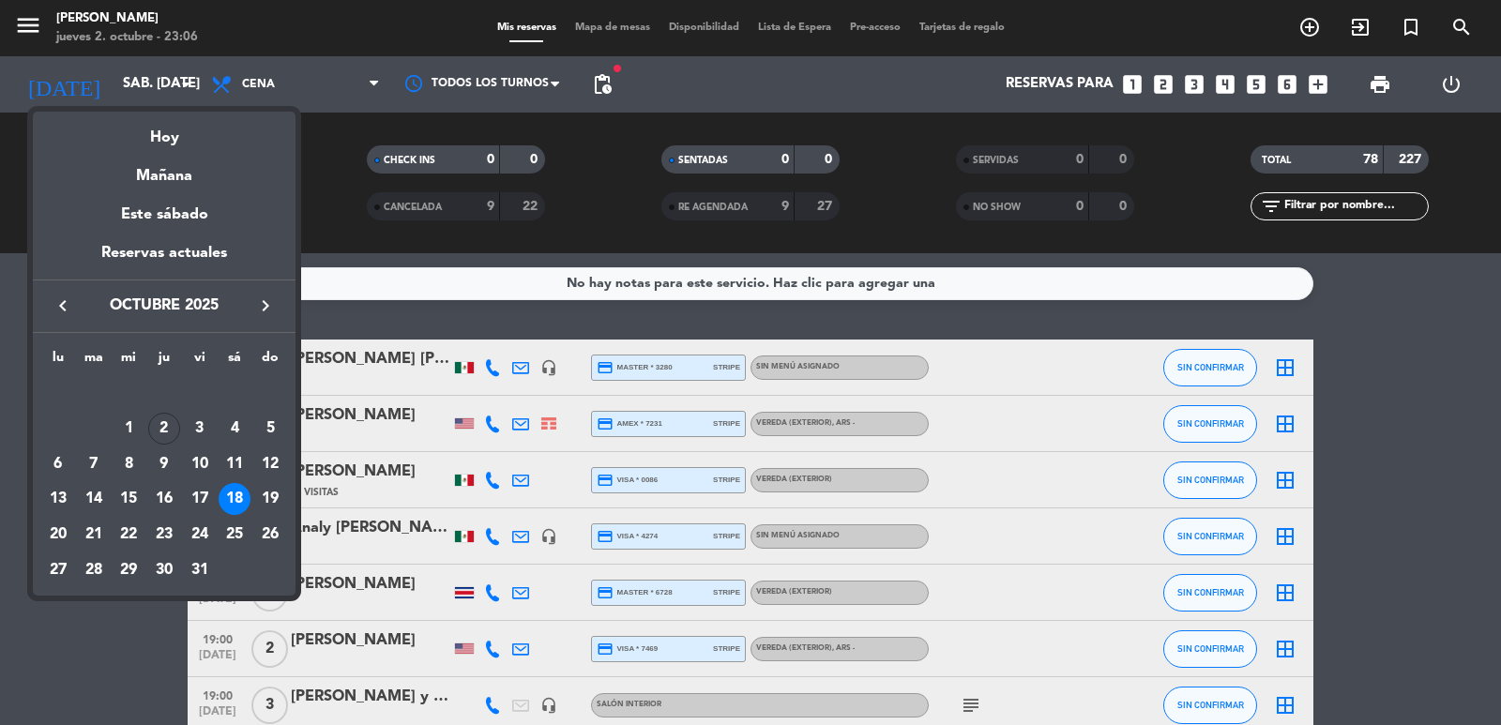
click at [260, 295] on icon "keyboard_arrow_right" at bounding box center [265, 306] width 23 height 23
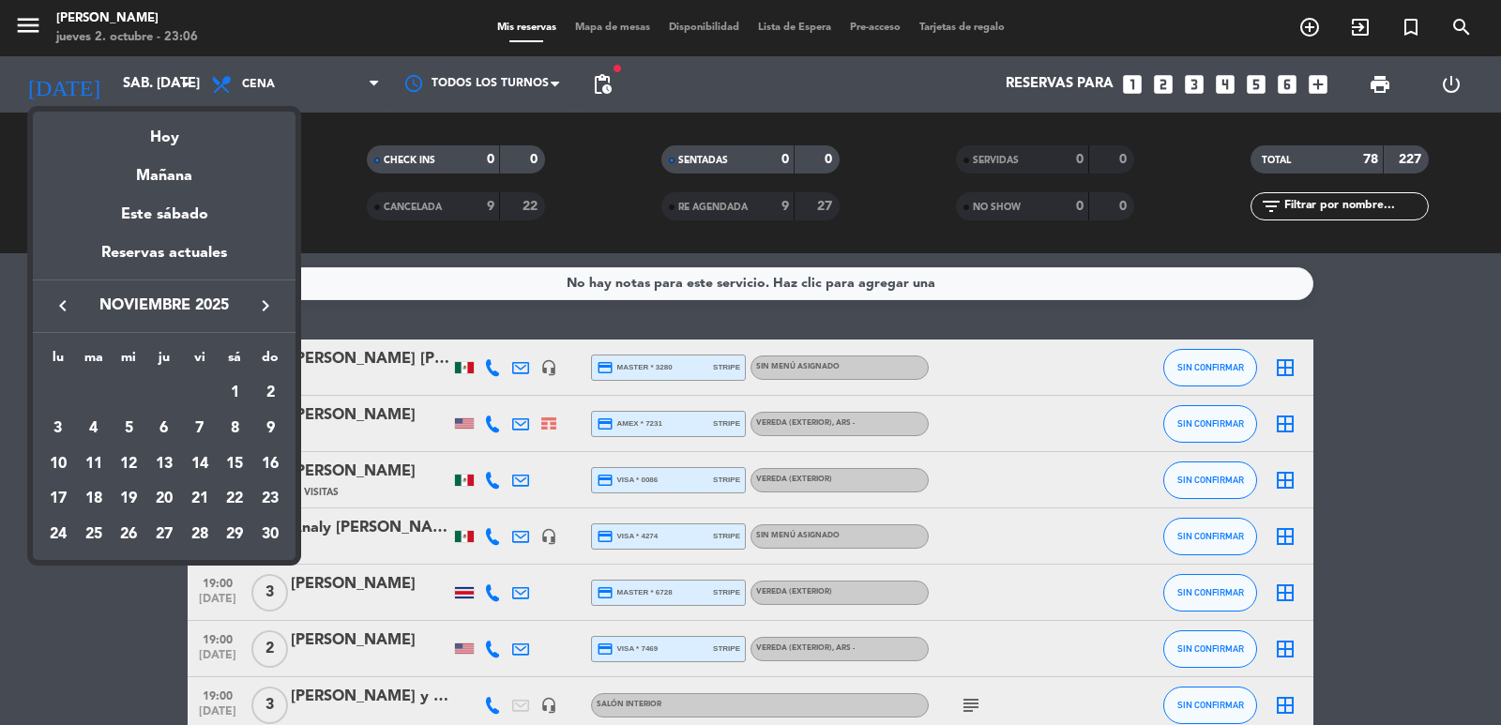
click at [260, 295] on icon "keyboard_arrow_right" at bounding box center [265, 306] width 23 height 23
click at [235, 498] on div "20" at bounding box center [235, 499] width 32 height 32
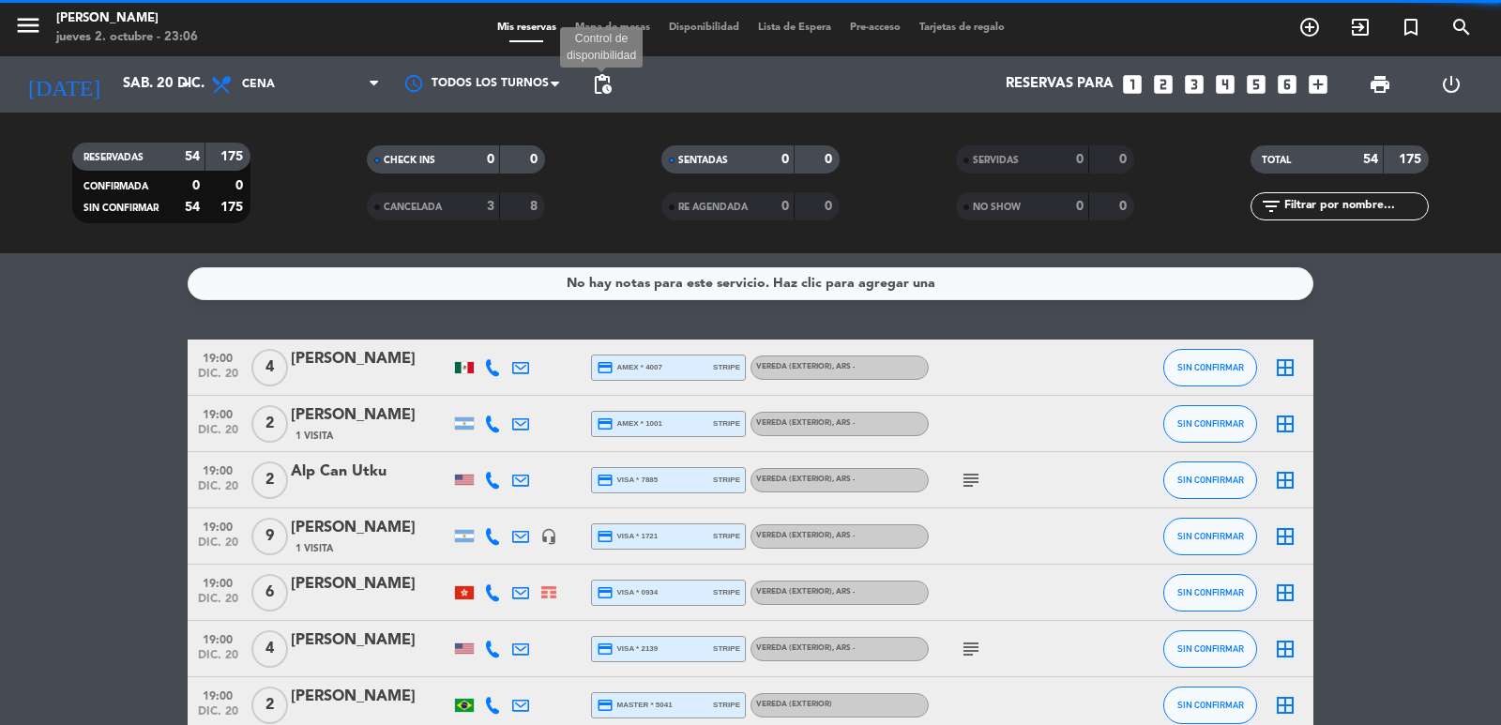
click at [607, 94] on span "pending_actions" at bounding box center [602, 84] width 23 height 23
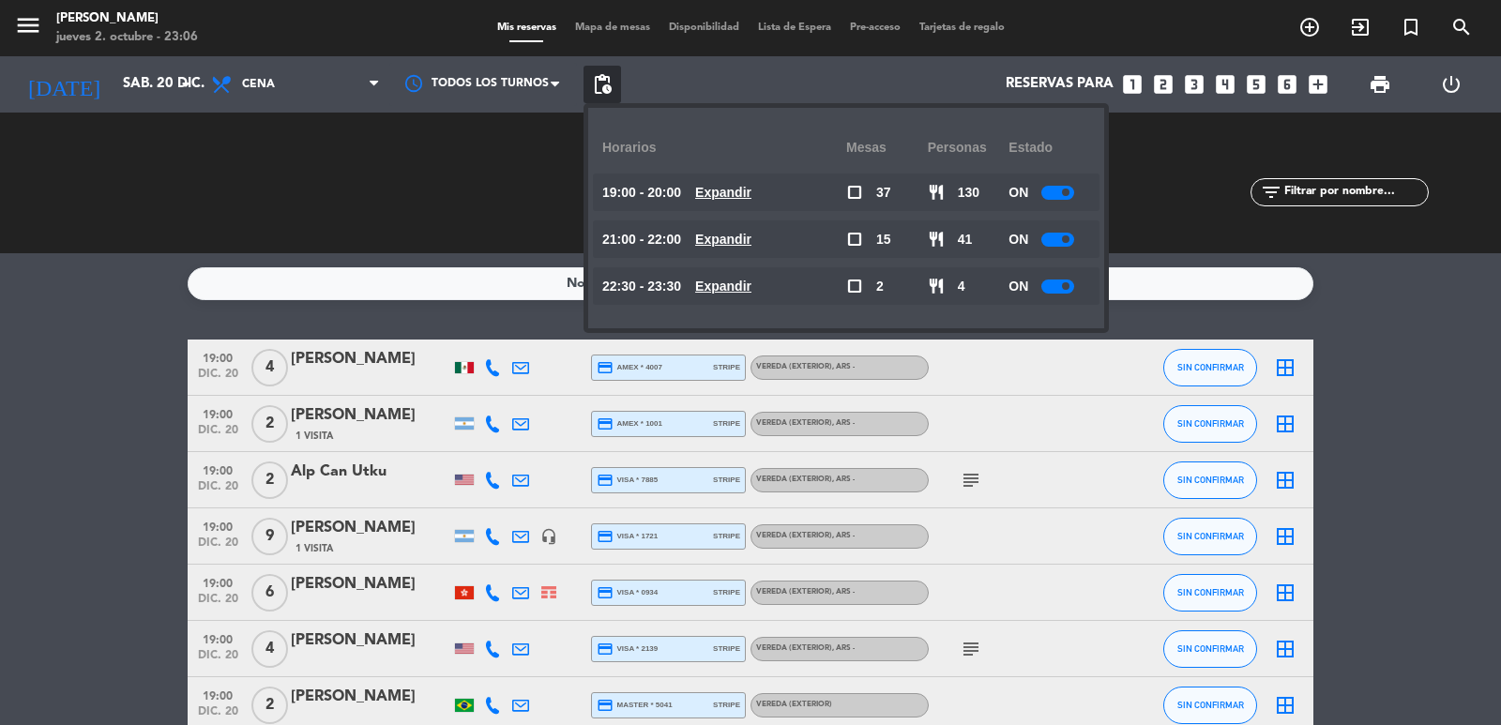
click at [737, 190] on u "Expandir" at bounding box center [723, 192] width 56 height 15
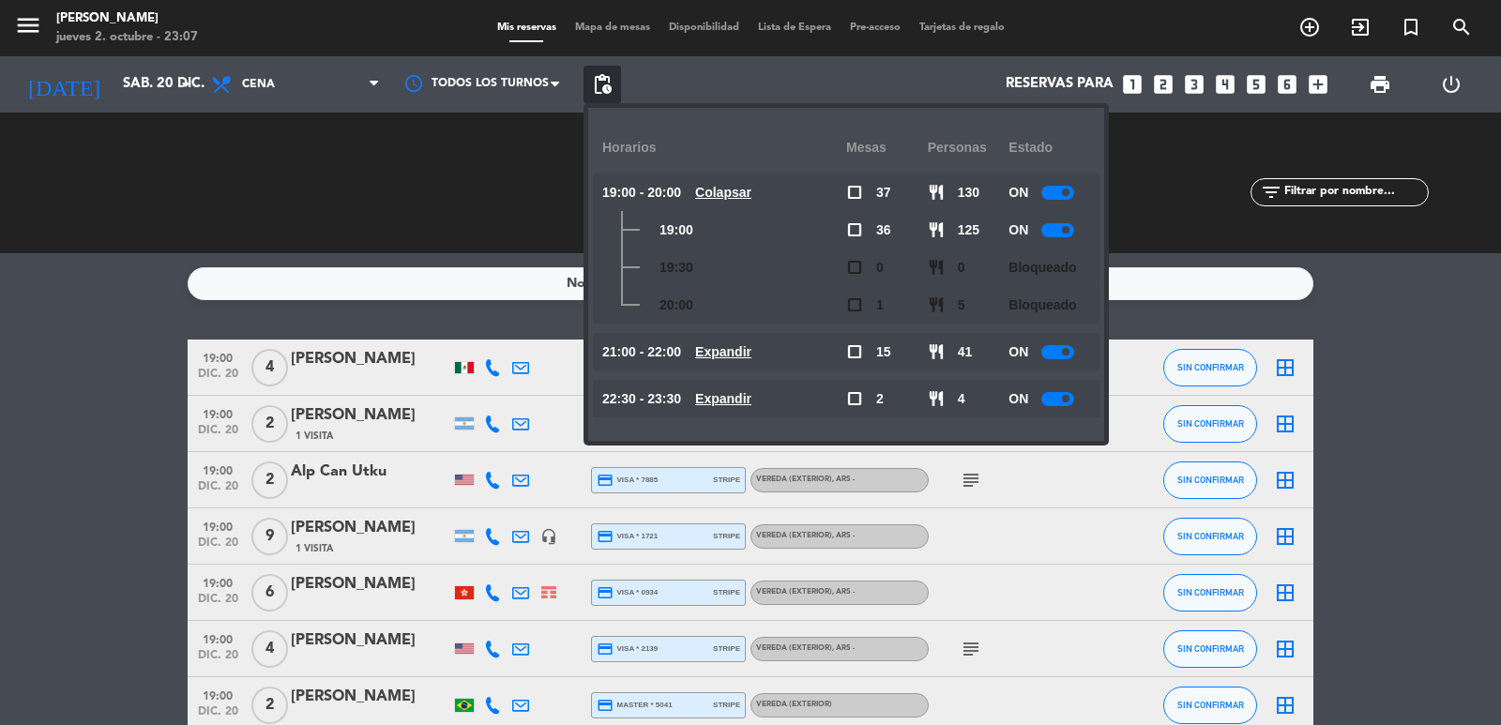
click at [97, 336] on div "No hay notas para este servicio. Haz clic para agregar una 19:00 dic. 20 4 [PER…" at bounding box center [750, 489] width 1501 height 472
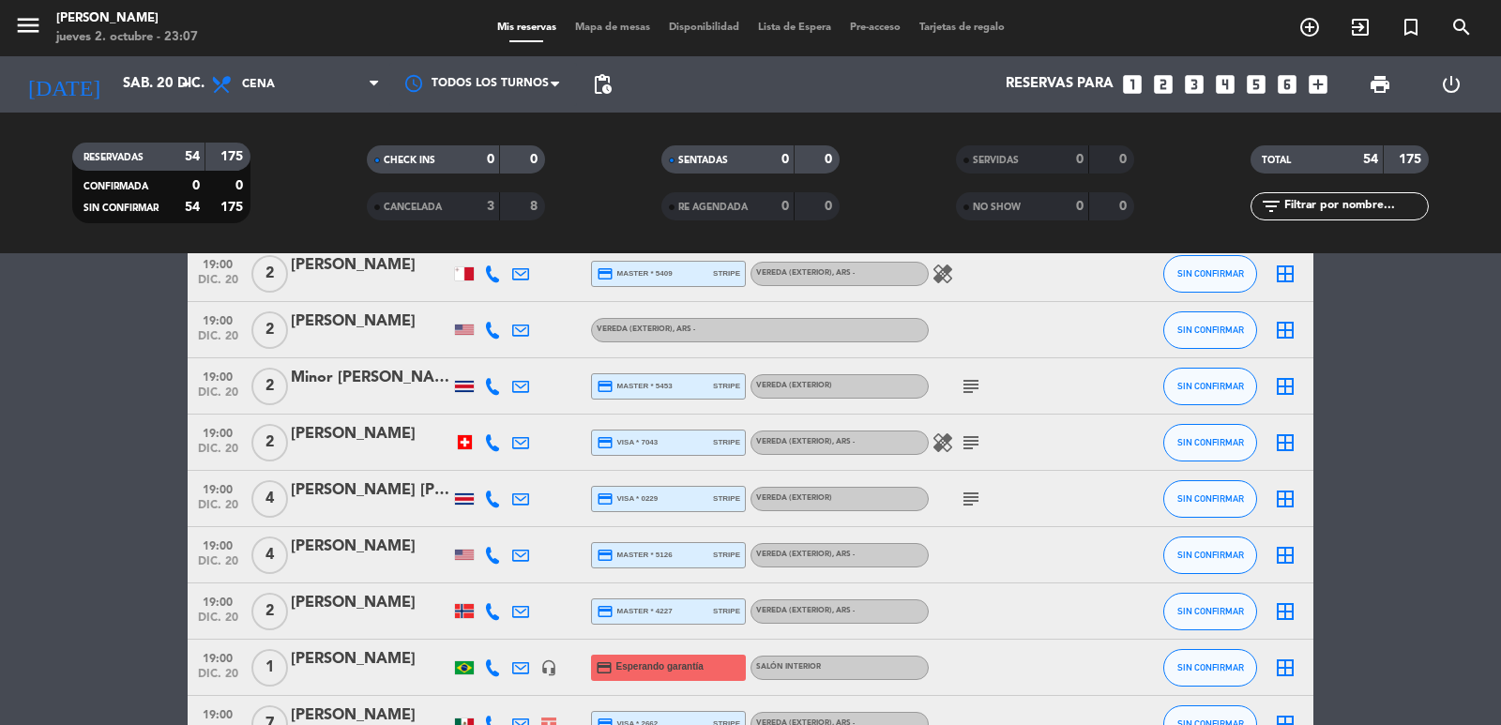
scroll to position [1689, 0]
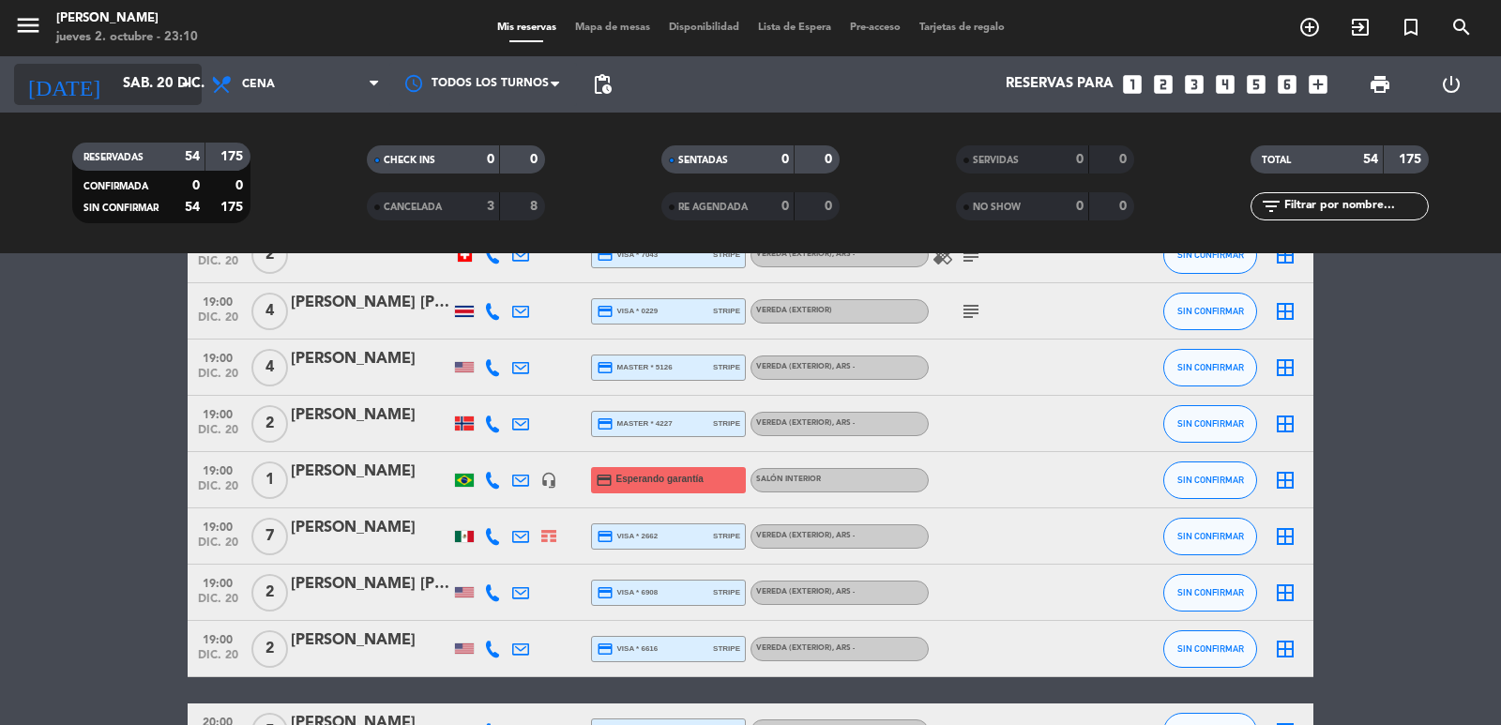
click at [136, 83] on input "sáb. 20 dic." at bounding box center [204, 85] width 181 height 36
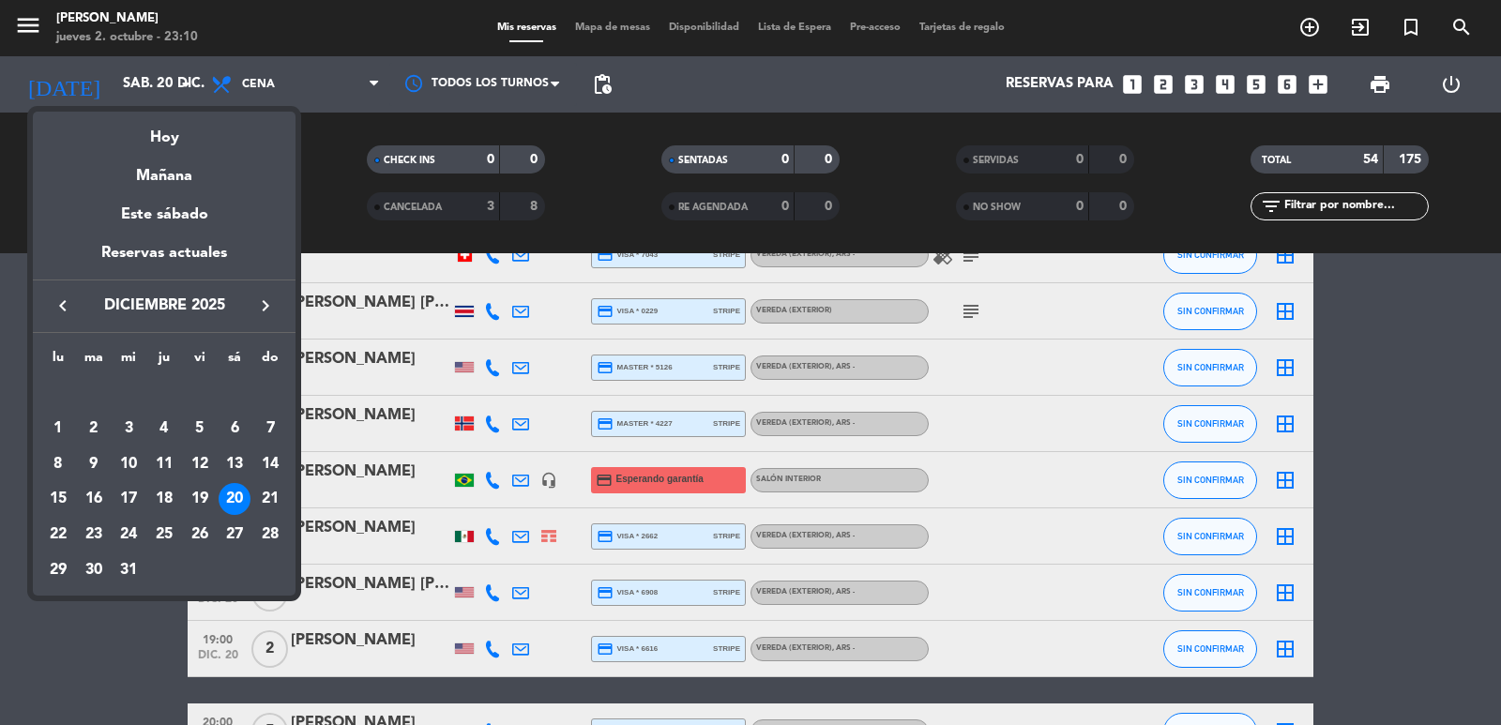
click at [68, 304] on icon "keyboard_arrow_left" at bounding box center [63, 306] width 23 height 23
click at [68, 300] on icon "keyboard_arrow_left" at bounding box center [63, 306] width 23 height 23
click at [234, 430] on div "4" at bounding box center [235, 429] width 32 height 32
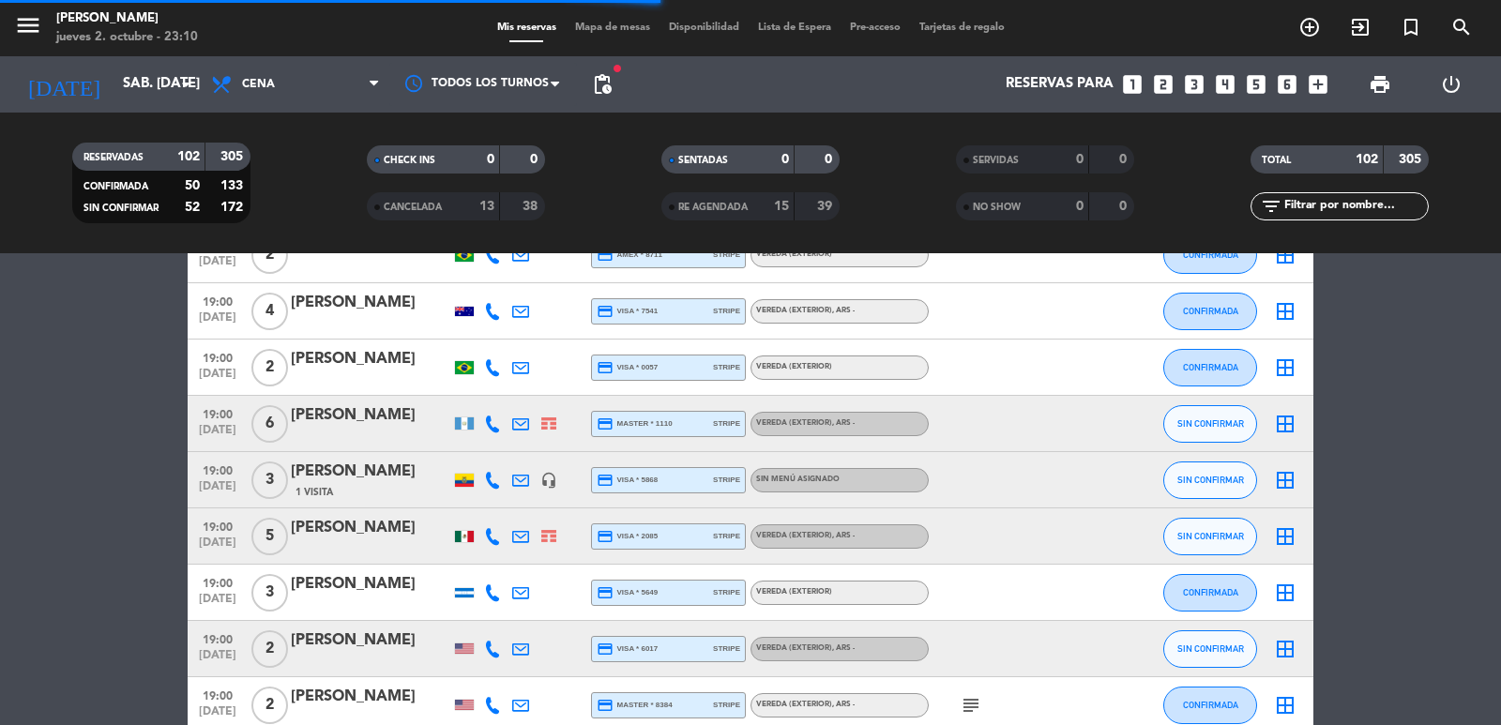
click at [594, 84] on span "pending_actions" at bounding box center [602, 84] width 23 height 23
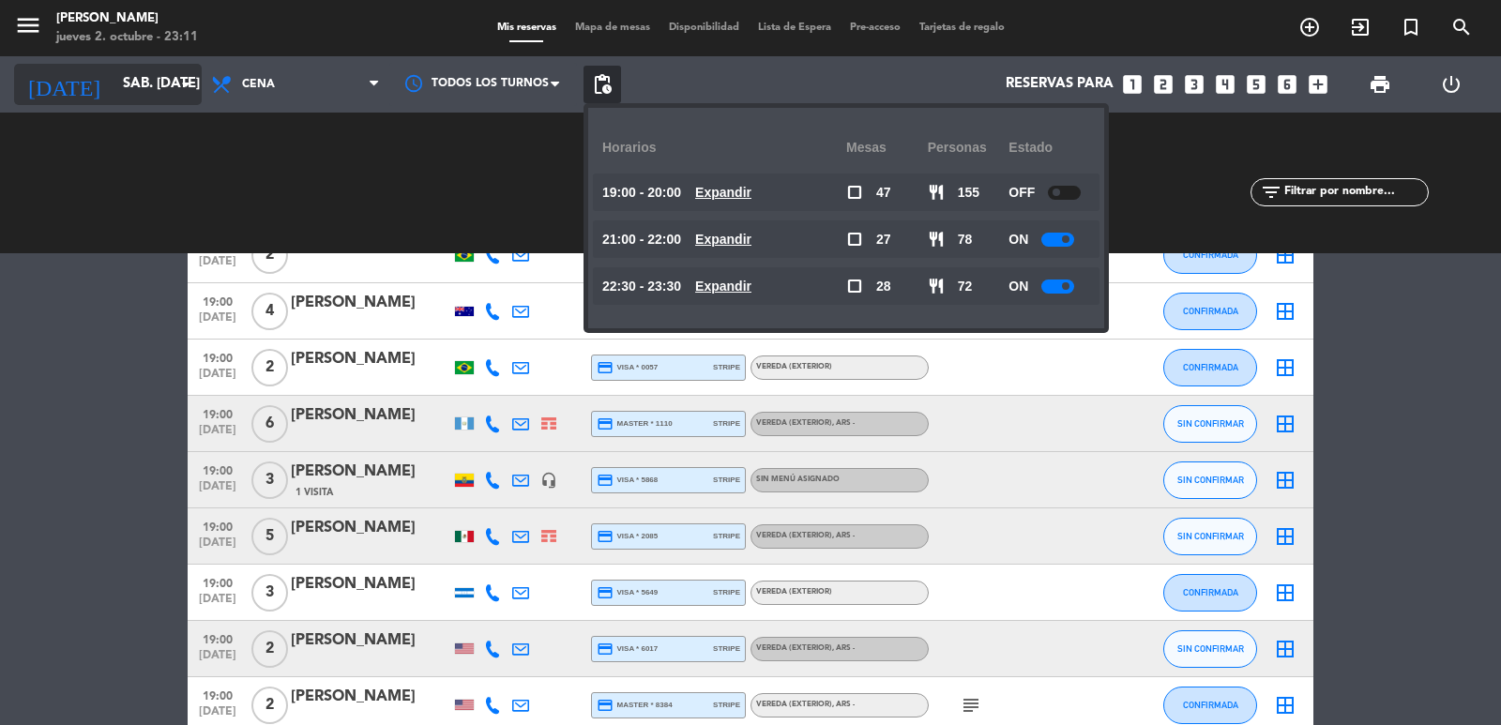
click at [148, 93] on input "sáb. [DATE]" at bounding box center [204, 85] width 181 height 36
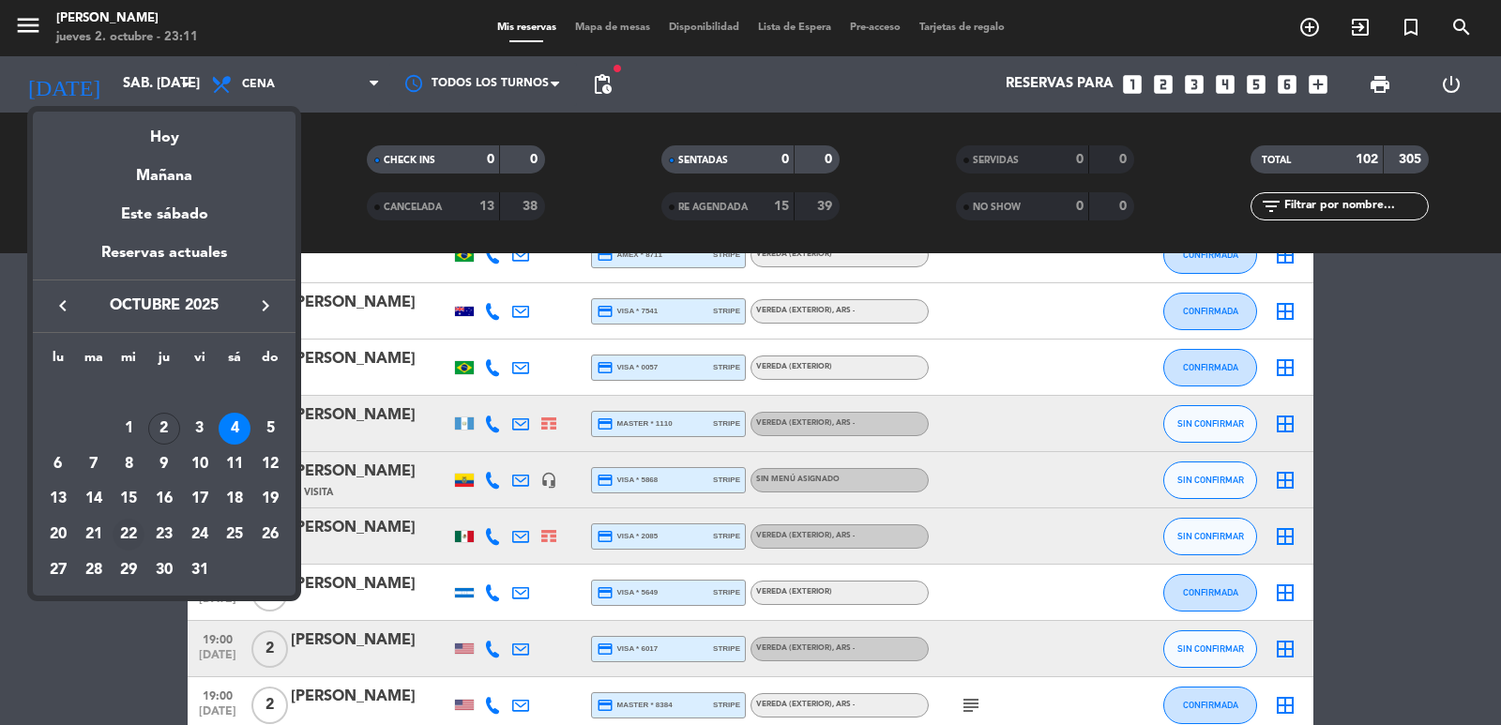
click at [125, 524] on div "22" at bounding box center [129, 535] width 32 height 32
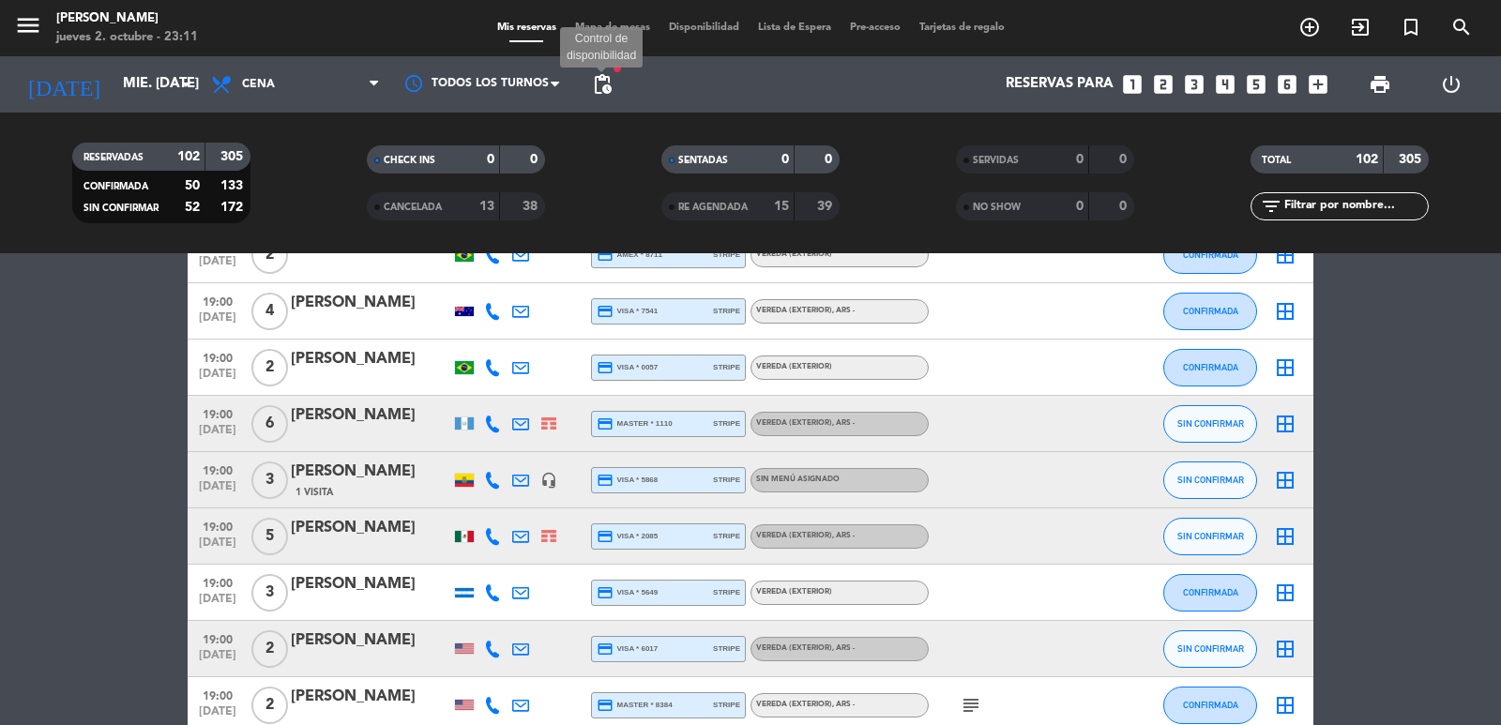
click at [601, 90] on span "pending_actions" at bounding box center [602, 84] width 23 height 23
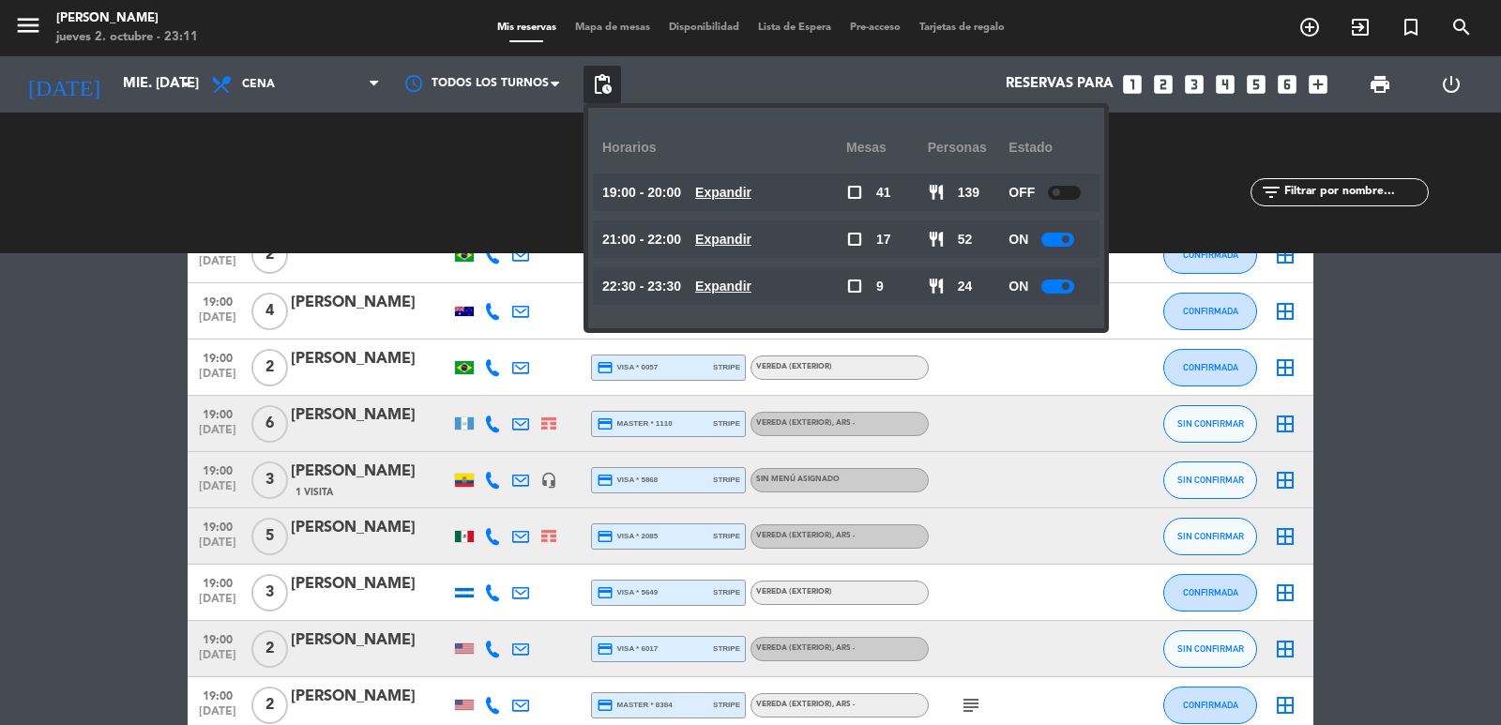
click at [710, 236] on u "Expandir" at bounding box center [723, 239] width 56 height 15
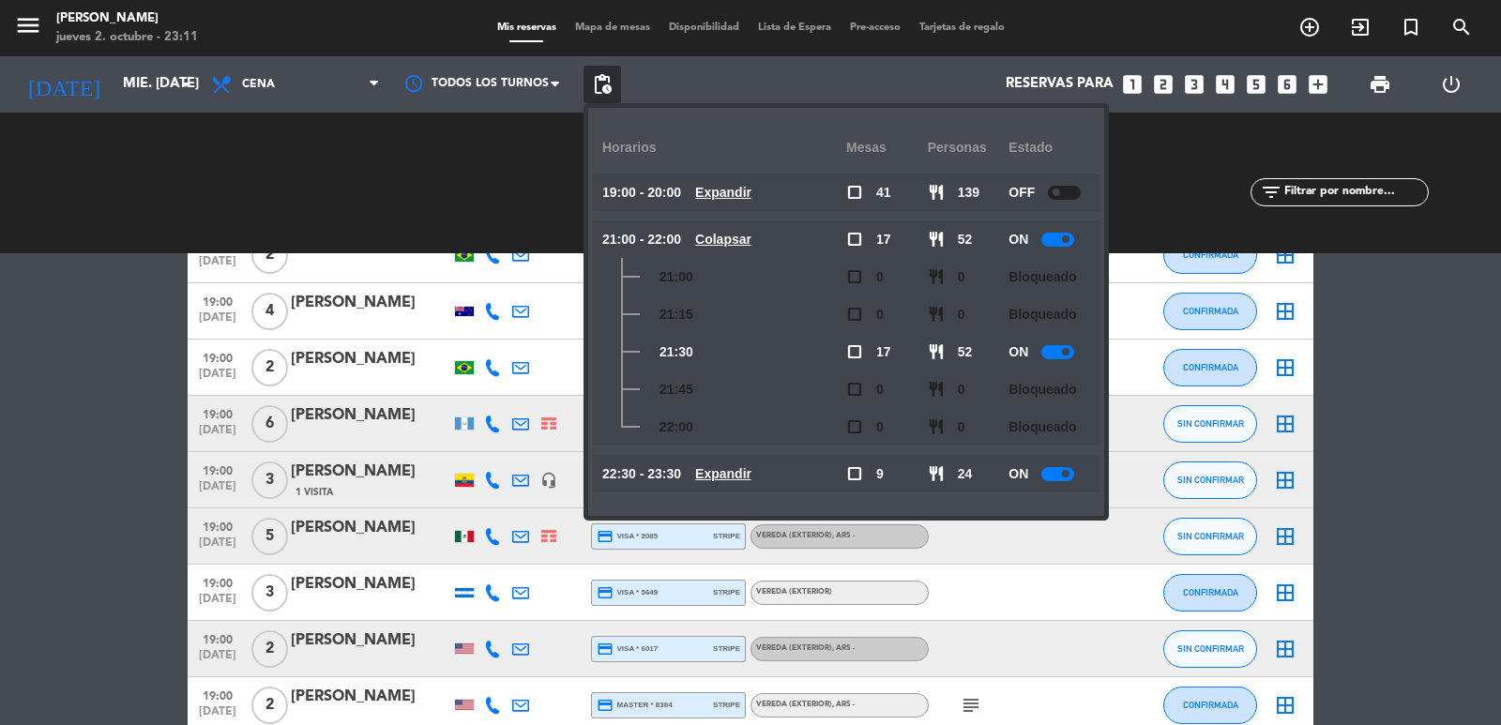
click at [710, 236] on u "Colapsar" at bounding box center [723, 239] width 56 height 15
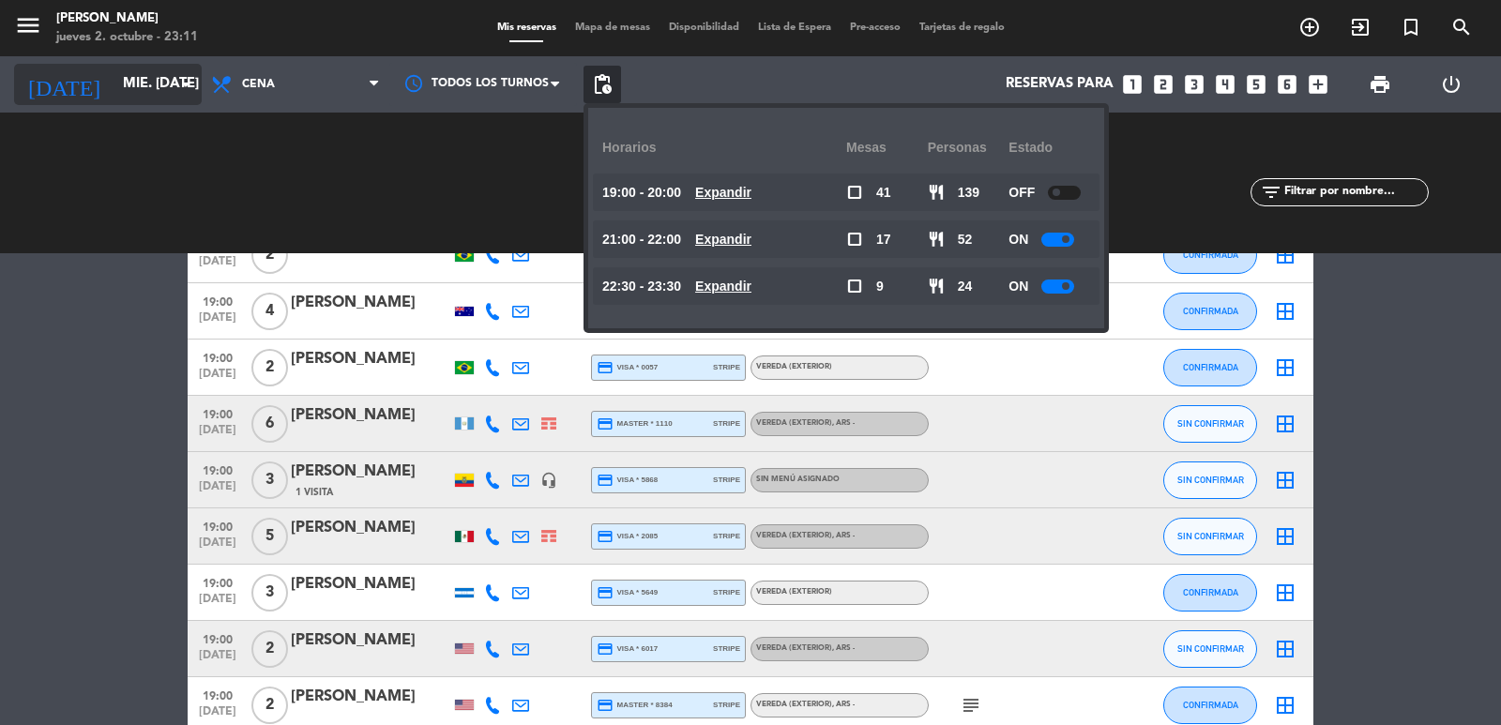
click at [180, 91] on icon "arrow_drop_down" at bounding box center [186, 84] width 23 height 23
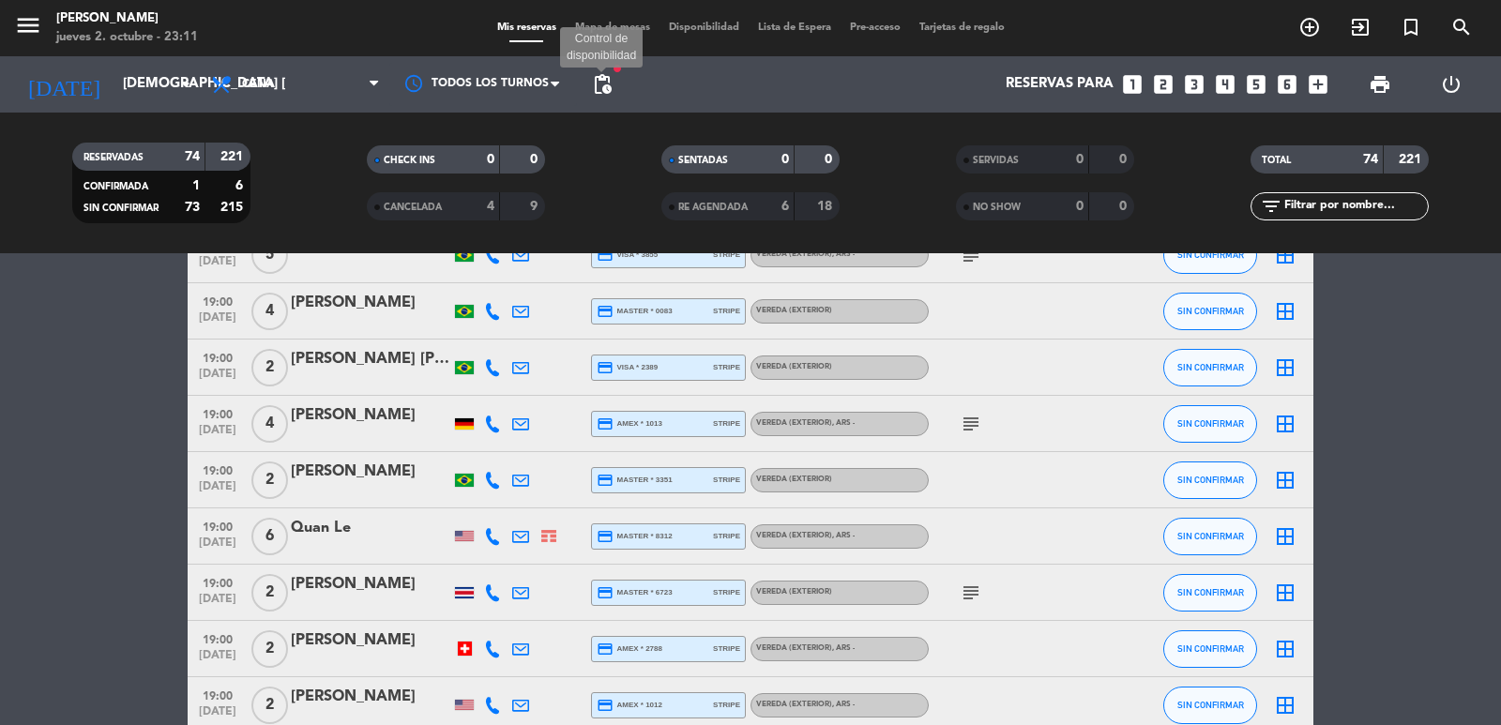
click at [592, 73] on span "pending_actions" at bounding box center [602, 84] width 23 height 23
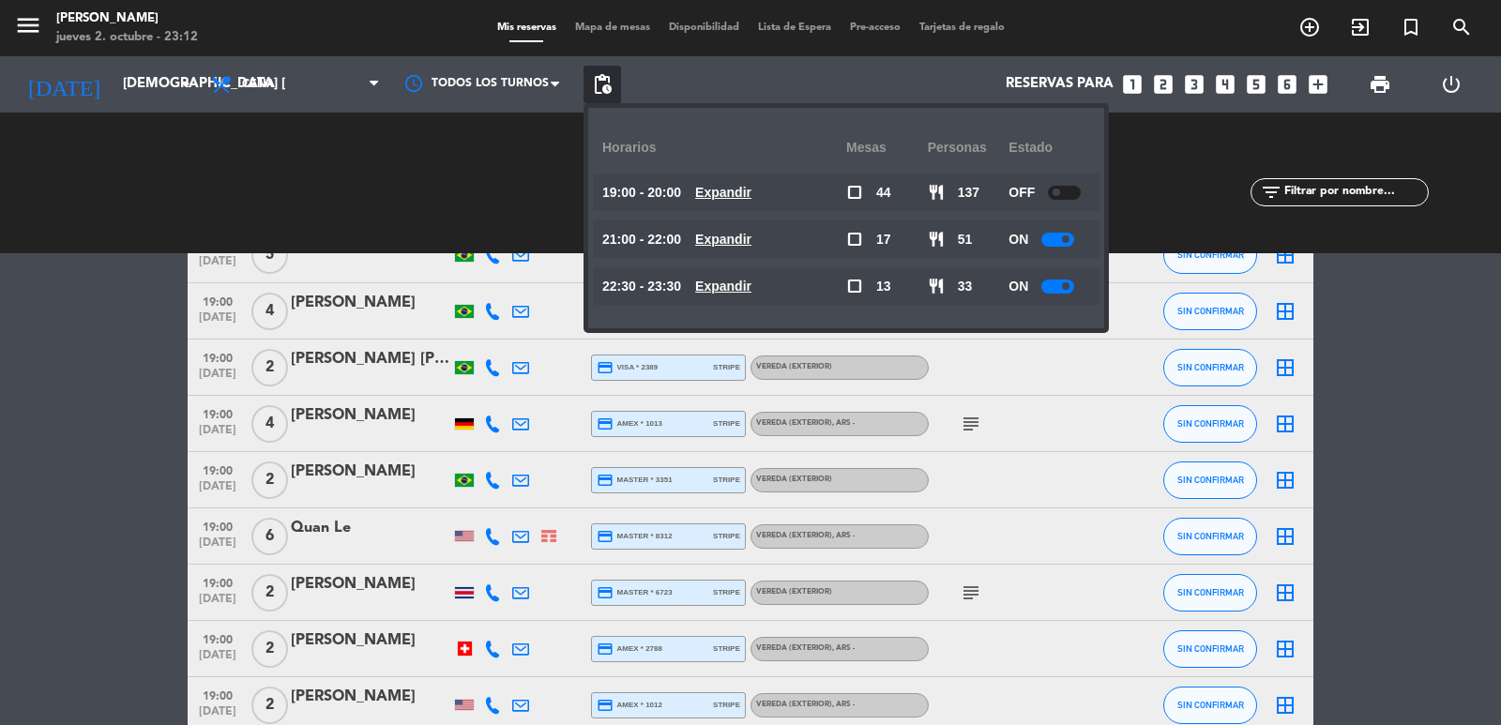
click at [751, 244] on u "Expandir" at bounding box center [723, 239] width 56 height 15
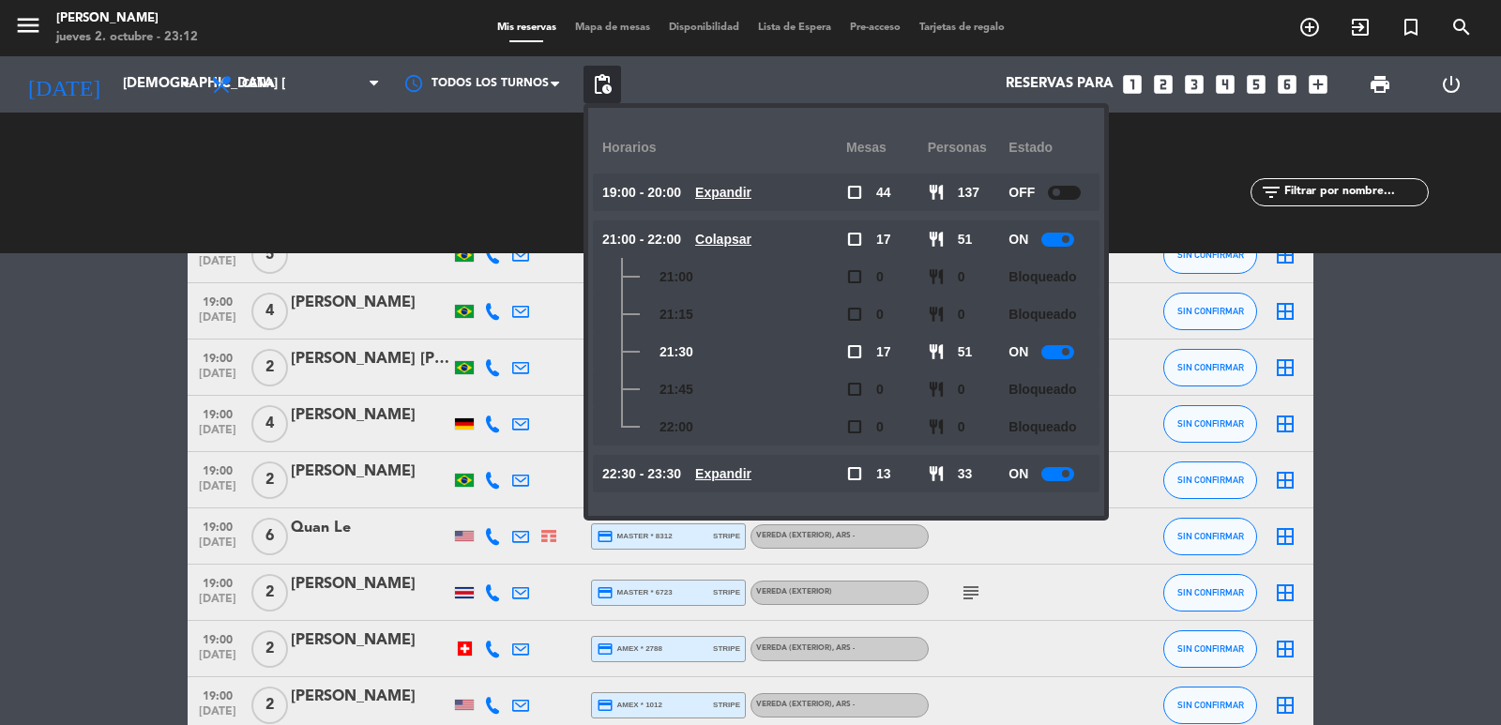
click at [747, 239] on u "Colapsar" at bounding box center [723, 239] width 56 height 15
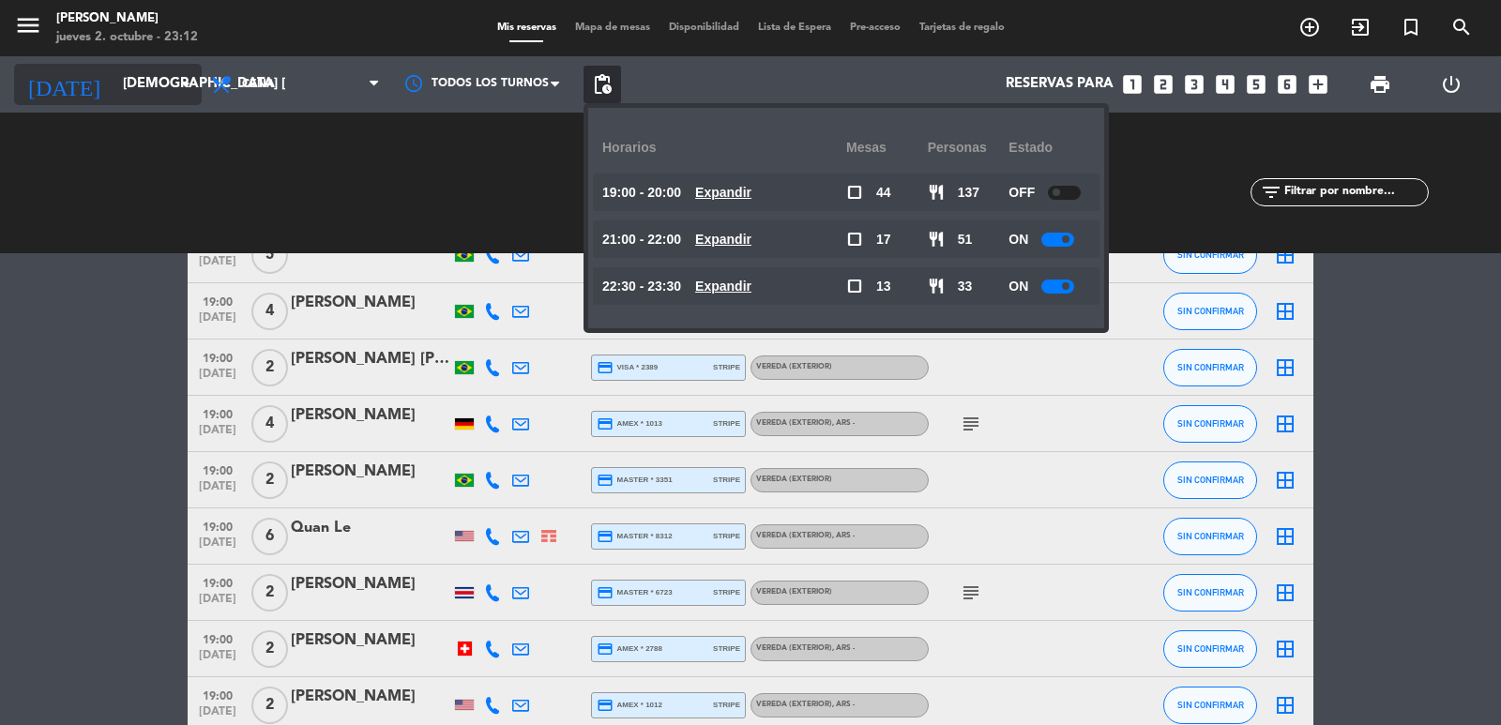
click at [185, 69] on input "[DEMOGRAPHIC_DATA] [DATE]" at bounding box center [204, 85] width 181 height 36
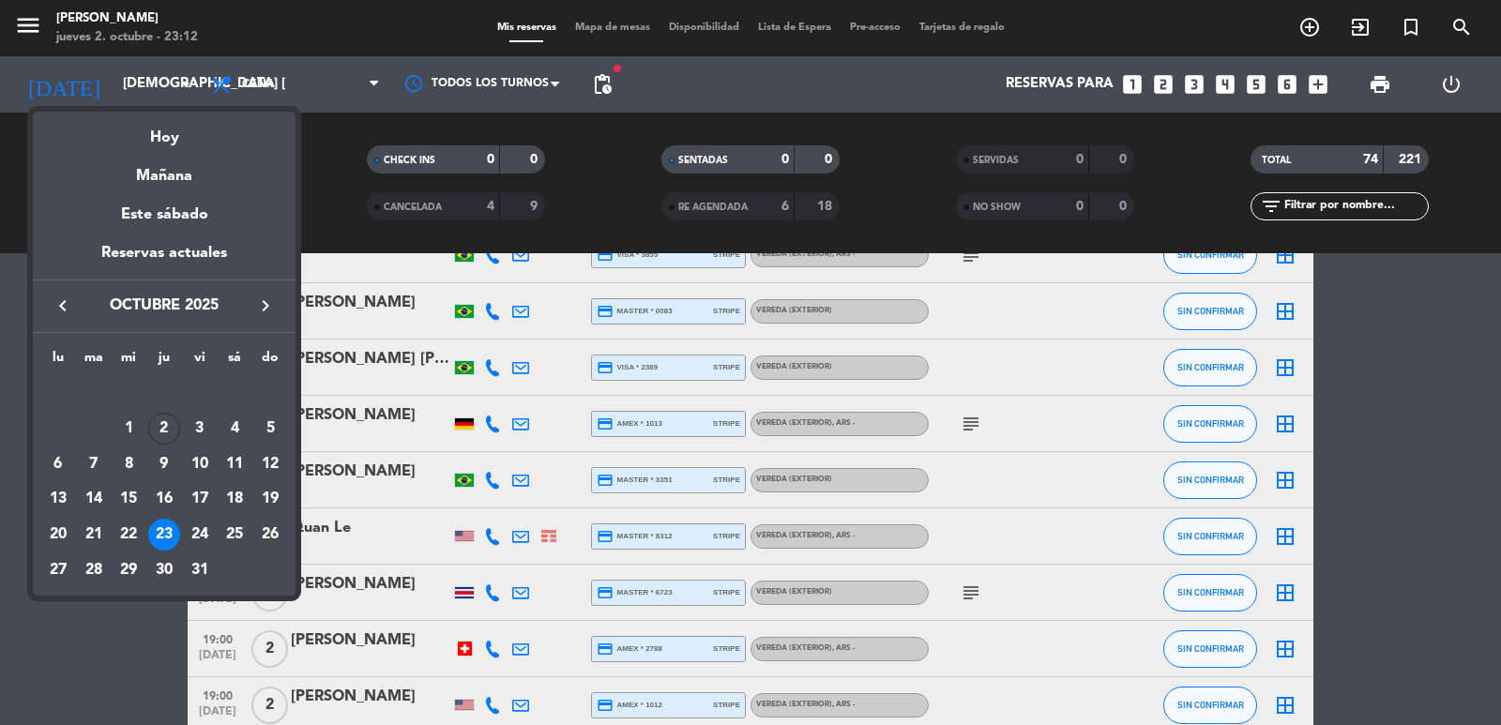
click at [199, 538] on div "24" at bounding box center [200, 535] width 32 height 32
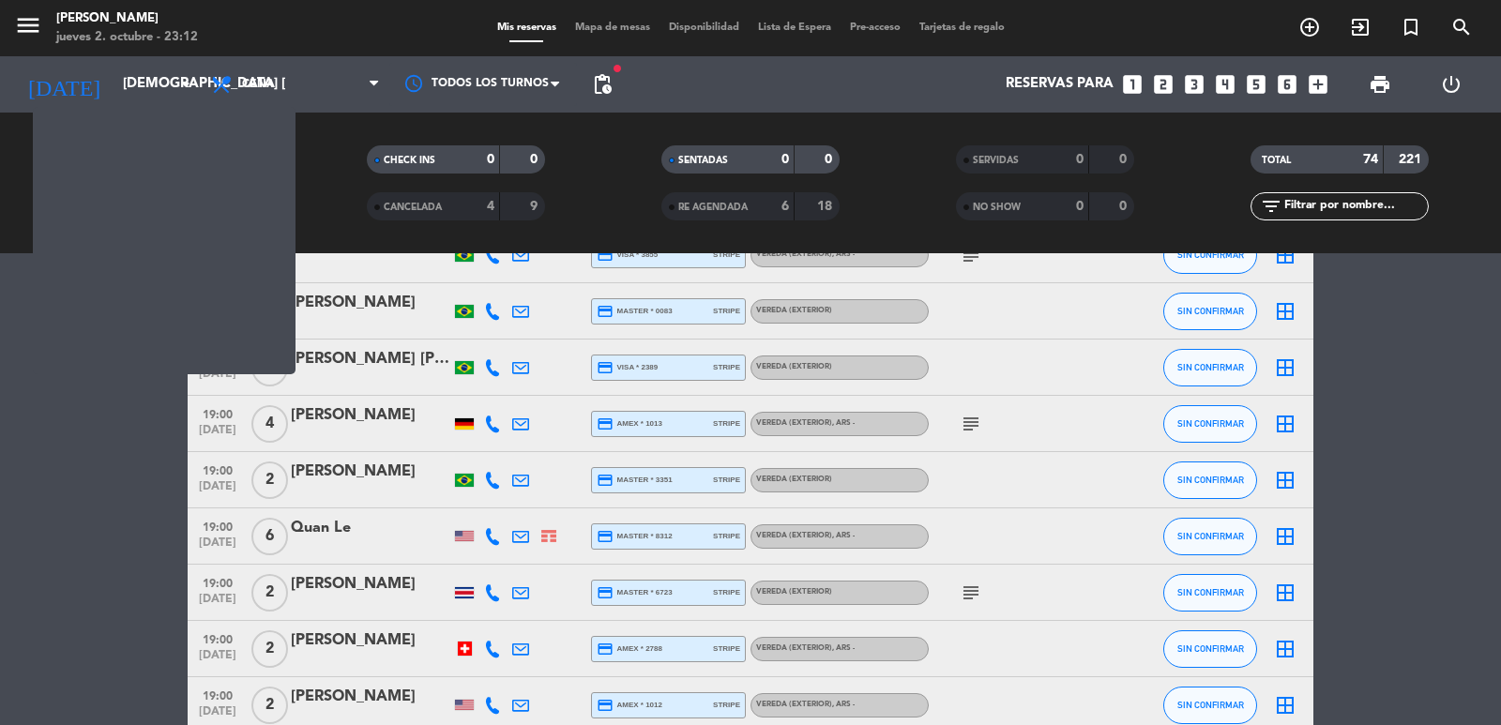
type input "vie. [DATE]"
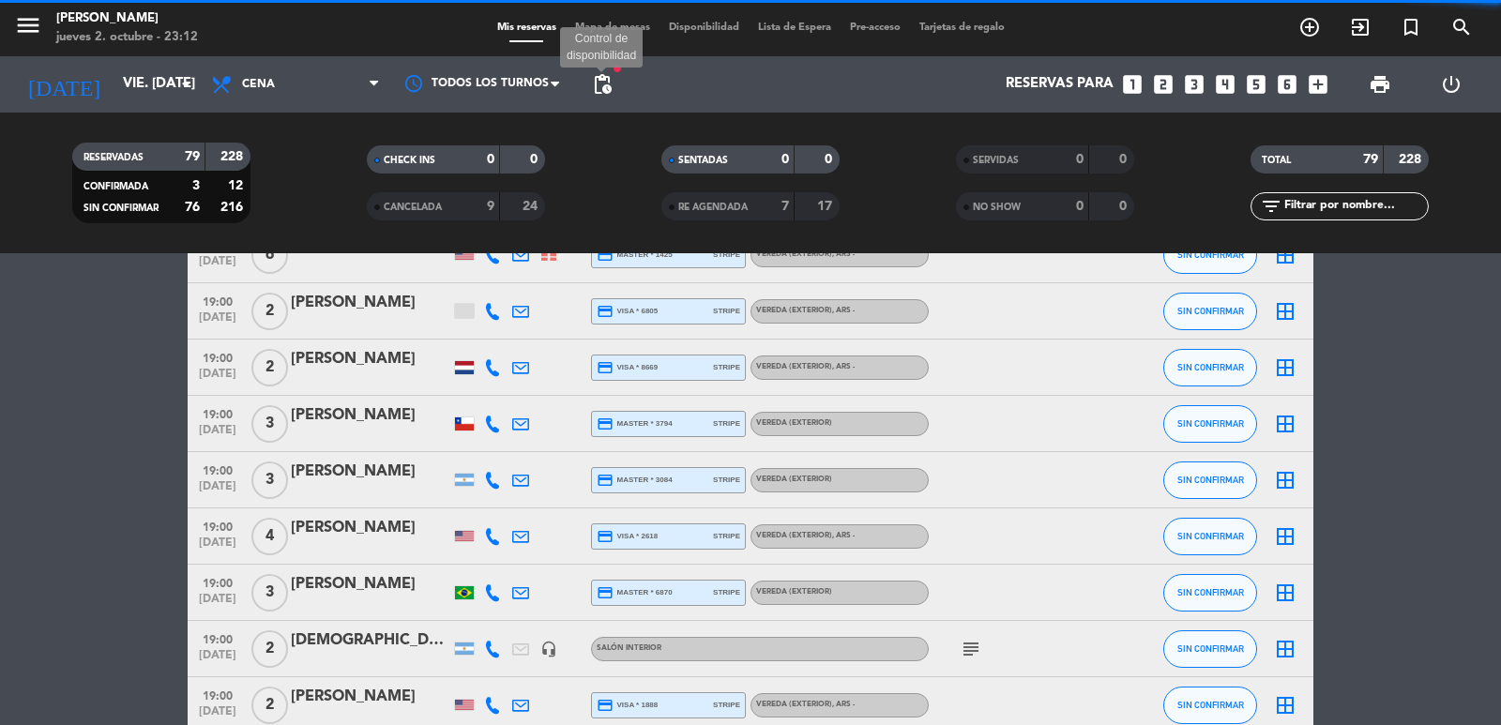
click at [603, 79] on span "pending_actions" at bounding box center [602, 84] width 23 height 23
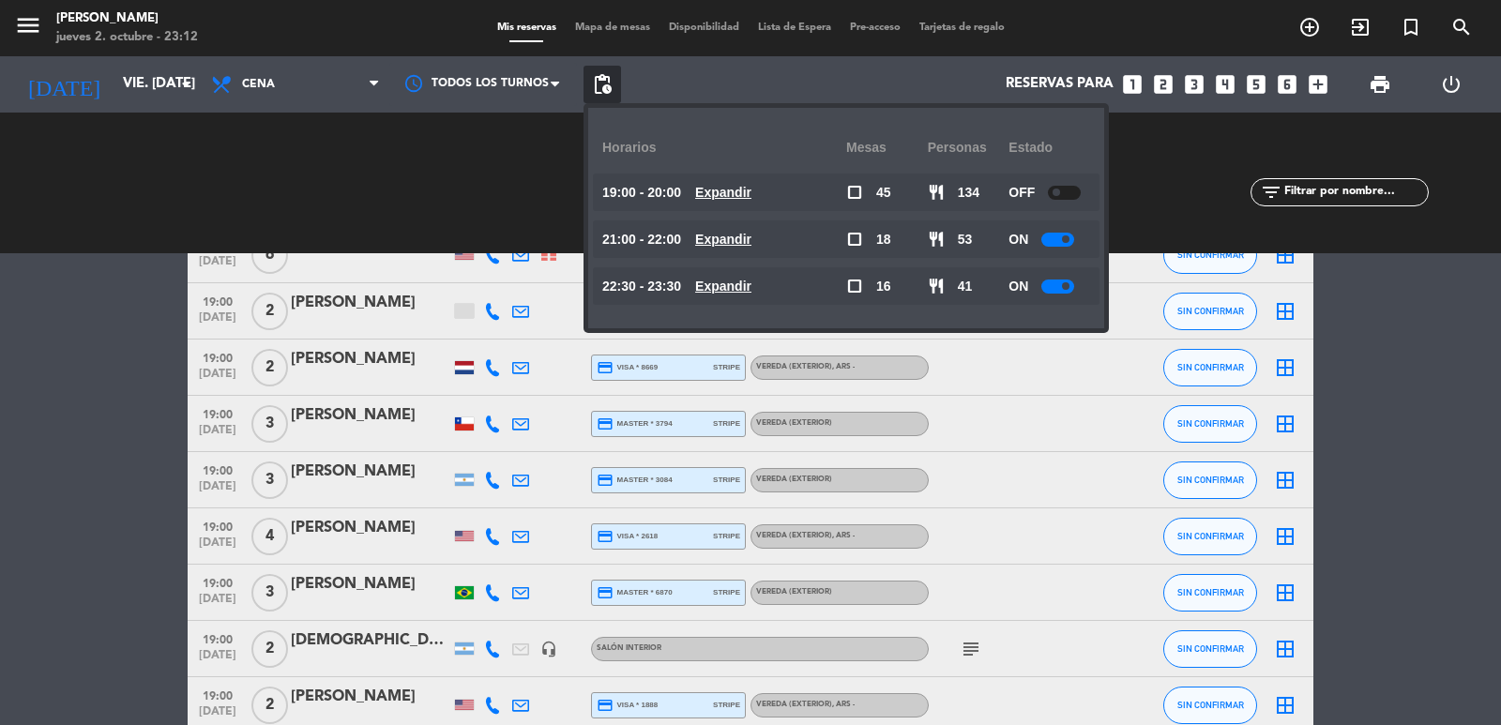
click at [750, 241] on u "Expandir" at bounding box center [723, 239] width 56 height 15
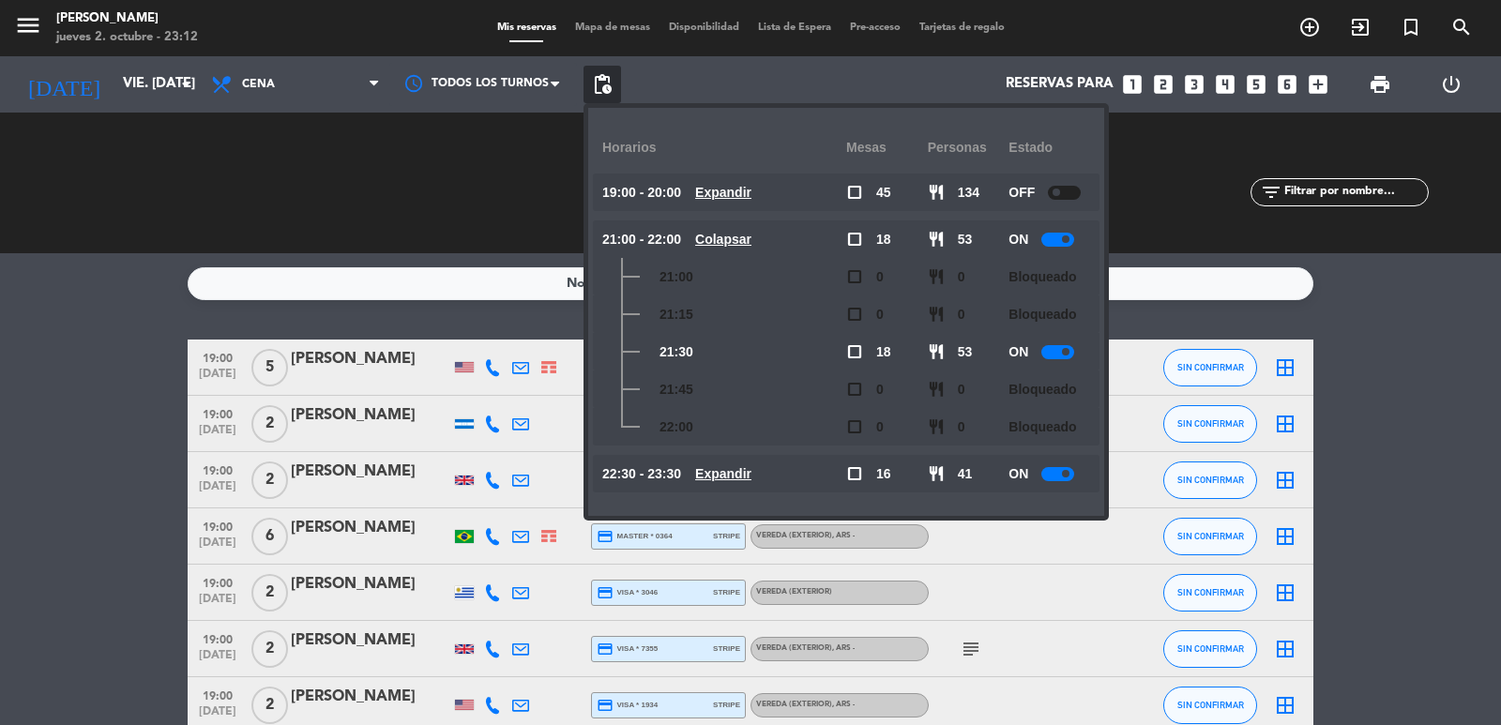
scroll to position [1689, 0]
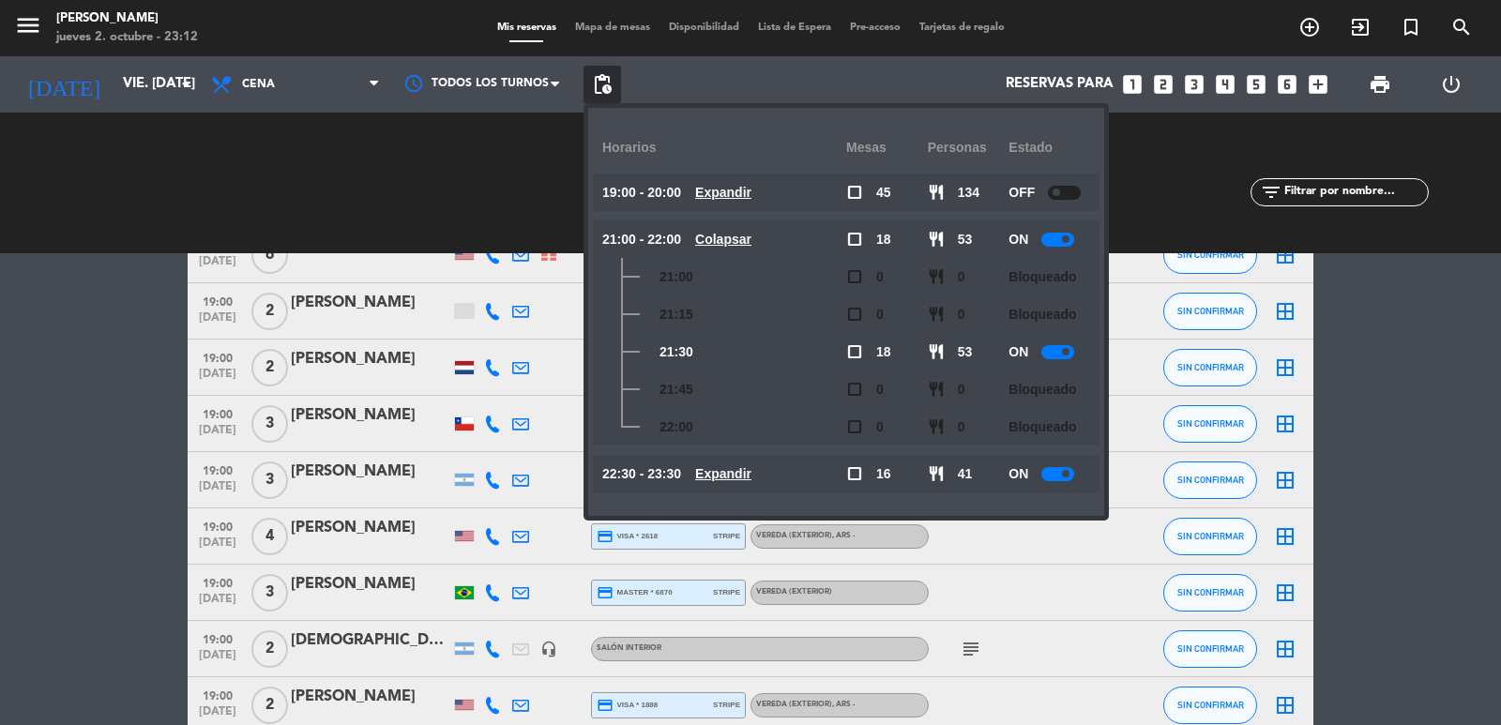
click at [747, 192] on u "Expandir" at bounding box center [723, 192] width 56 height 15
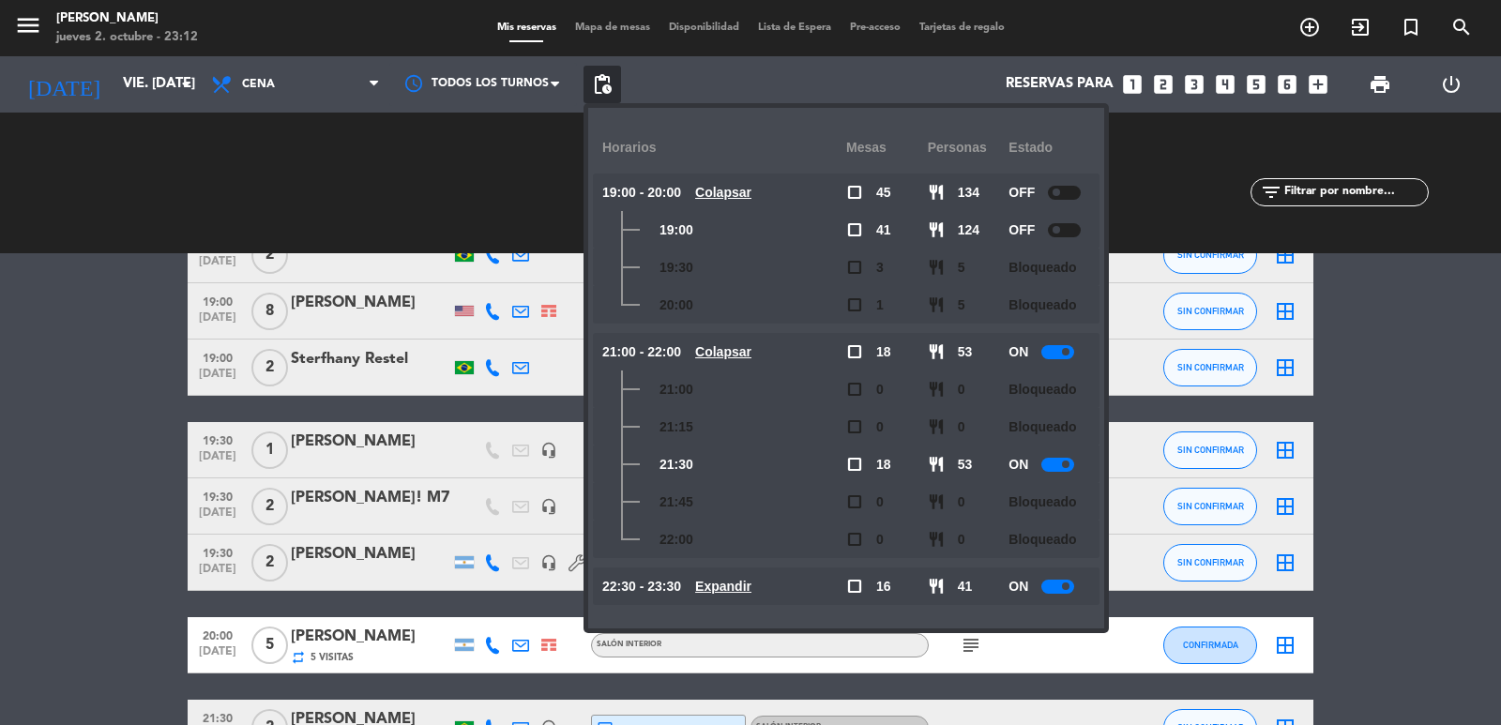
scroll to position [2440, 0]
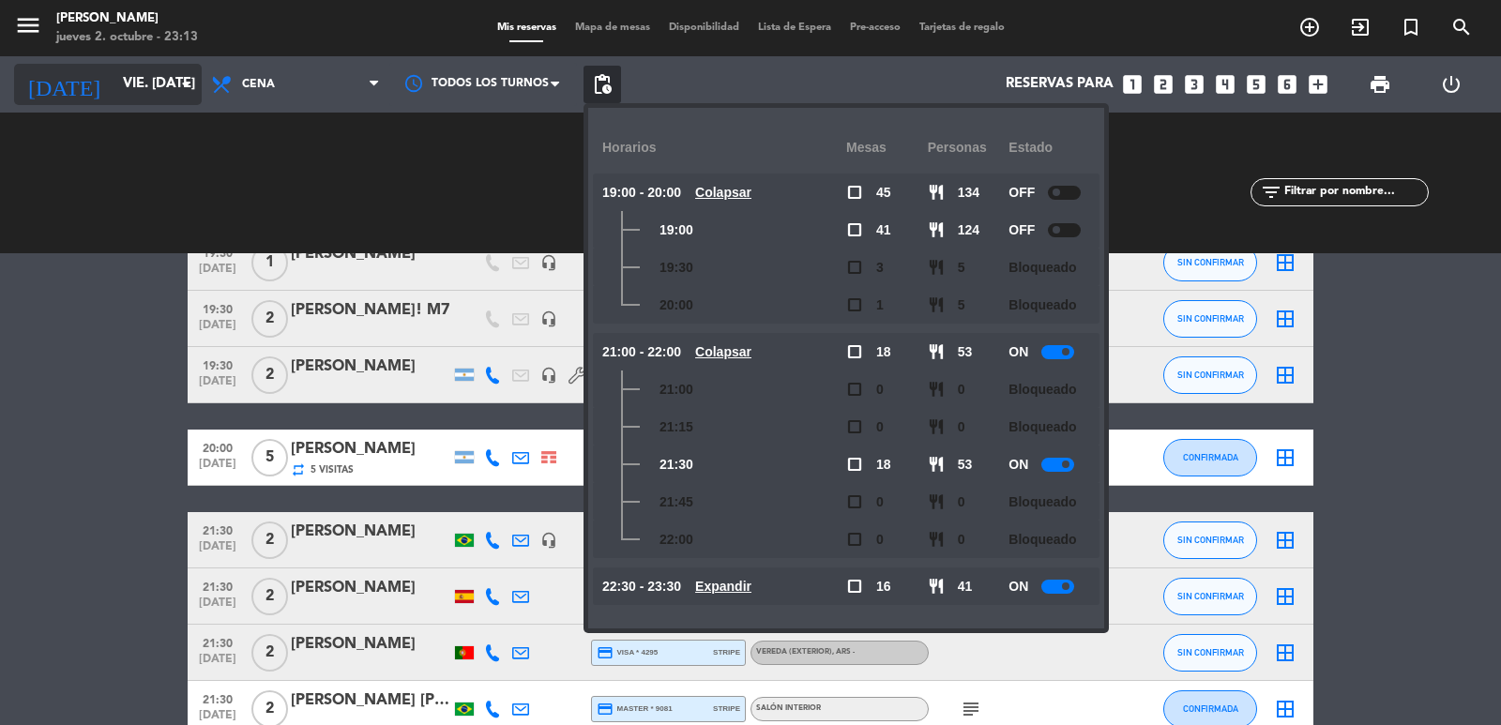
click at [134, 71] on input "vie. [DATE]" at bounding box center [204, 85] width 181 height 36
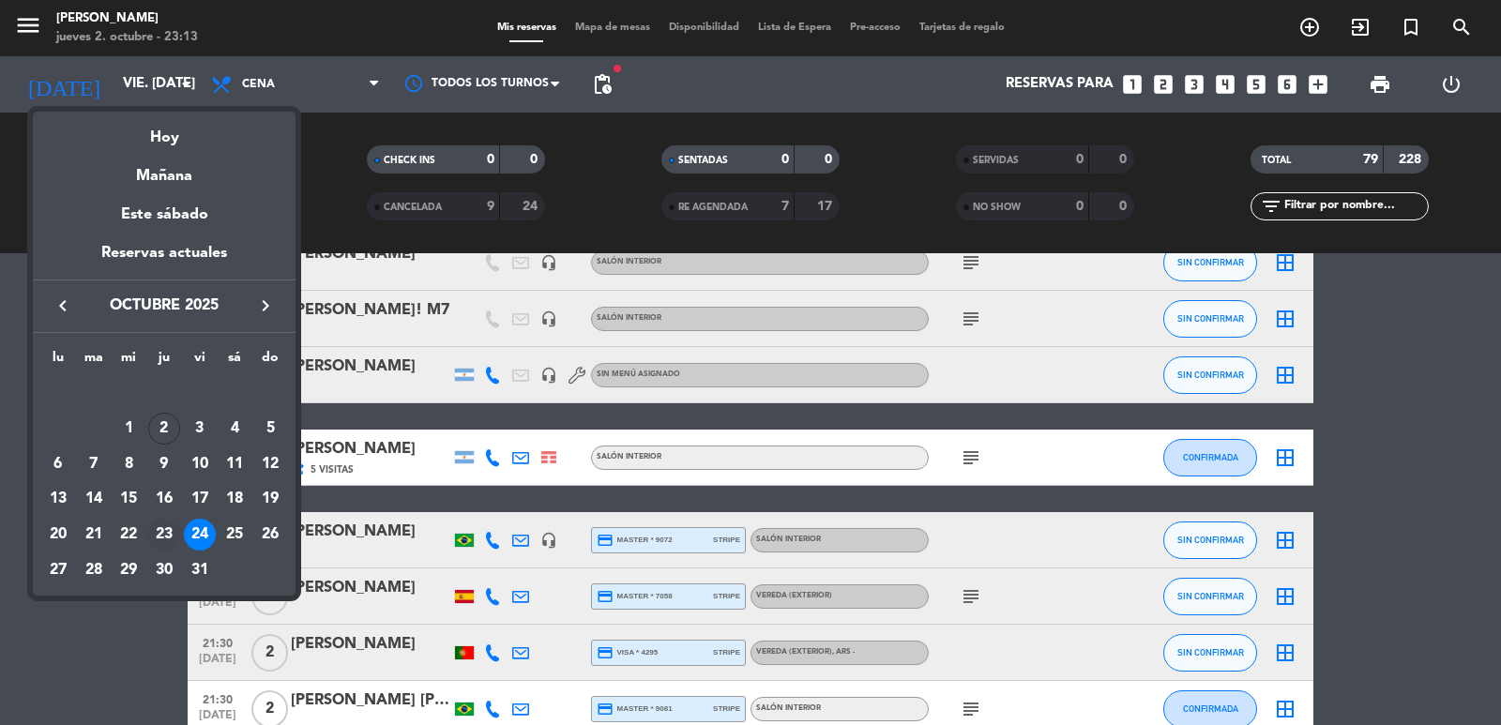
click at [168, 528] on div "23" at bounding box center [164, 535] width 32 height 32
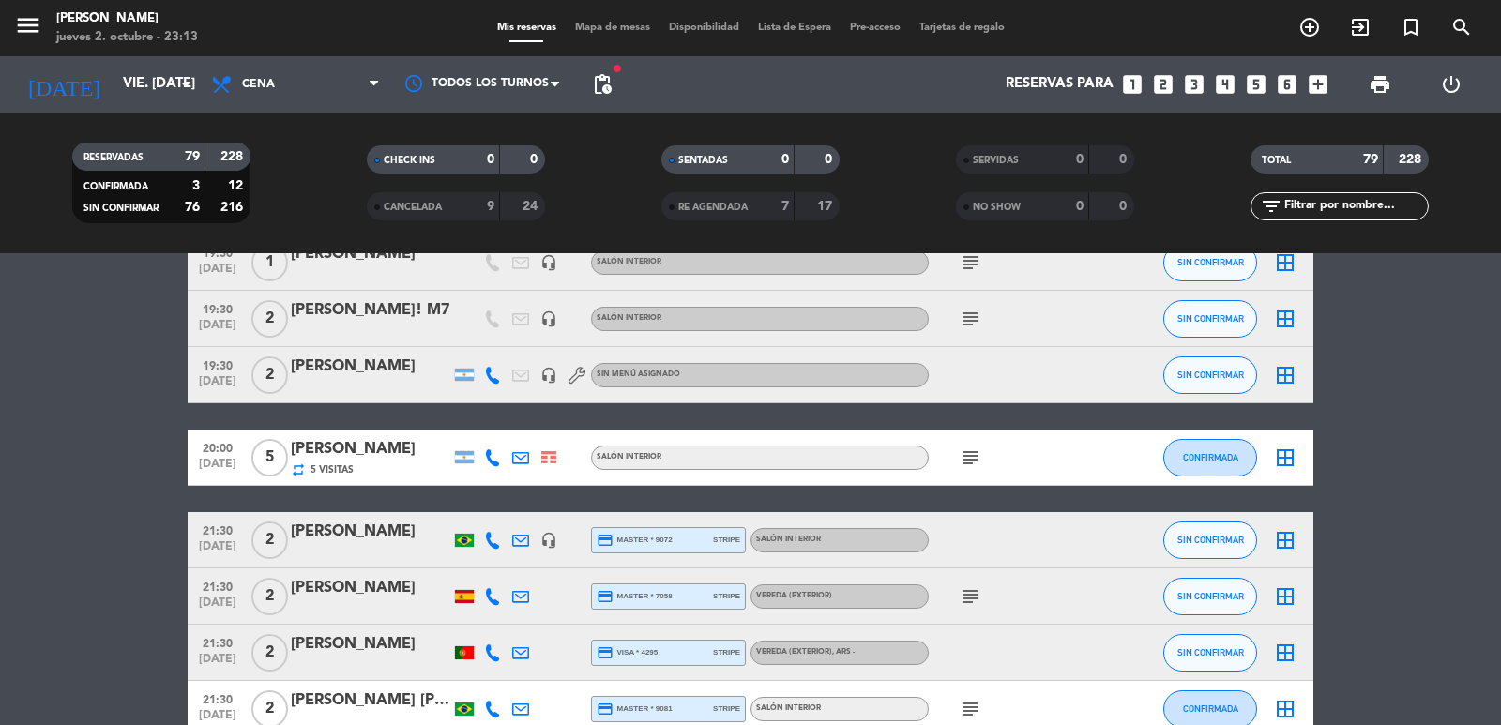
type input "[DEMOGRAPHIC_DATA] [DATE]"
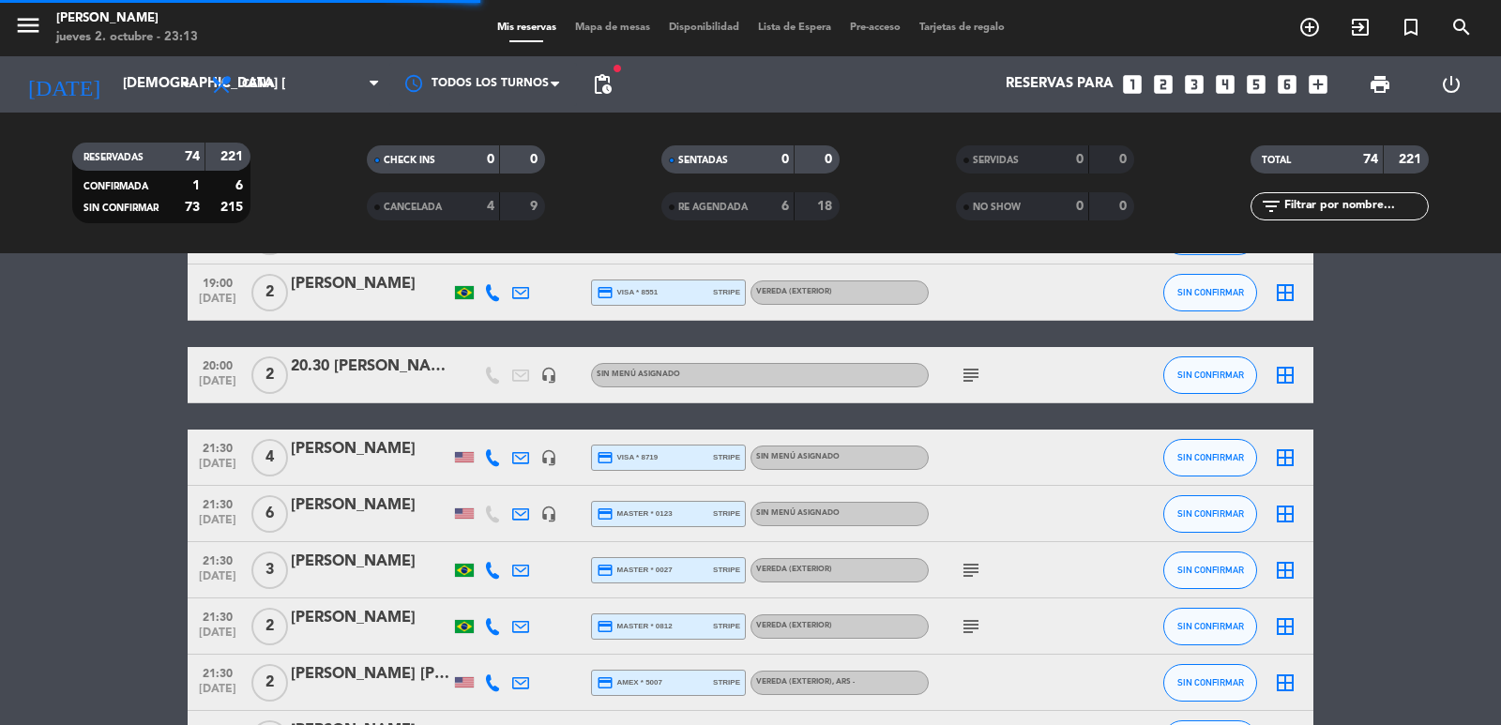
click at [613, 83] on span "pending_actions" at bounding box center [602, 84] width 23 height 23
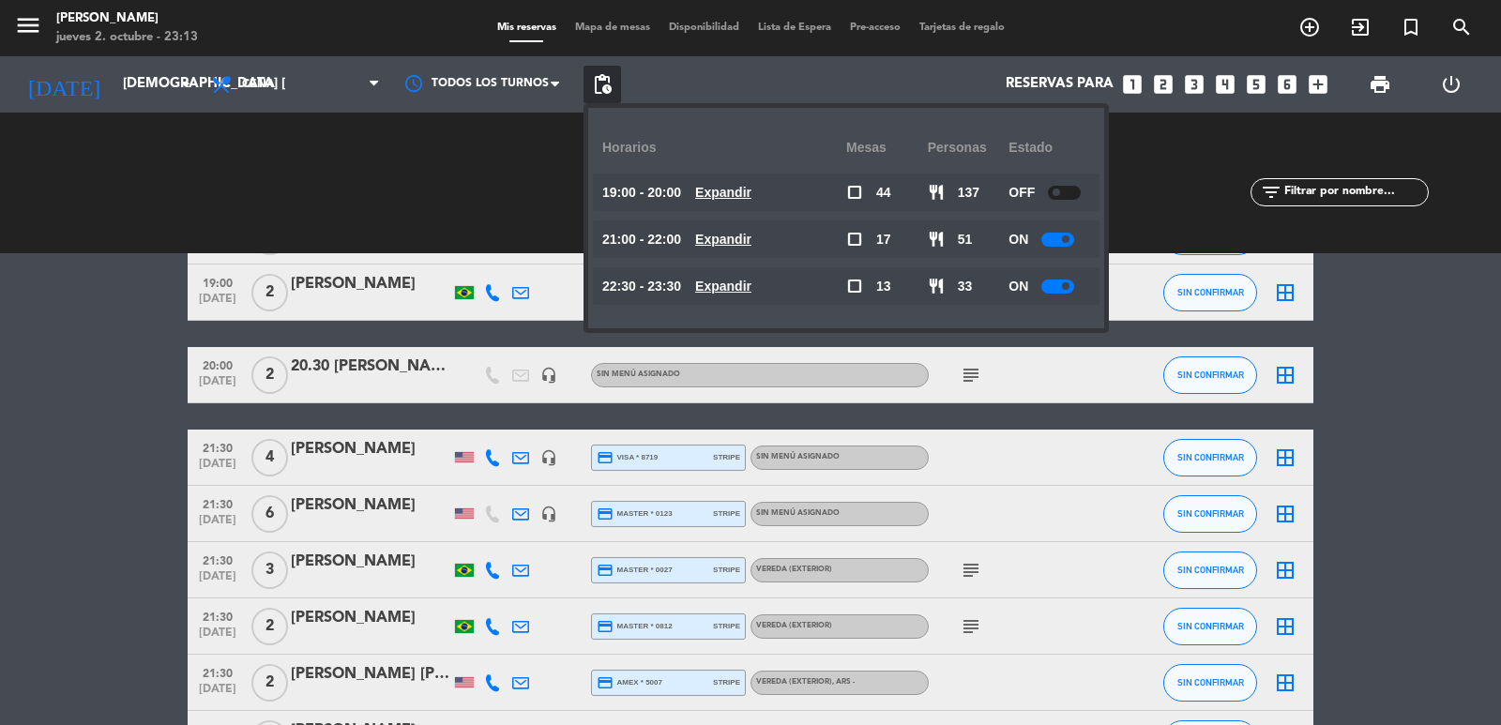
click at [735, 193] on u "Expandir" at bounding box center [723, 192] width 56 height 15
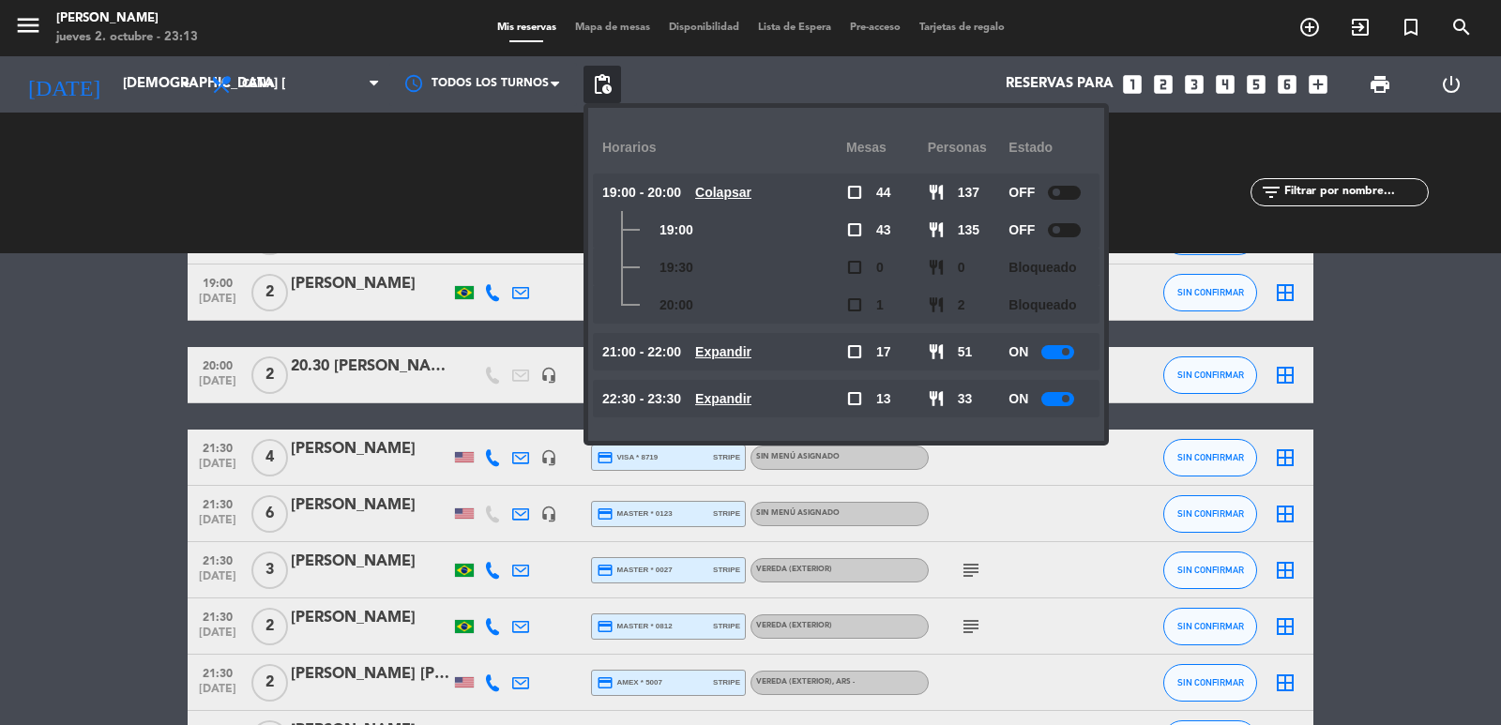
click at [733, 185] on u "Colapsar" at bounding box center [723, 192] width 56 height 15
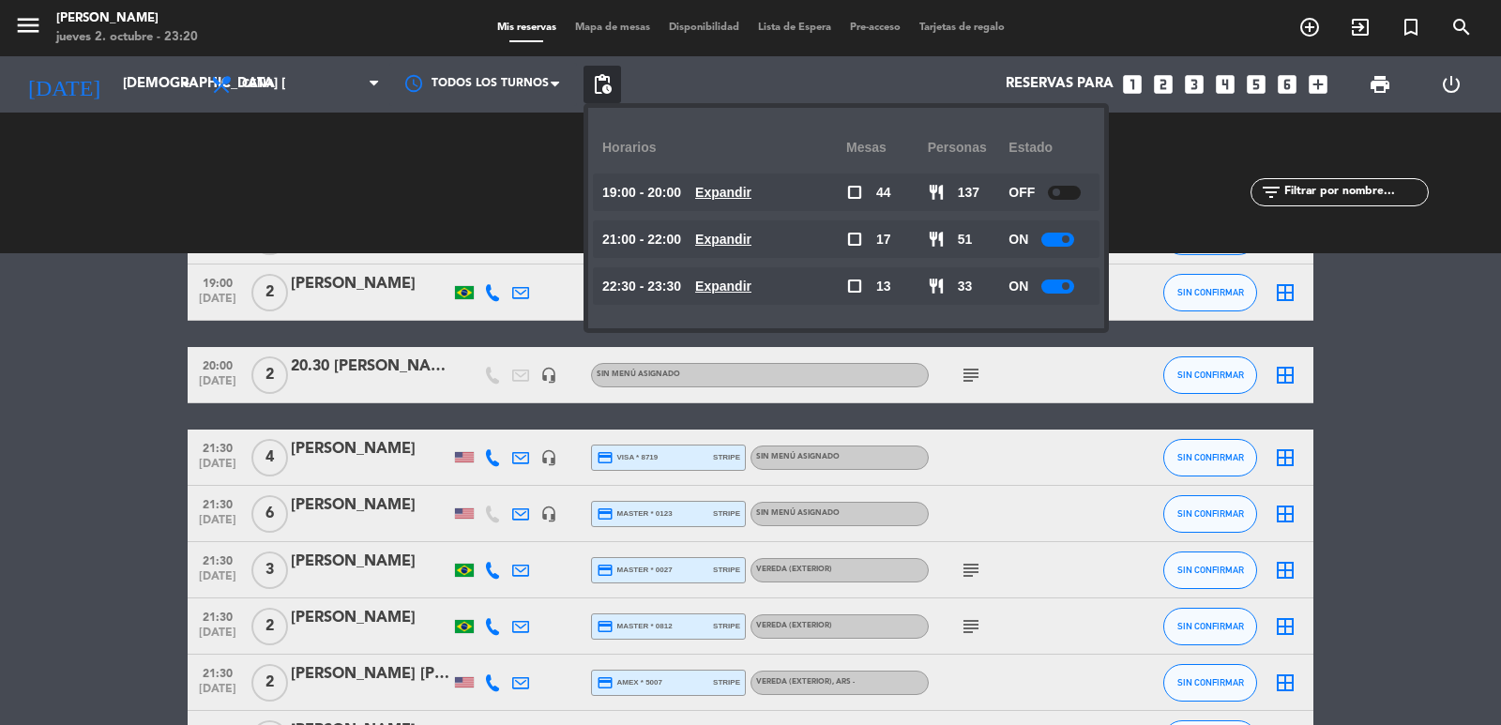
click at [437, 168] on div "CHECK INS 0 0 CANCELADA 4 9" at bounding box center [456, 182] width 295 height 103
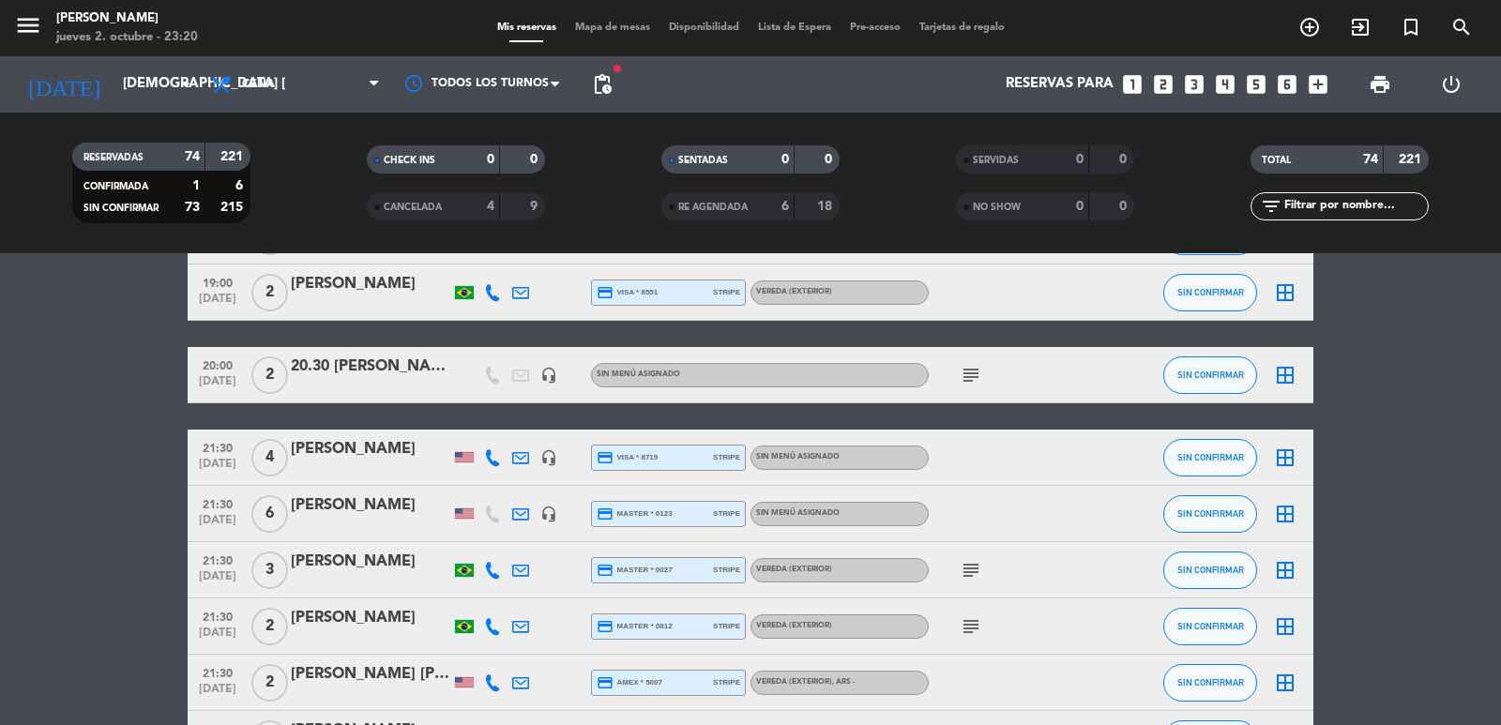
click at [1225, 84] on icon "looks_4" at bounding box center [1225, 84] width 24 height 24
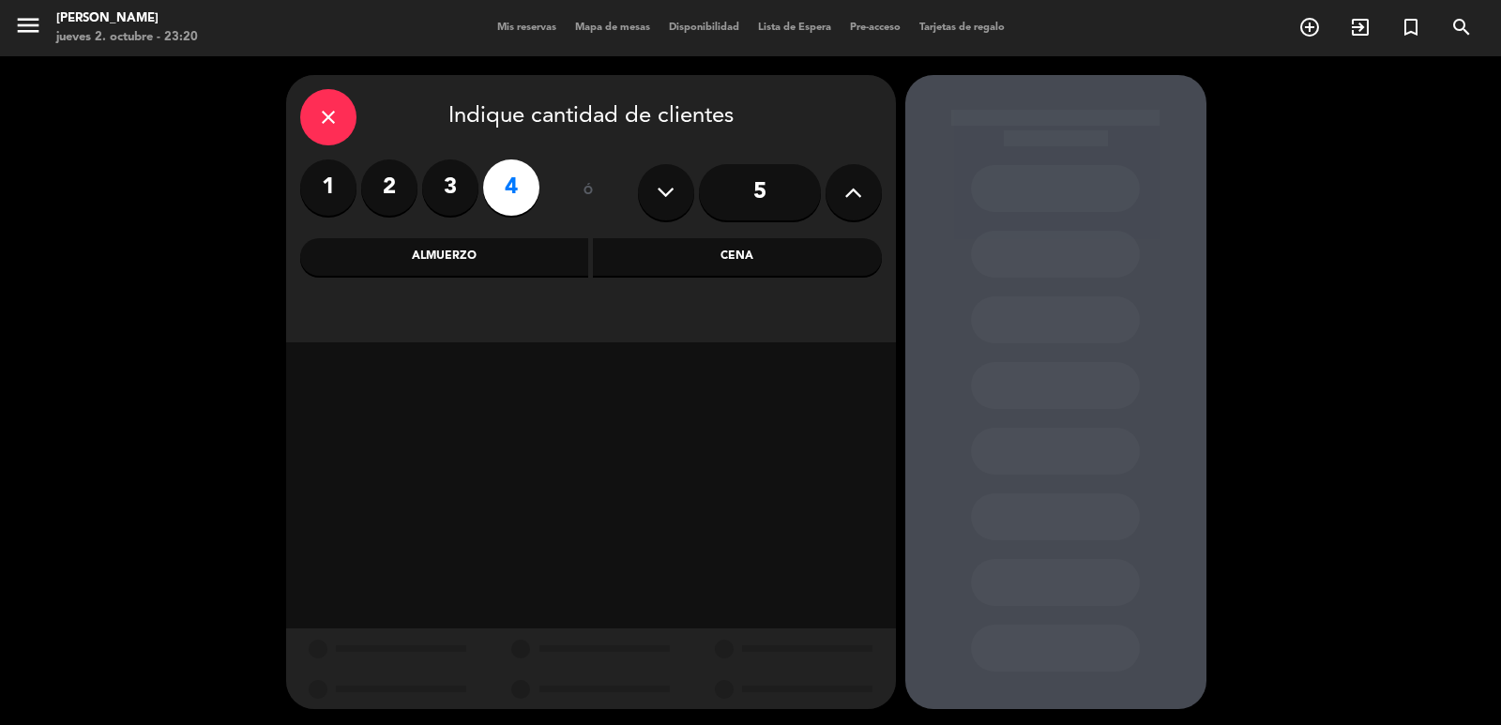
click at [749, 251] on div "Cena" at bounding box center [737, 257] width 289 height 38
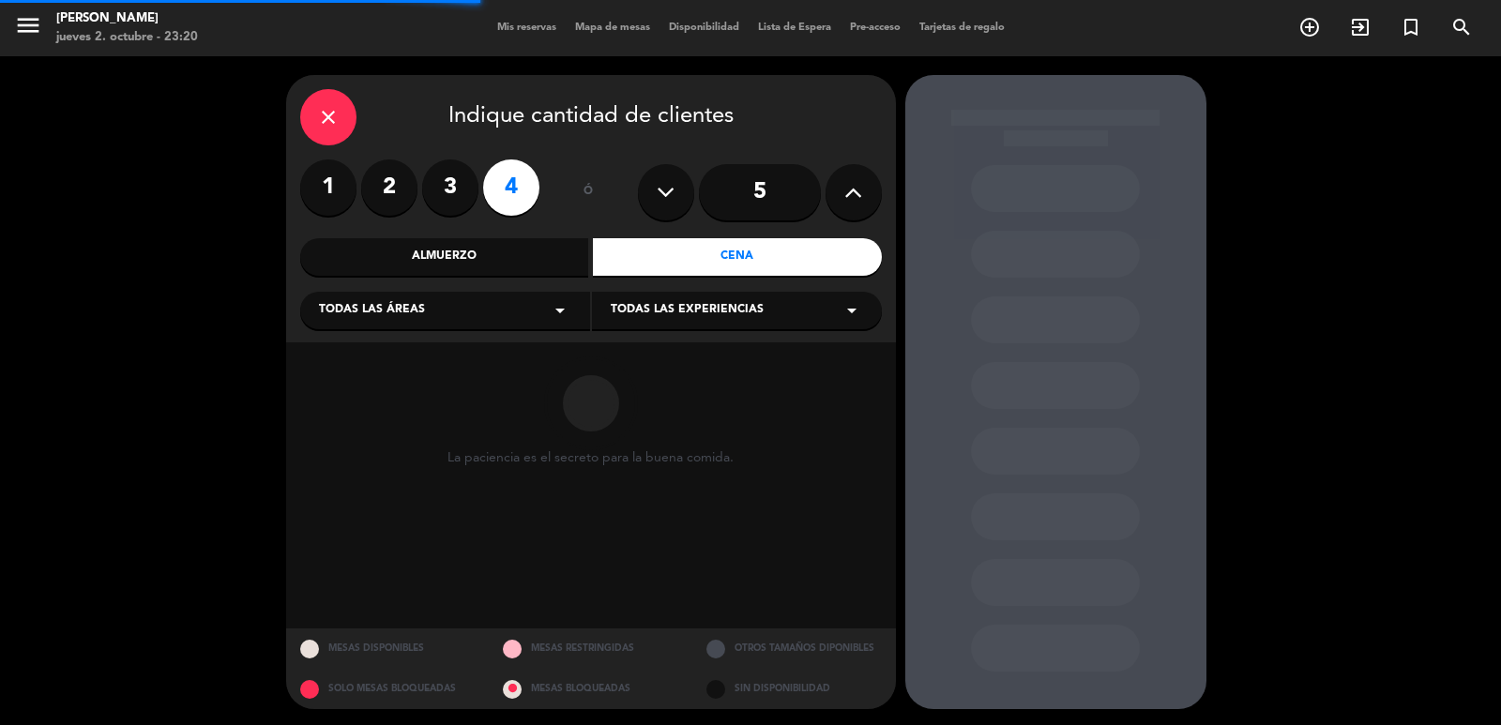
click at [493, 321] on div "Todas las áreas arrow_drop_down" at bounding box center [445, 311] width 290 height 38
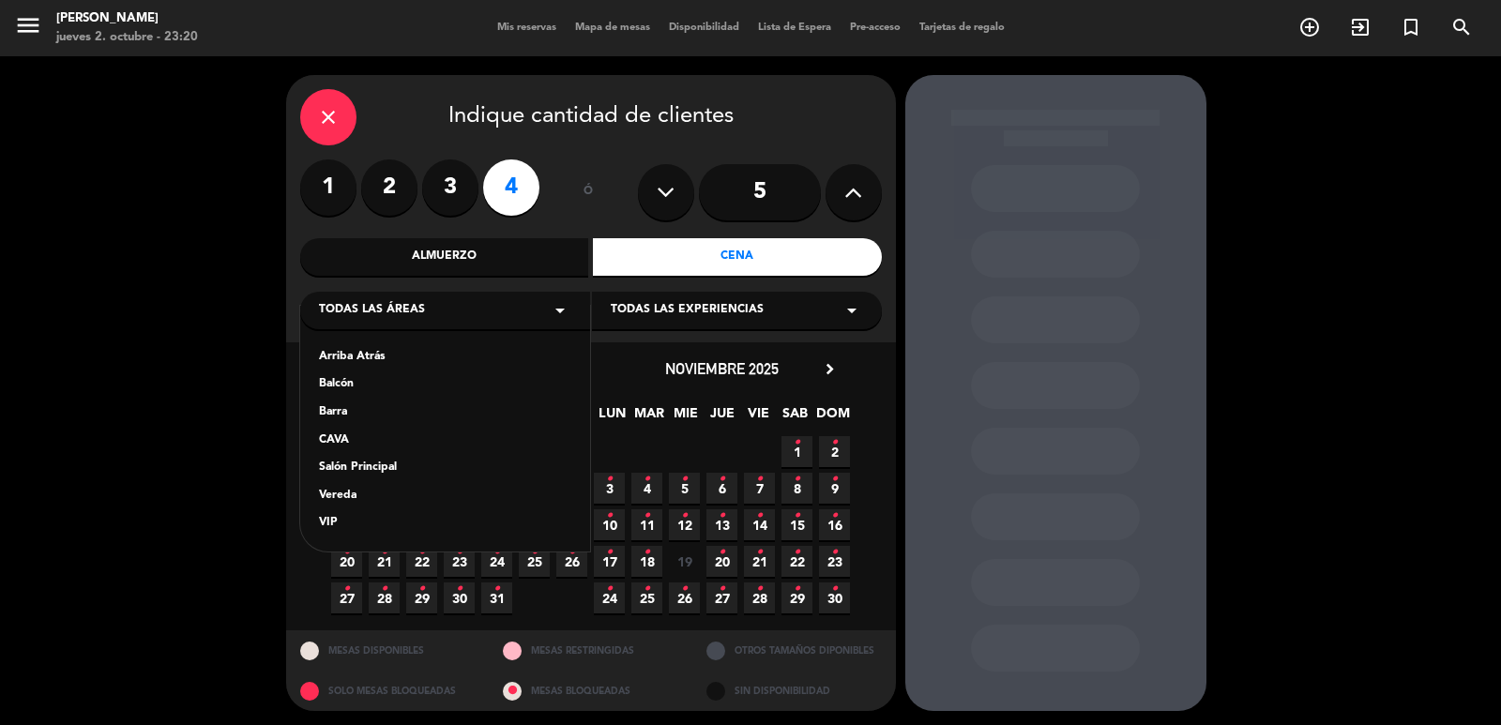
click at [331, 522] on div "VIP" at bounding box center [445, 523] width 252 height 19
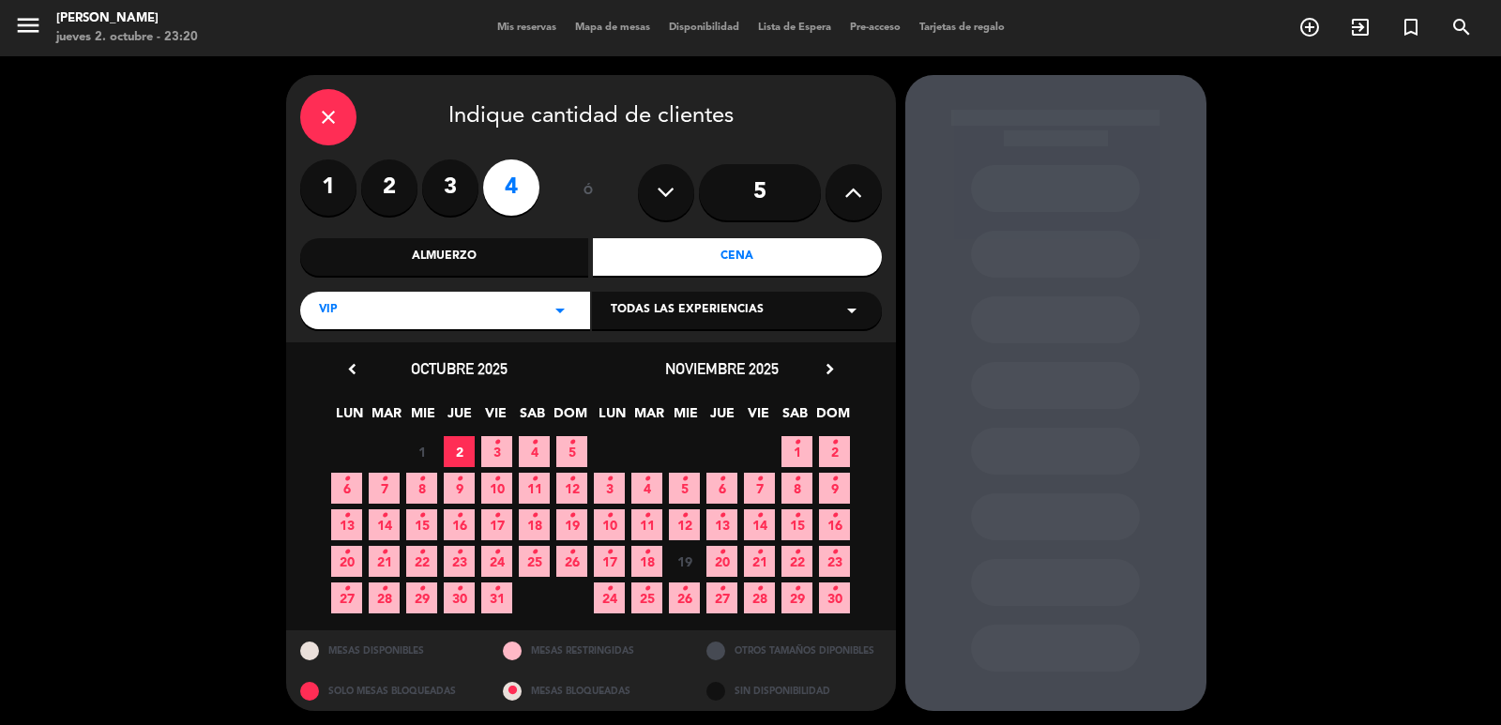
click at [530, 453] on span "4 •" at bounding box center [534, 451] width 31 height 31
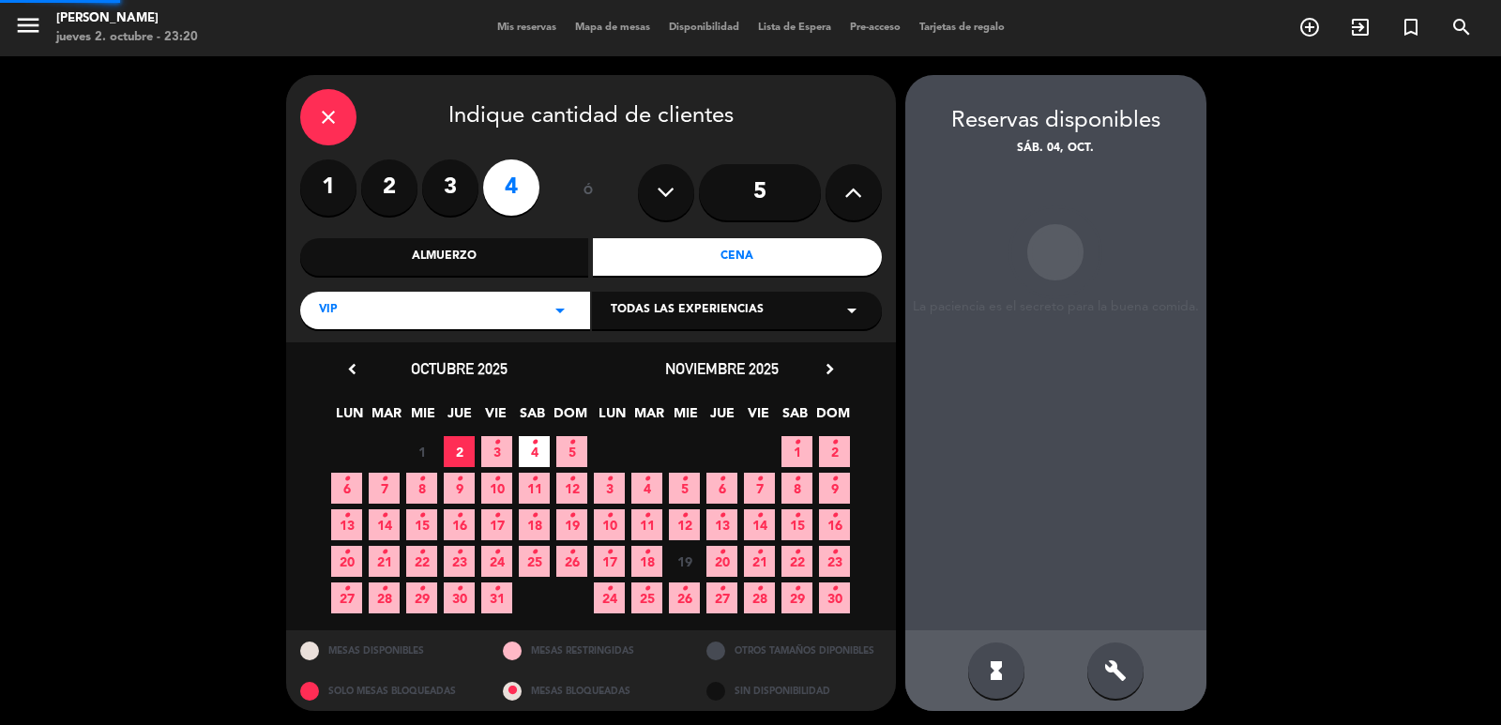
scroll to position [4, 0]
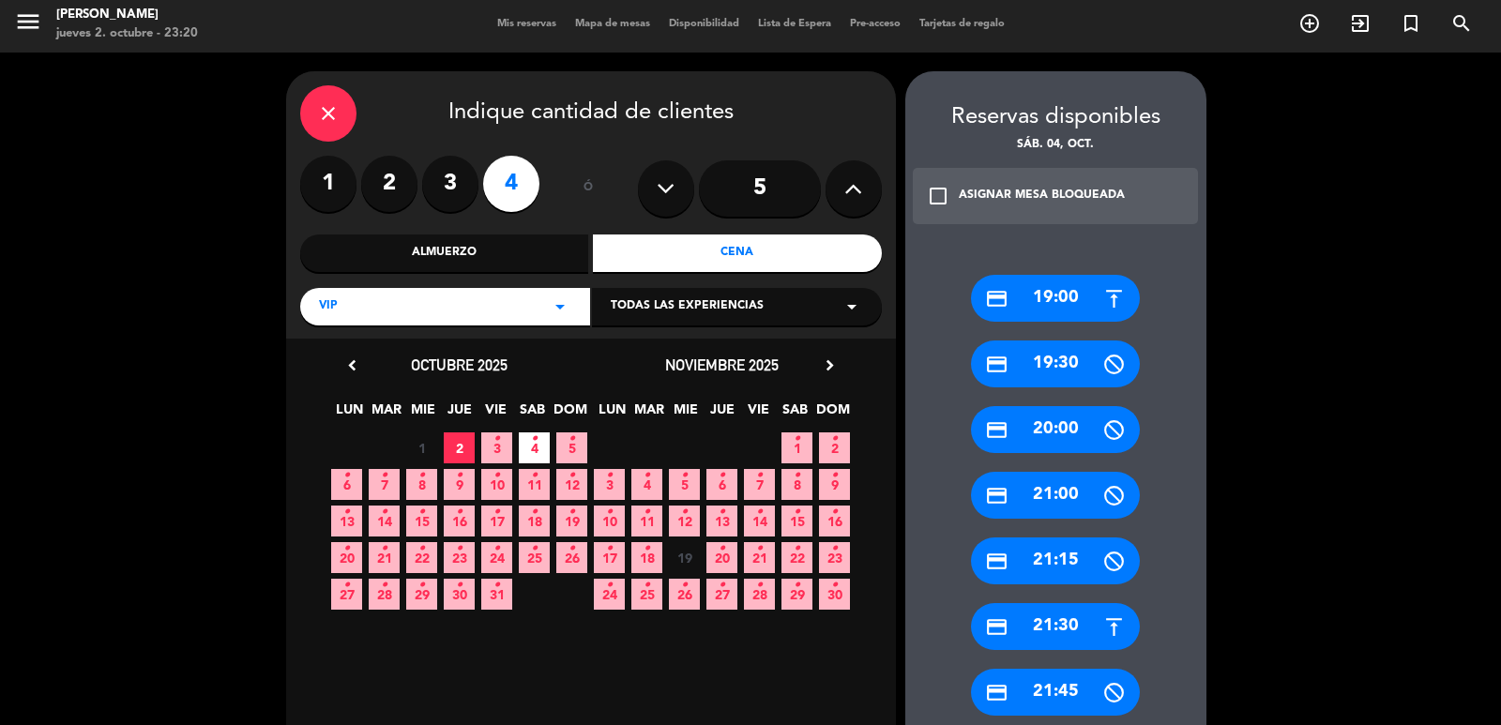
drag, startPoint x: 1064, startPoint y: 432, endPoint x: 650, endPoint y: 322, distance: 428.1
click at [1064, 430] on div "credit_card 20:00" at bounding box center [1055, 429] width 169 height 47
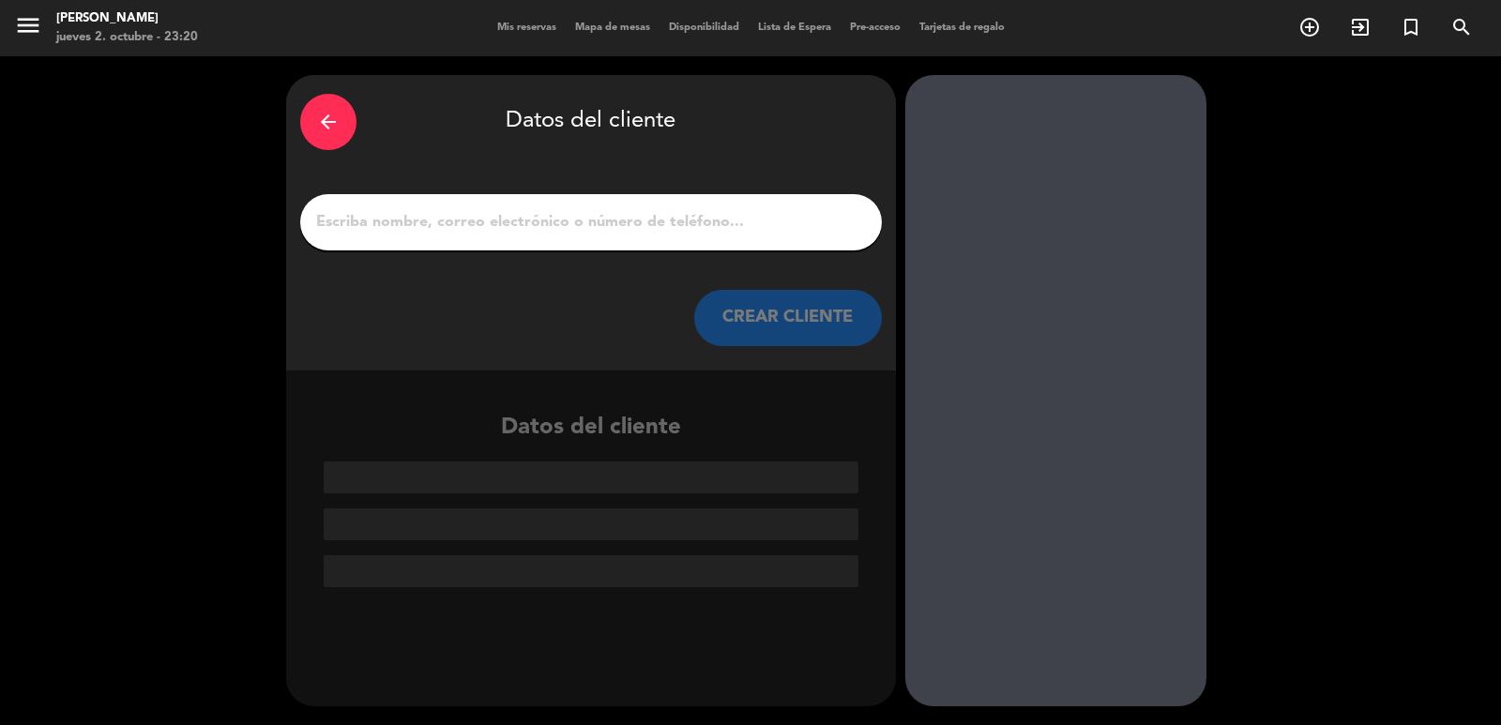
scroll to position [0, 0]
click at [473, 236] on input "1" at bounding box center [591, 222] width 554 height 26
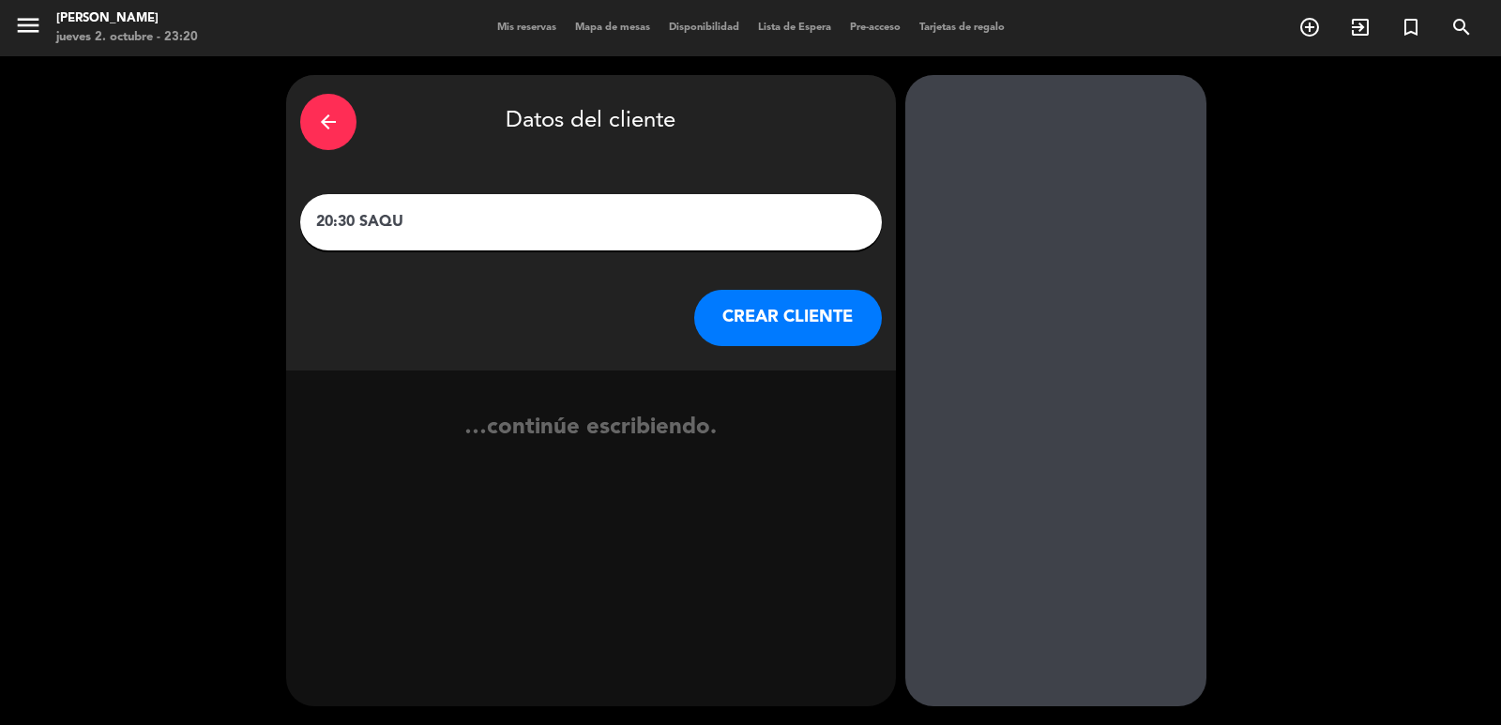
type input "20:30 SAQUI"
click at [720, 296] on button "CREAR CLIENTE" at bounding box center [788, 318] width 188 height 56
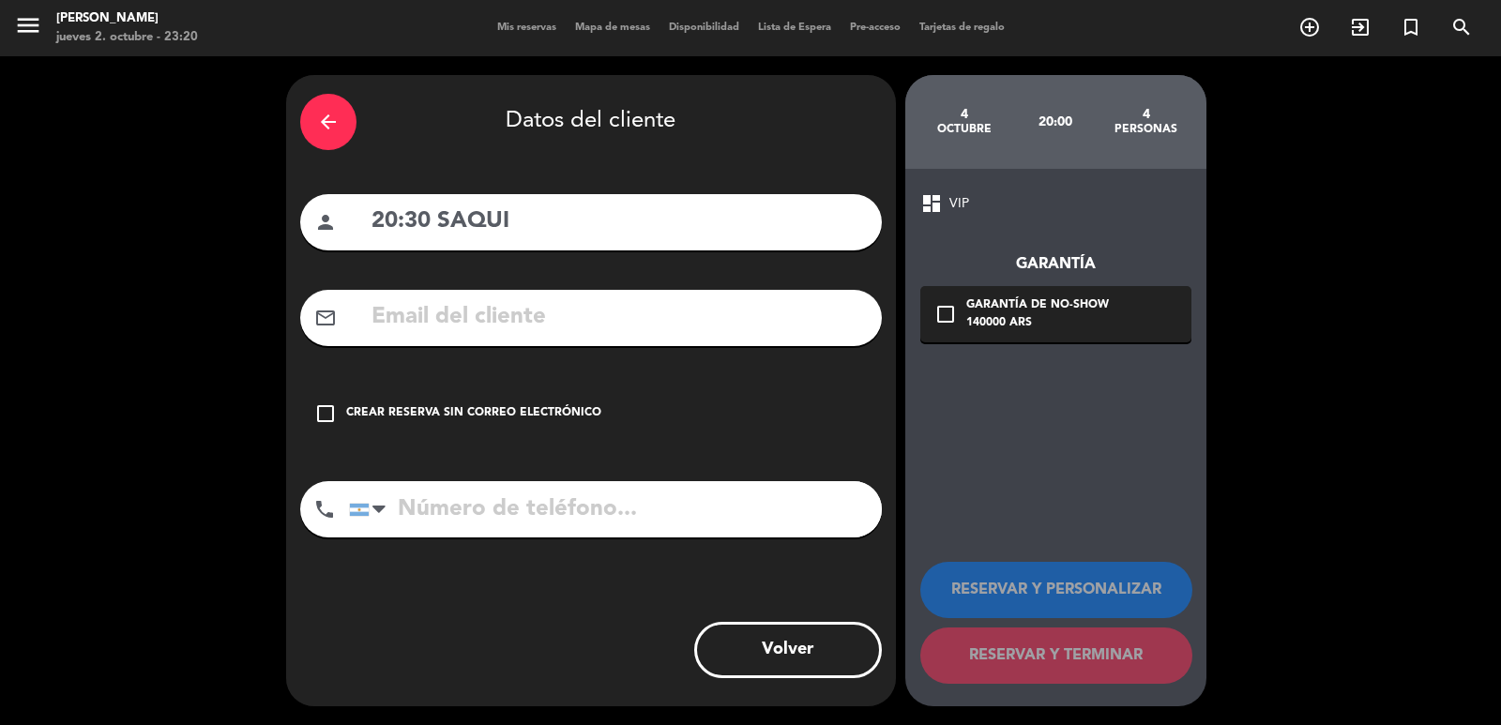
click at [566, 410] on div "Crear reserva sin correo electrónico" at bounding box center [473, 413] width 255 height 19
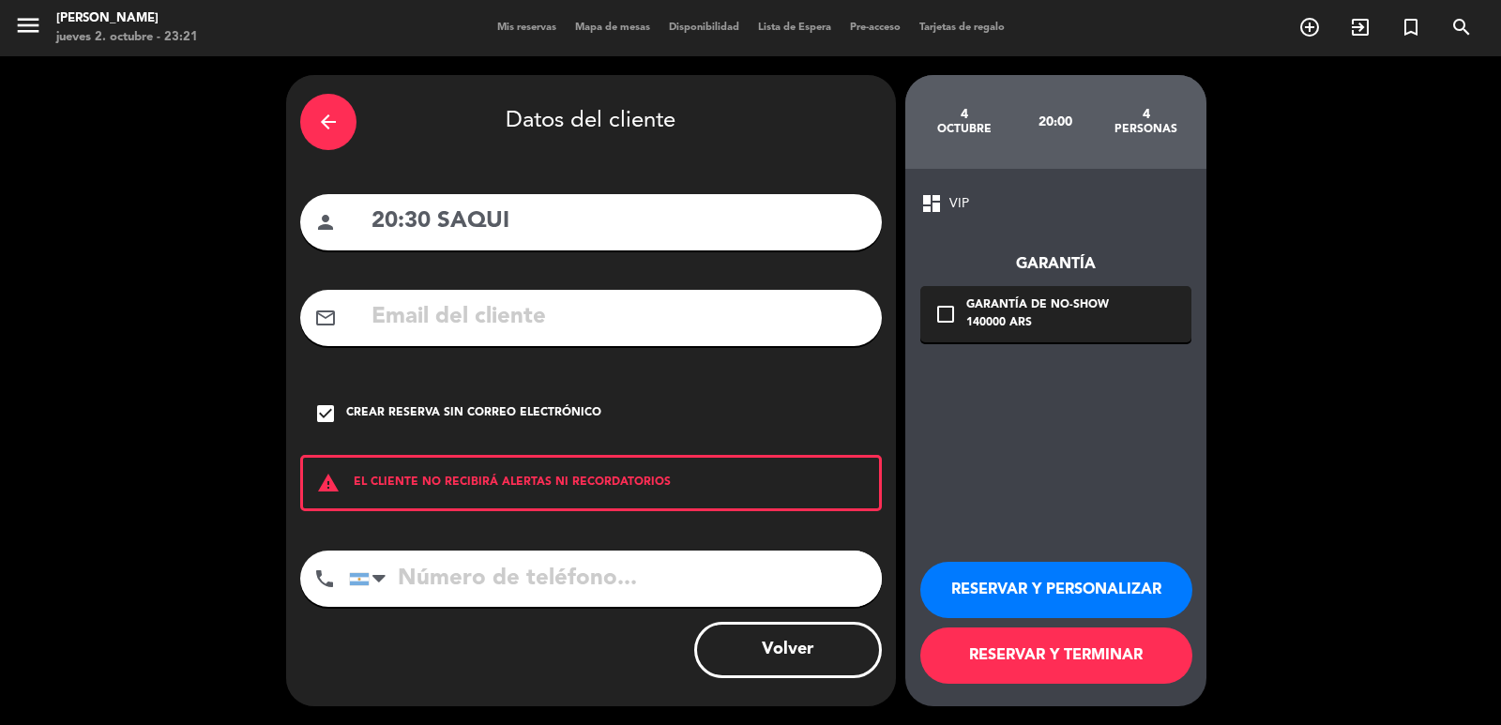
click at [1027, 592] on button "RESERVAR Y PERSONALIZAR" at bounding box center [1056, 590] width 272 height 56
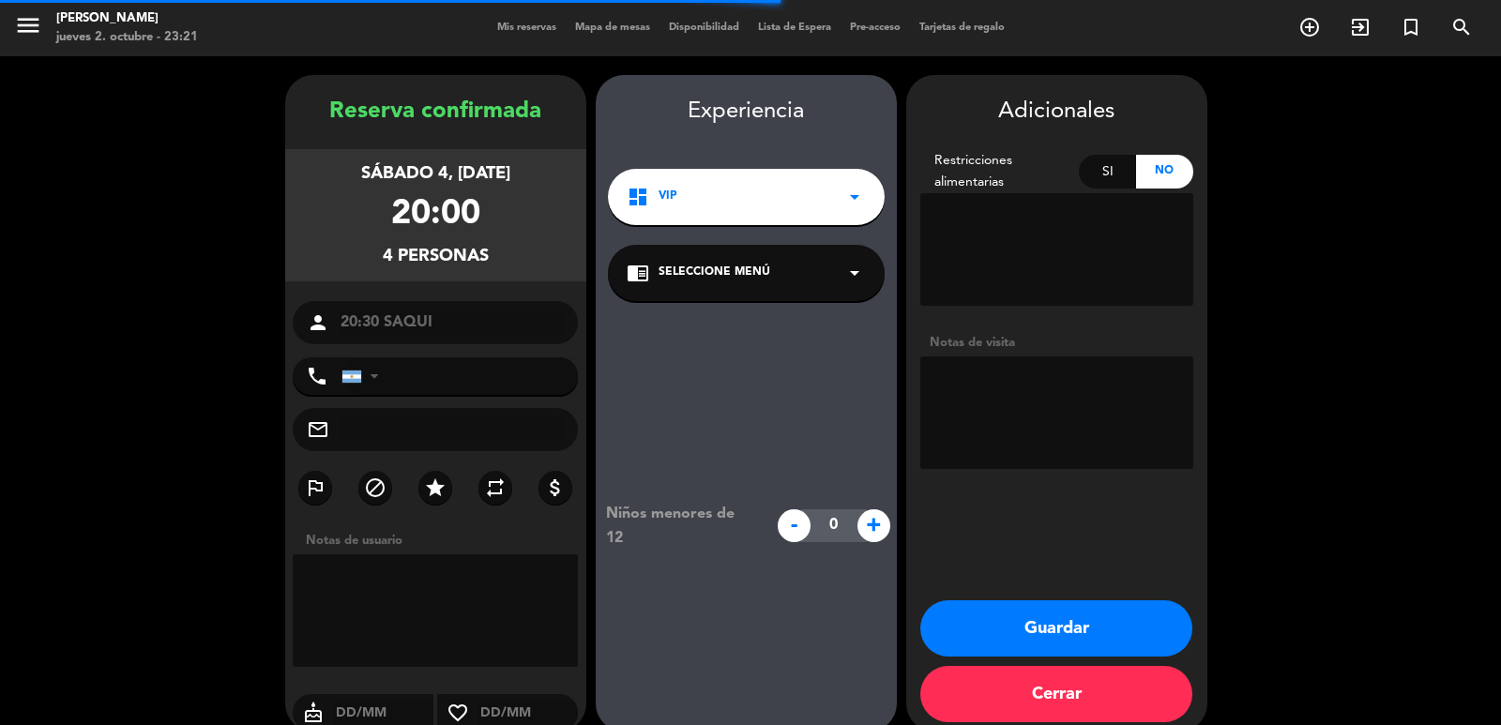
scroll to position [25, 0]
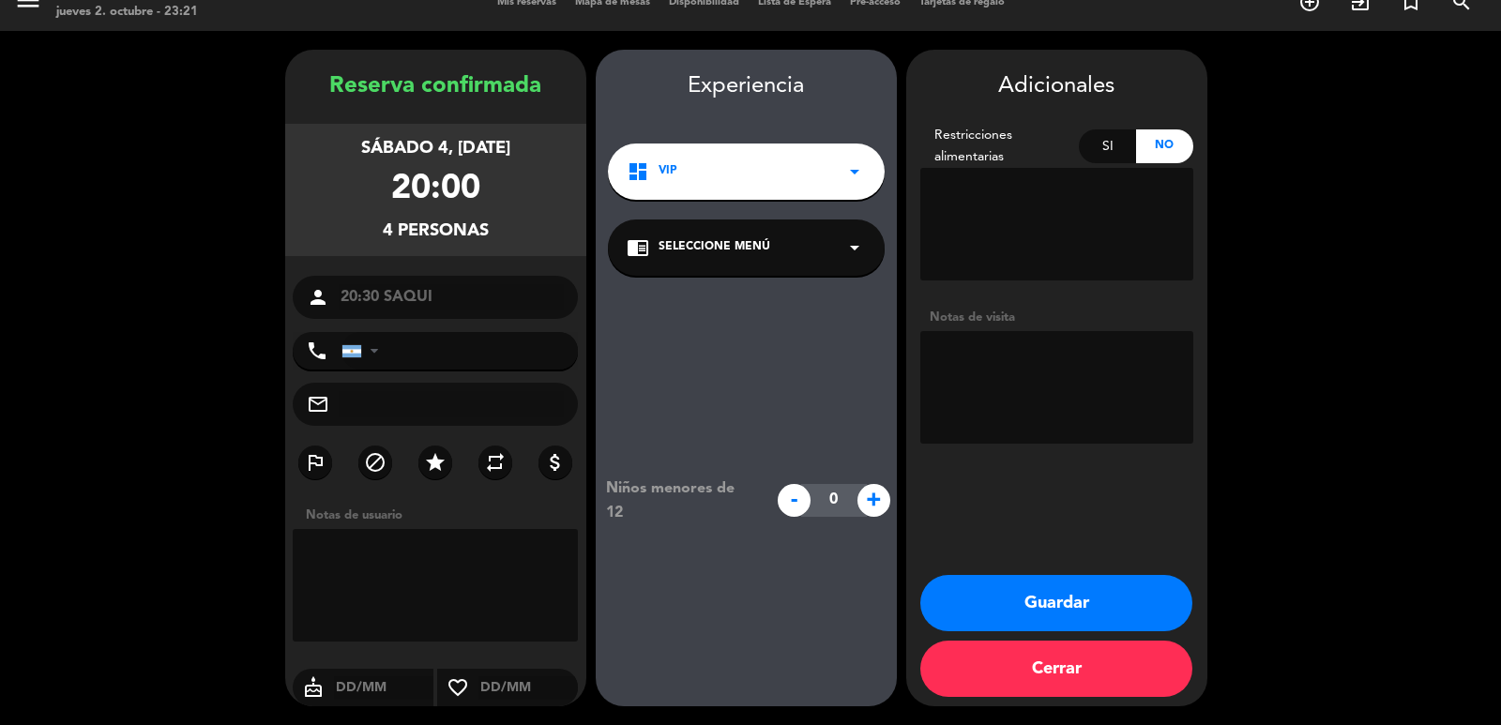
click at [997, 222] on textarea at bounding box center [1056, 224] width 273 height 113
click at [1024, 391] on textarea at bounding box center [1056, 387] width 273 height 113
type textarea "G"
type textarea "TOMO GABRIEL"
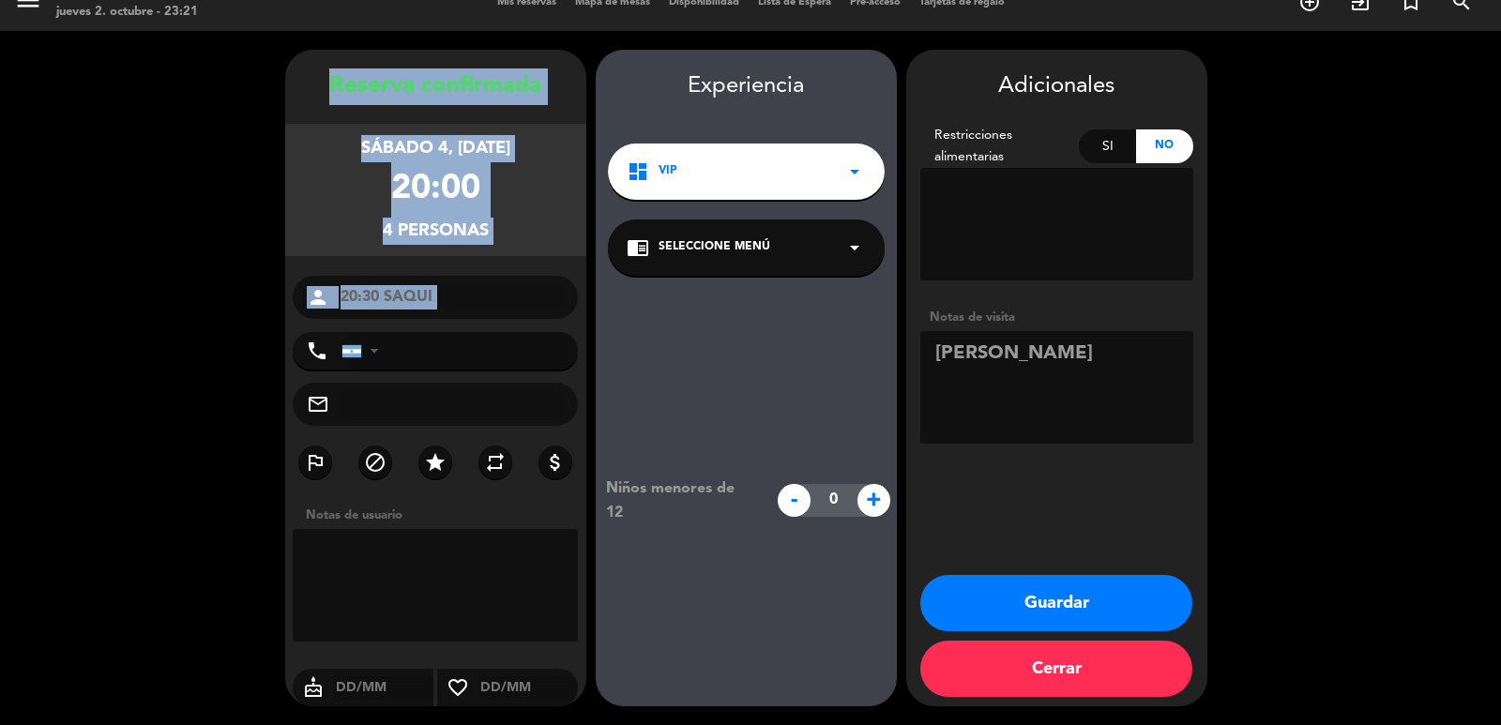
drag, startPoint x: 315, startPoint y: 75, endPoint x: 487, endPoint y: 326, distance: 303.7
click at [487, 326] on div "Reserva confirmada sábado 4, oct. 2025 20:00 4 personas person 20:30 SAQUI phon…" at bounding box center [435, 396] width 301 height 657
copy div "Reserva confirmada sábado 4, oct. 2025 20:00 4 personas person"
click at [1063, 603] on button "Guardar" at bounding box center [1056, 603] width 272 height 56
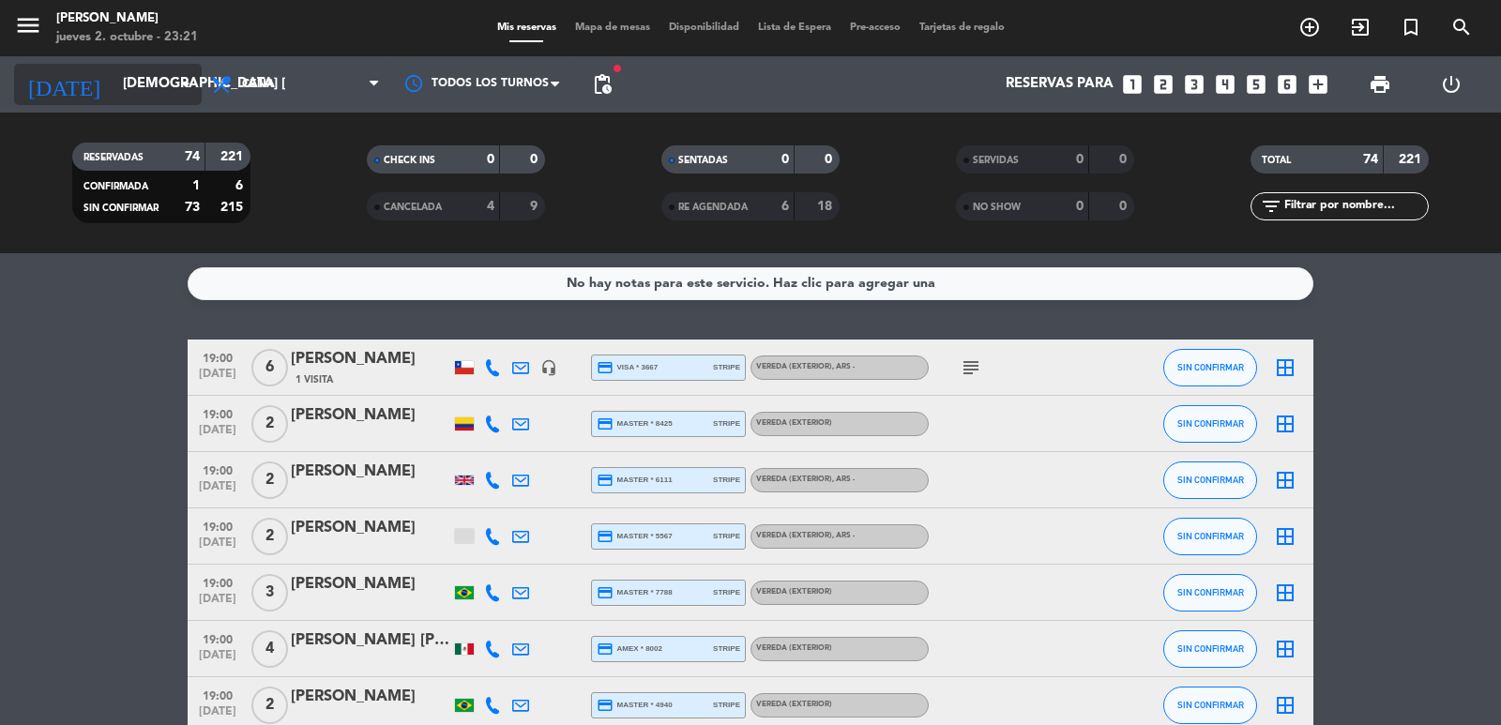
click at [138, 99] on input "[DEMOGRAPHIC_DATA] [DATE]" at bounding box center [204, 85] width 181 height 36
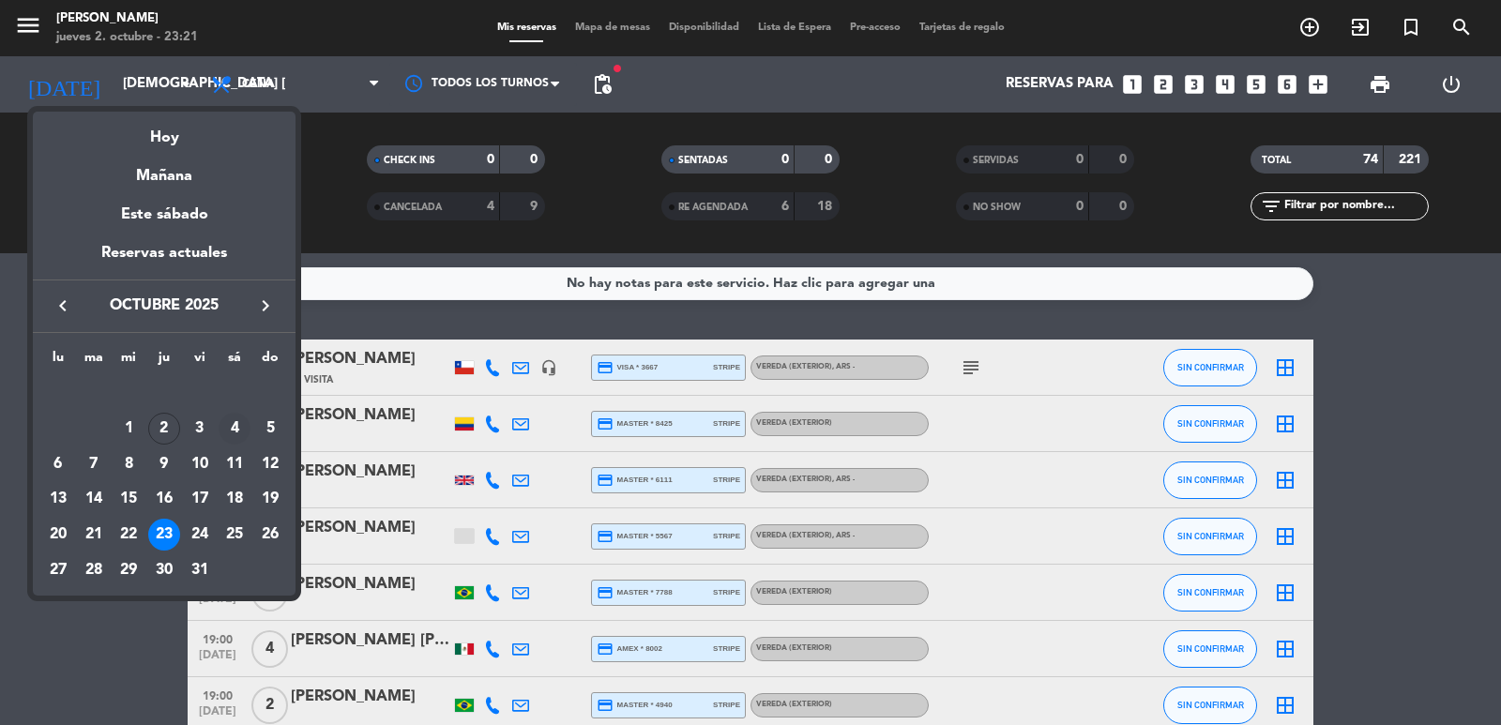
click at [236, 428] on div "4" at bounding box center [235, 429] width 32 height 32
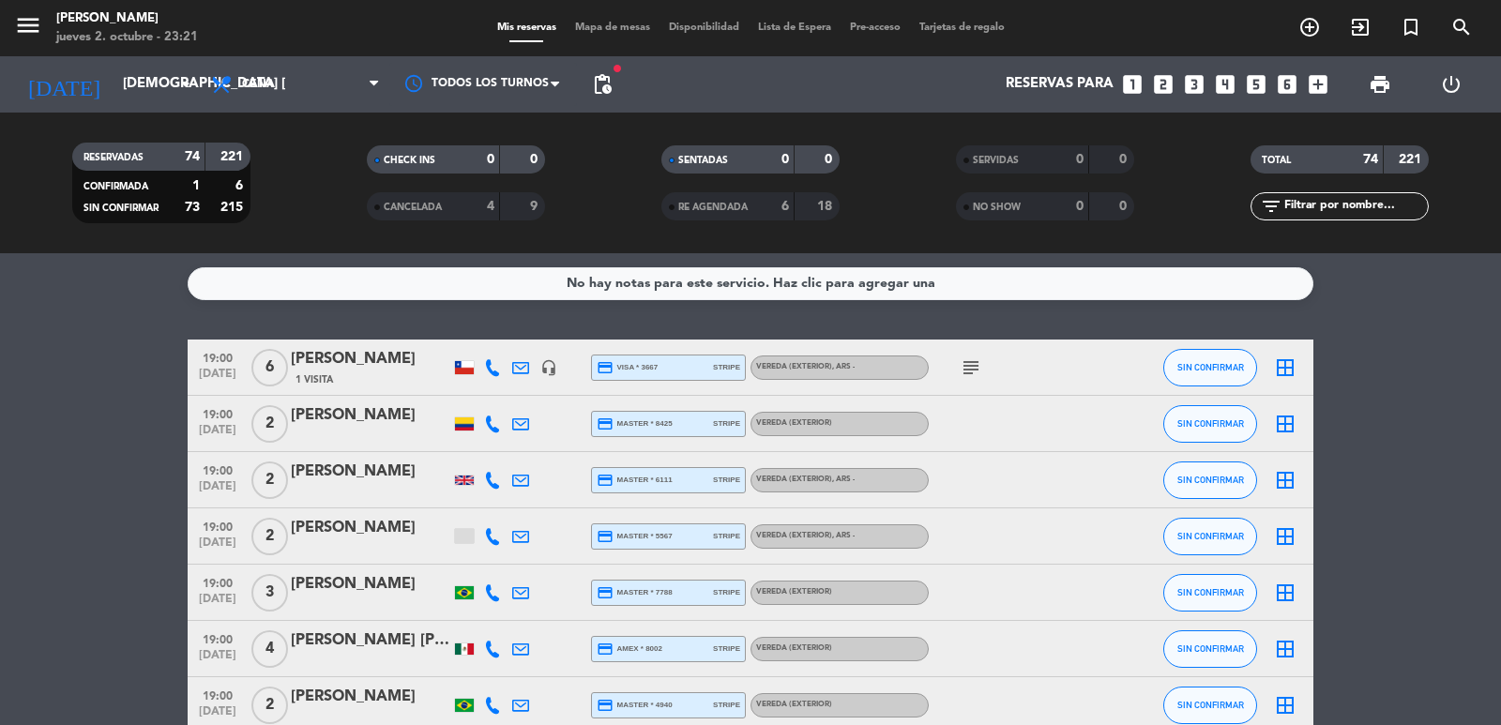
type input "sáb. [DATE]"
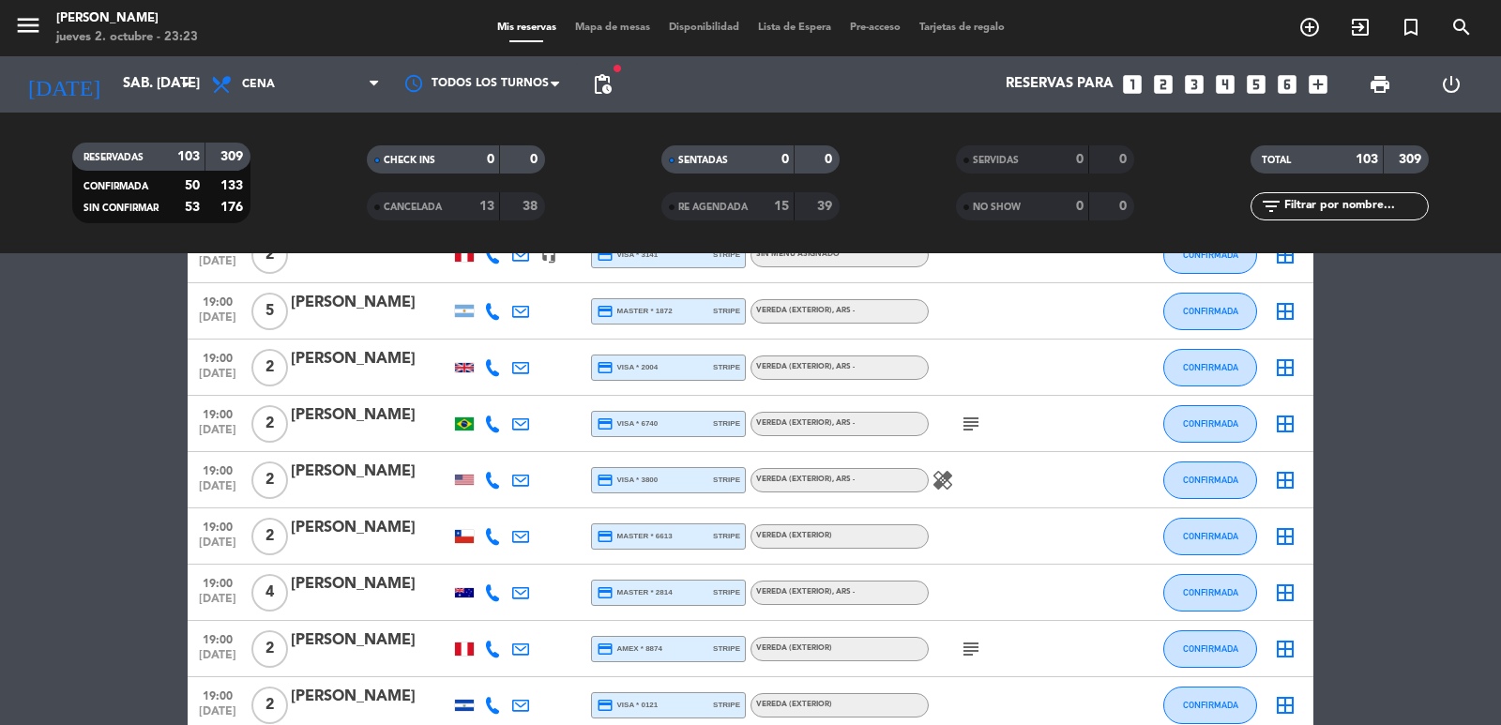
scroll to position [2440, 0]
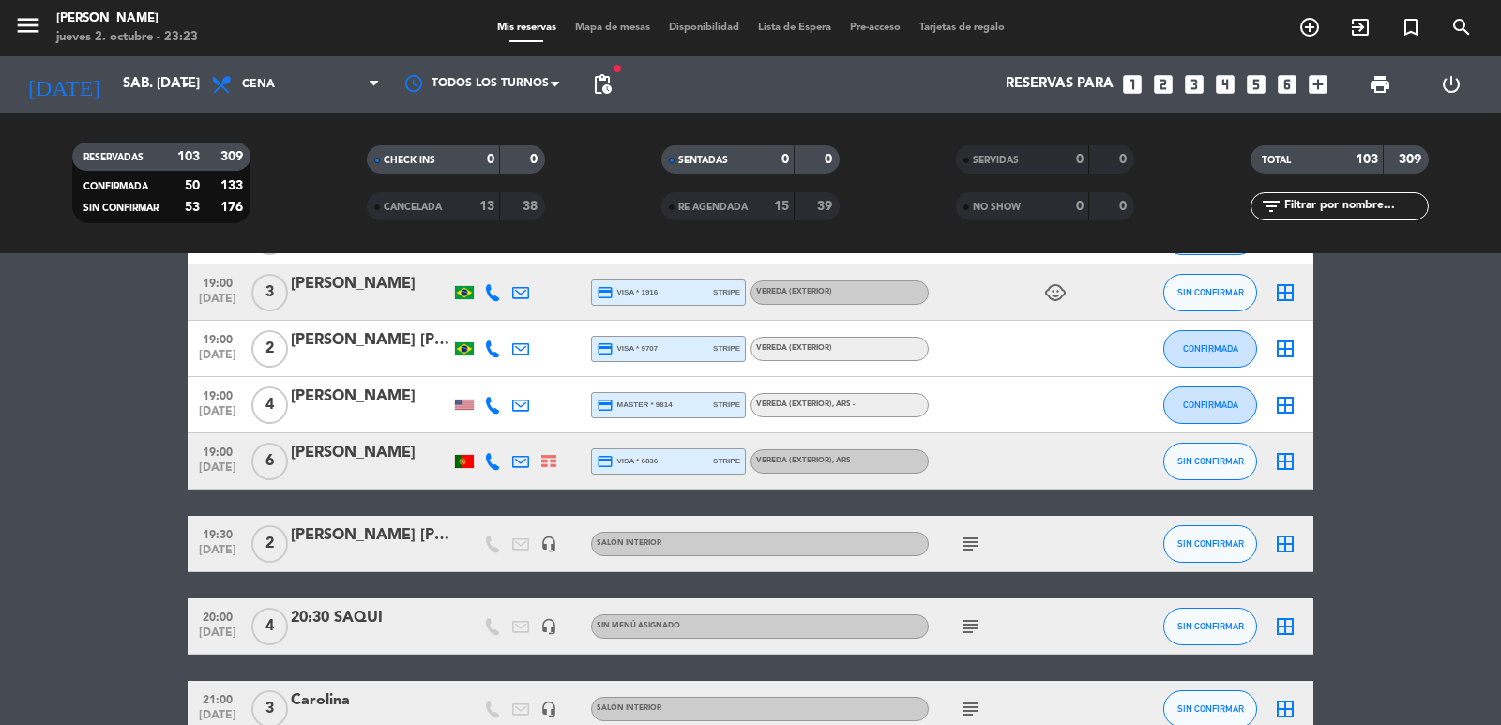
click at [362, 612] on div "20:30 SAQUI" at bounding box center [371, 618] width 160 height 24
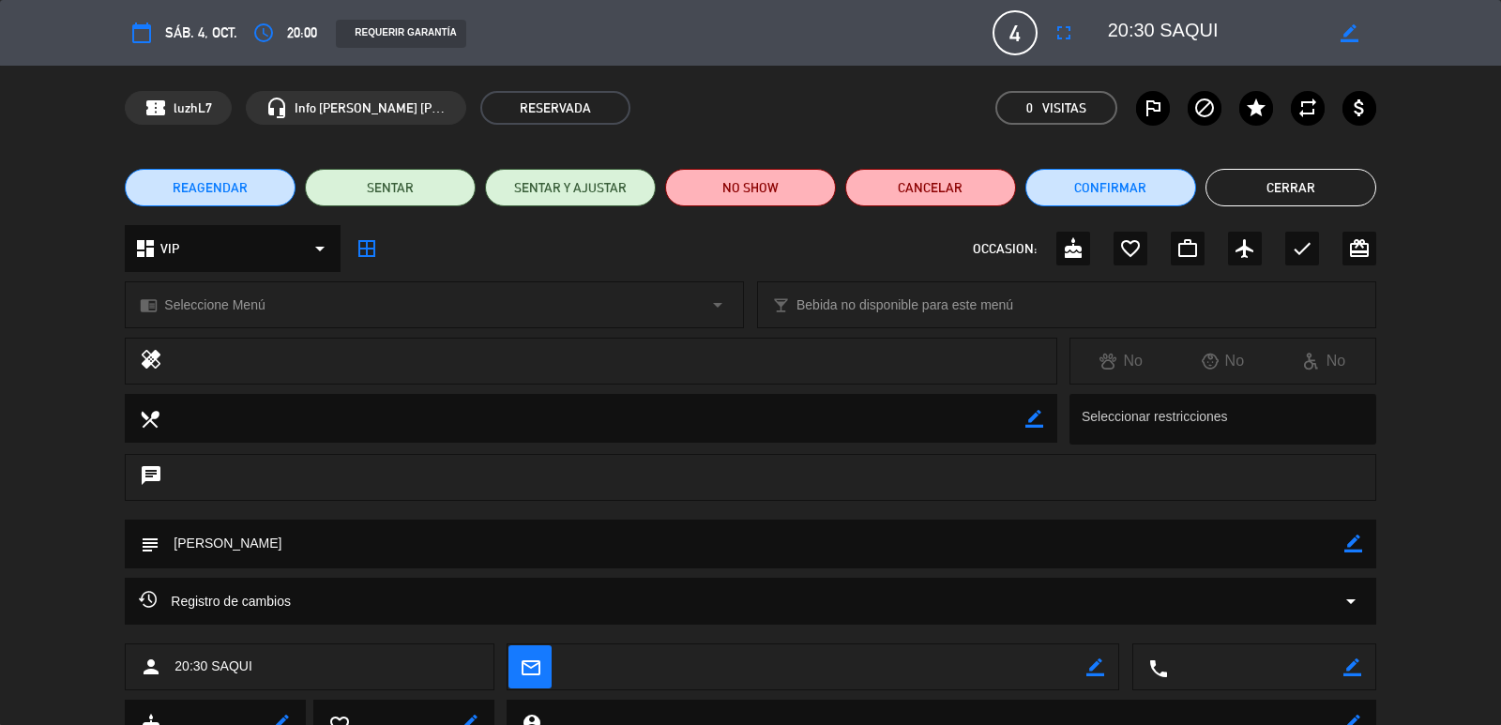
click at [1351, 552] on icon "border_color" at bounding box center [1354, 544] width 18 height 18
click at [676, 546] on textarea at bounding box center [752, 544] width 1184 height 48
click at [1352, 550] on icon at bounding box center [1354, 544] width 18 height 18
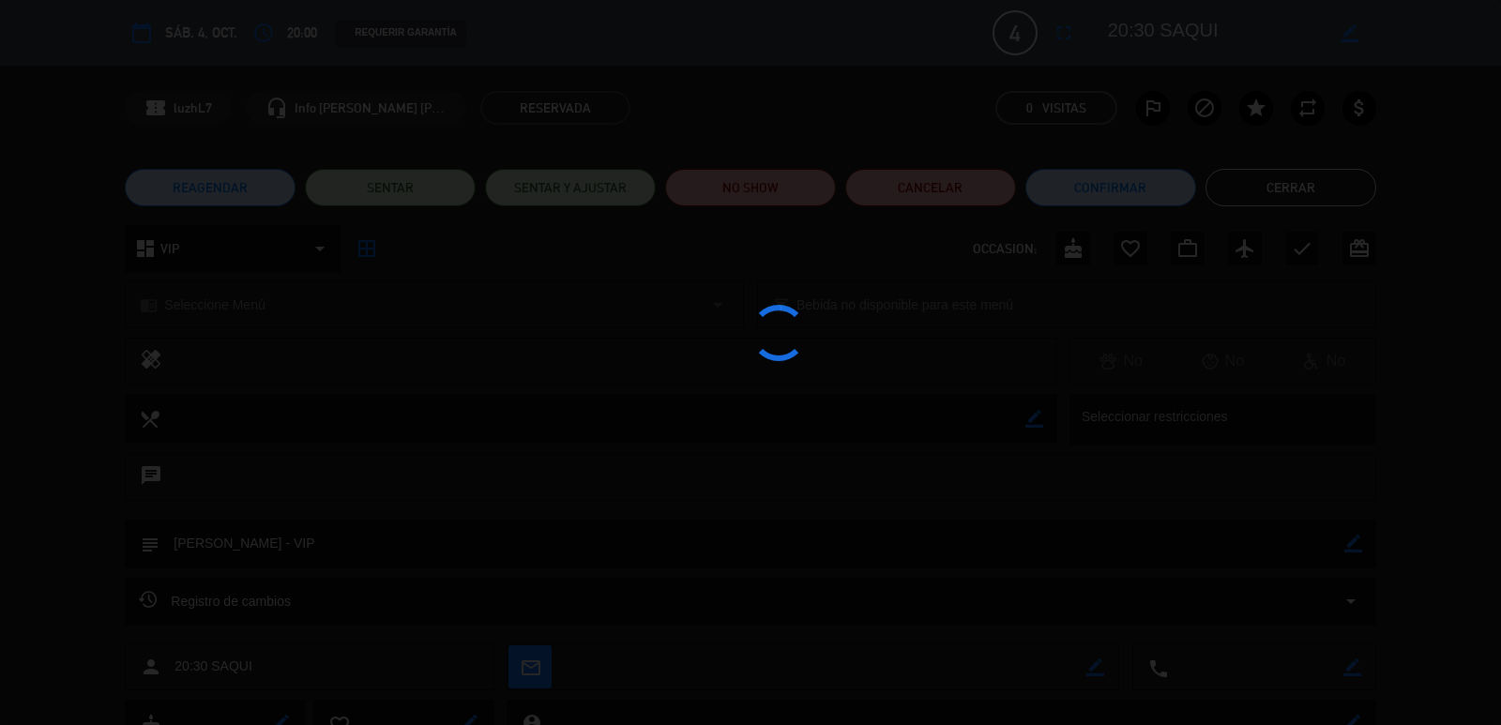
type textarea "TOMO GABRIEL - VIP"
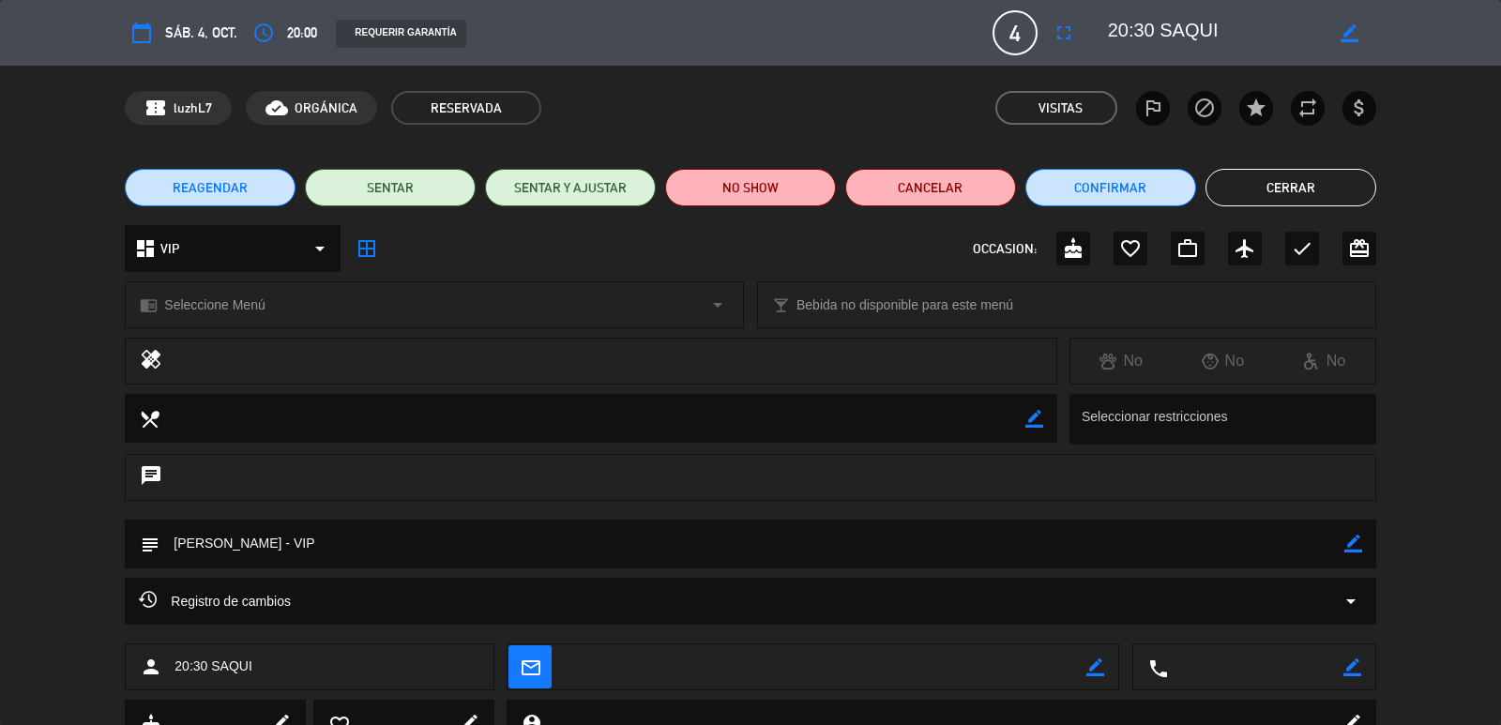
click at [1253, 186] on button "Cerrar" at bounding box center [1291, 188] width 171 height 38
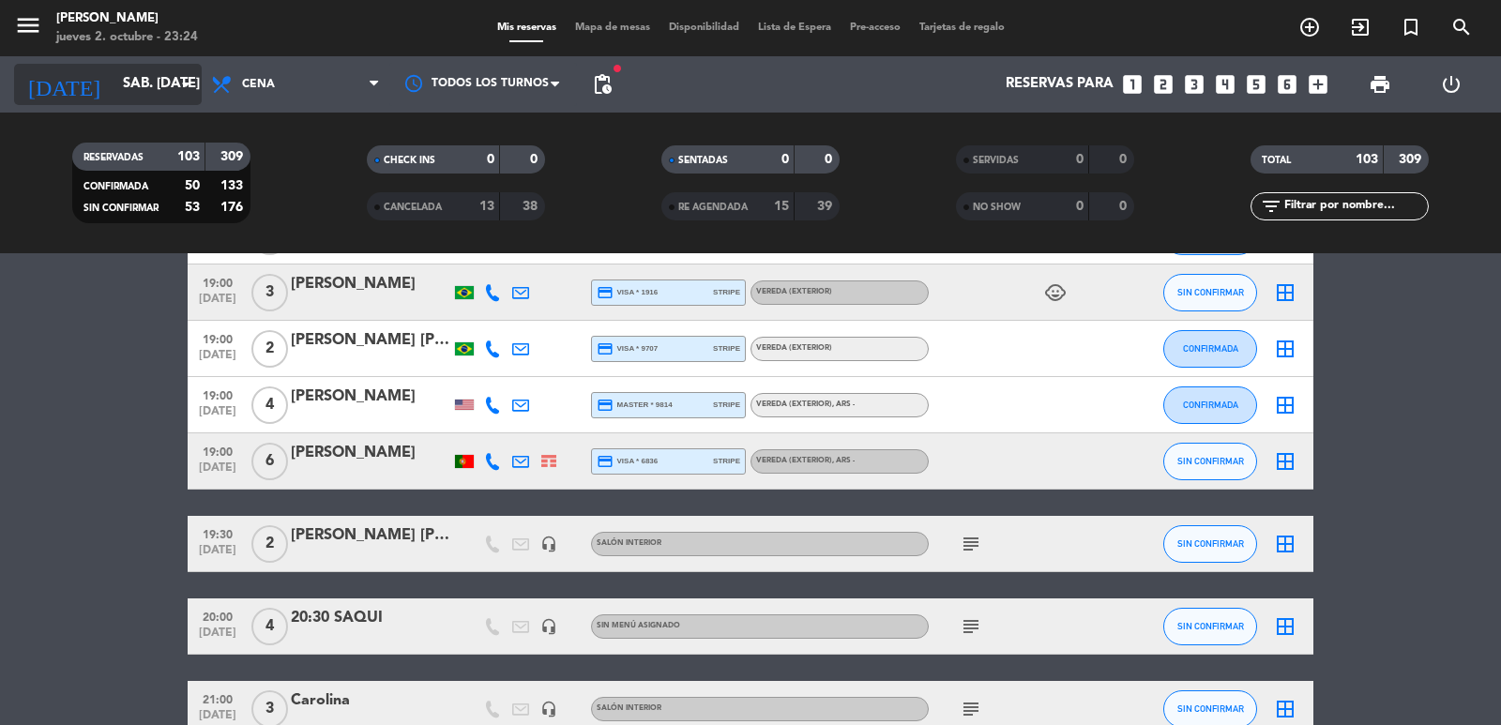
click at [144, 82] on input "sáb. [DATE]" at bounding box center [204, 85] width 181 height 36
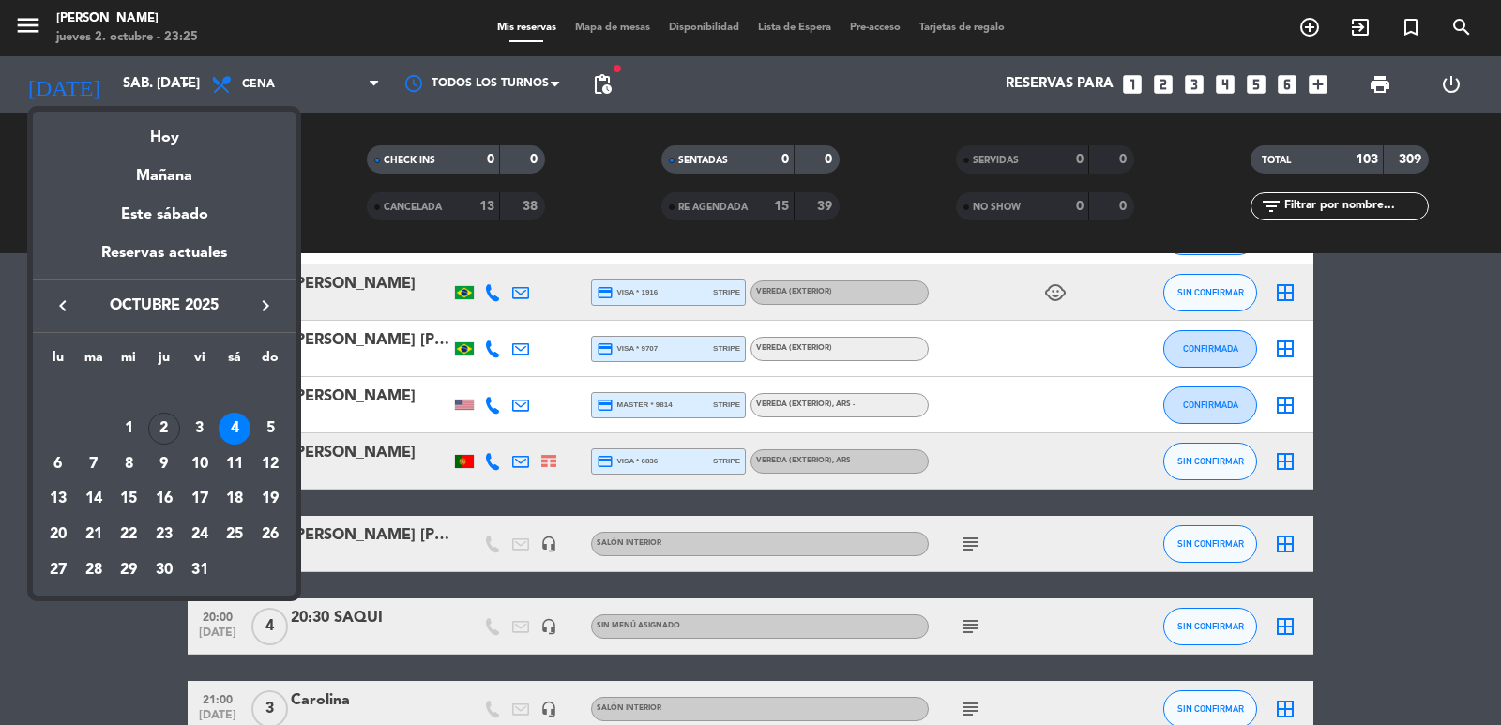
click at [146, 79] on div at bounding box center [750, 362] width 1501 height 725
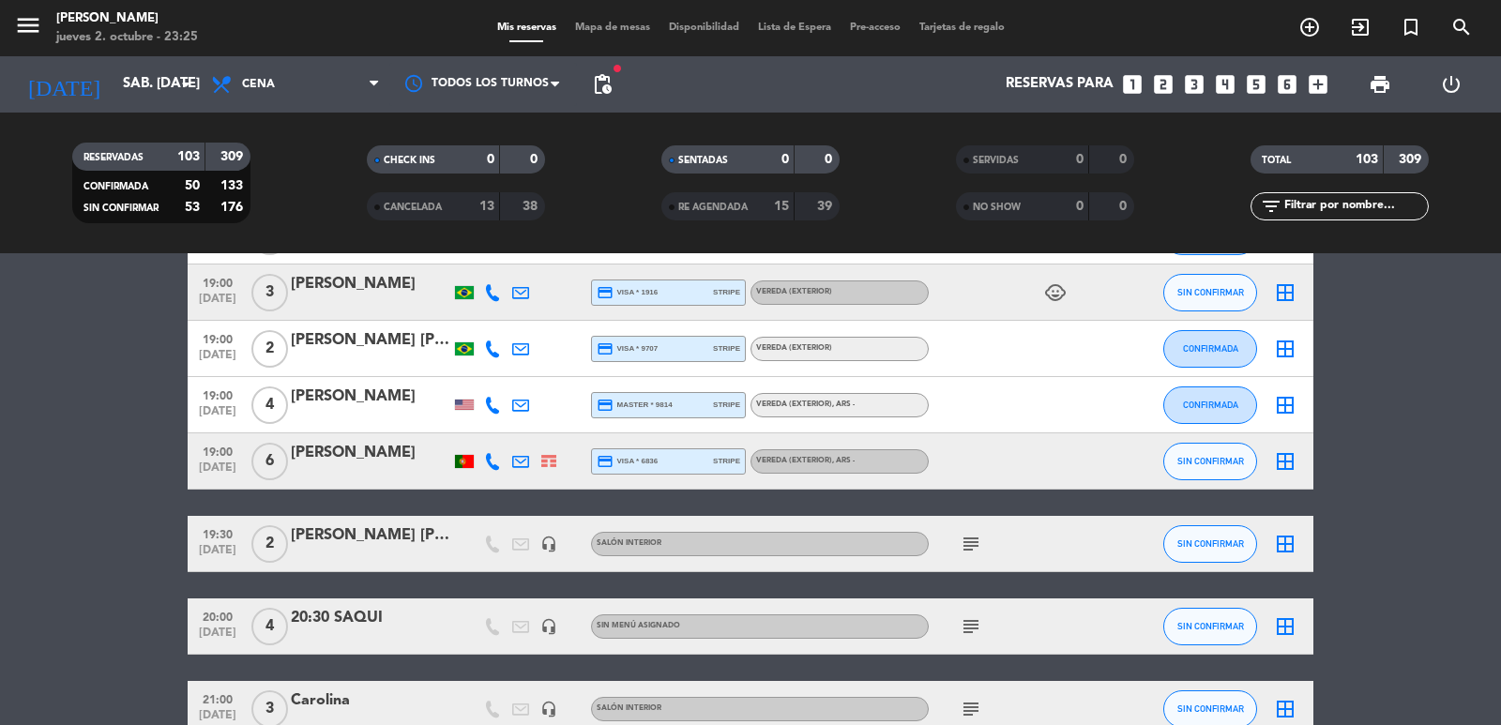
click at [592, 89] on span "pending_actions" at bounding box center [602, 84] width 23 height 23
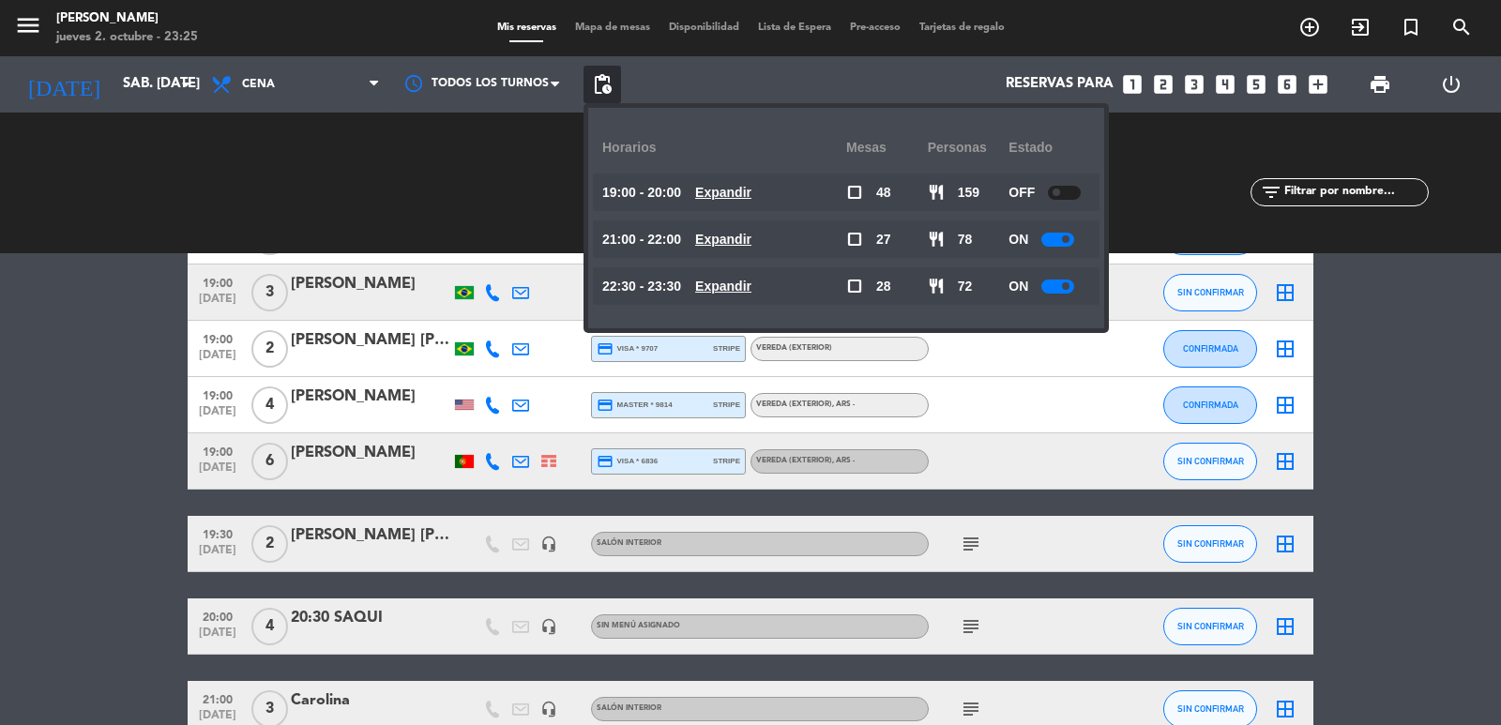
click at [752, 289] on u "Expandir" at bounding box center [723, 286] width 56 height 15
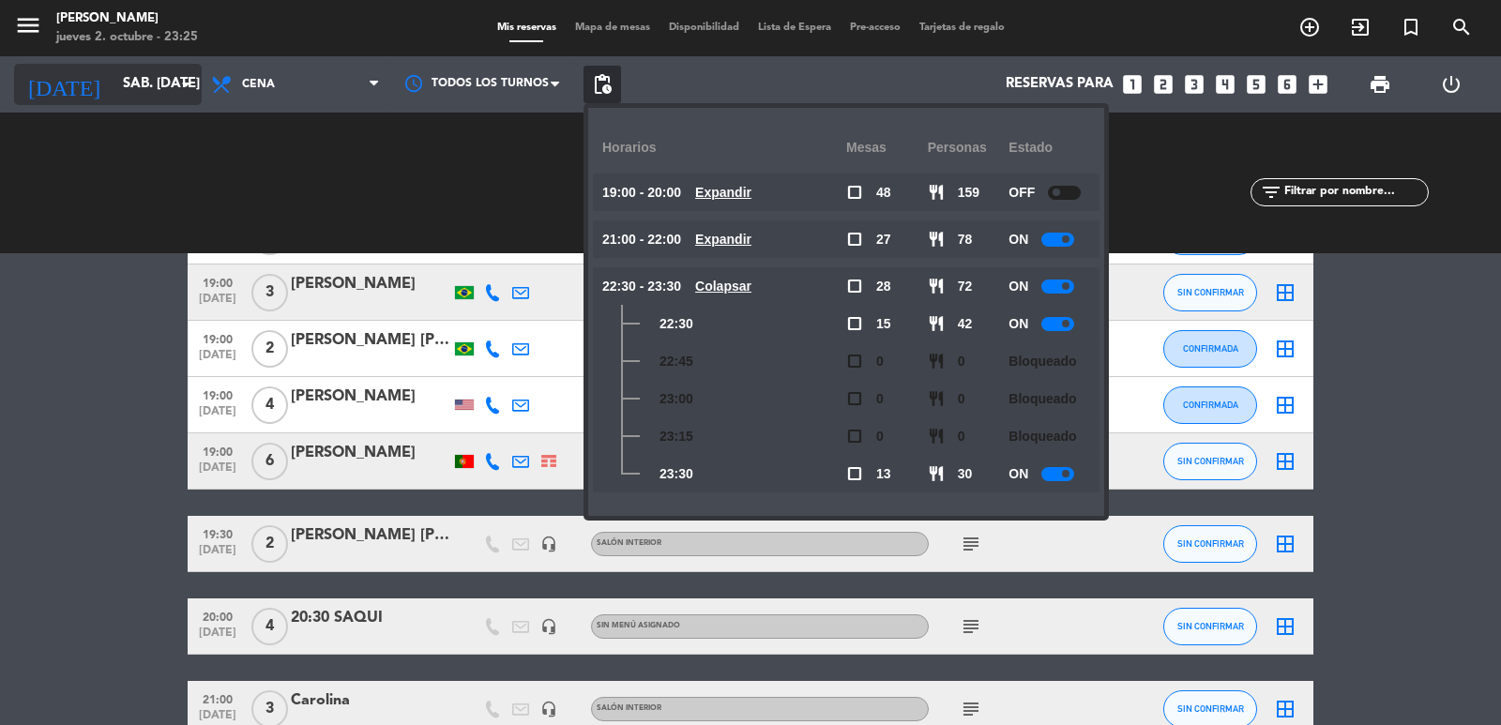
click at [171, 82] on input "sáb. [DATE]" at bounding box center [204, 85] width 181 height 36
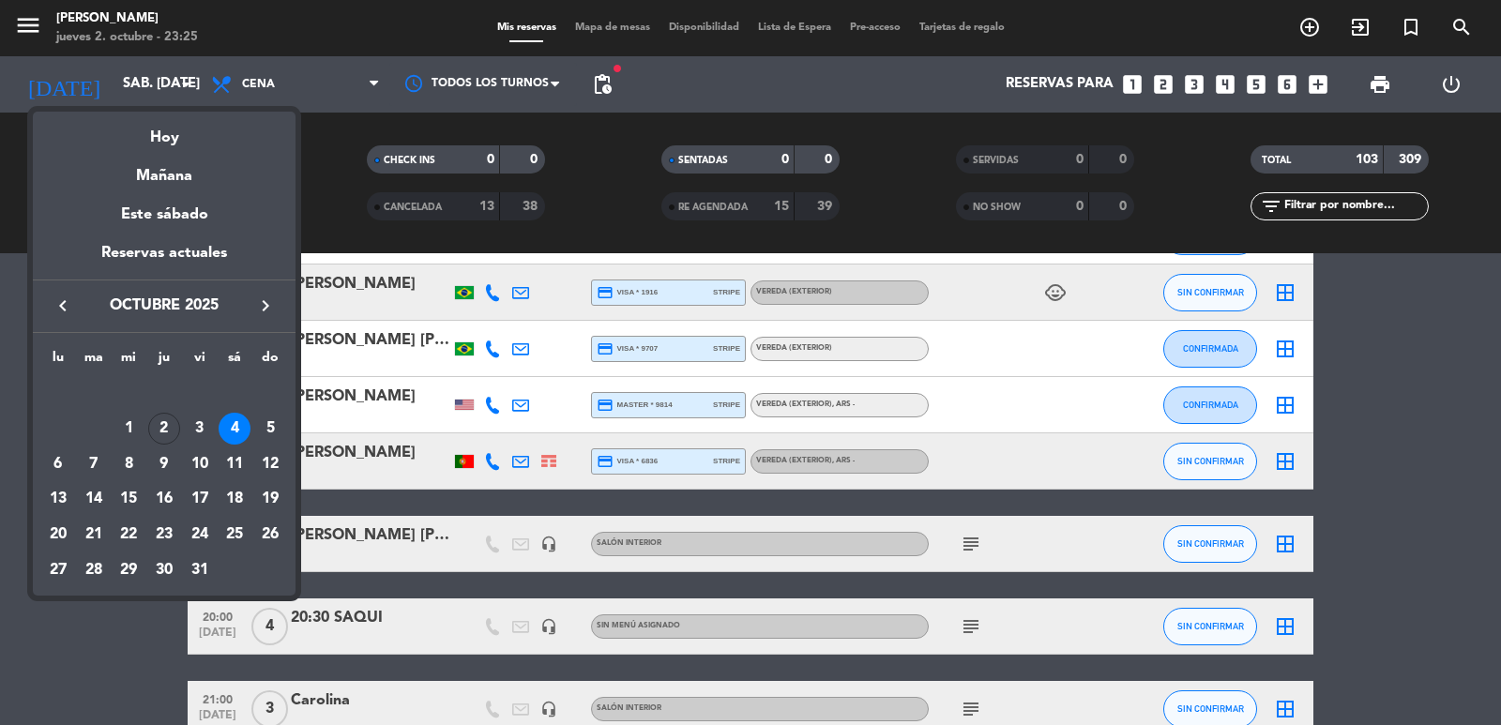
click at [266, 428] on div "5" at bounding box center [270, 429] width 32 height 32
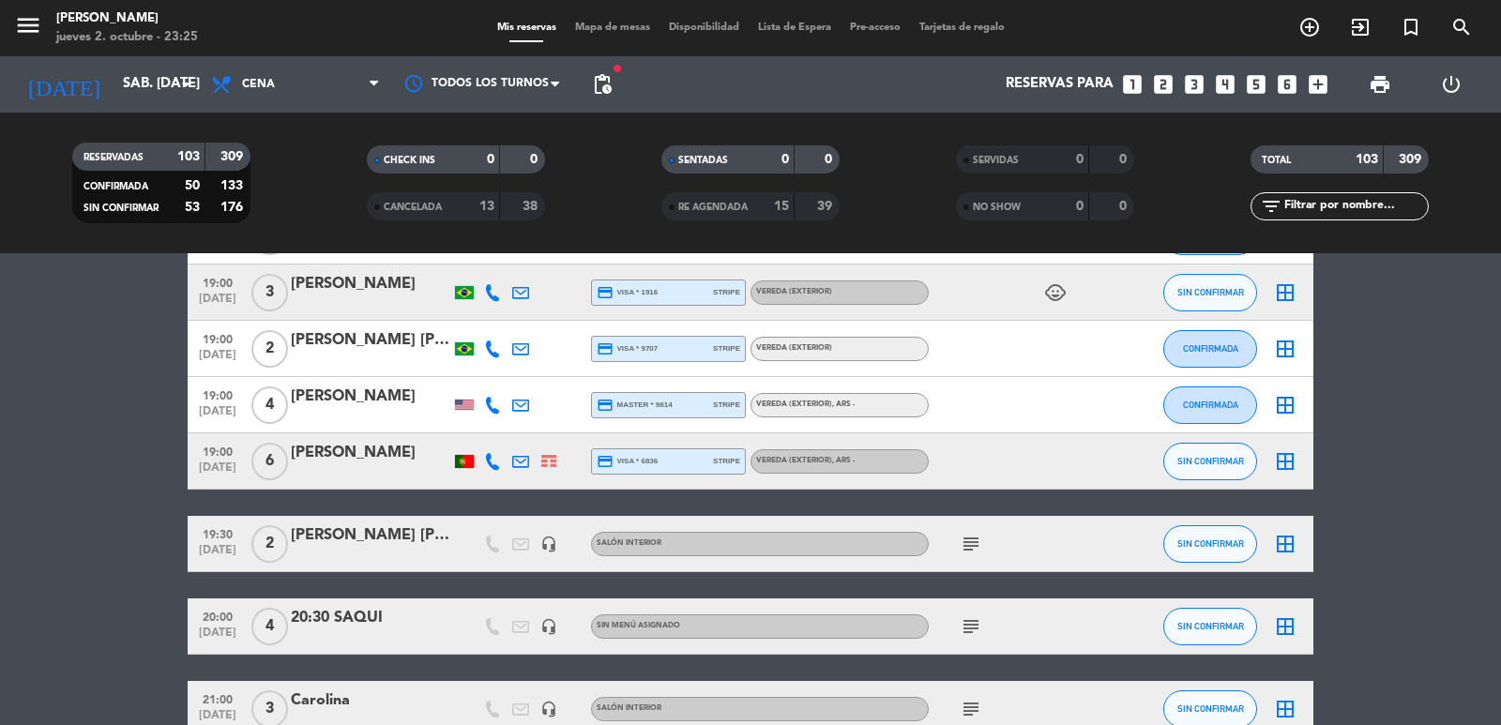
type input "dom. 5 oct."
click at [597, 79] on span "pending_actions" at bounding box center [602, 84] width 23 height 23
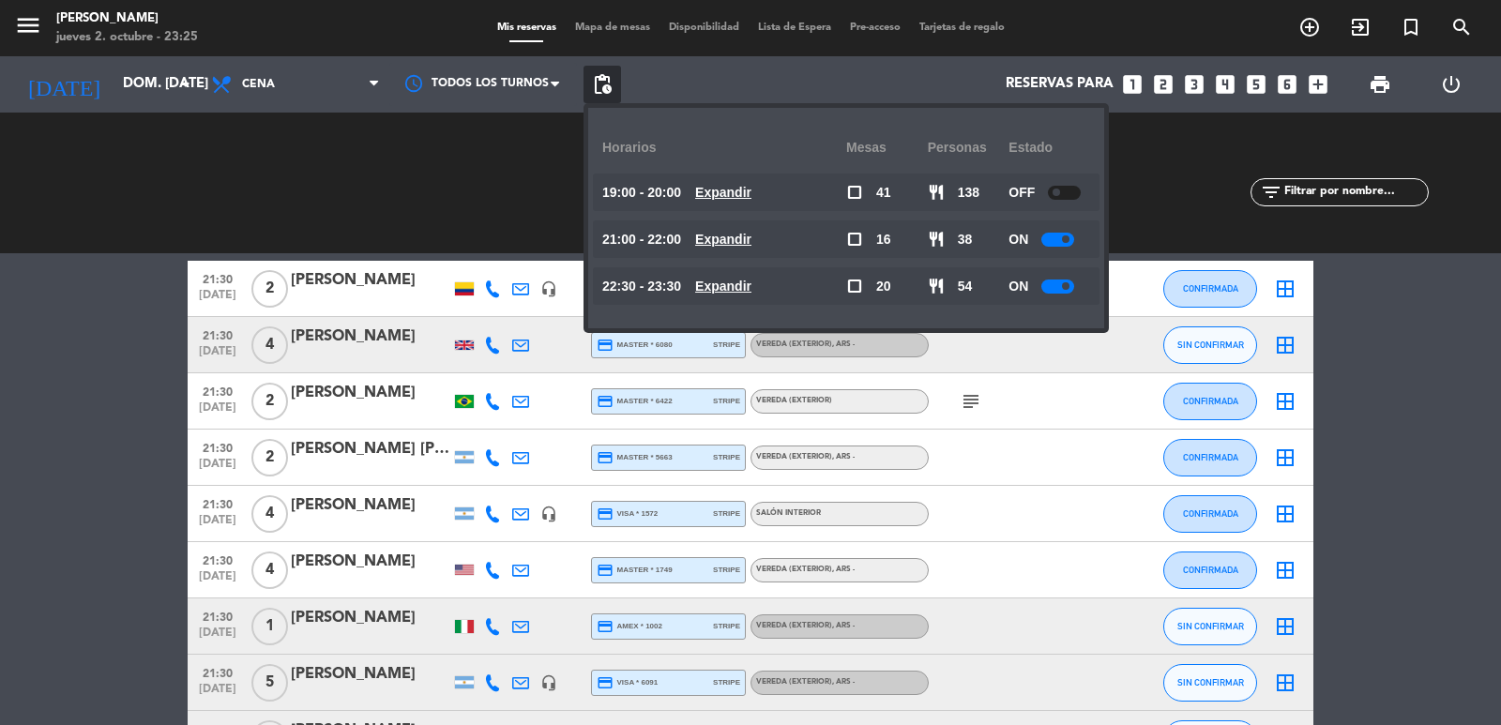
click at [752, 290] on u "Expandir" at bounding box center [723, 286] width 56 height 15
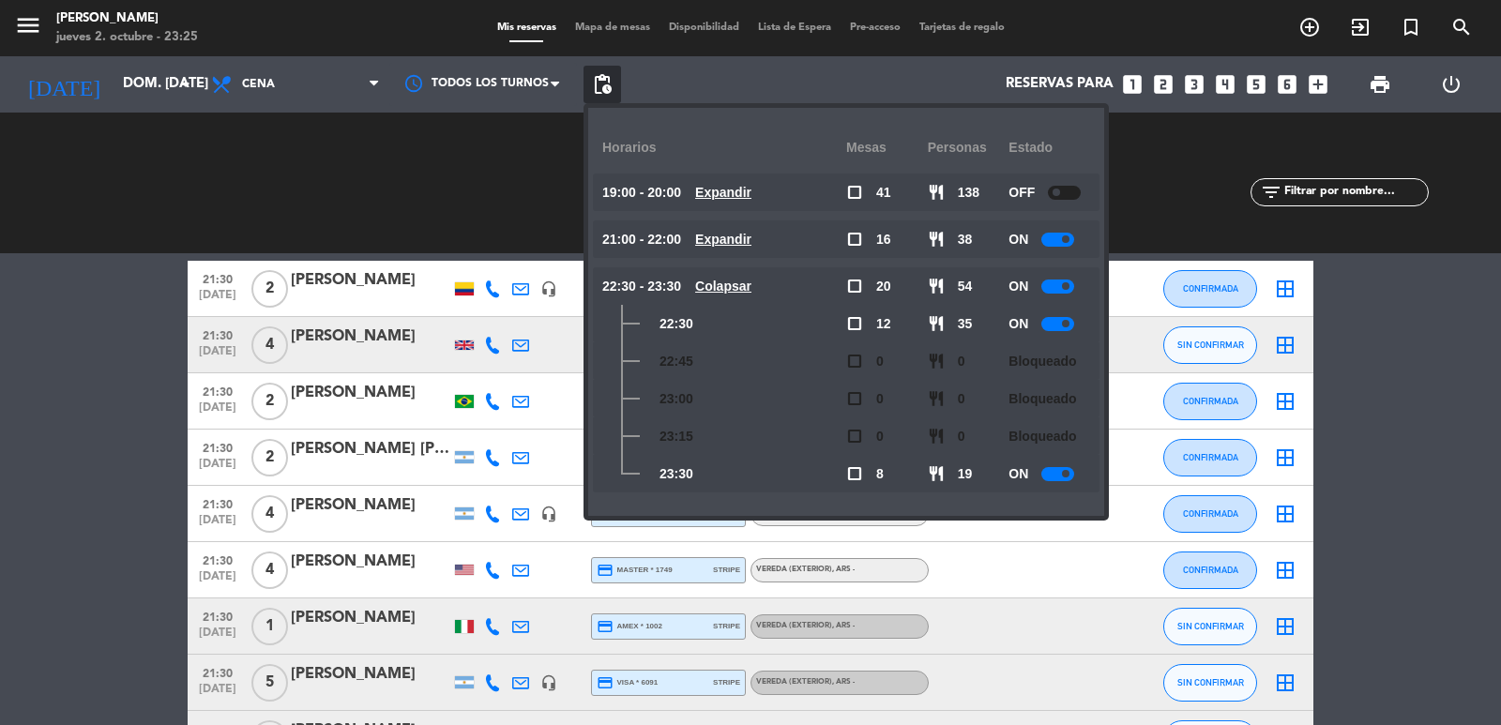
click at [750, 240] on u "Expandir" at bounding box center [723, 239] width 56 height 15
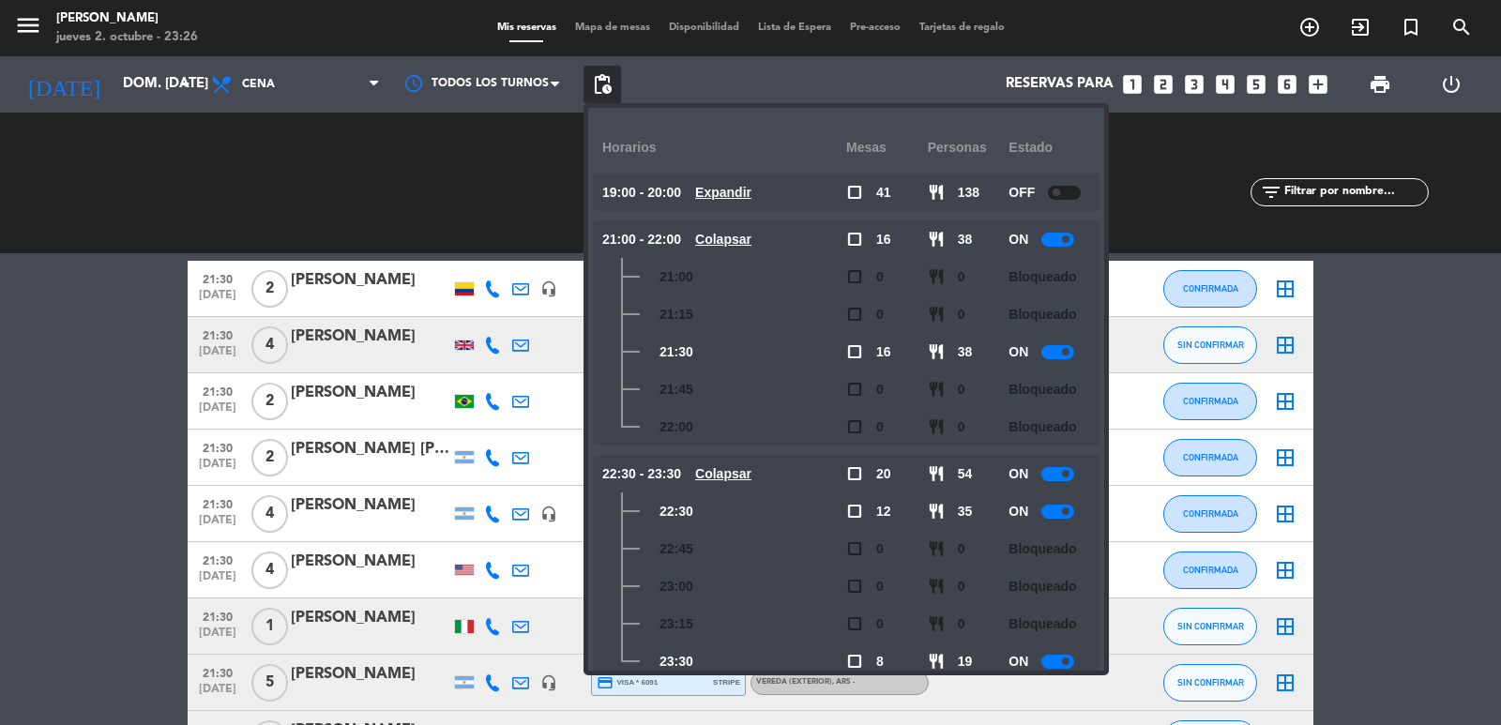
click at [478, 144] on div "CHECK INS 0 0 CANCELADA 14 40" at bounding box center [456, 182] width 295 height 103
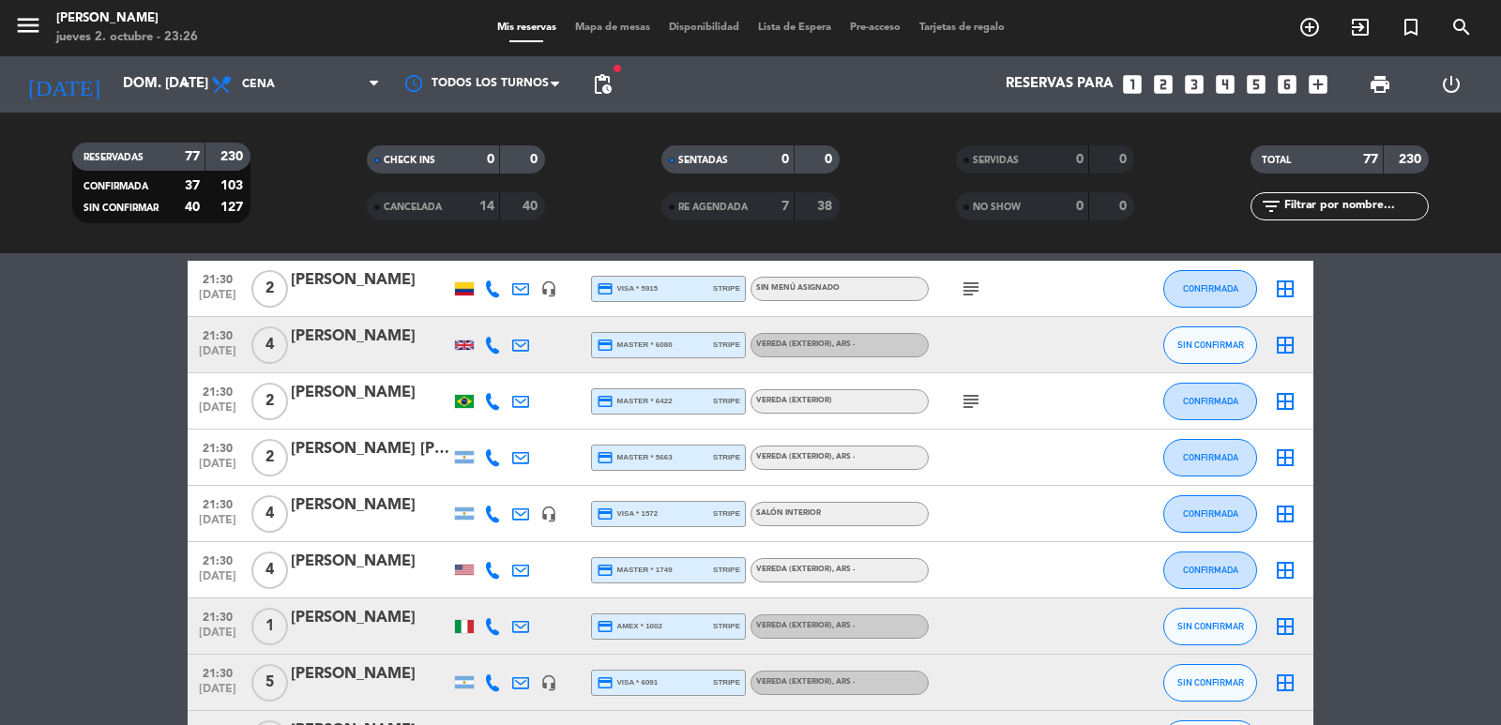
click at [1194, 79] on icon "looks_3" at bounding box center [1194, 84] width 24 height 24
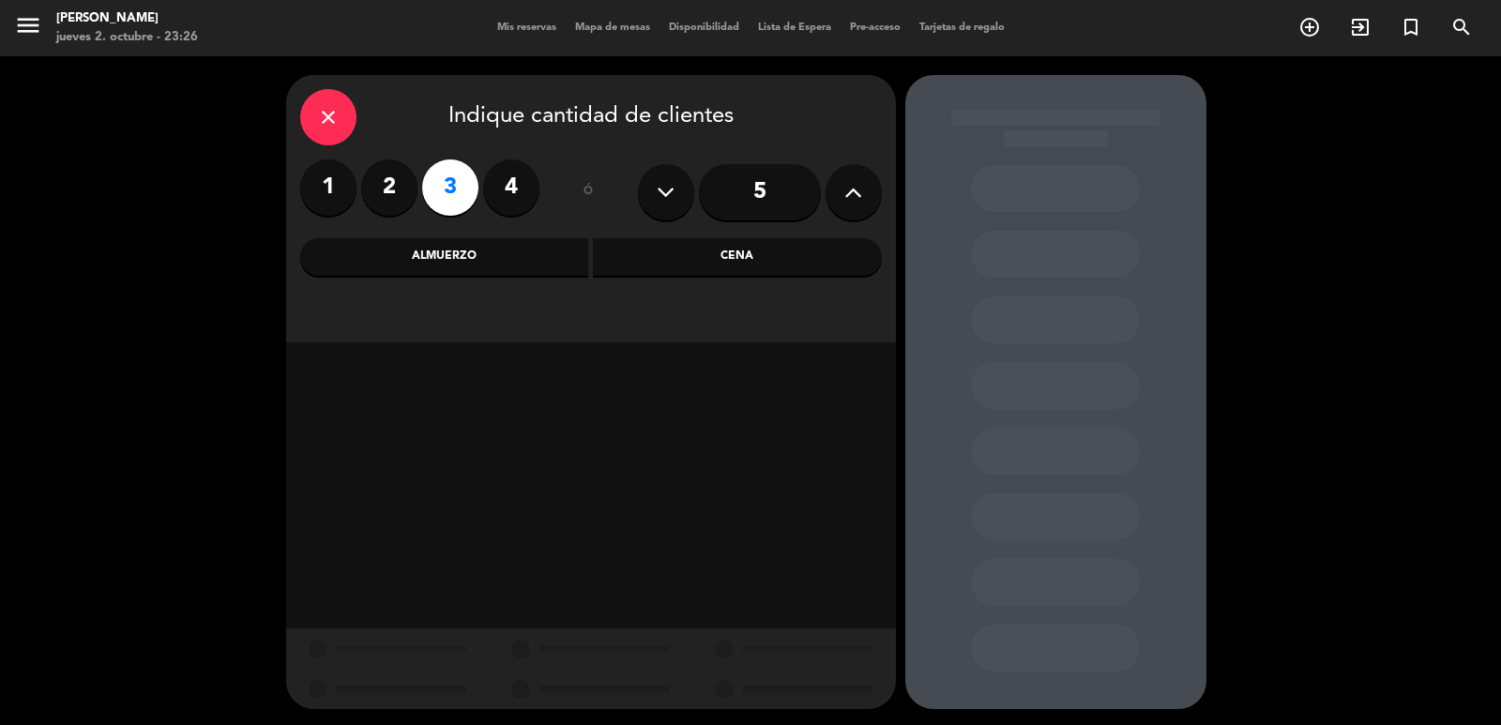
click at [448, 248] on div "Almuerzo" at bounding box center [444, 257] width 289 height 38
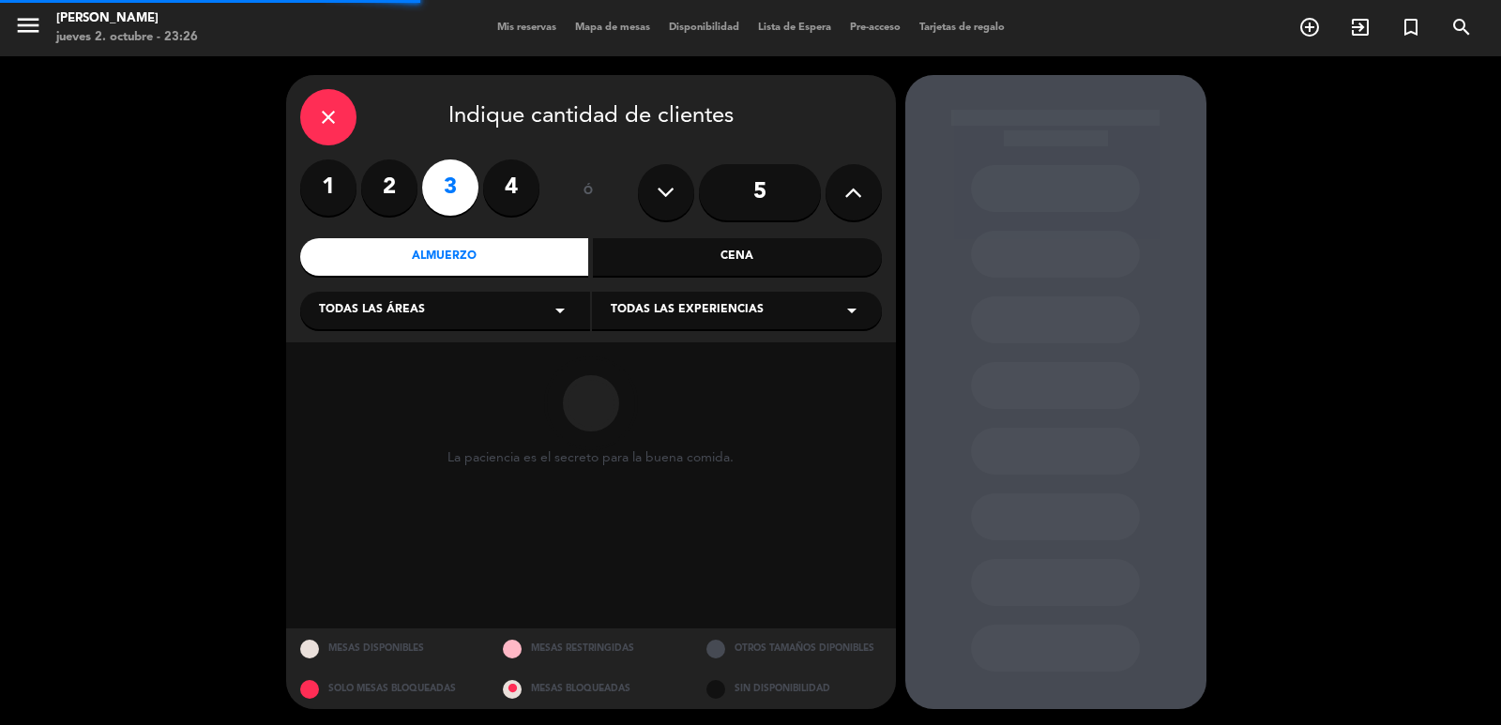
click at [480, 314] on div "Todas las áreas arrow_drop_down" at bounding box center [445, 311] width 290 height 38
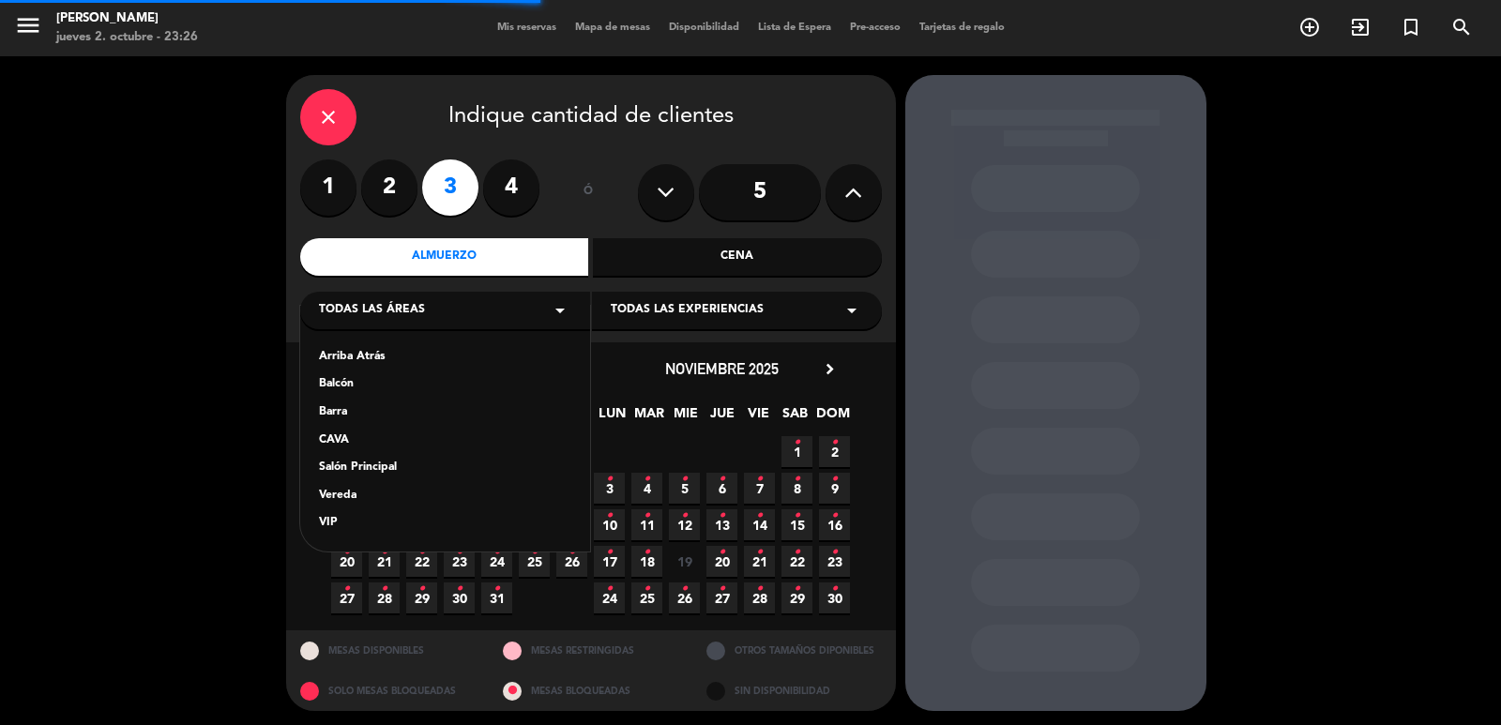
click at [346, 497] on div "Vereda" at bounding box center [445, 496] width 252 height 19
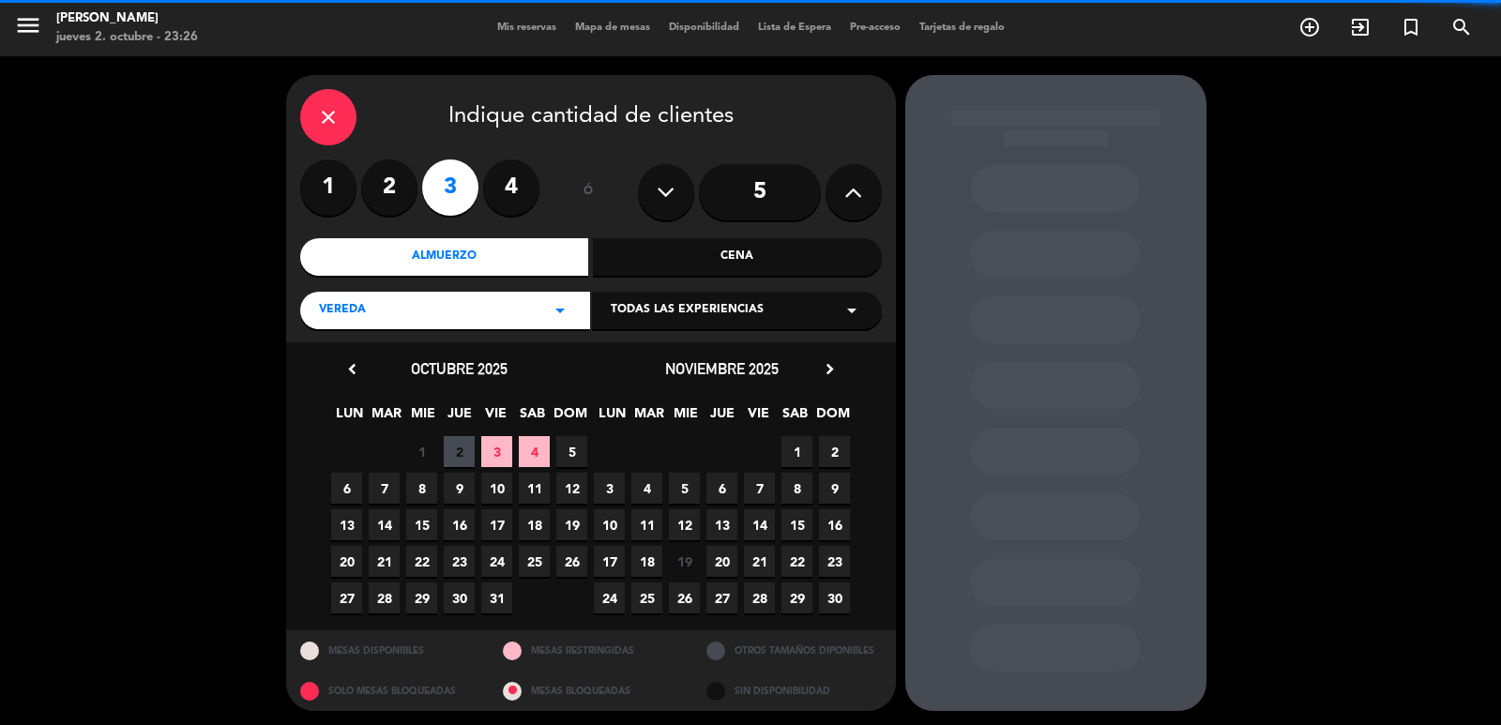
click at [497, 447] on span "3" at bounding box center [496, 451] width 31 height 31
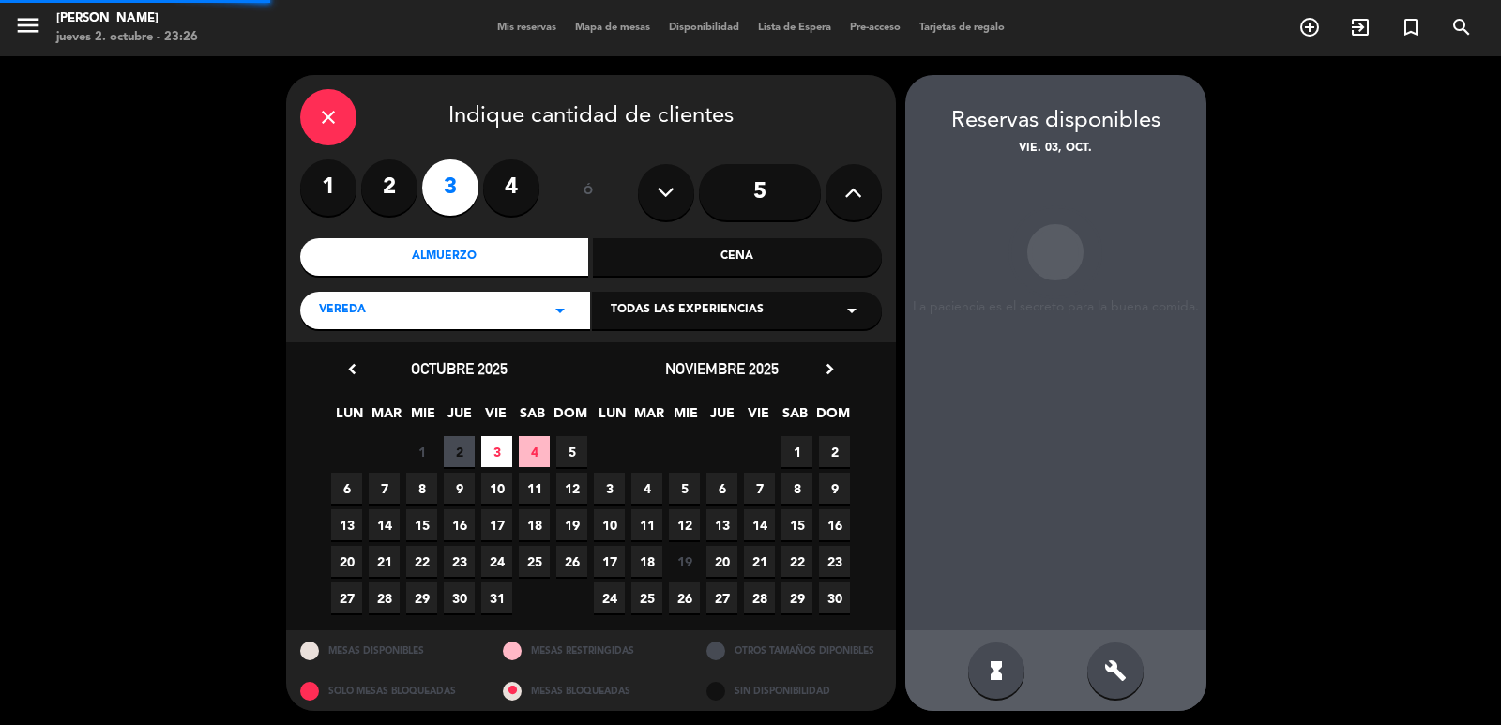
scroll to position [4, 0]
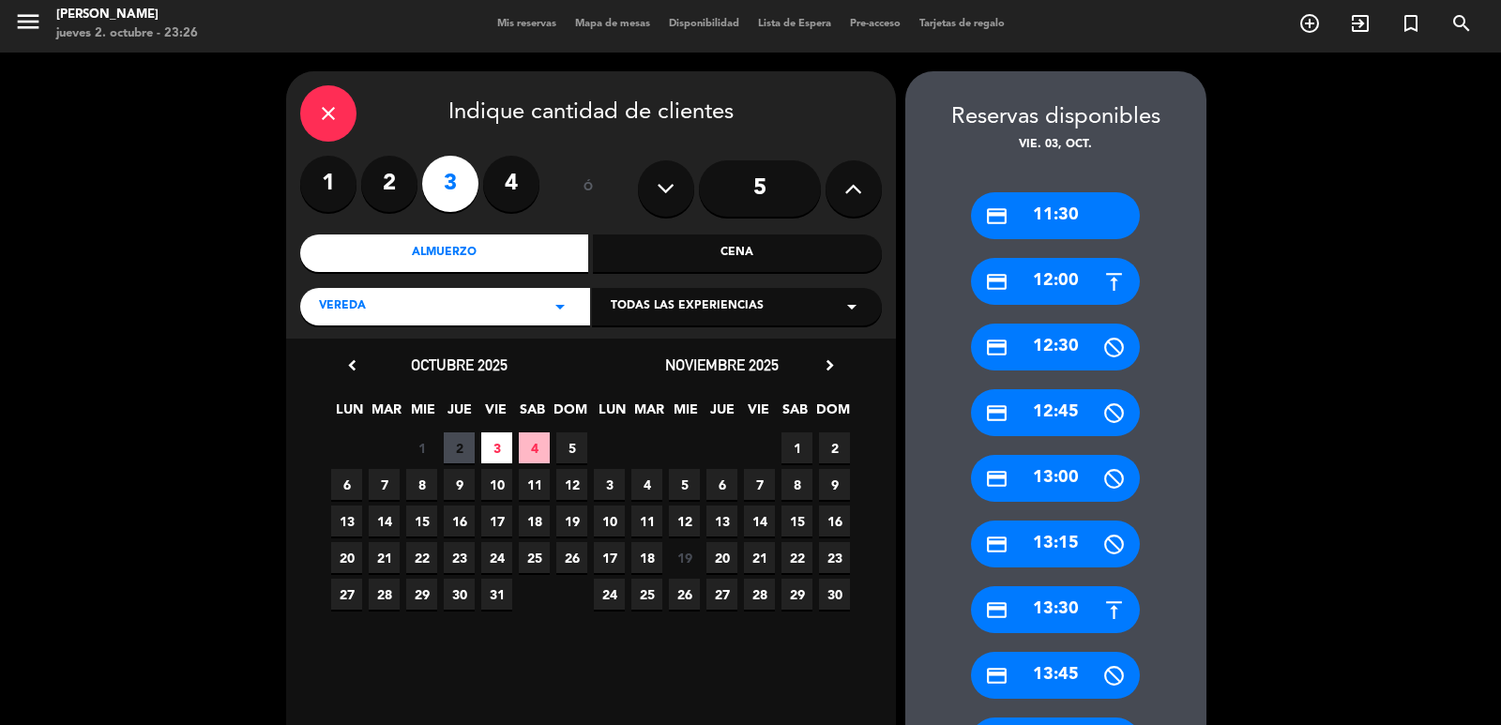
click at [1034, 622] on div "credit_card 13:30" at bounding box center [1055, 609] width 169 height 47
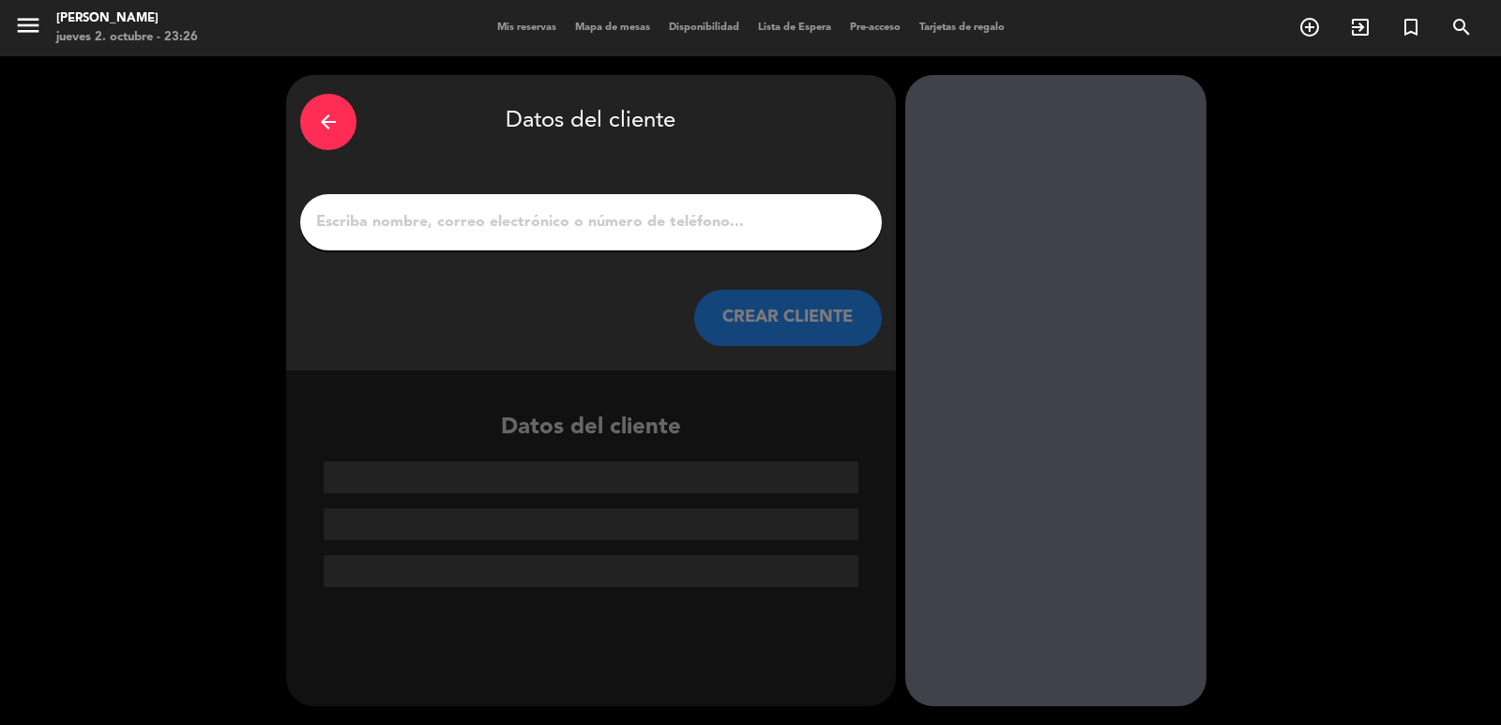
scroll to position [0, 0]
click at [584, 209] on input "1" at bounding box center [591, 222] width 554 height 26
paste input "Claudia Roseghini"
type input "Claudia Roseghini"
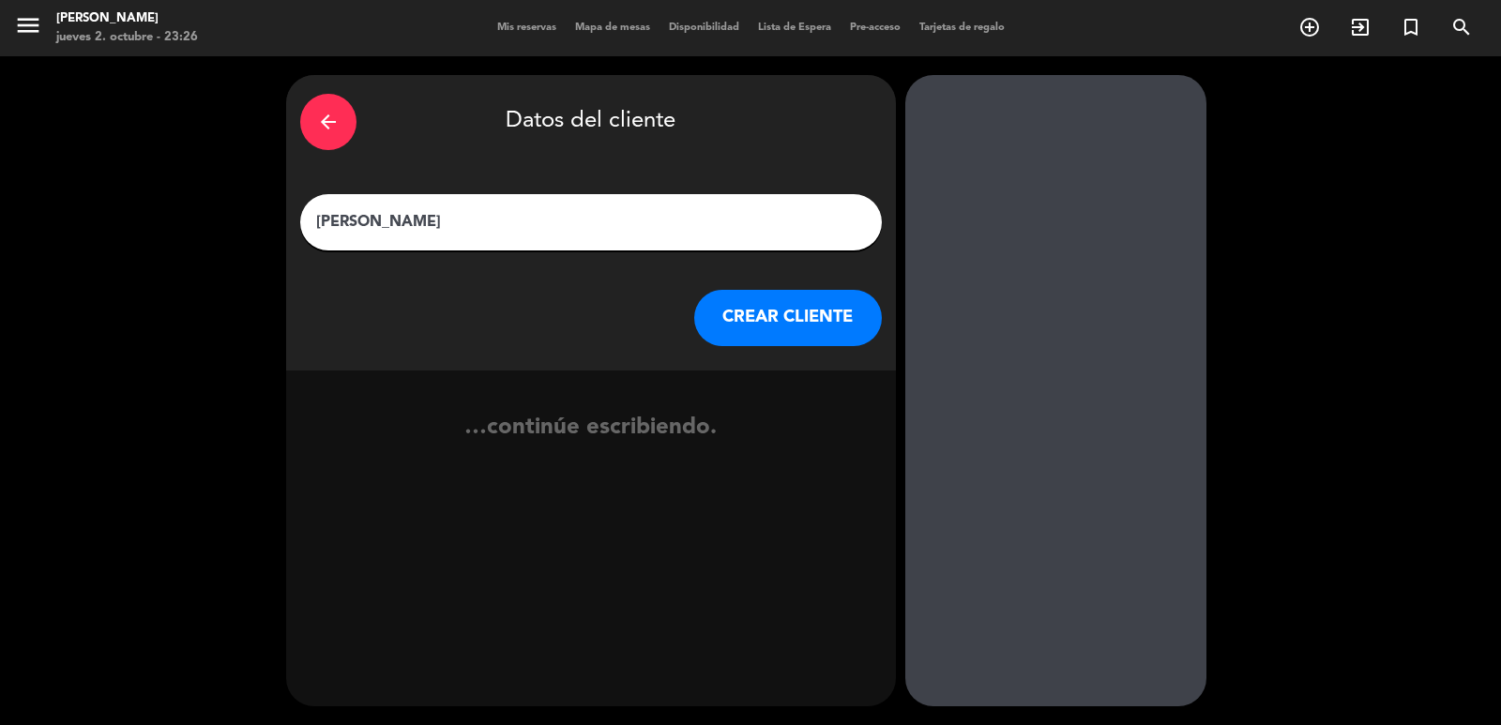
click at [732, 315] on button "CREAR CLIENTE" at bounding box center [788, 318] width 188 height 56
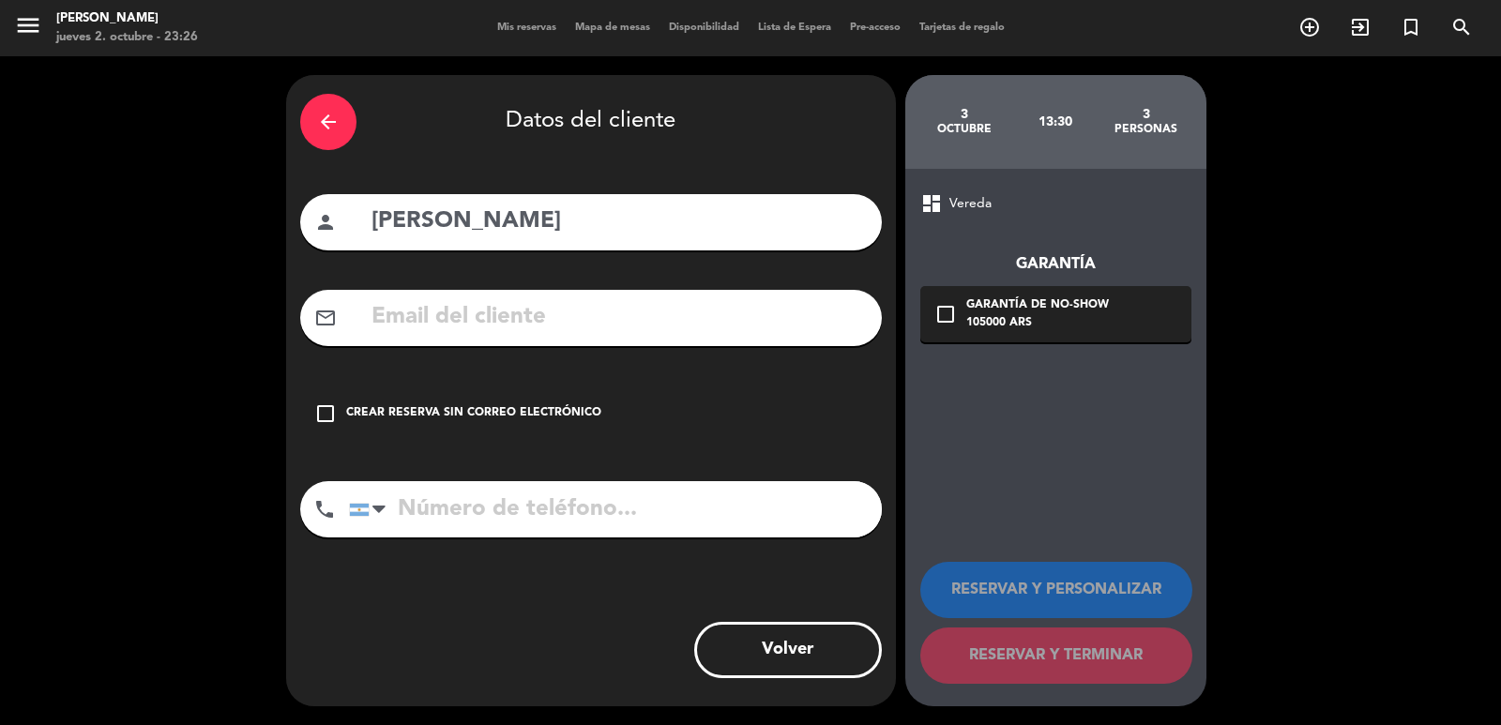
click at [530, 314] on input "text" at bounding box center [619, 317] width 498 height 38
type input "v"
paste input "claudiaroseghini@gmail.com"
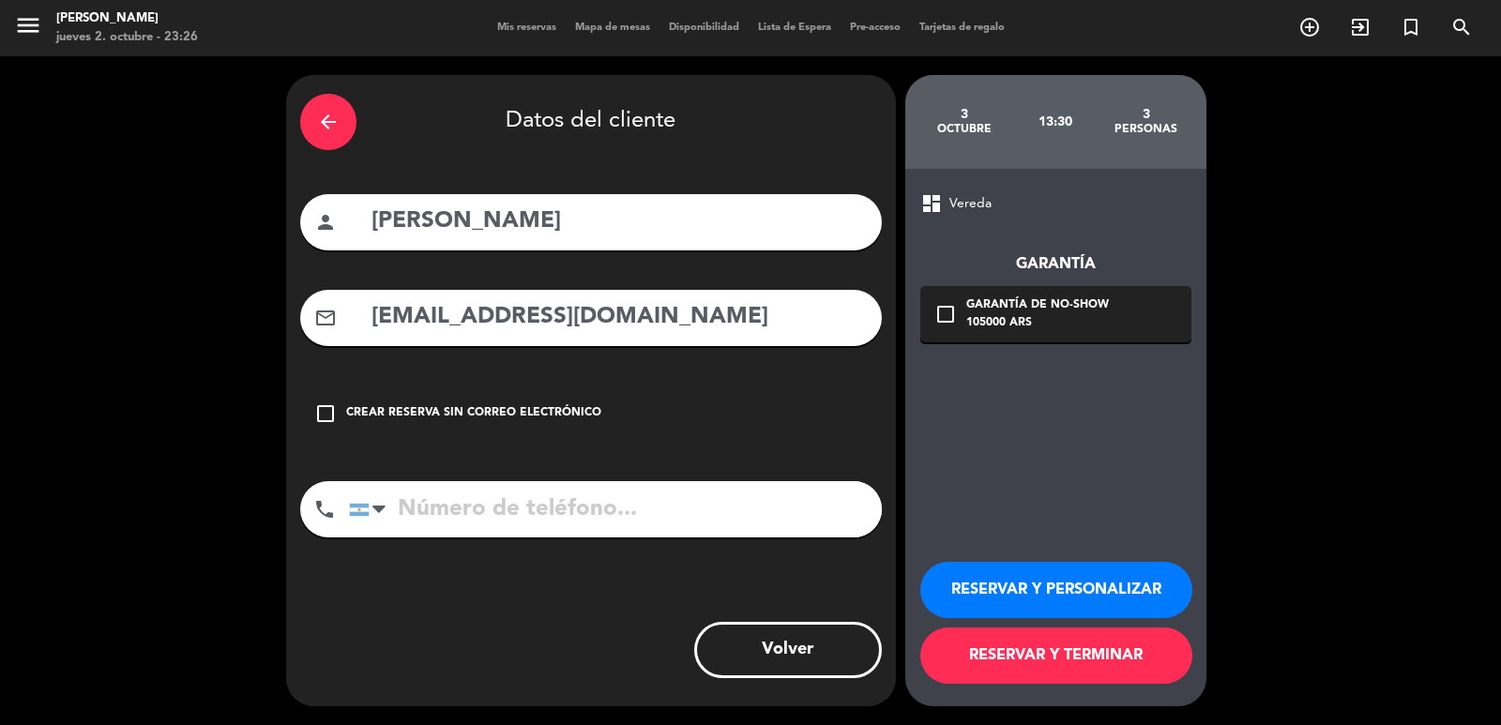
type input "claudiaroseghini@gmail.com"
click at [511, 494] on input "tel" at bounding box center [615, 509] width 533 height 56
paste input "55 71 991617088"
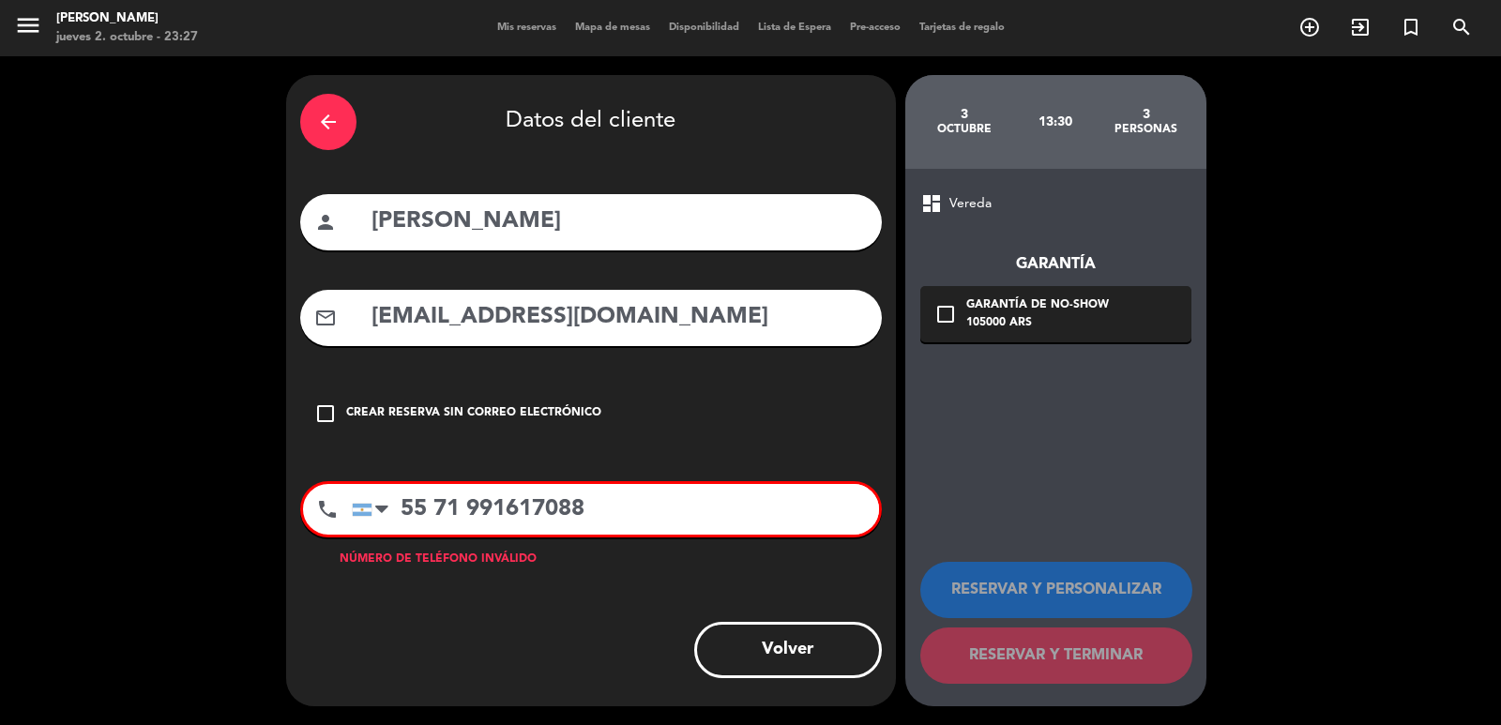
click at [398, 507] on input "55 71 991617088" at bounding box center [615, 509] width 527 height 51
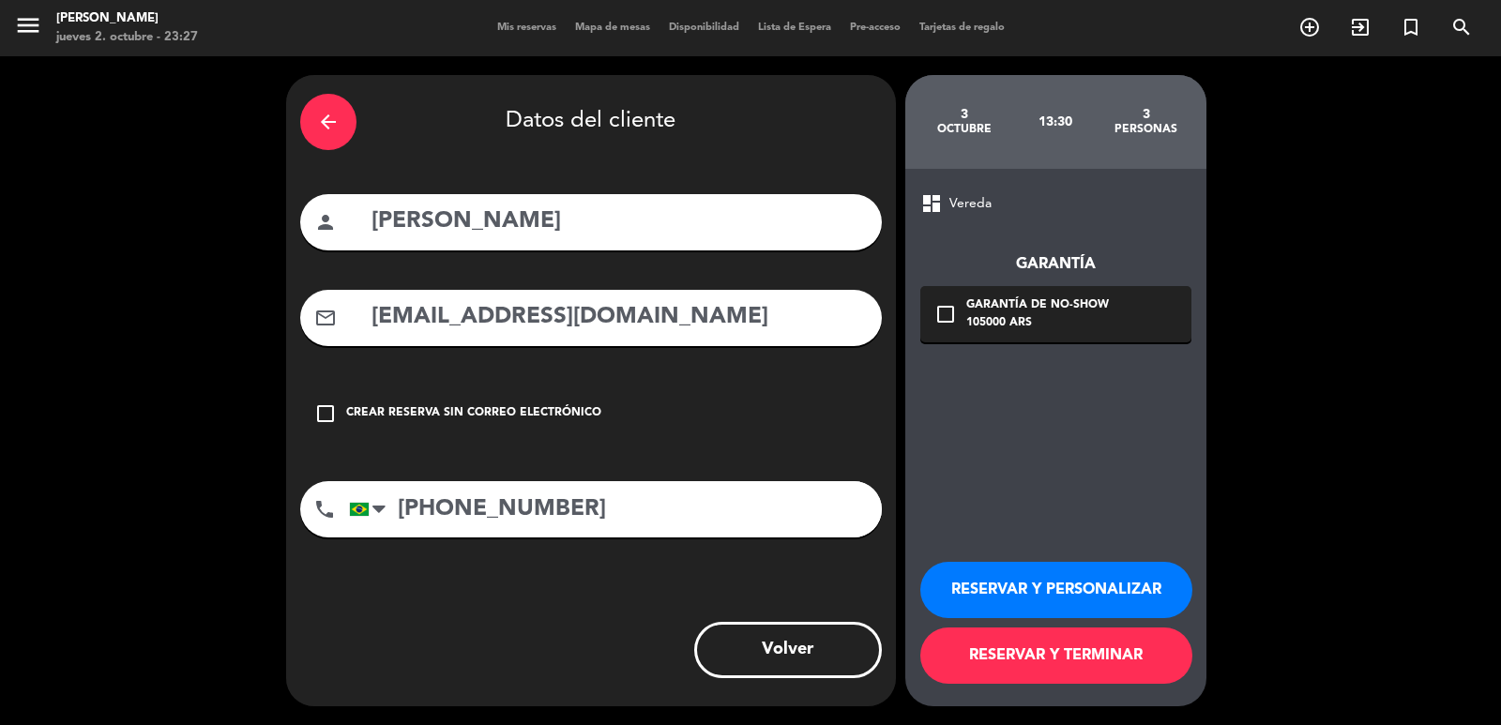
type input "+55 71 991617088"
click at [957, 312] on div "check_box_outline_blank Garantía de no-show 105000 ARS" at bounding box center [1055, 314] width 271 height 56
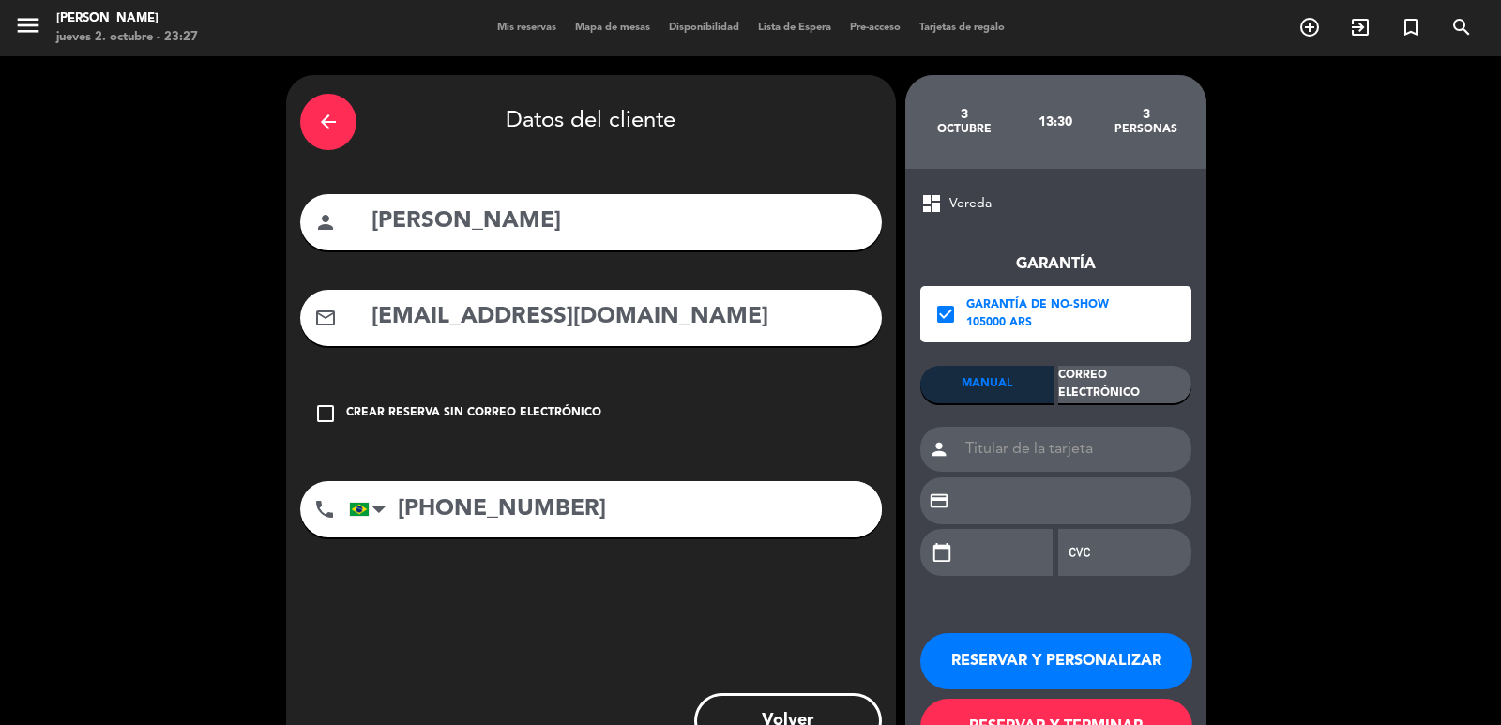
click at [1120, 396] on div "Correo Electrónico" at bounding box center [1124, 385] width 133 height 38
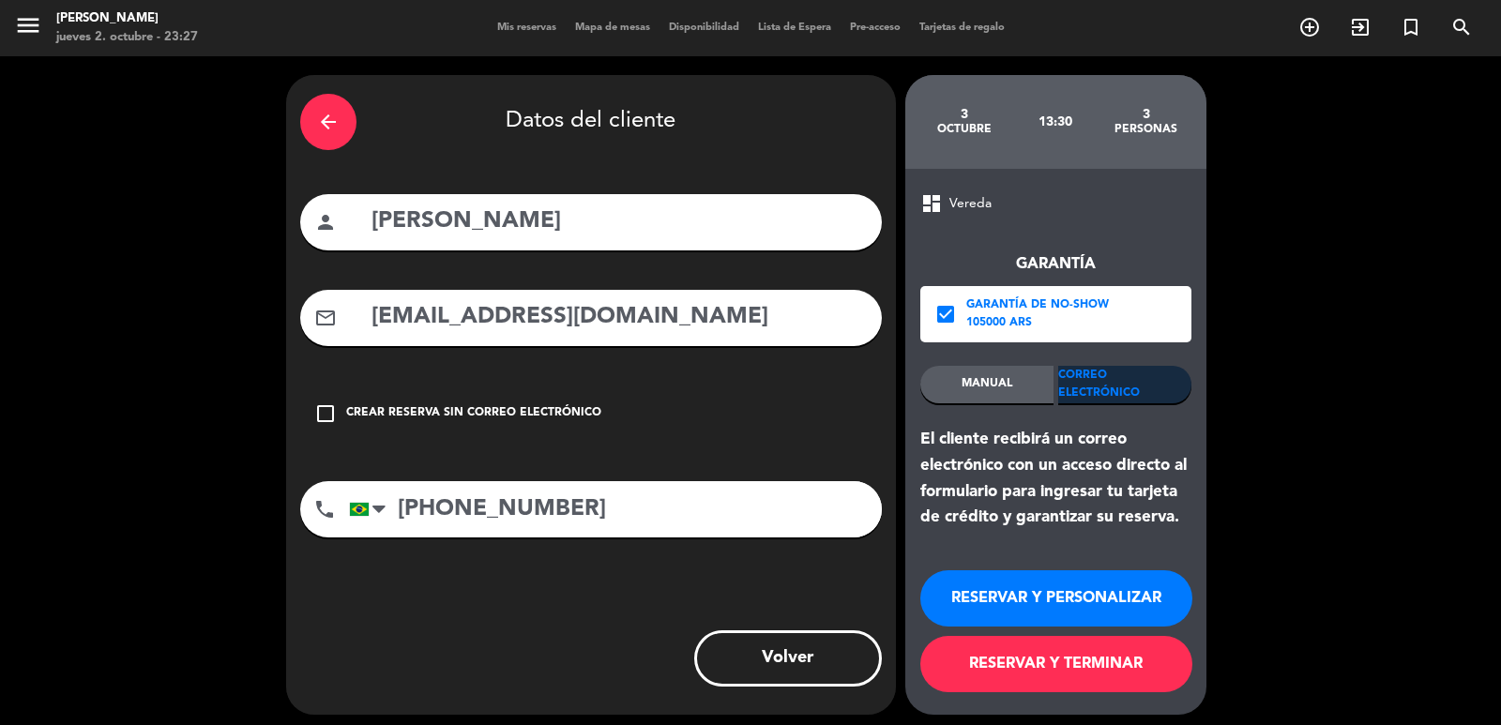
click at [938, 587] on button "RESERVAR Y PERSONALIZAR" at bounding box center [1056, 598] width 272 height 56
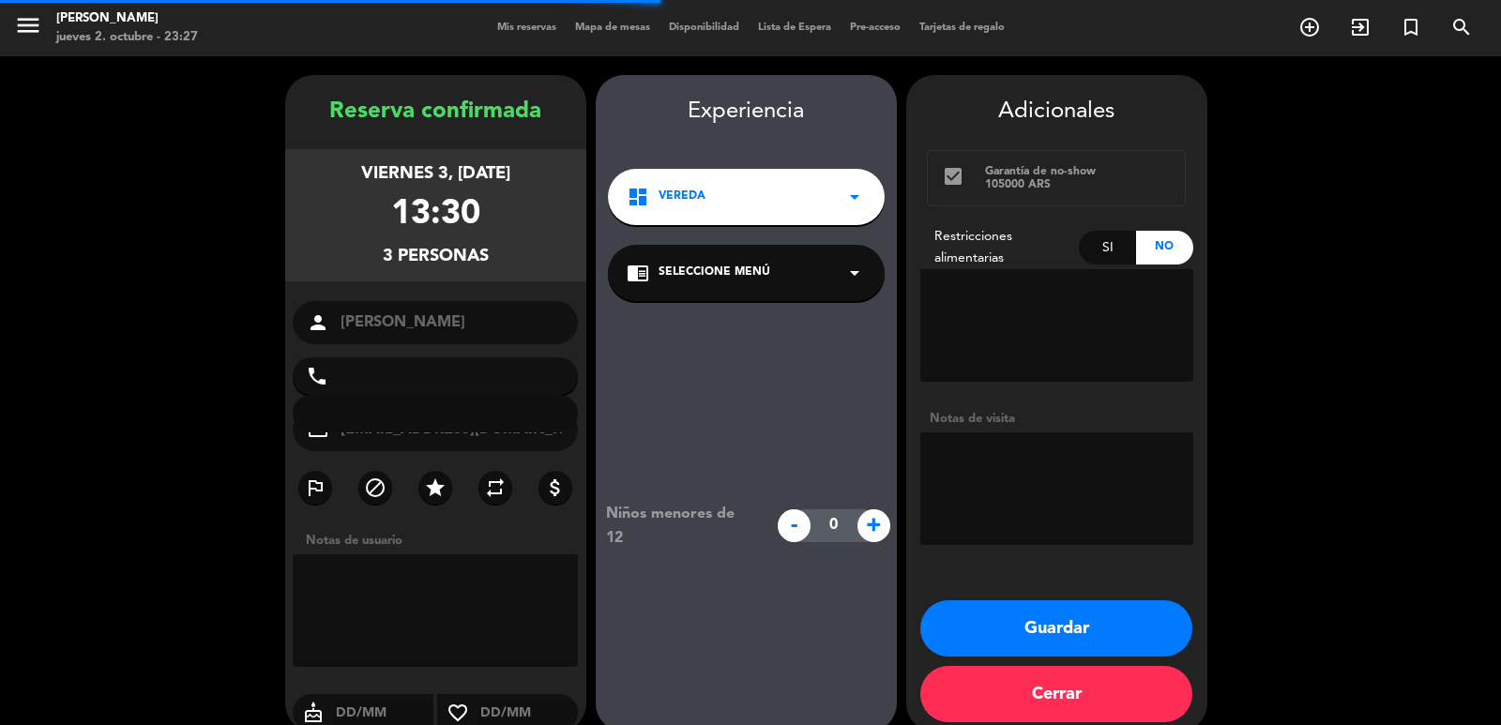
type input "+5571991617088"
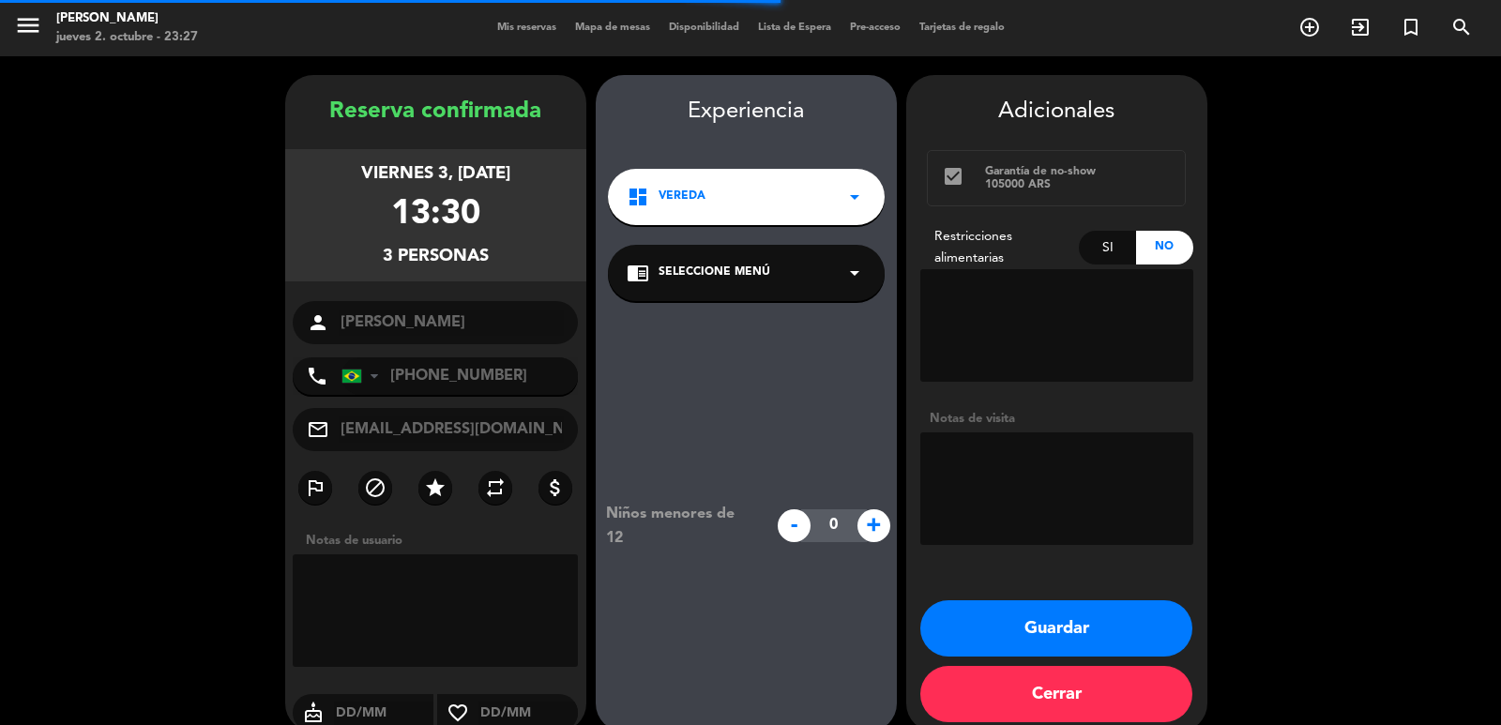
scroll to position [25, 0]
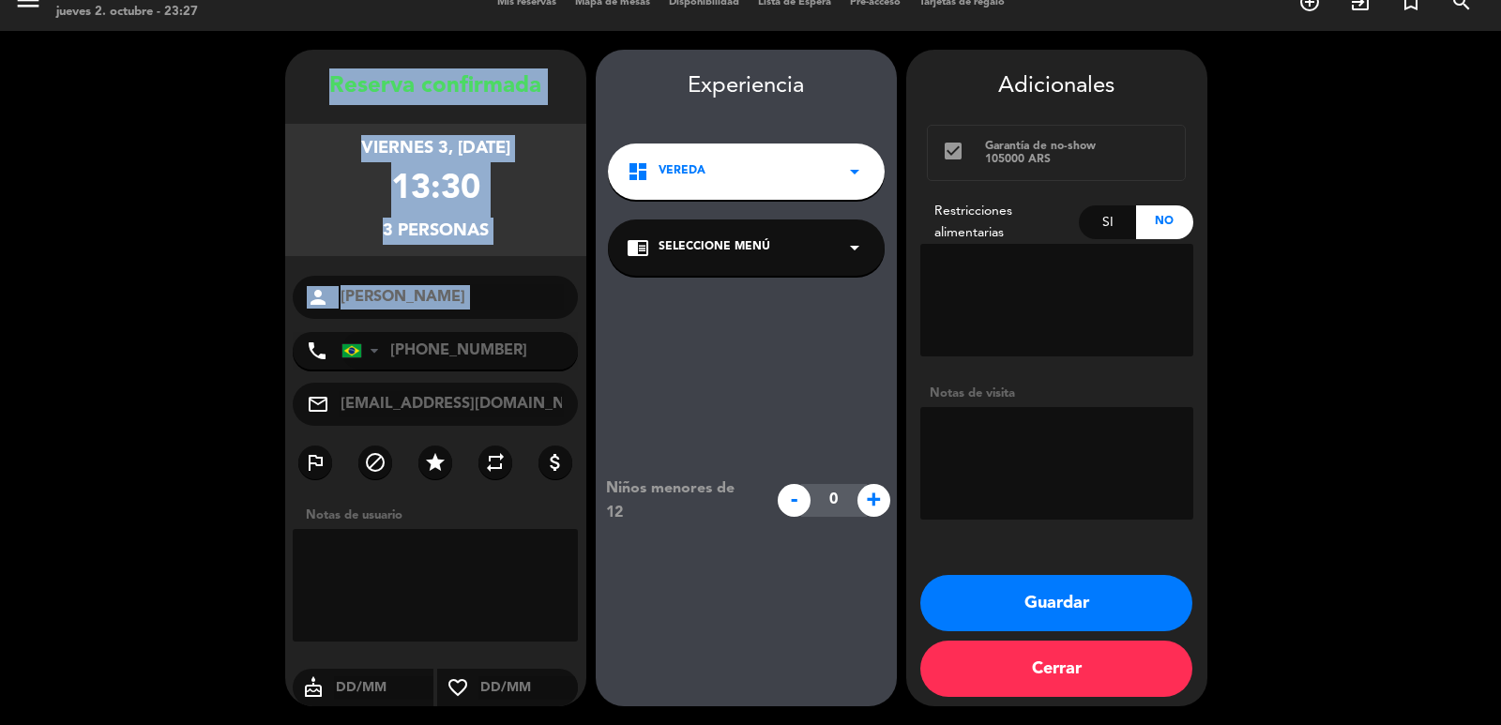
drag, startPoint x: 327, startPoint y: 85, endPoint x: 583, endPoint y: 327, distance: 351.1
click at [583, 327] on div "Reserva confirmada viernes 3, oct. 2025 13:30 3 personas person Claudia Roseghi…" at bounding box center [435, 396] width 301 height 657
copy div "Reserva confirmada viernes 3, oct. 2025 13:30 3 personas person"
click at [969, 585] on button "Guardar" at bounding box center [1056, 603] width 272 height 56
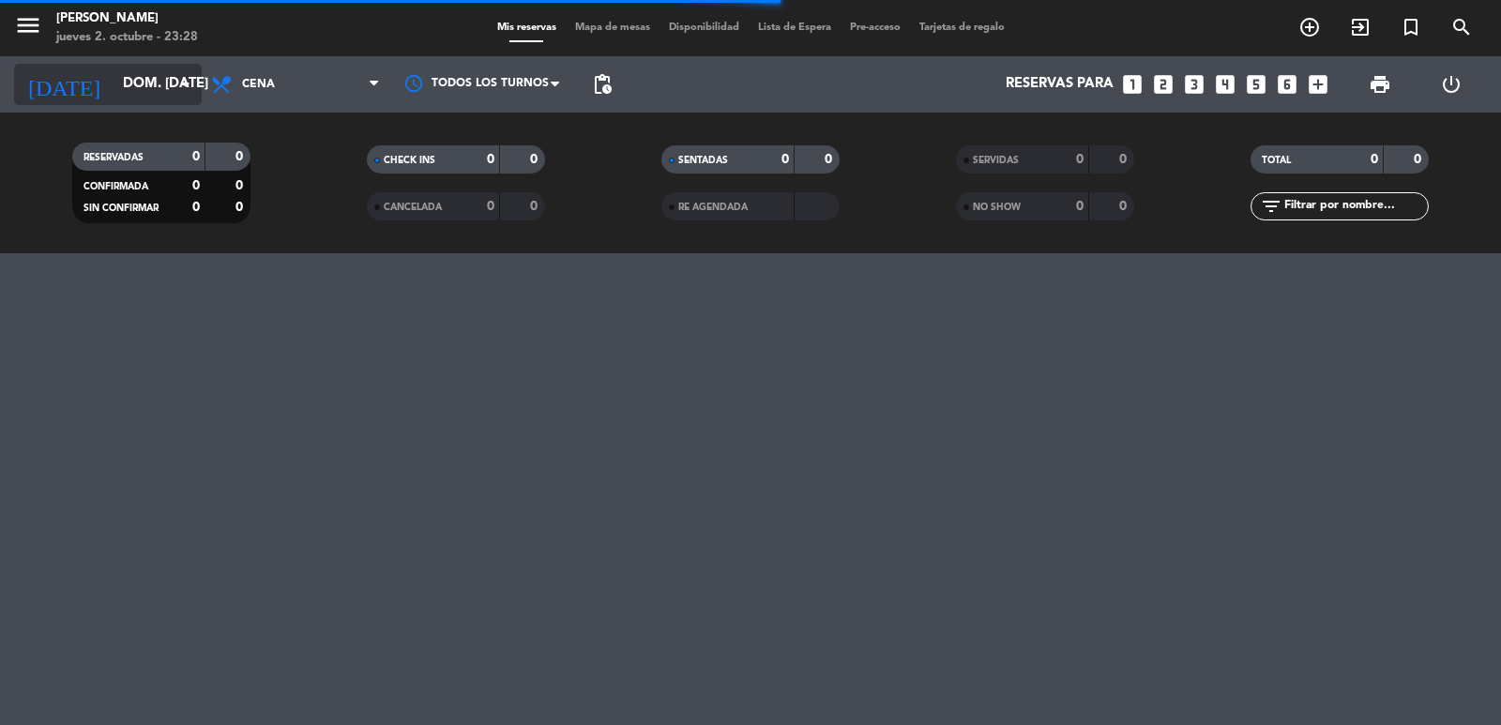
click at [182, 87] on icon "arrow_drop_down" at bounding box center [186, 84] width 23 height 23
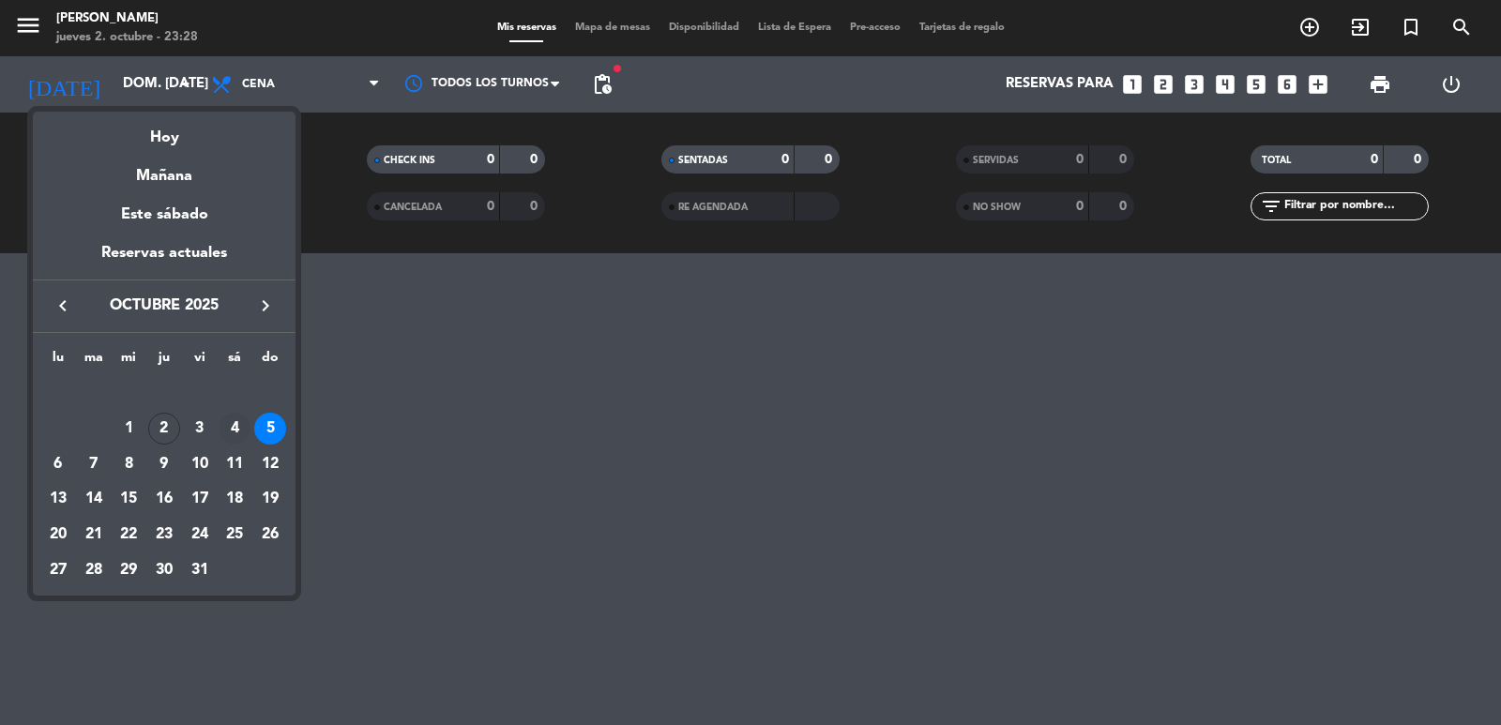
click at [236, 419] on div "4" at bounding box center [235, 429] width 32 height 32
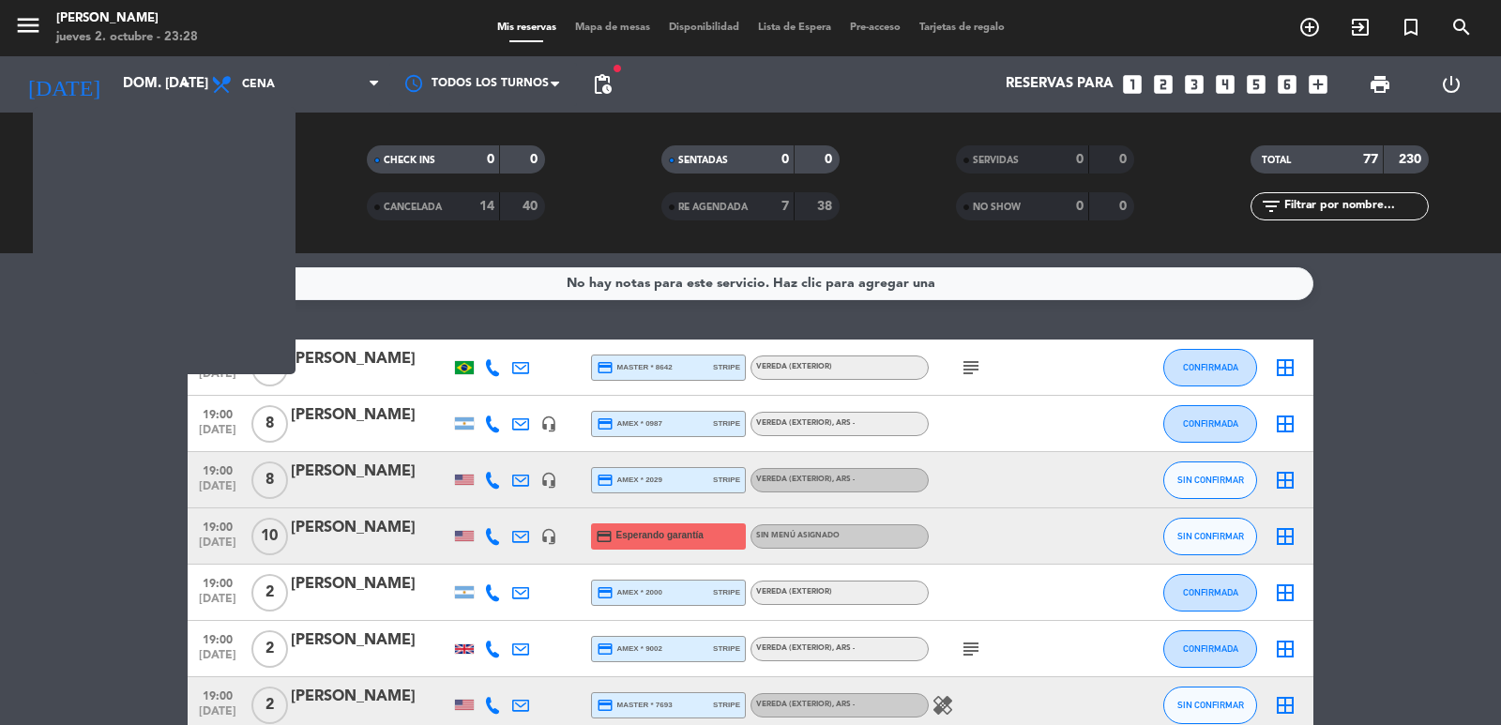
type input "sáb. [DATE]"
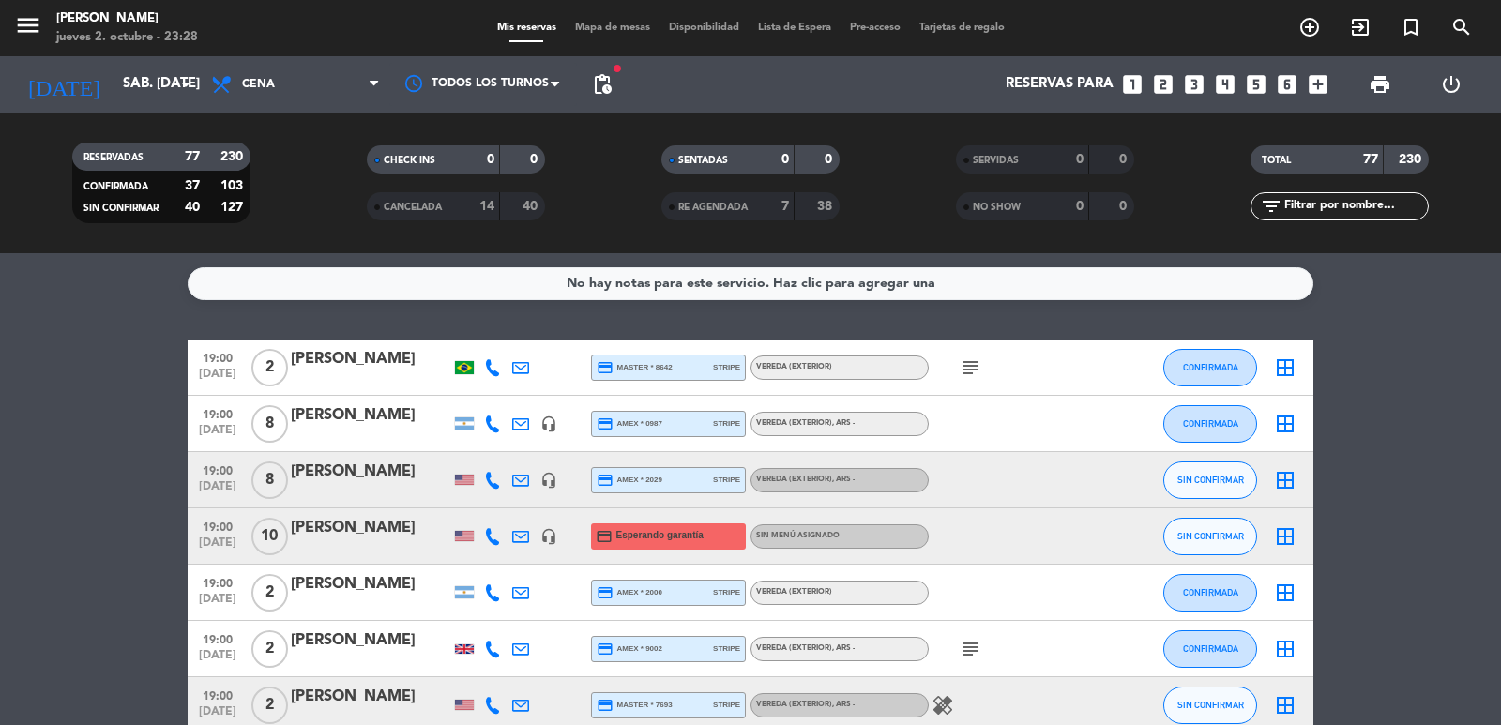
click at [1163, 82] on icon "looks_two" at bounding box center [1163, 84] width 24 height 24
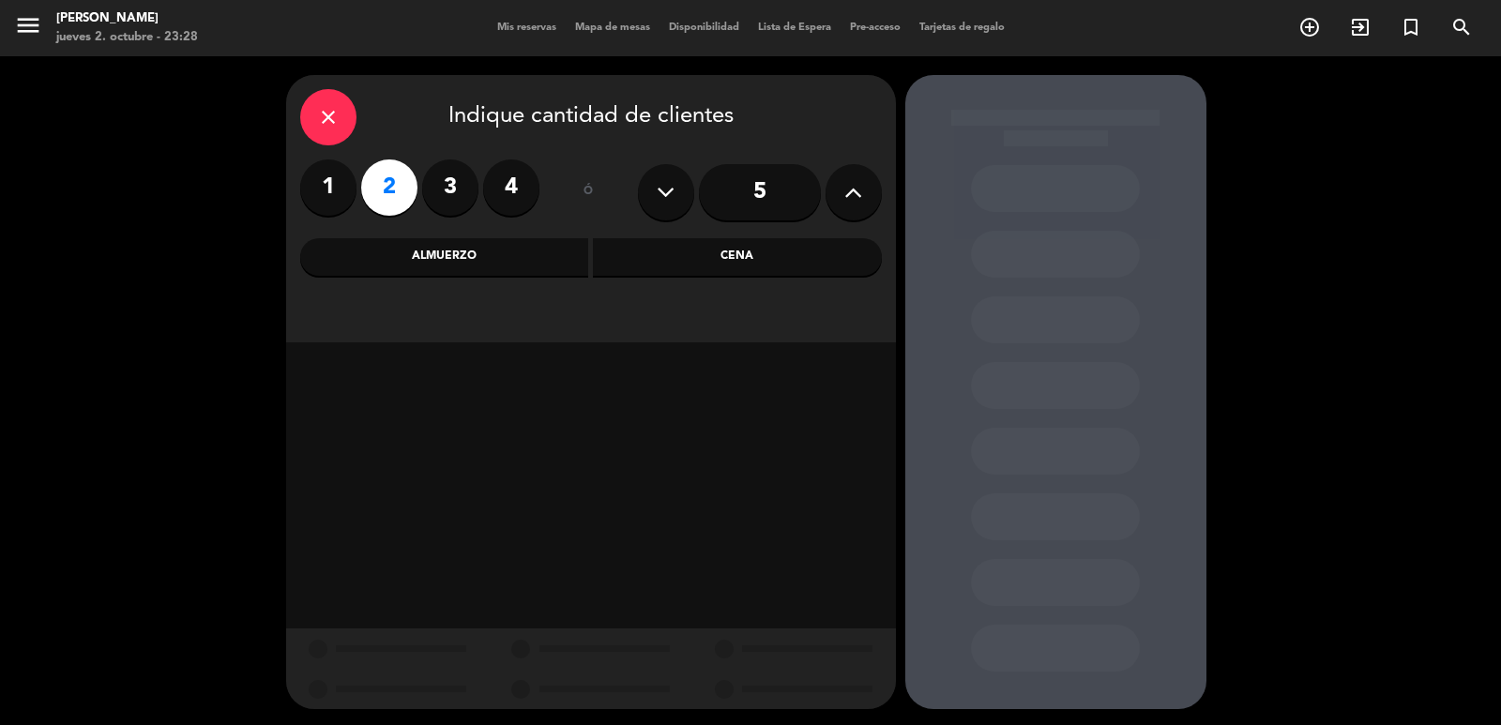
click at [495, 276] on div "close Indique cantidad de clientes 1 2 3 4 ó 5 Almuerzo Cena" at bounding box center [591, 208] width 610 height 267
click at [495, 272] on div "Almuerzo" at bounding box center [444, 257] width 289 height 38
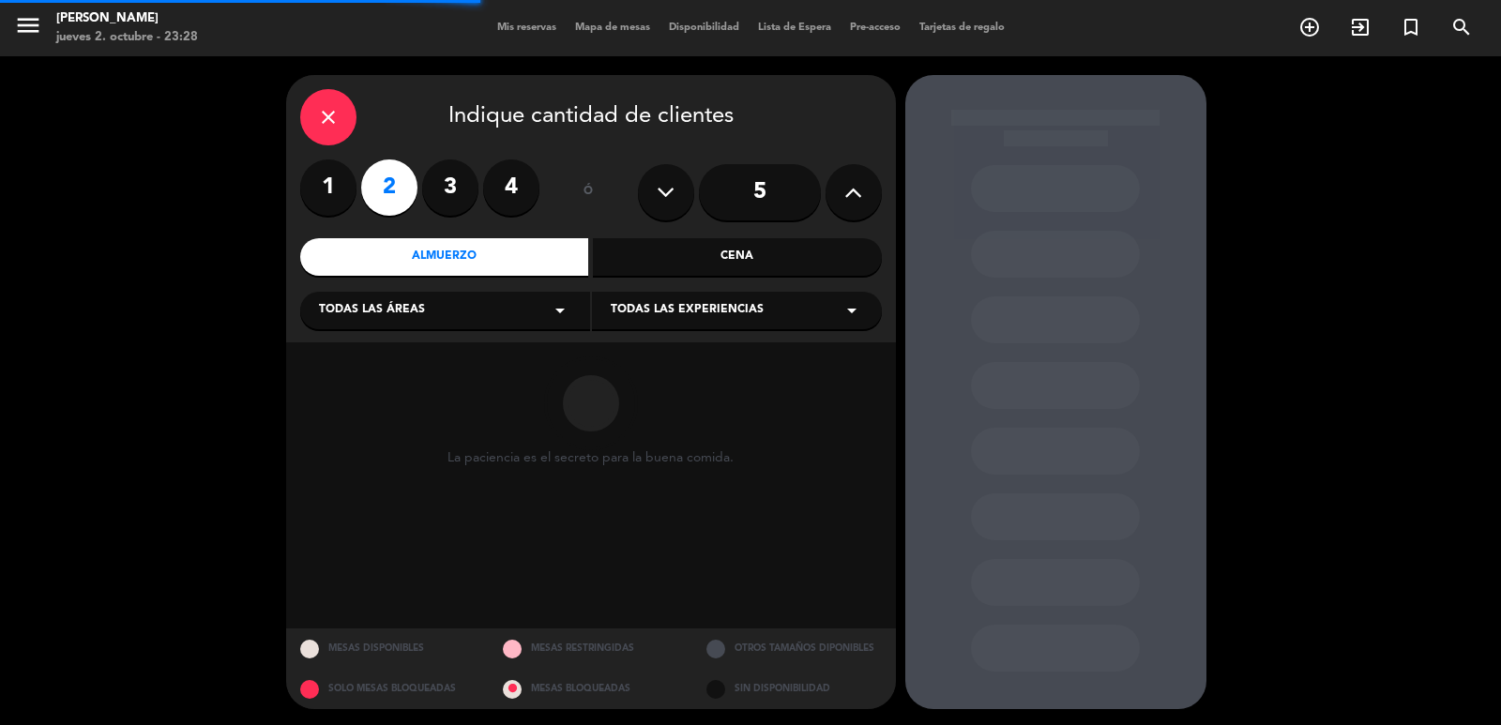
click at [391, 311] on span "Todas las áreas" at bounding box center [372, 310] width 106 height 19
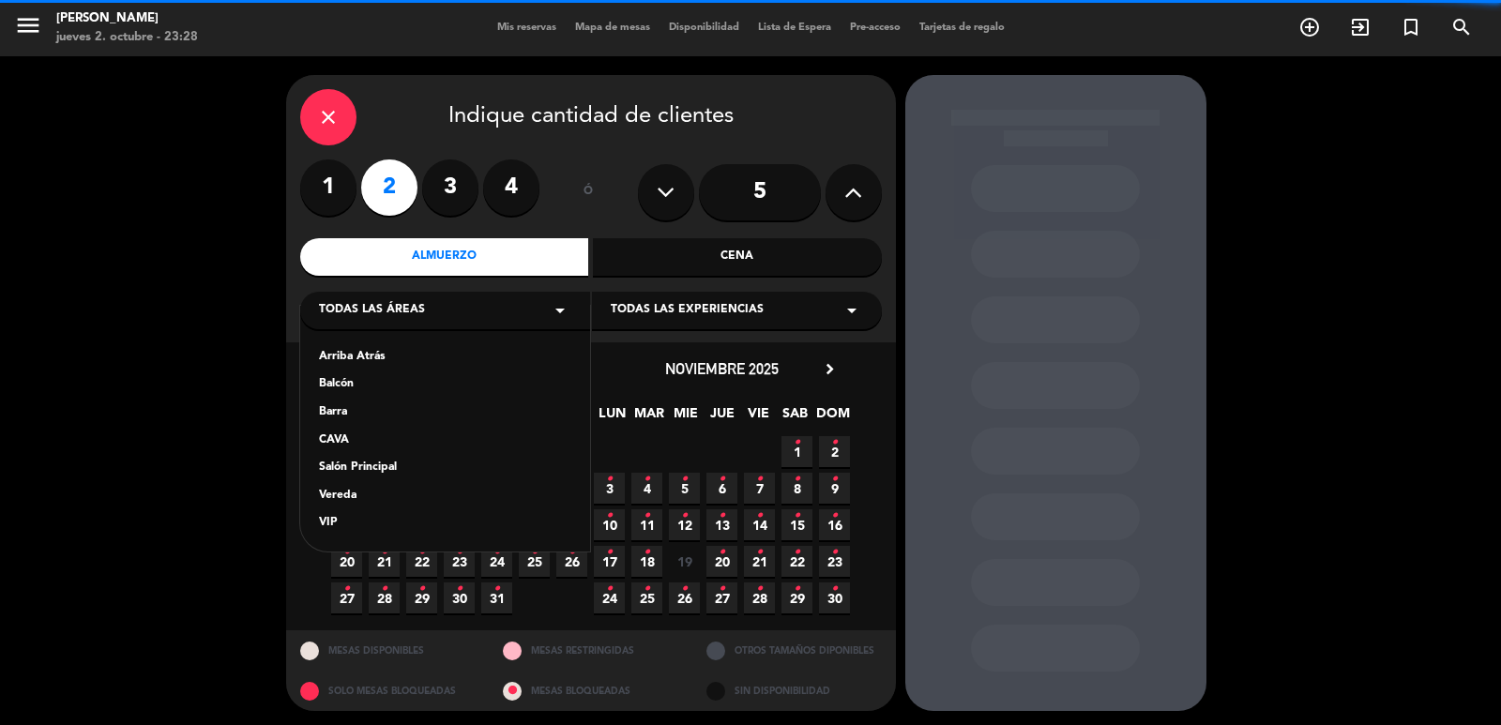
click at [334, 493] on div "Vereda" at bounding box center [445, 496] width 252 height 19
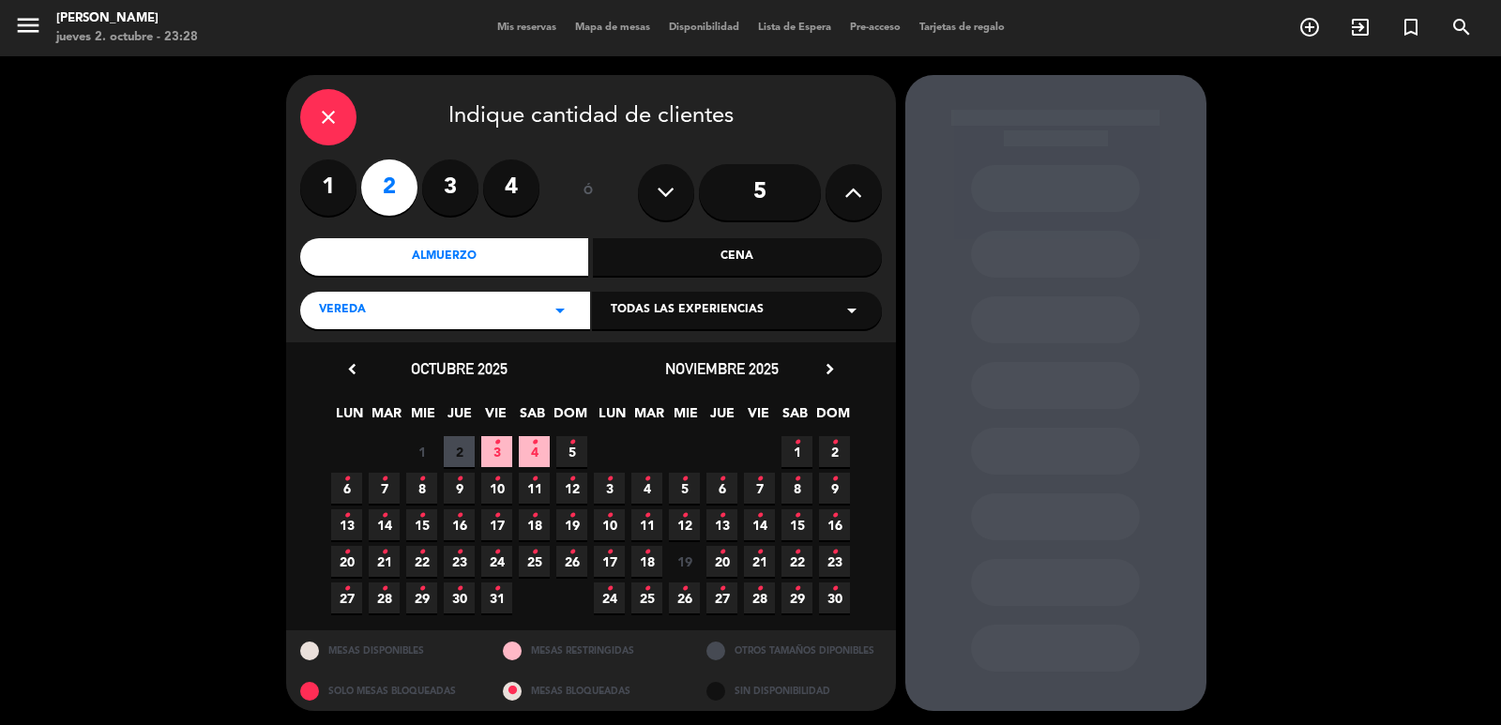
click at [529, 444] on span "4 •" at bounding box center [534, 451] width 31 height 31
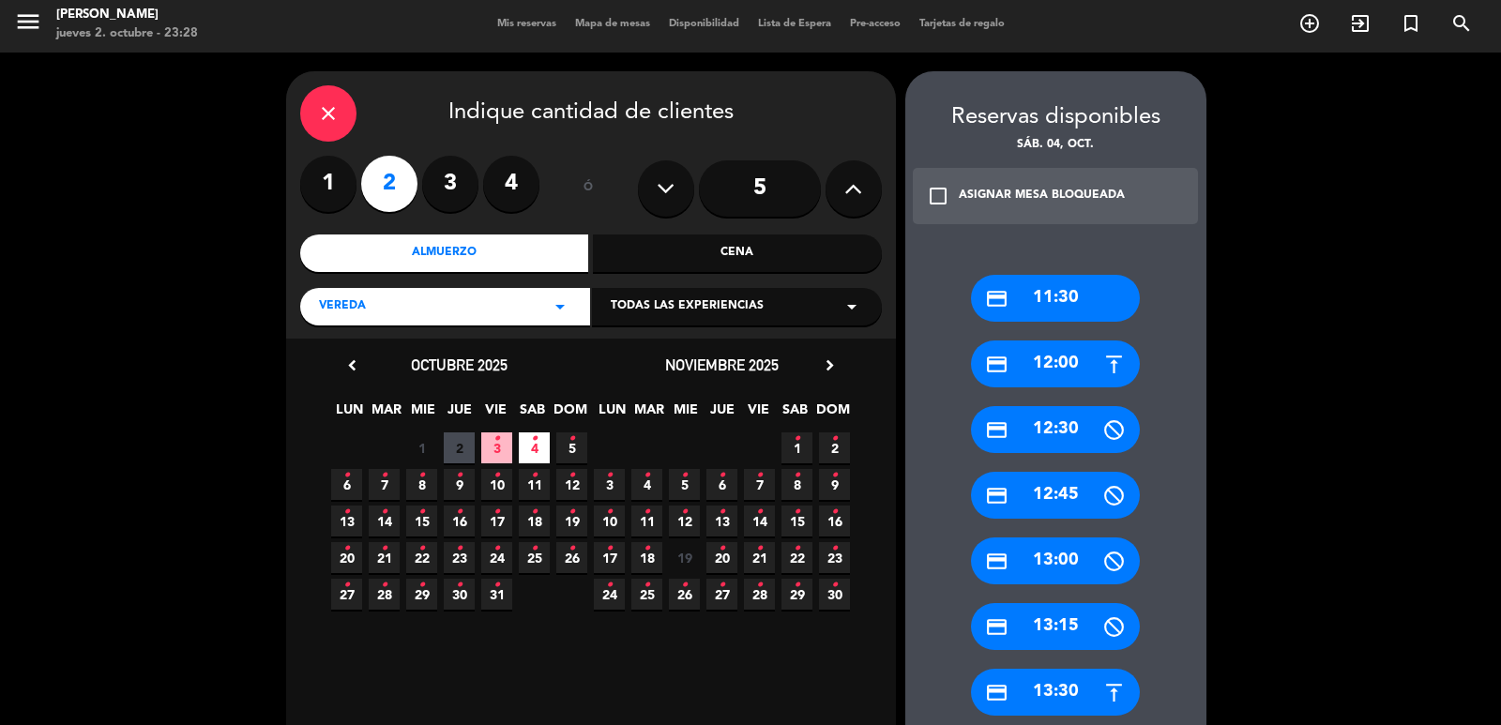
scroll to position [379, 0]
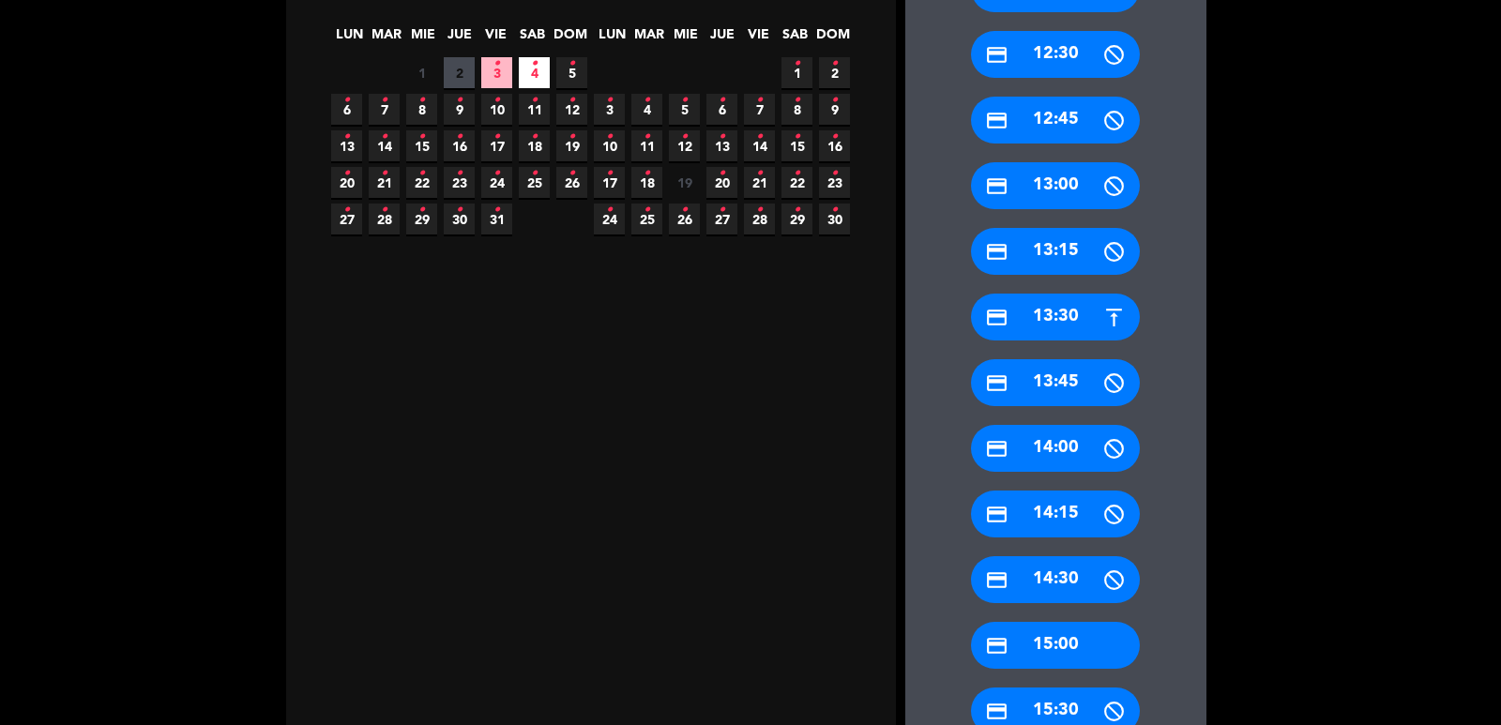
click at [1085, 662] on div "credit_card 15:00" at bounding box center [1055, 645] width 169 height 47
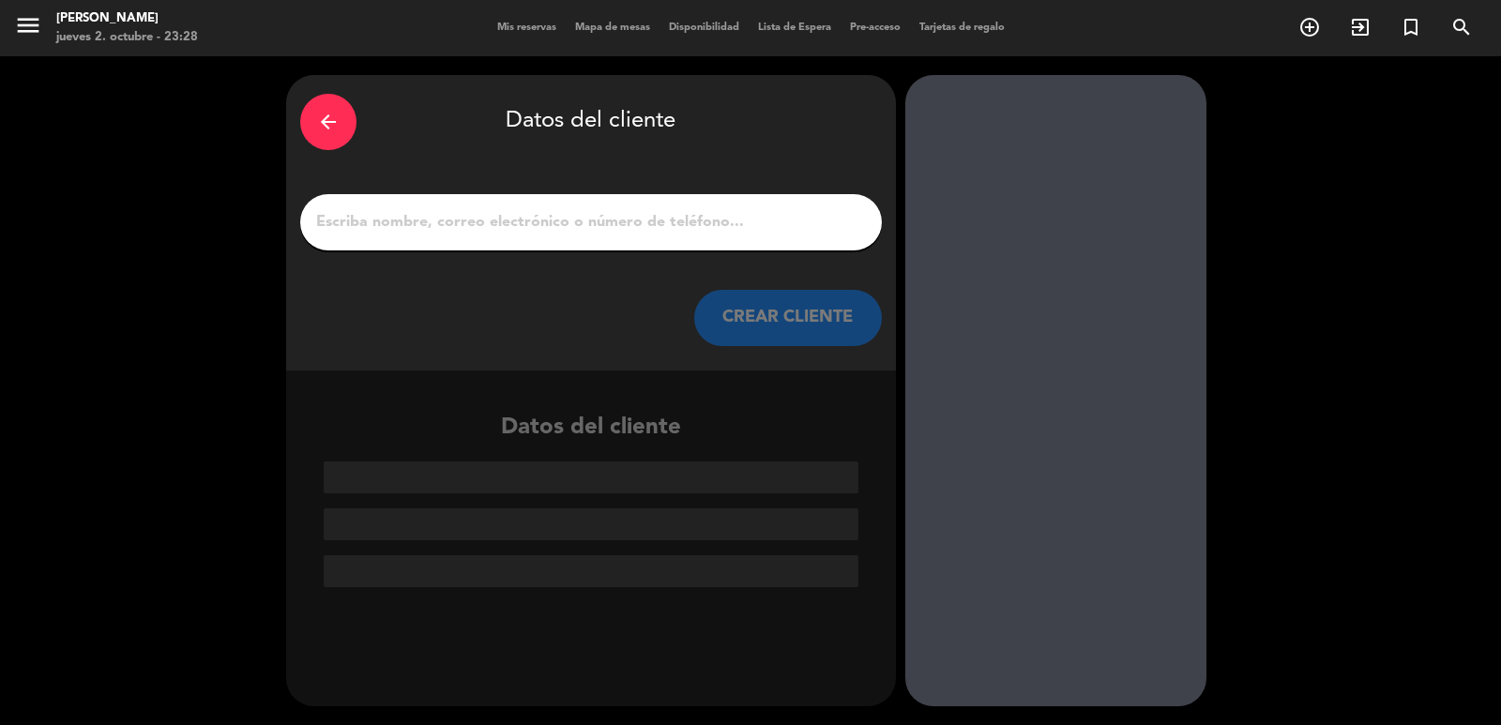
click at [504, 220] on input "1" at bounding box center [591, 222] width 554 height 26
paste input "Patricia Tinajero Hernández"
type input "Patricia Tinajero Hernández"
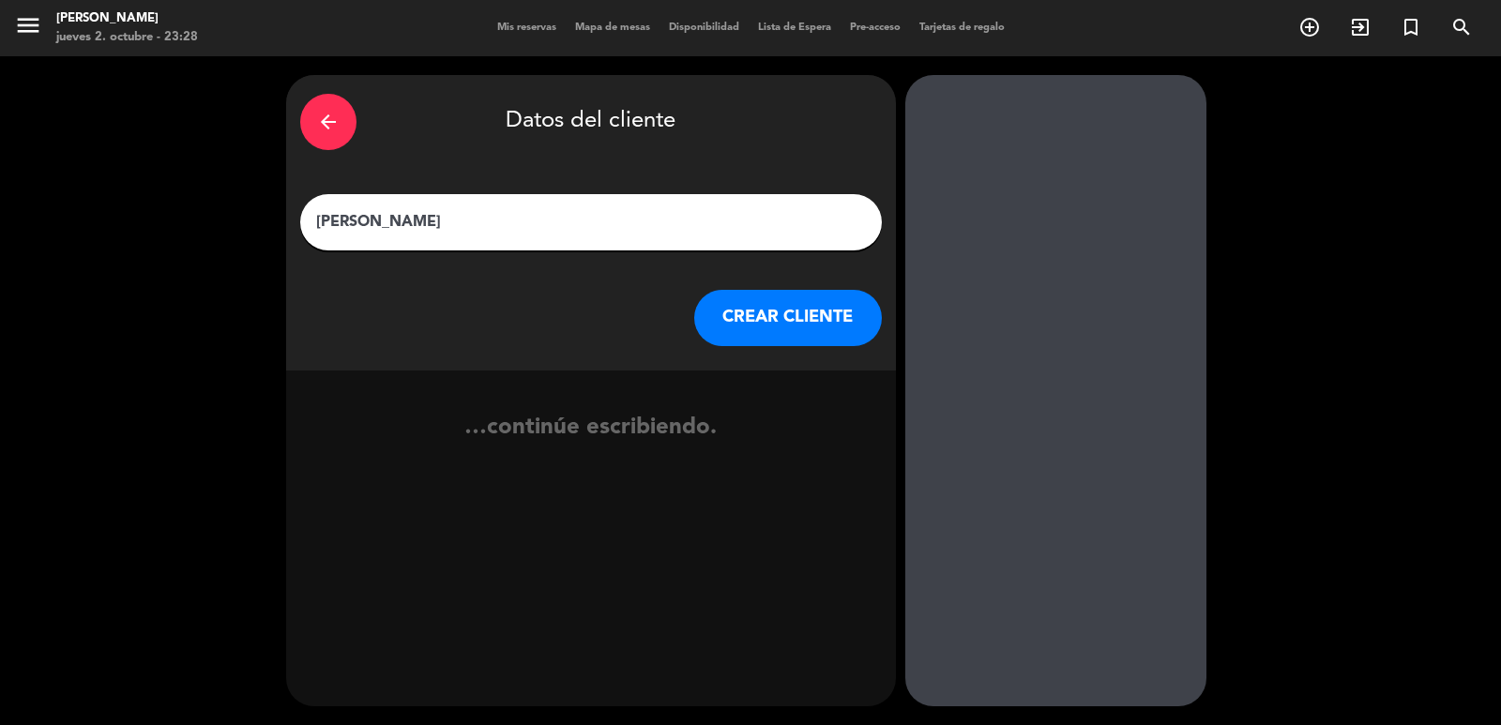
click at [726, 336] on button "CREAR CLIENTE" at bounding box center [788, 318] width 188 height 56
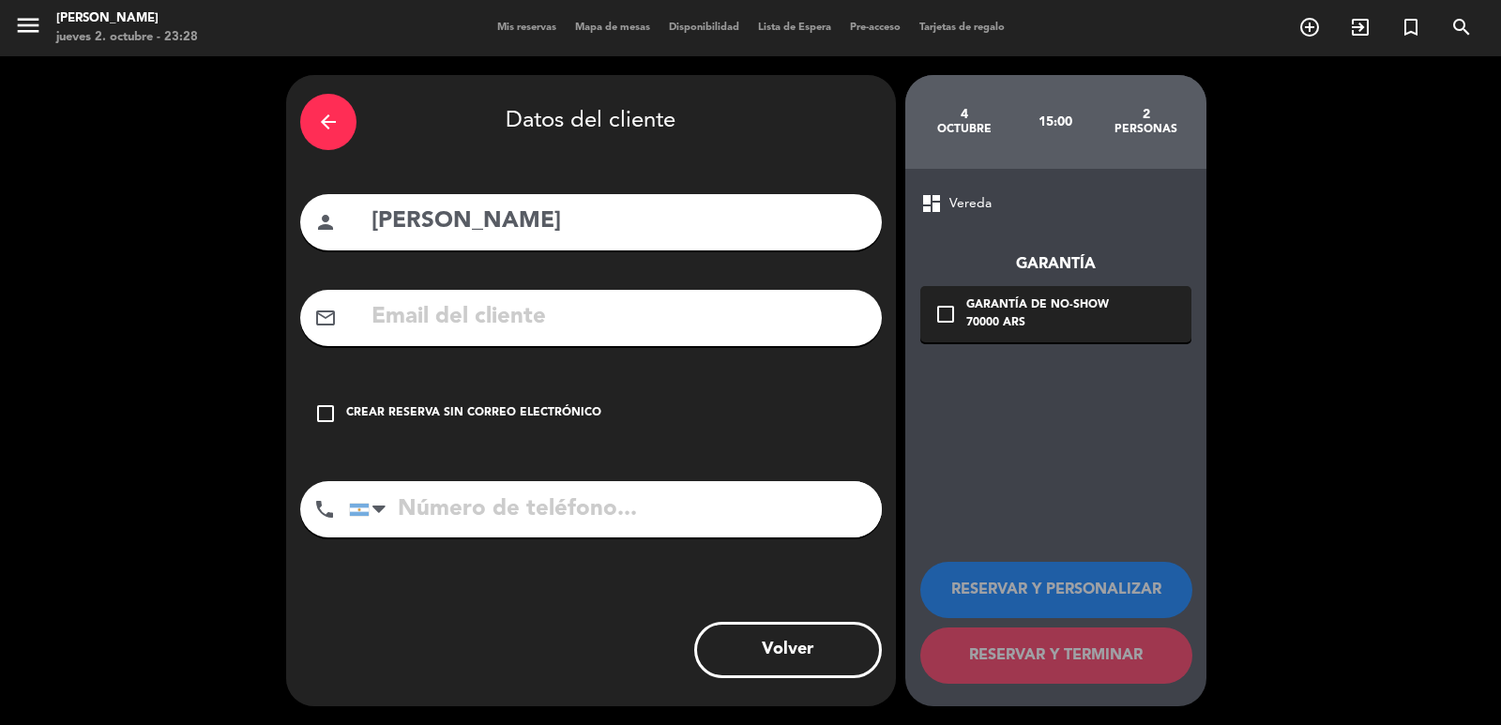
click at [479, 320] on input "text" at bounding box center [619, 317] width 498 height 38
paste input "patriciatinajeroh@gmail.com"
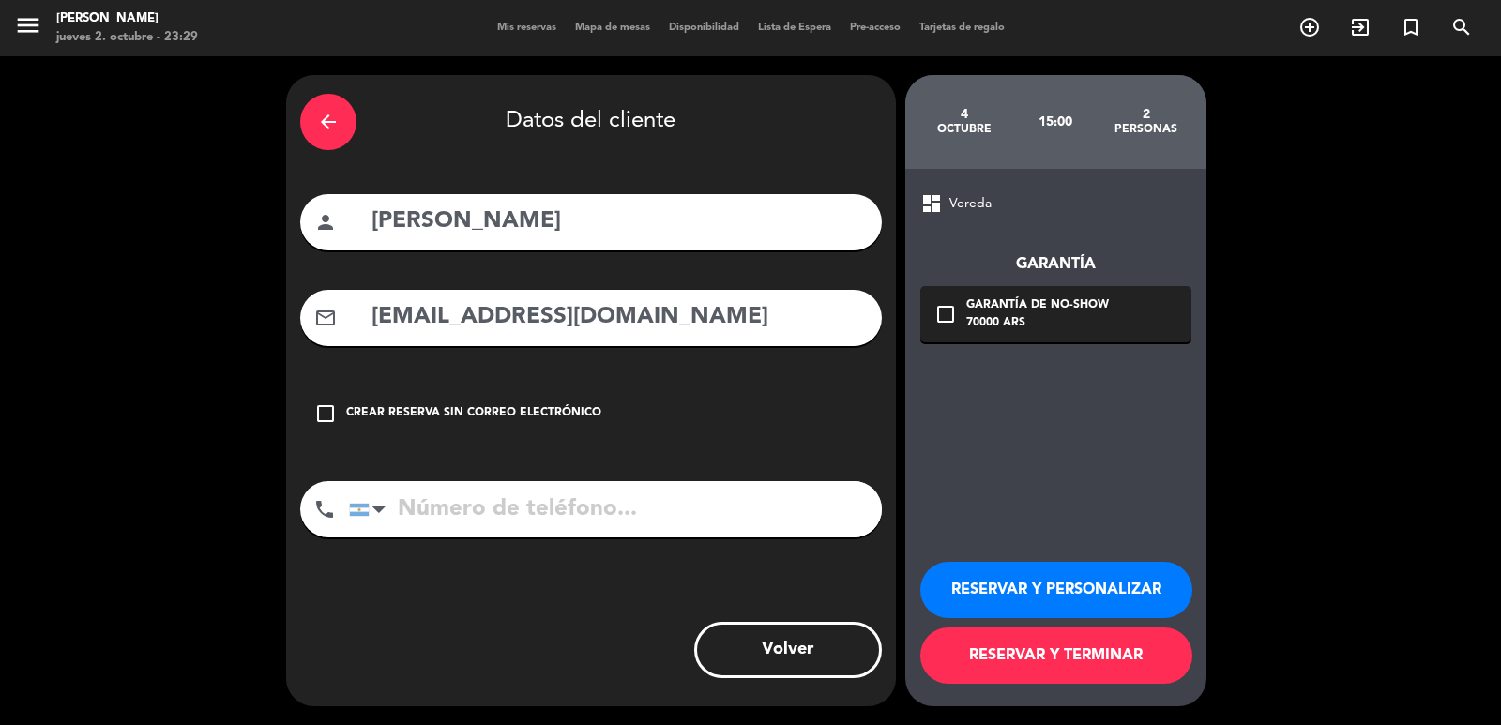
type input "patriciatinajeroh@gmail.com"
click at [674, 502] on input "tel" at bounding box center [615, 509] width 533 height 56
paste input "+525548896854"
type input "+525548896854"
click at [965, 307] on div "check_box_outline_blank Garantía de no-show 70000 ARS" at bounding box center [1055, 314] width 271 height 56
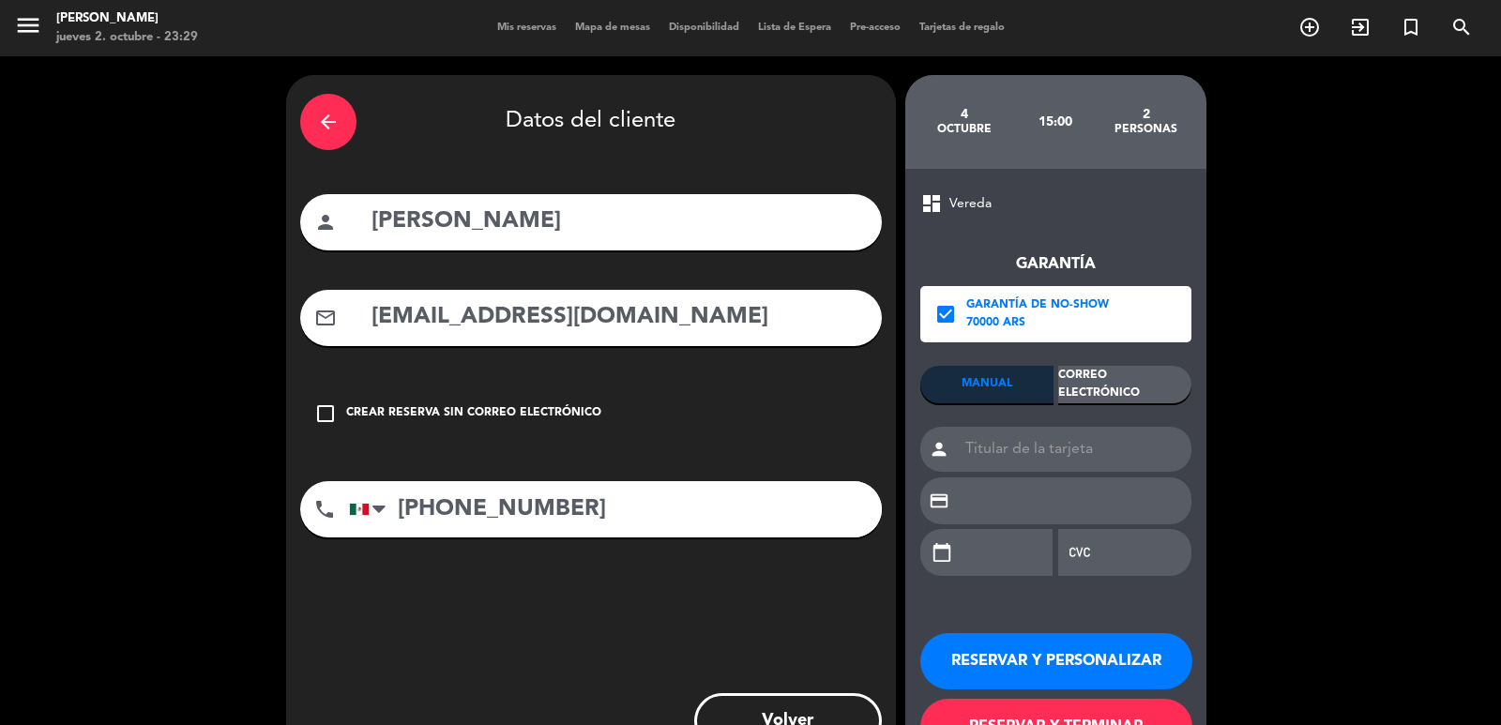
click at [1110, 377] on div "Correo Electrónico" at bounding box center [1124, 385] width 133 height 38
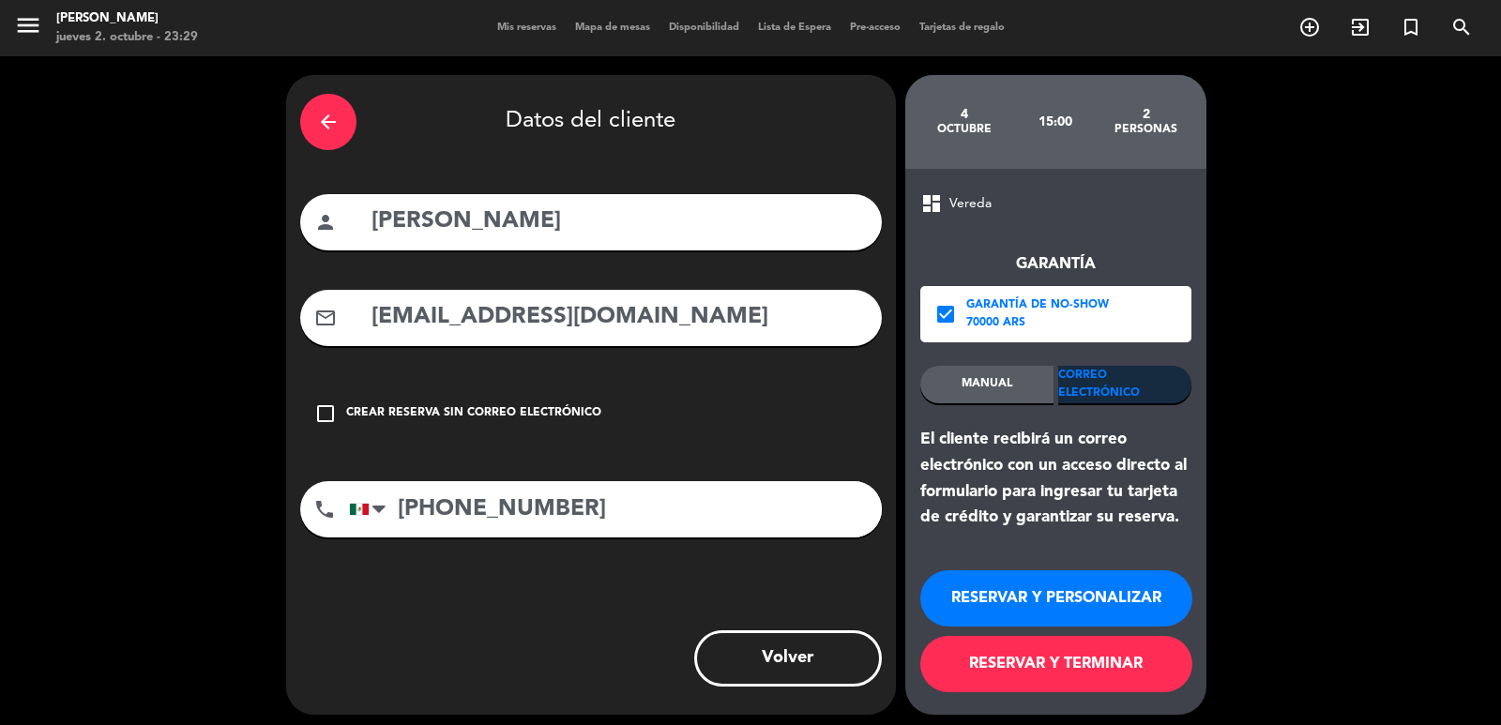
click at [1016, 594] on button "RESERVAR Y PERSONALIZAR" at bounding box center [1056, 598] width 272 height 56
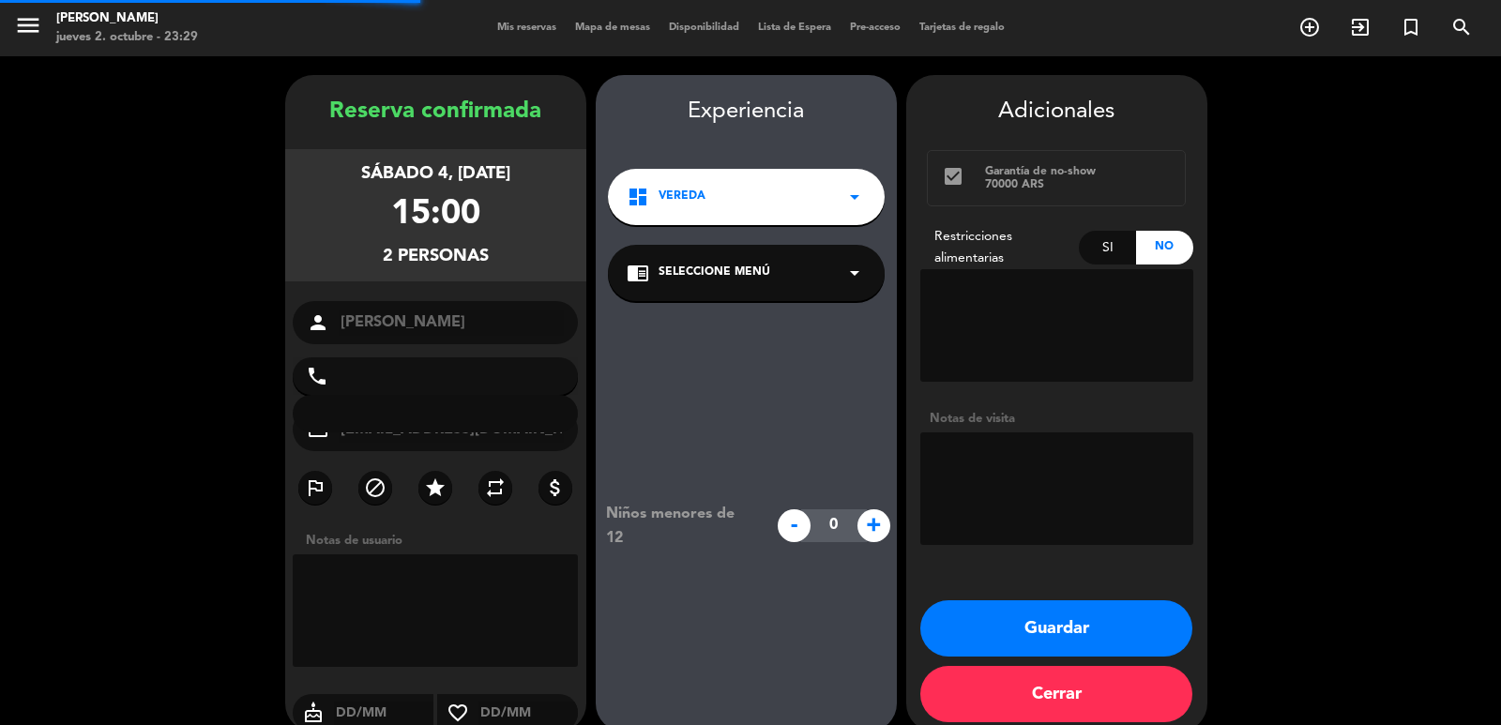
type input "+525548896854"
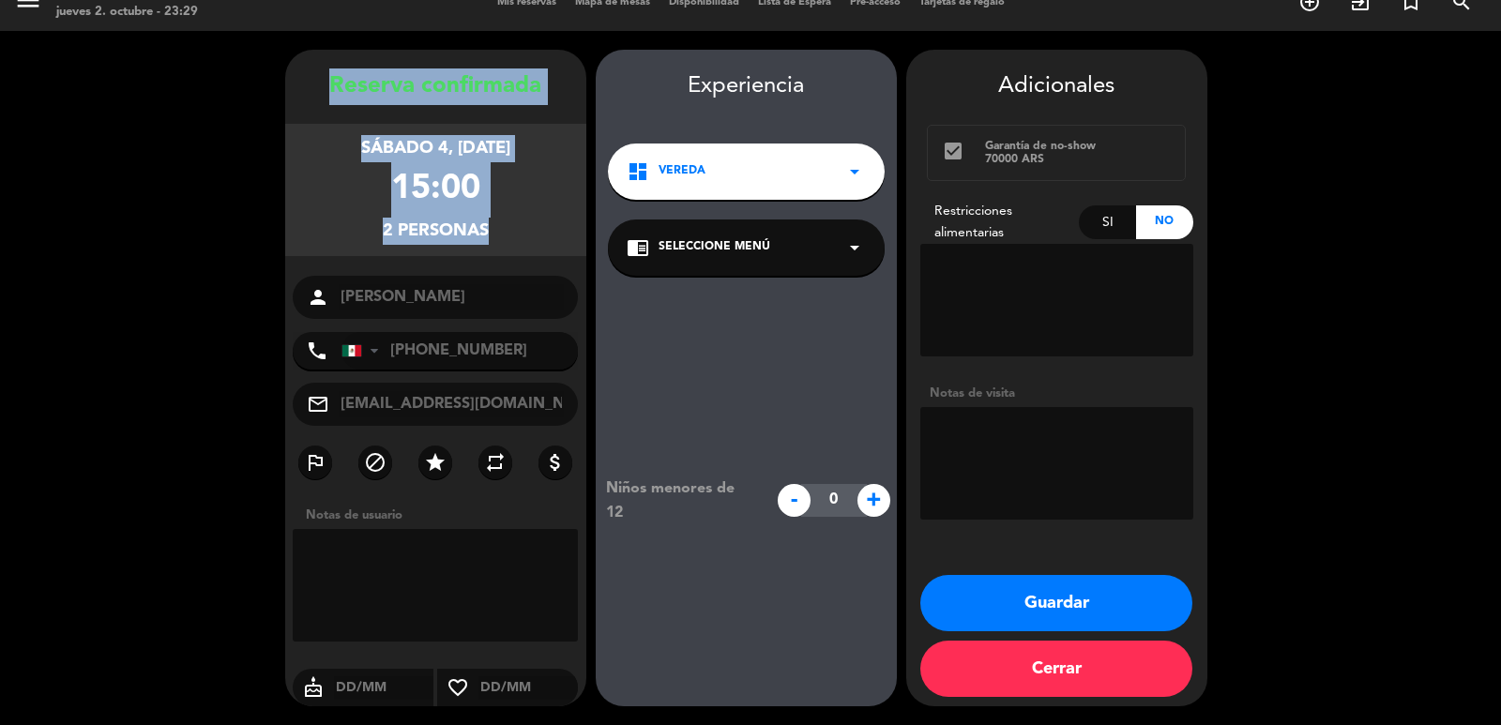
drag, startPoint x: 334, startPoint y: 81, endPoint x: 569, endPoint y: 319, distance: 334.4
click at [569, 319] on div "Reserva confirmada sábado 4, oct. 2025 15:00 2 personas person Patricia Tinajer…" at bounding box center [435, 396] width 301 height 657
click at [287, 74] on booking-confirmed "Reserva confirmada sábado 4, oct. 2025 15:00 2 personas person Patricia Tinajer…" at bounding box center [751, 378] width 1464 height 657
click at [307, 77] on div "Reserva confirmada" at bounding box center [435, 86] width 301 height 37
click at [236, 204] on booking-confirmed "Reserva confirmada sábado 4, oct. 2025 15:00 2 personas person Patricia Tinajer…" at bounding box center [751, 378] width 1464 height 657
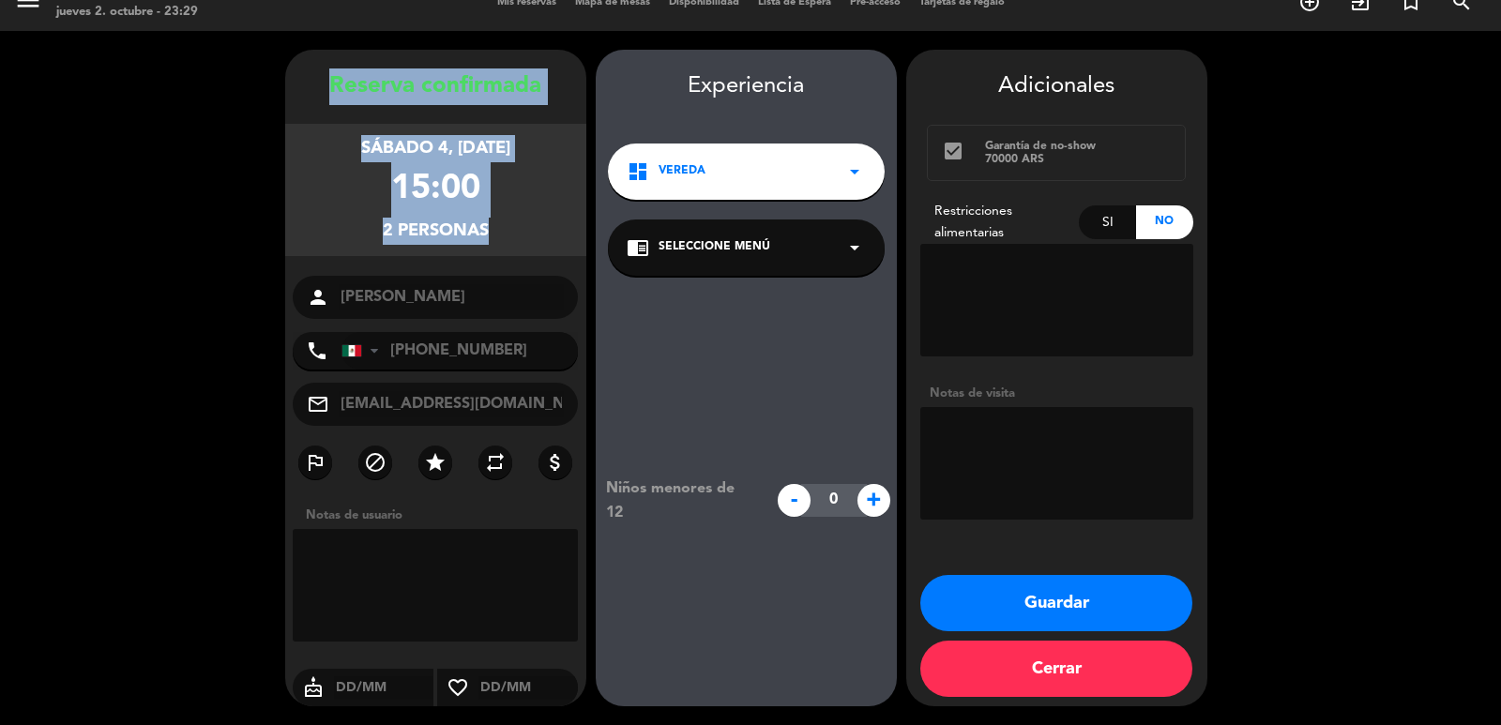
click at [265, 195] on booking-confirmed "Reserva confirmada sábado 4, oct. 2025 15:00 2 personas person Patricia Tinajer…" at bounding box center [751, 378] width 1464 height 657
click at [304, 200] on div "sábado 4, oct. 2025 15:00 2 personas" at bounding box center [435, 190] width 301 height 132
click at [468, 192] on div "15:00" at bounding box center [435, 189] width 89 height 55
click at [483, 191] on div "sábado 4, oct. 2025 15:00 2 personas" at bounding box center [435, 190] width 301 height 132
click at [485, 189] on div "sábado 4, oct. 2025 15:00 2 personas" at bounding box center [435, 190] width 301 height 132
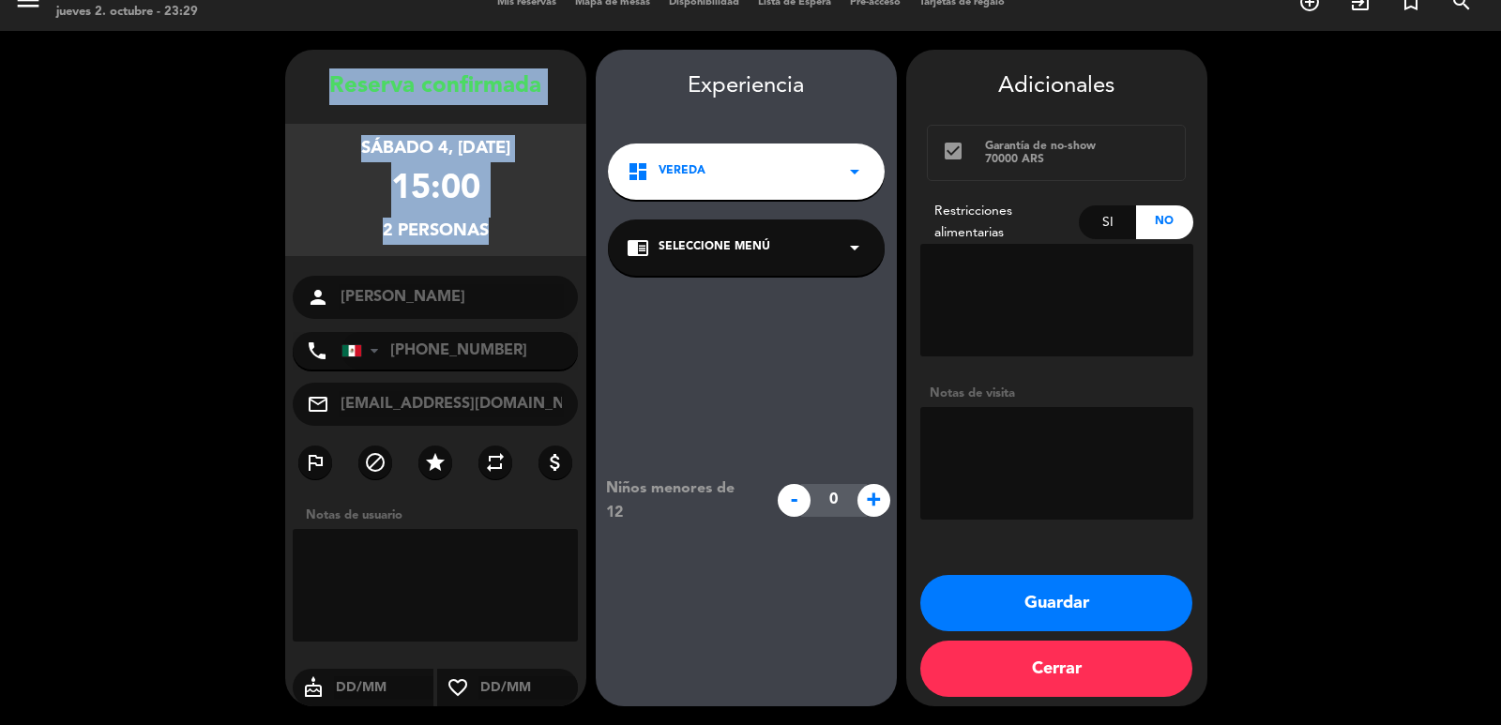
click at [517, 180] on div "sábado 4, oct. 2025 15:00 2 personas" at bounding box center [435, 190] width 301 height 132
click at [516, 180] on div "sábado 4, oct. 2025 15:00 2 personas" at bounding box center [435, 190] width 301 height 132
click at [508, 142] on div "sábado 4, [DATE]" at bounding box center [435, 148] width 149 height 27
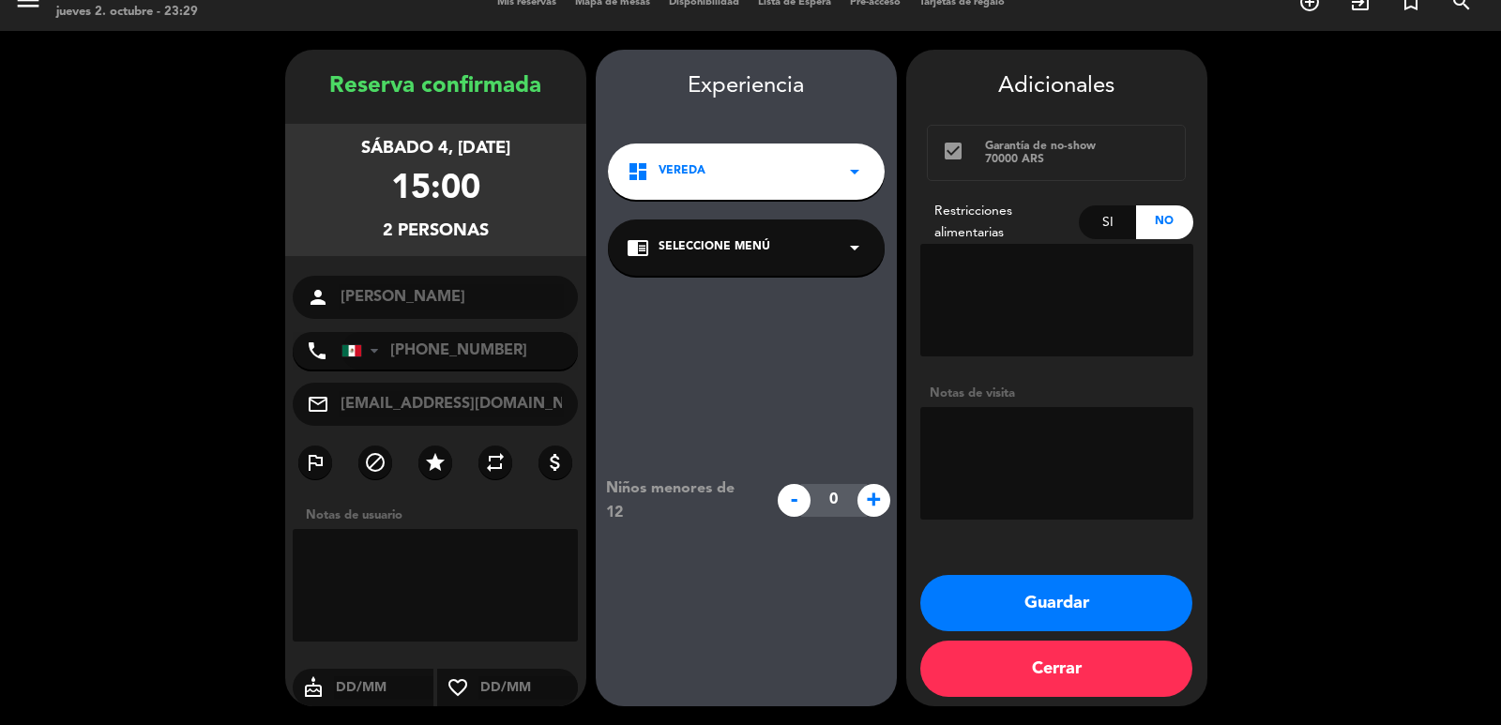
click at [682, 90] on div "Experiencia" at bounding box center [746, 86] width 301 height 37
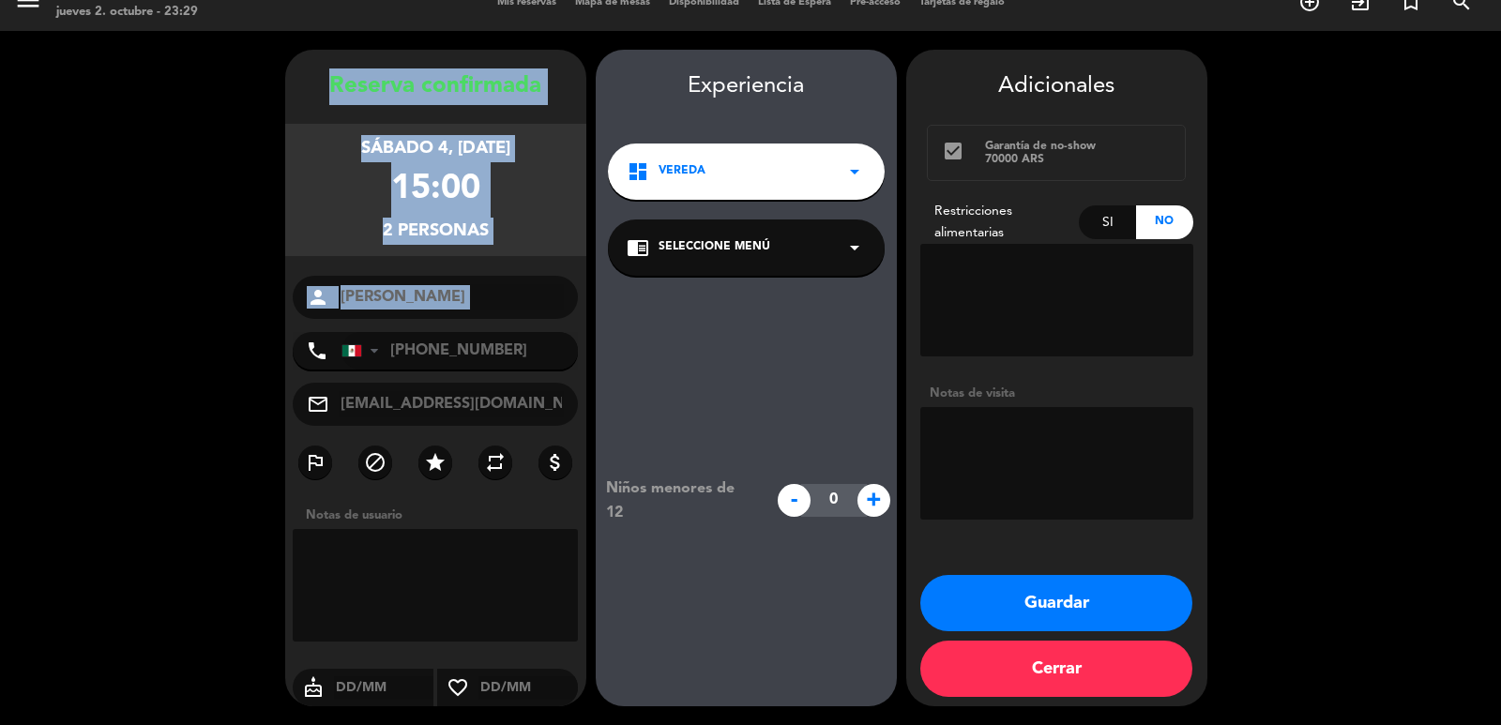
drag, startPoint x: 328, startPoint y: 84, endPoint x: 570, endPoint y: 324, distance: 340.4
click at [570, 324] on div "Reserva confirmada sábado 4, oct. 2025 15:00 2 personas person Patricia Tinajer…" at bounding box center [435, 396] width 301 height 657
copy div "Reserva confirmada sábado 4, oct. 2025 15:00 2 personas person"
click at [1072, 583] on button "Guardar" at bounding box center [1056, 603] width 272 height 56
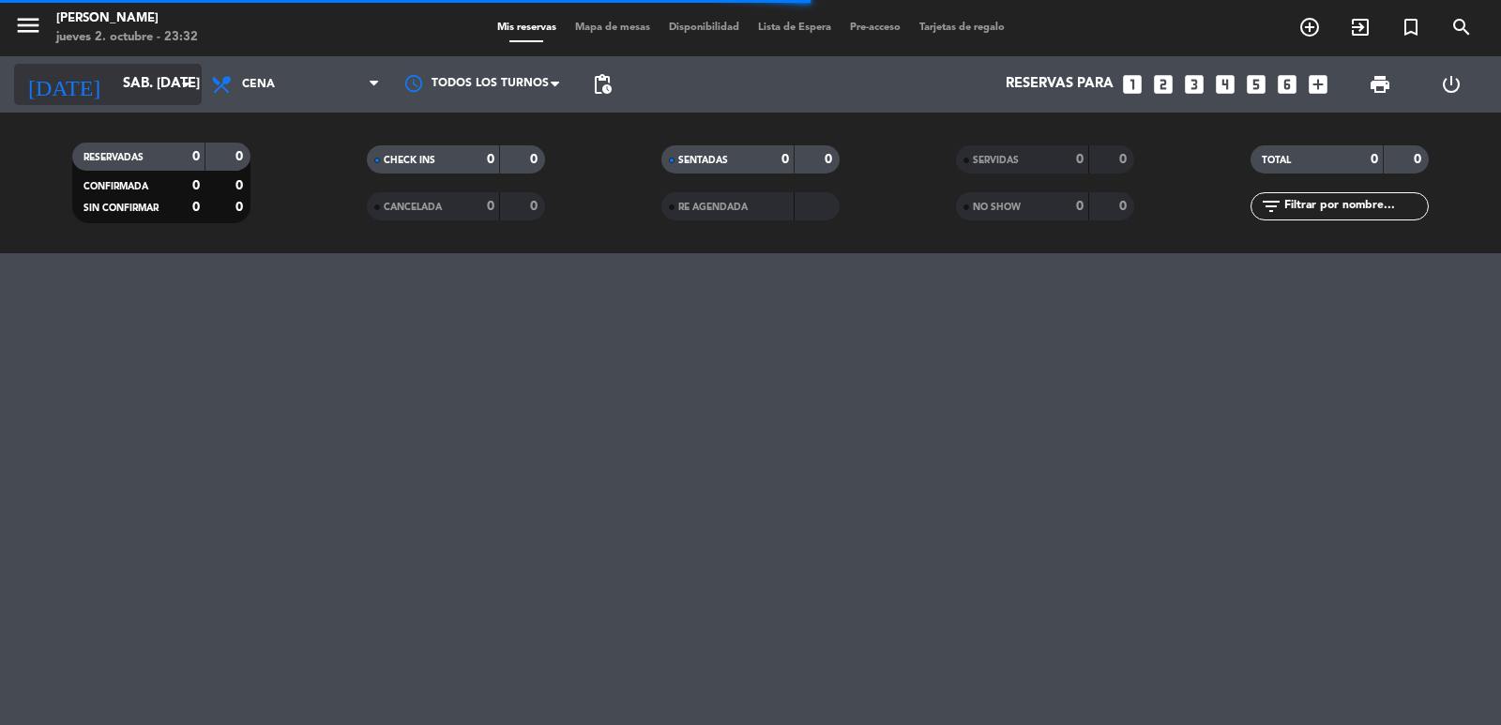
click at [167, 89] on input "sáb. [DATE]" at bounding box center [204, 85] width 181 height 36
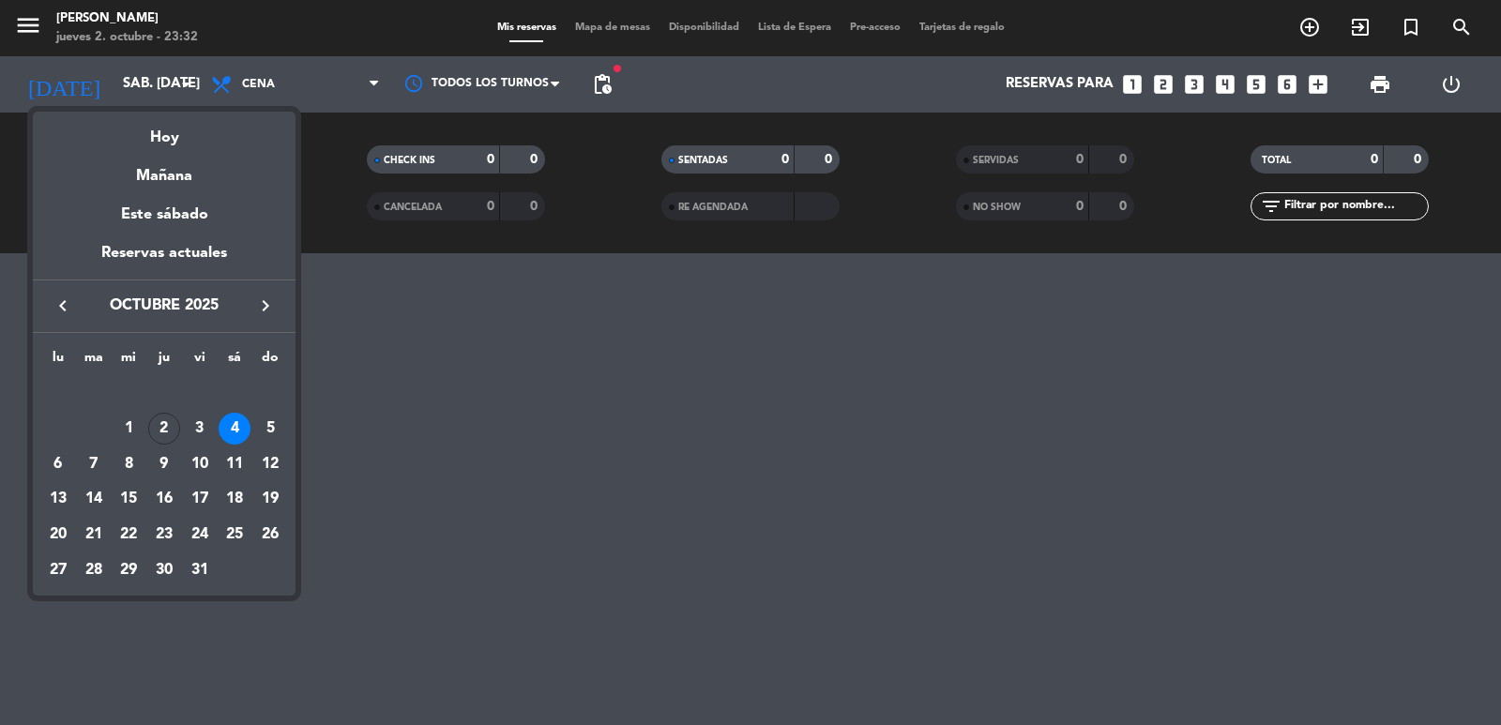
click at [266, 299] on icon "keyboard_arrow_right" at bounding box center [265, 306] width 23 height 23
click at [243, 387] on div "3" at bounding box center [235, 393] width 32 height 32
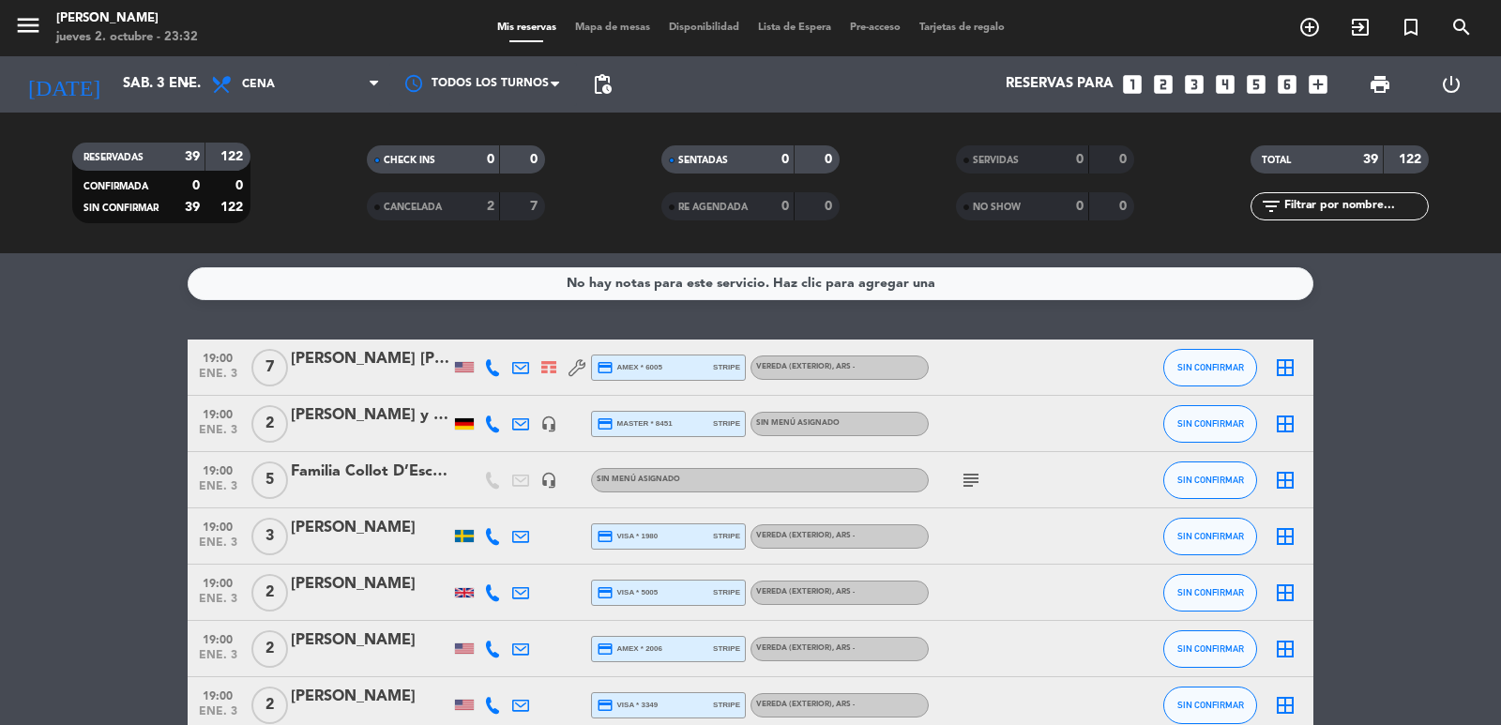
click at [615, 91] on span "pending_actions" at bounding box center [603, 85] width 38 height 38
click at [608, 88] on span "pending_actions" at bounding box center [602, 84] width 23 height 23
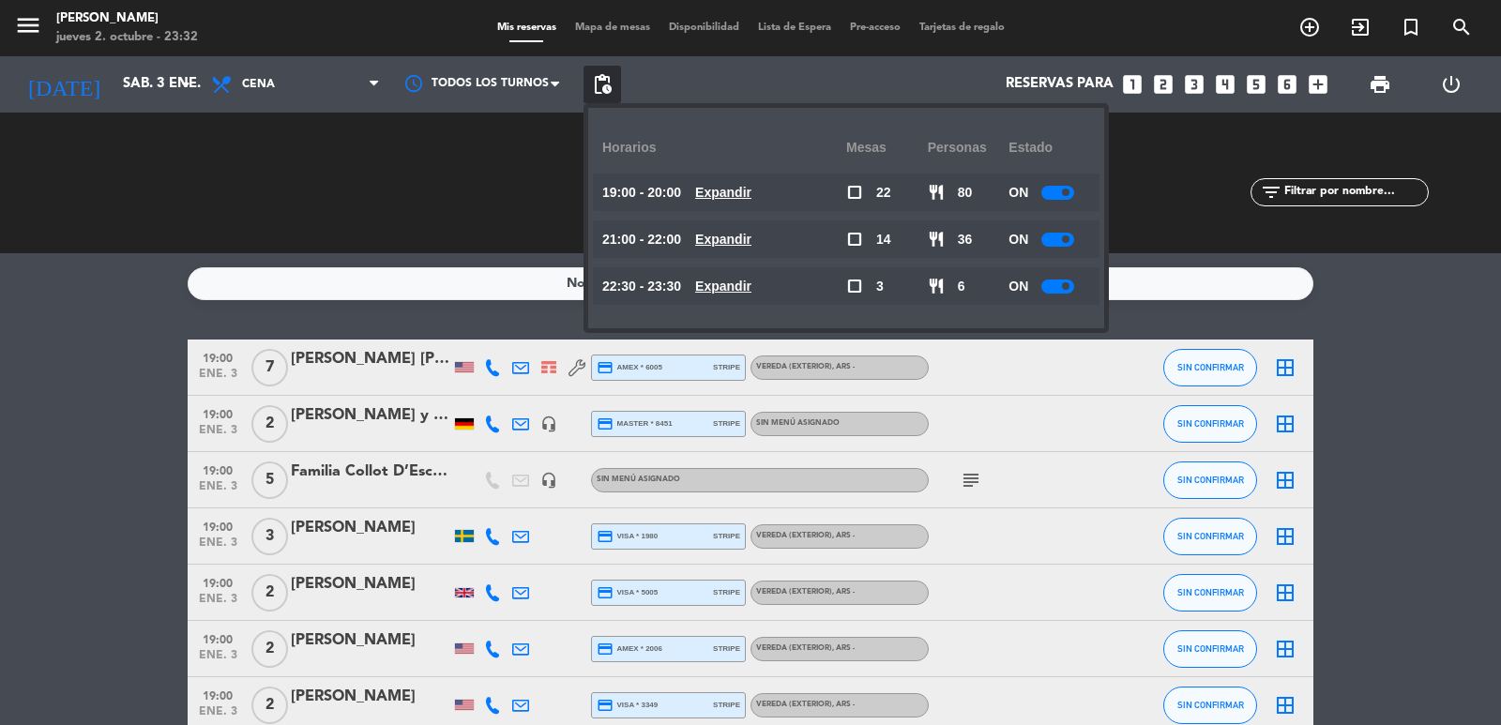
click at [742, 193] on u "Expandir" at bounding box center [723, 192] width 56 height 15
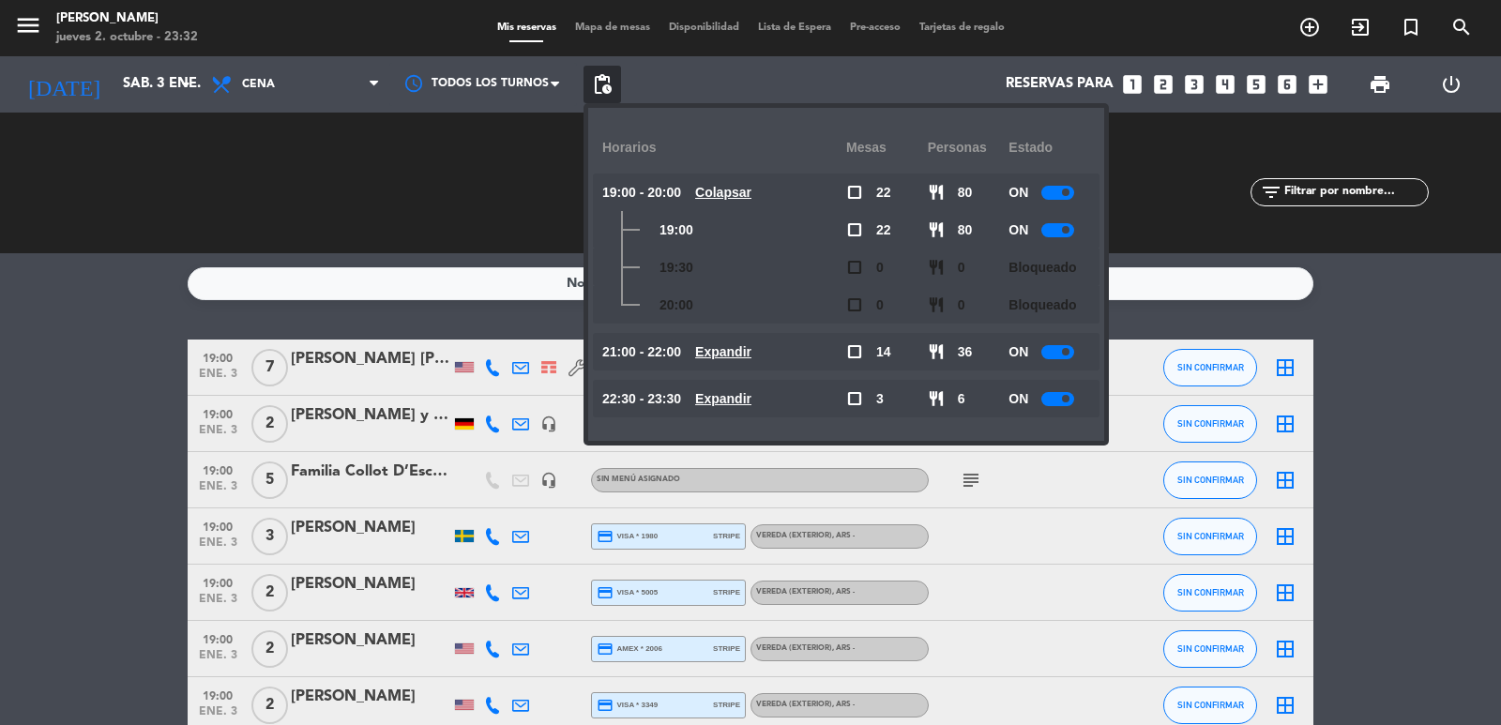
click at [745, 190] on u "Colapsar" at bounding box center [723, 192] width 56 height 15
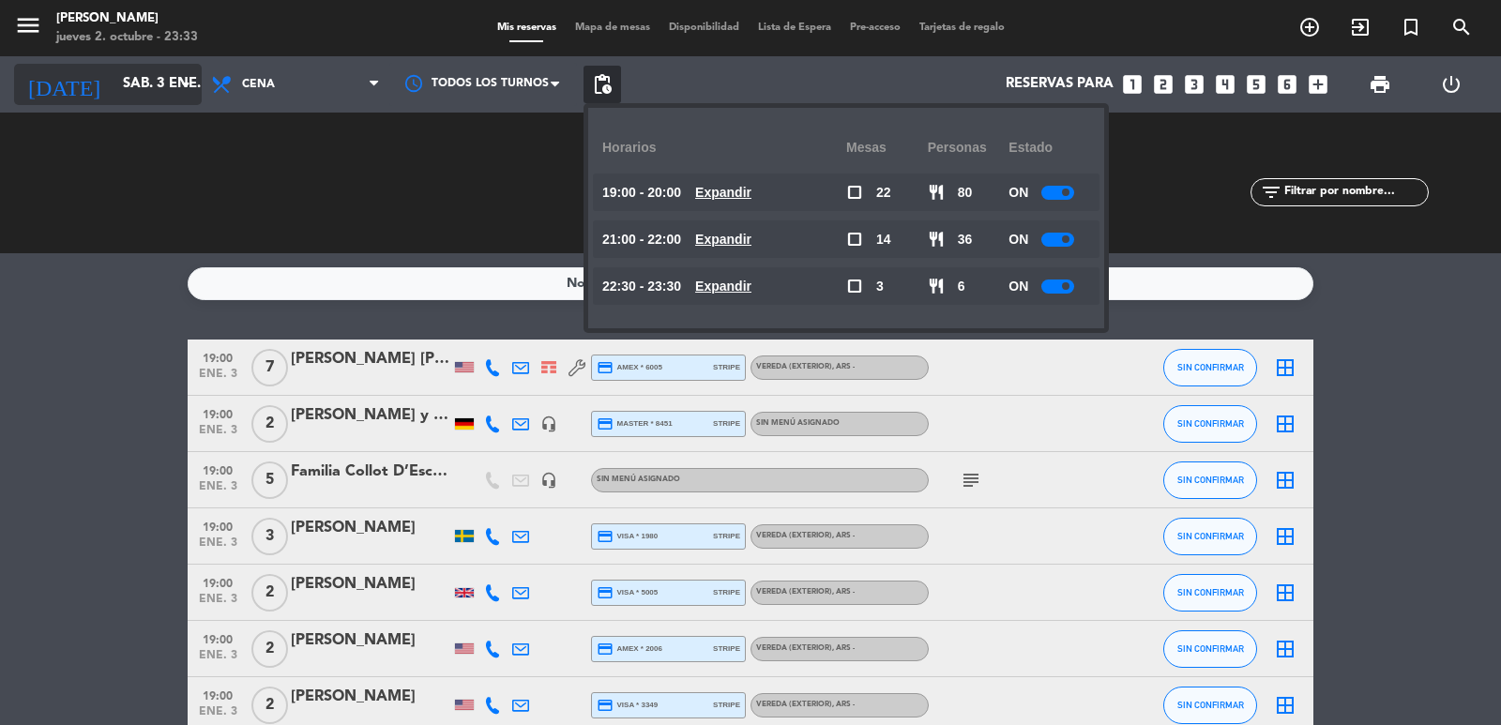
click at [154, 73] on input "sáb. 3 ene." at bounding box center [204, 85] width 181 height 36
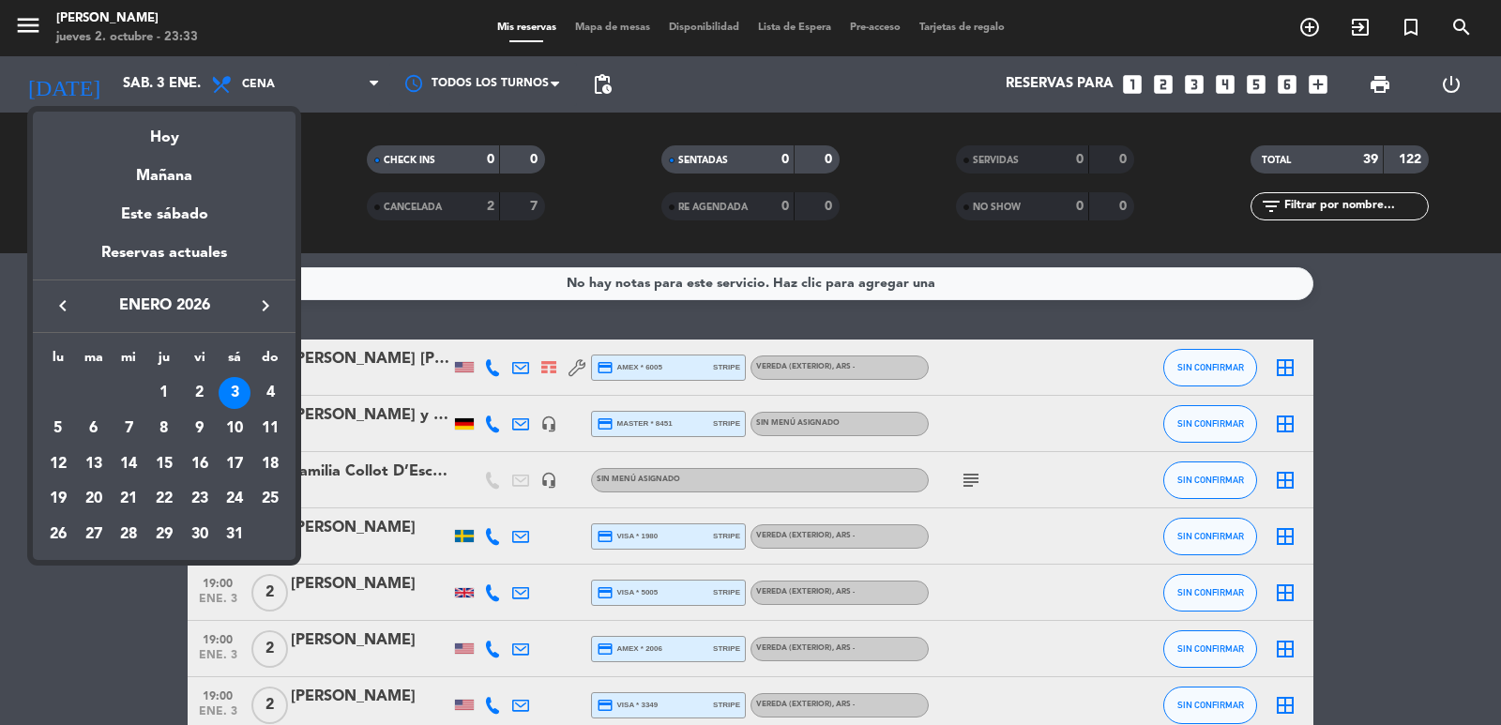
click at [68, 302] on icon "keyboard_arrow_left" at bounding box center [63, 306] width 23 height 23
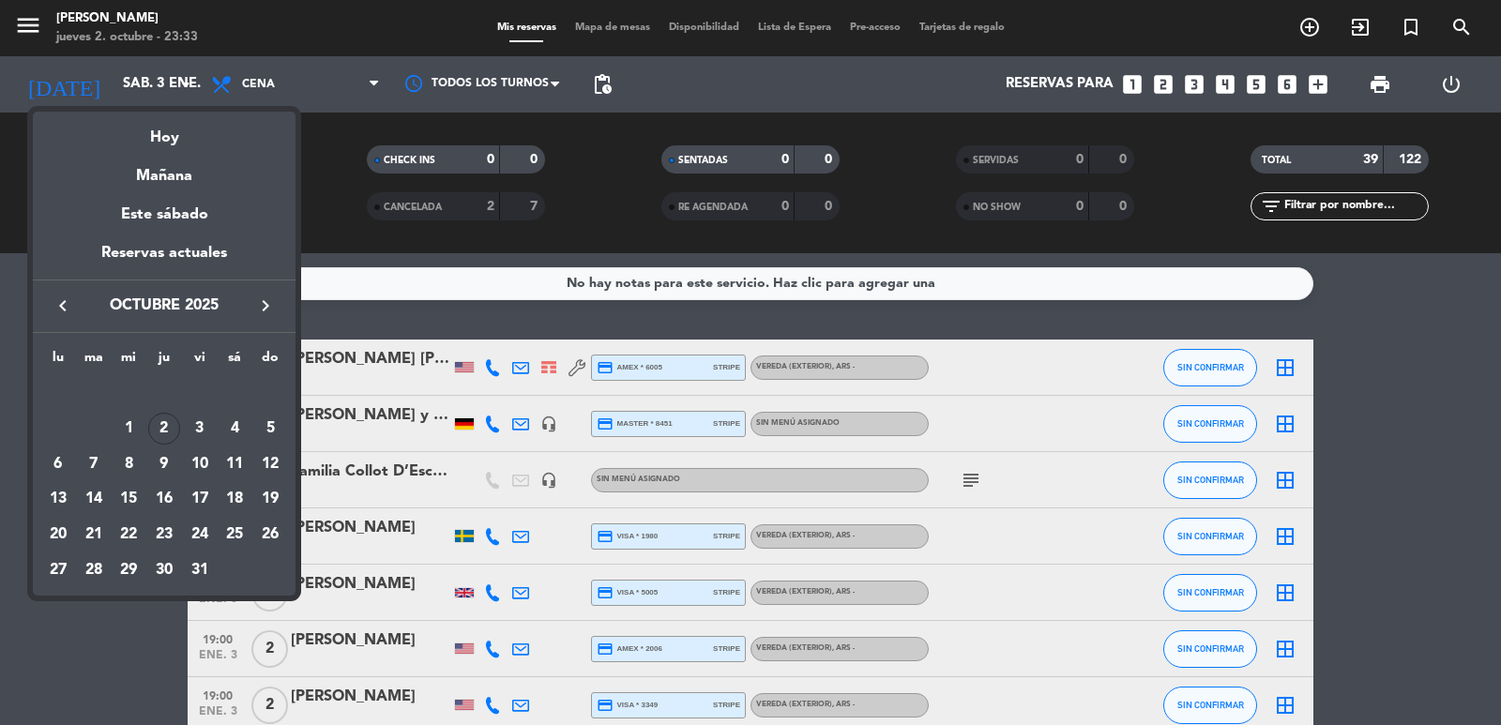
click at [67, 302] on icon "keyboard_arrow_left" at bounding box center [63, 306] width 23 height 23
click at [269, 296] on icon "keyboard_arrow_right" at bounding box center [265, 306] width 23 height 23
click at [228, 538] on div "25" at bounding box center [235, 535] width 32 height 32
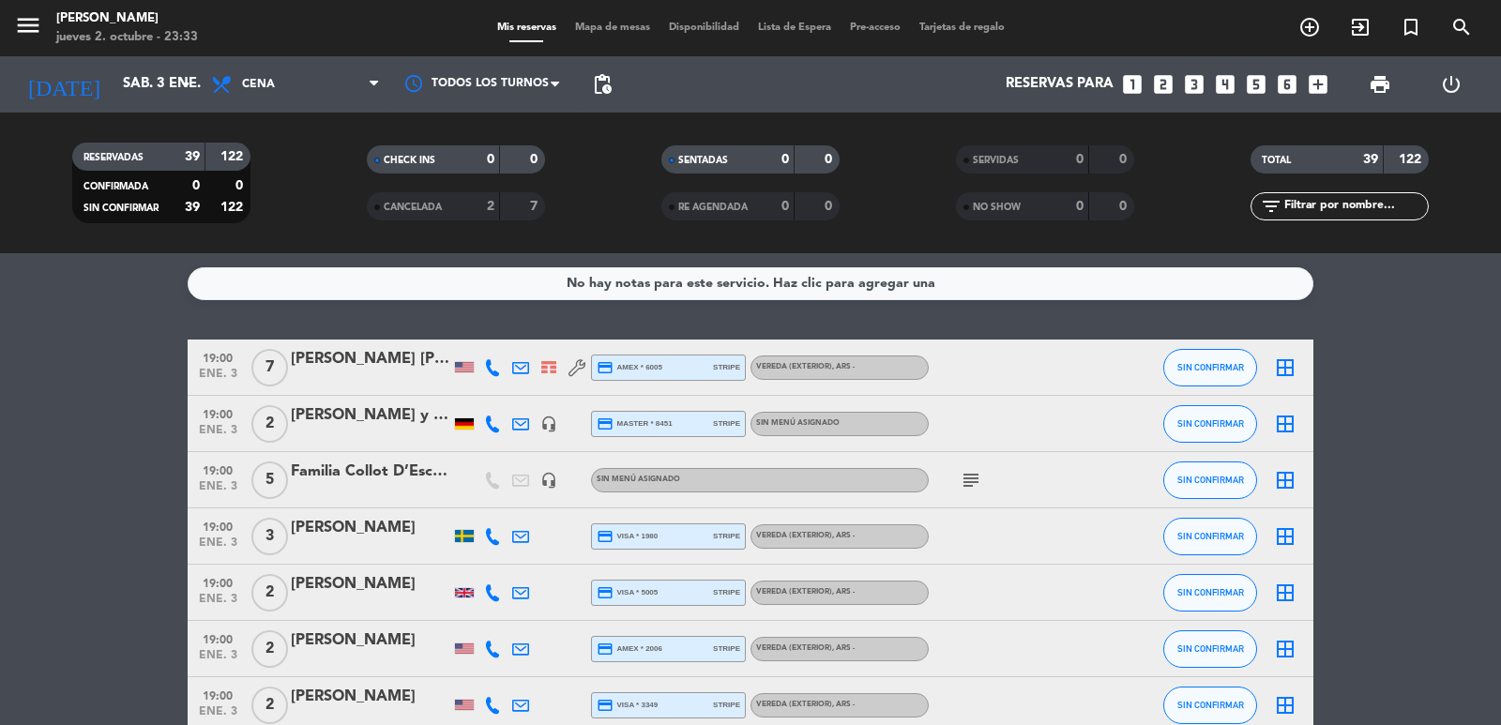
type input "sáb. 25 oct."
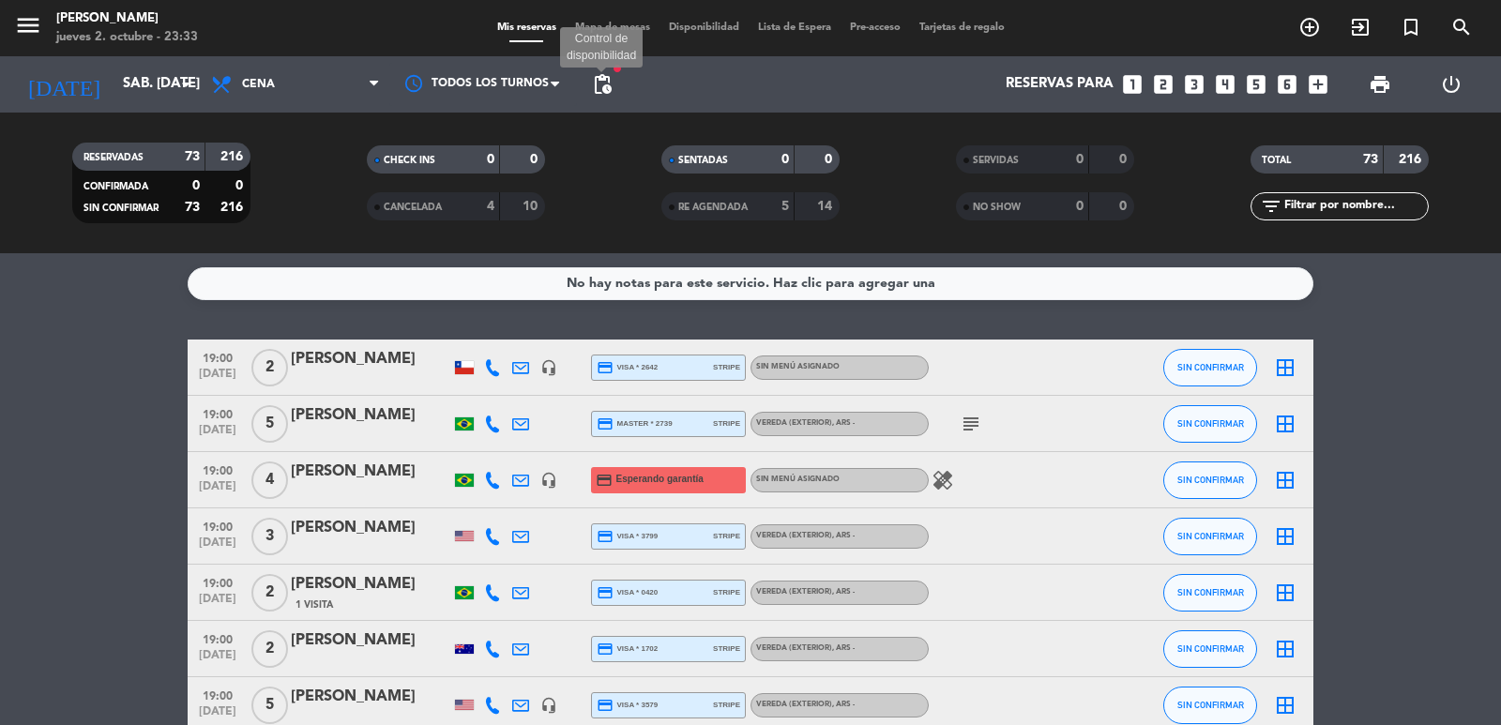
click at [611, 74] on span "pending_actions" at bounding box center [602, 84] width 23 height 23
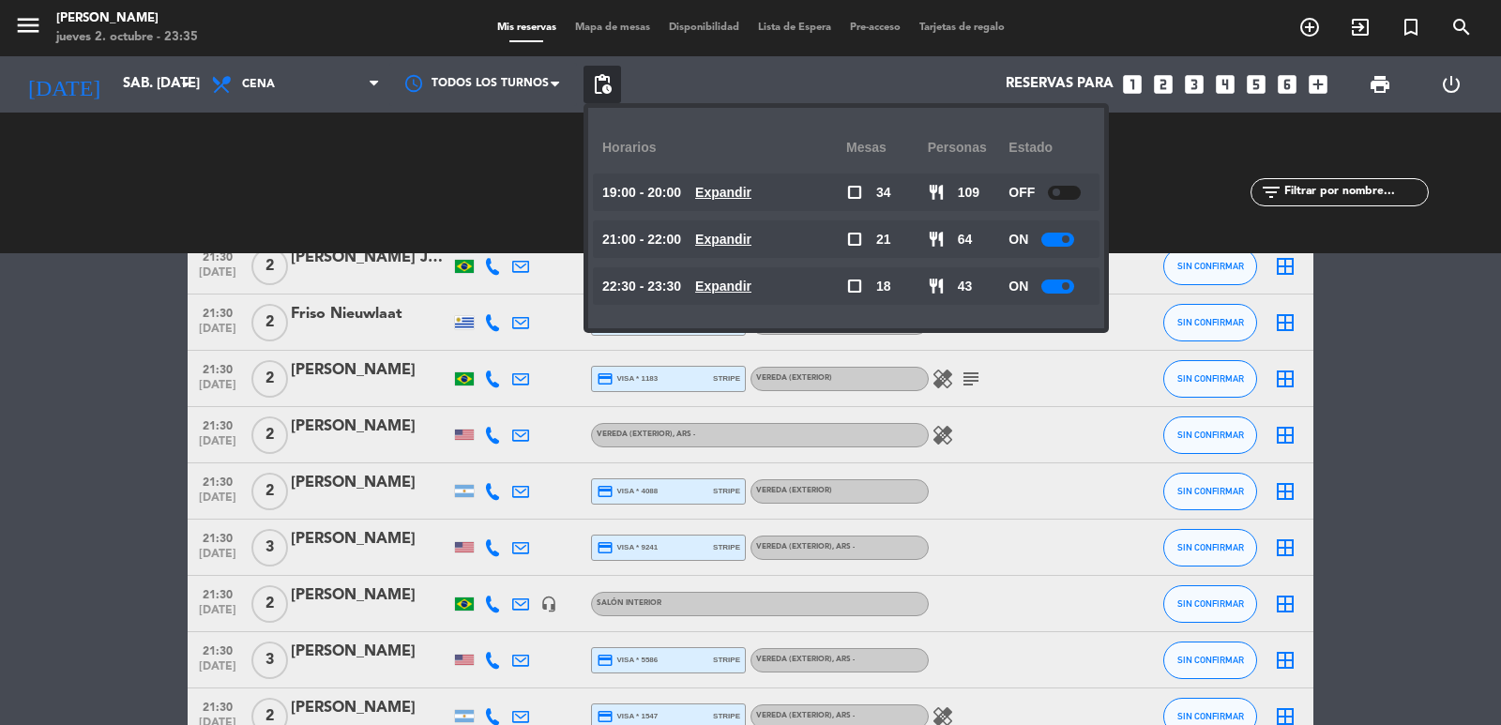
scroll to position [2064, 0]
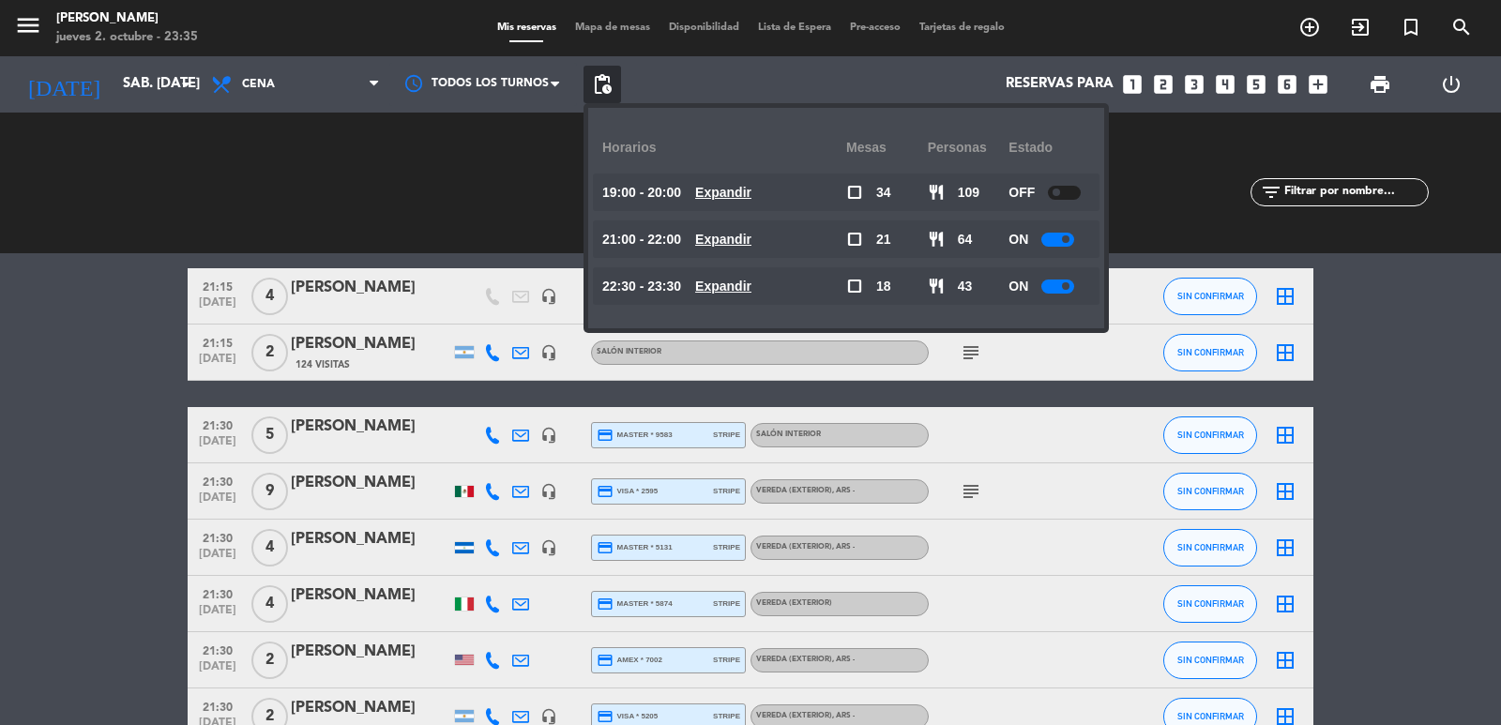
click at [747, 240] on u "Expandir" at bounding box center [723, 239] width 56 height 15
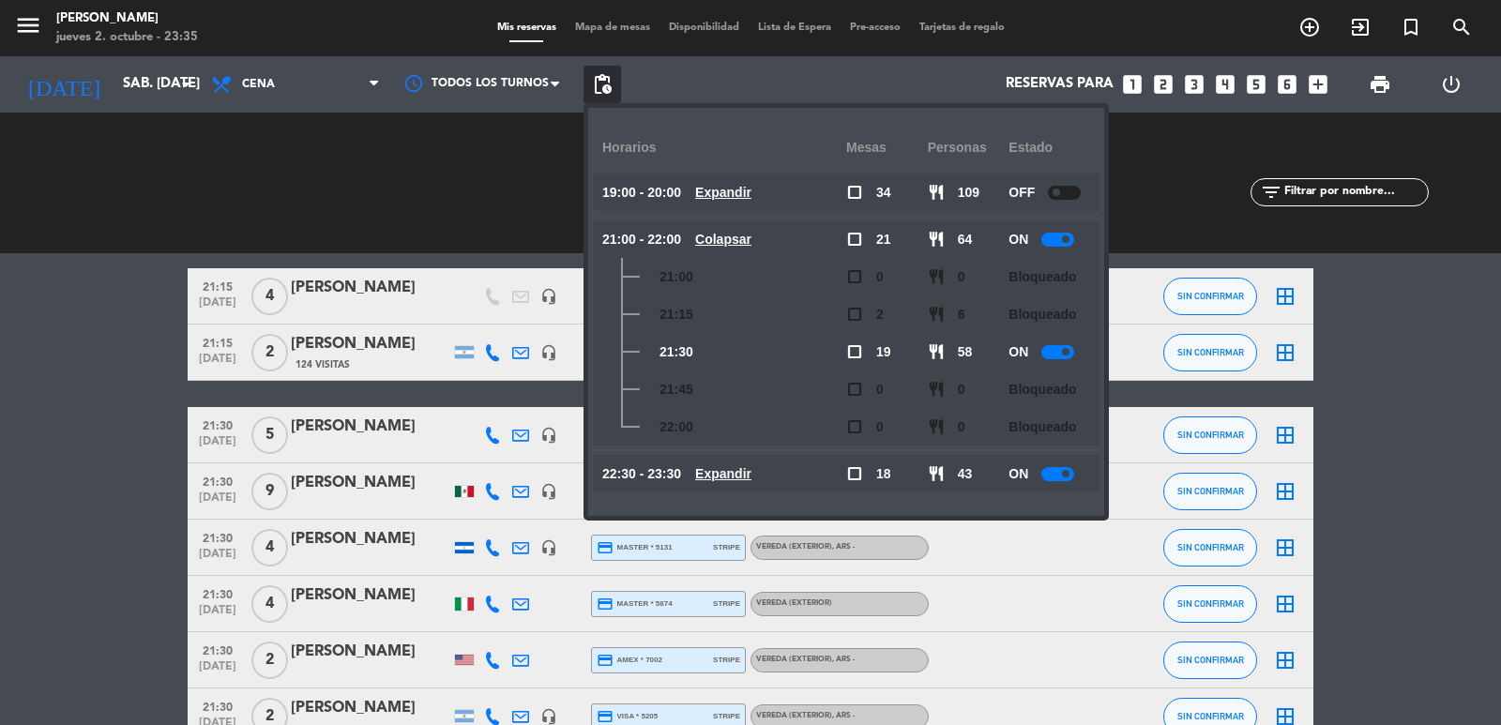
click at [747, 240] on u "Colapsar" at bounding box center [723, 239] width 56 height 15
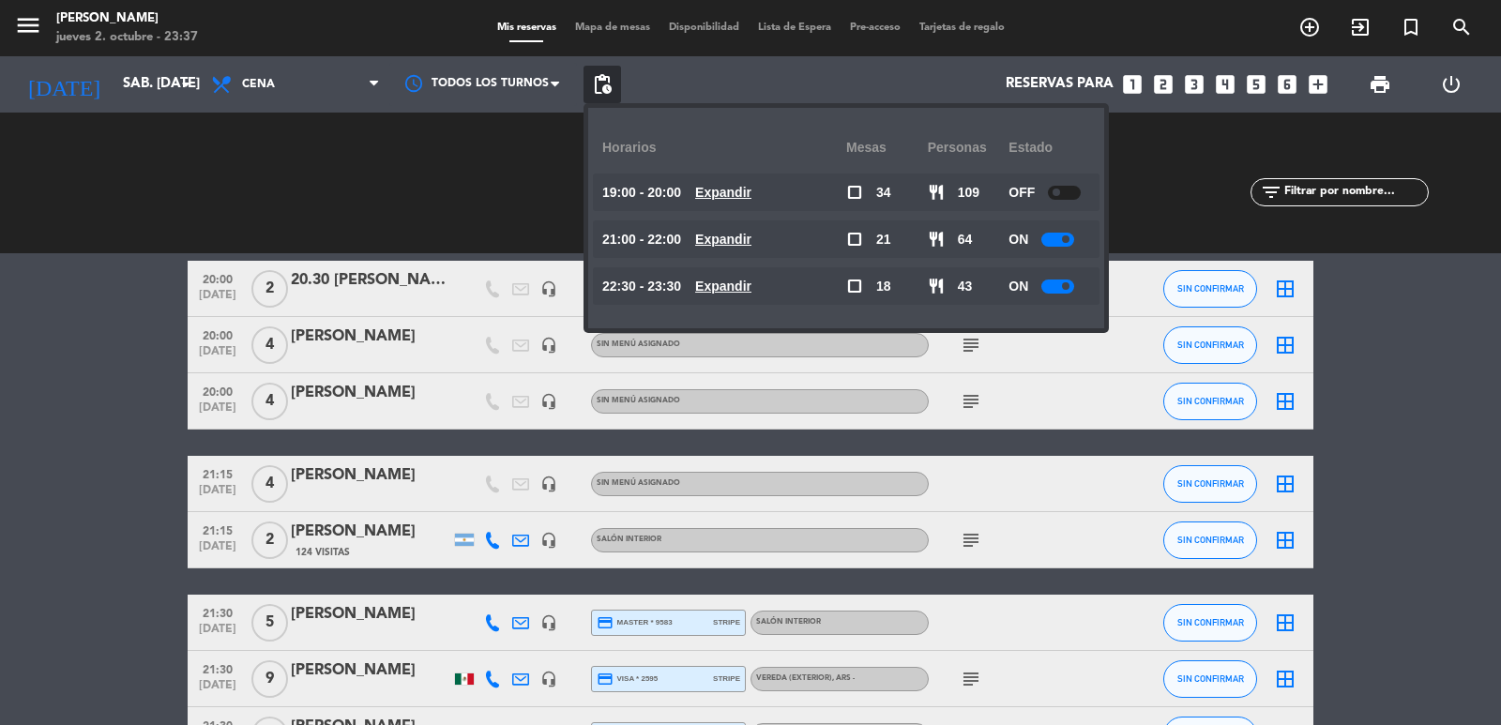
scroll to position [1314, 0]
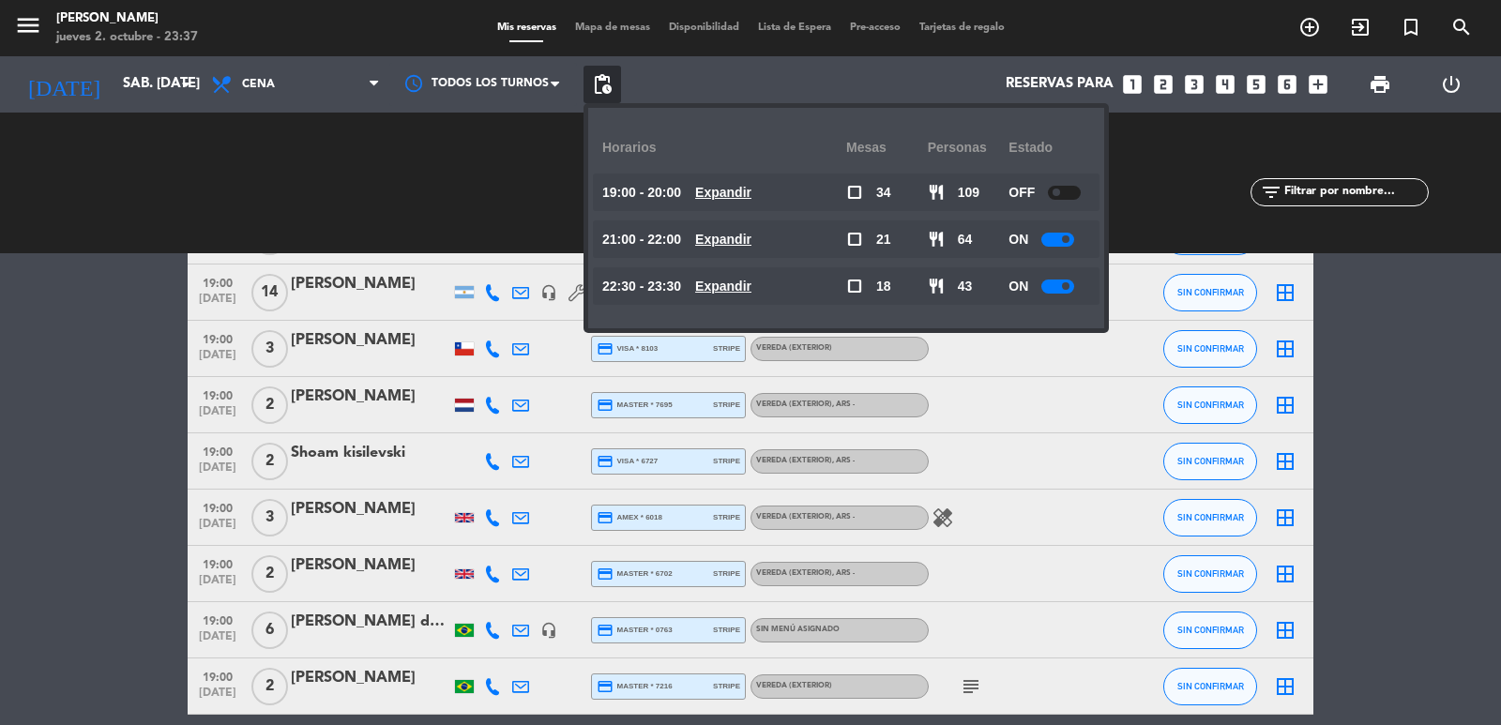
click at [1161, 85] on icon "looks_two" at bounding box center [1163, 84] width 24 height 24
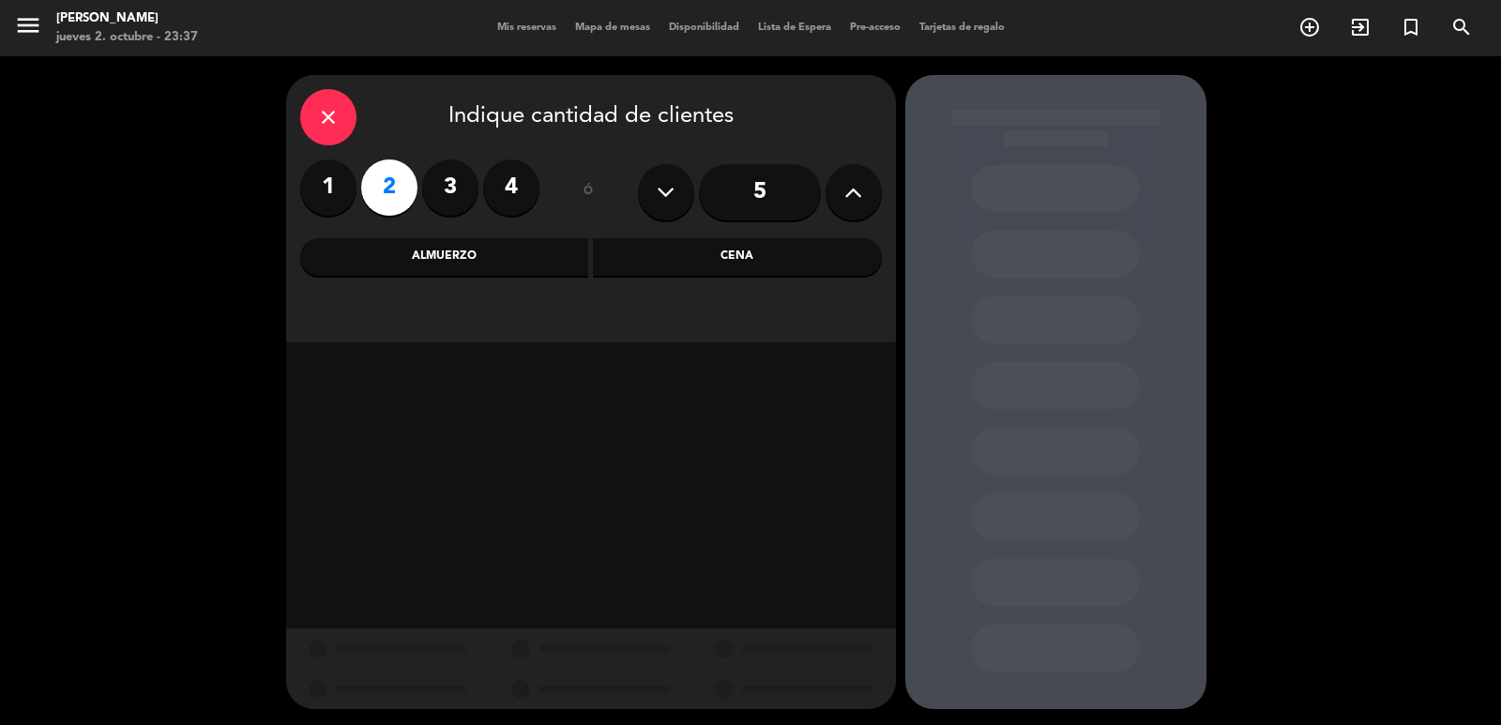
click at [508, 262] on div "Almuerzo" at bounding box center [444, 257] width 289 height 38
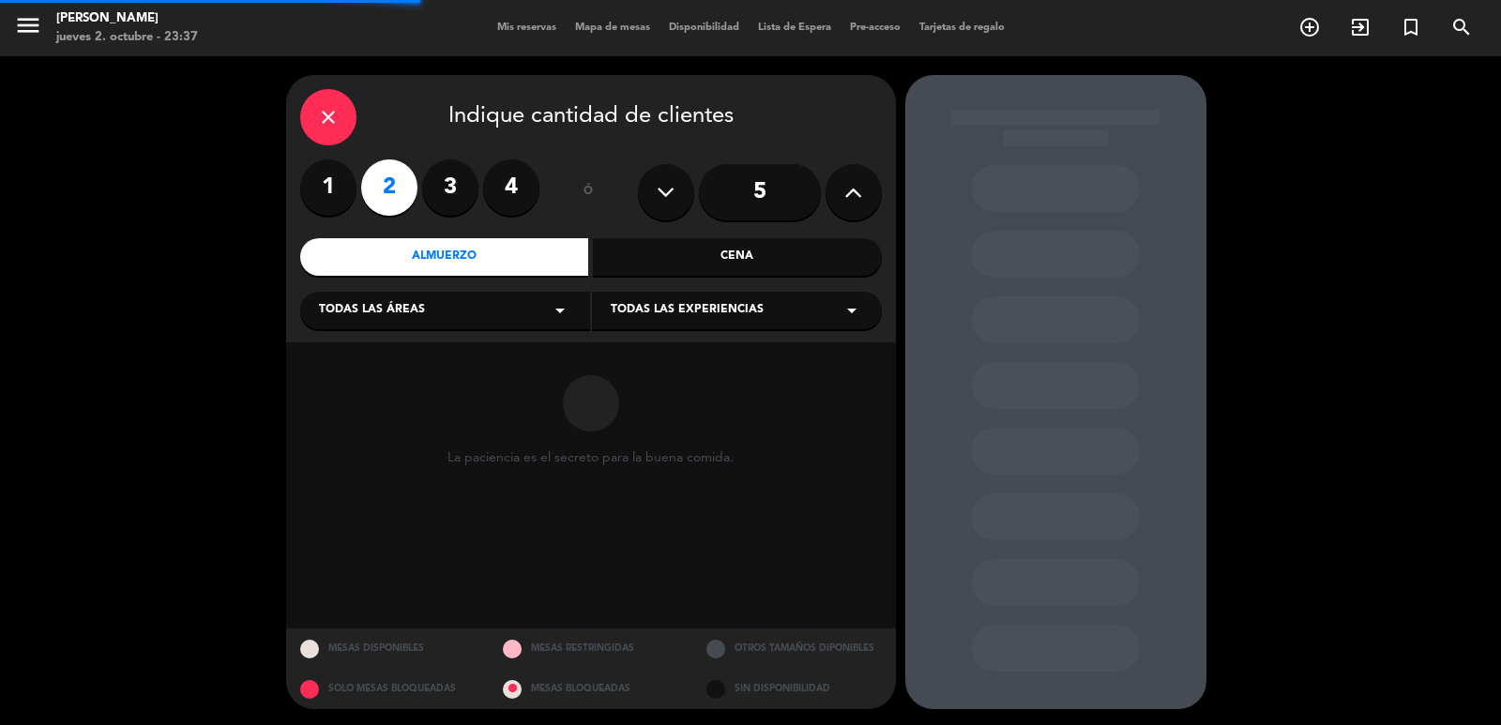
click at [482, 324] on div "Todas las áreas arrow_drop_down" at bounding box center [445, 311] width 290 height 38
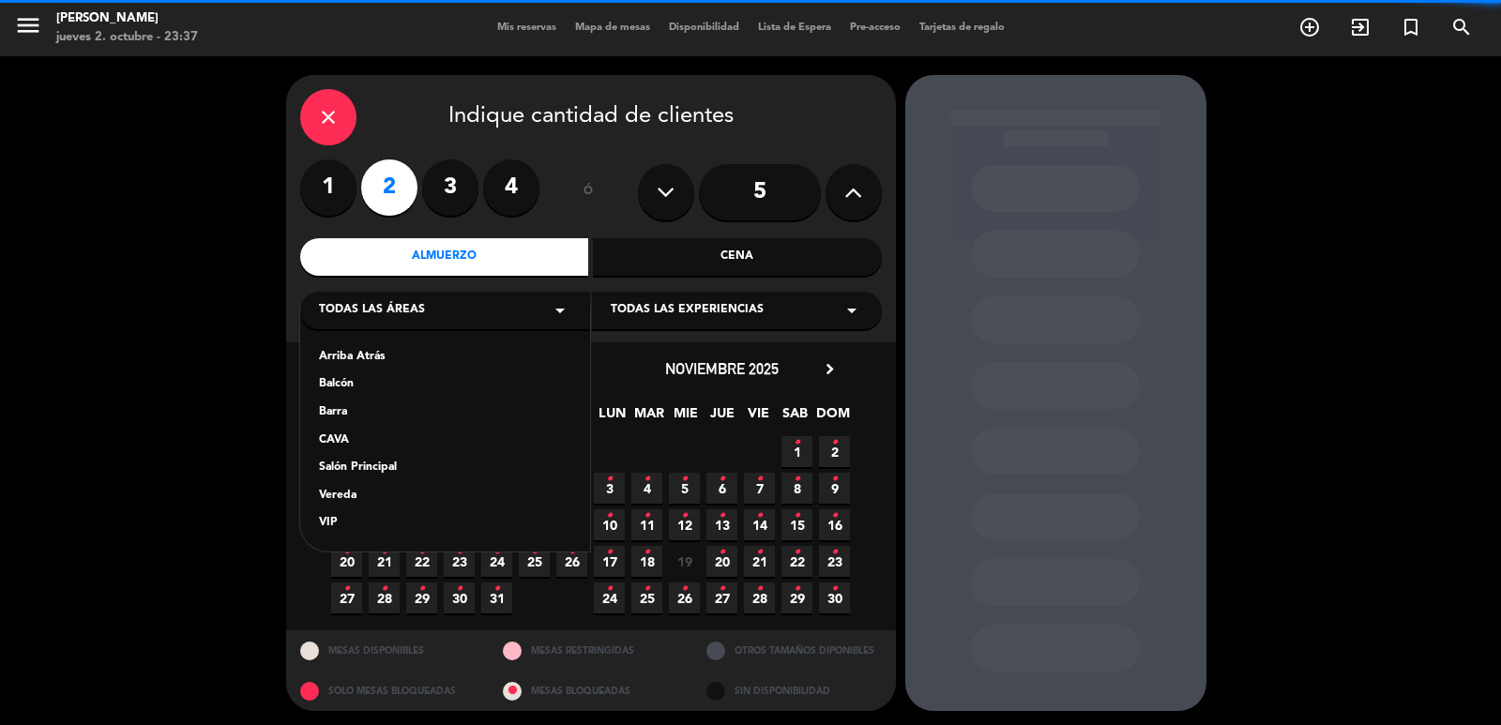
click at [347, 496] on div "Vereda" at bounding box center [445, 496] width 252 height 19
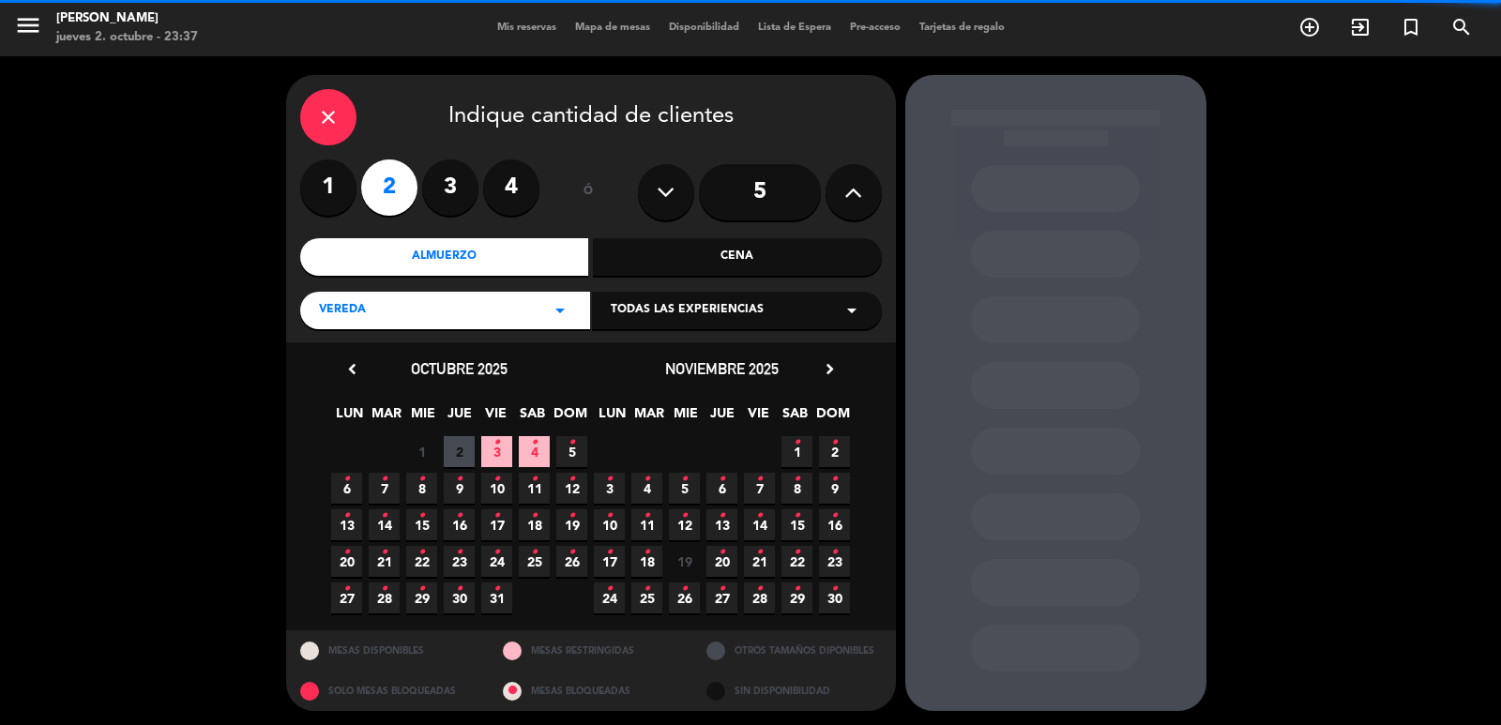
click at [533, 450] on icon "•" at bounding box center [534, 443] width 7 height 30
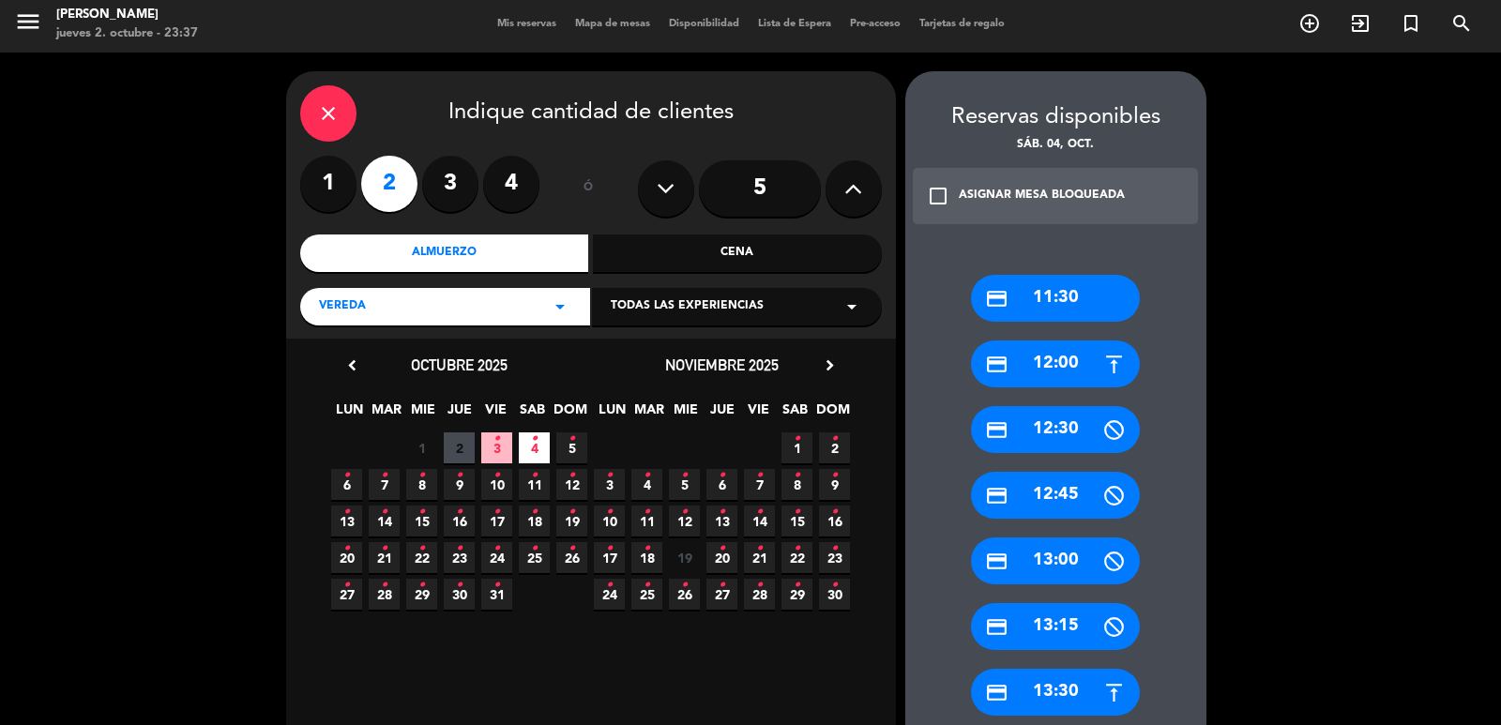
scroll to position [379, 0]
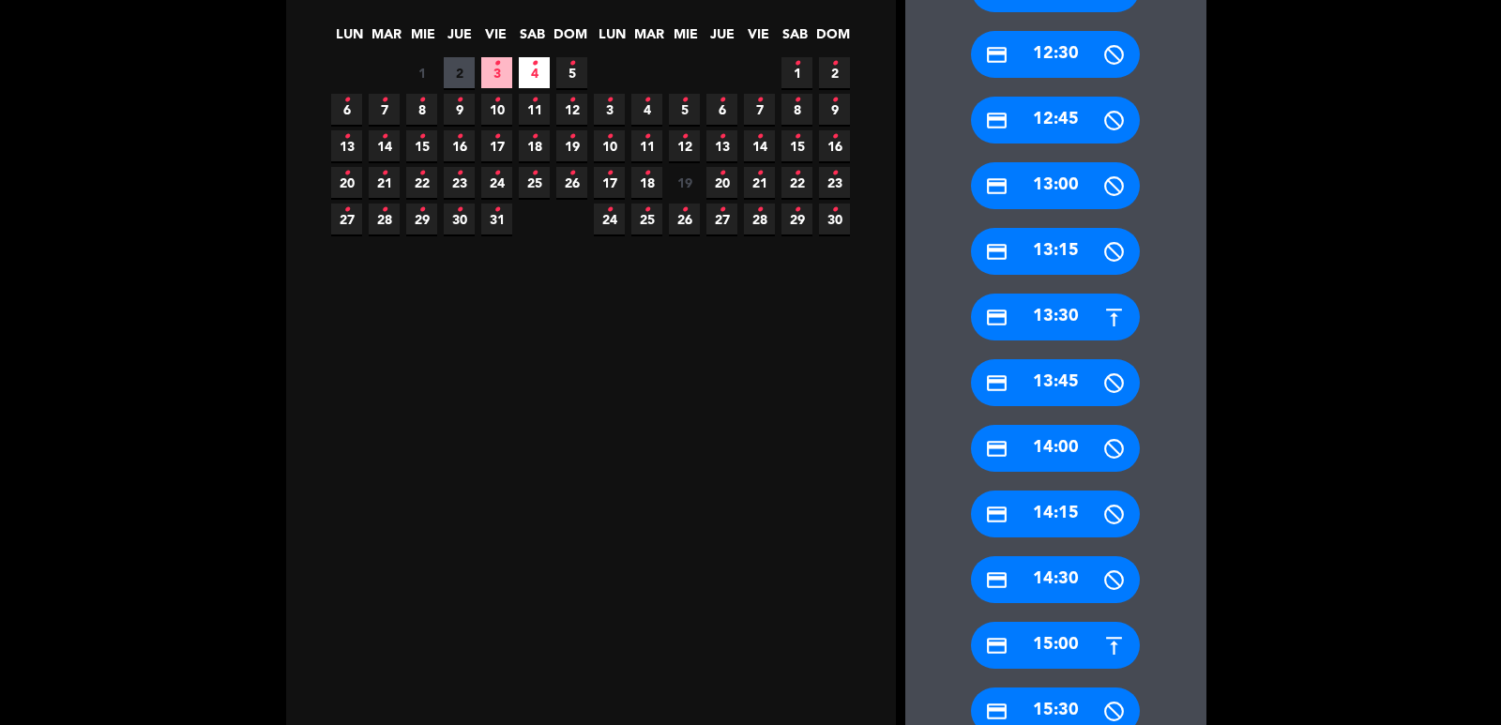
click at [1058, 646] on div "credit_card 15:00" at bounding box center [1055, 645] width 169 height 47
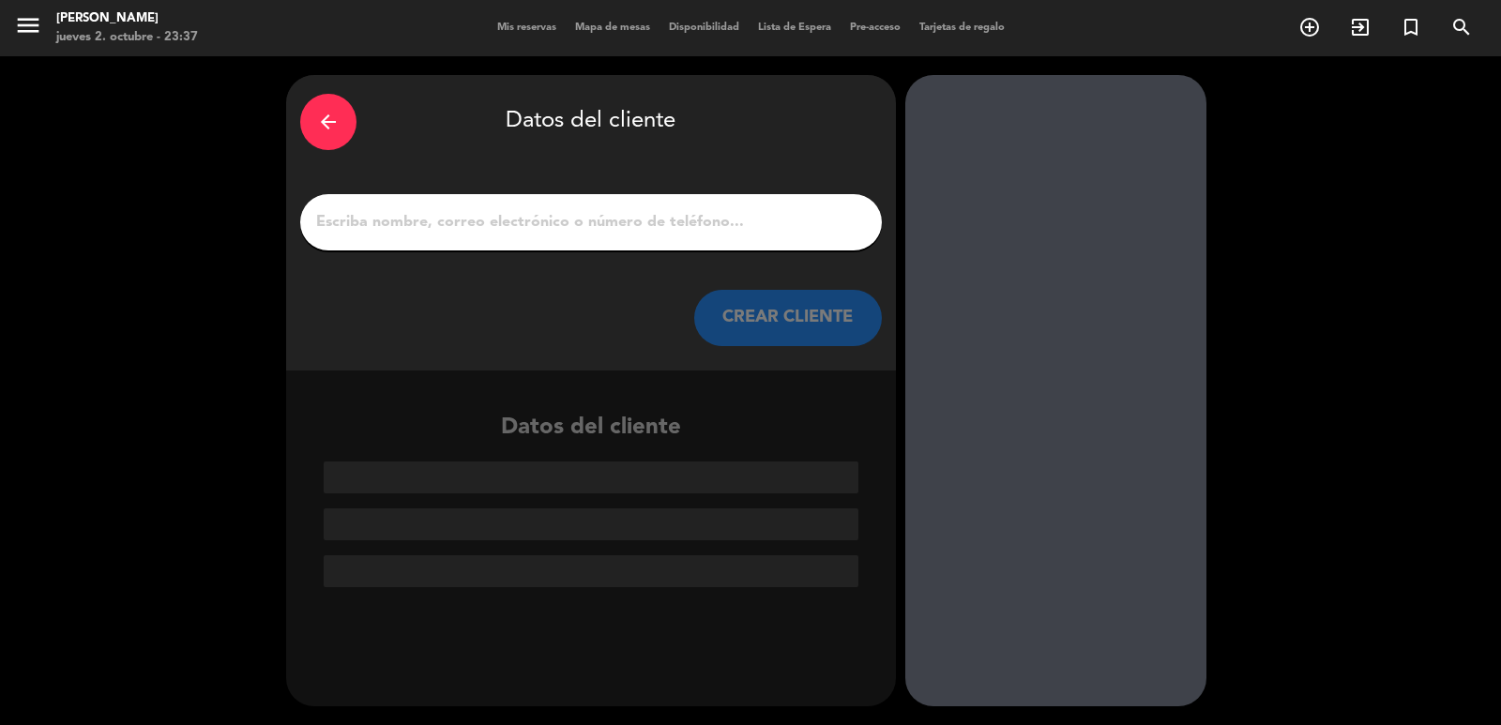
scroll to position [0, 0]
click at [509, 203] on div at bounding box center [591, 222] width 582 height 56
click at [511, 226] on input "1" at bounding box center [591, 222] width 554 height 26
paste input "Oscar Bahamonde"
type input "Oscar Bahamonde"
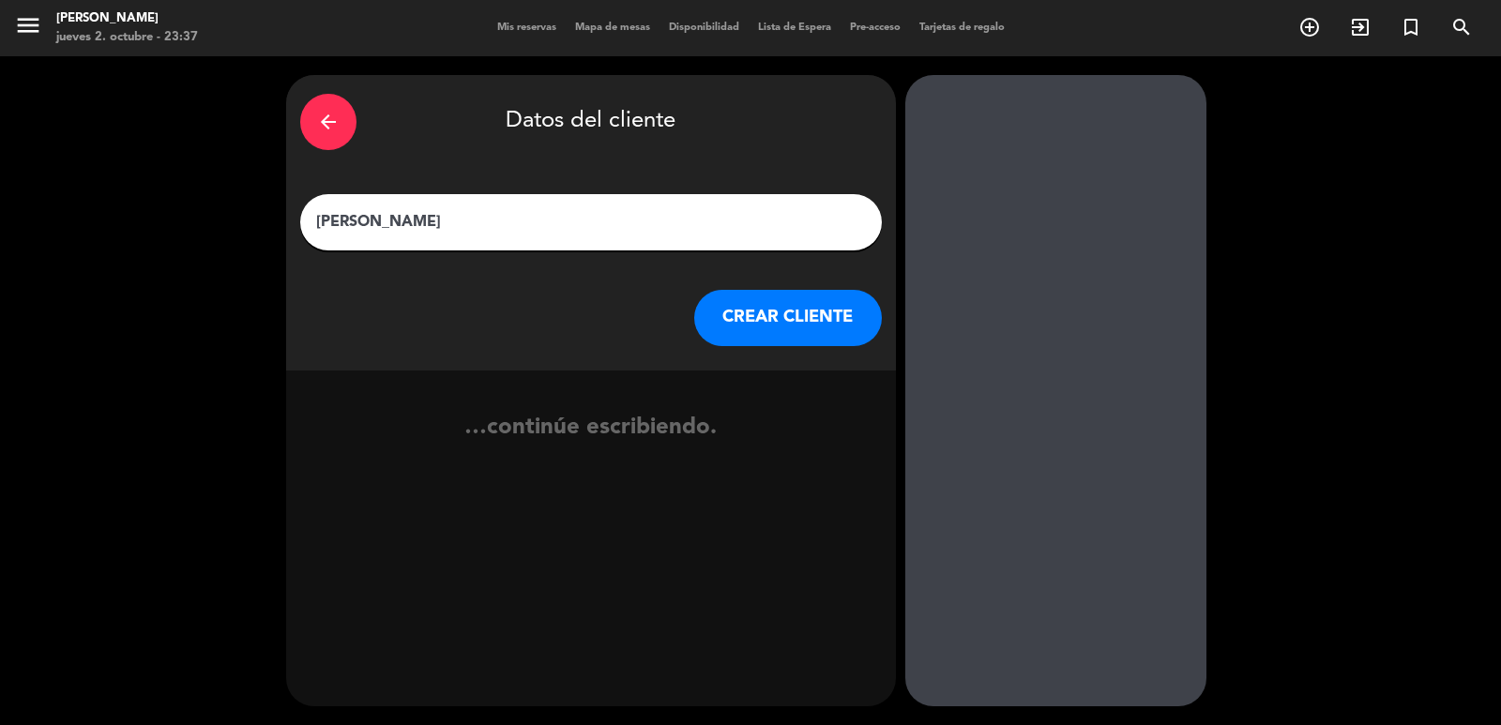
click at [728, 315] on button "CREAR CLIENTE" at bounding box center [788, 318] width 188 height 56
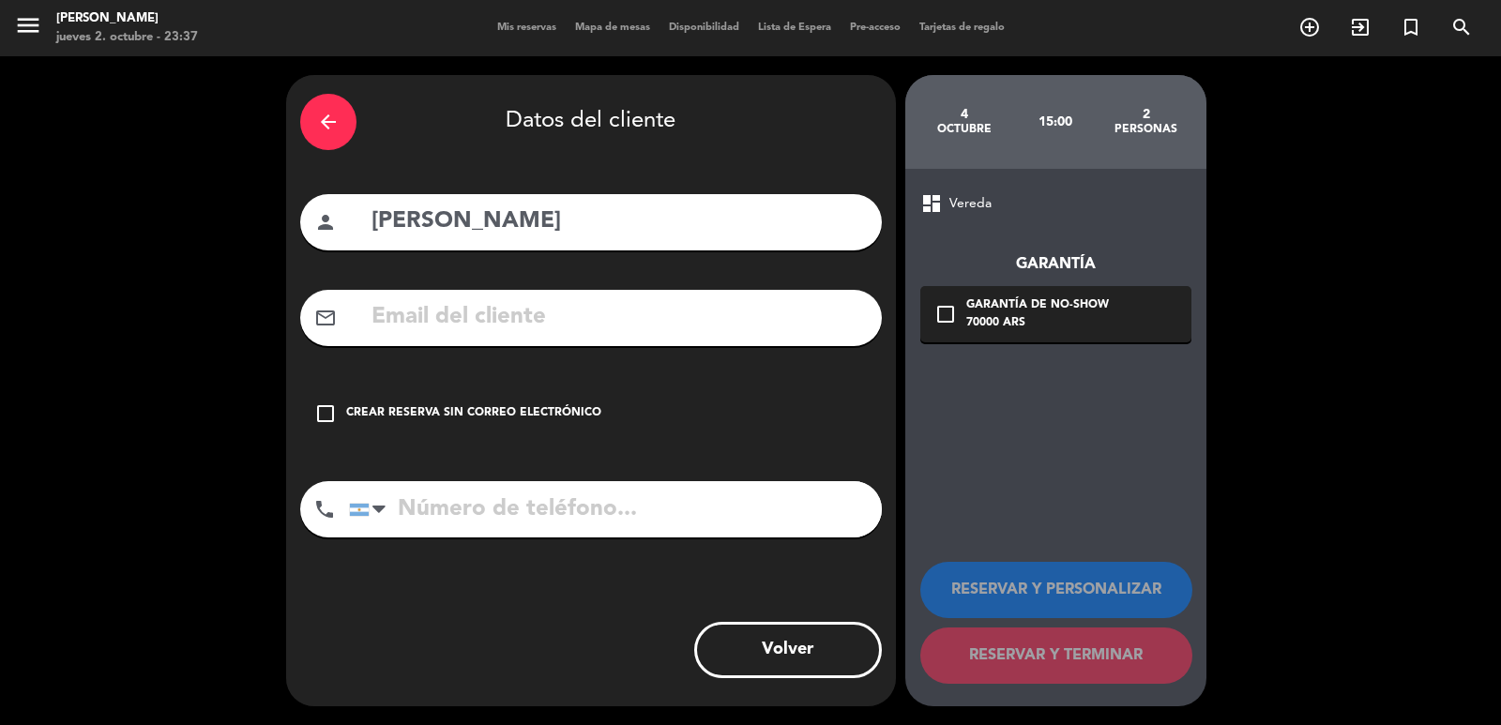
click at [488, 319] on input "text" at bounding box center [619, 317] width 498 height 38
paste input "obahamonden@gmail.com"
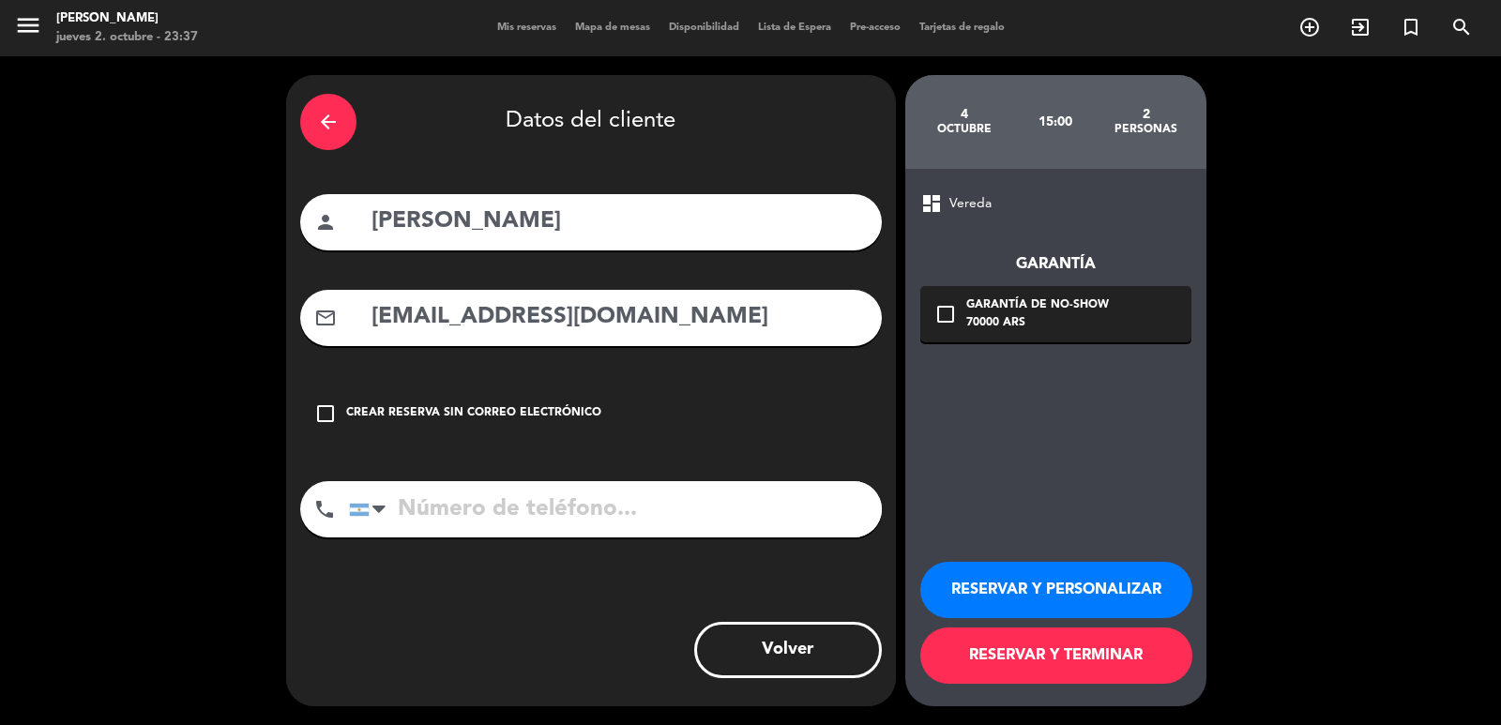
type input "obahamonden@gmail.com"
click at [524, 510] on input "tel" at bounding box center [615, 509] width 533 height 56
paste input "+56950092300"
type input "+56950092300"
click at [941, 314] on icon "check_box_outline_blank" at bounding box center [946, 314] width 23 height 23
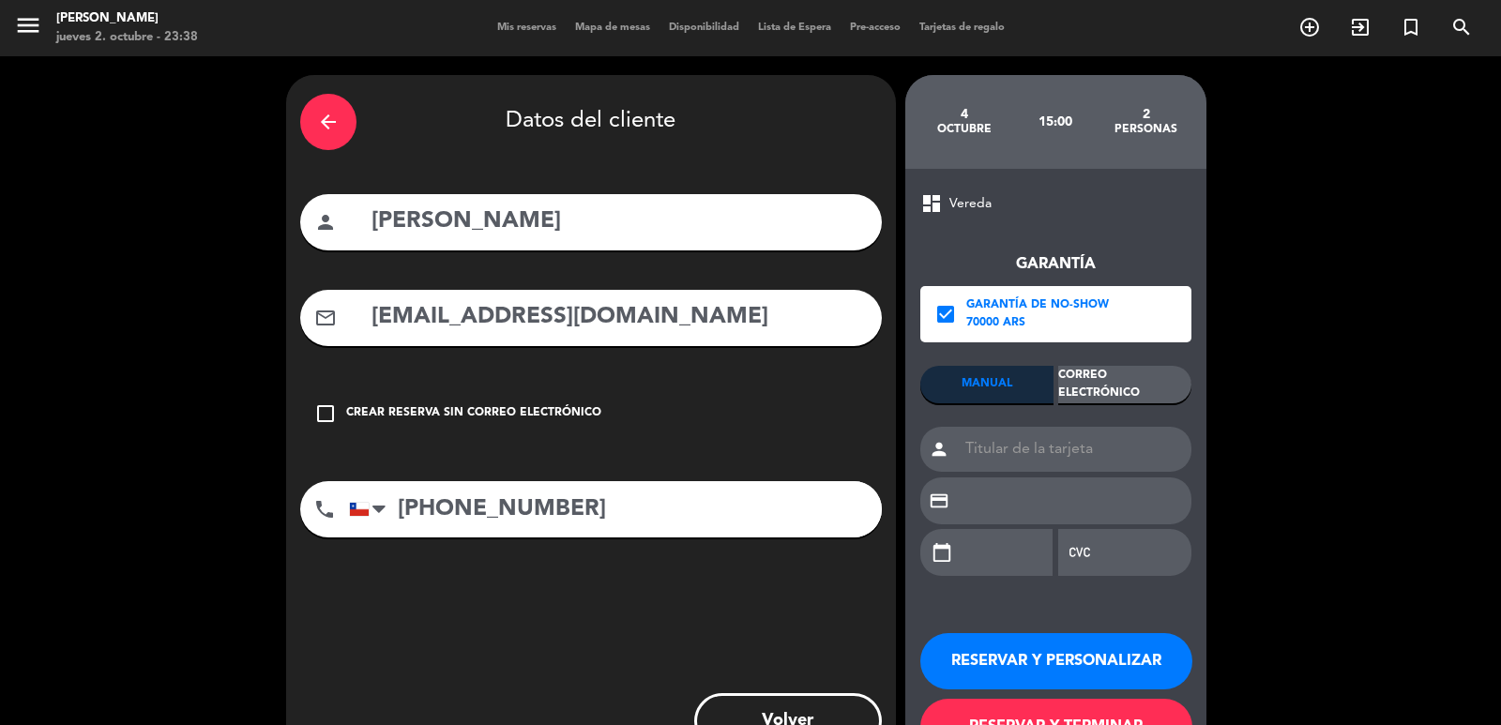
click at [1090, 382] on div "Correo Electrónico" at bounding box center [1124, 385] width 133 height 38
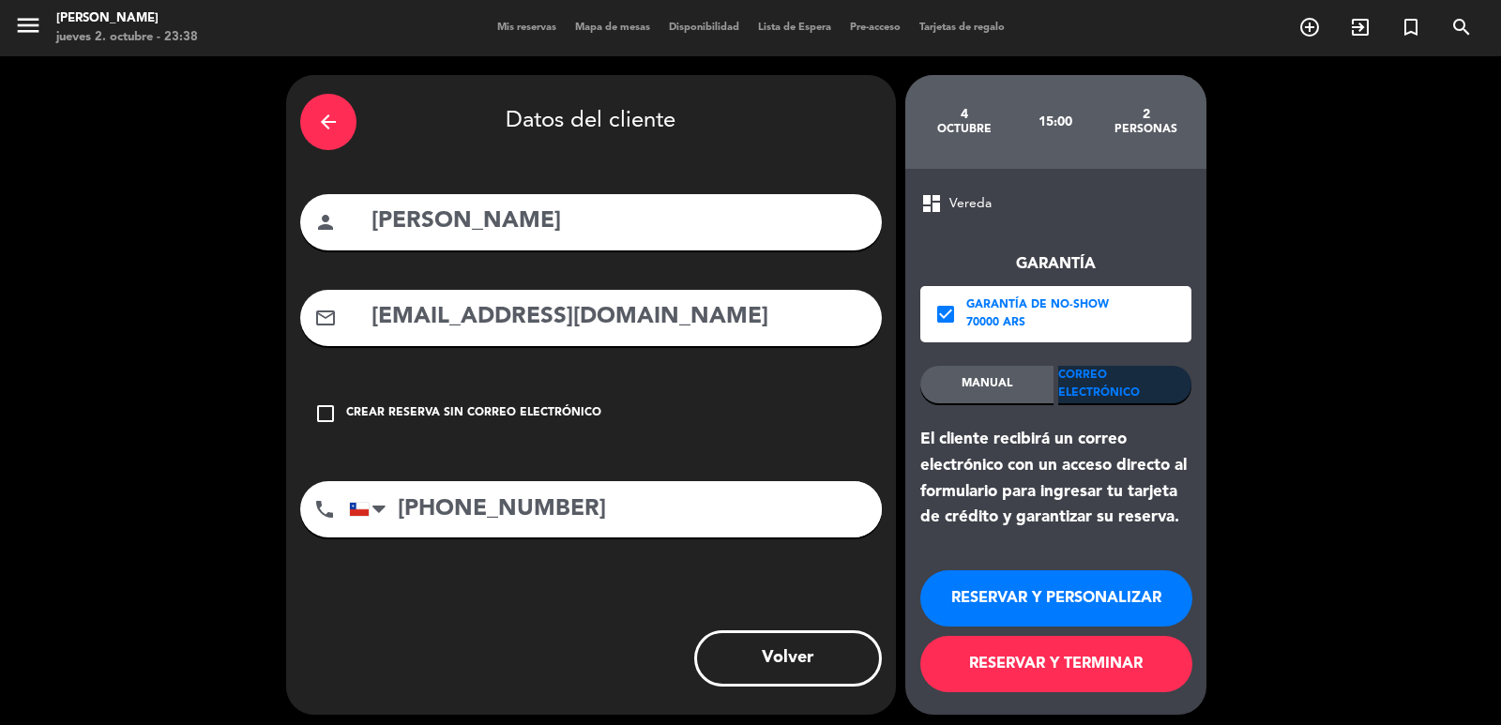
click at [1044, 599] on button "RESERVAR Y PERSONALIZAR" at bounding box center [1056, 598] width 272 height 56
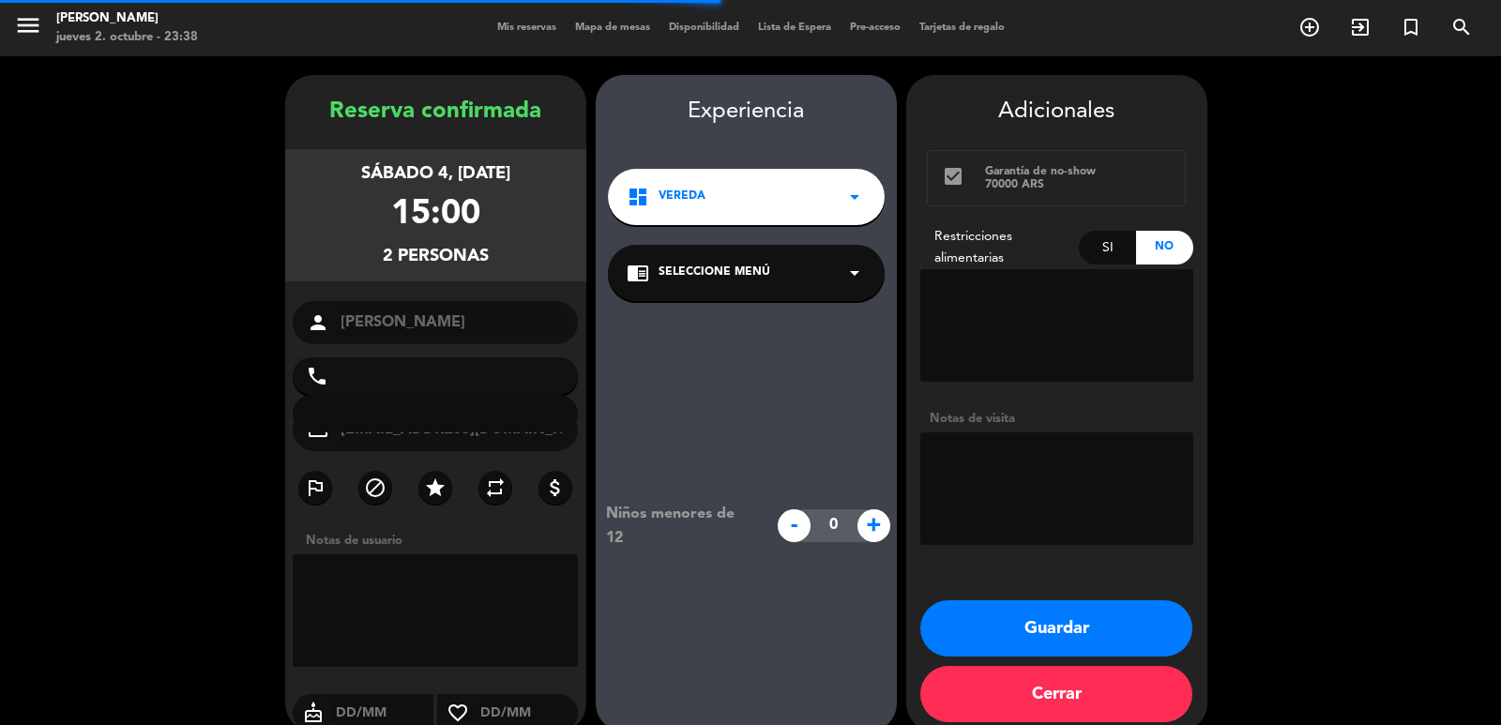
type input "+56950092300"
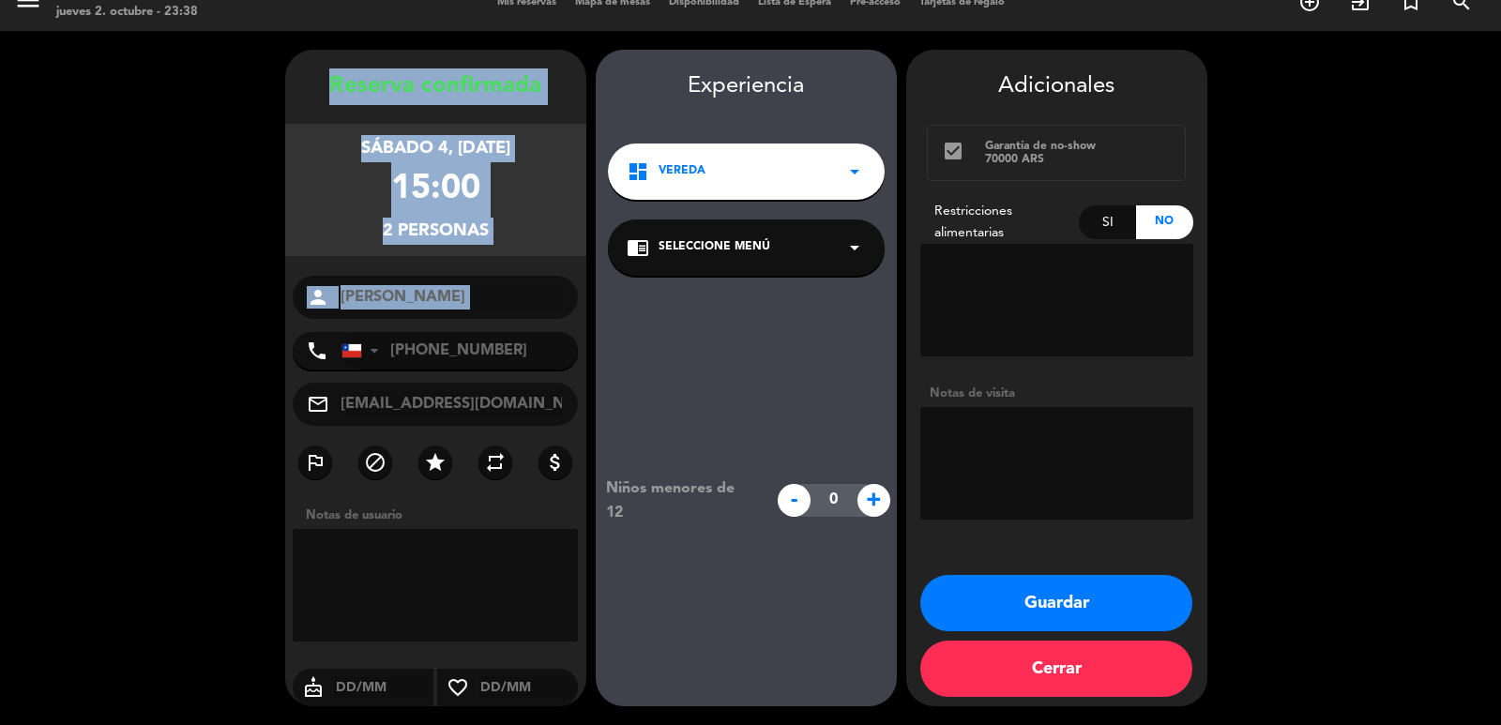
drag, startPoint x: 330, startPoint y: 75, endPoint x: 535, endPoint y: 321, distance: 319.8
click at [535, 321] on div "Reserva confirmada sábado 4, oct. 2025 15:00 2 personas person Oscar Bahamonde …" at bounding box center [435, 396] width 301 height 657
copy div "Reserva confirmada sábado 4, oct. 2025 15:00 2 personas person"
click at [972, 583] on button "Guardar" at bounding box center [1056, 603] width 272 height 56
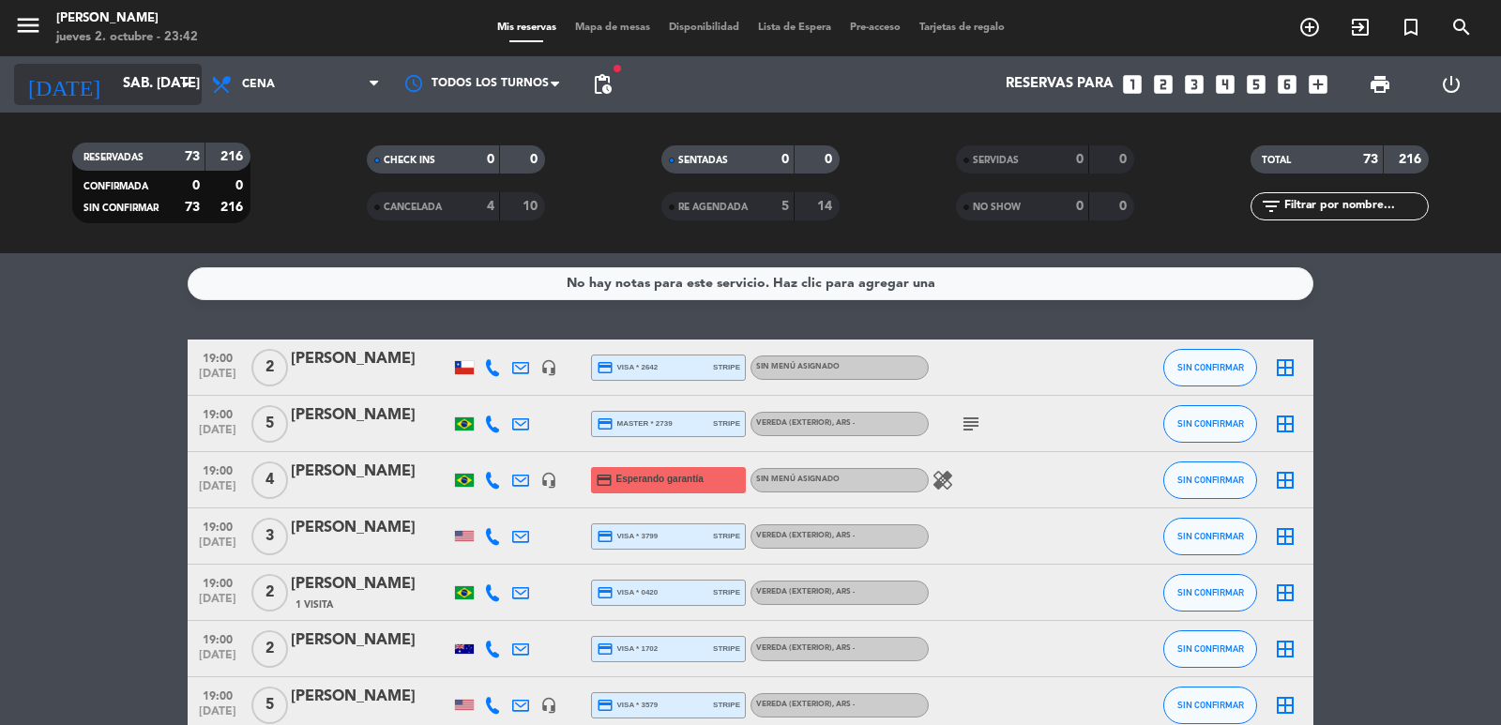
click at [182, 77] on icon "arrow_drop_down" at bounding box center [186, 84] width 23 height 23
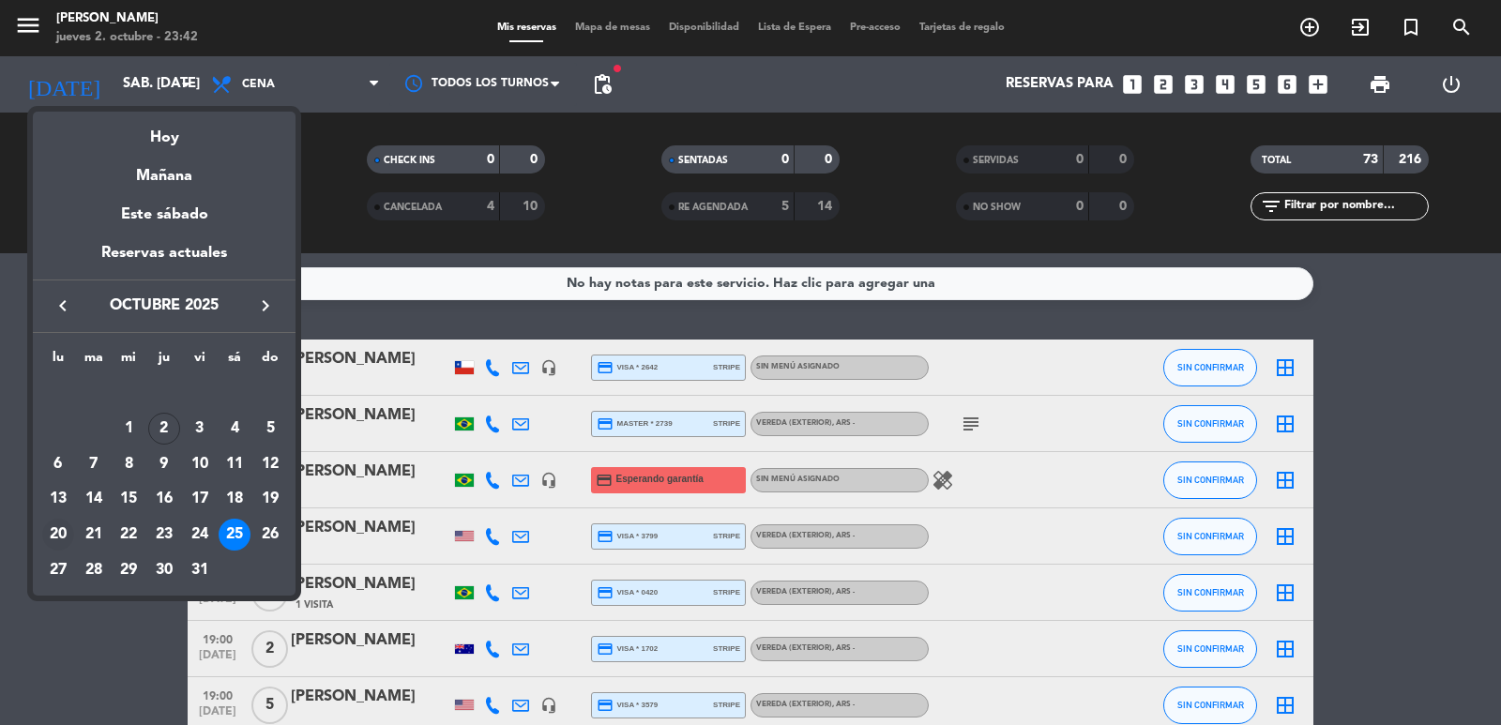
click at [45, 530] on div "20" at bounding box center [58, 535] width 32 height 32
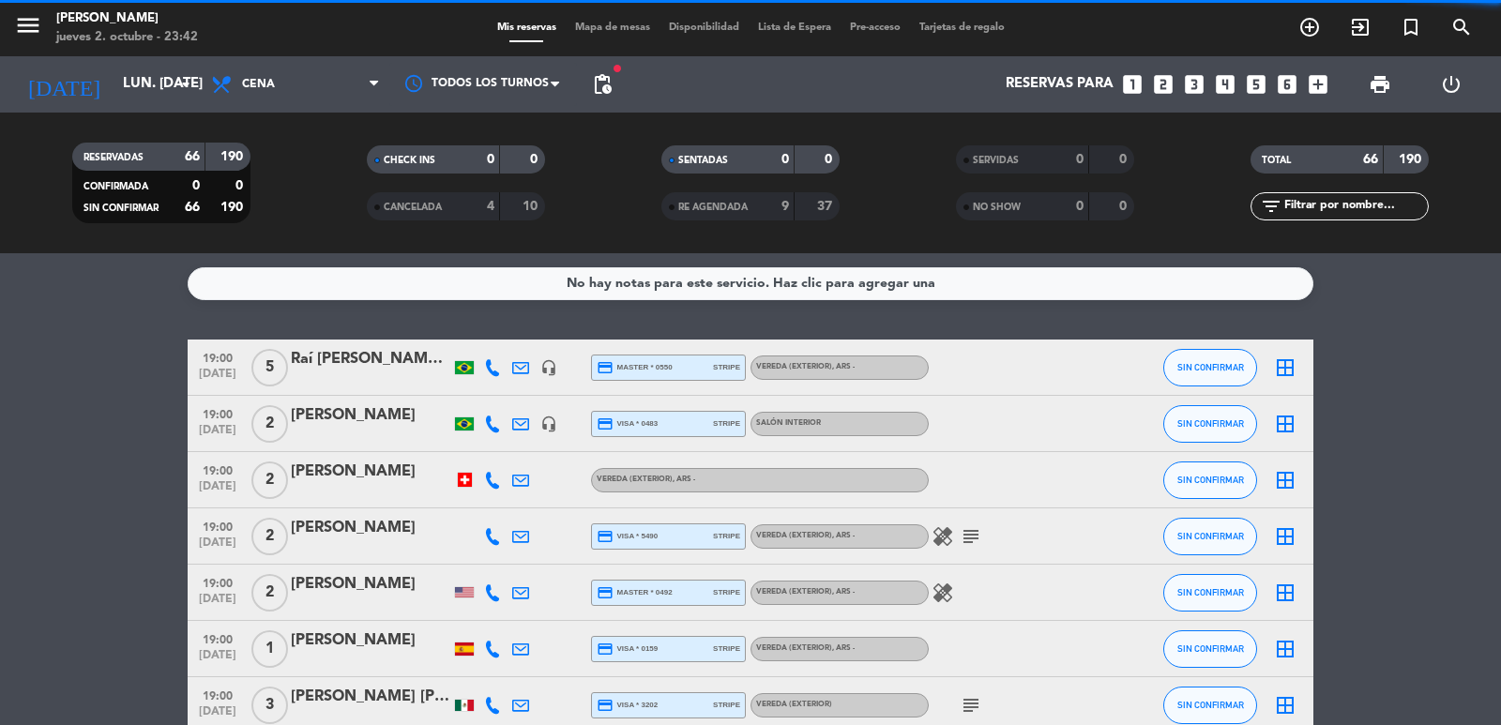
click at [605, 82] on span "pending_actions" at bounding box center [602, 84] width 23 height 23
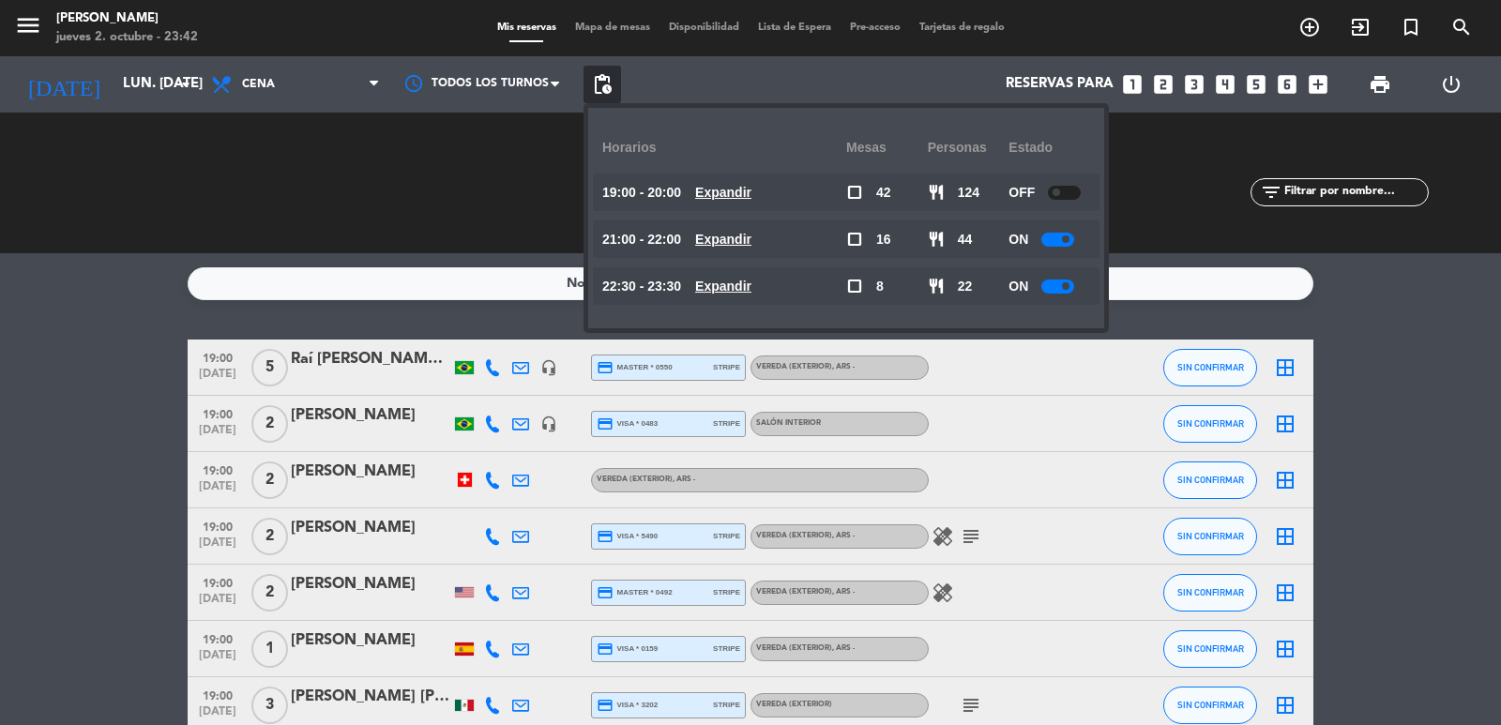
click at [752, 193] on u "Expandir" at bounding box center [723, 192] width 56 height 15
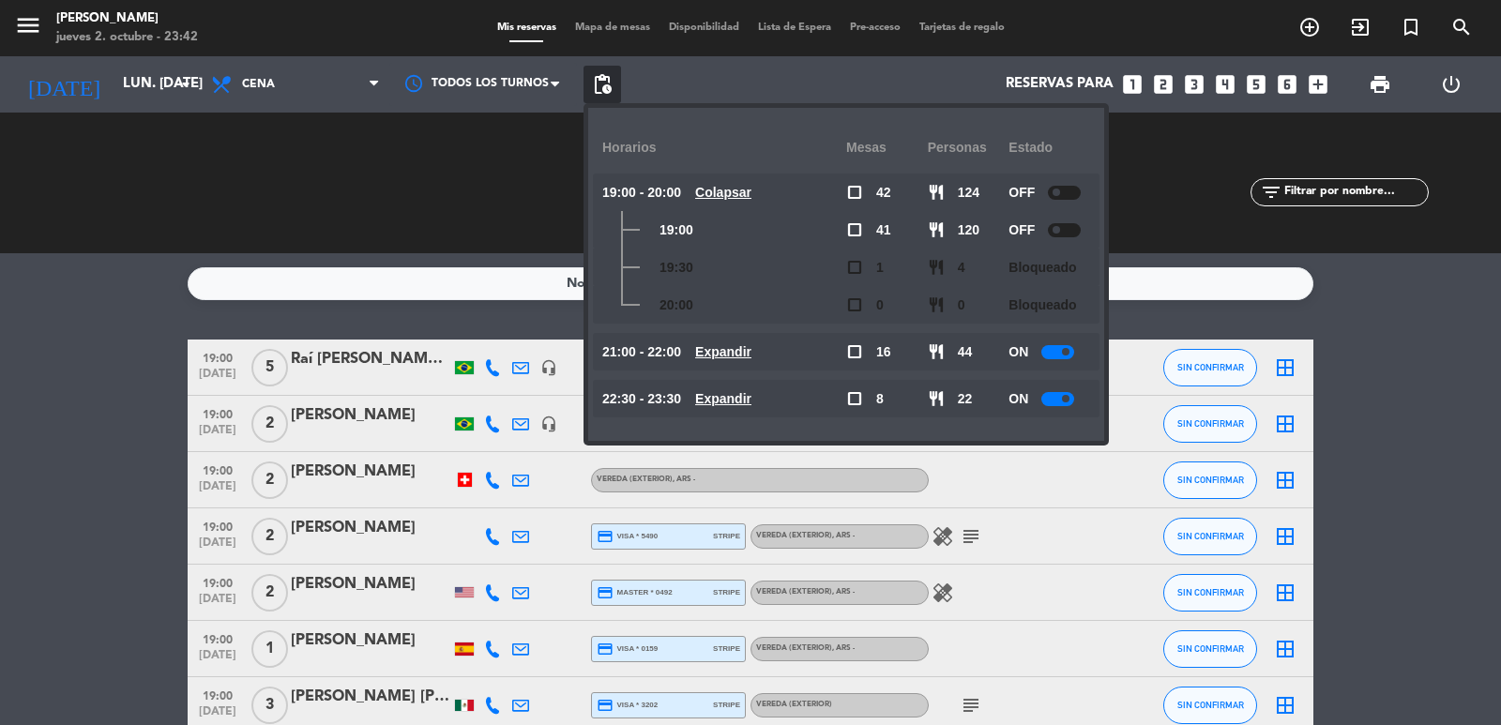
click at [752, 193] on u "Colapsar" at bounding box center [723, 192] width 56 height 15
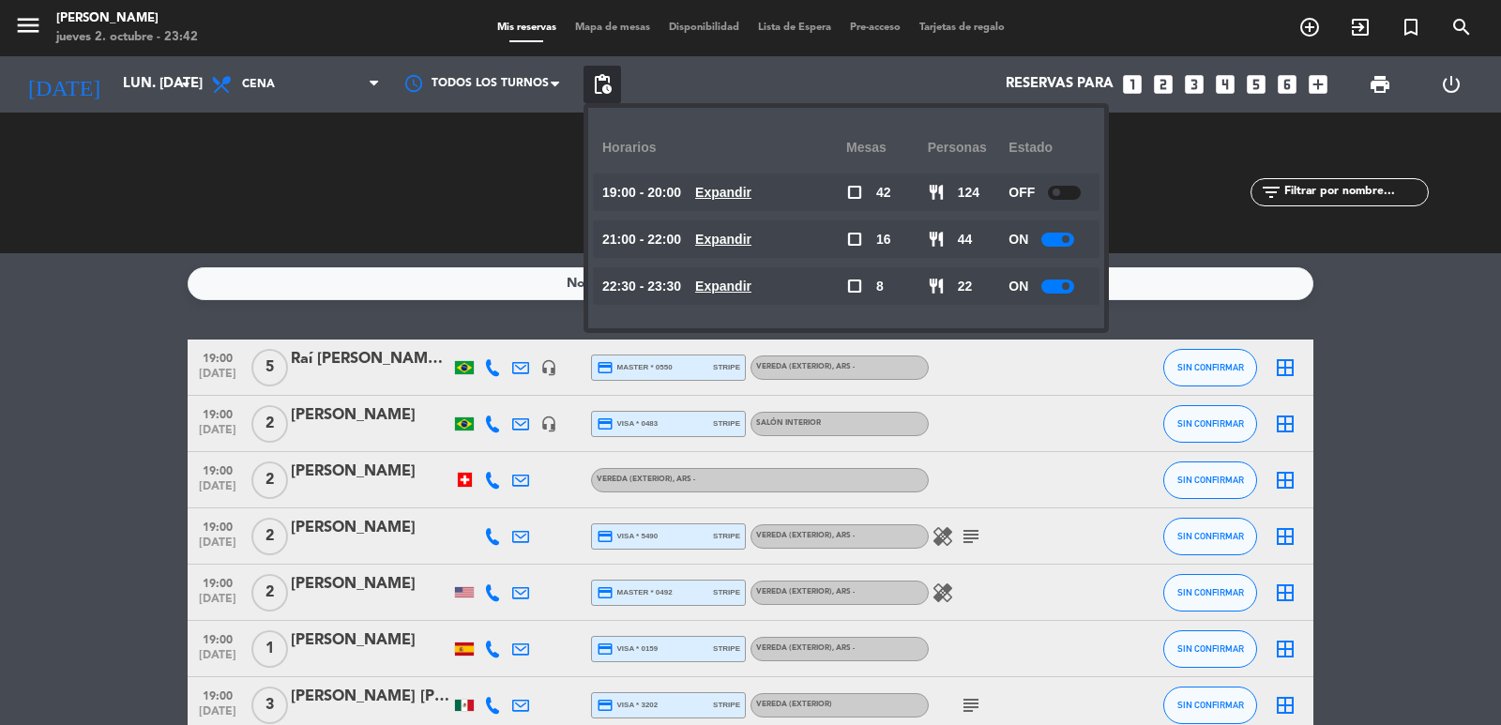
click at [734, 244] on u "Expandir" at bounding box center [723, 239] width 56 height 15
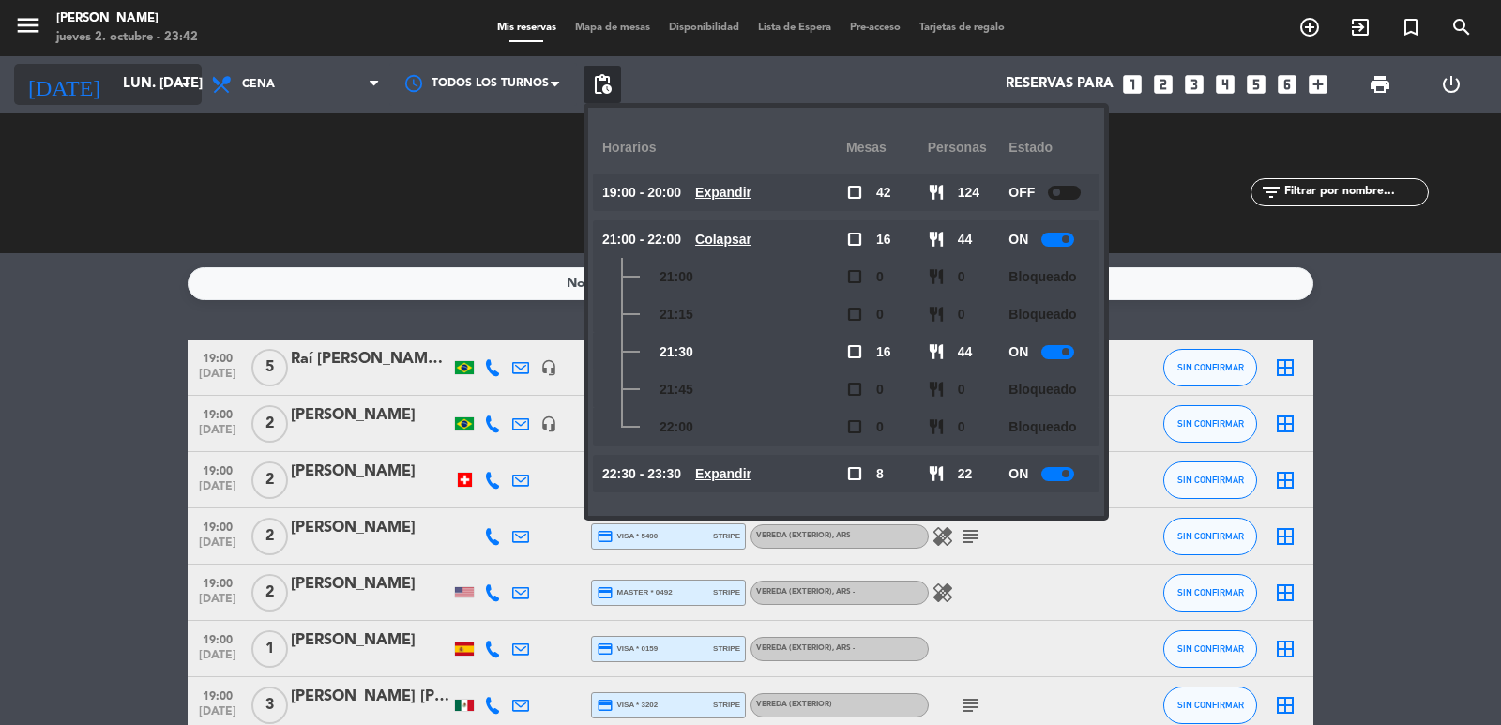
click at [173, 80] on input "lun. 20 oct." at bounding box center [204, 85] width 181 height 36
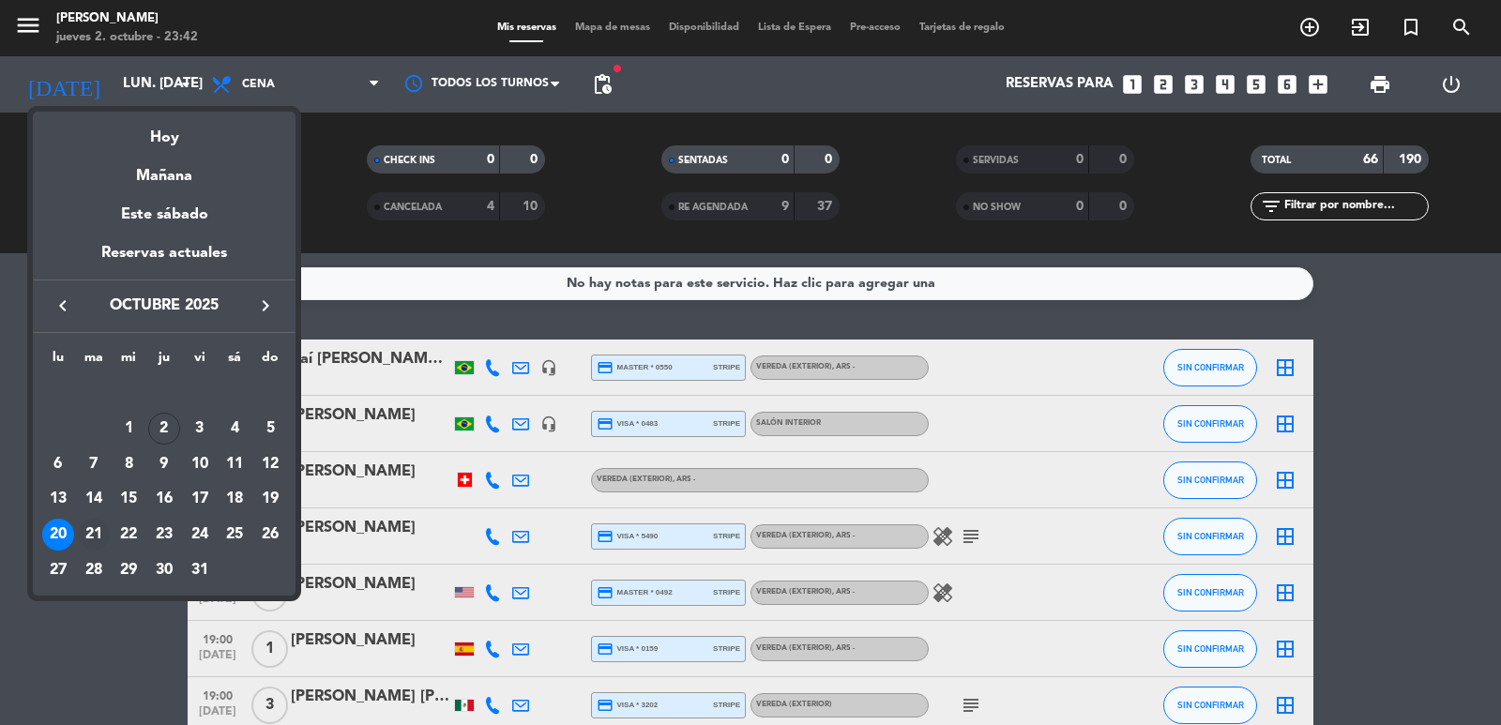
click at [99, 526] on div "21" at bounding box center [94, 535] width 32 height 32
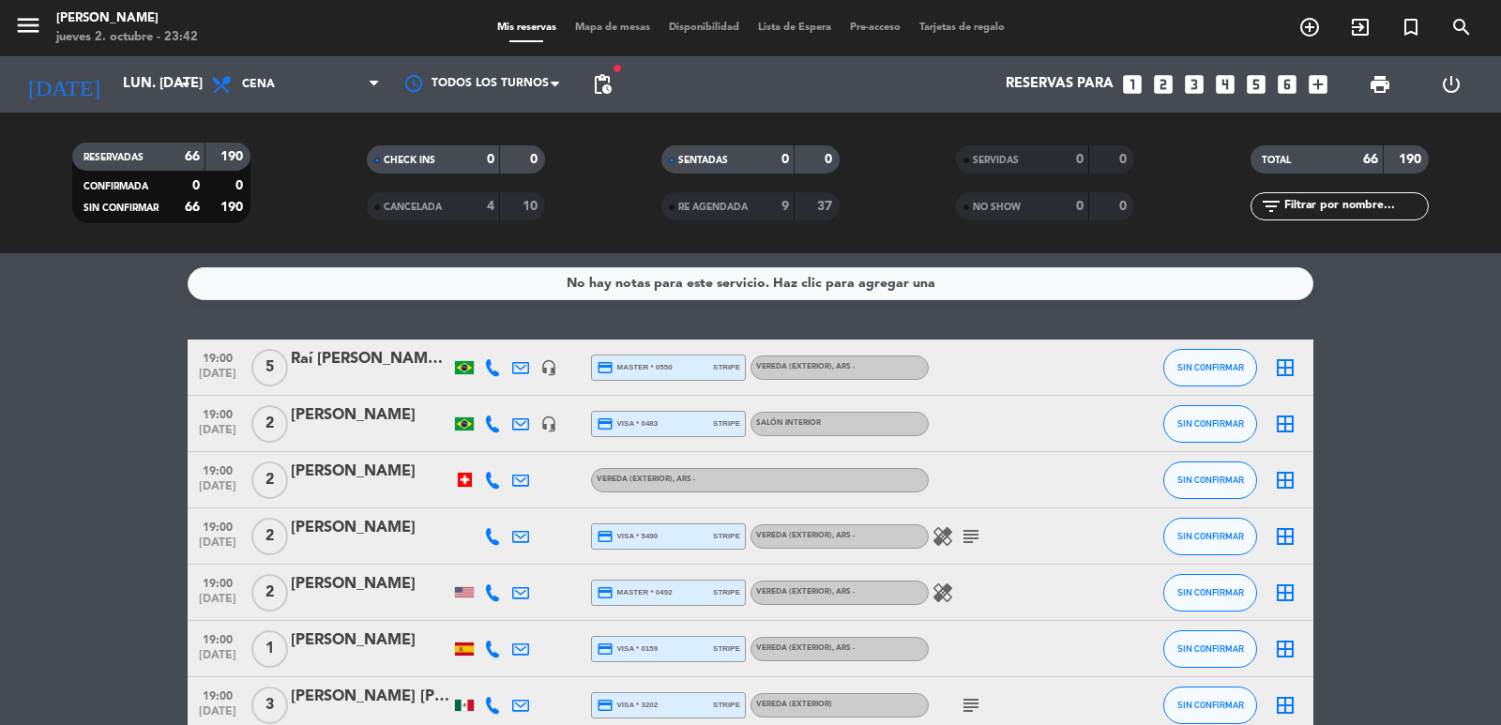
type input "mar. 21 oct."
click at [589, 91] on span "pending_actions" at bounding box center [603, 85] width 38 height 38
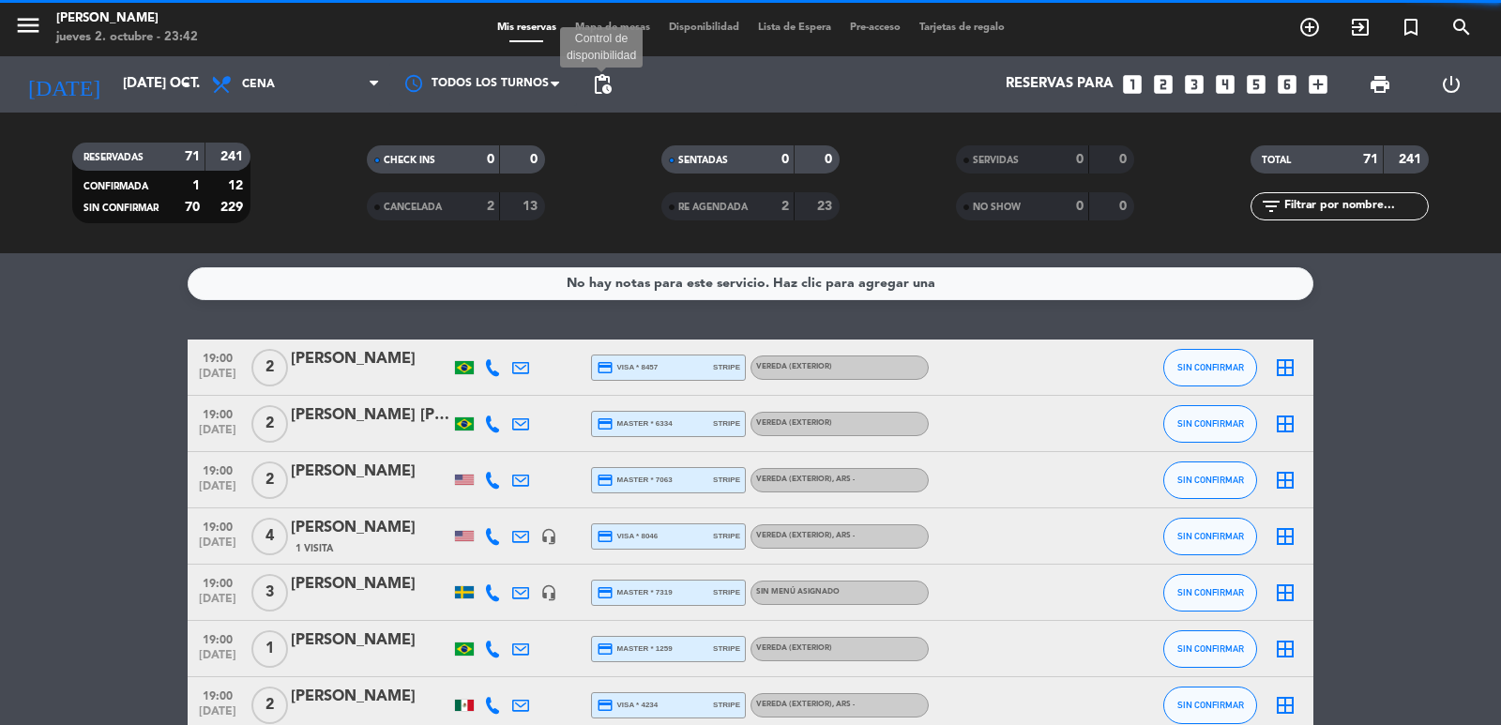
click at [600, 93] on span "pending_actions" at bounding box center [602, 84] width 23 height 23
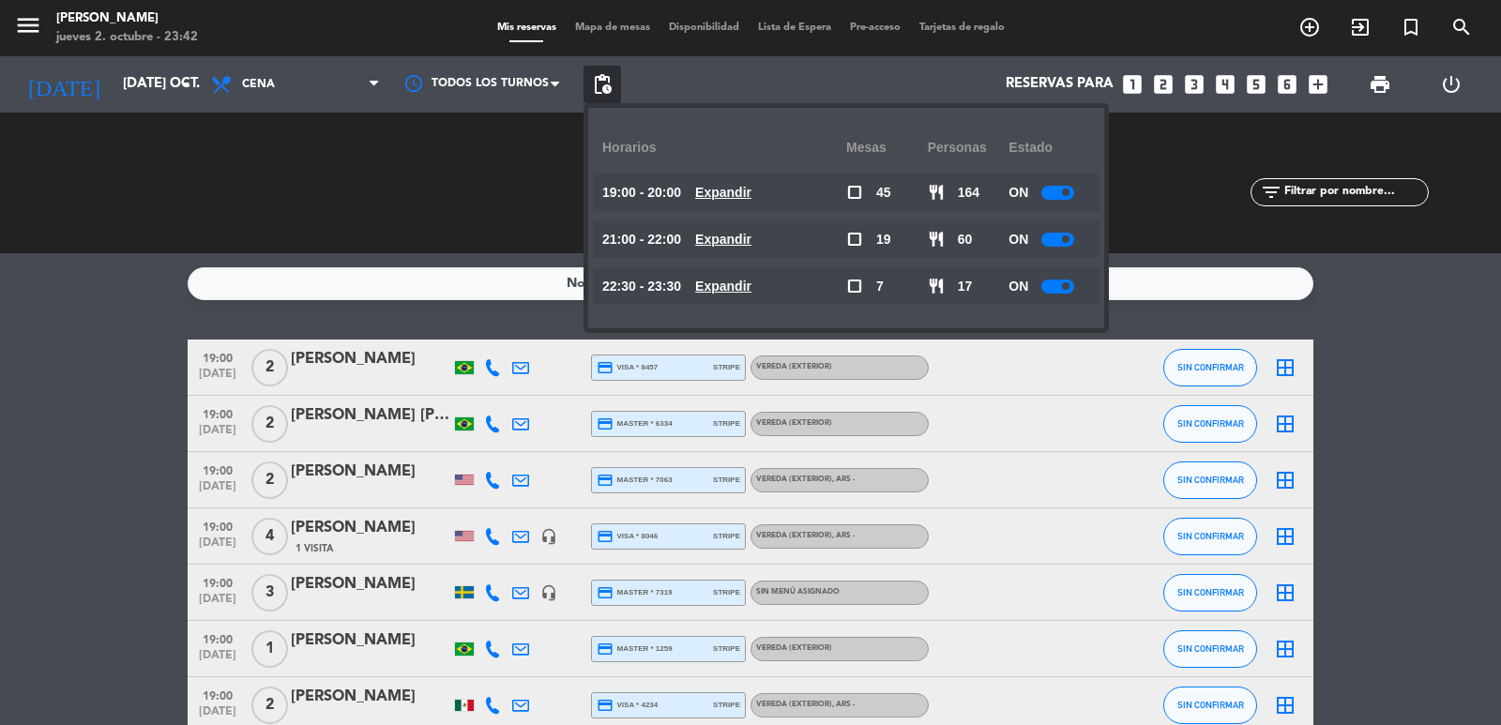
click at [748, 251] on div "21:00 - 22:00 Expandir" at bounding box center [724, 239] width 244 height 38
click at [744, 245] on u "Expandir" at bounding box center [723, 239] width 56 height 15
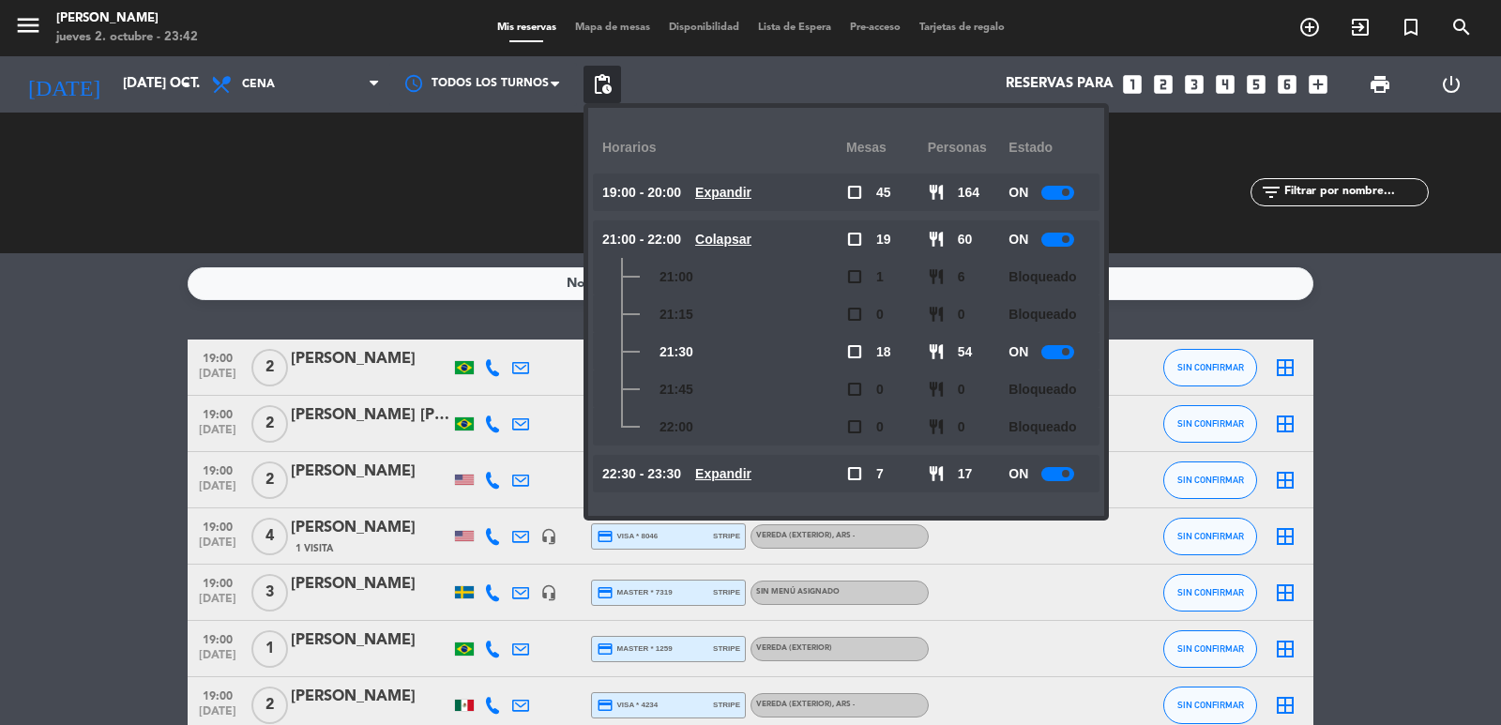
click at [748, 242] on u "Colapsar" at bounding box center [723, 239] width 56 height 15
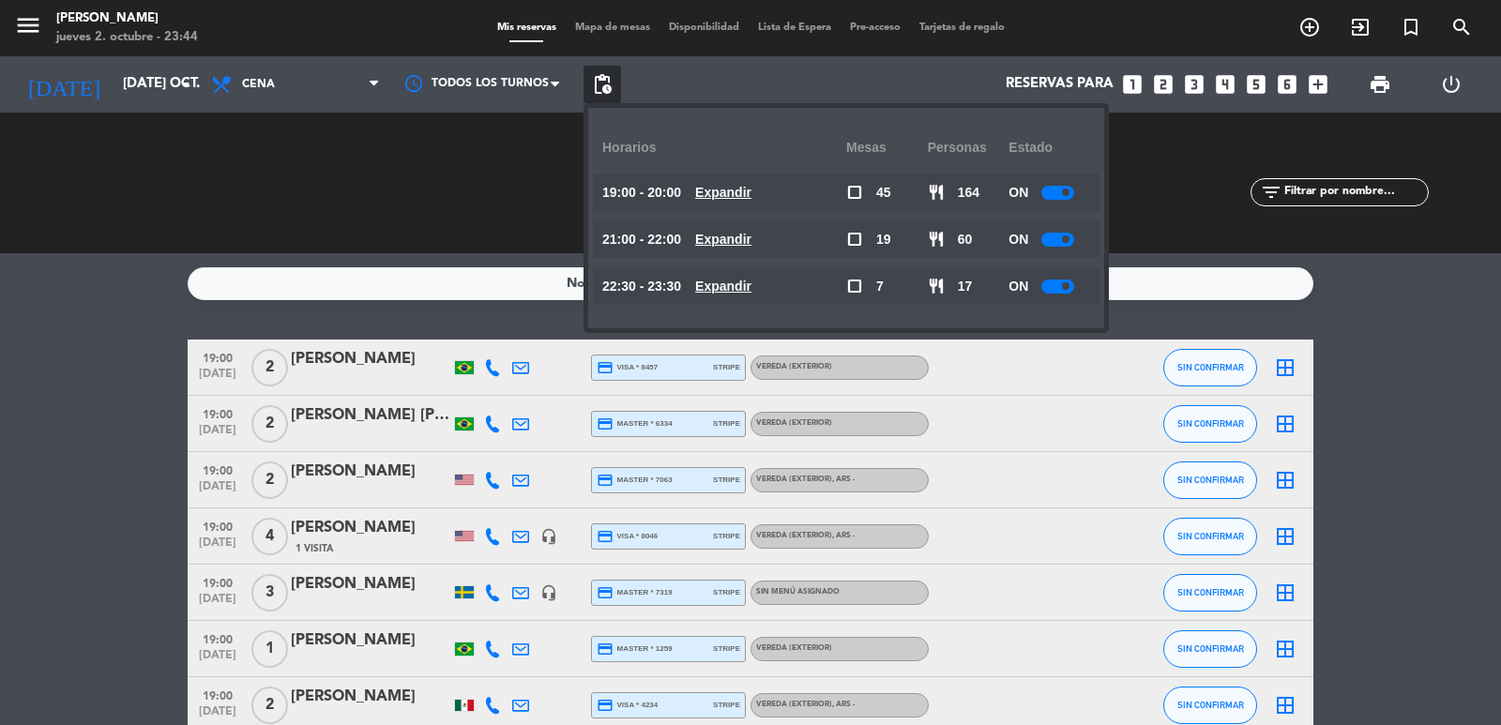
click at [1228, 82] on icon "looks_4" at bounding box center [1225, 84] width 24 height 24
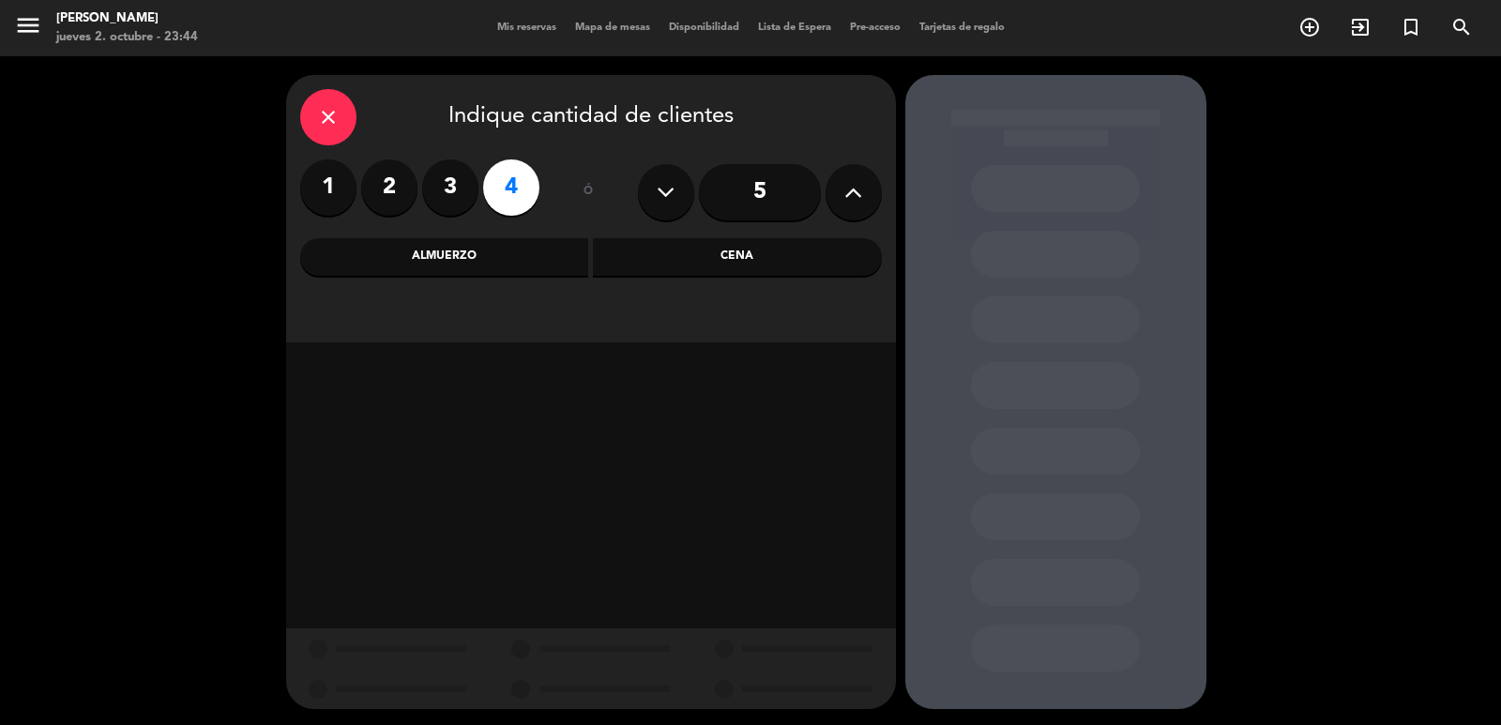
click at [734, 256] on div "Cena" at bounding box center [737, 257] width 289 height 38
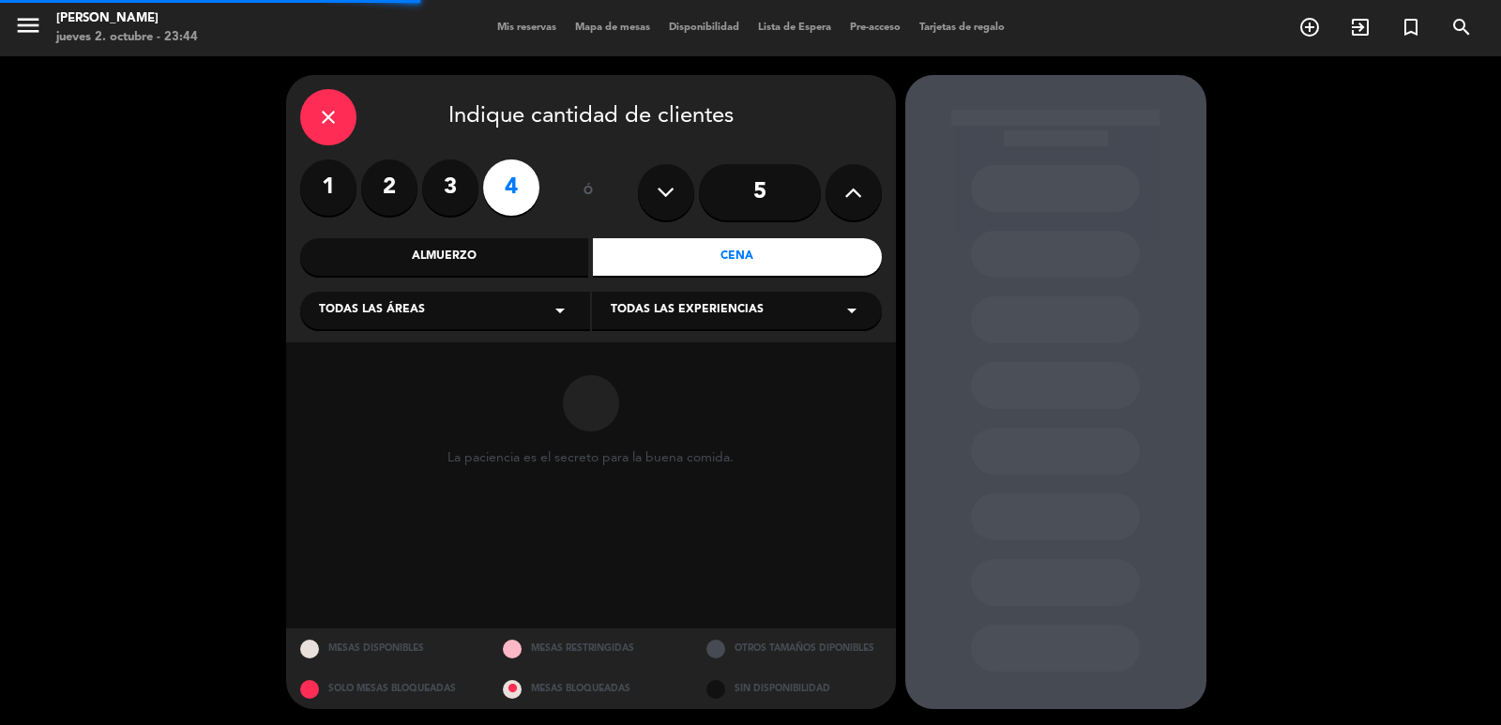
click at [447, 302] on div "Todas las áreas arrow_drop_down" at bounding box center [445, 311] width 290 height 38
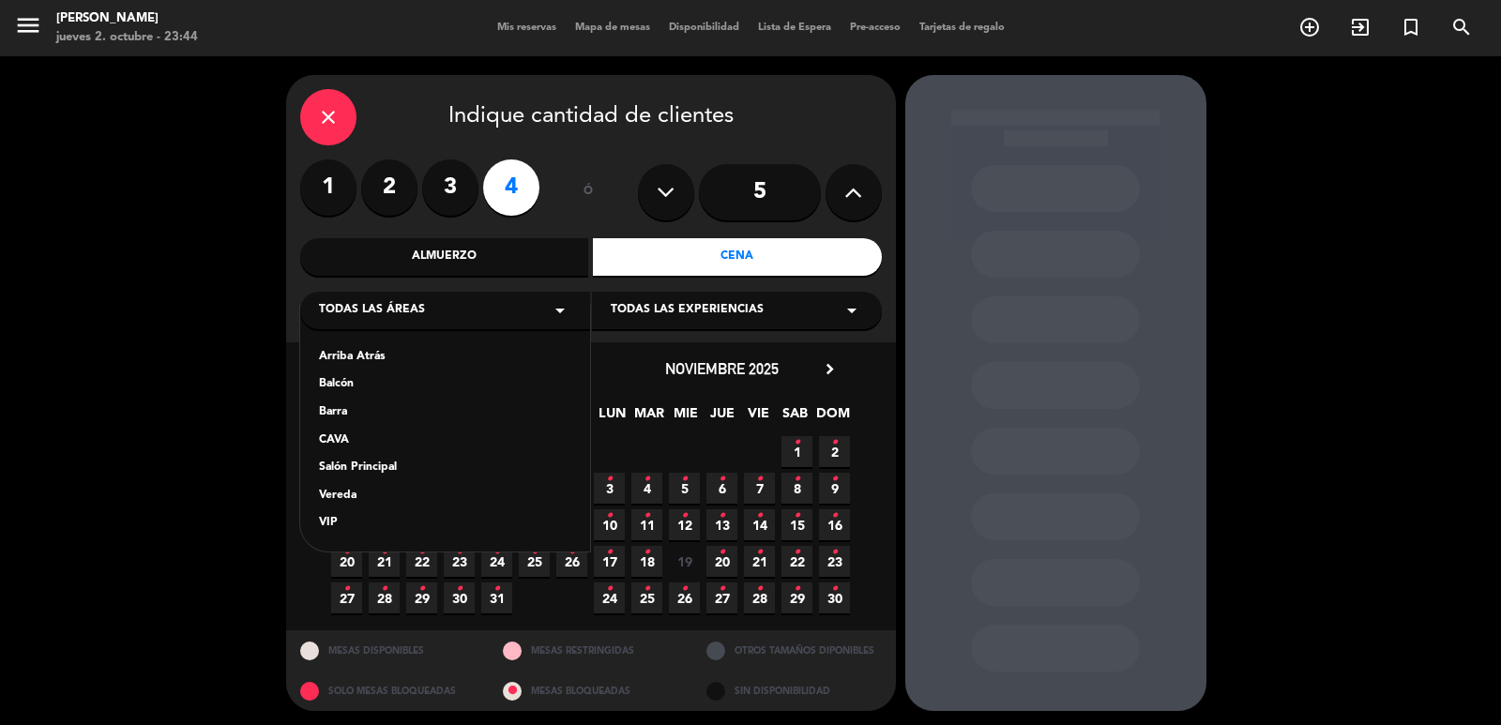
click at [346, 493] on div "Vereda" at bounding box center [445, 496] width 252 height 19
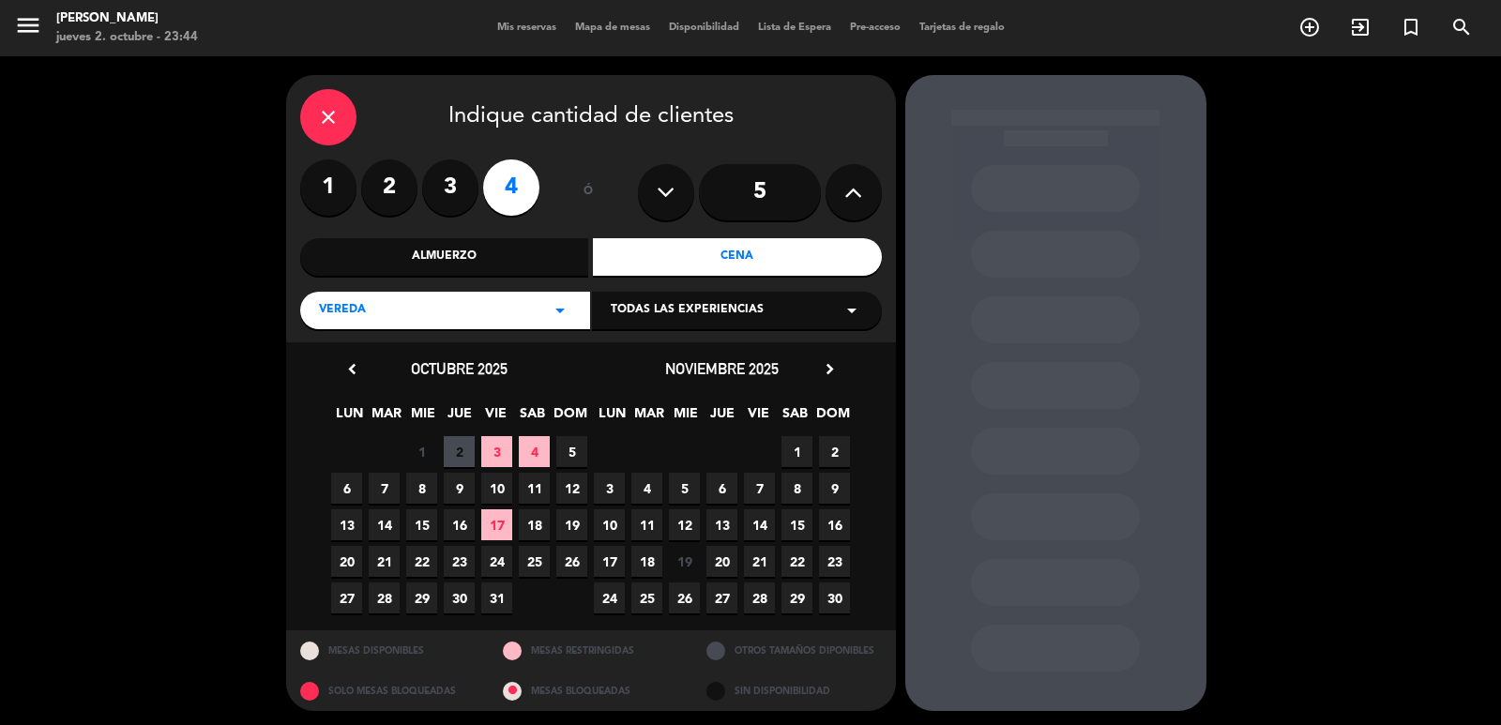
click at [574, 448] on span "5" at bounding box center [571, 451] width 31 height 31
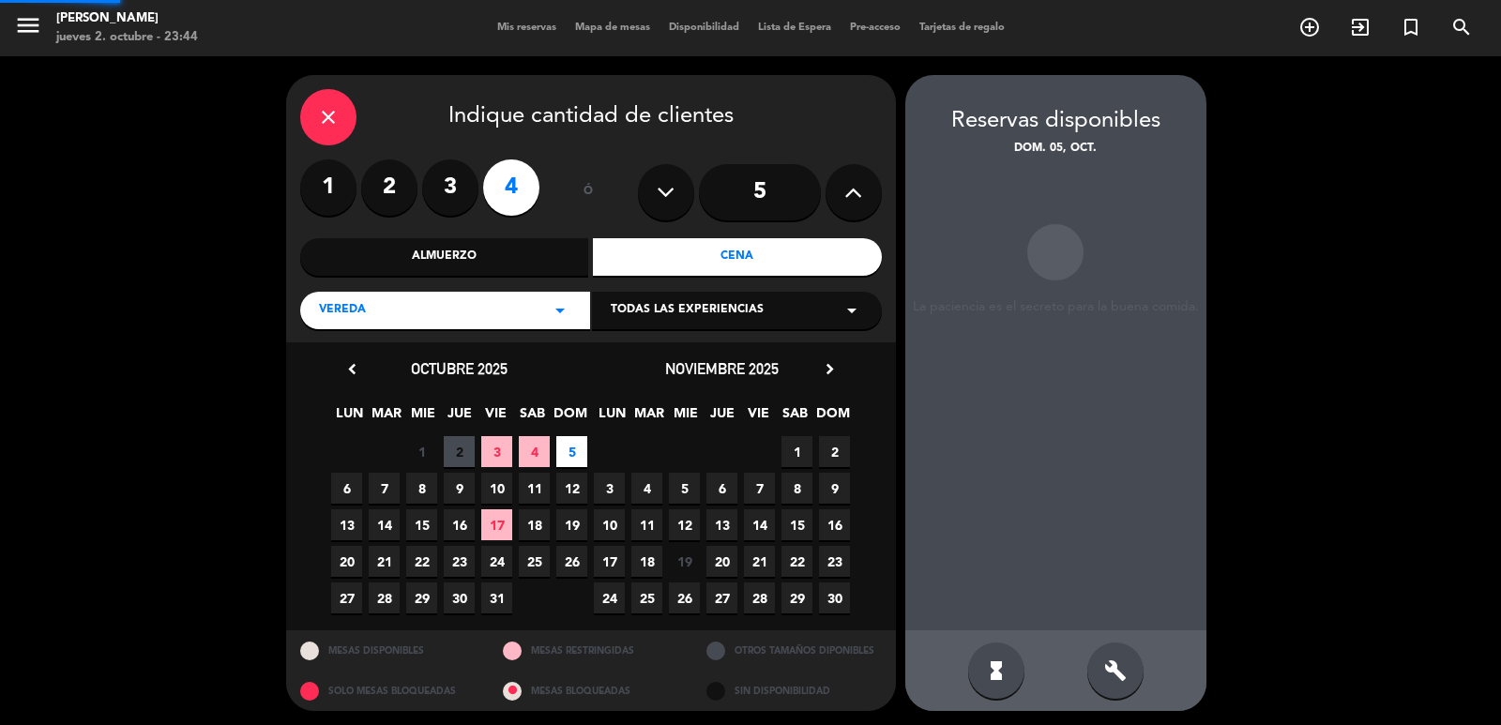
scroll to position [4, 0]
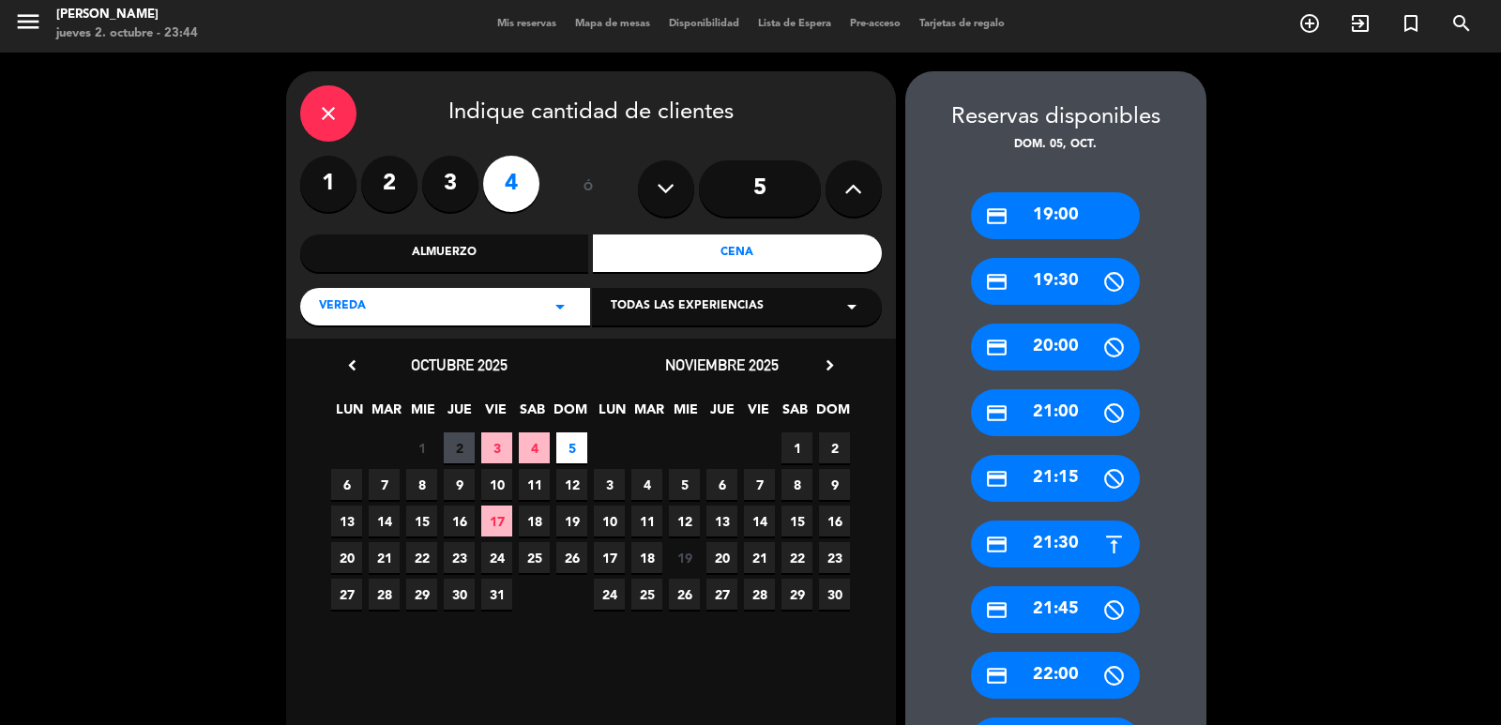
click at [1064, 542] on div "credit_card 21:30" at bounding box center [1055, 544] width 169 height 47
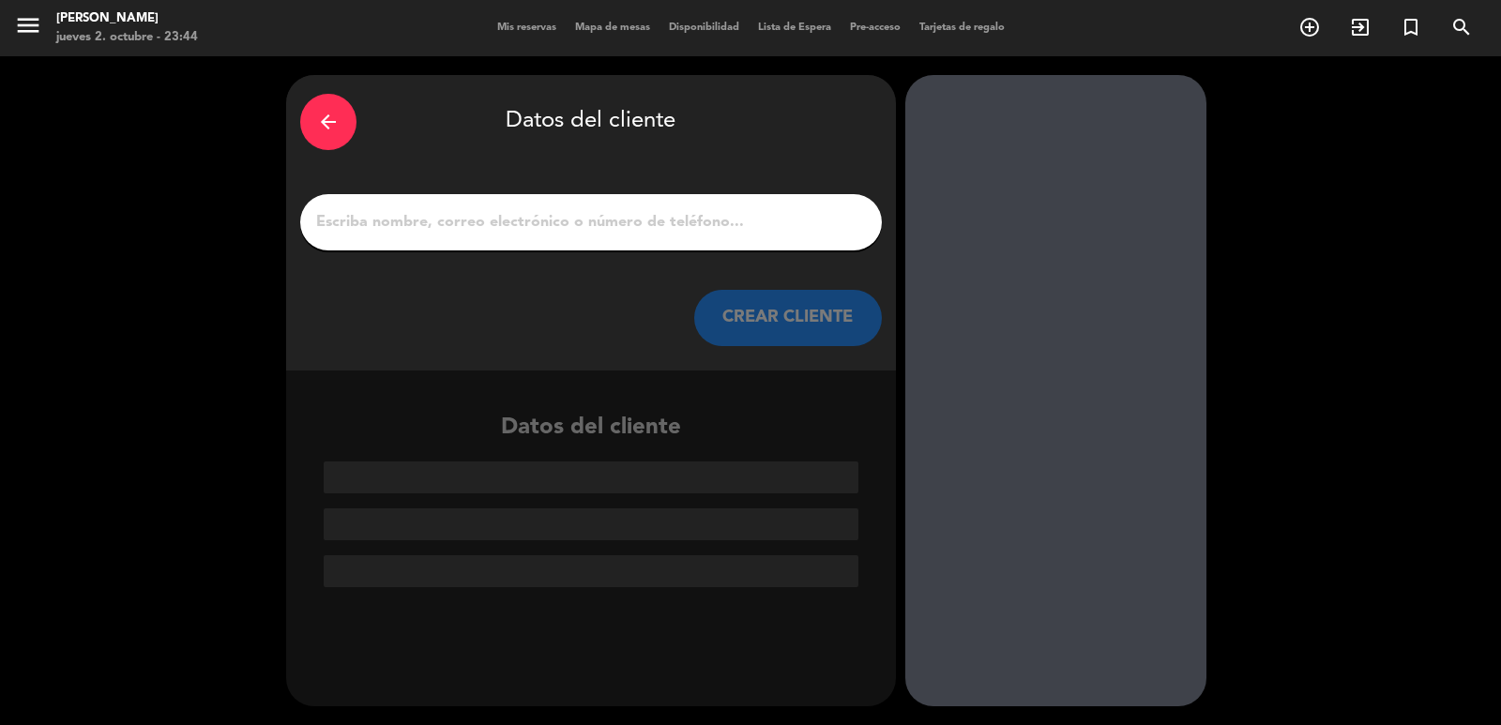
scroll to position [0, 0]
click at [678, 210] on input "1" at bounding box center [591, 222] width 554 height 26
paste input "Adolfo Valenzuela"
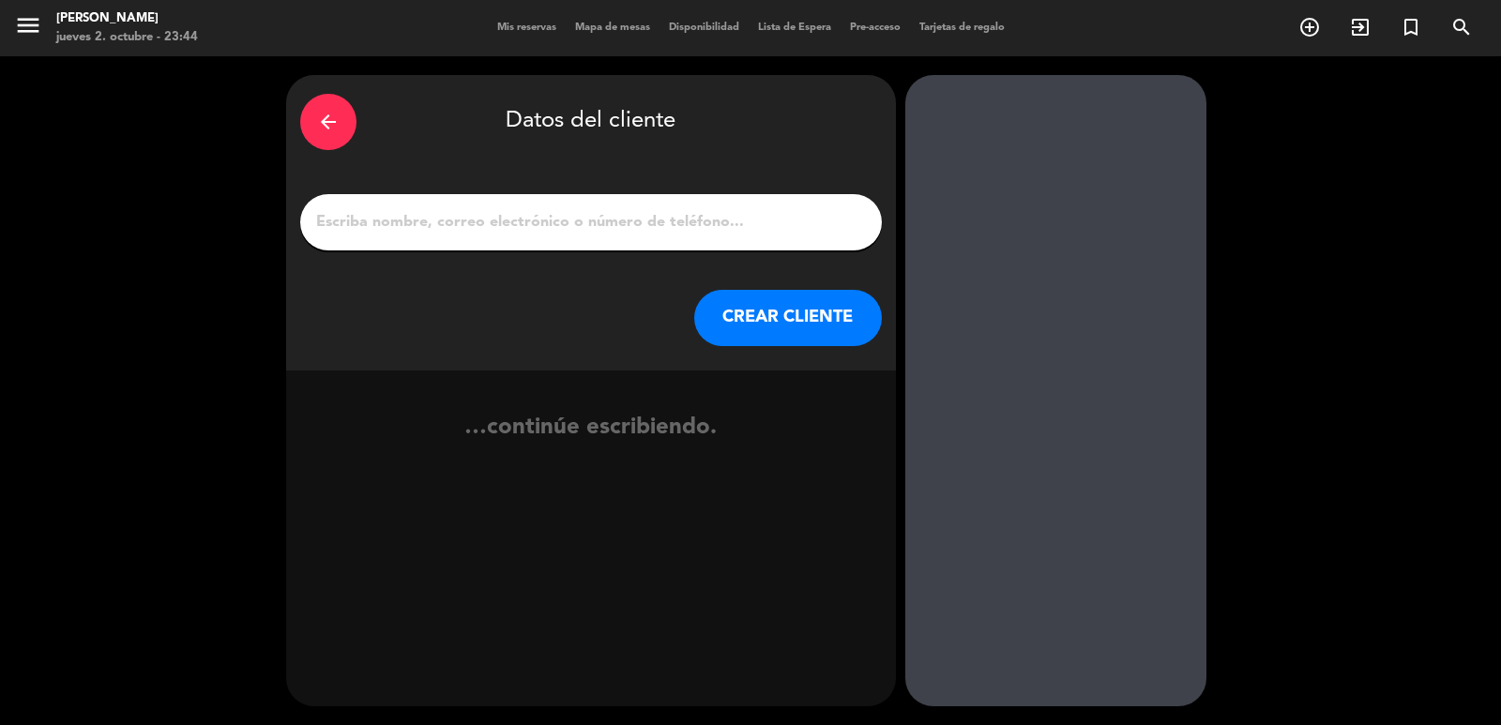
type input "Adolfo Valenzuela"
click at [757, 324] on button "CREAR CLIENTE" at bounding box center [788, 318] width 188 height 56
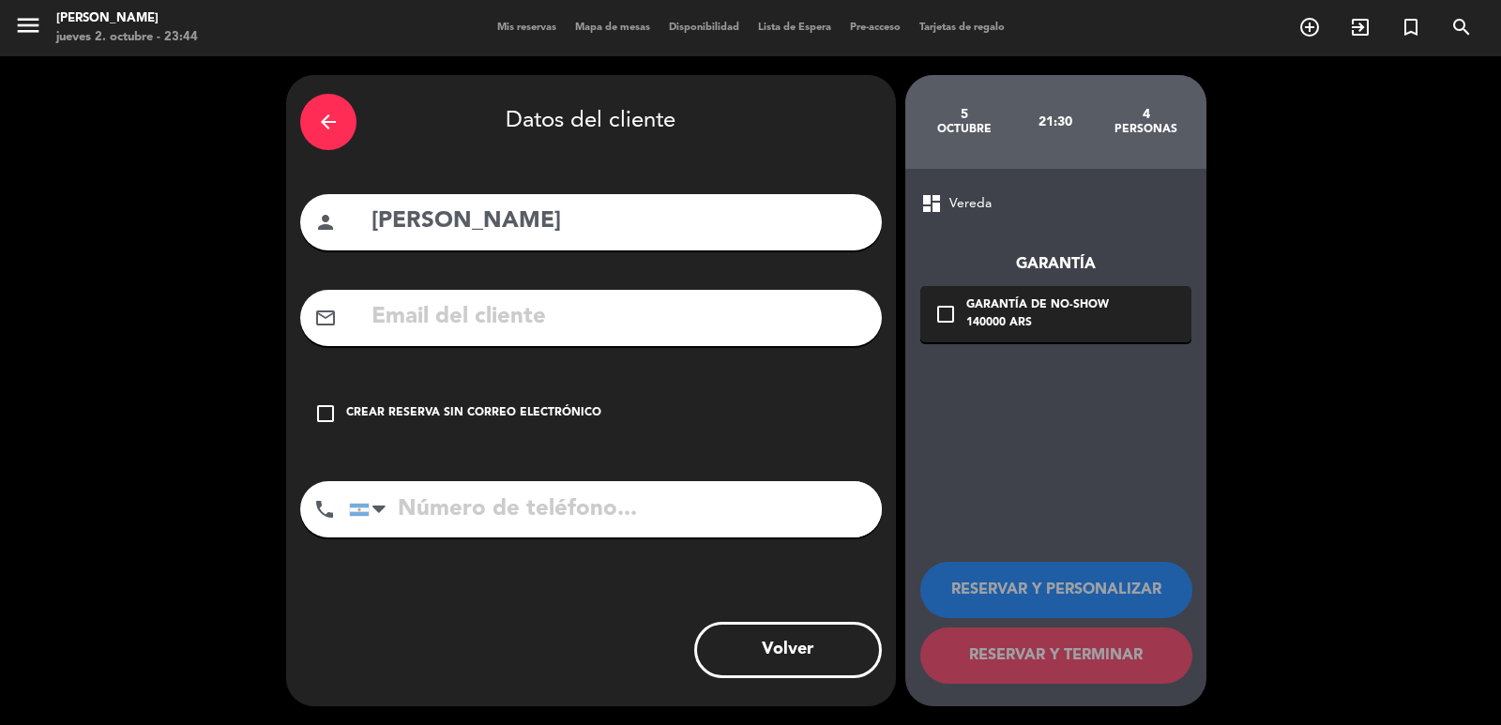
click at [453, 342] on div "mail_outline" at bounding box center [591, 318] width 582 height 56
click at [454, 335] on input "text" at bounding box center [619, 317] width 498 height 38
paste input "Adolfo-20161@hotmail.com"
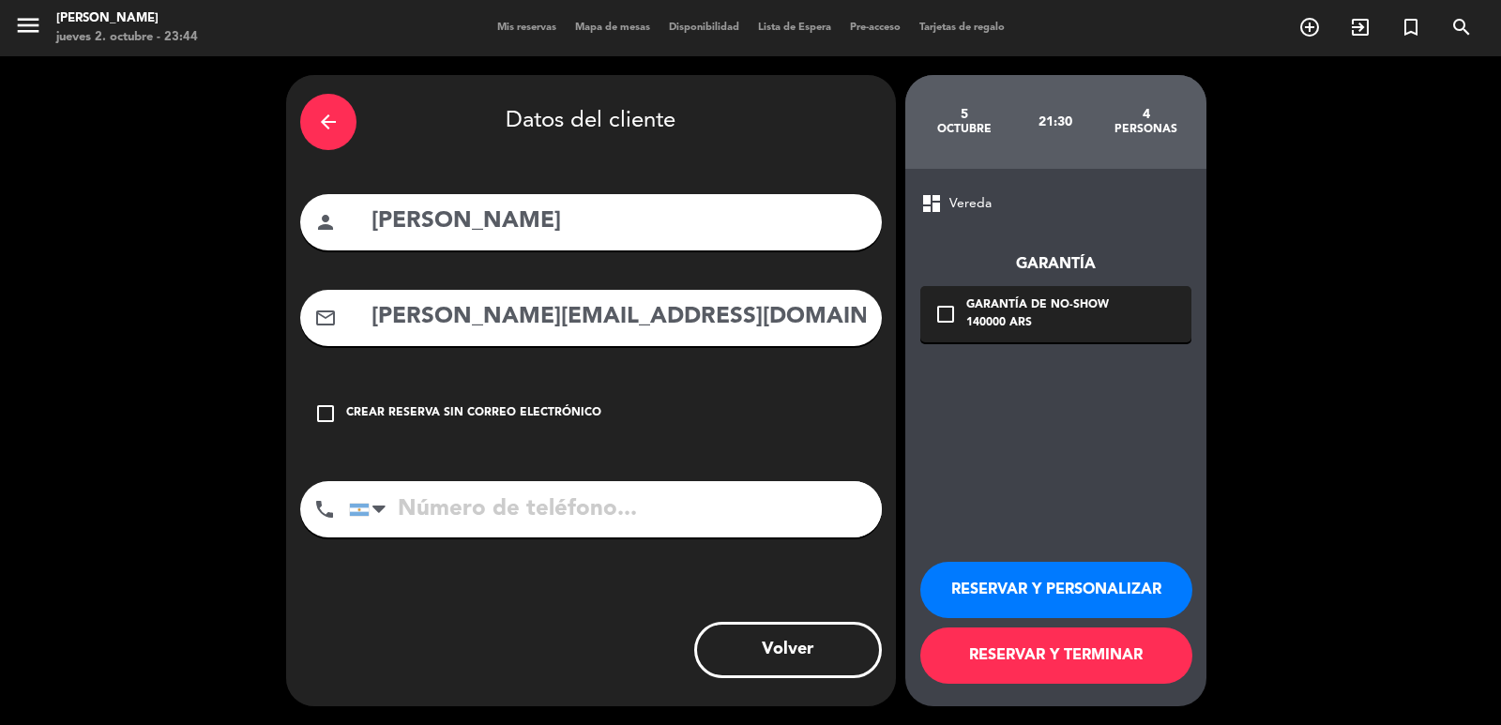
type input "Adolfo-20161@hotmail.com"
click at [503, 504] on input "tel" at bounding box center [615, 509] width 533 height 56
paste input "+51 980685506"
type input "+51 980685506"
click at [948, 307] on icon "check_box_outline_blank" at bounding box center [946, 314] width 23 height 23
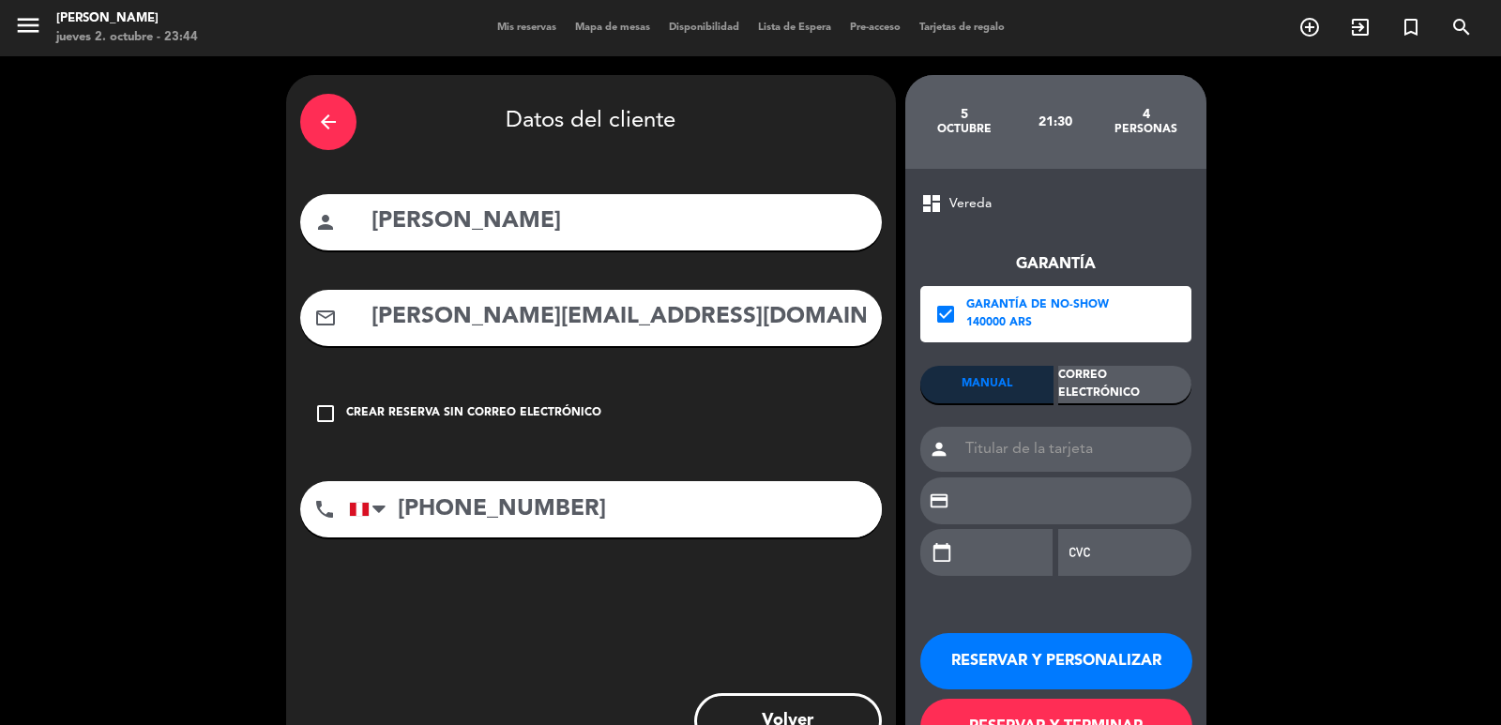
click at [1109, 385] on div "Correo Electrónico" at bounding box center [1124, 385] width 133 height 38
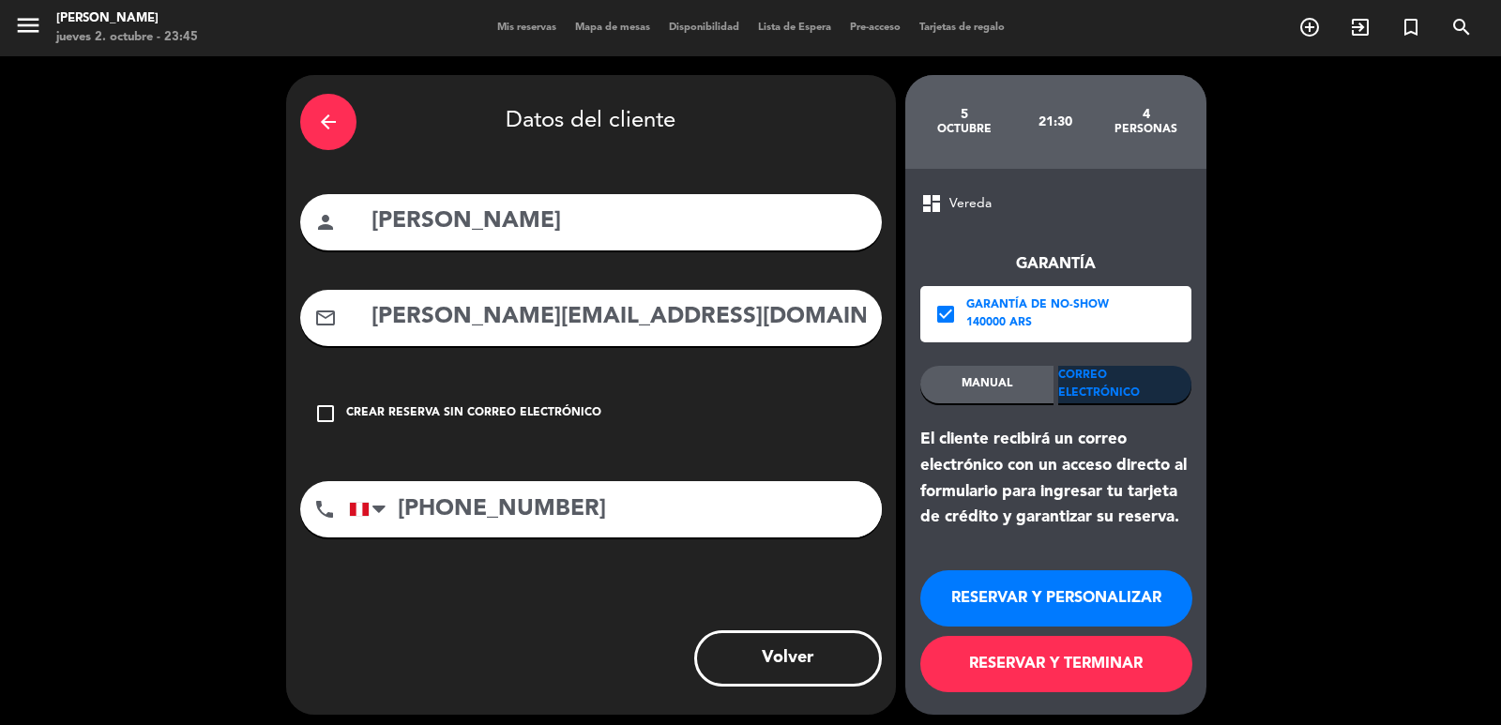
click at [1043, 596] on button "RESERVAR Y PERSONALIZAR" at bounding box center [1056, 598] width 272 height 56
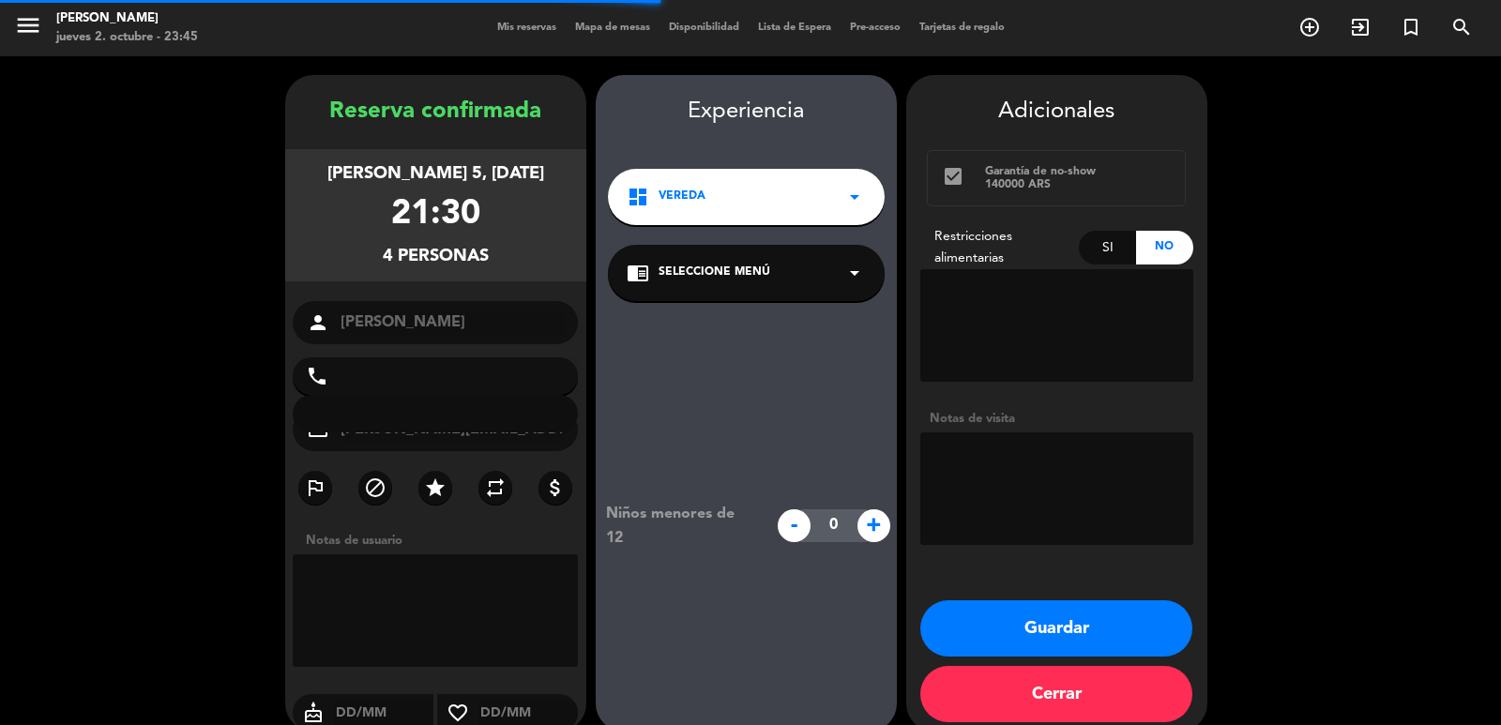
type input "+51980685506"
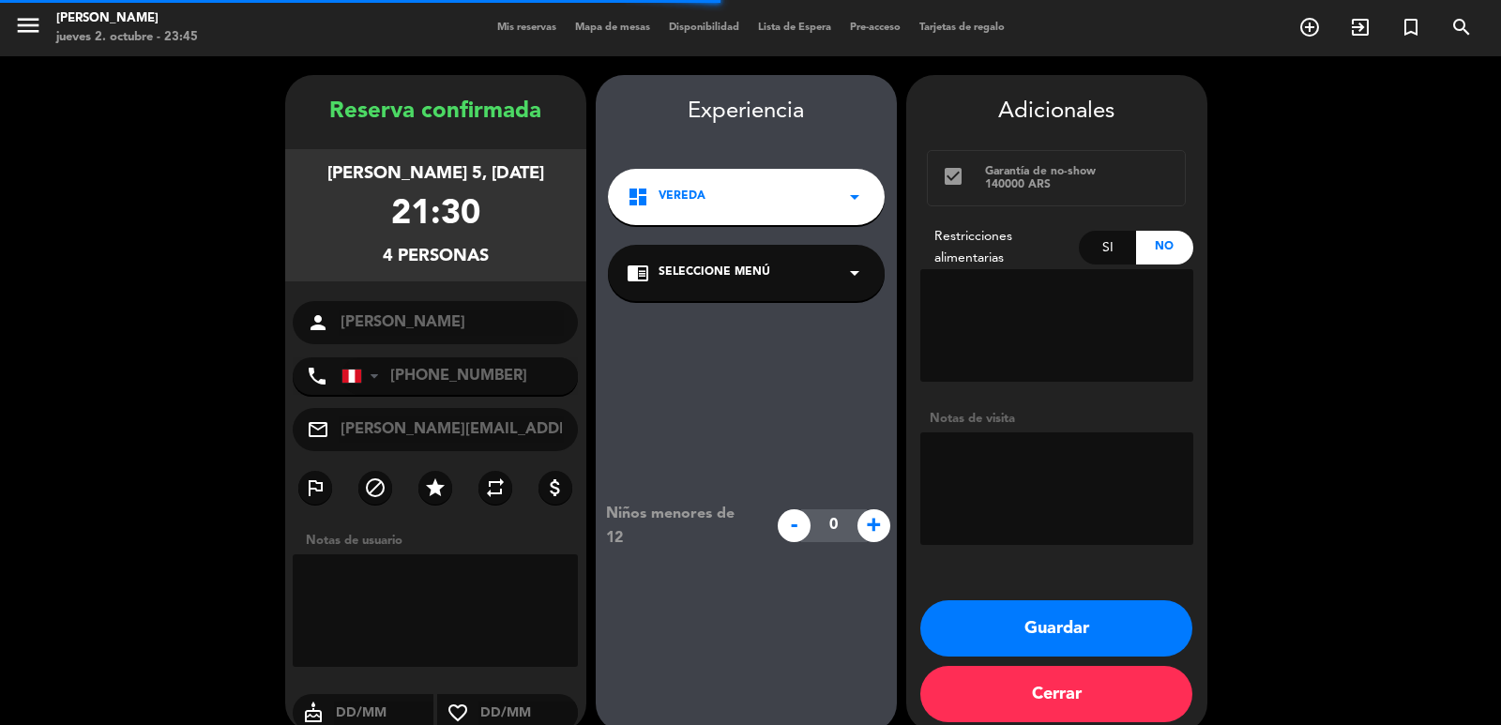
scroll to position [25, 0]
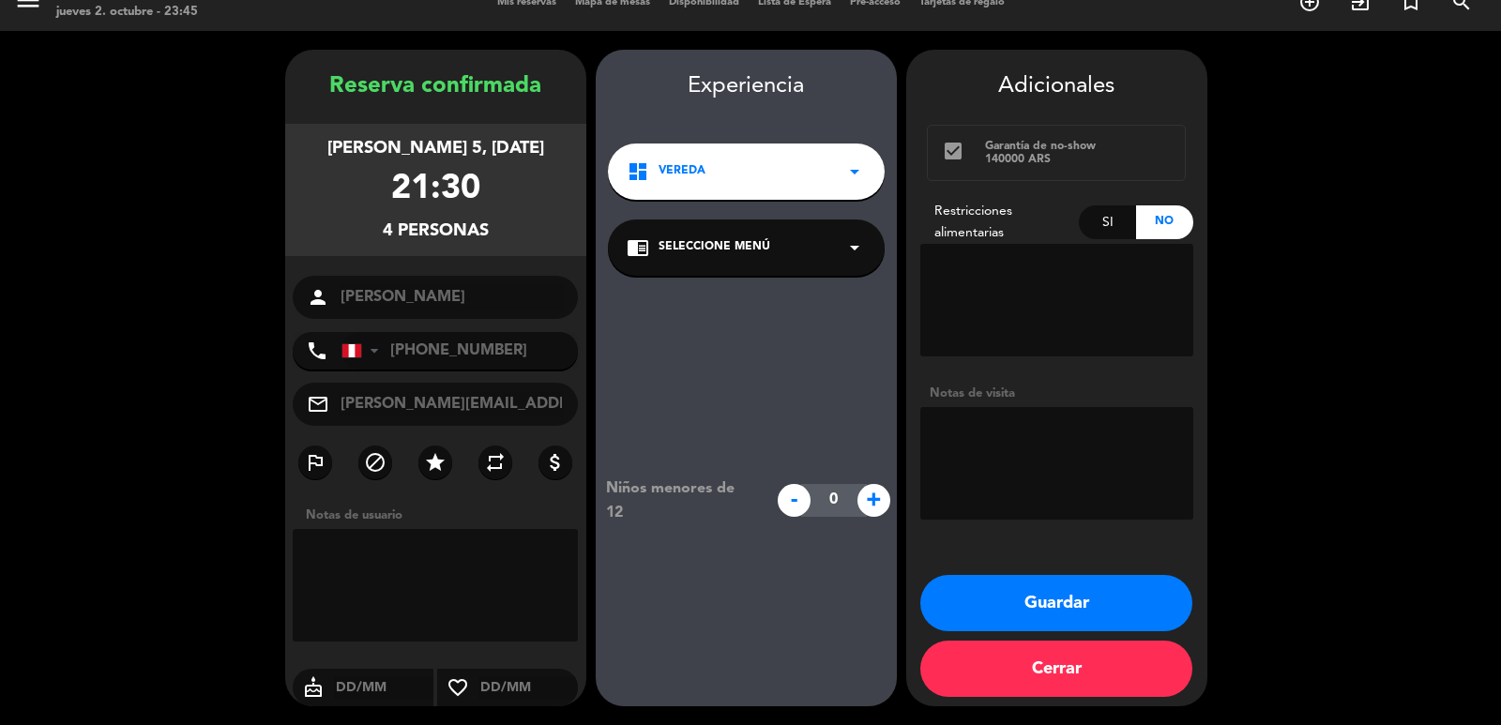
drag, startPoint x: 326, startPoint y: 69, endPoint x: 530, endPoint y: 251, distance: 273.8
click at [530, 251] on div "Reserva confirmada domingo 5, oct. 2025 21:30 4 personas person Adolfo Valenzue…" at bounding box center [435, 396] width 301 height 657
click at [288, 47] on div "Reserva confirmada domingo 5, oct. 2025 21:30 4 personas person Adolfo Valenzue…" at bounding box center [750, 378] width 1501 height 694
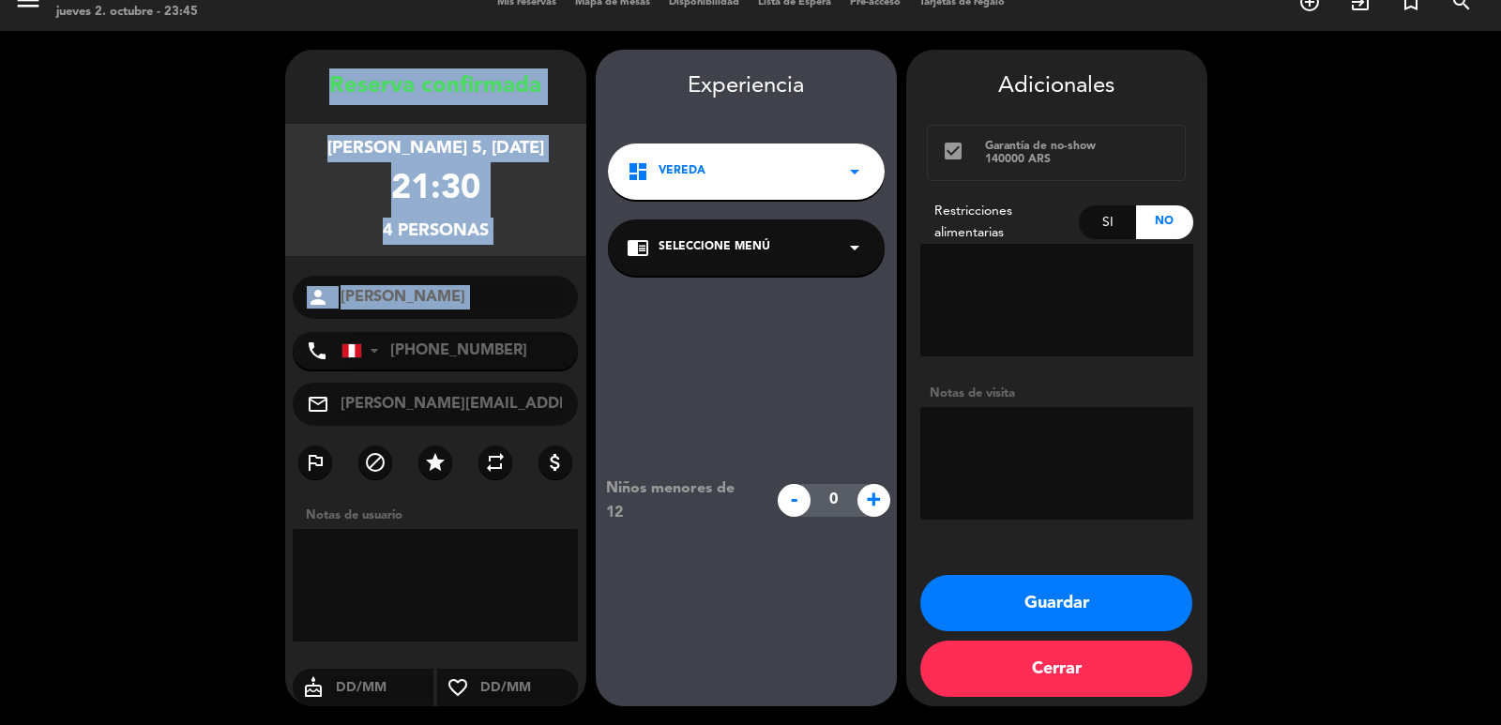
drag, startPoint x: 321, startPoint y: 85, endPoint x: 537, endPoint y: 323, distance: 320.8
click at [537, 323] on div "Reserva confirmada domingo 5, oct. 2025 21:30 4 personas person Adolfo Valenzue…" at bounding box center [435, 396] width 301 height 657
copy div "Reserva confirmada domingo 5, oct. 2025 21:30 4 personas person"
click at [971, 602] on button "Guardar" at bounding box center [1056, 603] width 272 height 56
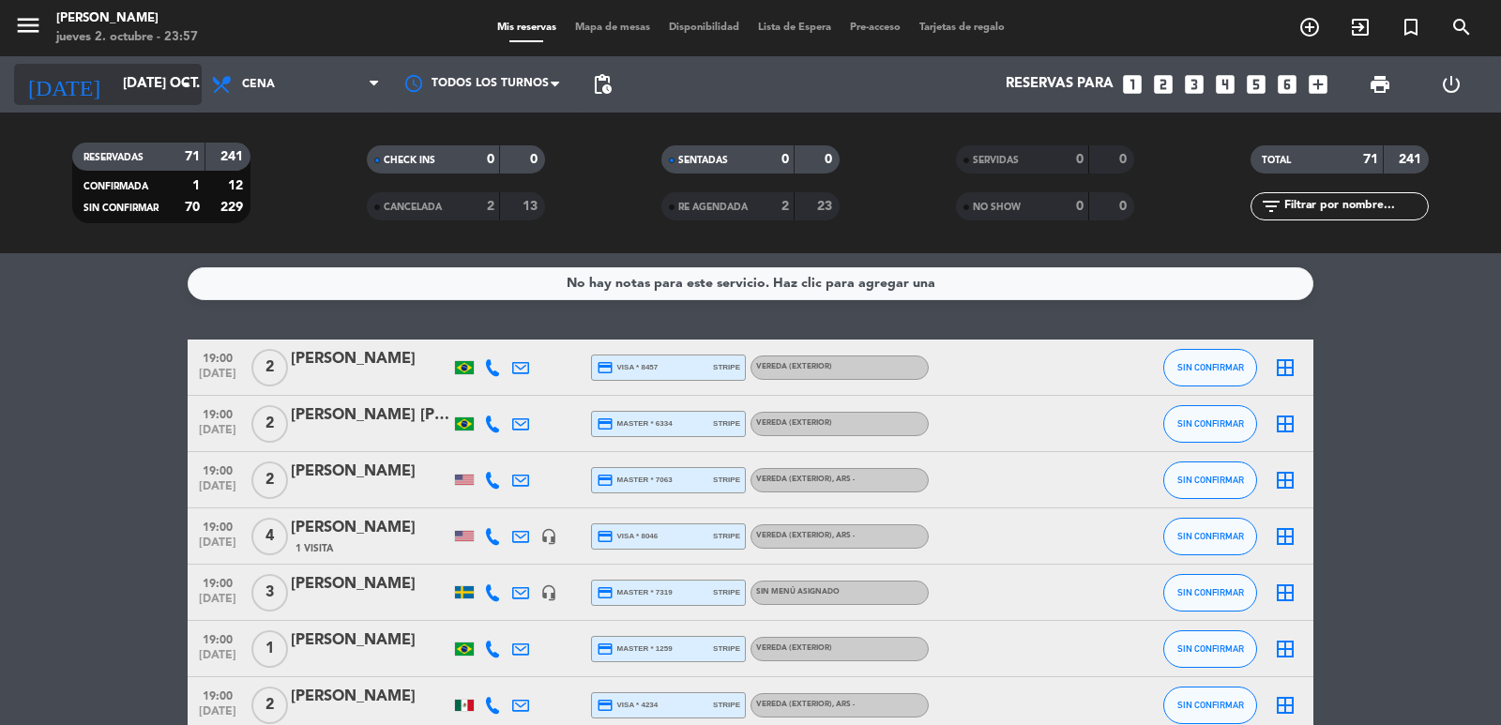
click at [154, 76] on input "mar. 21 oct." at bounding box center [204, 85] width 181 height 36
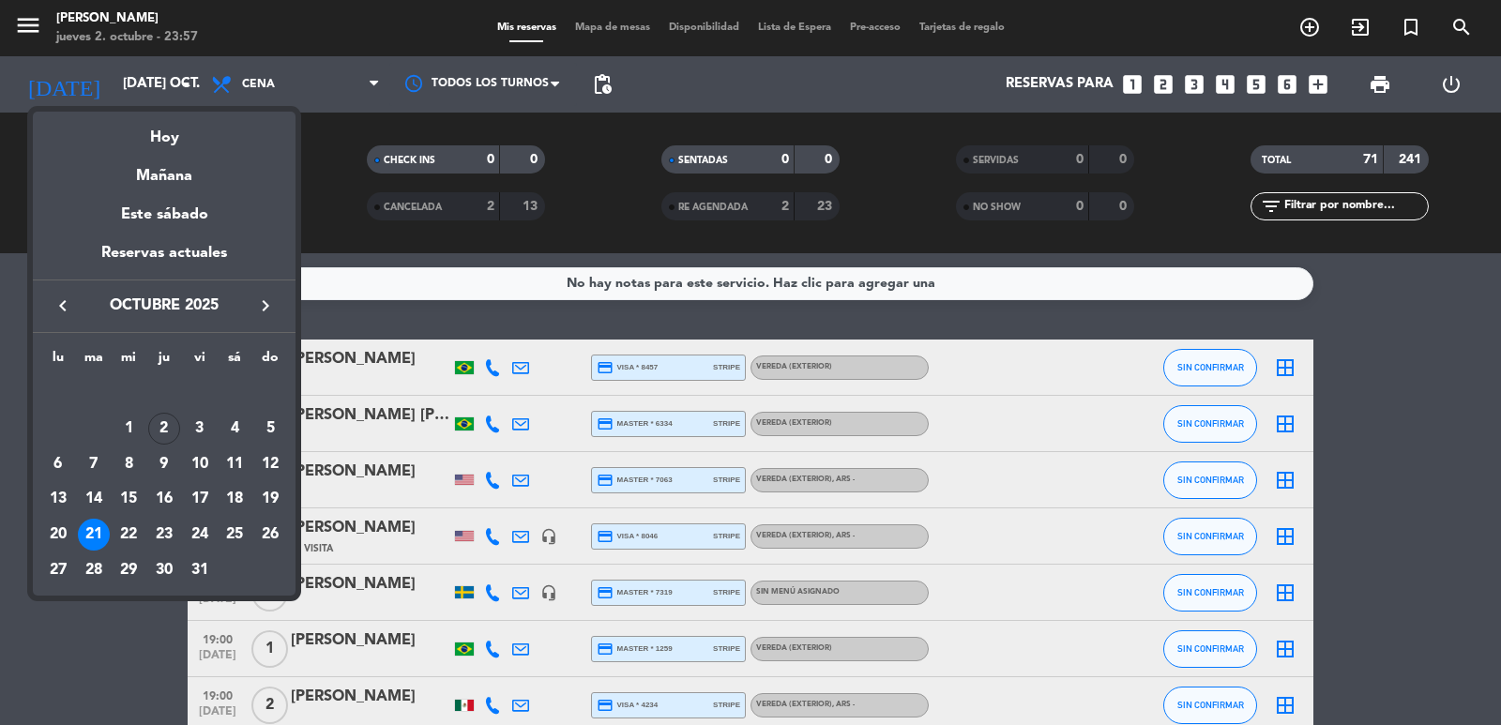
click at [231, 463] on div "11" at bounding box center [235, 464] width 32 height 32
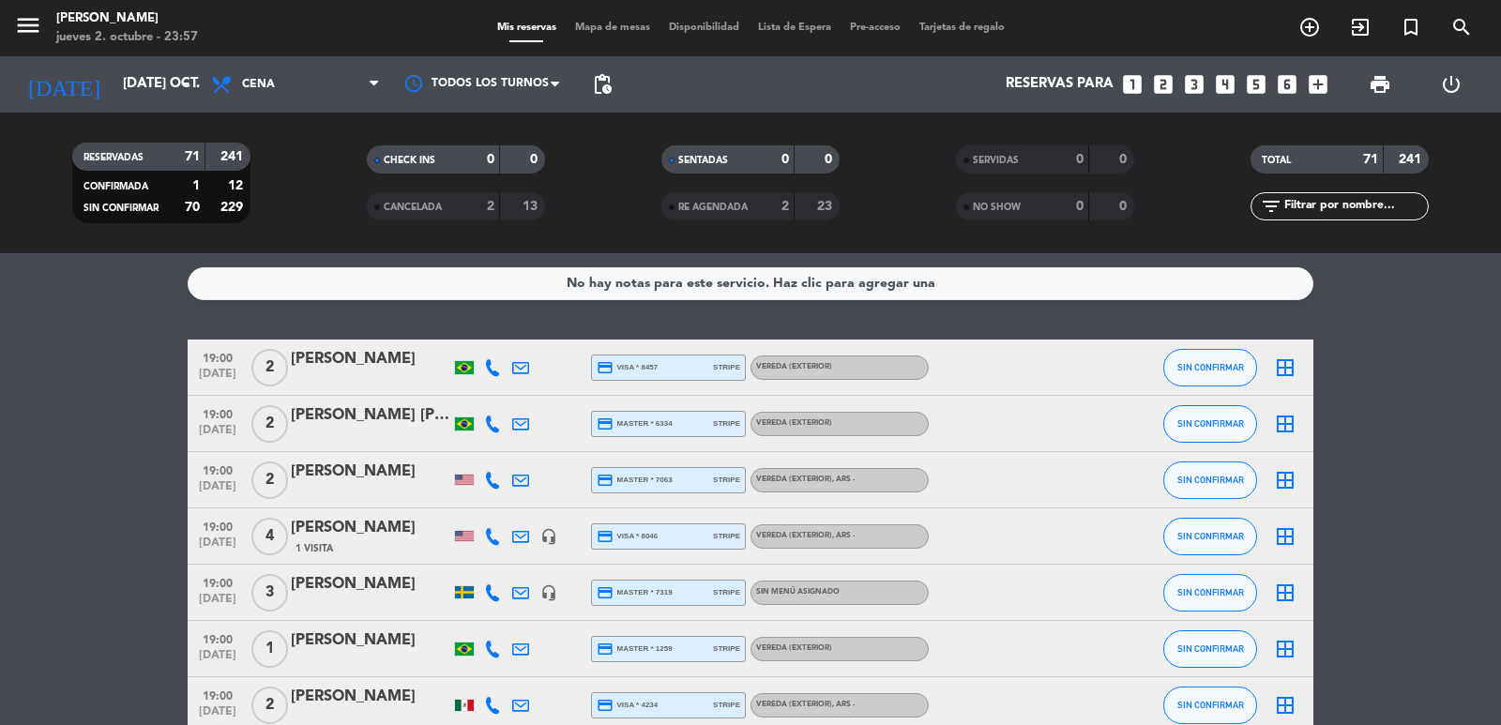
type input "sáb. 11 oct."
click at [609, 78] on span "pending_actions" at bounding box center [602, 84] width 23 height 23
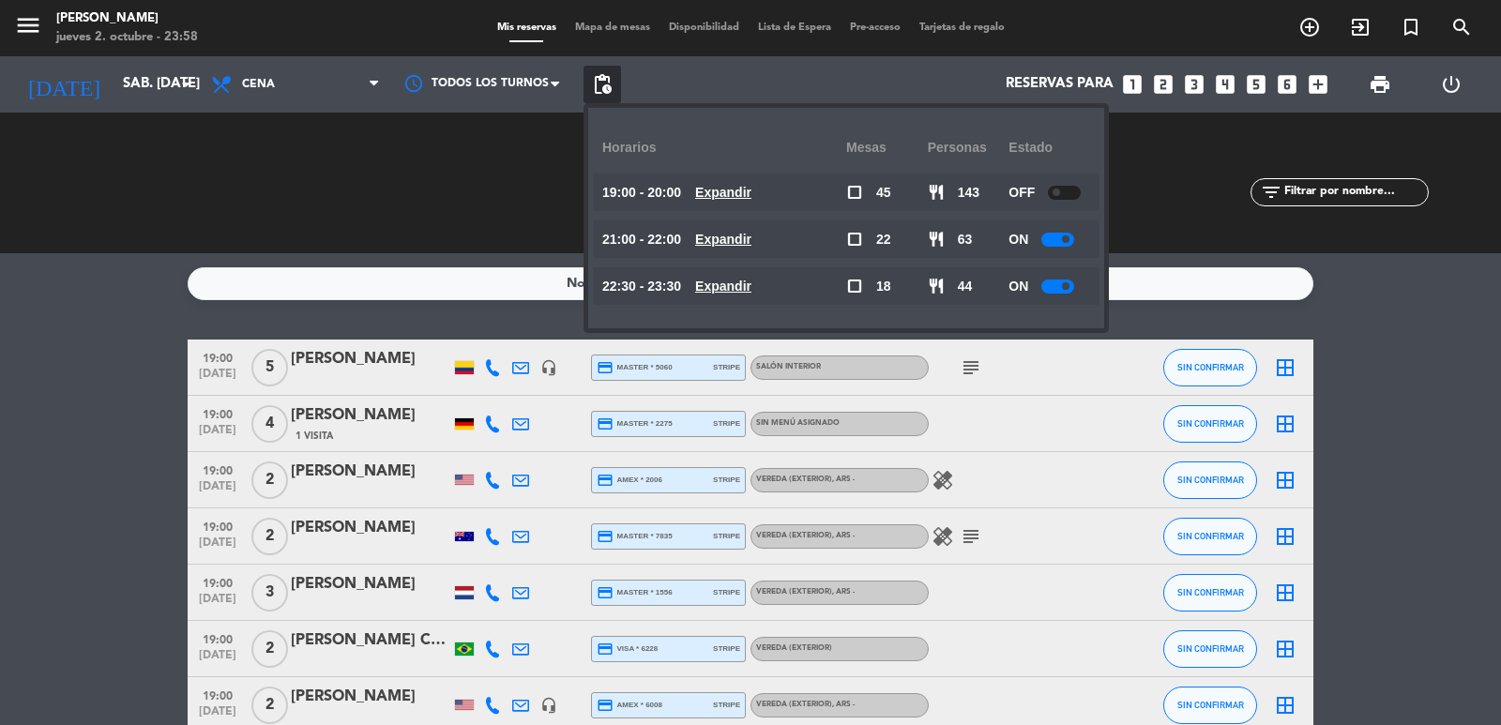
click at [723, 236] on u "Expandir" at bounding box center [723, 239] width 56 height 15
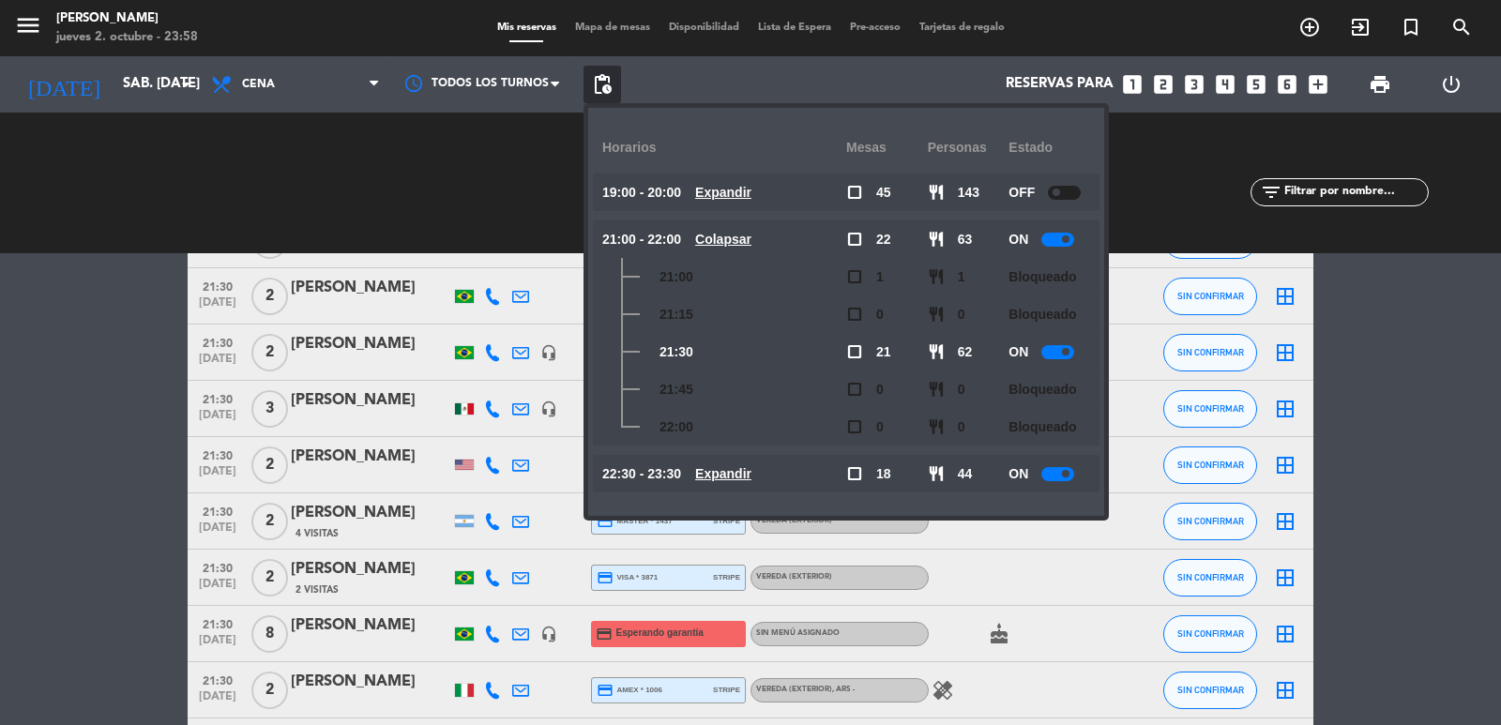
scroll to position [1126, 0]
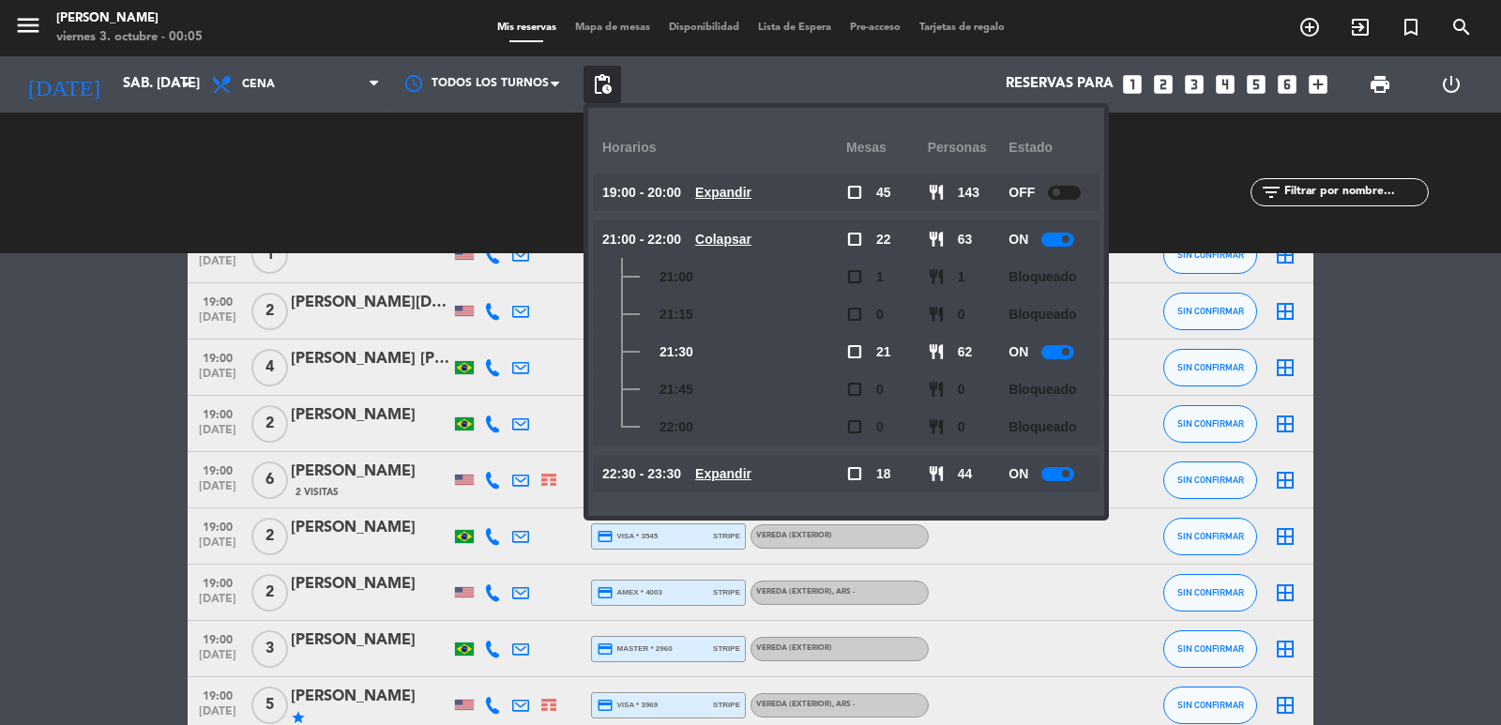
click at [1158, 82] on icon "looks_two" at bounding box center [1163, 84] width 24 height 24
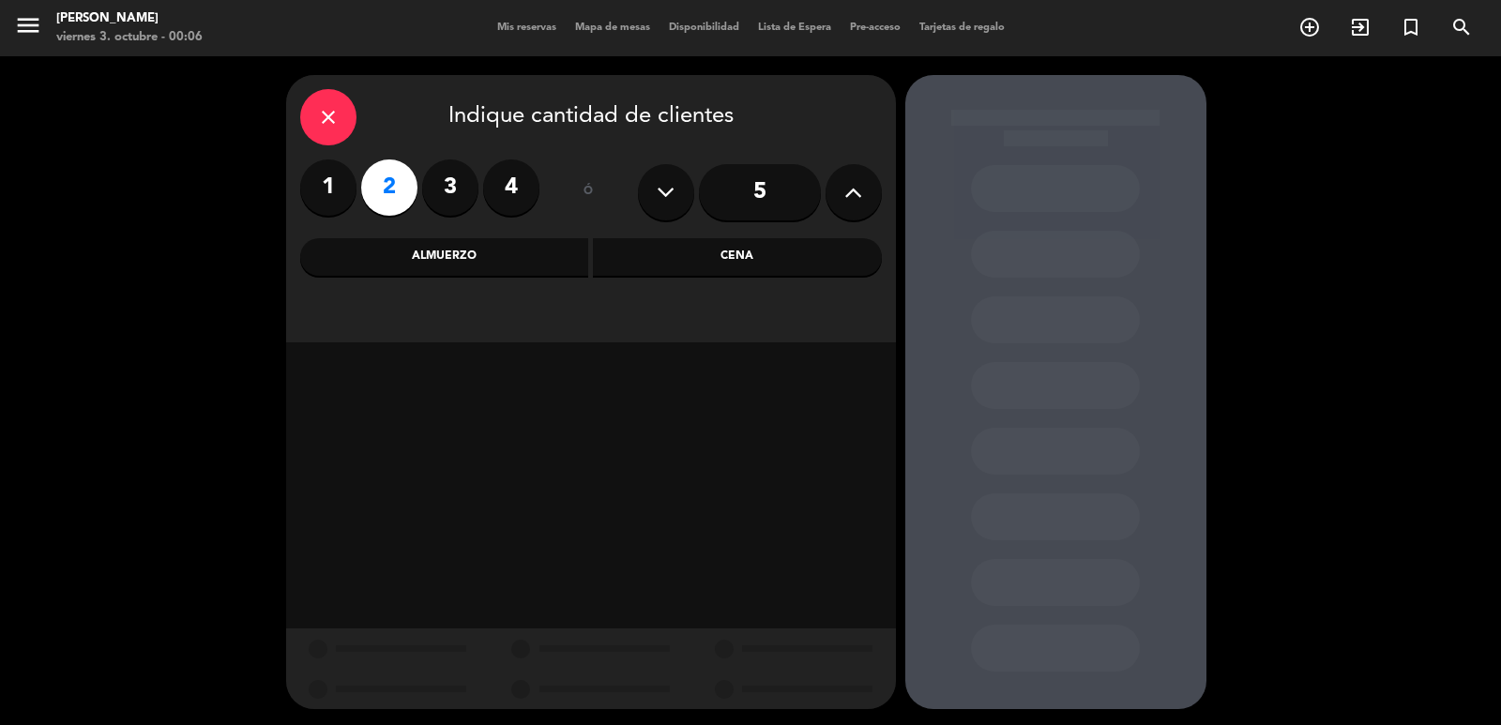
click at [697, 271] on div "Cena" at bounding box center [737, 257] width 289 height 38
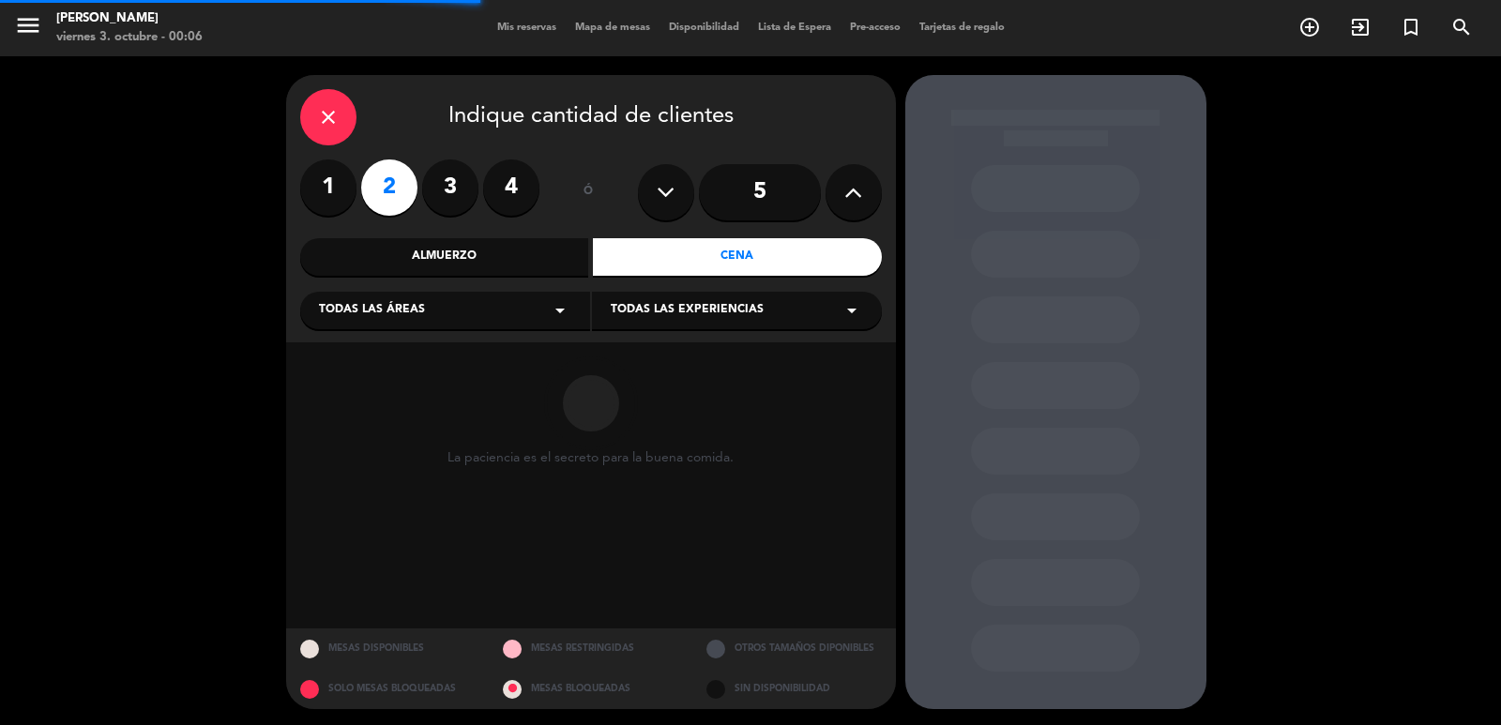
click at [479, 325] on div "Todas las áreas arrow_drop_down" at bounding box center [445, 311] width 290 height 38
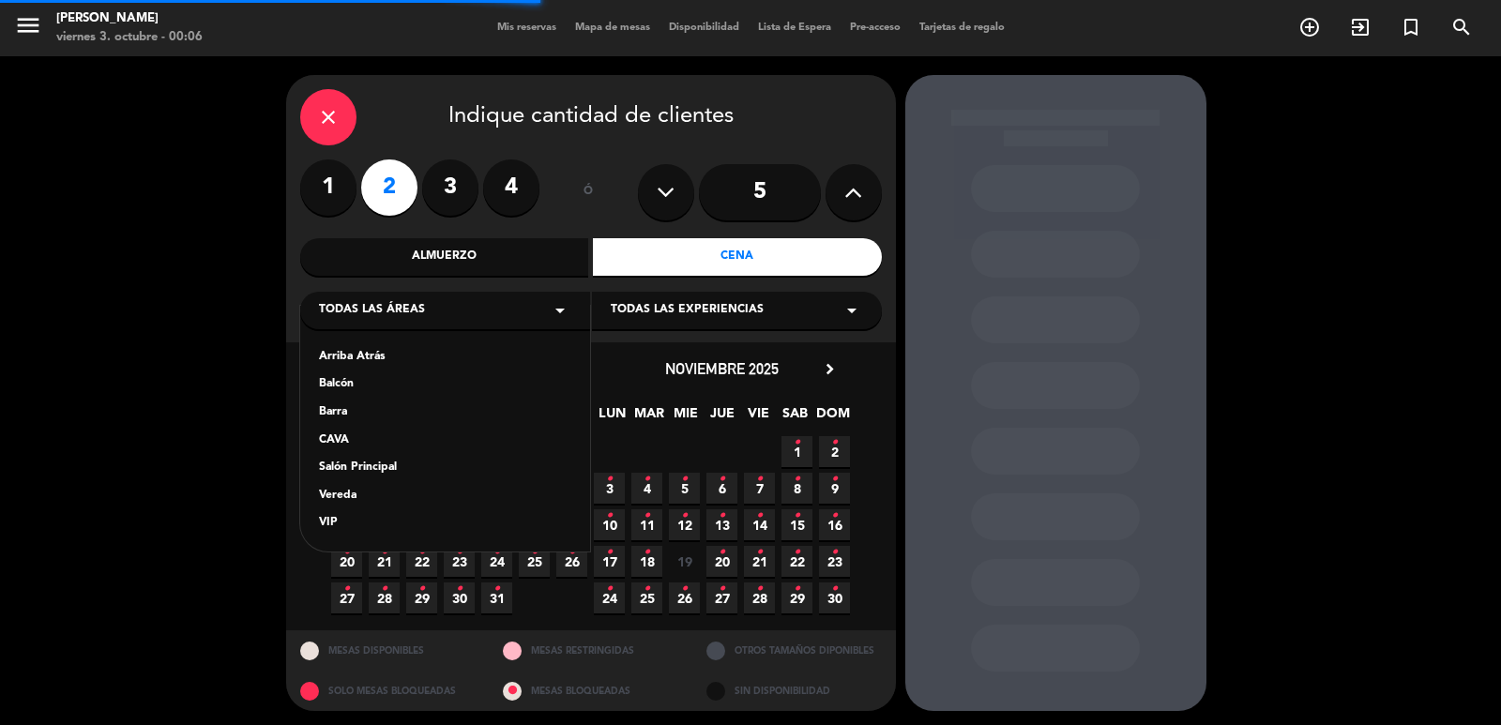
click at [346, 495] on div "Vereda" at bounding box center [445, 496] width 252 height 19
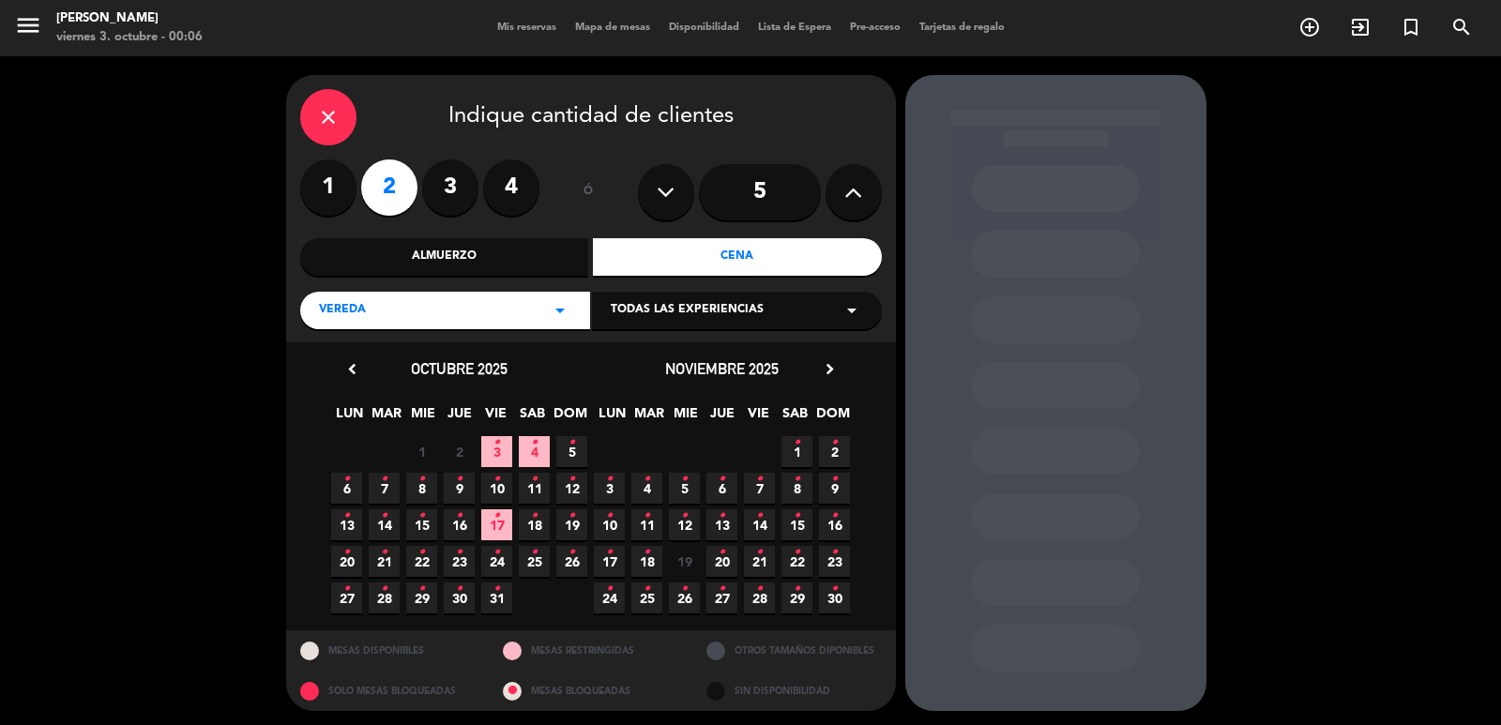
click at [538, 483] on span "11 •" at bounding box center [534, 488] width 31 height 31
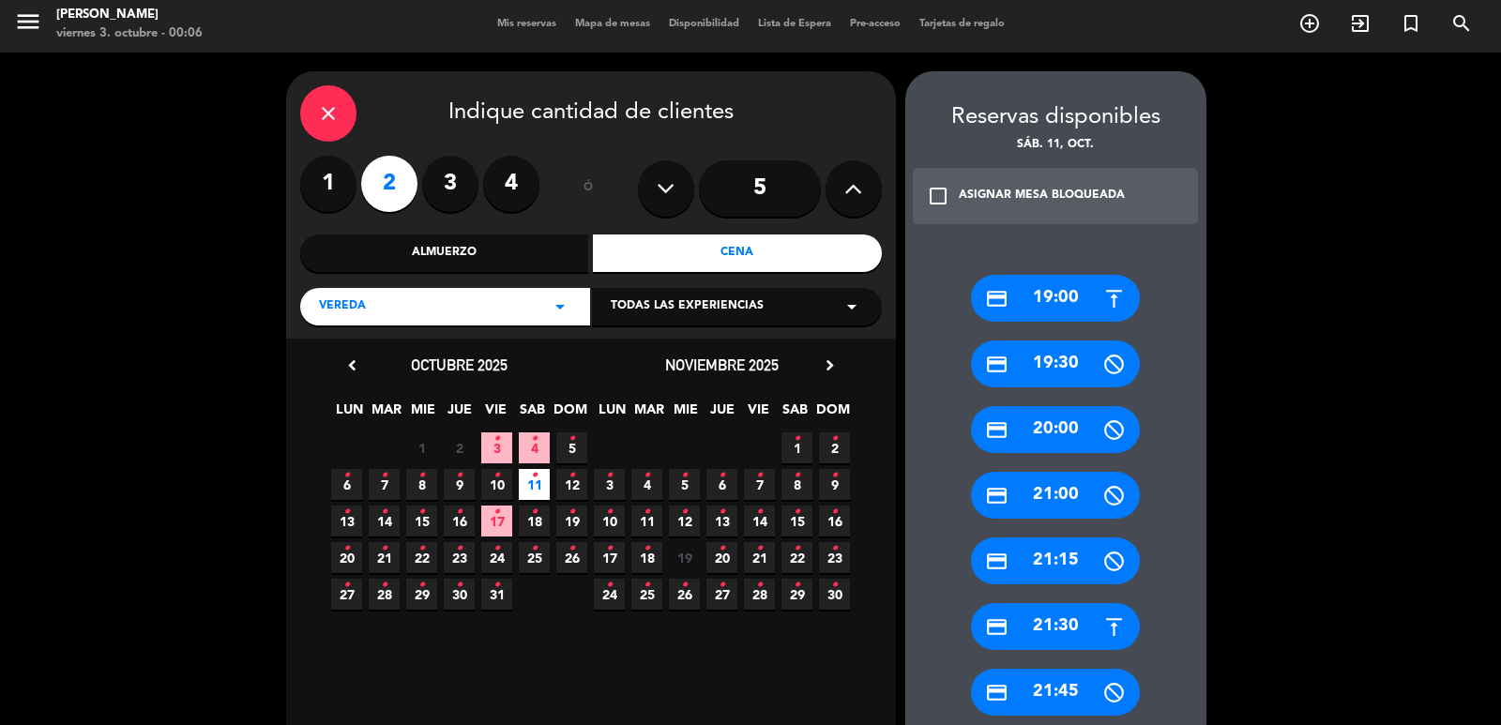
scroll to position [191, 0]
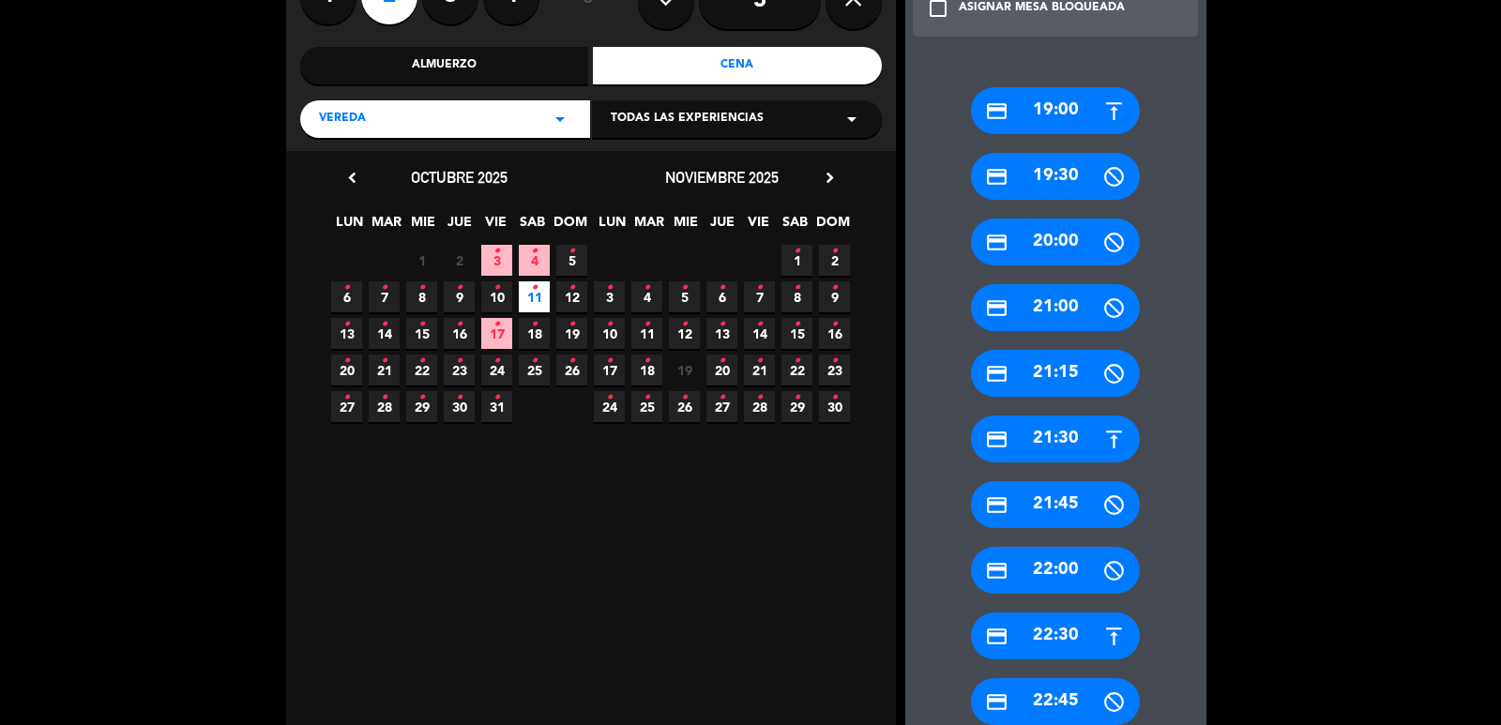
click at [1031, 443] on div "credit_card 21:30" at bounding box center [1055, 439] width 169 height 47
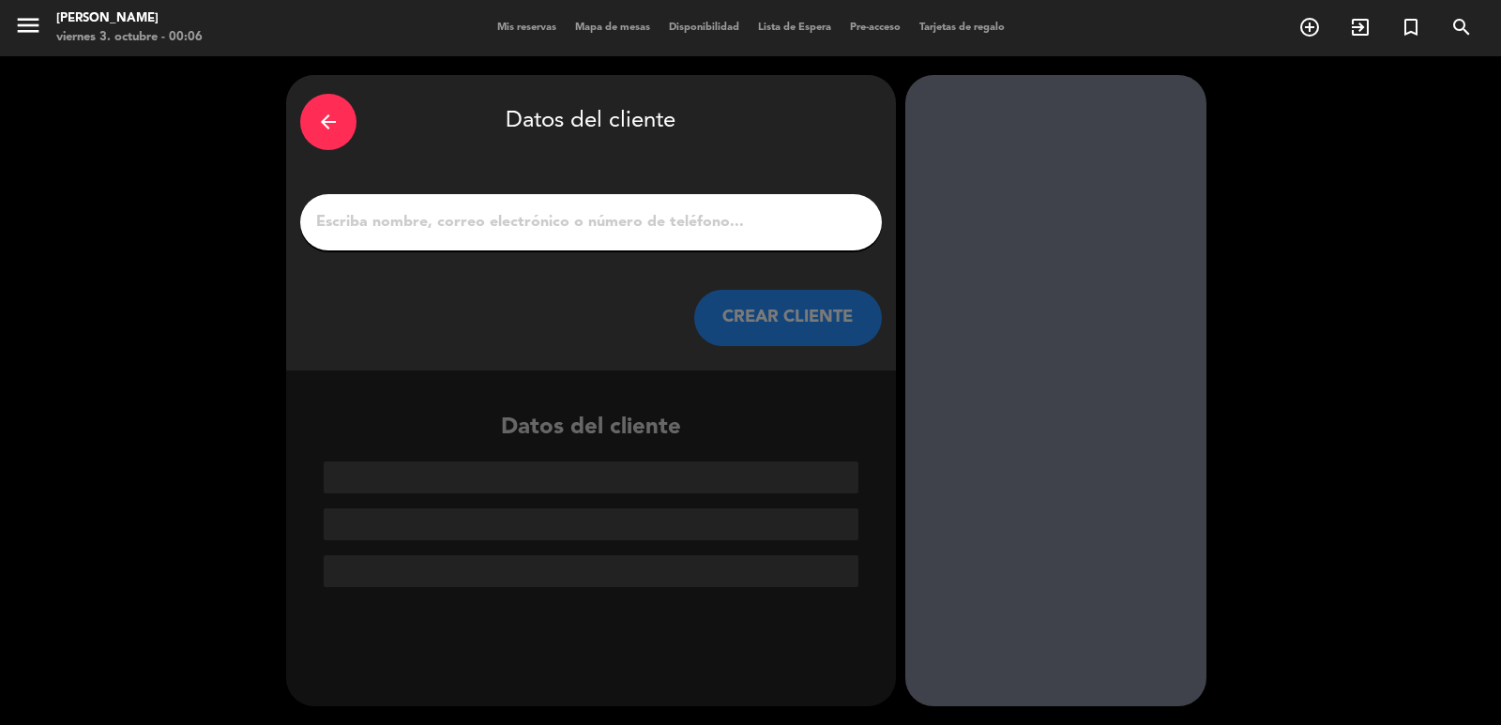
scroll to position [0, 0]
click at [530, 223] on input "1" at bounding box center [591, 222] width 554 height 26
paste input "Sebastián Martínez"
type input "Sebastián Martínez"
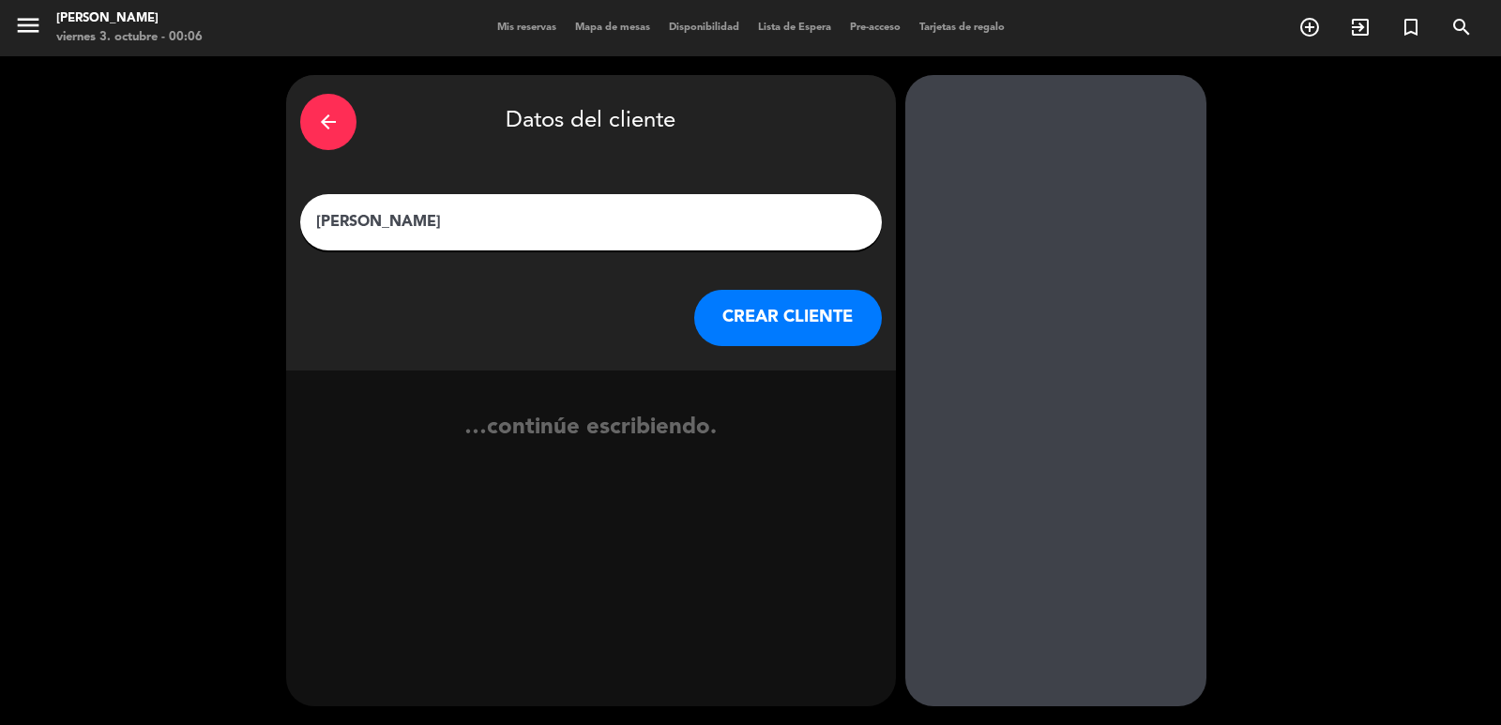
click at [778, 296] on button "CREAR CLIENTE" at bounding box center [788, 318] width 188 height 56
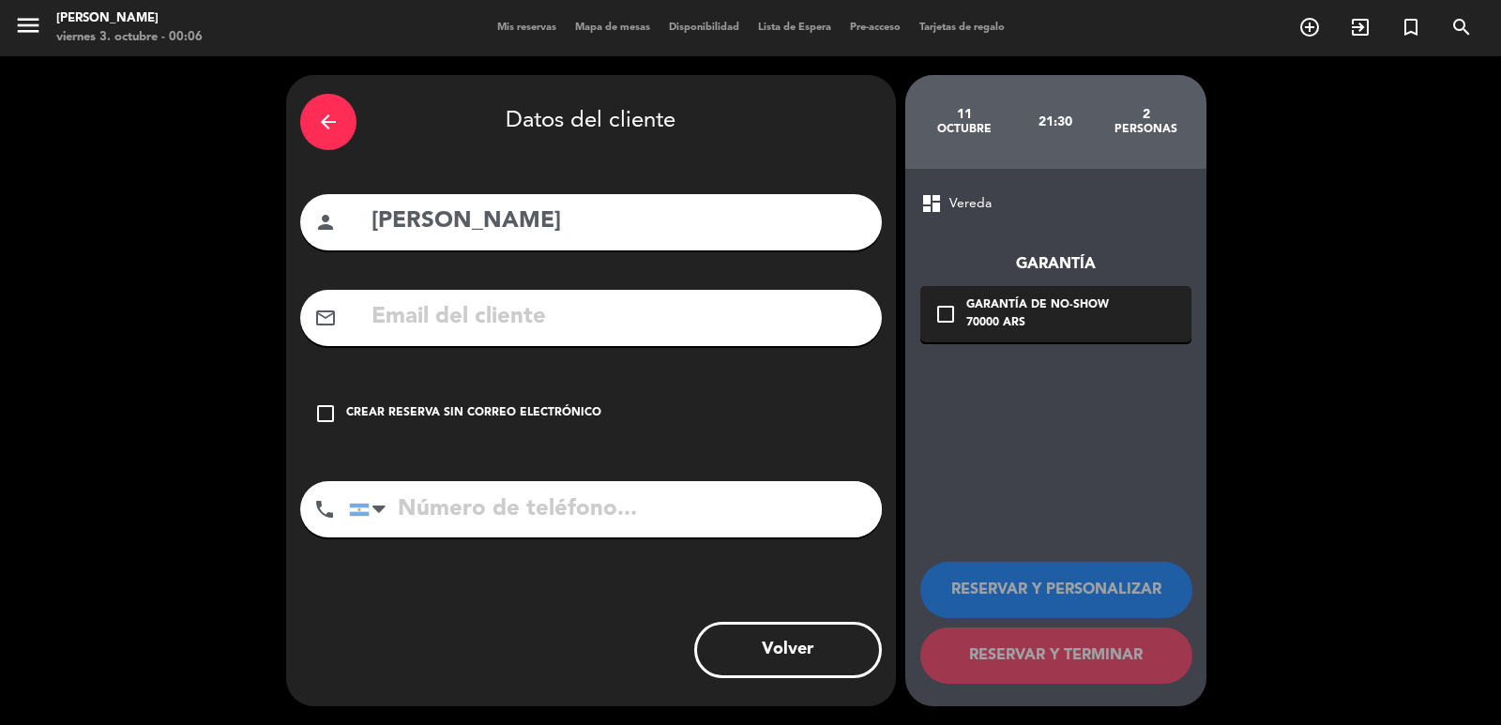
click at [540, 311] on input "text" at bounding box center [619, 317] width 498 height 38
paste input "Comp5789@hotmail.com"
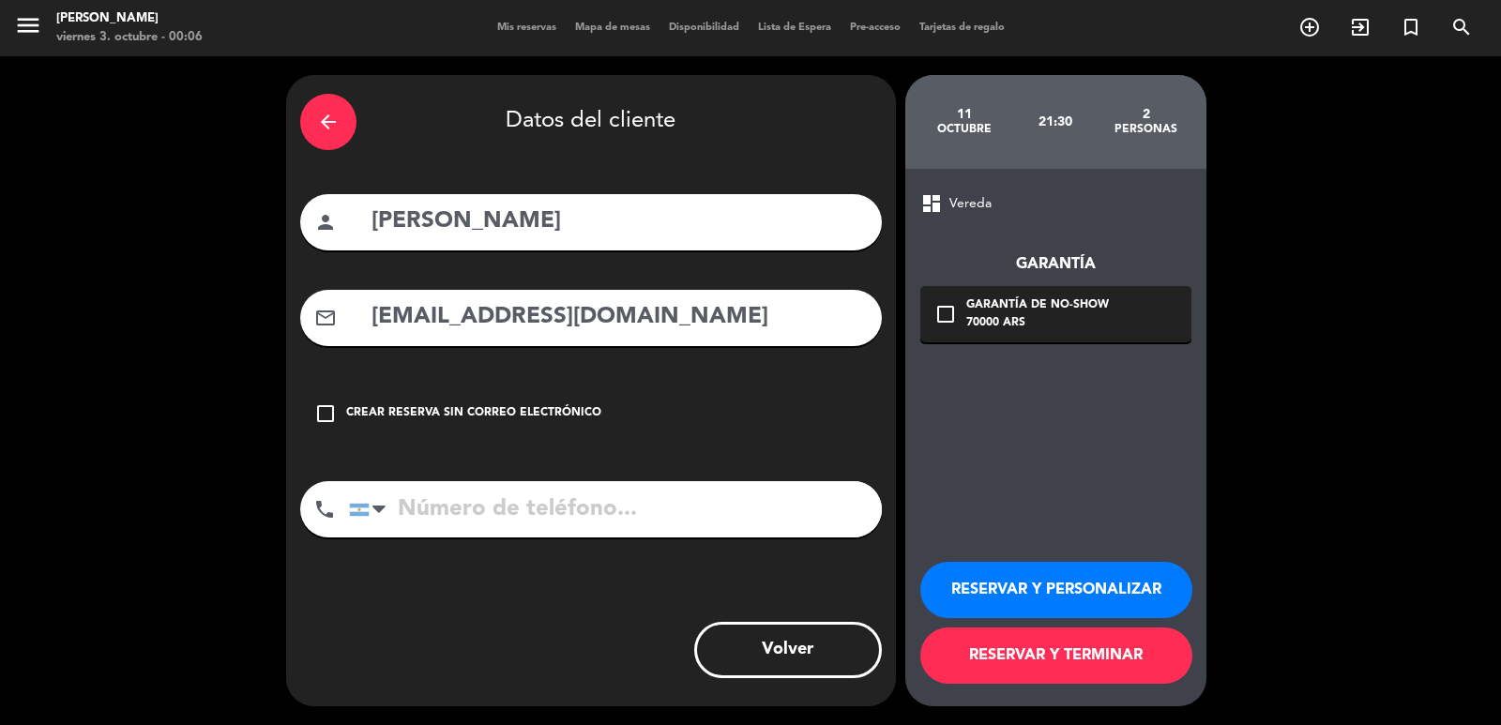
type input "Comp5789@hotmail.com"
click at [468, 510] on input "tel" at bounding box center [615, 509] width 533 height 56
paste input "+19545991841"
type input "+19545991841"
click at [937, 323] on icon "check_box_outline_blank" at bounding box center [946, 314] width 23 height 23
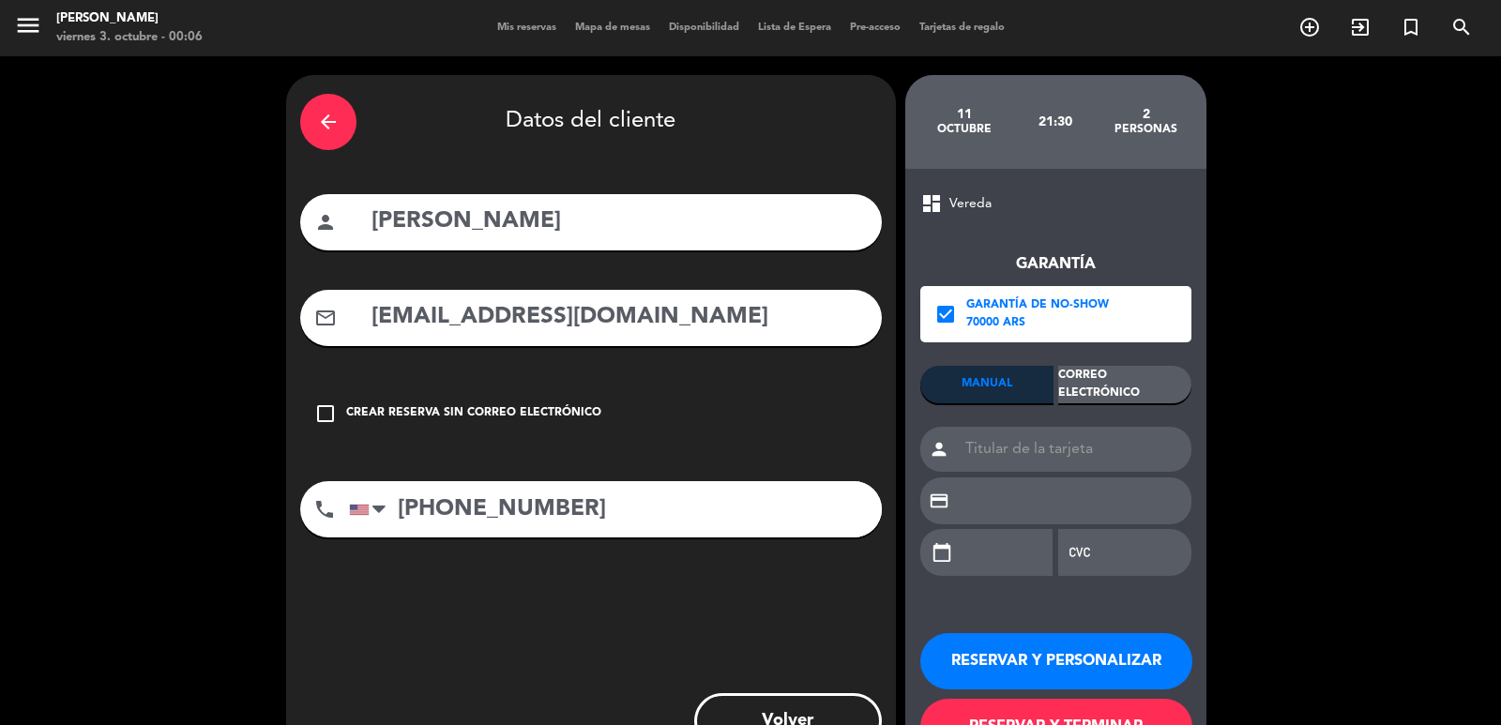
click at [1099, 401] on div "Correo Electrónico" at bounding box center [1124, 385] width 133 height 38
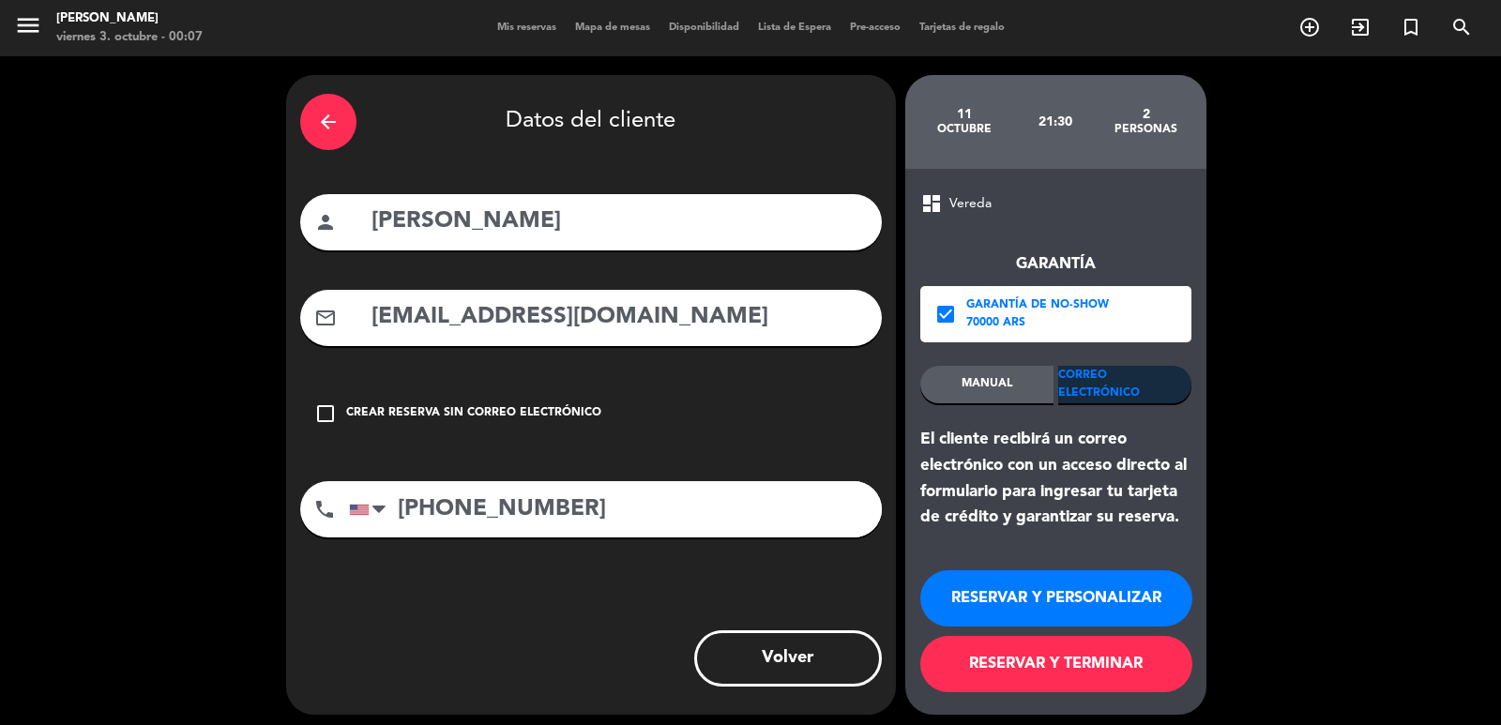
click at [1043, 589] on button "RESERVAR Y PERSONALIZAR" at bounding box center [1056, 598] width 272 height 56
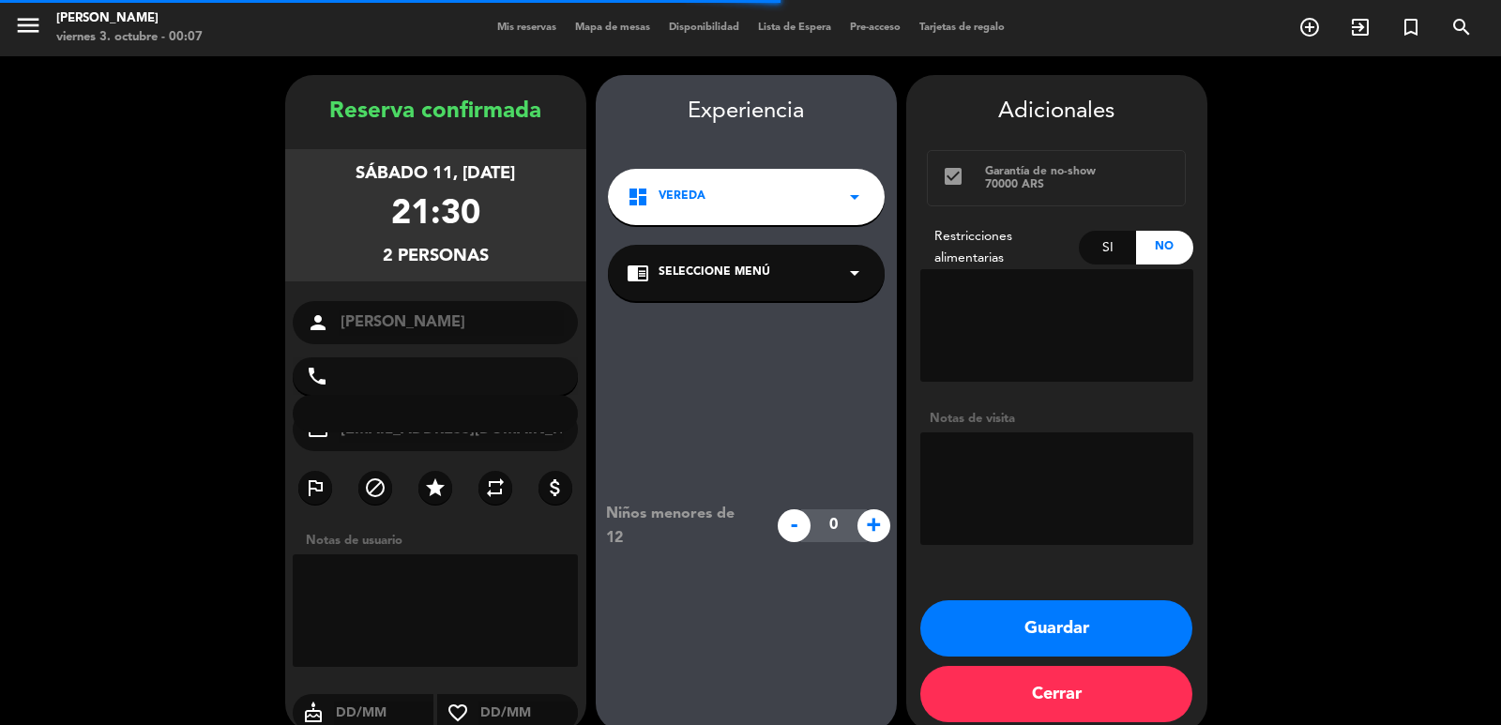
type input "+19545991841"
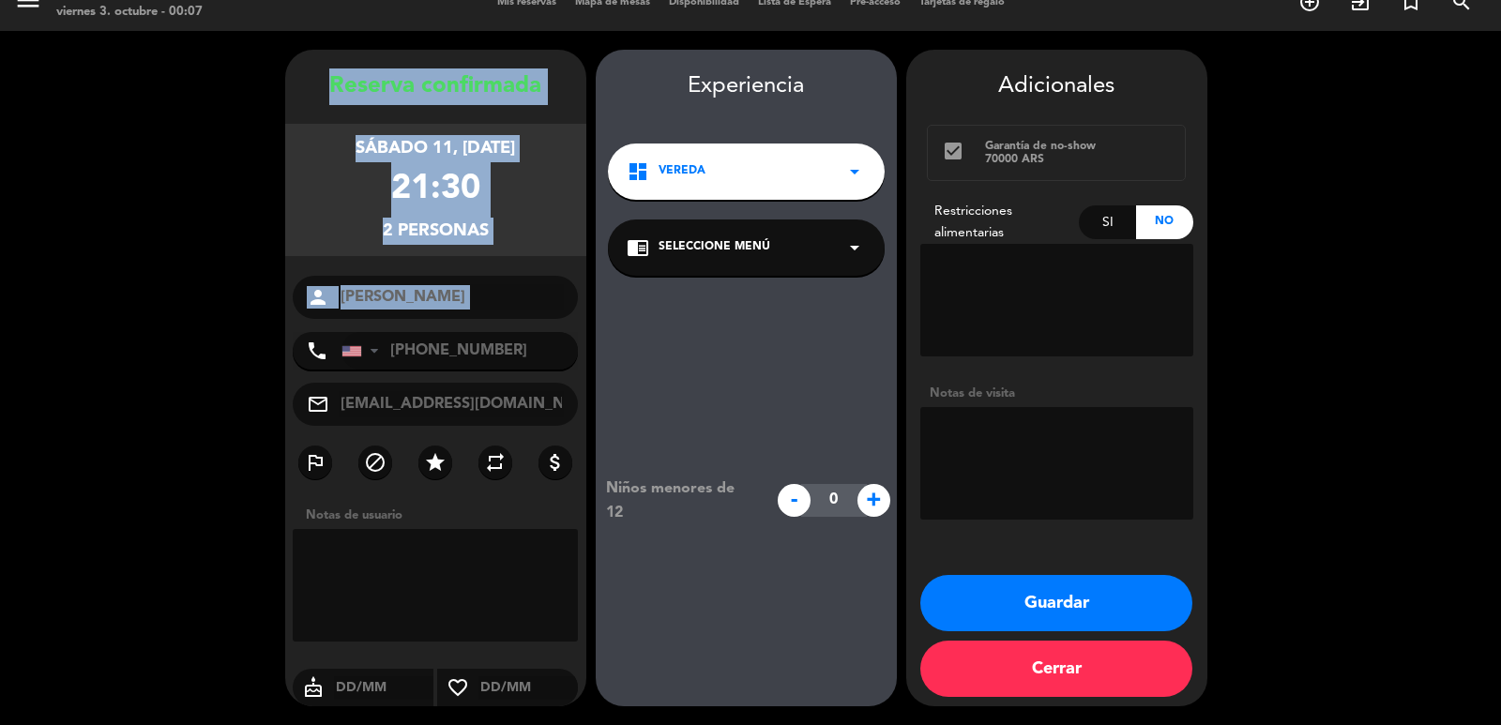
drag, startPoint x: 332, startPoint y: 87, endPoint x: 520, endPoint y: 321, distance: 299.7
click at [520, 321] on div "Reserva confirmada sábado 11, oct. 2025 21:30 2 personas person Sebastián Martí…" at bounding box center [435, 396] width 301 height 657
copy div "Reserva confirmada sábado 11, oct. 2025 21:30 2 personas person"
click at [1014, 596] on button "Guardar" at bounding box center [1056, 603] width 272 height 56
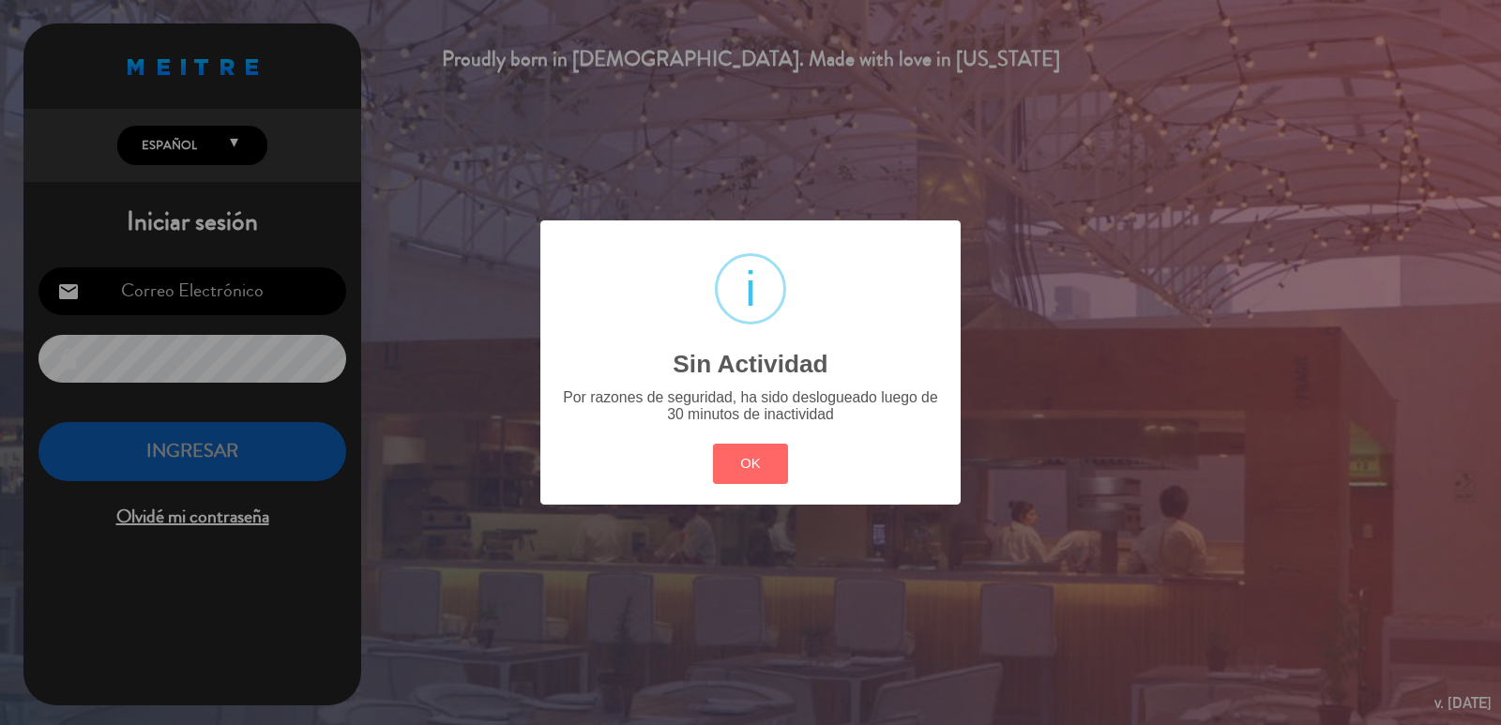
type input "info@parrilladonjulio.com.ar"
